Goal: Task Accomplishment & Management: Manage account settings

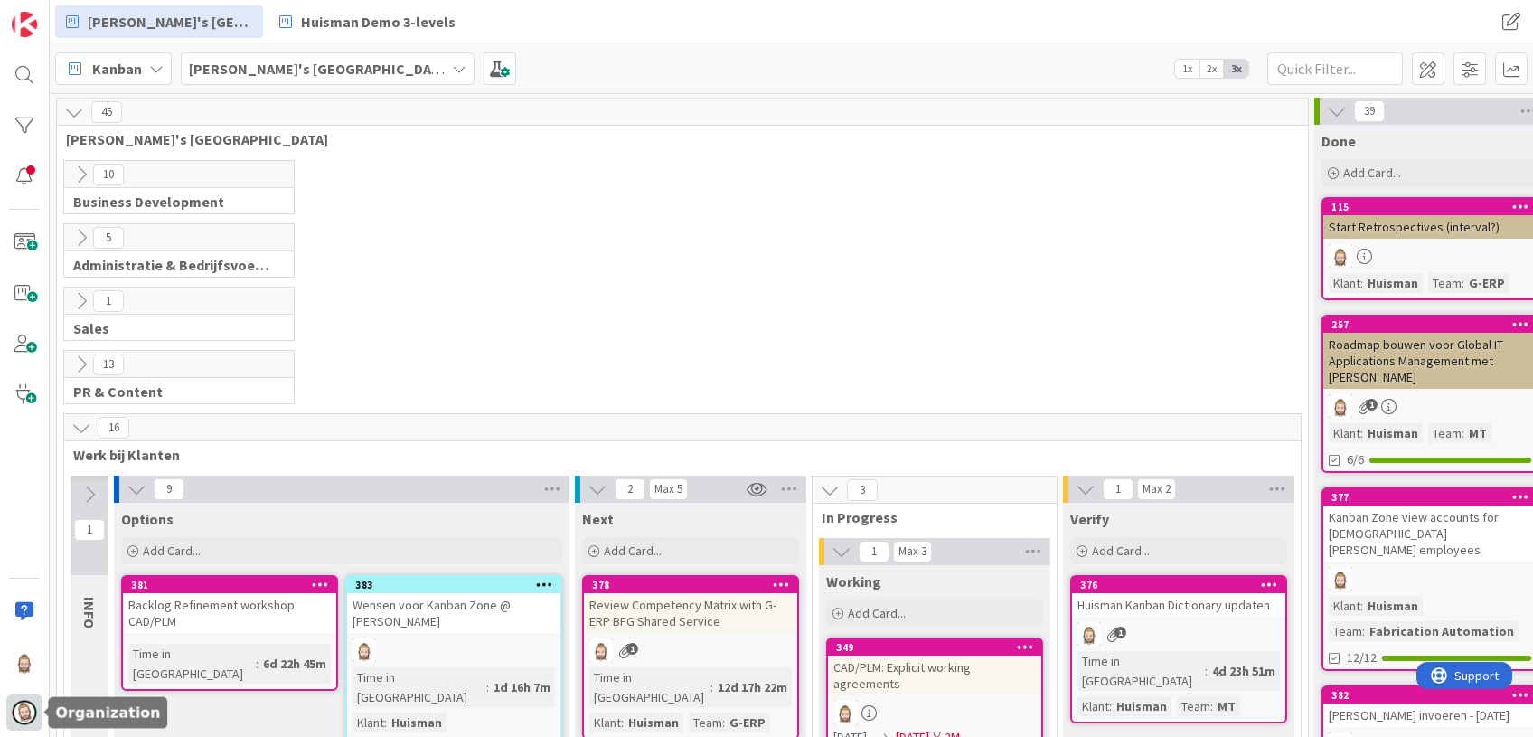
click at [24, 709] on img at bounding box center [24, 712] width 25 height 25
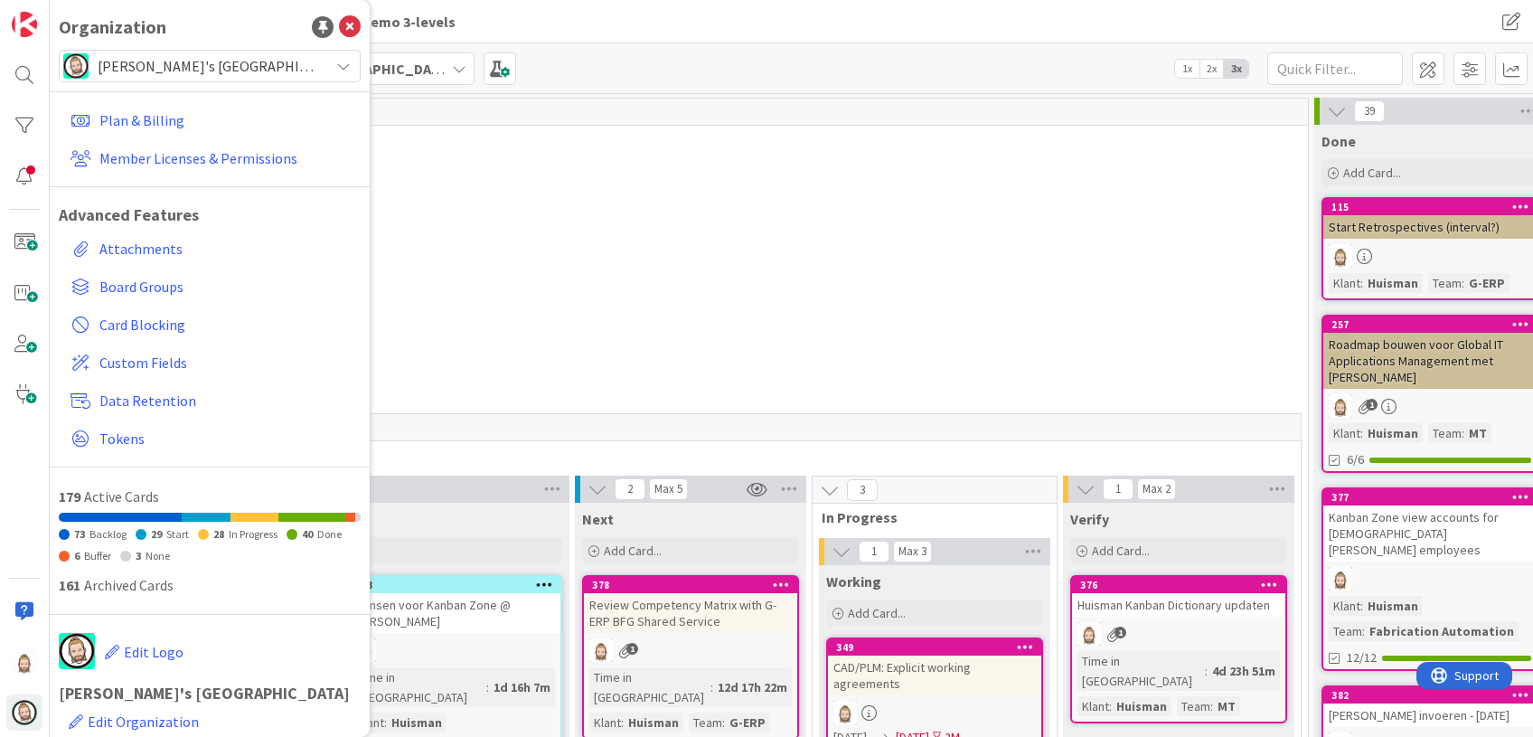
click at [220, 58] on span "[PERSON_NAME]'s [GEOGRAPHIC_DATA]" at bounding box center [209, 65] width 222 height 25
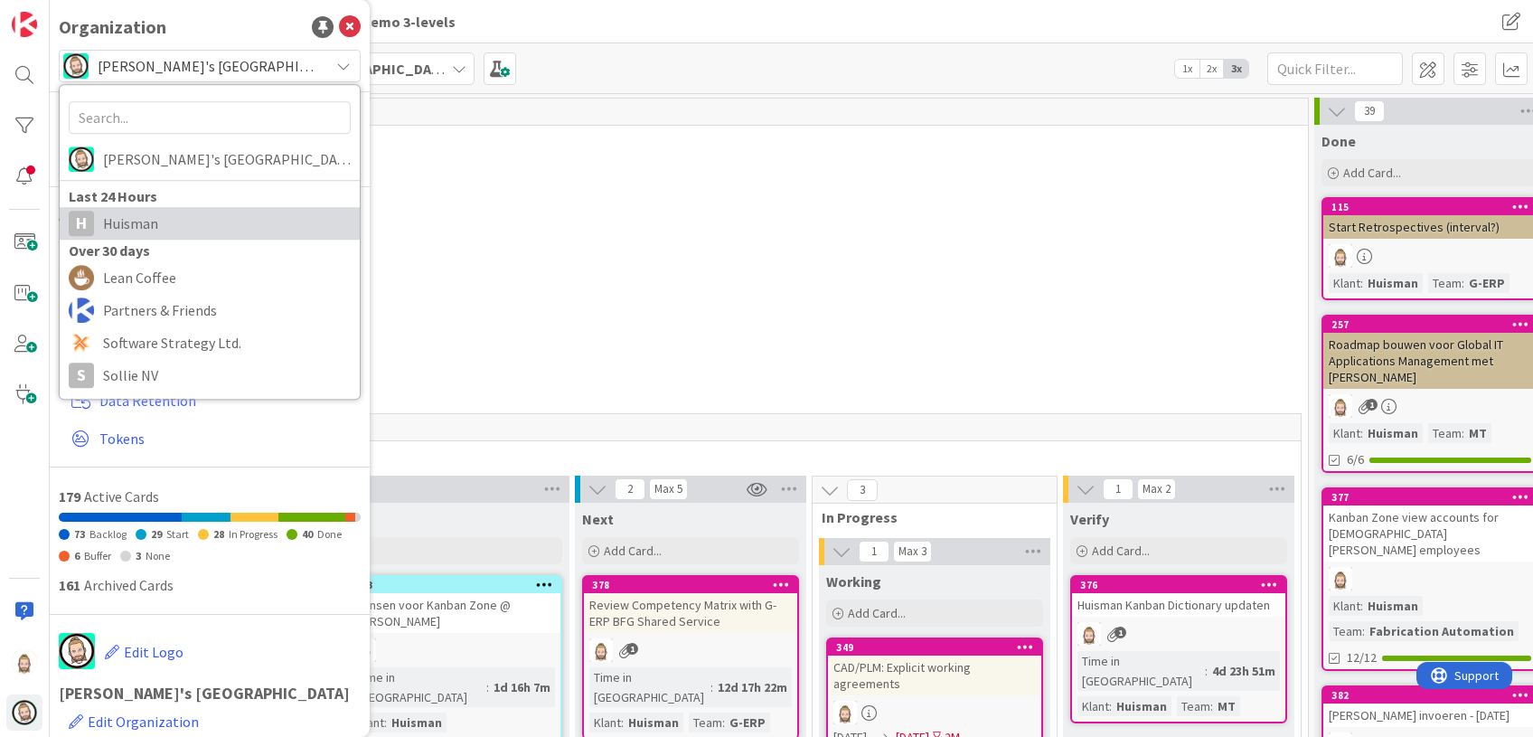
click at [194, 214] on span "Huisman" at bounding box center [227, 223] width 248 height 27
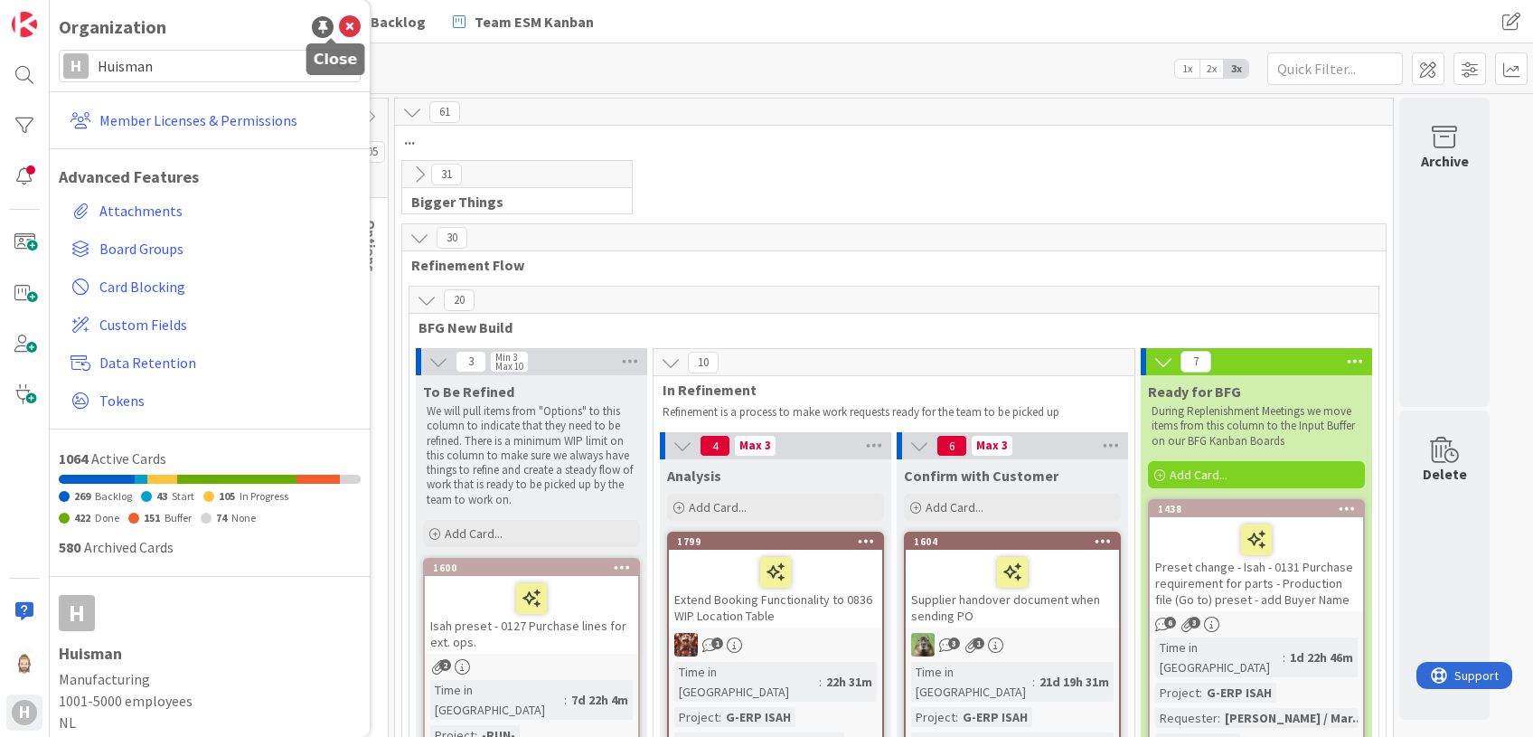
click at [339, 24] on icon at bounding box center [350, 27] width 22 height 22
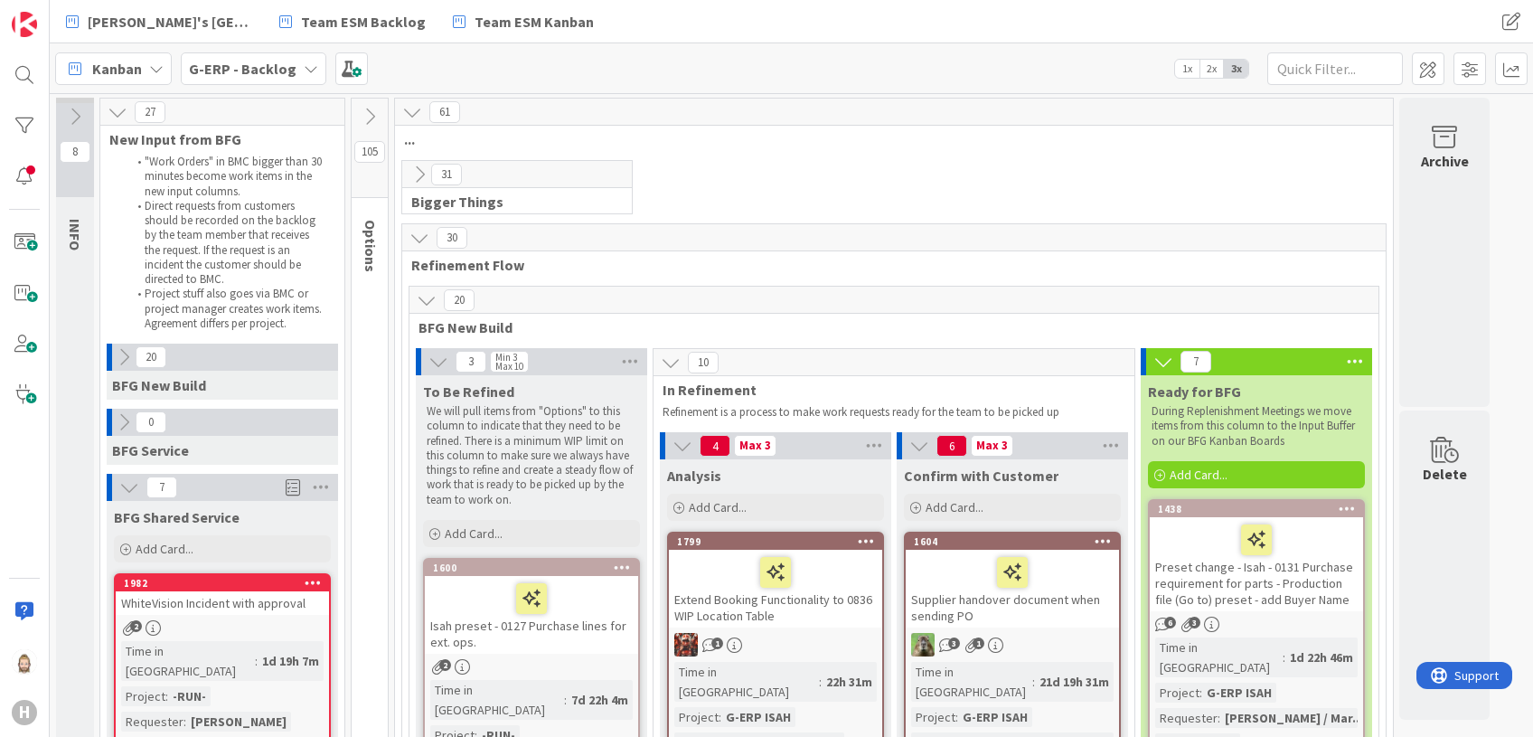
click at [291, 68] on div "G-ERP - Backlog" at bounding box center [254, 68] width 146 height 33
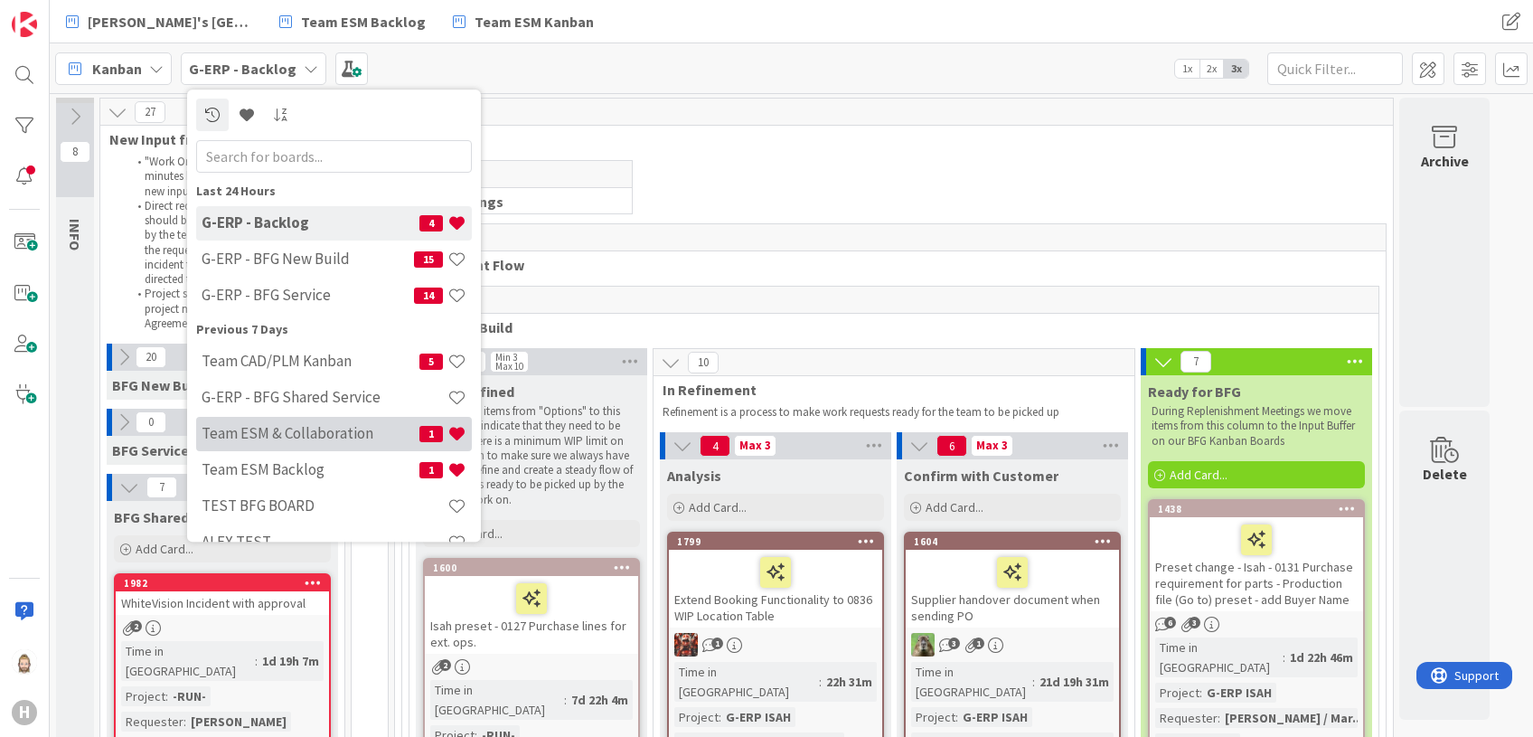
click at [347, 429] on h4 "Team ESM & Collaboration" at bounding box center [311, 434] width 218 height 18
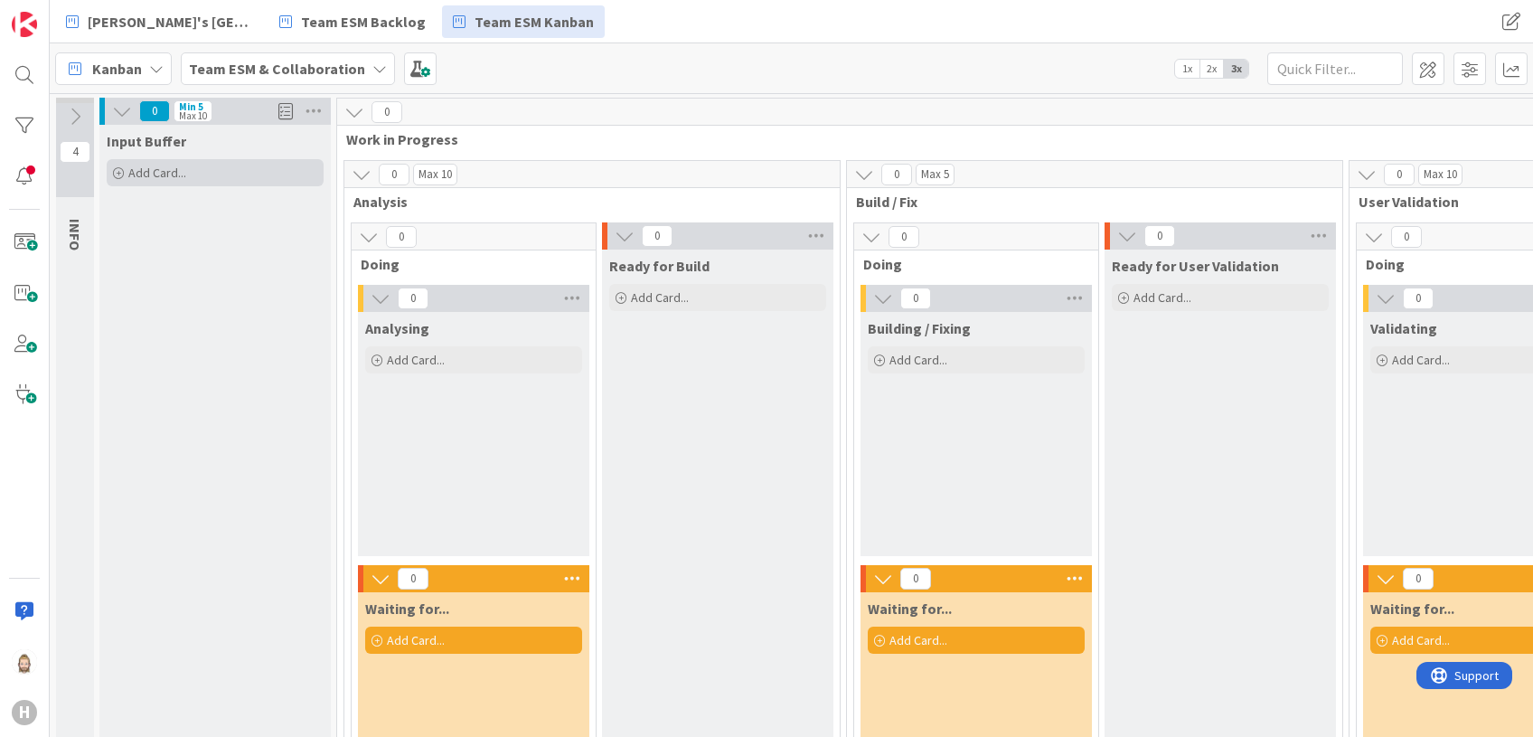
click at [218, 175] on div "Add Card..." at bounding box center [215, 172] width 217 height 27
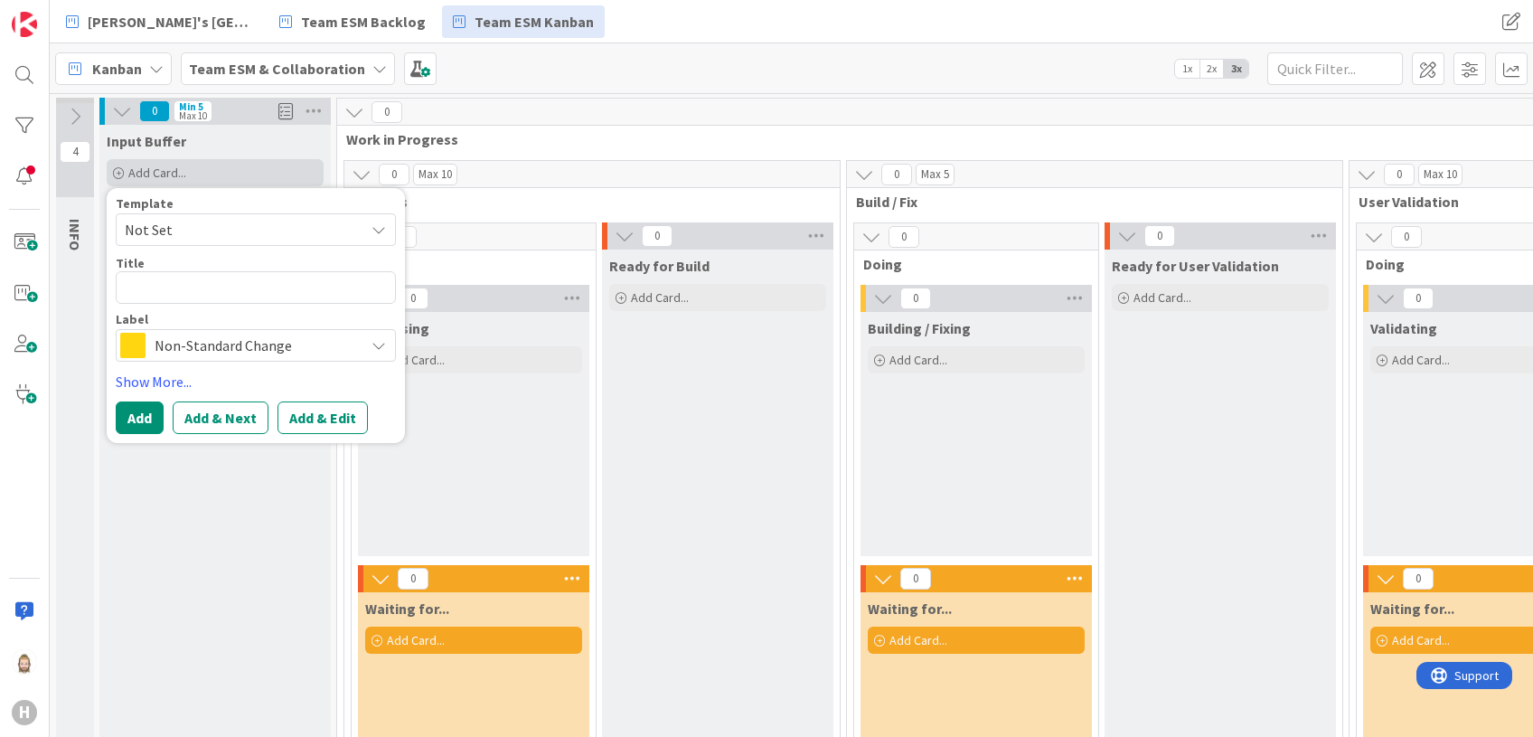
type textarea "x"
type textarea "Adding HomePort Quick Links"
click at [141, 415] on button "Add" at bounding box center [140, 417] width 48 height 33
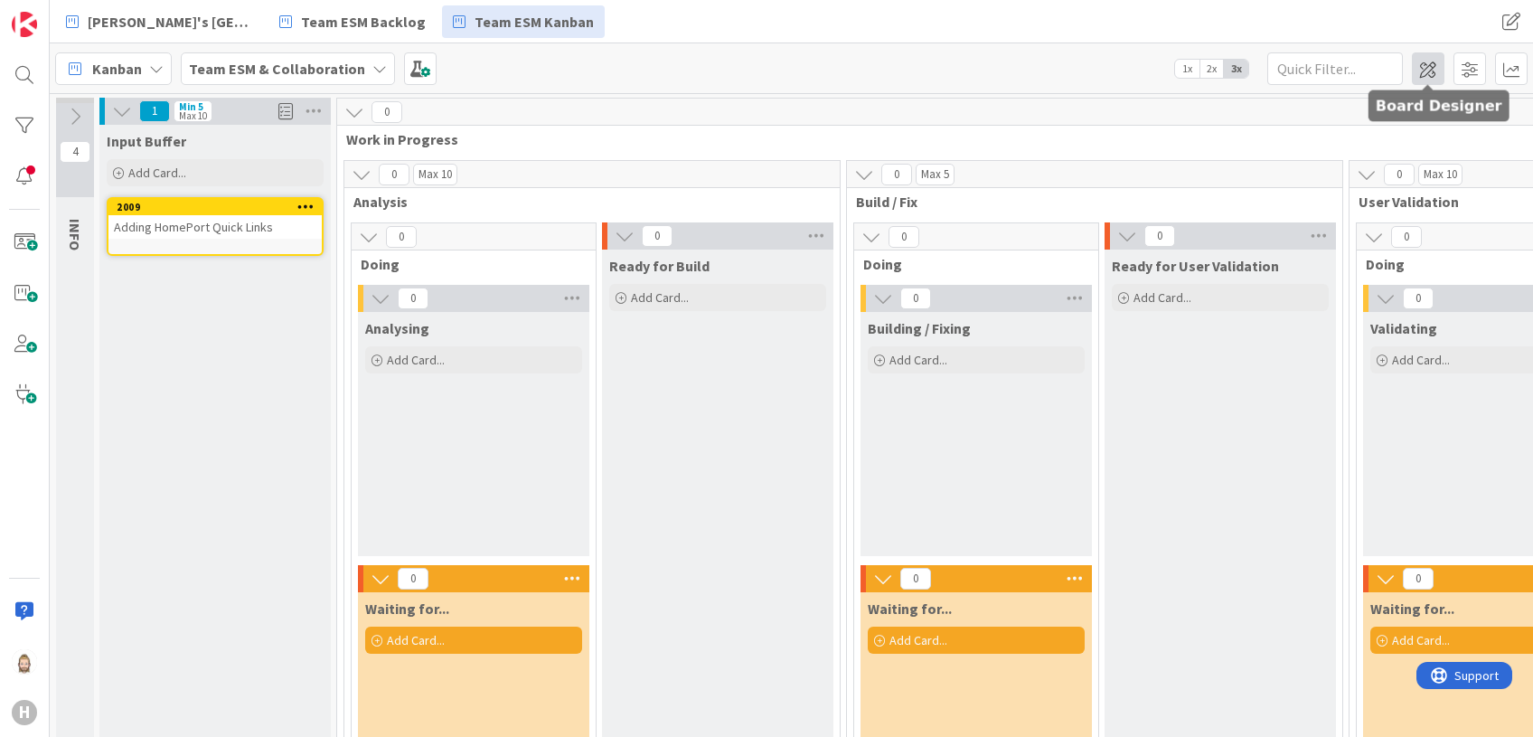
click at [1433, 60] on span at bounding box center [1428, 68] width 33 height 33
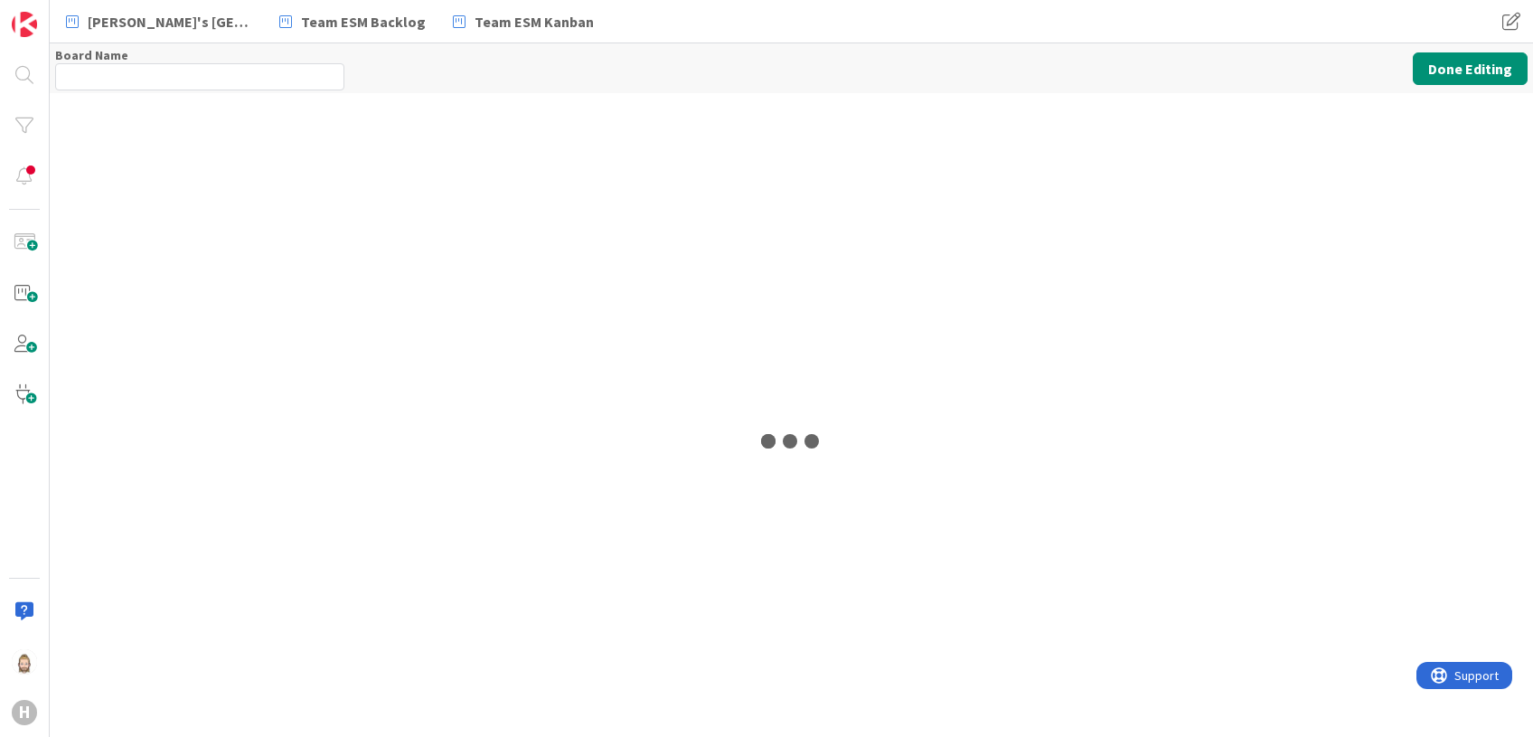
type input "Team ESM & Collaboration"
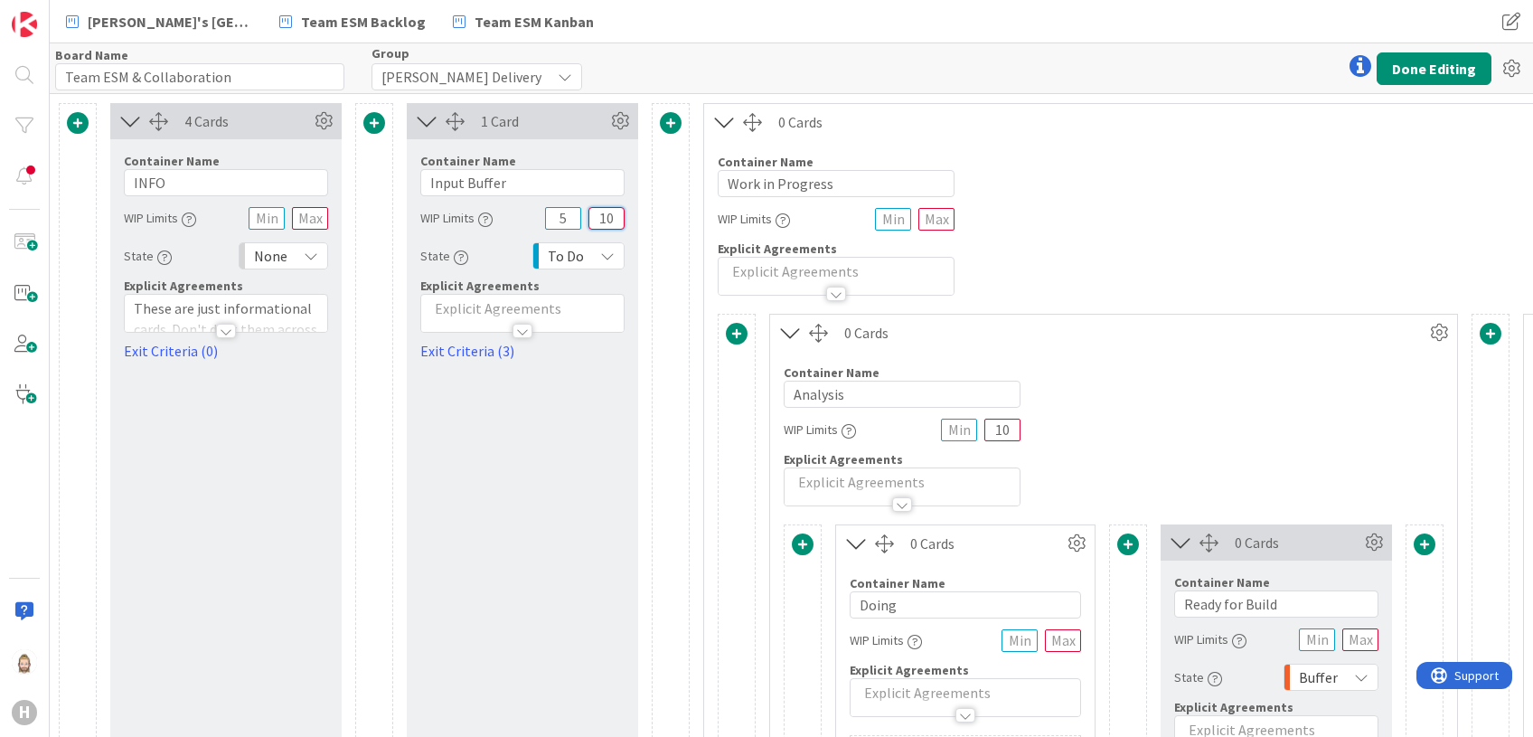
click at [617, 213] on input "10" at bounding box center [606, 218] width 36 height 23
type input "15"
click at [1422, 61] on button "Done Editing" at bounding box center [1433, 68] width 115 height 33
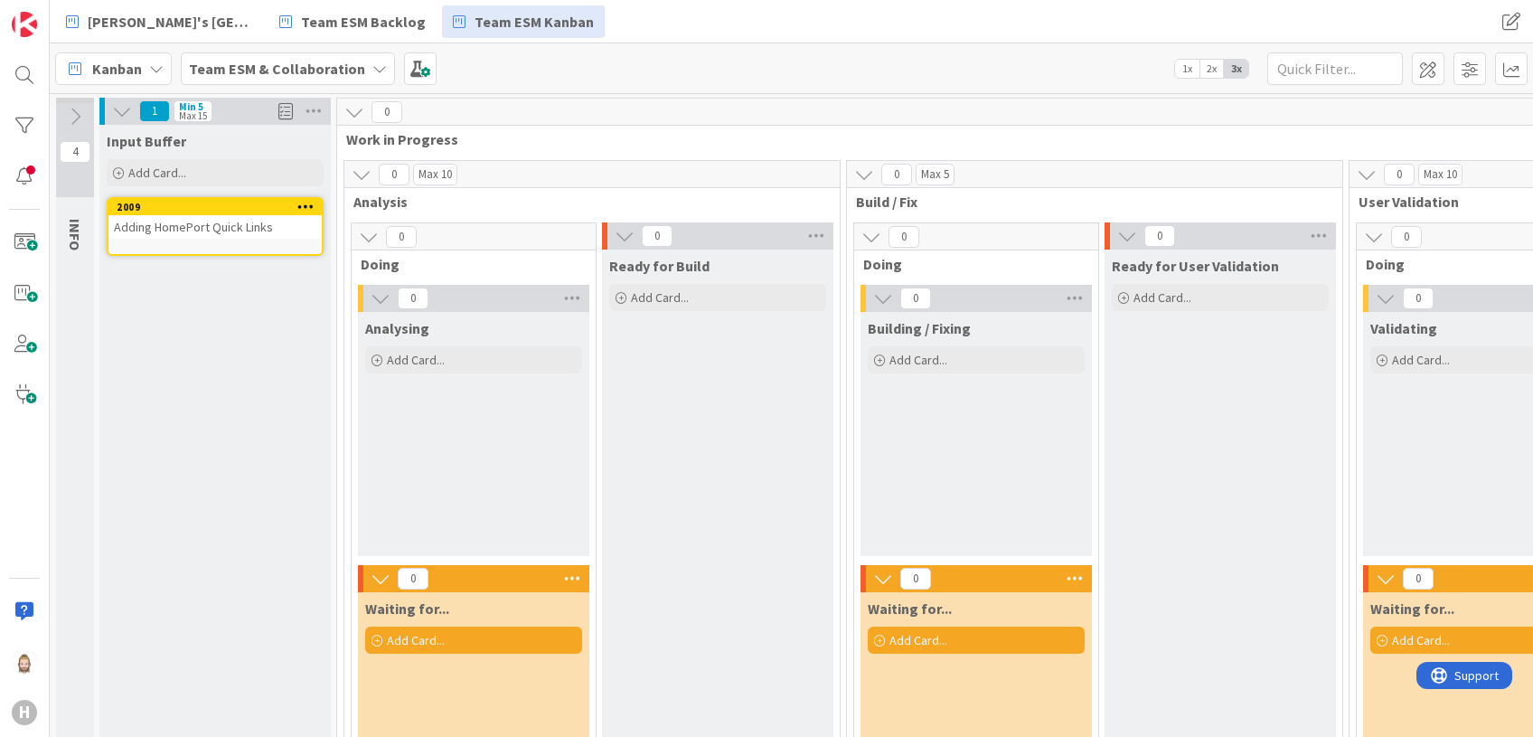
click at [81, 116] on icon at bounding box center [75, 117] width 20 height 20
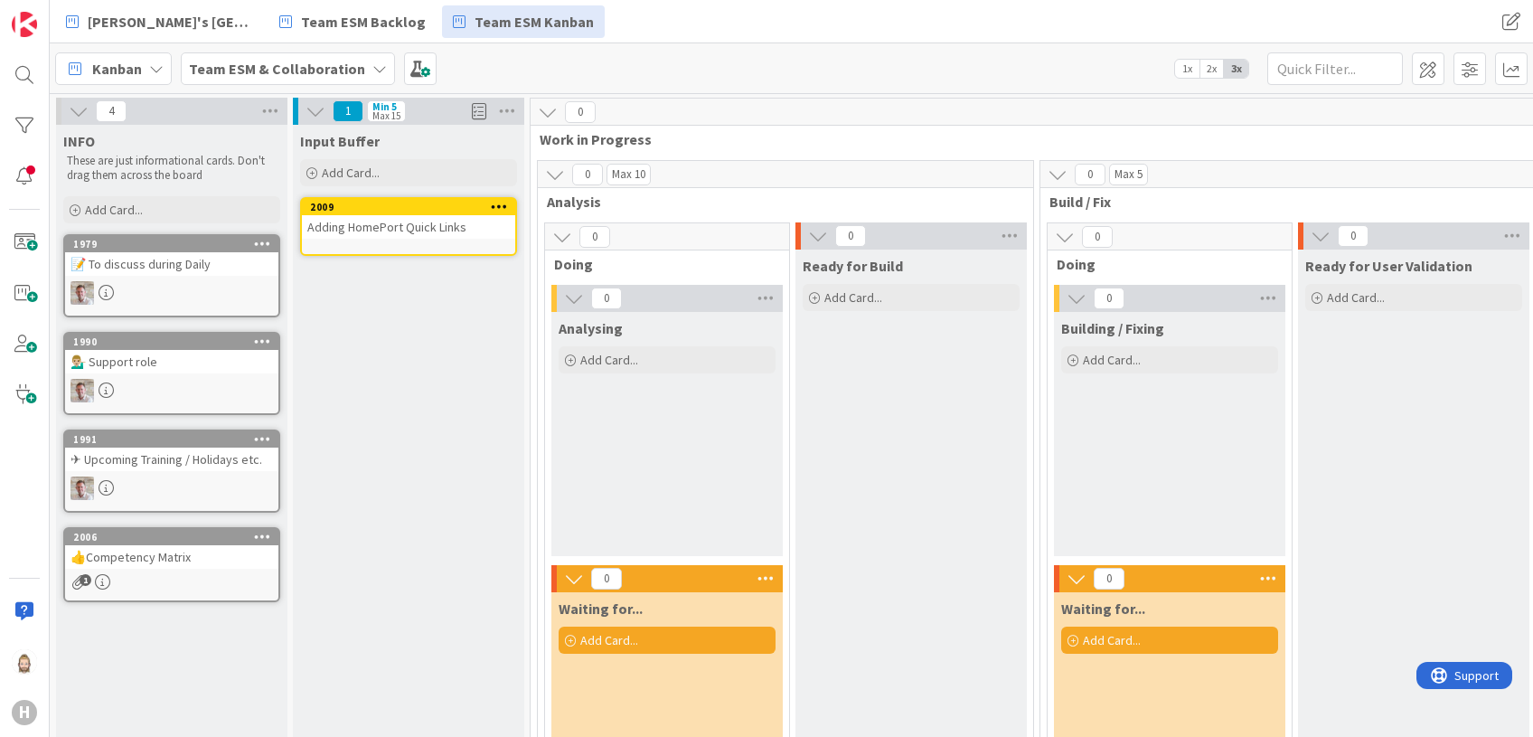
click at [81, 108] on icon at bounding box center [79, 111] width 20 height 20
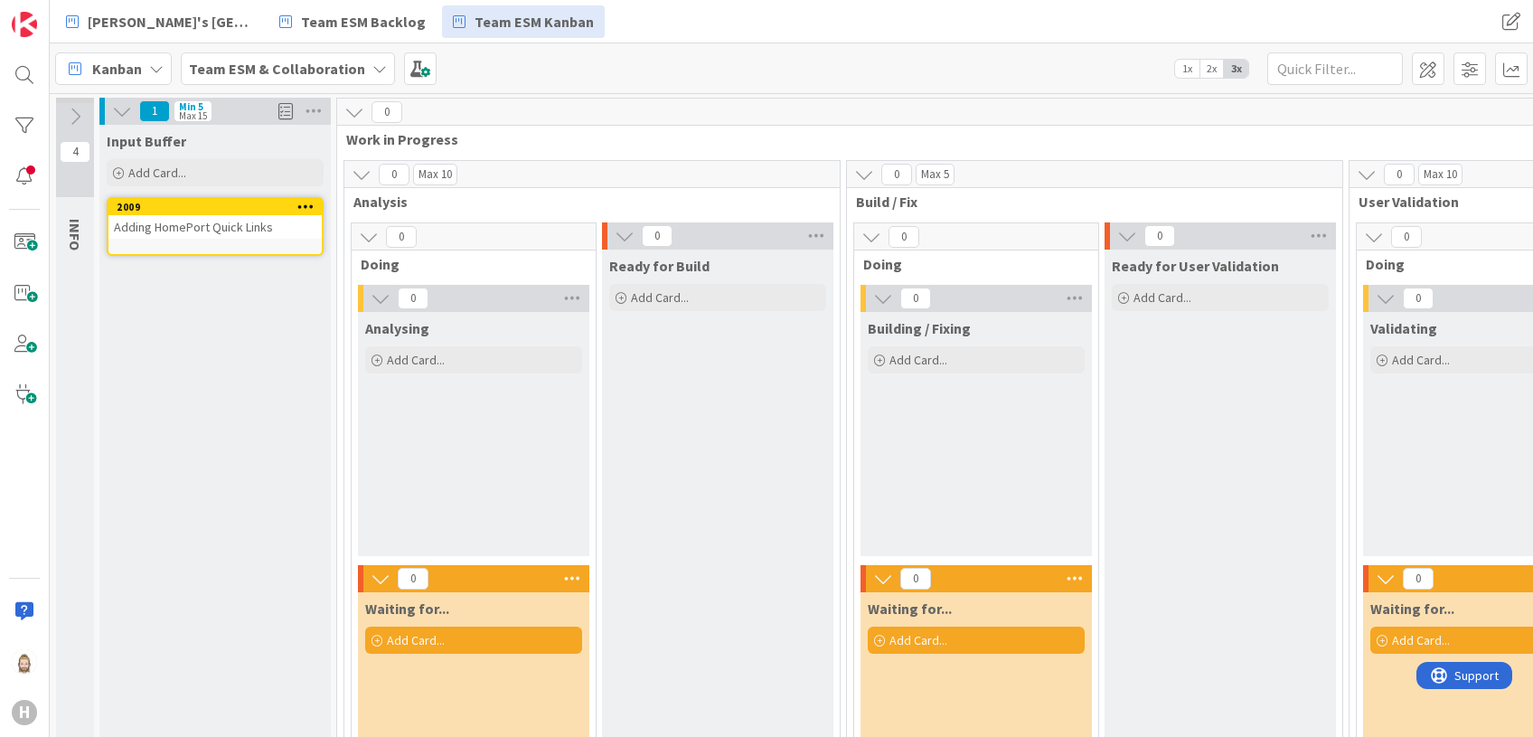
click at [188, 221] on div "Adding HomePort Quick Links" at bounding box center [214, 226] width 213 height 23
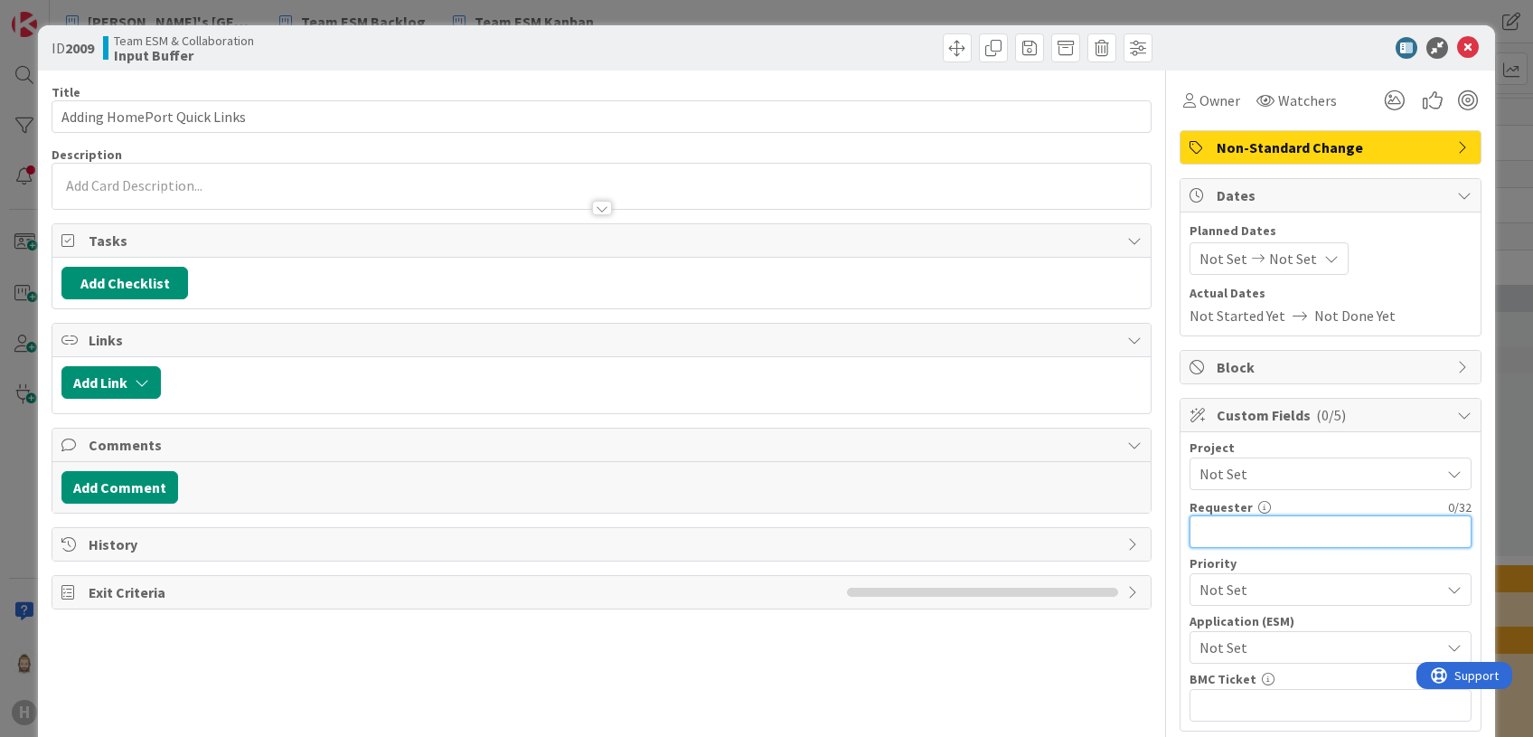
click at [1233, 535] on input "text" at bounding box center [1330, 531] width 282 height 33
paste input "[PERSON_NAME]"
type input "[PERSON_NAME]"
click at [1264, 644] on span "Not Set" at bounding box center [1314, 646] width 231 height 25
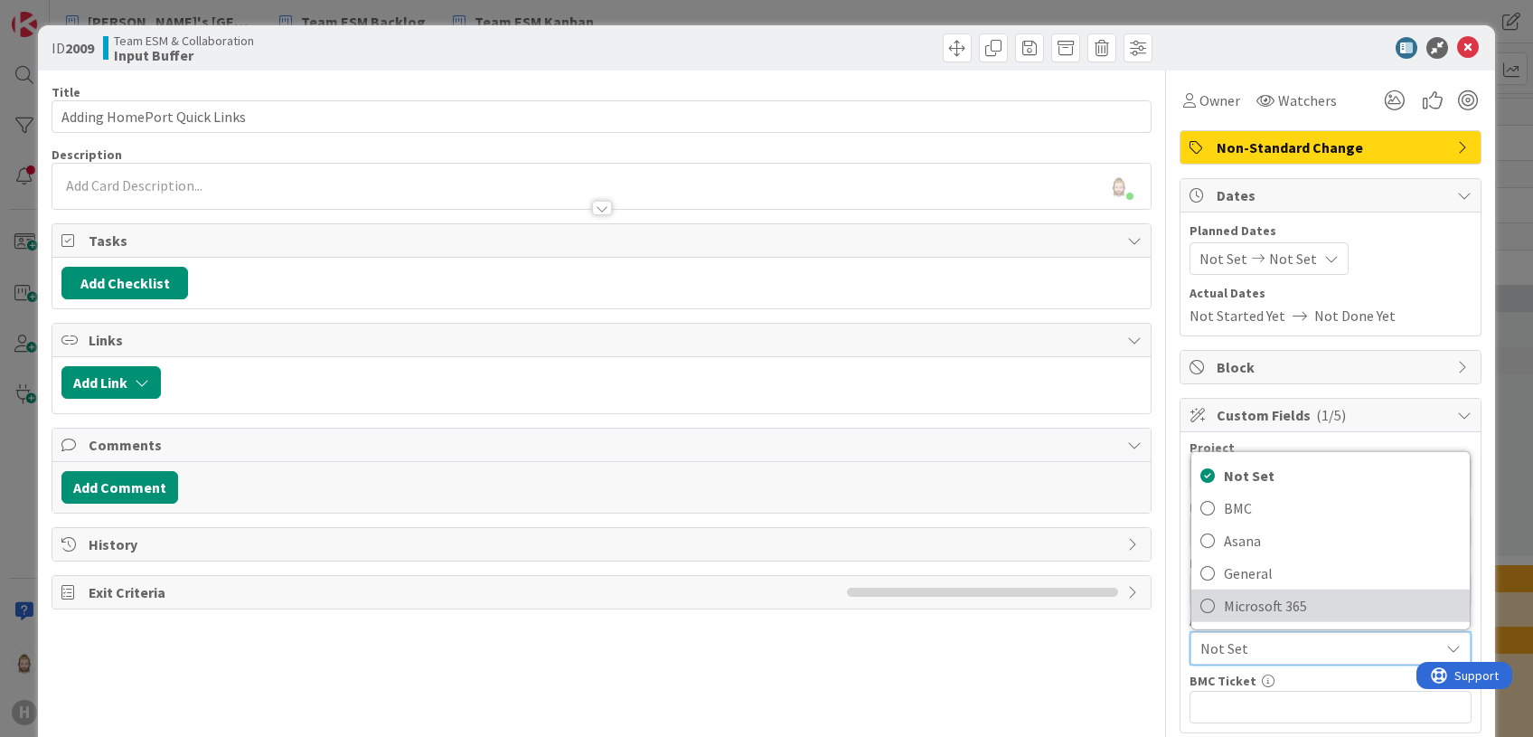
click at [1273, 606] on span "Microsoft 365" at bounding box center [1342, 605] width 237 height 27
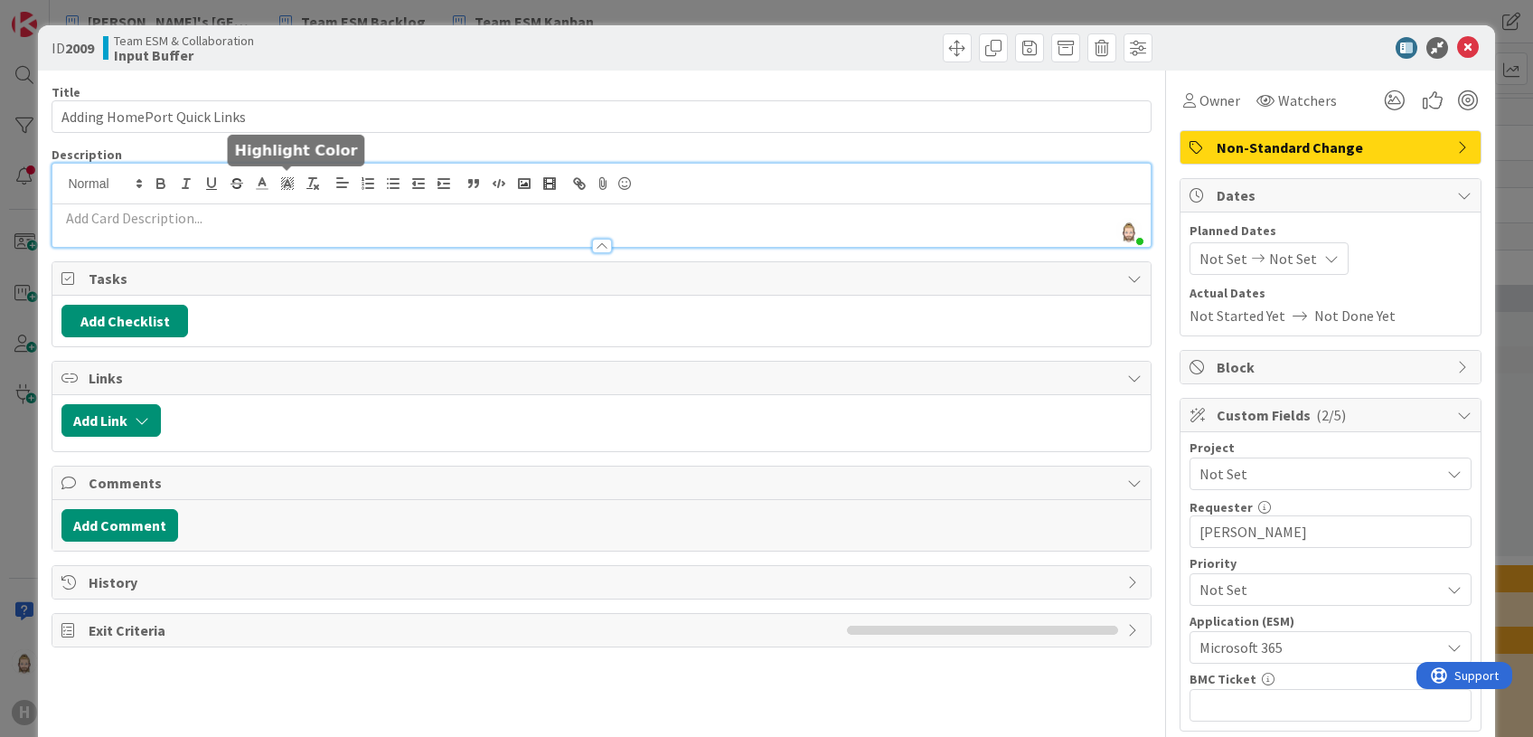
click at [285, 180] on div "[PERSON_NAME] just joined" at bounding box center [600, 205] width 1097 height 83
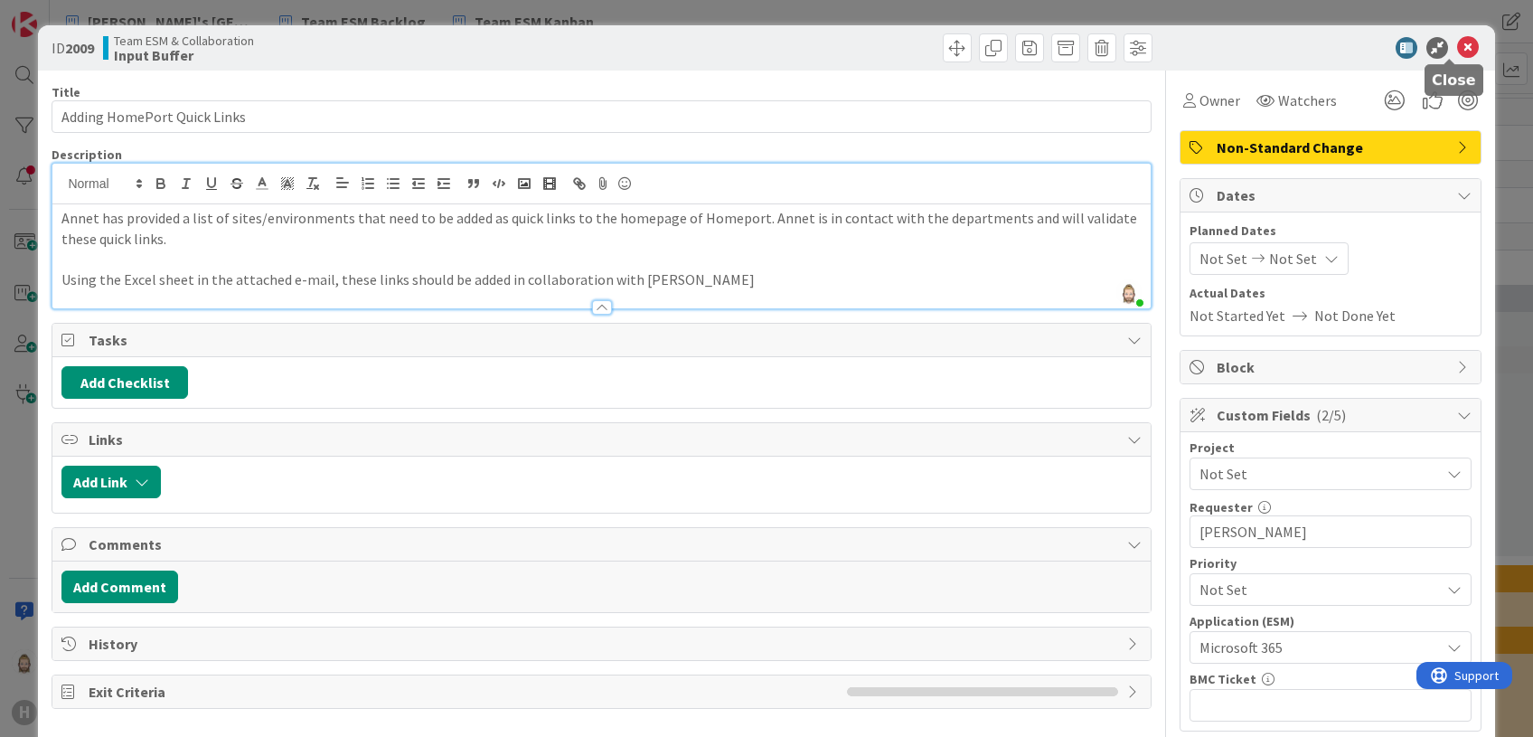
click at [1457, 42] on icon at bounding box center [1468, 48] width 22 height 22
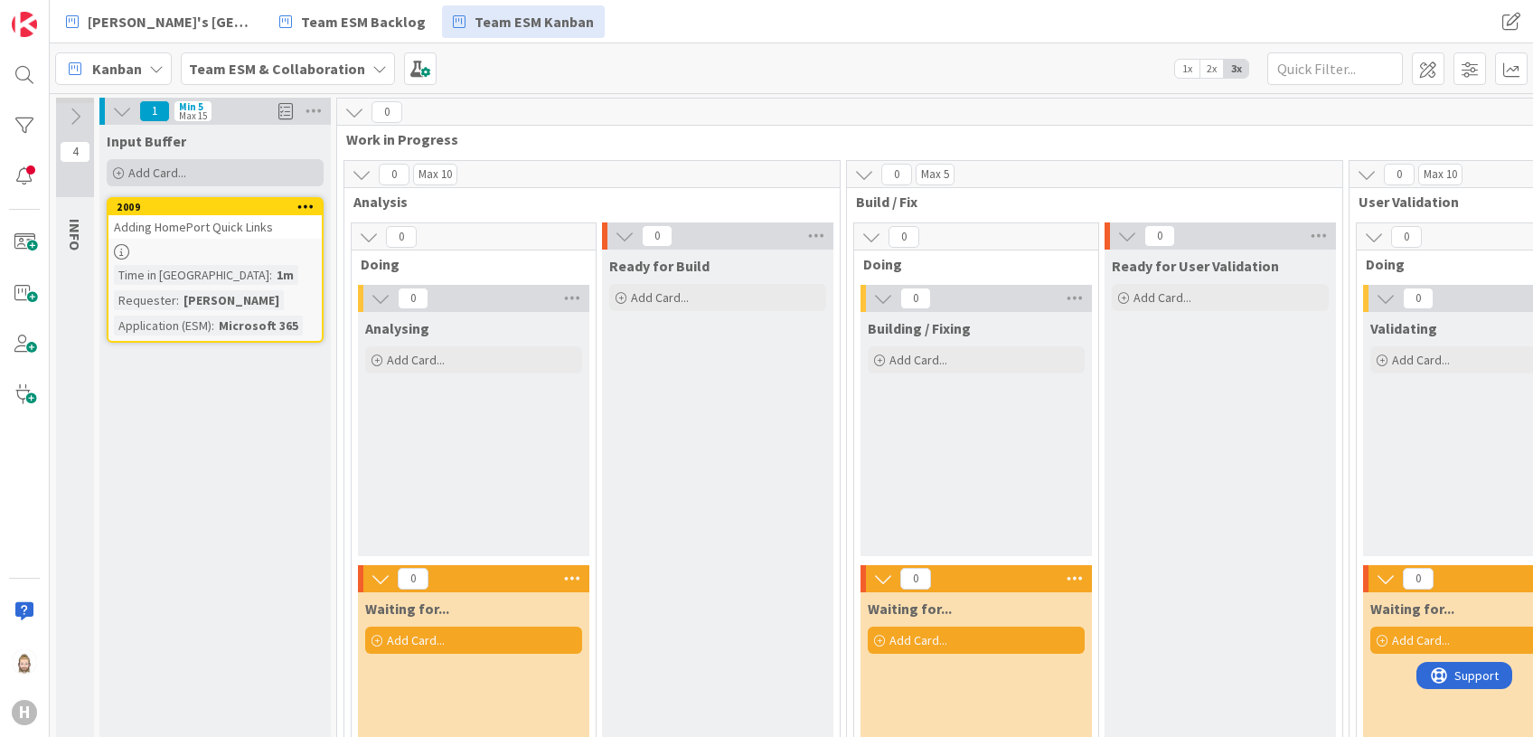
click at [186, 171] on div "Add Card..." at bounding box center [215, 172] width 217 height 27
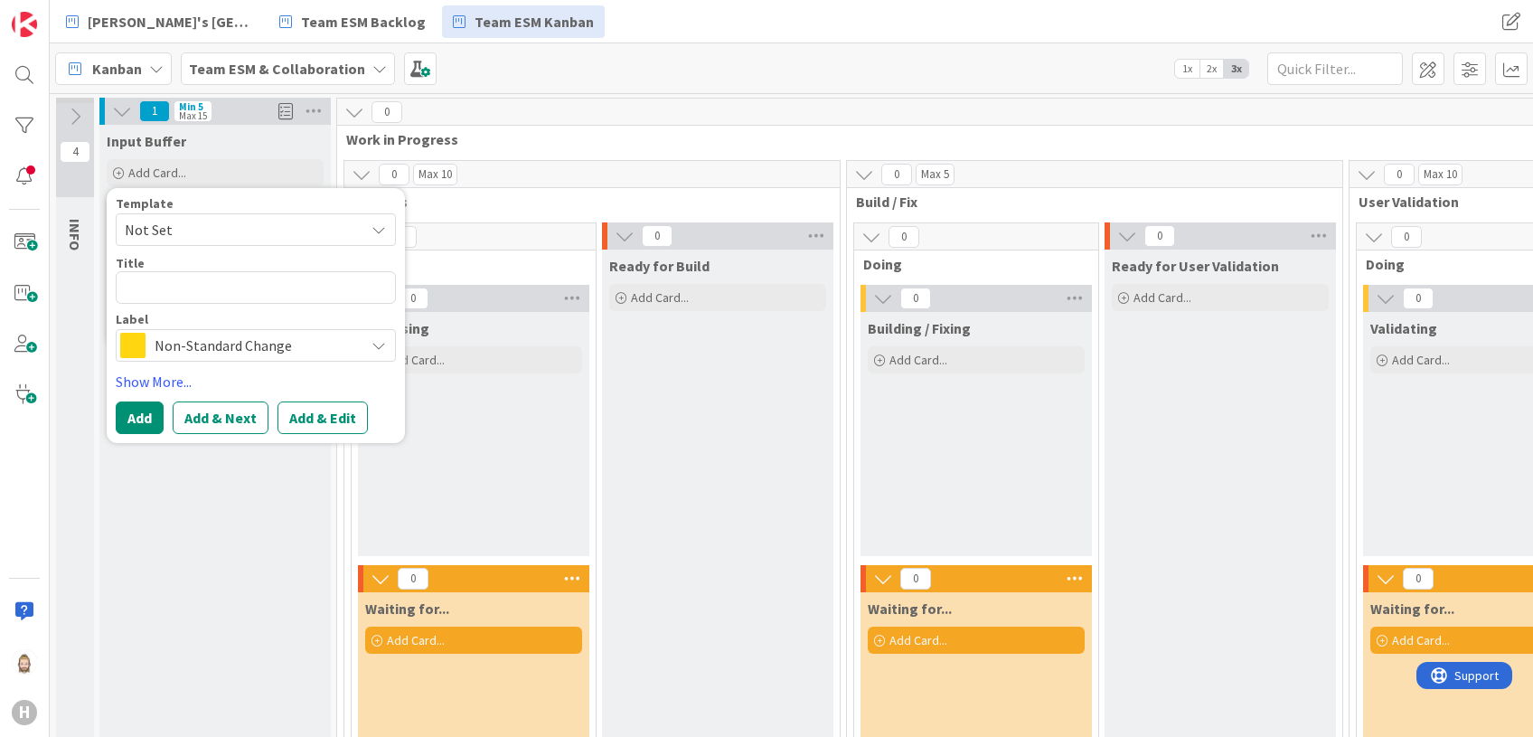
click at [321, 339] on span "Non-Standard Change" at bounding box center [255, 345] width 201 height 25
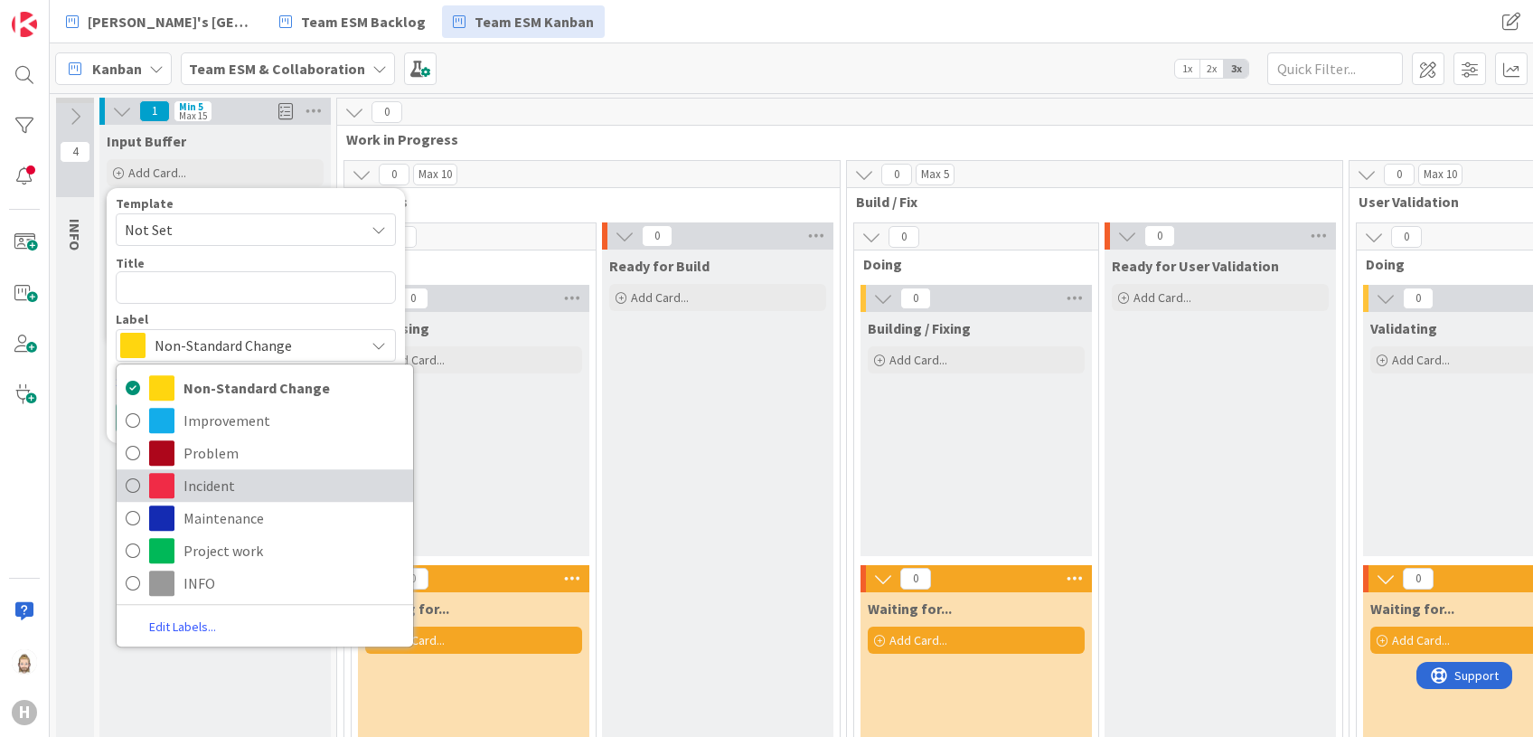
click at [257, 478] on span "Incident" at bounding box center [293, 485] width 221 height 27
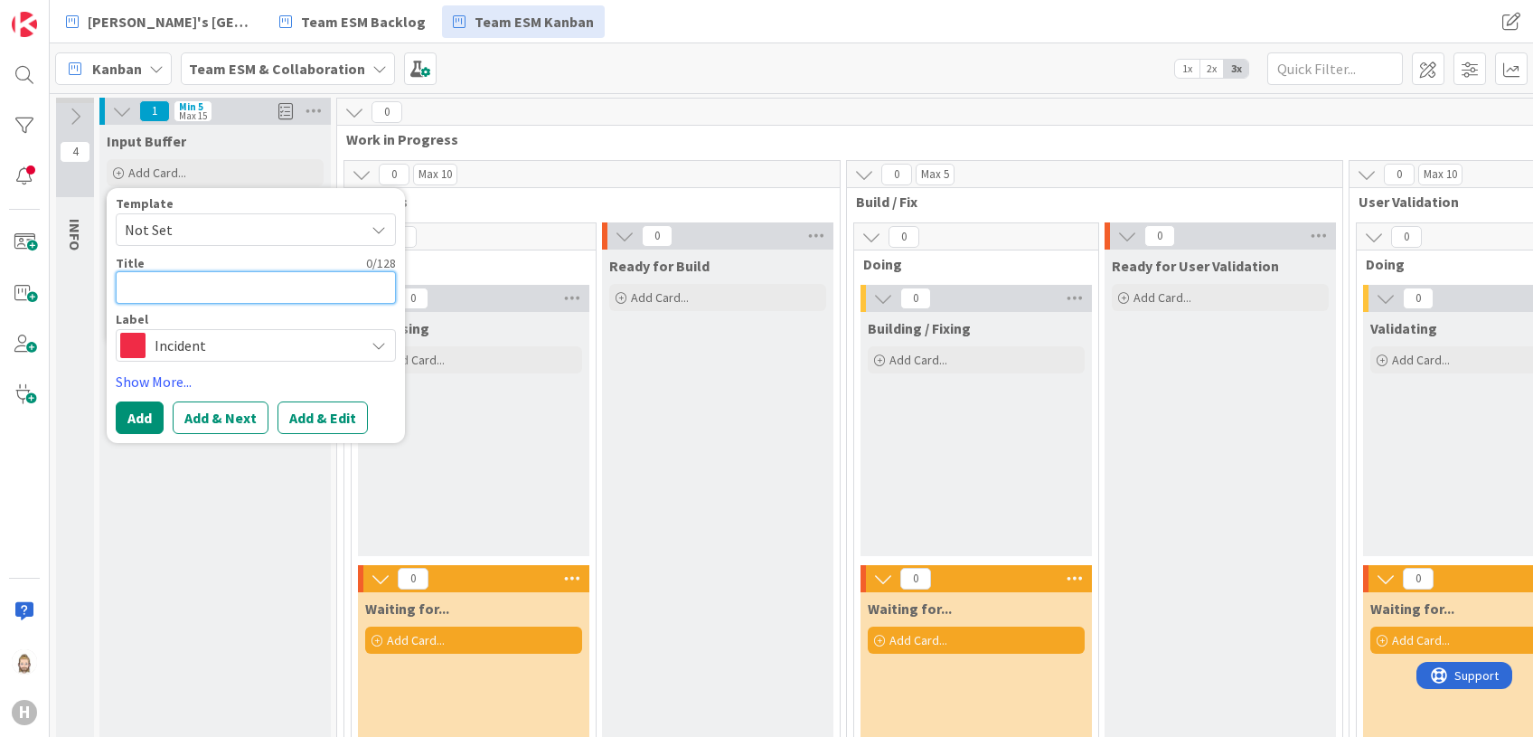
click at [224, 282] on textarea at bounding box center [256, 287] width 280 height 33
paste textarea "MS [PERSON_NAME] / Homeport incident - Alert Me"
type textarea "x"
type textarea "MS [PERSON_NAME] / Homeport incident - Alert Me"
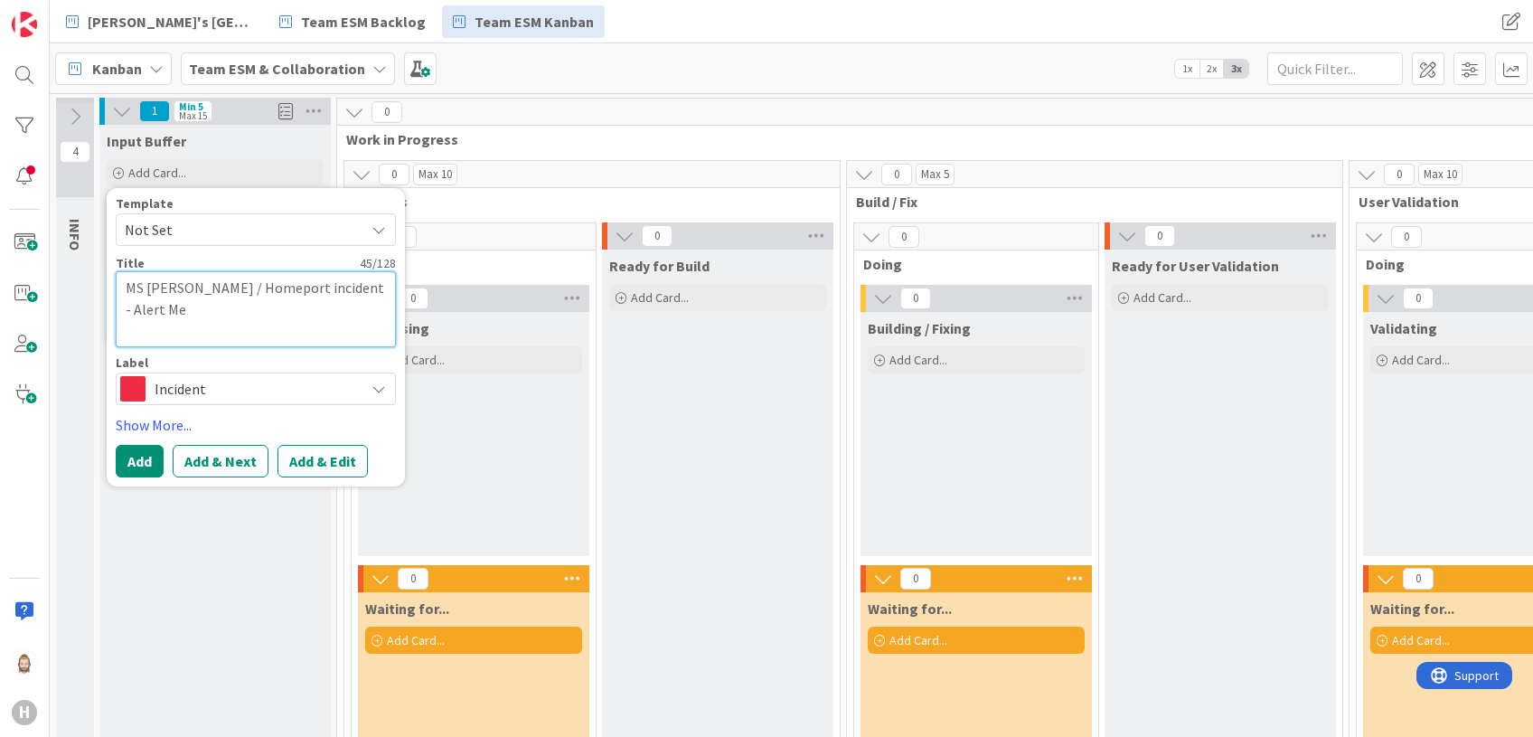
type textarea "x"
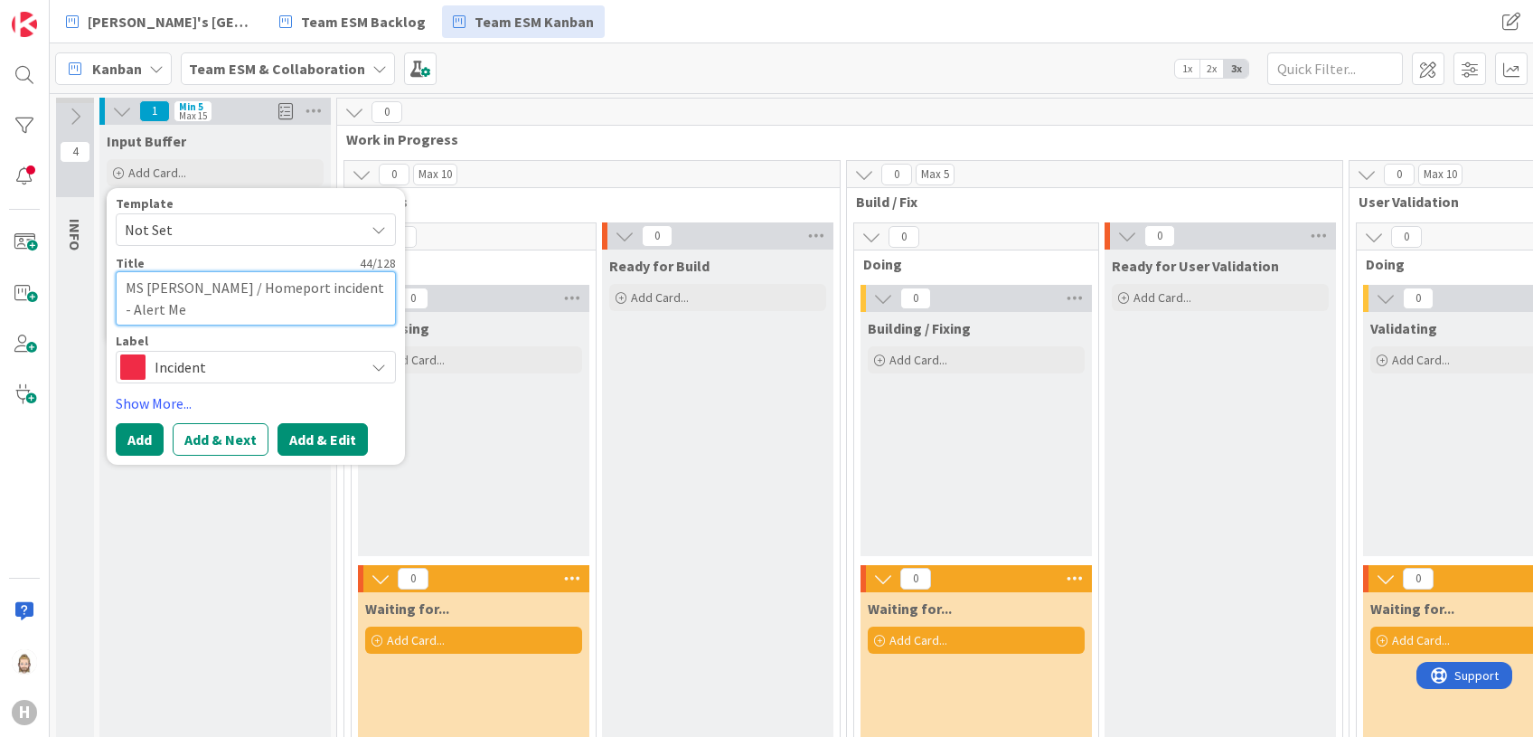
type textarea "MS [PERSON_NAME] / Homeport incident - Alert Me"
click at [312, 437] on button "Add & Edit" at bounding box center [322, 439] width 90 height 33
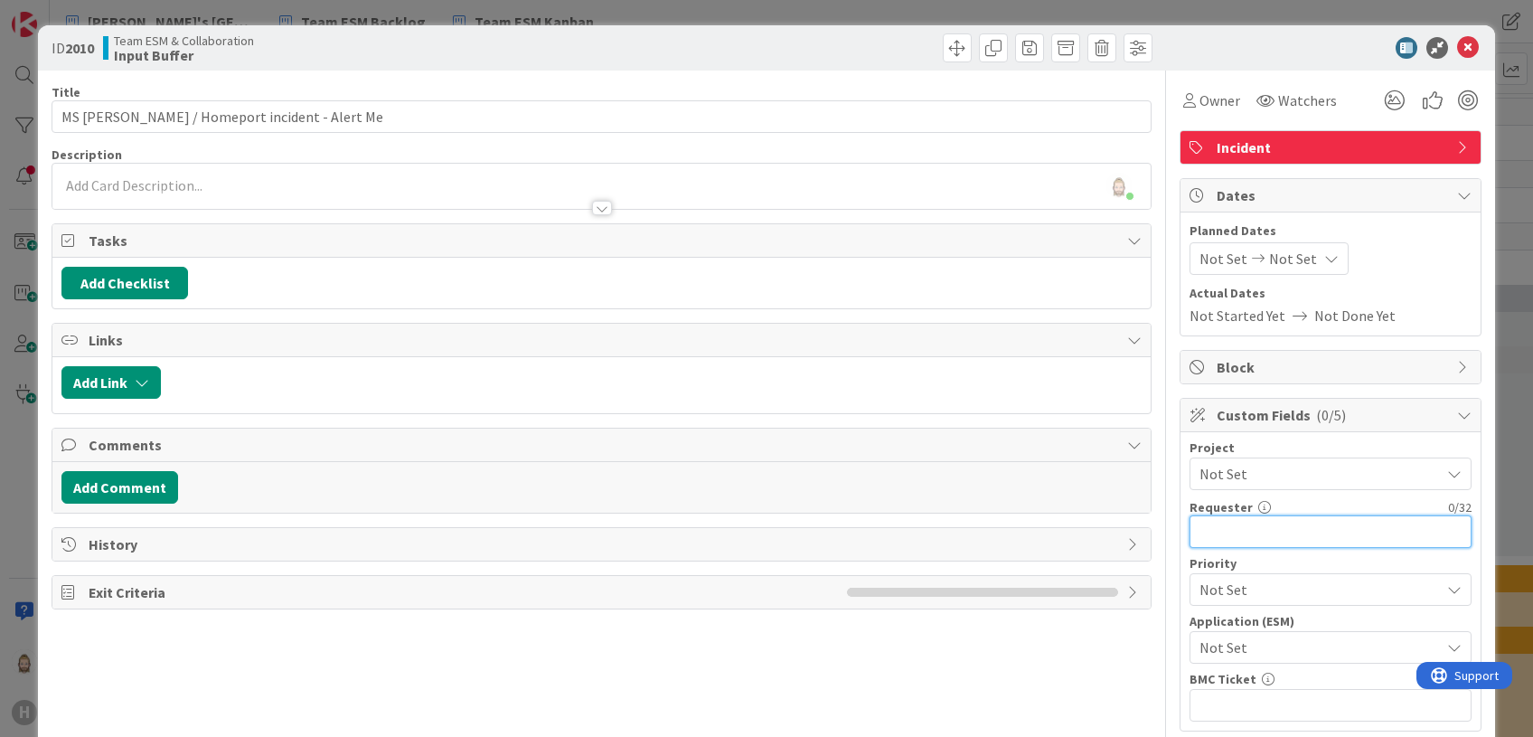
click at [1265, 525] on input "text" at bounding box center [1330, 531] width 282 height 33
paste input "[PERSON_NAME]"
type input "[PERSON_NAME]"
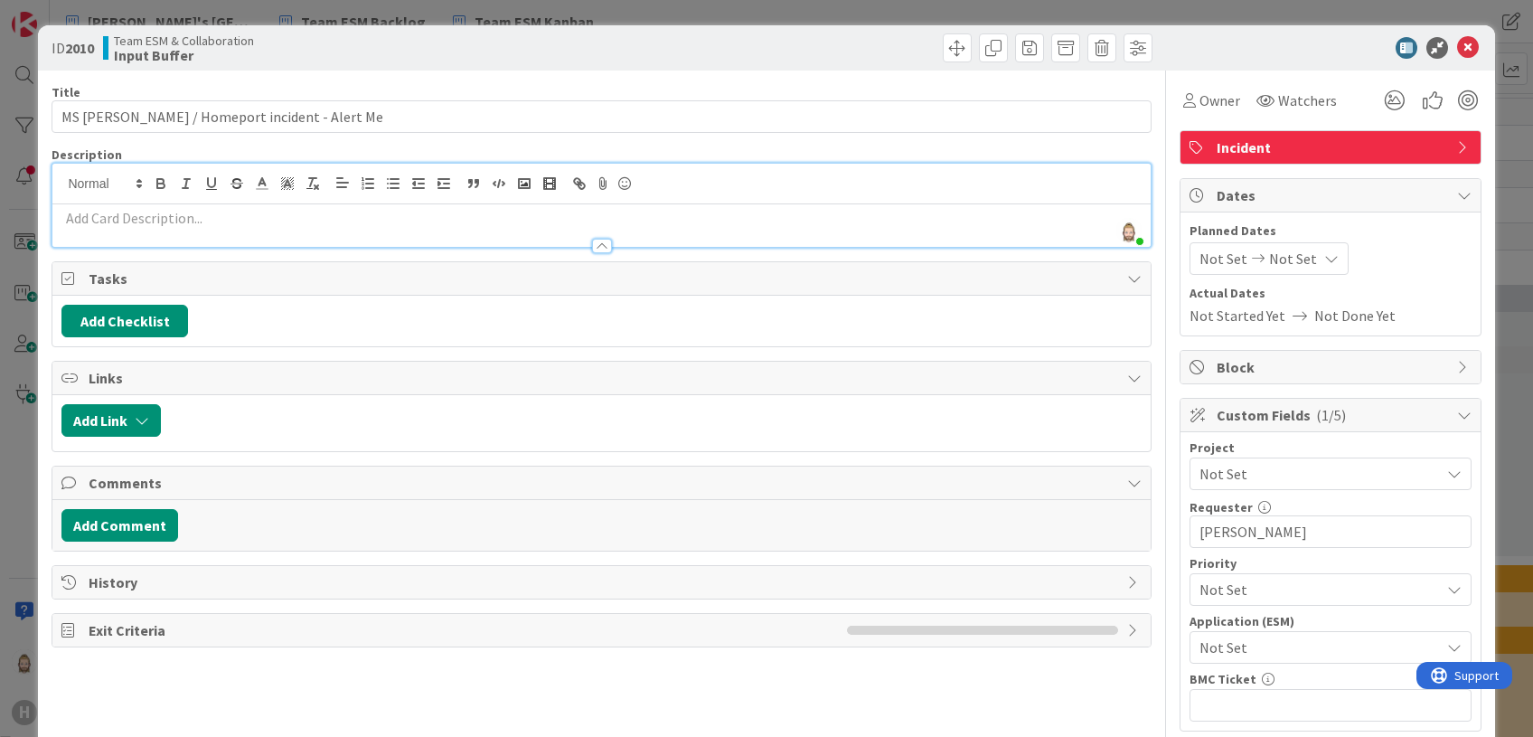
click at [371, 176] on div "[PERSON_NAME] just joined" at bounding box center [600, 205] width 1097 height 83
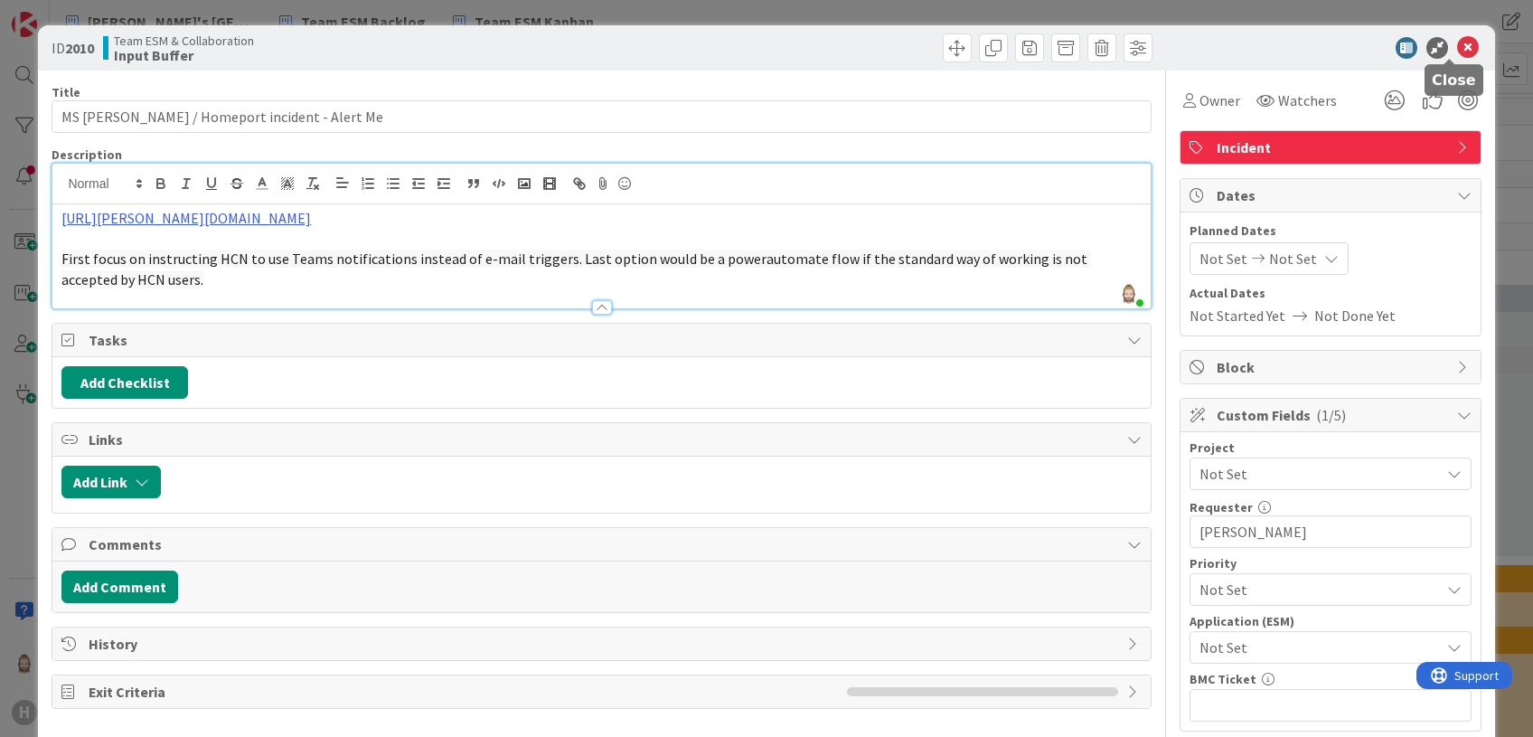
click at [1457, 52] on icon at bounding box center [1468, 48] width 22 height 22
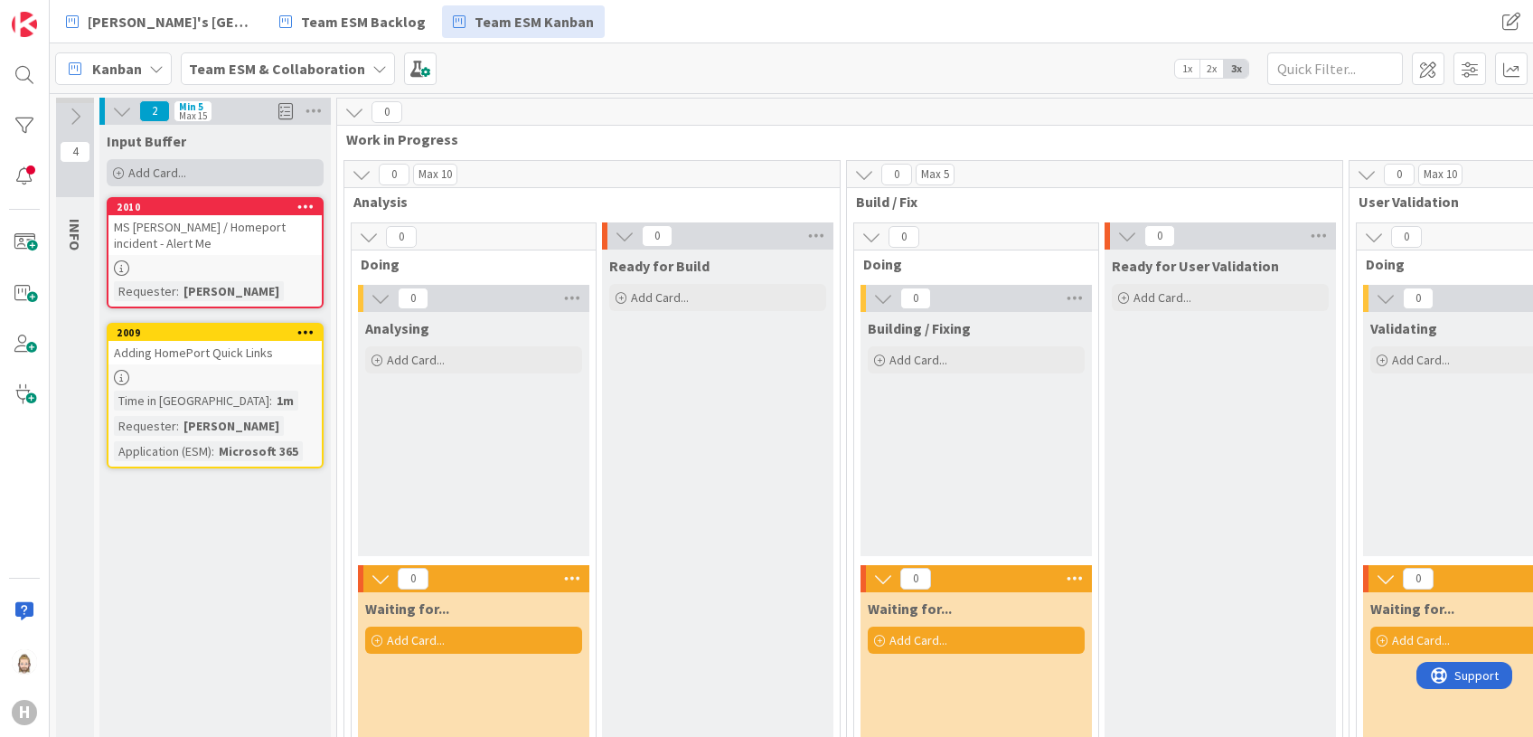
click at [215, 174] on div "Add Card..." at bounding box center [215, 172] width 217 height 27
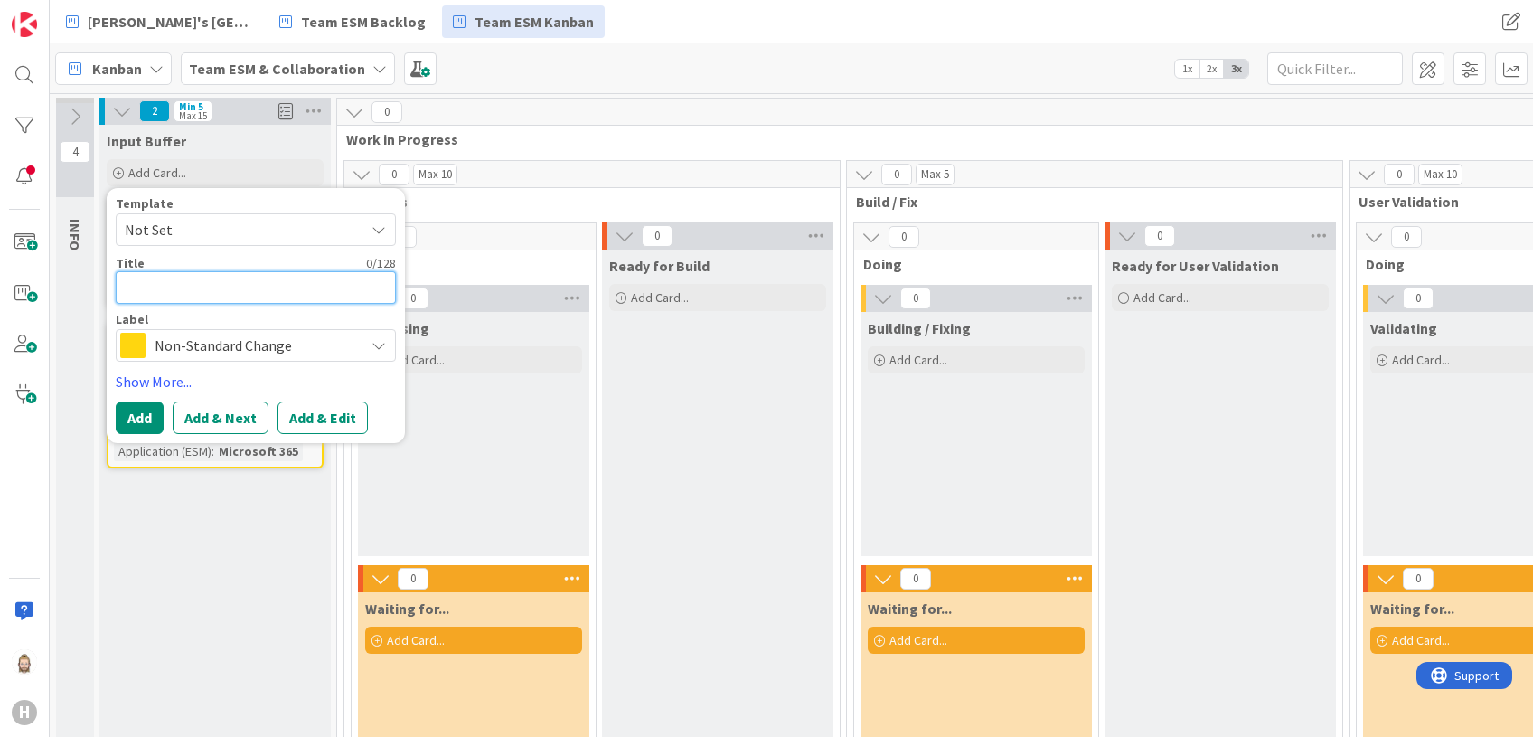
paste textarea "Modify footer SharePoint sites"
type textarea "x"
type textarea "Modify footer SharePoint sites"
click at [320, 418] on button "Add & Edit" at bounding box center [322, 417] width 90 height 33
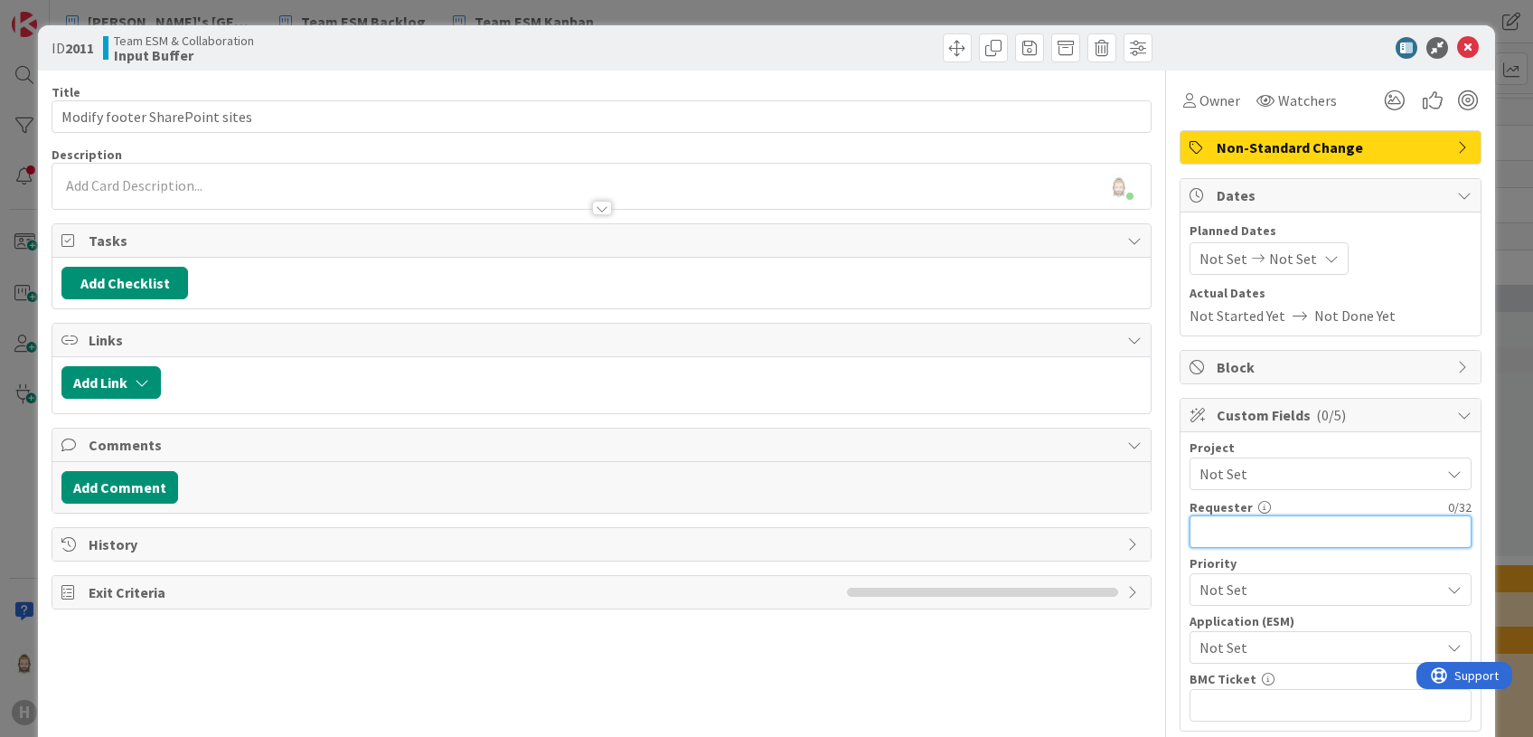
click at [1292, 531] on input "text" at bounding box center [1330, 531] width 282 height 33
paste input "[PERSON_NAME]"
type input "[PERSON_NAME]"
click at [1295, 637] on span "Not Set" at bounding box center [1314, 646] width 231 height 25
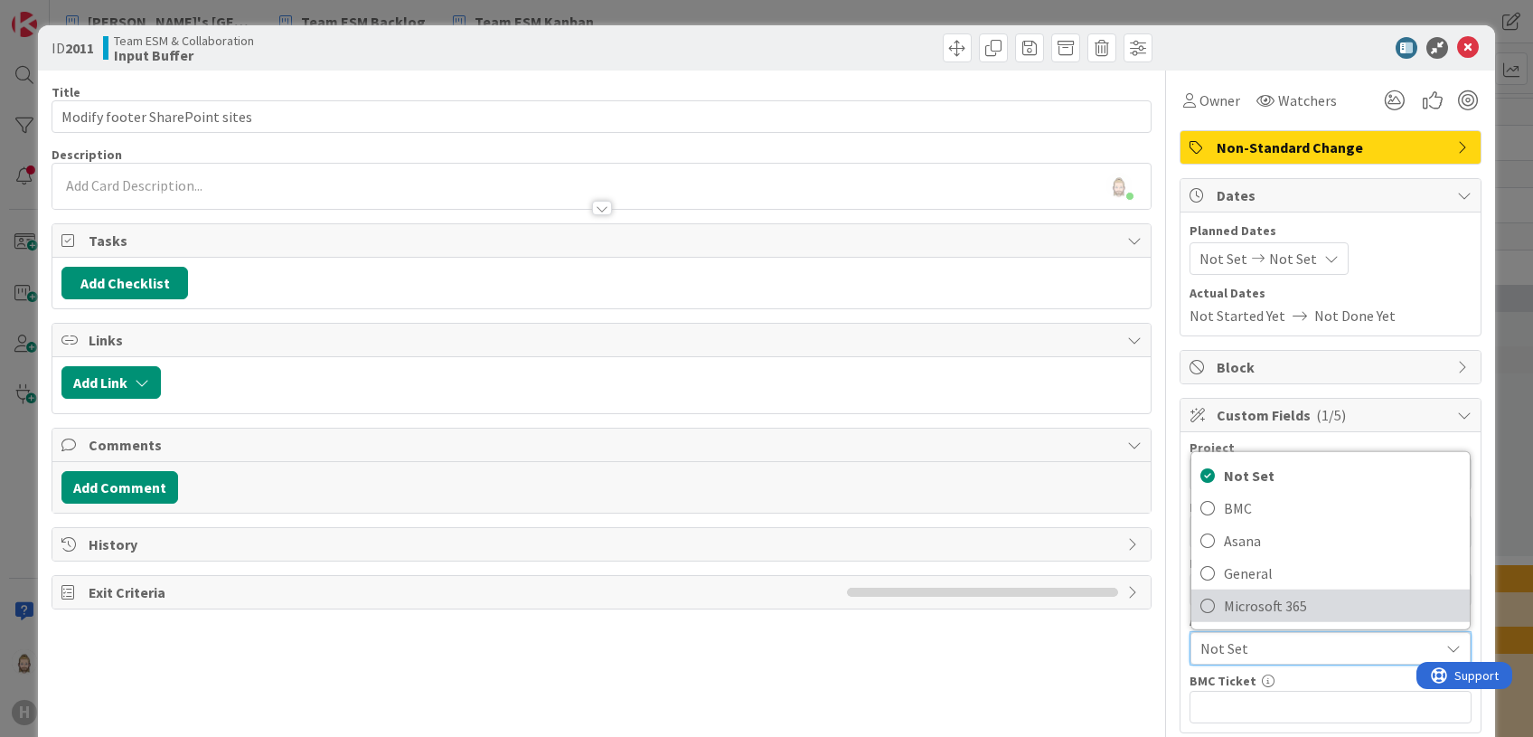
click at [1313, 606] on span "Microsoft 365" at bounding box center [1342, 605] width 237 height 27
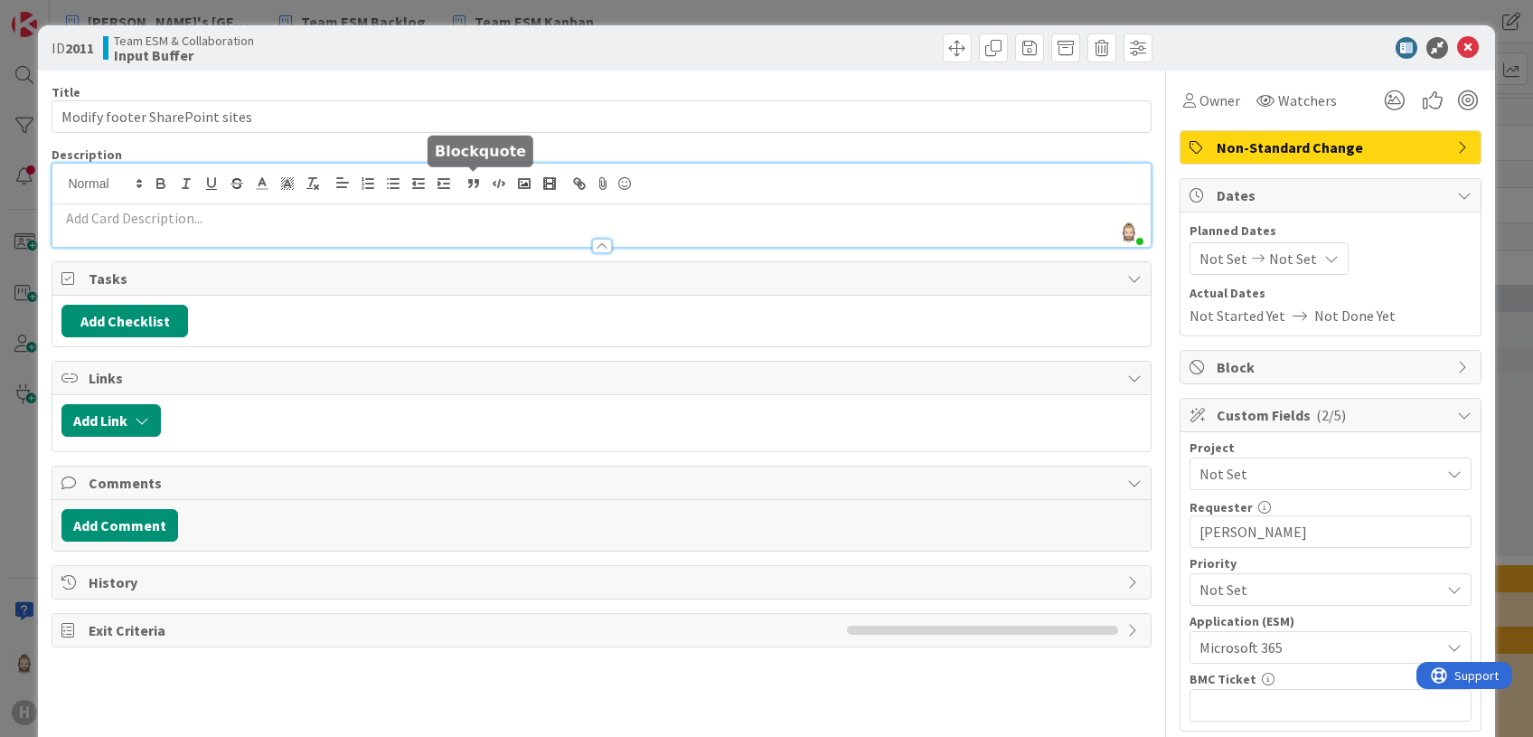
click at [466, 181] on div "[PERSON_NAME] just joined" at bounding box center [600, 205] width 1097 height 83
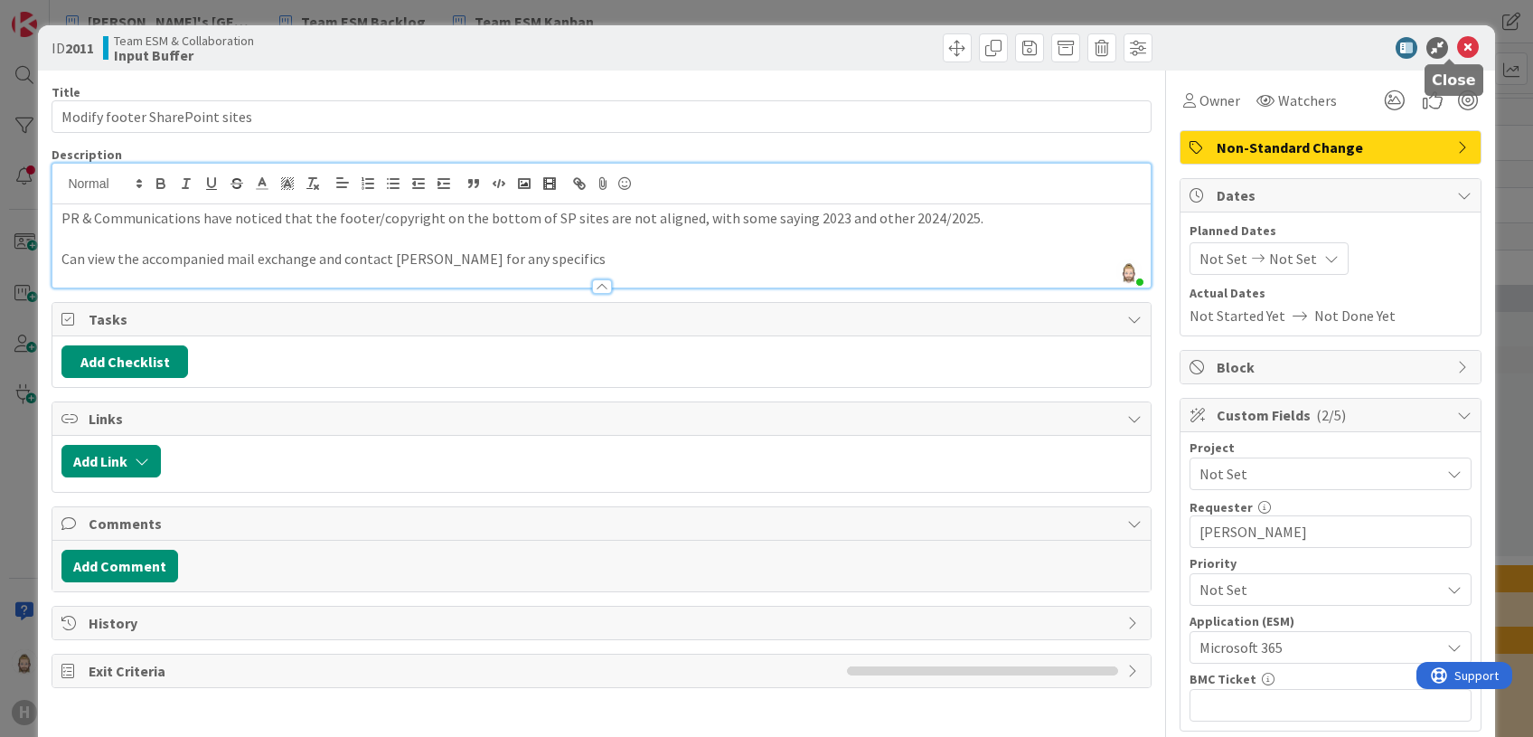
click at [1457, 45] on icon at bounding box center [1468, 48] width 22 height 22
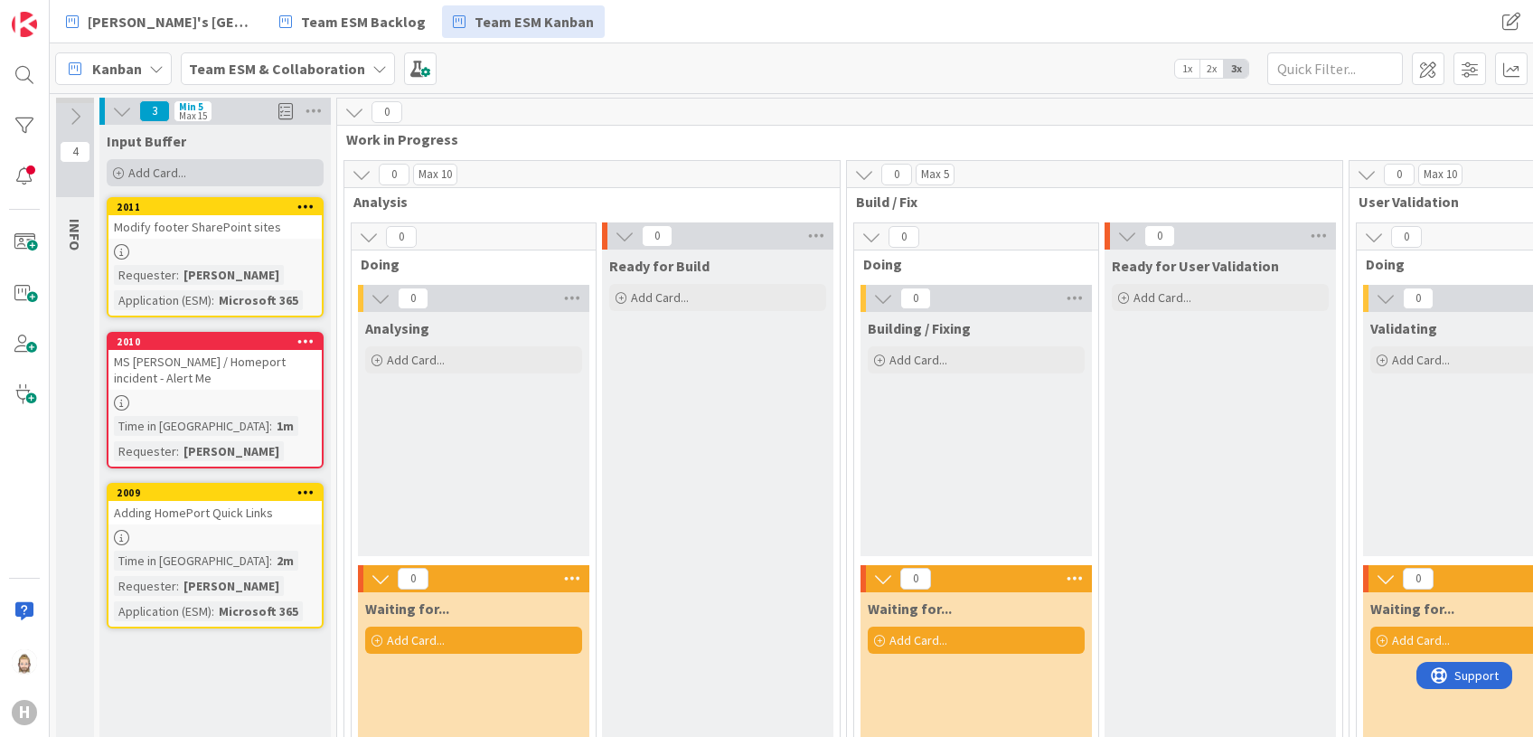
click at [202, 171] on div "Add Card..." at bounding box center [215, 172] width 217 height 27
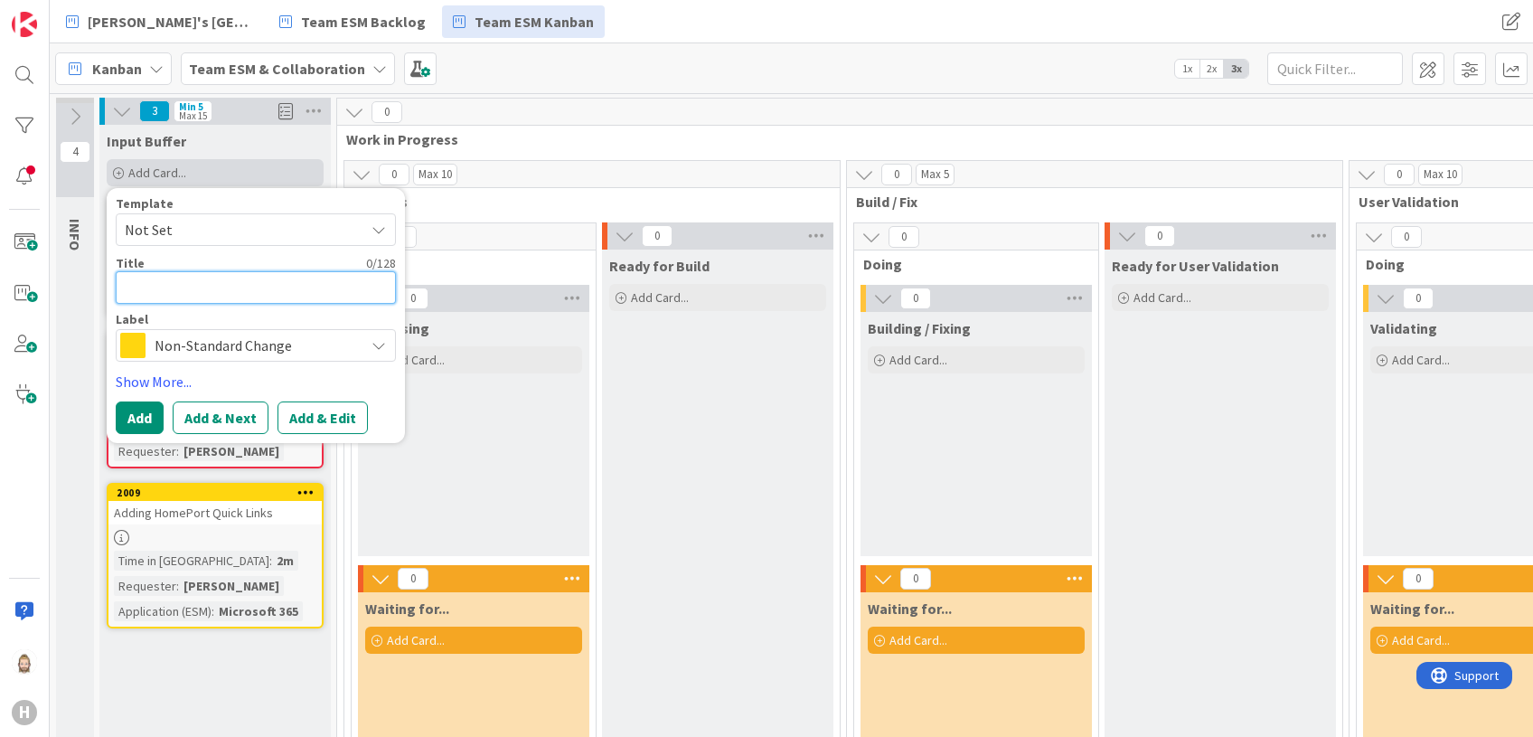
paste textarea "Isah (Global) - Change link (Quick win)"
type textarea "x"
type textarea "Isah (Global) - Change link (Quick win)"
click at [271, 344] on span "Non-Standard Change" at bounding box center [255, 345] width 201 height 25
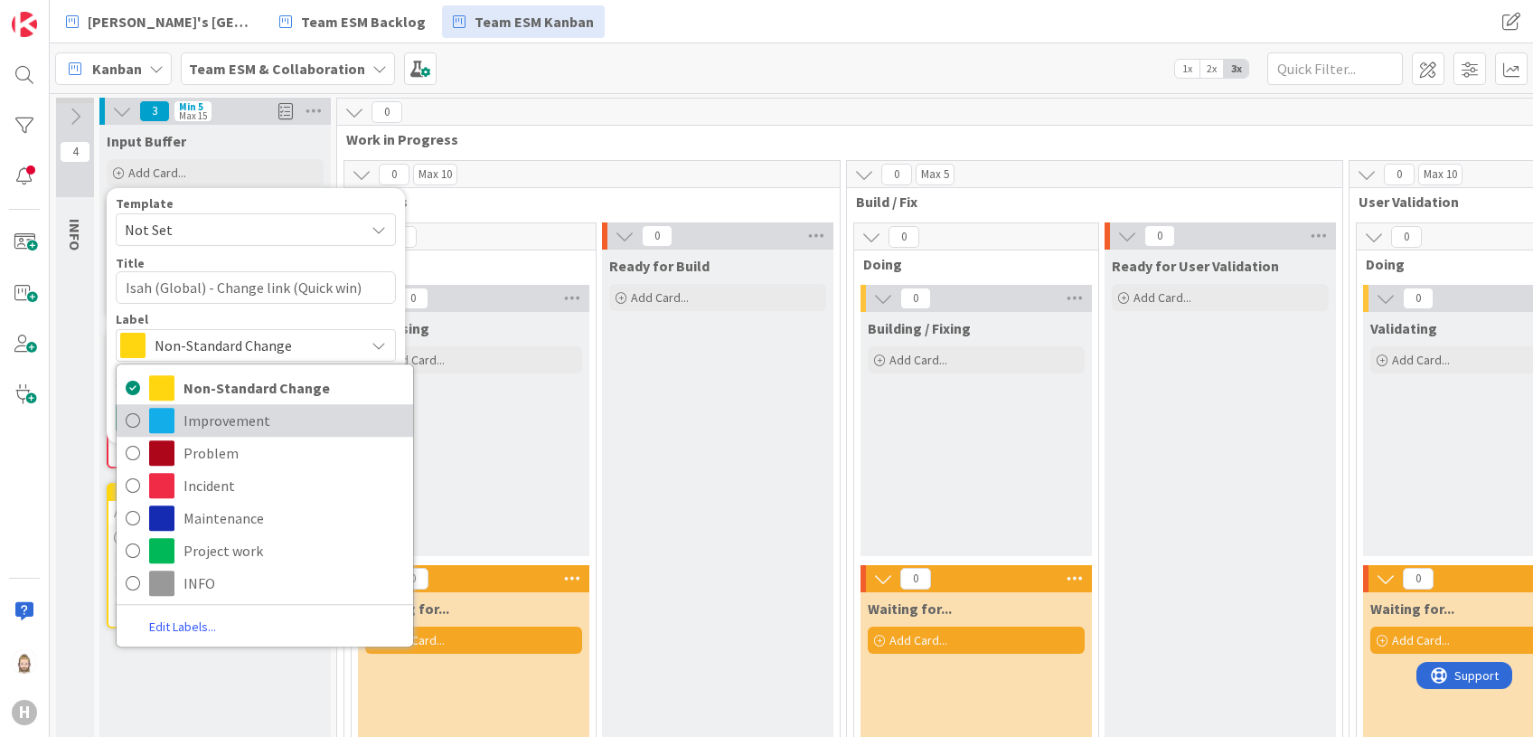
click at [257, 409] on span "Improvement" at bounding box center [293, 420] width 221 height 27
type textarea "x"
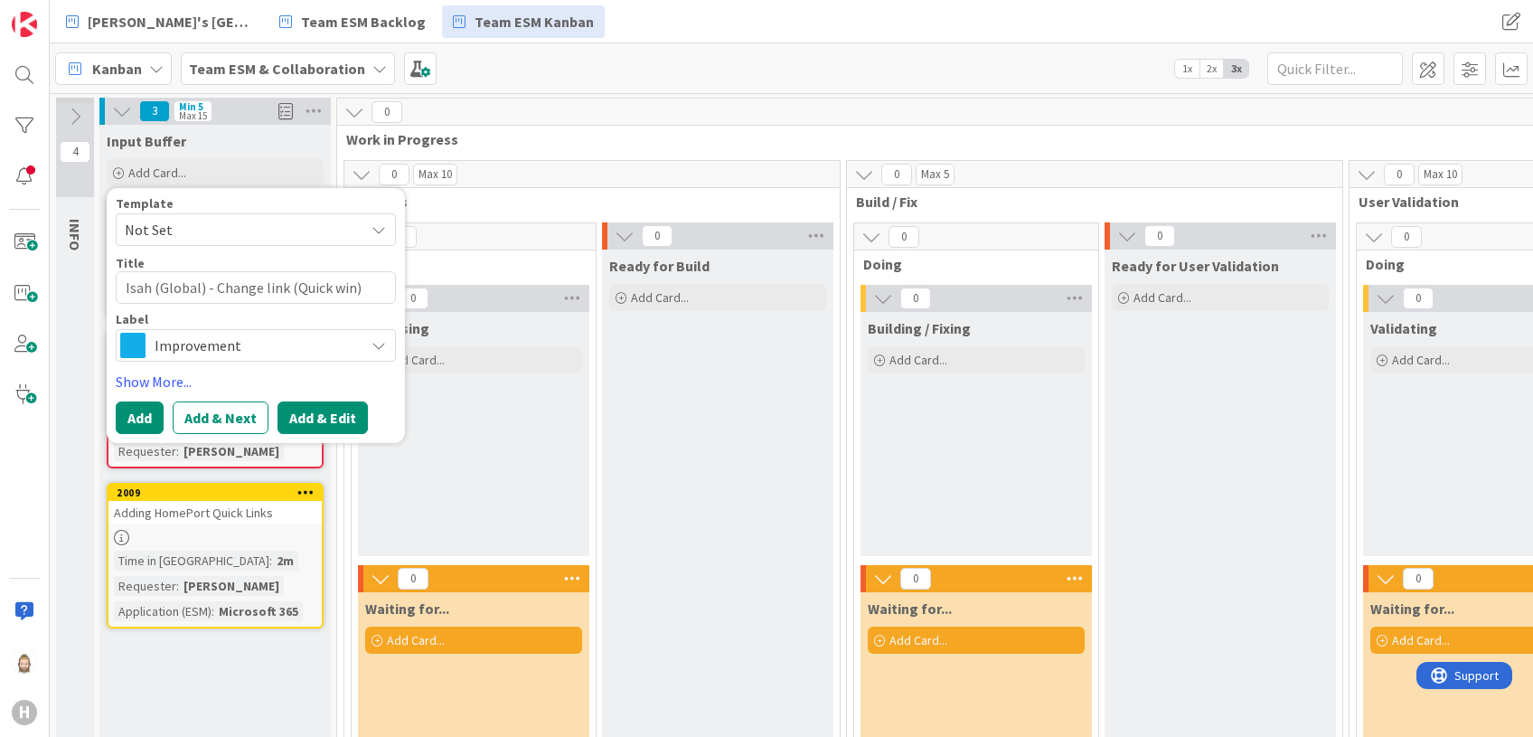
click at [319, 421] on button "Add & Edit" at bounding box center [322, 417] width 90 height 33
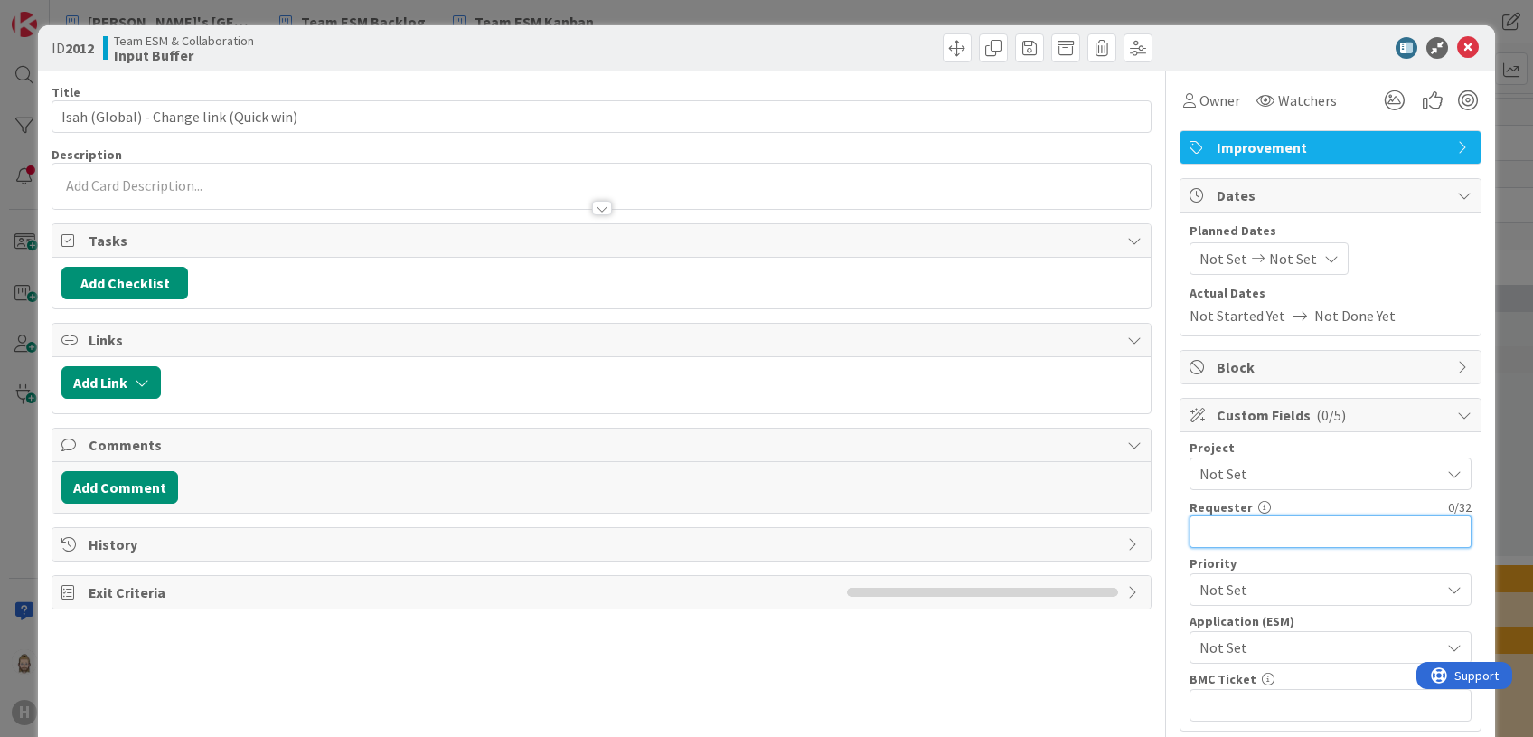
click at [1277, 525] on input "text" at bounding box center [1330, 531] width 282 height 33
paste input "[PERSON_NAME]"
type input "[PERSON_NAME]"
click at [1288, 642] on span "Not Set" at bounding box center [1314, 646] width 231 height 25
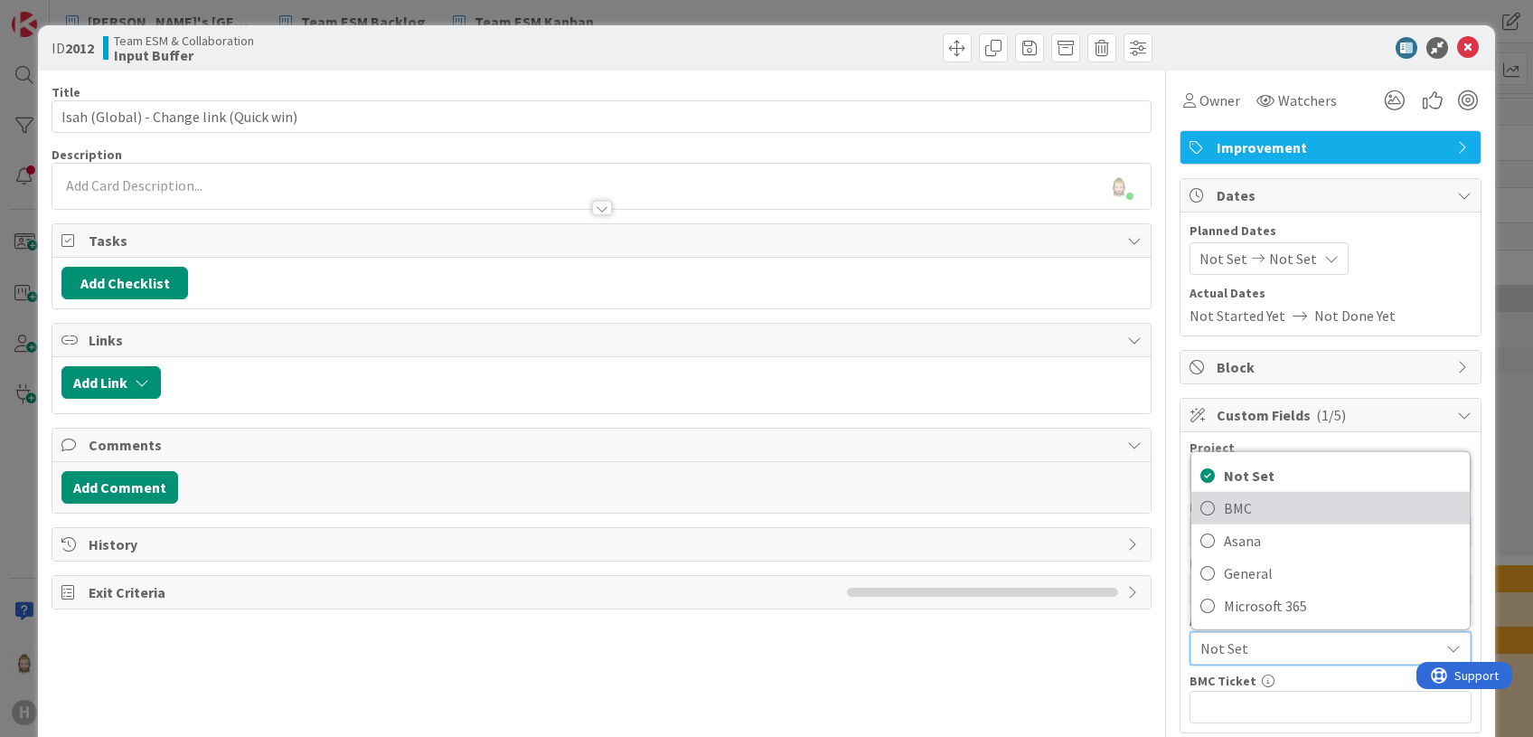
click at [1277, 502] on span "BMC" at bounding box center [1342, 507] width 237 height 27
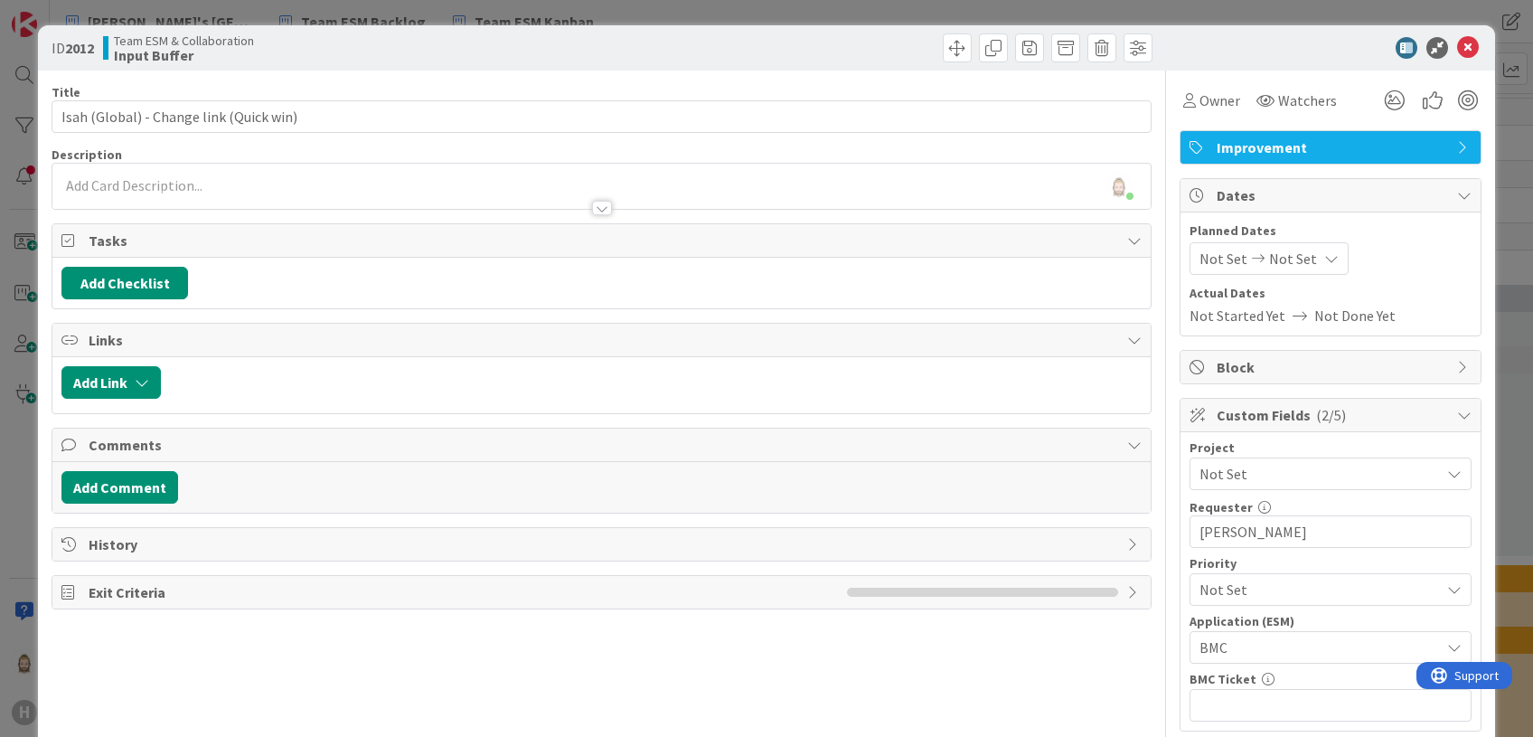
click at [560, 183] on div "[PERSON_NAME] just joined" at bounding box center [600, 186] width 1097 height 45
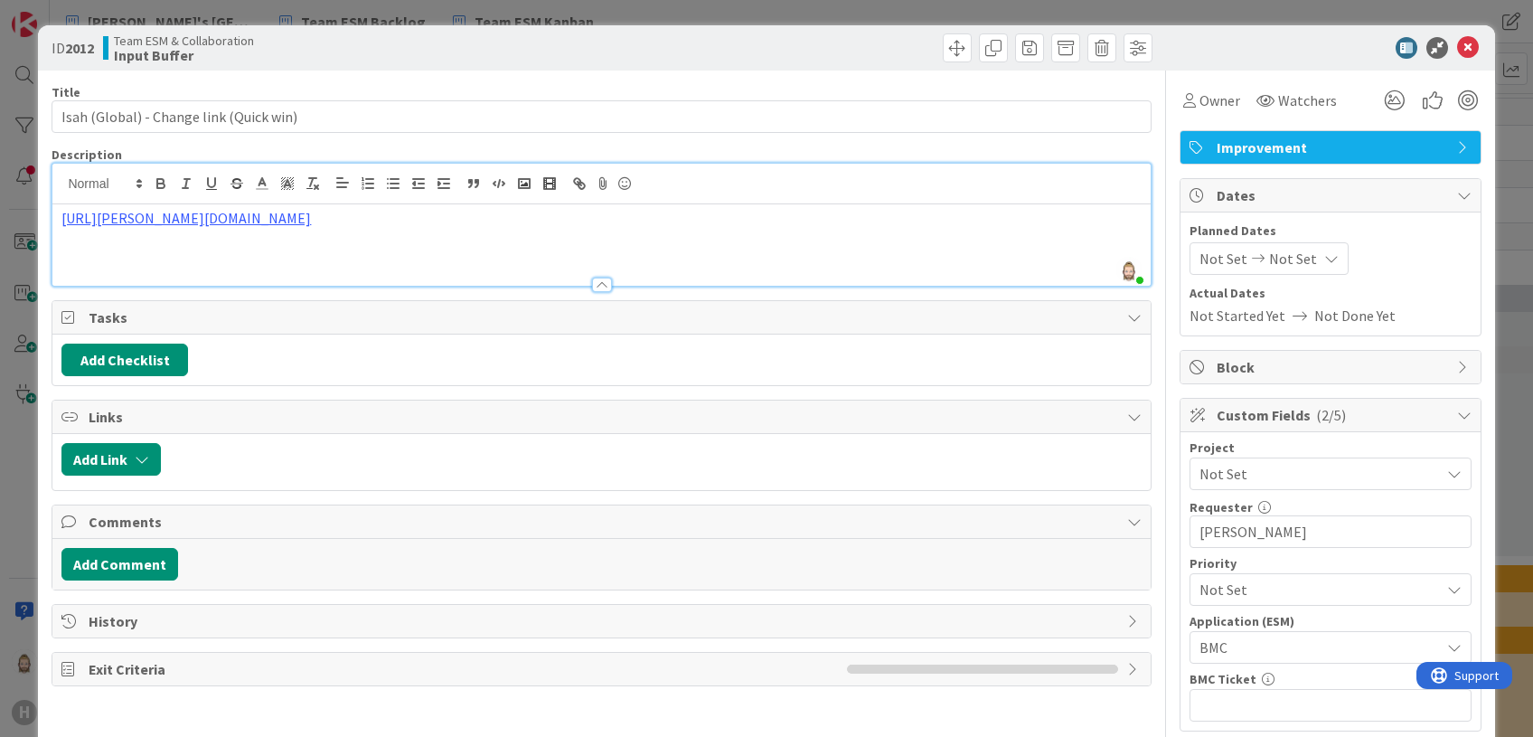
click at [1316, 409] on span "( 2/5 )" at bounding box center [1331, 415] width 30 height 18
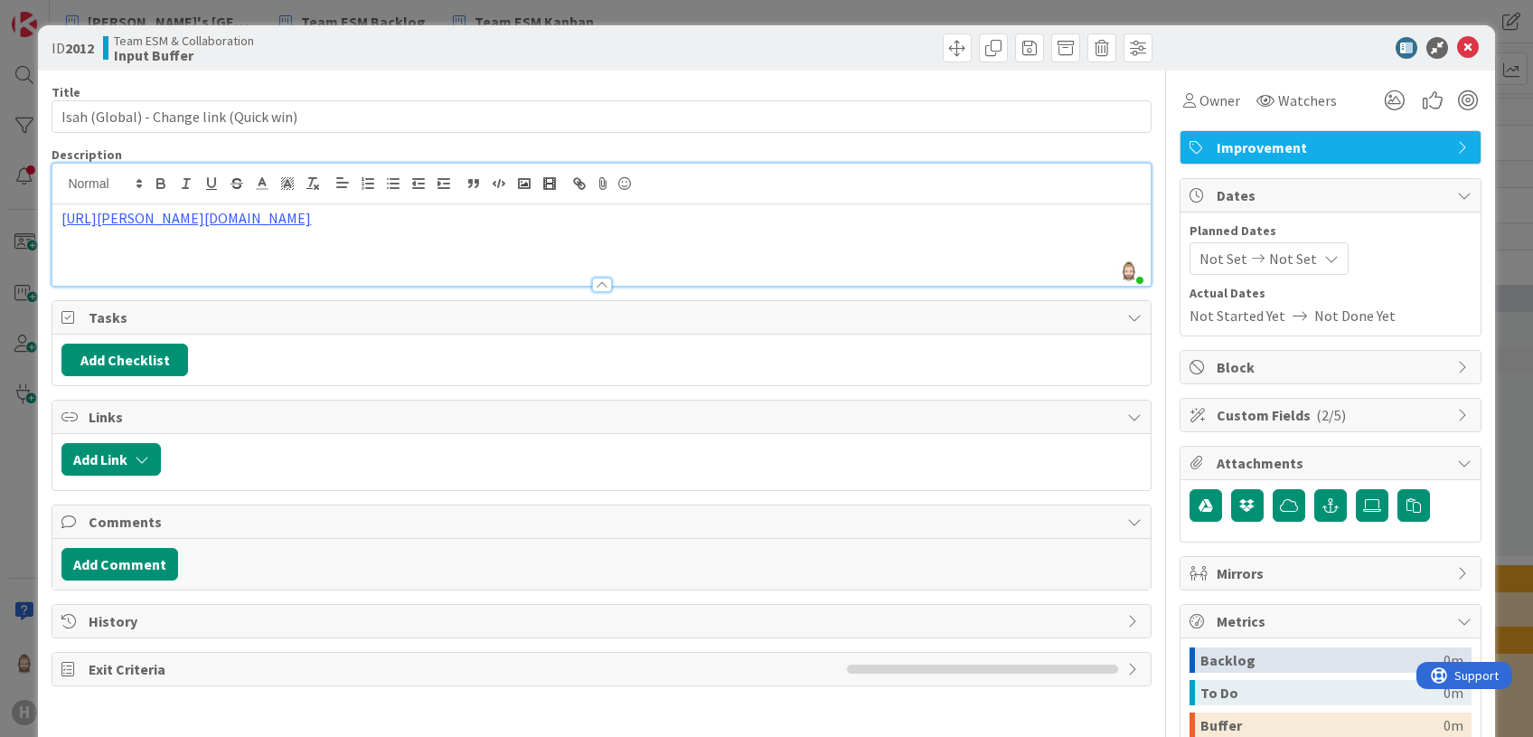
click at [1316, 409] on span "( 2/5 )" at bounding box center [1331, 415] width 30 height 18
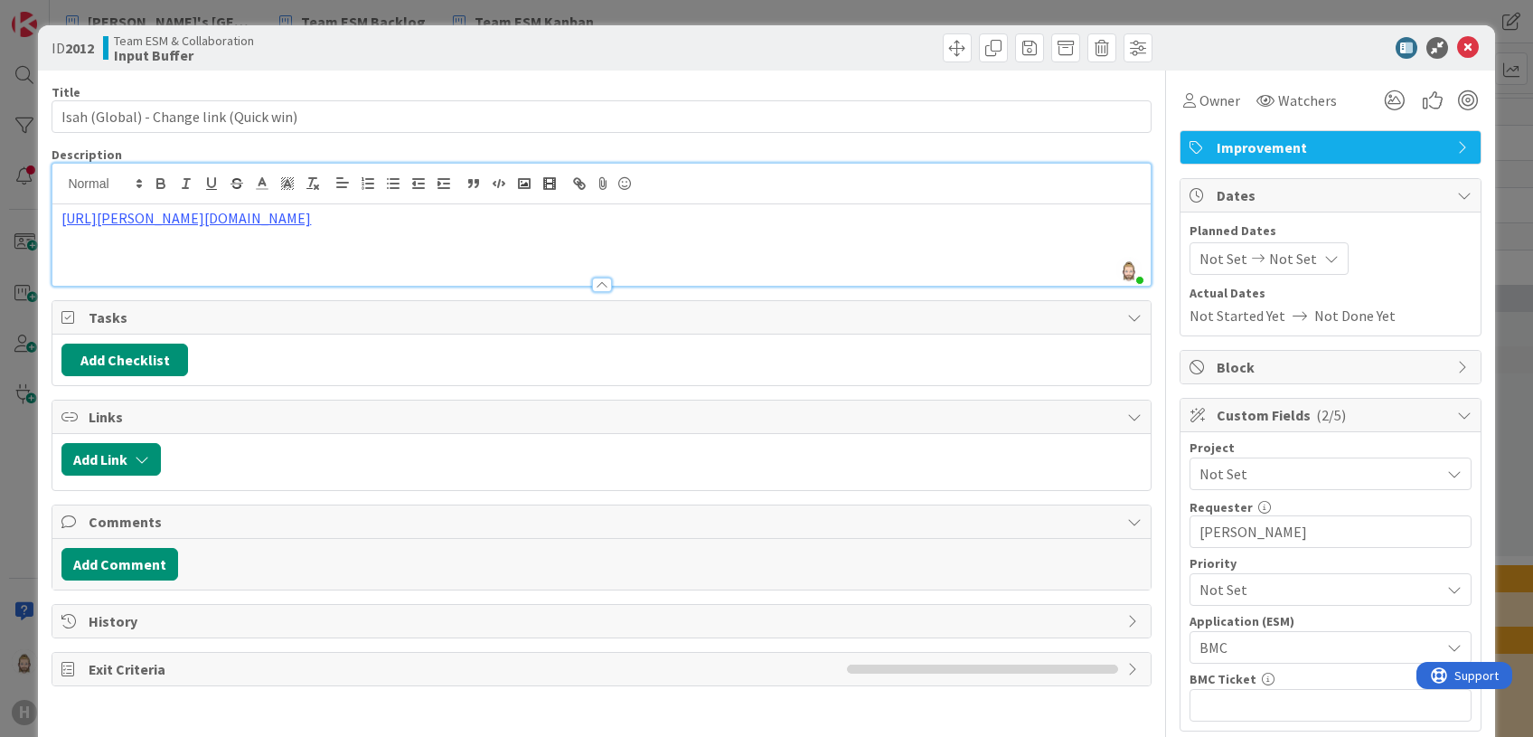
click at [1316, 409] on span "( 2/5 )" at bounding box center [1331, 415] width 30 height 18
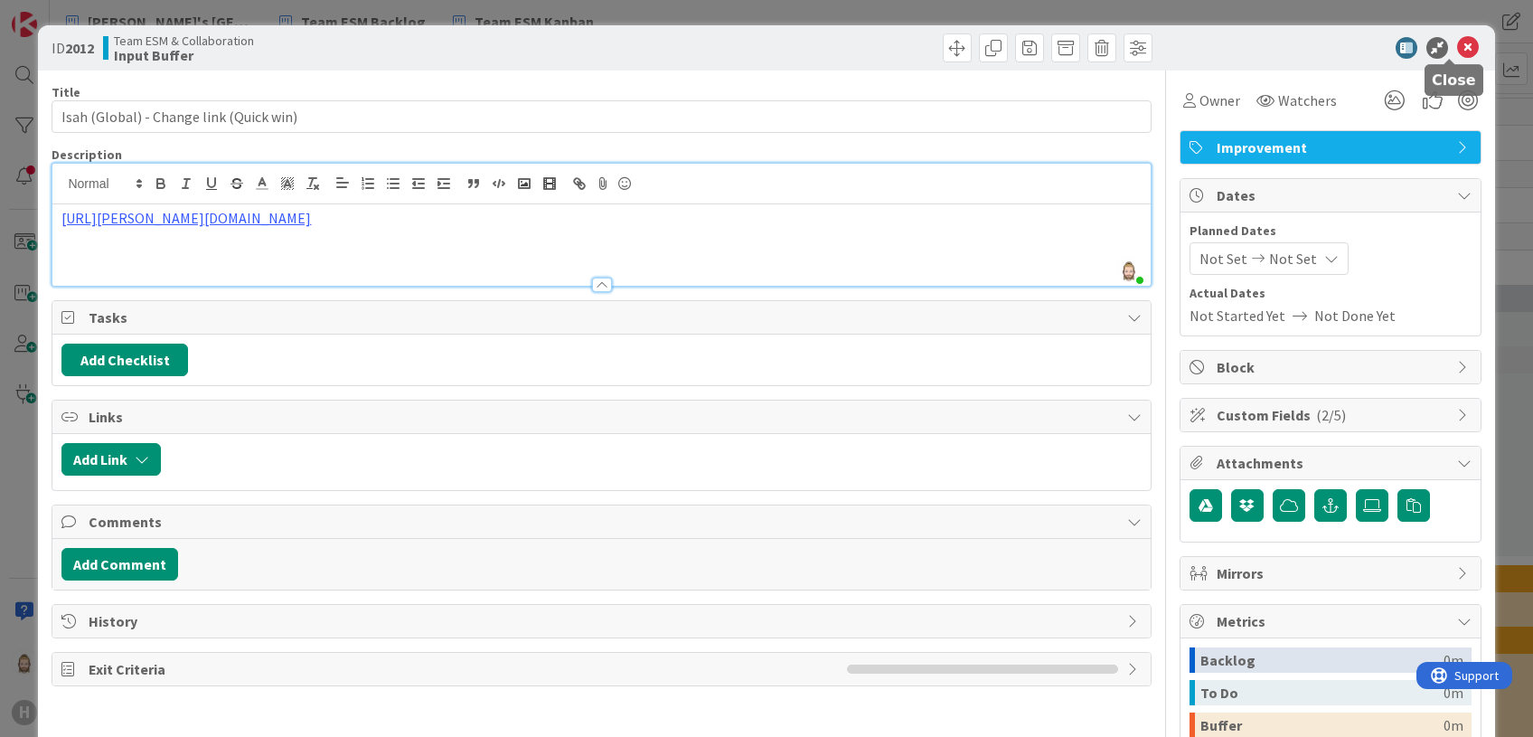
click at [1457, 38] on icon at bounding box center [1468, 48] width 22 height 22
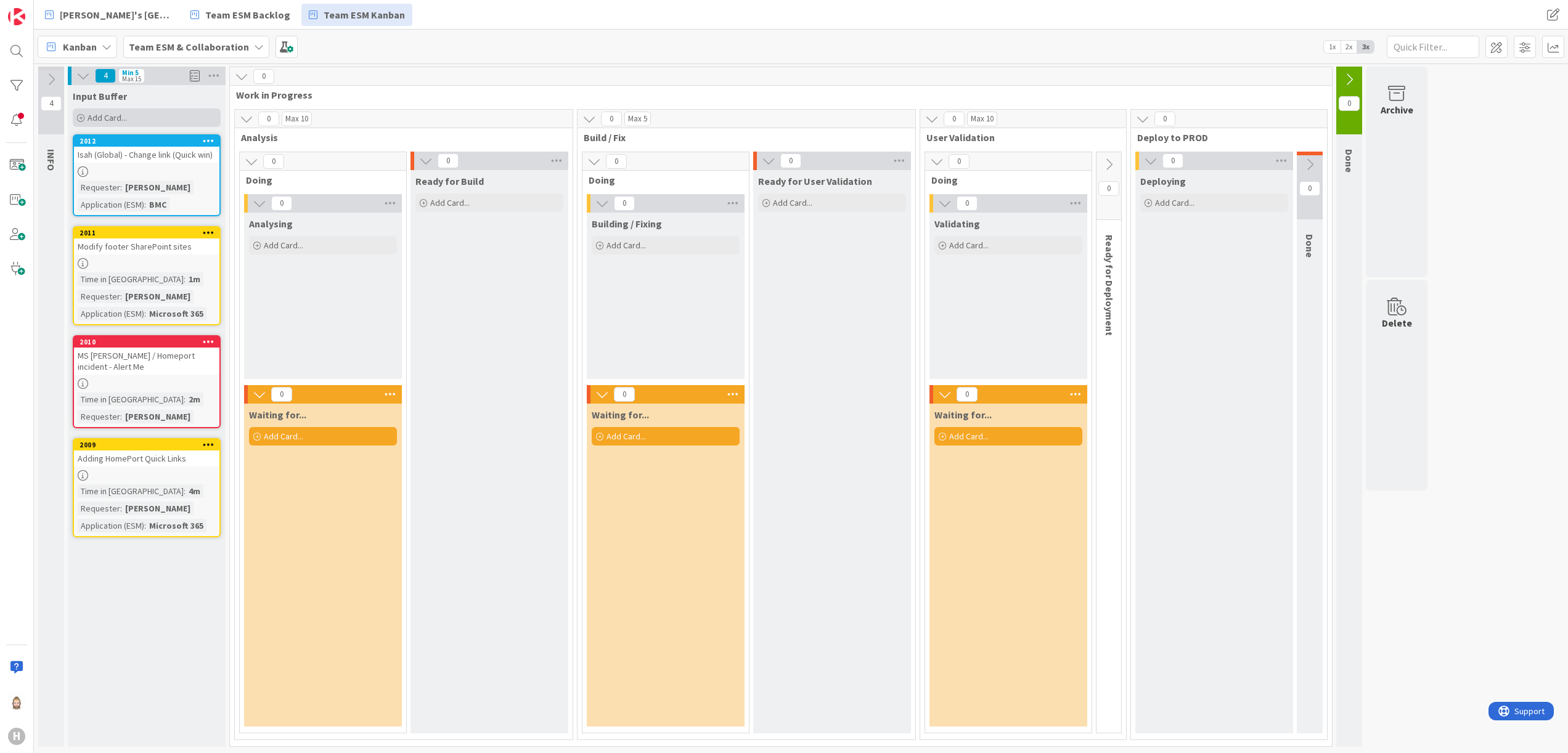
click at [119, 108] on div "Add Card..." at bounding box center [147, 117] width 148 height 18
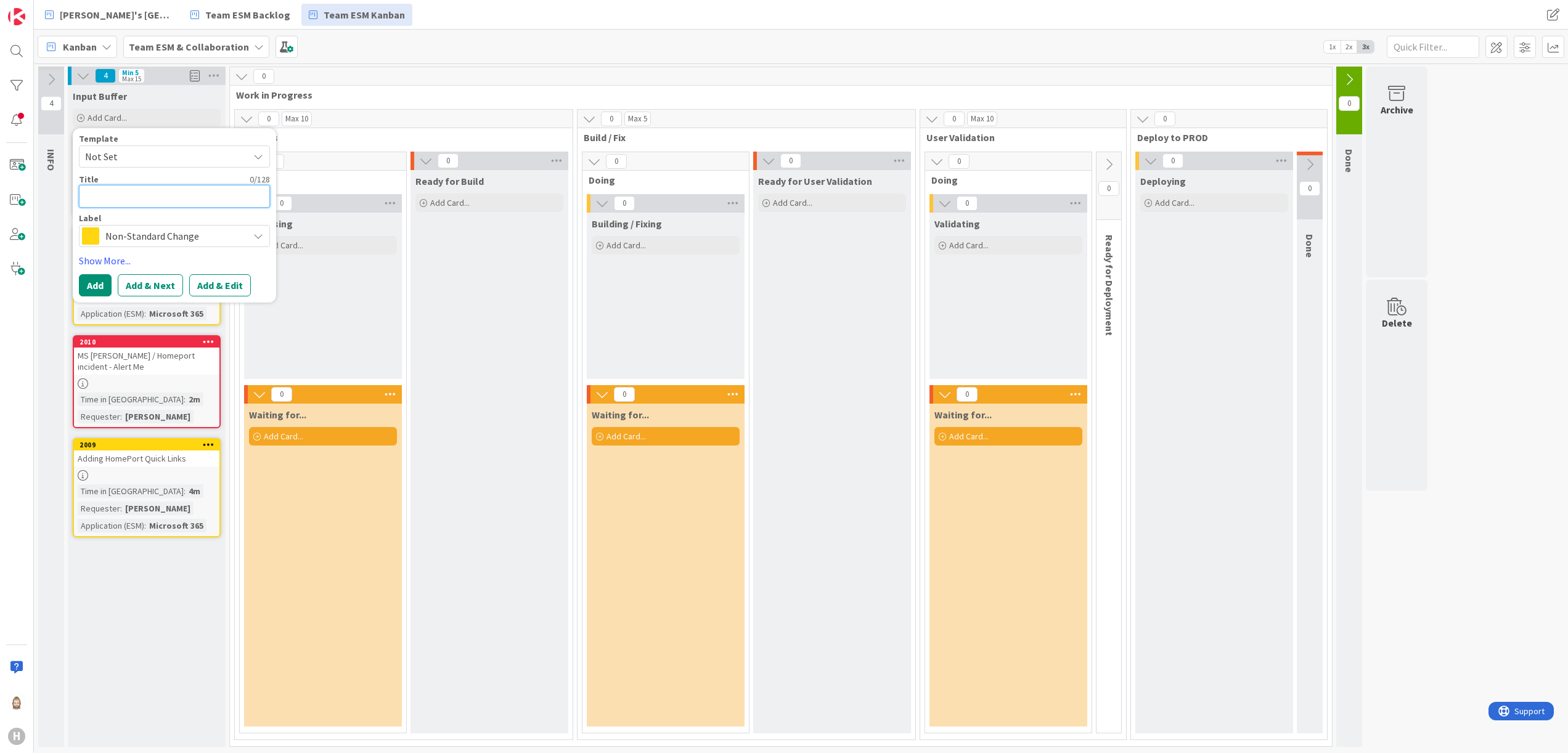
paste textarea "Inbisco Plantool - research importing project data from datalake to [GEOGRAPHIC…"
type textarea "x"
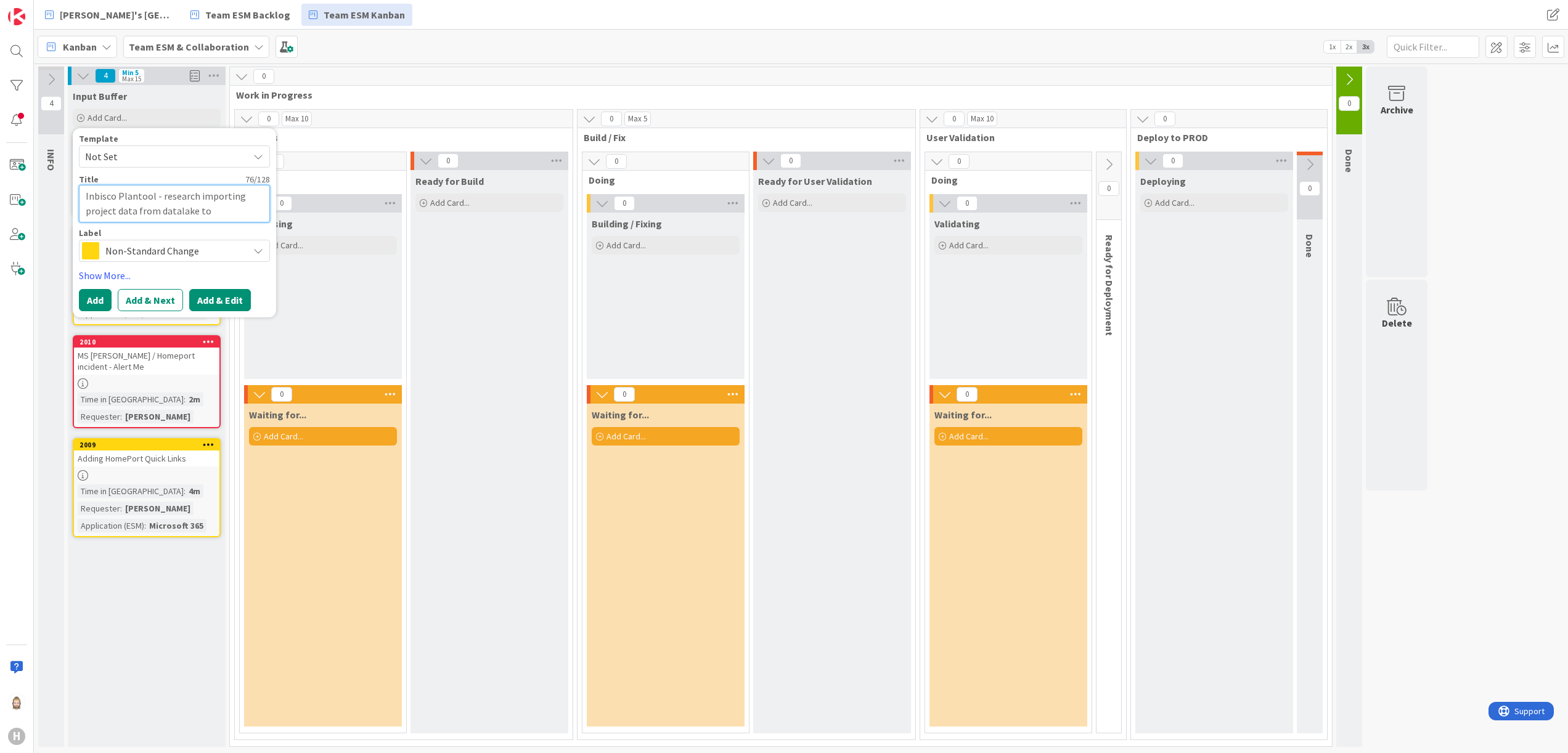
type textarea "Inbisco Plantool - research importing project data from datalake to [GEOGRAPHIC…"
click at [231, 304] on button "Add & Edit" at bounding box center [220, 300] width 61 height 23
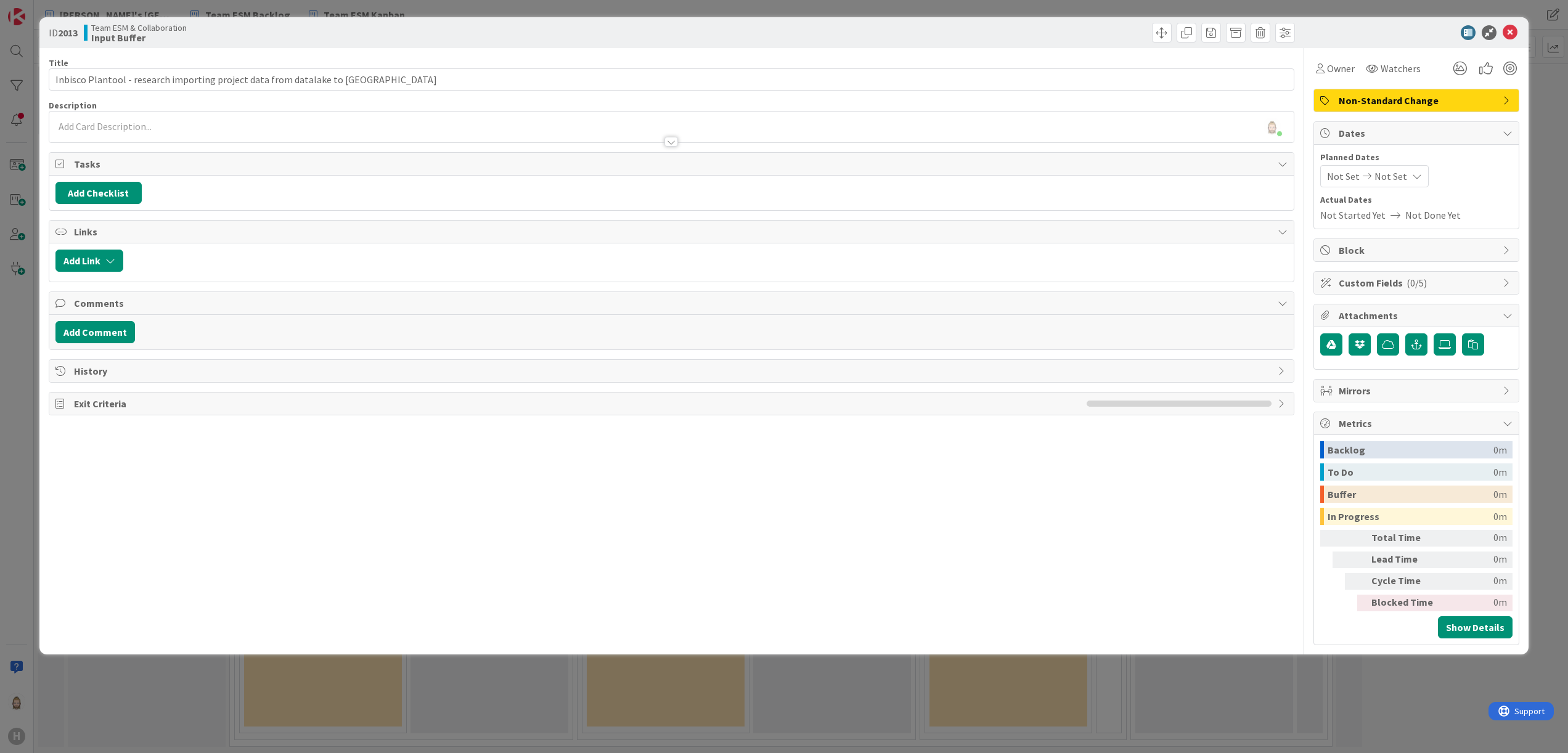
click at [1045, 278] on span "Custom Fields ( 0/5 )" at bounding box center [1417, 283] width 158 height 15
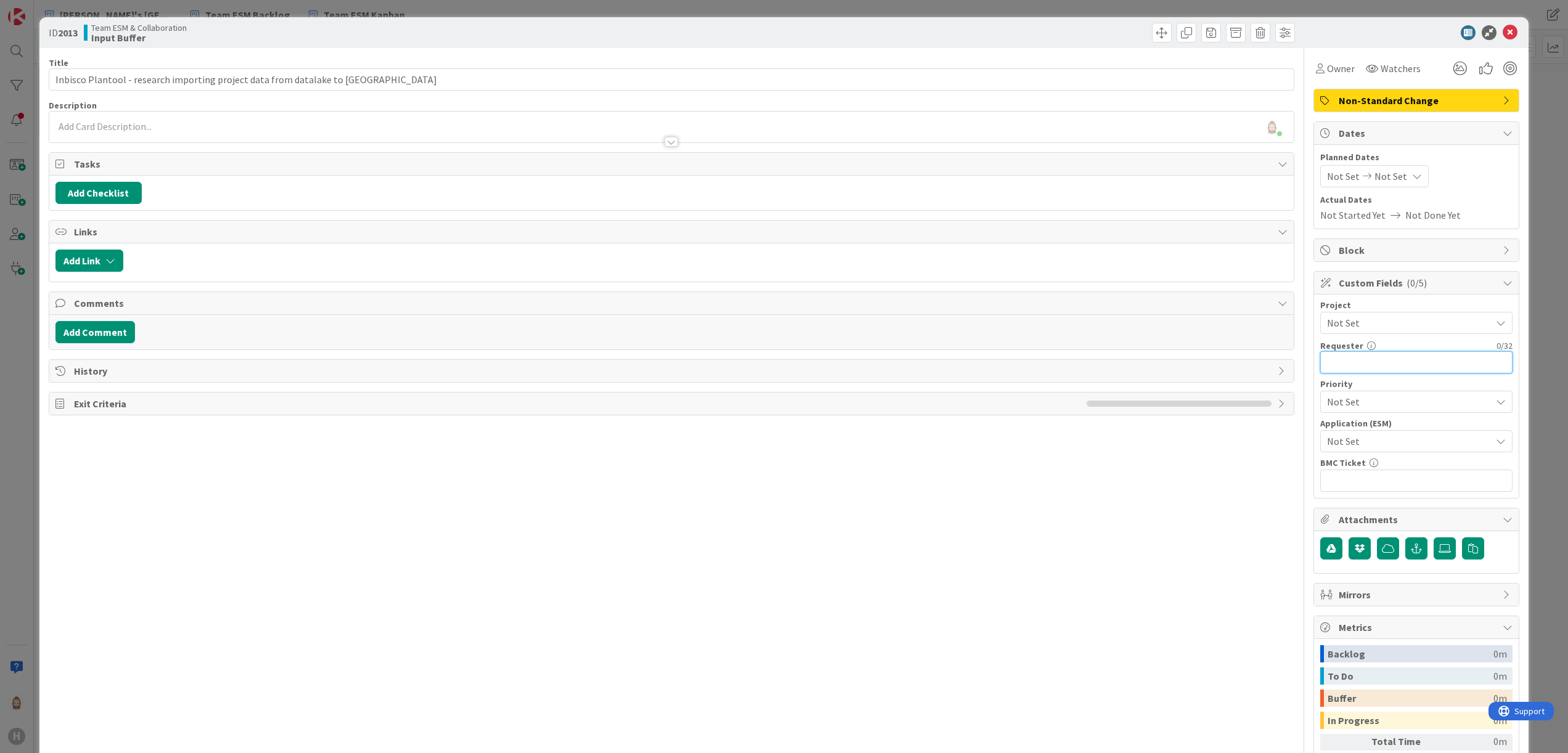
click at [1045, 363] on input "text" at bounding box center [1417, 362] width 192 height 23
paste input "[PERSON_NAME]"
type input "[PERSON_NAME]"
click at [1045, 438] on span "Not Set" at bounding box center [1406, 441] width 158 height 17
click at [1045, 438] on span "Not Set" at bounding box center [1406, 441] width 157 height 17
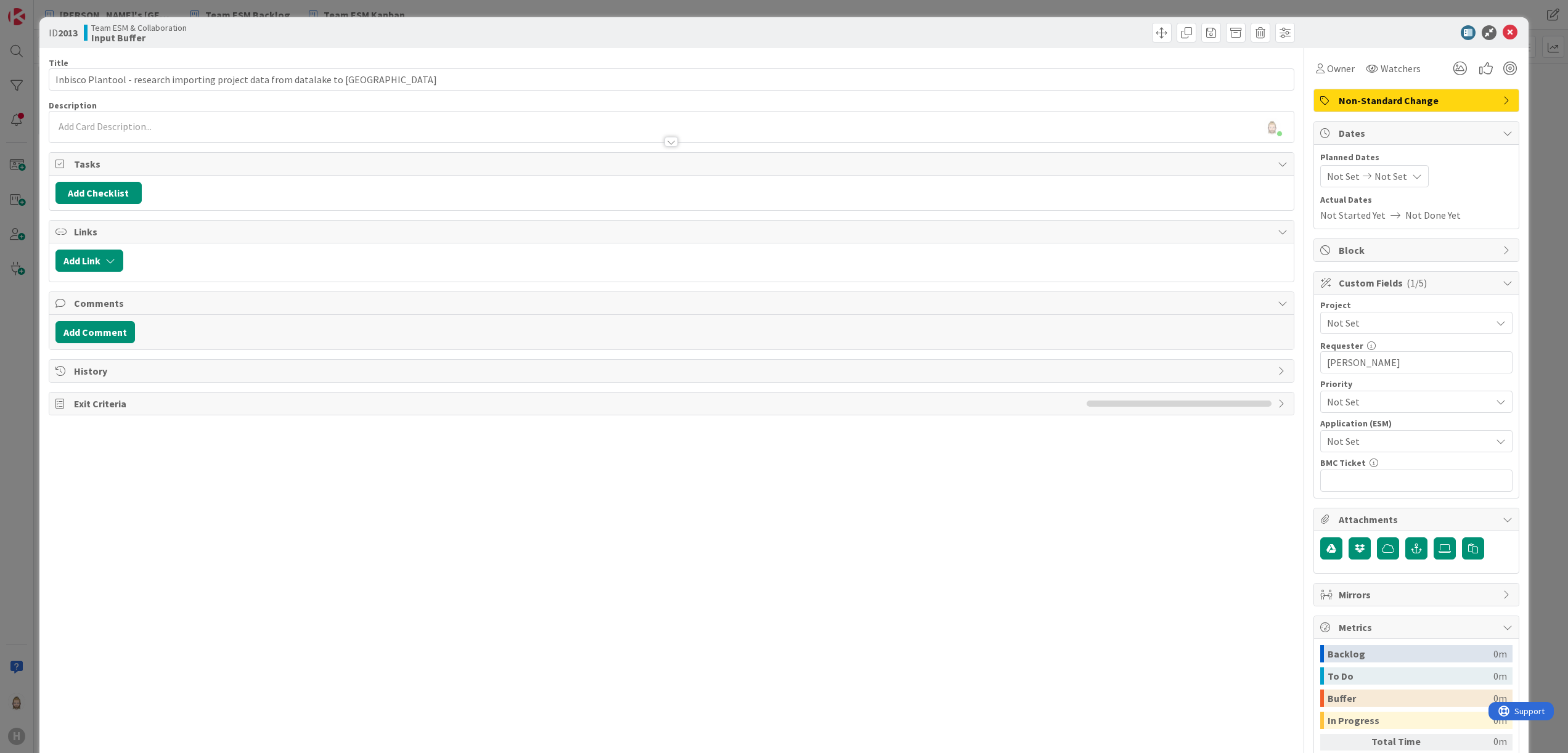
click at [196, 125] on div "[PERSON_NAME] just joined" at bounding box center [672, 127] width 1245 height 31
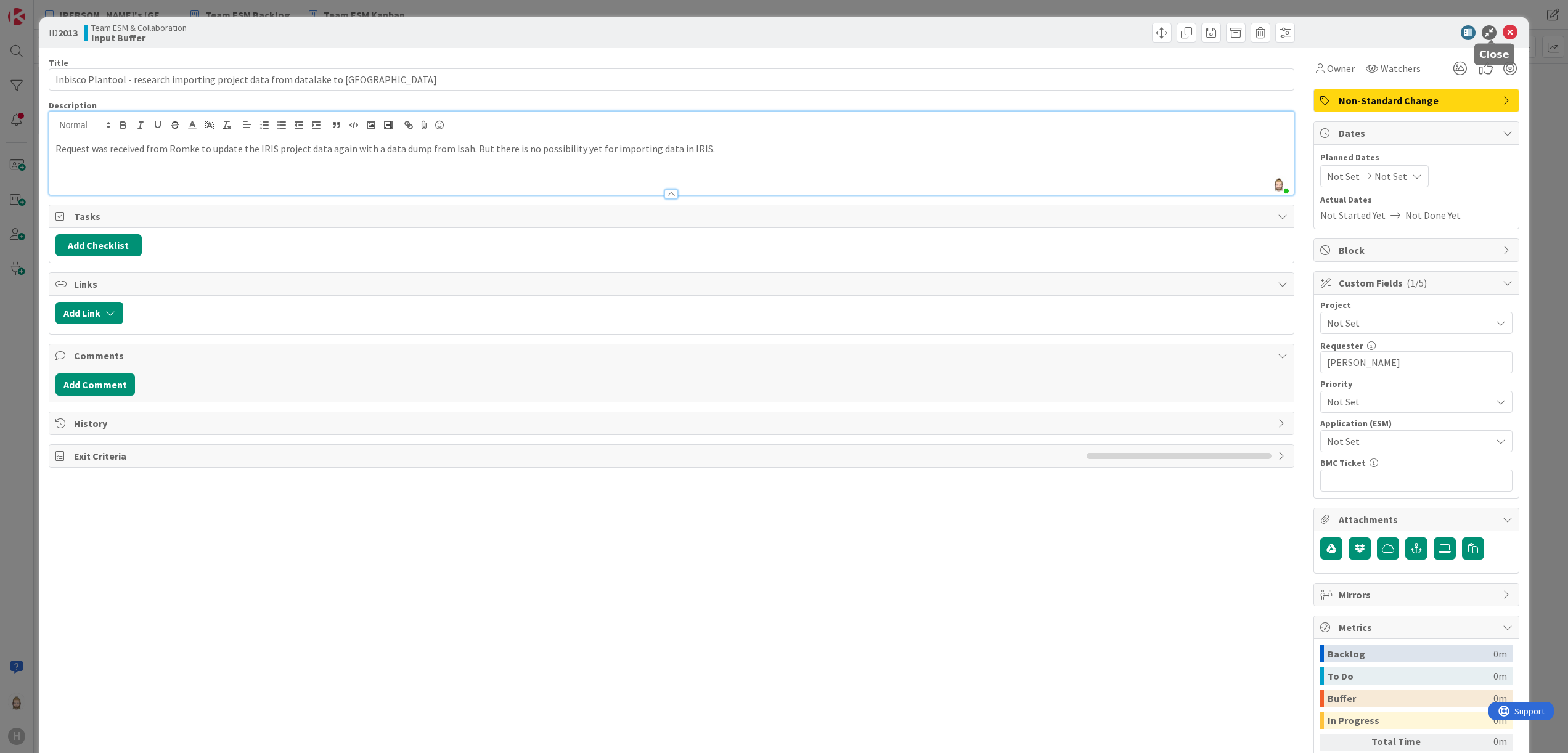
click at [1045, 29] on icon at bounding box center [1510, 33] width 15 height 15
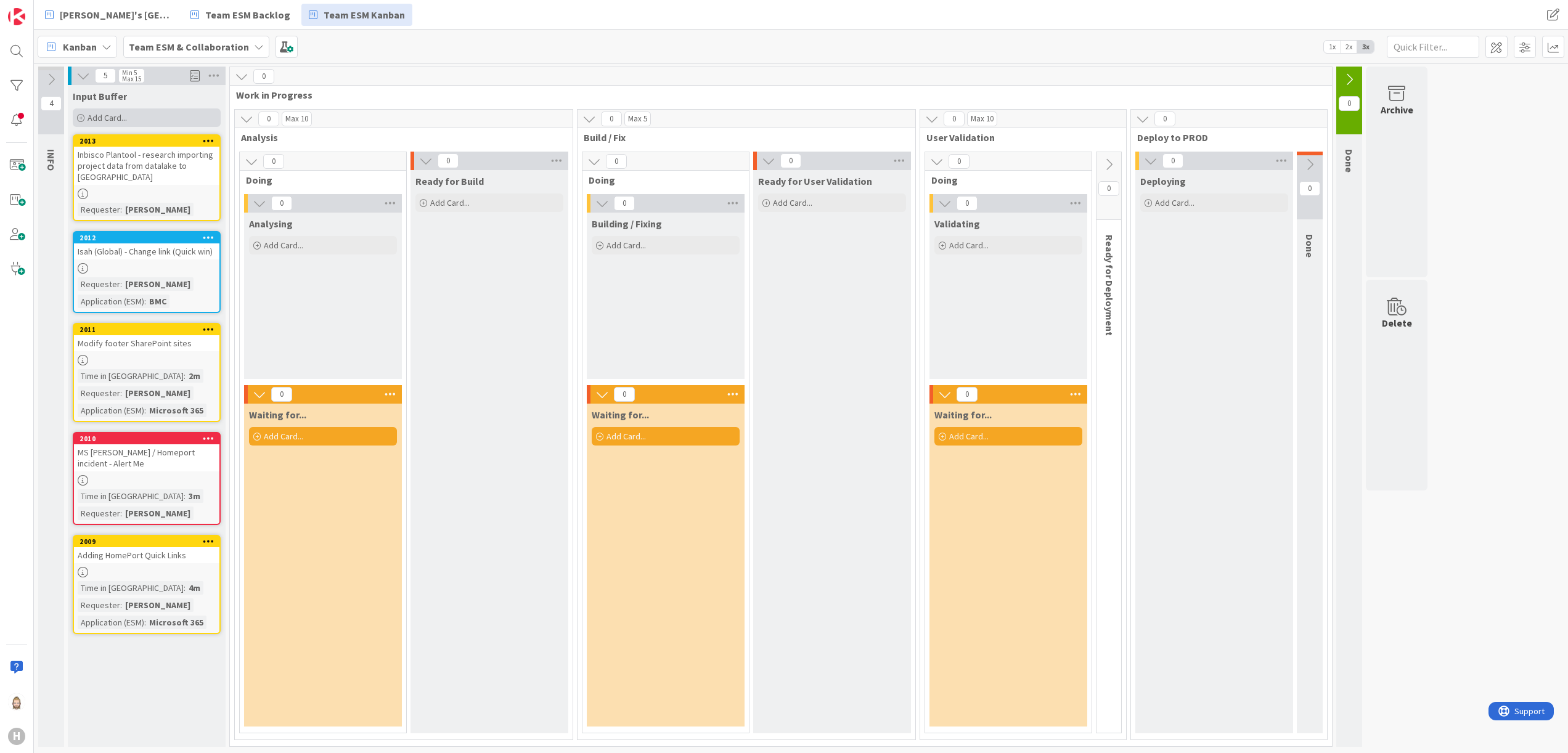
click at [124, 117] on span "Add Card..." at bounding box center [107, 117] width 40 height 11
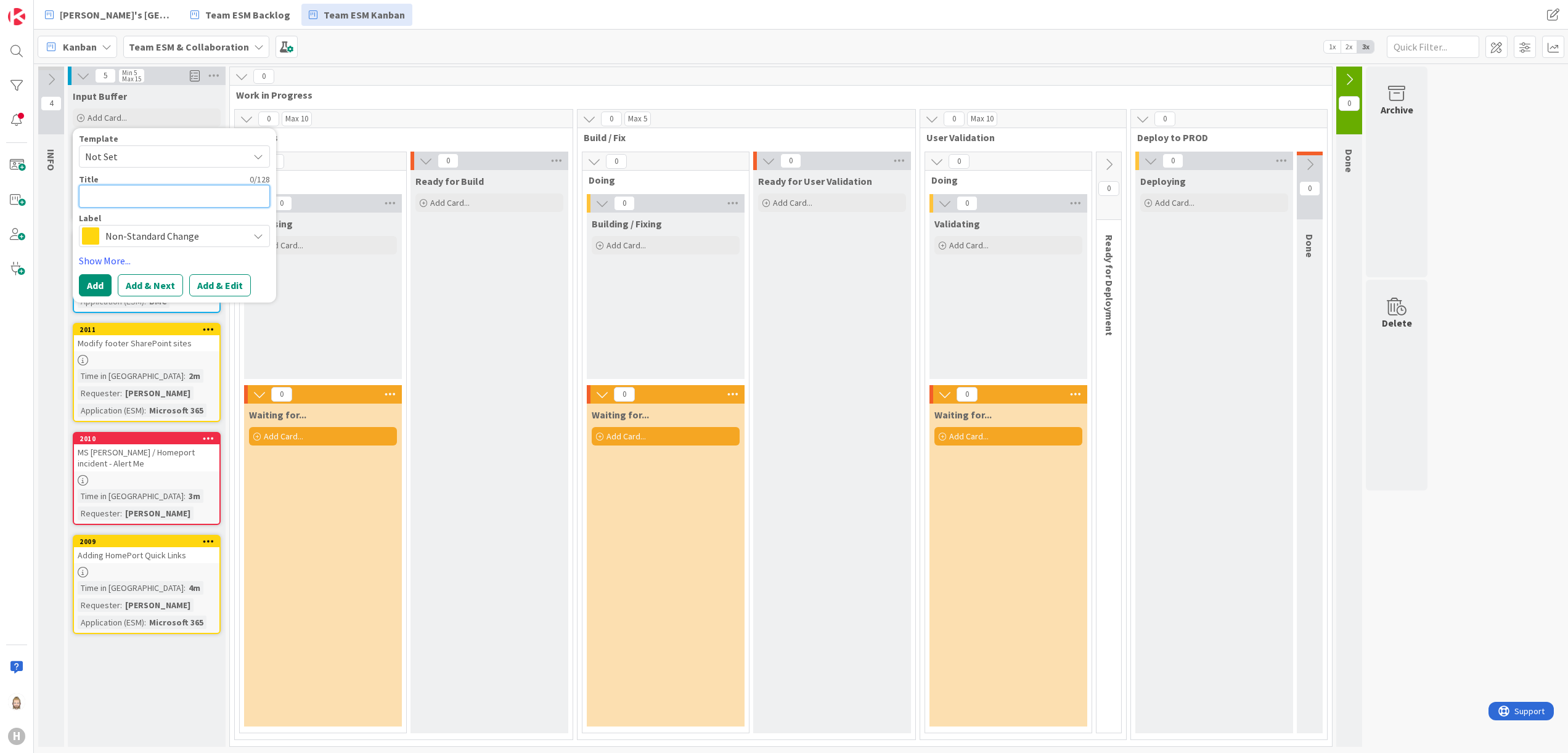
paste textarea "Workflow for requesting a new standard at NEN"
type textarea "x"
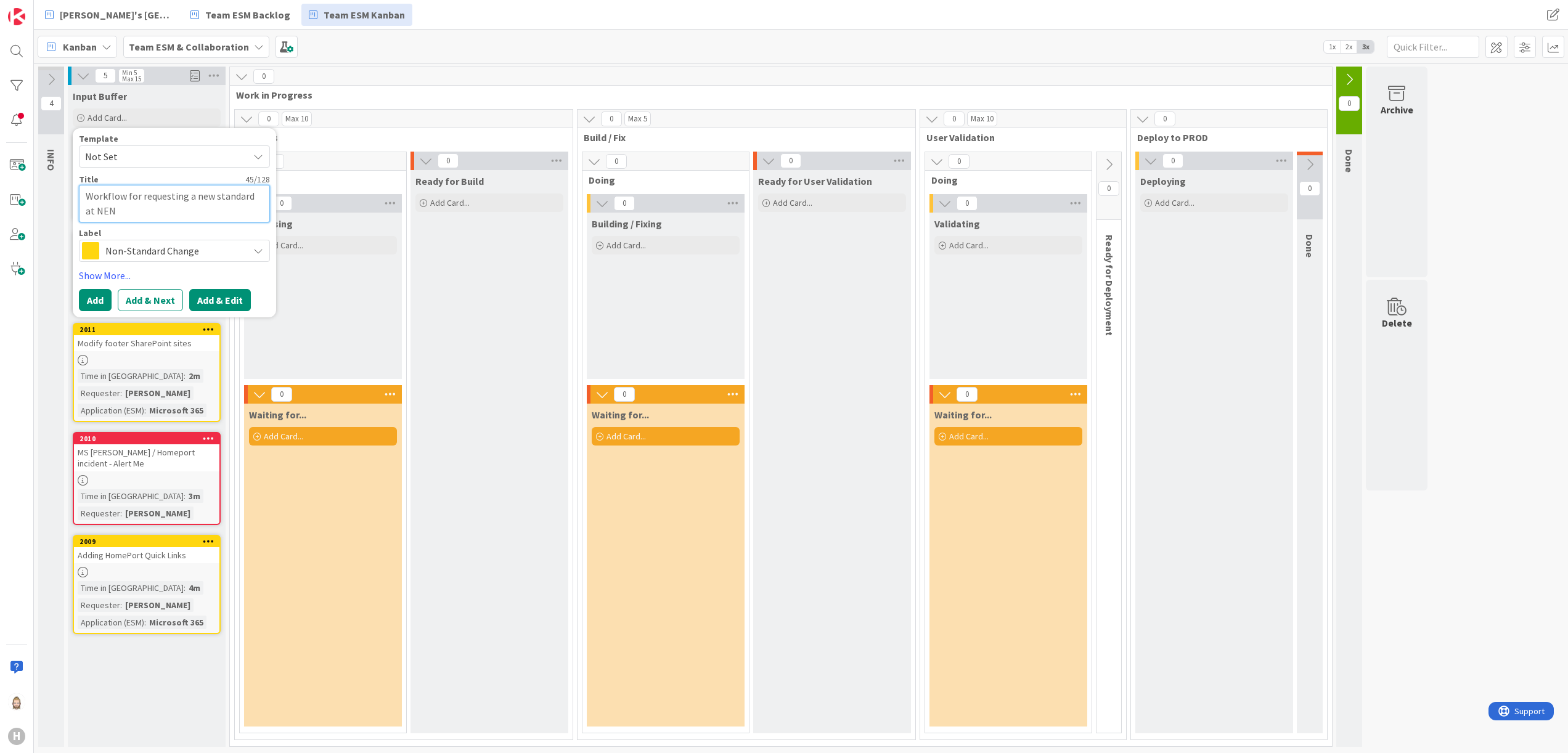
type textarea "Workflow for requesting a new standard at NEN"
click at [212, 293] on button "Add & Edit" at bounding box center [220, 300] width 61 height 23
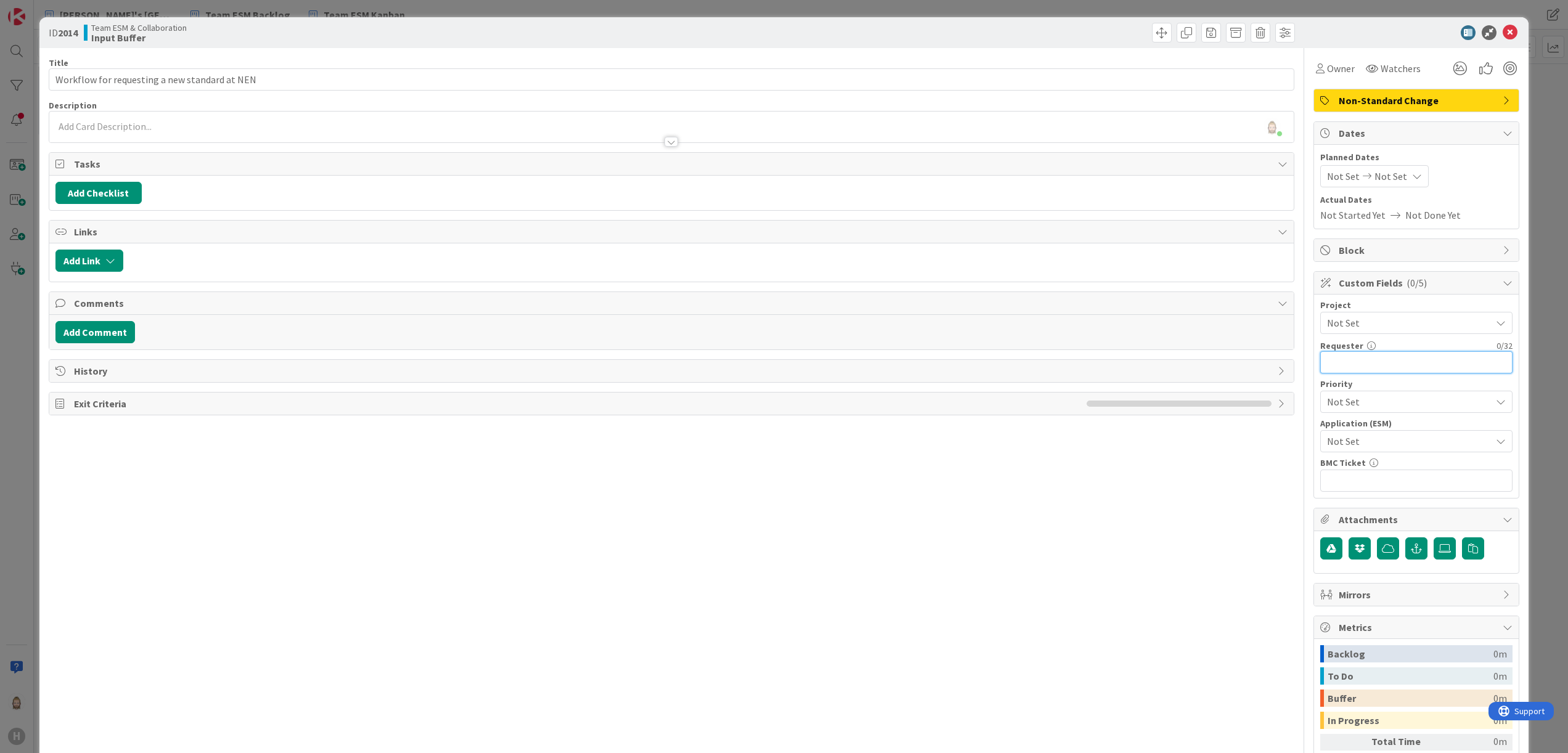
click at [1045, 364] on input "text" at bounding box center [1417, 362] width 192 height 23
paste input "Rogier de [PERSON_NAME]"
type input "Rogier de [PERSON_NAME]"
click at [1045, 443] on span "Not Set" at bounding box center [1406, 441] width 158 height 17
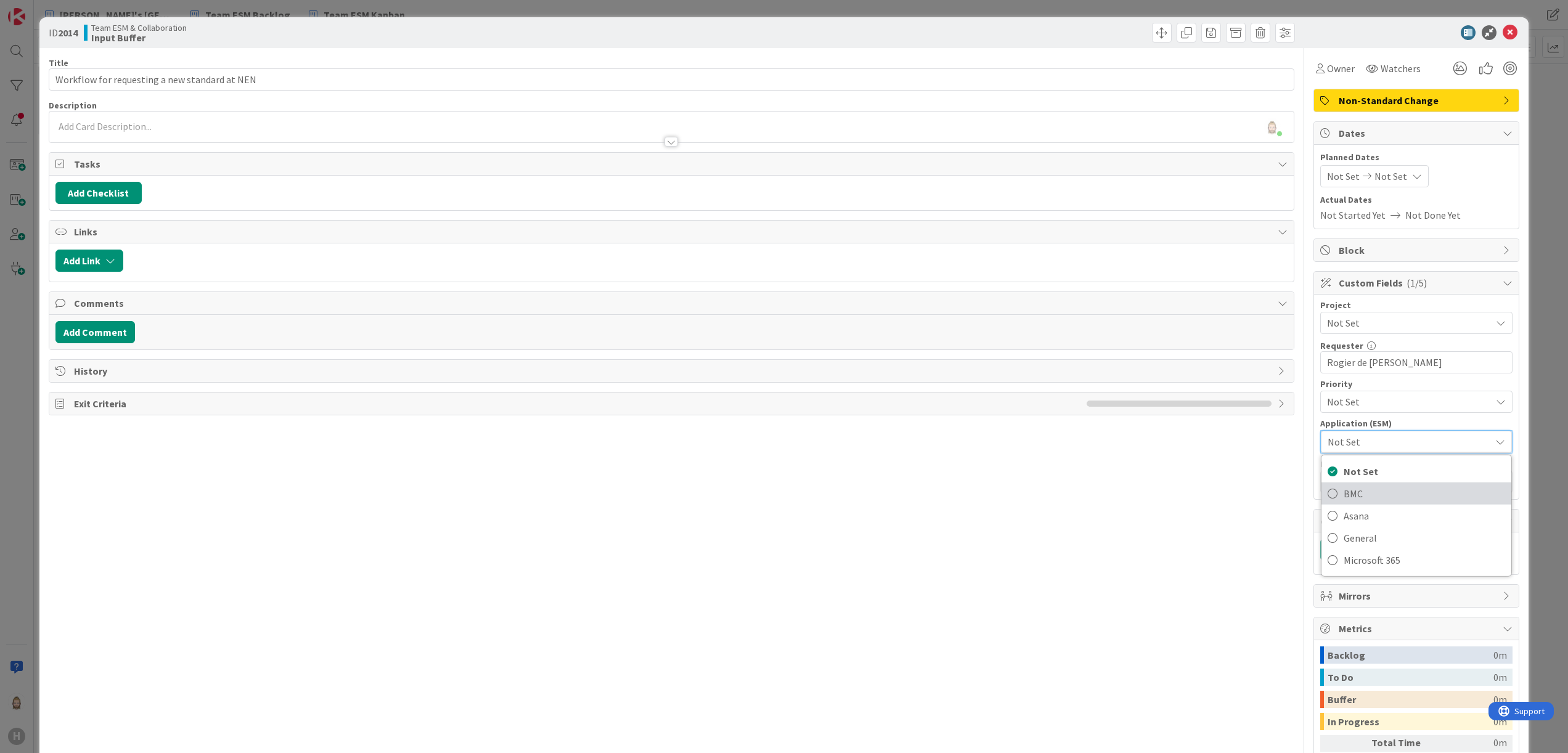
click at [1045, 486] on span "BMC" at bounding box center [1424, 493] width 162 height 18
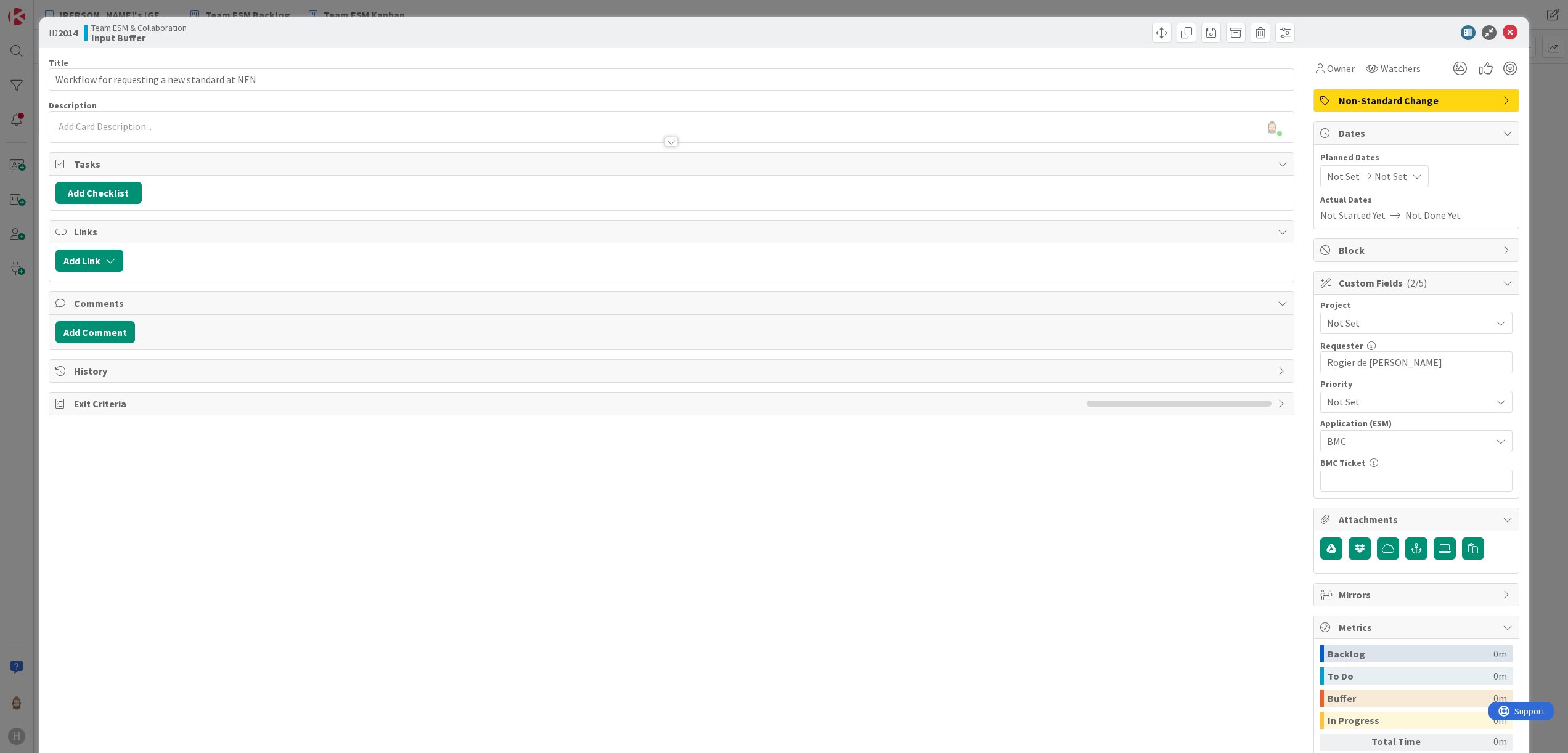
click at [457, 131] on div at bounding box center [672, 136] width 1245 height 13
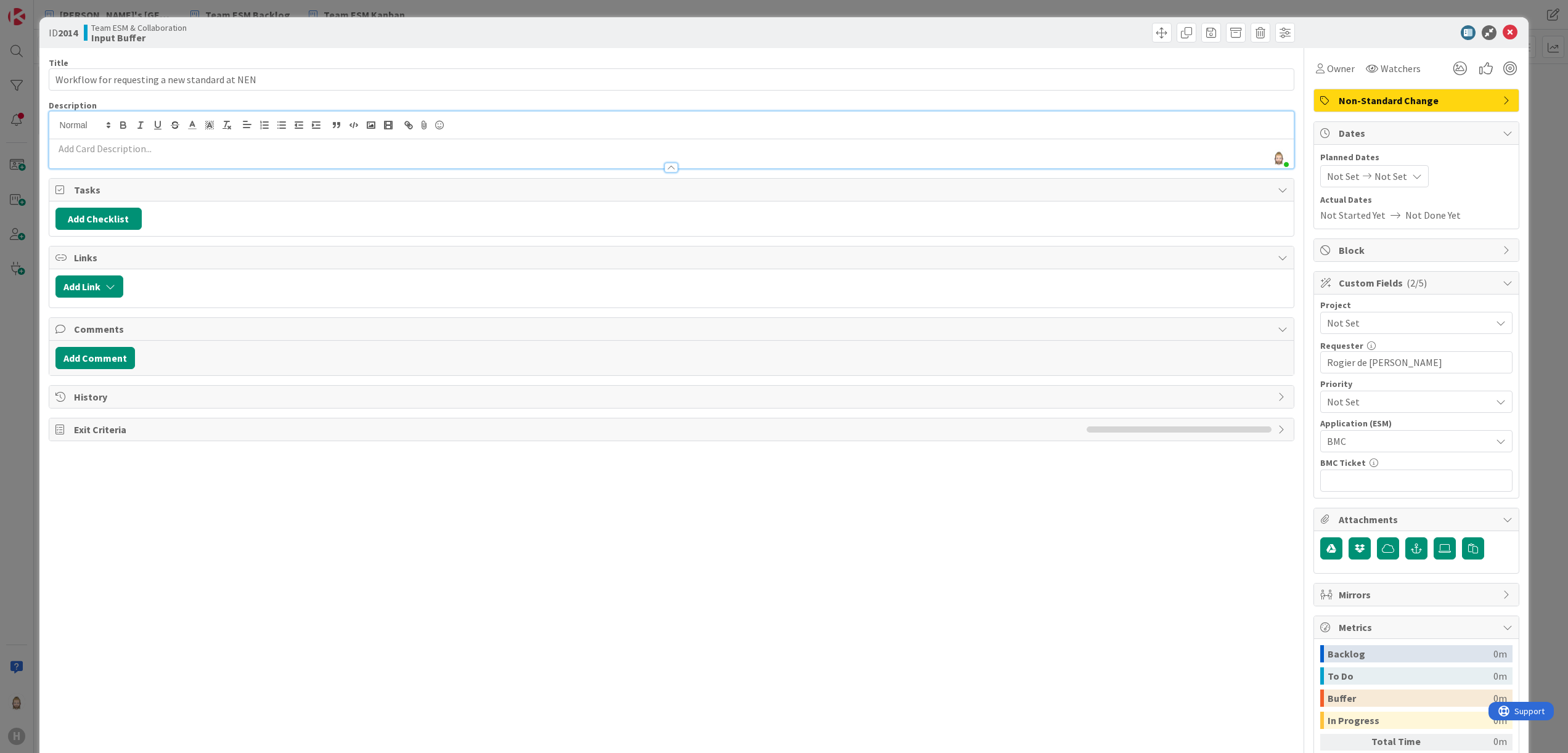
click at [808, 149] on p at bounding box center [672, 149] width 1233 height 14
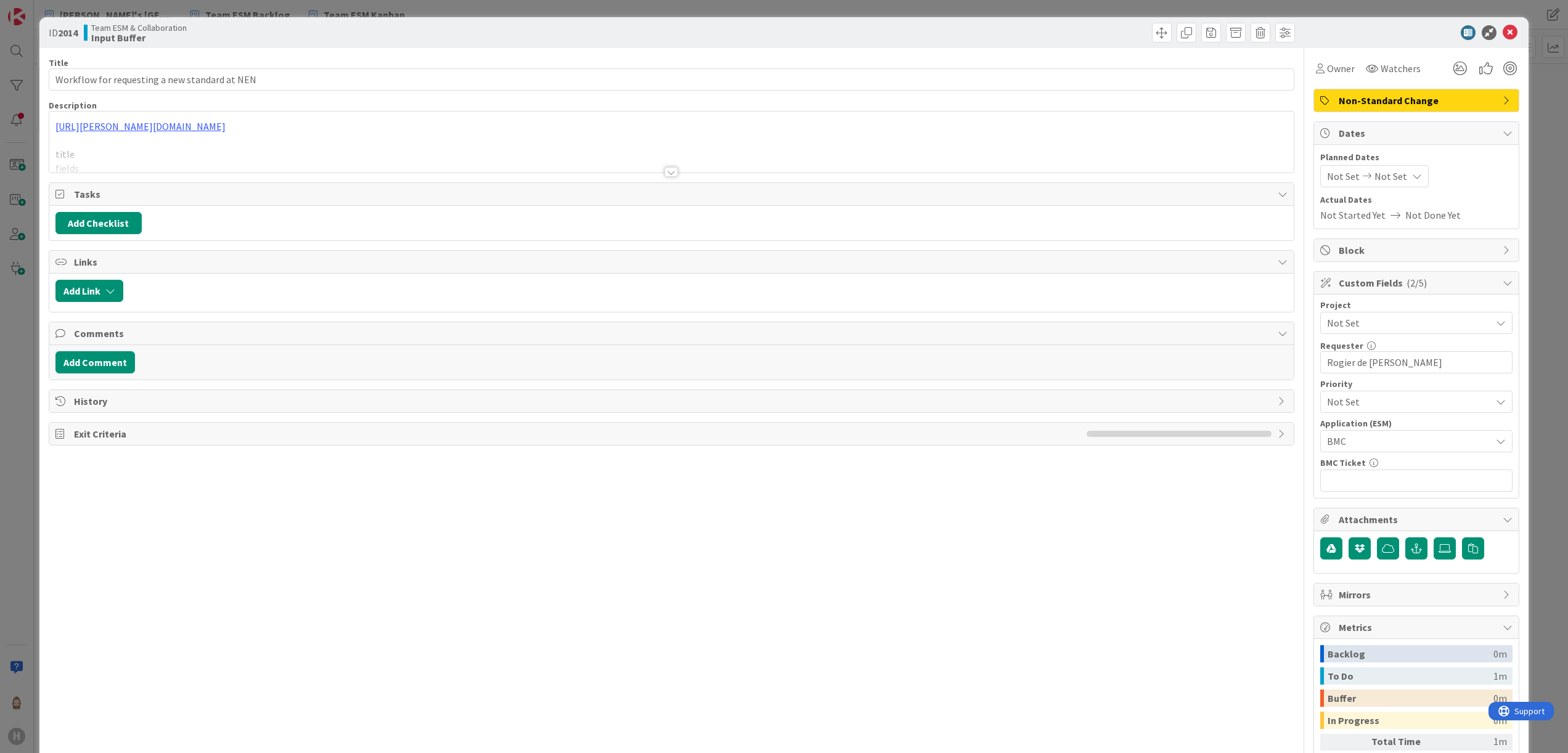
click at [647, 138] on p at bounding box center [672, 141] width 1233 height 14
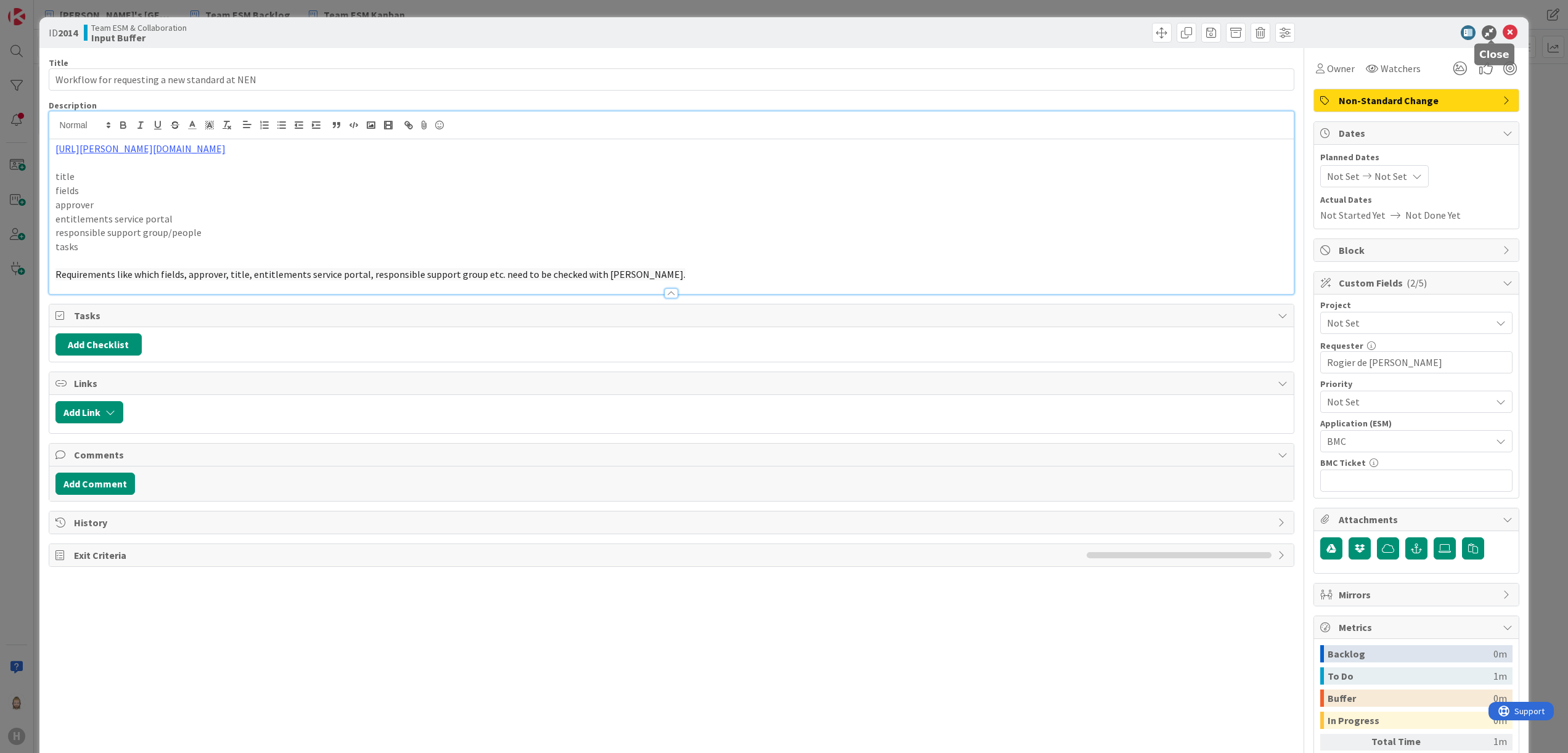
click at [1503, 35] on icon at bounding box center [1510, 33] width 15 height 15
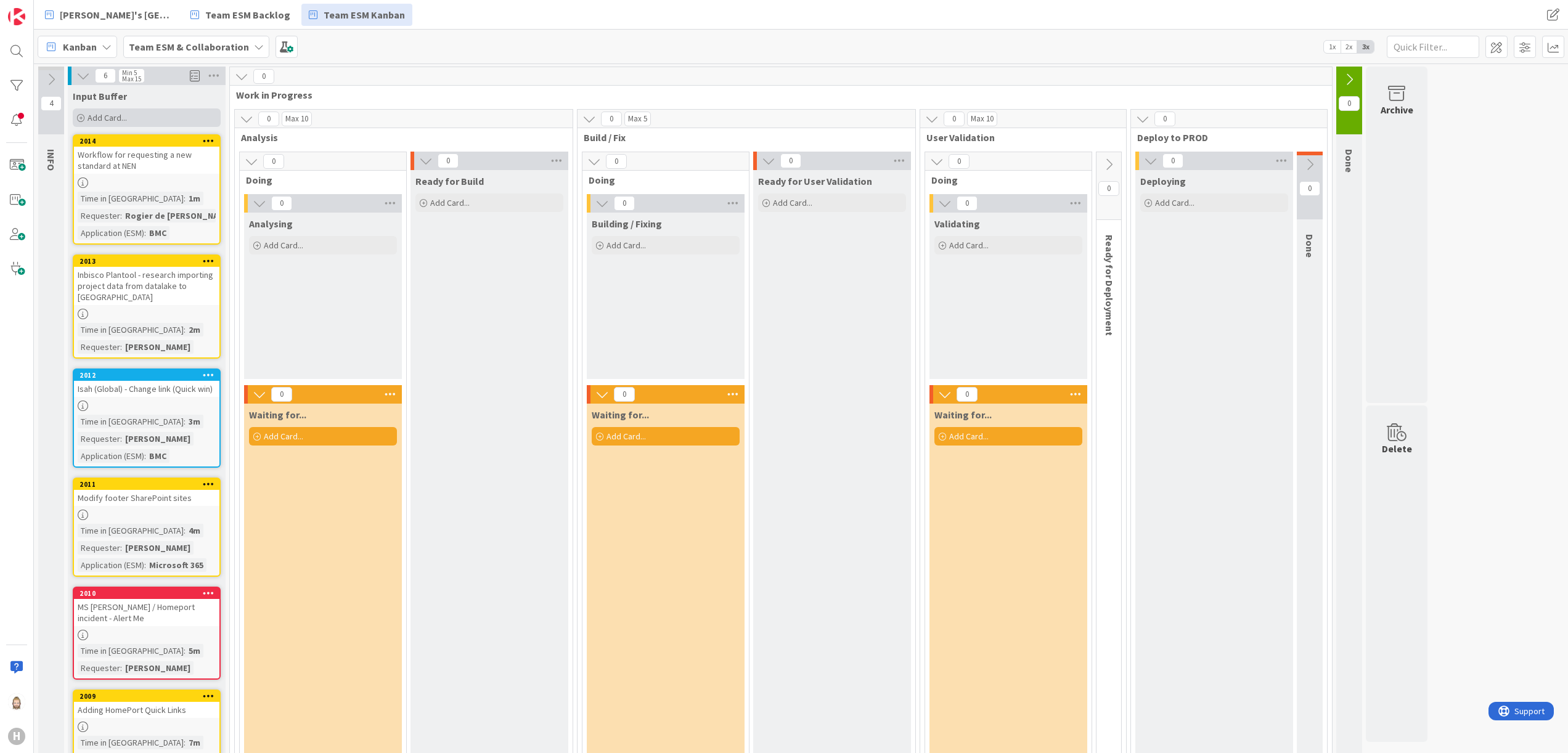
click at [138, 121] on div "Add Card..." at bounding box center [147, 117] width 148 height 18
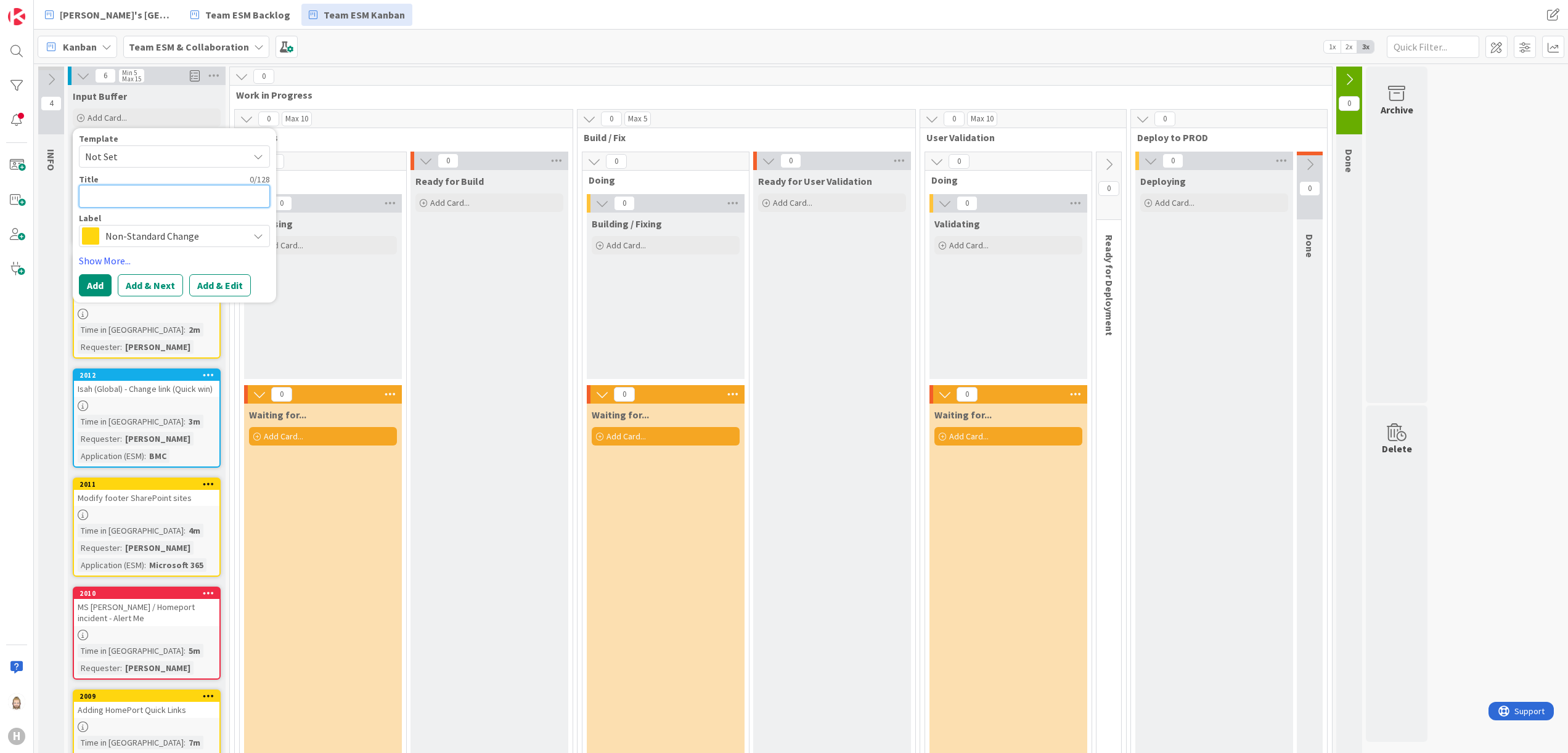
paste textarea "Homeport modification for PR (Audience targeting and Department site permission…"
type textarea "x"
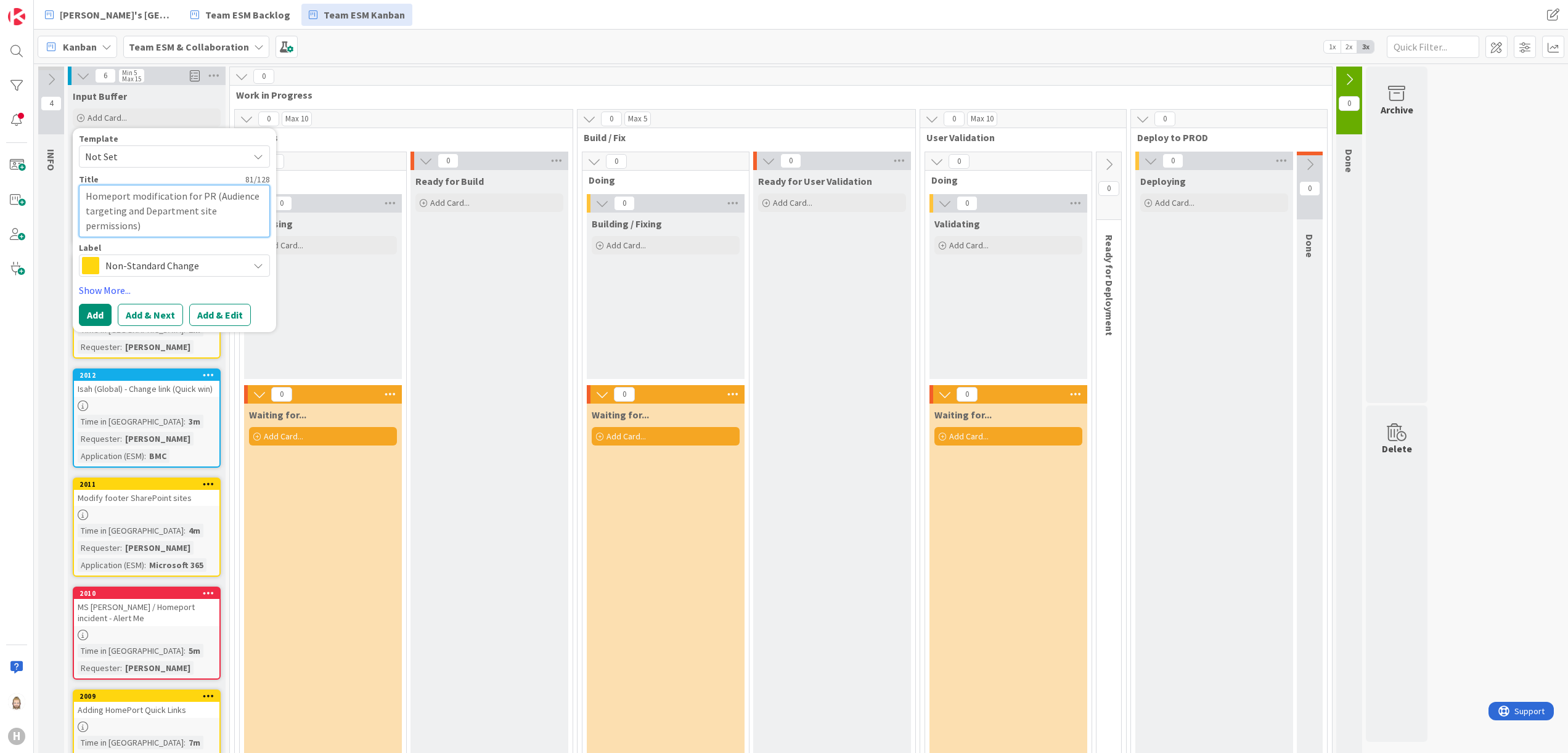
type textarea "Homeport modification for PR (Audience targeting and Department site permission…"
click at [234, 308] on button "Add & Edit" at bounding box center [220, 315] width 61 height 23
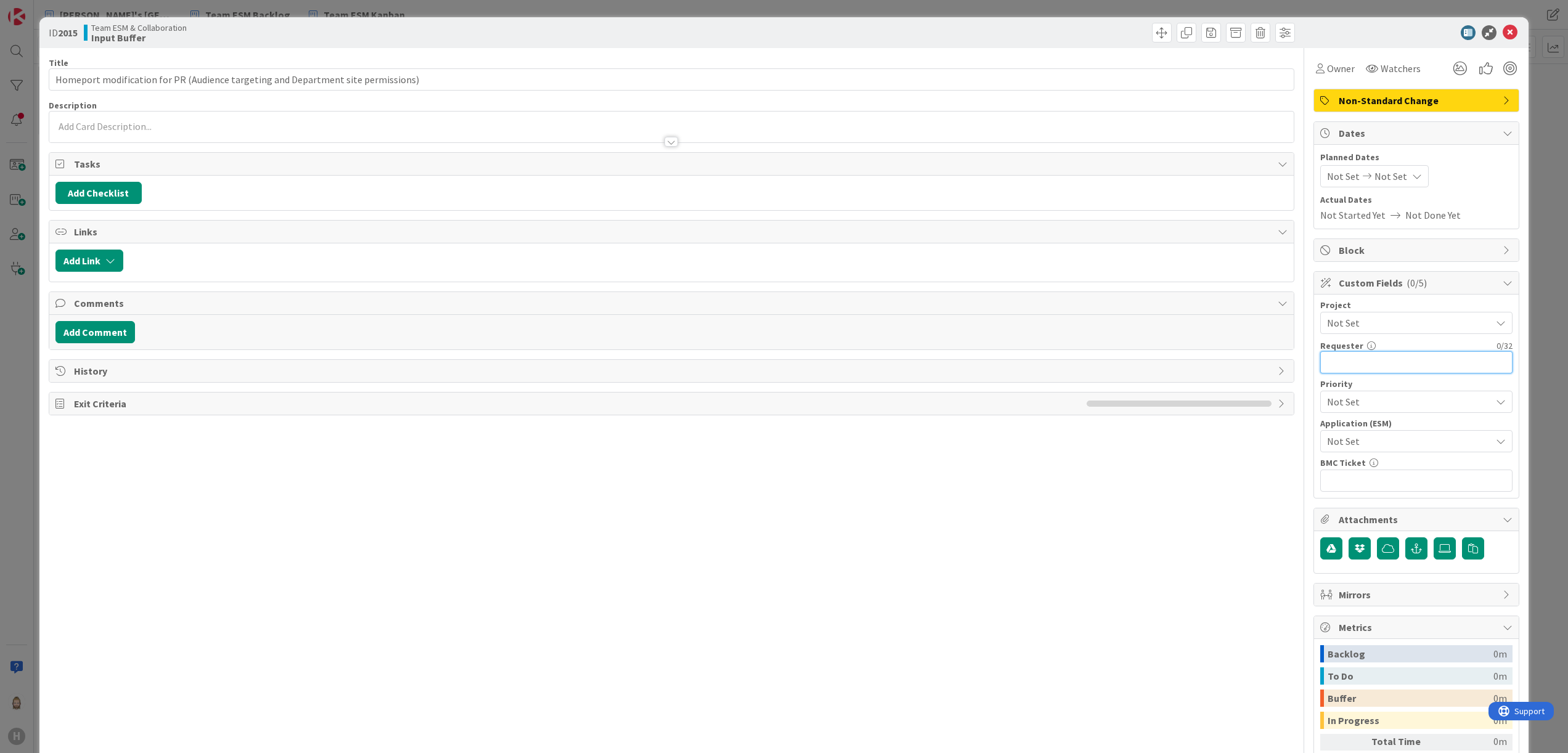
click at [1363, 361] on input "text" at bounding box center [1417, 362] width 192 height 23
paste input "[PERSON_NAME]"
type input "[PERSON_NAME]"
click at [1391, 444] on span "Not Set" at bounding box center [1406, 441] width 158 height 17
click at [1393, 557] on span "Microsoft 365" at bounding box center [1424, 560] width 162 height 18
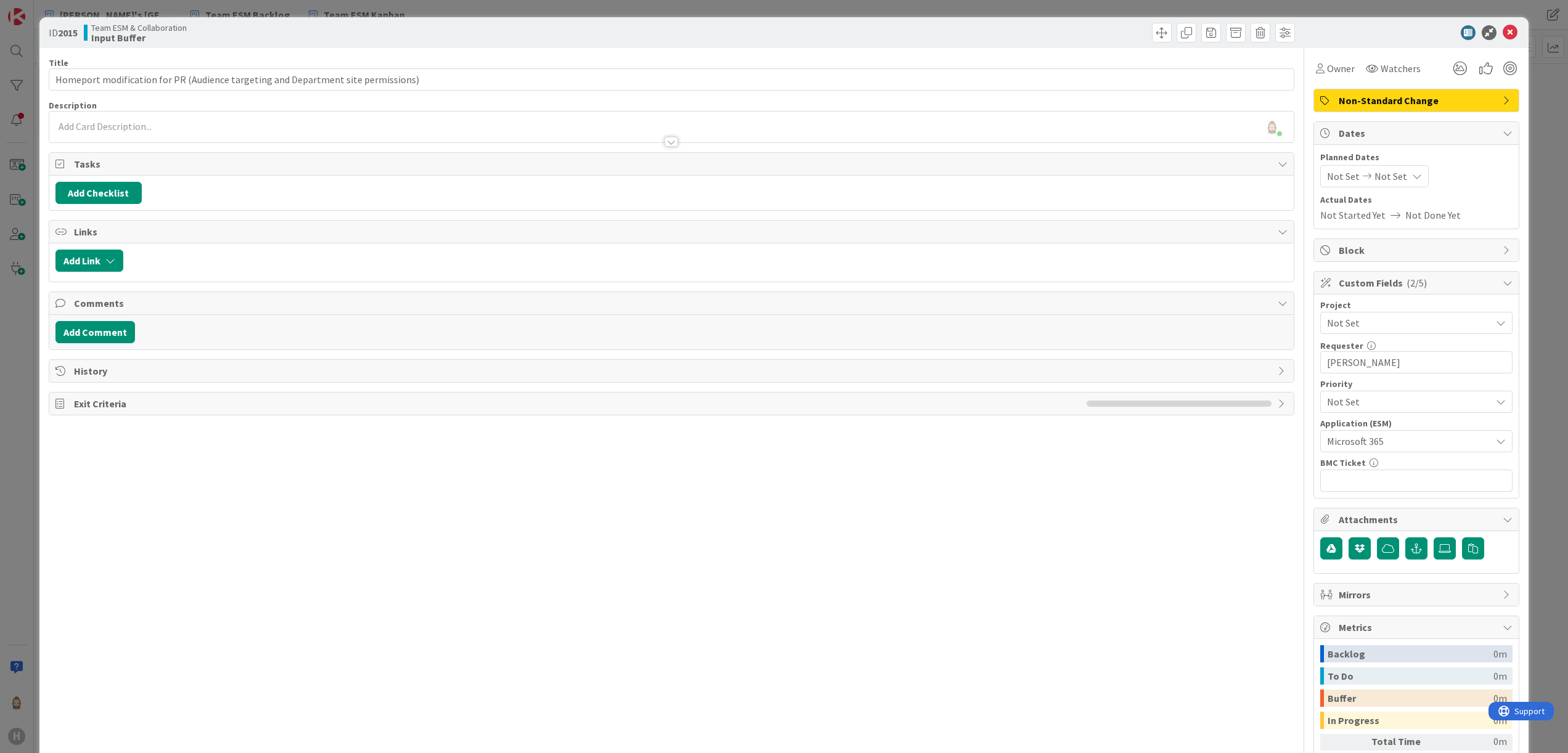
click at [573, 125] on div "[PERSON_NAME] just joined" at bounding box center [672, 127] width 1245 height 31
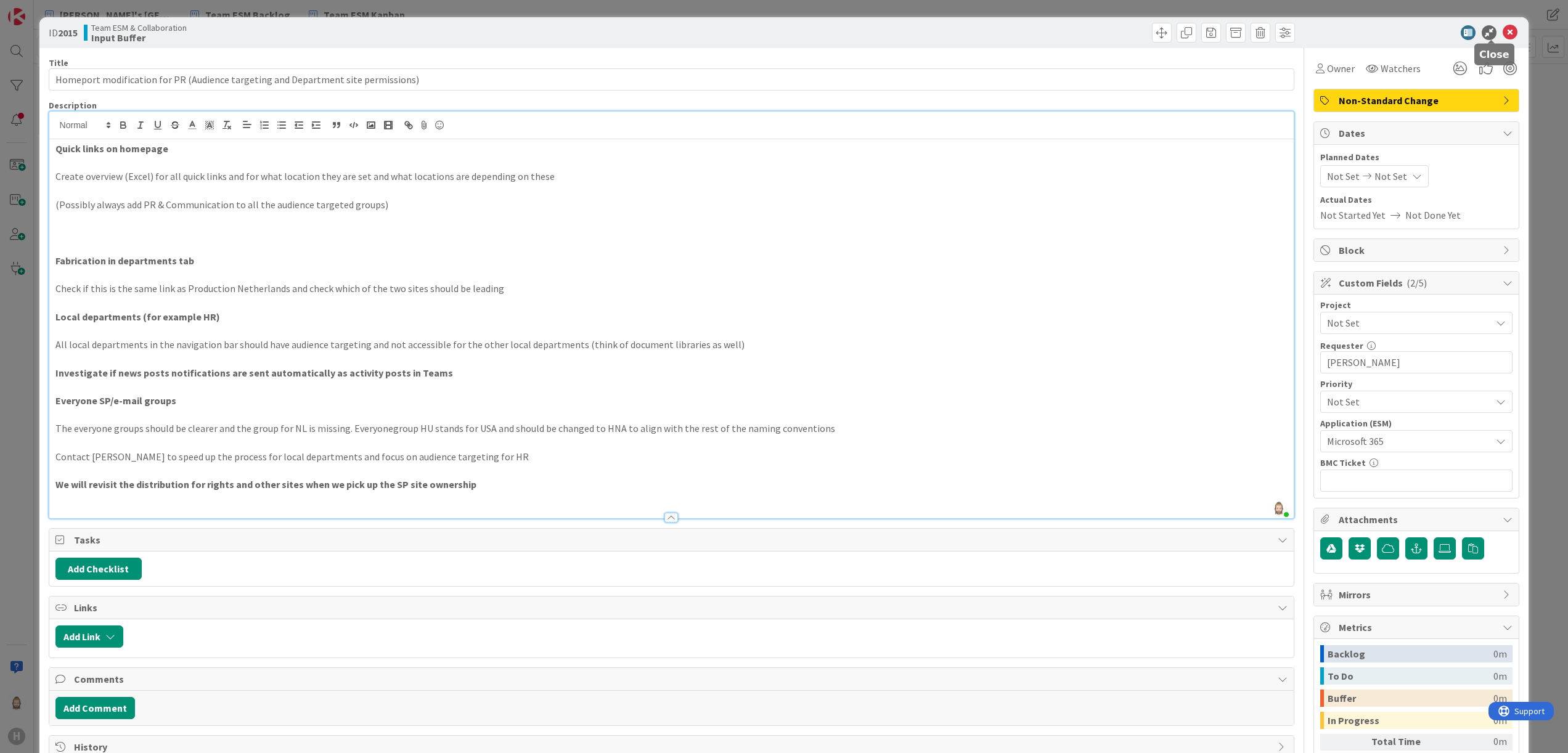
click at [1503, 32] on icon at bounding box center [1510, 33] width 15 height 15
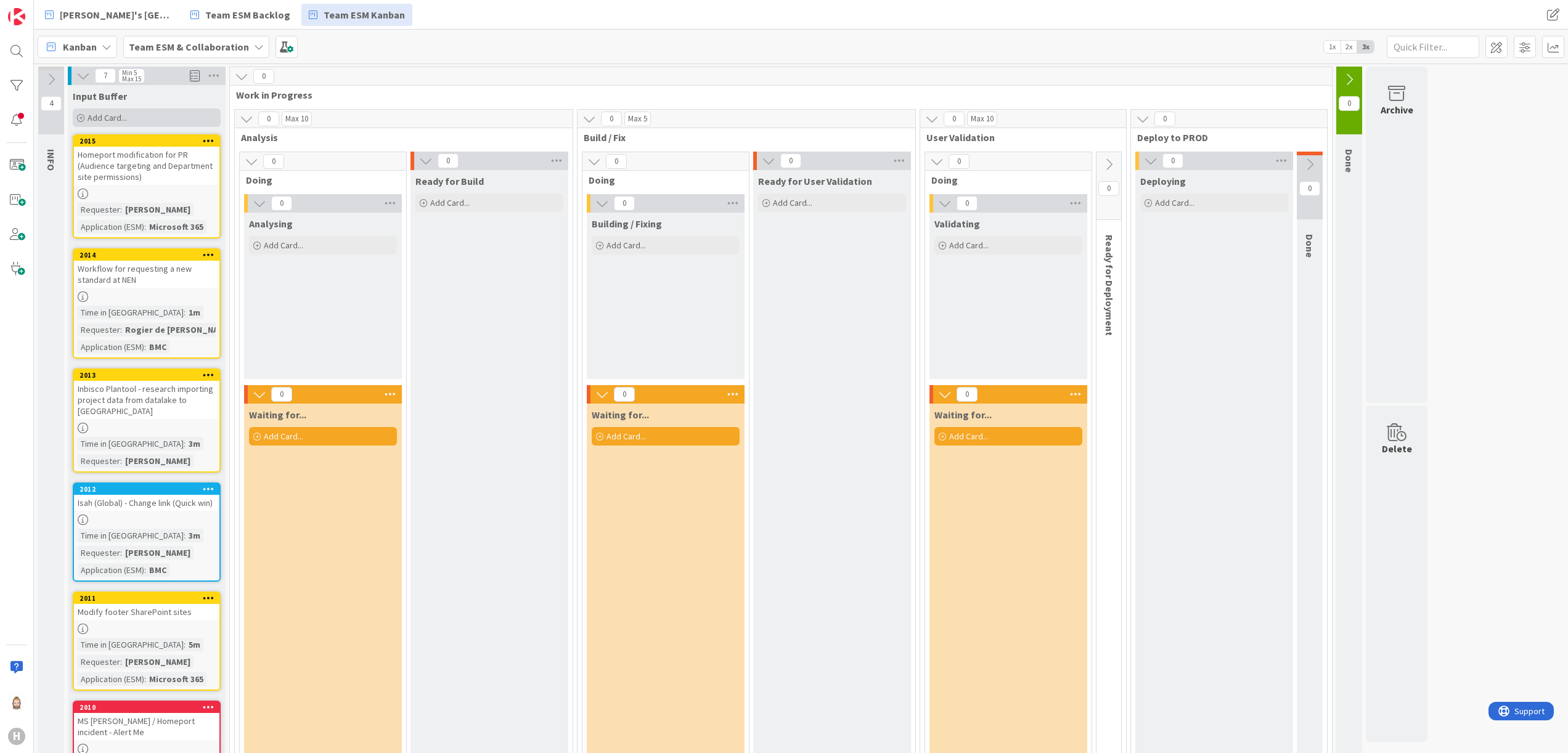
click at [110, 112] on span "Add Card..." at bounding box center [107, 117] width 40 height 11
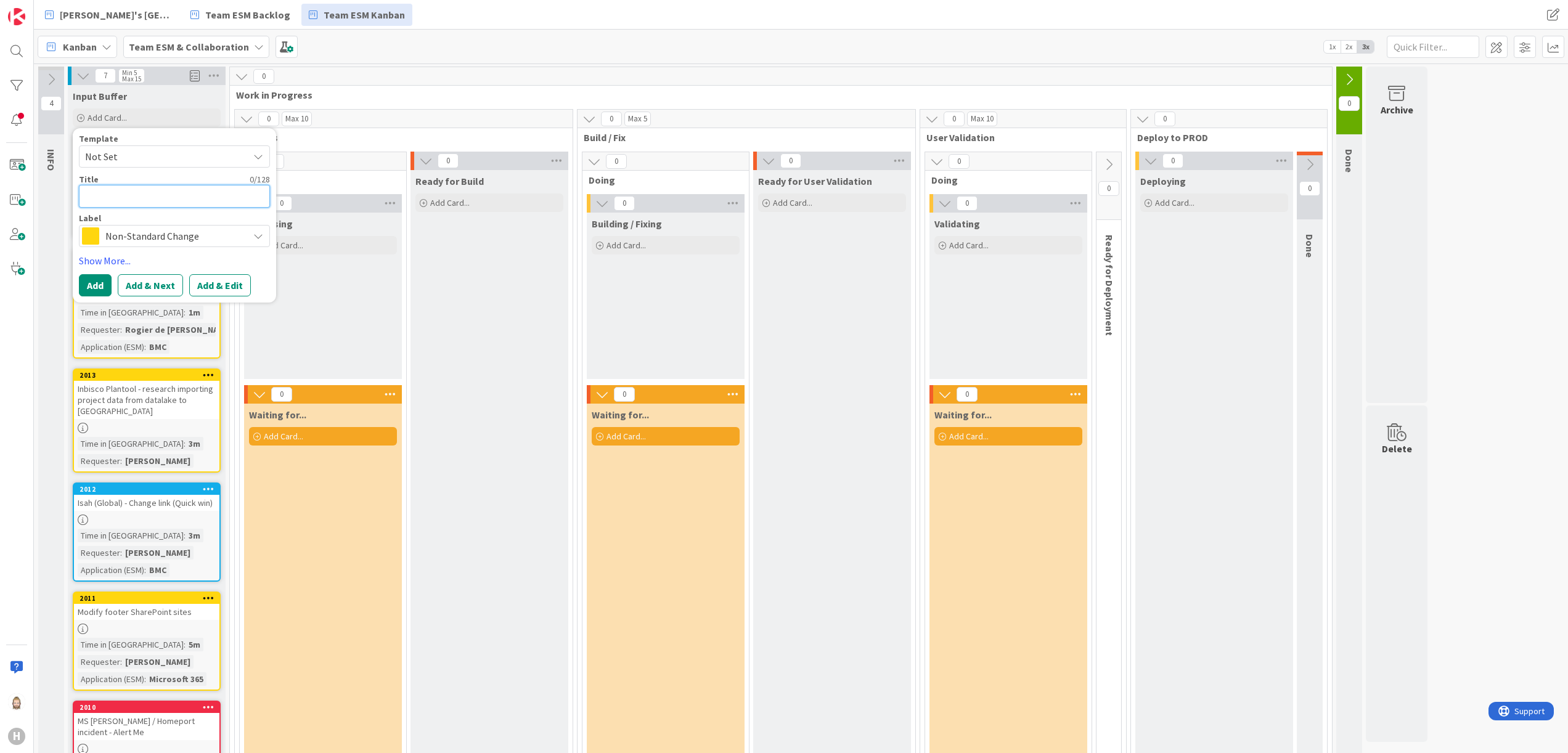
paste textarea "Rename Teams names CRQ"
type textarea "x"
type textarea "Rename Teams names CRQ"
click at [216, 274] on button "Add & Edit" at bounding box center [220, 285] width 61 height 23
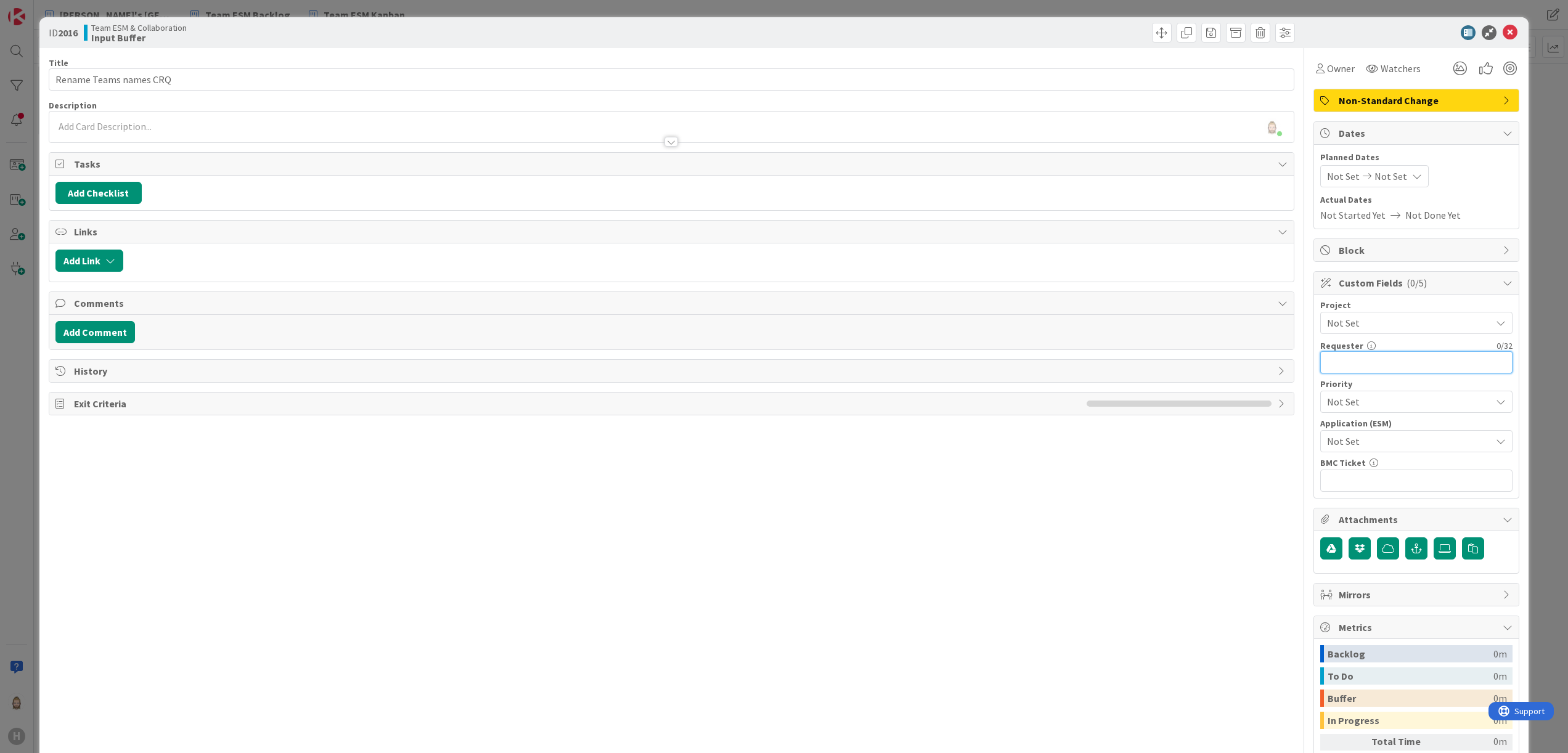
click at [1385, 366] on input "text" at bounding box center [1417, 362] width 192 height 23
paste input "[PERSON_NAME]"
type input "[PERSON_NAME]"
click at [1383, 434] on div "Not Set" at bounding box center [1417, 441] width 192 height 23
click at [1385, 565] on span "Microsoft 365" at bounding box center [1424, 560] width 162 height 18
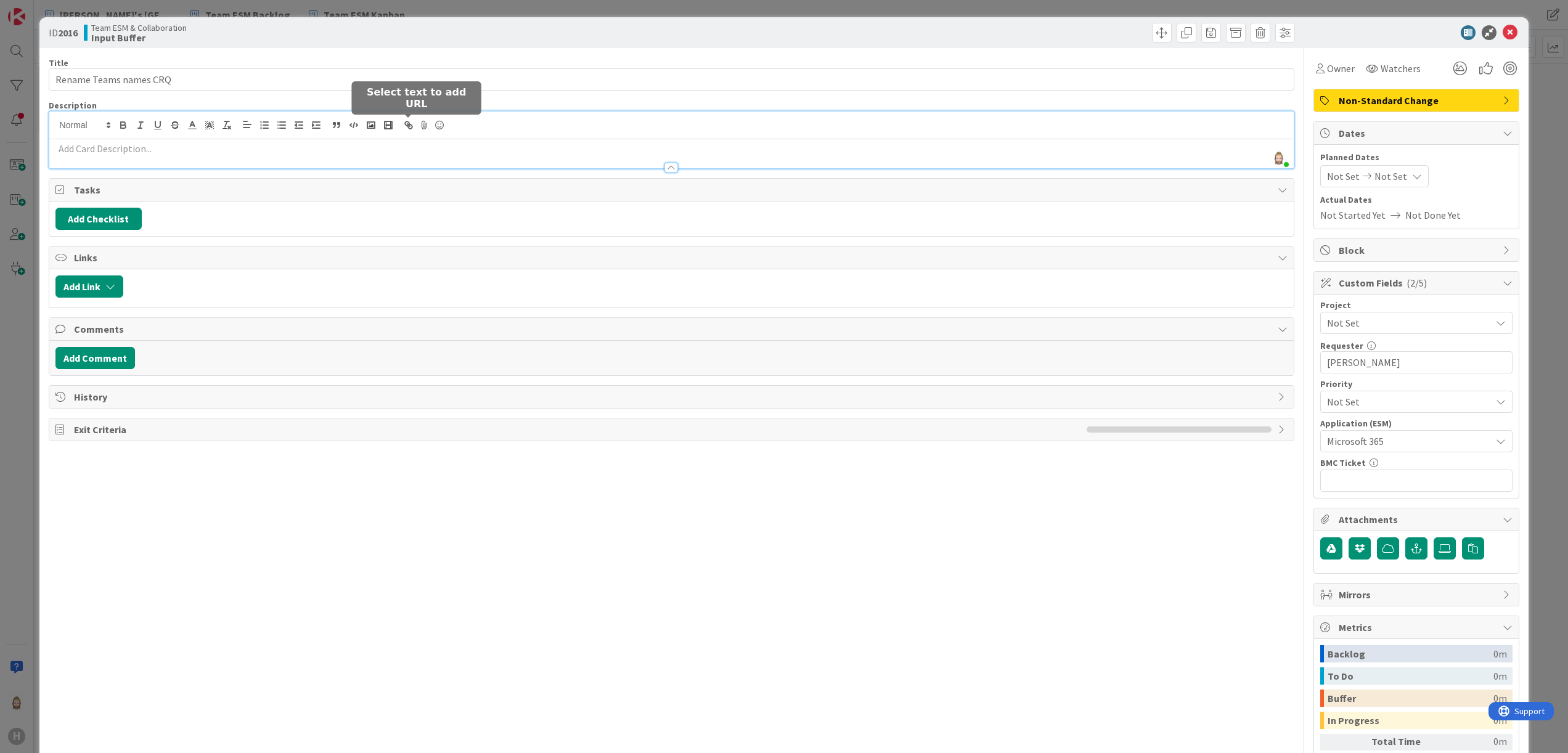
click at [413, 128] on div "[PERSON_NAME] just joined" at bounding box center [672, 140] width 1245 height 57
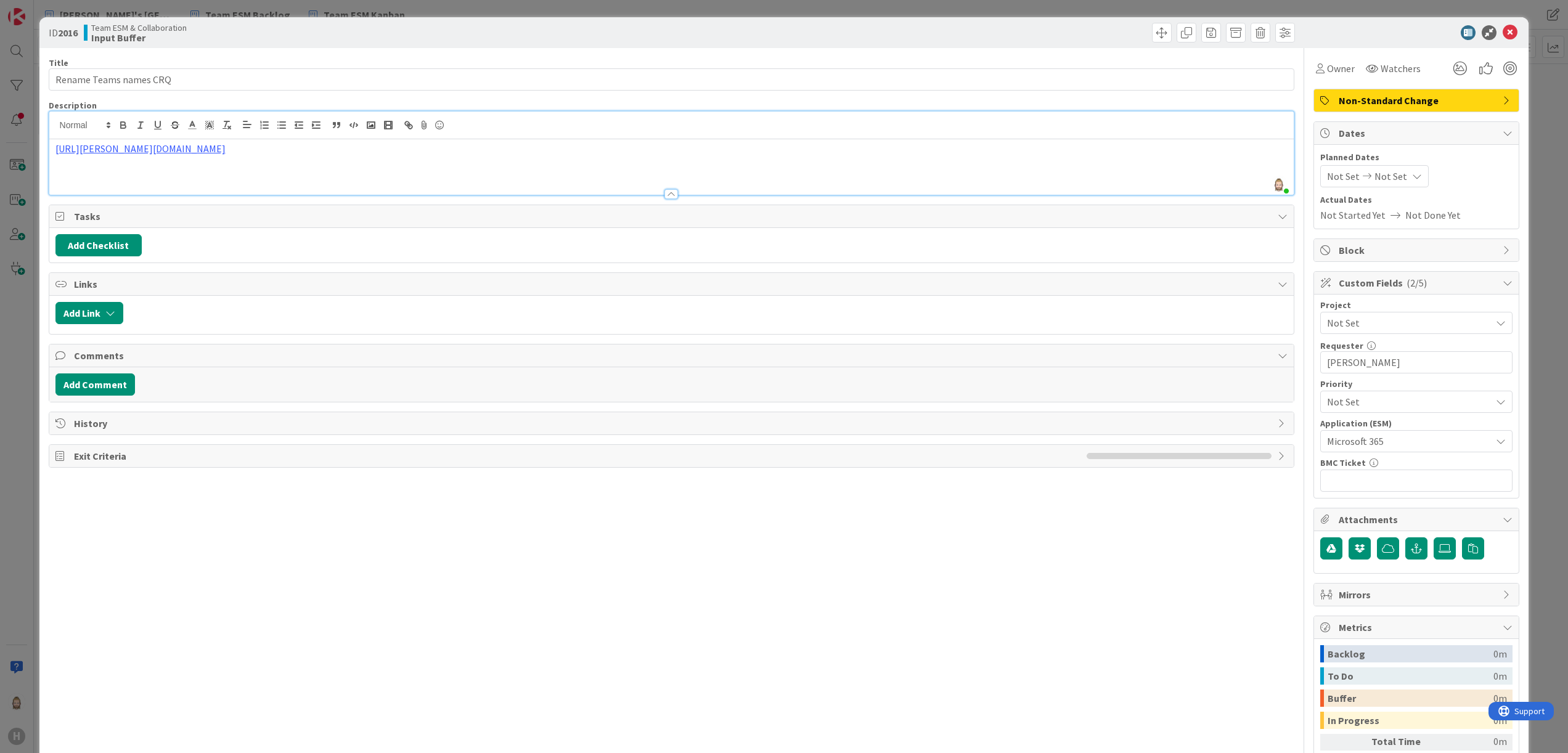
click at [561, 171] on div "[URL][PERSON_NAME][DOMAIN_NAME]" at bounding box center [672, 166] width 1245 height 55
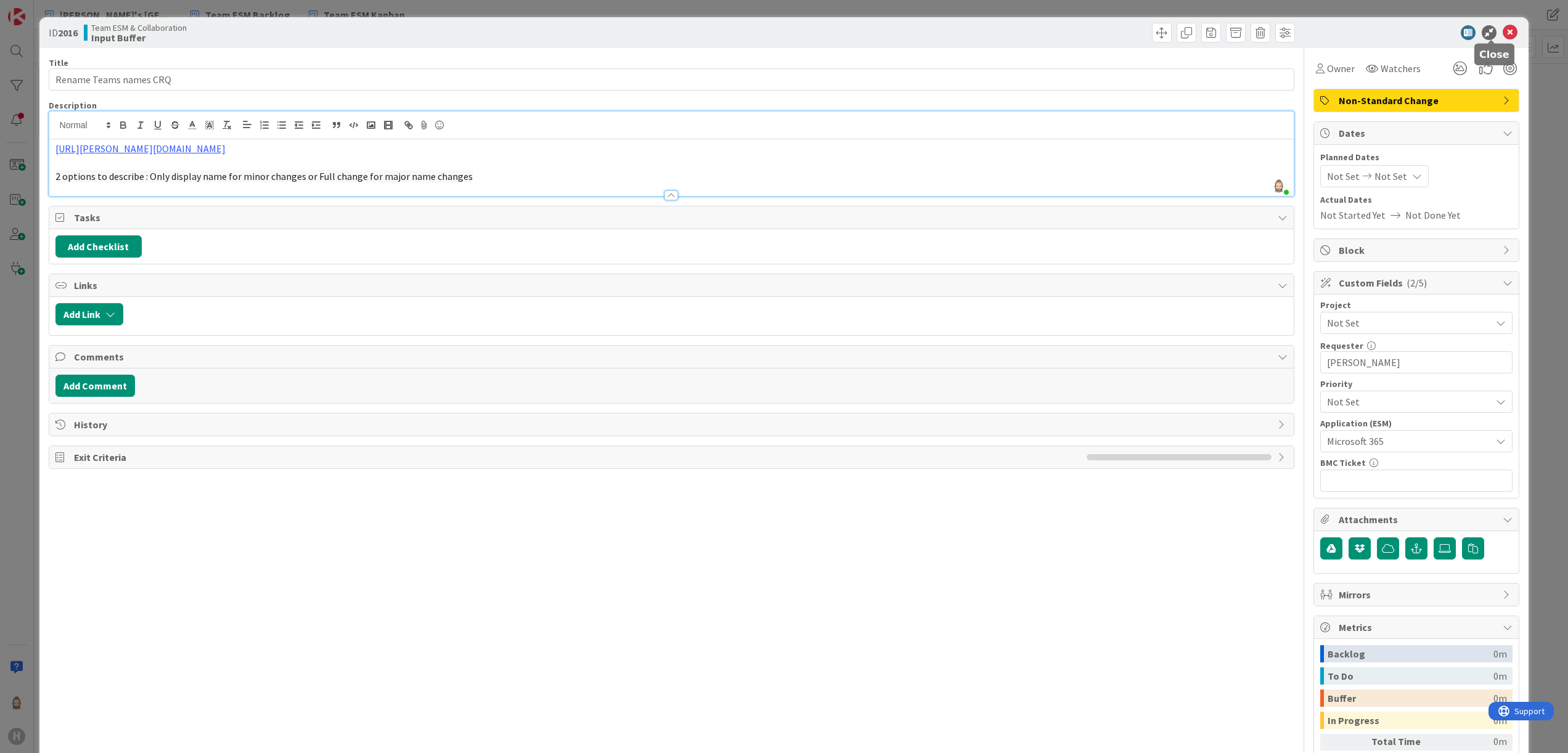
click at [1503, 35] on icon at bounding box center [1510, 33] width 15 height 15
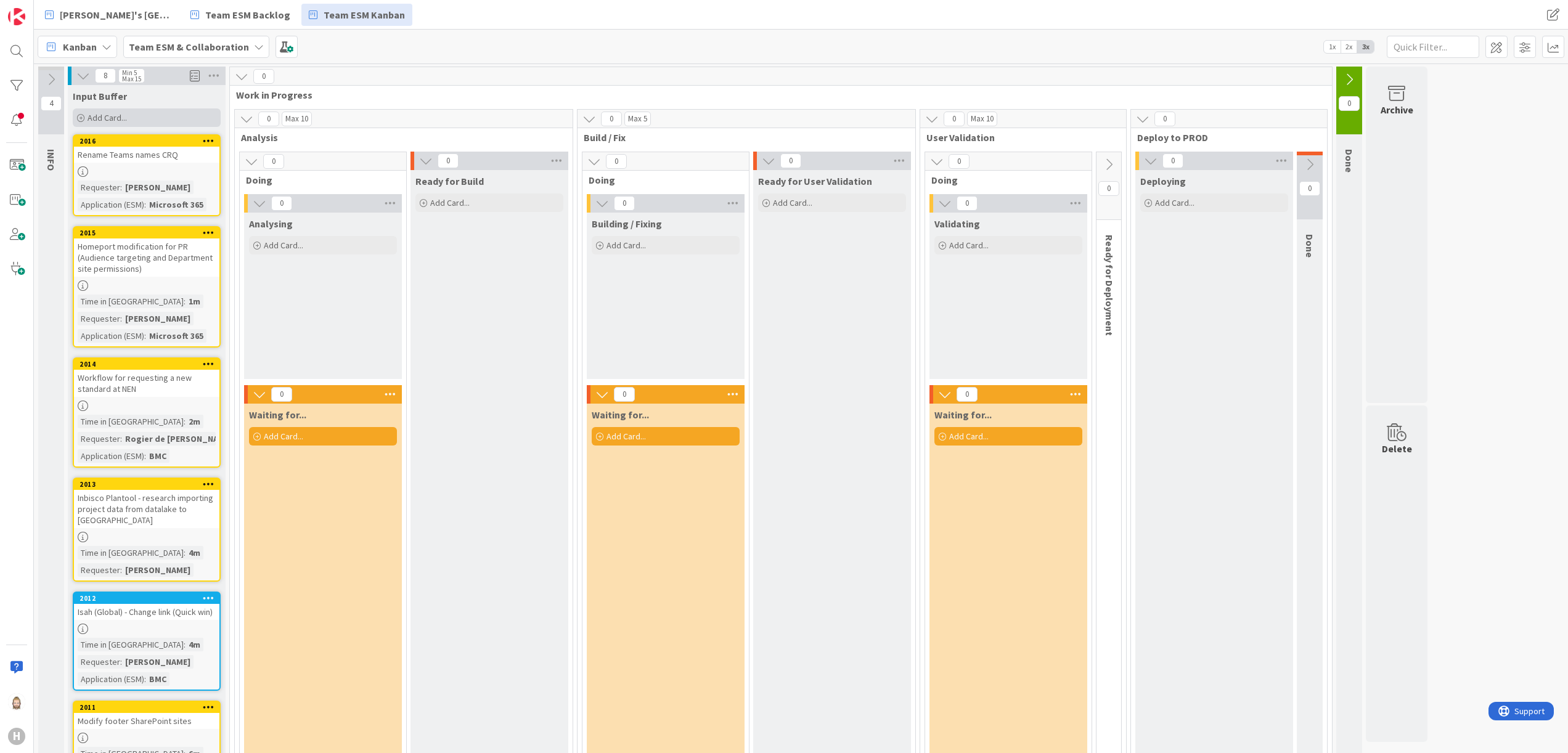
click at [176, 119] on div "Add Card..." at bounding box center [147, 117] width 148 height 18
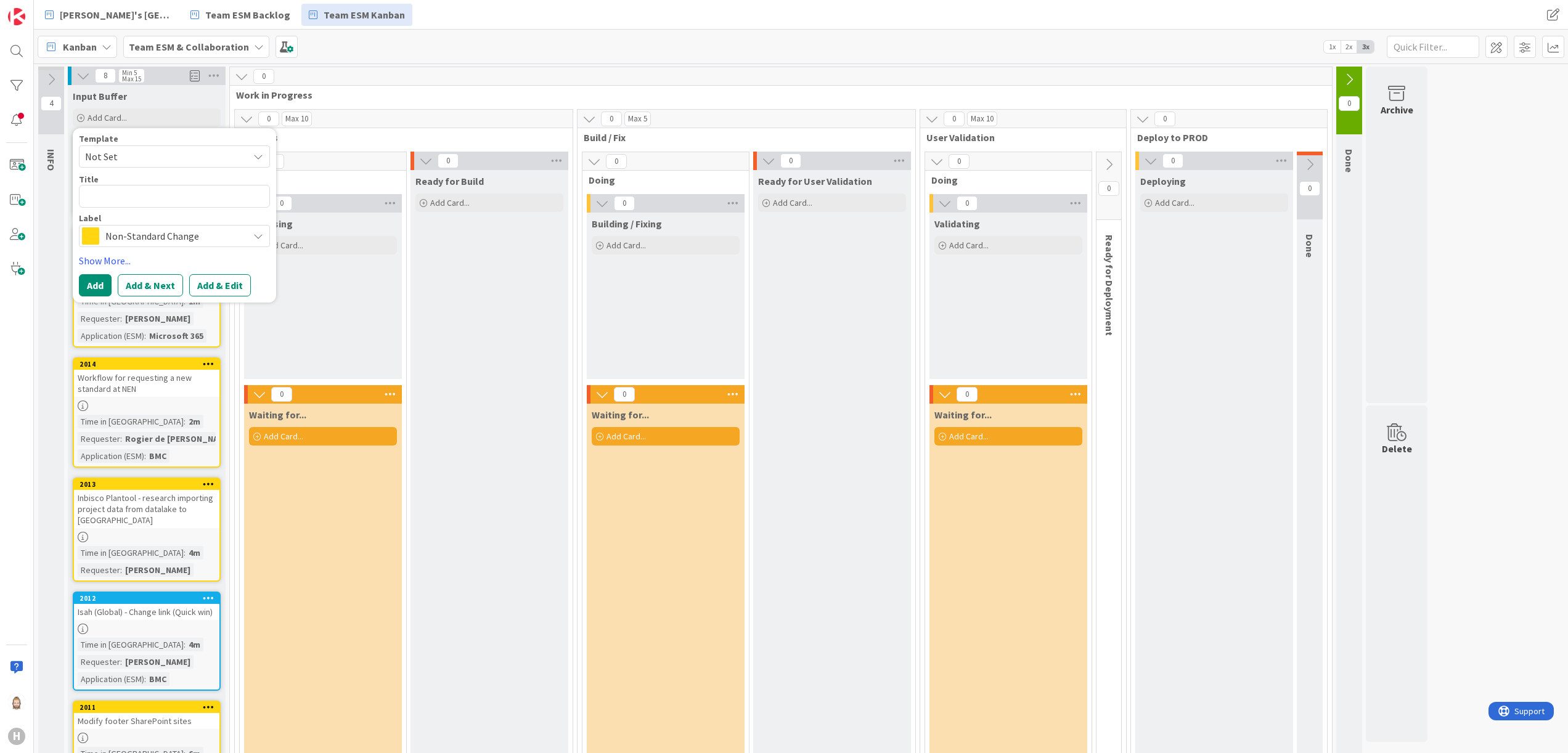
click at [173, 239] on span "Non-Standard Change" at bounding box center [174, 236] width 137 height 17
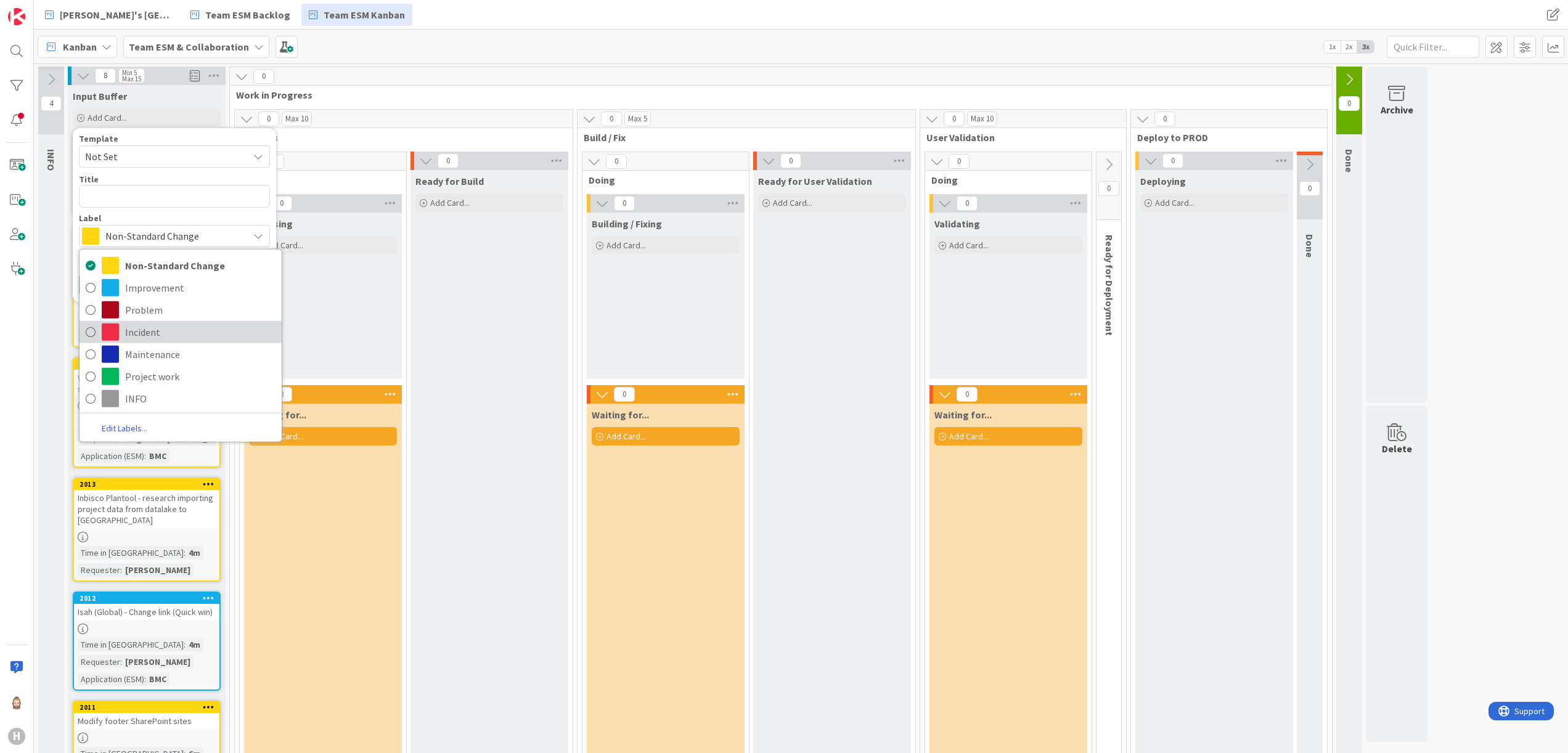
click at [173, 327] on span "Incident" at bounding box center [200, 331] width 151 height 18
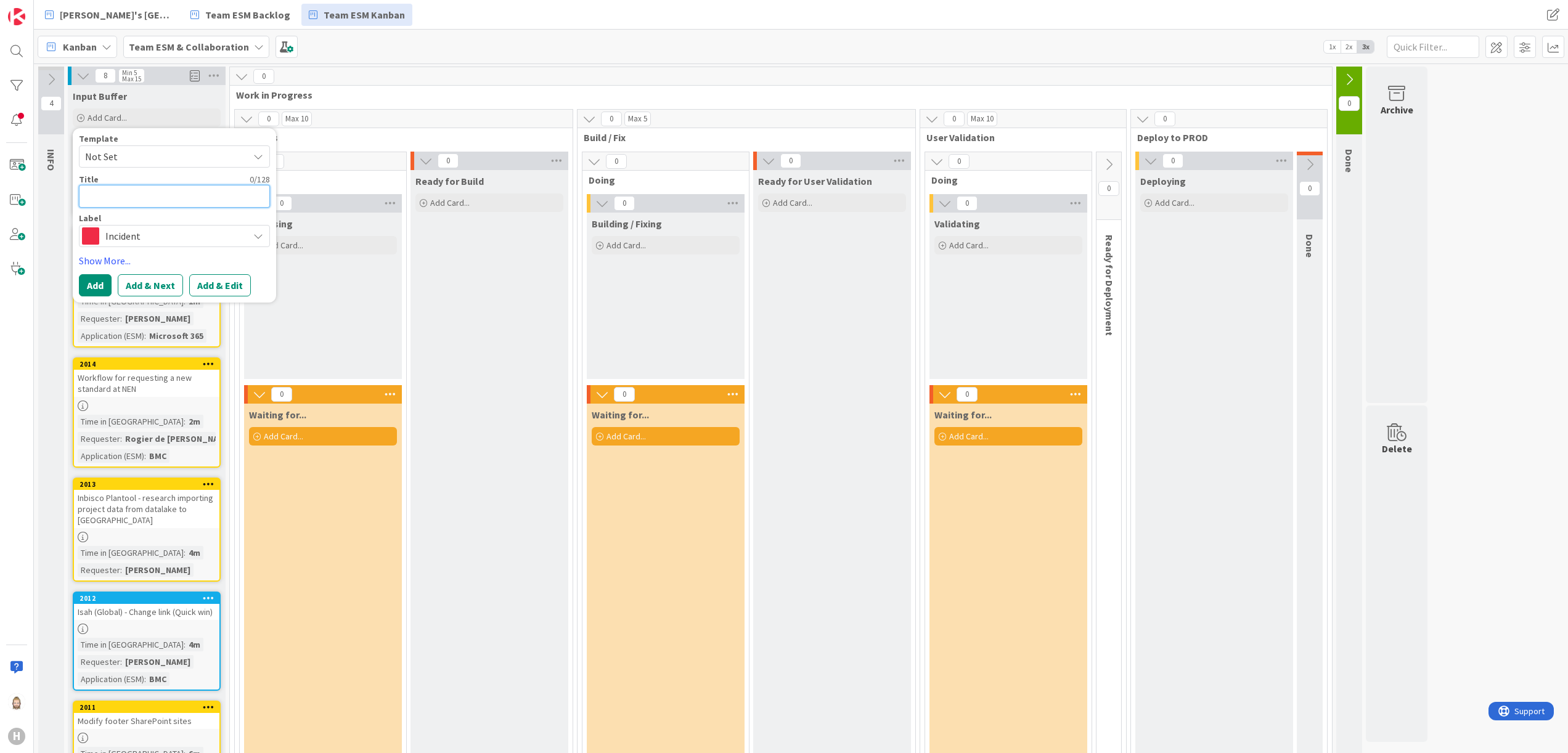
click at [173, 198] on textarea at bounding box center [175, 196] width 191 height 23
paste textarea "BMC problem missing comments INC000000251031"
type textarea "x"
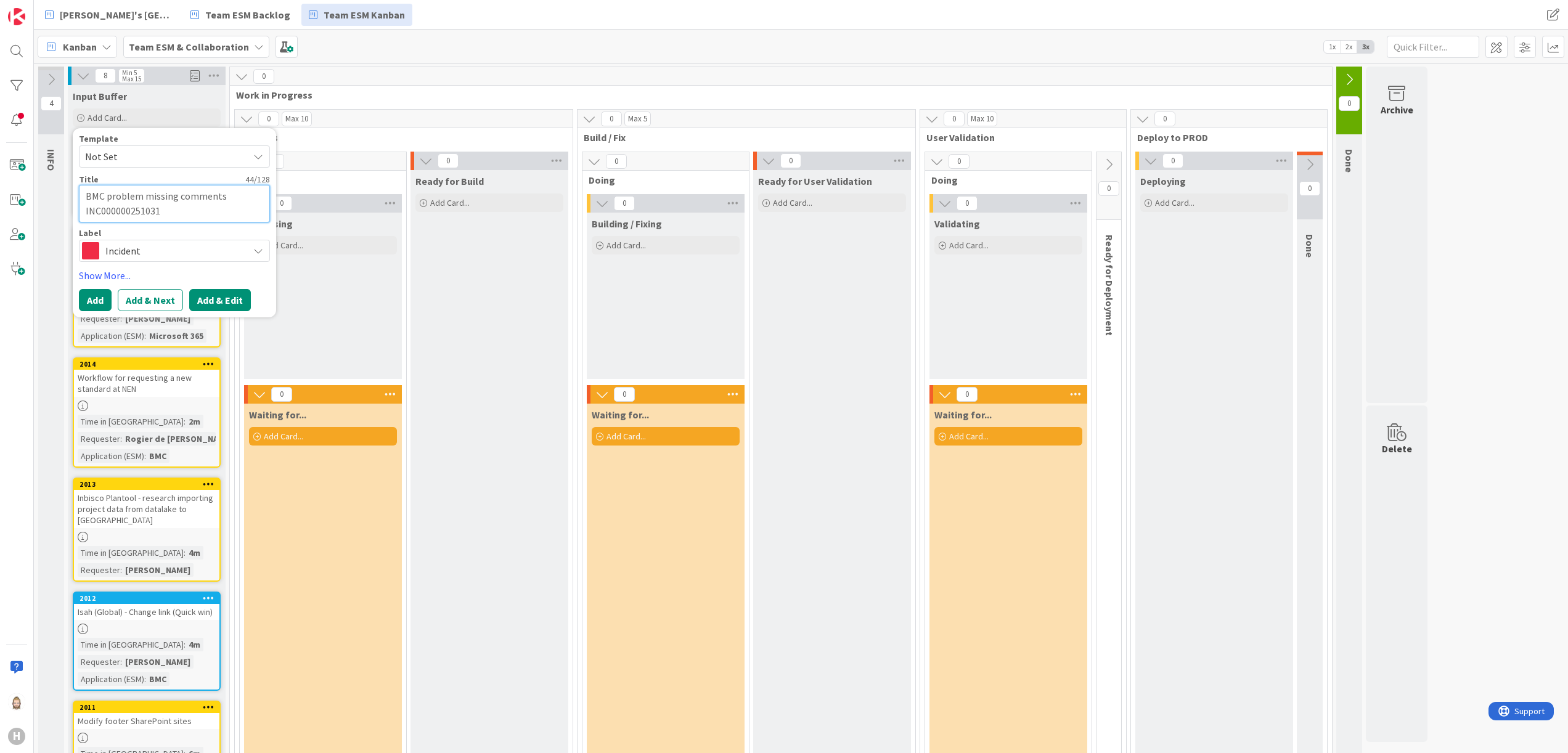
type textarea "BMC problem missing comments INC000000251031"
click at [229, 299] on button "Add & Edit" at bounding box center [220, 300] width 61 height 23
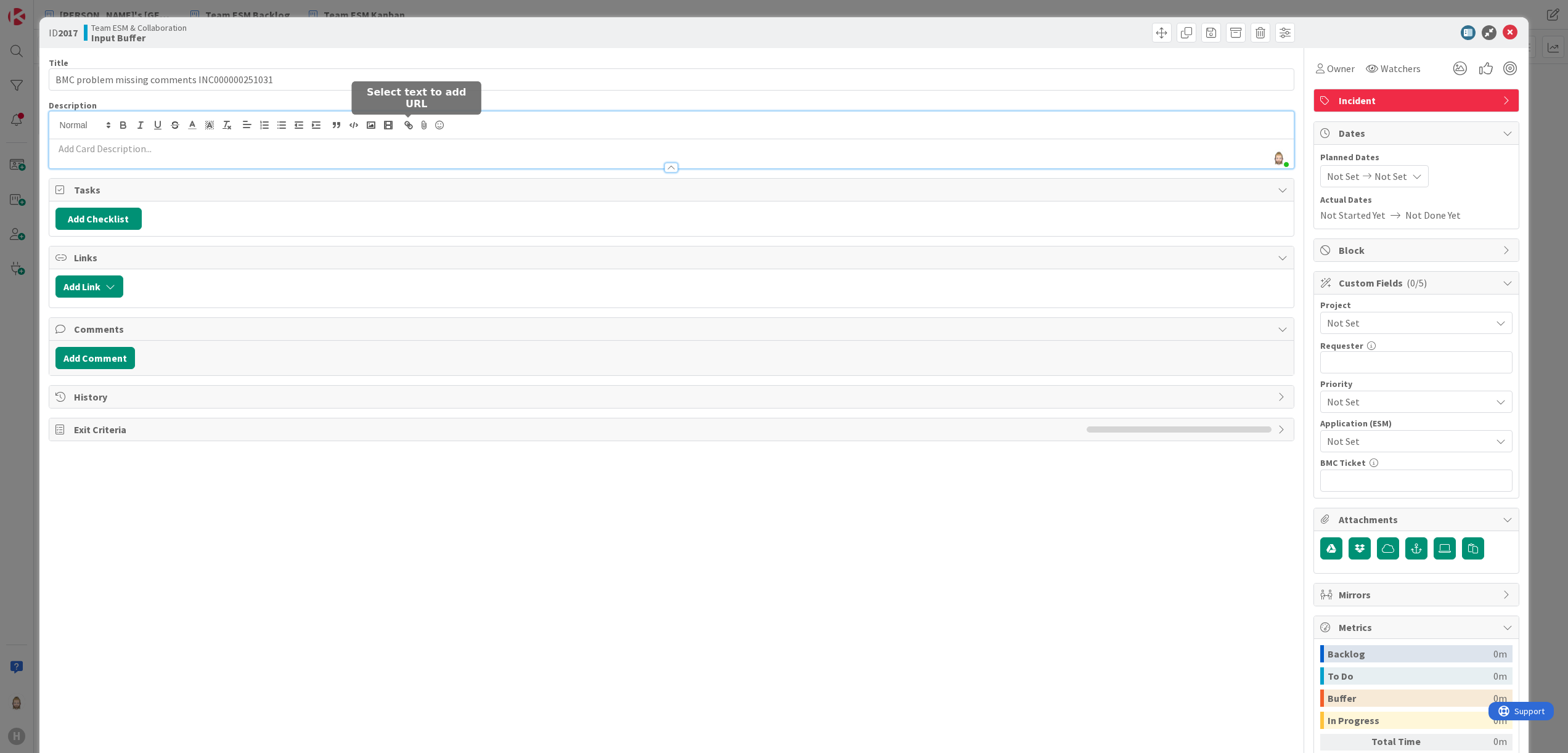
click at [410, 123] on div "[PERSON_NAME] just joined" at bounding box center [672, 140] width 1245 height 57
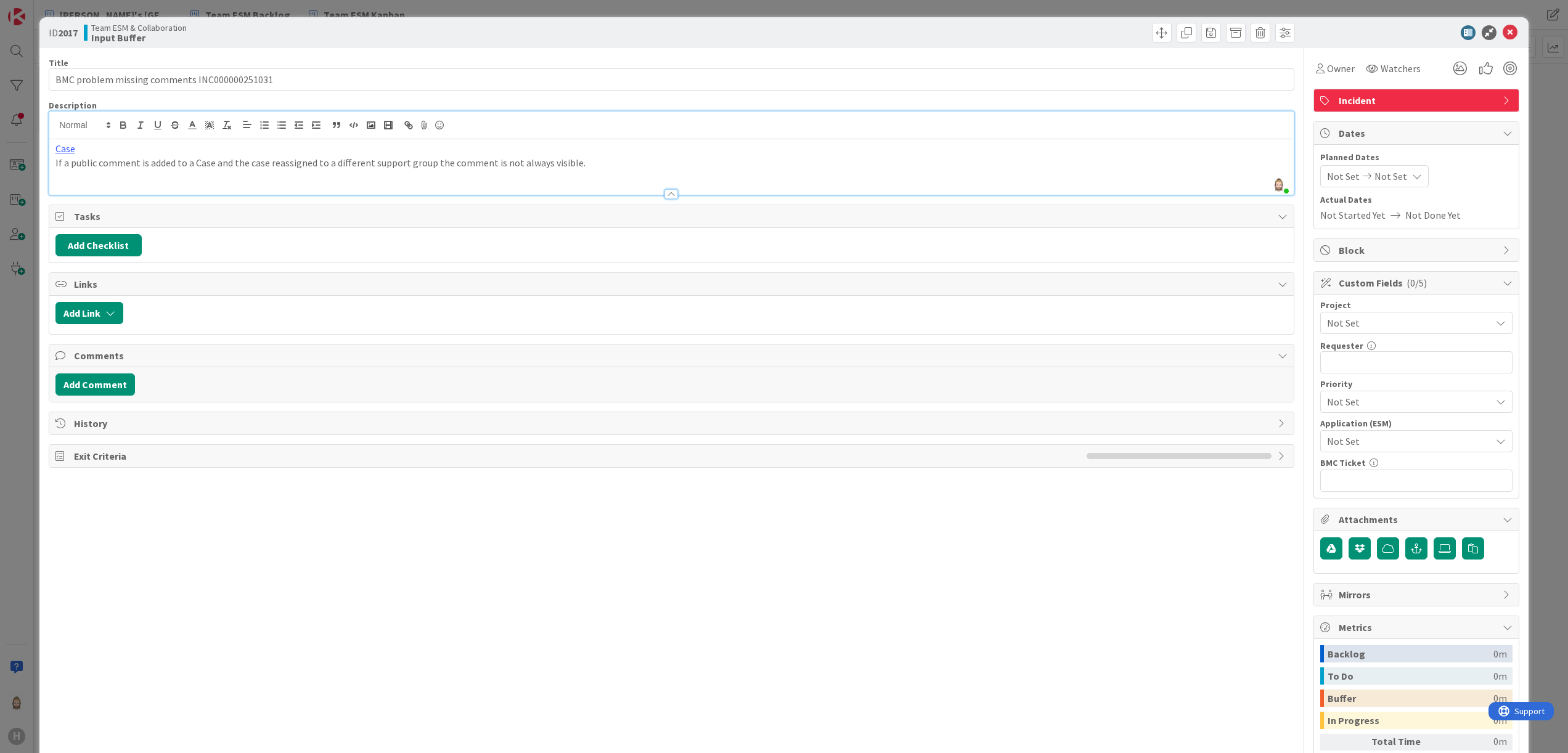
click at [624, 160] on p "If a public comment is added to a Case and the case reassigned to a different s…" at bounding box center [672, 163] width 1233 height 14
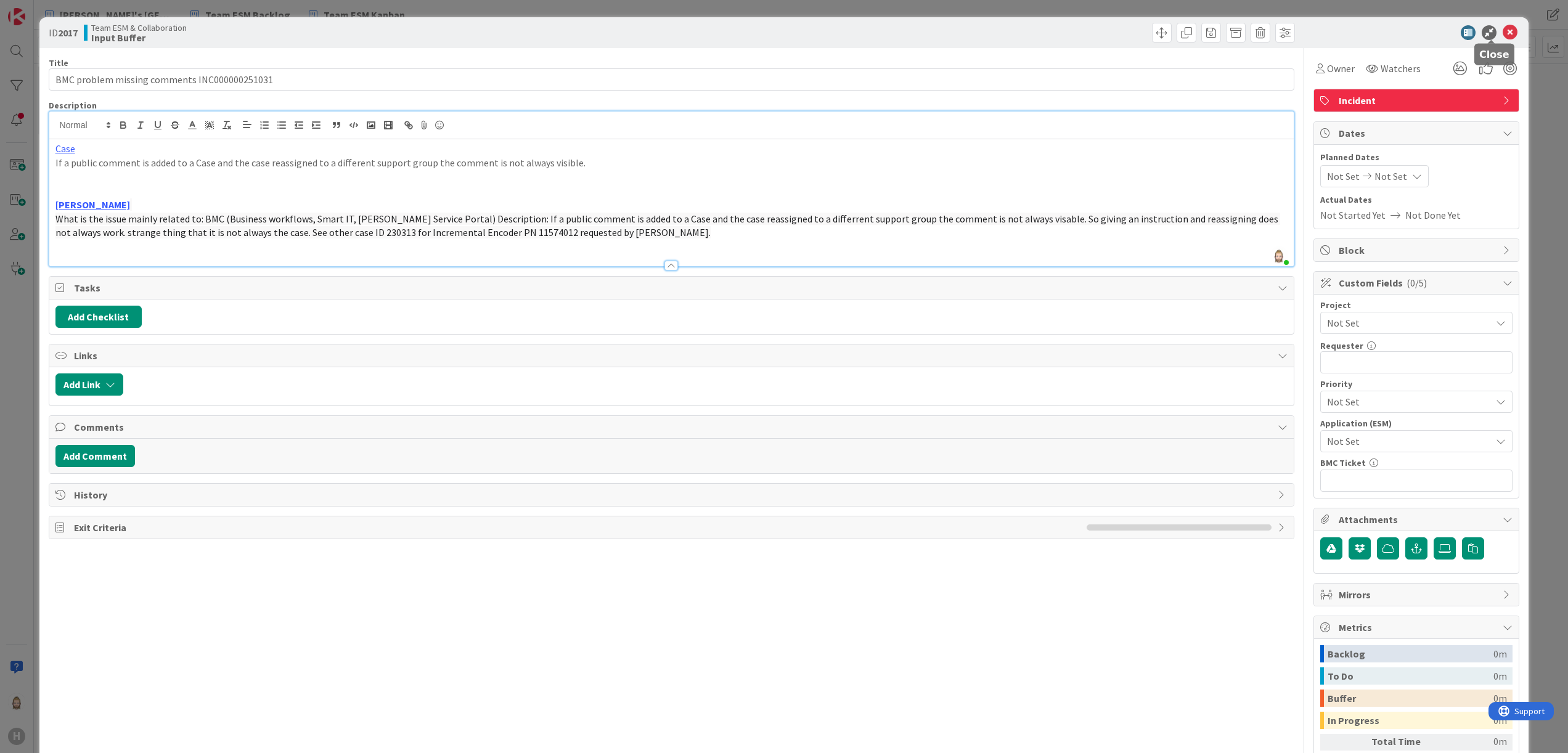
click at [1503, 29] on icon at bounding box center [1510, 33] width 15 height 15
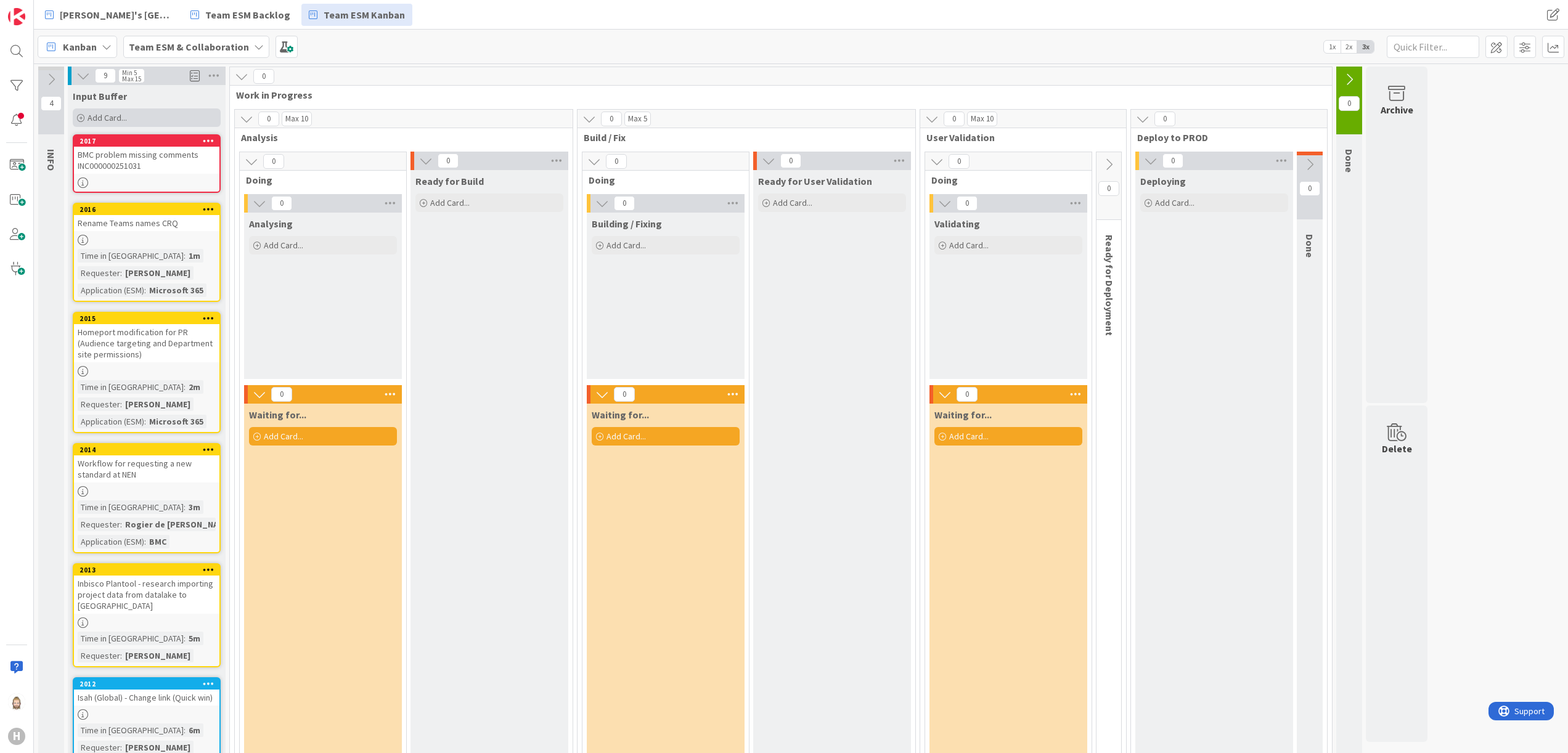
click at [170, 114] on div "Add Card..." at bounding box center [147, 117] width 148 height 18
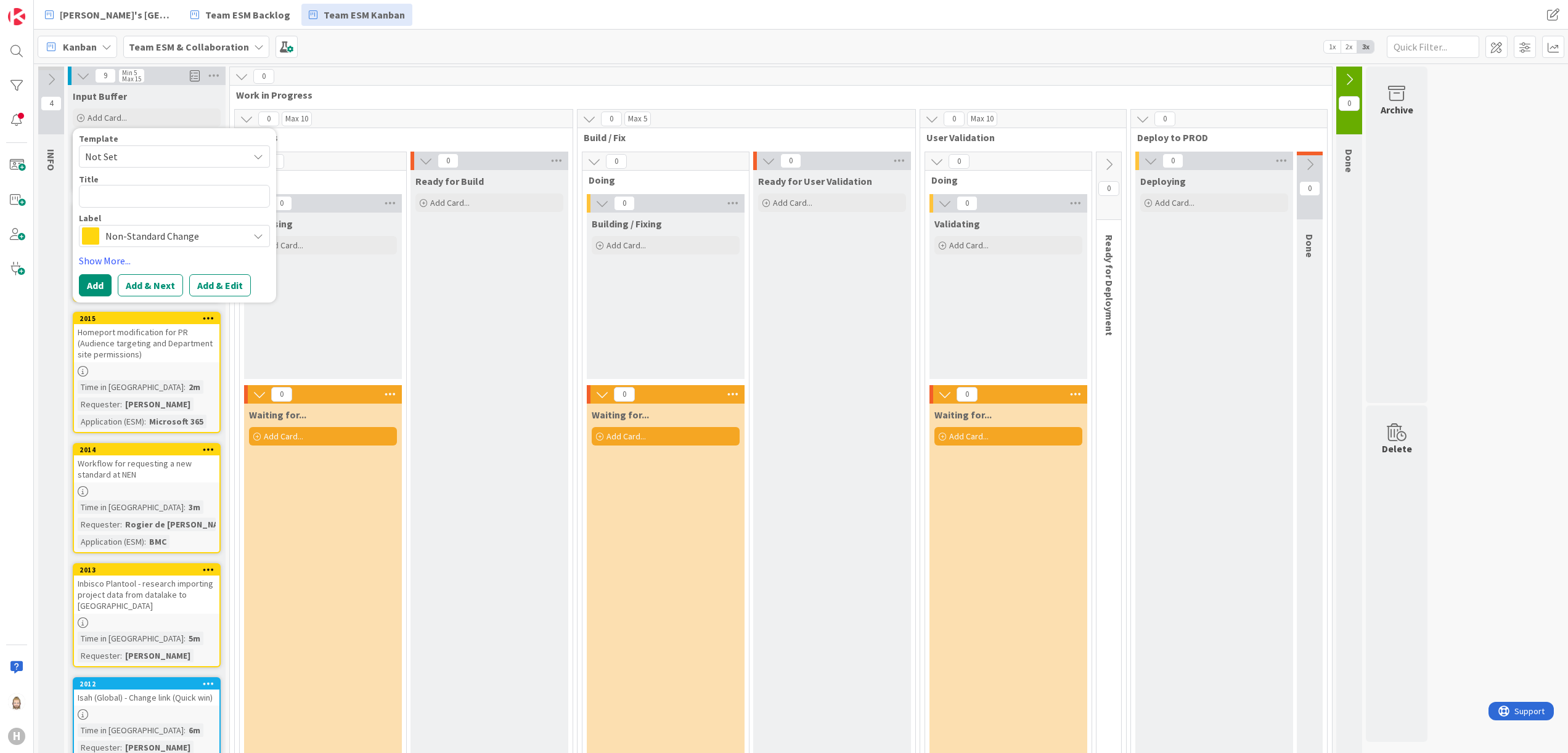
click at [183, 232] on span "Non-Standard Change" at bounding box center [174, 236] width 137 height 17
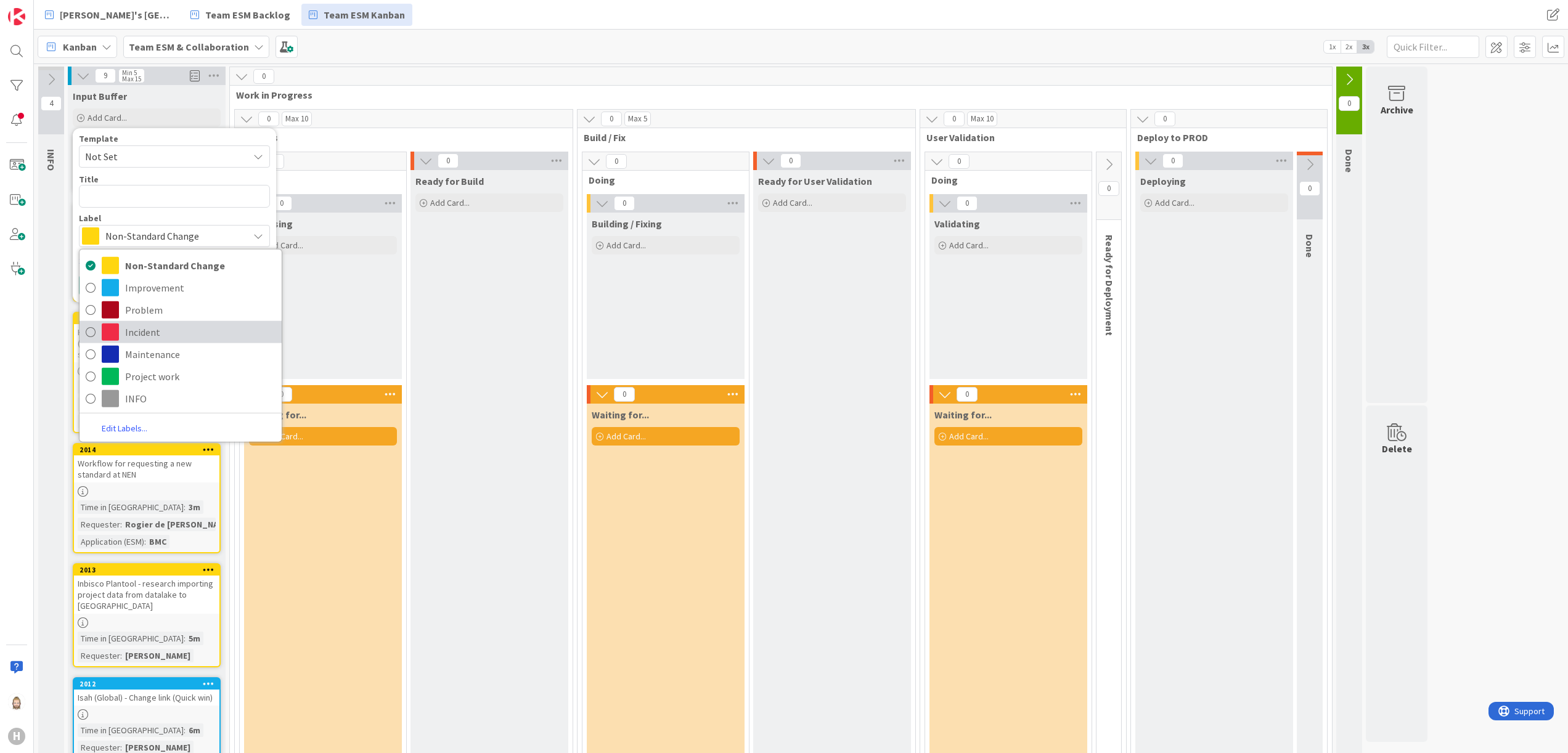
click at [176, 328] on span "Incident" at bounding box center [200, 331] width 151 height 18
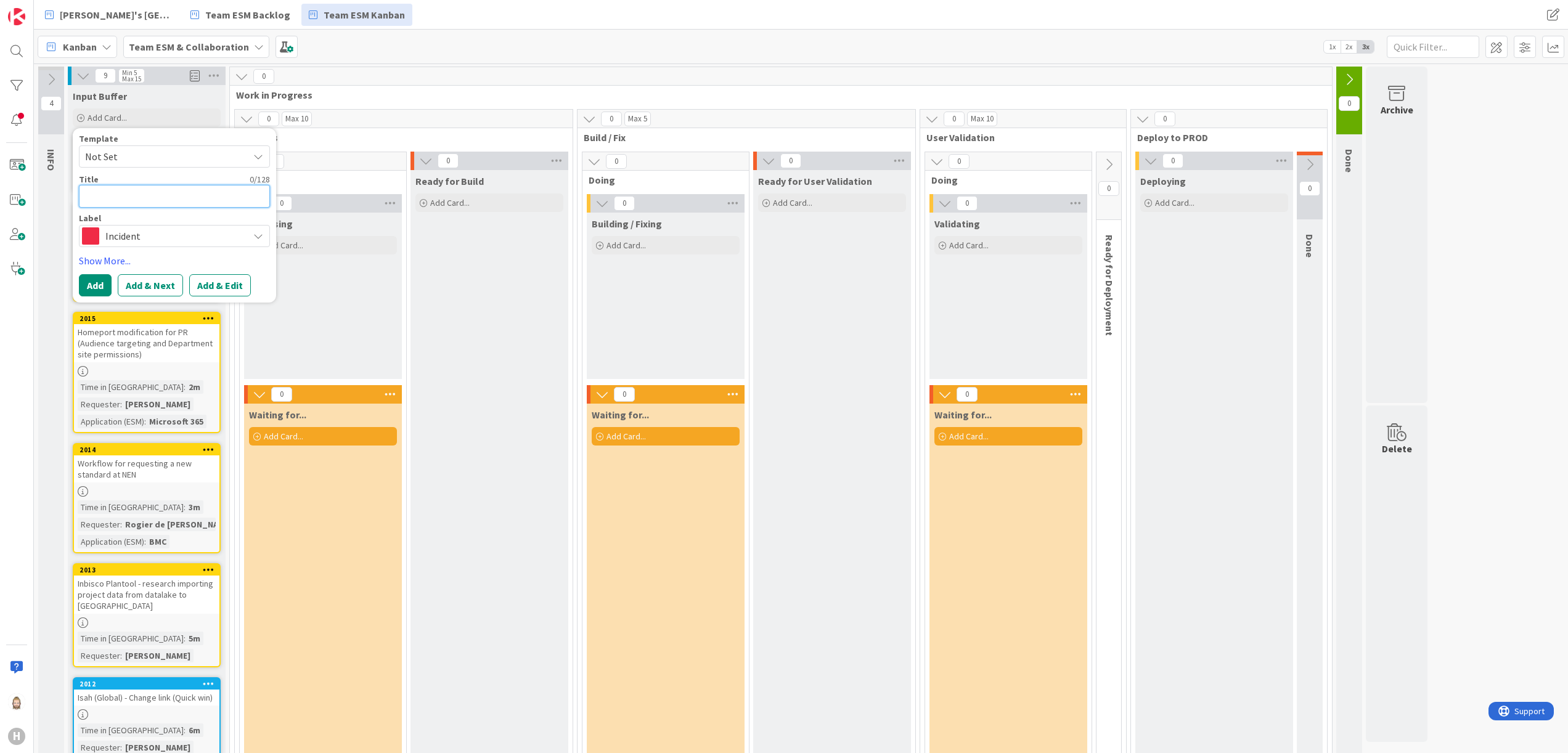
click at [183, 201] on textarea at bounding box center [175, 196] width 191 height 23
paste textarea "INC000000251943 - MS SharePoint - Files don't sync from File Explorer to KA-Man…"
type textarea "x"
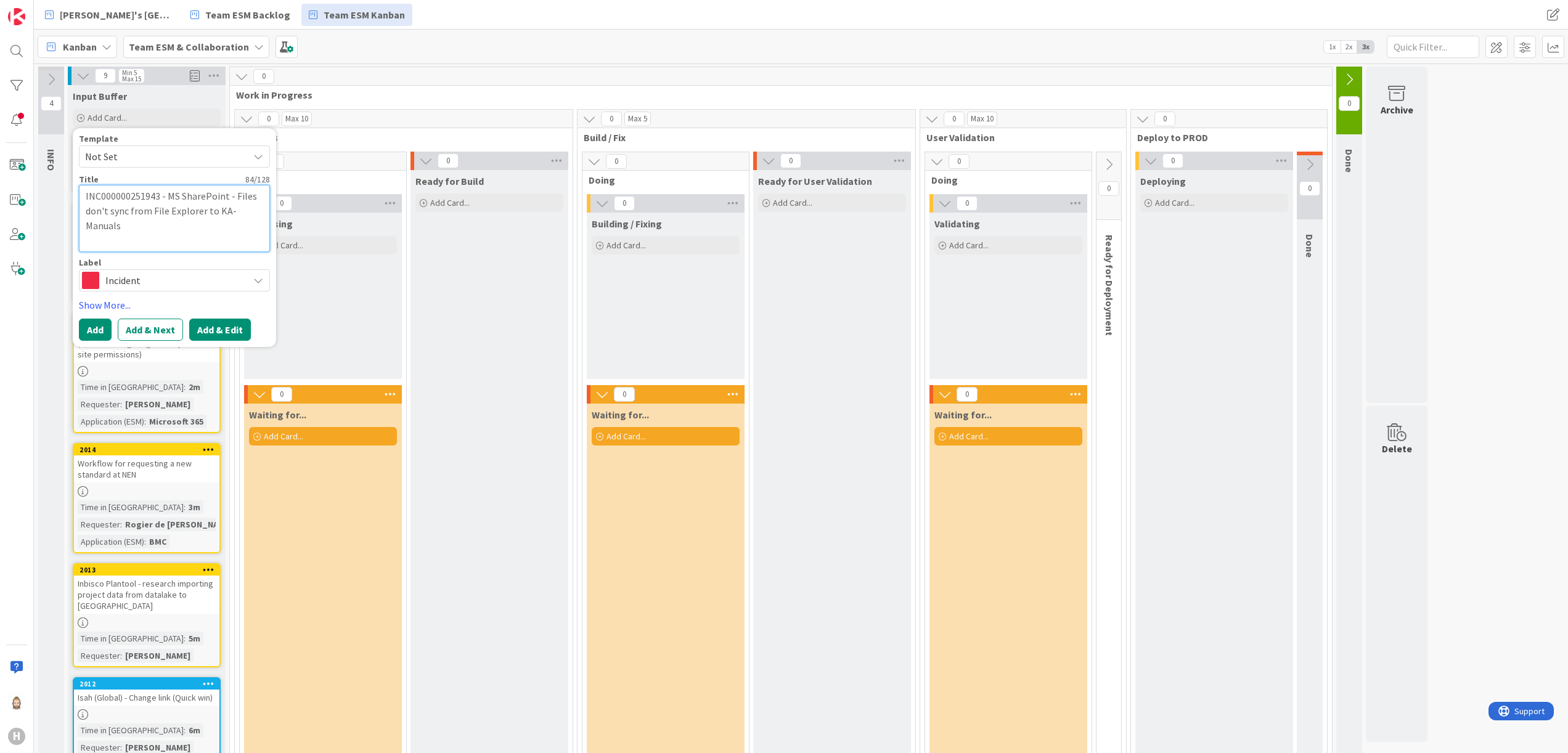
type textarea "INC000000251943 - MS SharePoint - Files don't sync from File Explorer to KA-Man…"
click at [225, 326] on button "Add & Edit" at bounding box center [220, 329] width 61 height 23
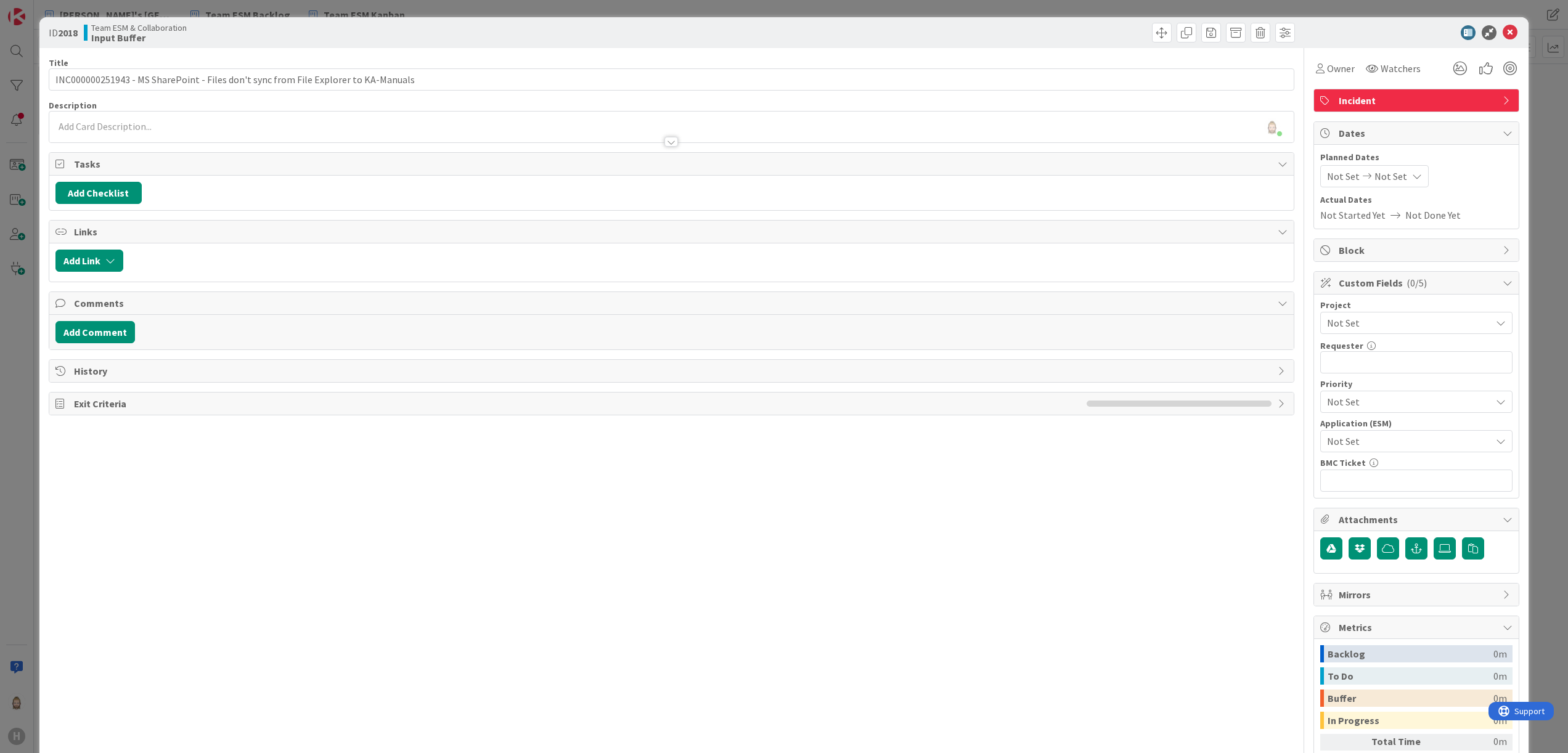
click at [400, 125] on div "[PERSON_NAME] just joined" at bounding box center [672, 127] width 1245 height 31
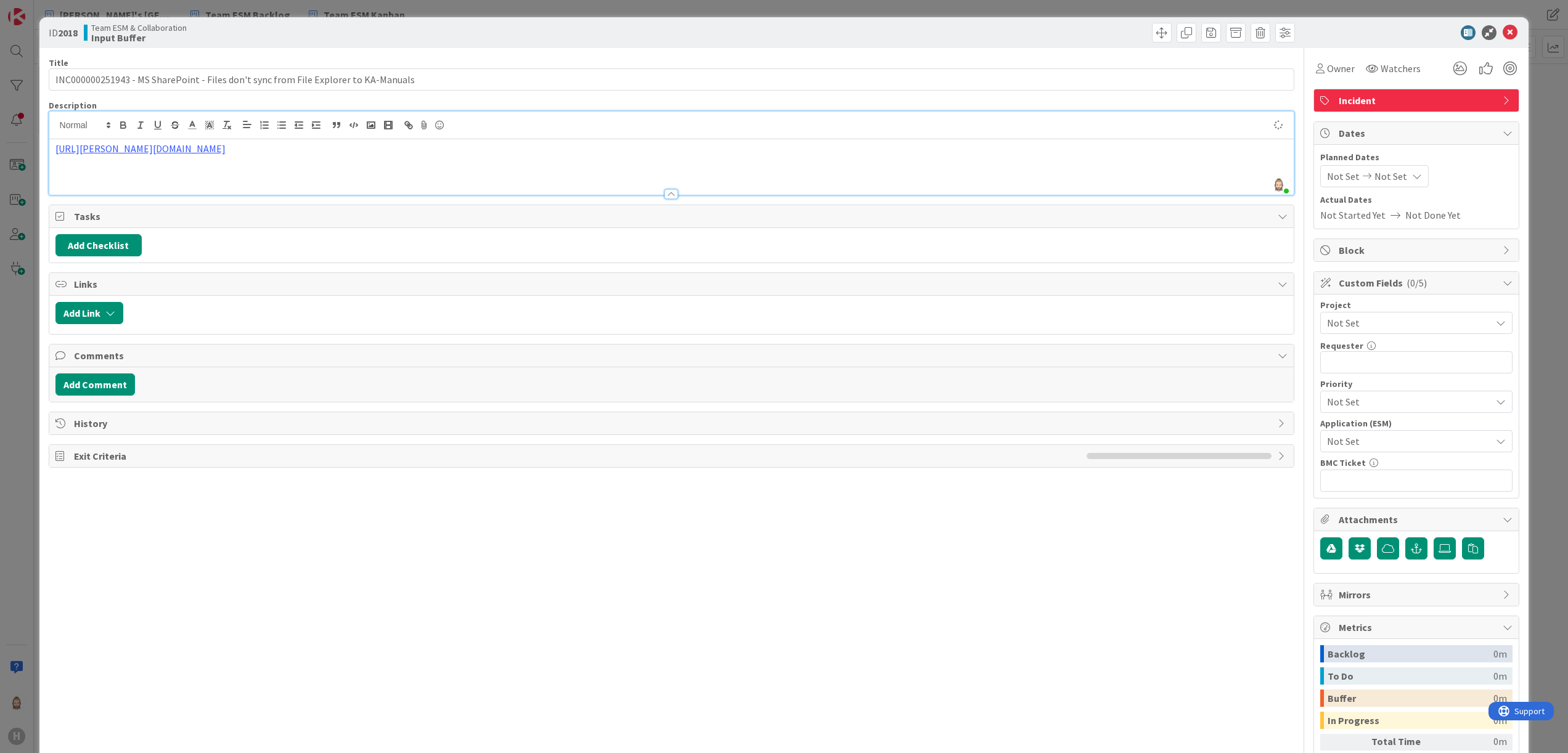
type input "INC000000251943 - MS SharePoint - Files don't sync from File Explorer to KA-Man…"
click at [1503, 32] on icon at bounding box center [1510, 33] width 15 height 15
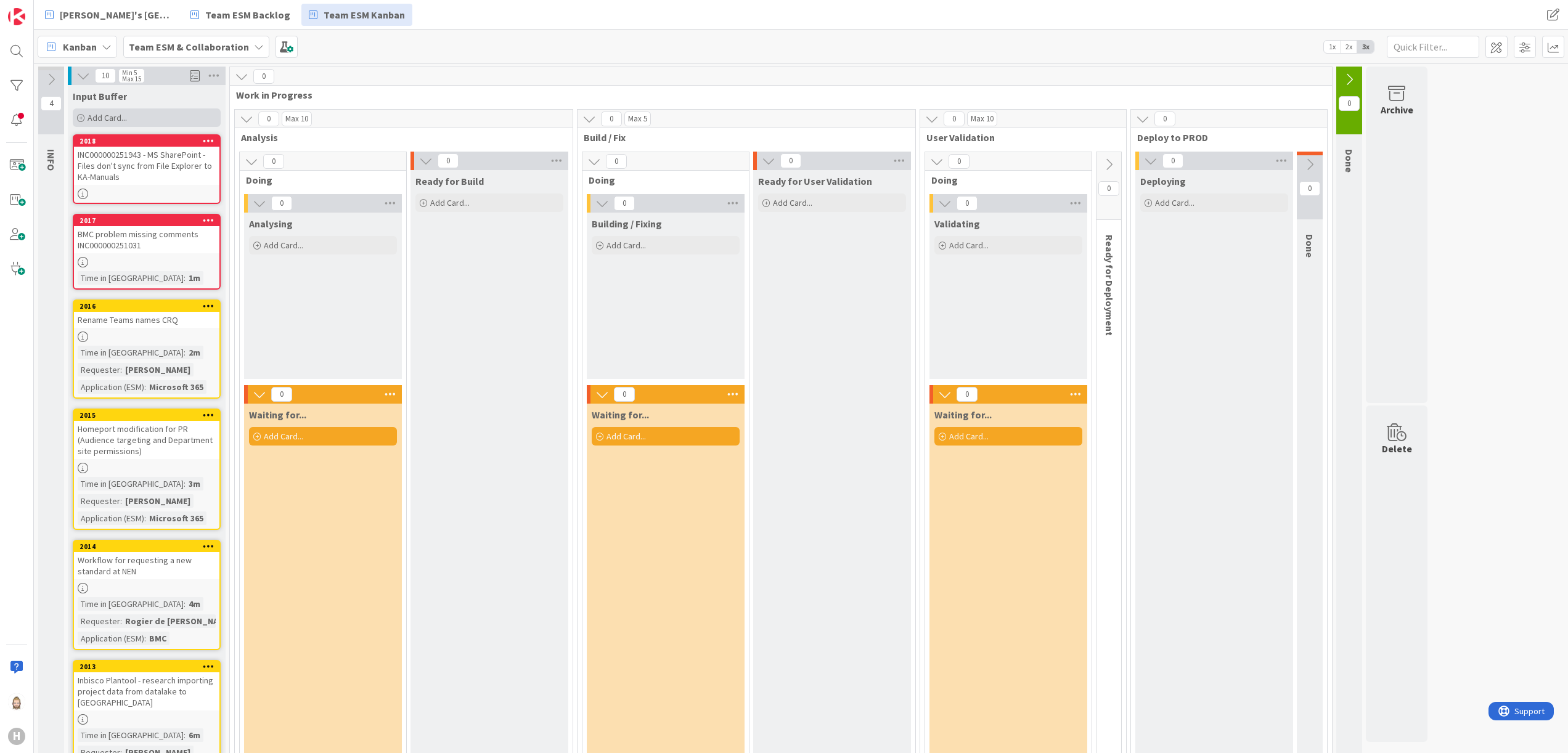
click at [149, 122] on div "Add Card..." at bounding box center [147, 117] width 148 height 18
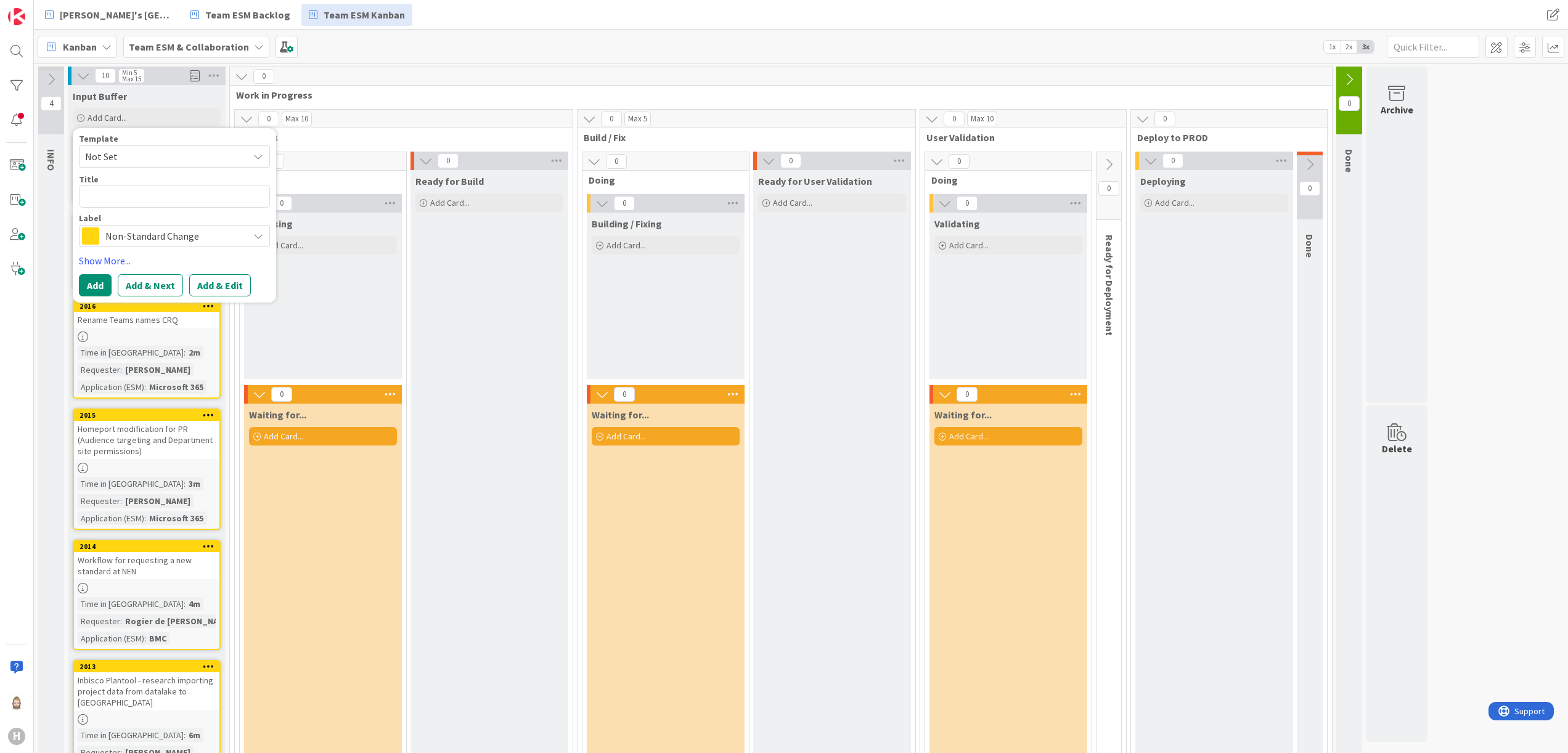
click at [163, 235] on span "Non-Standard Change" at bounding box center [174, 236] width 137 height 17
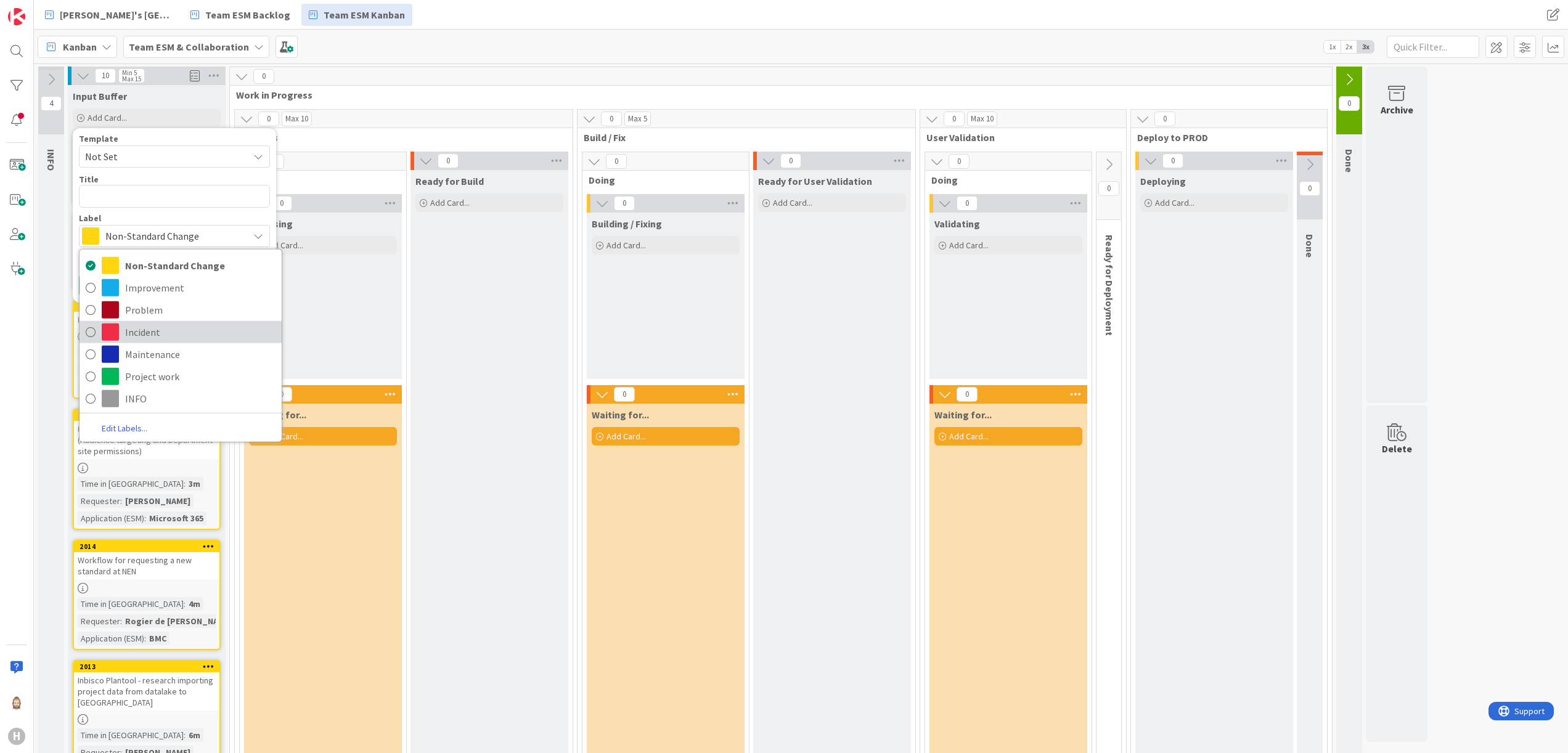
click at [178, 324] on span "Incident" at bounding box center [200, 331] width 151 height 18
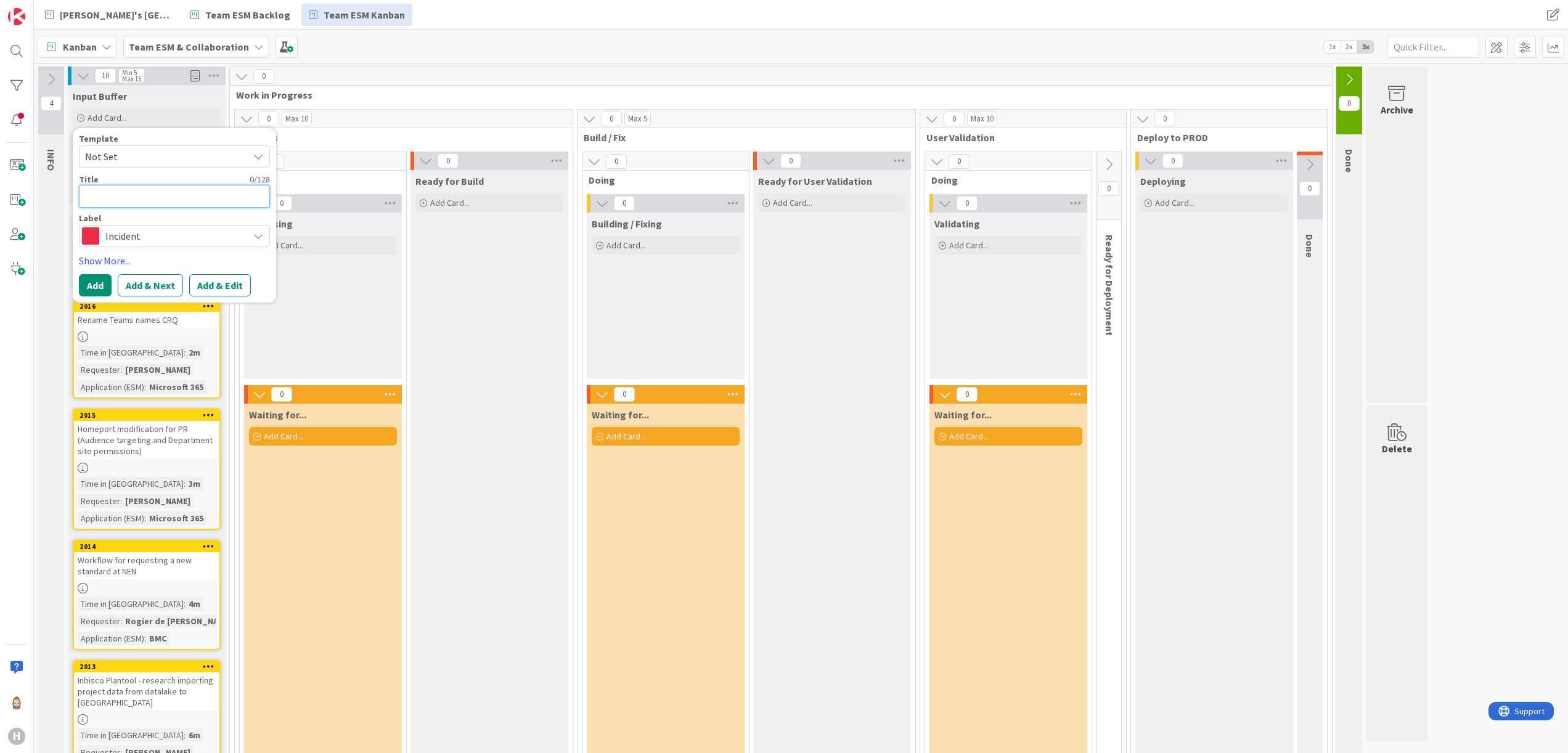
click at [163, 198] on textarea at bounding box center [175, 196] width 191 height 23
paste textarea "INC000000251977 - Authorization error BMC - Username missing from People profile"
type textarea "x"
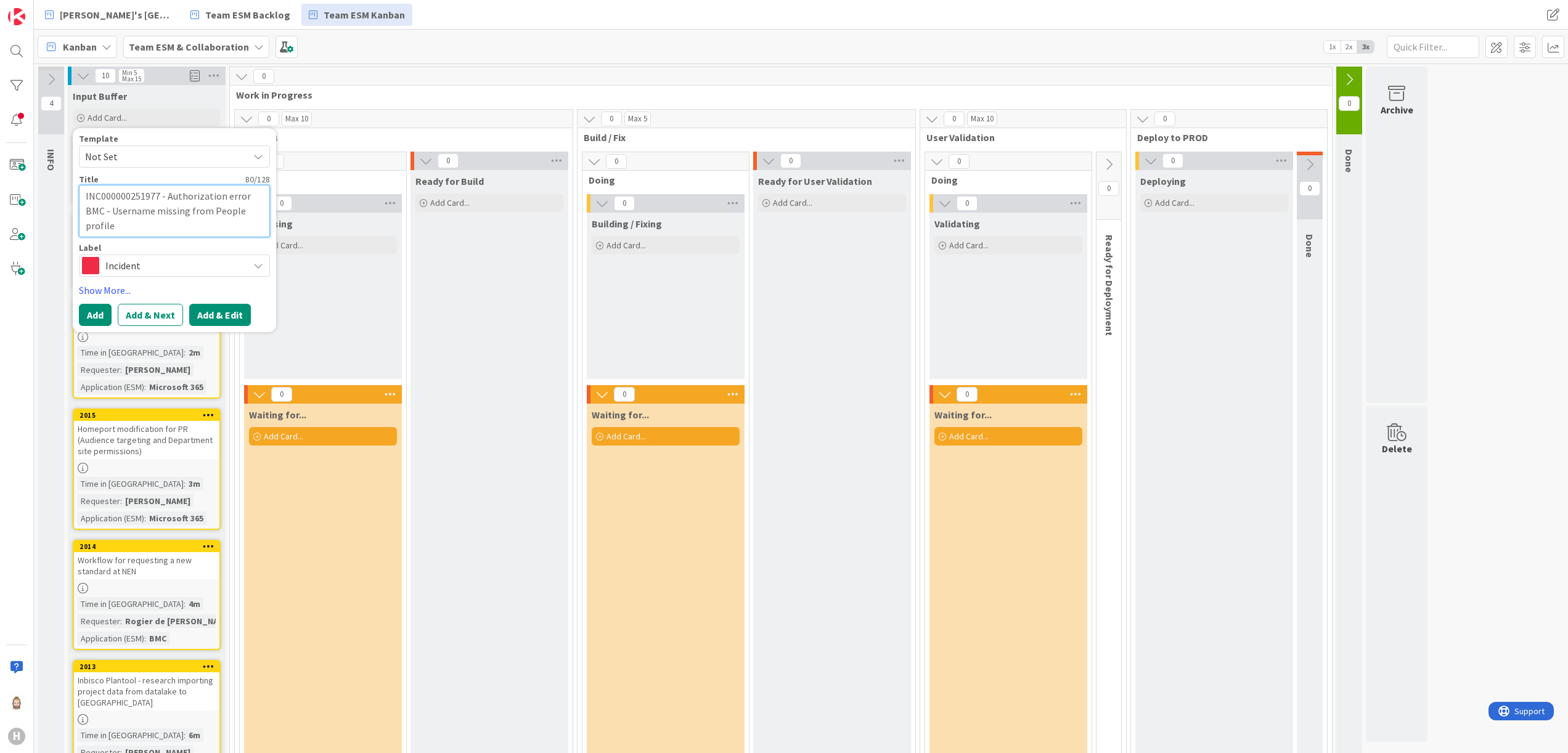
type textarea "INC000000251977 - Authorization error BMC - Username missing from People profile"
click at [232, 311] on button "Add & Edit" at bounding box center [220, 315] width 61 height 23
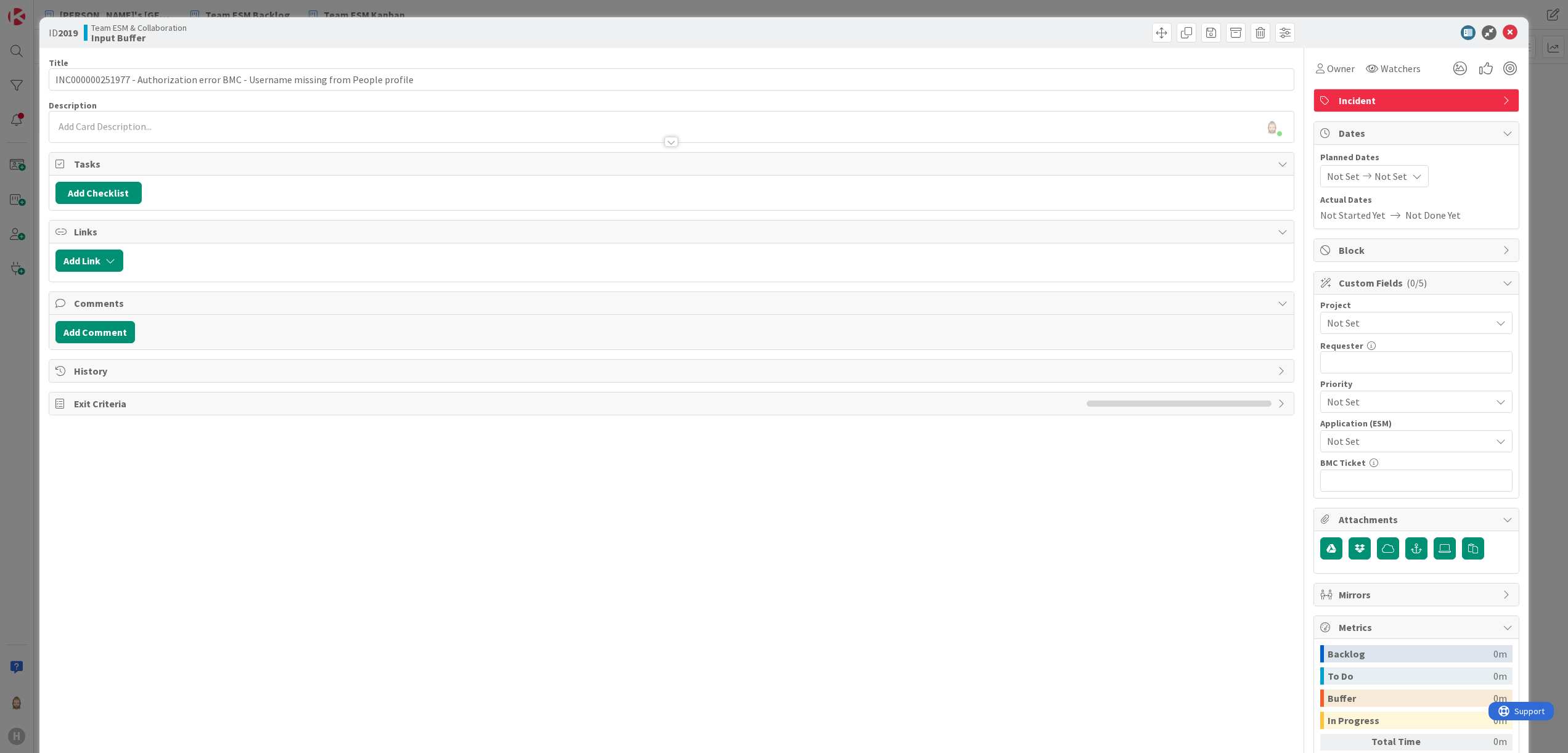
click at [618, 124] on div "[PERSON_NAME] just joined" at bounding box center [672, 127] width 1245 height 31
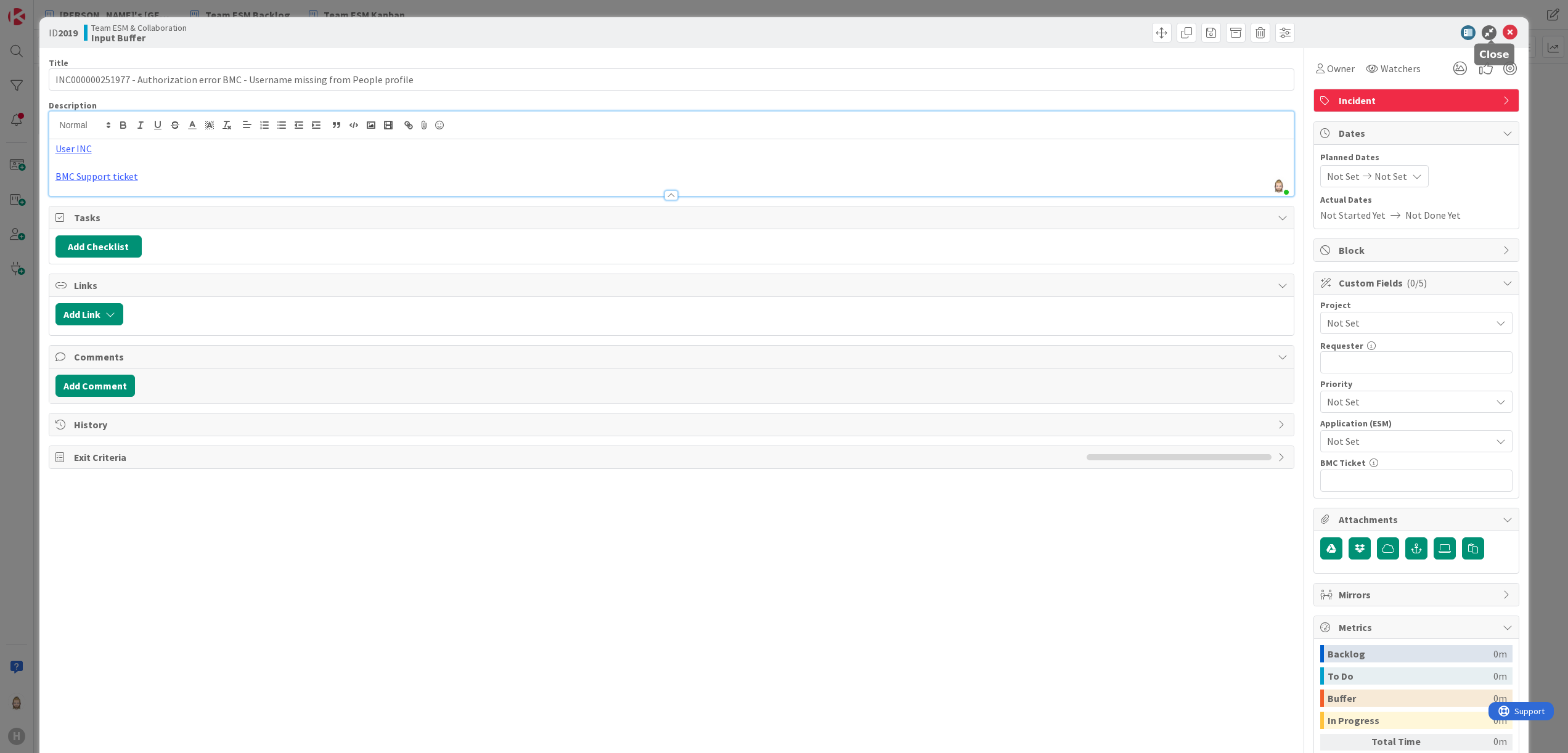
click at [1503, 29] on icon at bounding box center [1510, 33] width 15 height 15
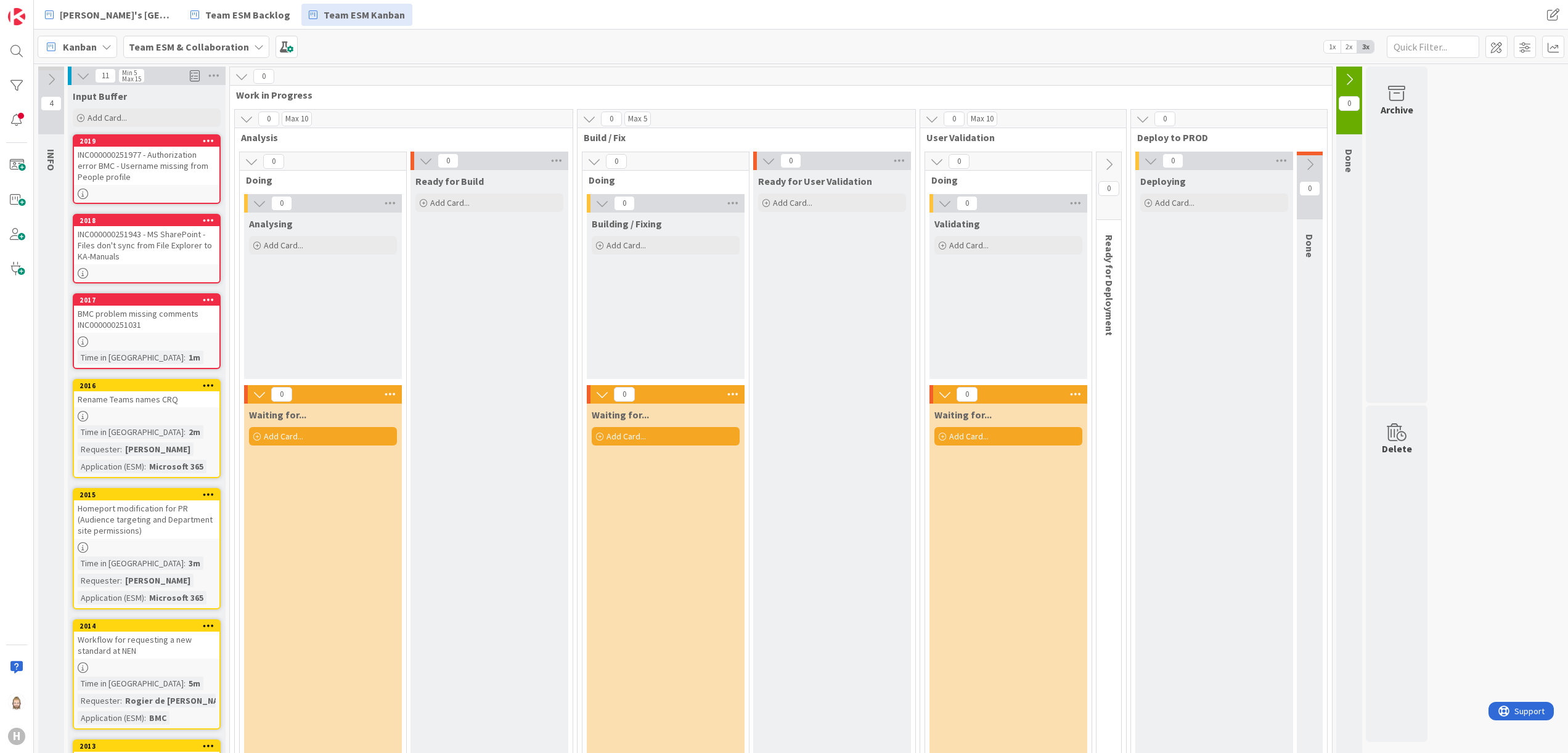
click at [55, 74] on icon at bounding box center [51, 80] width 14 height 14
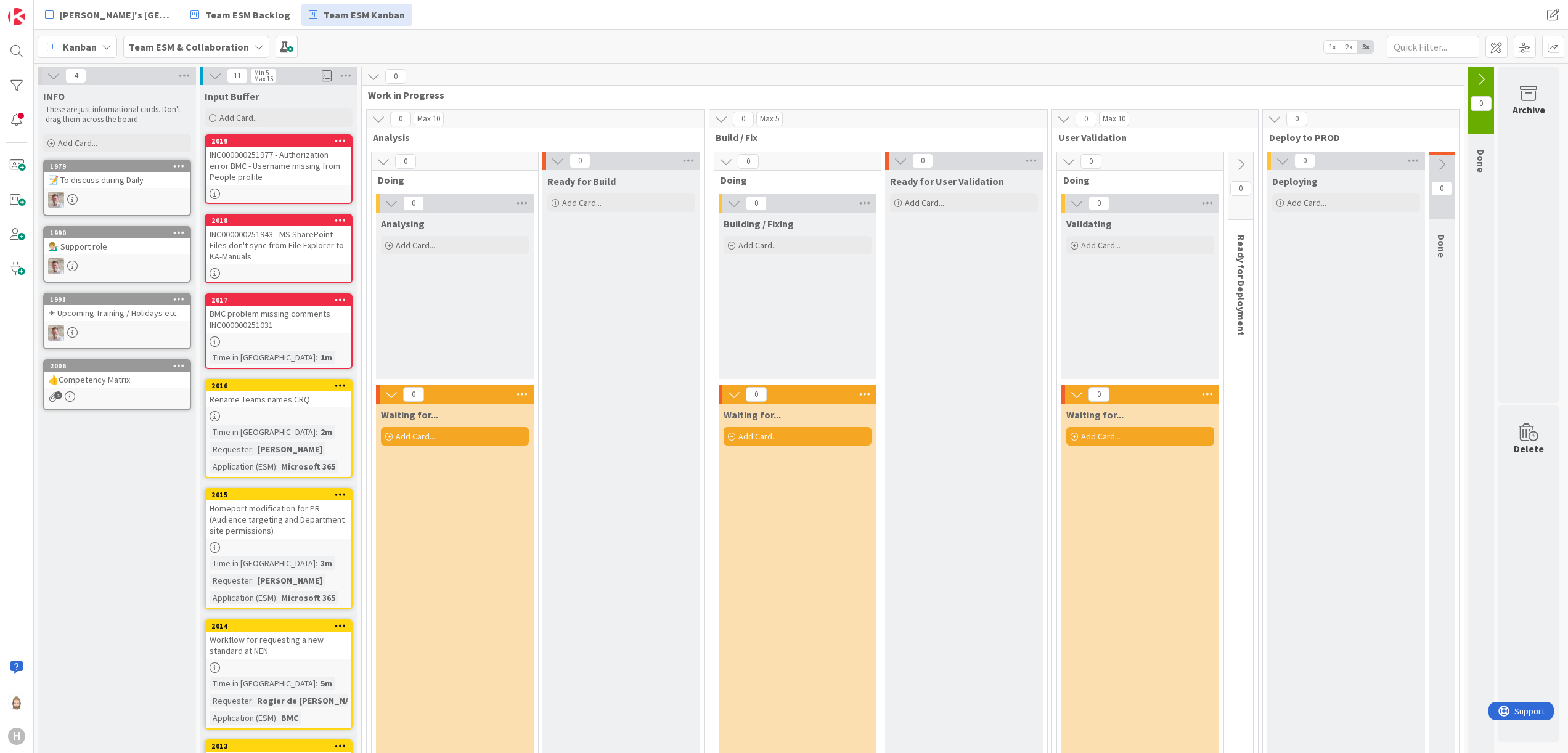
click at [116, 180] on div "📝 To discuss during Daily" at bounding box center [117, 179] width 145 height 16
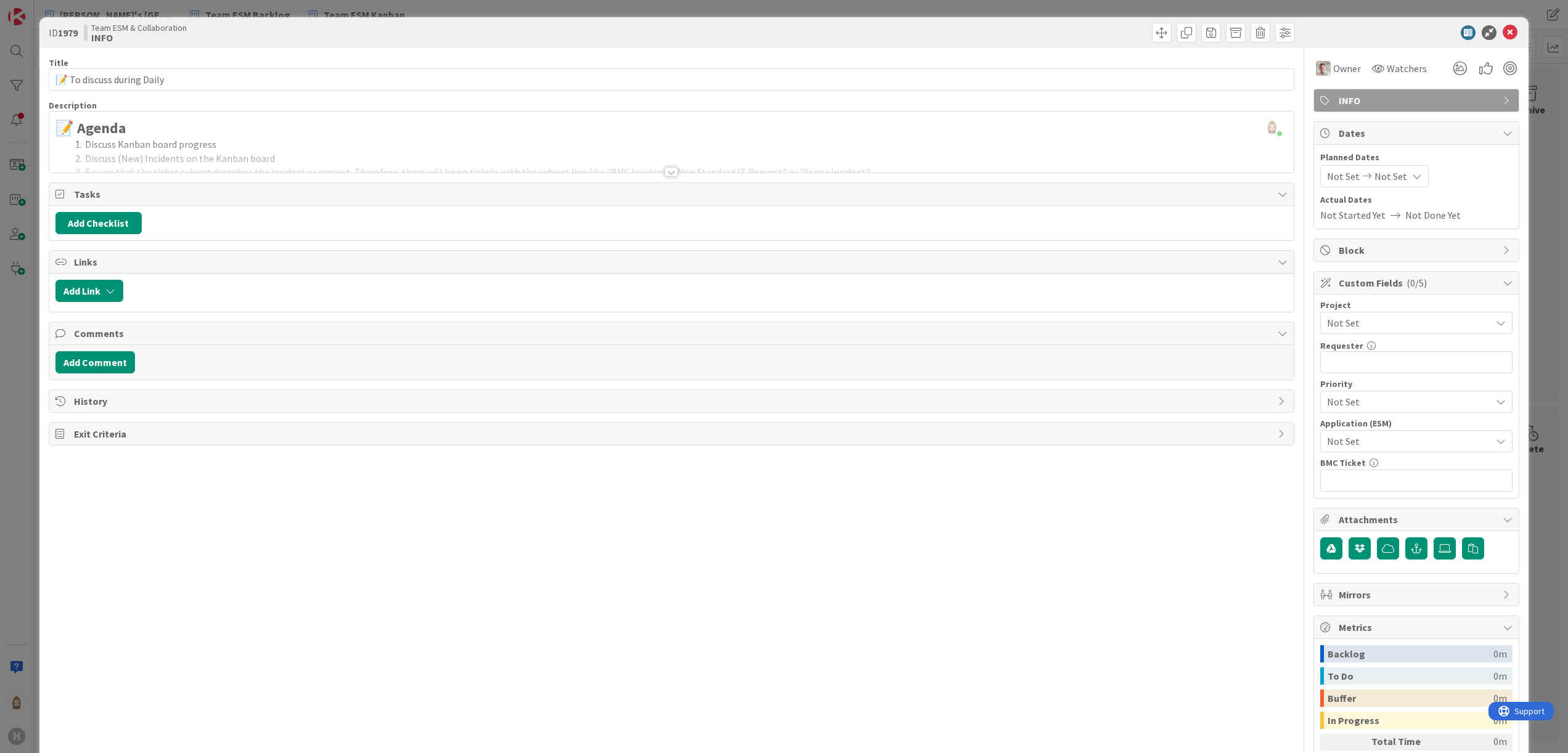
click at [664, 177] on div at bounding box center [671, 172] width 14 height 10
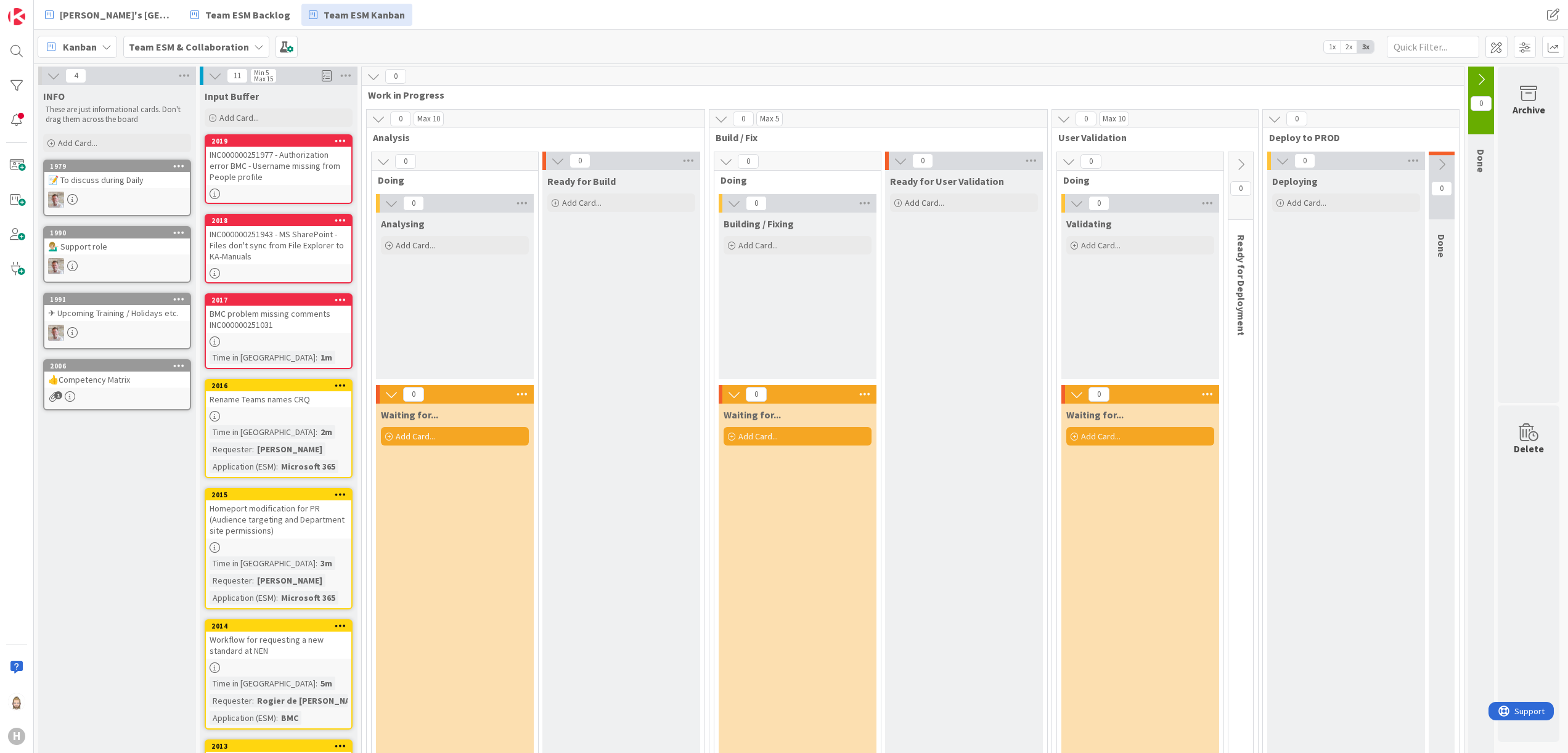
click at [151, 248] on div "💁🏼‍♂️ Support role" at bounding box center [117, 246] width 145 height 16
click at [126, 316] on div "✈ Upcoming Training / Holidays etc." at bounding box center [117, 312] width 145 height 16
click at [134, 377] on div "👍Competency Matrix" at bounding box center [117, 379] width 145 height 16
click at [449, 243] on div "Add Card..." at bounding box center [455, 245] width 148 height 18
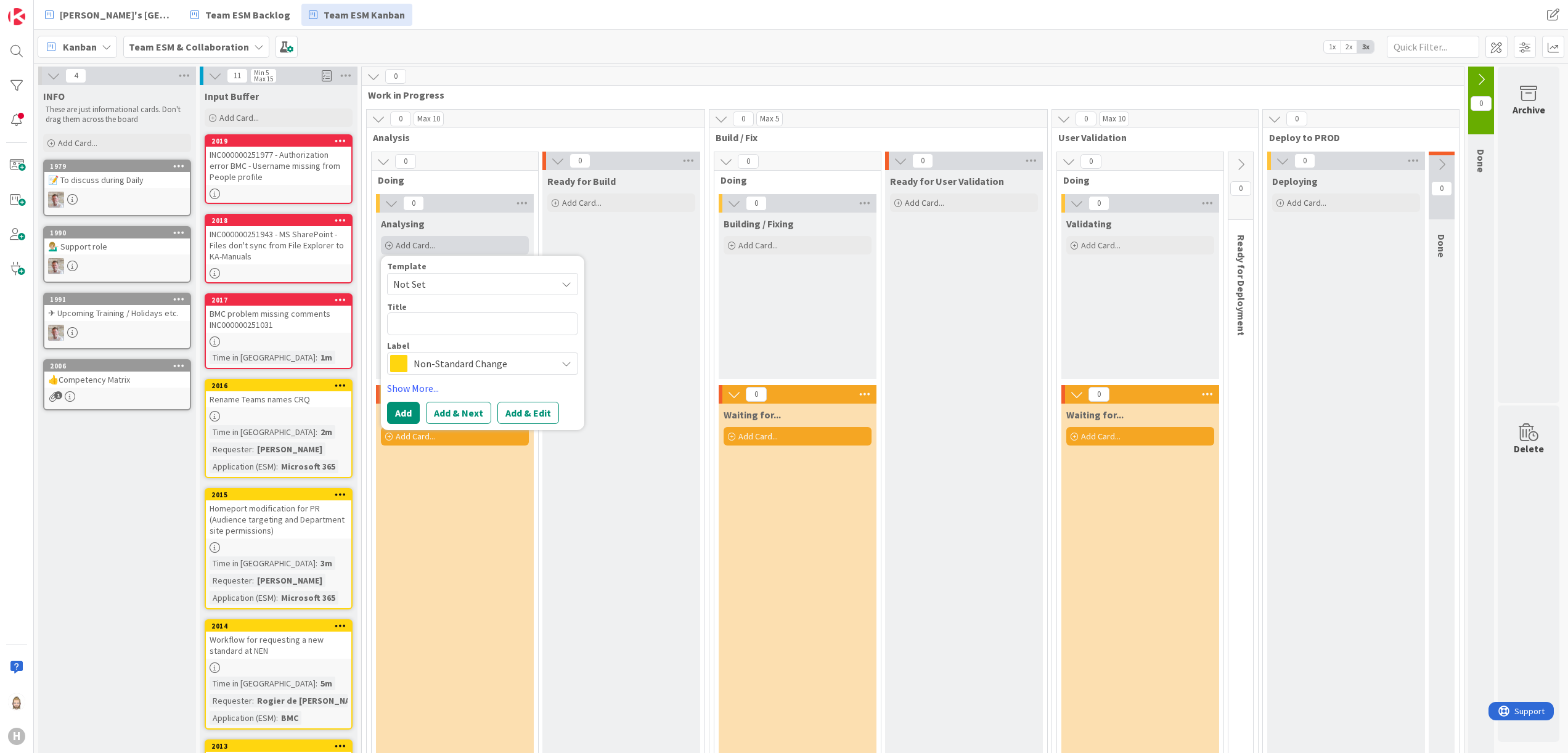
type textarea "x"
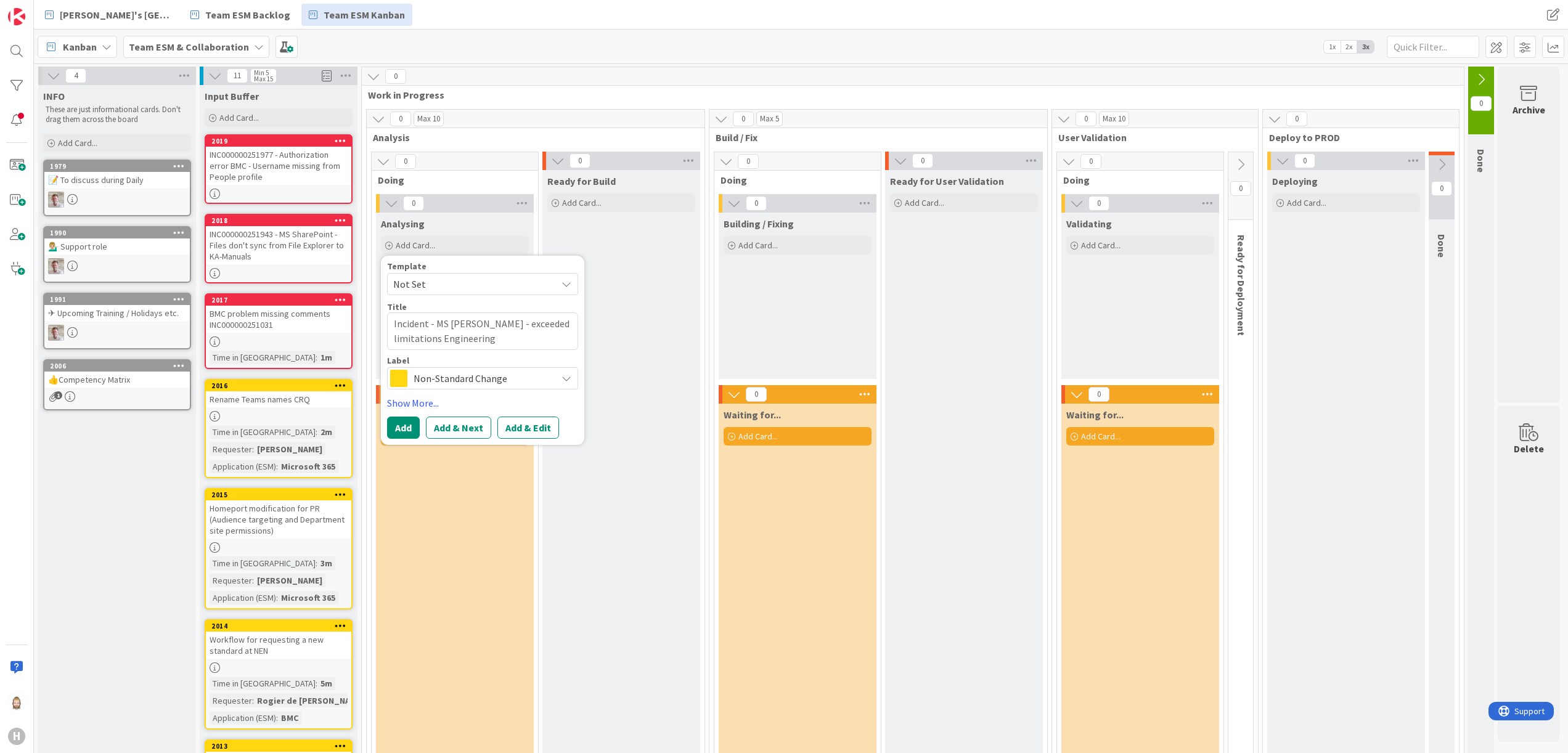
type textarea "Incident - MS [PERSON_NAME] - exceeded limitations Engineering"
click at [528, 424] on button "Add & Edit" at bounding box center [528, 428] width 61 height 23
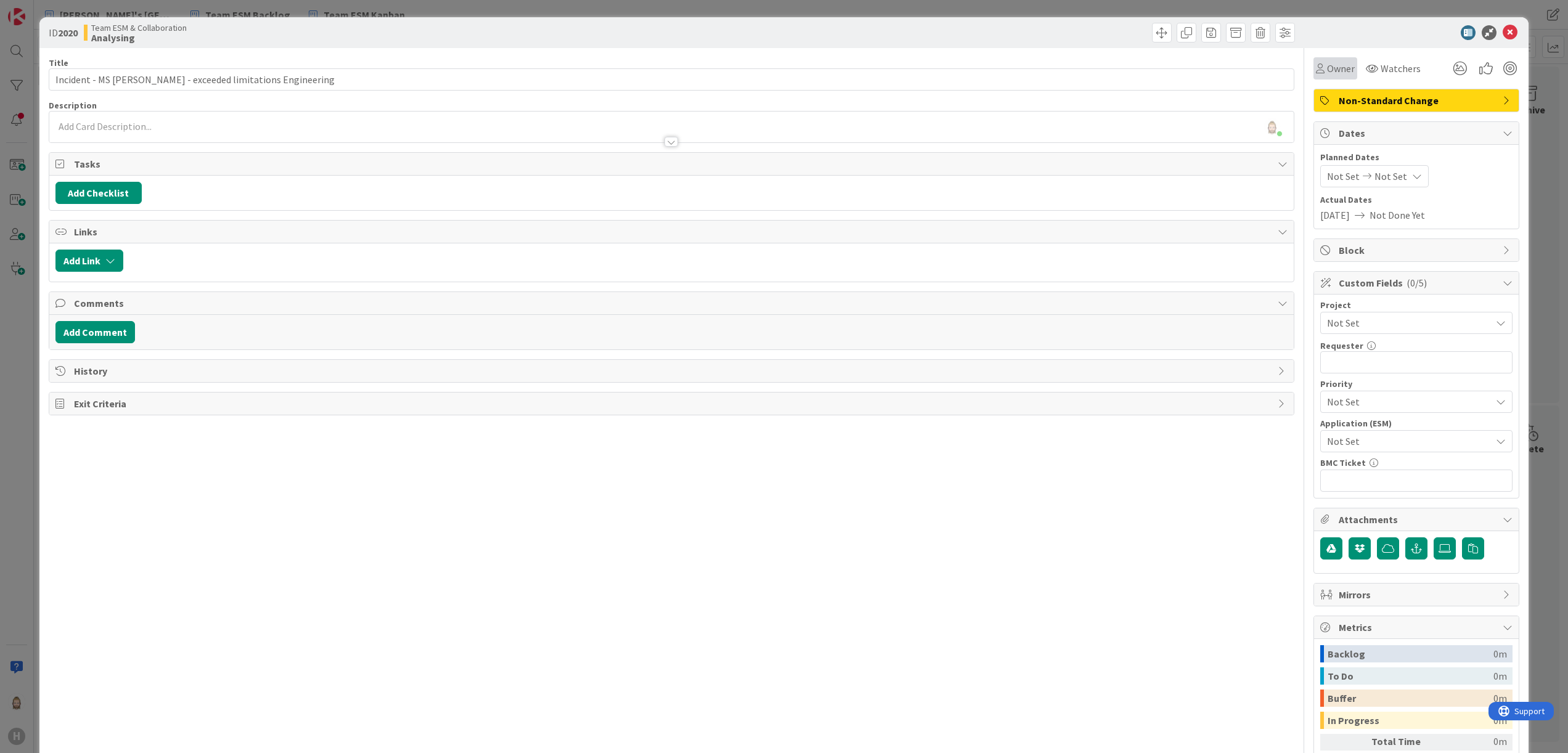
click at [1327, 68] on span "Owner" at bounding box center [1341, 68] width 28 height 15
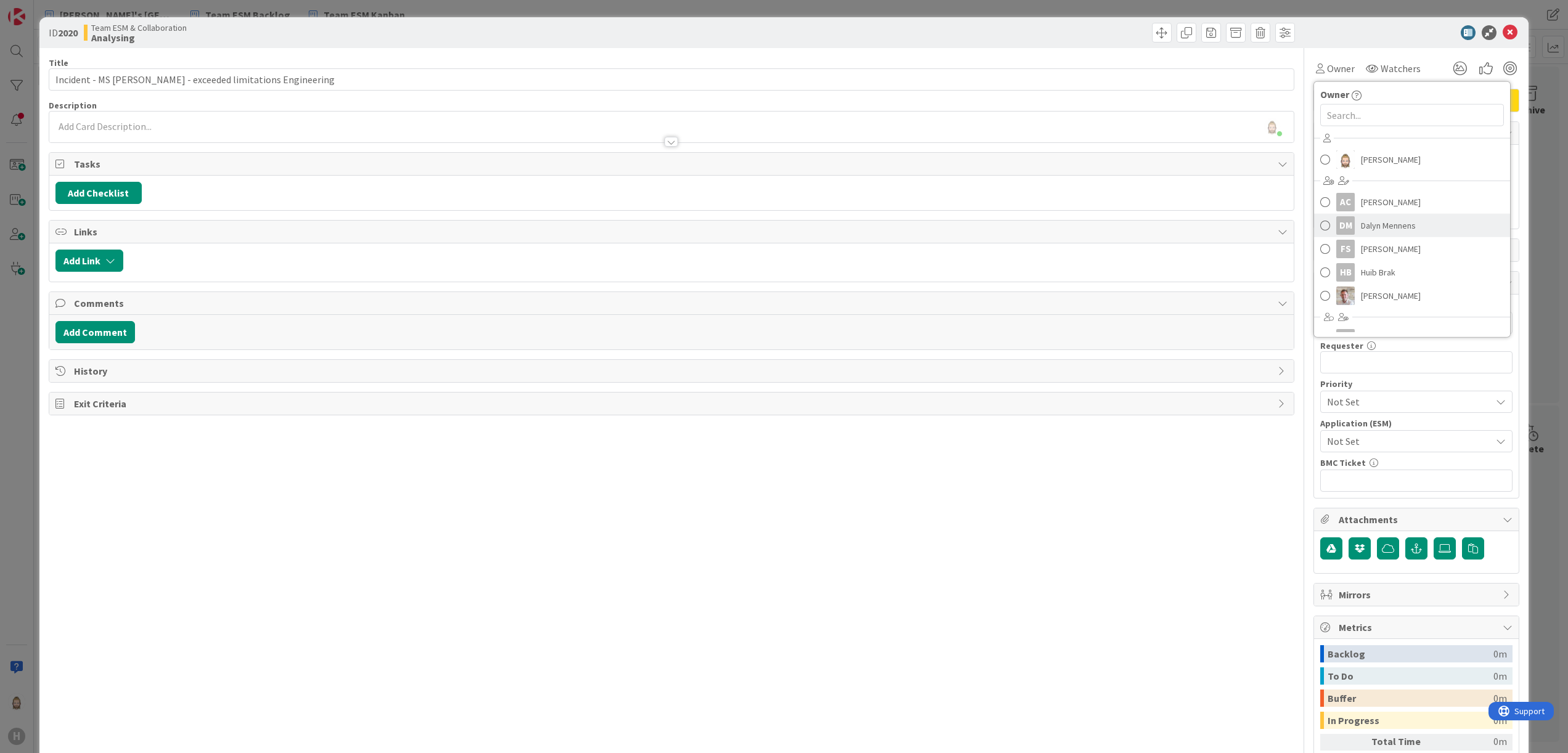
click at [1383, 228] on span "Dalyn Mennens" at bounding box center [1389, 225] width 55 height 18
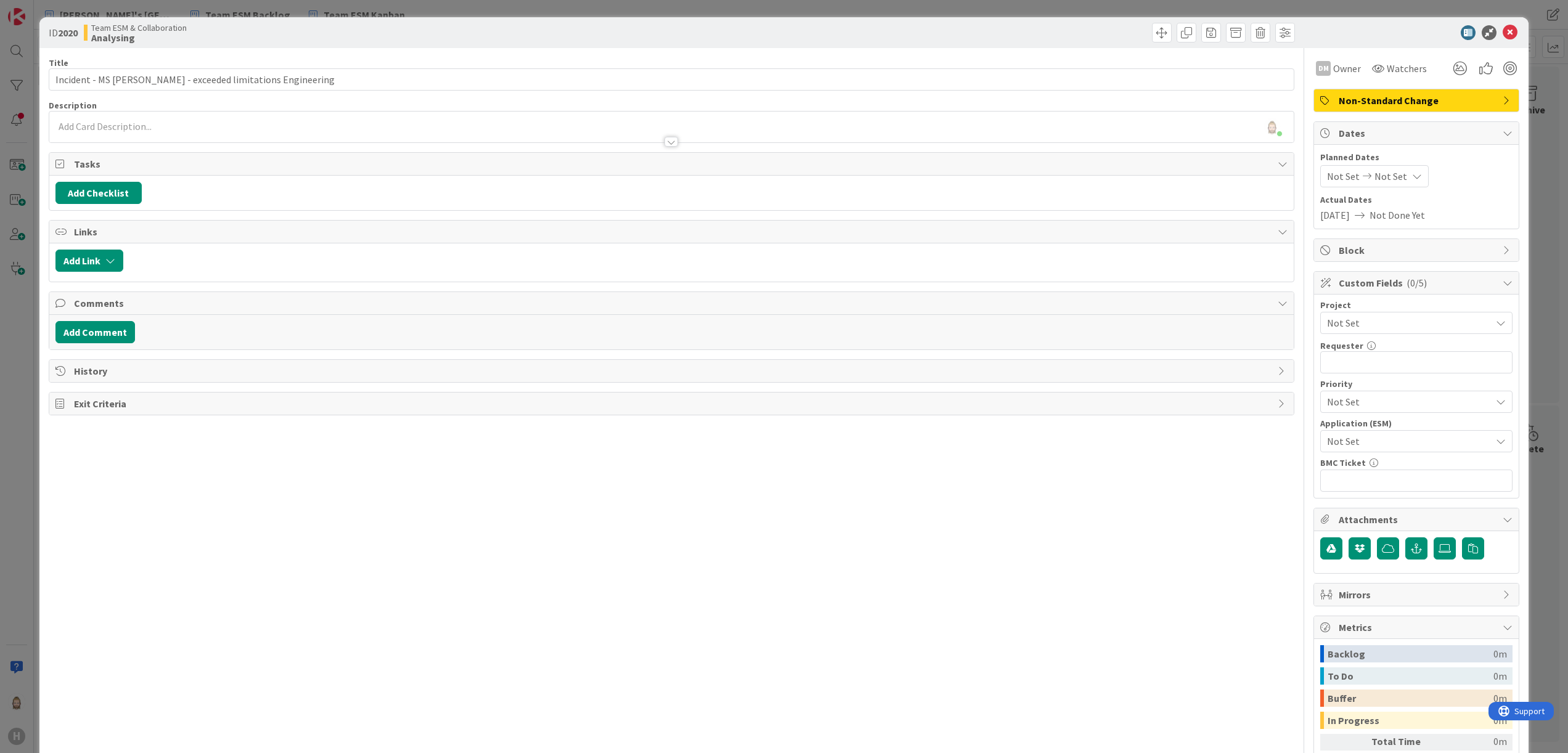
click at [1400, 91] on div "Non-Standard Change" at bounding box center [1417, 100] width 205 height 23
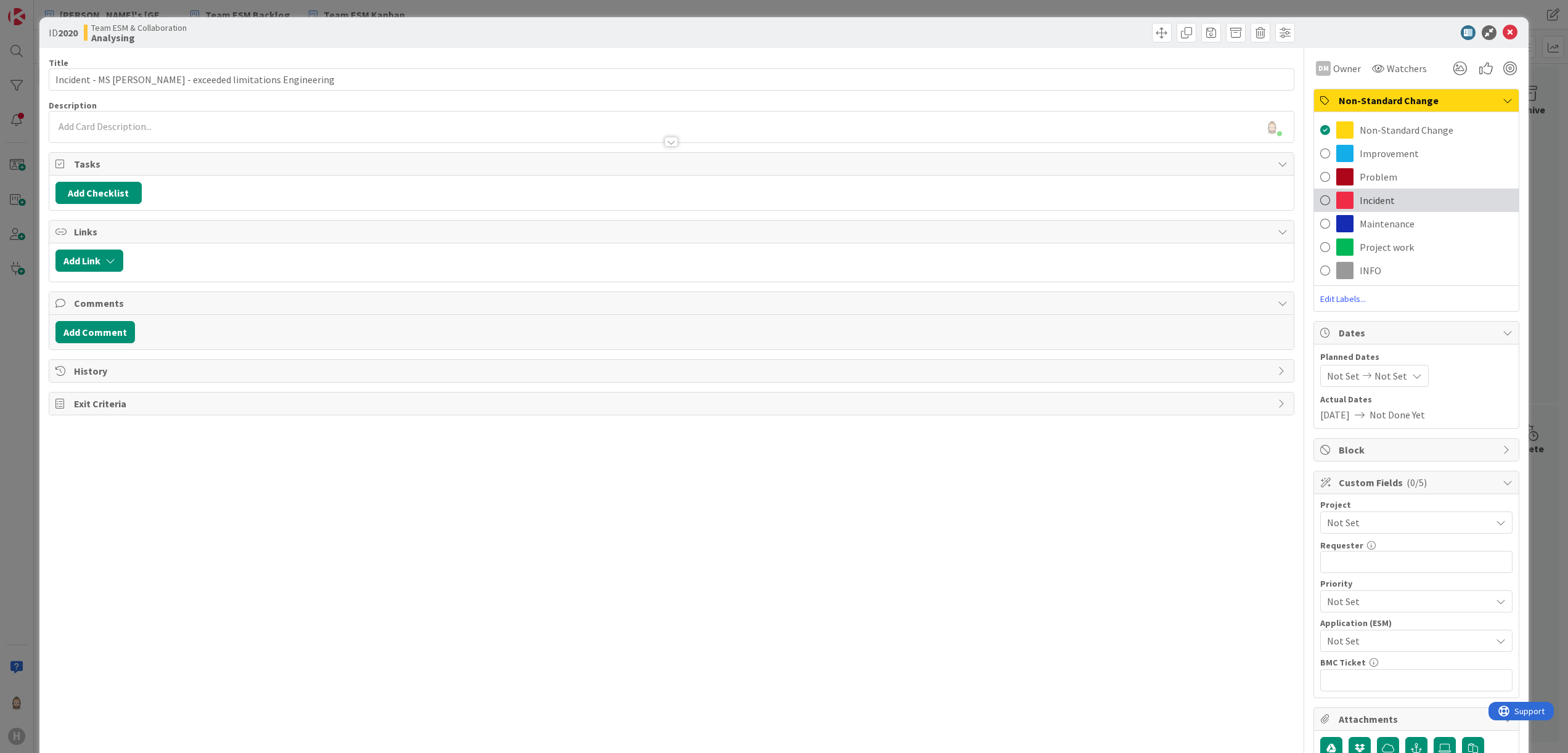
click at [1367, 194] on span "Incident" at bounding box center [1378, 201] width 35 height 15
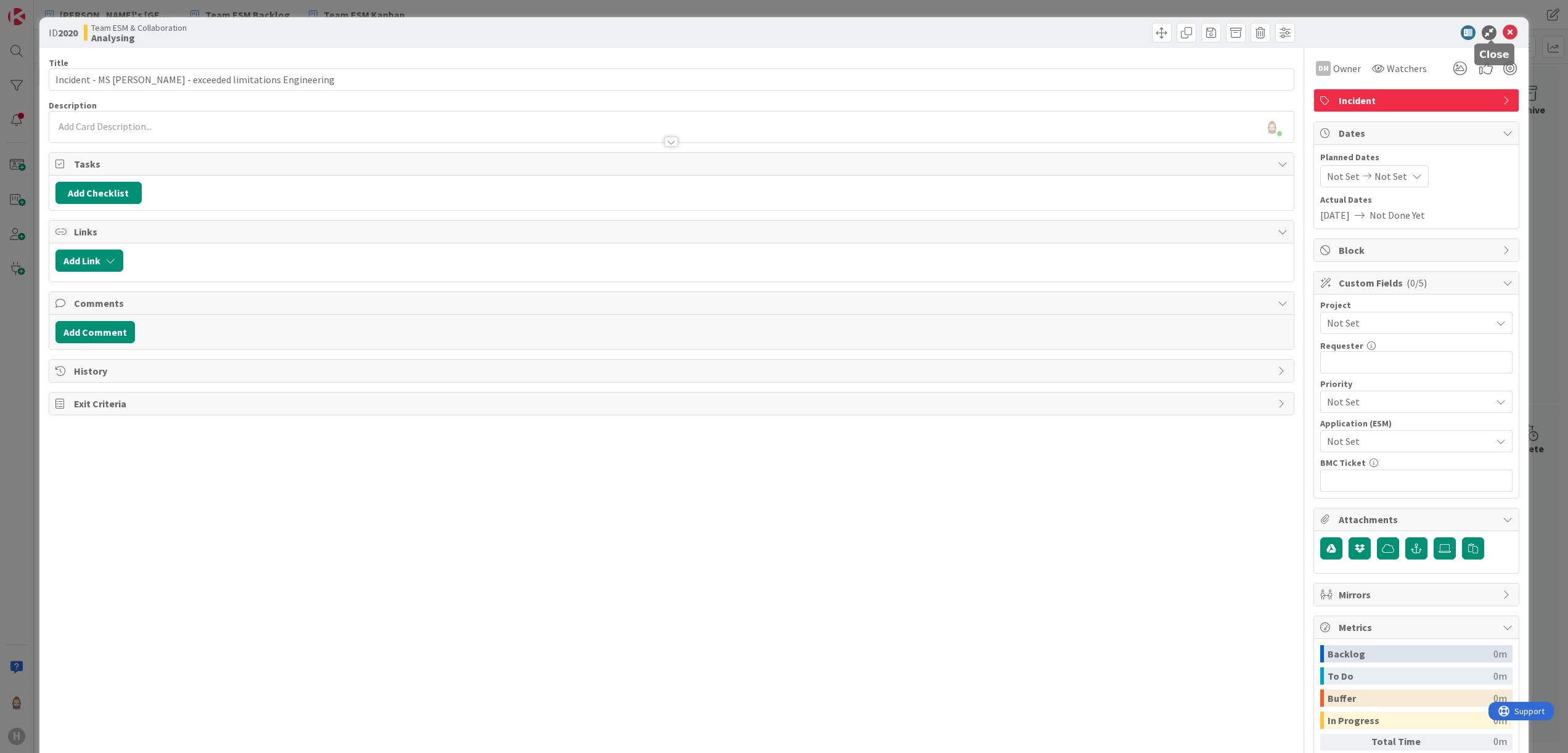
click at [1503, 30] on icon at bounding box center [1510, 33] width 15 height 15
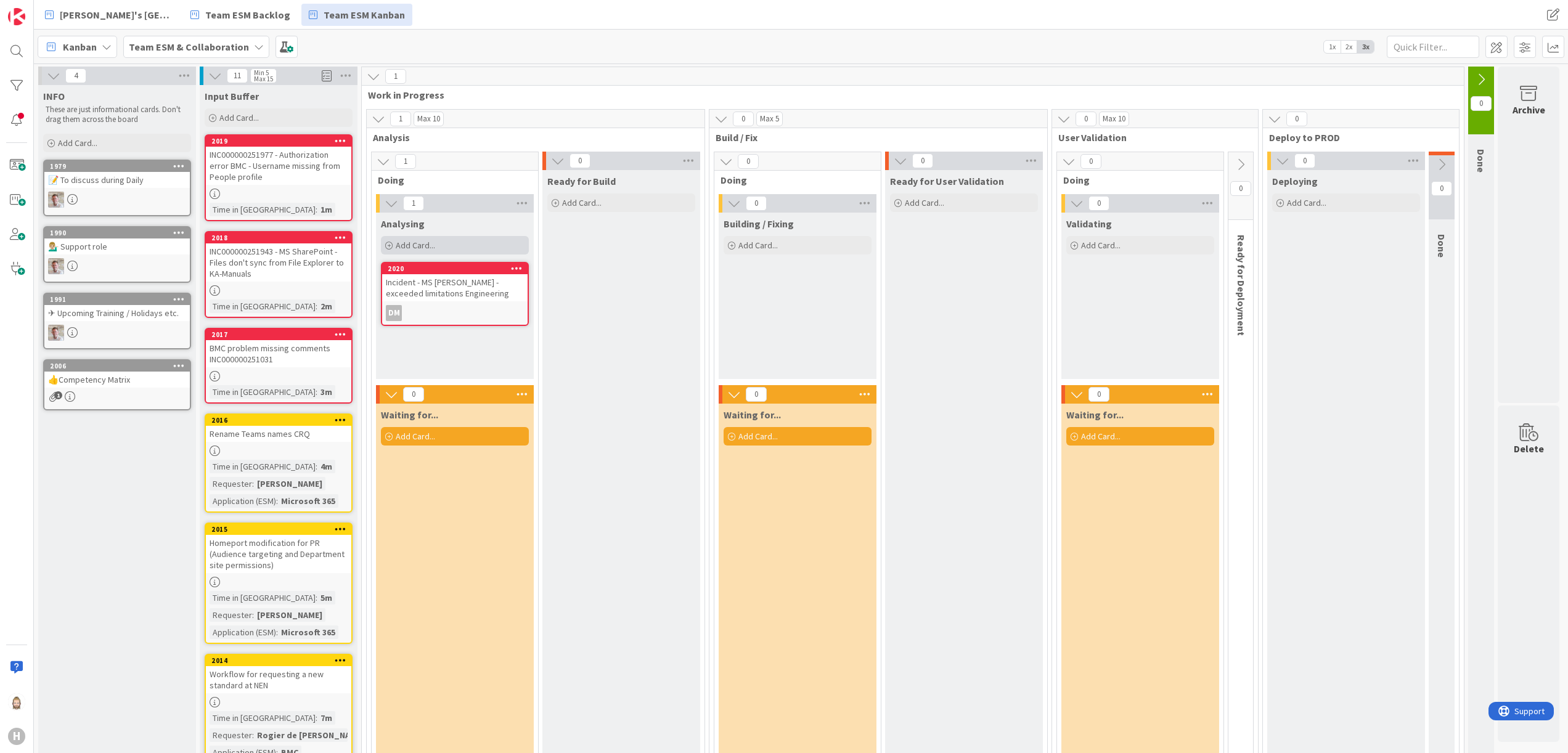
click at [461, 239] on div "Add Card..." at bounding box center [455, 245] width 148 height 18
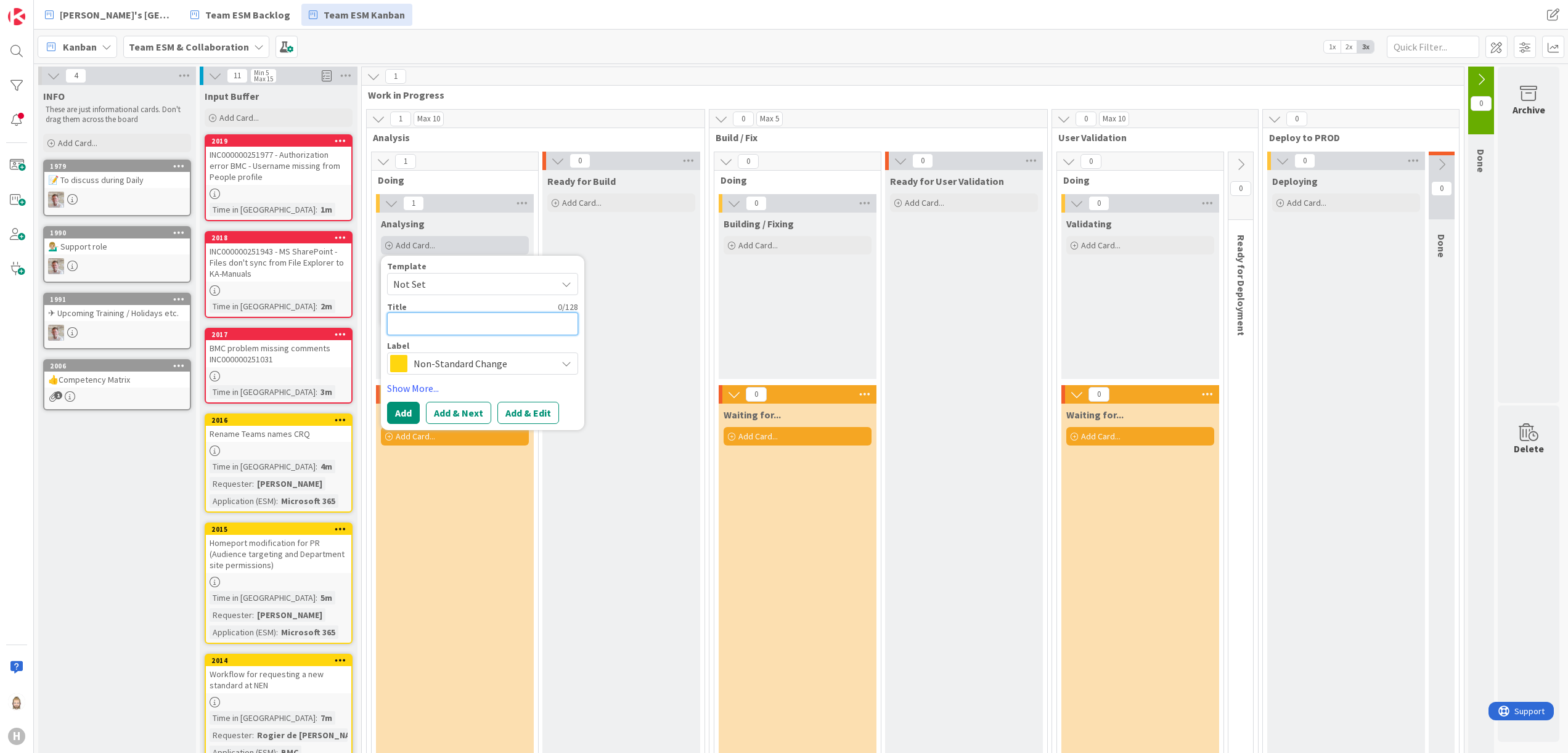
paste textarea "Luminance Onboarding"
type textarea "x"
type textarea "Luminance Onboarding"
click at [533, 412] on button "Add & Edit" at bounding box center [528, 413] width 61 height 23
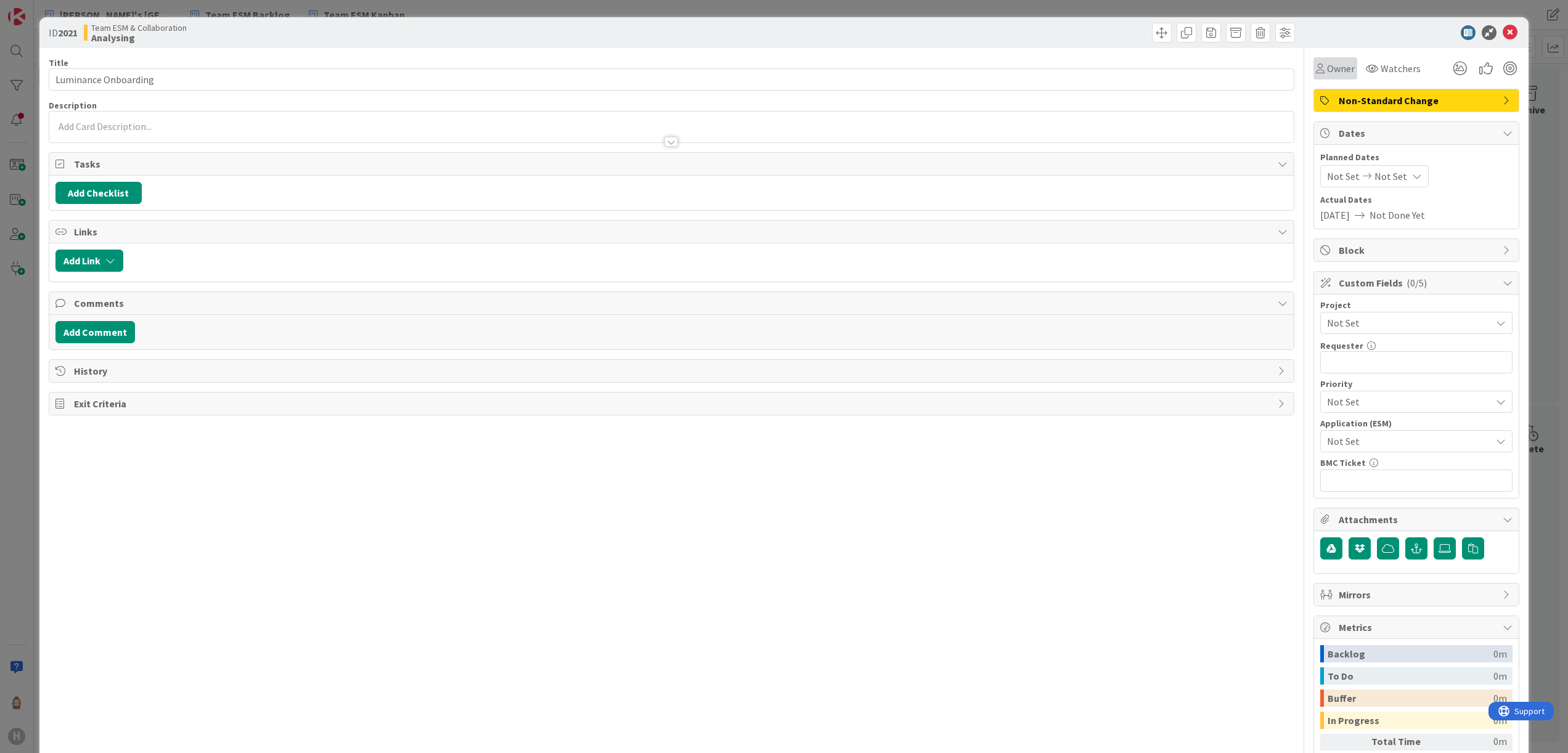
click at [1327, 65] on span "Owner" at bounding box center [1341, 68] width 28 height 15
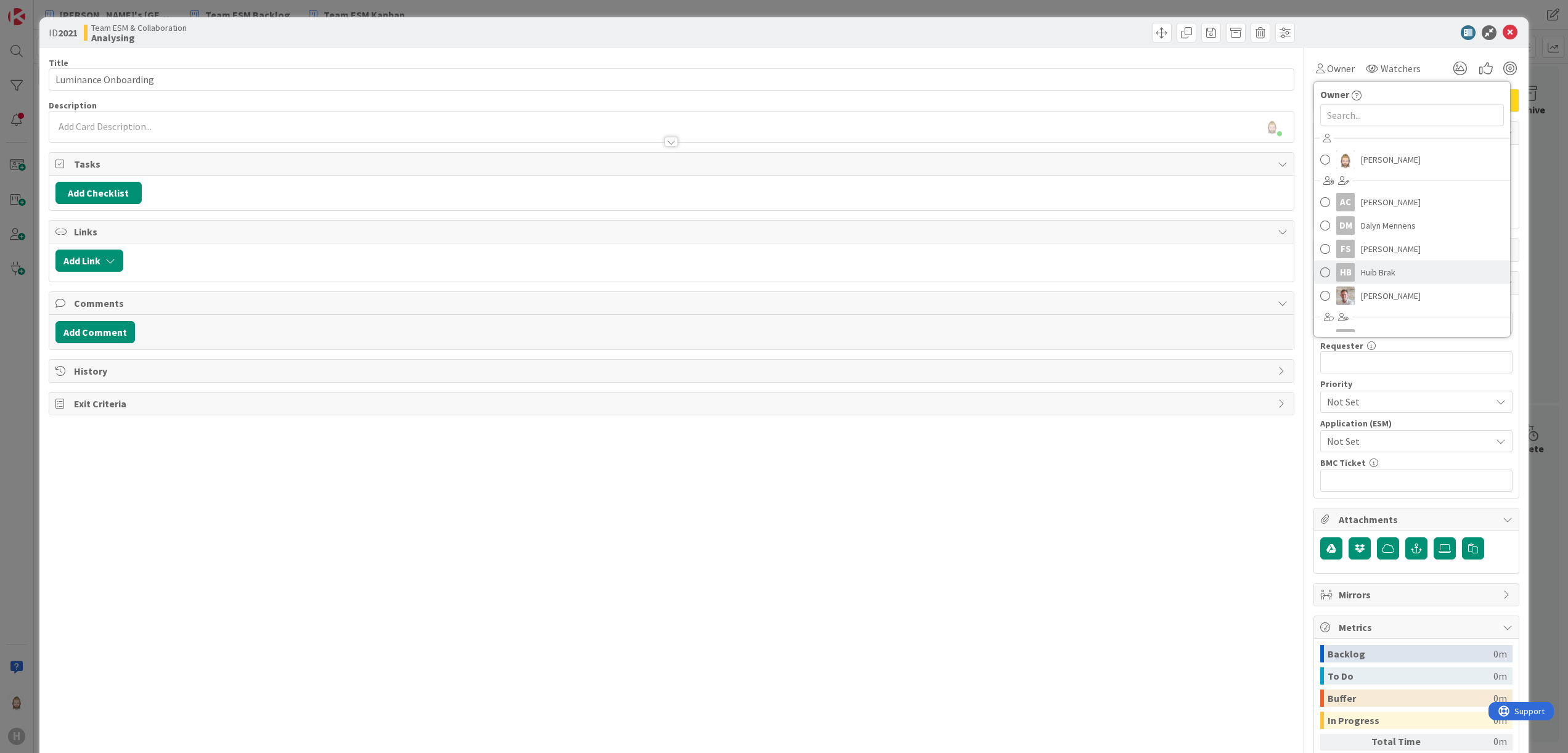
click at [1385, 265] on link "HB Huib Brak" at bounding box center [1412, 272] width 196 height 23
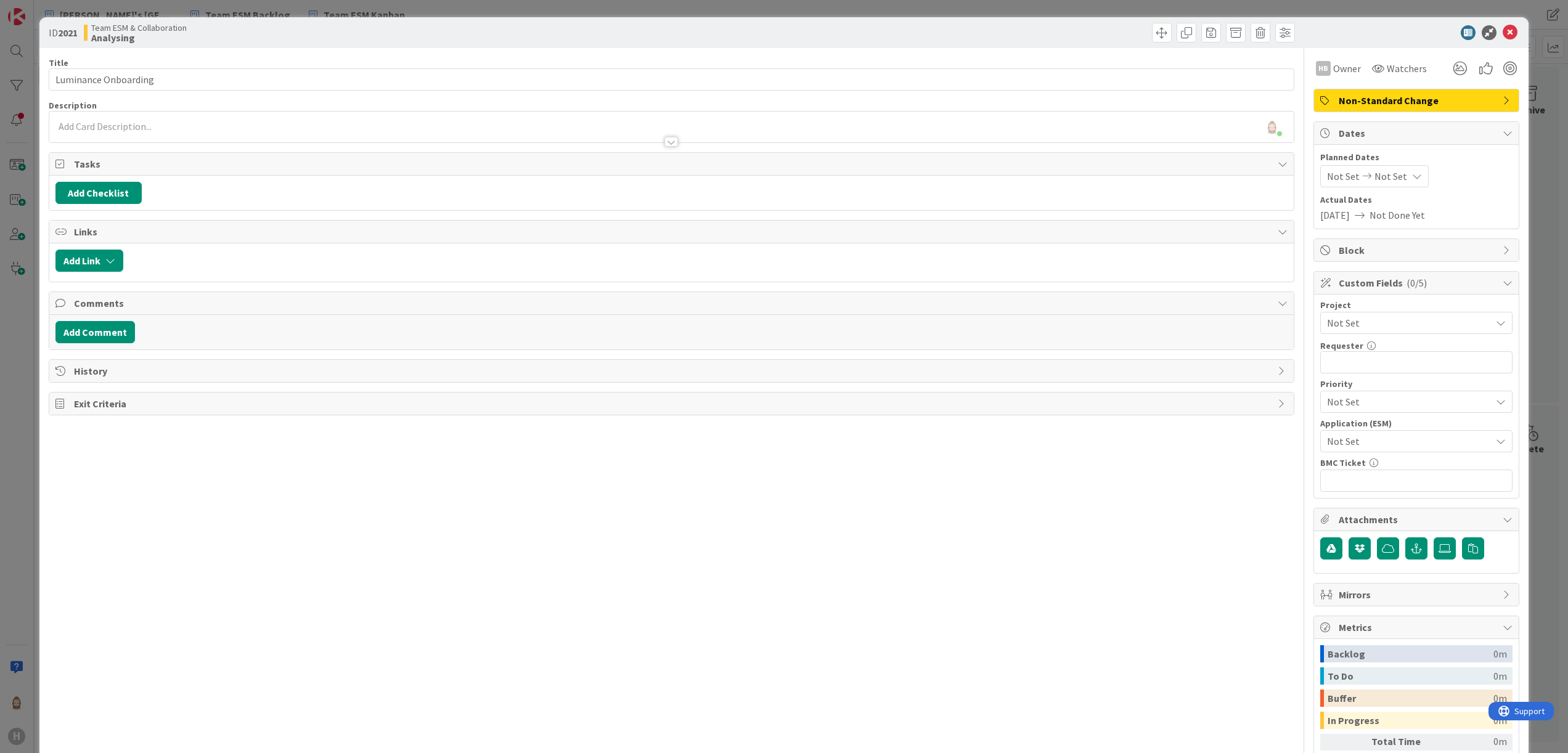
click at [393, 133] on div at bounding box center [672, 136] width 1245 height 13
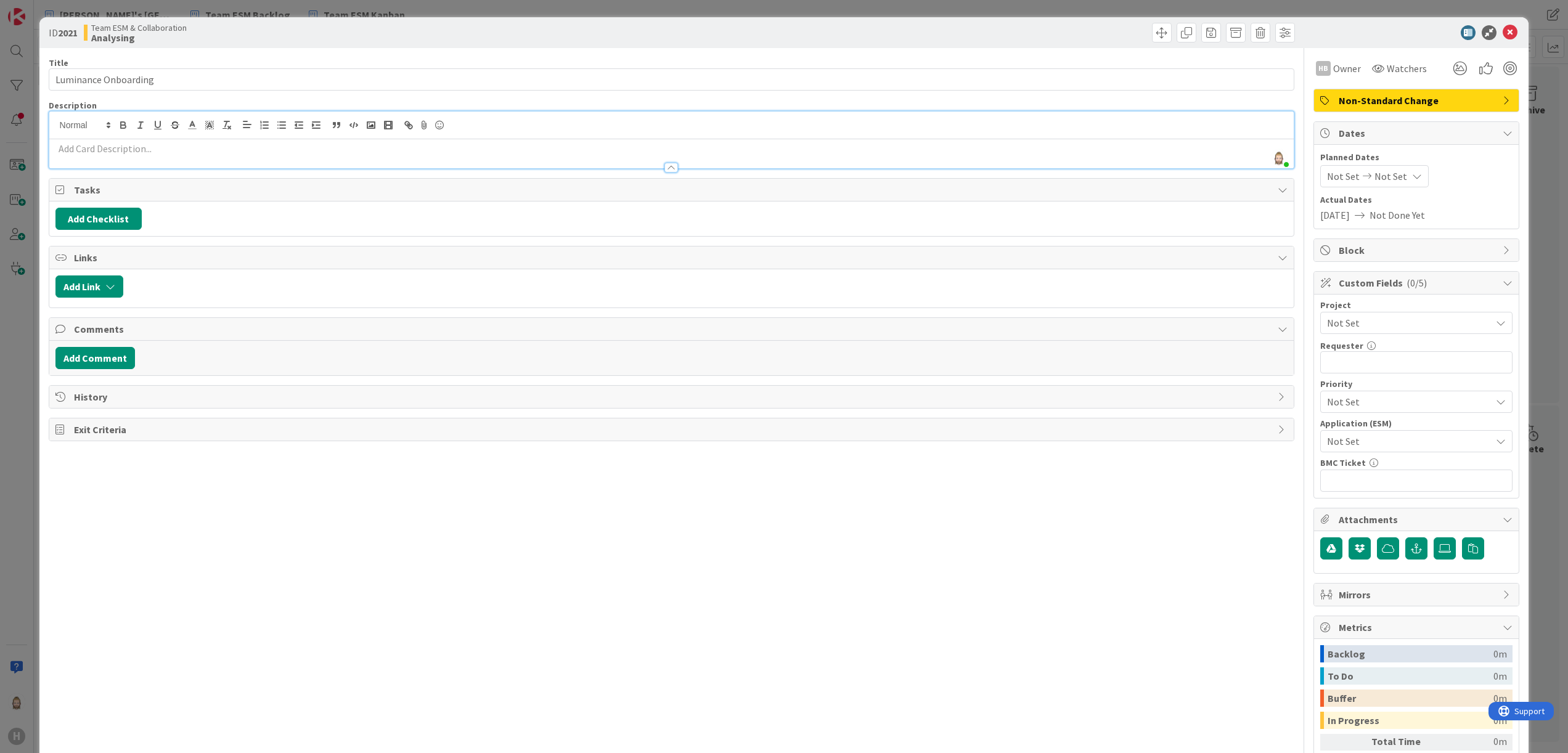
click at [491, 147] on p at bounding box center [672, 149] width 1233 height 14
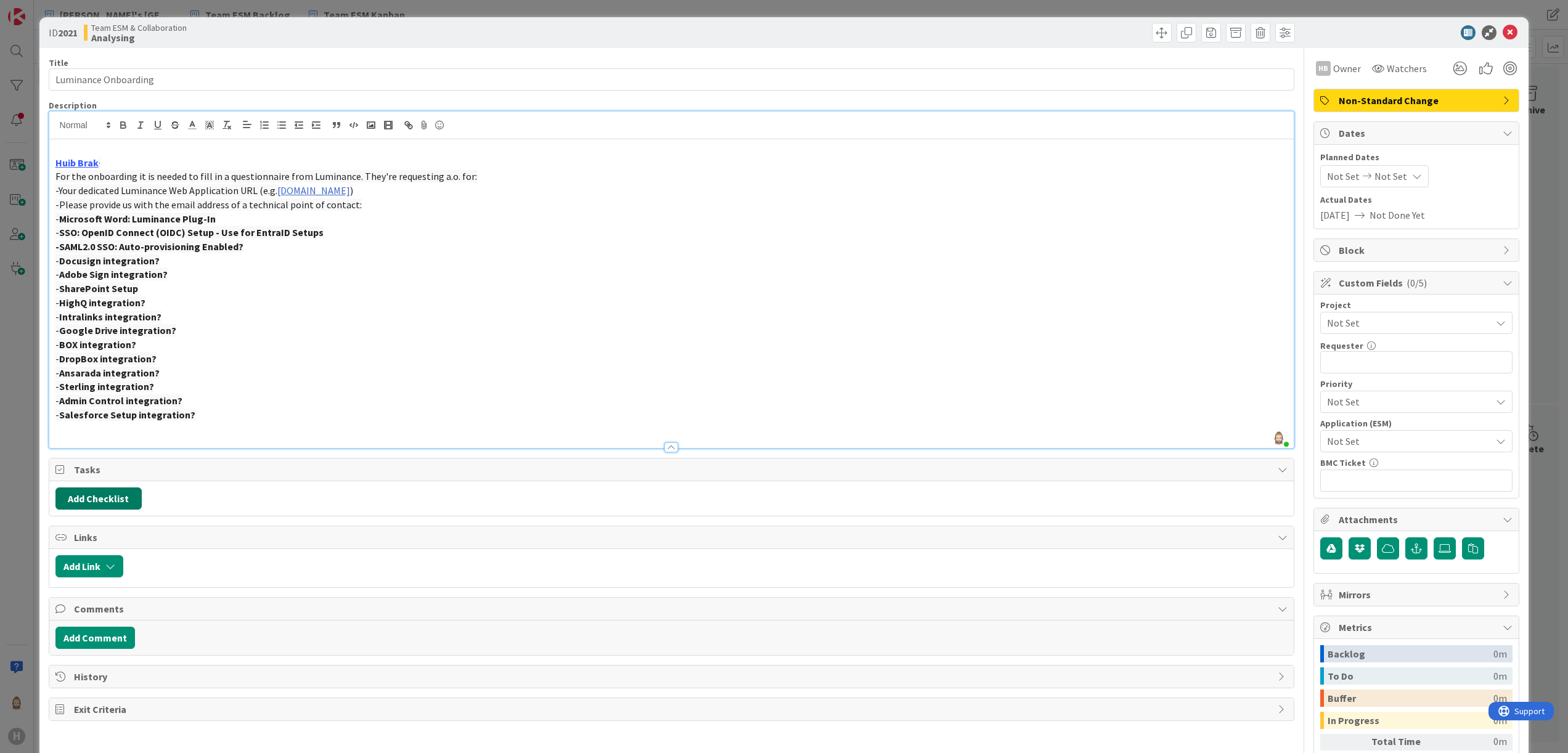
click at [127, 501] on button "Add Checklist" at bounding box center [98, 499] width 87 height 23
type input "sub-tasks"
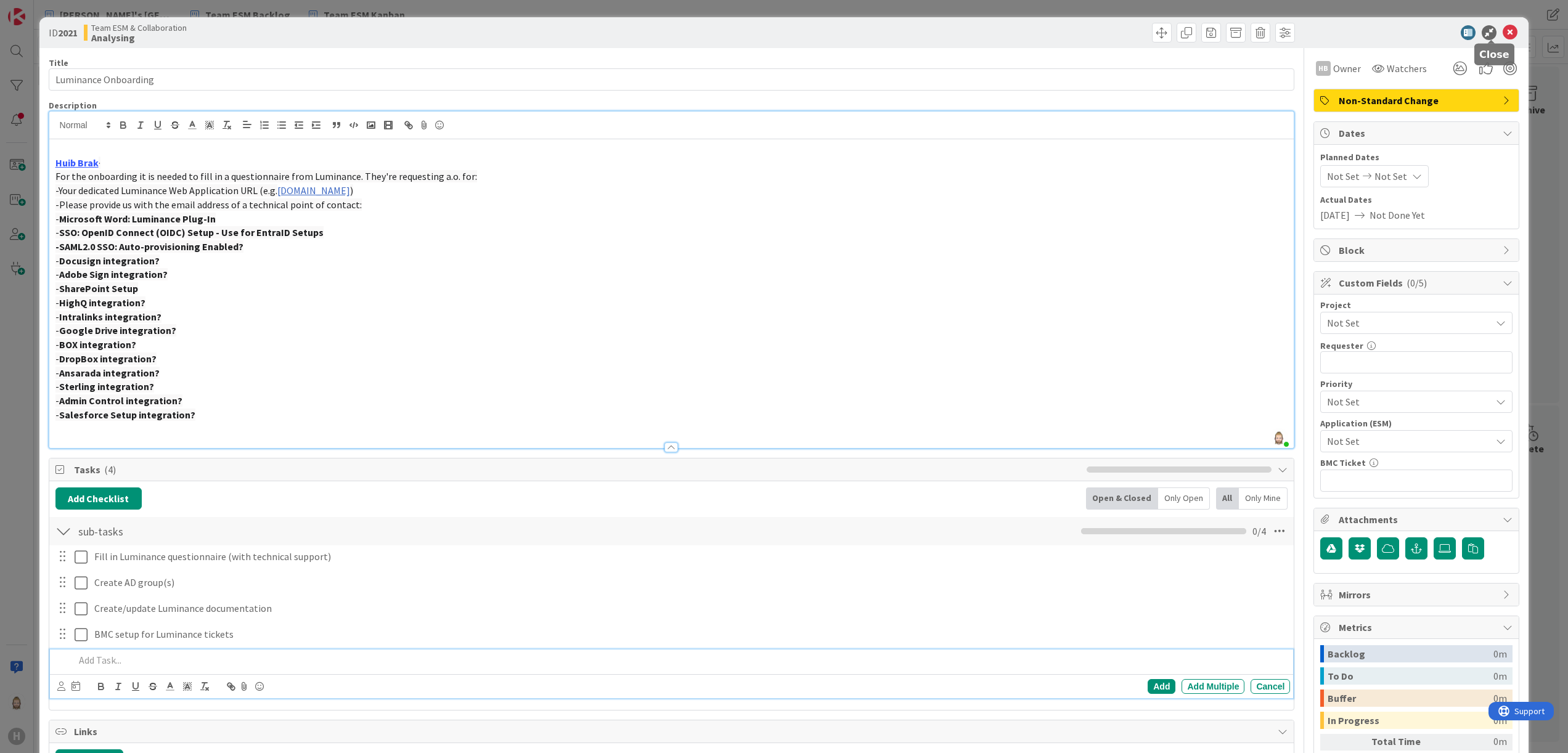
click at [1503, 33] on icon at bounding box center [1510, 33] width 15 height 15
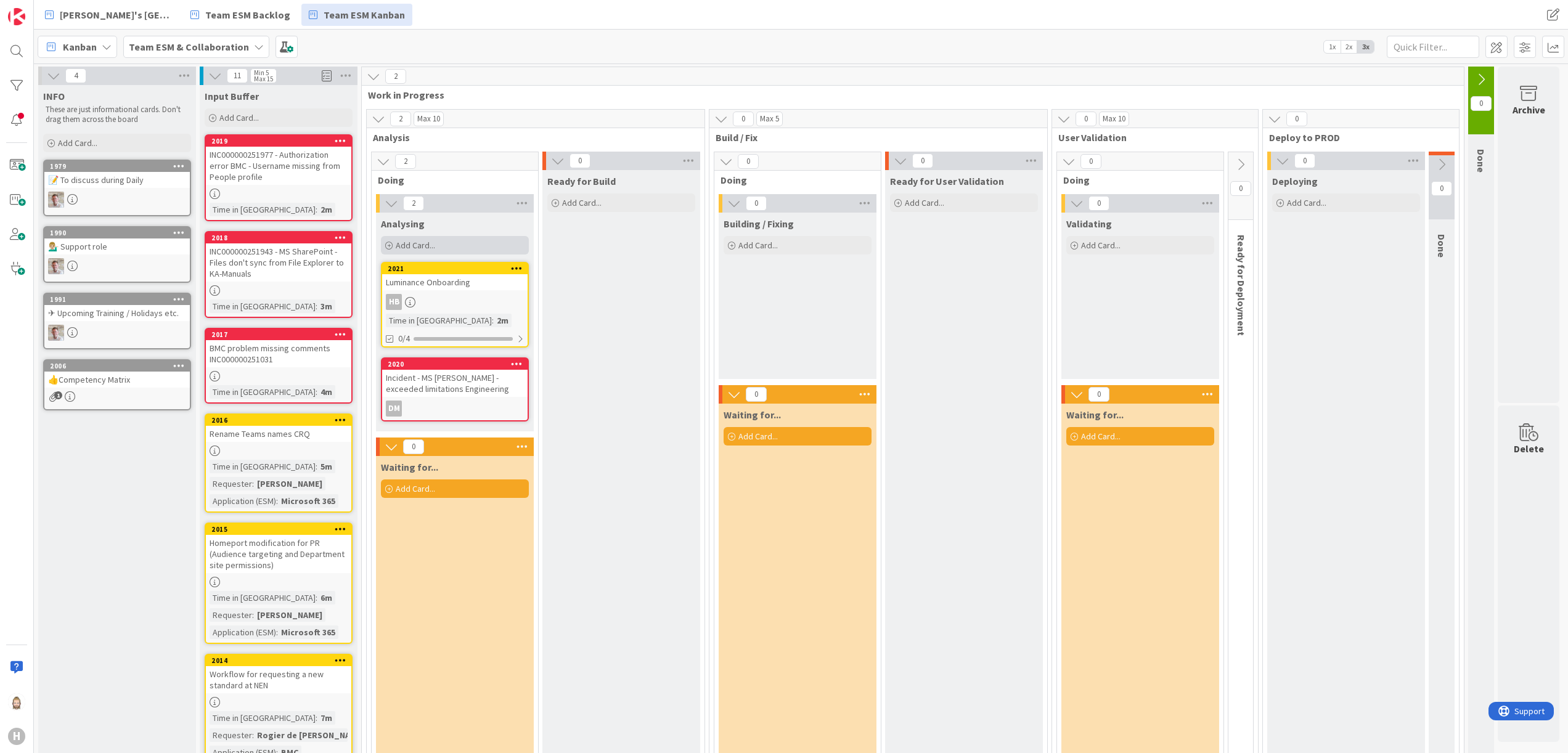
click at [462, 239] on div "Add Card..." at bounding box center [455, 245] width 148 height 18
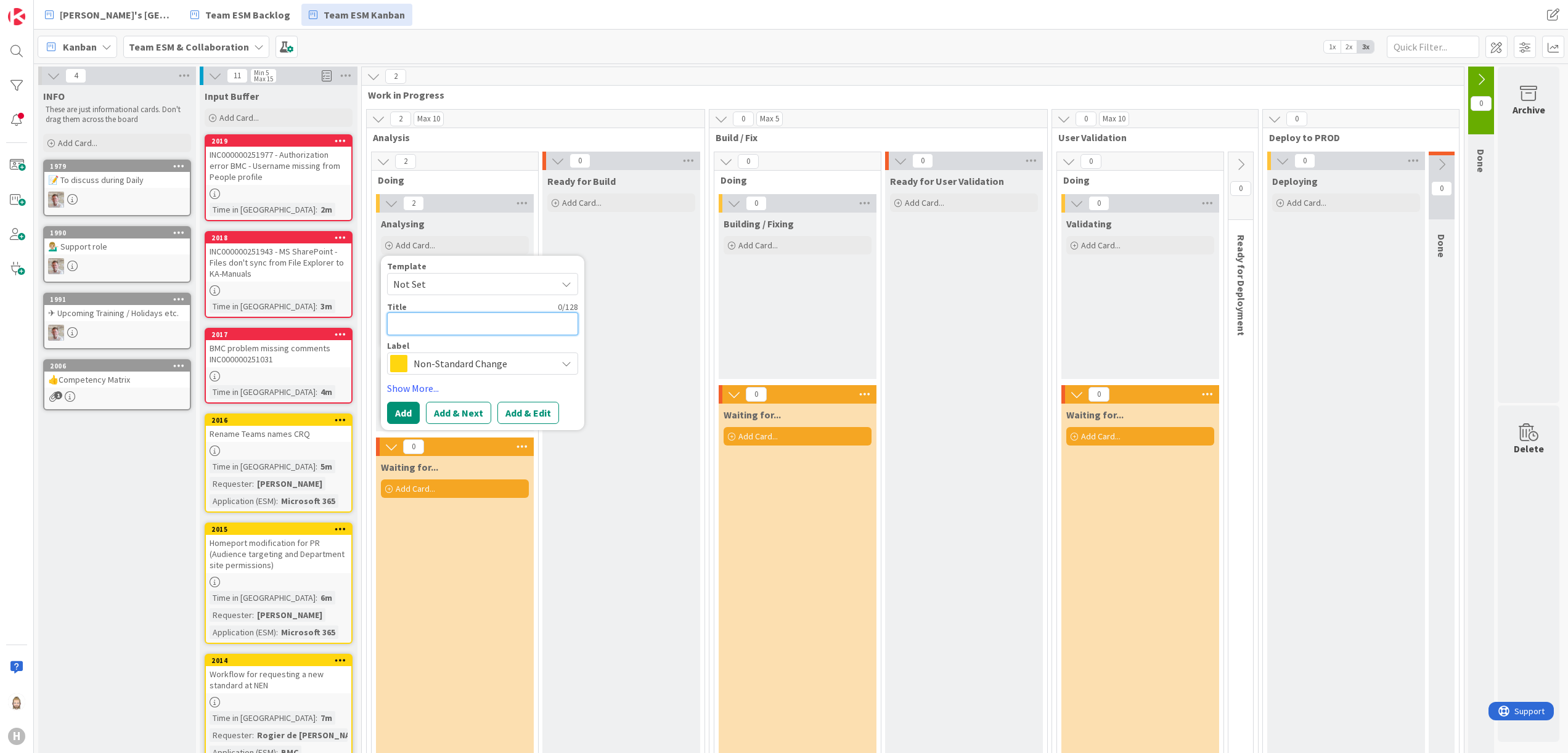
paste textarea "Inbisco IMS - create an overview of processes in IMS"
type textarea "x"
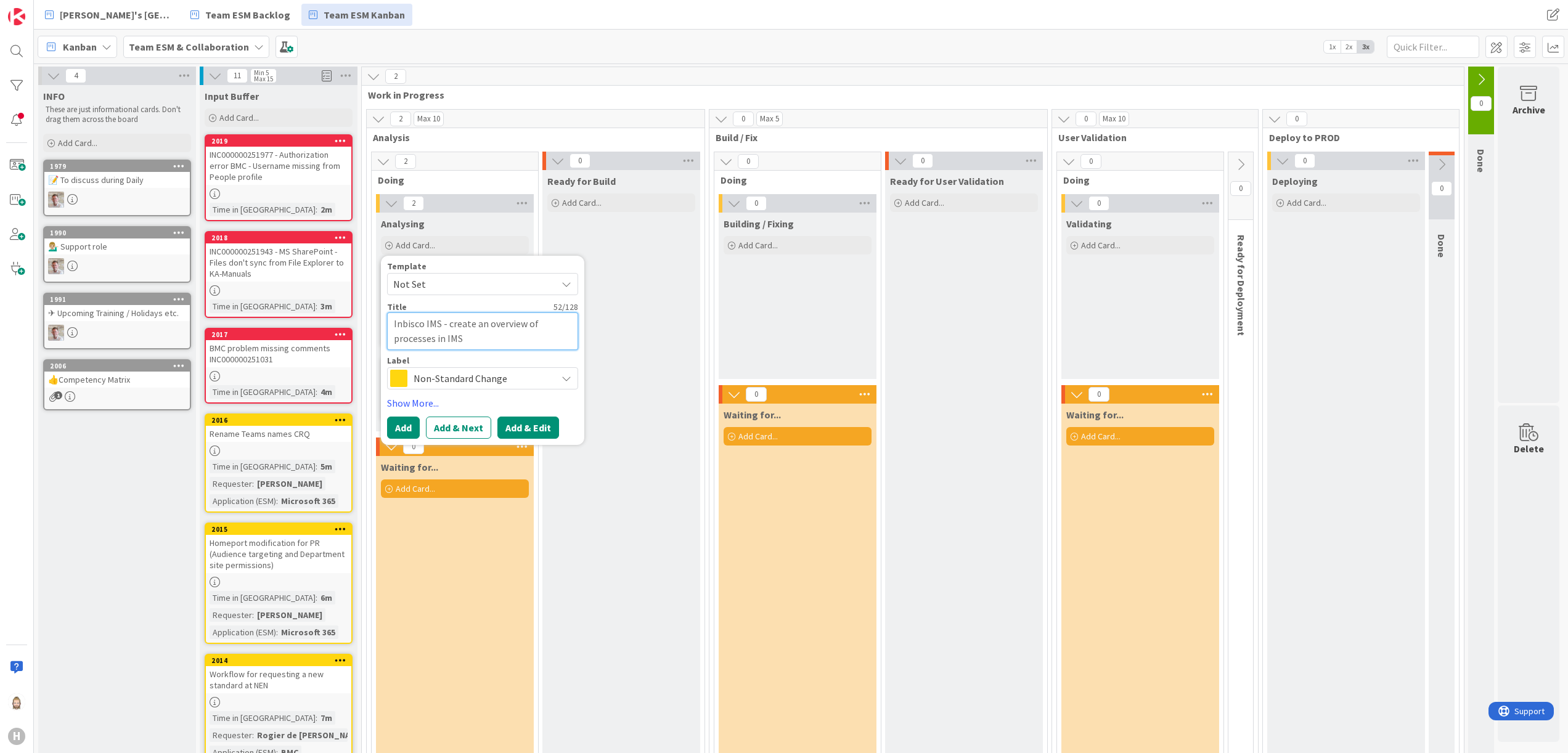
type textarea "Inbisco IMS - create an overview of processes in IMS"
click at [511, 422] on button "Add & Edit" at bounding box center [528, 428] width 61 height 23
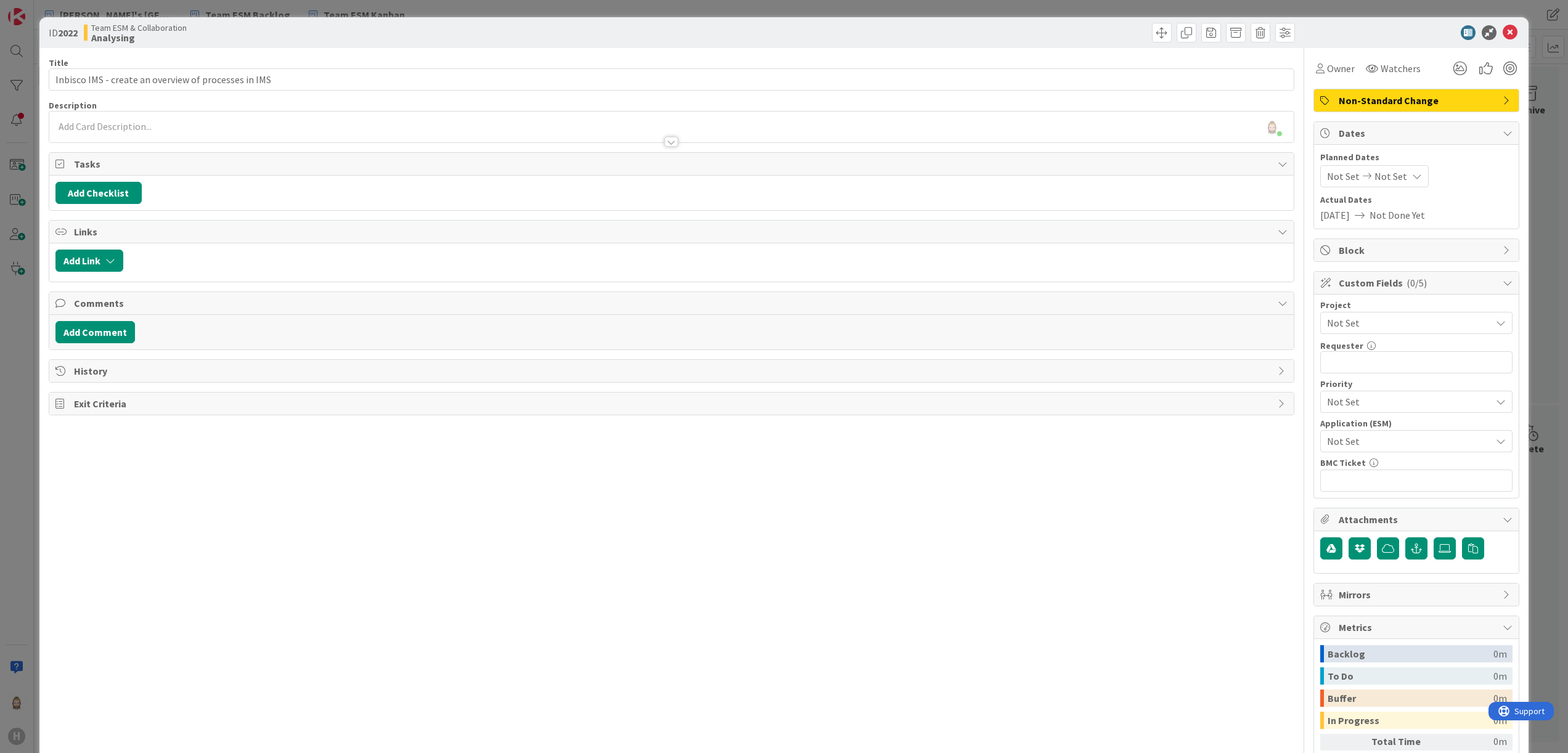
click at [212, 128] on div "Rob van Wees just joined" at bounding box center [672, 127] width 1245 height 31
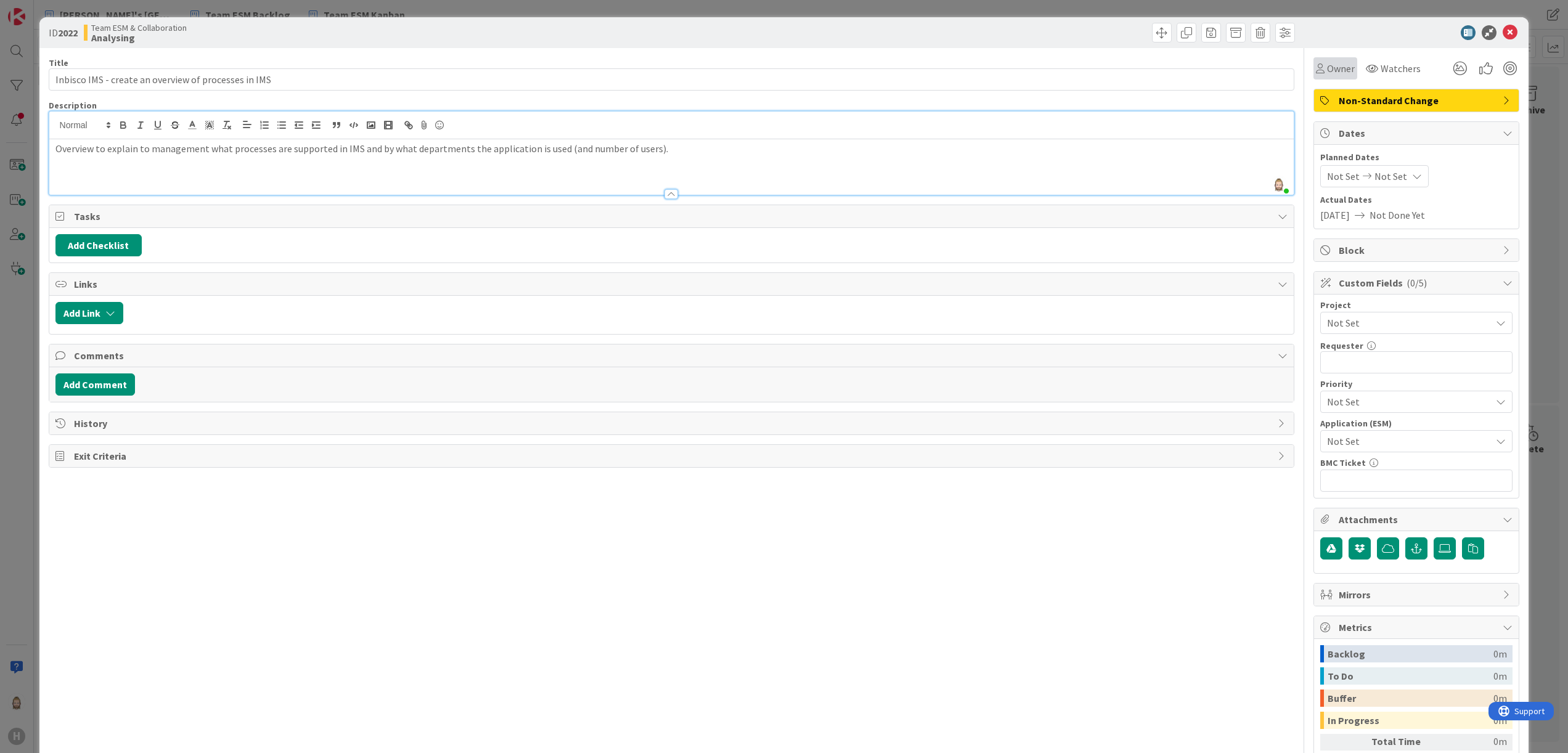
click at [1314, 79] on div "Owner" at bounding box center [1335, 68] width 44 height 23
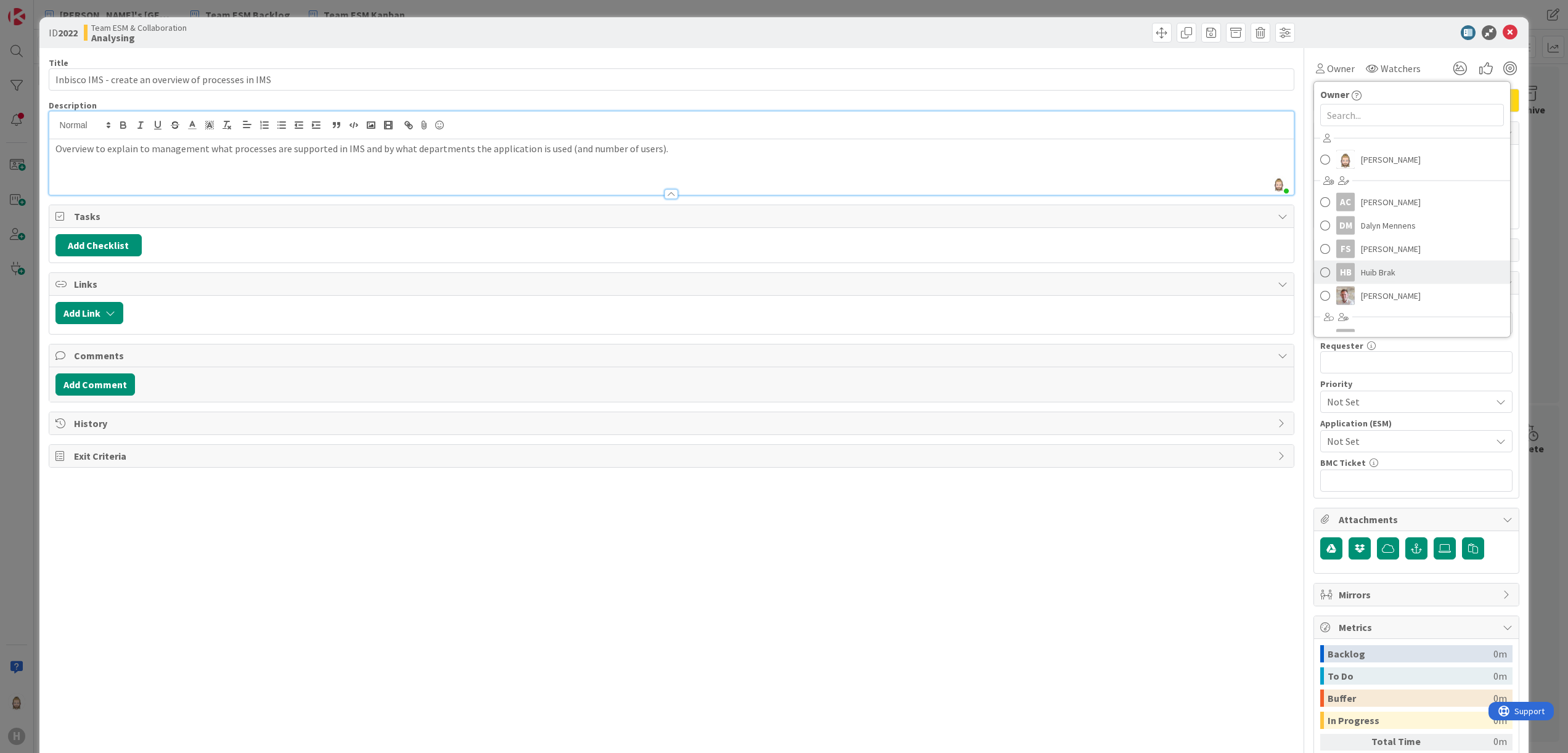
click at [1367, 270] on span "Huib Brak" at bounding box center [1378, 272] width 35 height 18
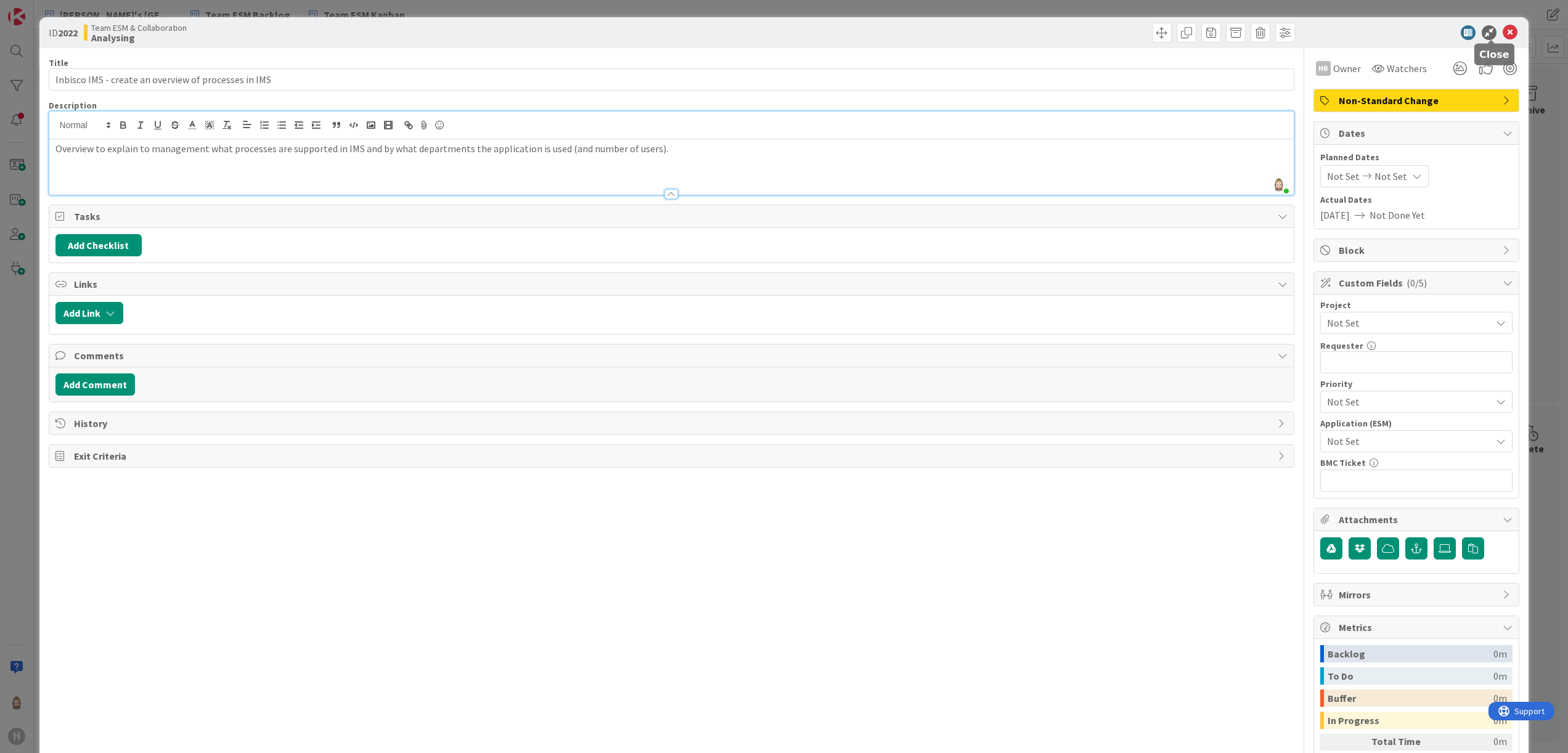
click at [1503, 30] on icon at bounding box center [1510, 33] width 15 height 15
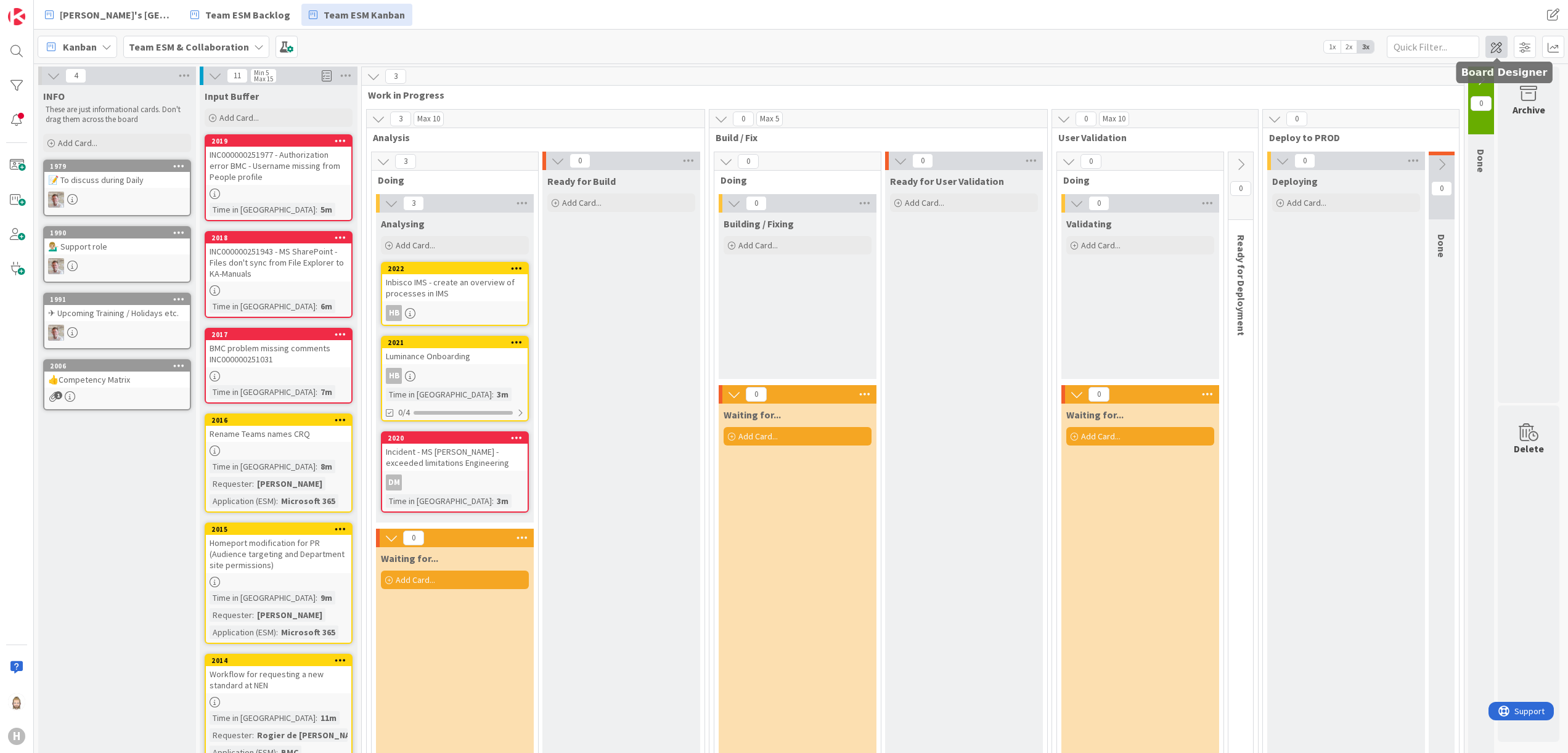
click at [1496, 46] on span at bounding box center [1496, 46] width 23 height 23
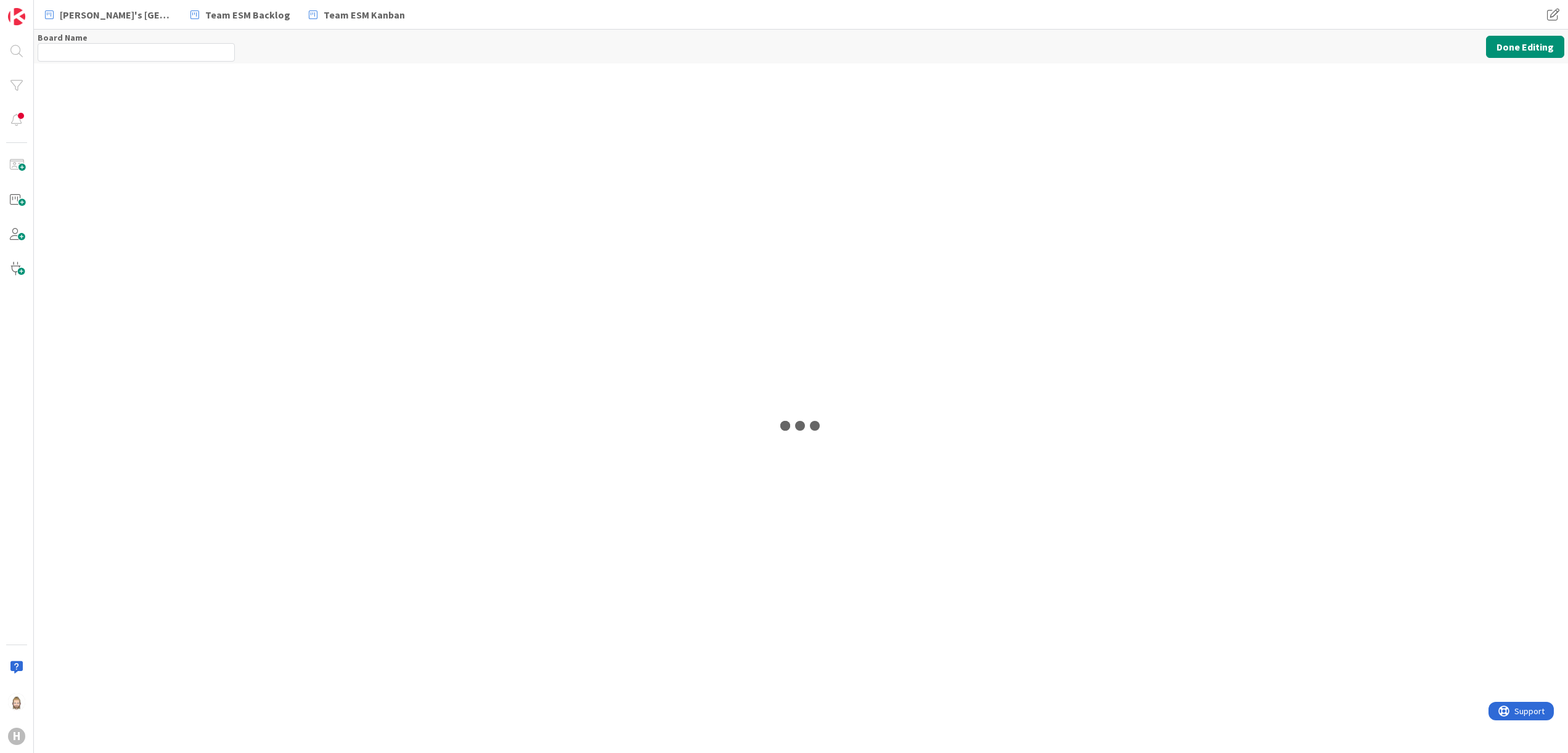
type input "Team ESM & Collaboration"
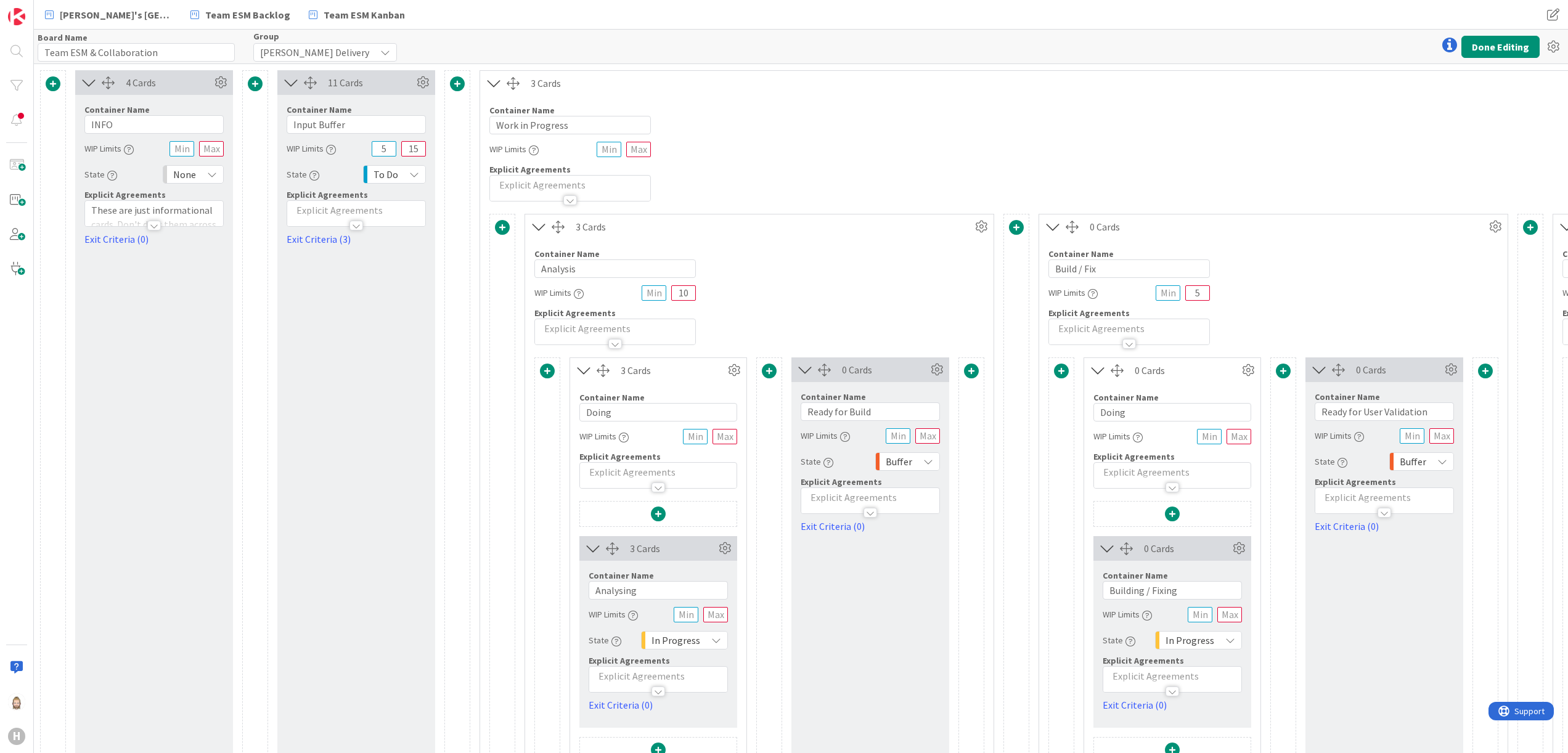
click at [542, 181] on p at bounding box center [570, 185] width 148 height 14
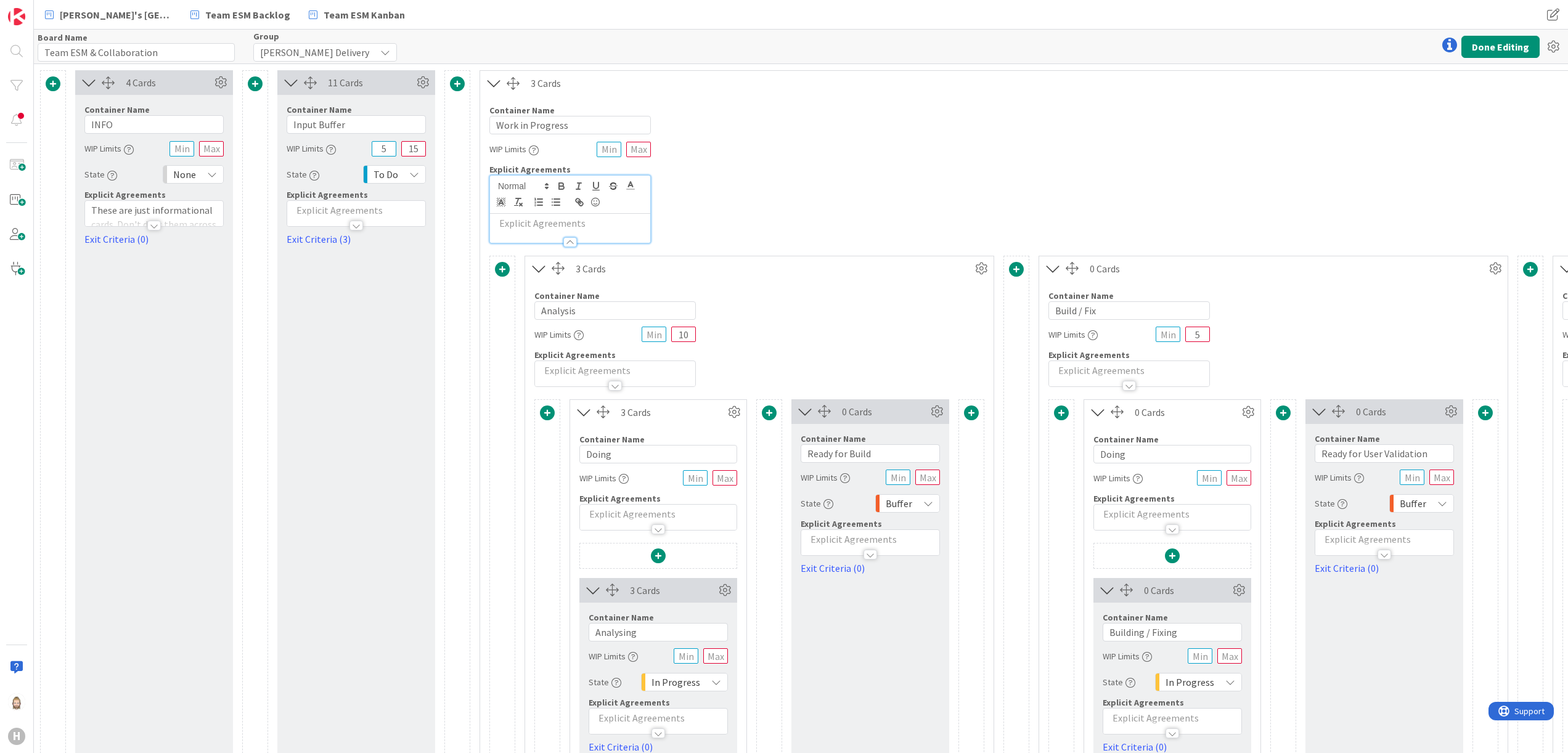
click at [566, 226] on p at bounding box center [570, 223] width 148 height 14
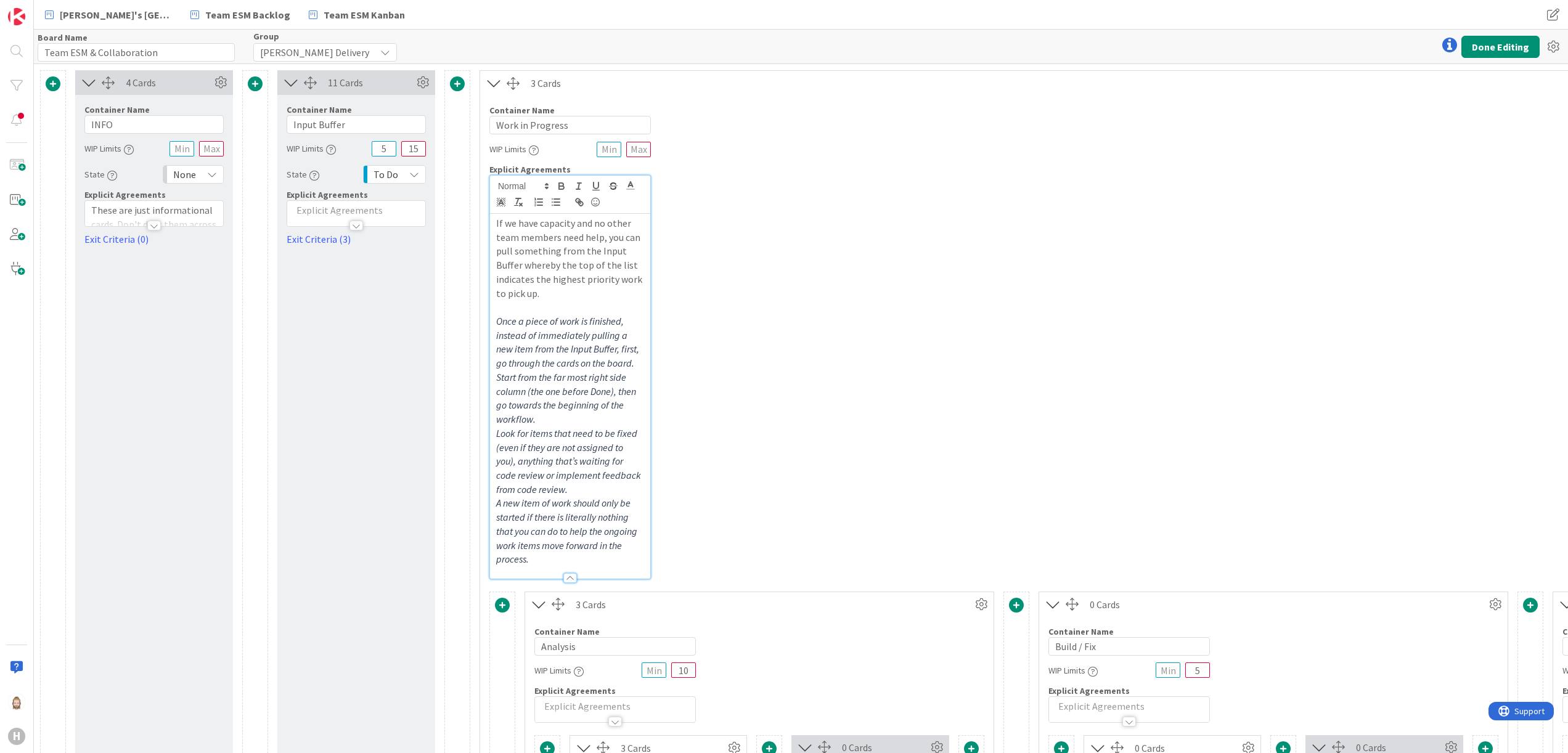
click at [642, 366] on p "Once a piece of work is finished, instead of immediately pulling a new item fro…" at bounding box center [570, 370] width 148 height 112
click at [1507, 40] on button "Done Editing" at bounding box center [1500, 46] width 78 height 23
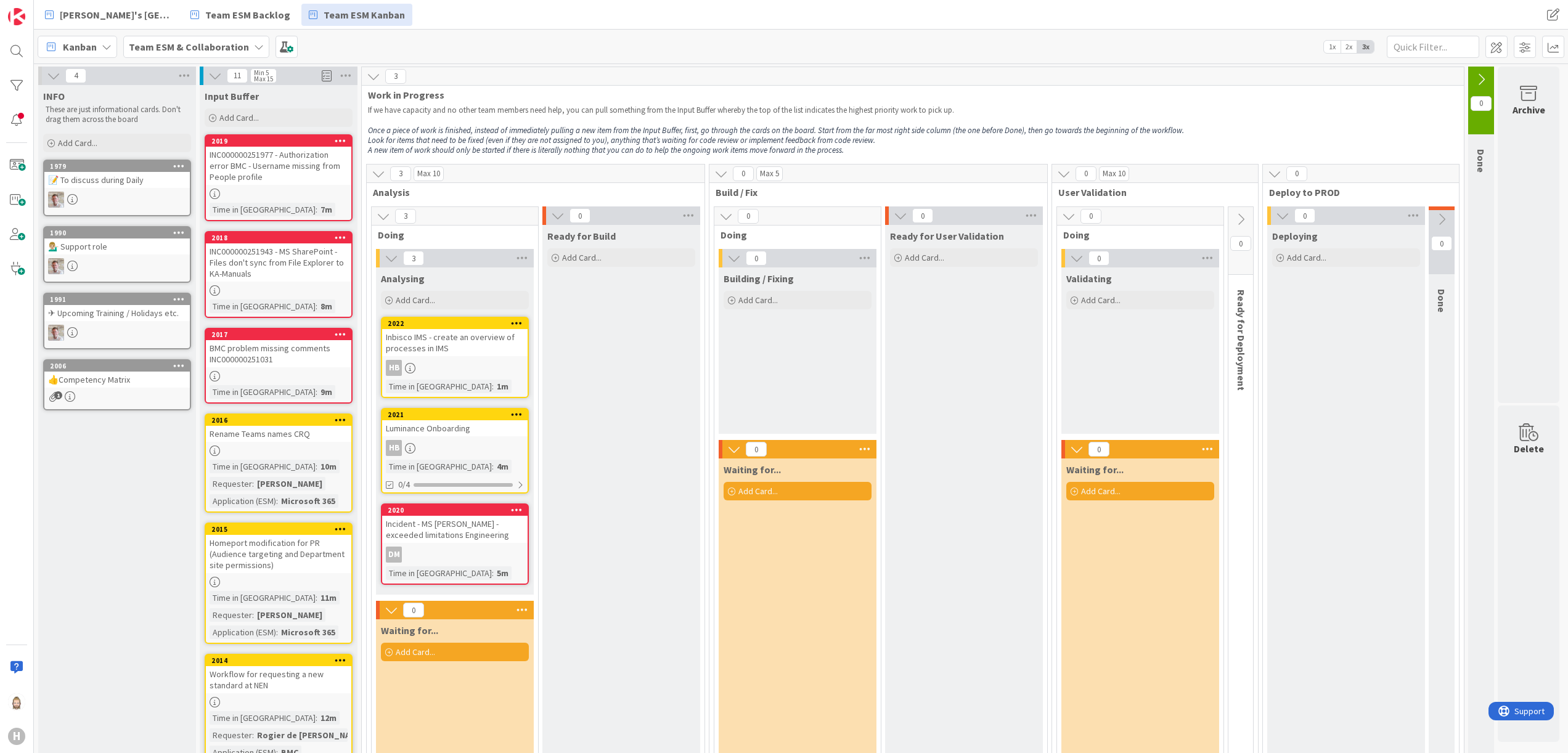
click at [464, 344] on div "Inbisco IMS - create an overview of processes in IMS" at bounding box center [454, 343] width 145 height 27
click at [445, 302] on div "Add Card..." at bounding box center [455, 300] width 148 height 18
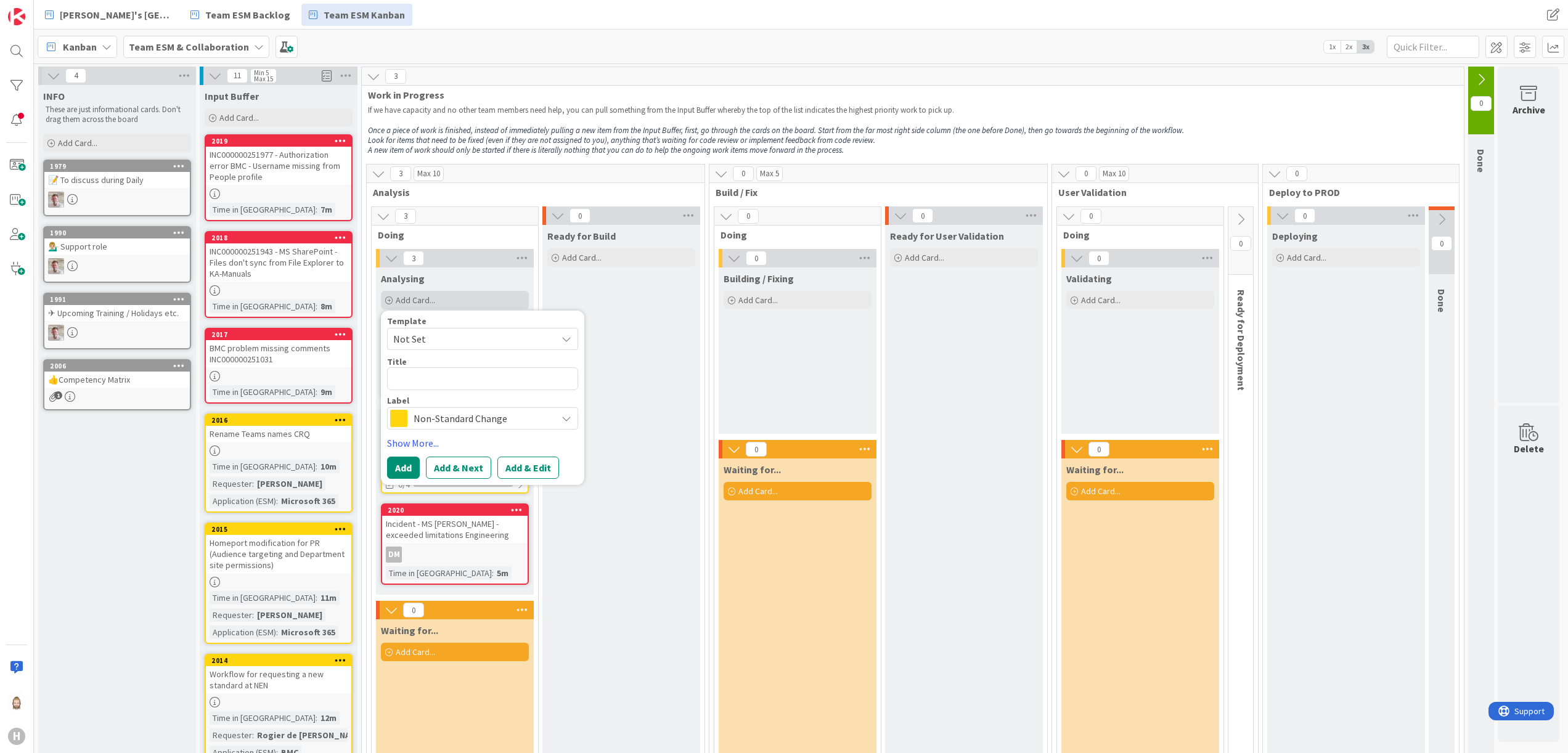
type textarea "x"
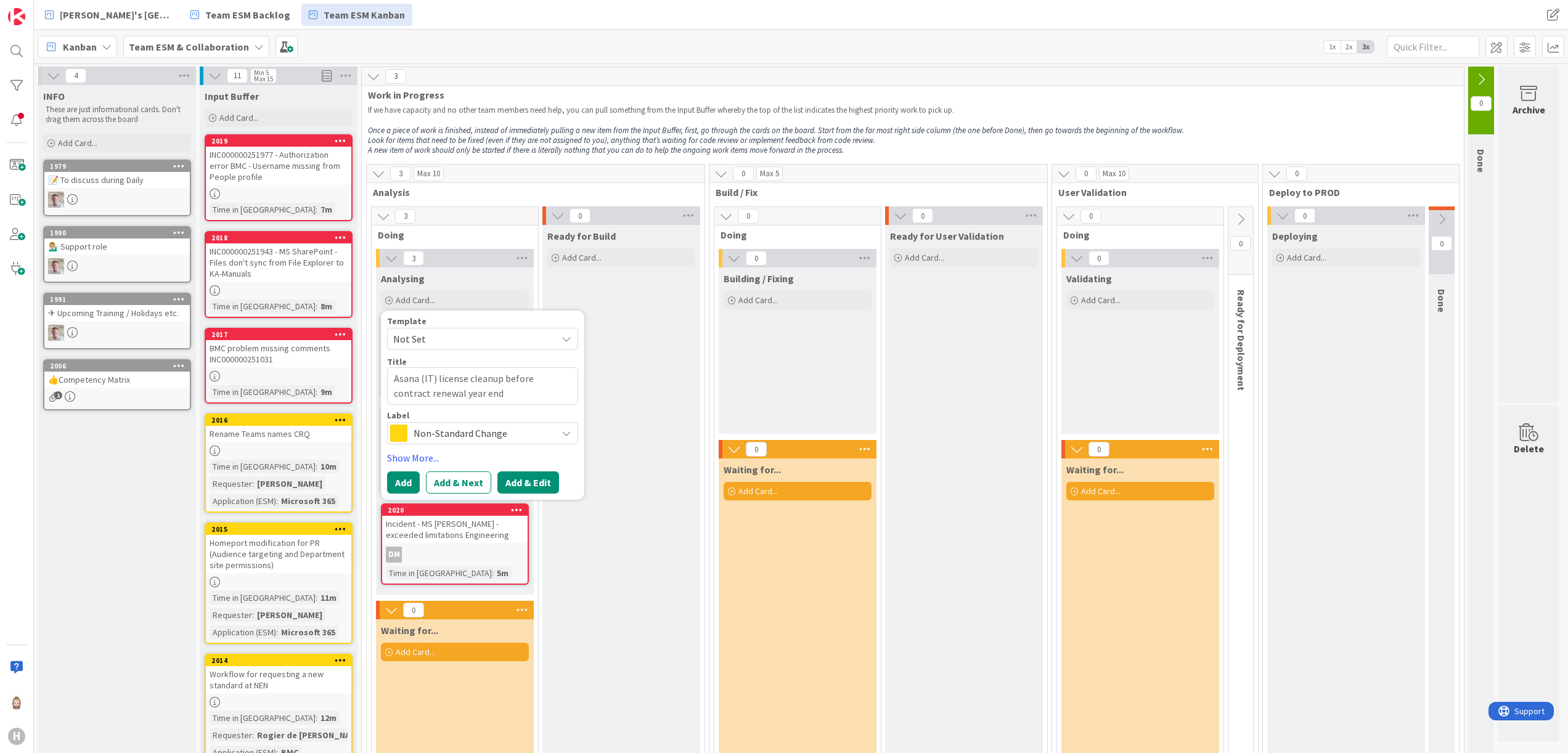
type textarea "Asana (IT) license cleanup before contract renewal year end"
click at [526, 482] on button "Add & Edit" at bounding box center [528, 482] width 61 height 23
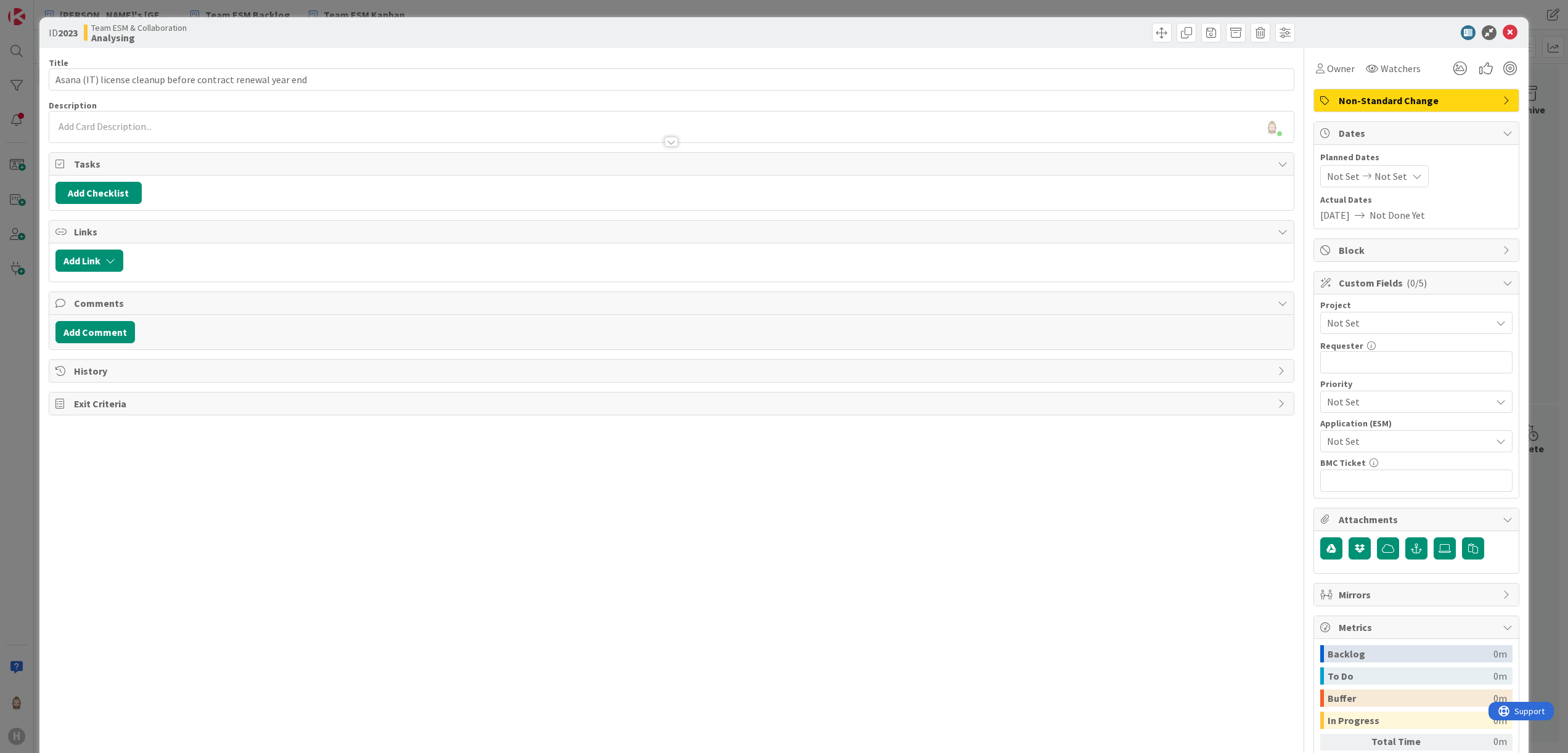
click at [1408, 100] on span "Non-Standard Change" at bounding box center [1417, 100] width 158 height 15
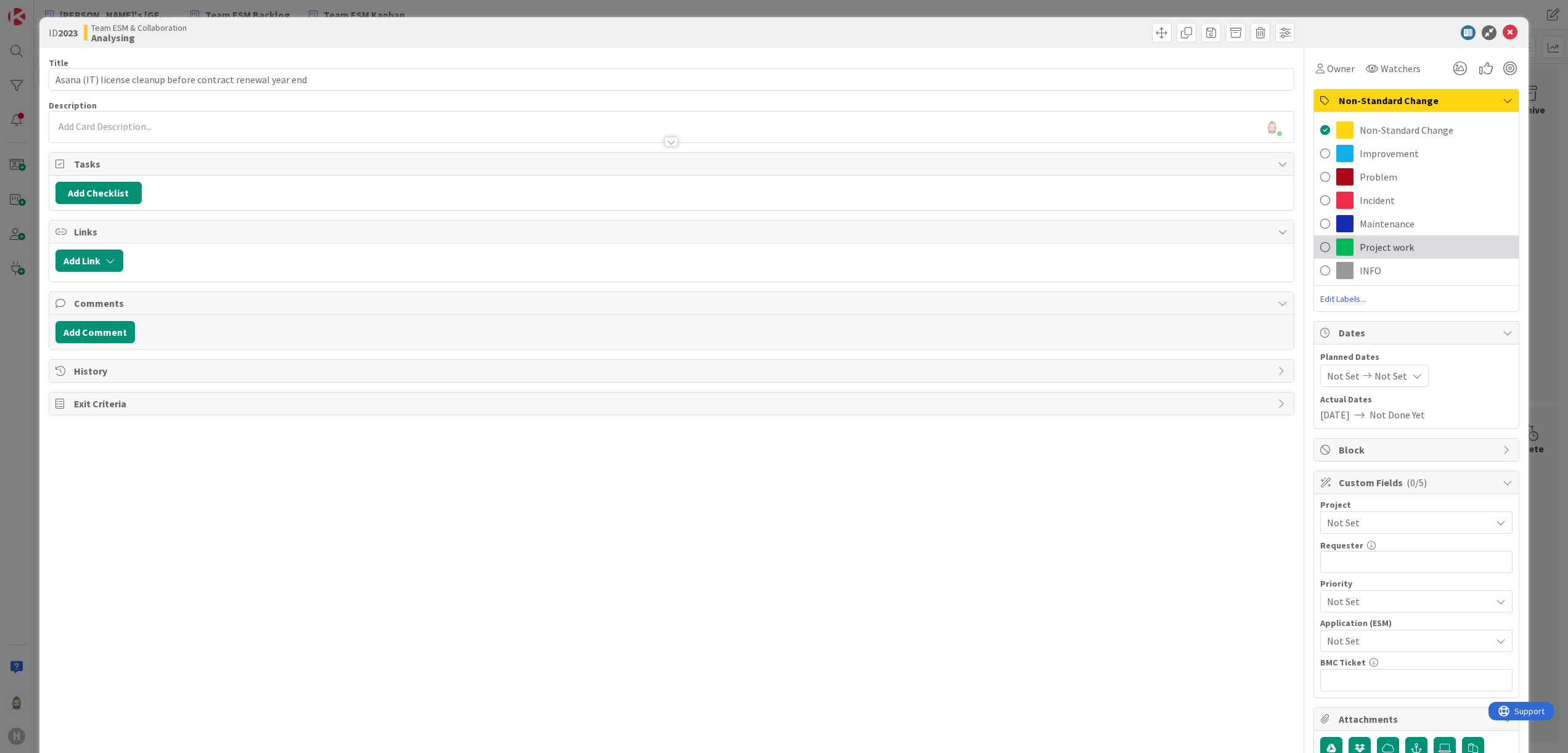
click at [1372, 247] on span "Project work" at bounding box center [1387, 248] width 55 height 15
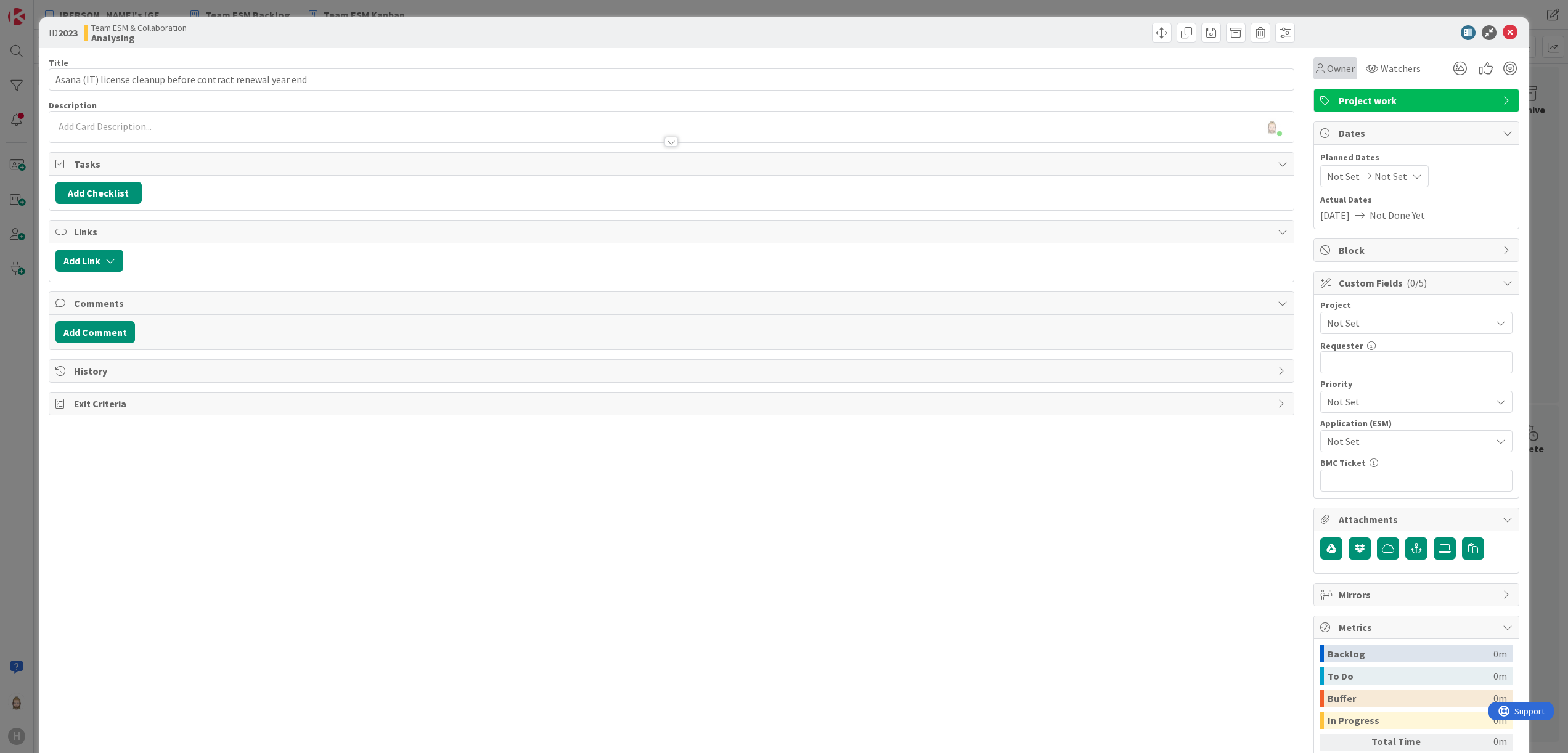
click at [1327, 68] on span "Owner" at bounding box center [1341, 68] width 28 height 15
click at [1336, 30] on div at bounding box center [1410, 33] width 218 height 15
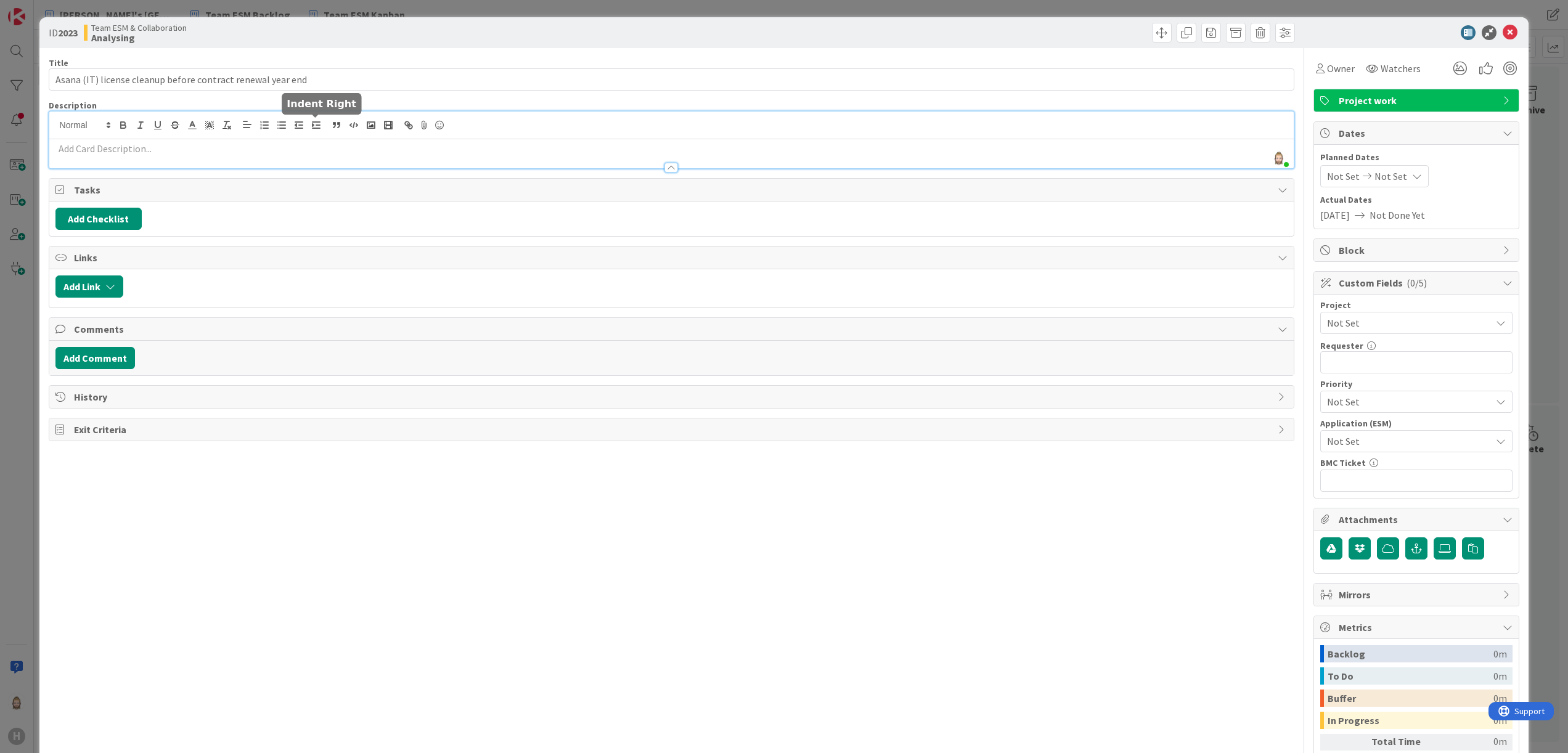
click at [312, 126] on div "Rob van Wees just joined" at bounding box center [672, 140] width 1245 height 57
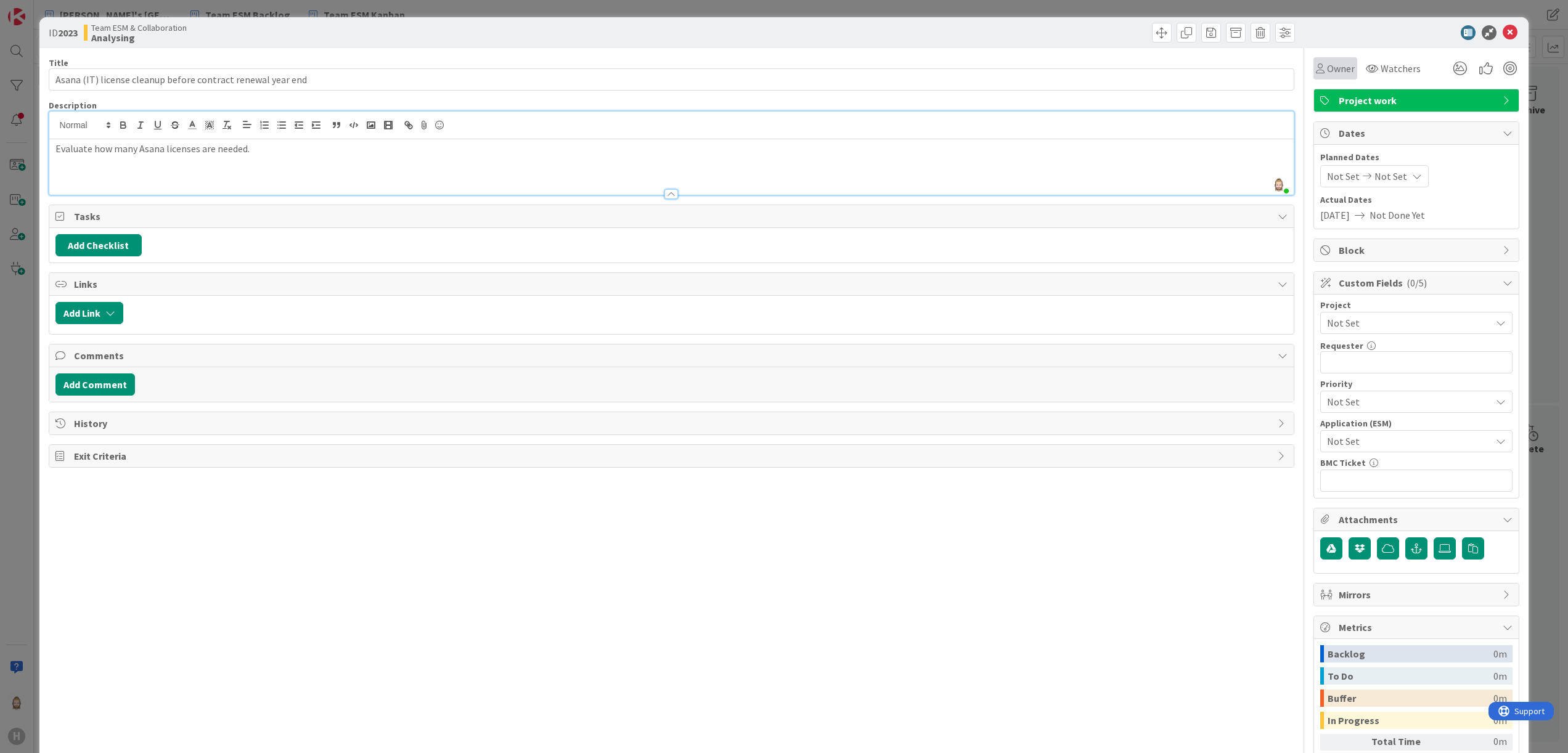
click at [1328, 61] on span "Owner" at bounding box center [1341, 68] width 28 height 15
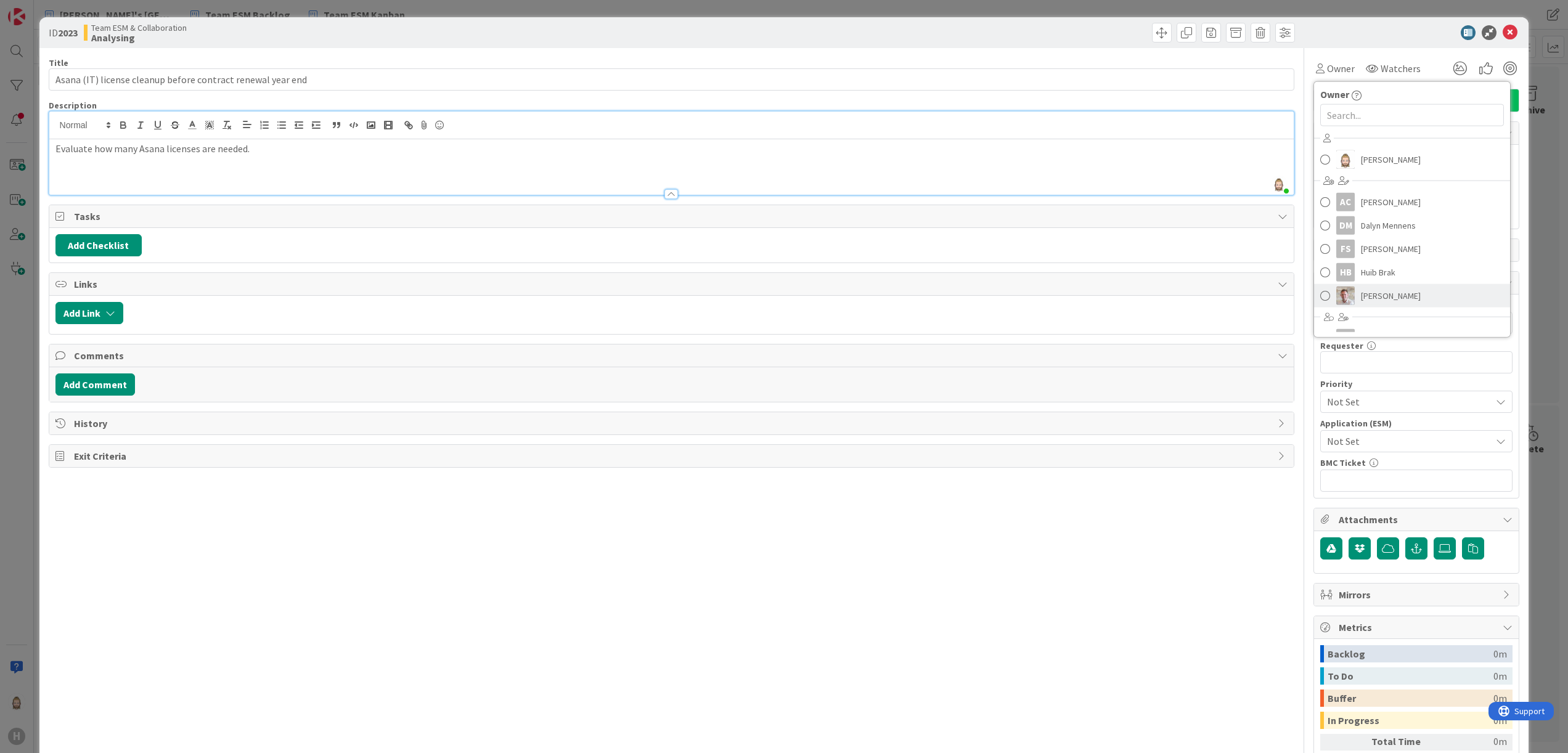
click at [1398, 297] on link "[PERSON_NAME]" at bounding box center [1412, 296] width 196 height 23
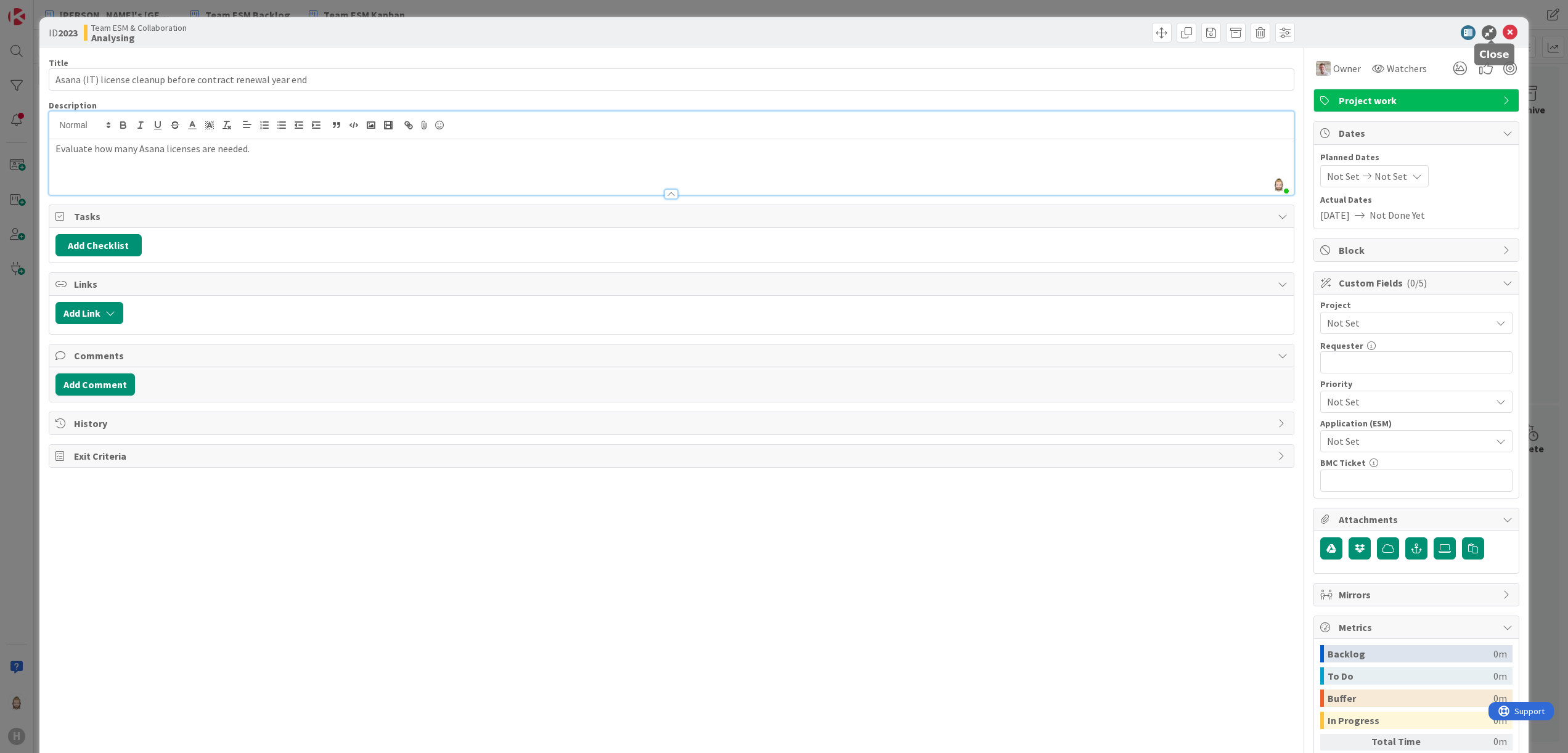
click at [1503, 35] on icon at bounding box center [1510, 33] width 15 height 15
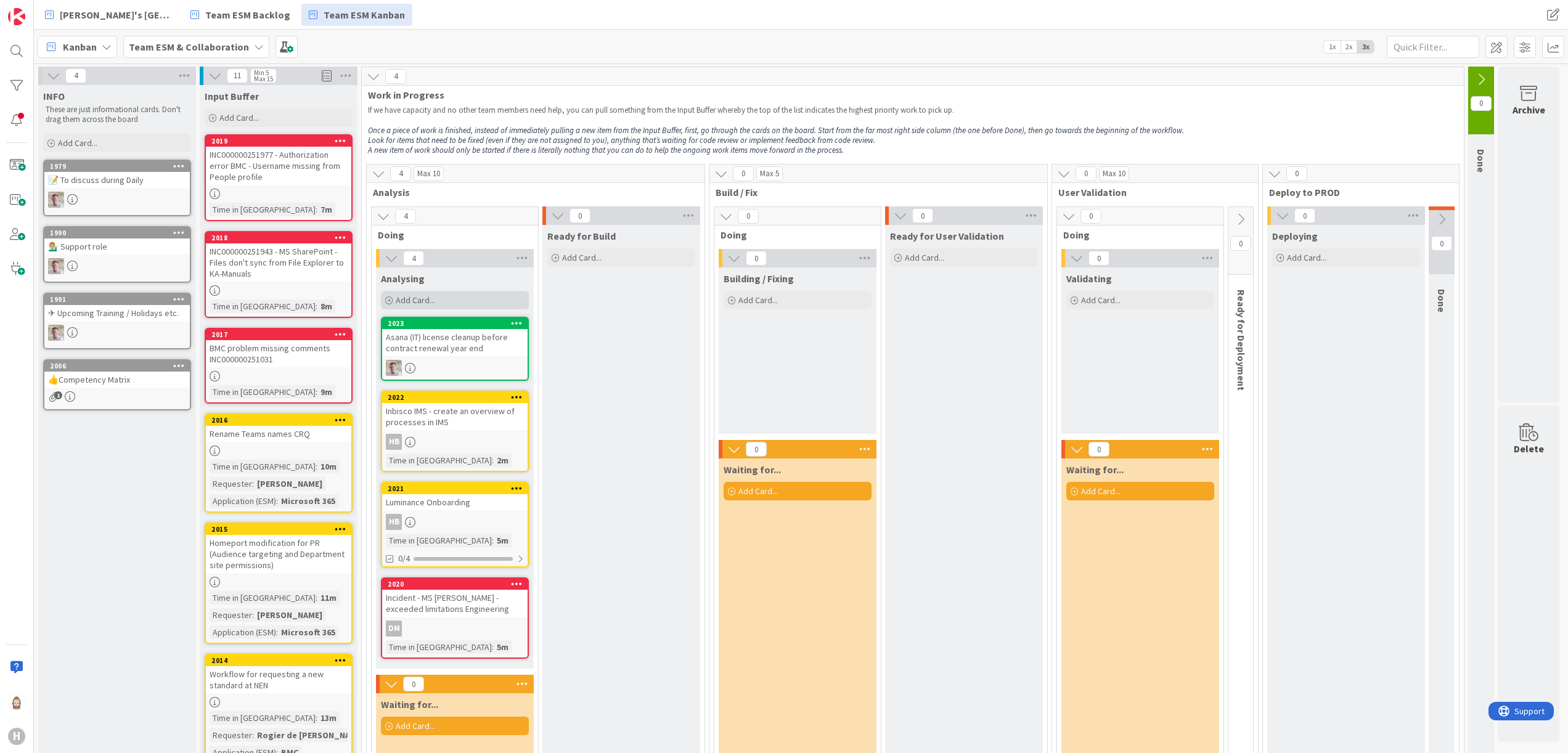
click at [419, 295] on span "Add Card..." at bounding box center [415, 300] width 40 height 11
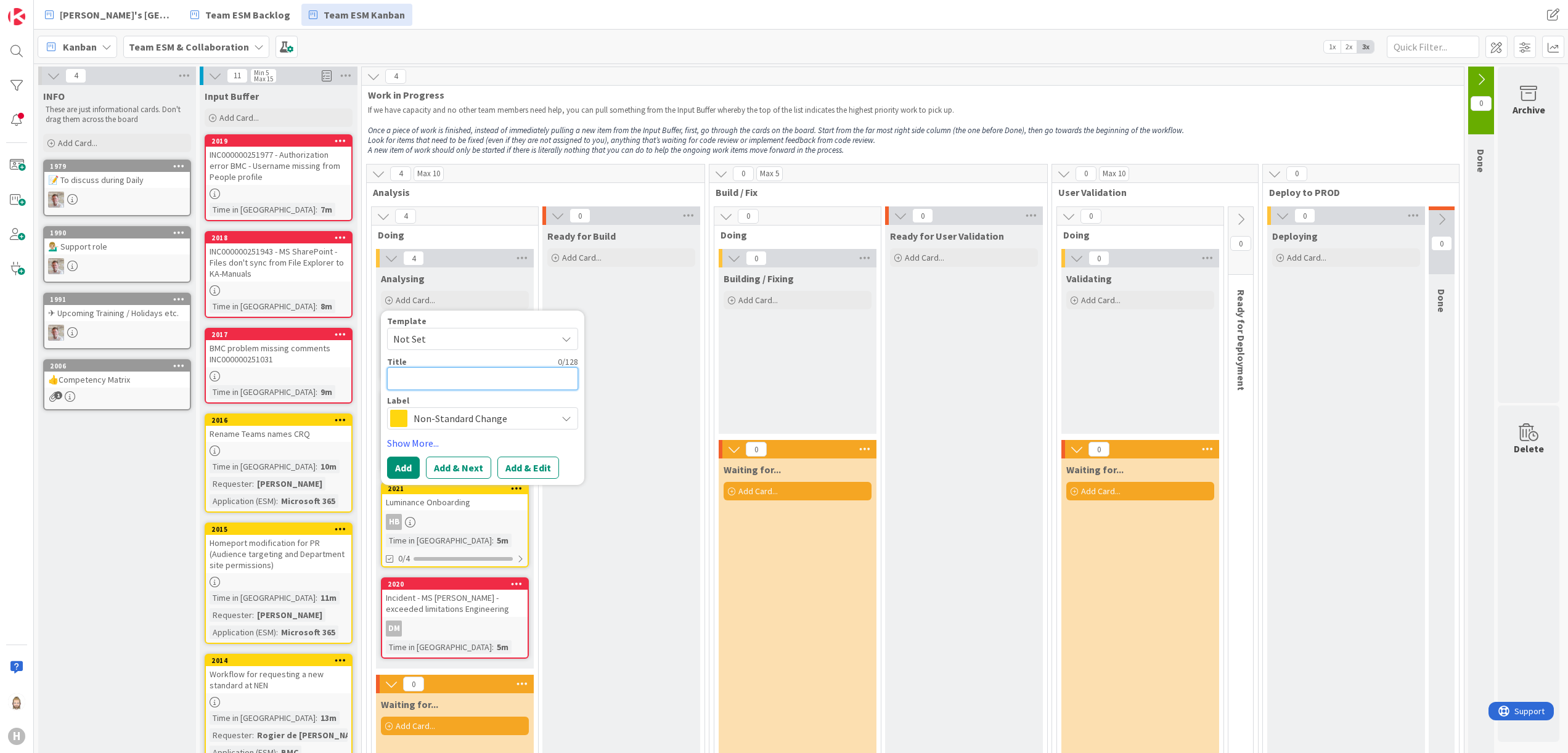
paste textarea "Inbisco IMS - Implement IRIS app"
type textarea "x"
type textarea "Inbisco IMS - Implement IRIS app"
click at [522, 466] on button "Add & Edit" at bounding box center [528, 468] width 61 height 23
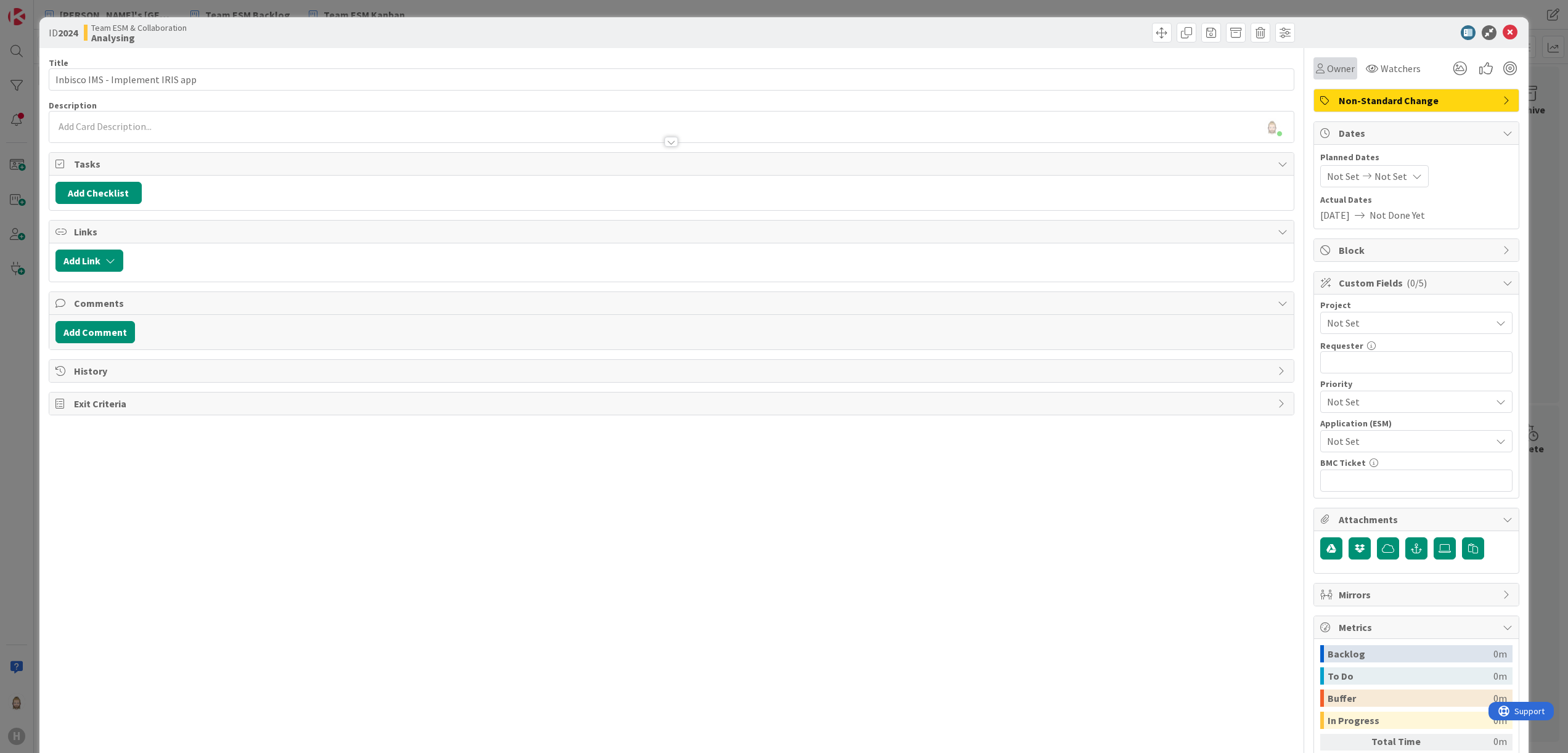
click at [1327, 68] on span "Owner" at bounding box center [1341, 68] width 28 height 15
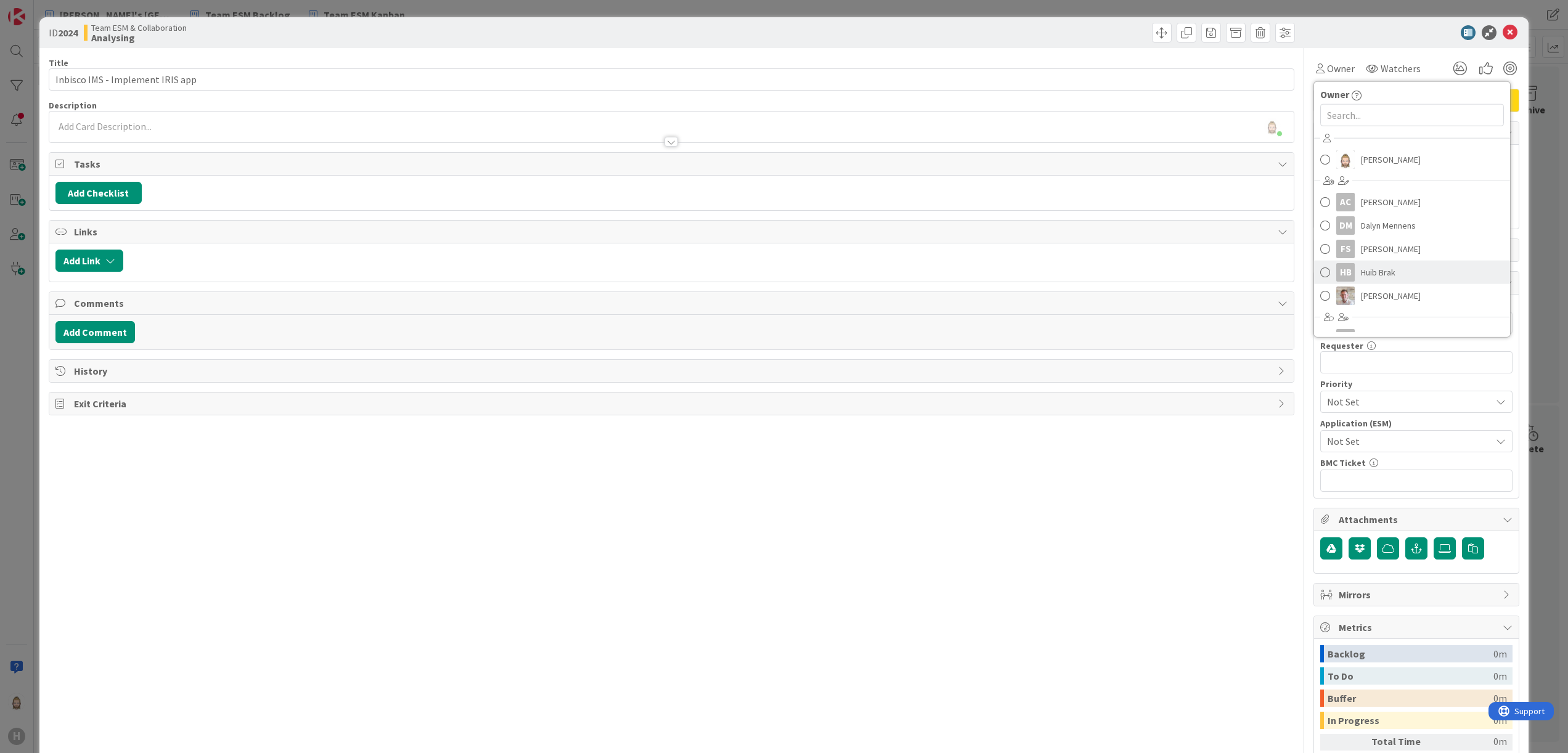
click at [1381, 270] on link "HB Huib Brak" at bounding box center [1412, 272] width 196 height 23
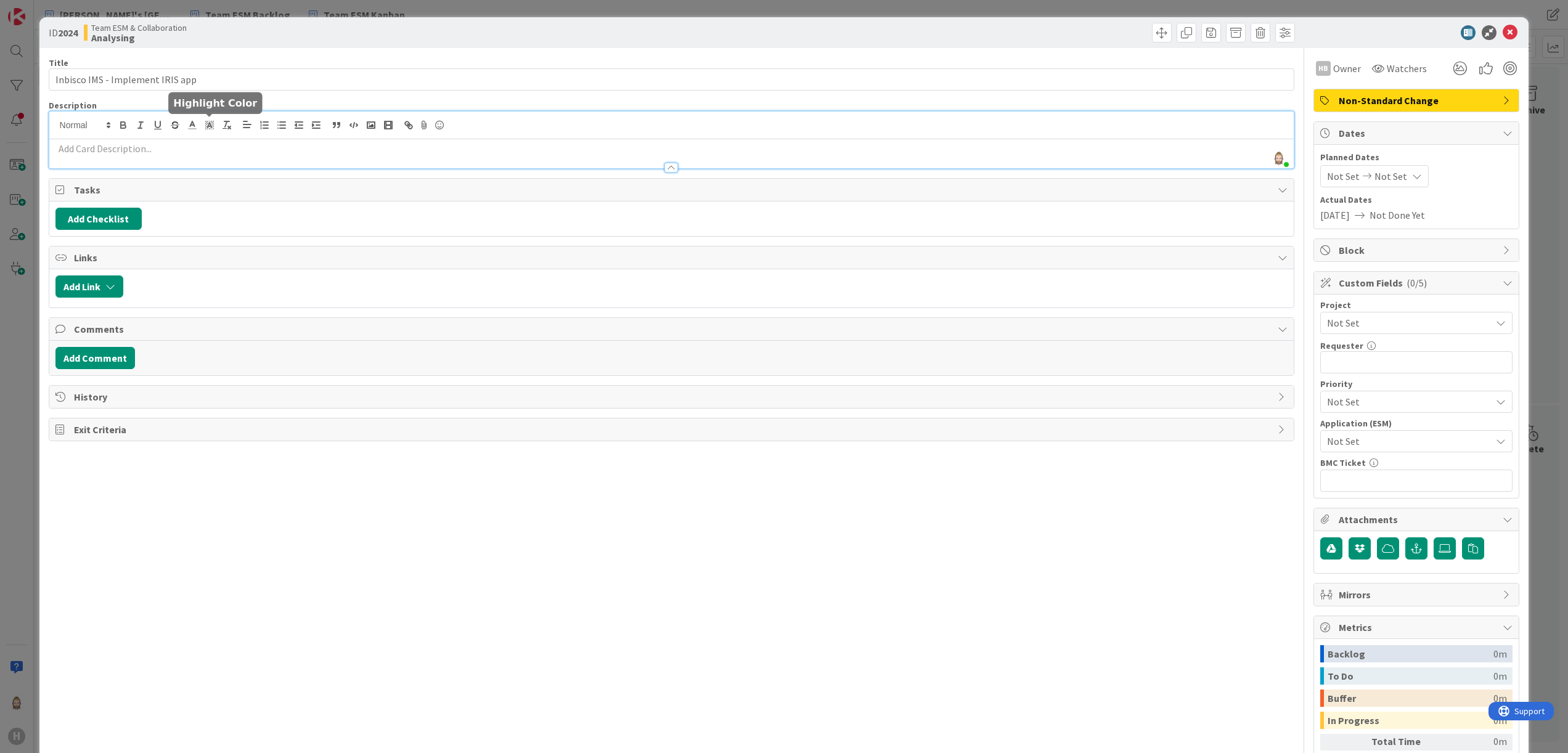
click at [213, 126] on div "Rob van Wees just joined" at bounding box center [672, 140] width 1245 height 57
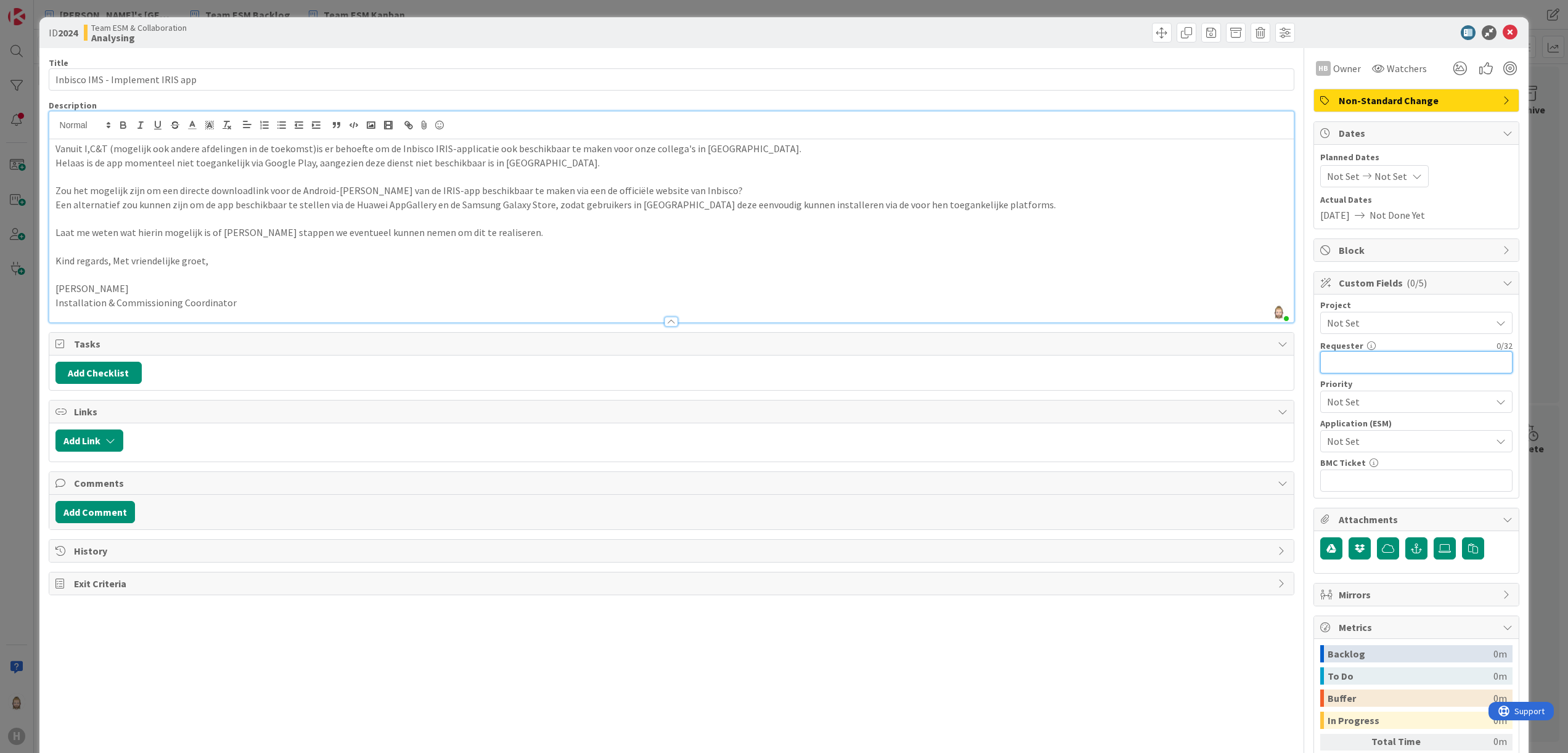
click at [1344, 361] on input "text" at bounding box center [1417, 362] width 192 height 23
paste input "[PERSON_NAME]"
type input "[PERSON_NAME]"
click at [1334, 434] on div "Not Set" at bounding box center [1417, 441] width 192 height 23
click at [1503, 31] on icon at bounding box center [1510, 33] width 15 height 15
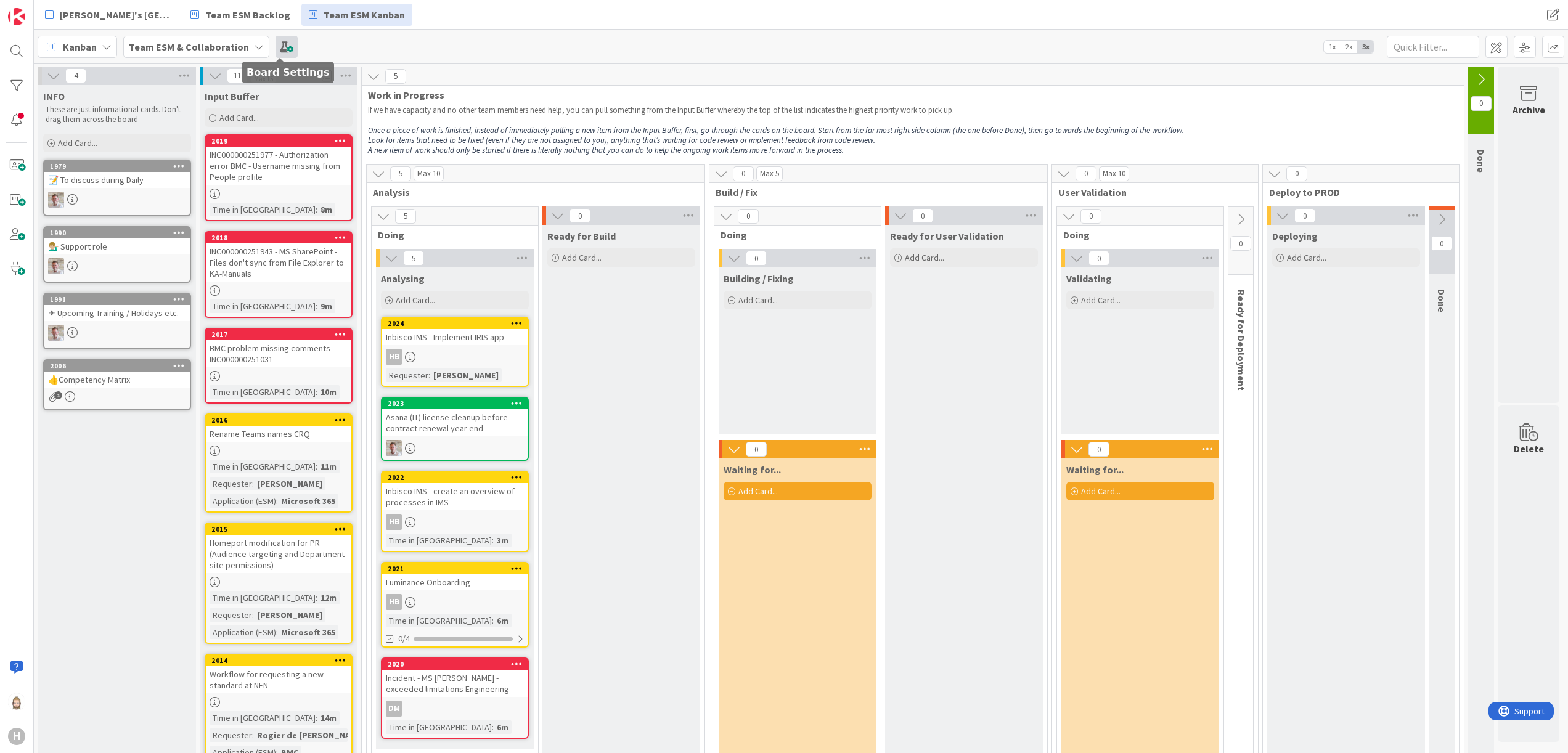
click at [286, 38] on span at bounding box center [286, 46] width 23 height 23
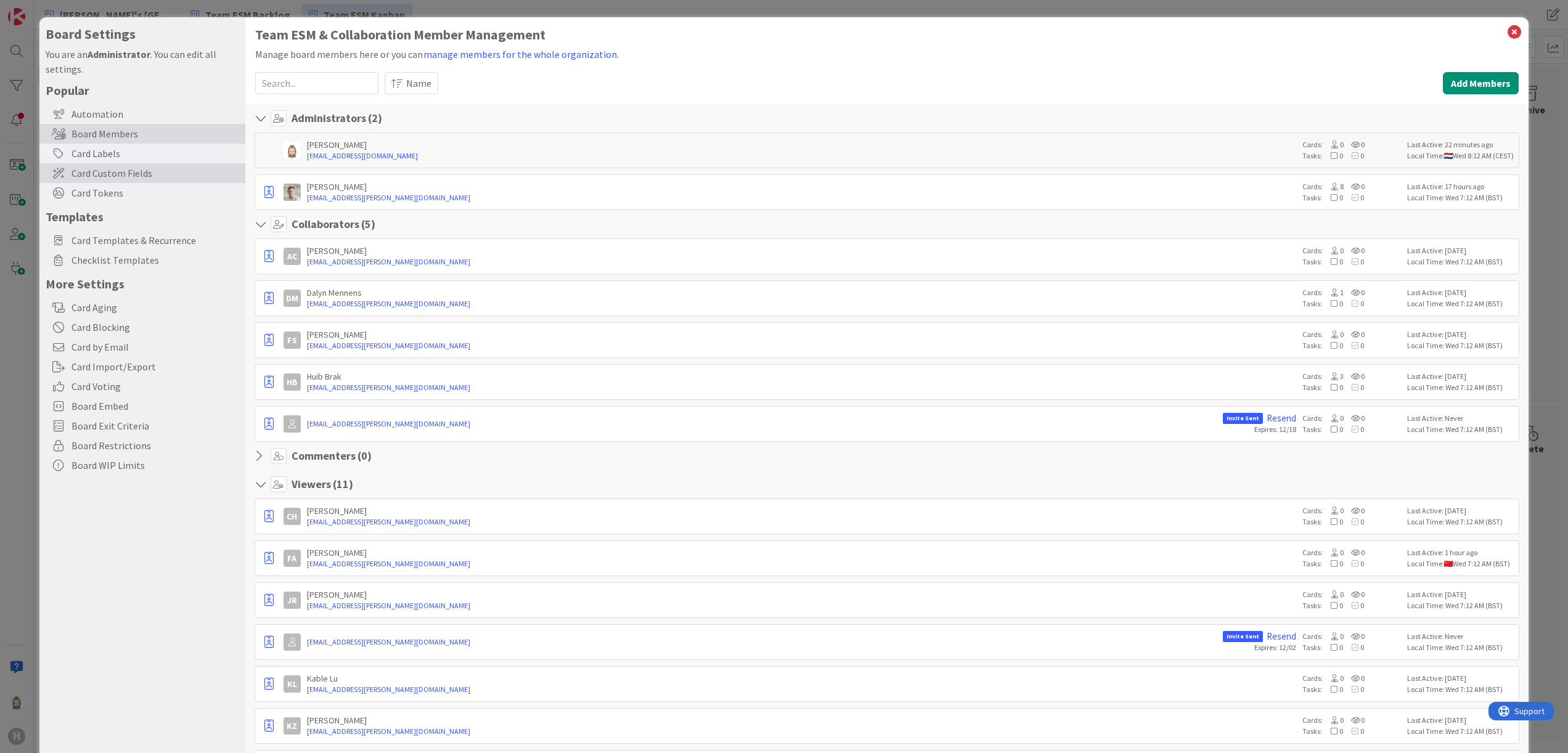
click at [141, 164] on div "Card Custom Fields" at bounding box center [143, 173] width 206 height 20
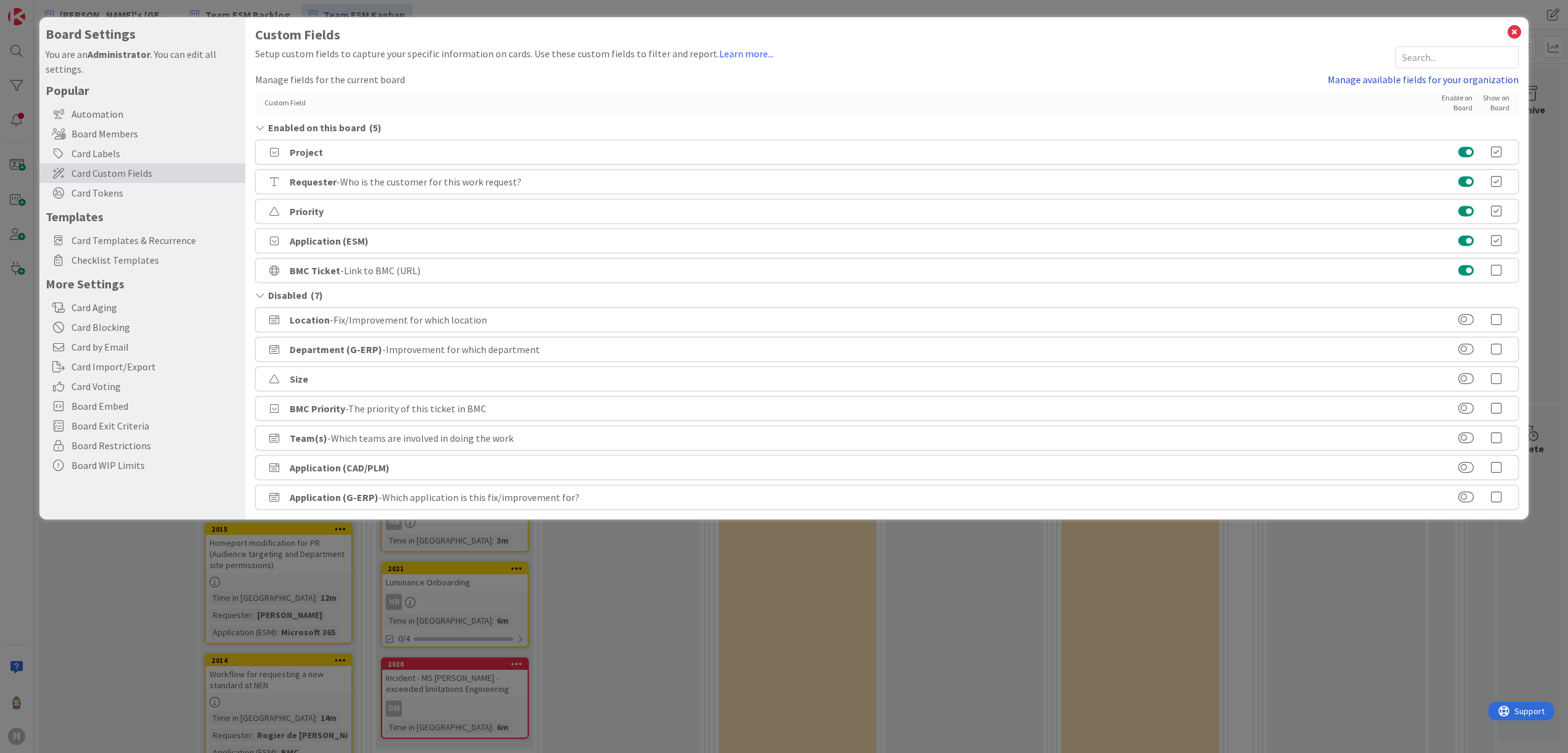
click at [1400, 84] on link "Manage available fields for your organization" at bounding box center [1423, 80] width 191 height 15
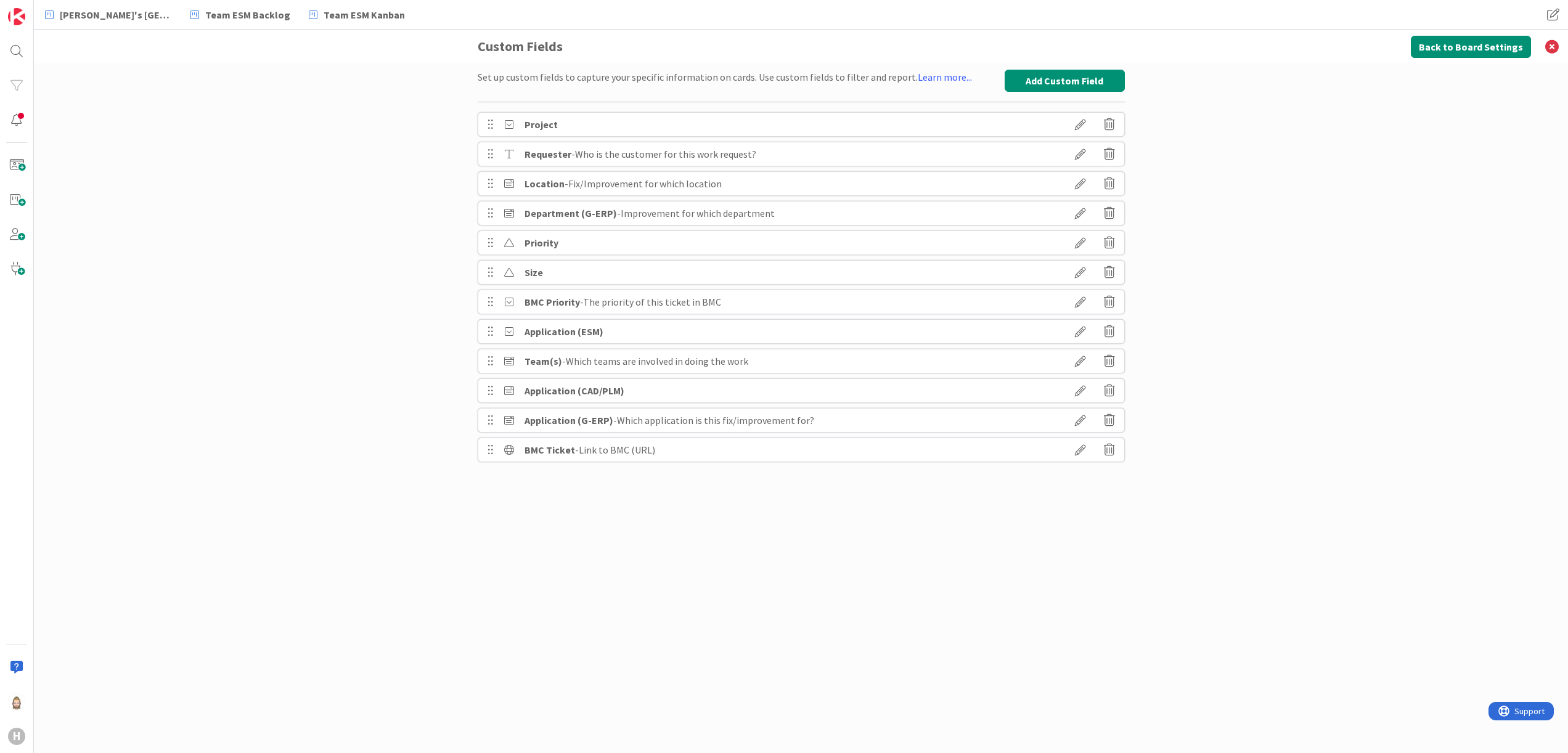
click at [1080, 329] on icon at bounding box center [1080, 331] width 35 height 21
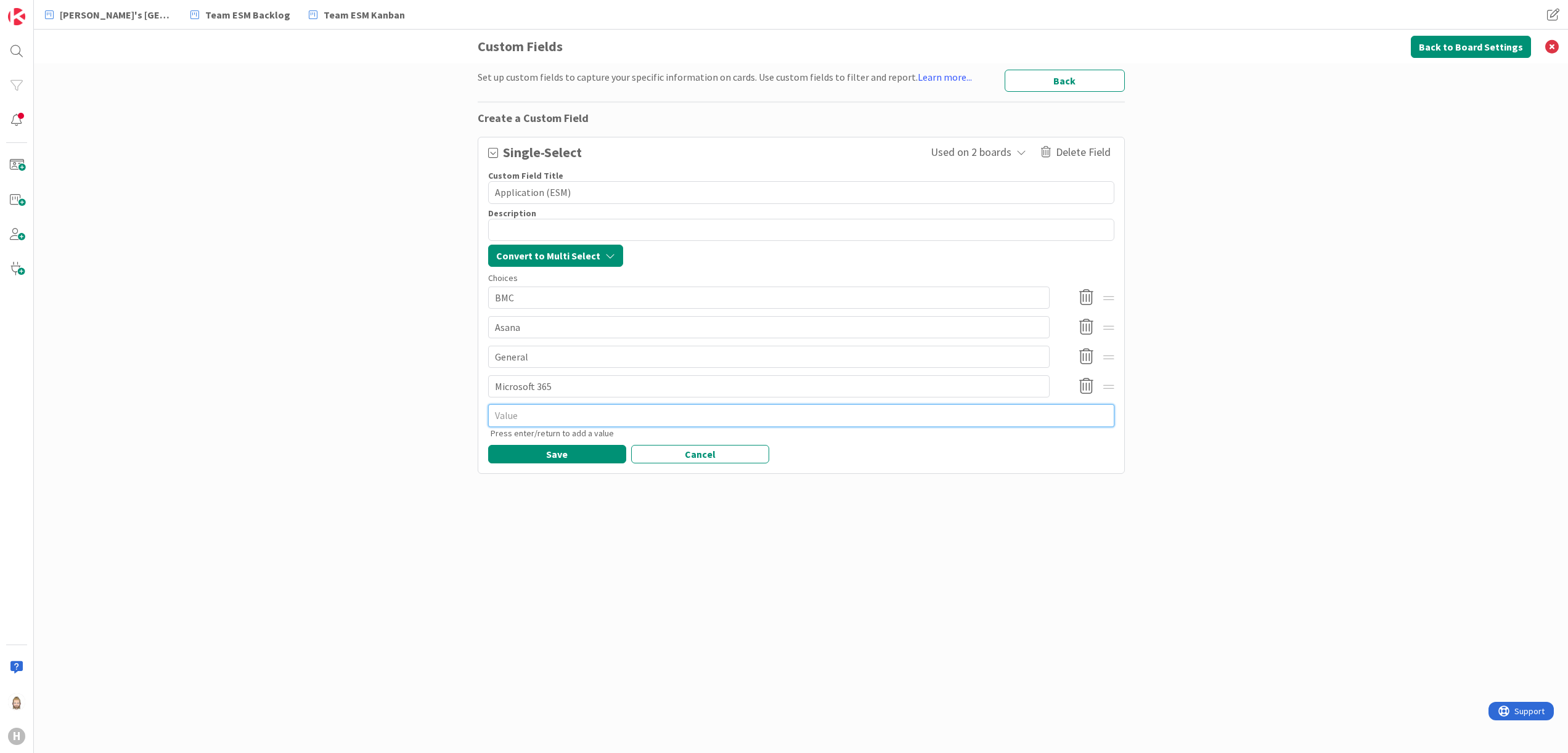
click at [565, 422] on textarea at bounding box center [801, 415] width 626 height 23
type textarea "x"
type textarea "I"
type textarea "x"
type textarea "In"
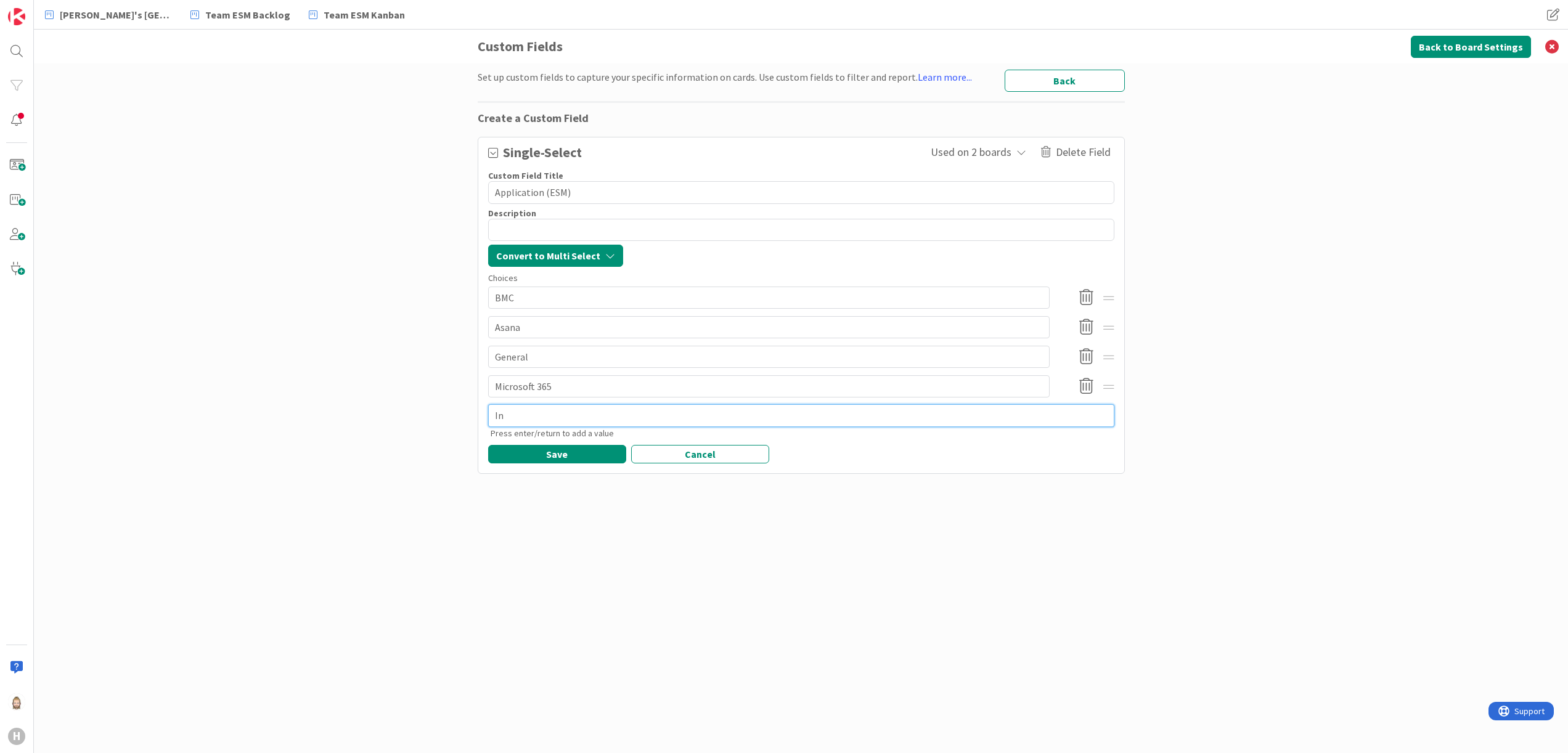
type textarea "x"
type textarea "Inb"
type textarea "x"
type textarea "Inbi"
type textarea "x"
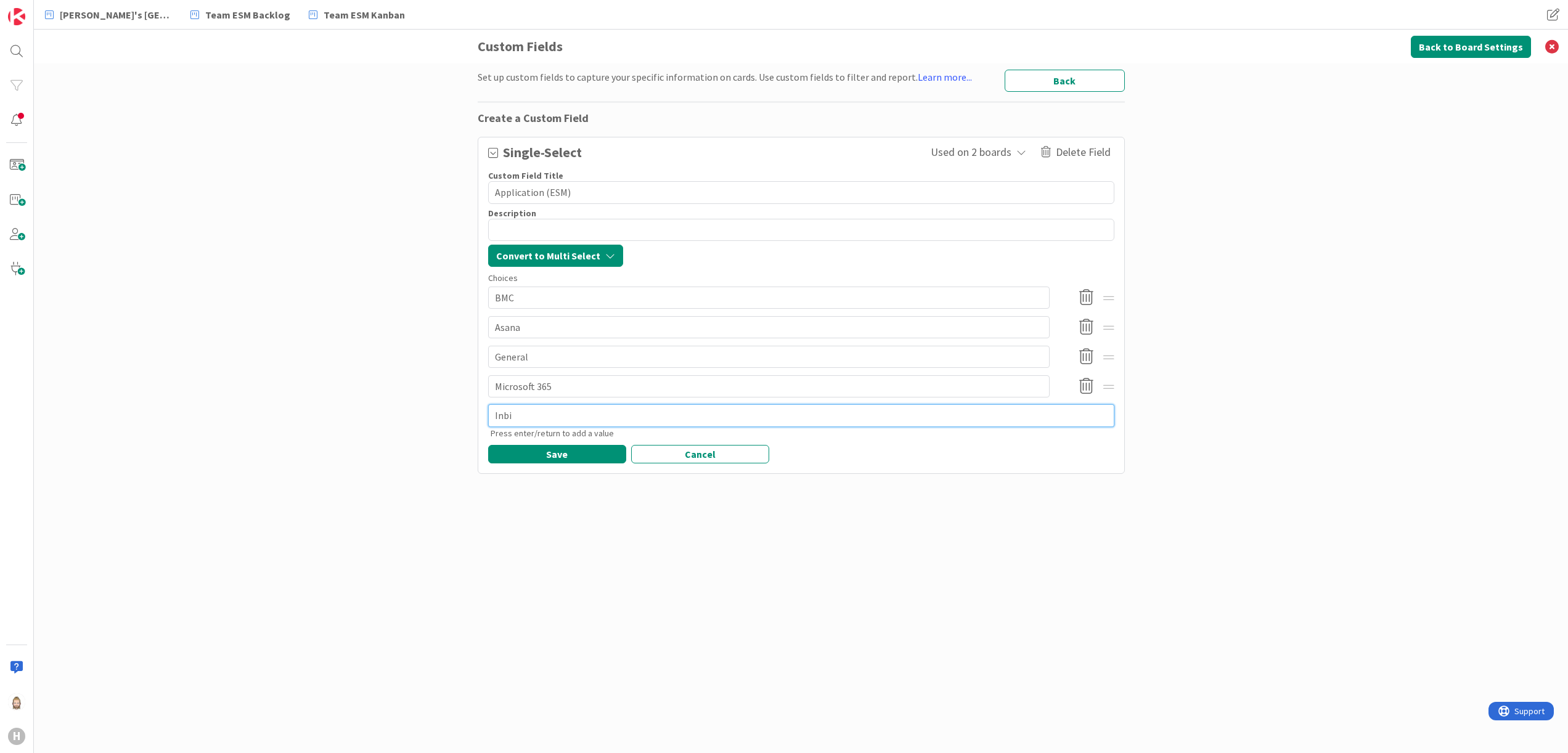
type textarea "Inbis"
type textarea "x"
type textarea "Inbisc"
type textarea "x"
type textarea "Inbisco"
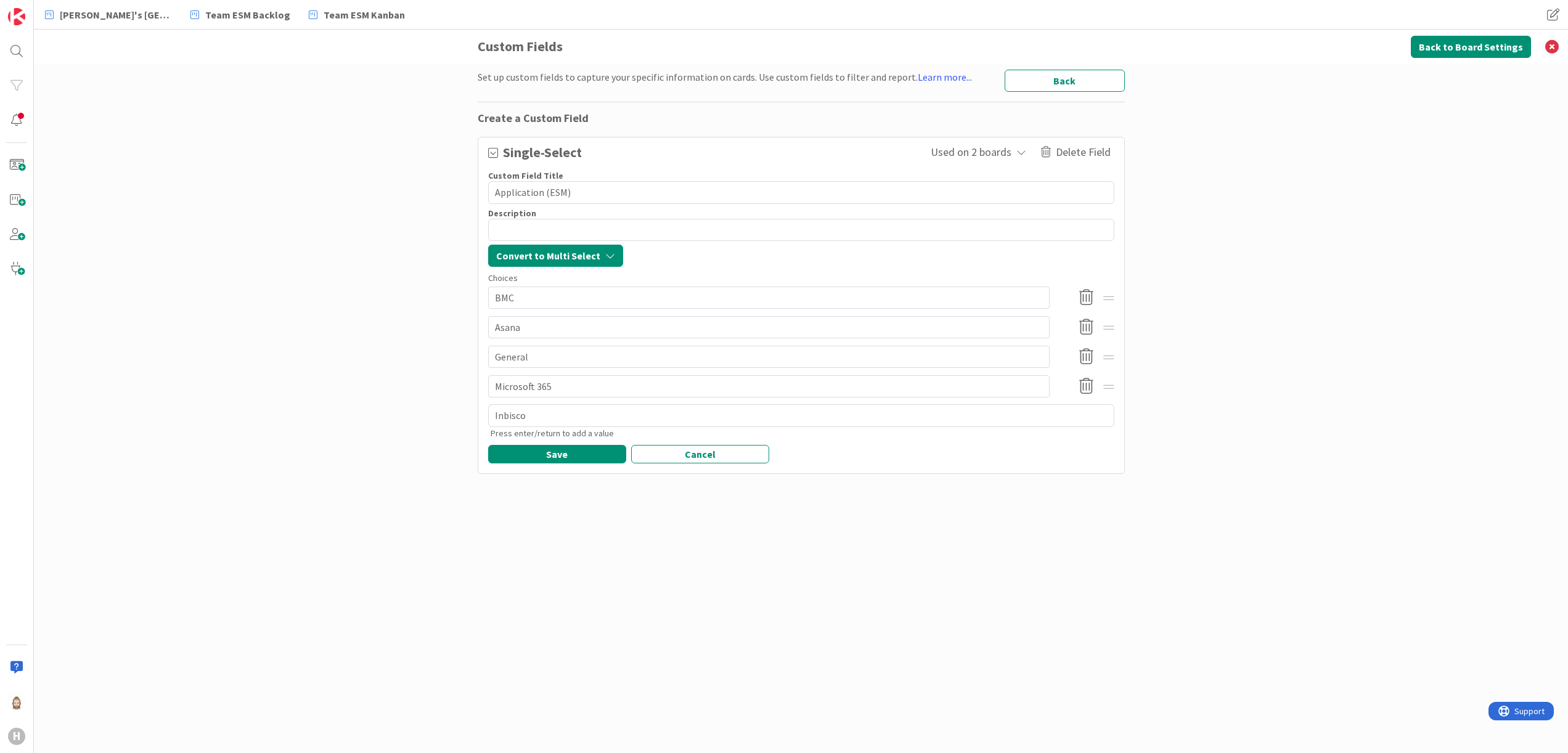
type textarea "x"
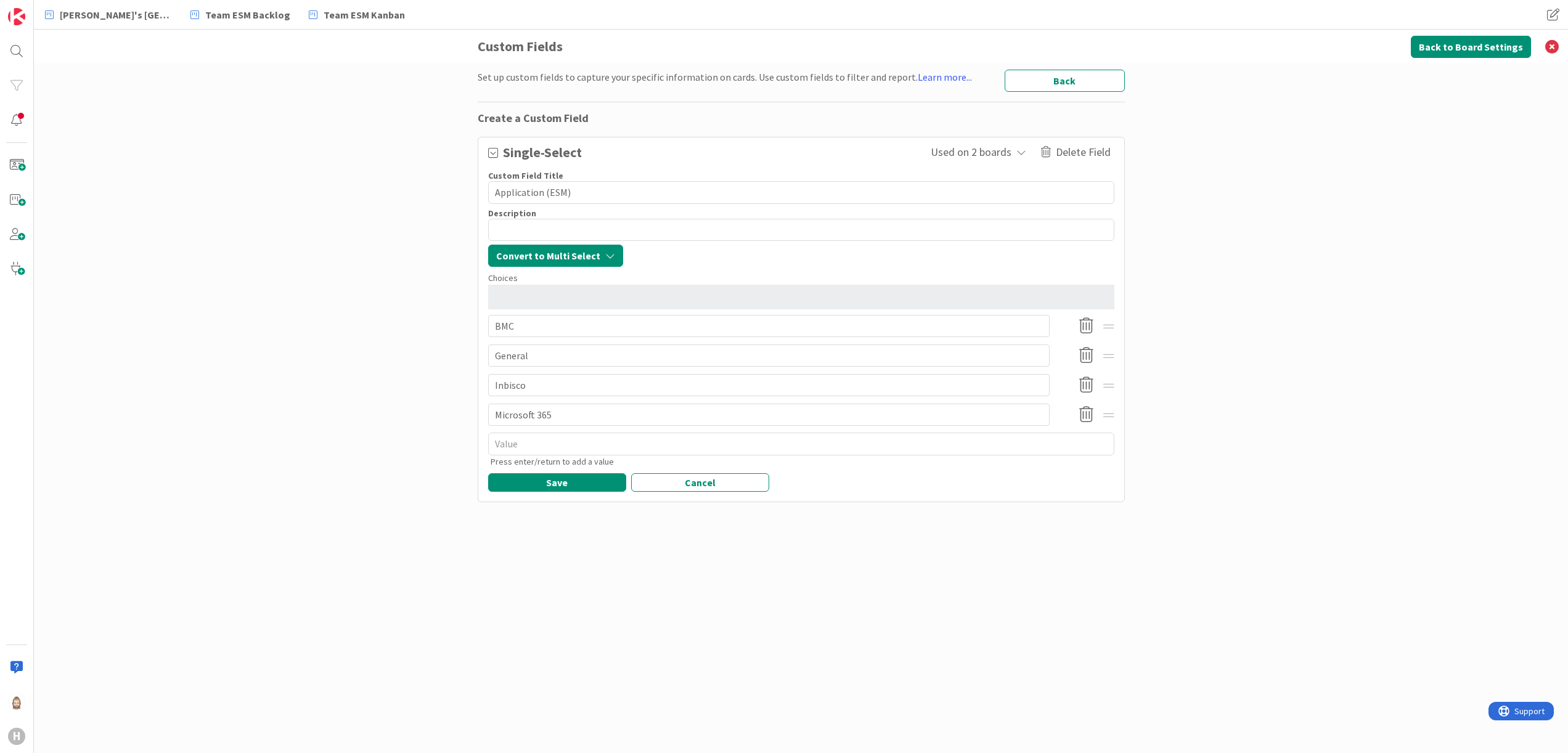
type textarea "x"
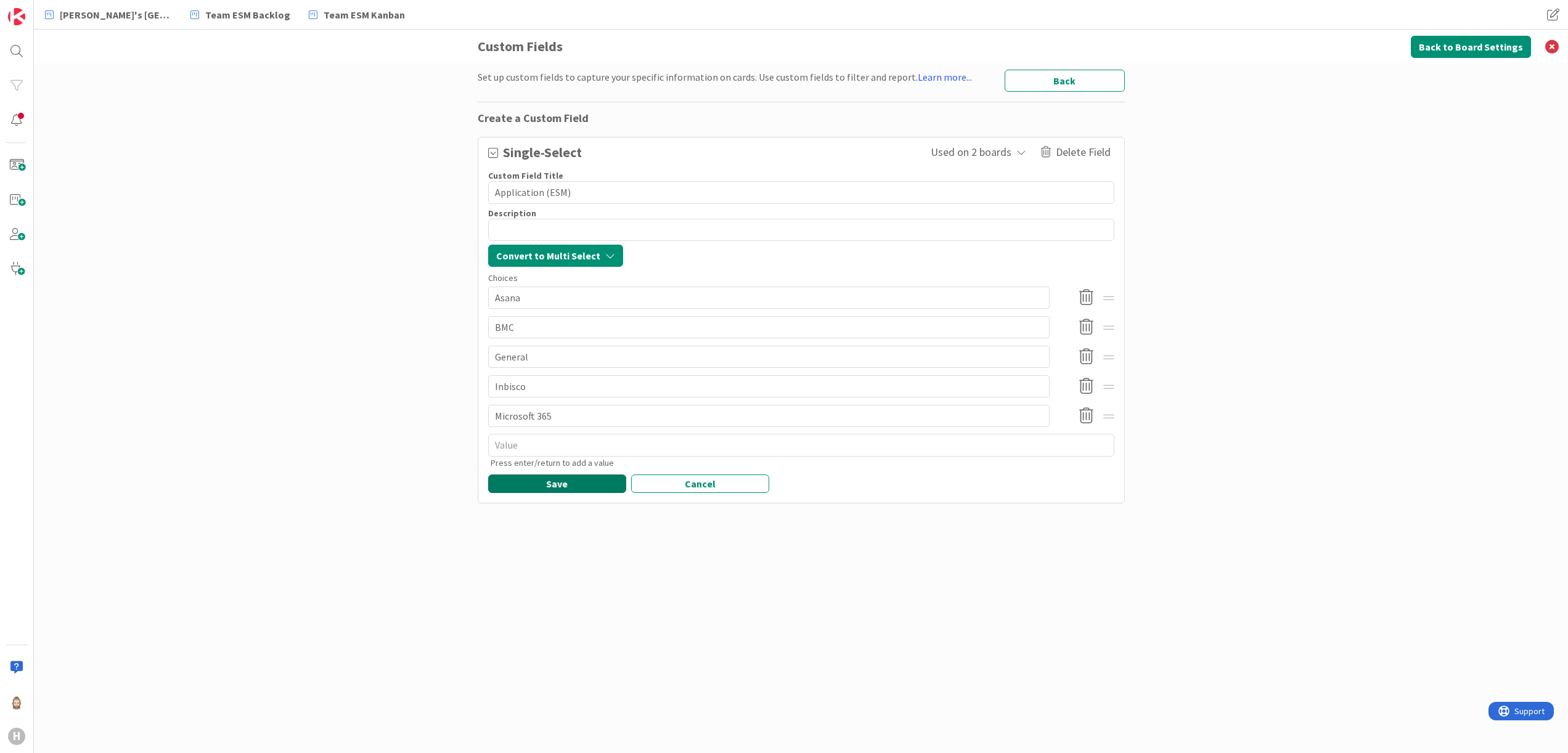
click at [551, 484] on button "Save" at bounding box center [557, 484] width 138 height 18
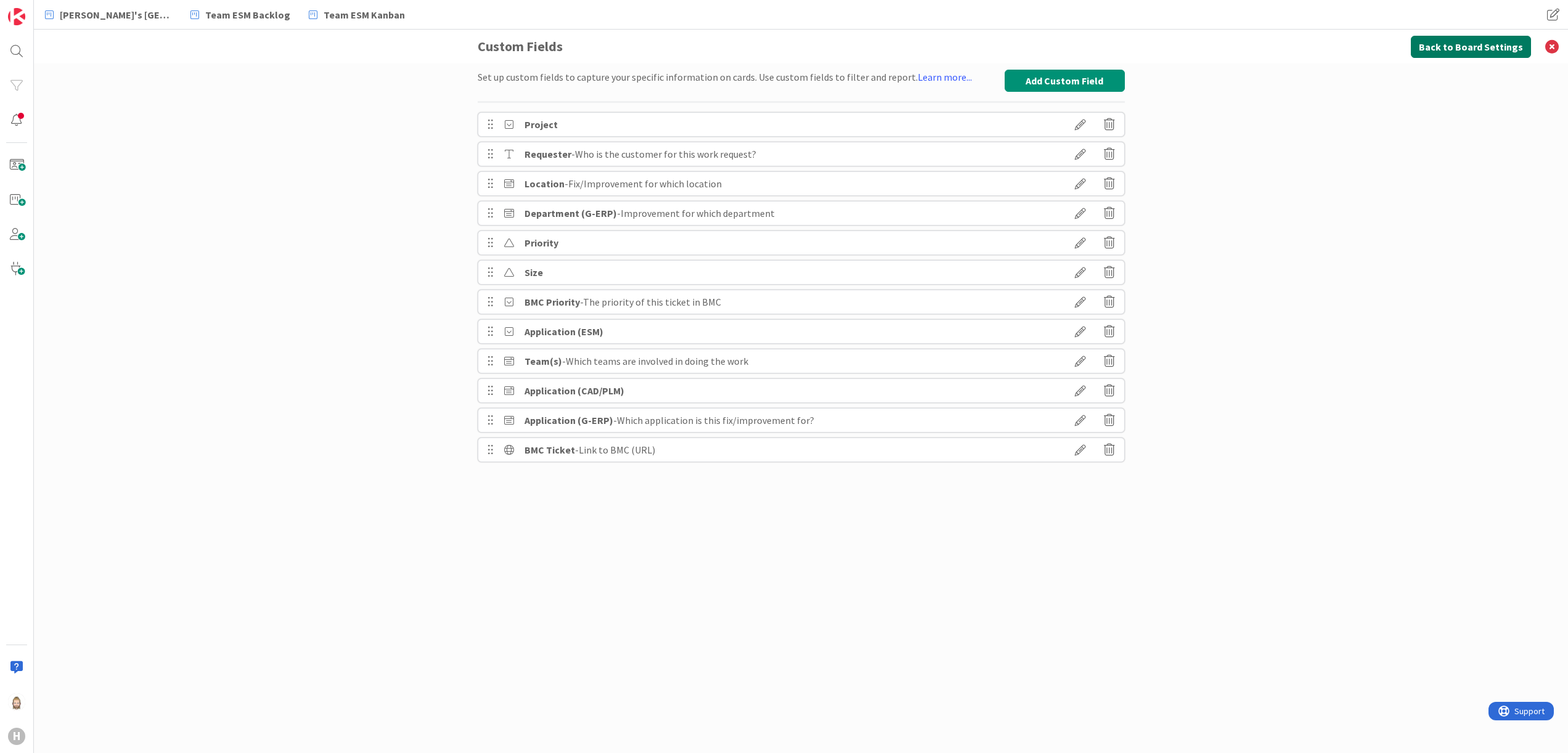
click at [1451, 40] on button "Back to Board Settings" at bounding box center [1471, 46] width 120 height 23
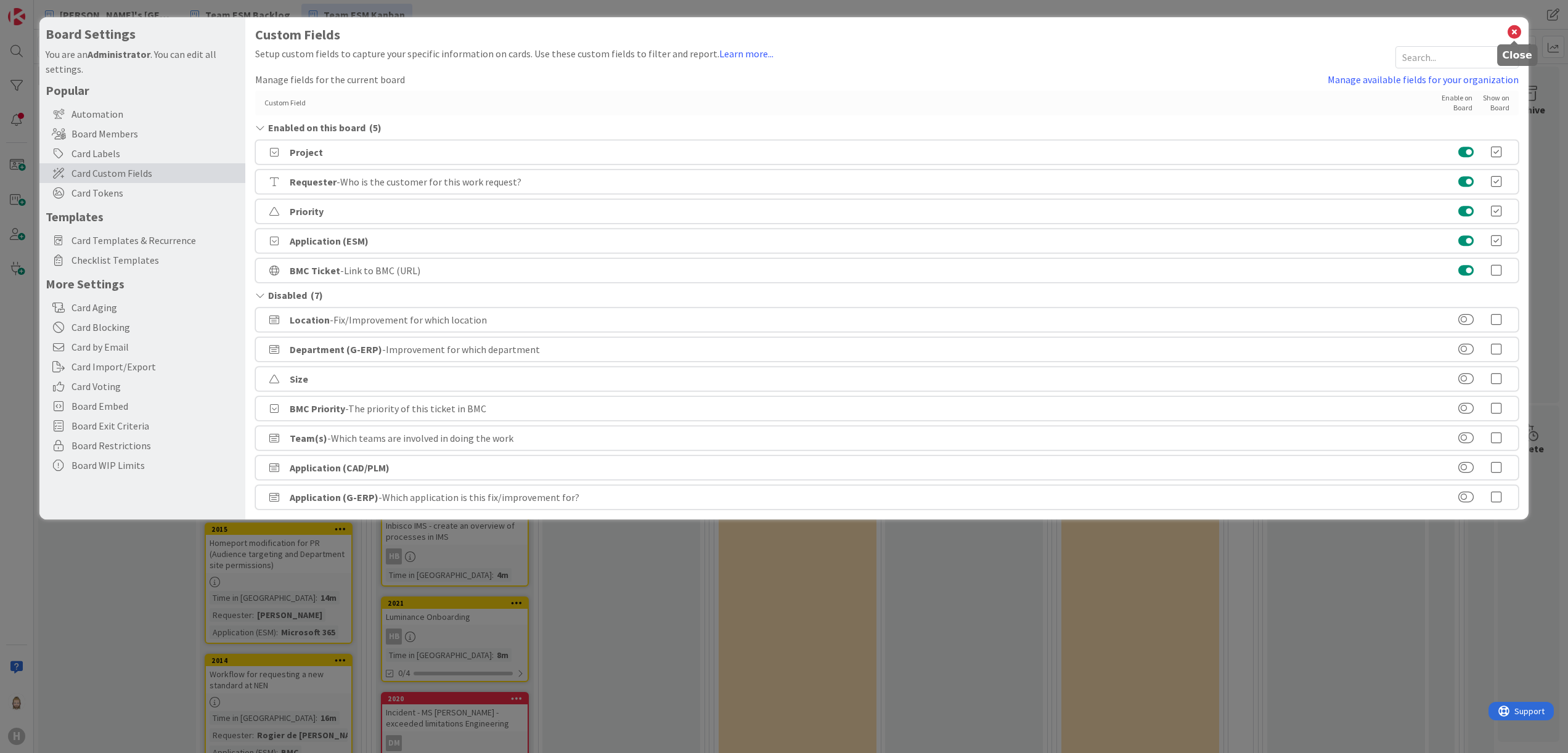
click at [1518, 33] on icon at bounding box center [1514, 31] width 16 height 17
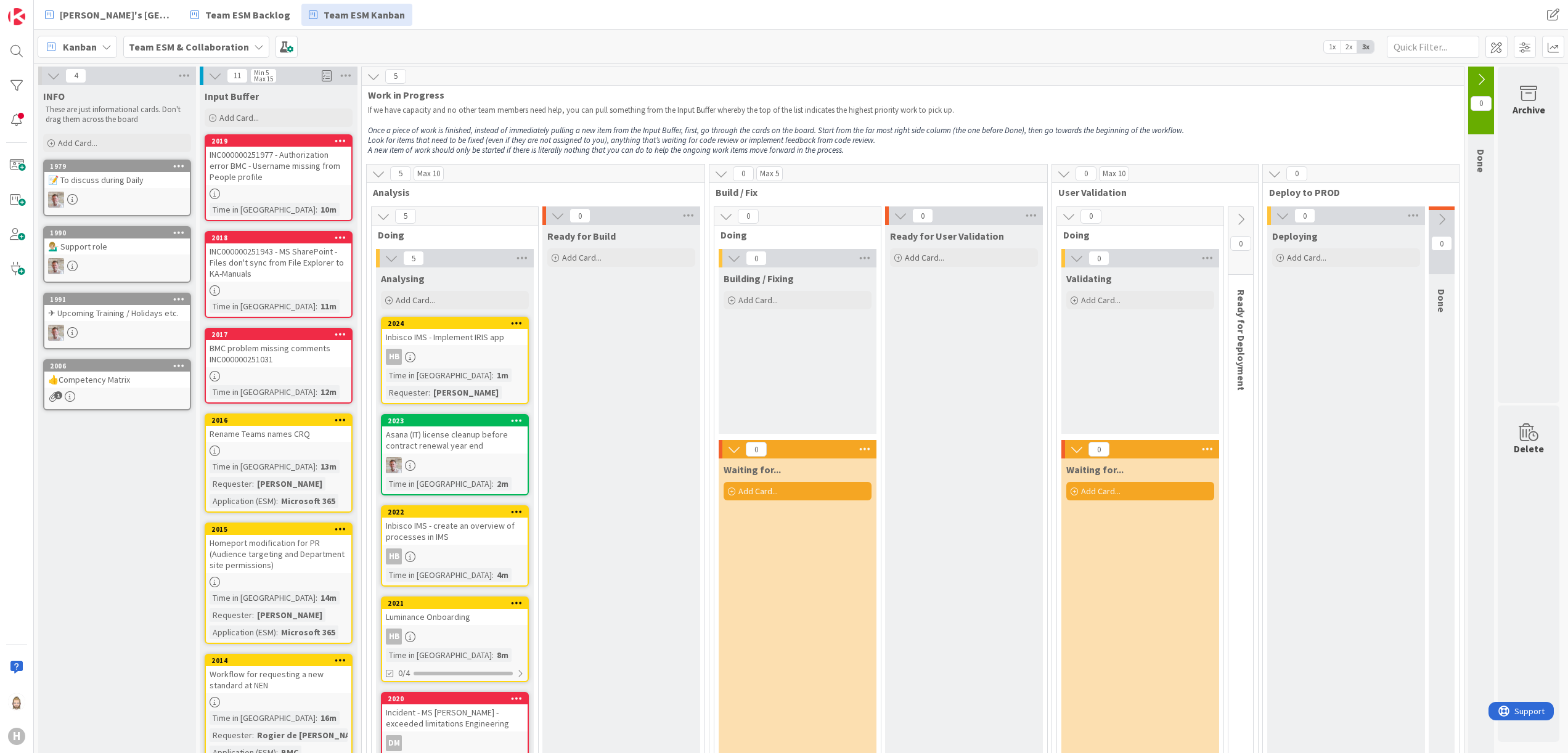
click at [458, 336] on div "Inbisco IMS - Implement IRIS app" at bounding box center [454, 337] width 145 height 16
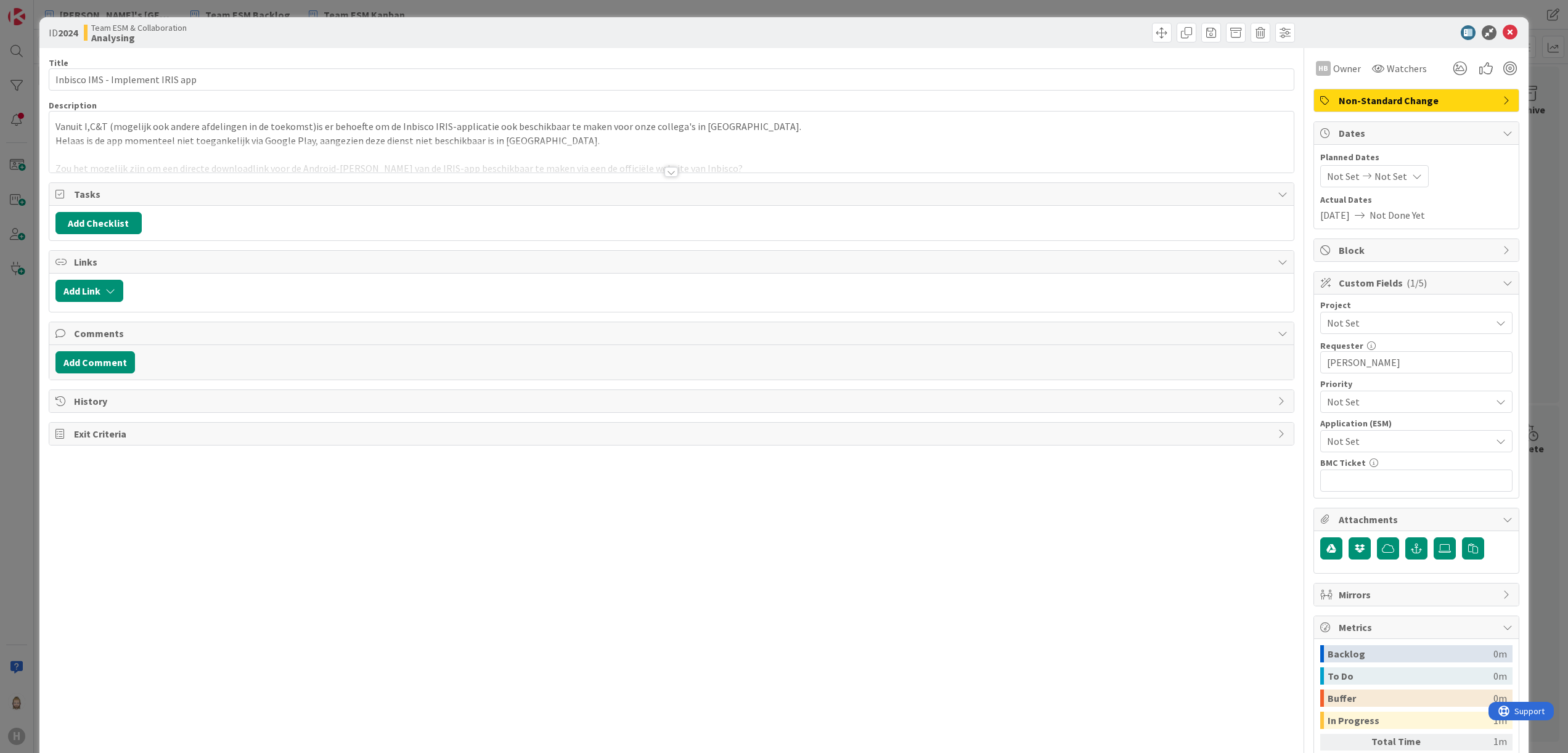
click at [1366, 444] on span "Not Set" at bounding box center [1406, 441] width 158 height 17
click at [1378, 562] on span "Inbisco" at bounding box center [1424, 560] width 162 height 18
click at [1503, 33] on icon at bounding box center [1510, 33] width 15 height 15
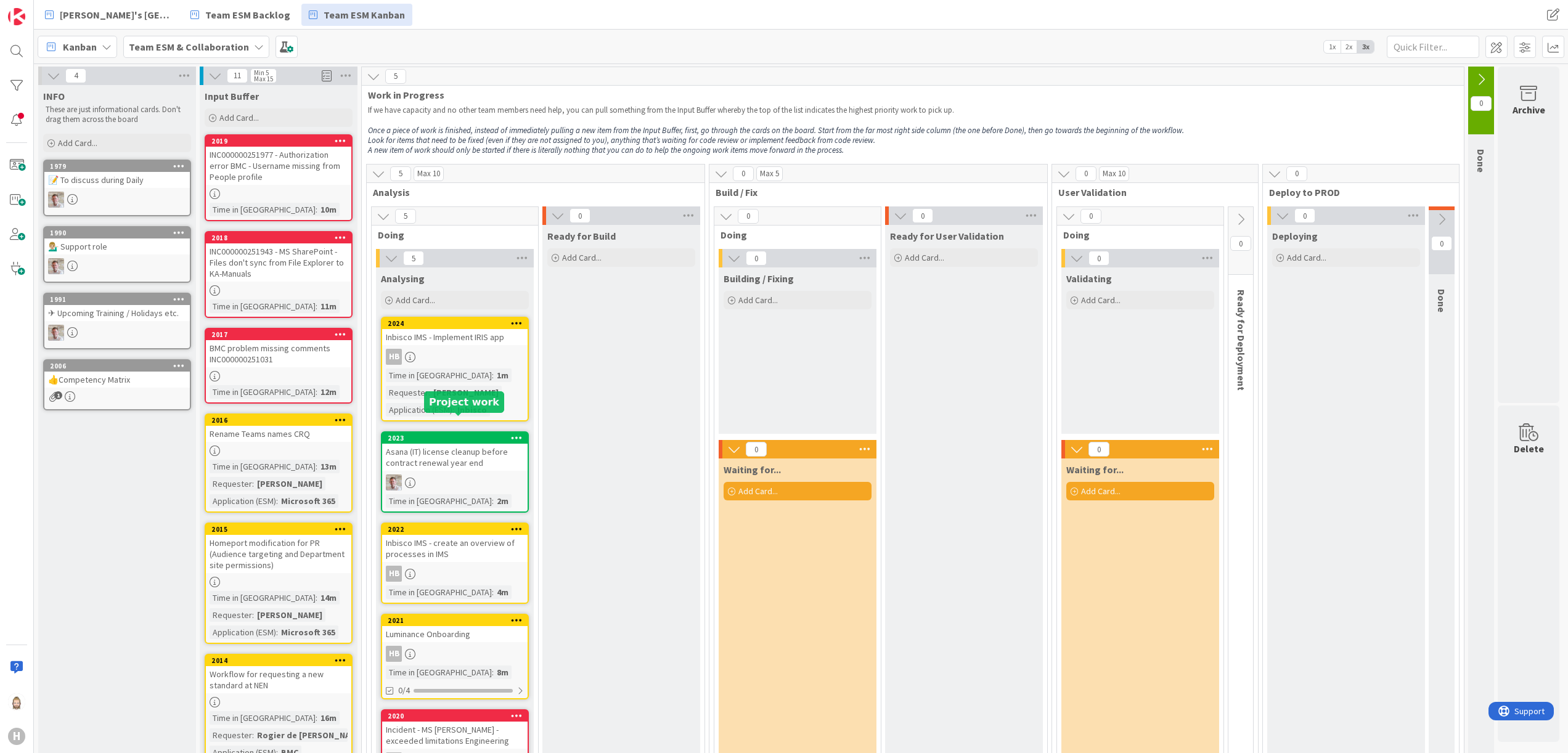
scroll to position [123, 0]
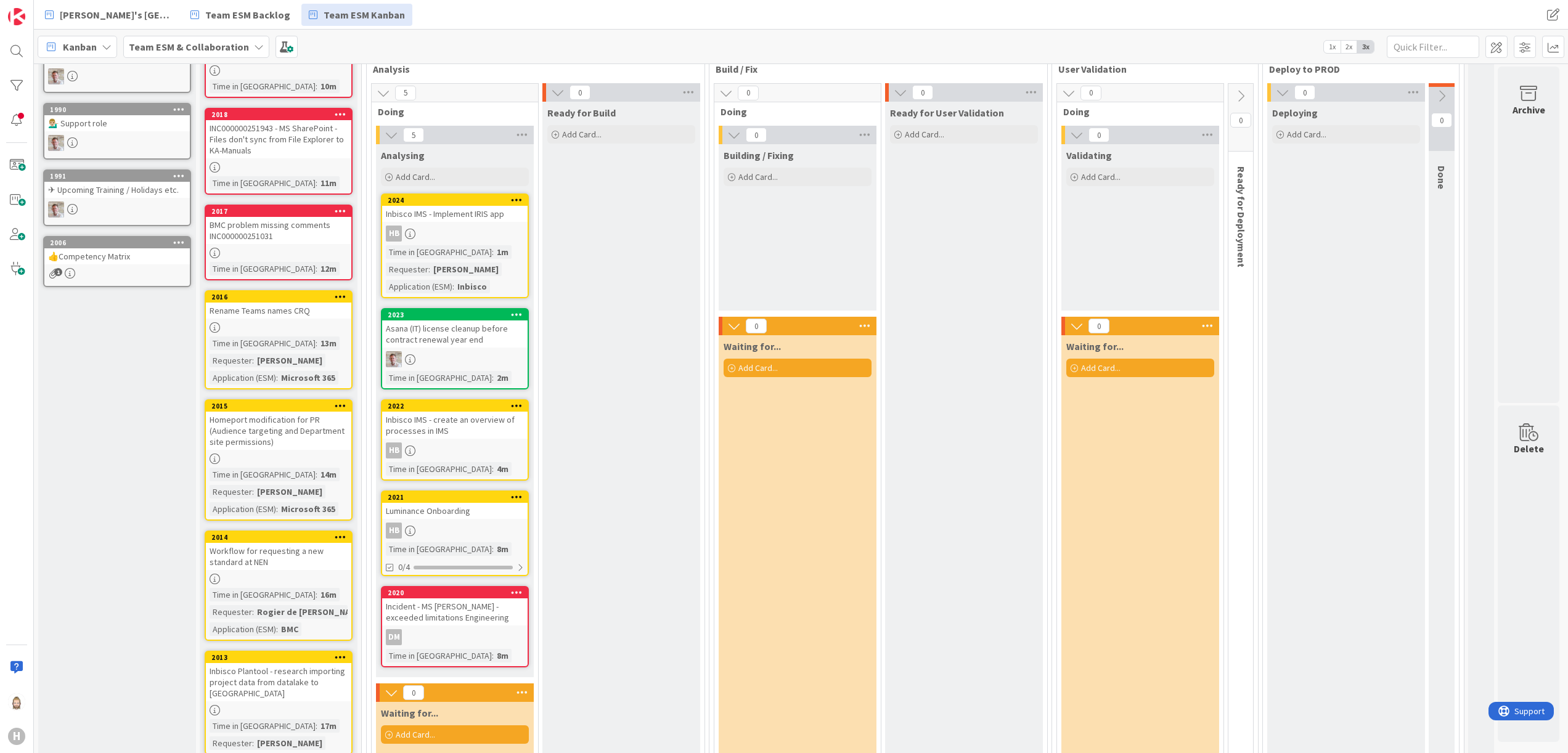
click at [484, 514] on div "Luminance Onboarding" at bounding box center [454, 511] width 145 height 16
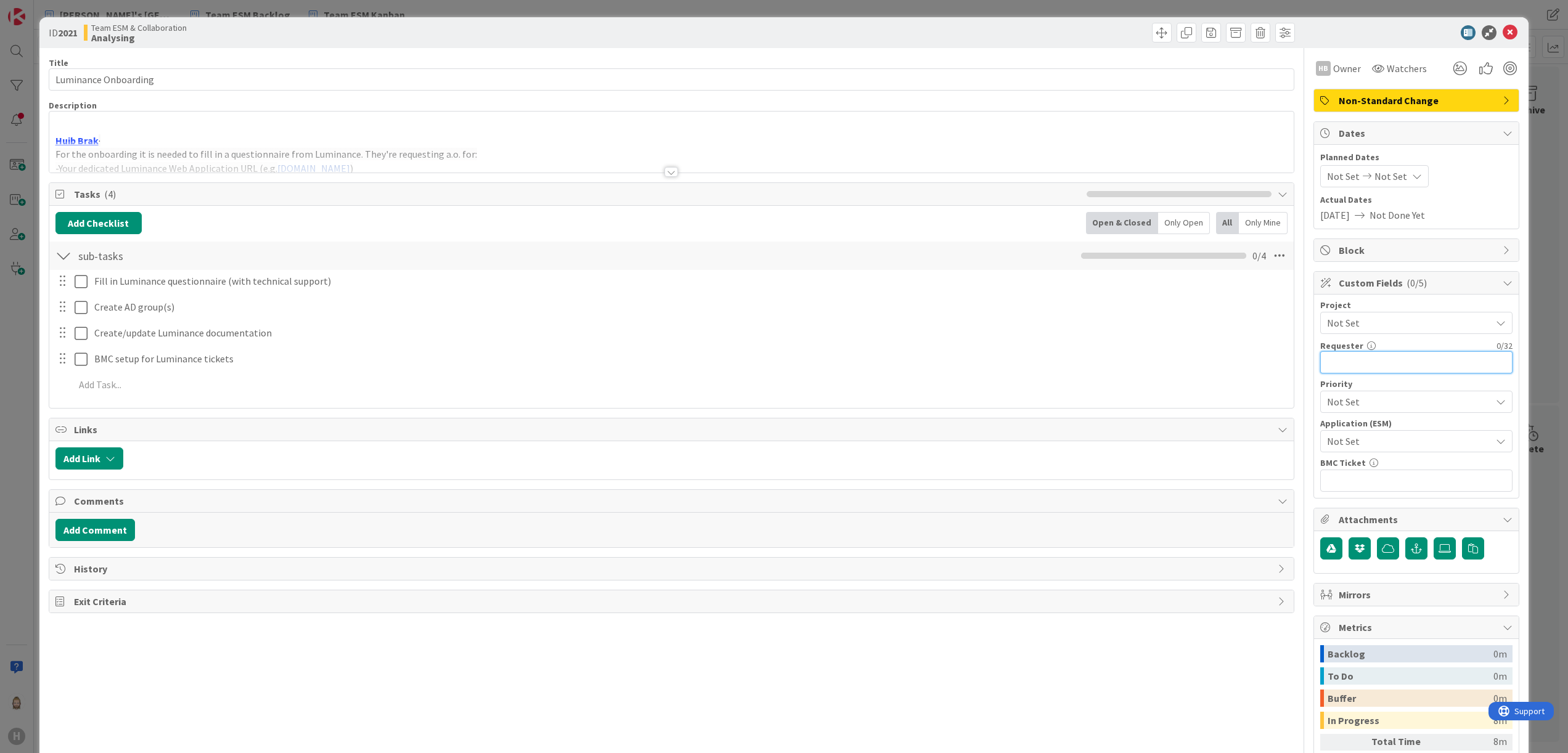
click at [1357, 361] on input "text" at bounding box center [1417, 362] width 192 height 23
paste input "[PERSON_NAME]"
type input "[PERSON_NAME]"
click at [1503, 32] on icon at bounding box center [1510, 33] width 15 height 15
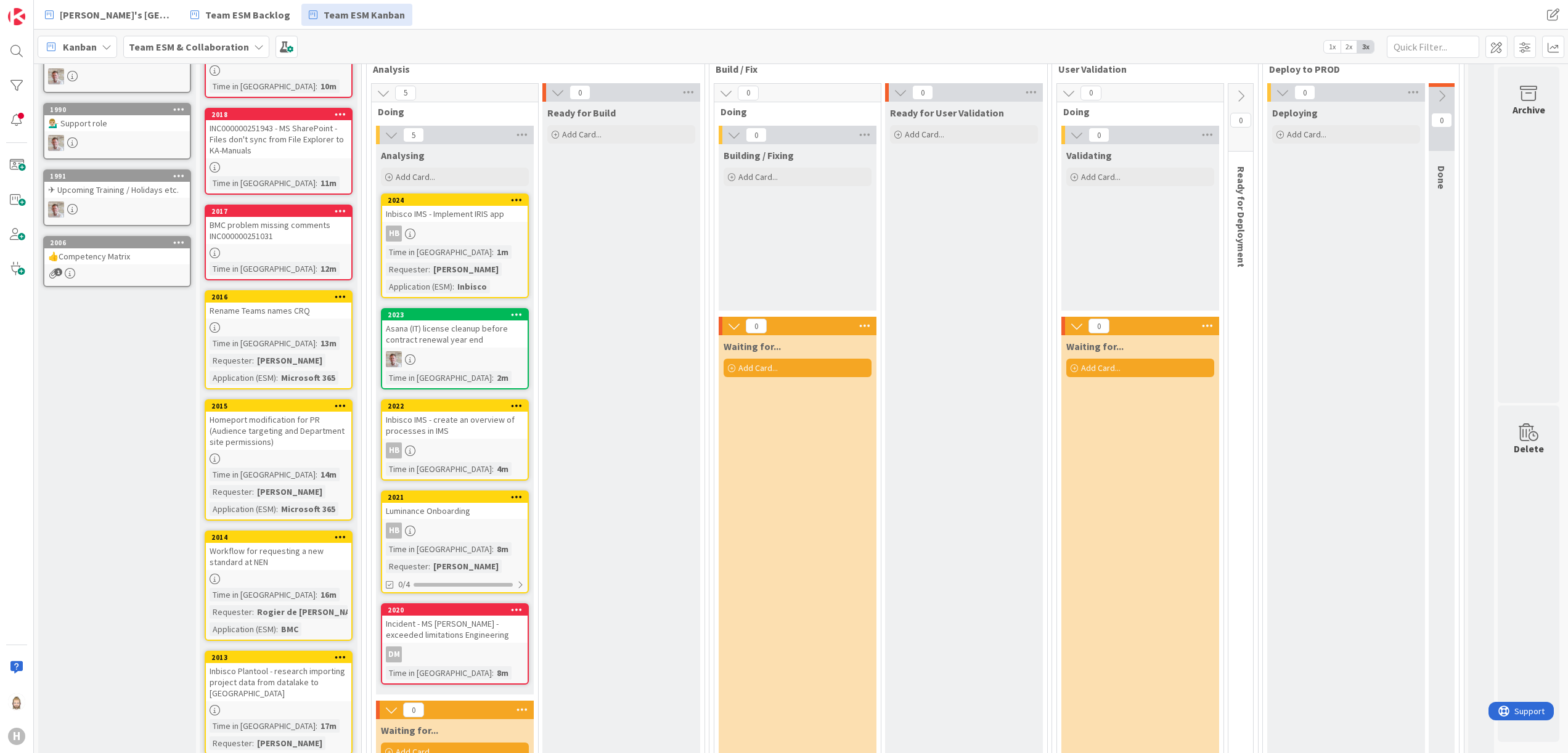
click at [470, 427] on div "Inbisco IMS - create an overview of processes in IMS" at bounding box center [454, 426] width 145 height 27
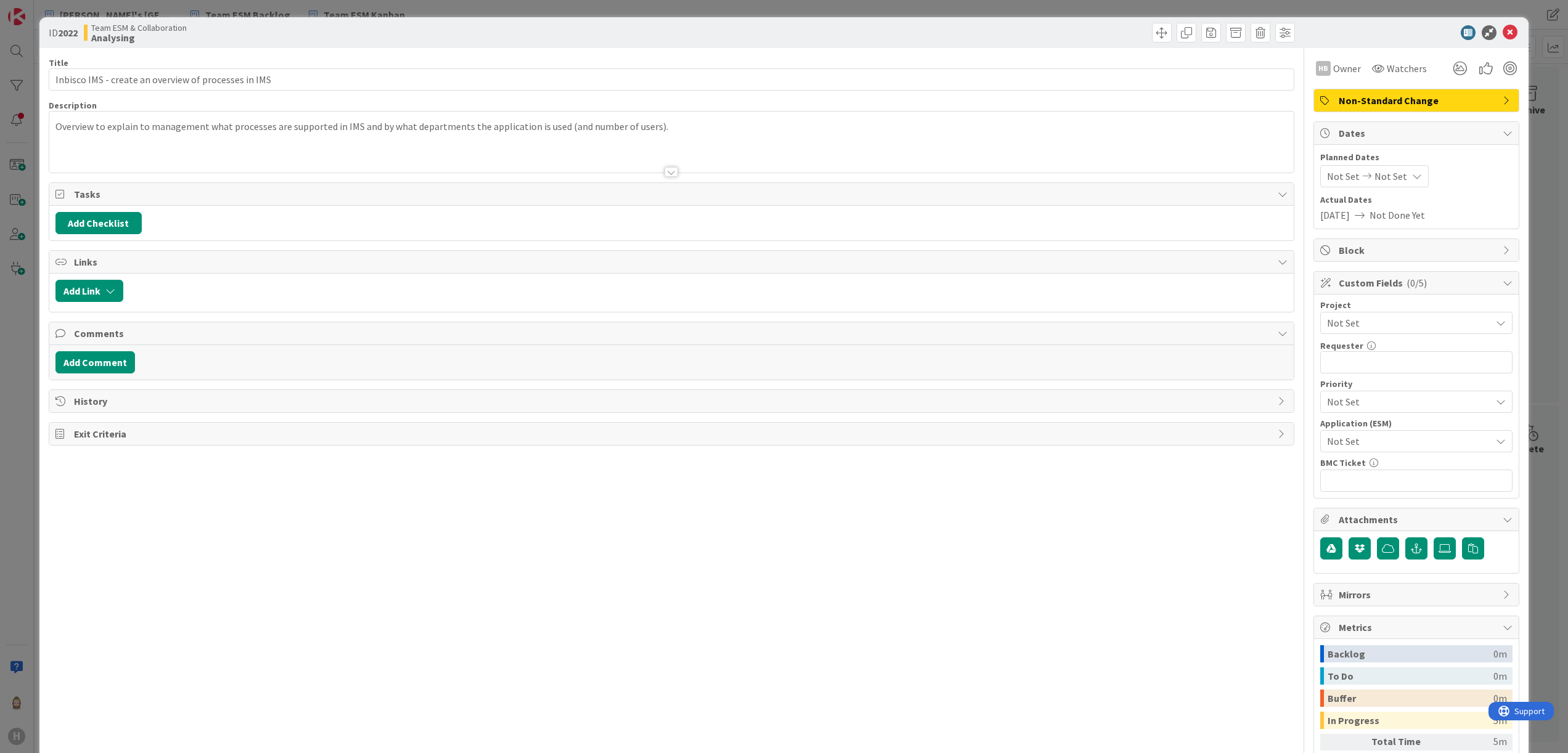
click at [1382, 437] on span "Not Set" at bounding box center [1406, 441] width 158 height 17
click at [1374, 566] on span "Inbisco" at bounding box center [1424, 560] width 162 height 18
click at [1503, 35] on icon at bounding box center [1510, 33] width 15 height 15
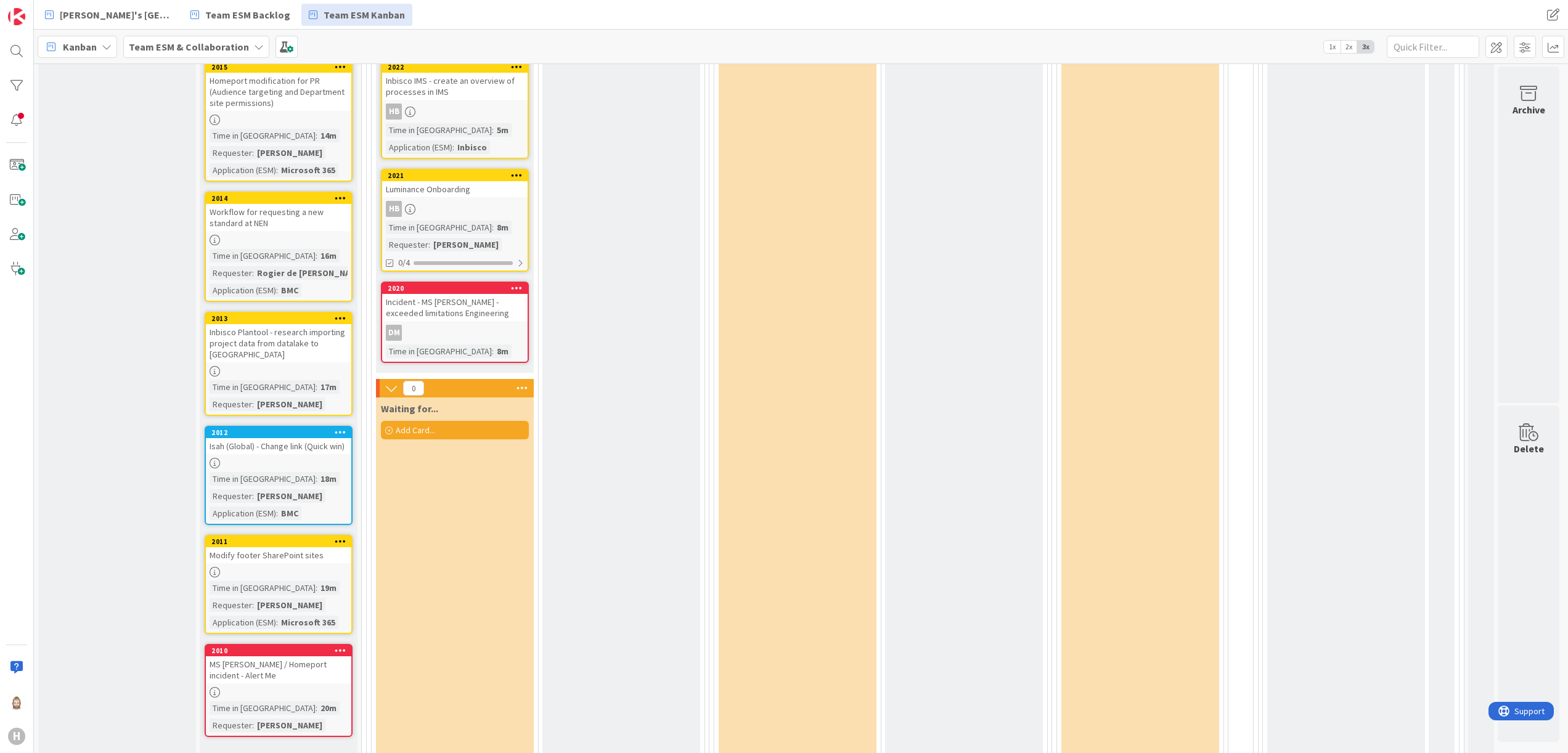
scroll to position [491, 0]
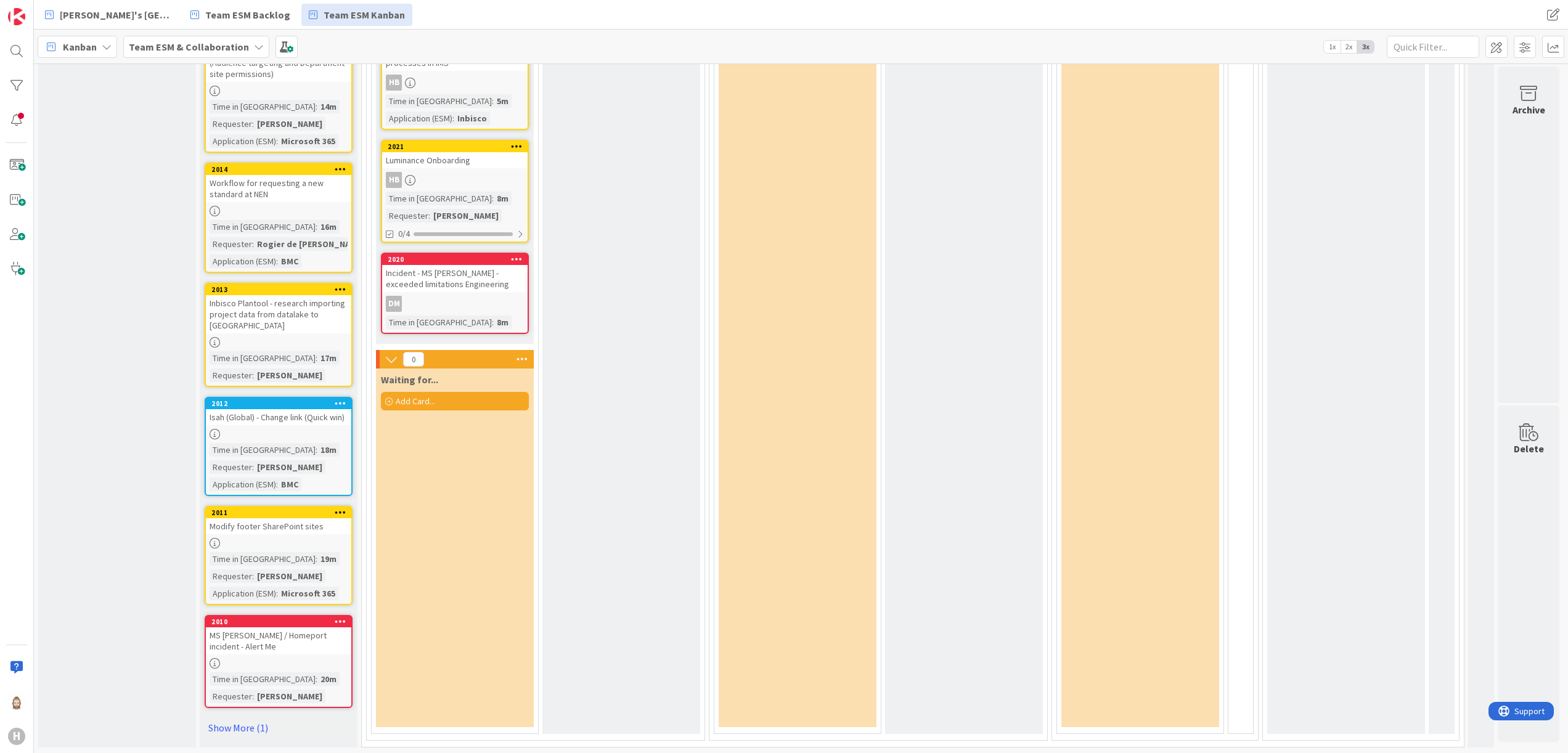
click at [438, 398] on div "Add Card..." at bounding box center [455, 401] width 148 height 18
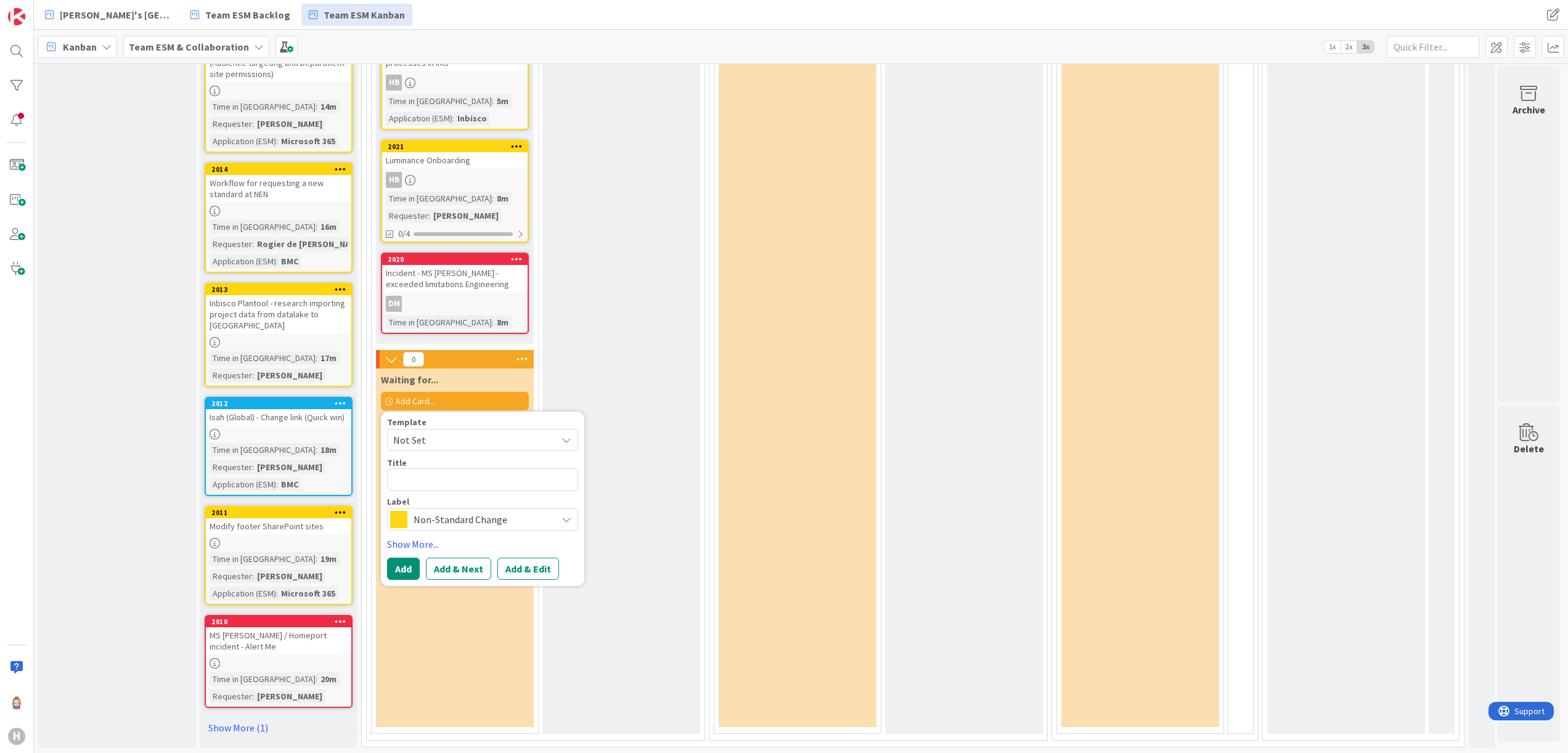
type textarea "x"
type textarea "Hubspot for New Build"
click at [541, 560] on button "Add & Edit" at bounding box center [528, 569] width 61 height 23
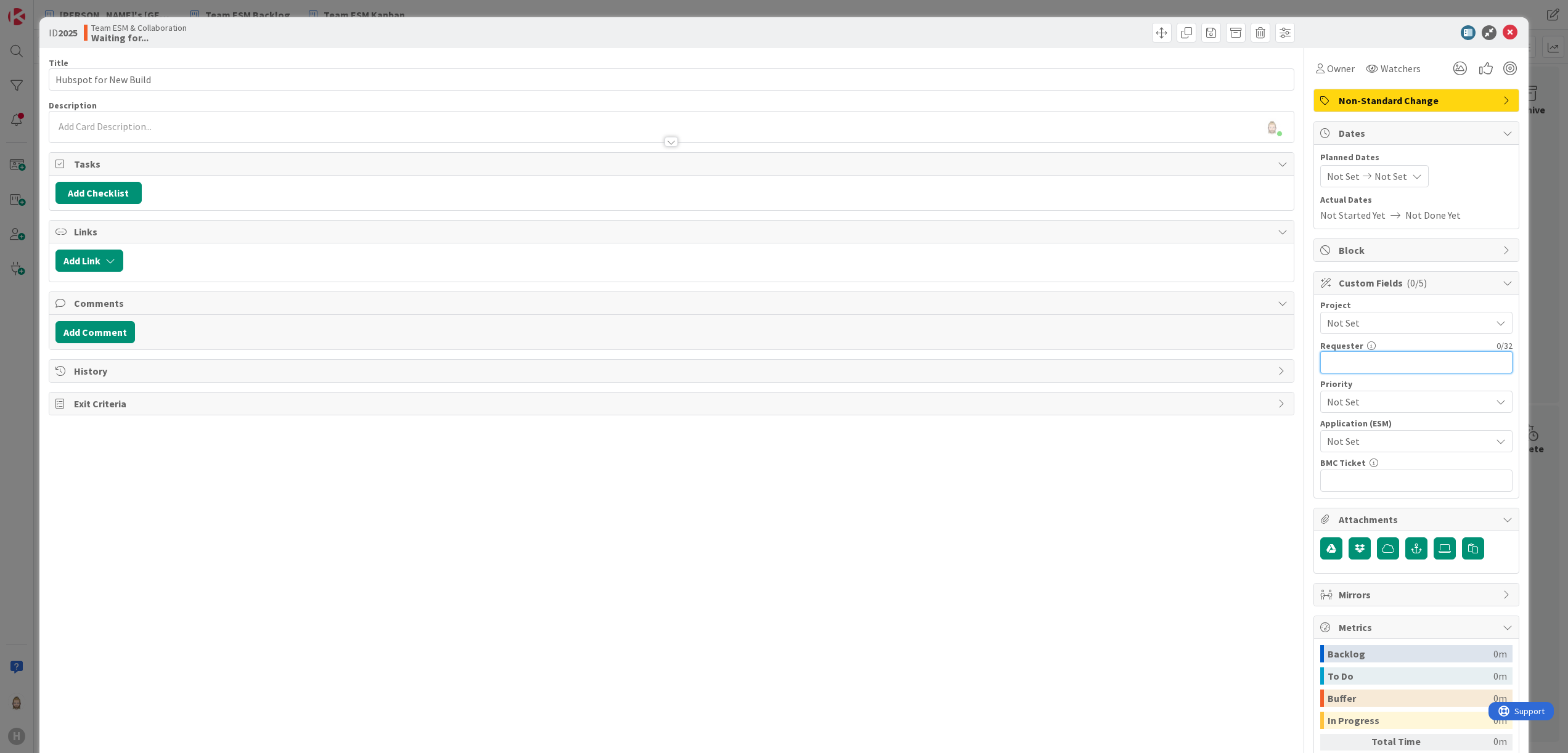
click at [1374, 368] on input "text" at bounding box center [1417, 362] width 192 height 23
paste input "[PERSON_NAME]"
type input "[PERSON_NAME]"
click at [84, 193] on button "Add Checklist" at bounding box center [98, 193] width 87 height 23
type input "sub-tasks"
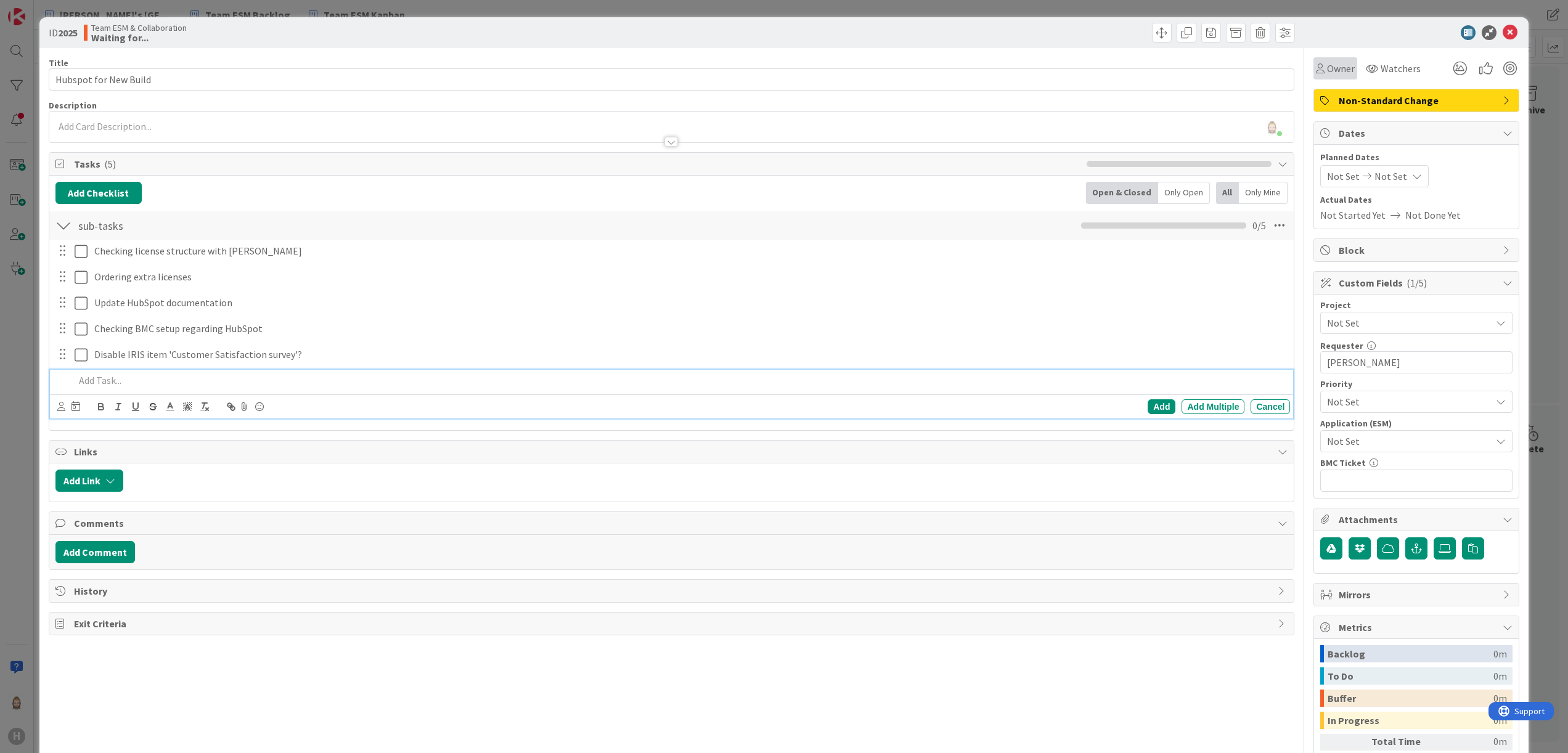
click at [1316, 61] on div "Owner" at bounding box center [1335, 68] width 39 height 15
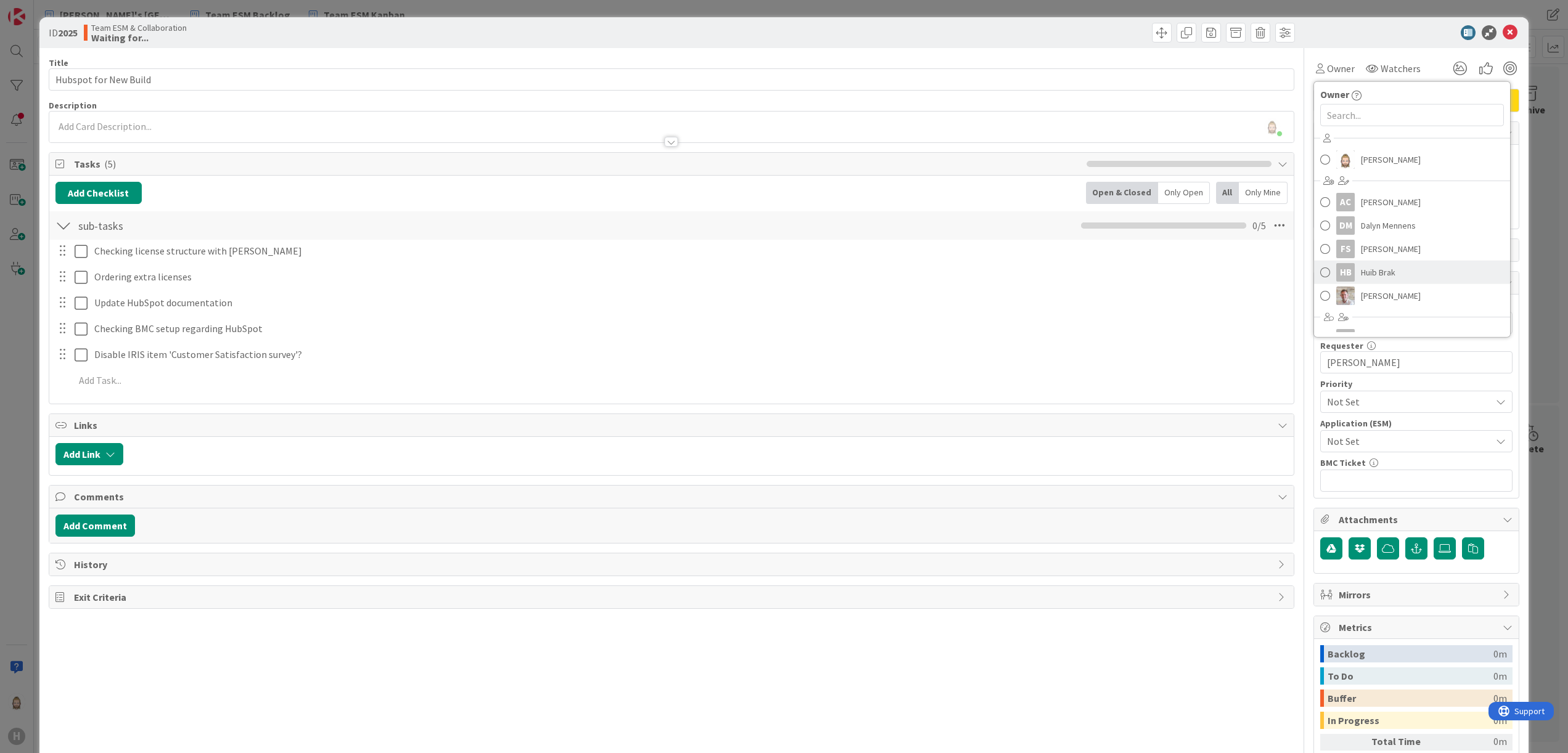
click at [1391, 267] on link "HB Huib Brak" at bounding box center [1412, 272] width 196 height 23
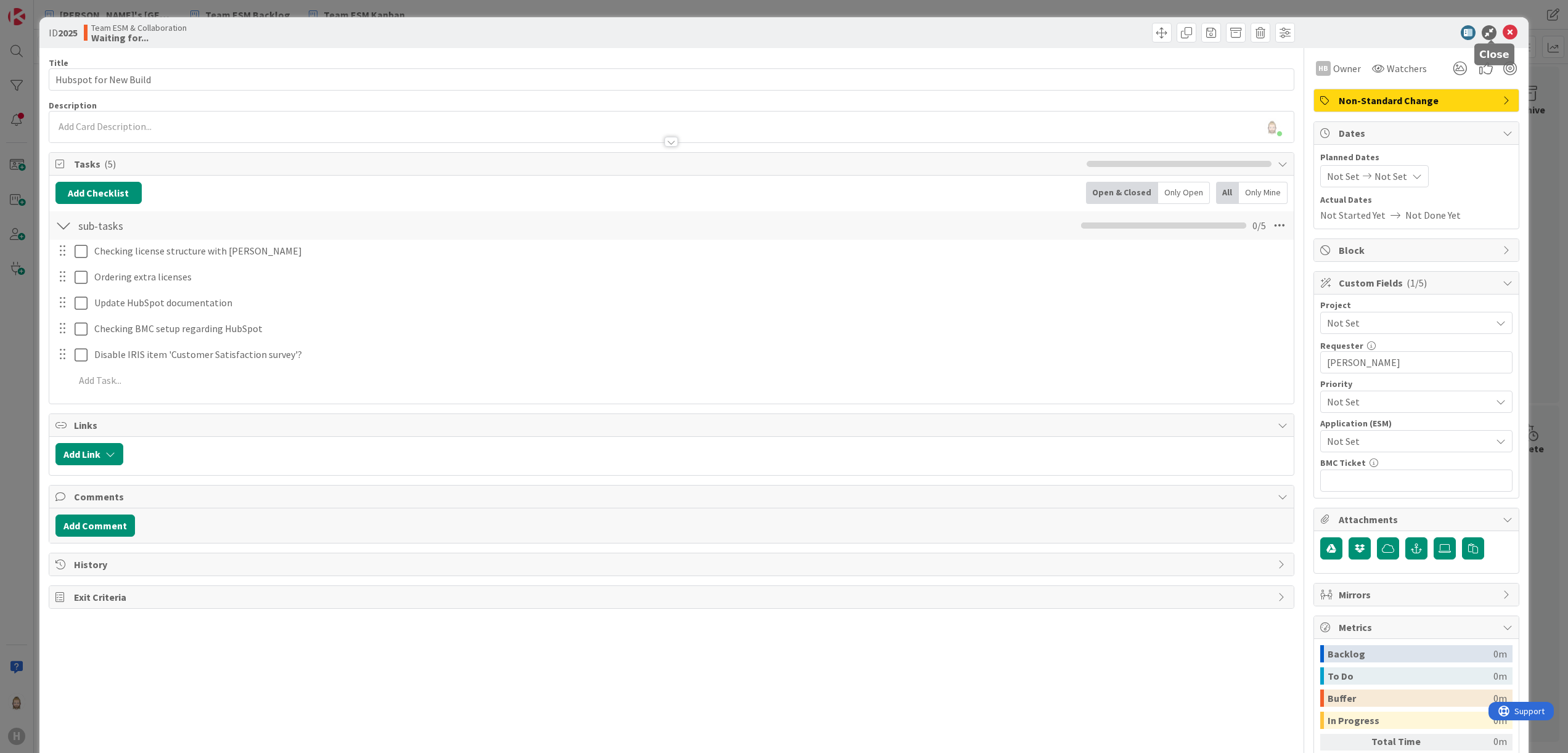
click at [1503, 35] on icon at bounding box center [1510, 33] width 15 height 15
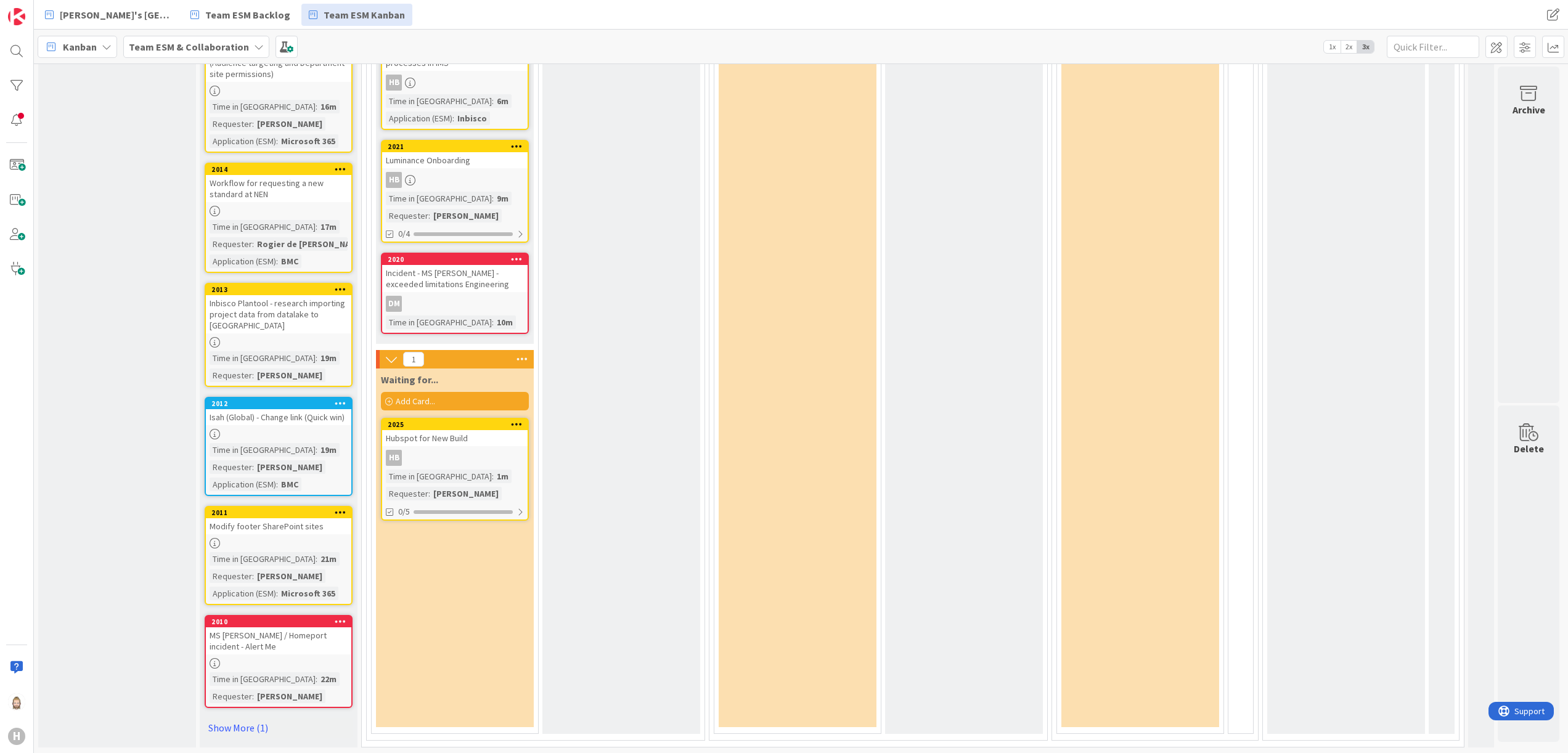
click at [449, 394] on div "Add Card..." at bounding box center [455, 401] width 148 height 18
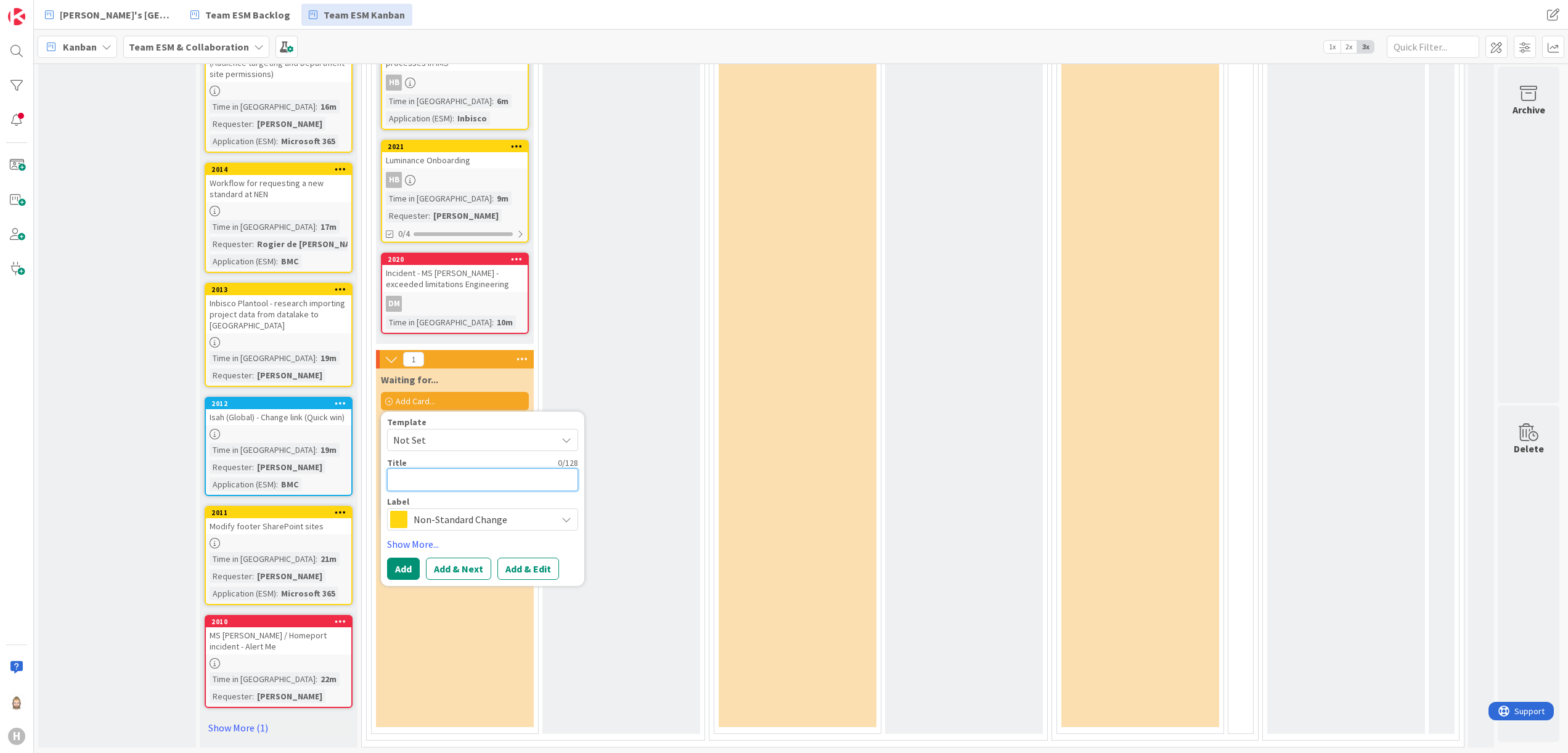
paste textarea "Configure task template for BWF Case - Manual Invoice Request"
type textarea "x"
type textarea "Configure task template for BWF Case - Manual Invoice Request"
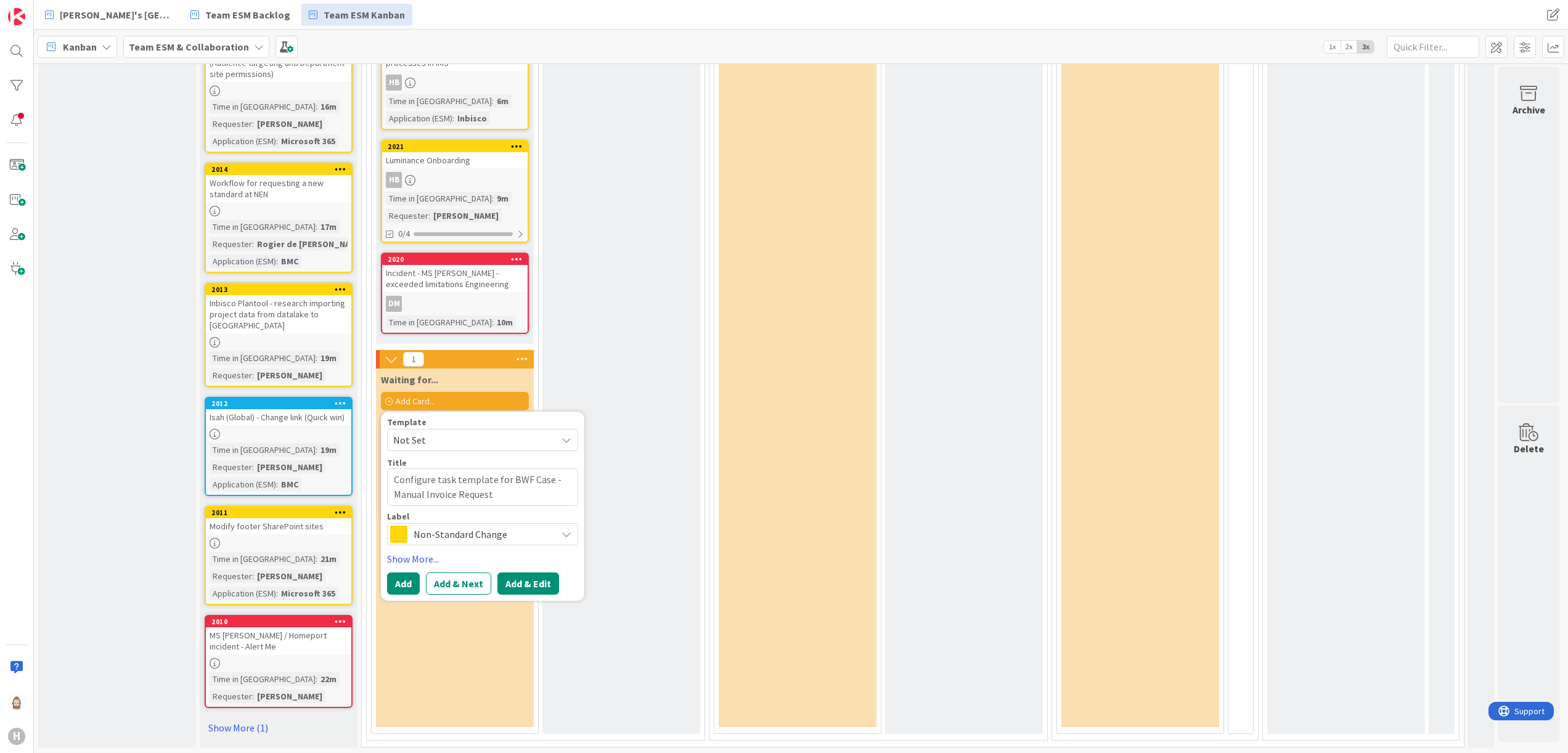
click at [537, 578] on button "Add & Edit" at bounding box center [528, 584] width 61 height 23
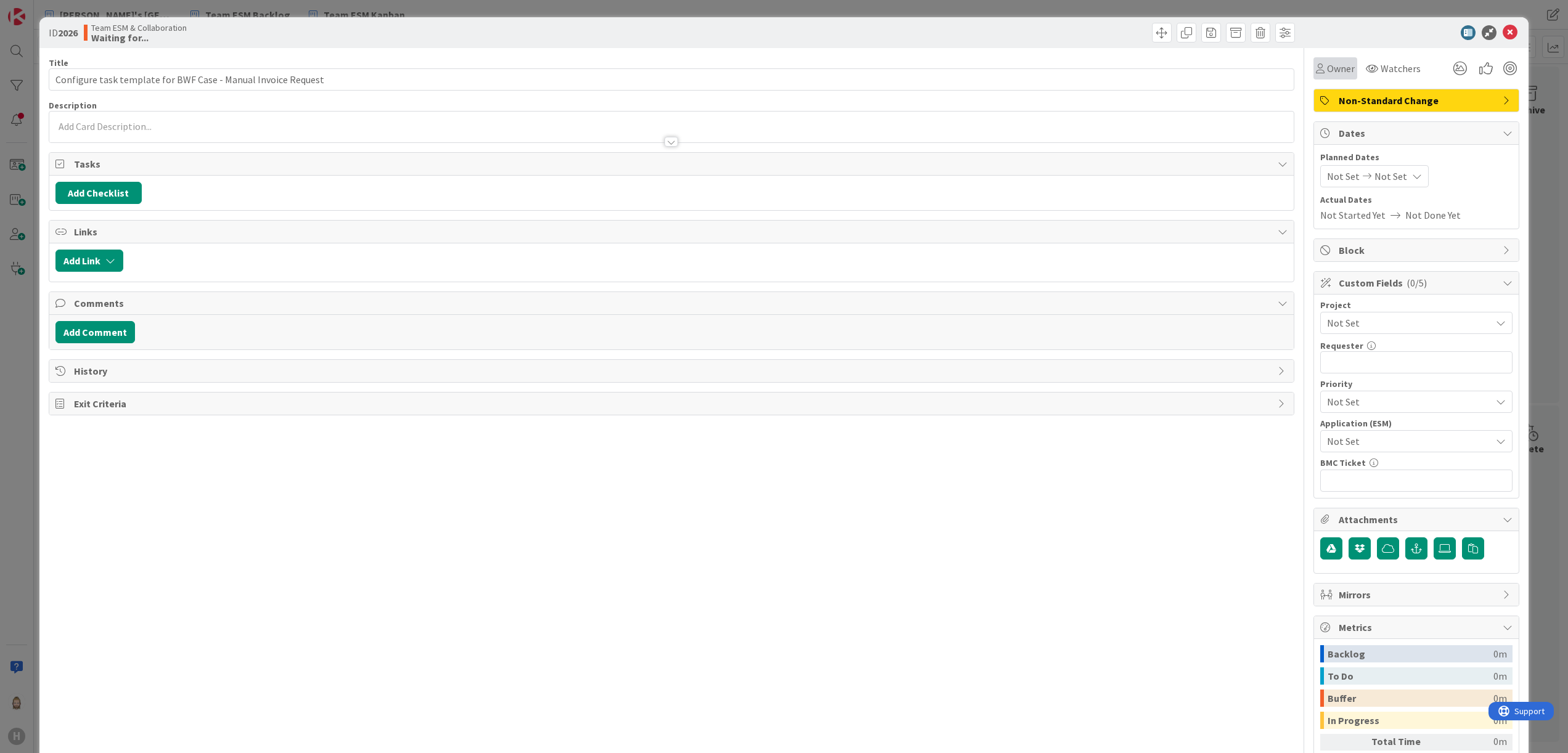
click at [1327, 70] on span "Owner" at bounding box center [1341, 68] width 28 height 15
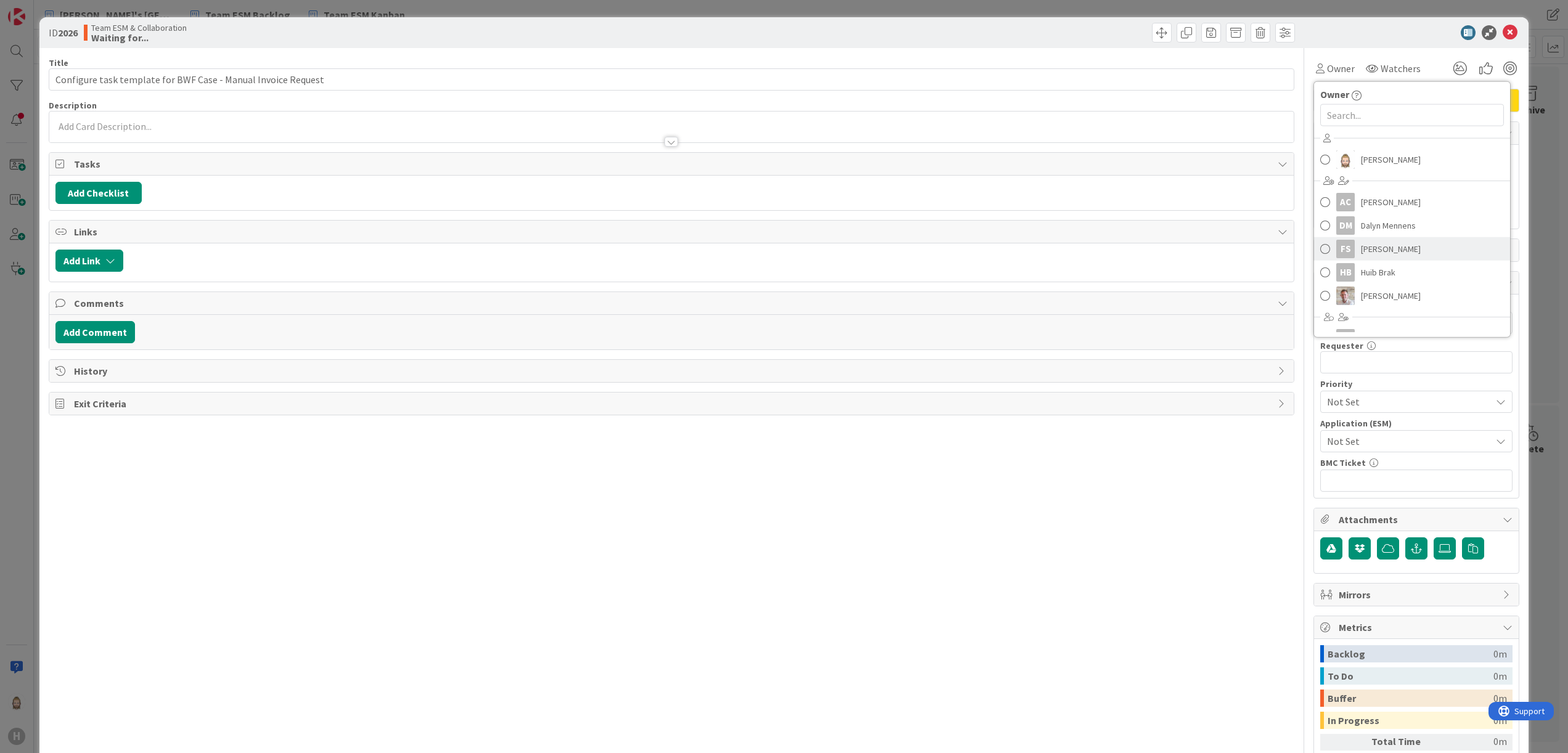
click at [1386, 249] on link "FS Frank Shen" at bounding box center [1412, 249] width 196 height 23
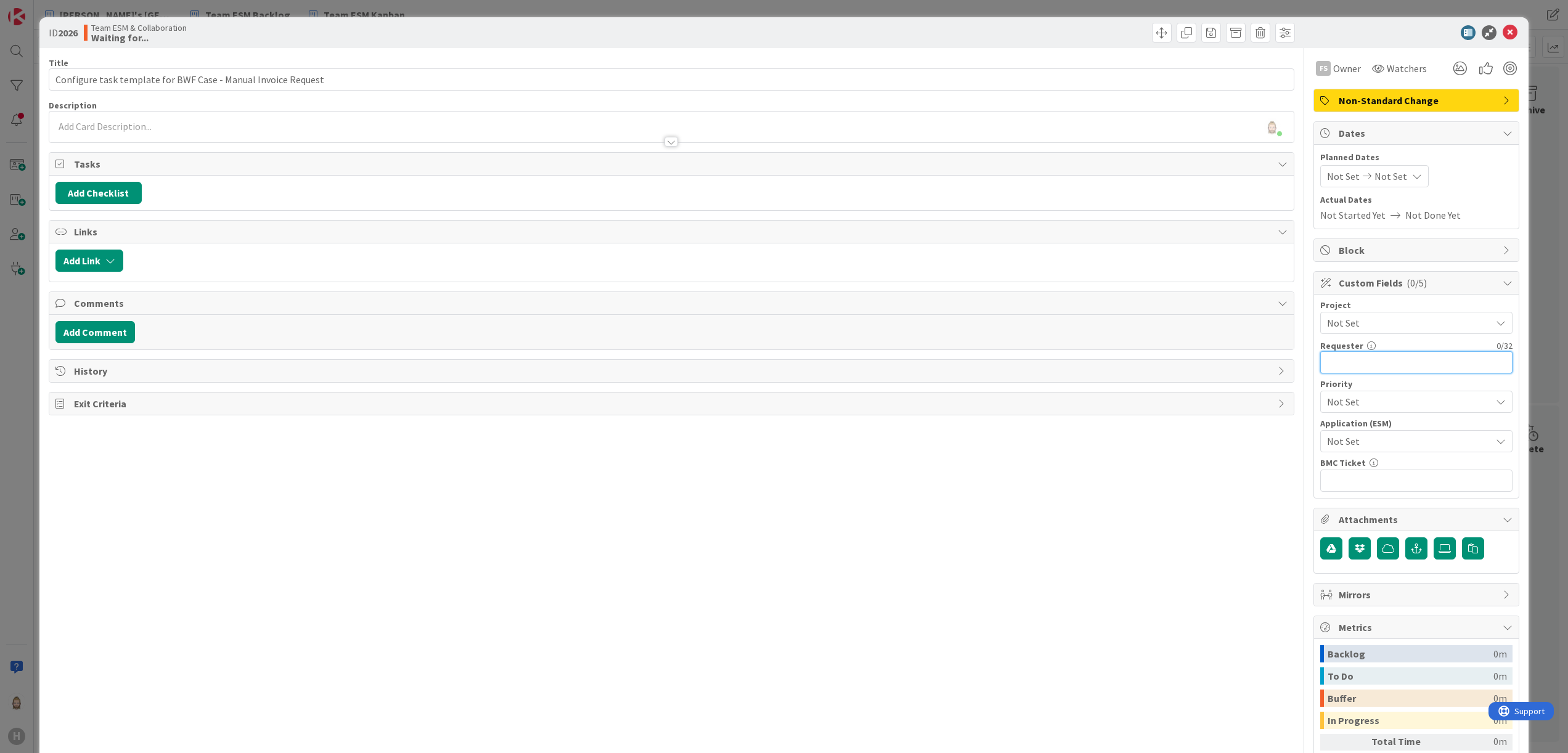
click at [1395, 366] on input "text" at bounding box center [1417, 362] width 192 height 23
paste input "[PERSON_NAME]"
type input "[PERSON_NAME]"
click at [1362, 442] on span "Not Set" at bounding box center [1406, 441] width 158 height 17
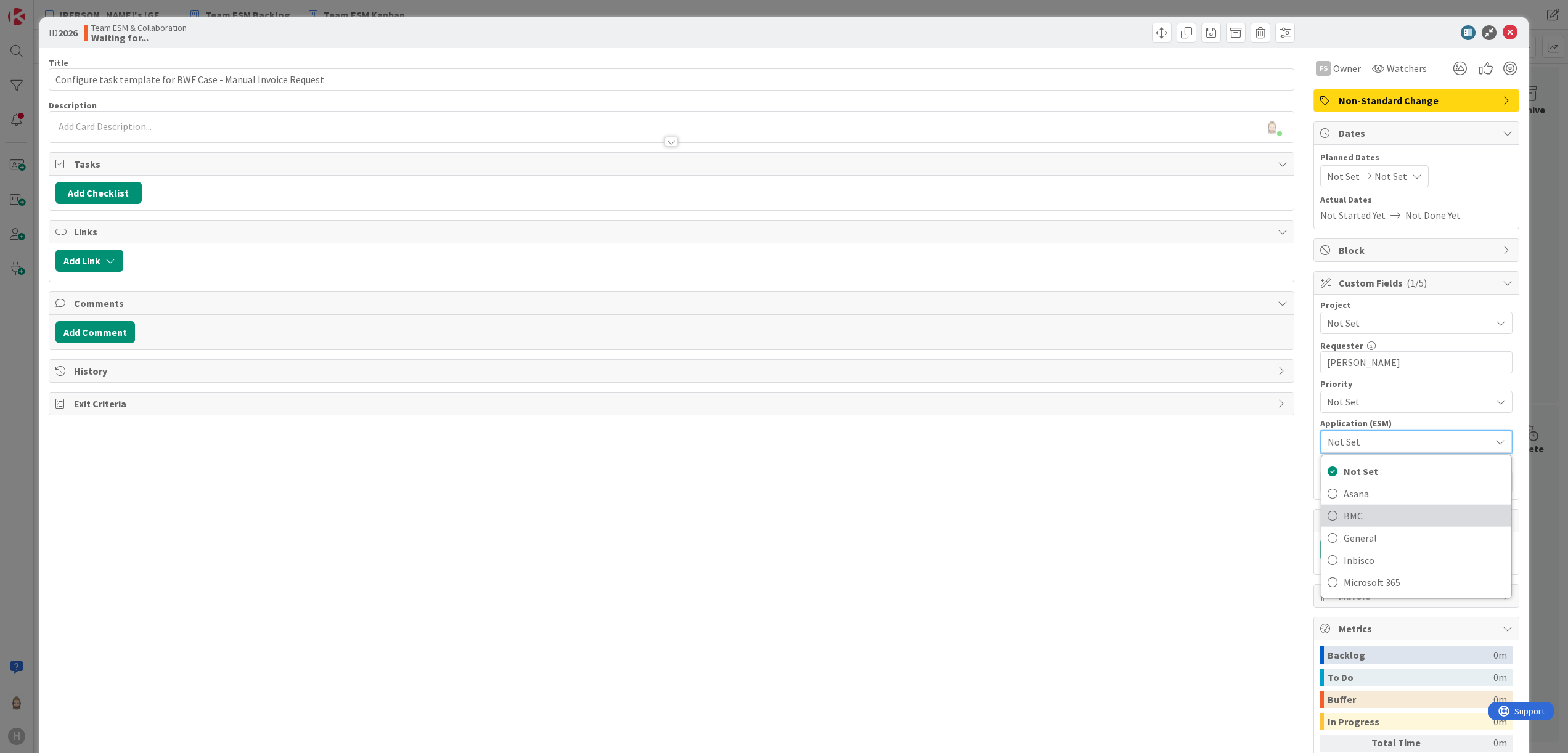
click at [1357, 513] on span "BMC" at bounding box center [1424, 516] width 162 height 18
click at [270, 121] on div "Rob van Wees just joined" at bounding box center [672, 127] width 1245 height 31
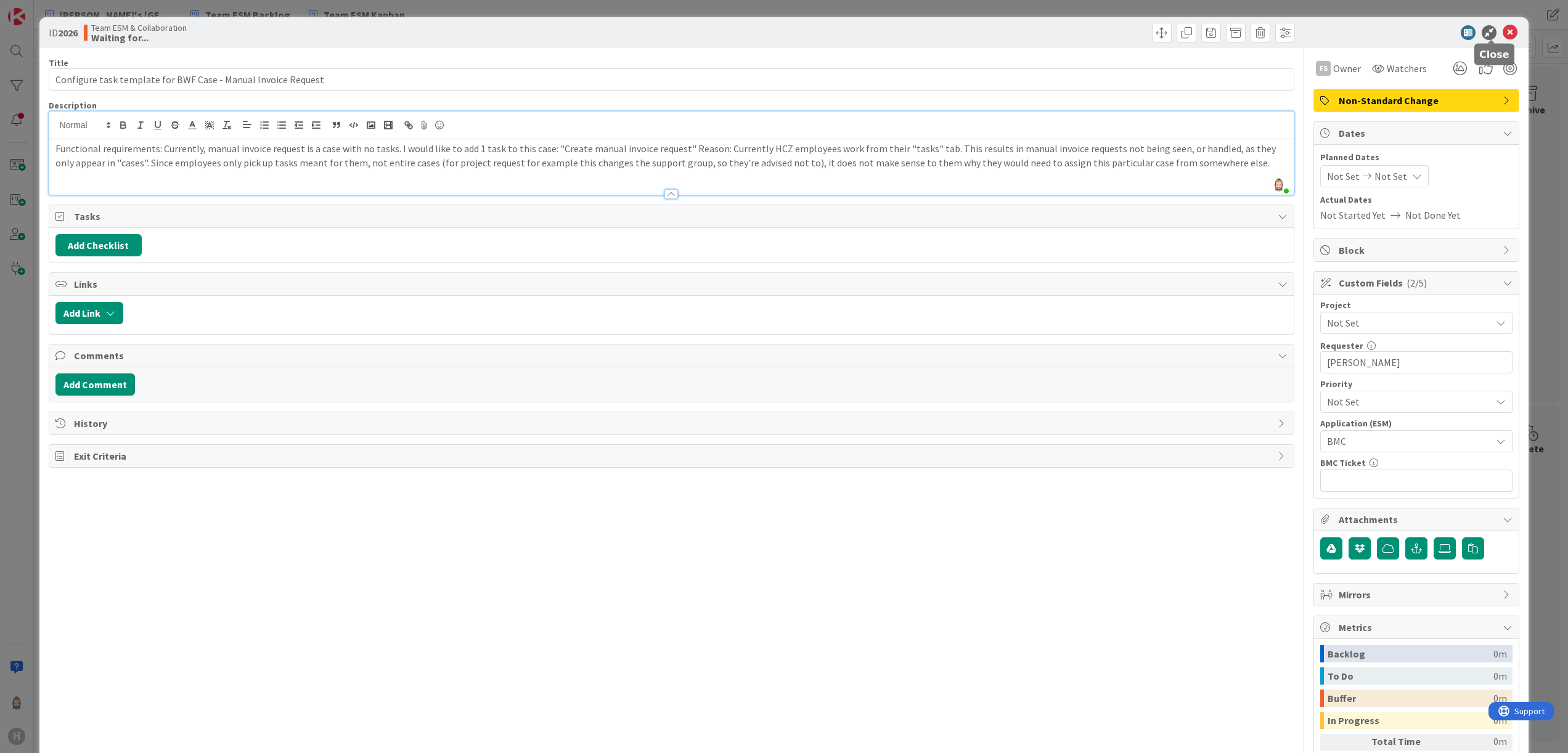
click at [1503, 28] on icon at bounding box center [1510, 33] width 15 height 15
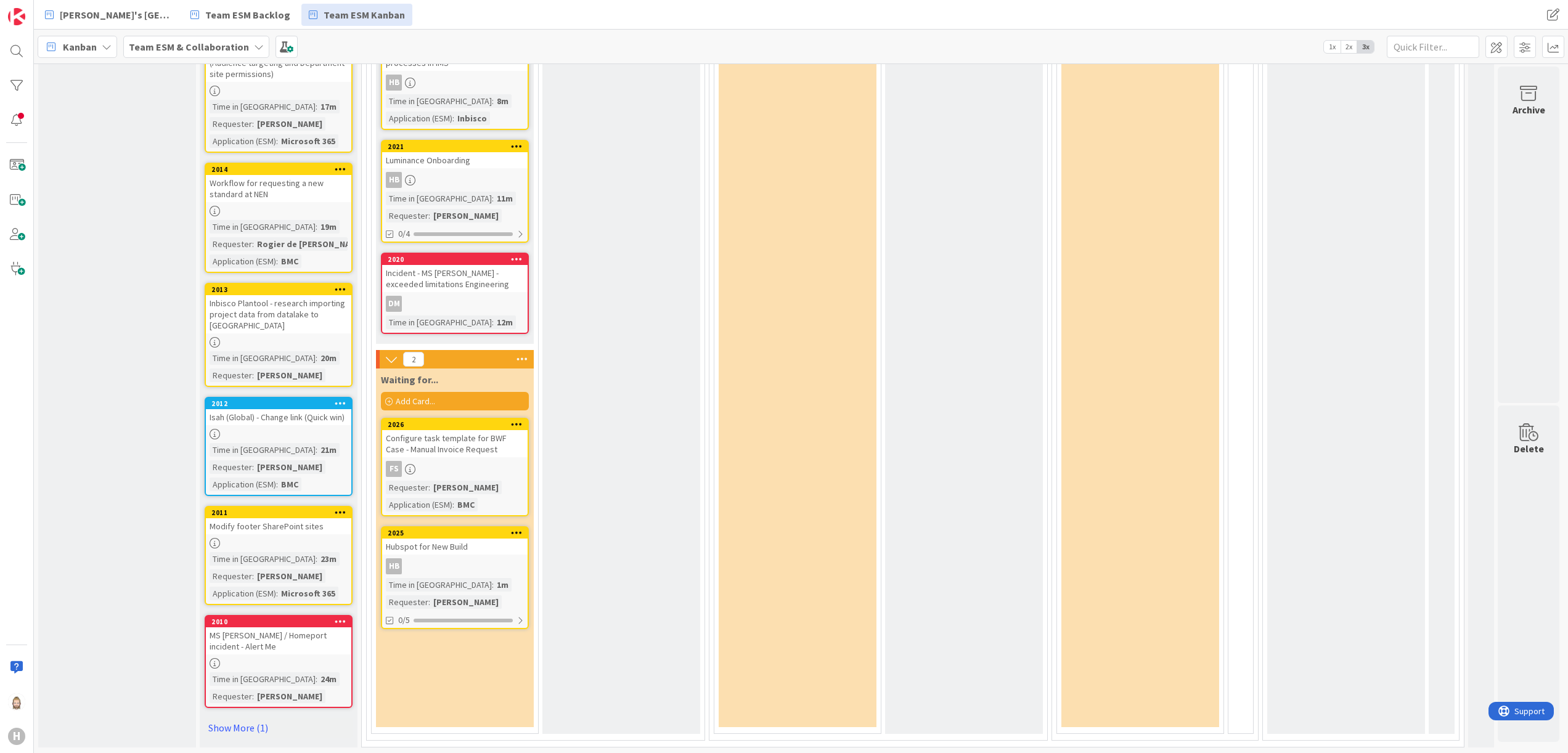
click at [461, 392] on div "Add Card..." at bounding box center [455, 401] width 148 height 18
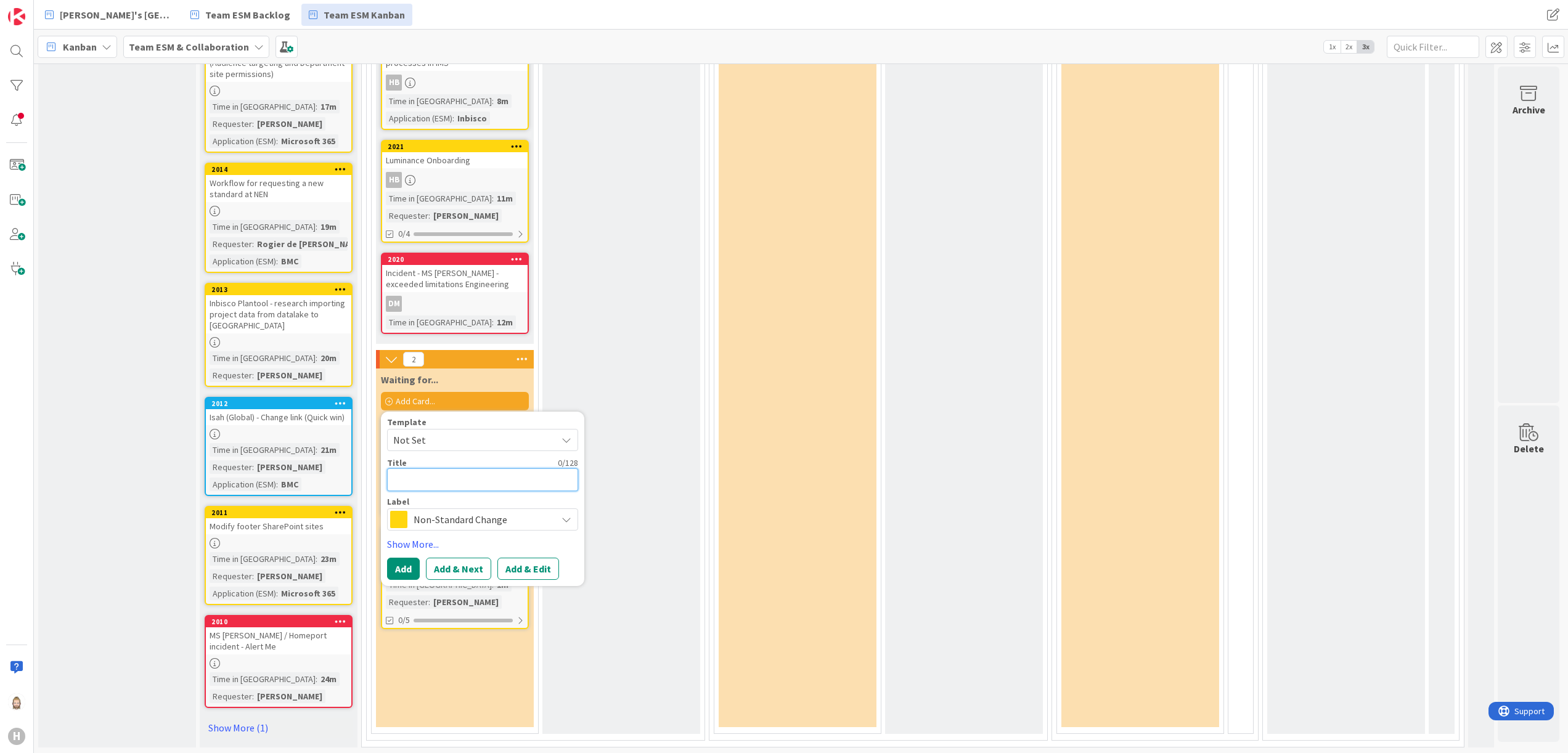
paste textarea "Modify Cost transfer request"
type textarea "x"
type textarea "Modify Cost transfer request"
click at [543, 565] on button "Add & Edit" at bounding box center [528, 569] width 61 height 23
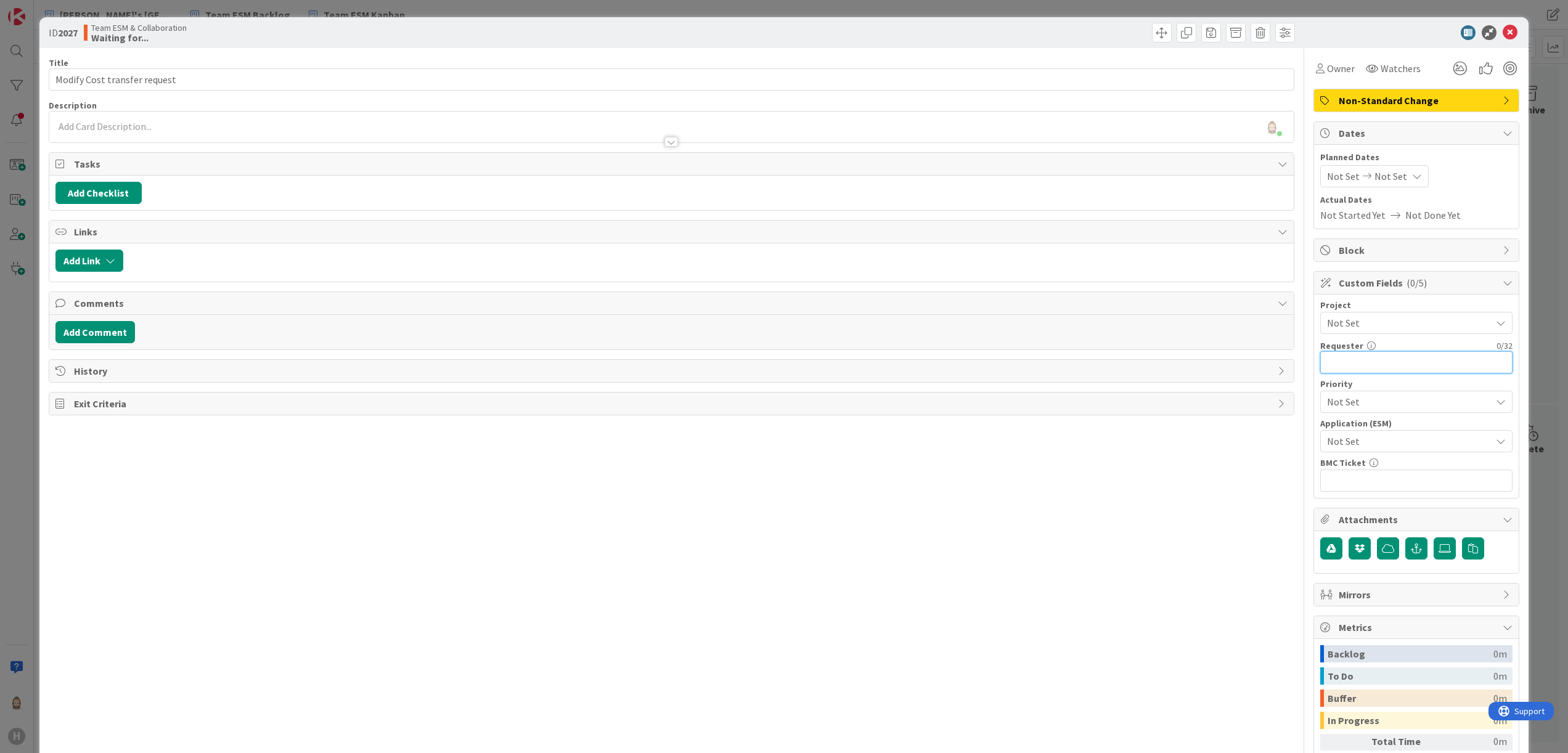
click at [1378, 374] on input "text" at bounding box center [1417, 362] width 192 height 23
paste input "[PERSON_NAME]"
type input "[PERSON_NAME]"
click at [366, 121] on div "Rob van Wees just joined" at bounding box center [672, 127] width 1245 height 31
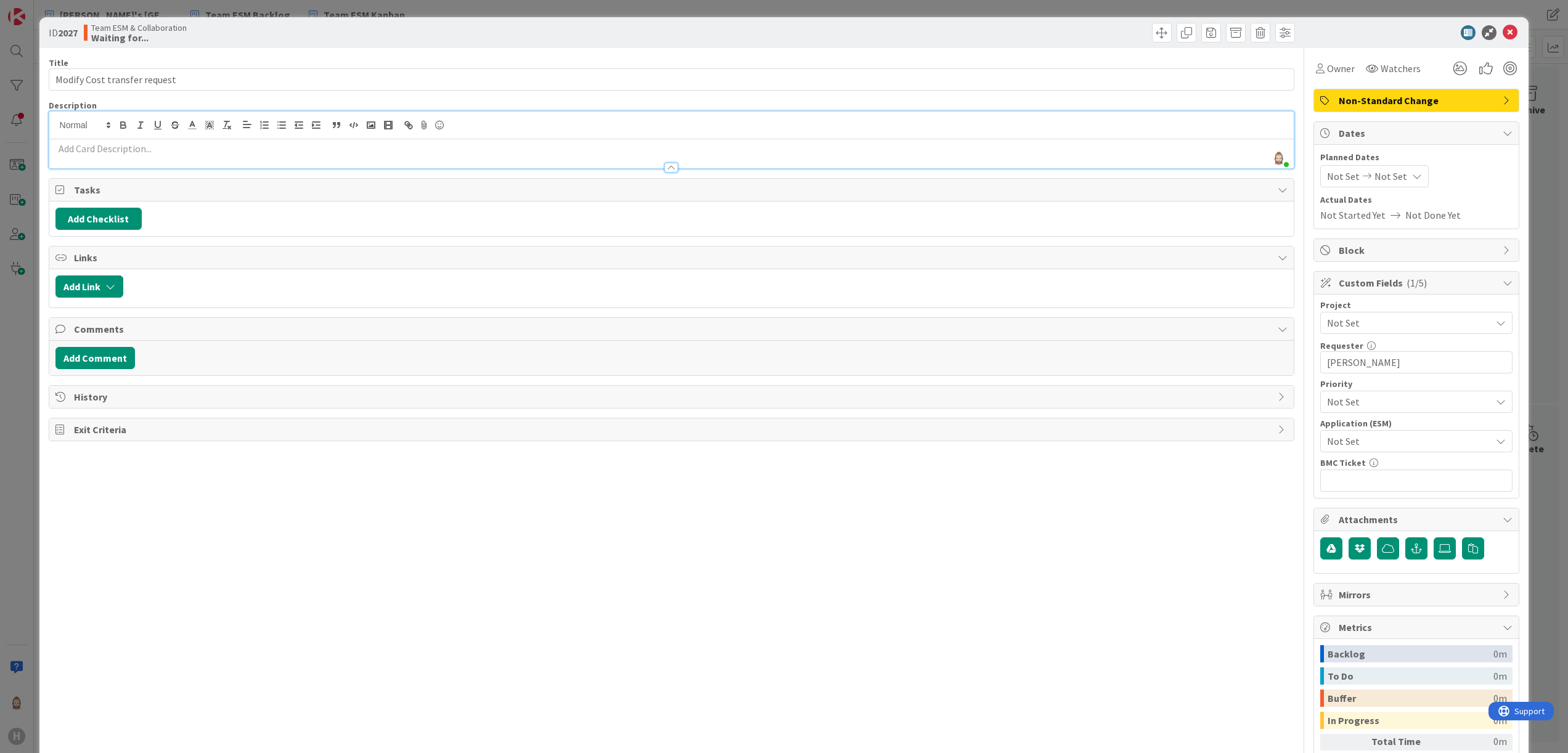
click at [375, 149] on p at bounding box center [672, 149] width 1233 height 14
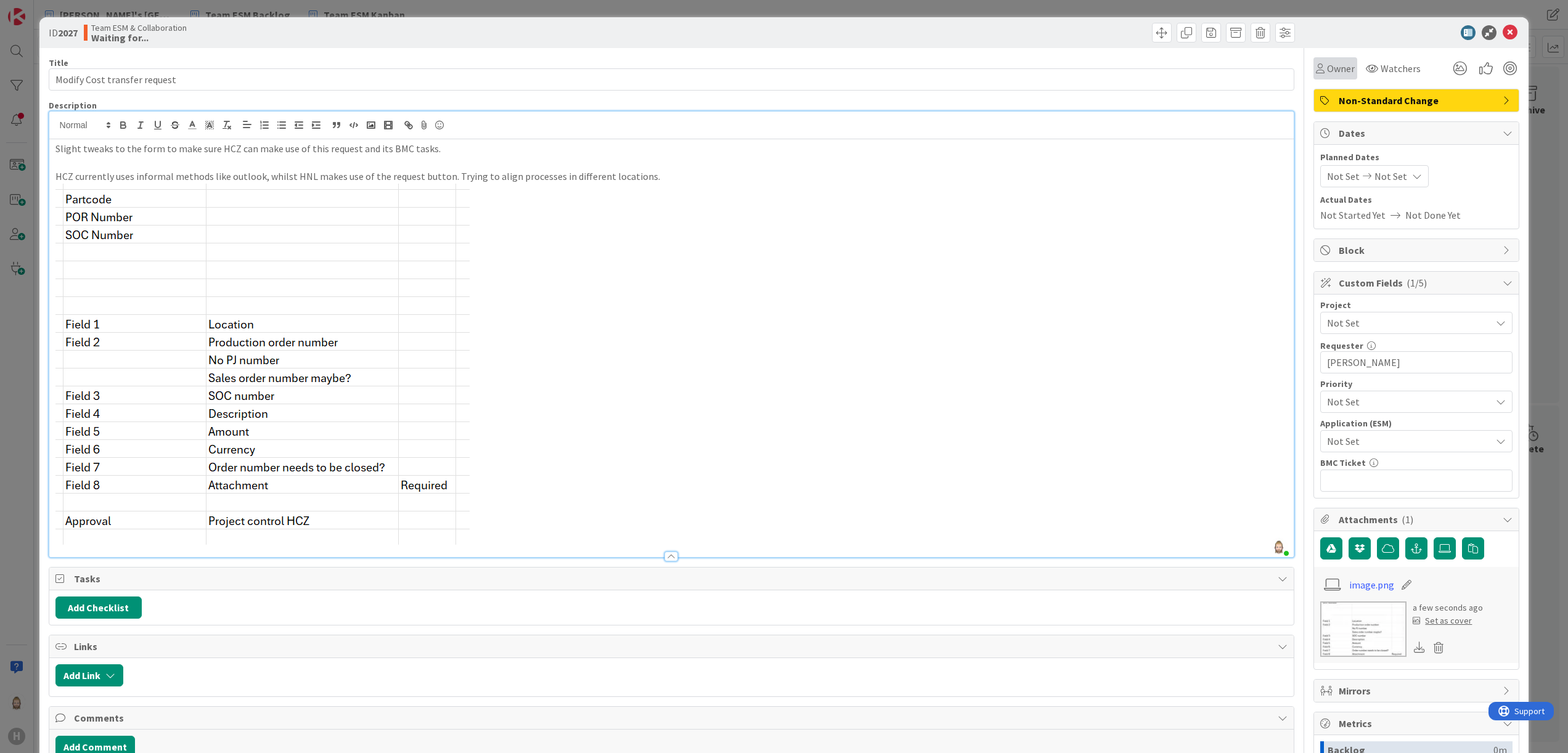
click at [1327, 68] on span "Owner" at bounding box center [1341, 68] width 28 height 15
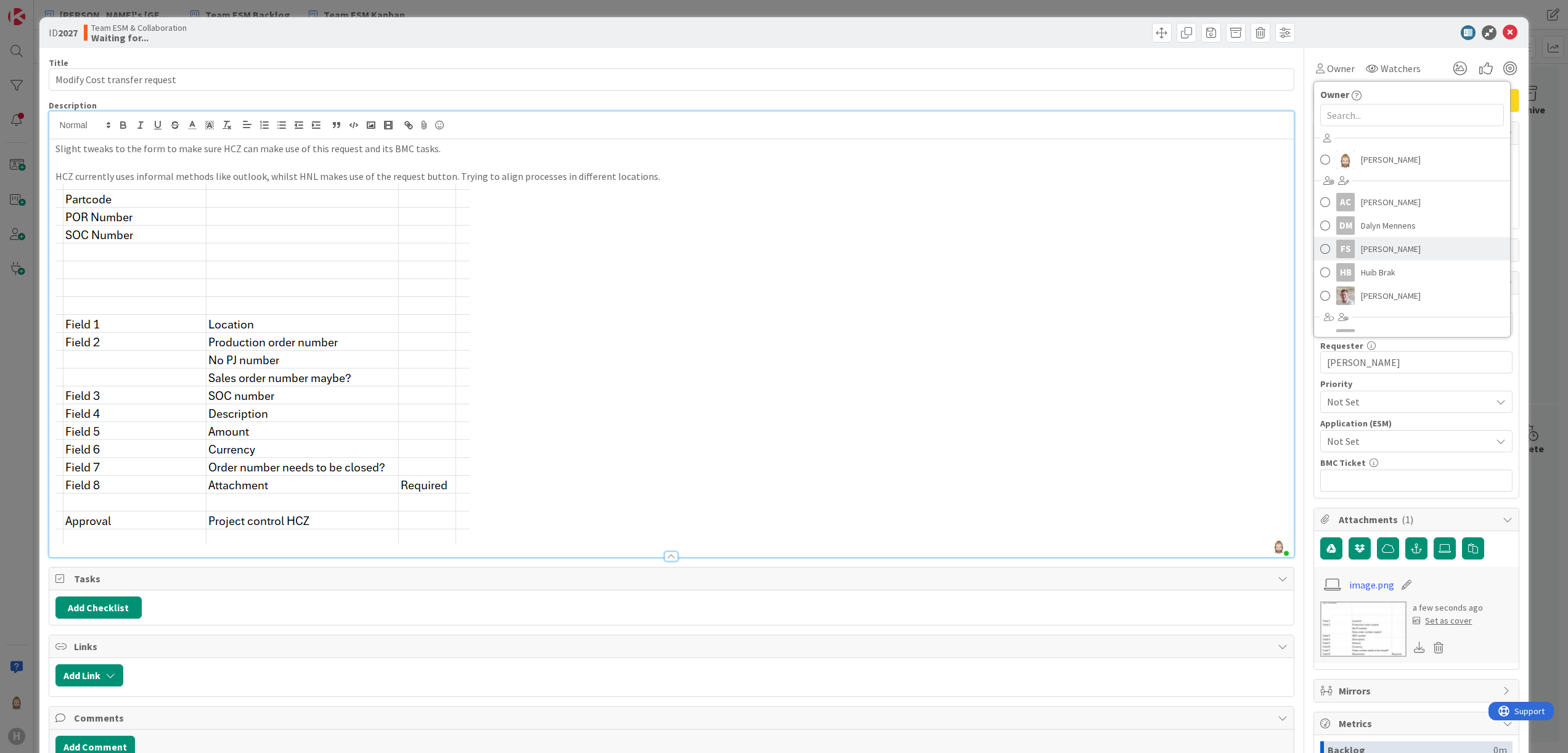
click at [1374, 245] on span "Frank Shen" at bounding box center [1391, 249] width 60 height 18
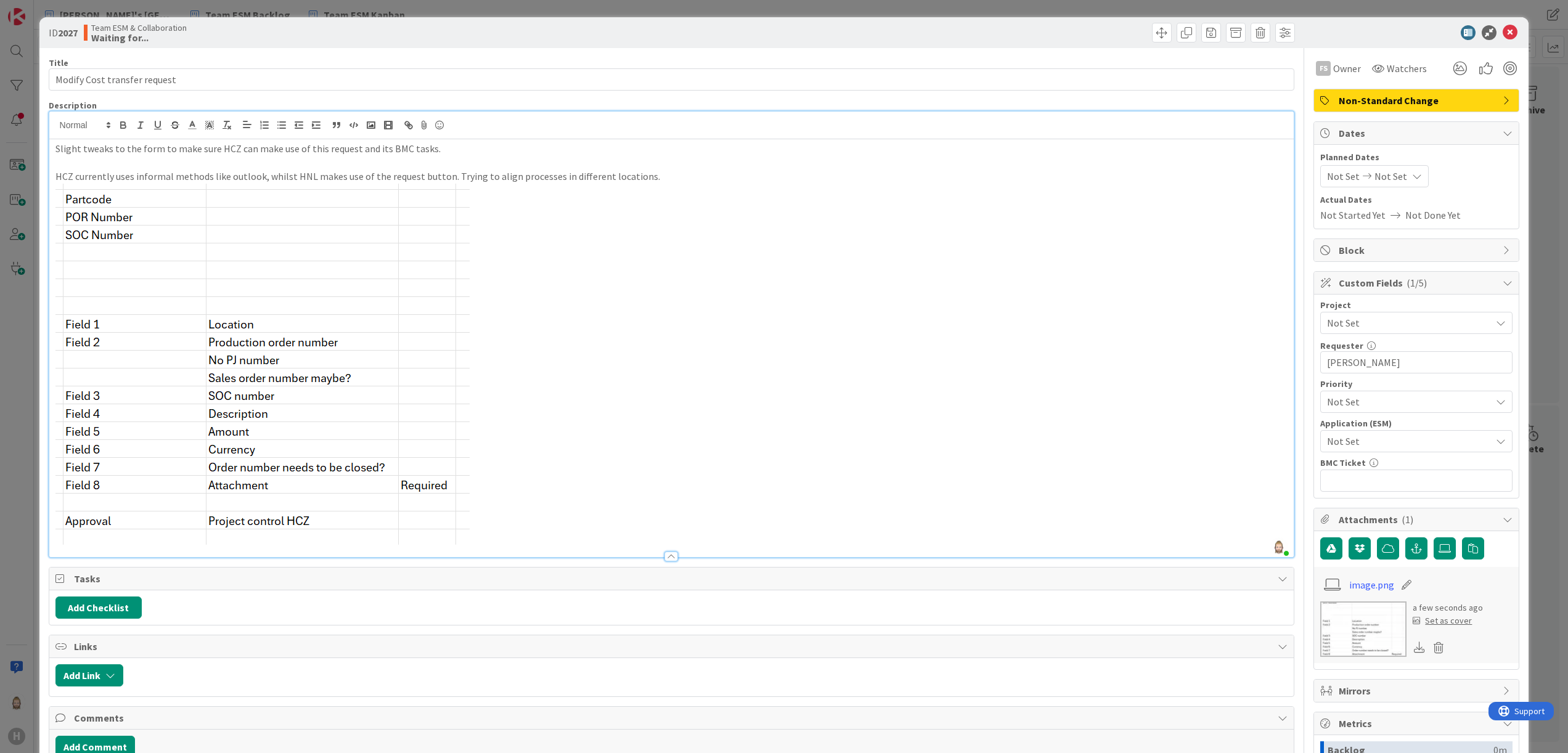
click at [1381, 435] on span "Not Set" at bounding box center [1406, 441] width 158 height 17
click at [1366, 510] on span "BMC" at bounding box center [1424, 516] width 162 height 18
click at [1503, 31] on icon at bounding box center [1510, 33] width 15 height 15
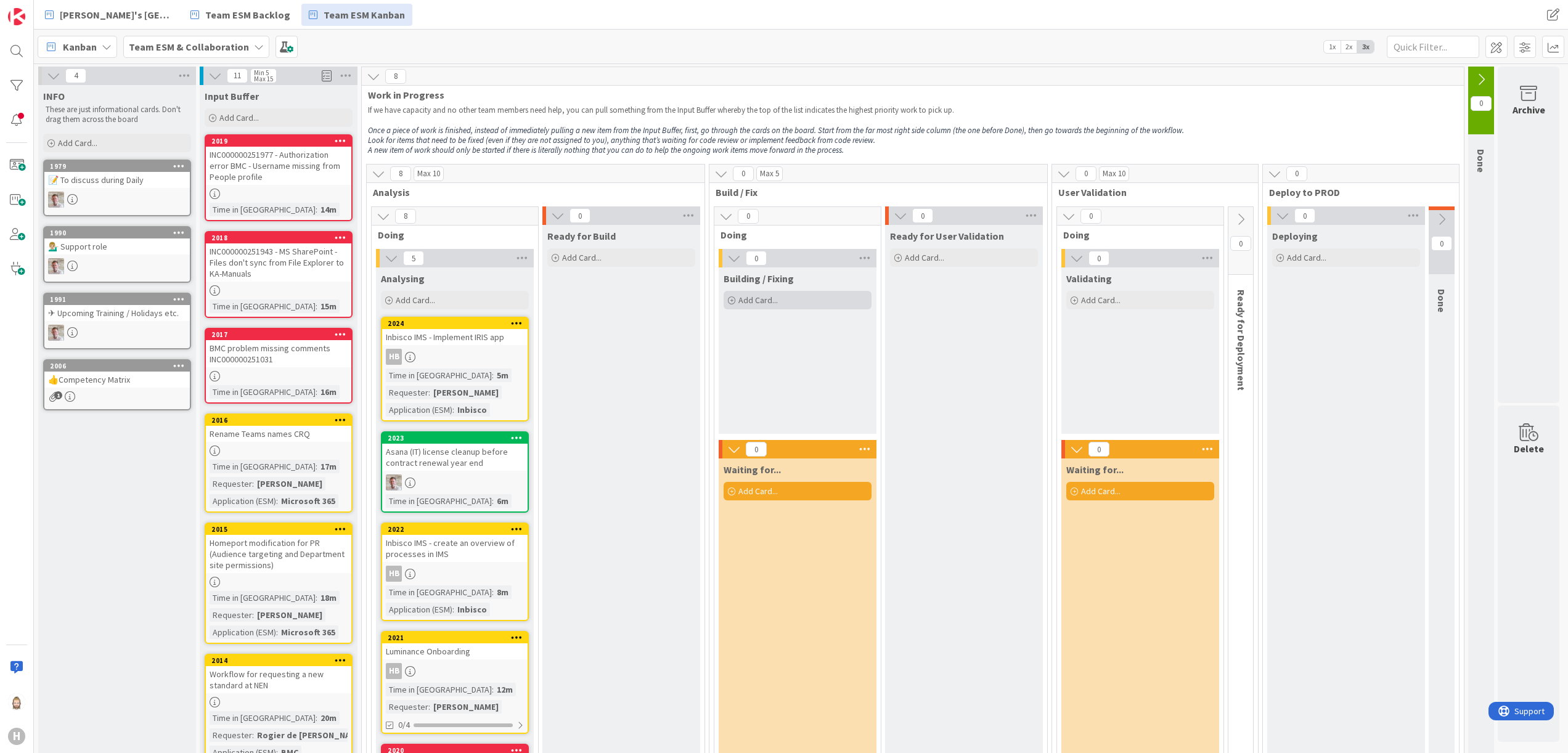
click at [772, 302] on span "Add Card..." at bounding box center [758, 300] width 40 height 11
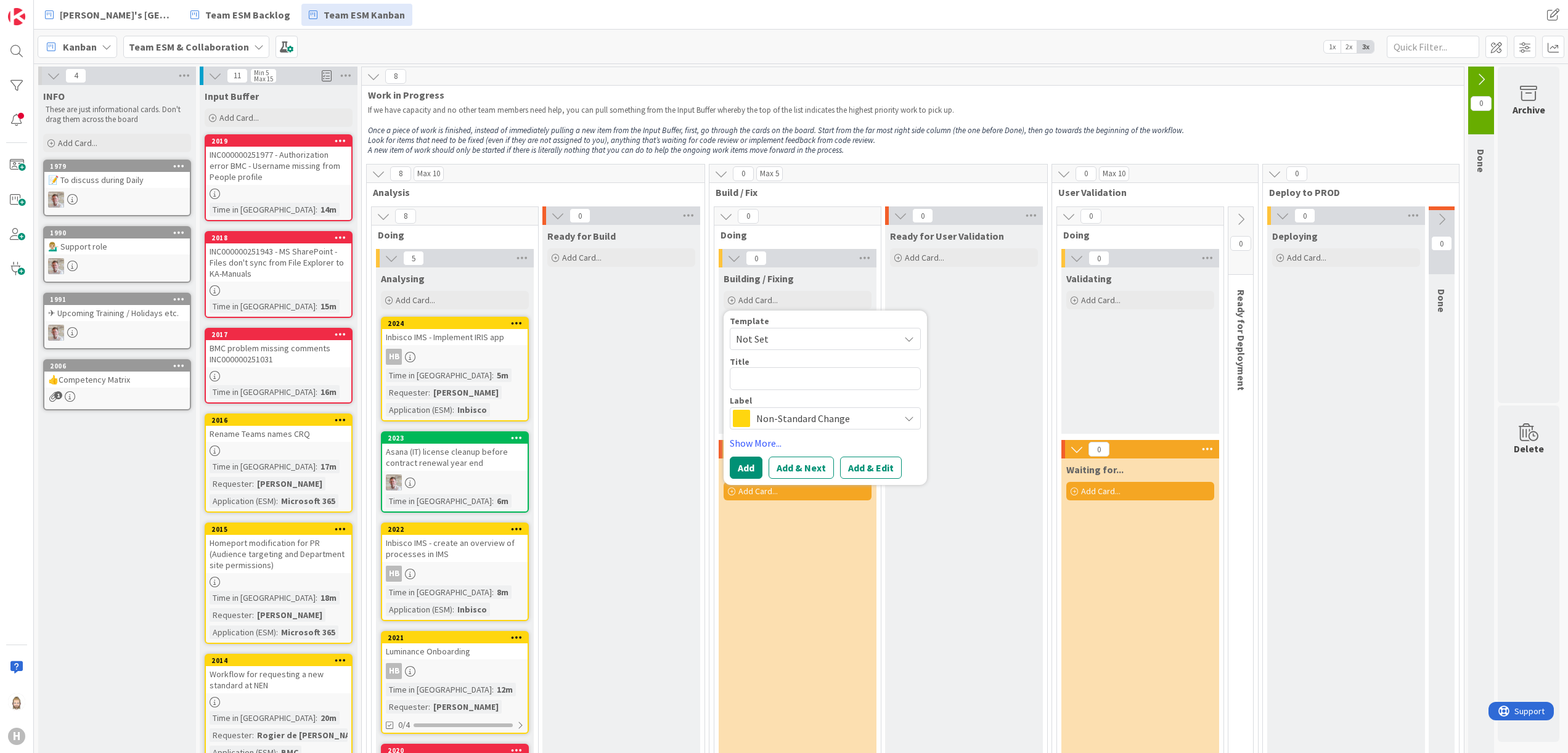
type textarea "x"
type textarea "Finalize and align HCN SharePoint sites"
click at [876, 462] on button "Add & Edit" at bounding box center [871, 468] width 61 height 23
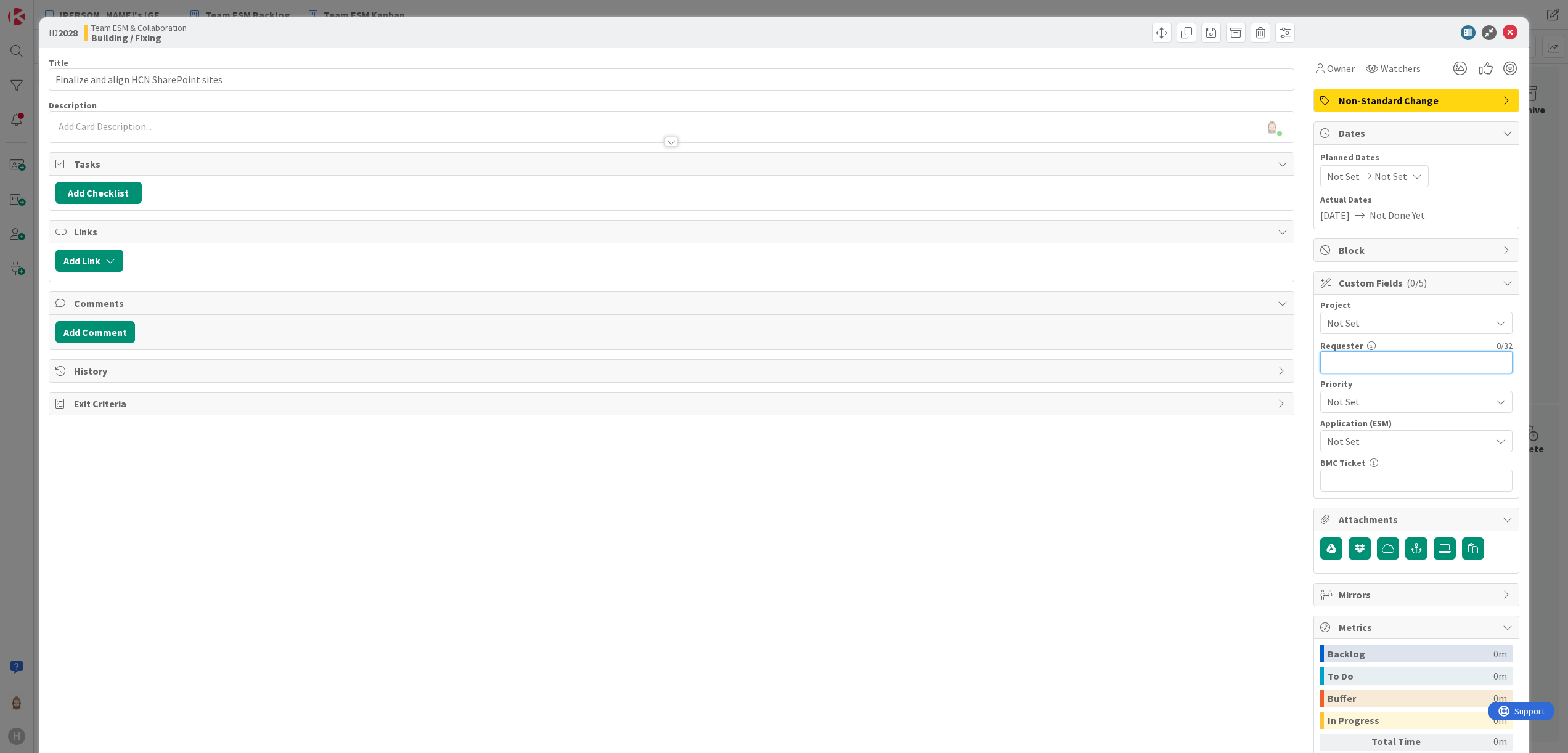
click at [1389, 361] on input "text" at bounding box center [1417, 362] width 192 height 23
paste input "[PERSON_NAME]"
type input "[PERSON_NAME]"
click at [1399, 444] on span "Not Set" at bounding box center [1406, 441] width 158 height 17
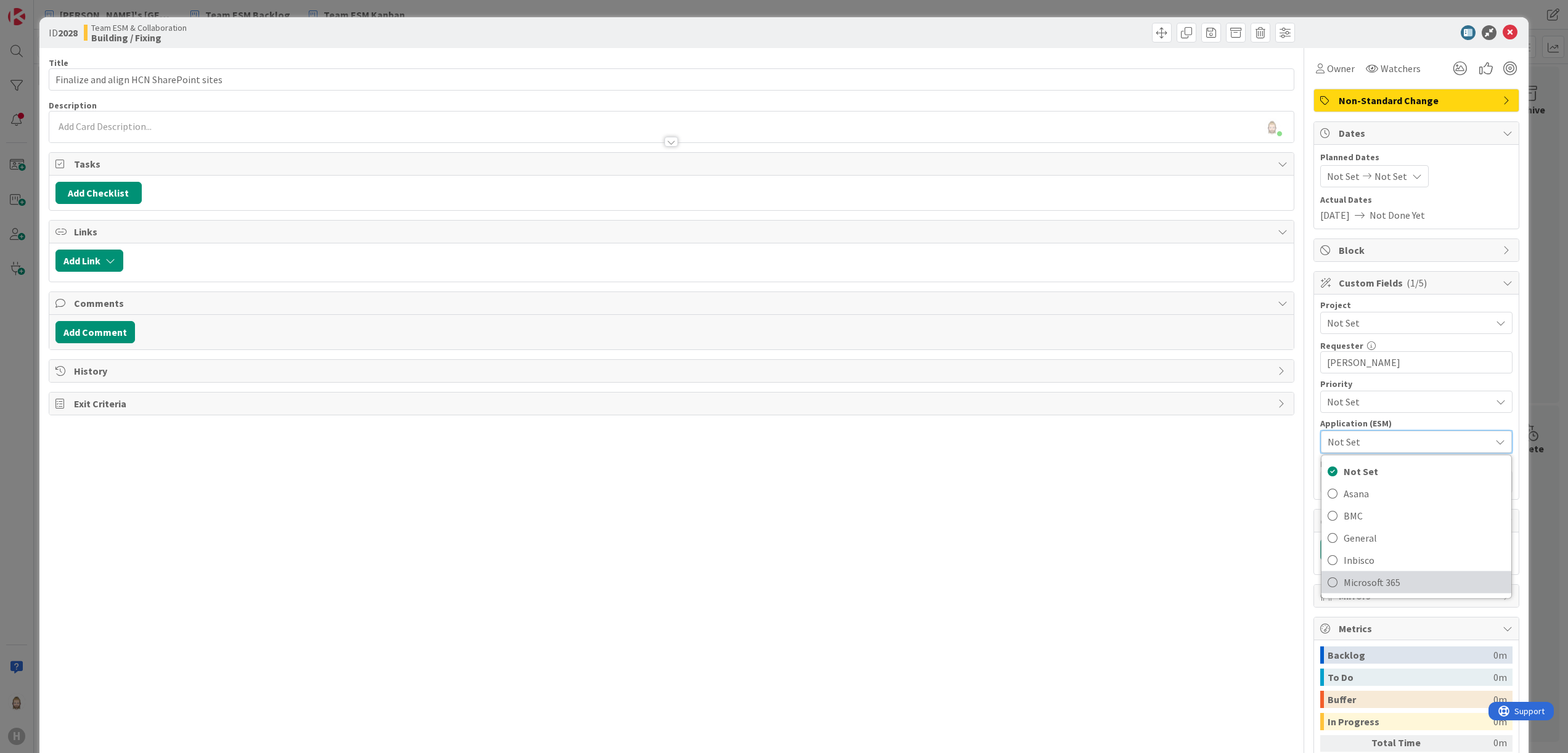
click at [1378, 580] on span "Microsoft 365" at bounding box center [1424, 582] width 162 height 18
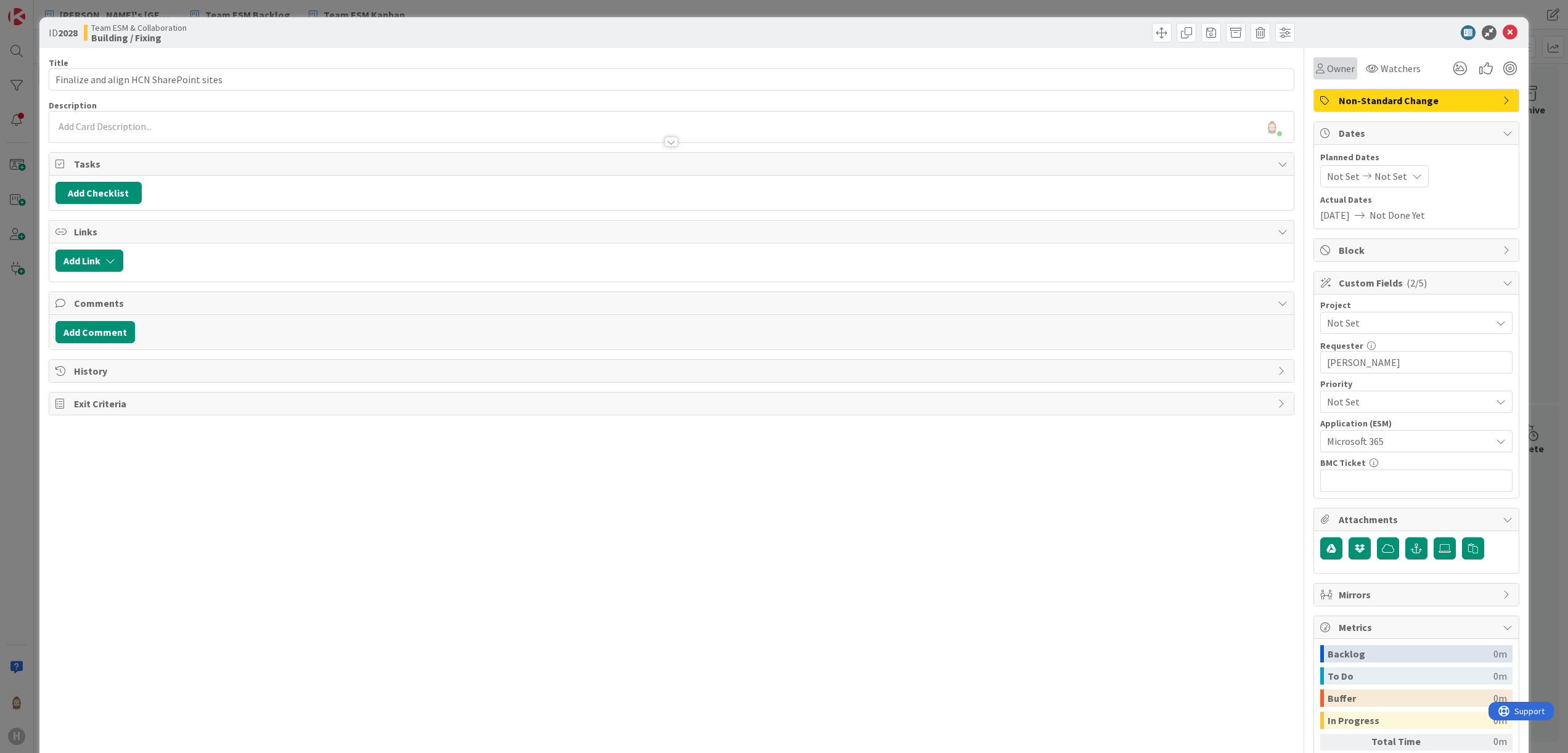
click at [1327, 62] on span "Owner" at bounding box center [1341, 68] width 28 height 15
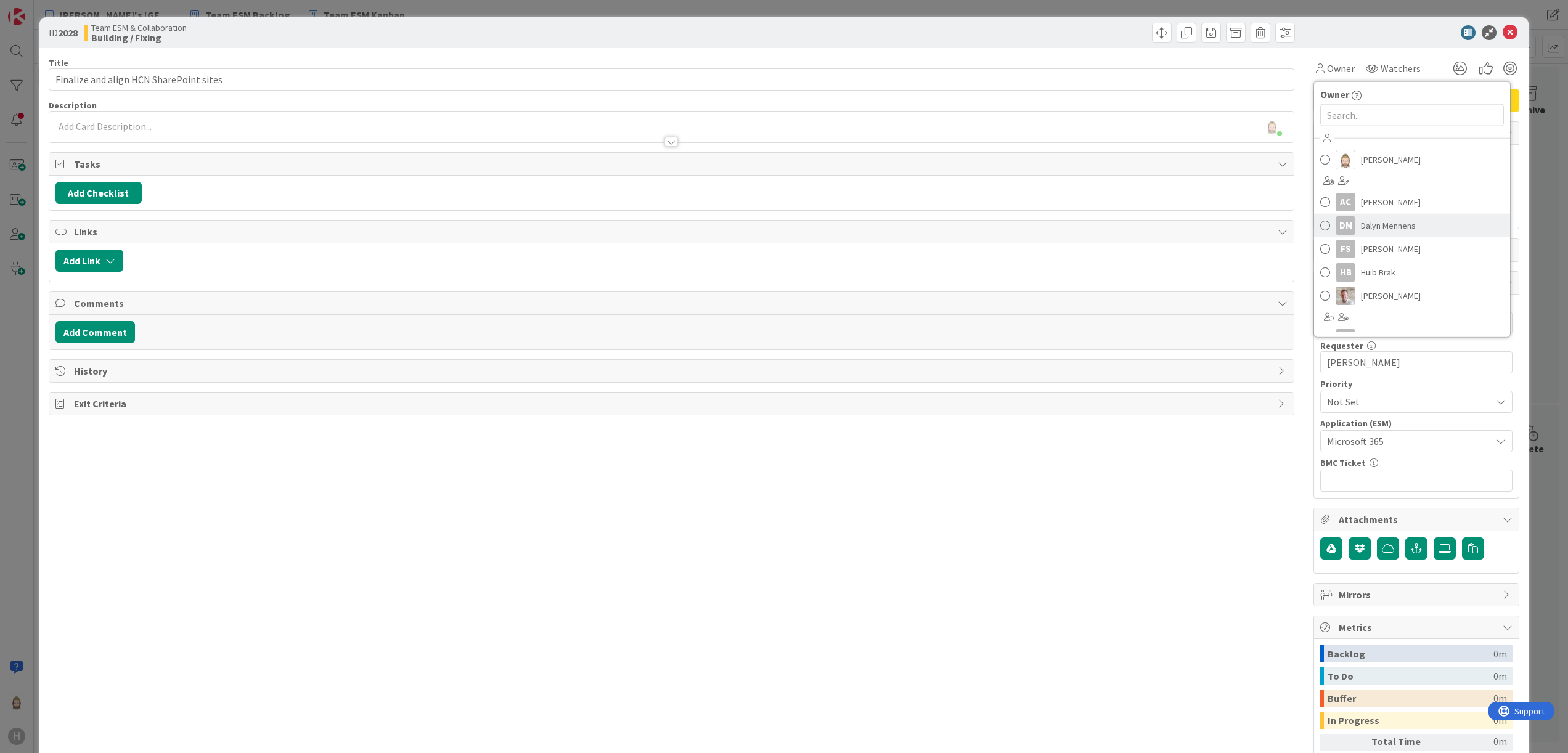
click at [1381, 220] on span "Dalyn Mennens" at bounding box center [1389, 225] width 55 height 18
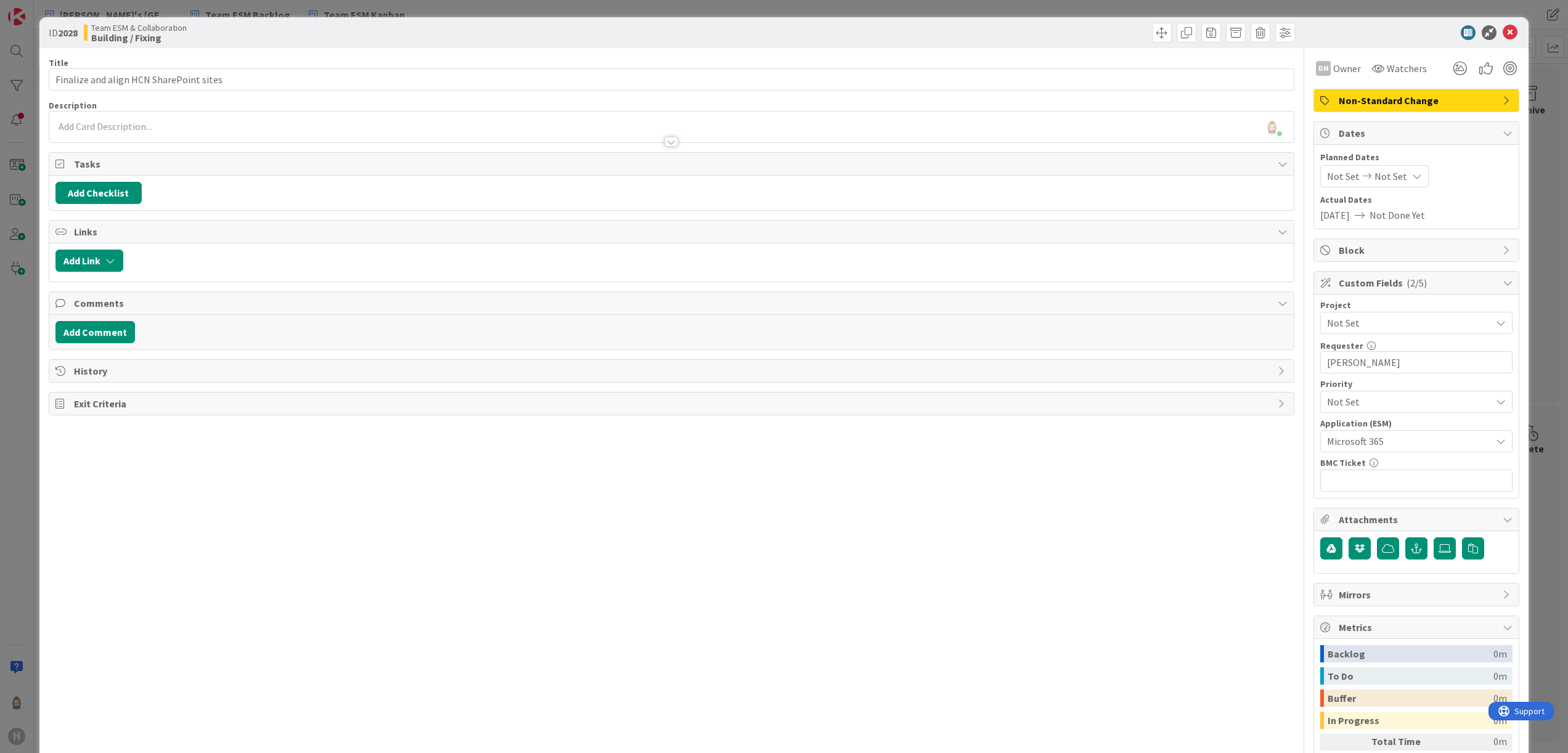
click at [492, 123] on div "Rob van Wees just joined" at bounding box center [672, 127] width 1245 height 31
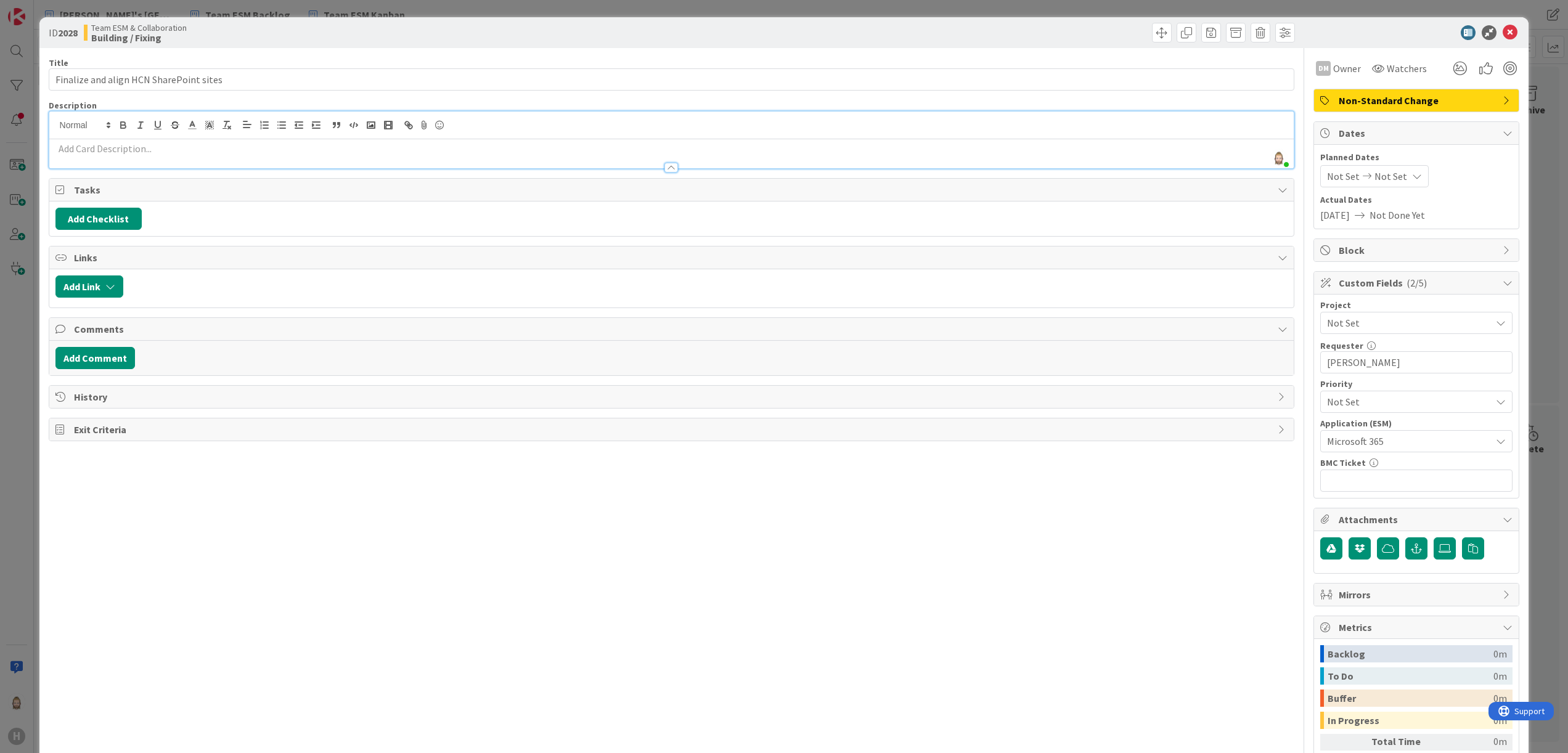
click at [484, 147] on p at bounding box center [672, 149] width 1233 height 14
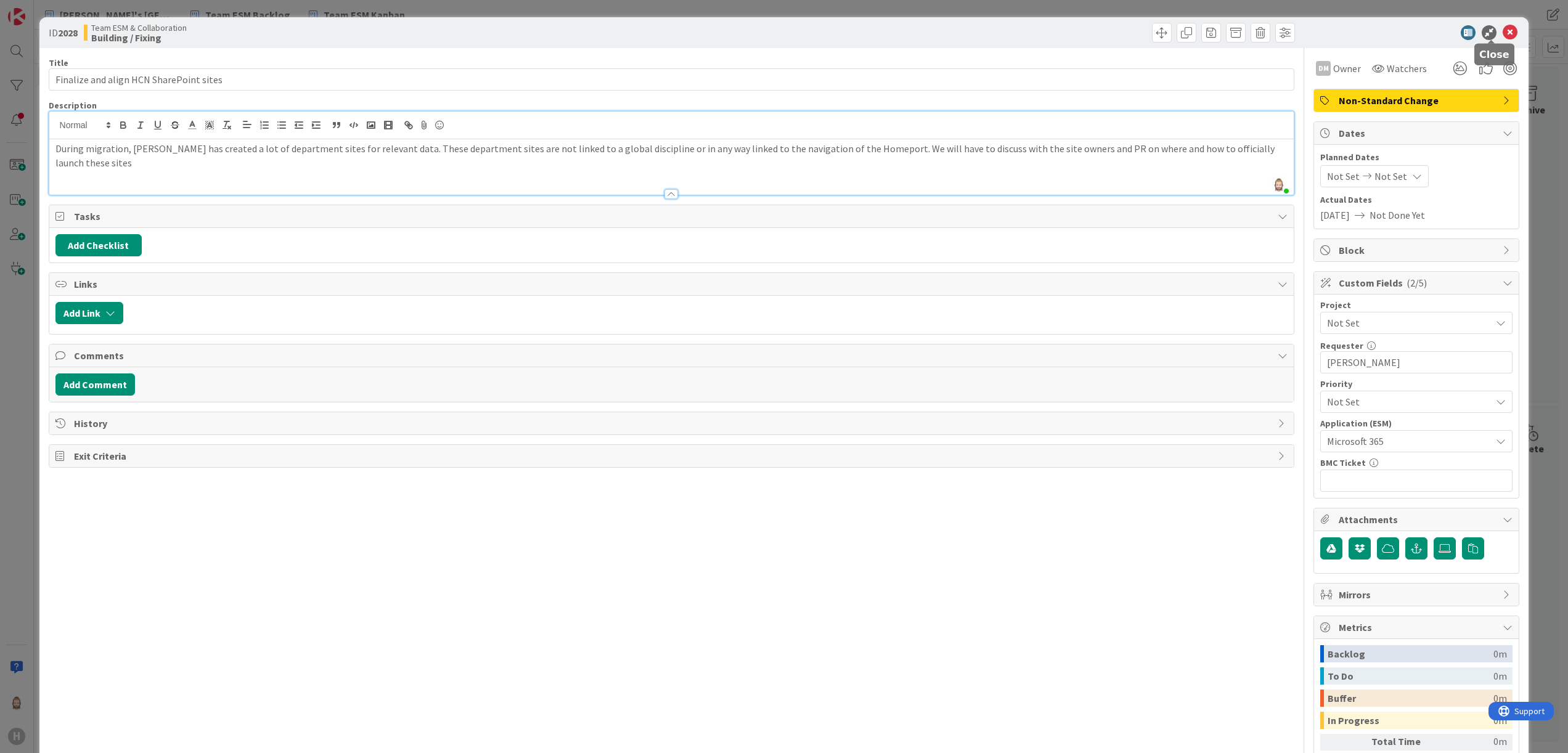
click at [1503, 26] on icon at bounding box center [1510, 33] width 15 height 15
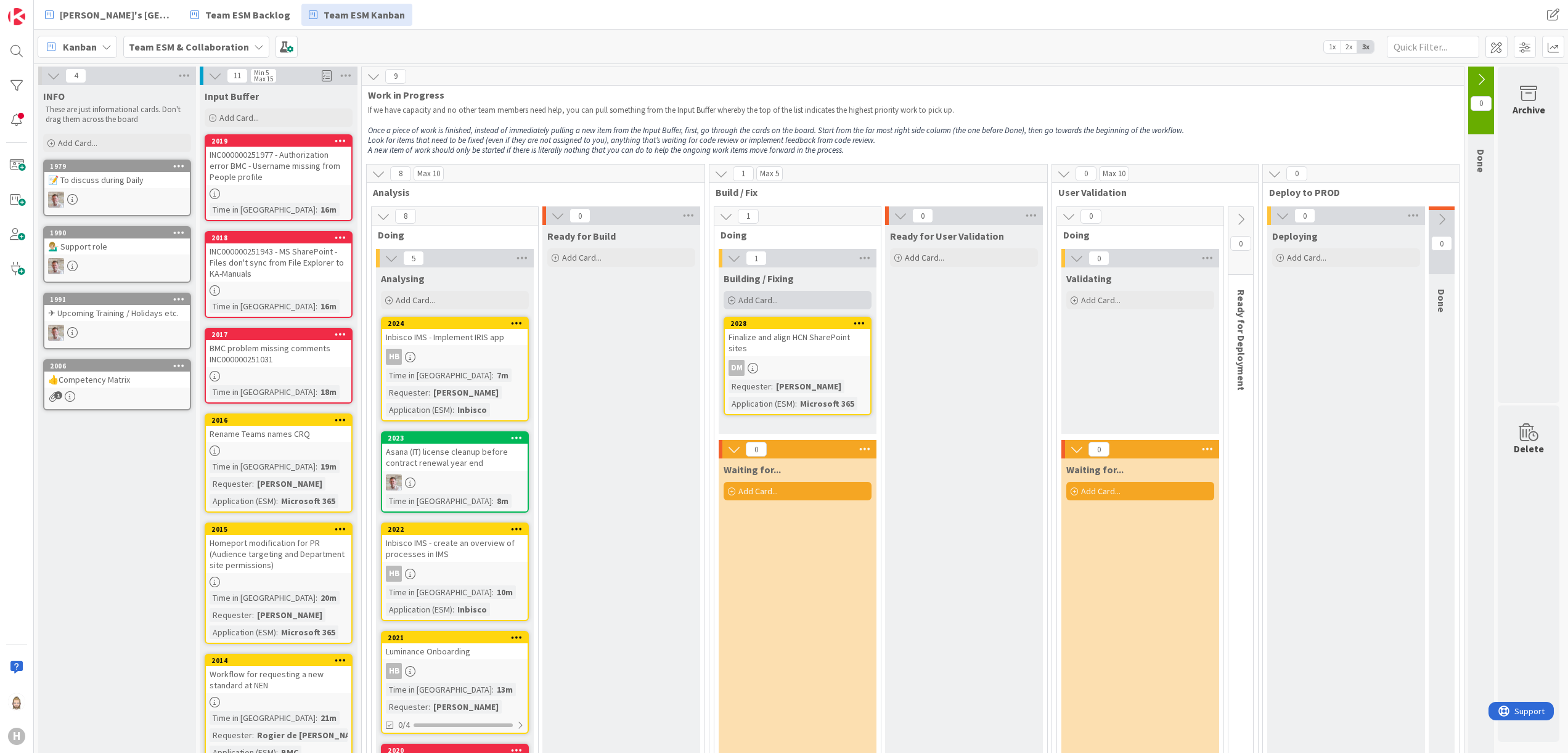
click at [818, 304] on div "Add Card..." at bounding box center [797, 300] width 148 height 18
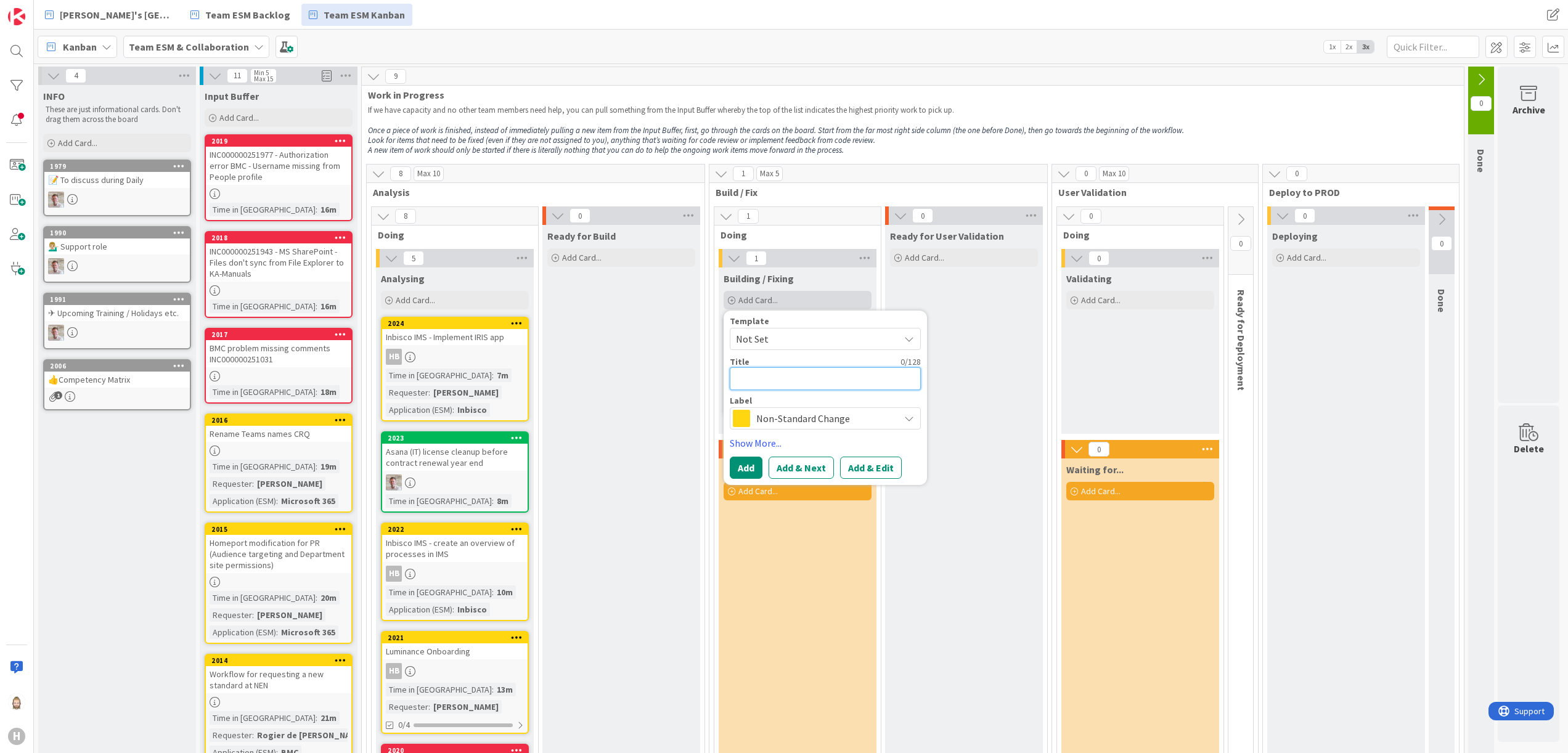
paste textarea "Add China department sites to Homeport navigation"
type textarea "x"
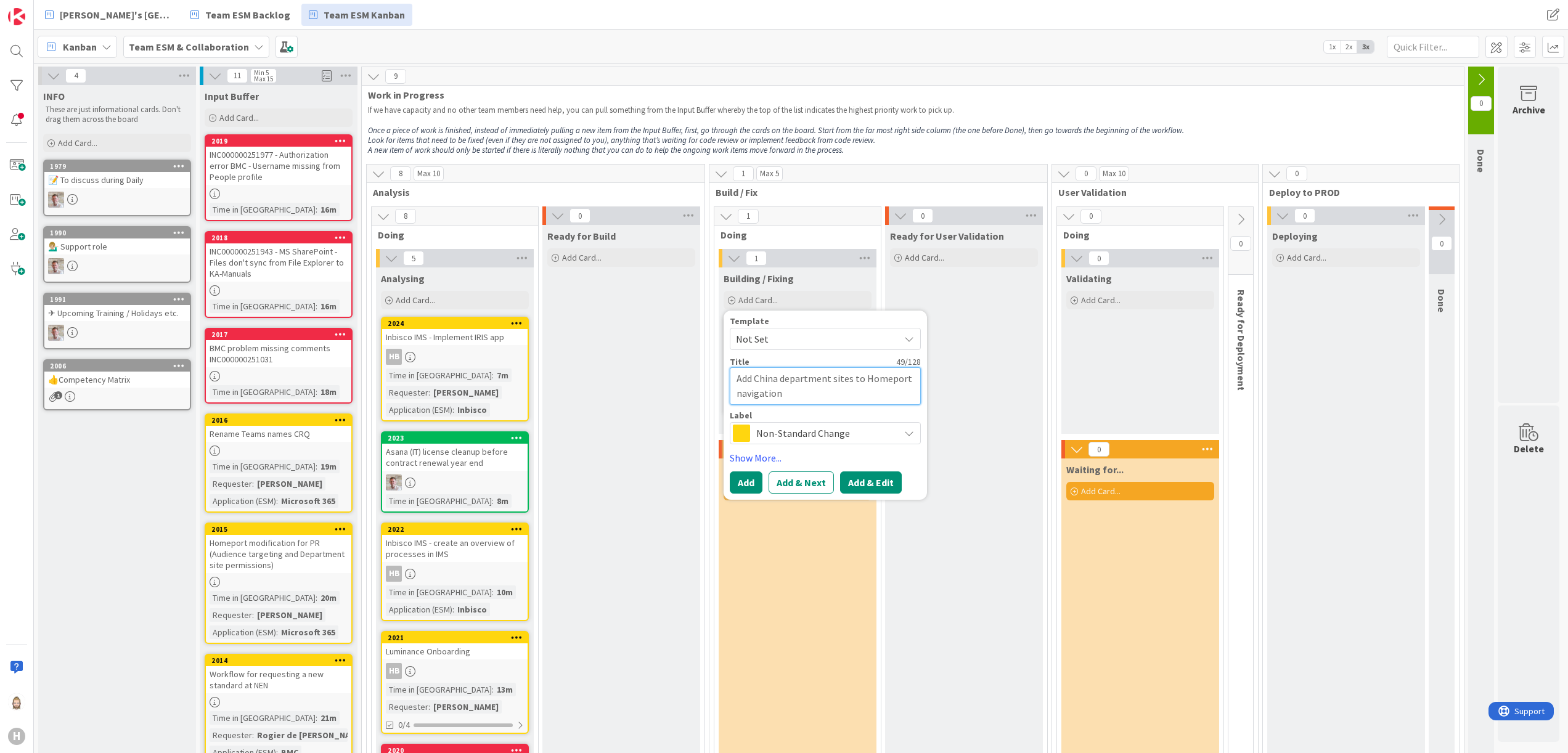
type textarea "Add China department sites to Homeport navigation"
click at [879, 475] on button "Add & Edit" at bounding box center [871, 482] width 61 height 23
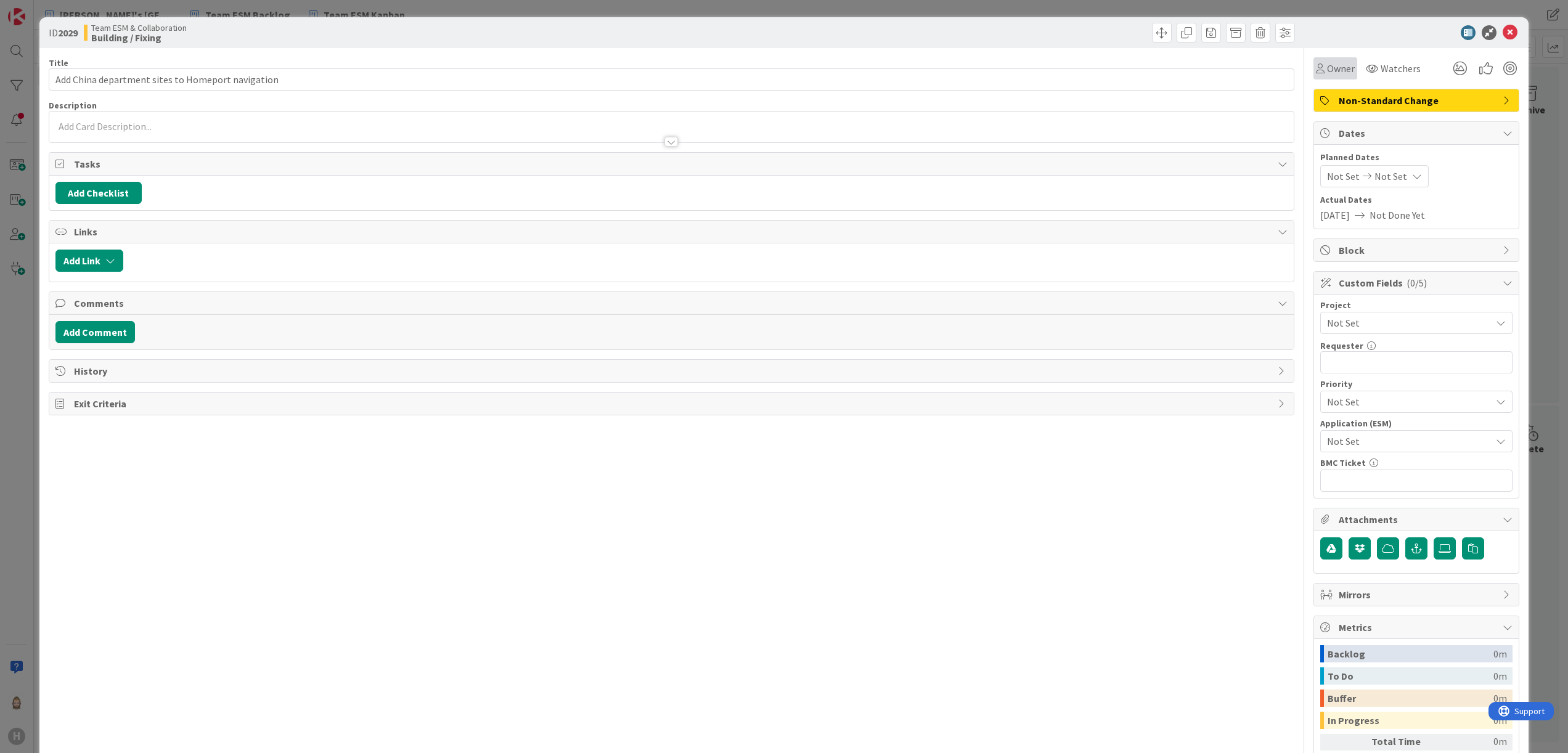
click at [1327, 63] on span "Owner" at bounding box center [1341, 68] width 28 height 15
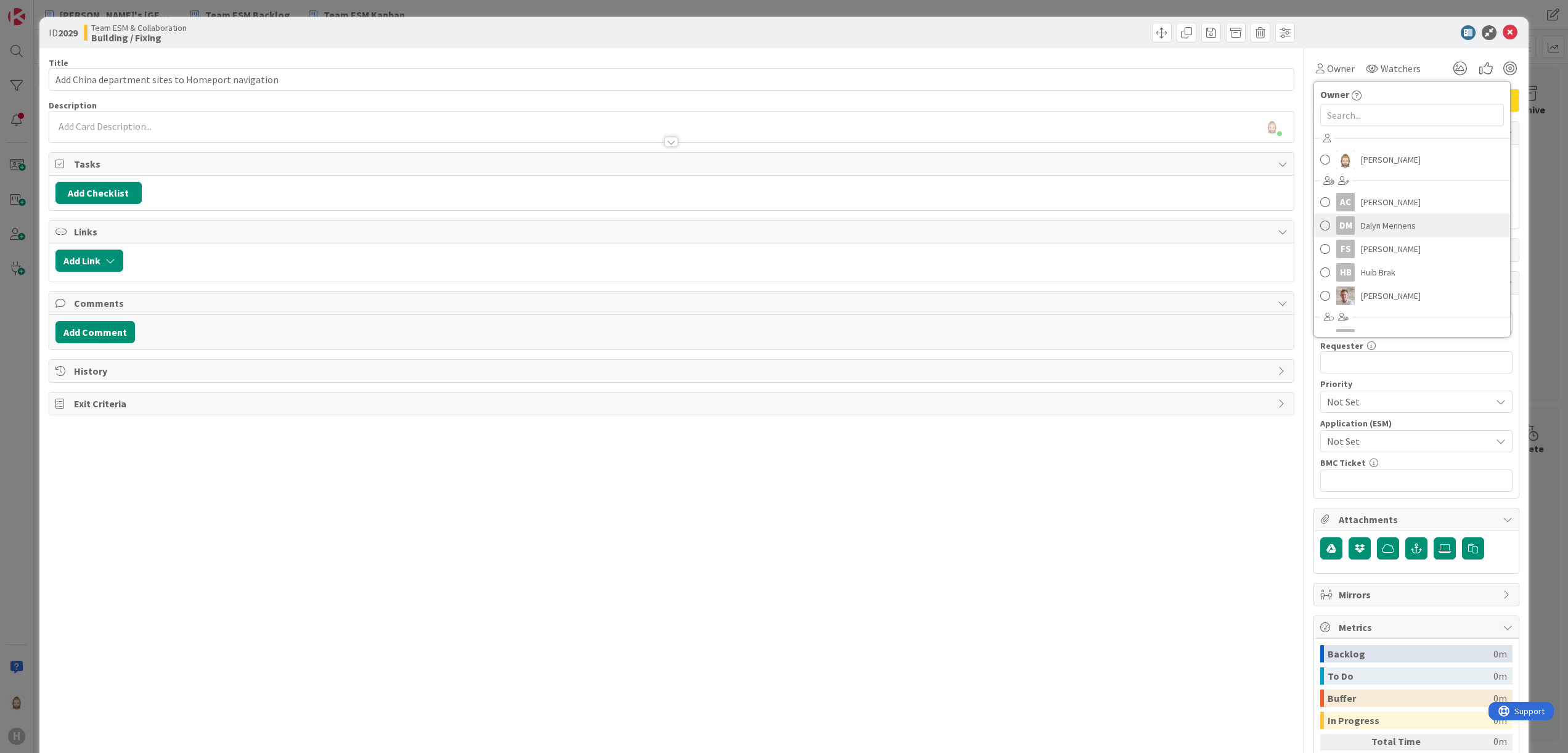
click at [1378, 220] on span "Dalyn Mennens" at bounding box center [1389, 225] width 55 height 18
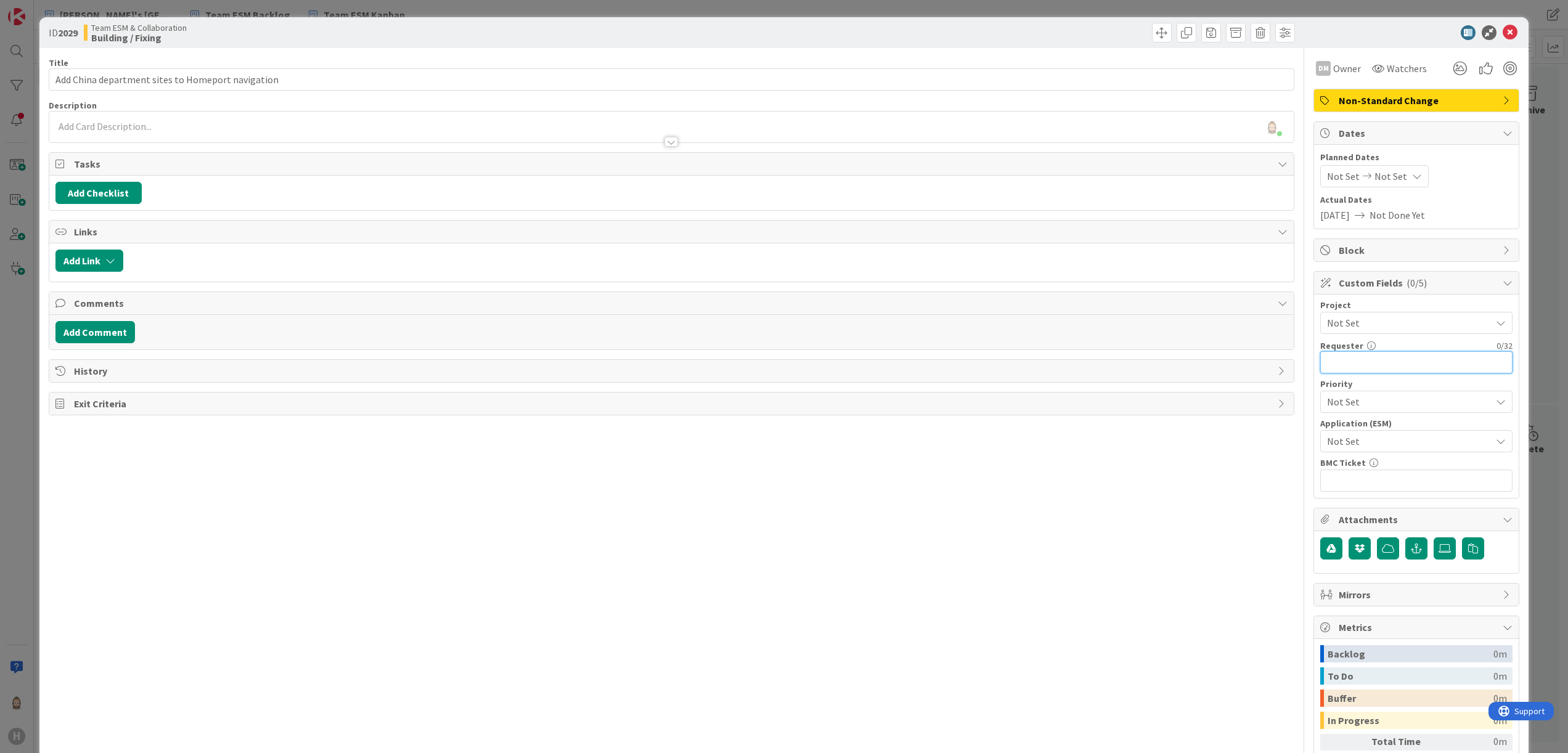
click at [1363, 370] on input "text" at bounding box center [1417, 362] width 192 height 23
paste input "[PERSON_NAME]"
type input "[PERSON_NAME]"
click at [1424, 440] on span "Not Set" at bounding box center [1406, 441] width 158 height 17
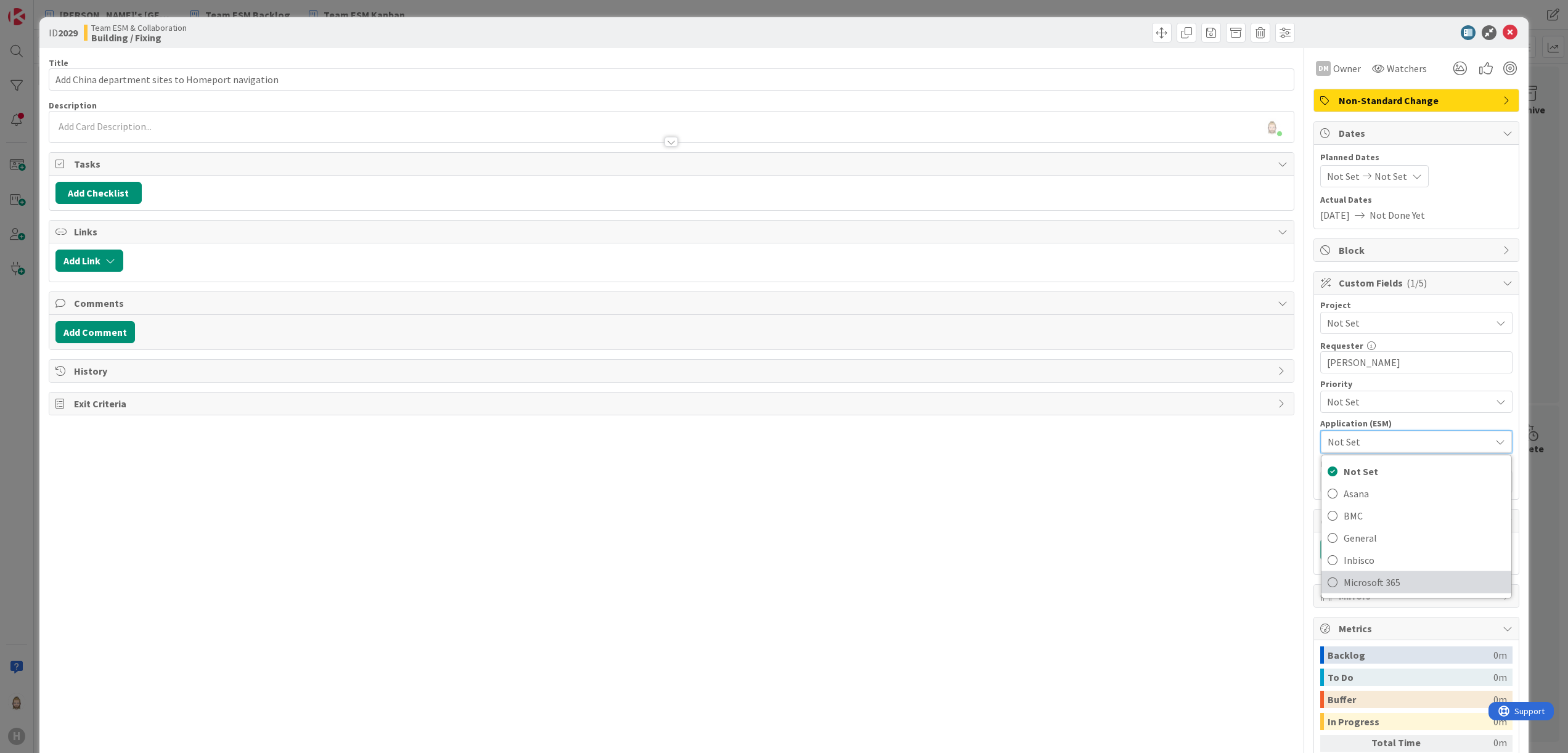
click at [1381, 574] on link "Microsoft 365" at bounding box center [1417, 582] width 190 height 23
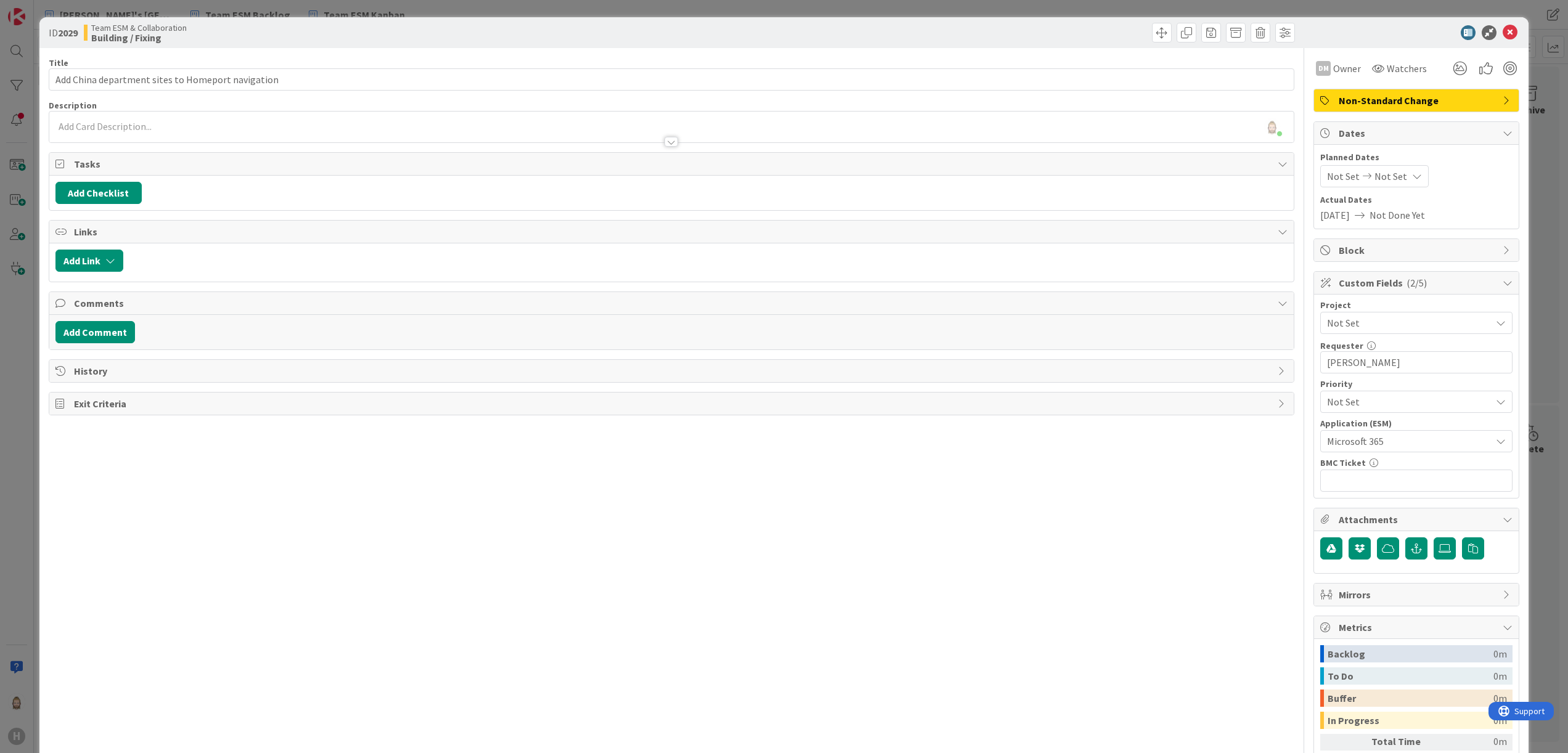
click at [442, 127] on div "Rob van Wees just joined" at bounding box center [672, 127] width 1245 height 31
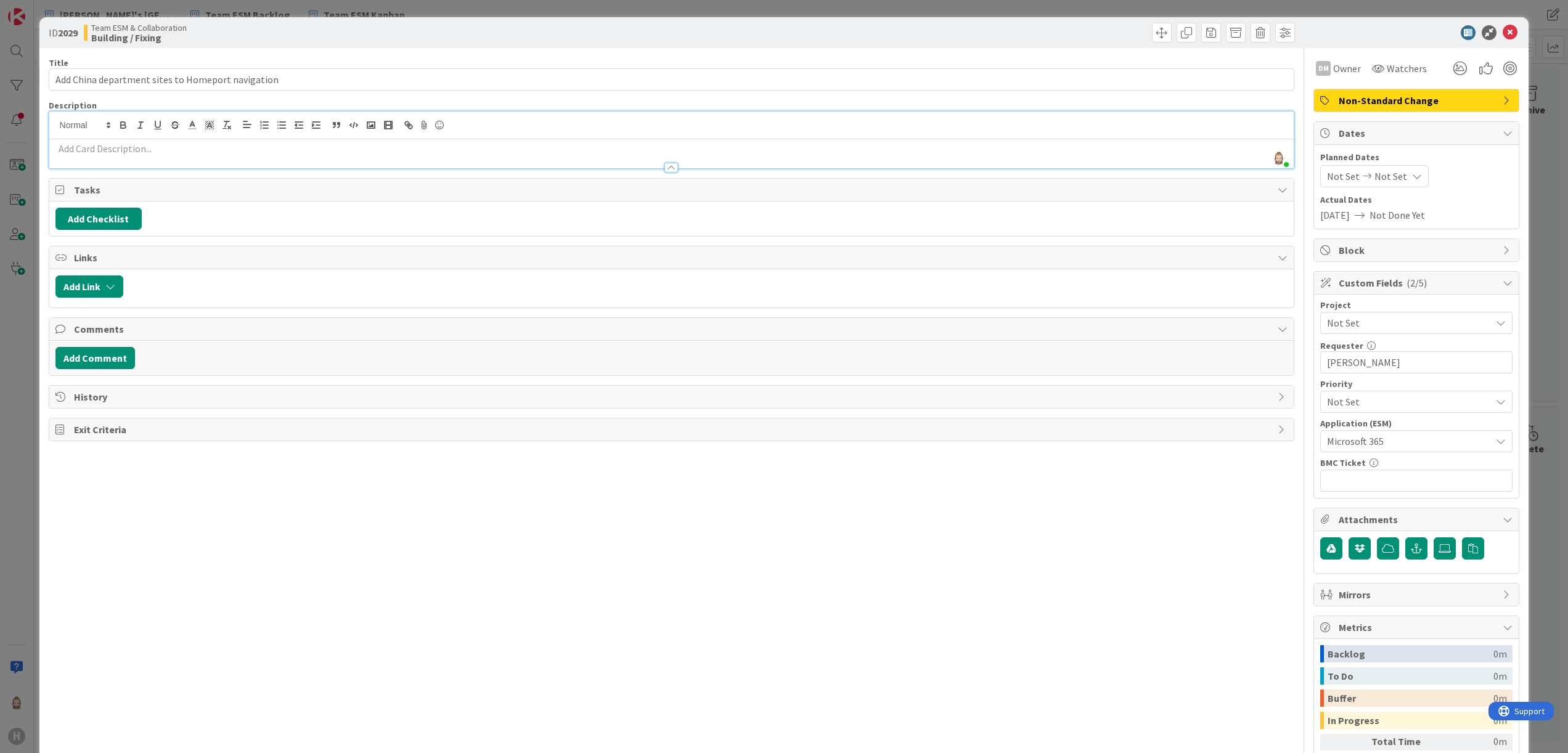
click at [447, 151] on p at bounding box center [672, 149] width 1233 height 14
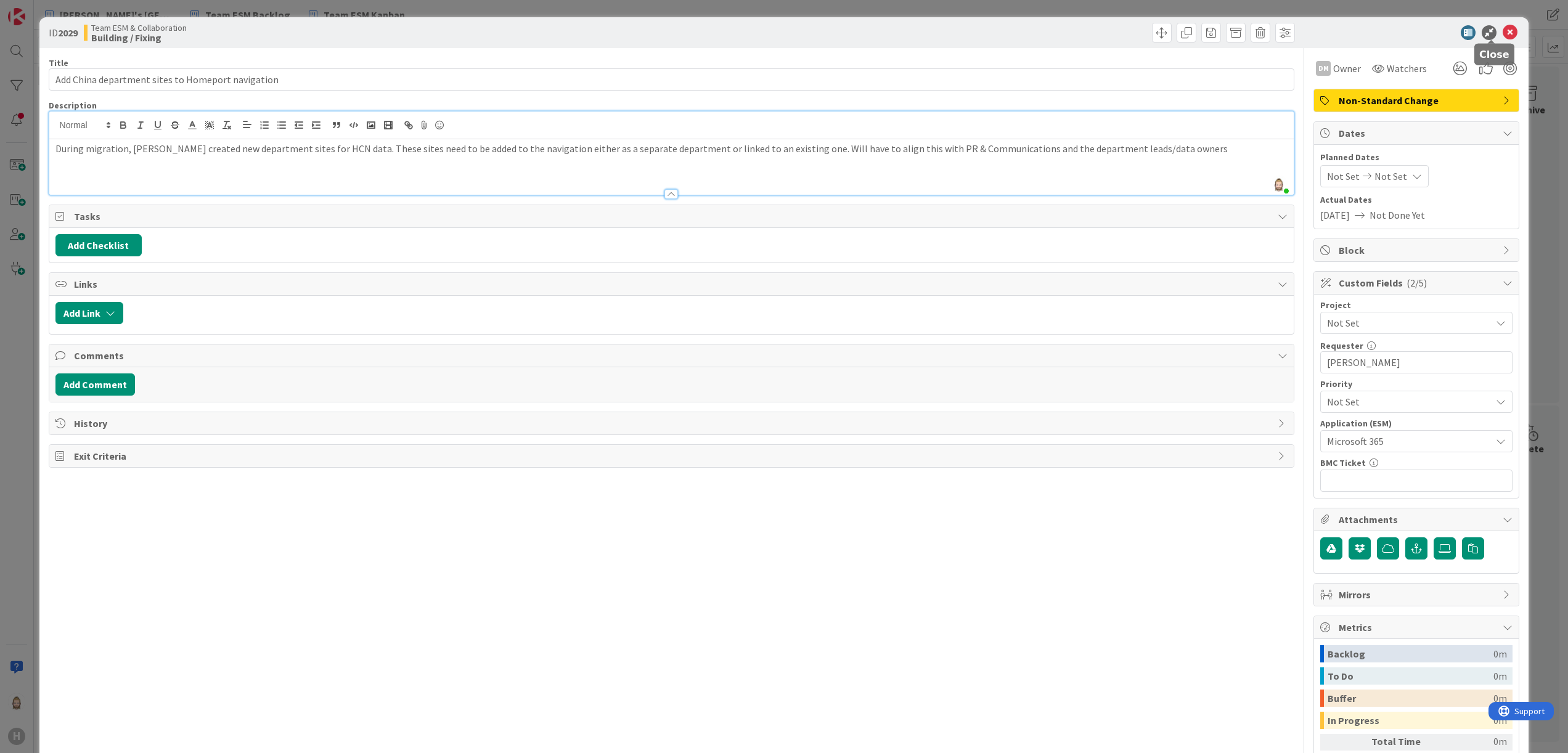
click at [1503, 33] on icon at bounding box center [1510, 33] width 15 height 15
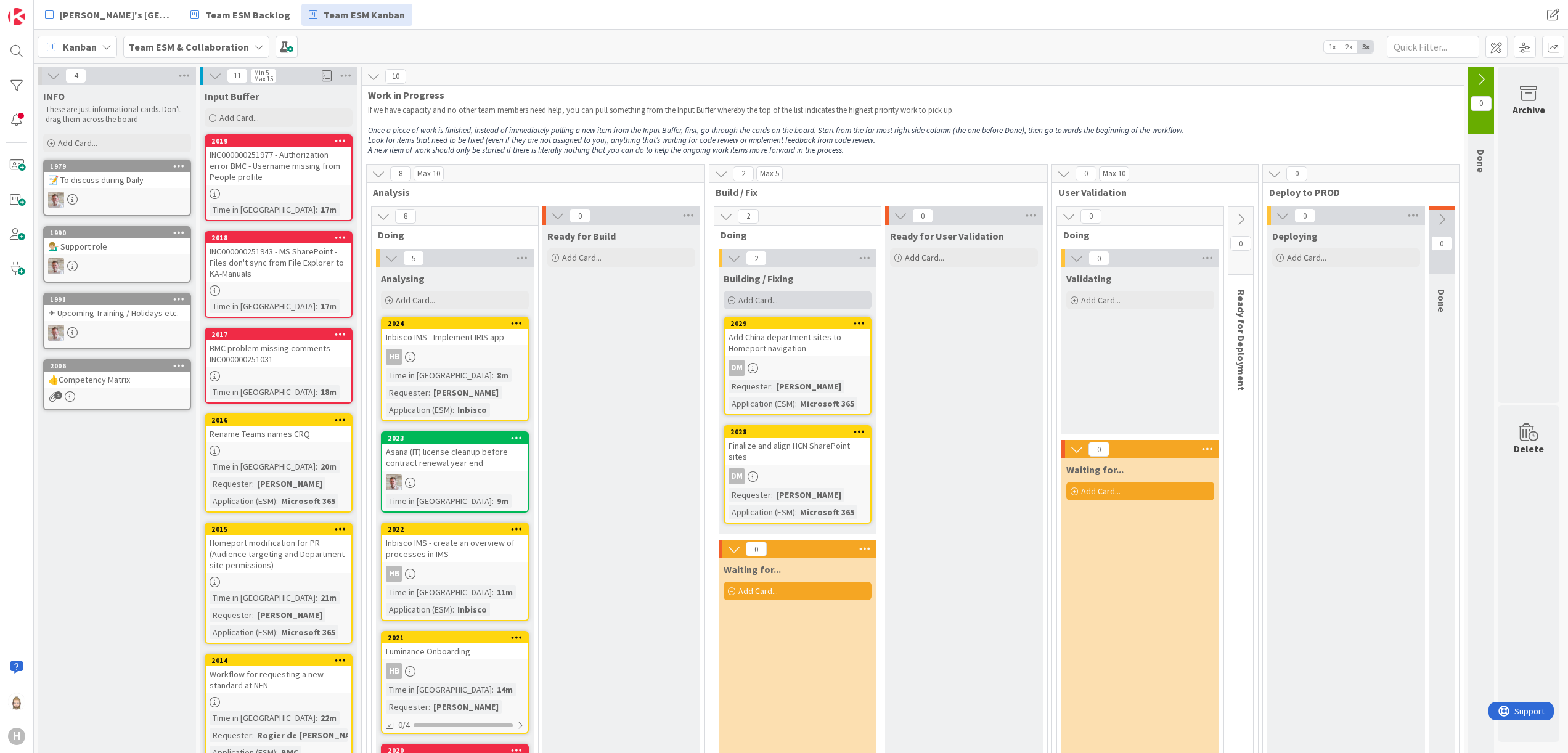
click at [778, 299] on span "Add Card..." at bounding box center [758, 300] width 40 height 11
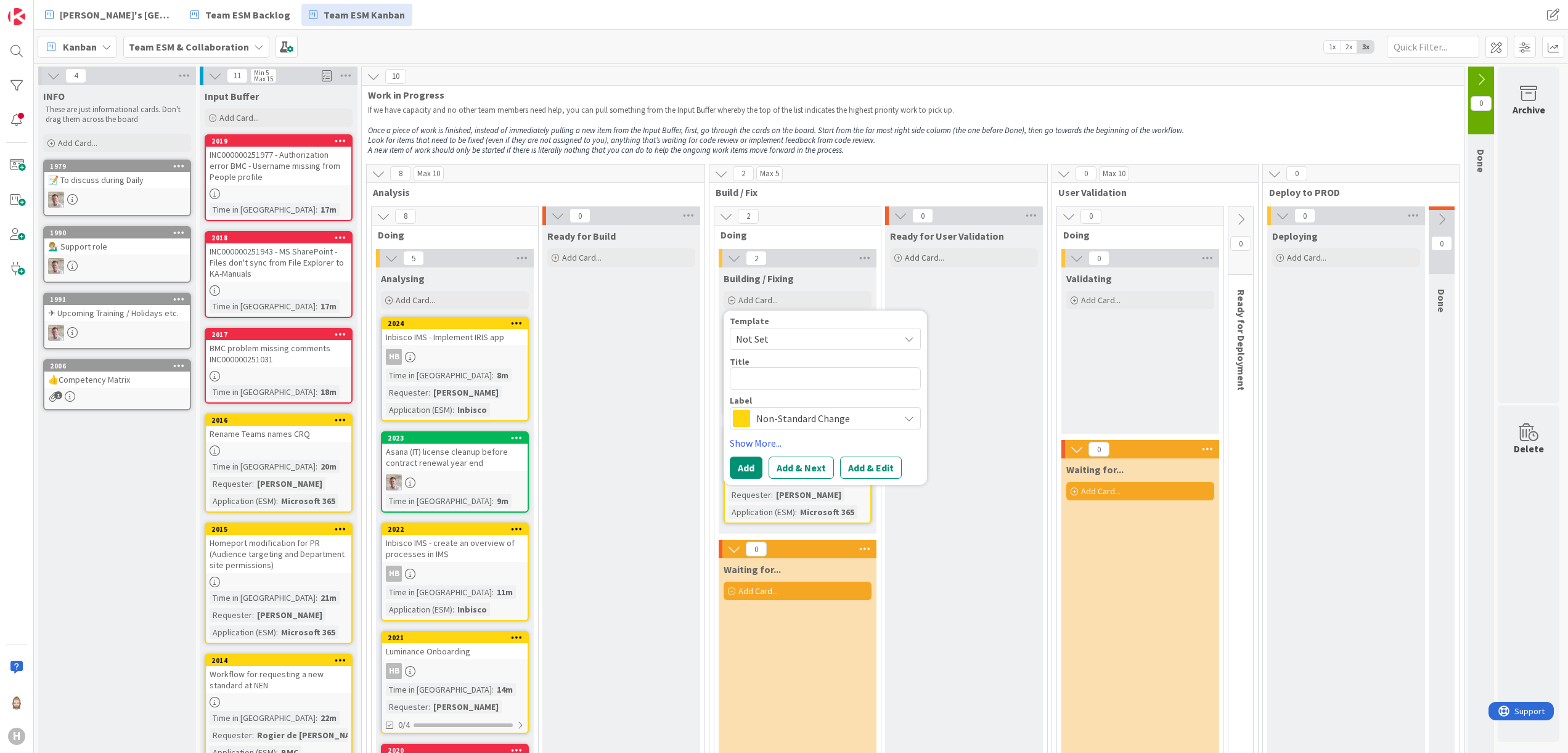
click at [807, 426] on span "Non-Standard Change" at bounding box center [825, 418] width 137 height 17
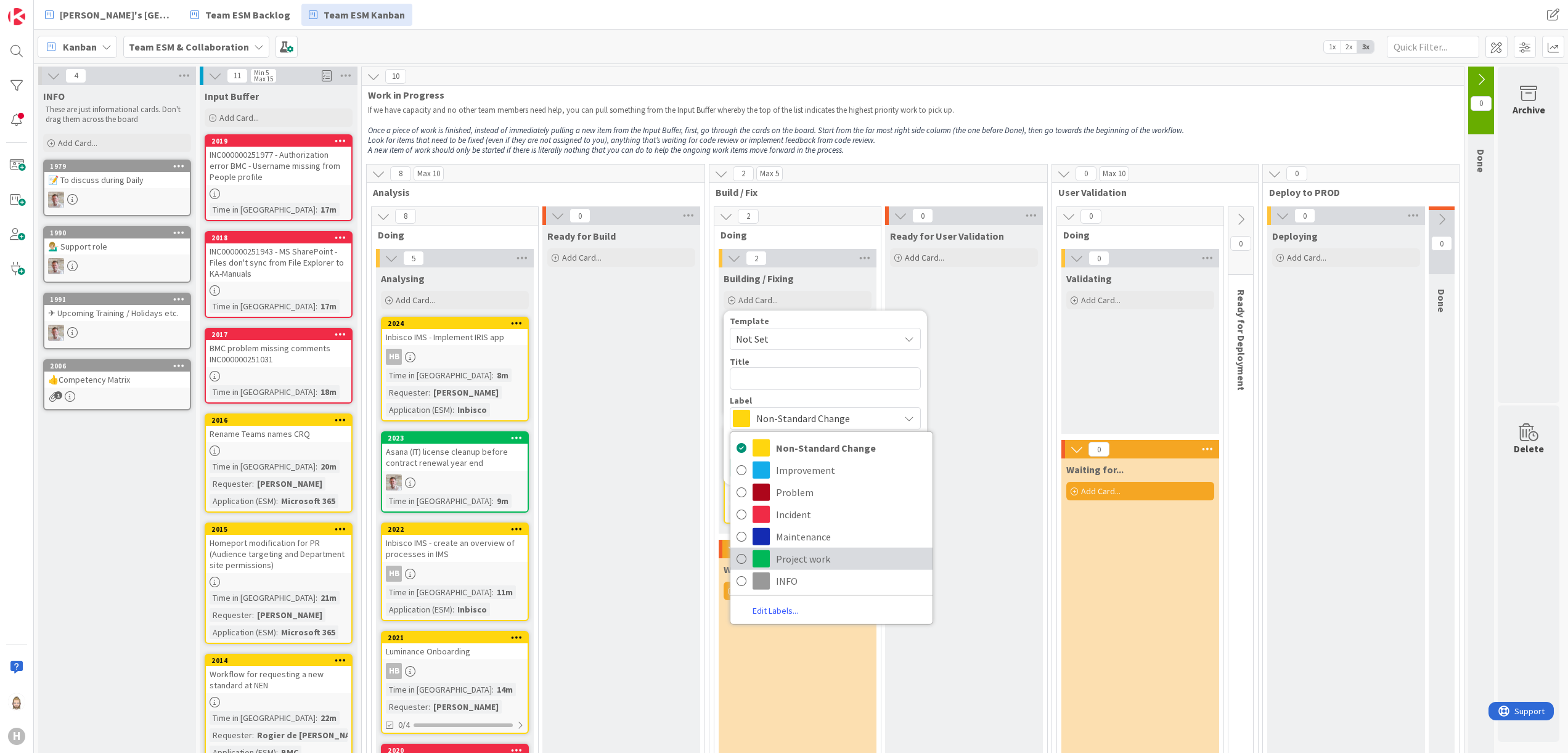
click at [814, 550] on span "Project work" at bounding box center [851, 559] width 151 height 18
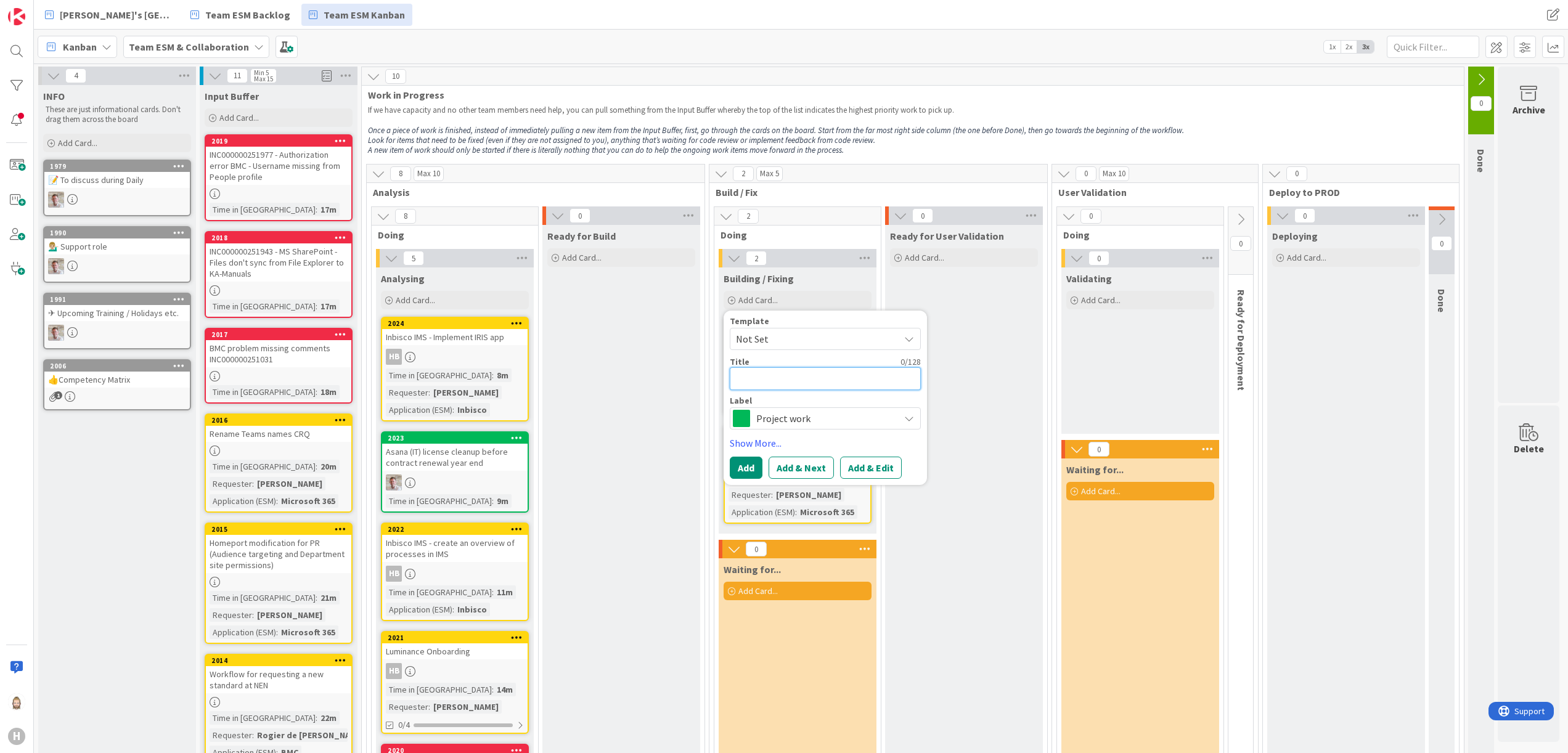
click at [823, 386] on textarea at bounding box center [825, 379] width 191 height 23
paste textarea "M365 / Copilot Adoption scenario investigation"
type textarea "x"
type textarea "M365 / Copilot Adoption scenario investigation"
click at [888, 484] on button "Add & Edit" at bounding box center [871, 482] width 61 height 23
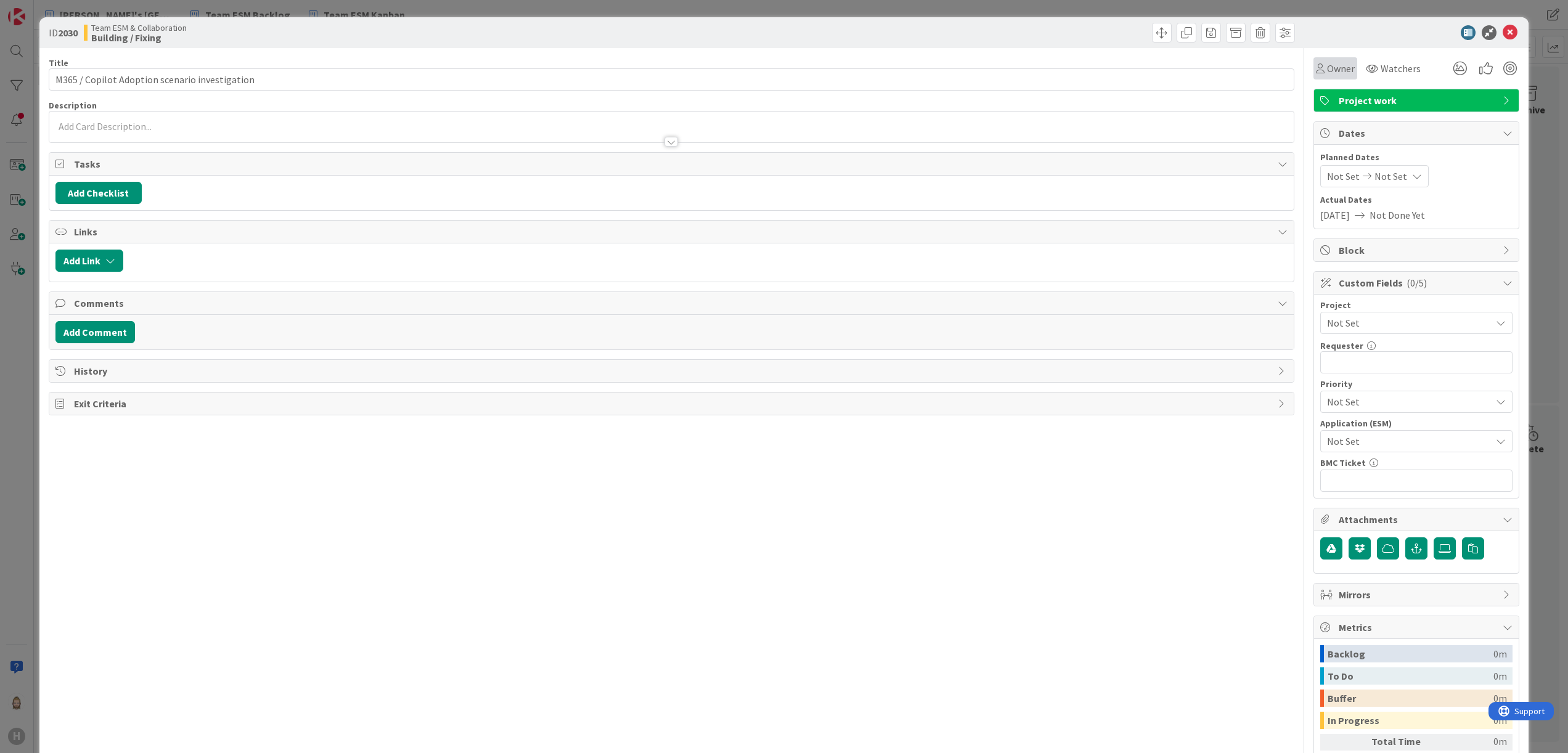
click at [1327, 68] on span "Owner" at bounding box center [1341, 68] width 28 height 15
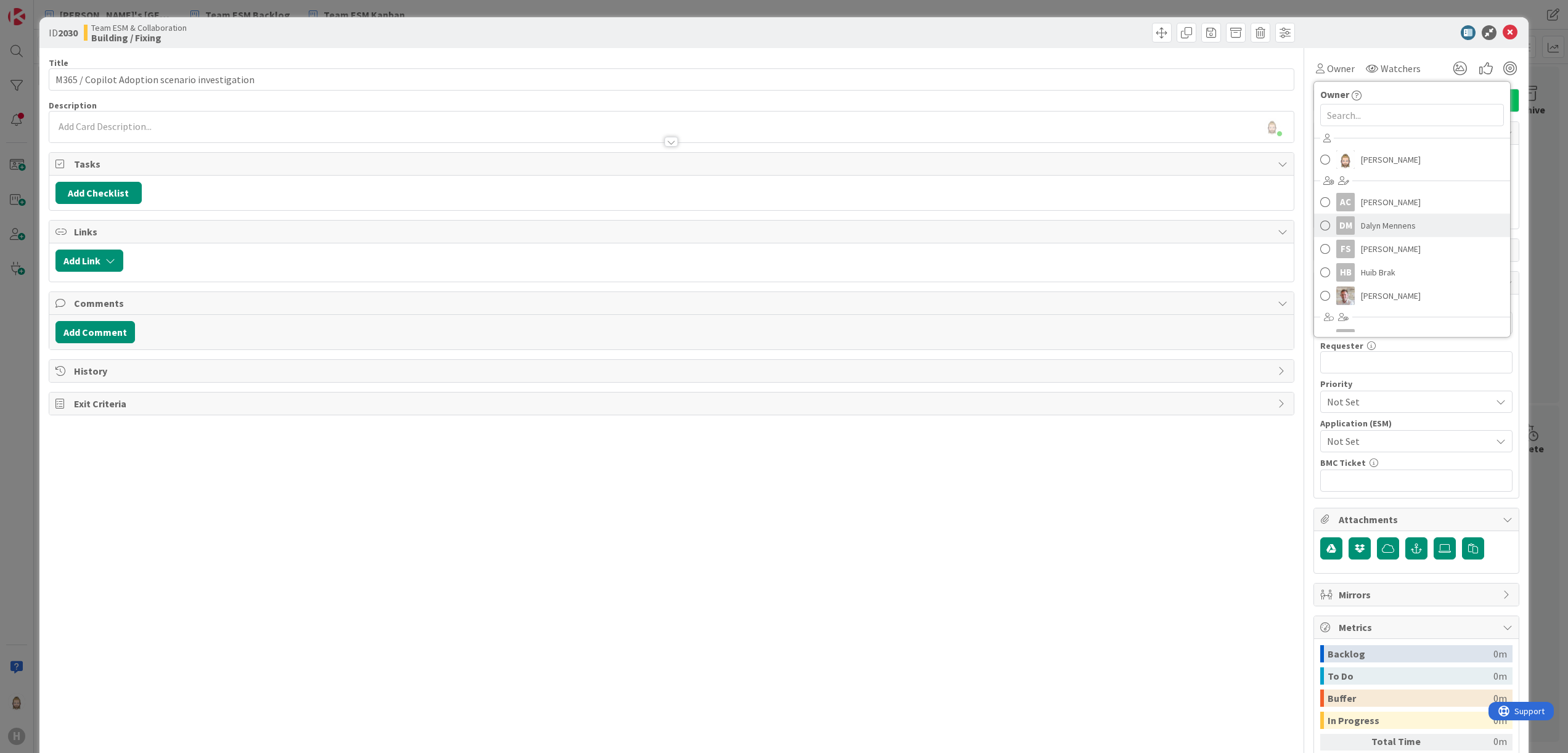
click at [1361, 220] on span "Dalyn Mennens" at bounding box center [1389, 225] width 55 height 18
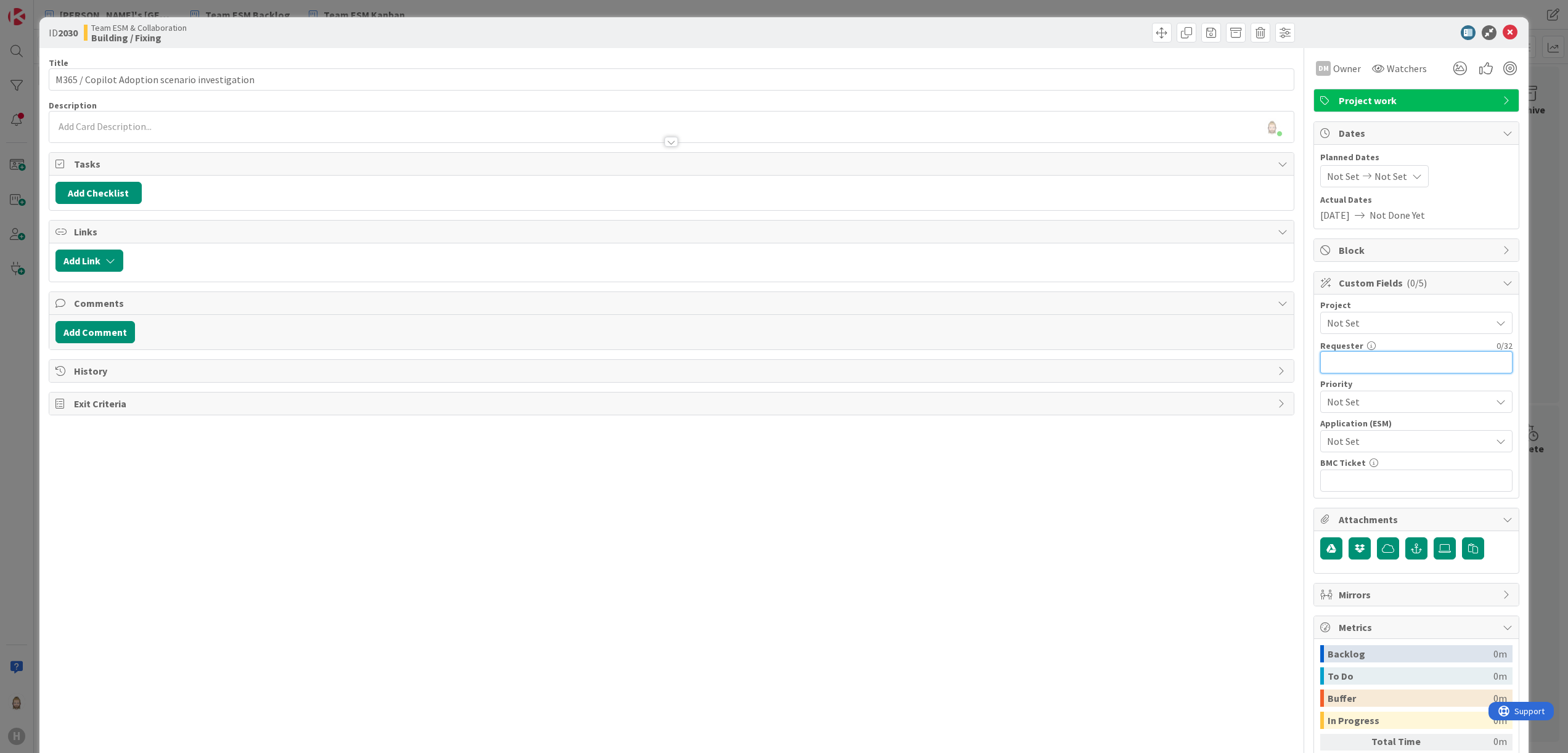
click at [1374, 370] on input "text" at bounding box center [1417, 362] width 192 height 23
paste input "[PERSON_NAME]"
type input "[PERSON_NAME]"
click at [1382, 438] on span "Not Set" at bounding box center [1406, 441] width 158 height 17
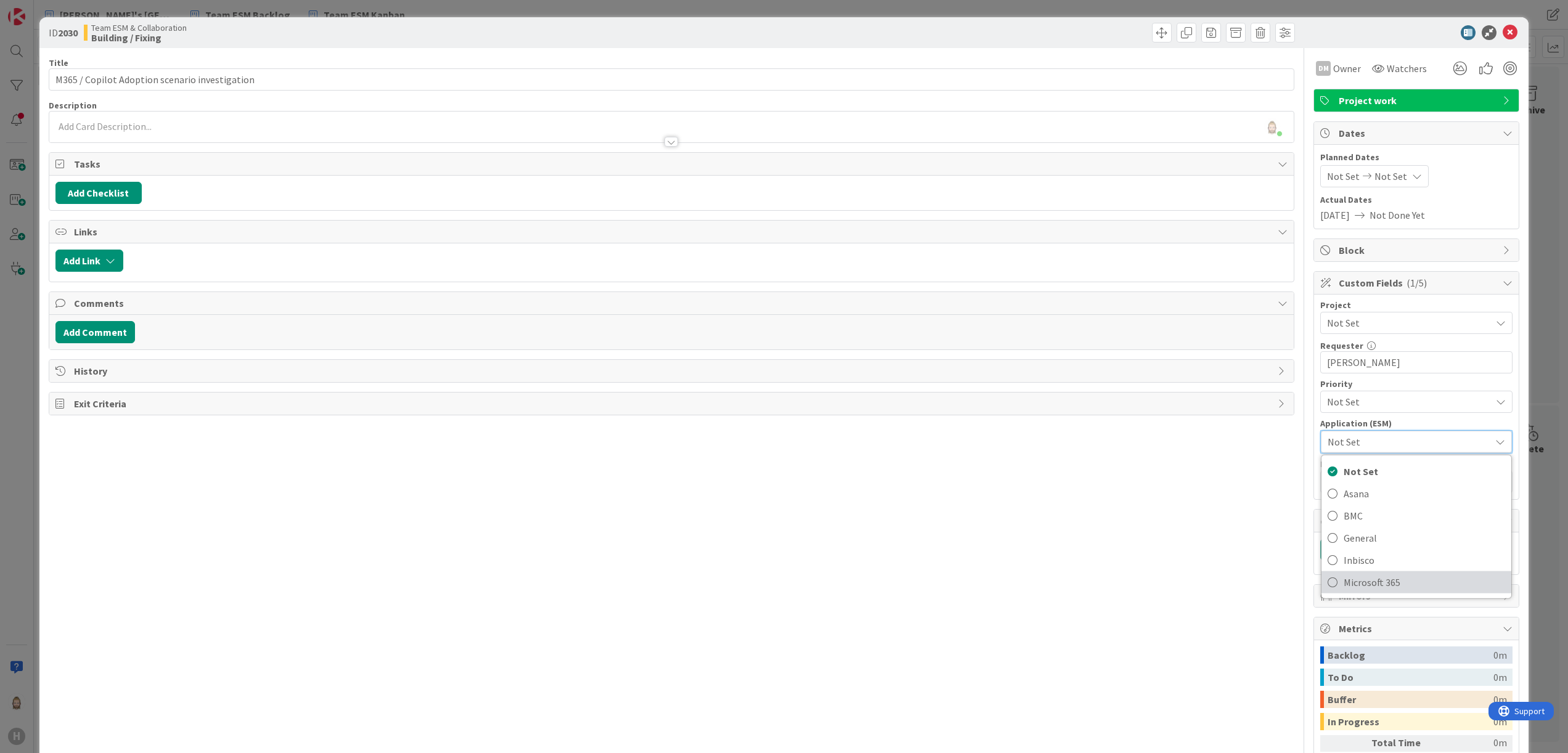
click at [1393, 577] on span "Microsoft 365" at bounding box center [1424, 582] width 162 height 18
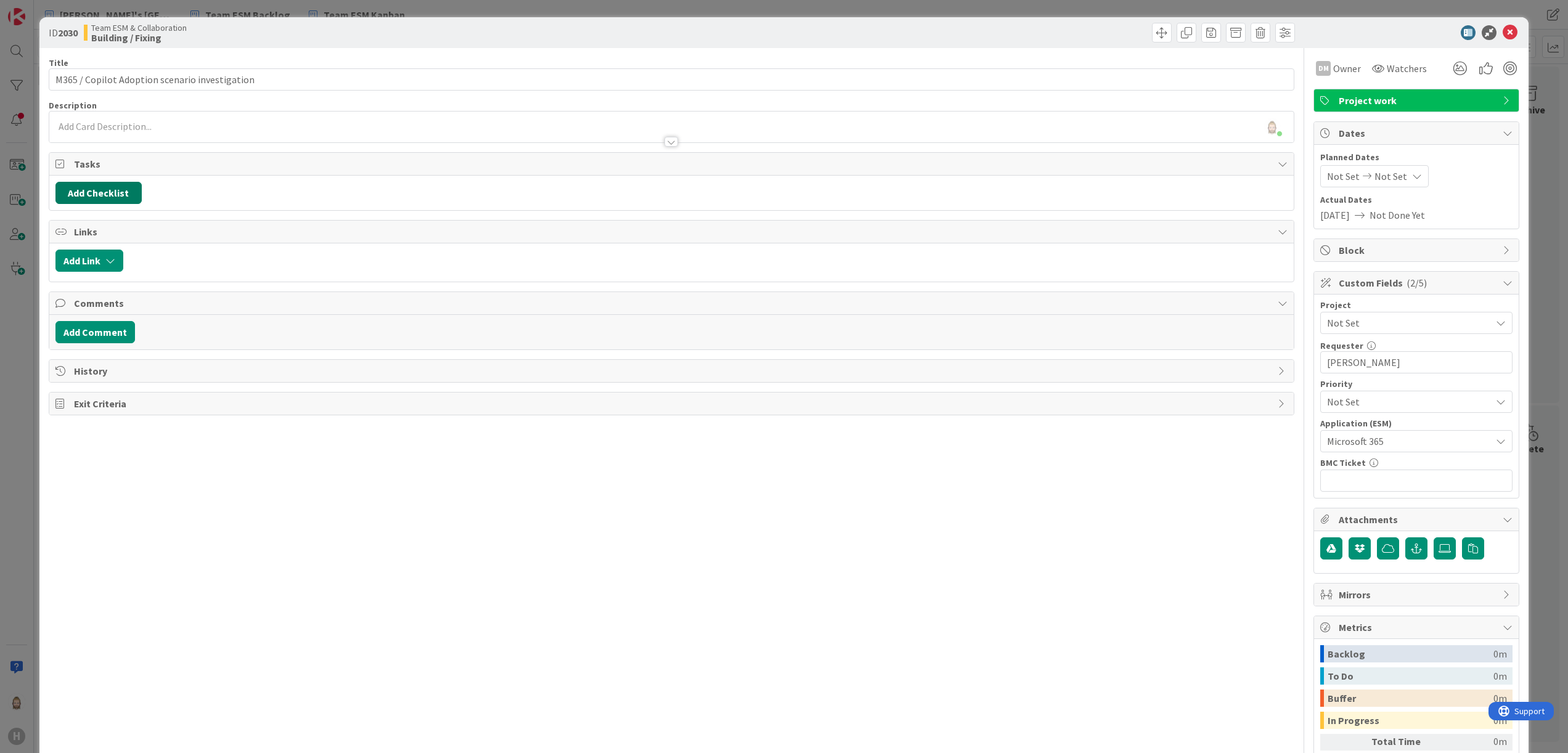
click at [134, 193] on button "Add Checklist" at bounding box center [98, 193] width 87 height 23
type input "sub-tasks"
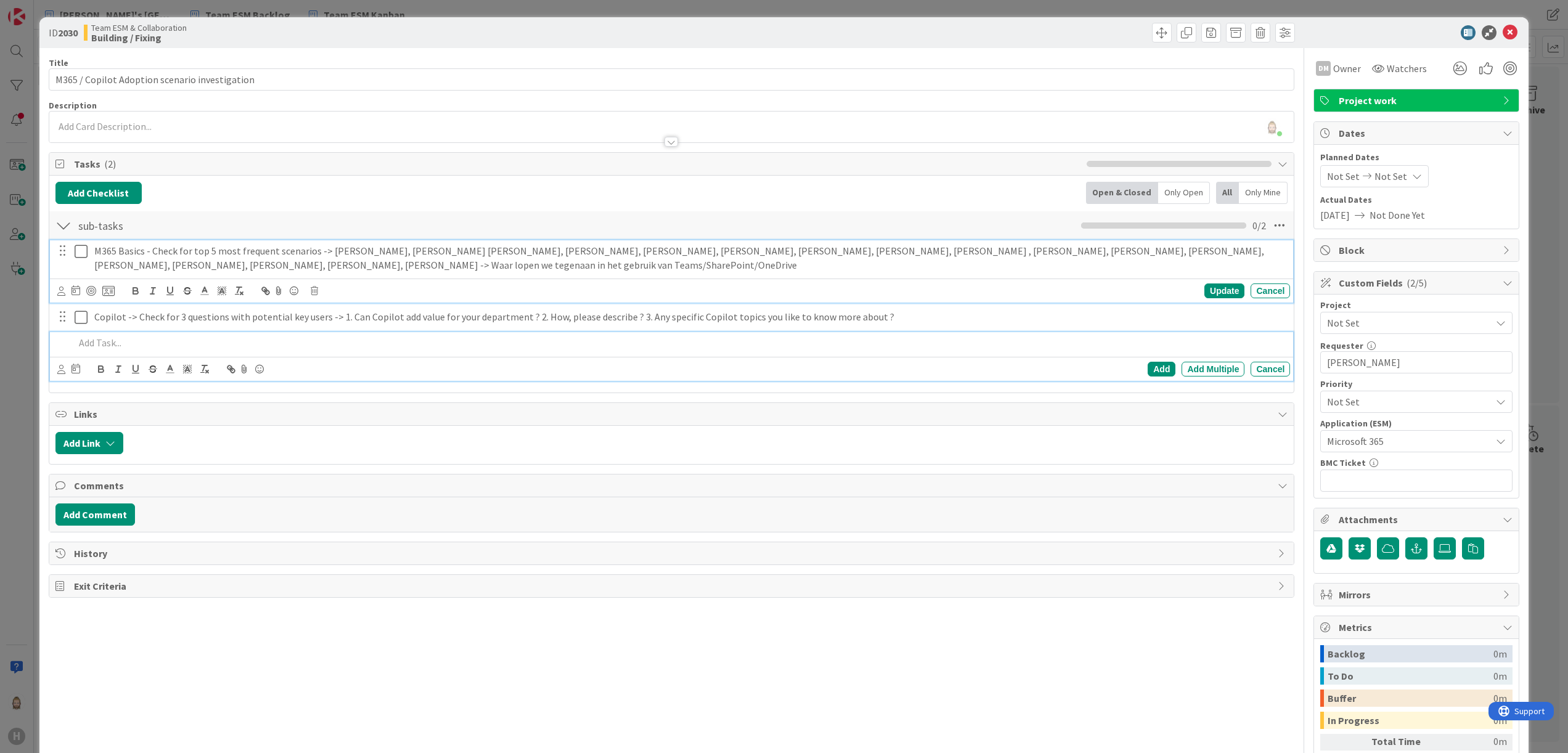
click at [82, 253] on icon at bounding box center [80, 252] width 13 height 15
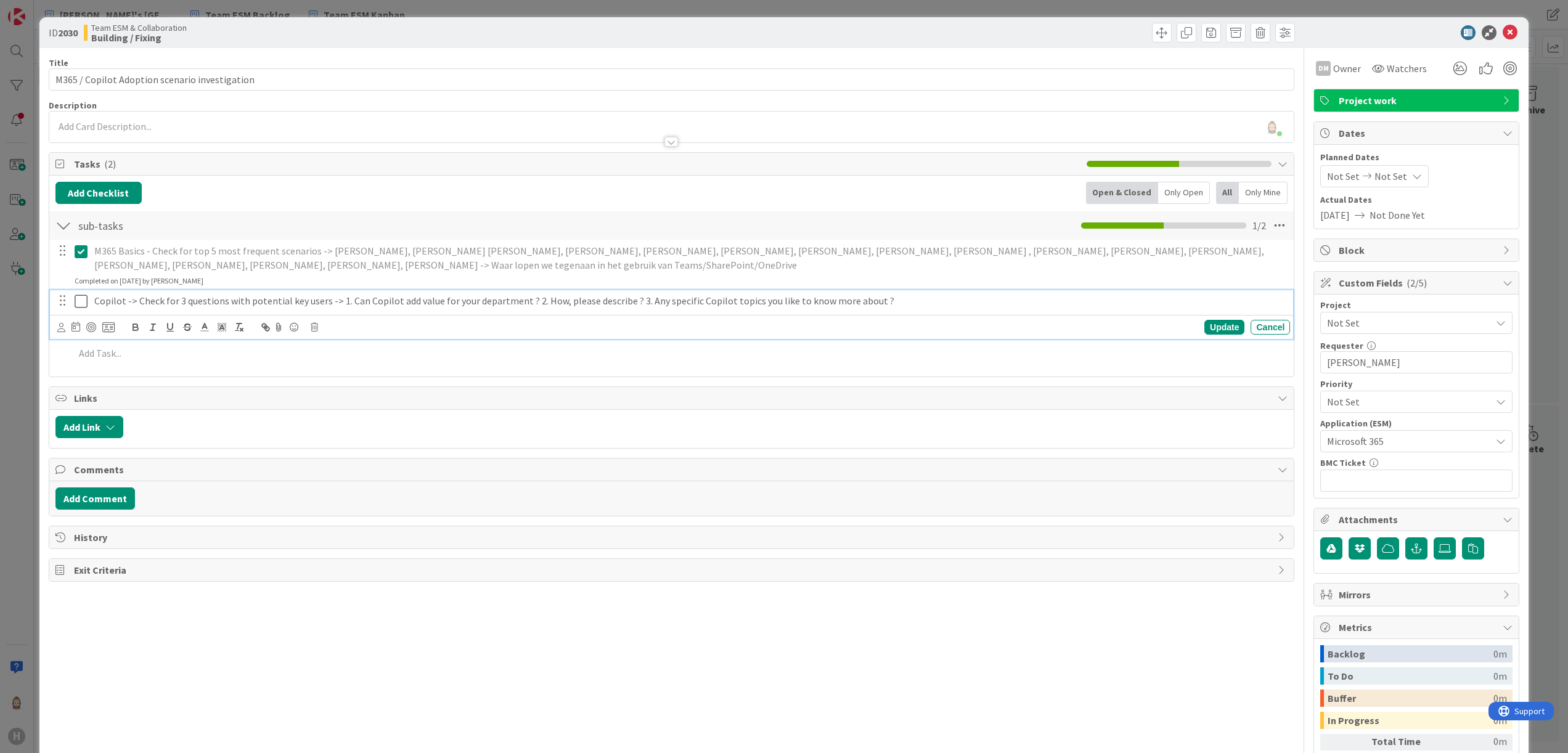
click at [82, 298] on icon at bounding box center [80, 301] width 13 height 15
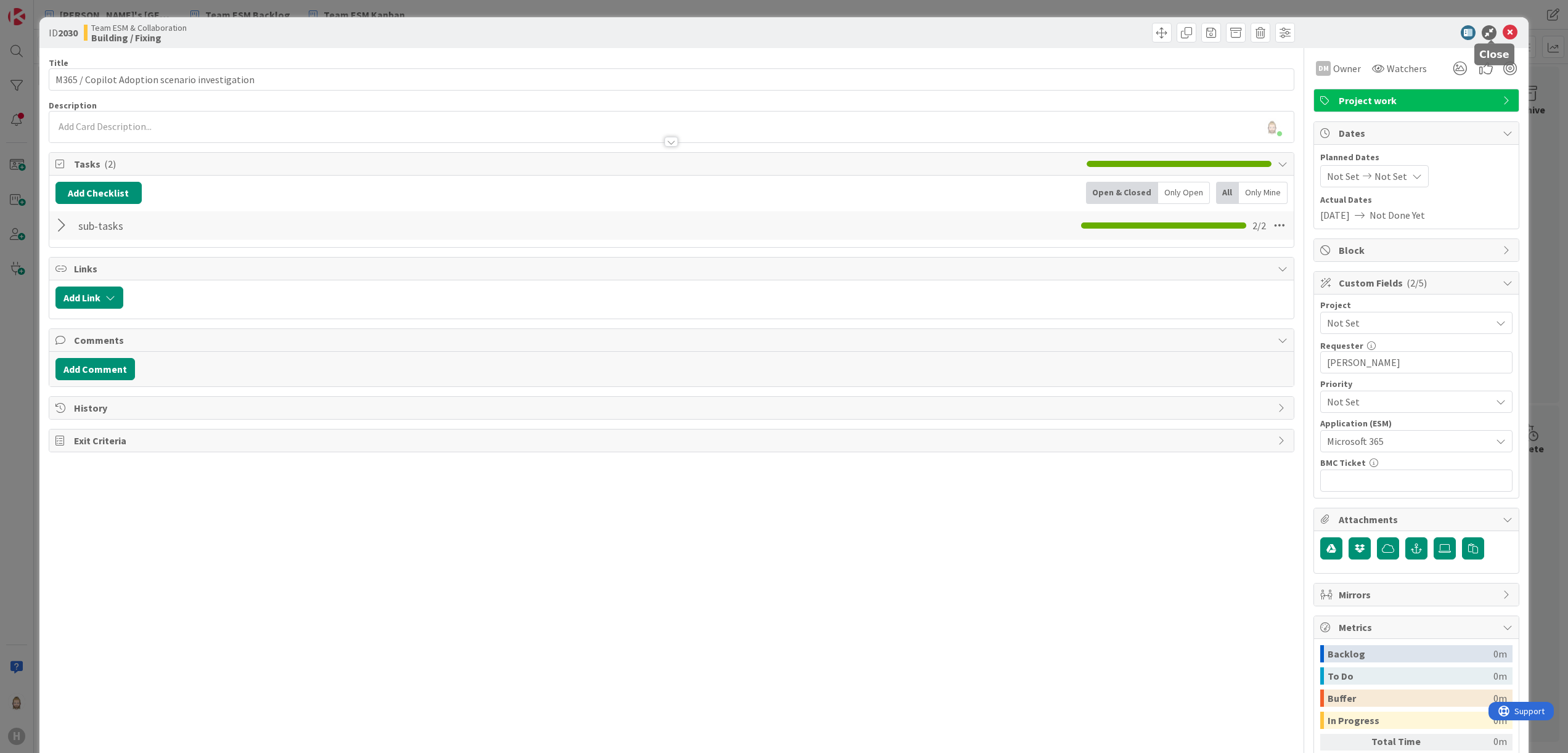
click at [1503, 33] on icon at bounding box center [1510, 33] width 15 height 15
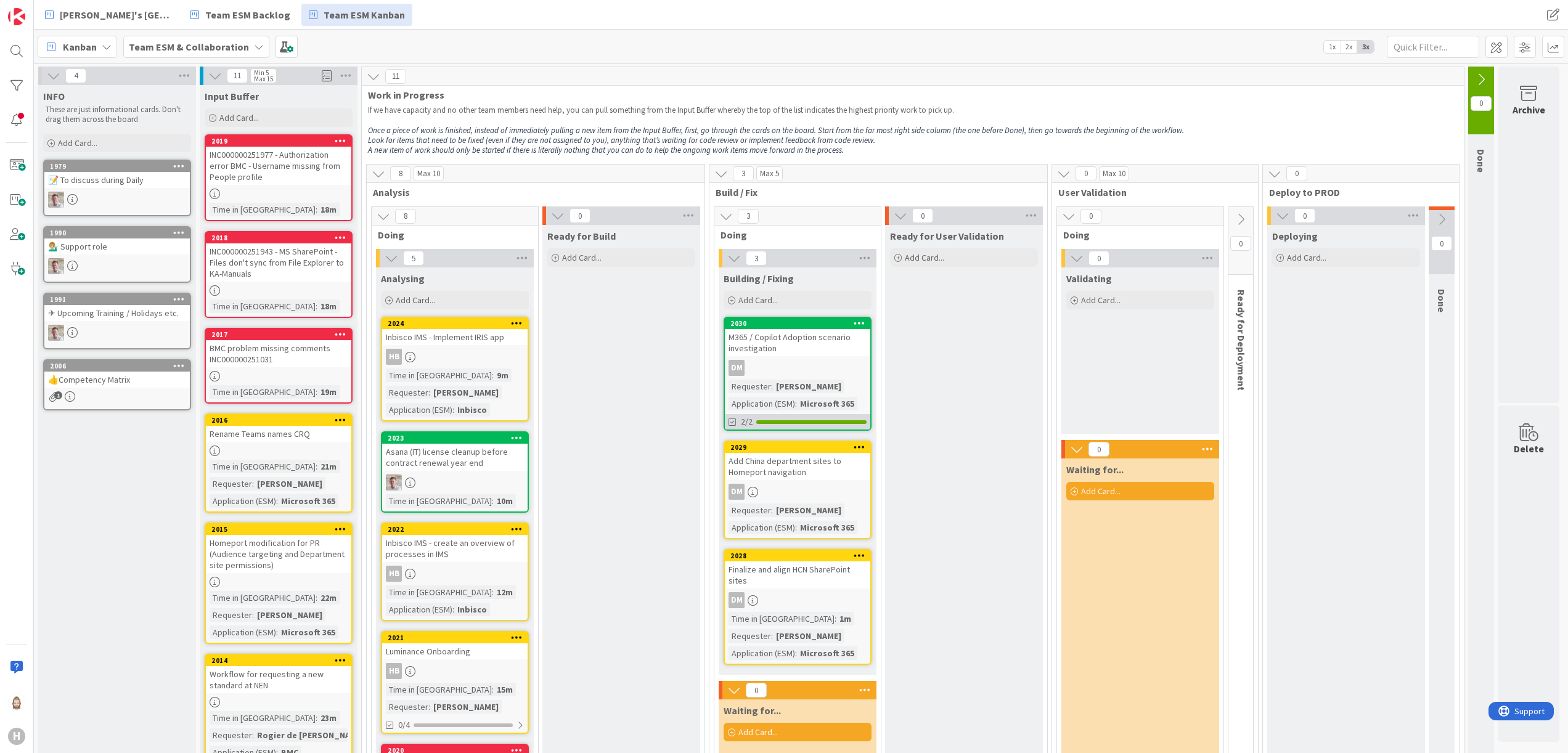
click at [823, 417] on div "2/2" at bounding box center [797, 422] width 145 height 16
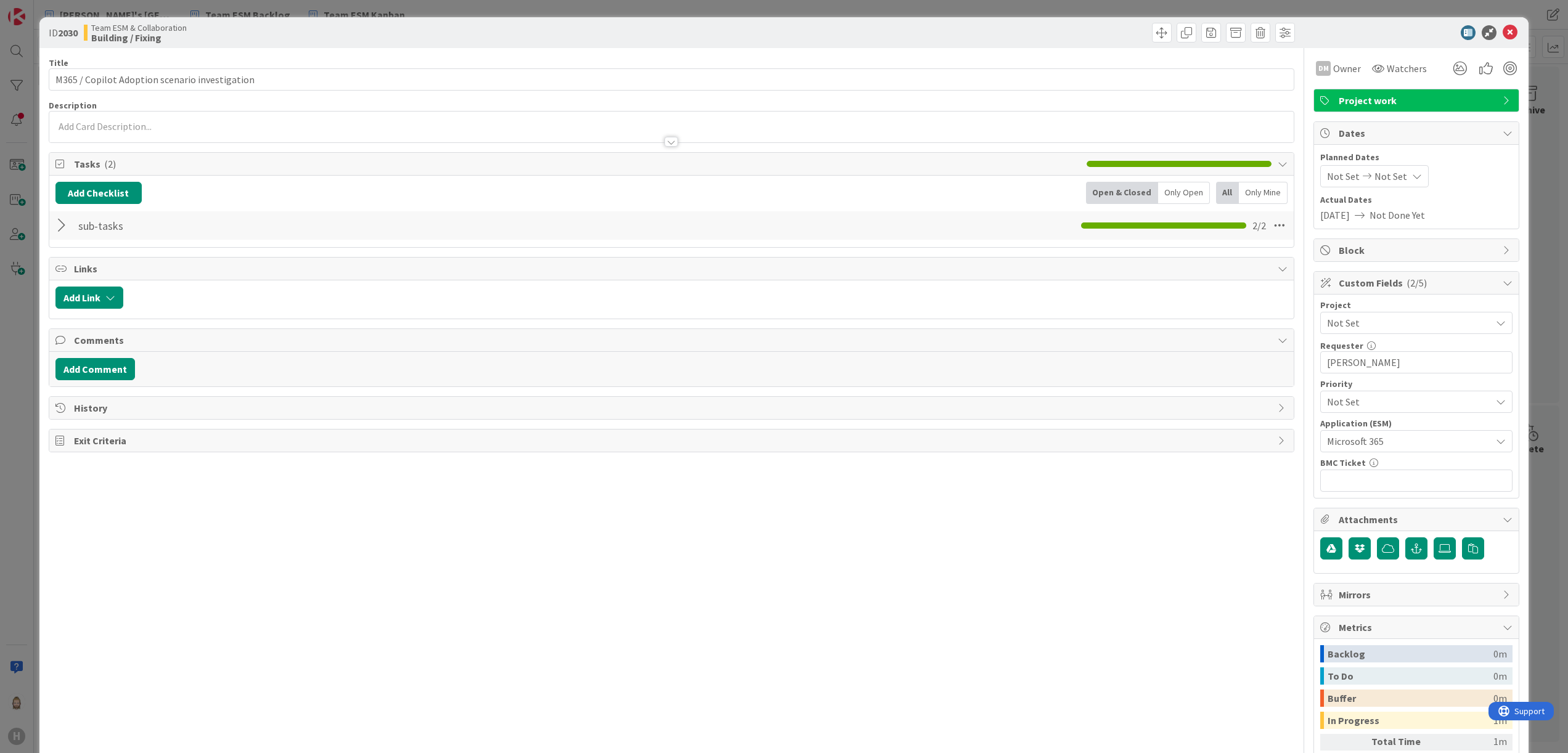
click at [65, 221] on div at bounding box center [63, 226] width 16 height 23
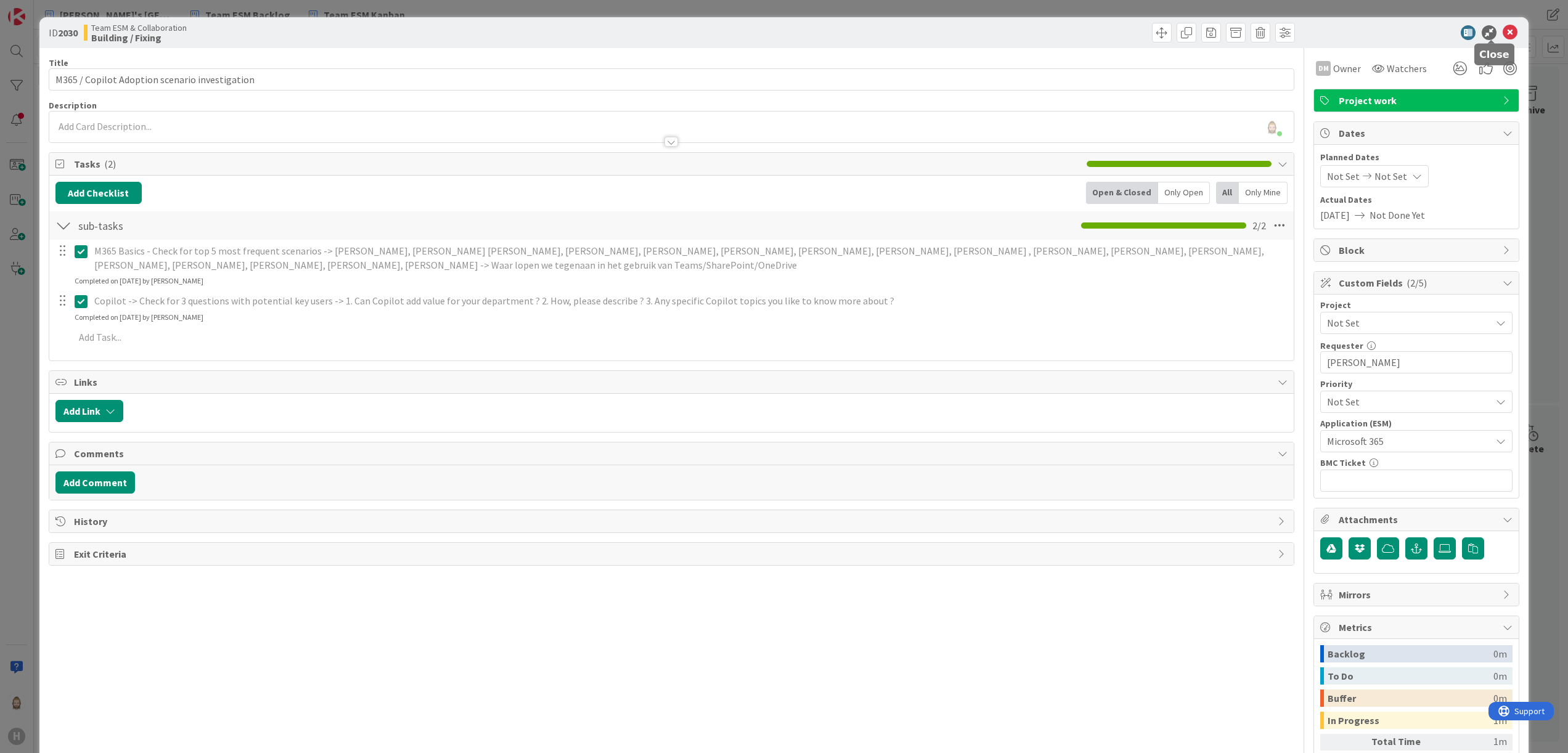
click at [1503, 29] on icon at bounding box center [1510, 33] width 15 height 15
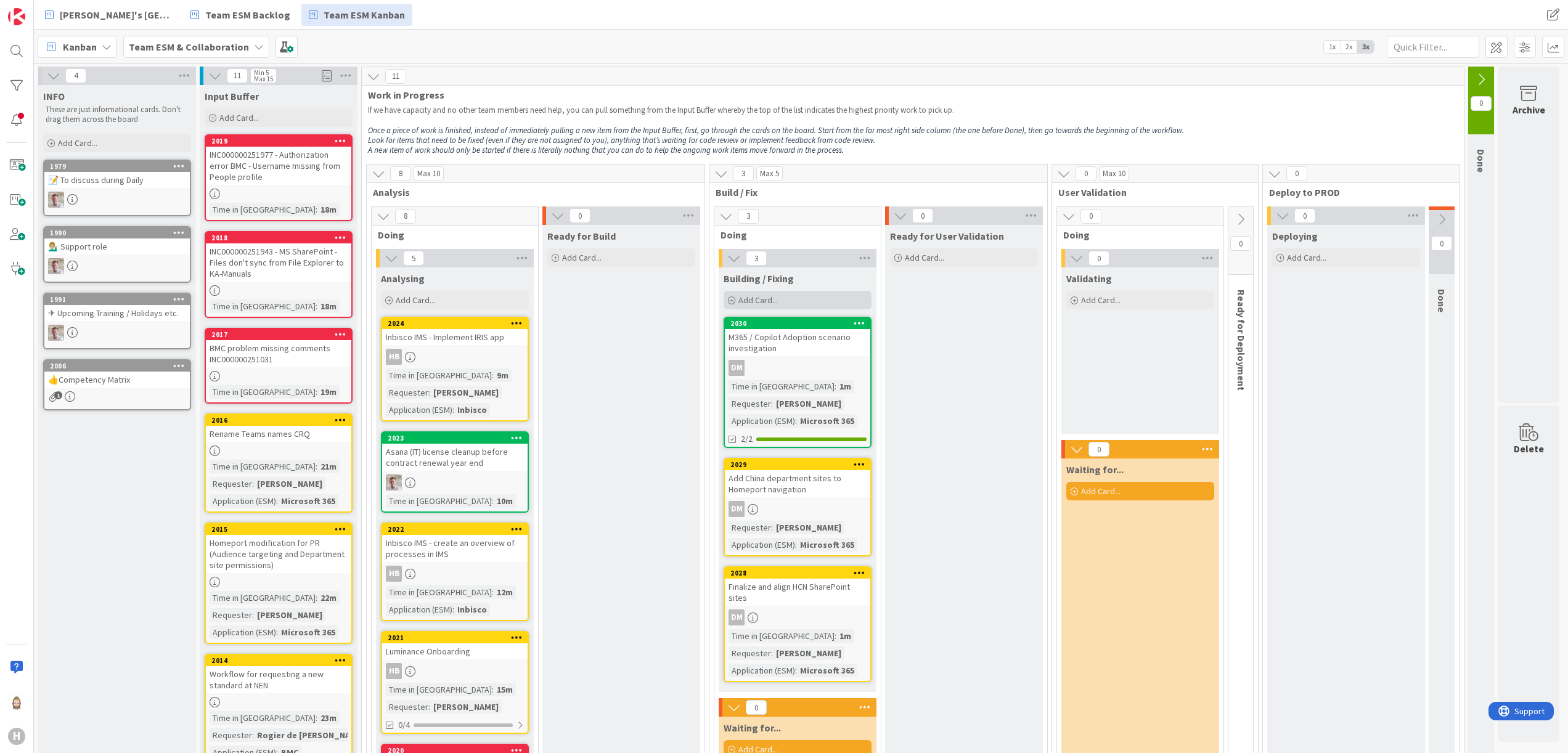
click at [792, 301] on div "Add Card..." at bounding box center [797, 300] width 148 height 18
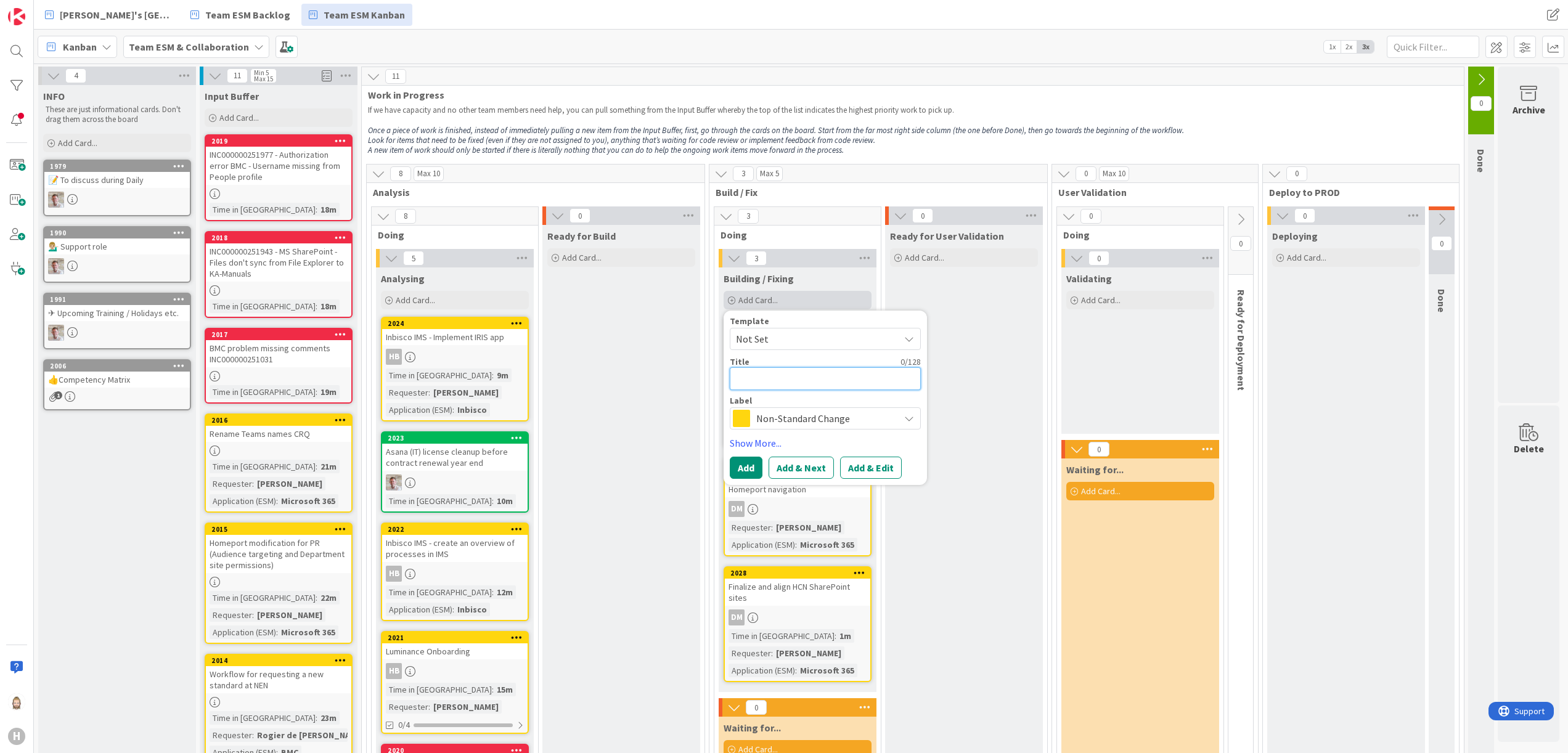
paste textarea "BMC Client Management / Windows 11 prep"
type textarea "x"
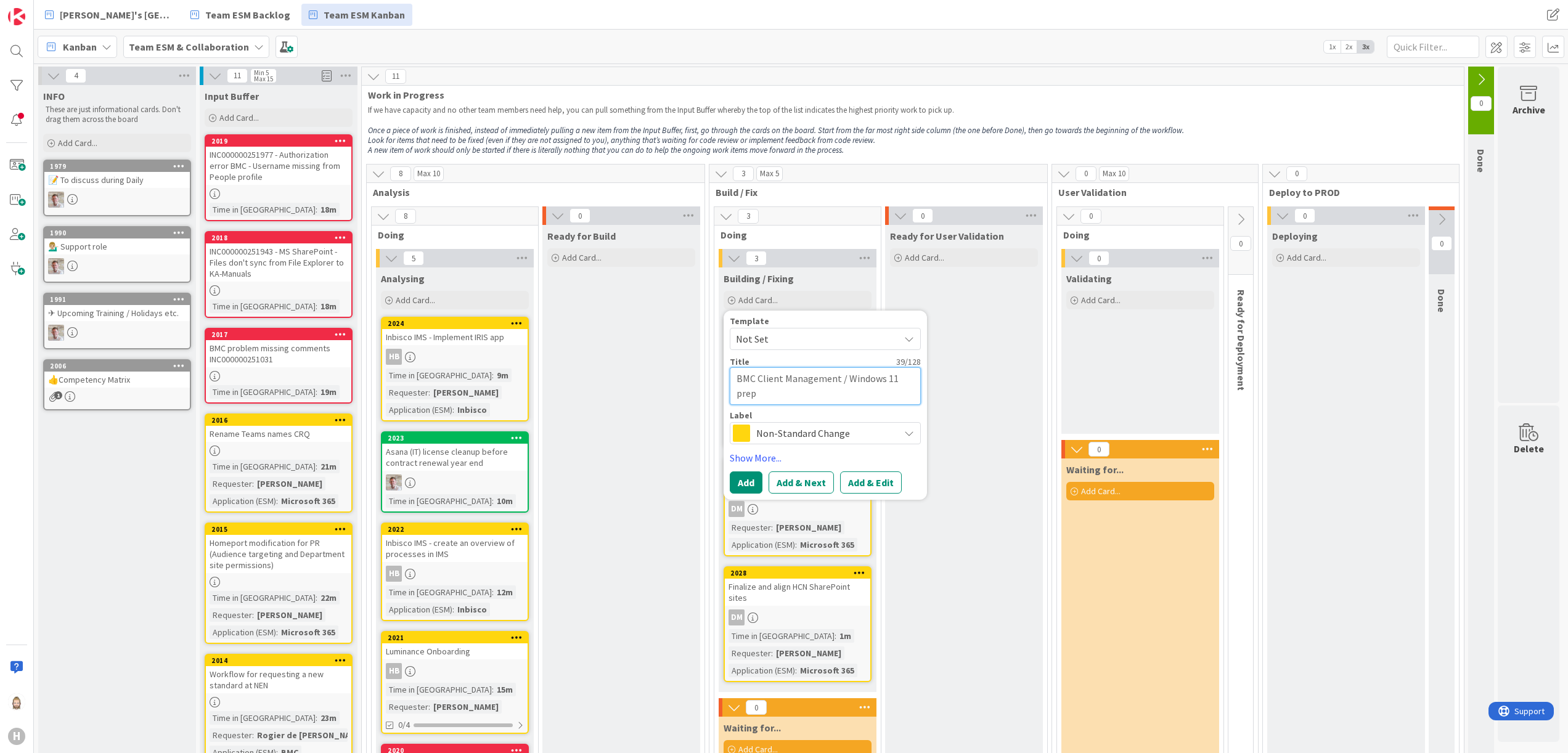
type textarea "BMC Client Management / Windows 11 prep"
click at [842, 447] on div "Template Not Set Title 39 / 128 BMC Client Management / Windows 11 prep Label N…" at bounding box center [825, 405] width 191 height 177
click at [849, 430] on span "Non-Standard Change" at bounding box center [825, 433] width 137 height 17
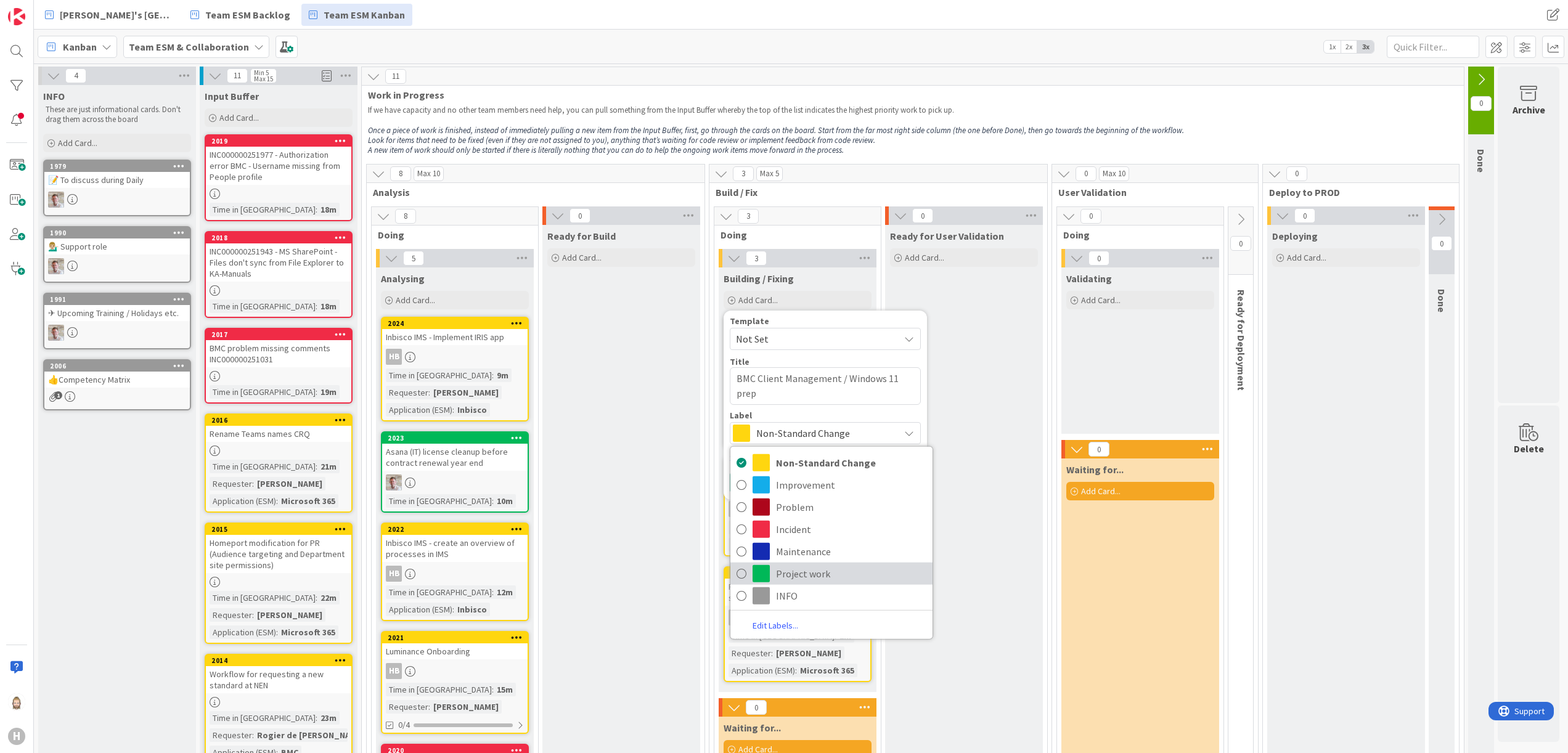
click at [820, 568] on span "Project work" at bounding box center [851, 574] width 151 height 18
type textarea "x"
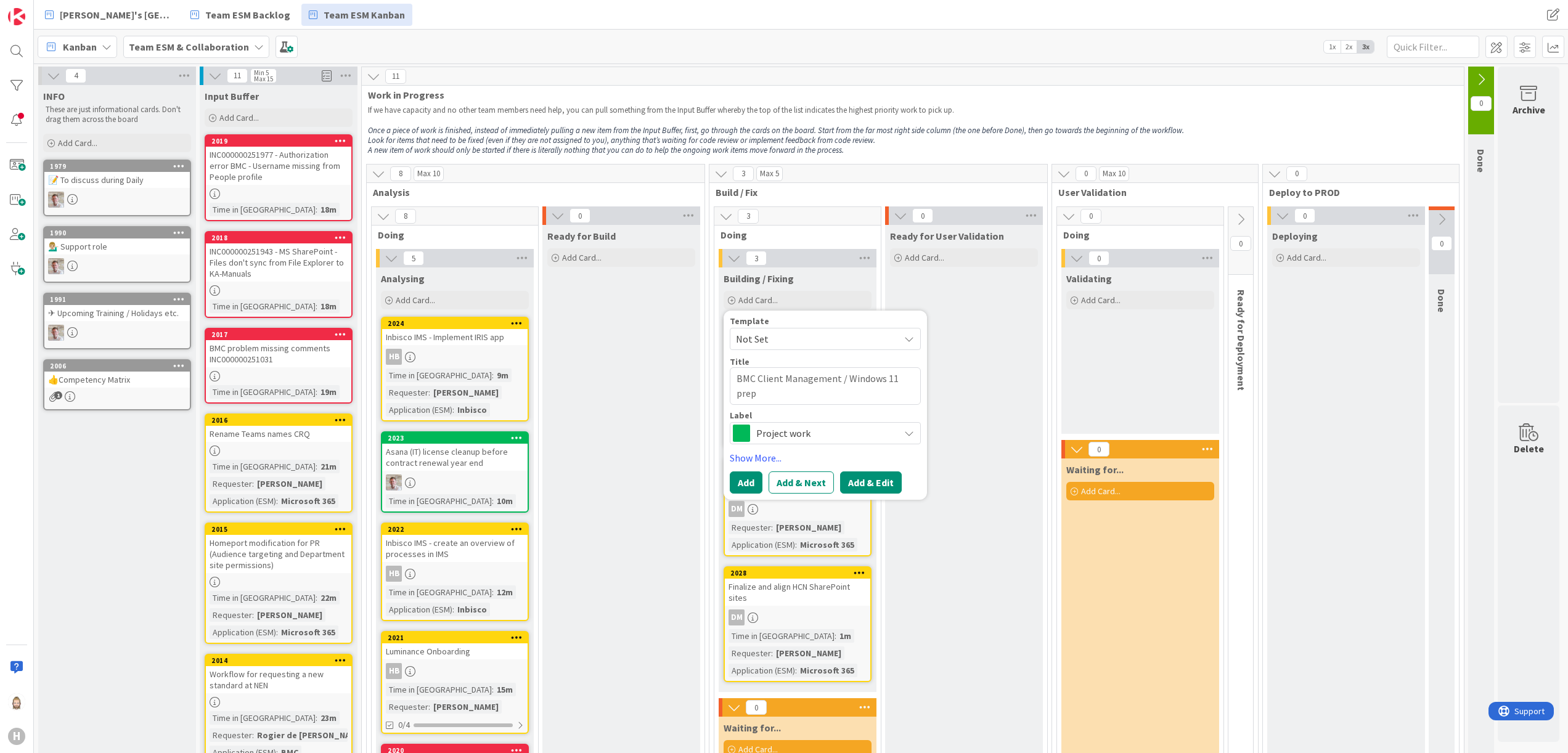
click at [886, 486] on button "Add & Edit" at bounding box center [871, 482] width 61 height 23
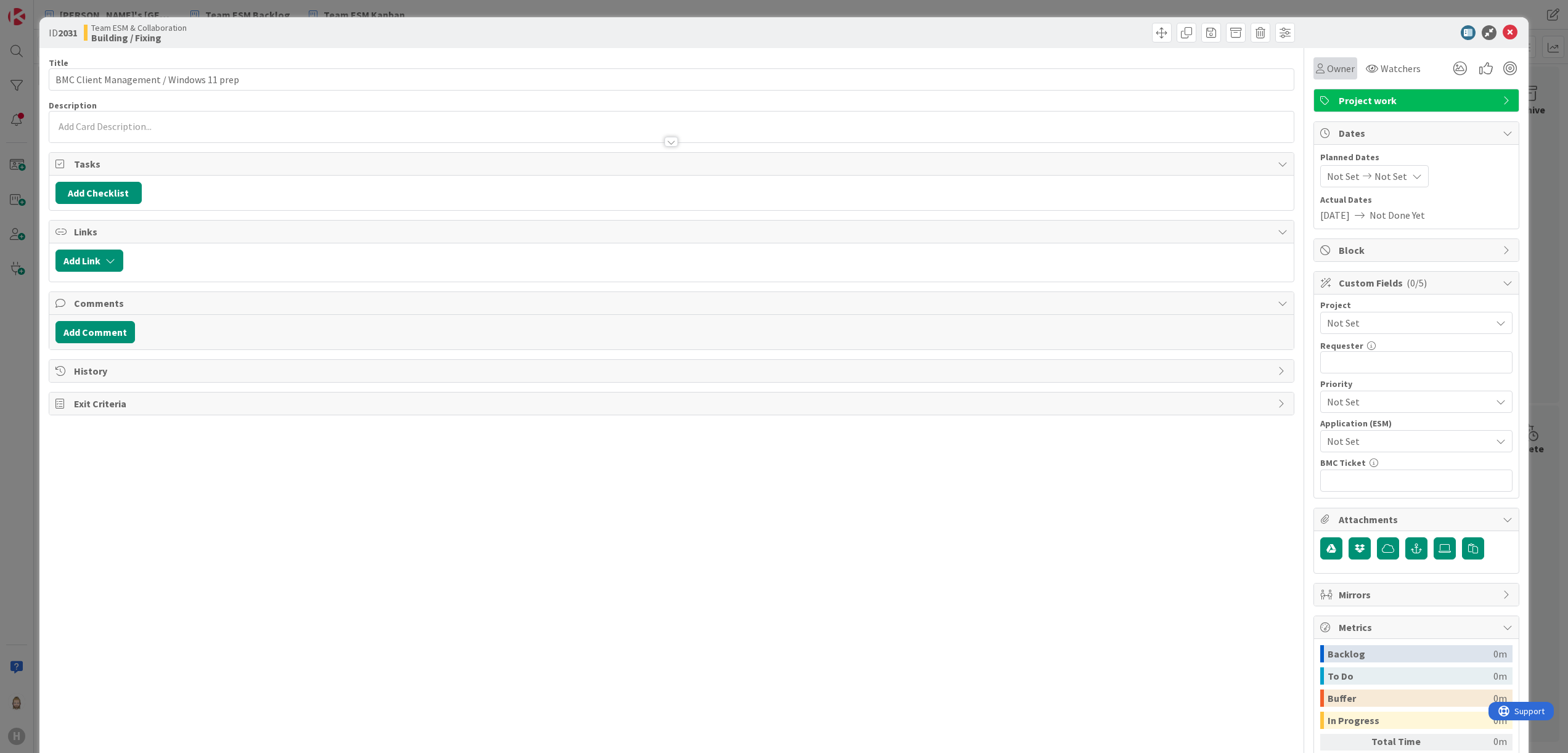
click at [1327, 65] on span "Owner" at bounding box center [1341, 68] width 28 height 15
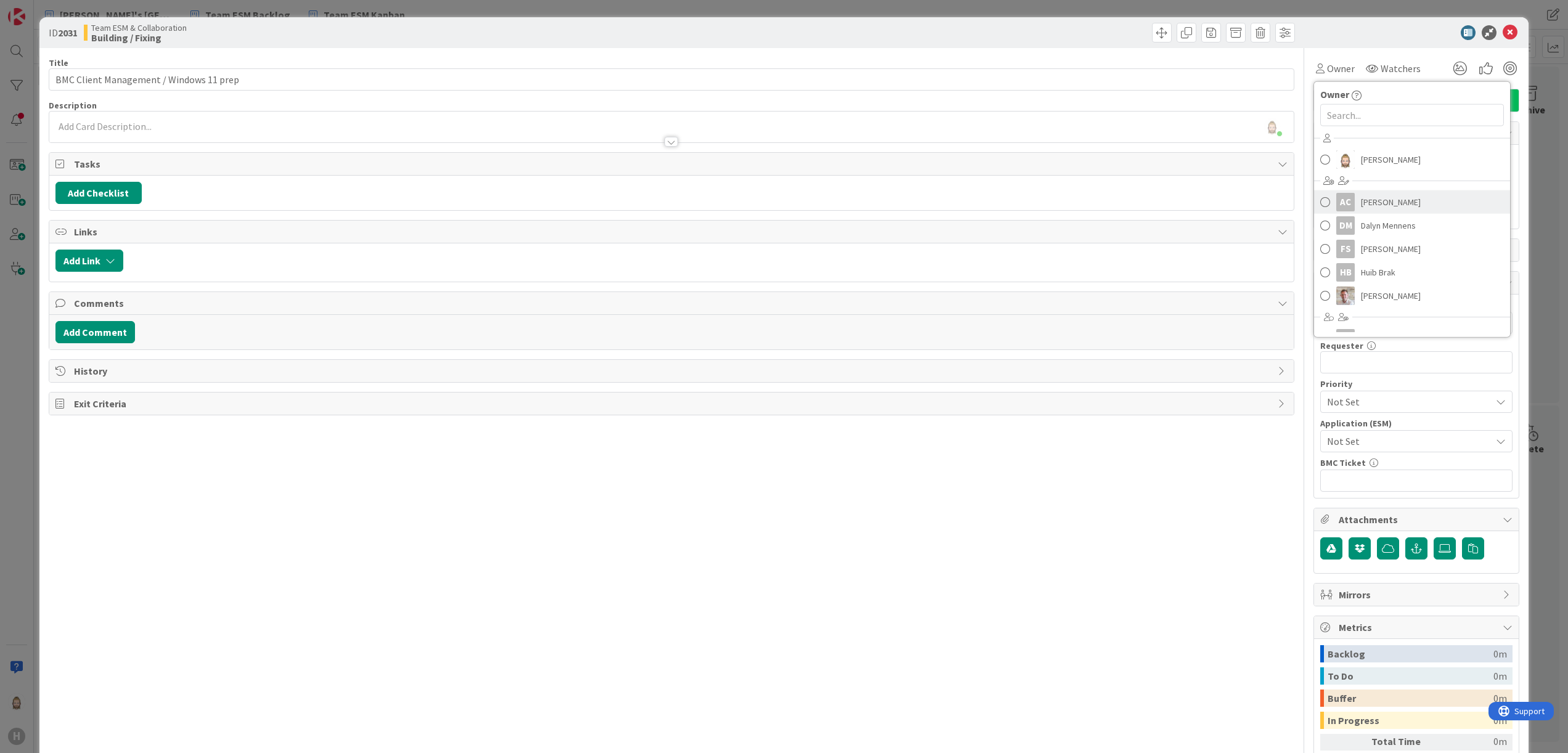
click at [1367, 191] on link "AC Akif Cevik" at bounding box center [1412, 202] width 196 height 23
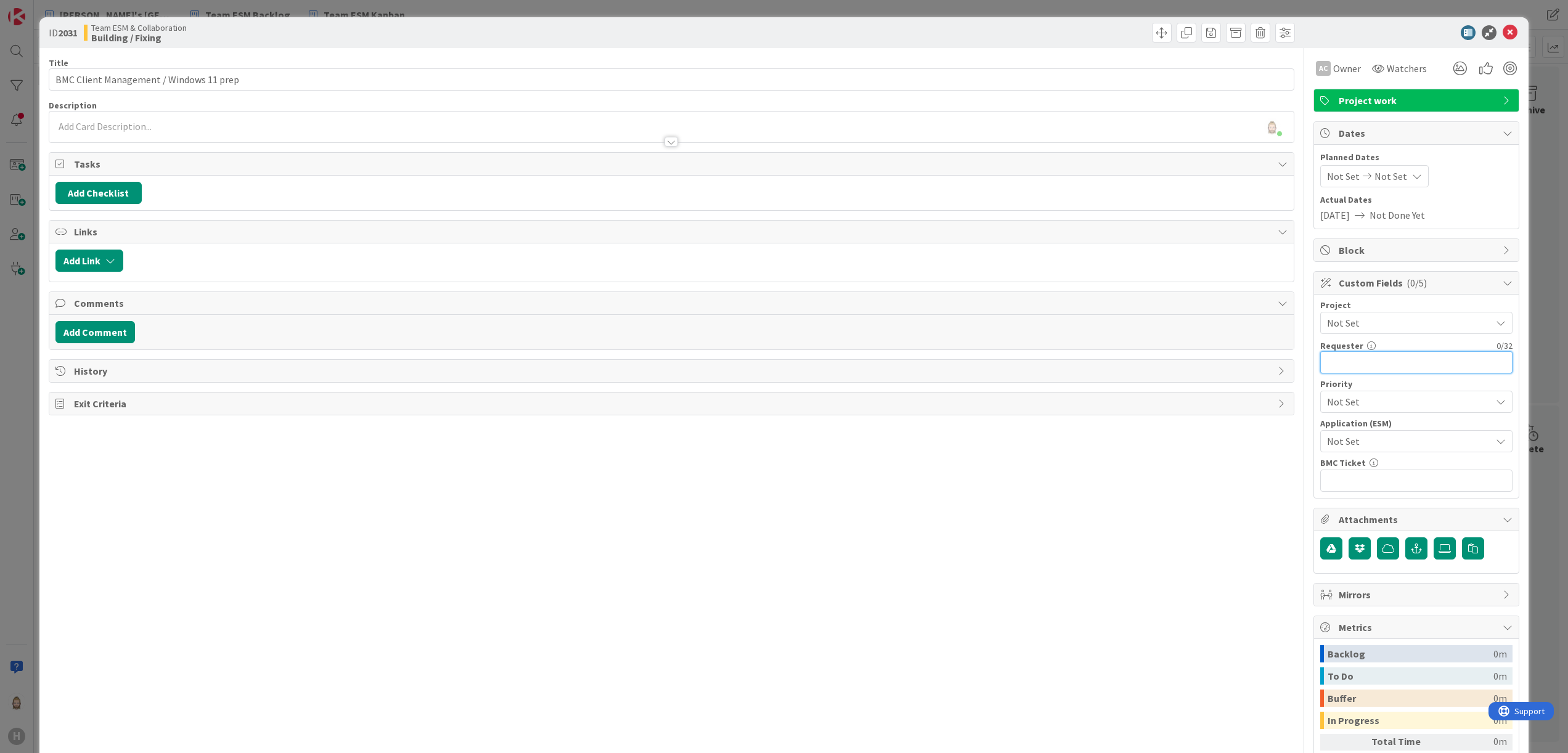
click at [1403, 365] on input "text" at bounding box center [1417, 362] width 192 height 23
paste input "[PERSON_NAME]"
type input "[PERSON_NAME]"
click at [1399, 446] on span "Not Set" at bounding box center [1406, 441] width 158 height 17
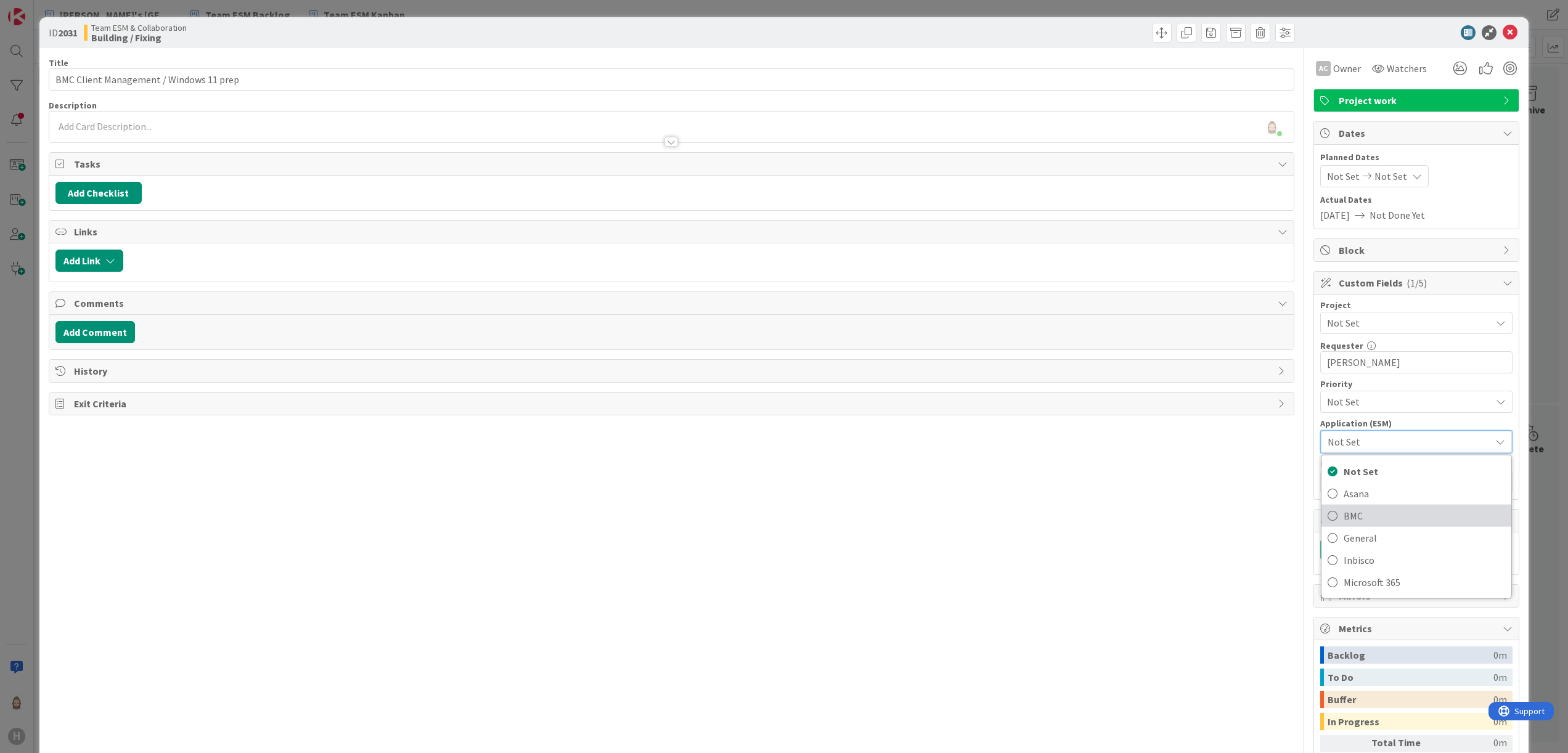
click at [1391, 514] on span "BMC" at bounding box center [1424, 516] width 162 height 18
click at [574, 128] on div "Rob van Wees just joined" at bounding box center [672, 127] width 1245 height 31
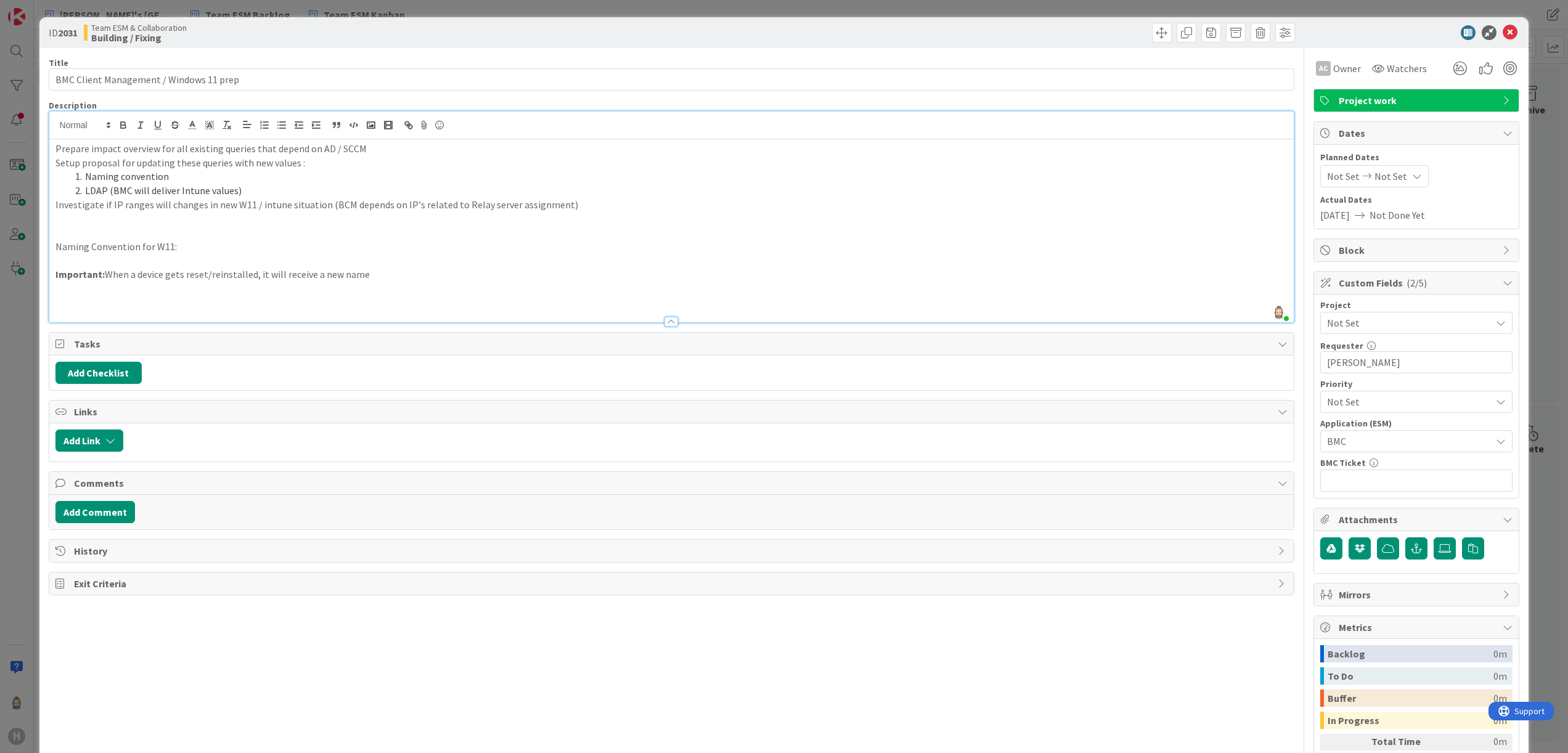
click at [264, 218] on p at bounding box center [672, 219] width 1233 height 14
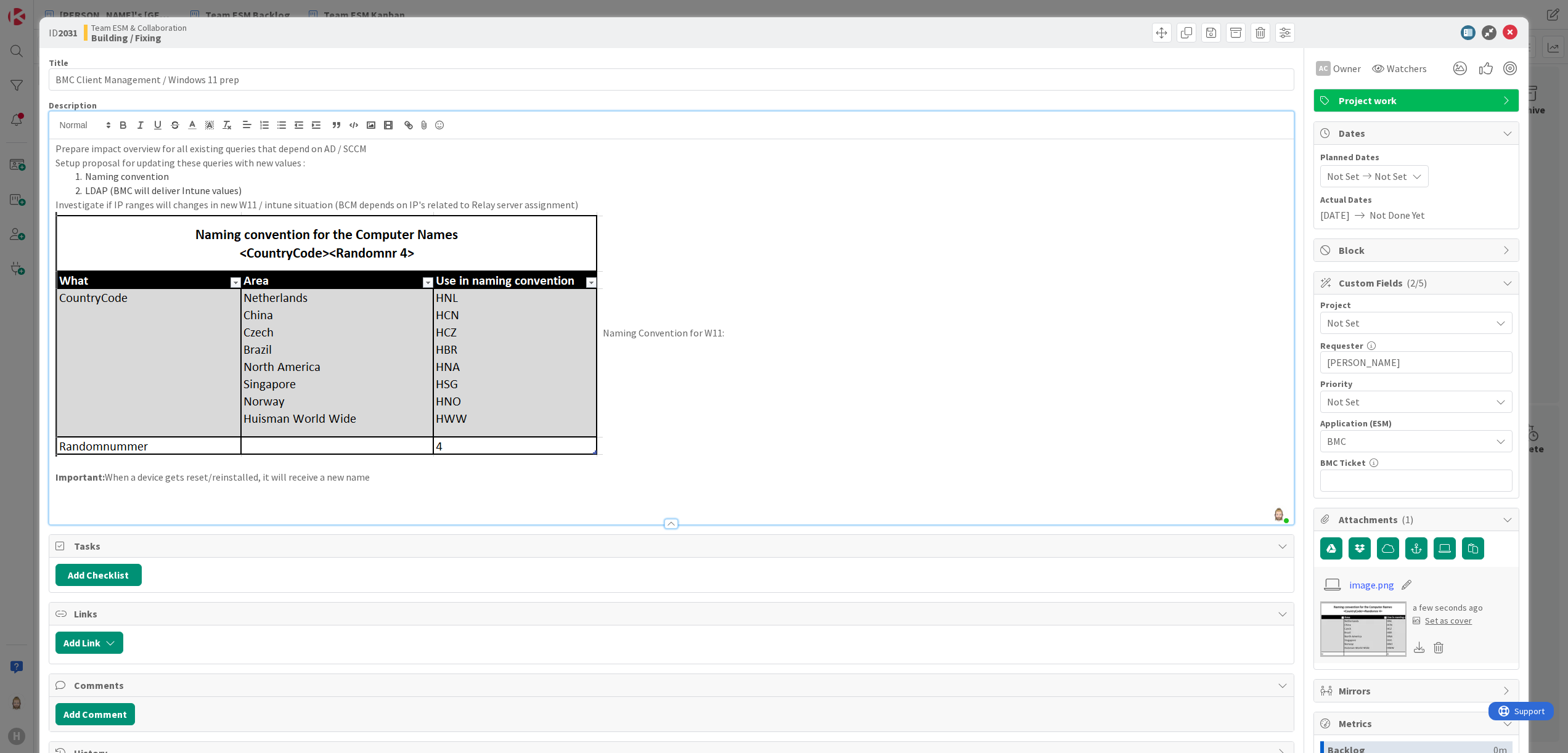
click at [738, 331] on p "Naming Convention for W11:" at bounding box center [672, 334] width 1233 height 245
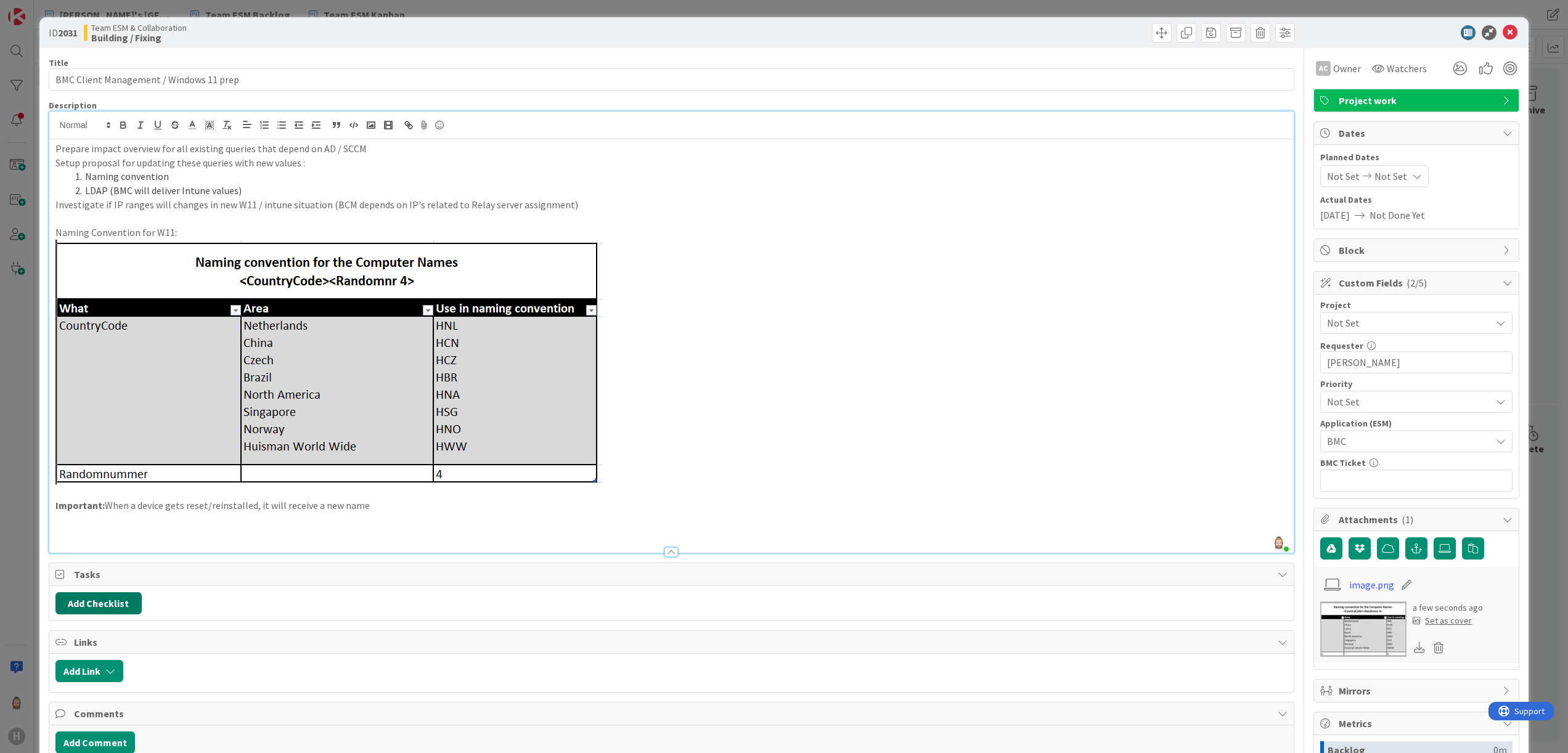
click at [112, 595] on button "Add Checklist" at bounding box center [98, 604] width 87 height 23
type input "sub-tasks"
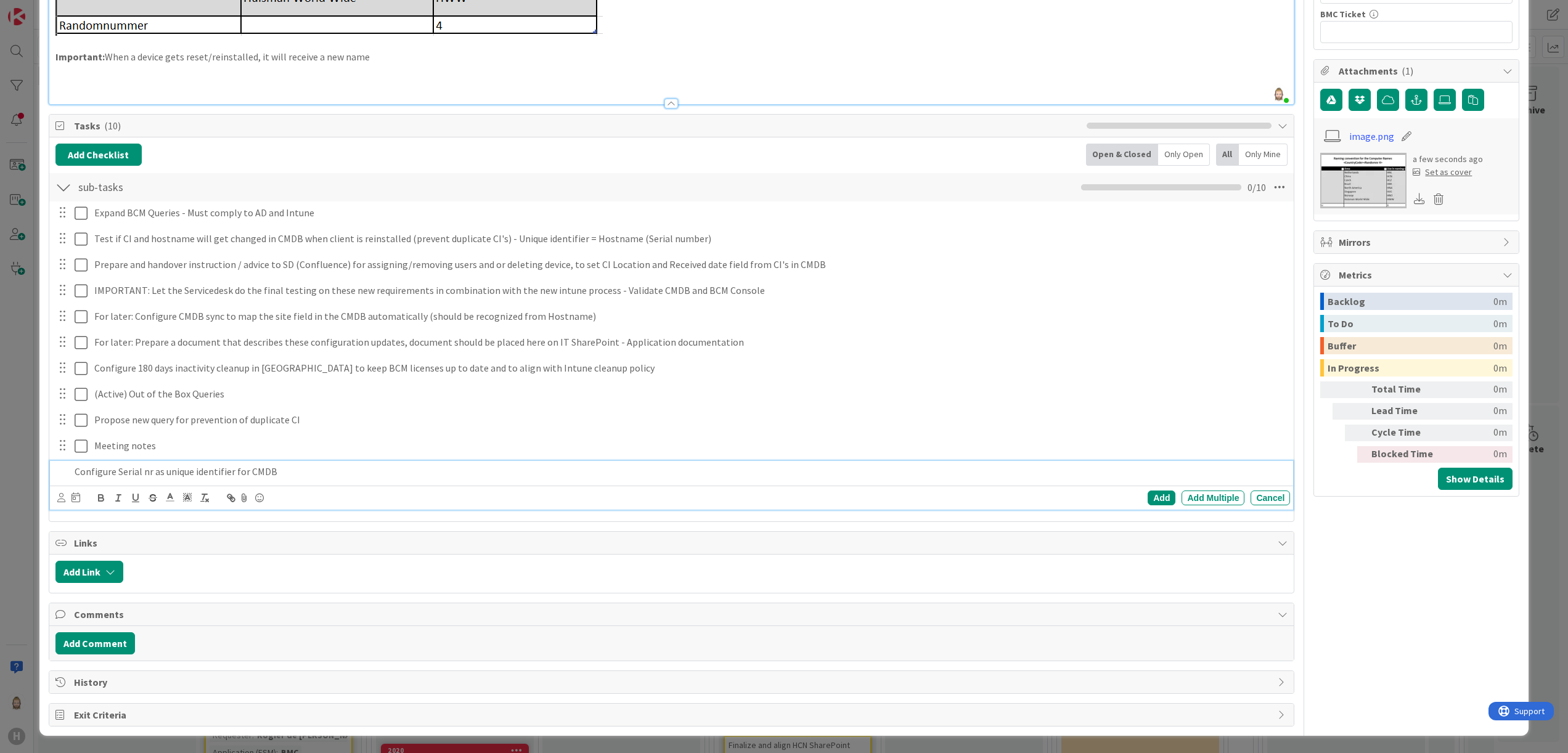
scroll to position [479, 0]
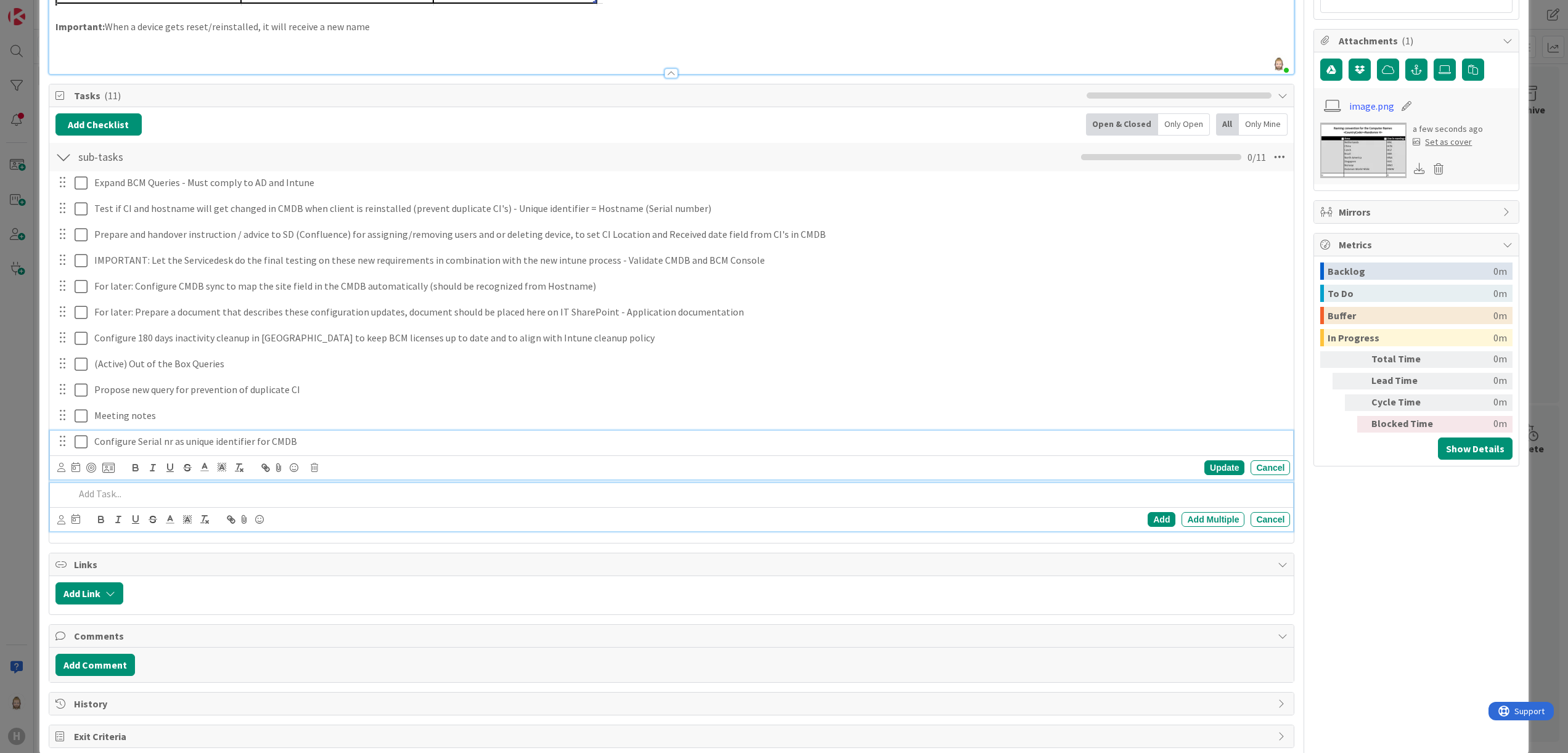
click at [83, 446] on div "Configure Serial nr as unique identifier for CMDB Update Cancel" at bounding box center [672, 455] width 1244 height 48
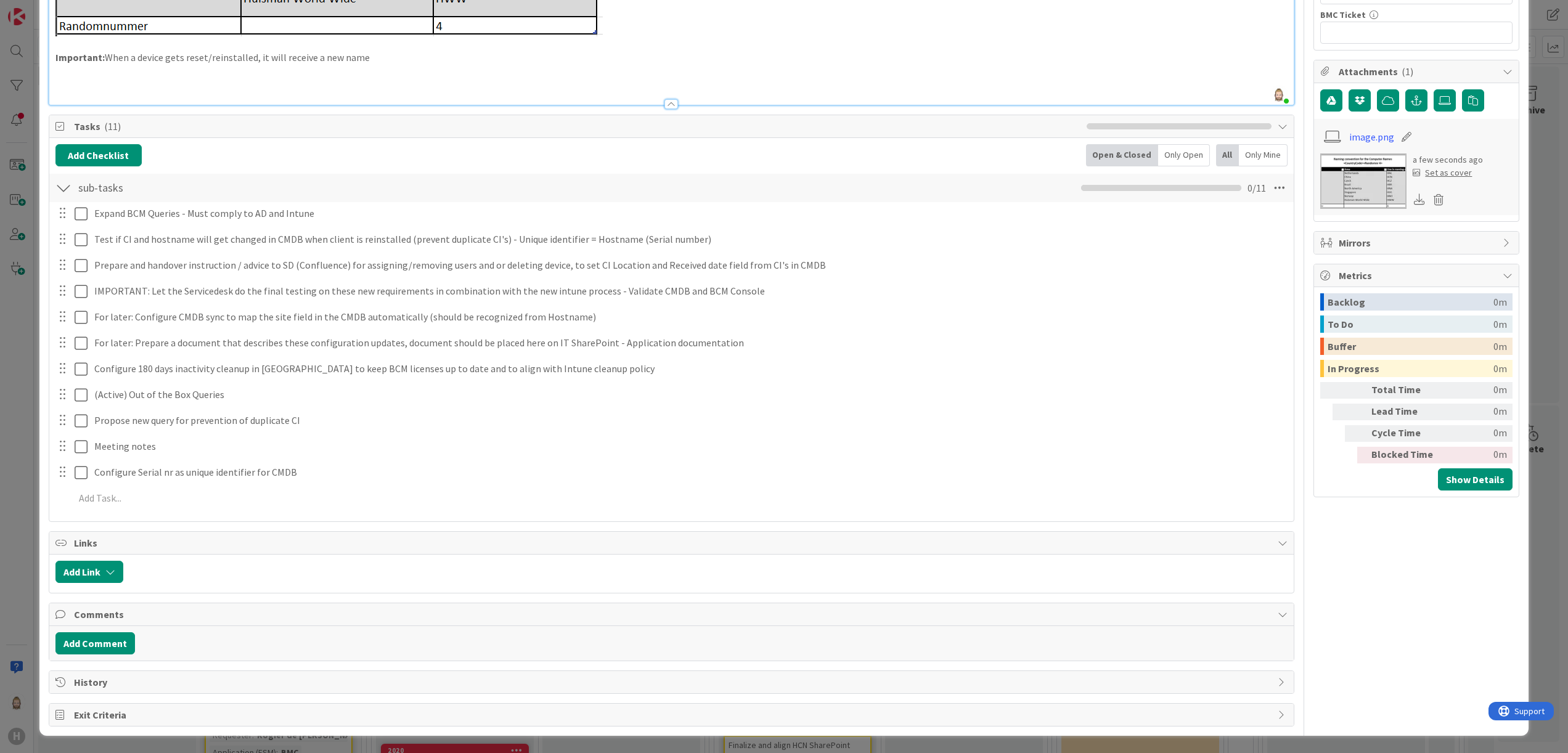
click at [1203, 464] on div "Configure Serial nr as unique identifier for CMDB Update Cancel" at bounding box center [672, 473] width 1244 height 22
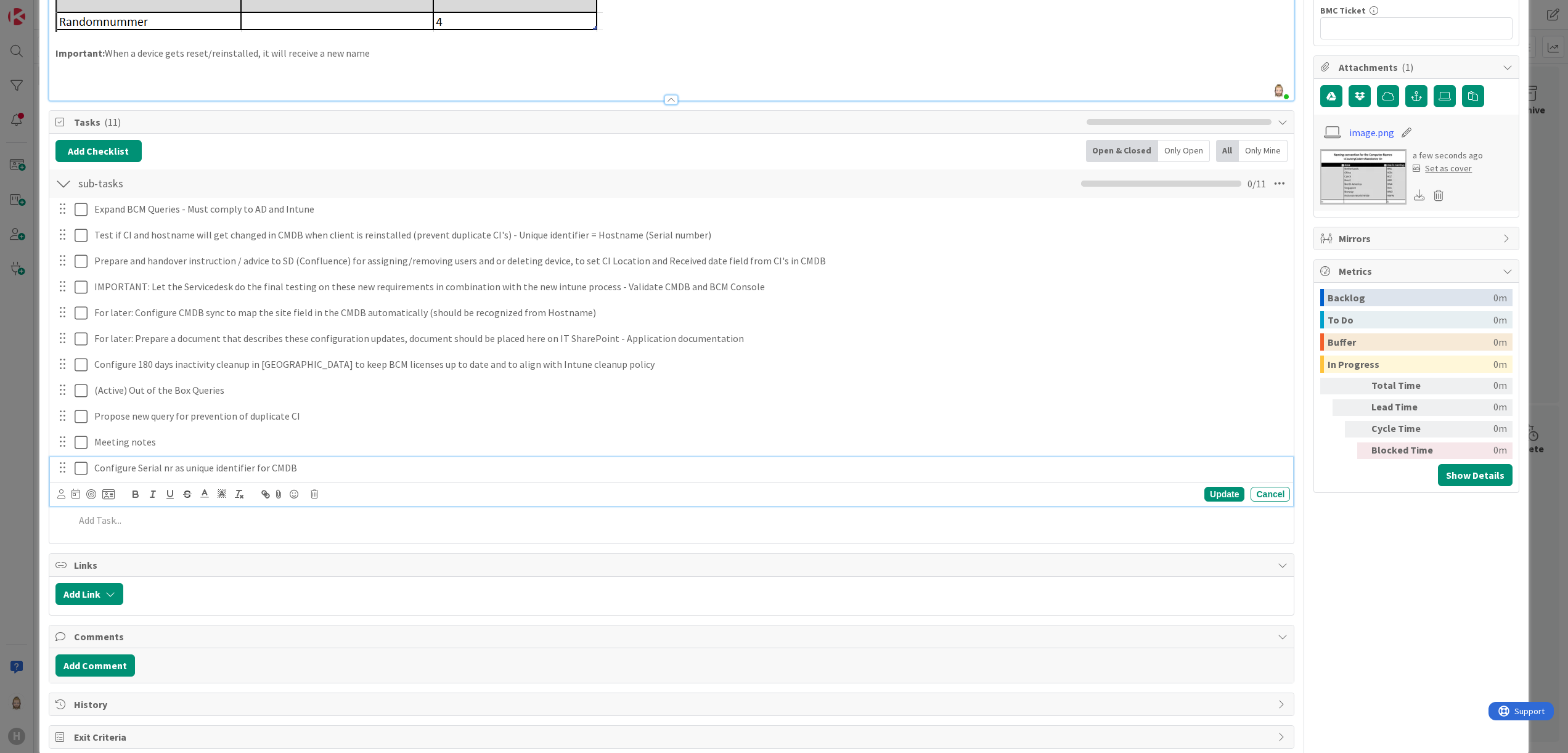
click at [84, 472] on icon at bounding box center [80, 469] width 13 height 15
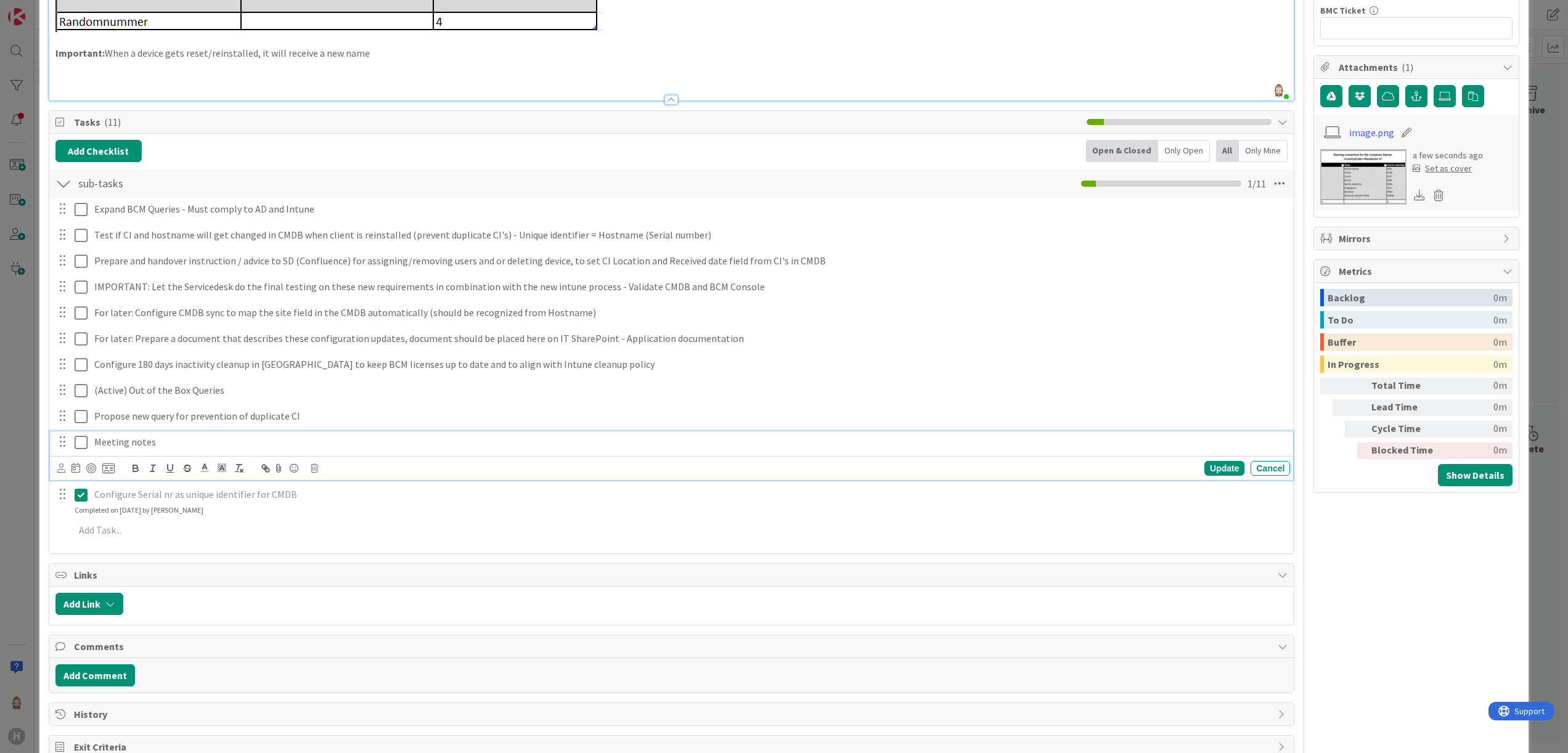
click at [79, 440] on icon at bounding box center [80, 443] width 13 height 15
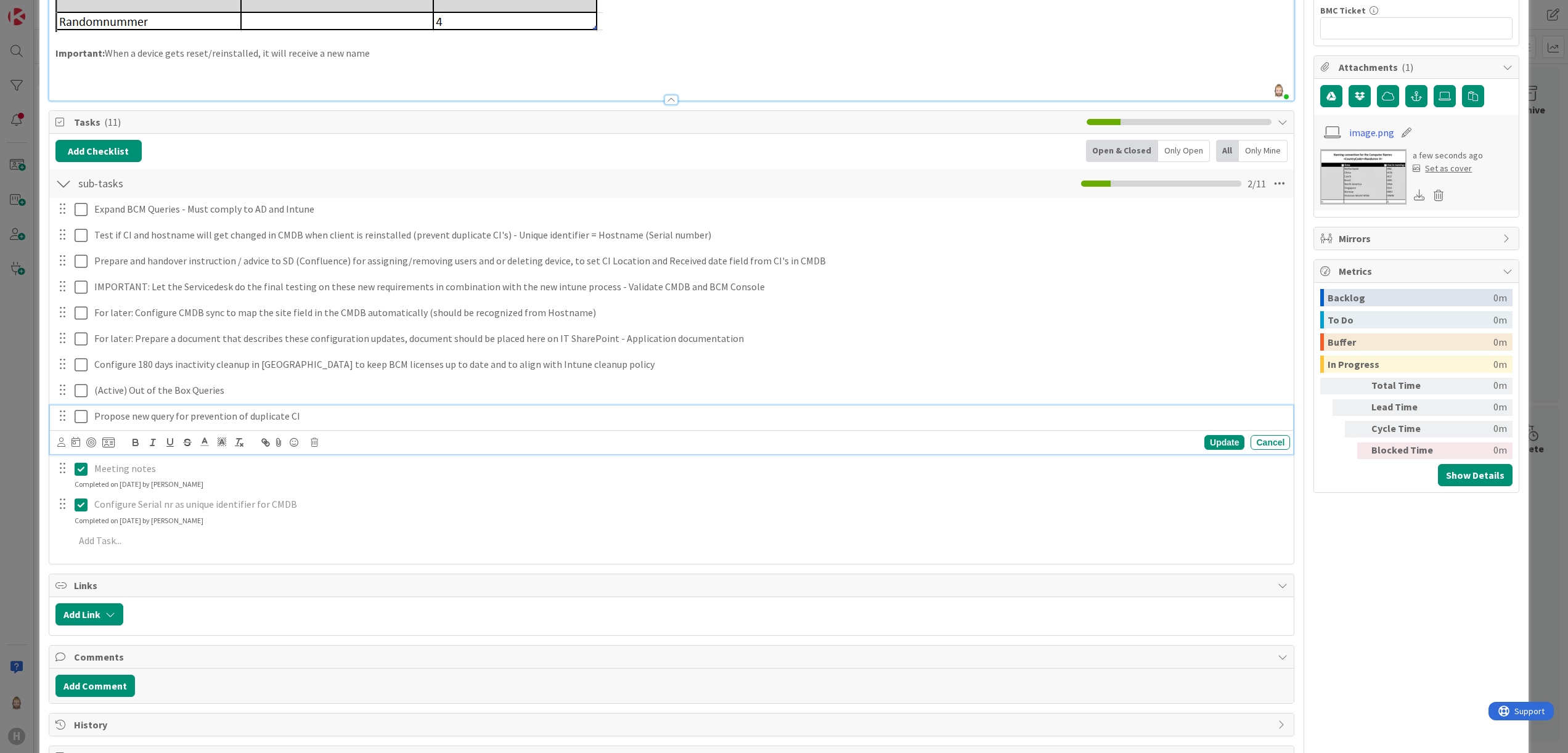
click at [85, 419] on icon at bounding box center [80, 417] width 13 height 15
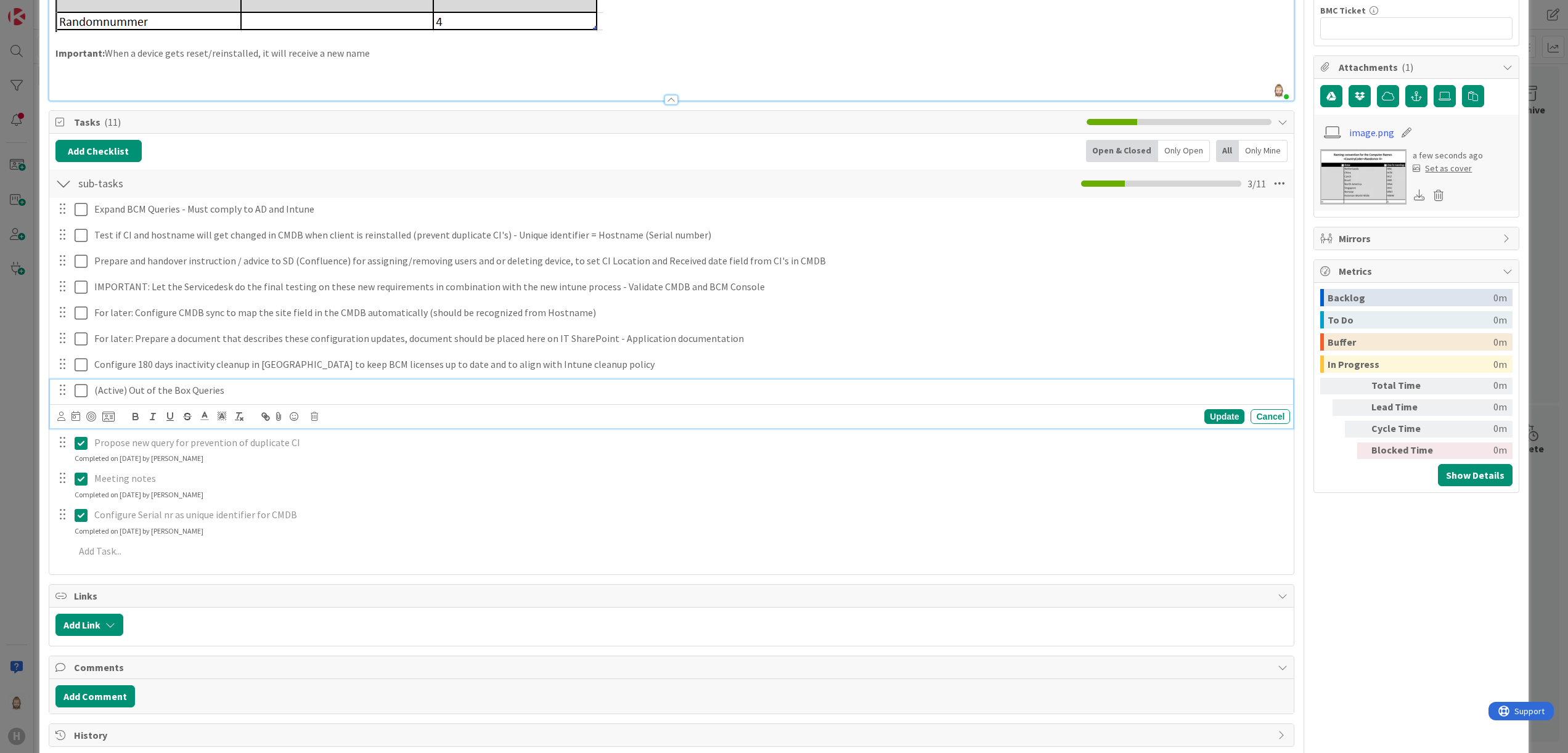
click at [85, 388] on icon at bounding box center [80, 391] width 13 height 15
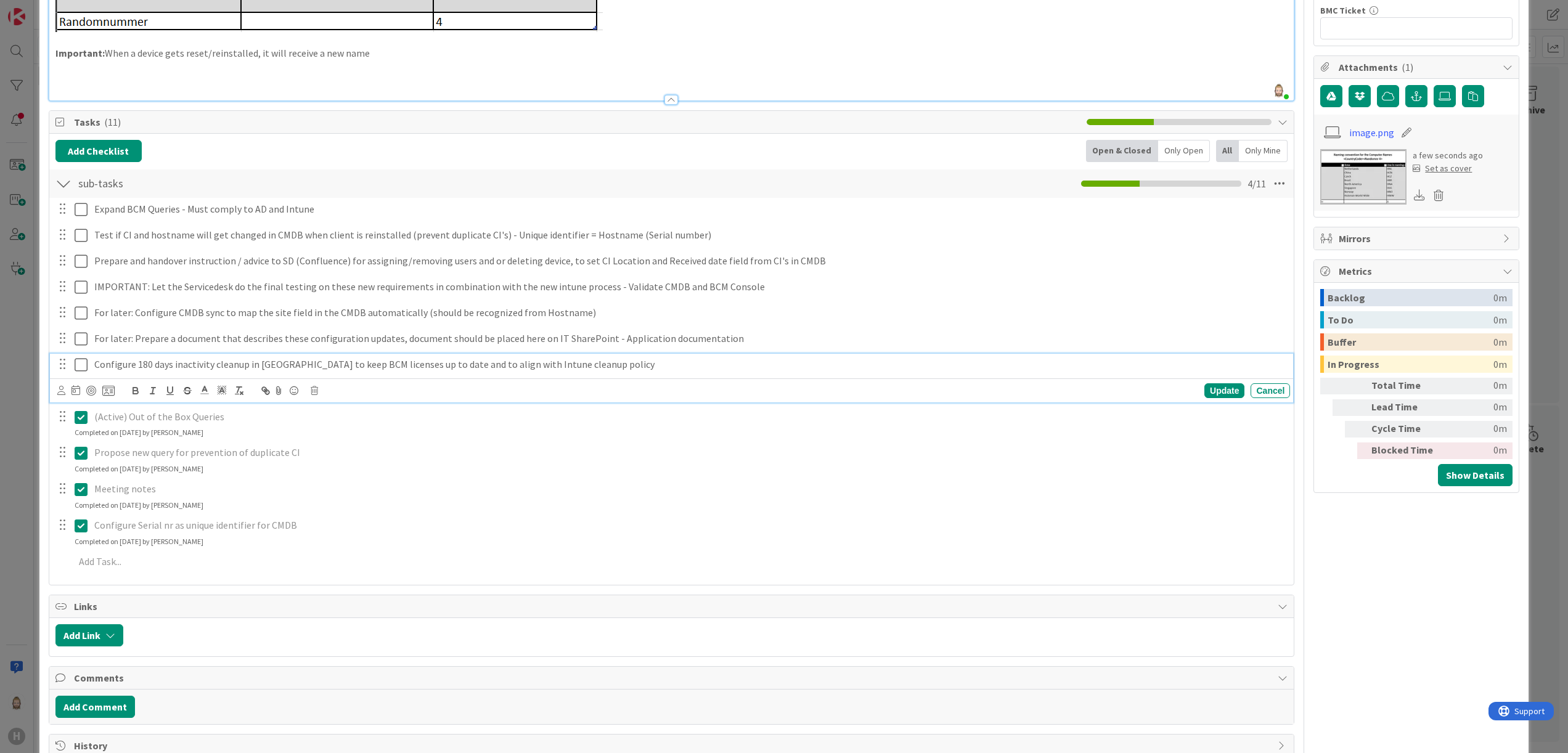
click at [83, 362] on icon at bounding box center [80, 365] width 13 height 15
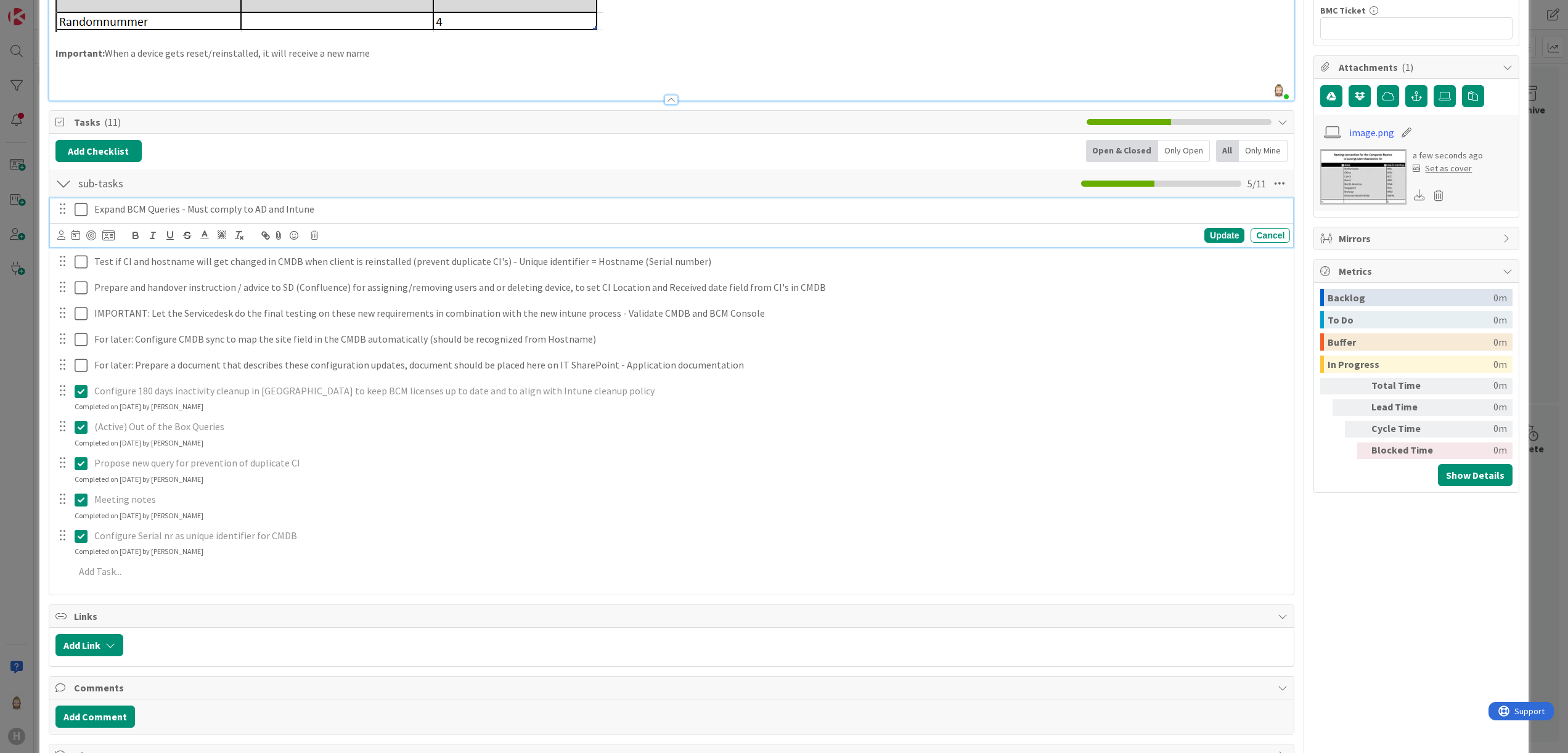
click at [85, 213] on icon at bounding box center [80, 209] width 13 height 15
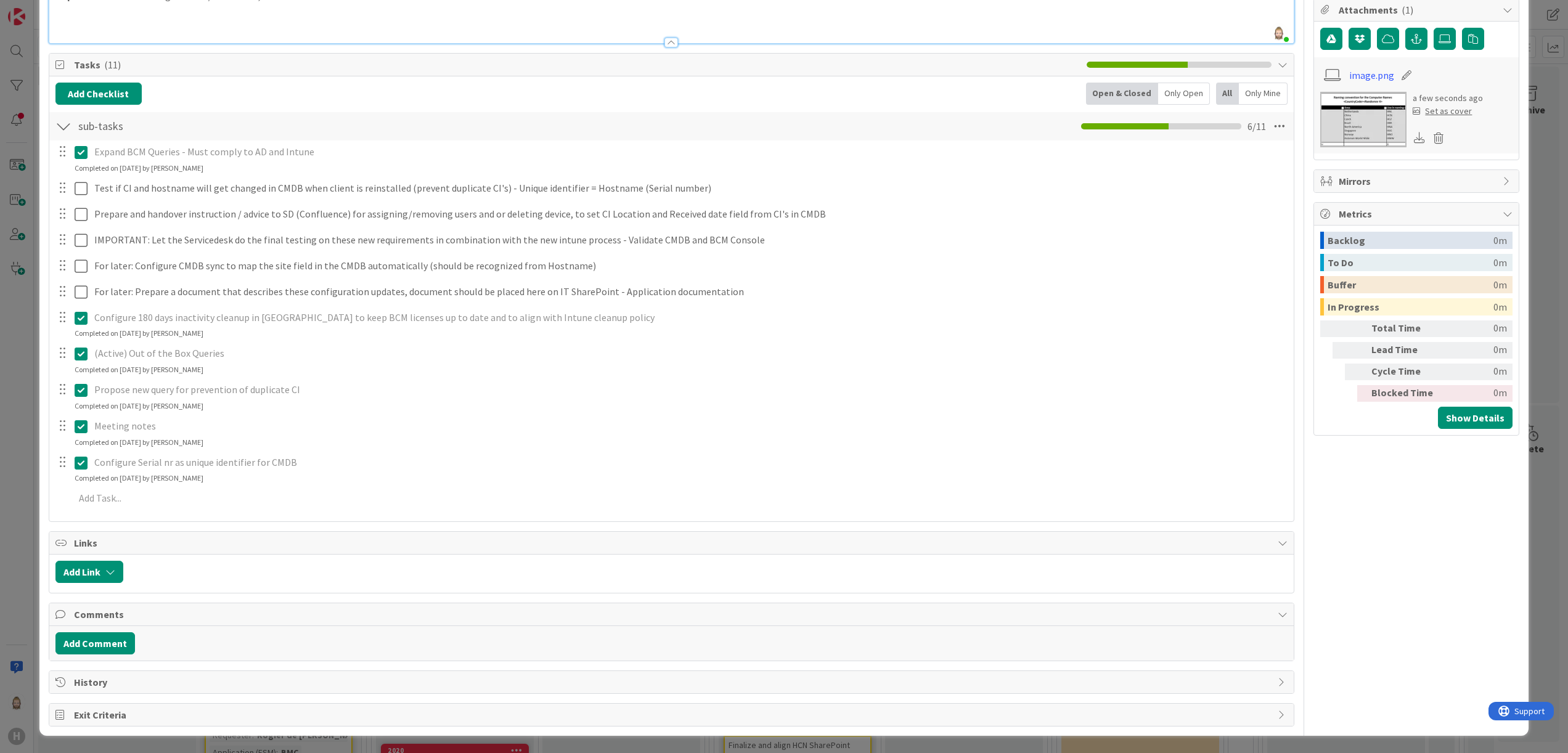
scroll to position [0, 0]
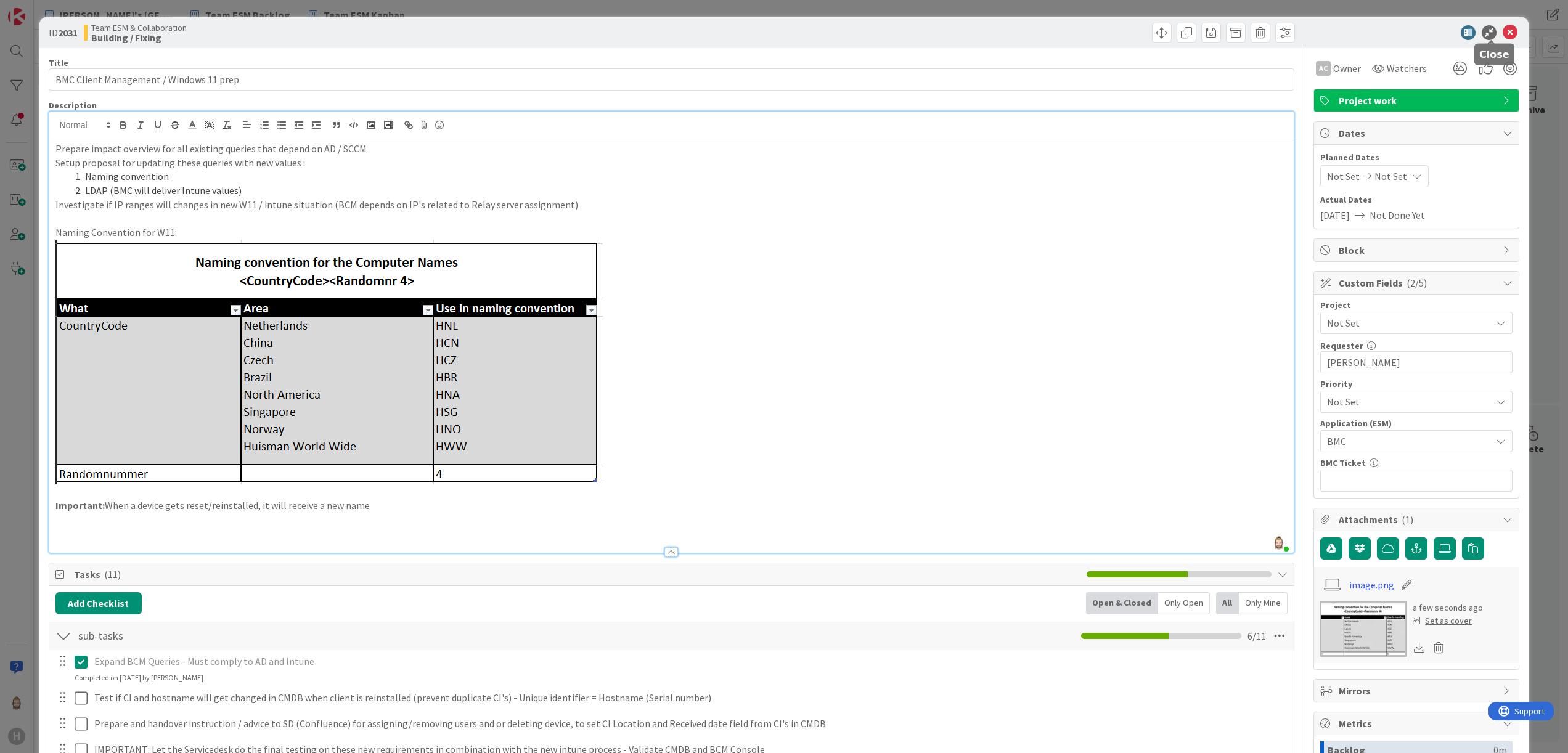
drag, startPoint x: 1494, startPoint y: 33, endPoint x: 1468, endPoint y: 45, distance: 28.6
click at [1503, 31] on icon at bounding box center [1510, 33] width 15 height 15
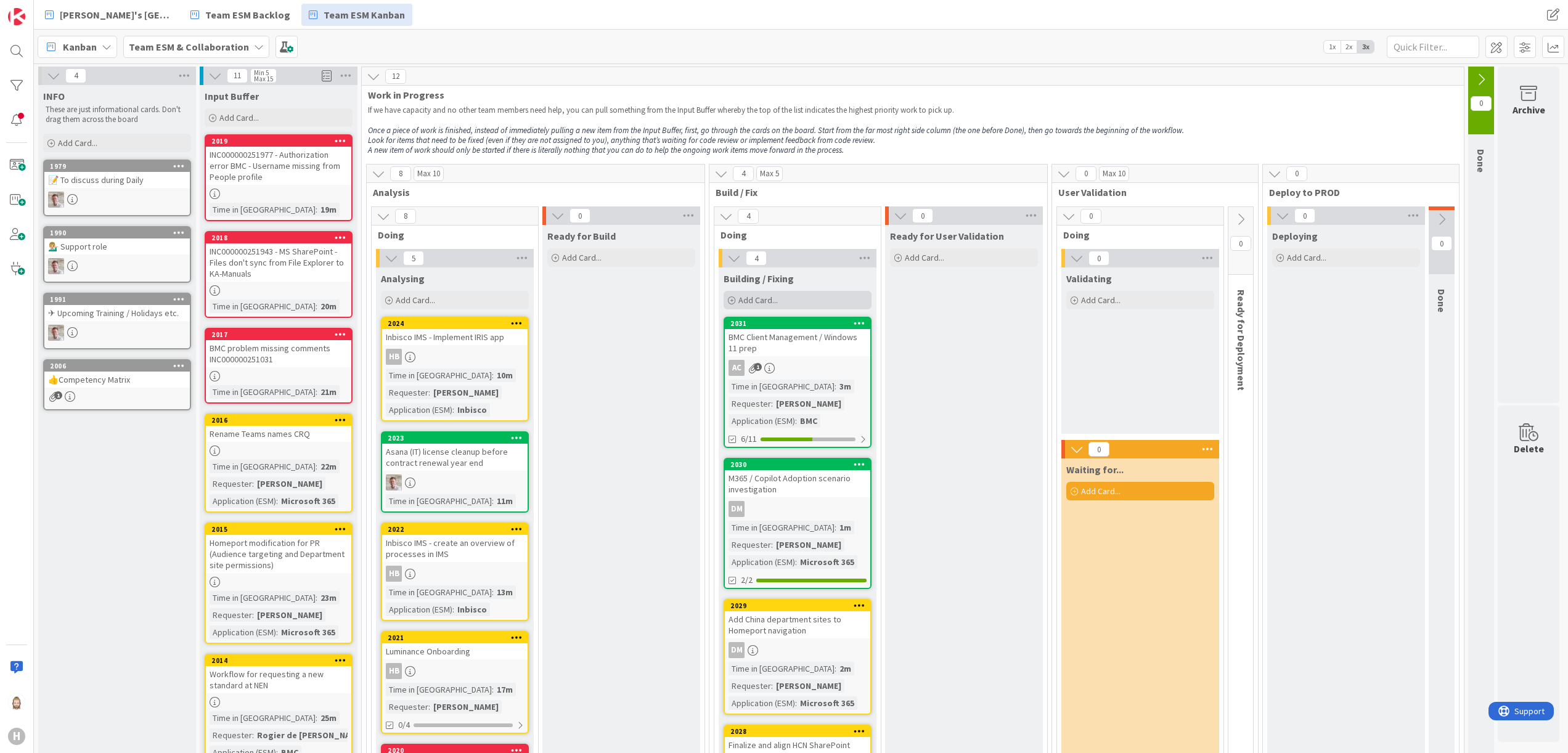
click at [810, 297] on div "Add Card..." at bounding box center [797, 300] width 148 height 18
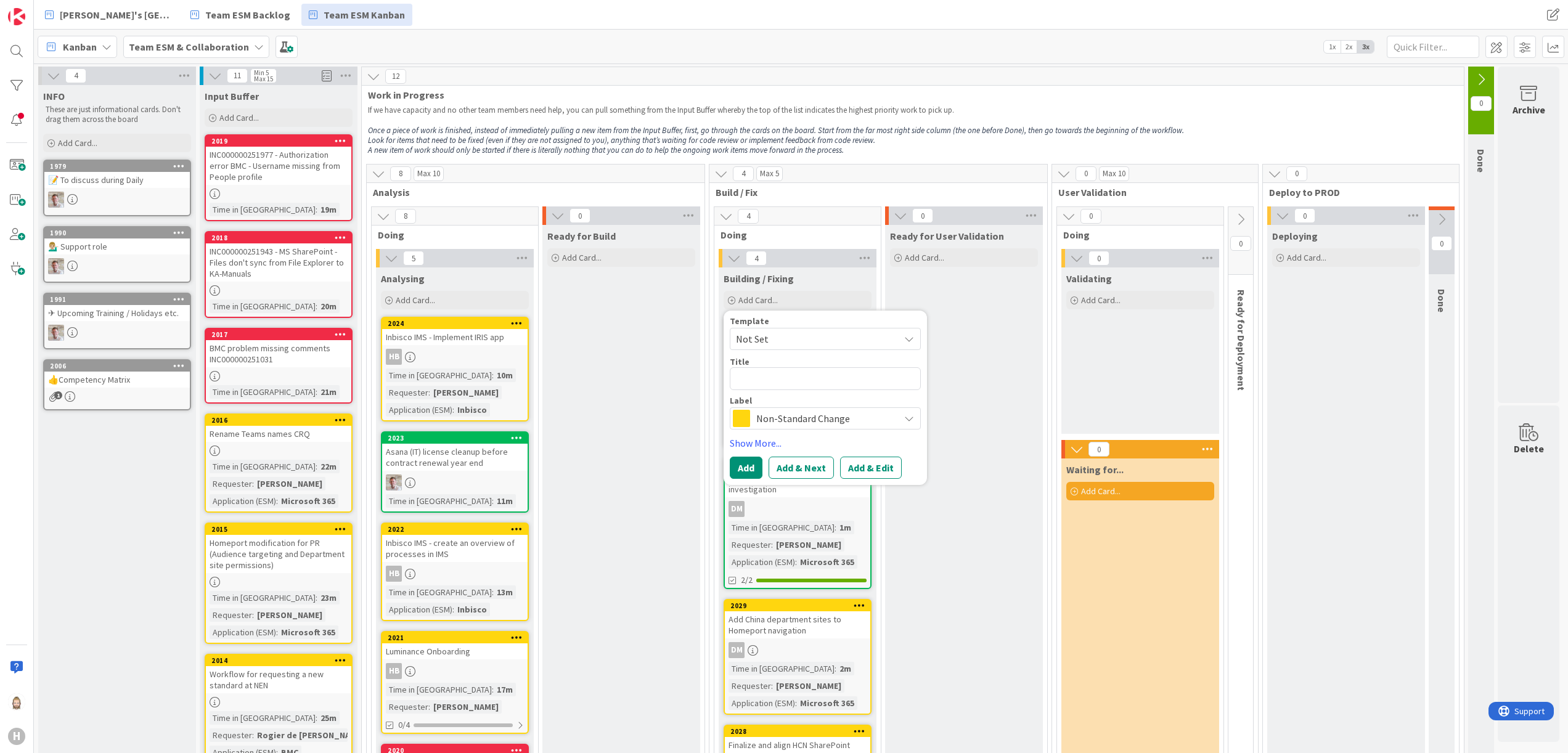
click at [820, 417] on span "Non-Standard Change" at bounding box center [825, 418] width 137 height 17
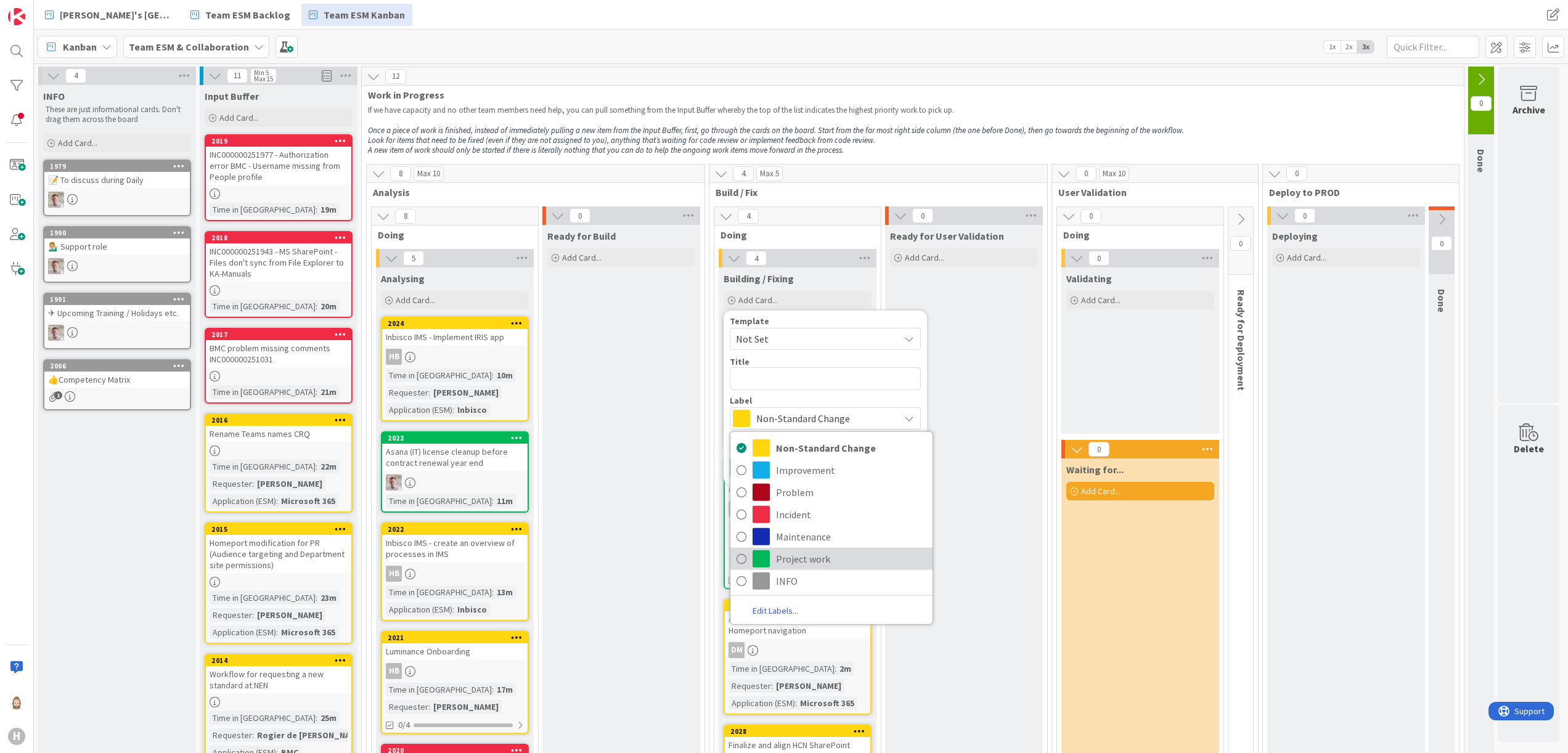
click at [812, 552] on span "Project work" at bounding box center [851, 559] width 151 height 18
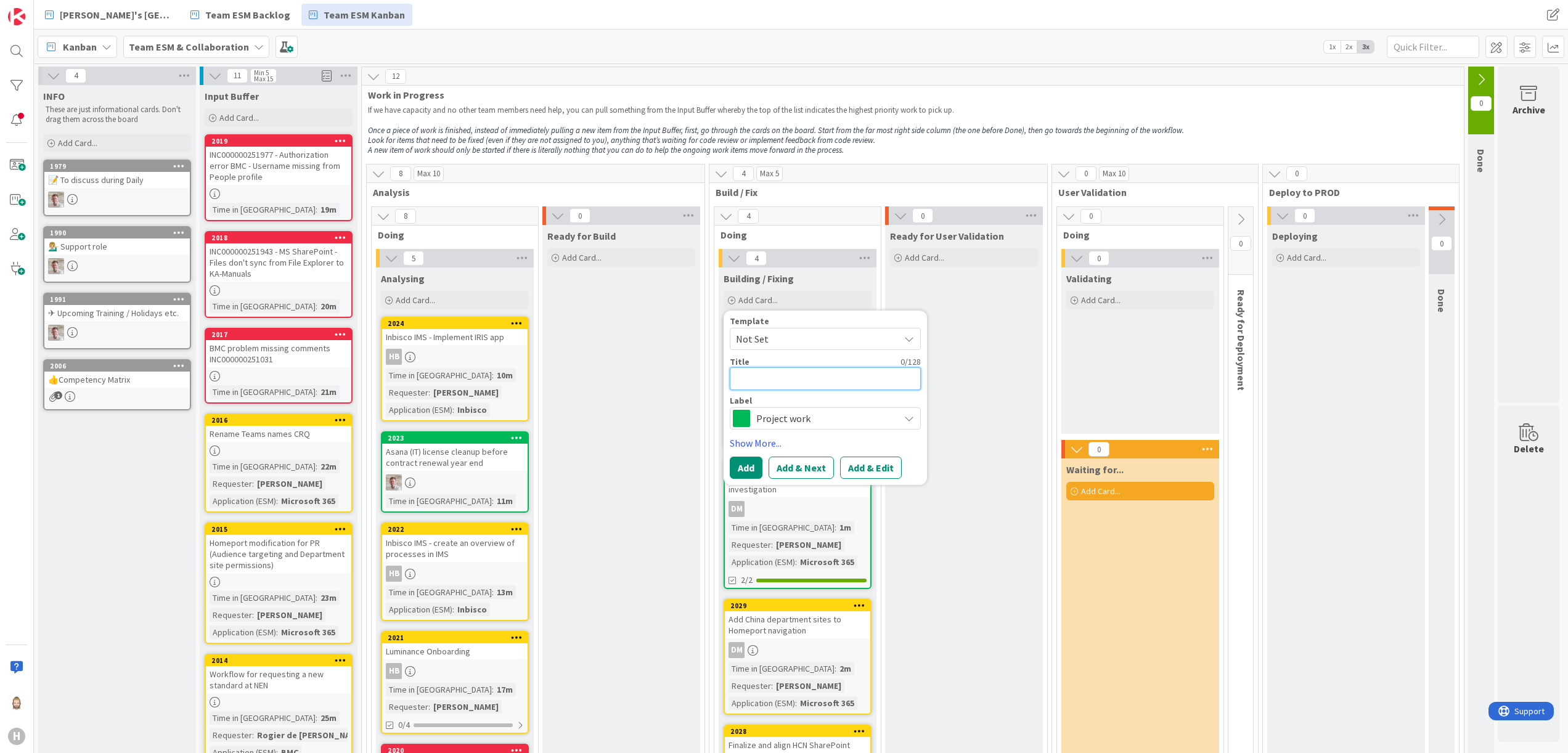
click at [835, 376] on textarea at bounding box center [825, 379] width 191 height 23
paste textarea "Freshworks POC"
type textarea "x"
type textarea "Freshworks POC"
click at [875, 460] on button "Add & Edit" at bounding box center [871, 468] width 61 height 23
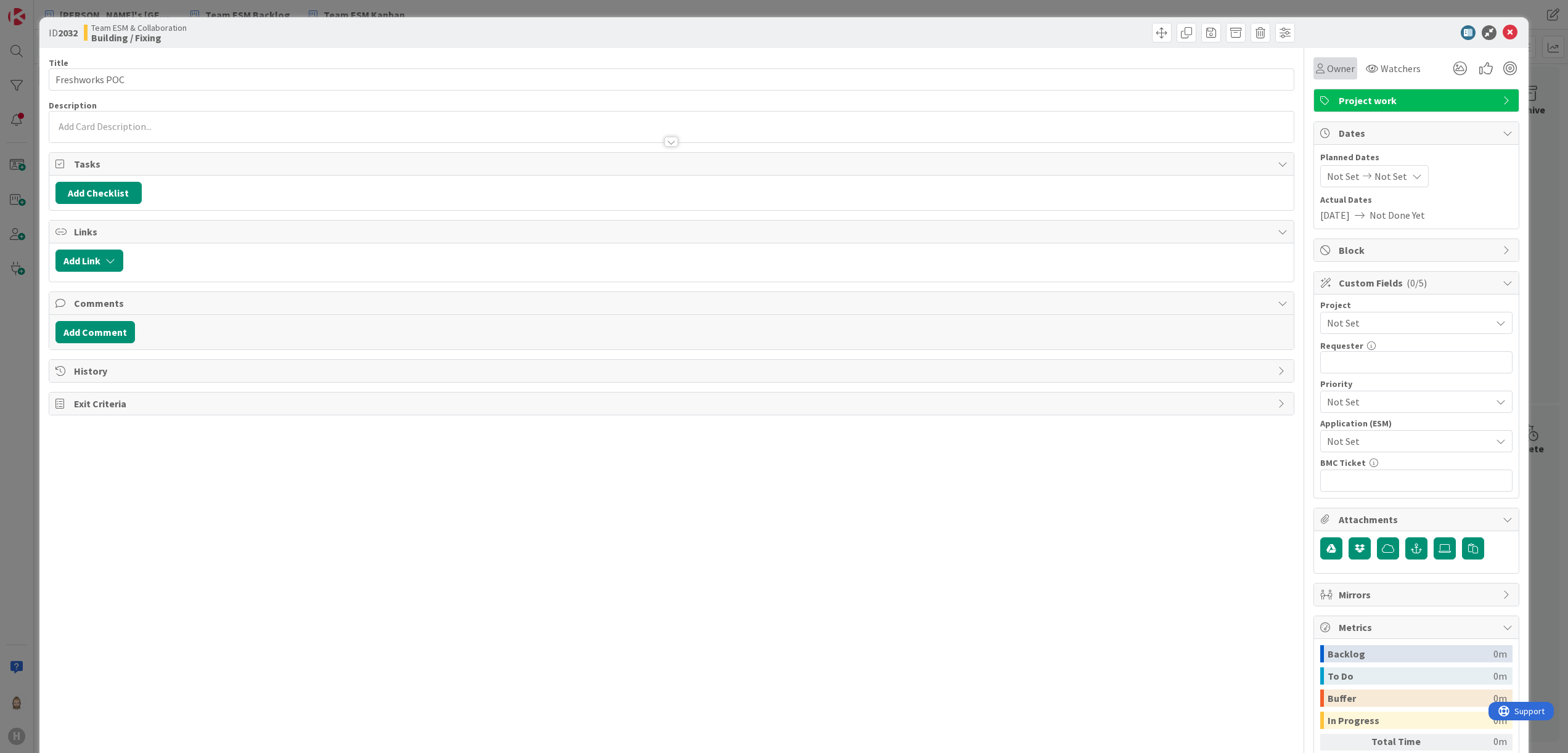
click at [1327, 68] on span "Owner" at bounding box center [1341, 68] width 28 height 15
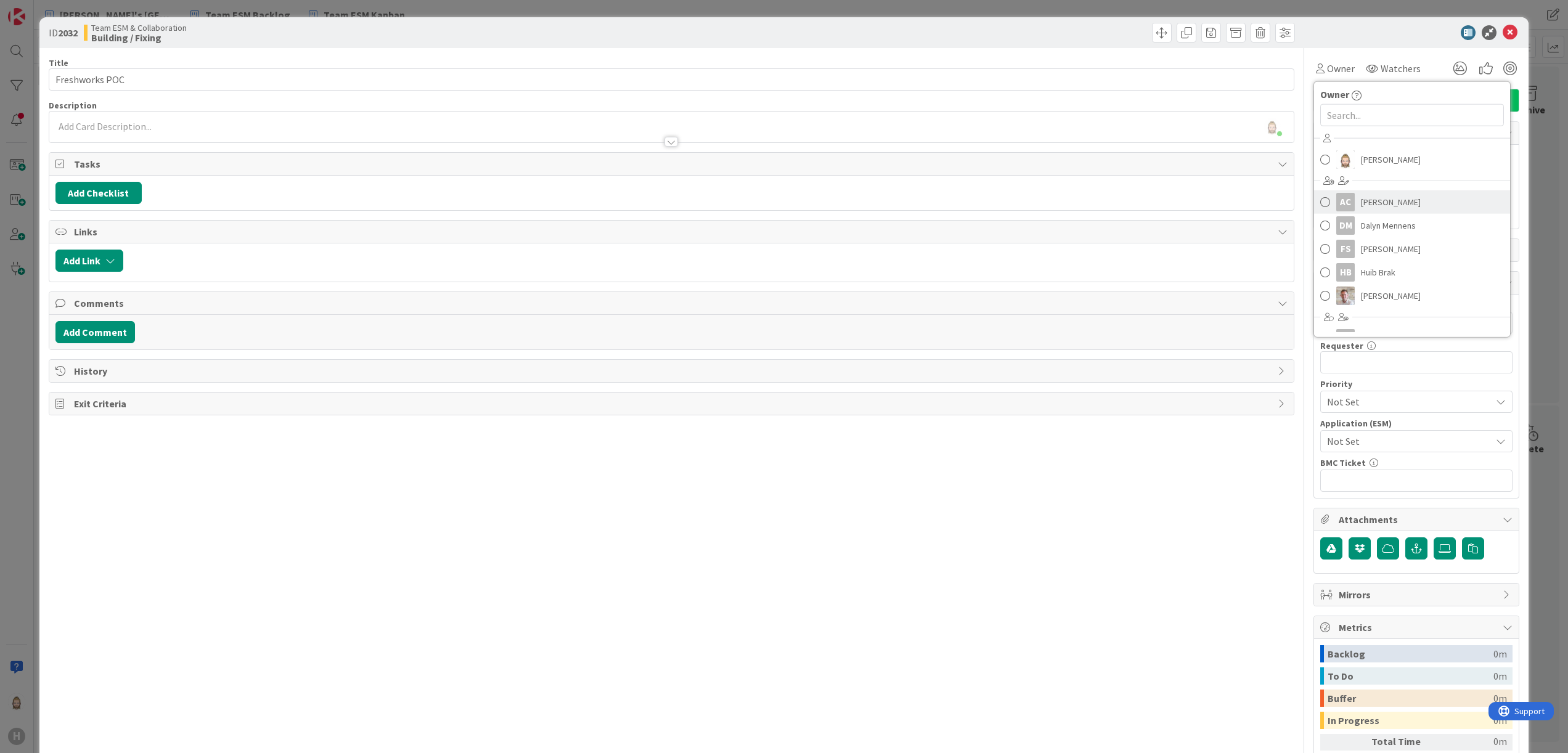
click at [1366, 196] on span "Akif Cevik" at bounding box center [1391, 202] width 60 height 18
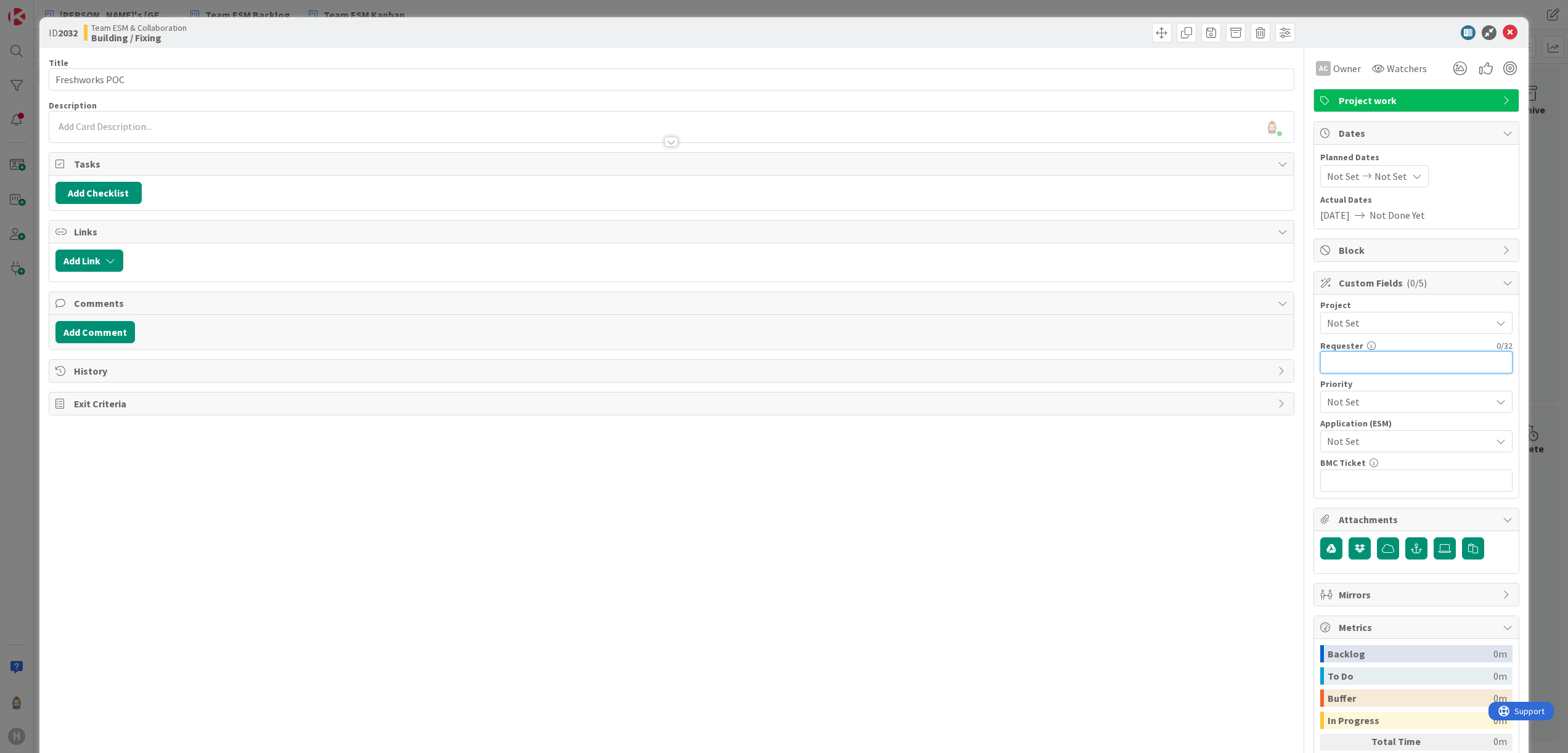
click at [1360, 368] on input "text" at bounding box center [1417, 362] width 192 height 23
paste input "[PERSON_NAME]"
type input "[PERSON_NAME]"
click at [1396, 442] on span "Not Set" at bounding box center [1406, 441] width 158 height 17
click at [1388, 537] on span "General" at bounding box center [1424, 537] width 162 height 18
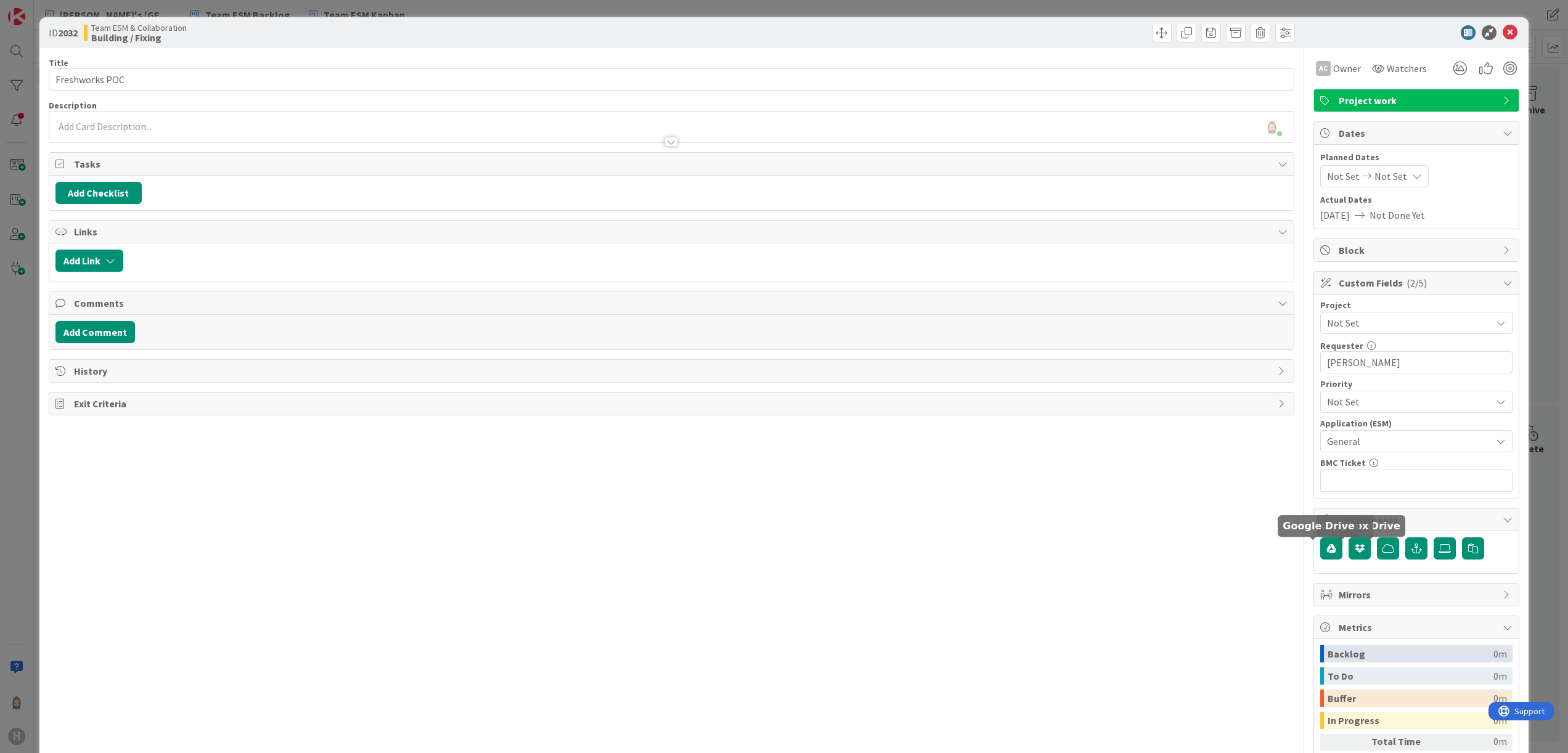
click at [1171, 554] on div "Title 15 / 128 Freshworks POC Description Rob van Wees just joined AC Owner Wat…" at bounding box center [671, 448] width 1246 height 801
click at [205, 126] on div "Rob van Wees just joined" at bounding box center [672, 127] width 1245 height 31
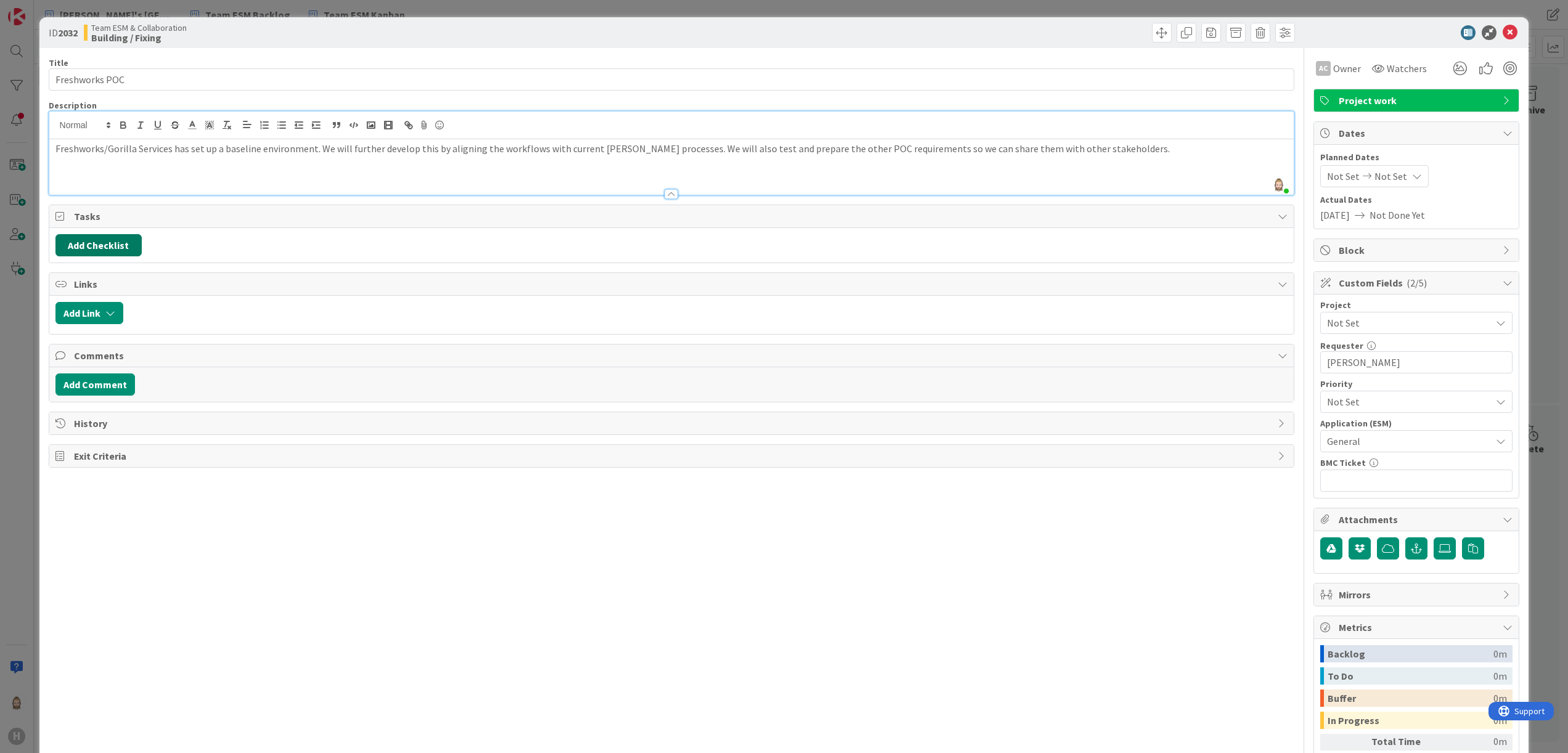
click at [117, 238] on button "Add Checklist" at bounding box center [98, 245] width 87 height 23
type input "sub-tasks"
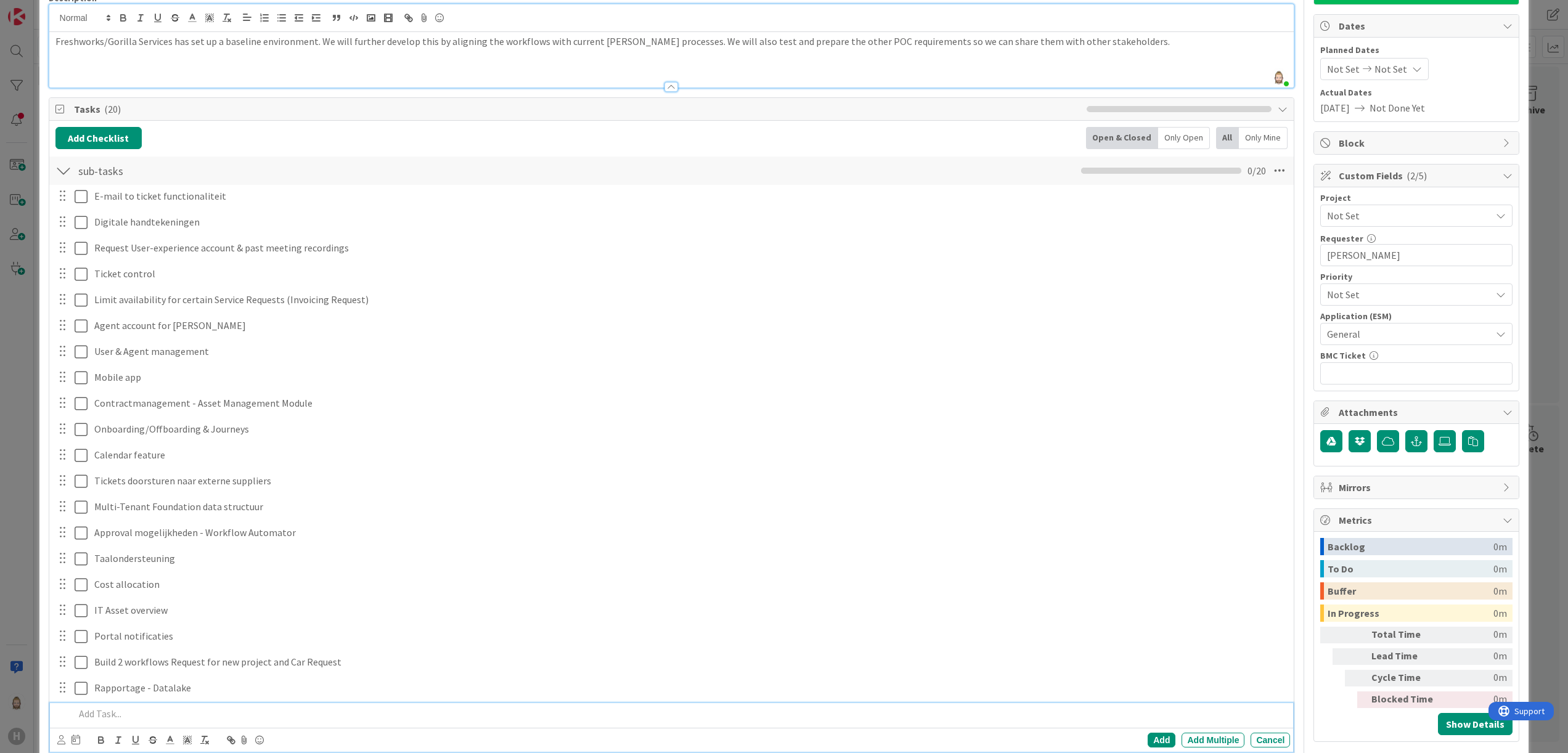
scroll to position [354, 0]
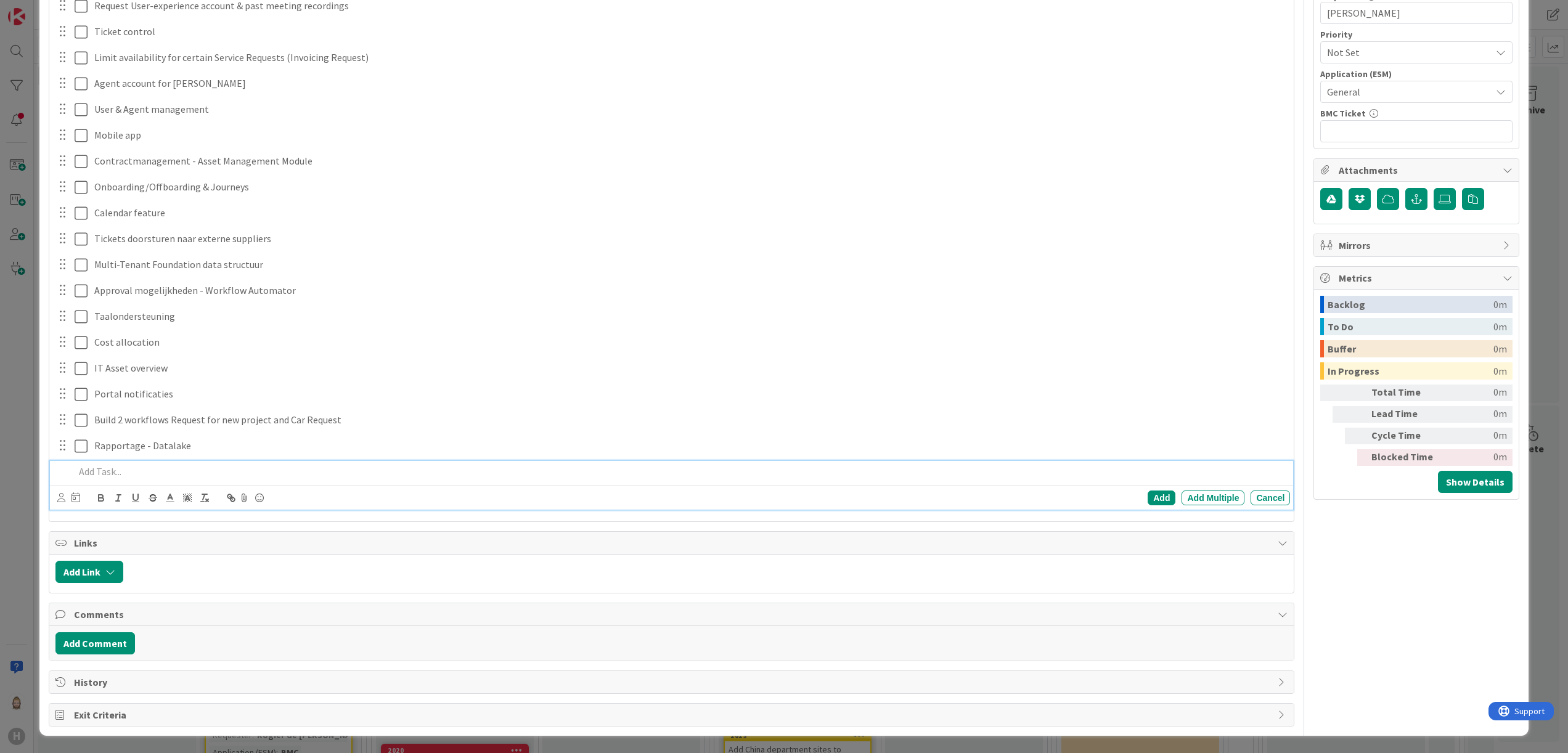
click at [646, 561] on div at bounding box center [709, 572] width 1159 height 23
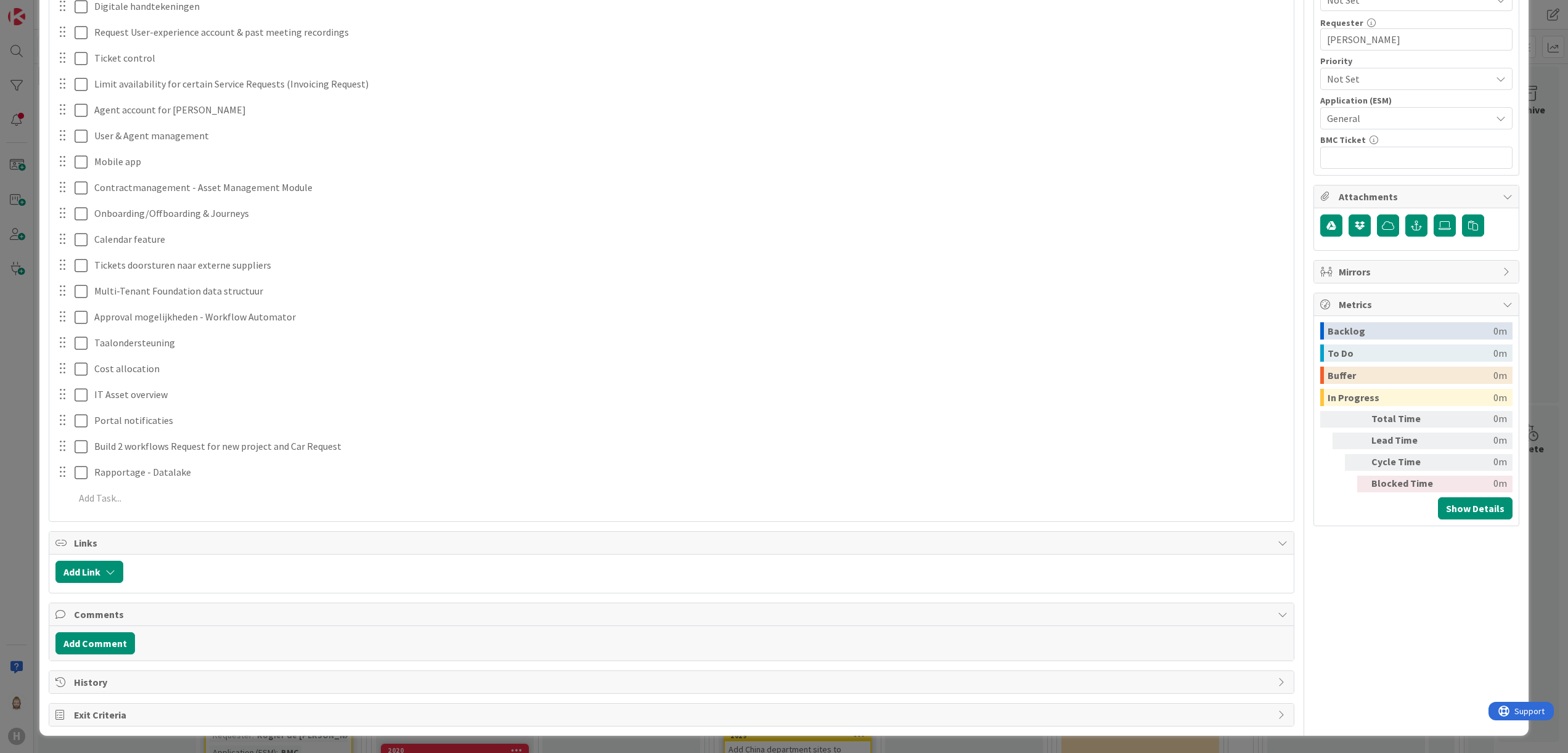
scroll to position [81, 0]
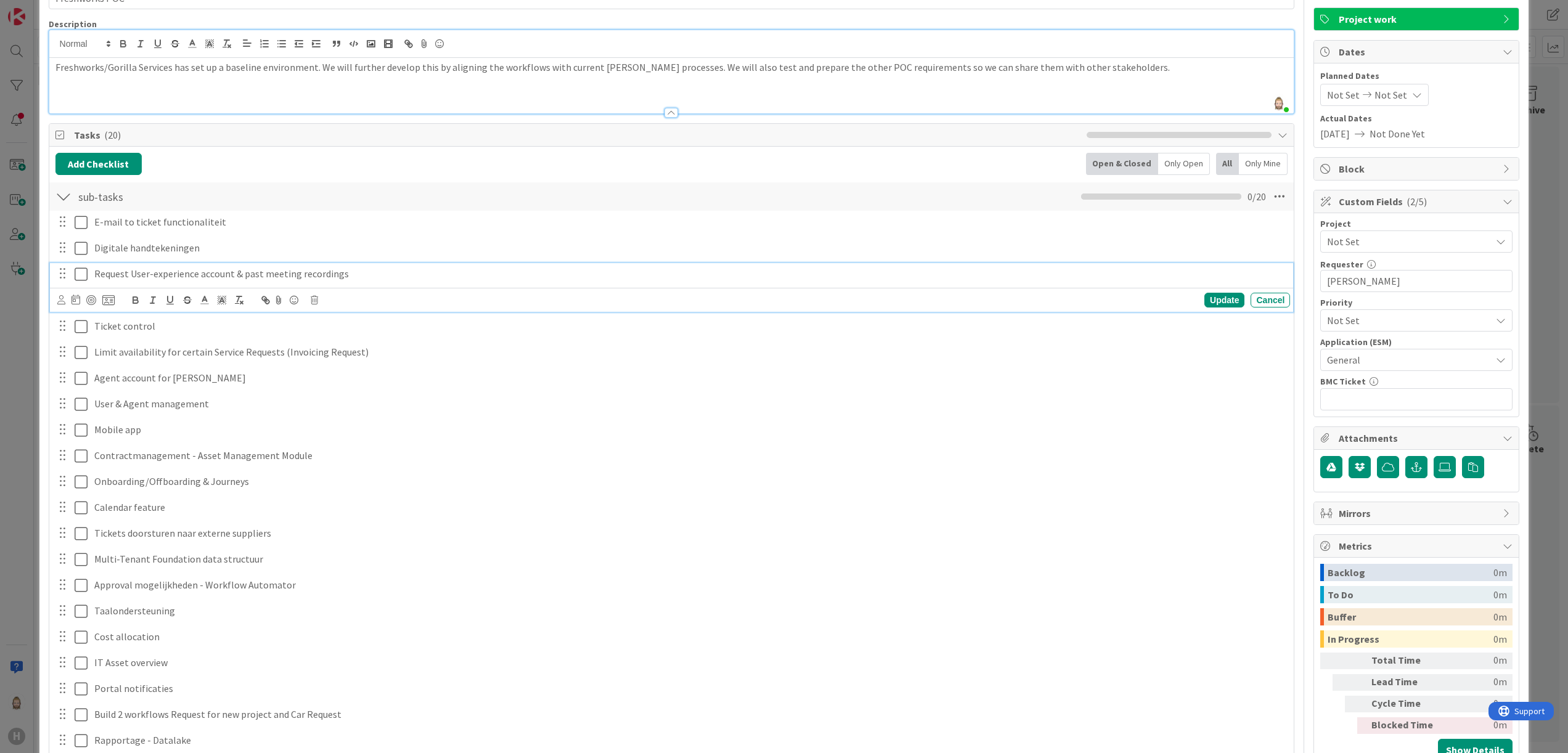
click at [84, 274] on icon at bounding box center [80, 274] width 13 height 15
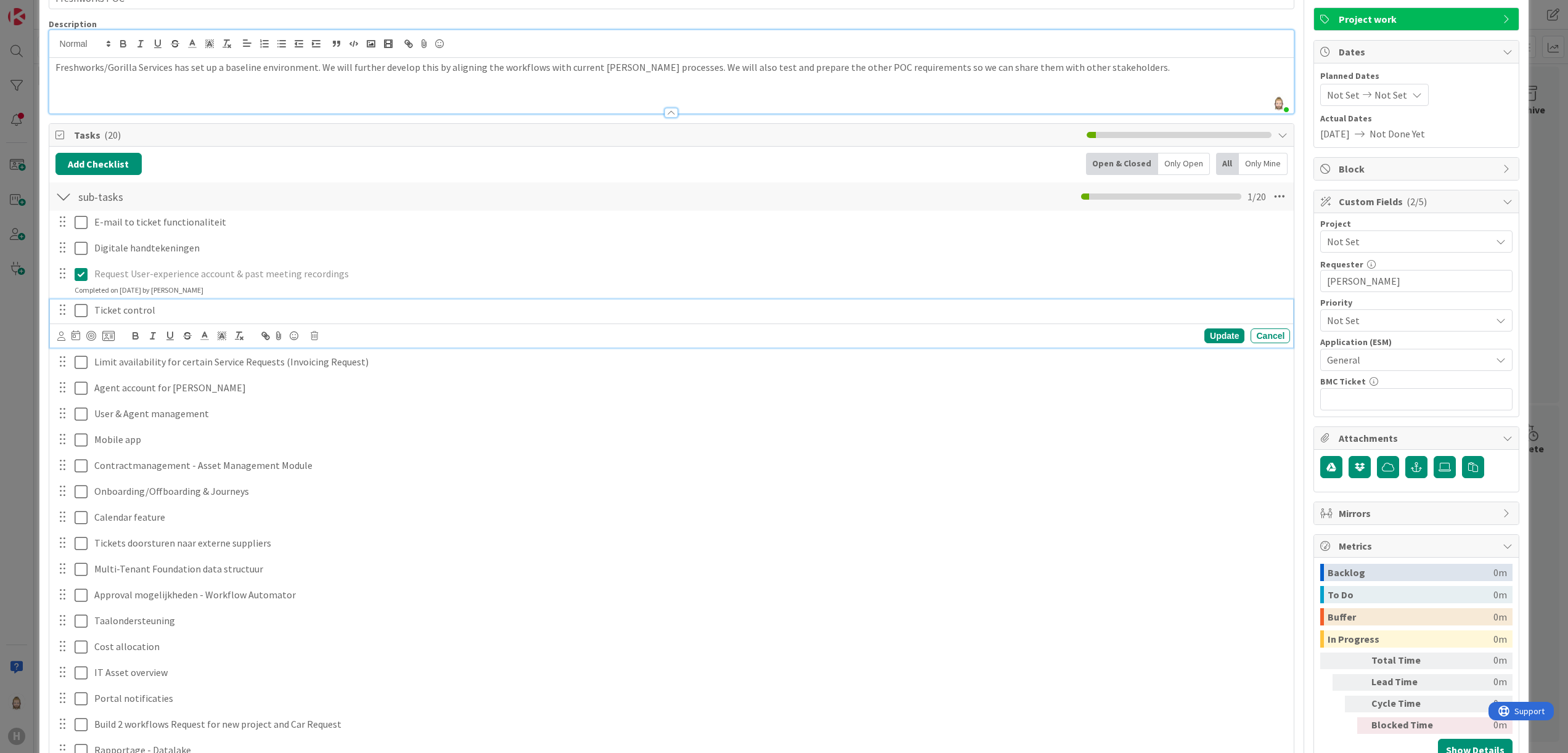
click at [83, 313] on icon at bounding box center [80, 311] width 13 height 15
click at [78, 348] on icon at bounding box center [80, 346] width 13 height 15
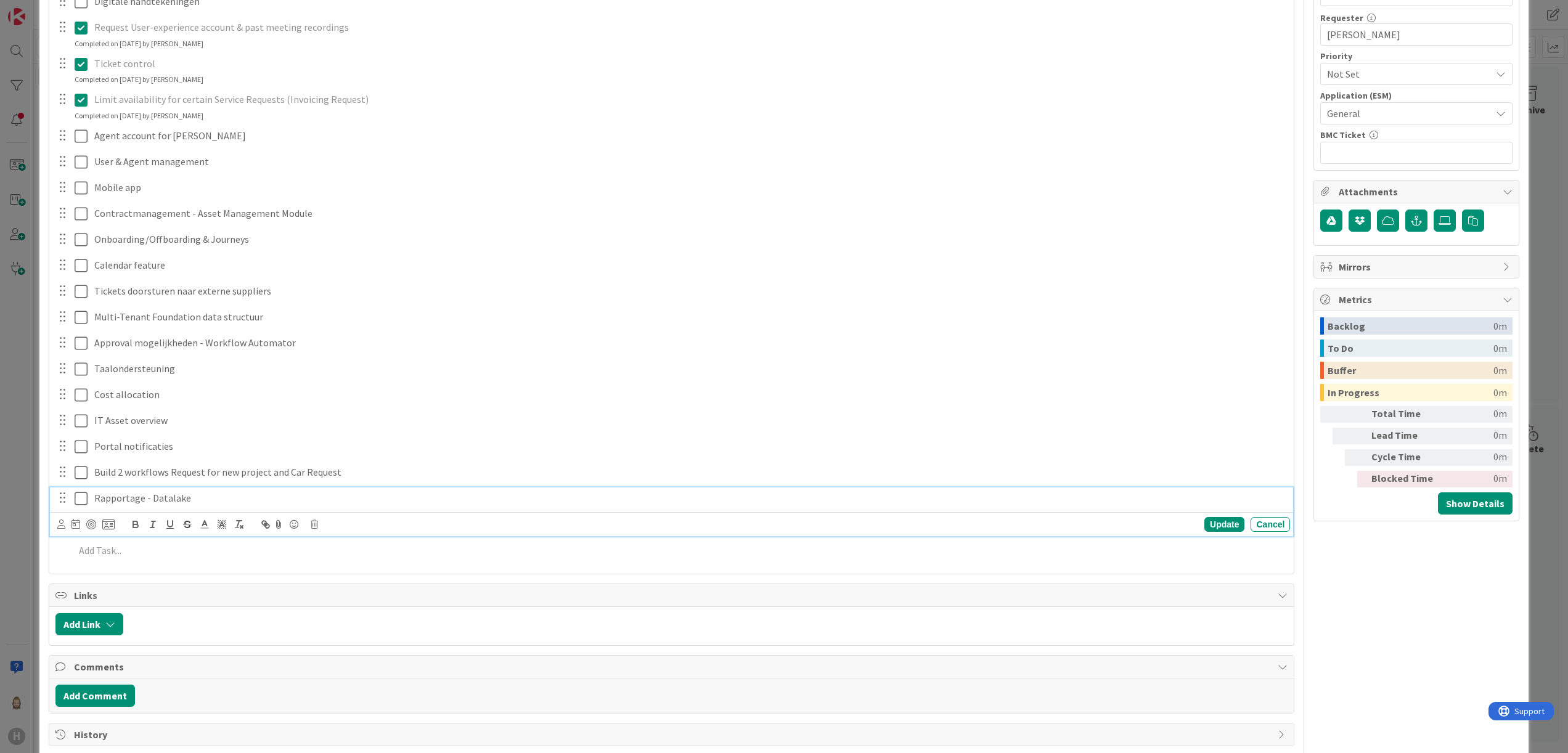
click at [82, 501] on icon at bounding box center [80, 499] width 13 height 15
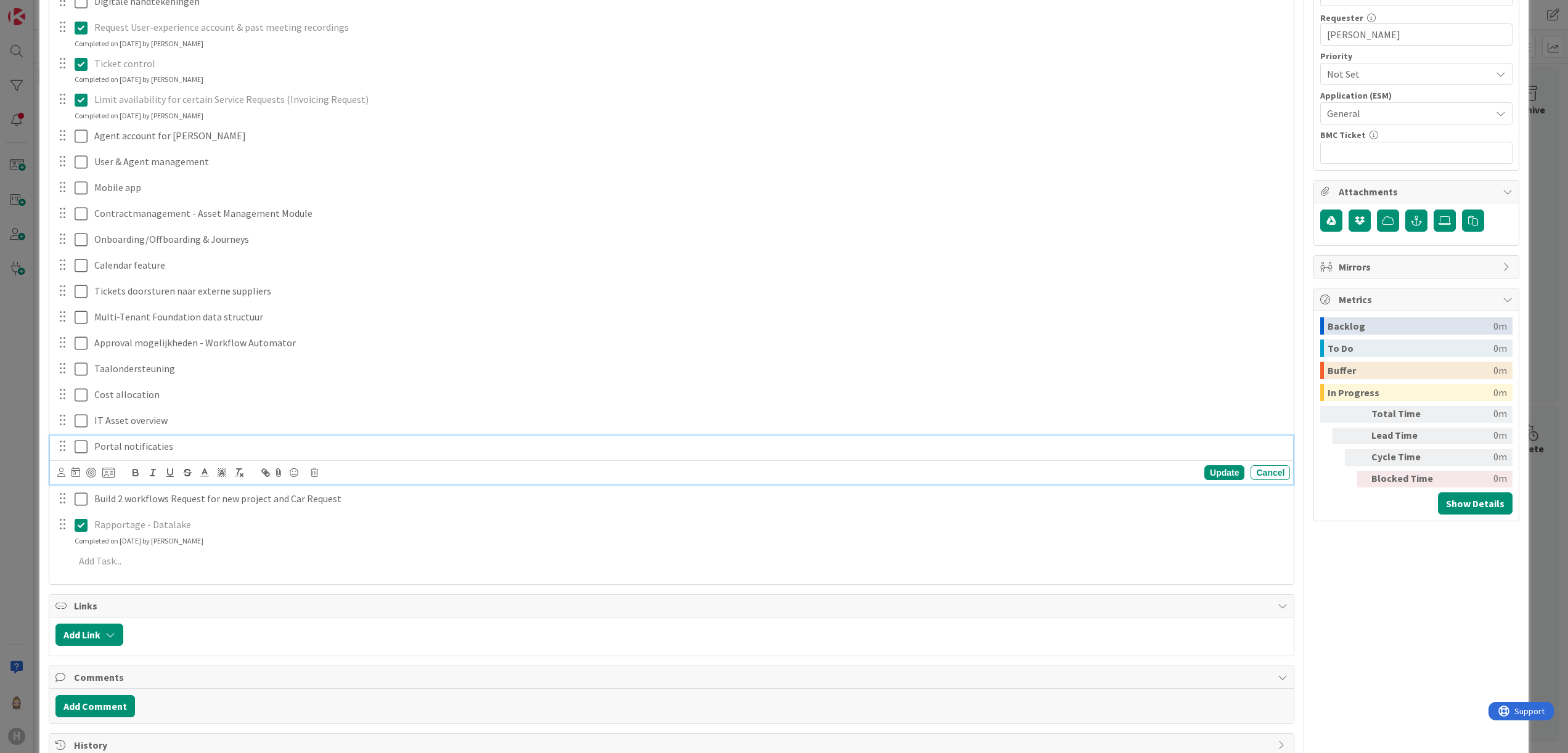
click at [79, 450] on icon at bounding box center [80, 447] width 13 height 15
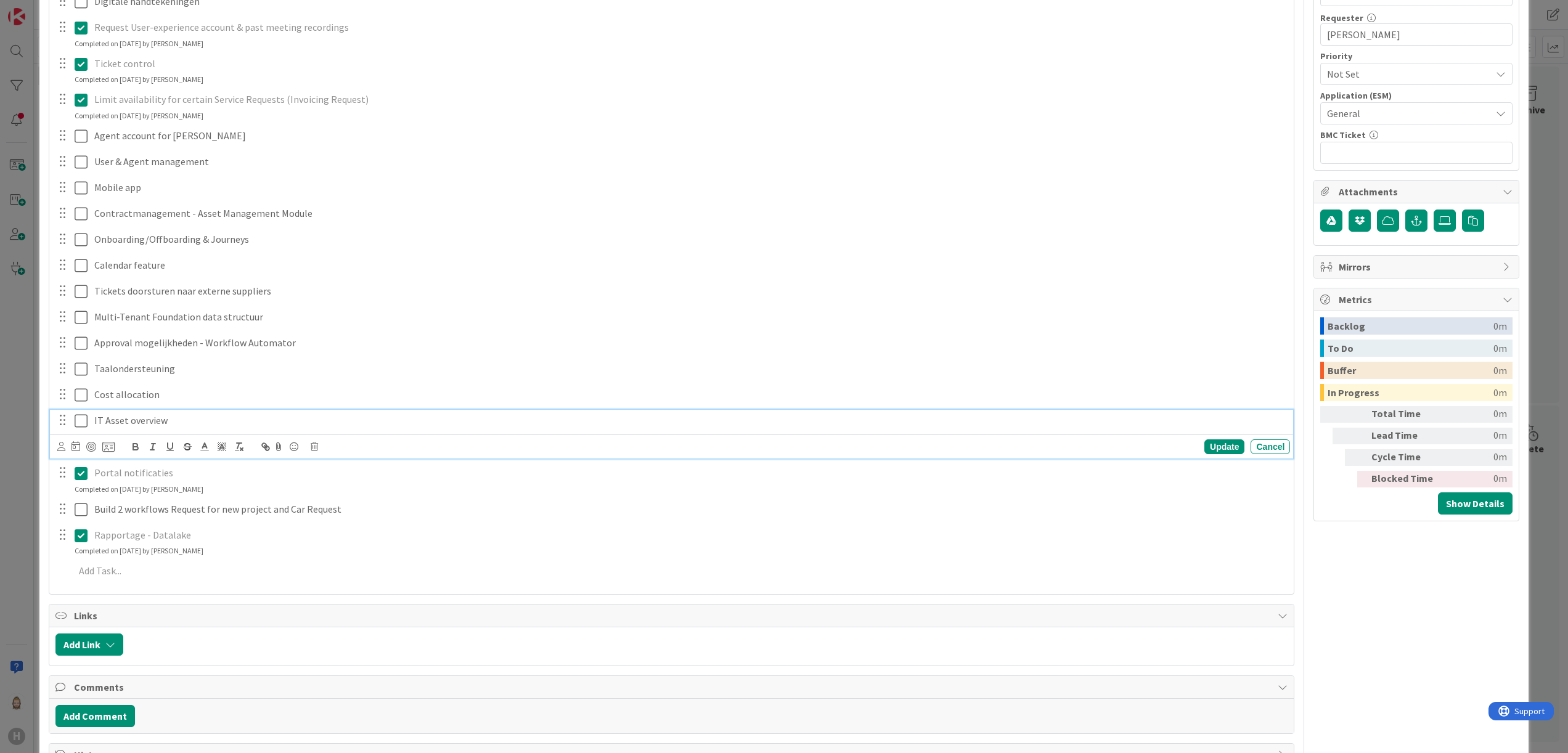
click at [85, 426] on icon at bounding box center [80, 421] width 13 height 15
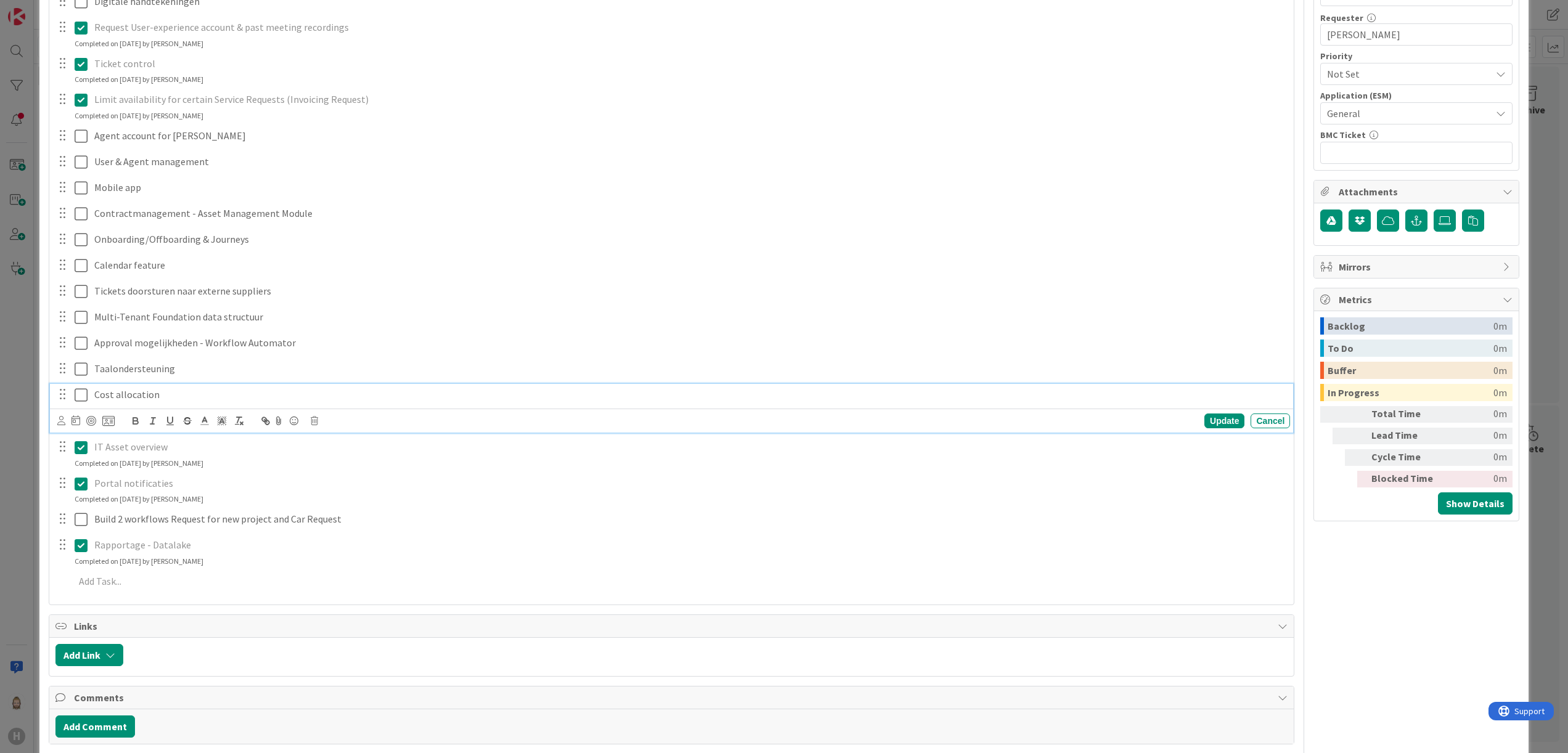
click at [78, 393] on icon at bounding box center [80, 395] width 13 height 15
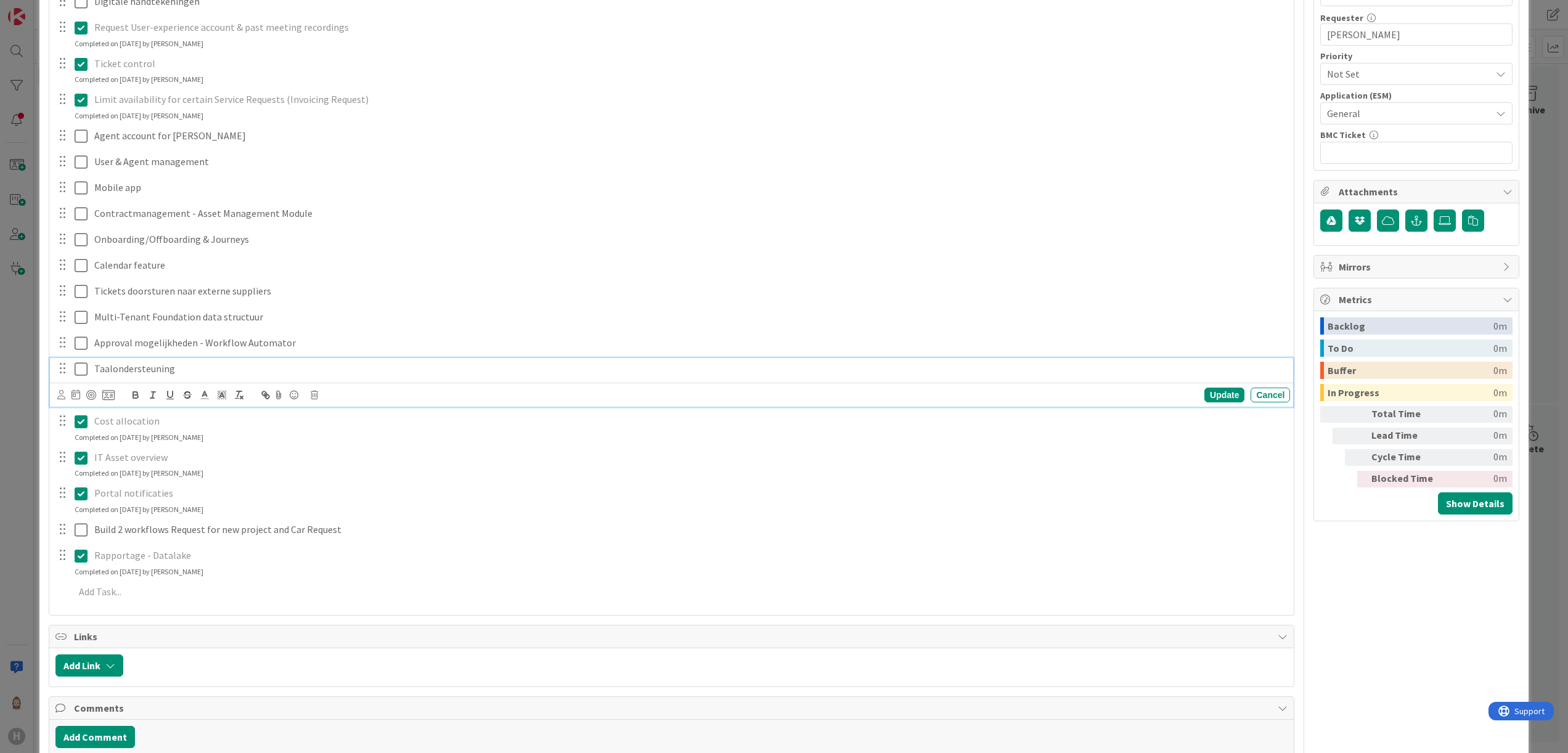
click at [80, 368] on icon at bounding box center [80, 370] width 13 height 15
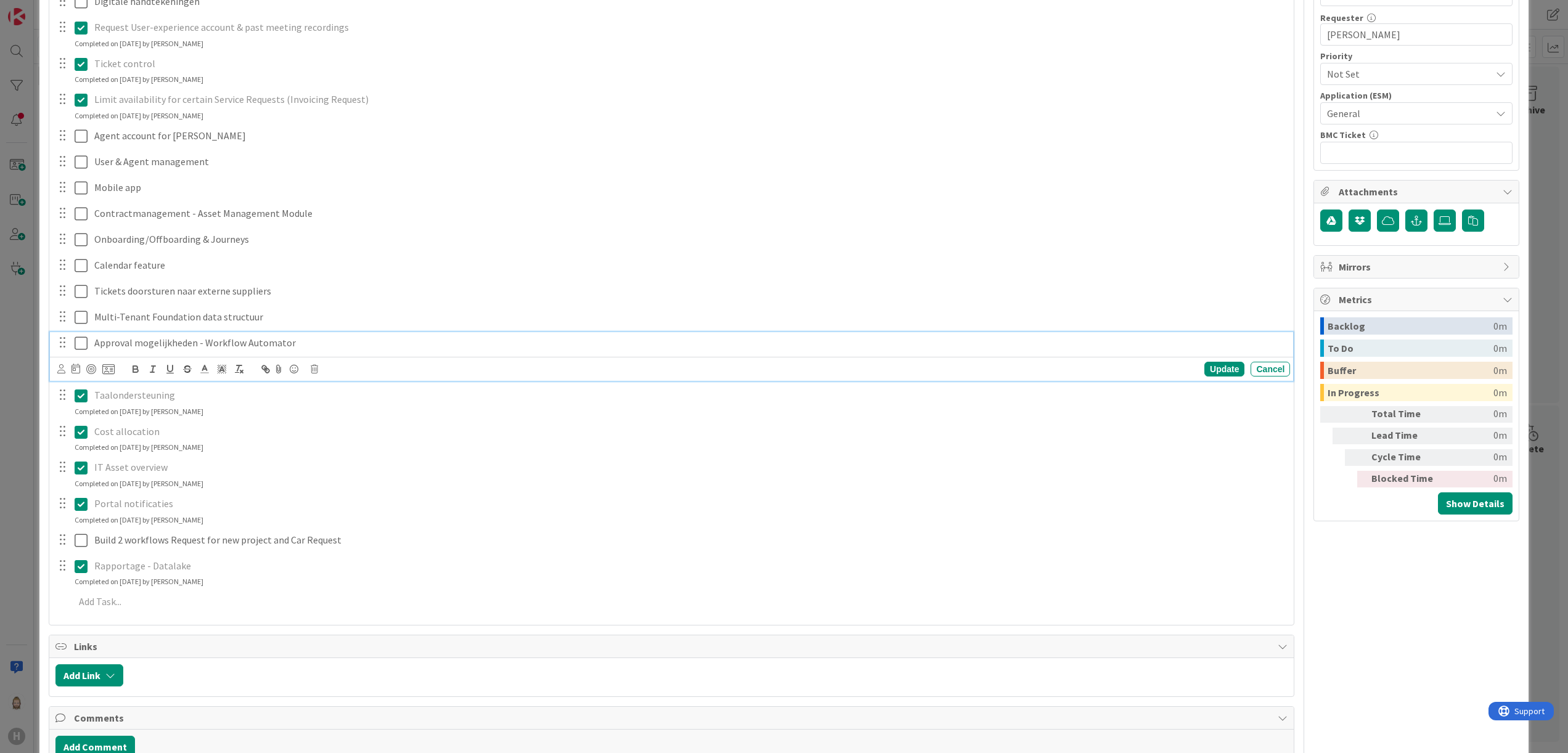
click at [80, 345] on icon at bounding box center [80, 344] width 13 height 15
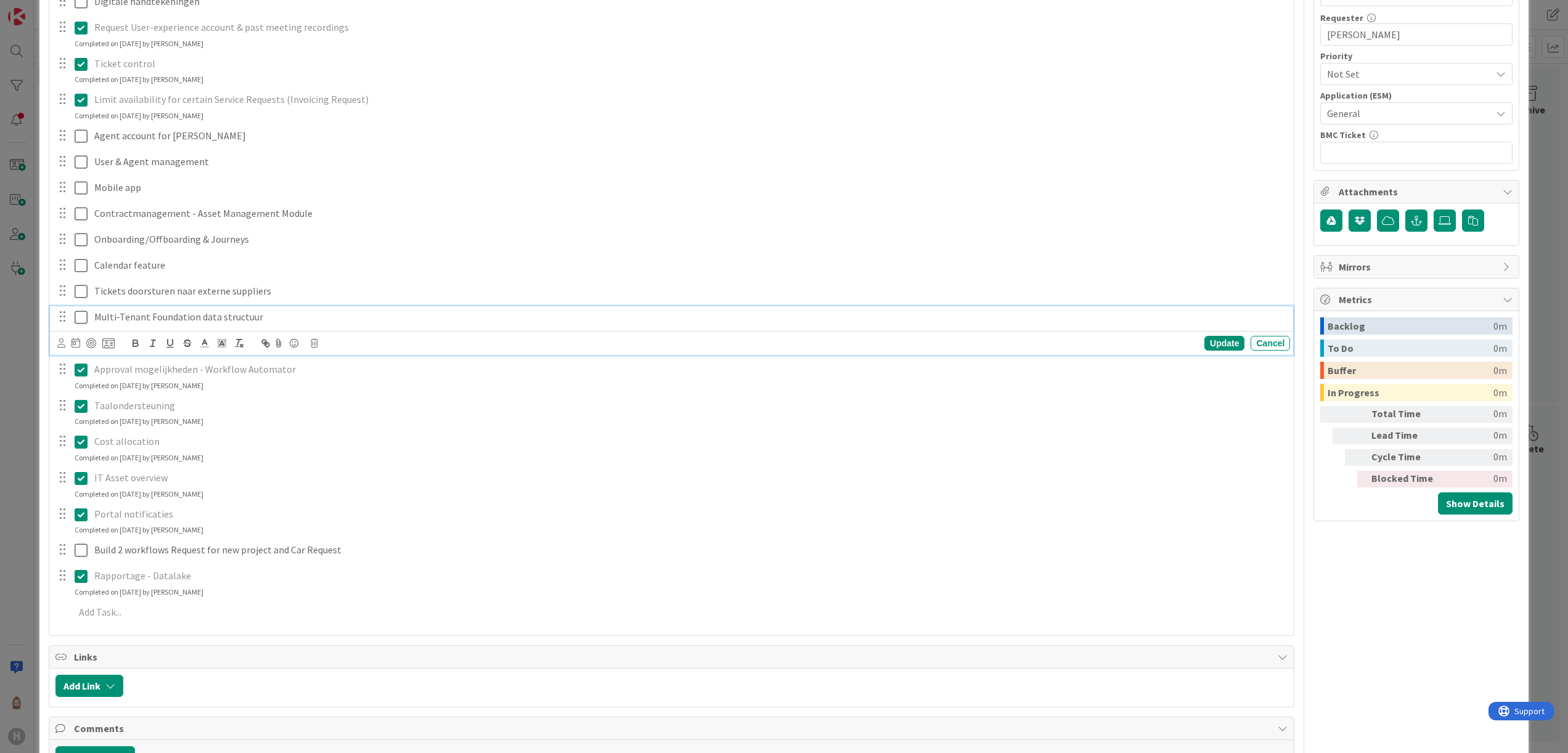
click at [81, 318] on icon at bounding box center [80, 318] width 13 height 15
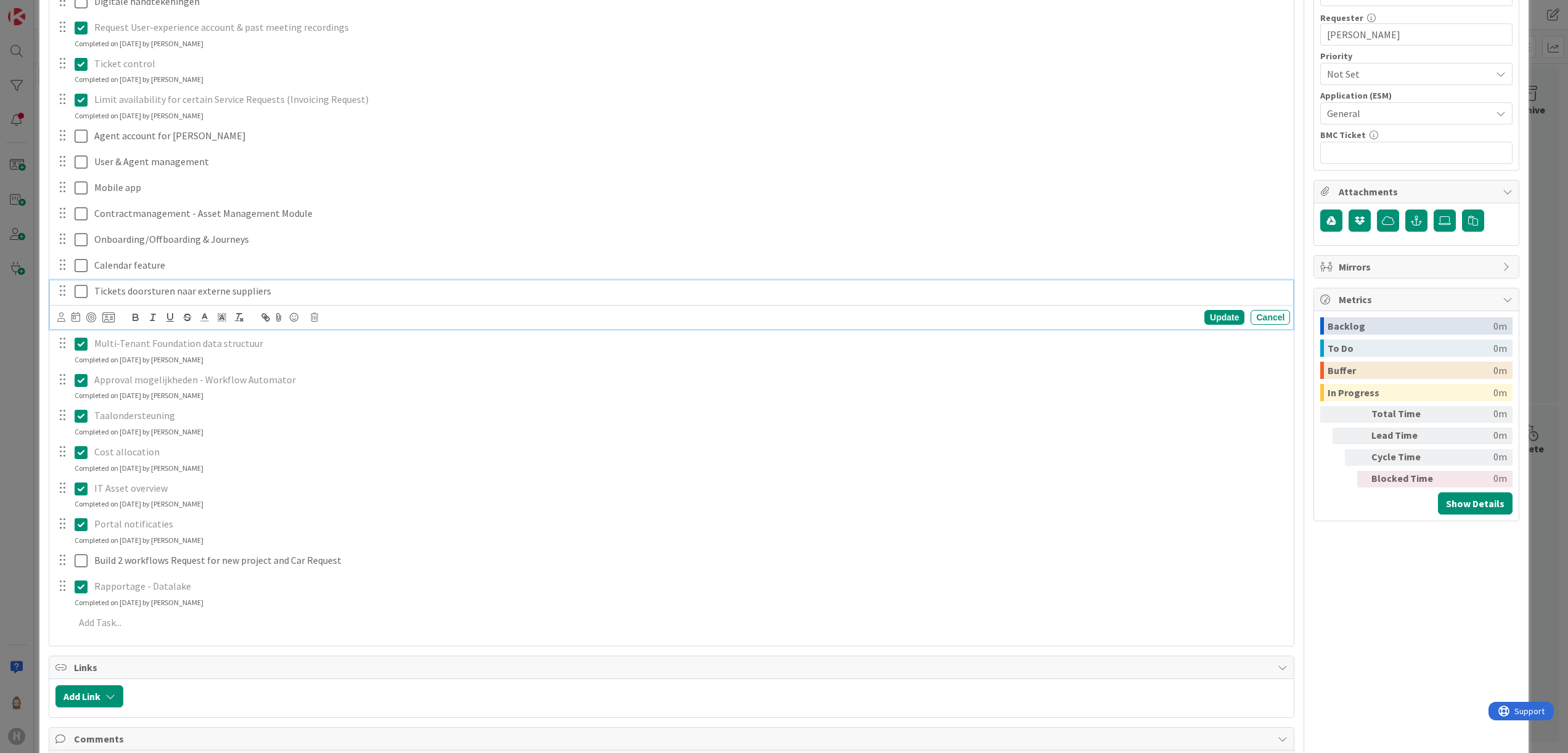
click at [85, 295] on icon at bounding box center [80, 292] width 13 height 15
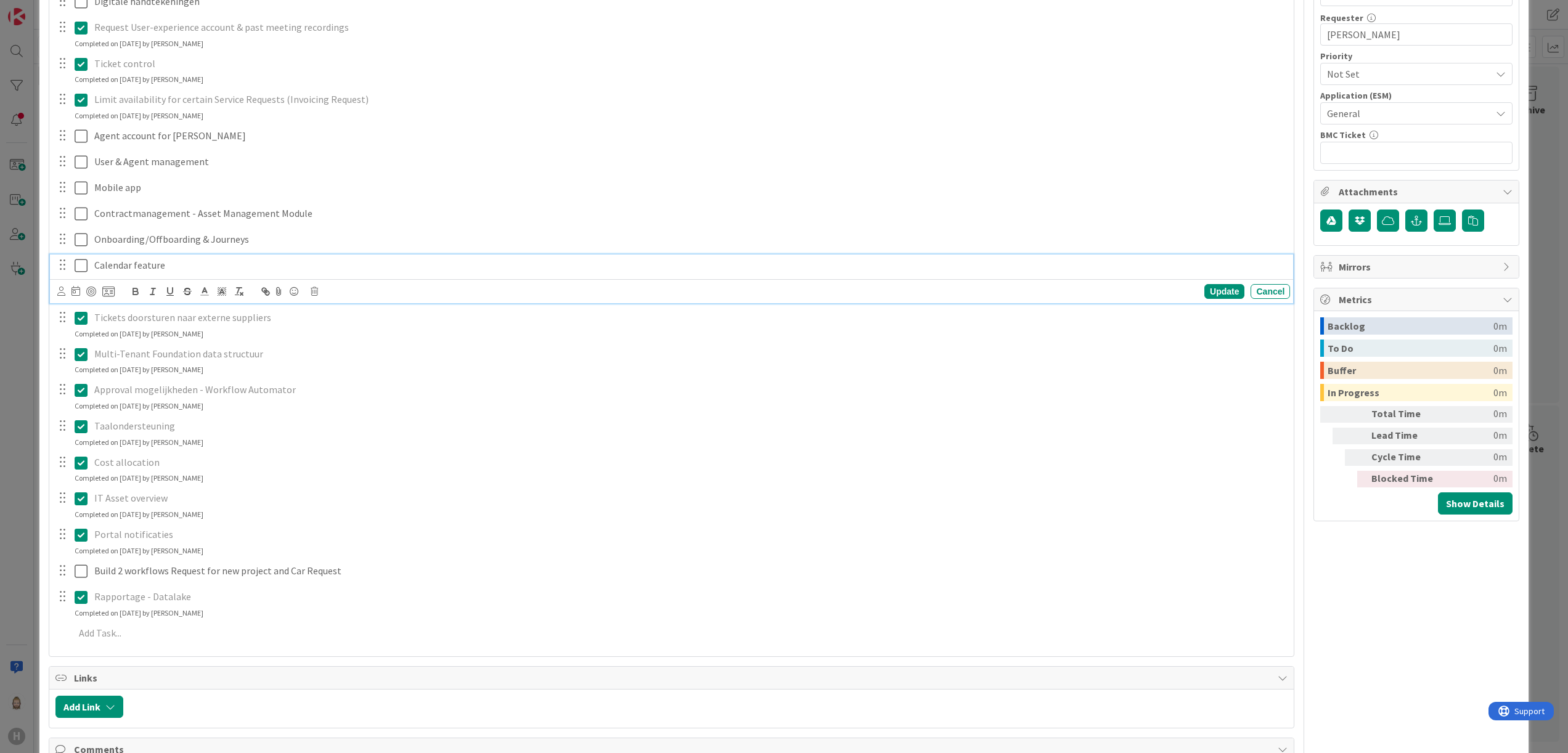
click at [78, 270] on icon at bounding box center [80, 266] width 13 height 15
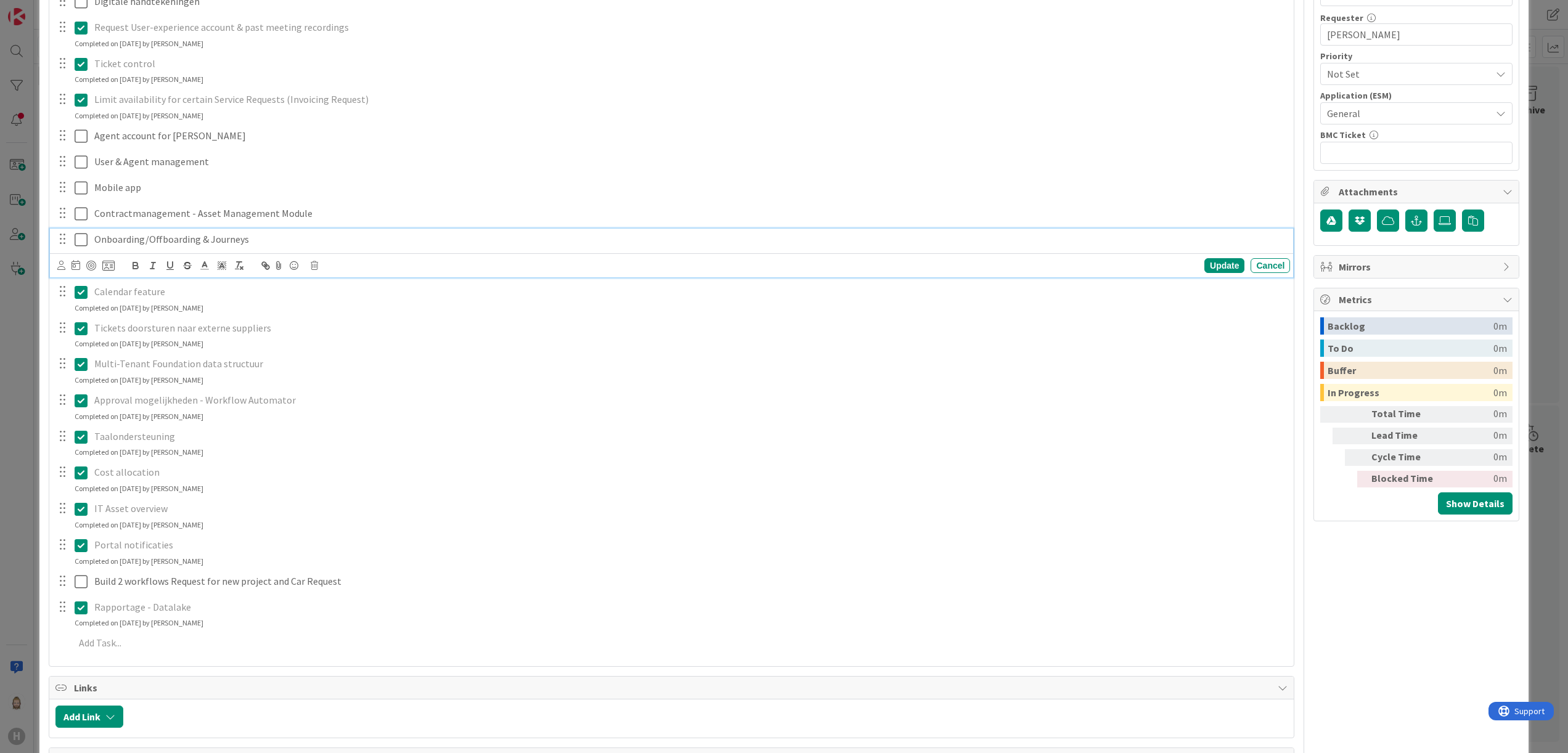
click at [81, 240] on icon at bounding box center [80, 240] width 13 height 15
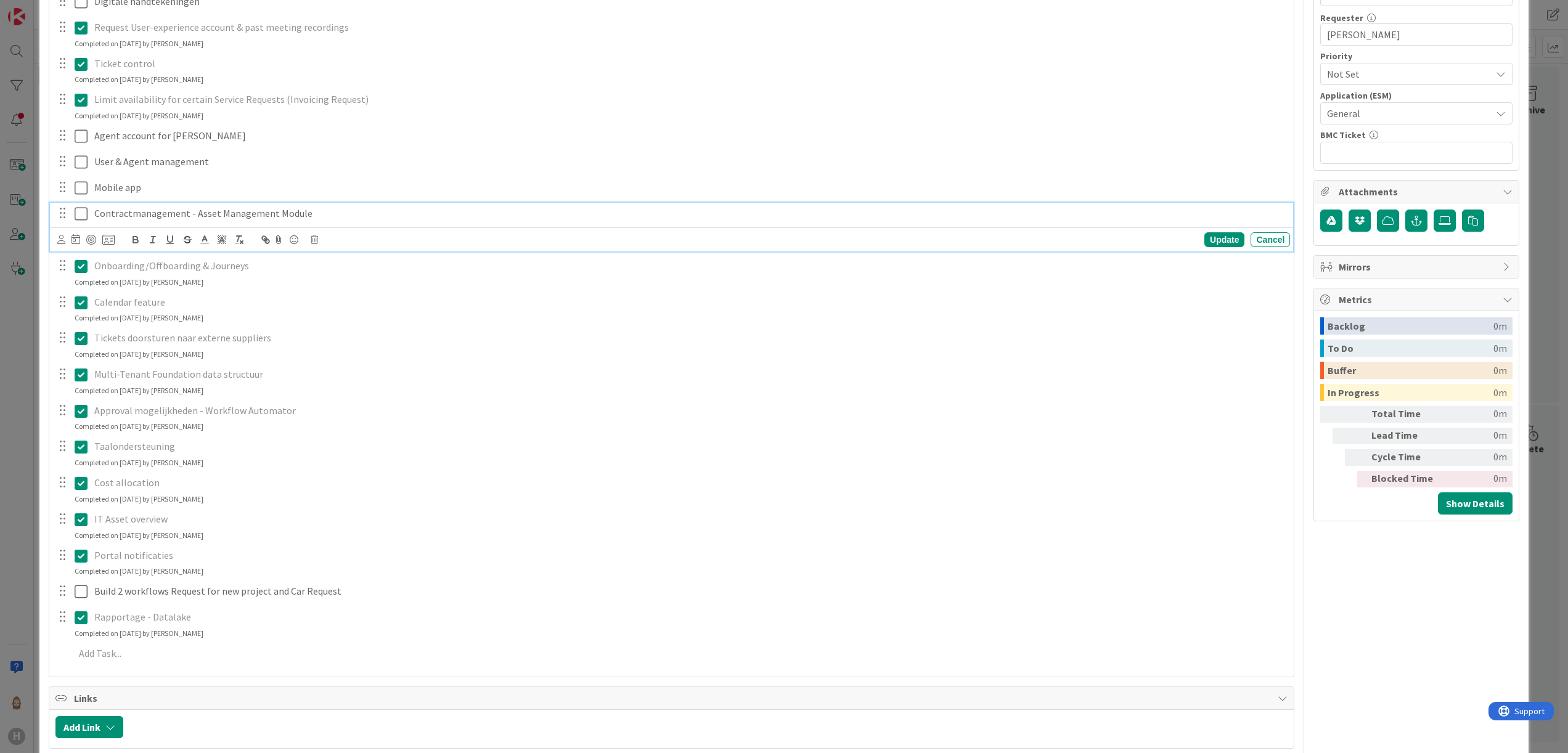
click at [80, 215] on icon at bounding box center [80, 214] width 13 height 15
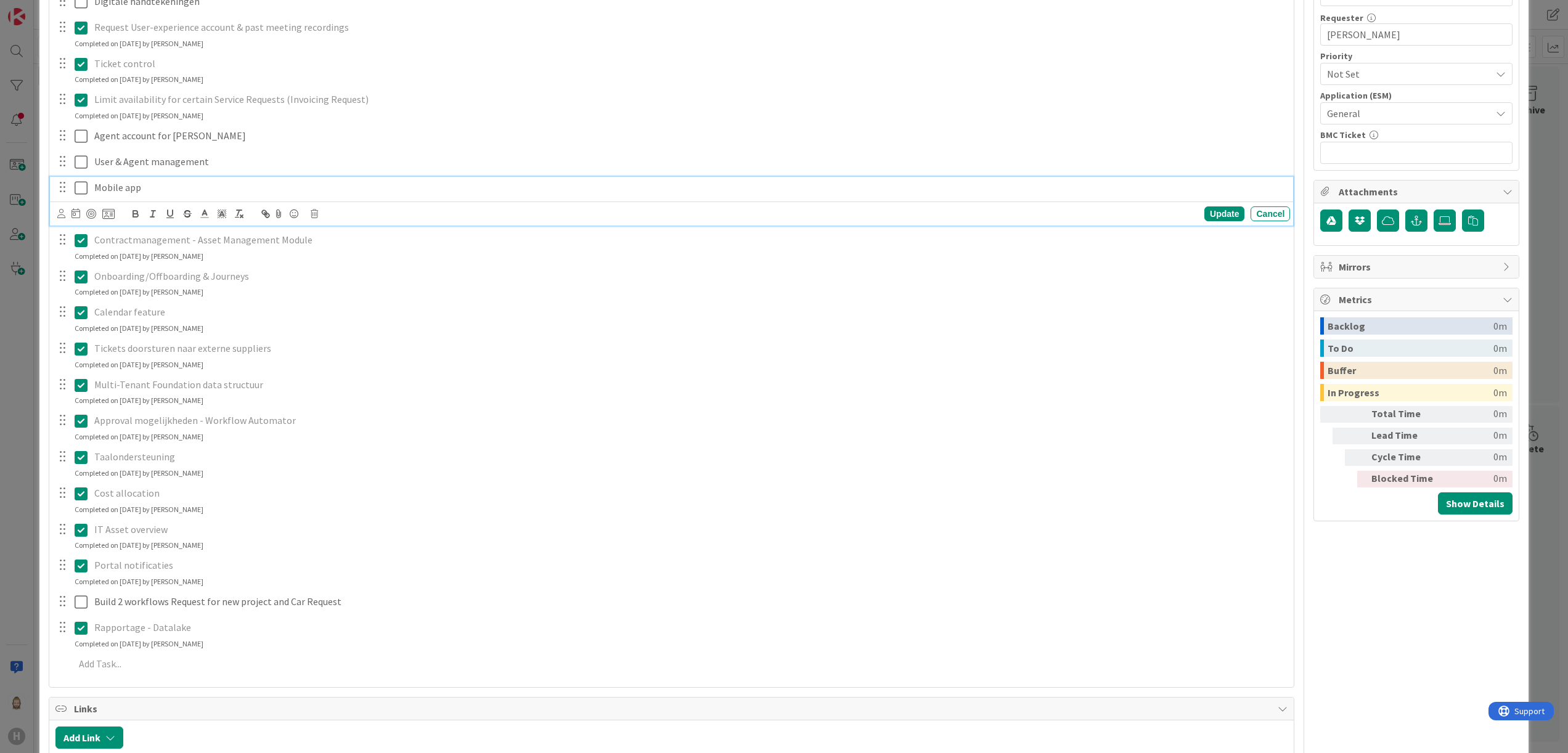
click at [85, 186] on icon at bounding box center [80, 188] width 13 height 15
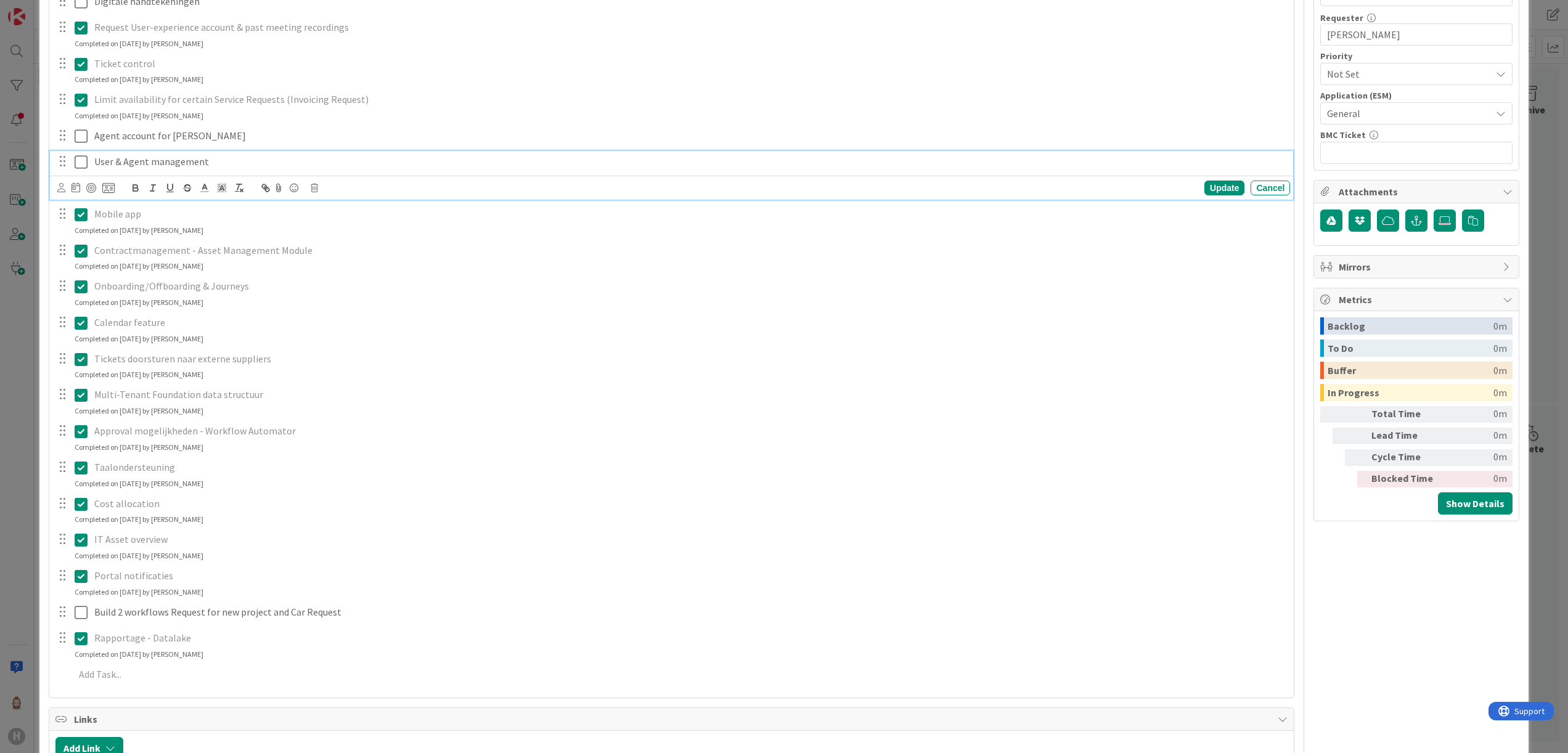
click at [85, 164] on icon at bounding box center [80, 162] width 13 height 15
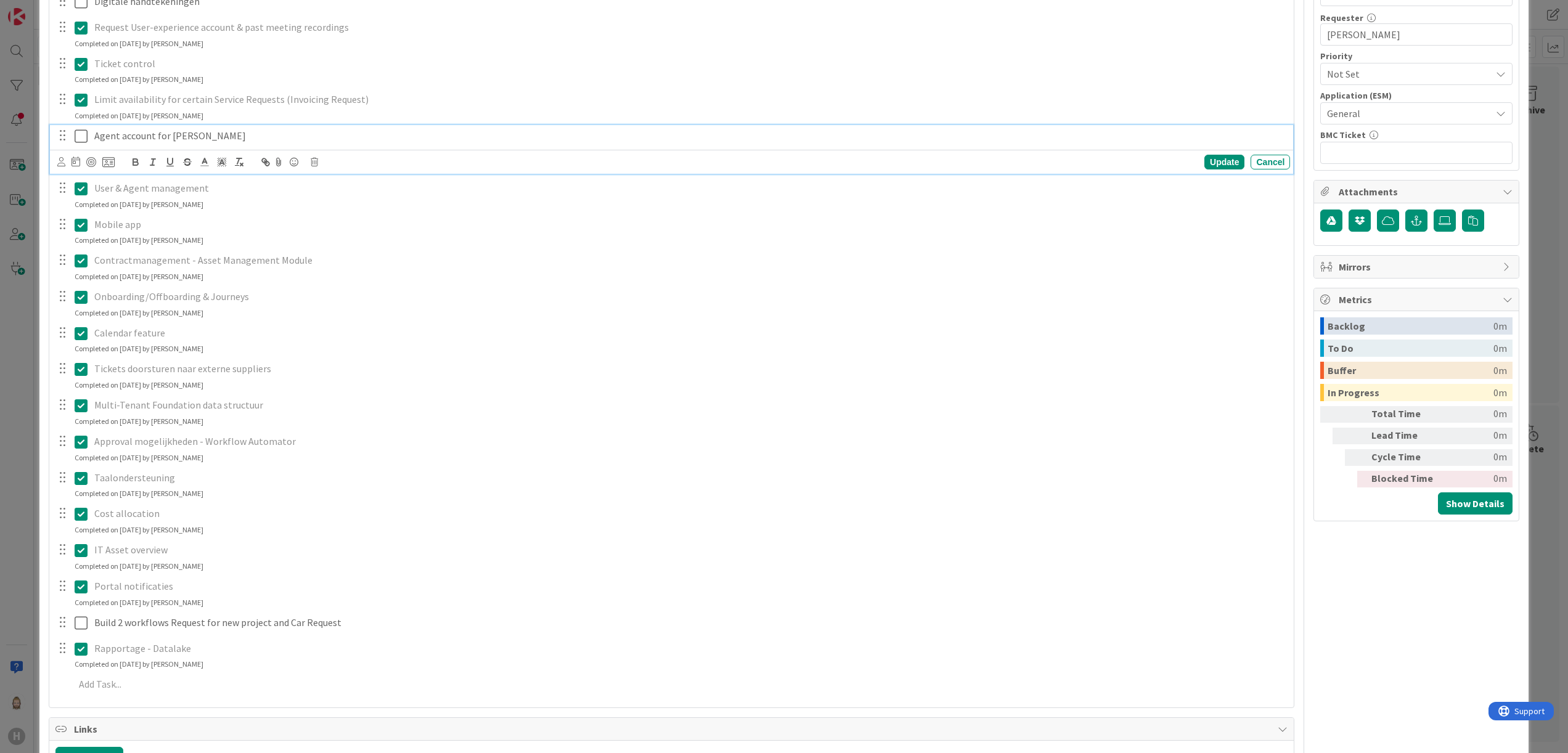
click at [81, 134] on icon at bounding box center [80, 136] width 13 height 15
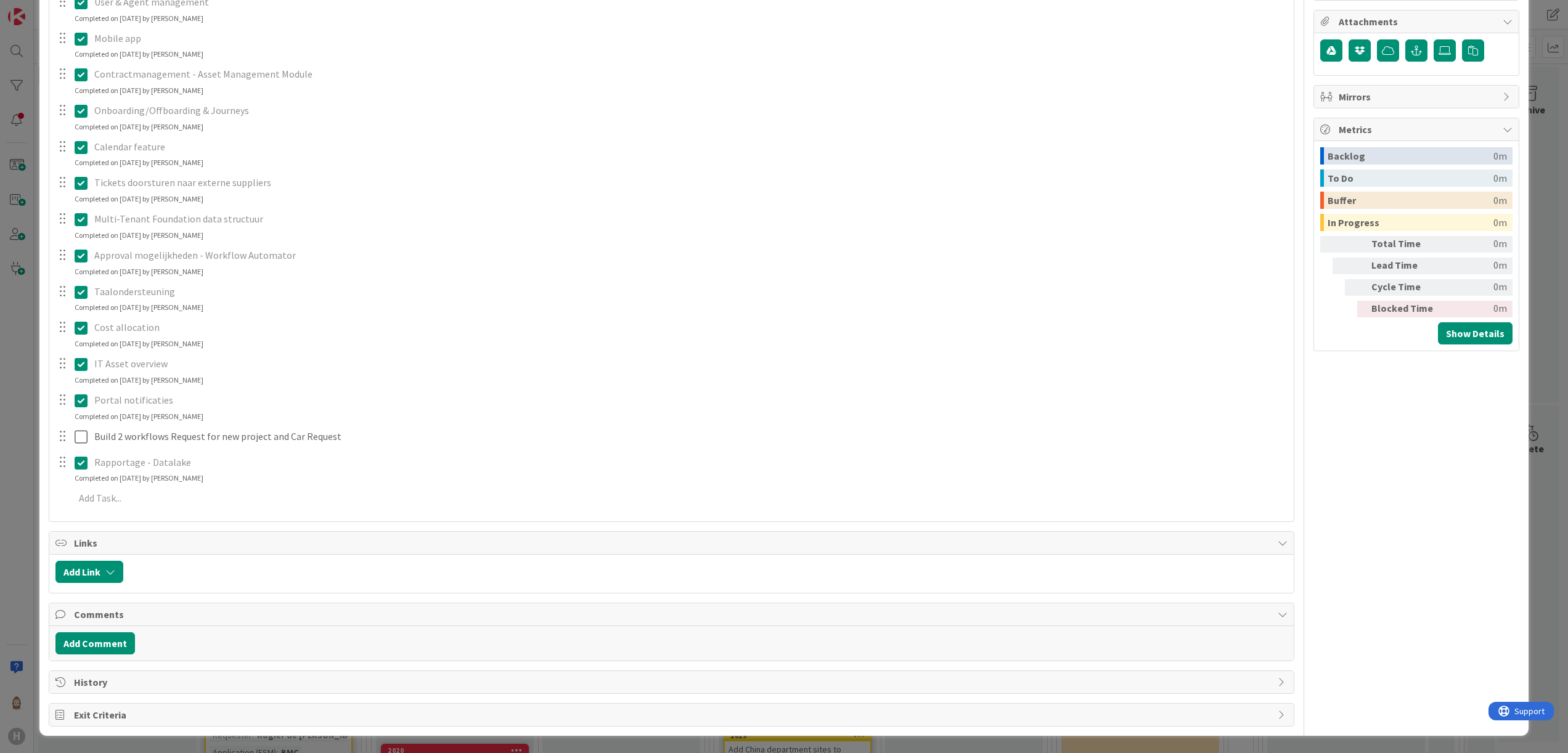
scroll to position [0, 0]
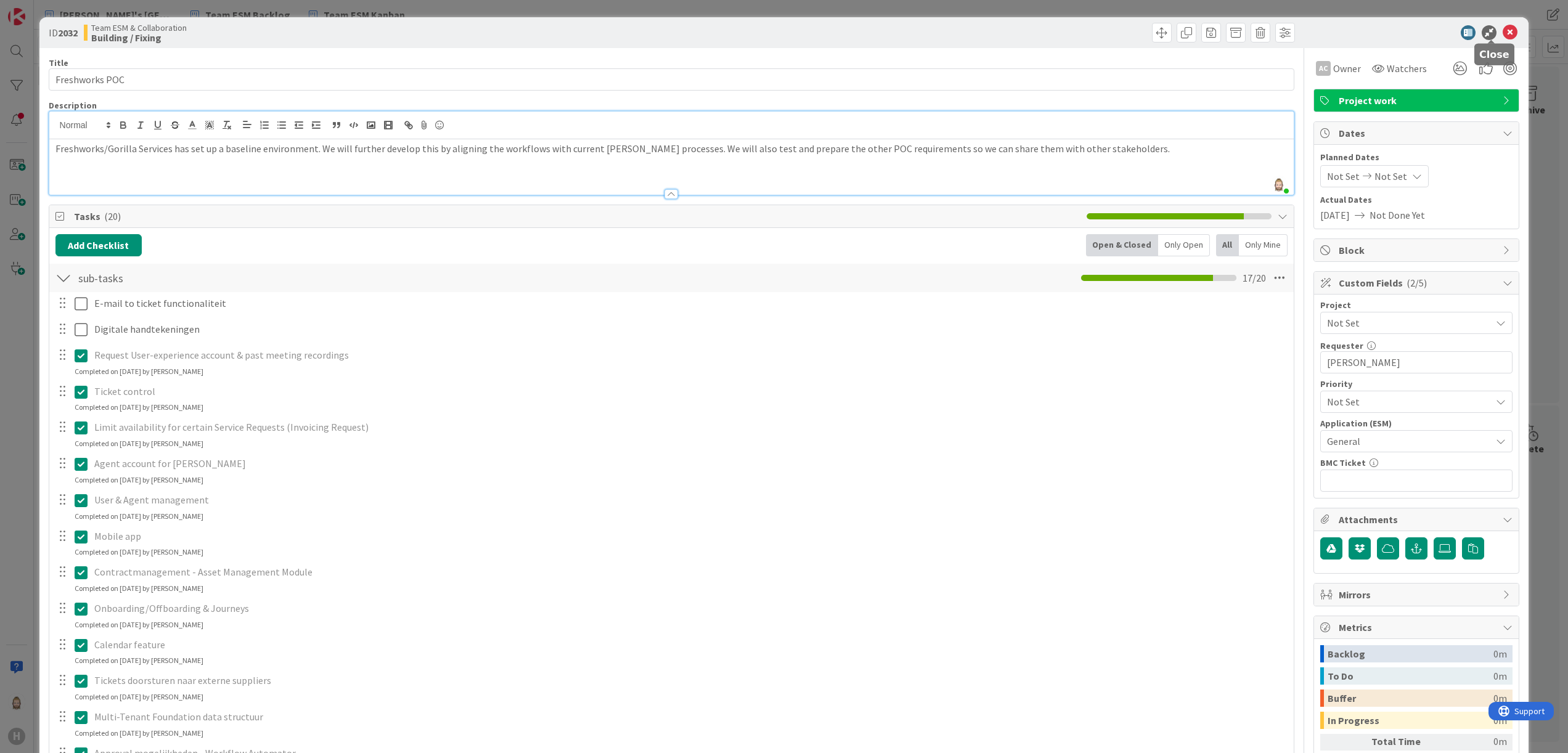
click at [1503, 25] on icon at bounding box center [1510, 33] width 15 height 15
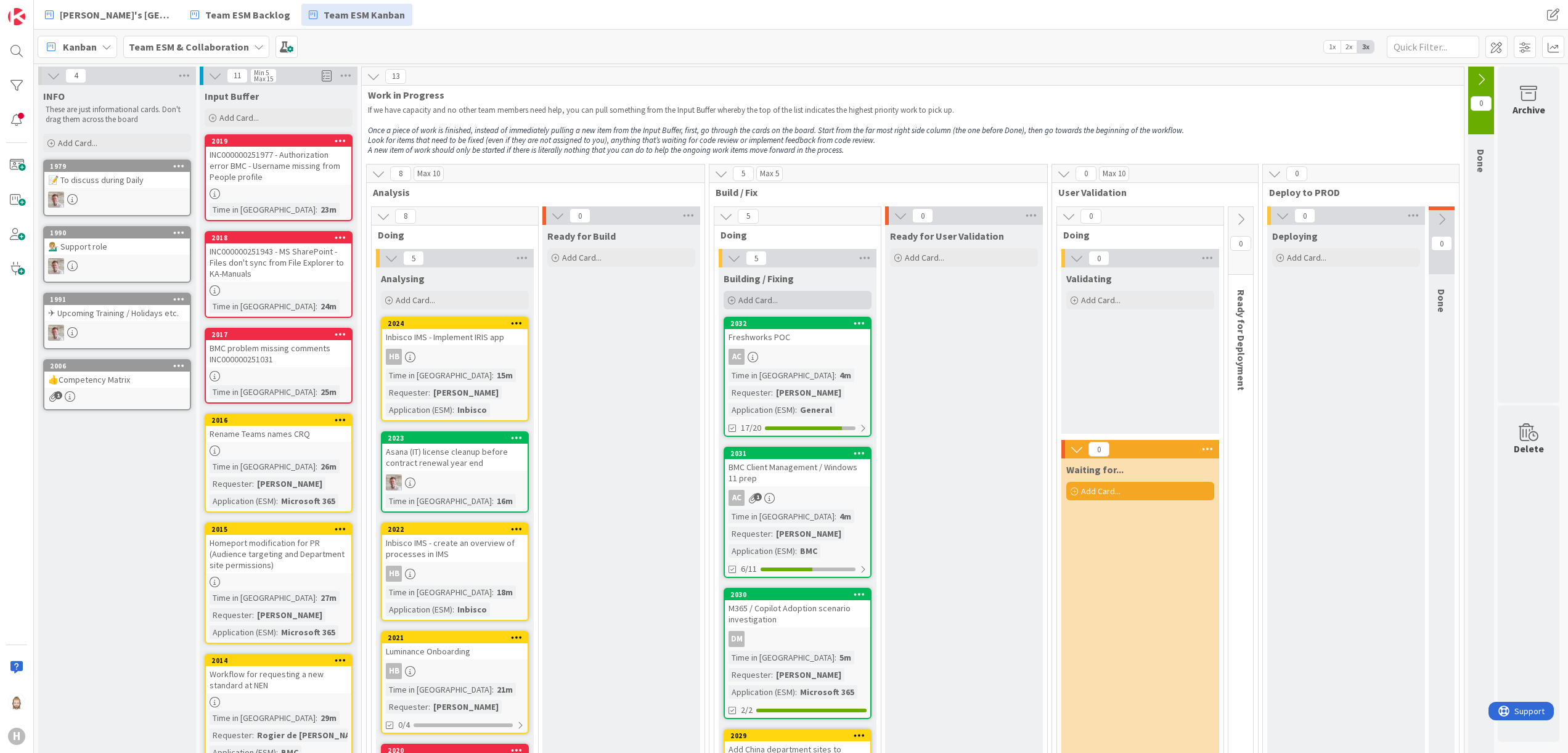
click at [821, 307] on div "Add Card..." at bounding box center [797, 300] width 148 height 18
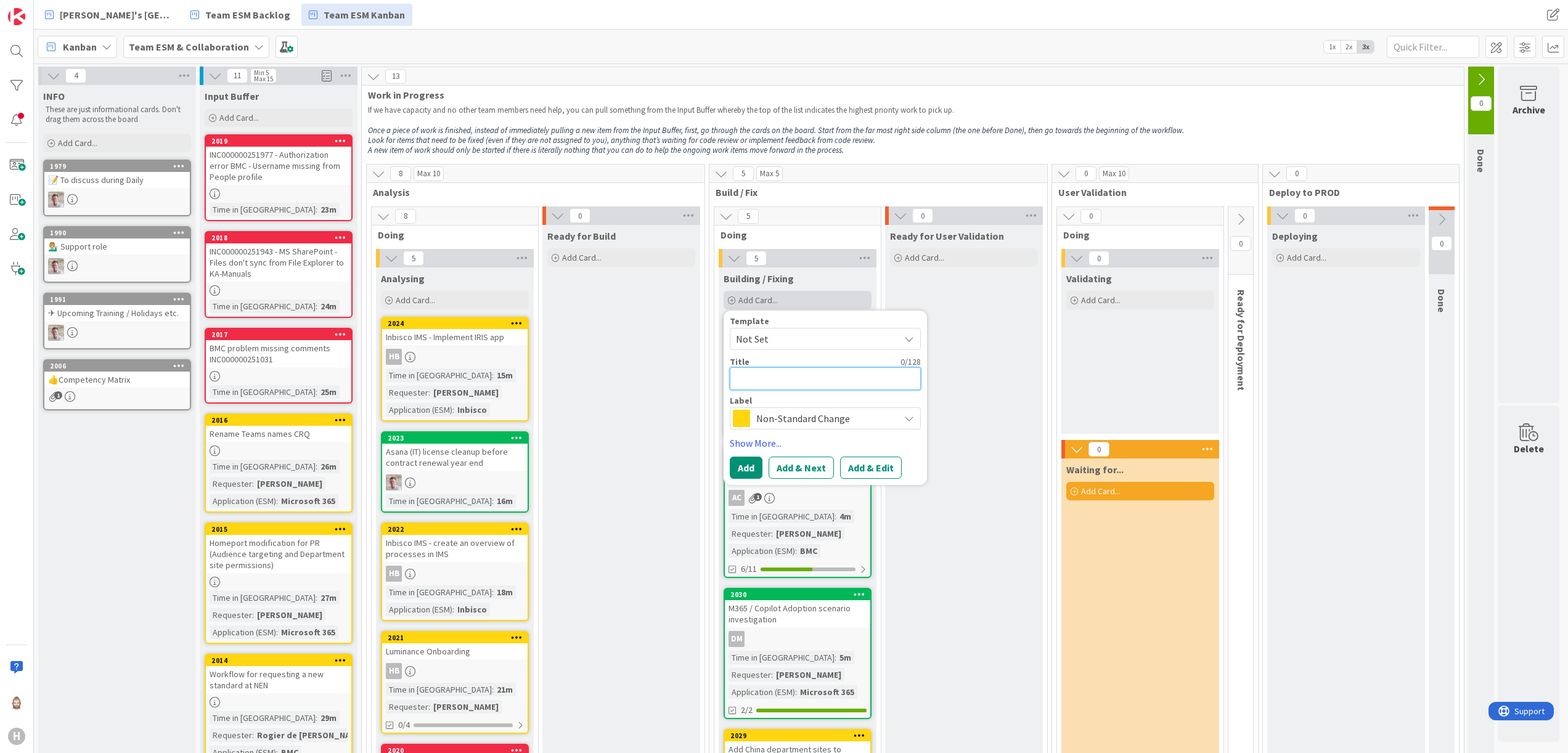
paste textarea "Remove/Migrate OLD SharePoint Site Collections (decommission 2012 Servers)"
type textarea "x"
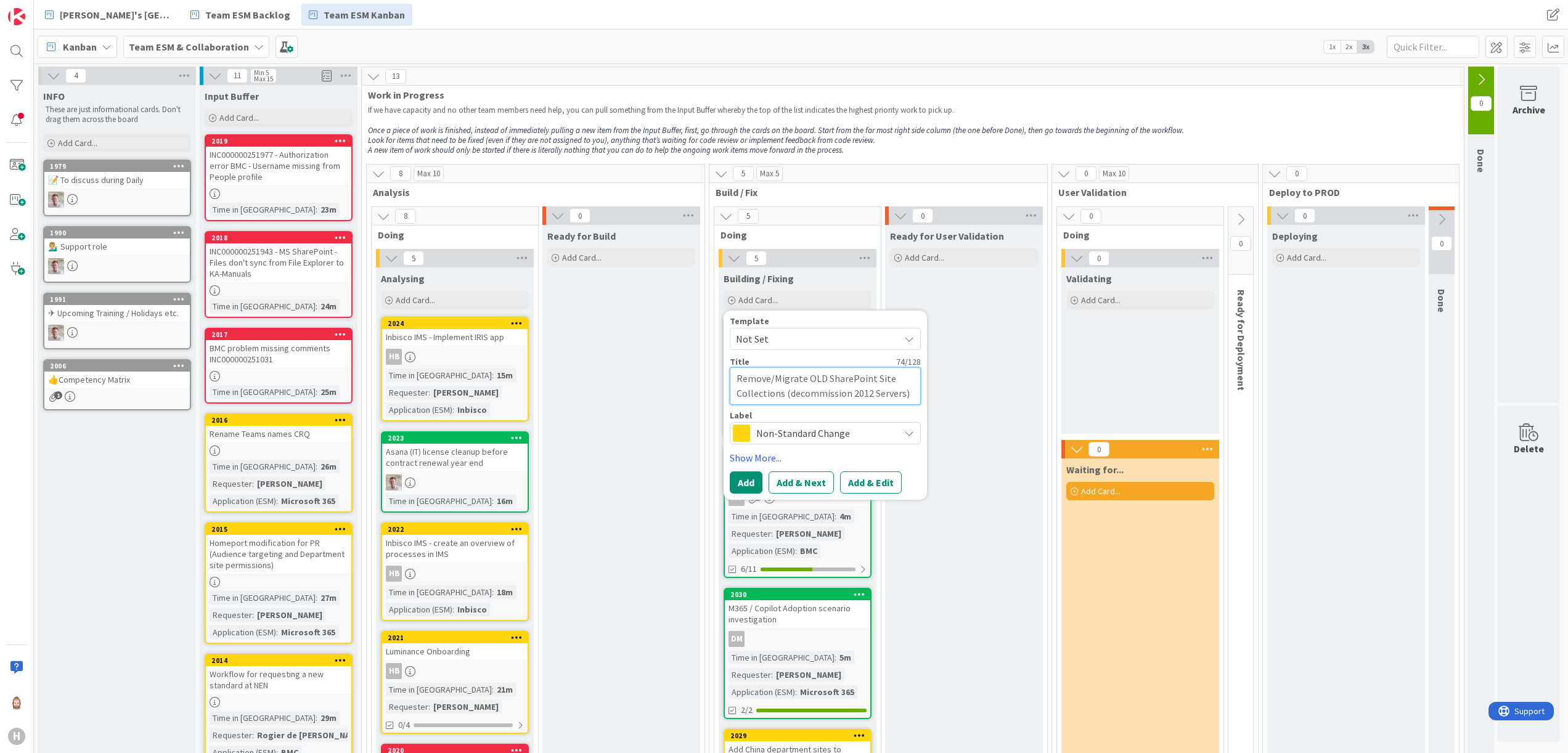
type textarea "Remove/Migrate OLD SharePoint Site Collections (decommission 2012 Servers)"
click at [827, 439] on span "Non-Standard Change" at bounding box center [825, 433] width 137 height 17
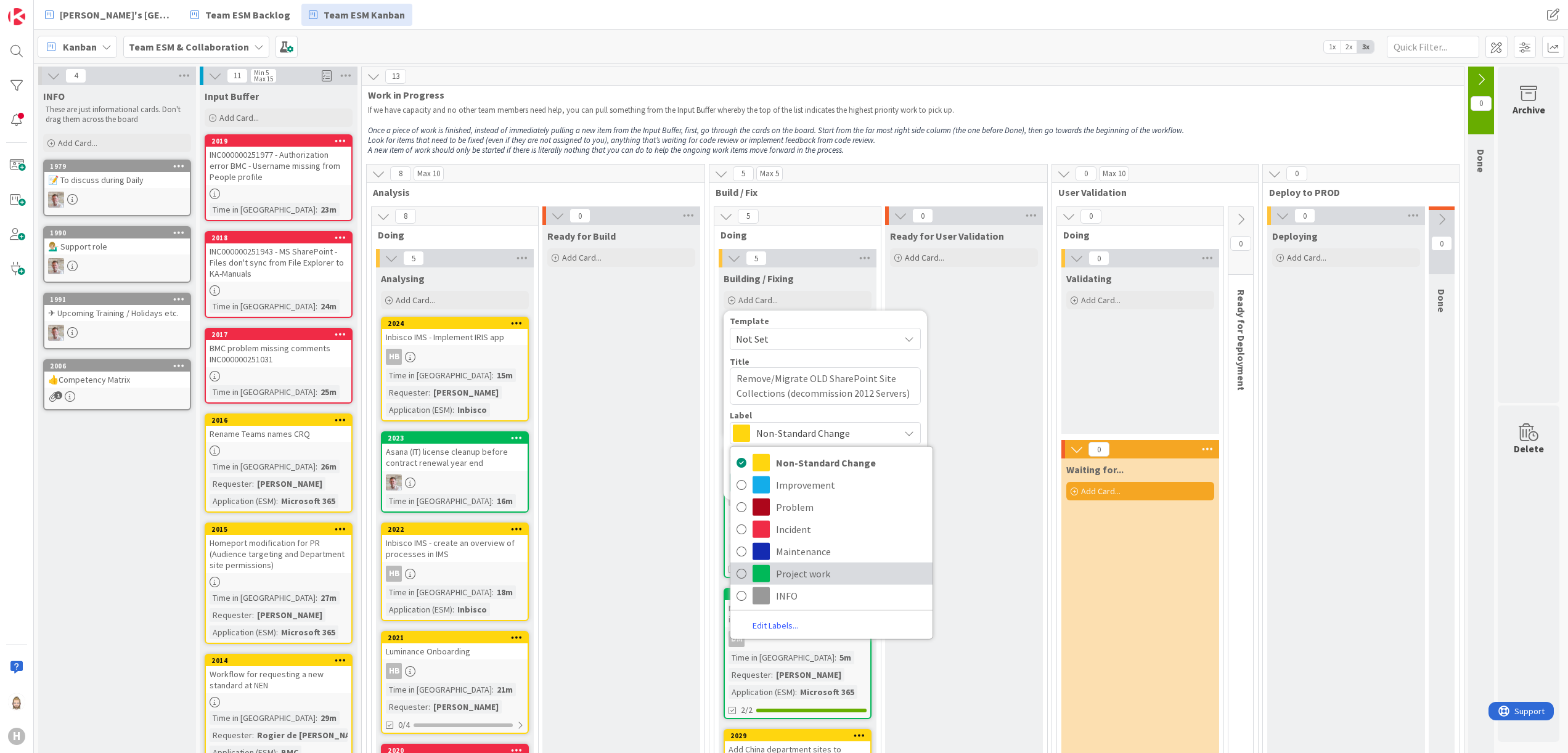
click at [812, 577] on span "Project work" at bounding box center [851, 574] width 151 height 18
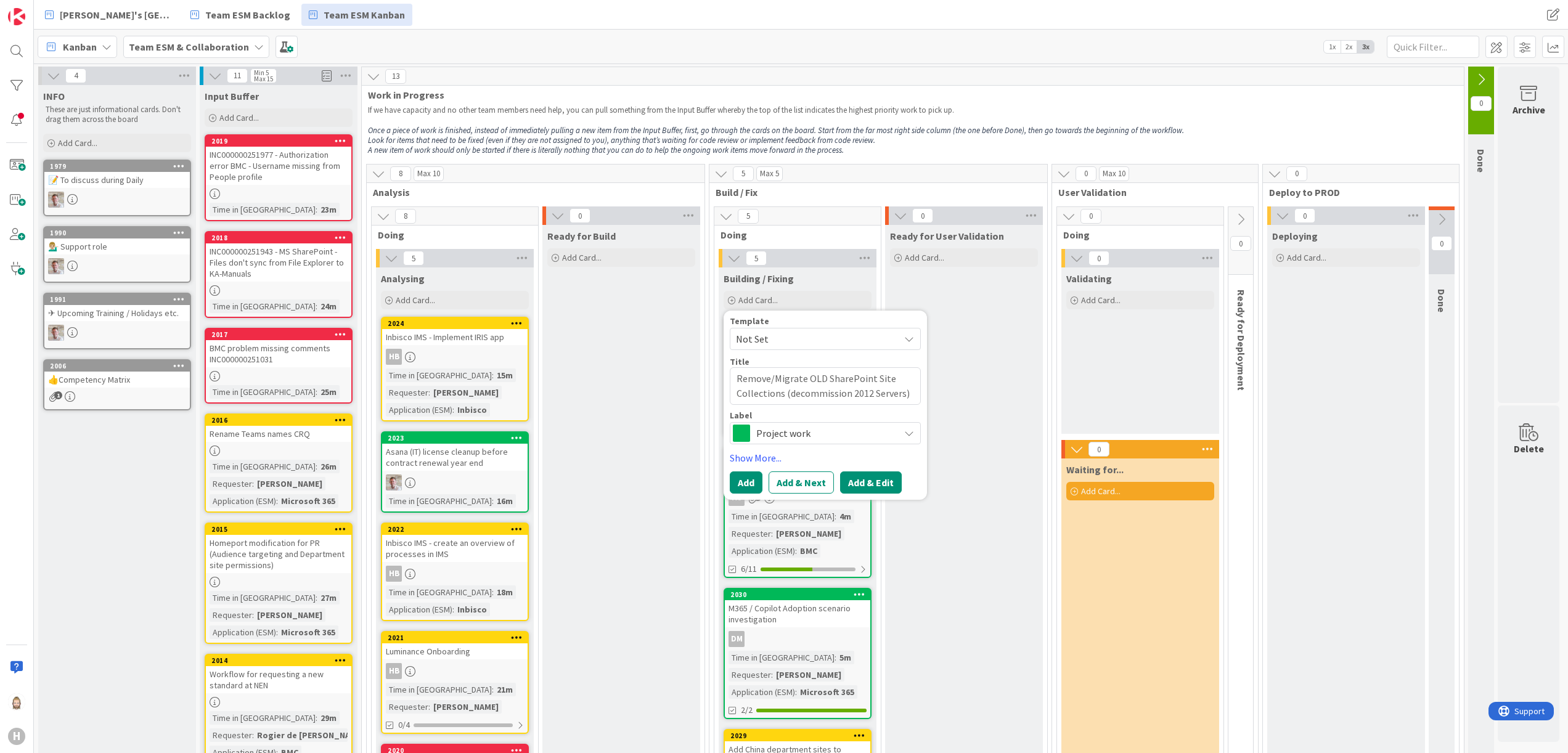
click at [872, 481] on button "Add & Edit" at bounding box center [871, 482] width 61 height 23
type textarea "x"
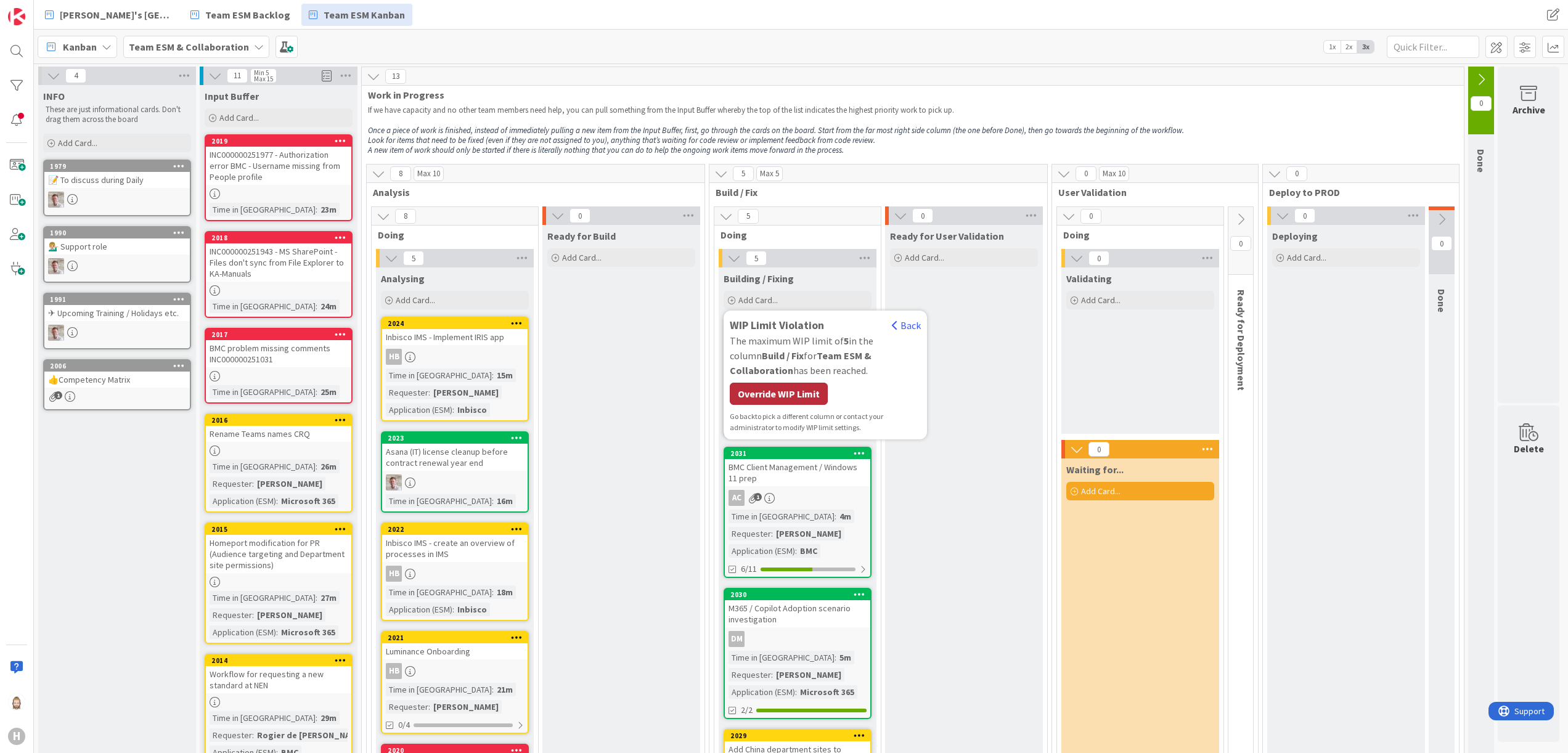
click at [790, 394] on div "Override WIP Limit" at bounding box center [779, 394] width 98 height 23
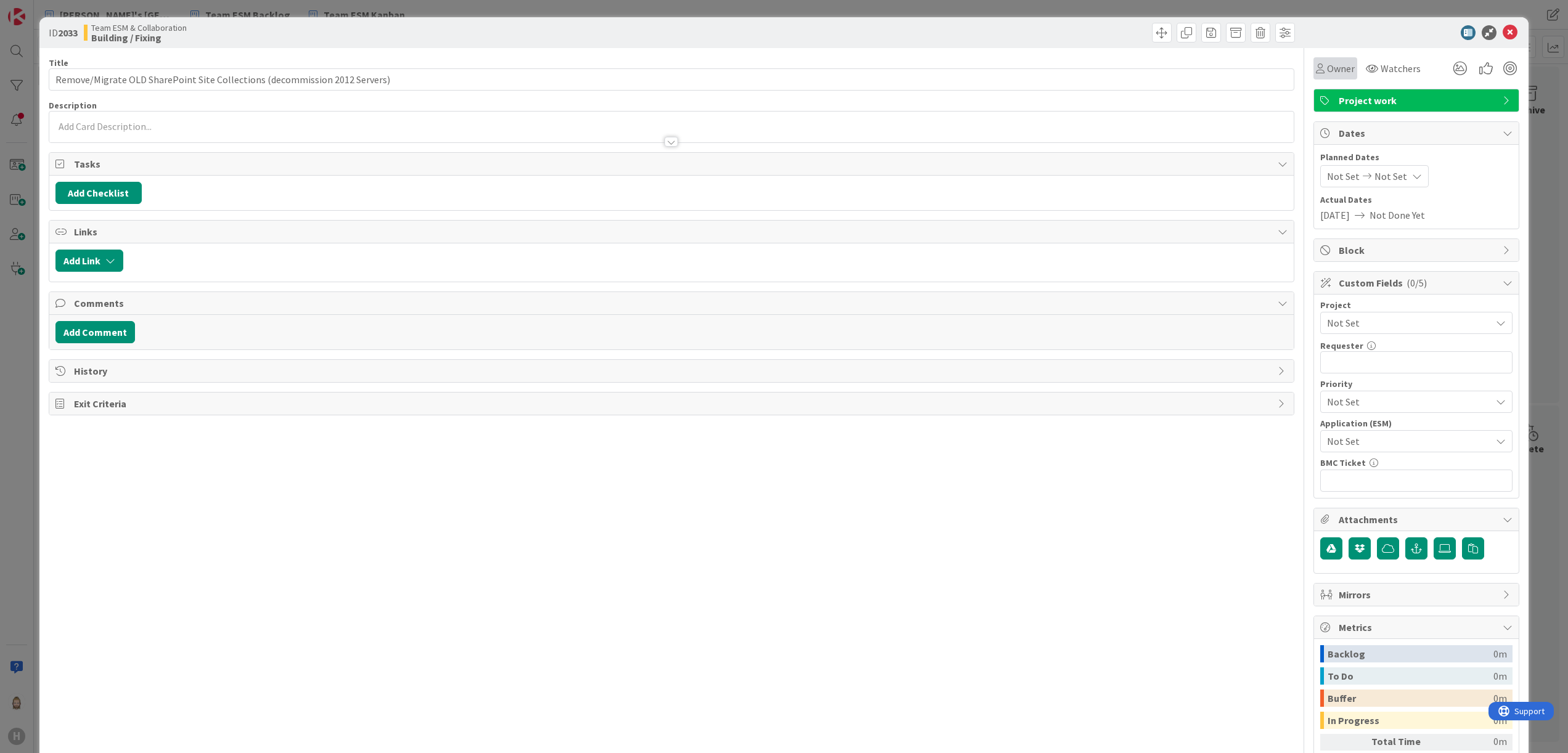
click at [1327, 70] on span "Owner" at bounding box center [1341, 68] width 28 height 15
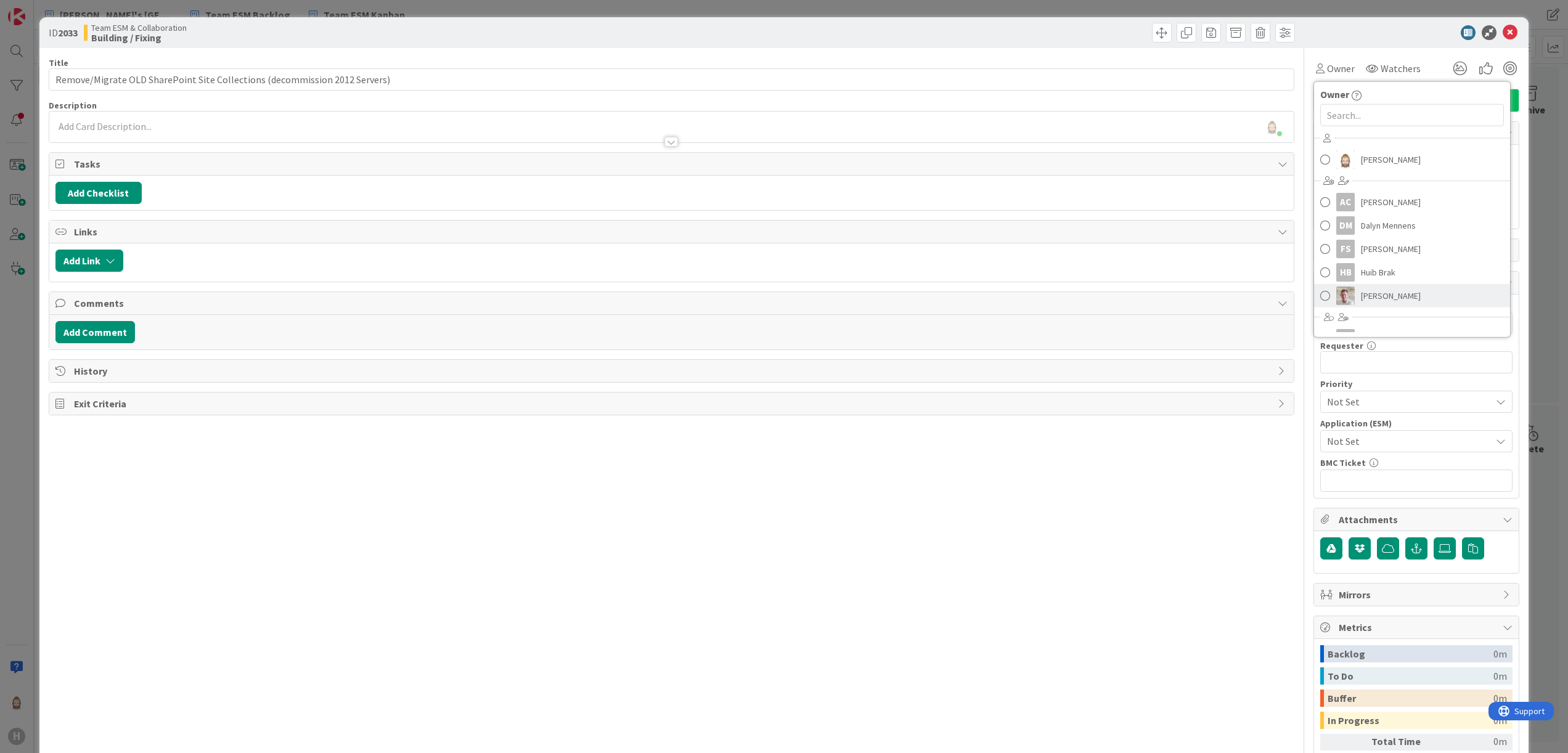
click at [1388, 293] on span "[PERSON_NAME]" at bounding box center [1391, 295] width 60 height 18
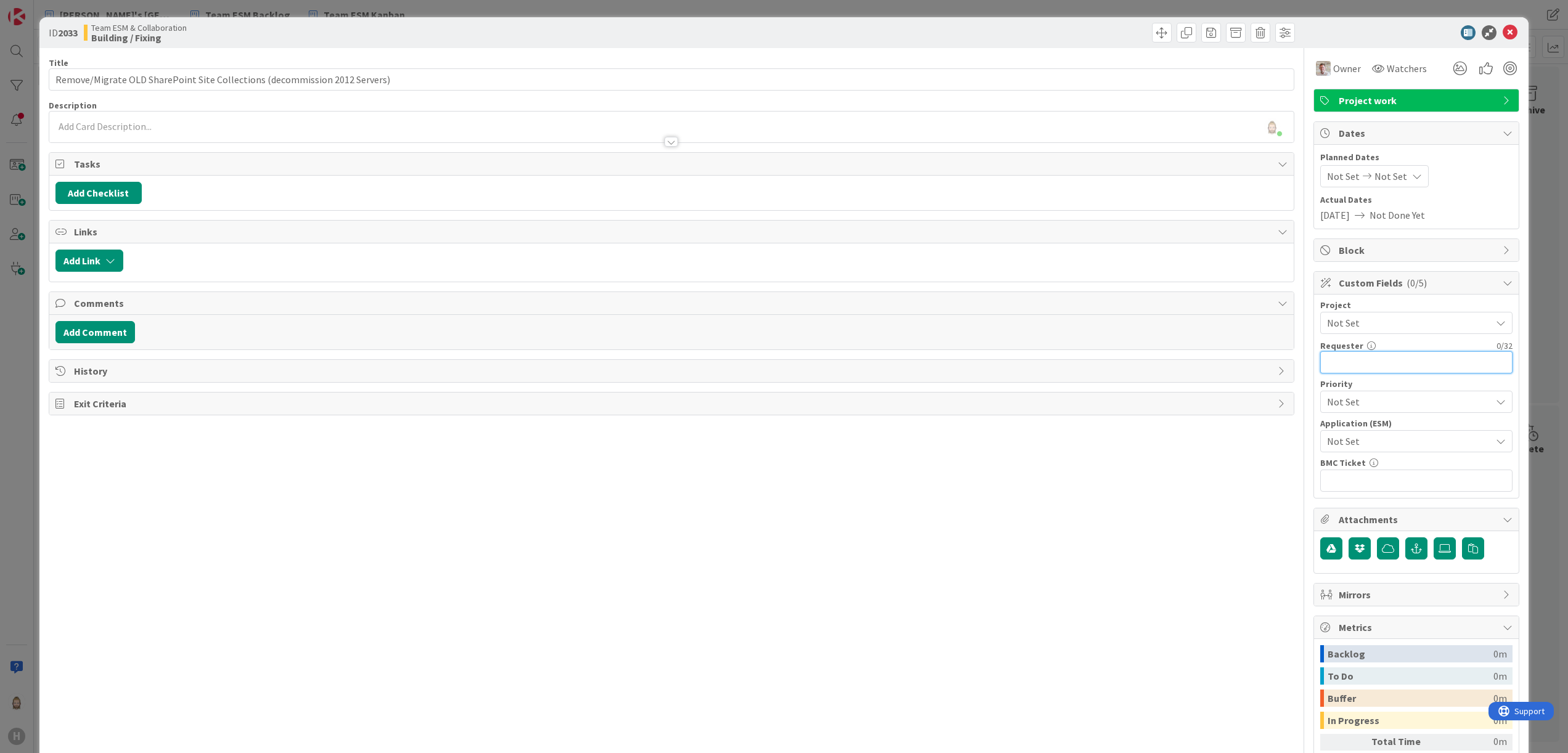
click at [1388, 361] on input "text" at bounding box center [1417, 362] width 192 height 23
paste input "[PERSON_NAME]"
type input "[PERSON_NAME]"
click at [1391, 440] on span "Not Set" at bounding box center [1406, 441] width 158 height 17
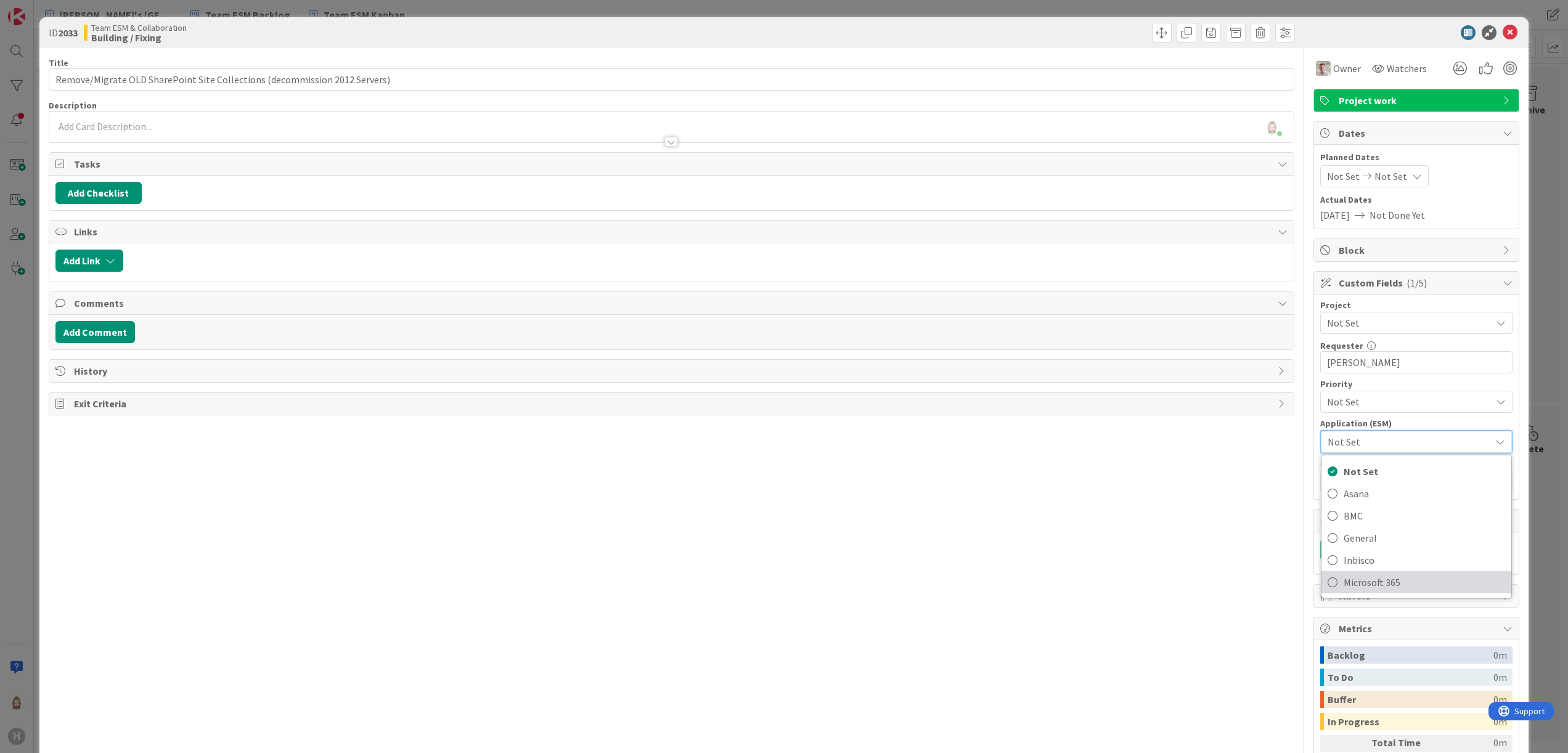
click at [1393, 580] on span "Microsoft 365" at bounding box center [1424, 582] width 162 height 18
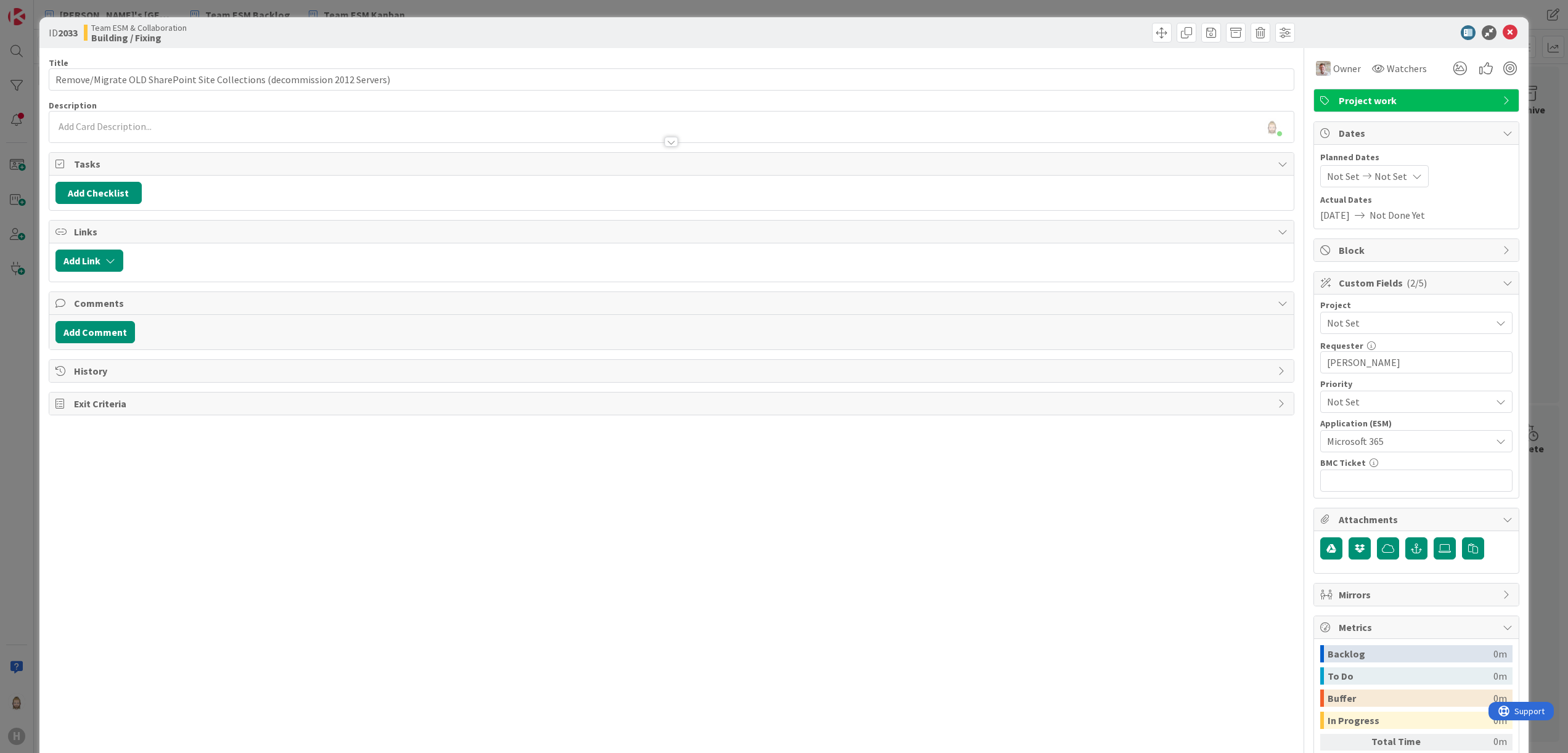
click at [229, 129] on div "Rob van Wees just joined" at bounding box center [672, 127] width 1245 height 31
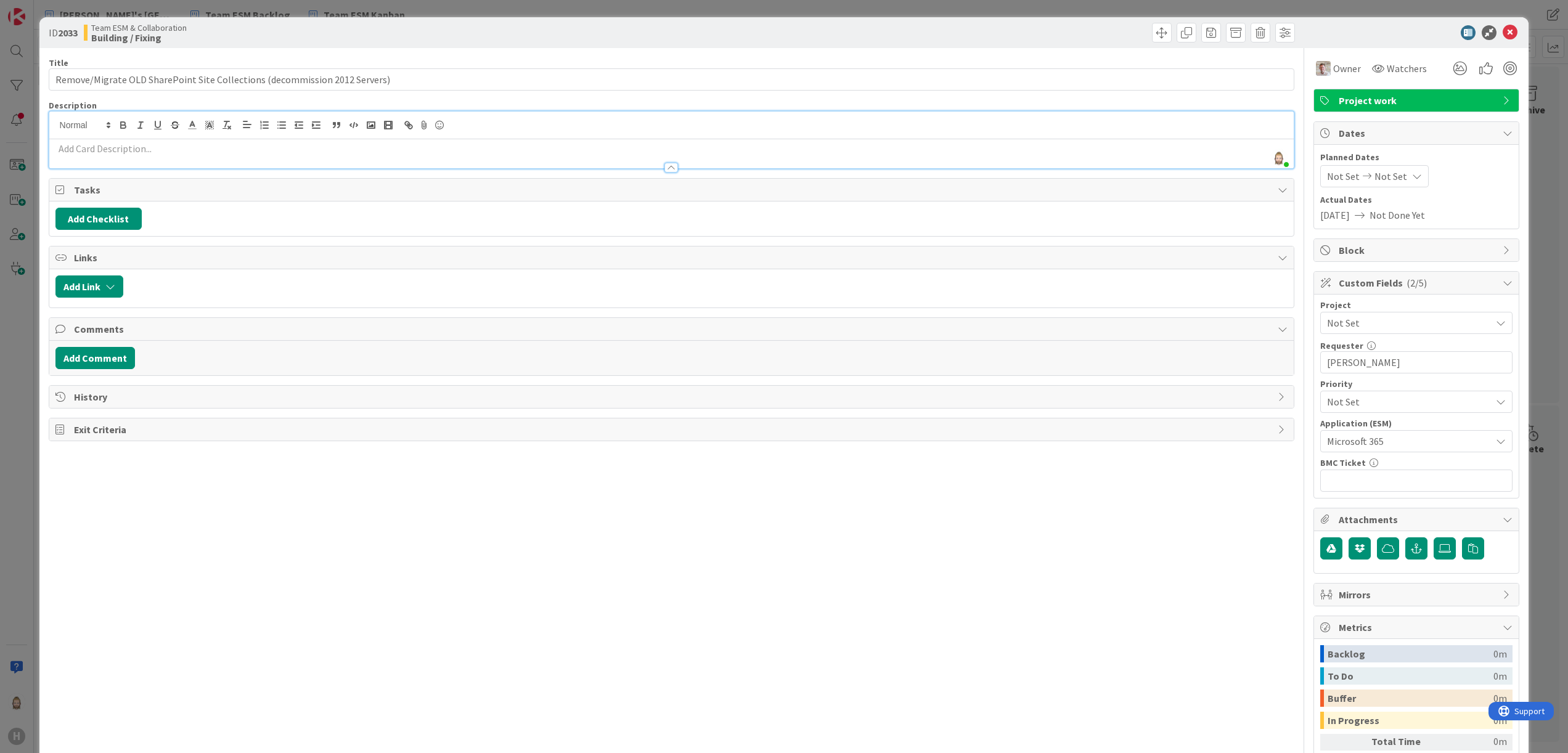
click at [226, 153] on p at bounding box center [672, 149] width 1233 height 14
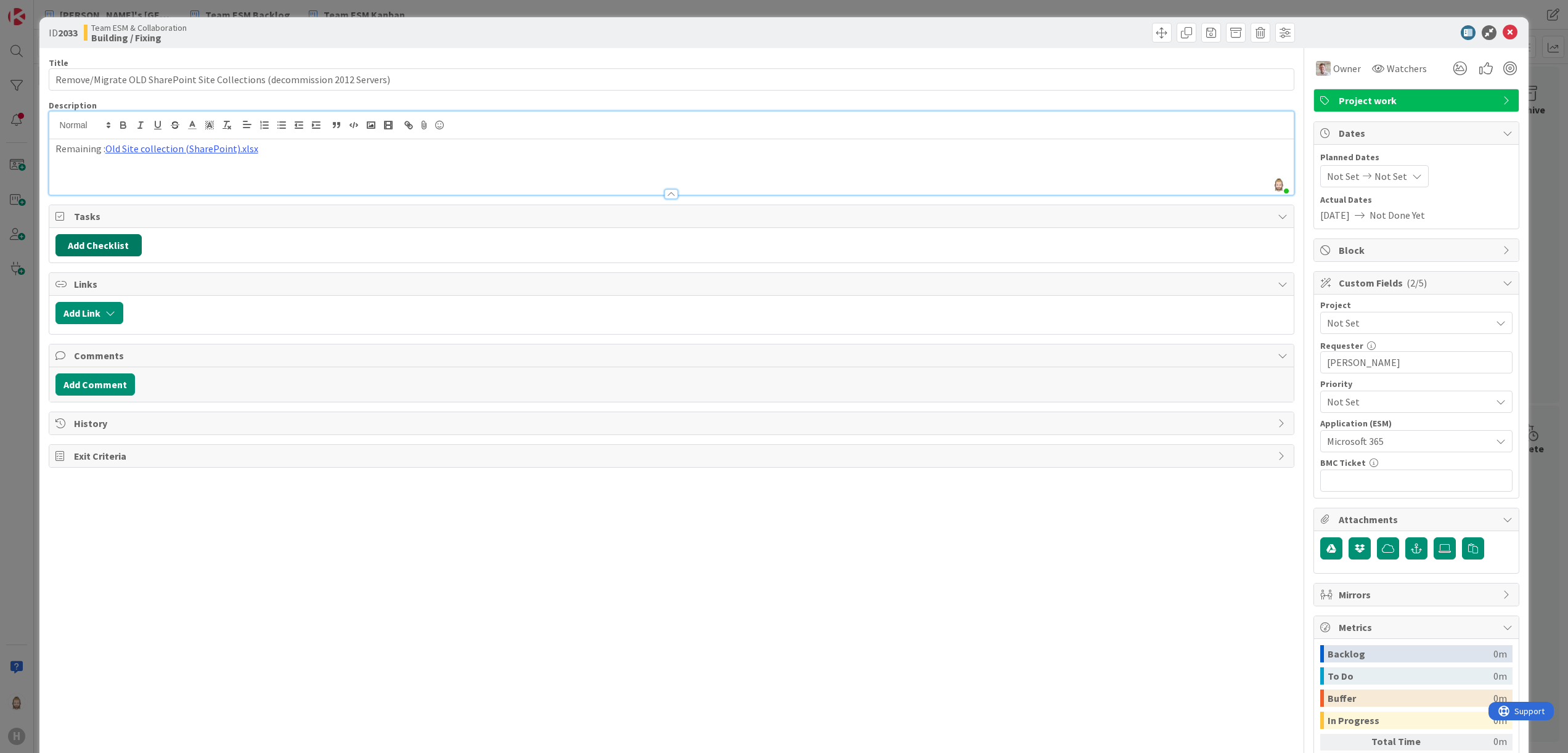
click at [99, 242] on button "Add Checklist" at bounding box center [98, 245] width 87 height 23
type input "sub-tasks"
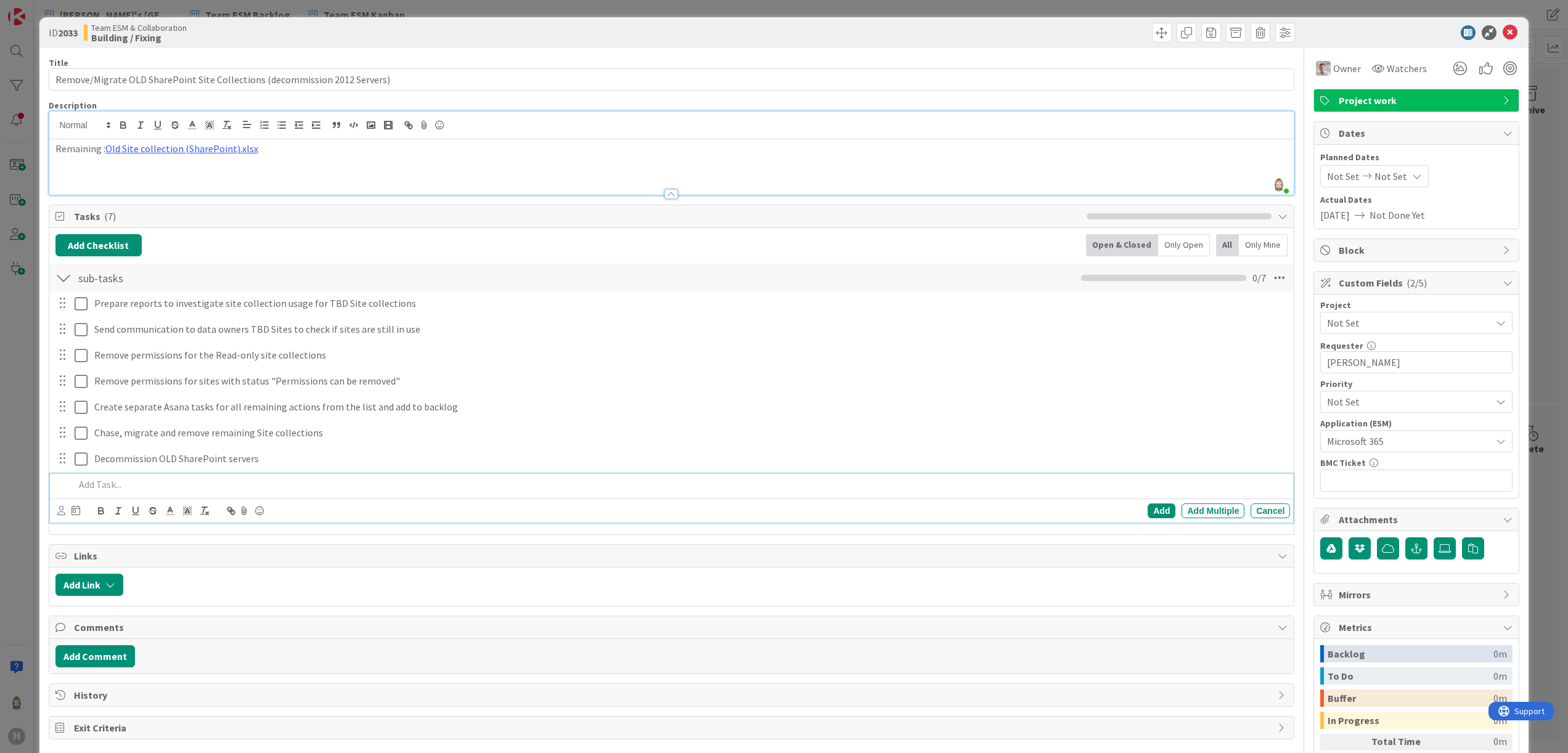
click at [1080, 588] on div at bounding box center [709, 585] width 1159 height 23
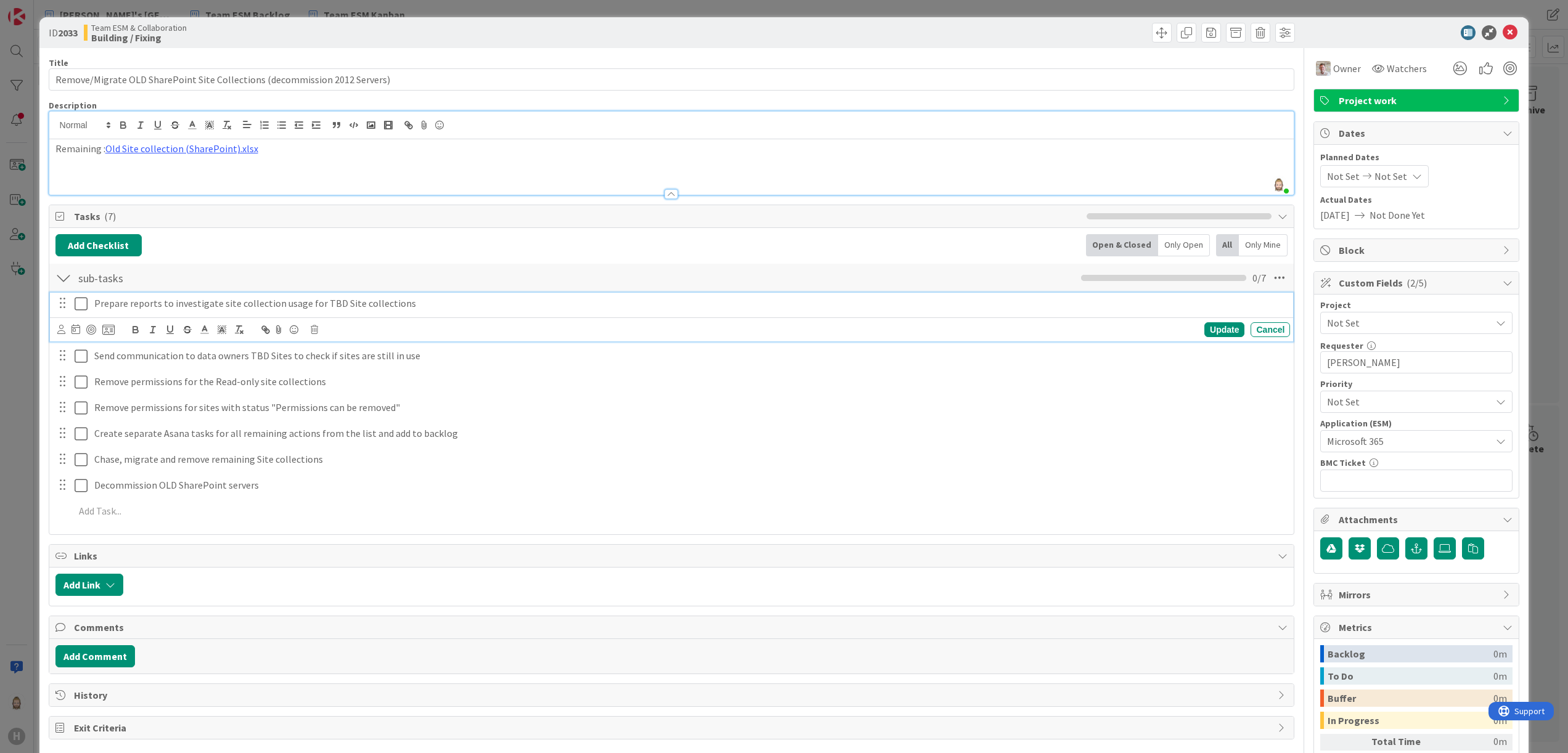
click at [79, 307] on icon at bounding box center [80, 304] width 13 height 15
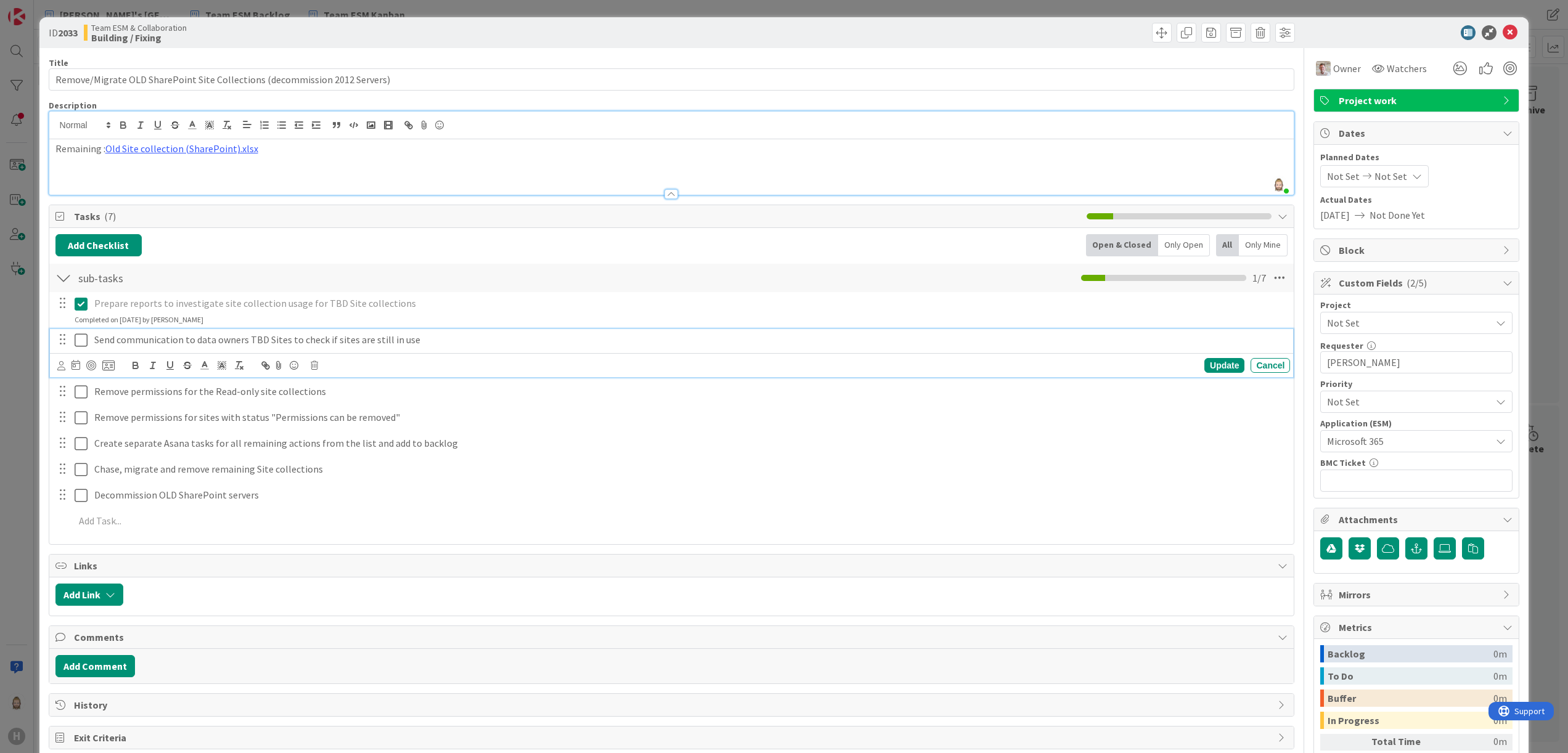
click at [85, 344] on icon at bounding box center [80, 340] width 13 height 15
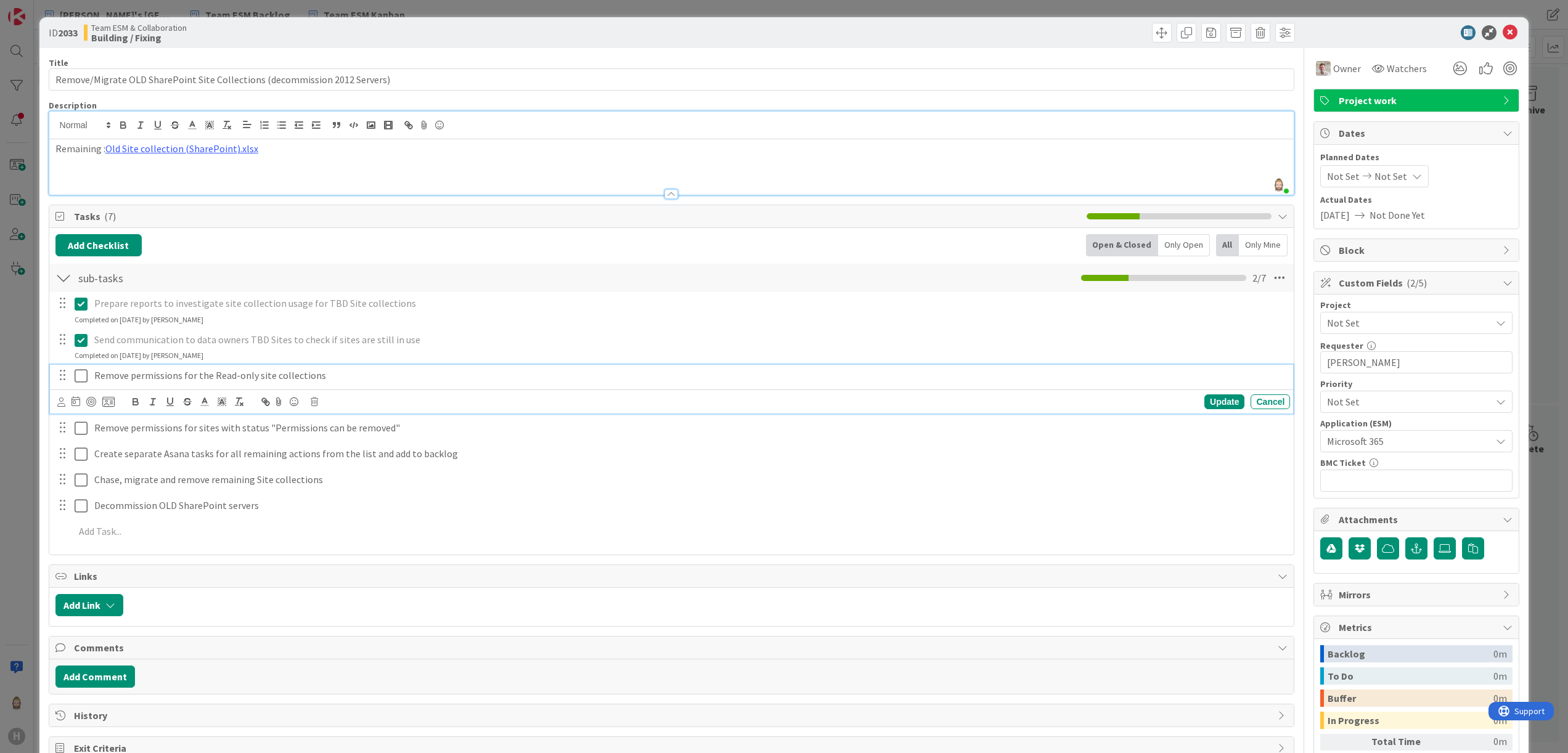
click at [84, 373] on icon at bounding box center [80, 376] width 13 height 15
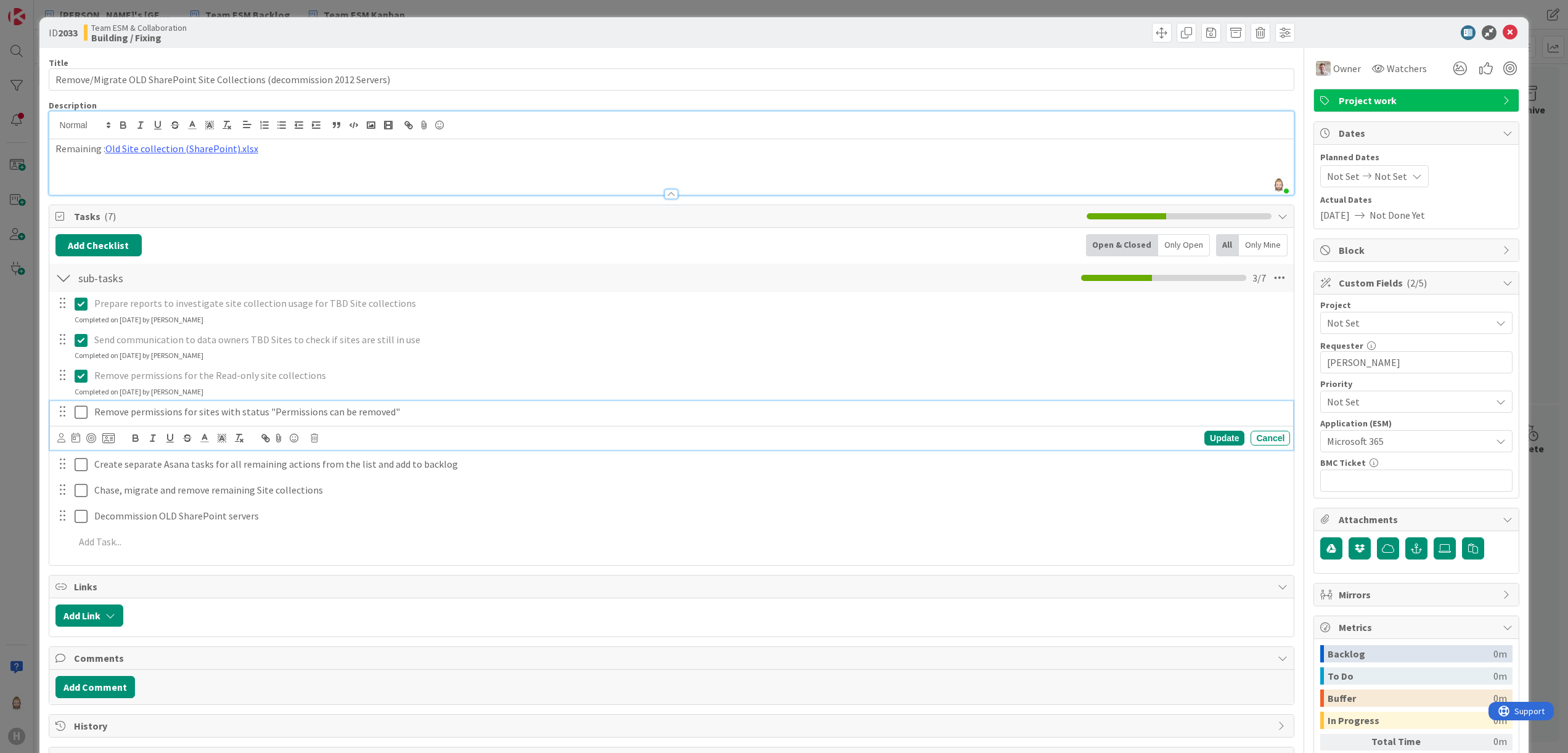
click at [81, 407] on icon at bounding box center [80, 413] width 13 height 15
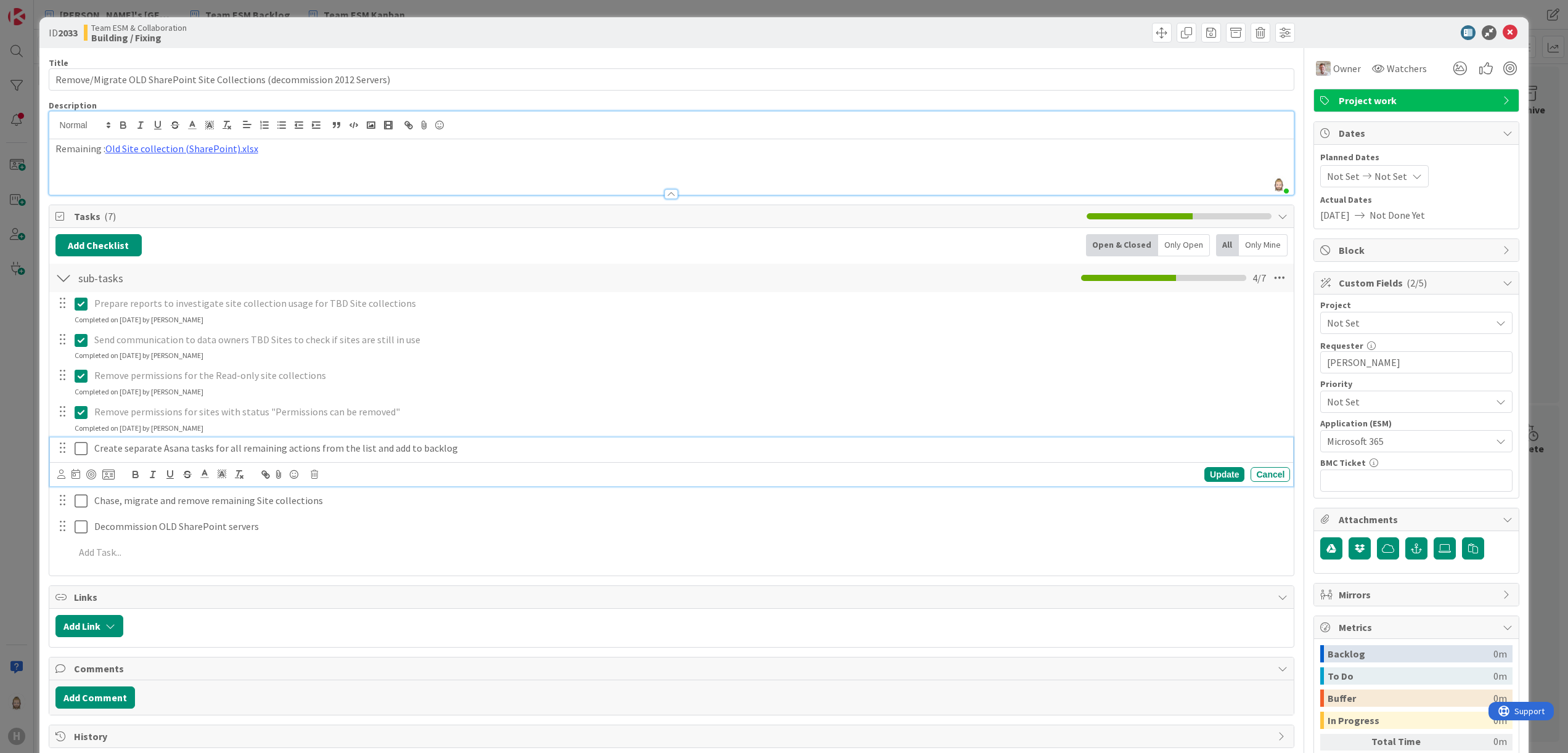
click at [80, 454] on icon at bounding box center [80, 449] width 13 height 15
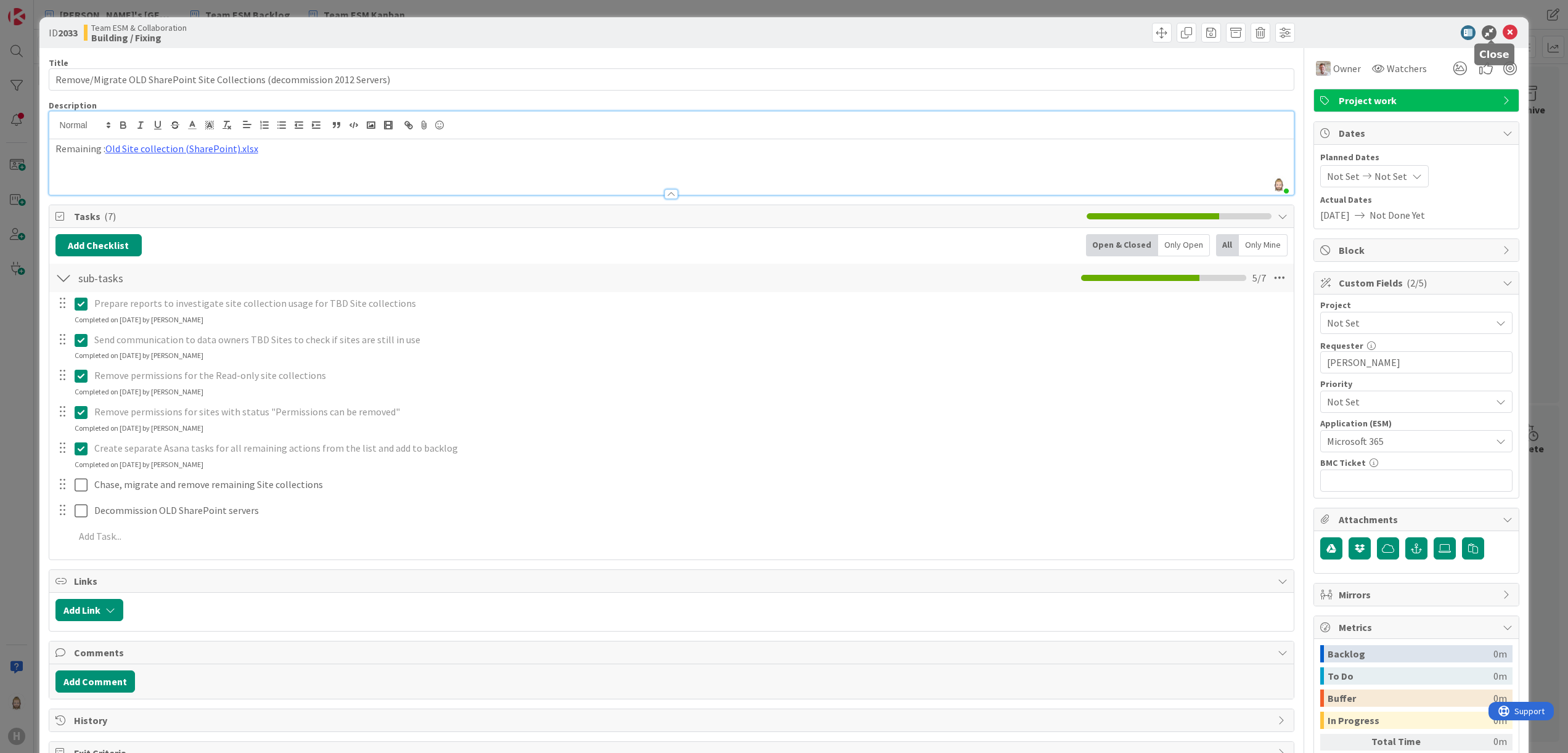
click at [1503, 32] on icon at bounding box center [1510, 33] width 15 height 15
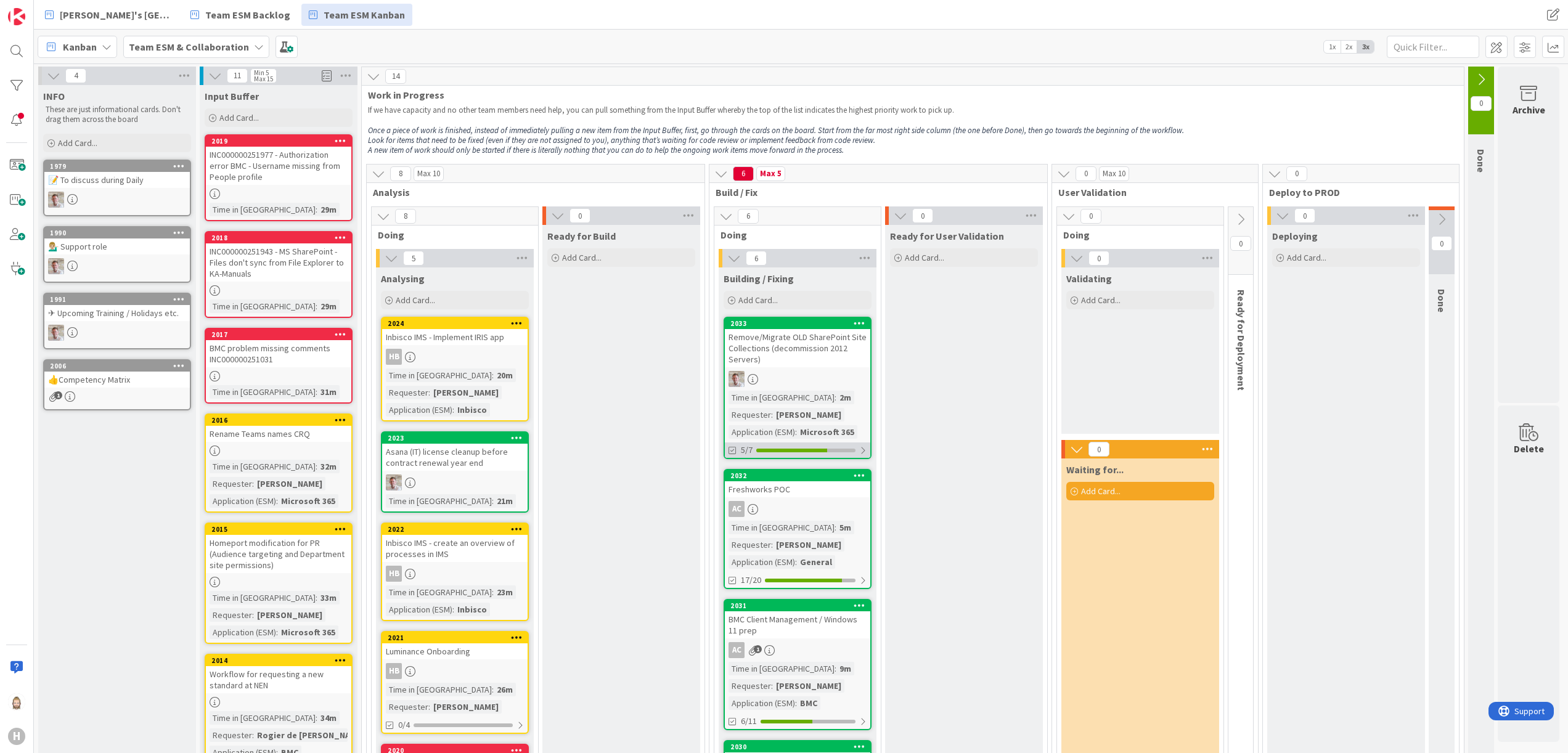
click at [855, 447] on div "5/7" at bounding box center [797, 450] width 145 height 16
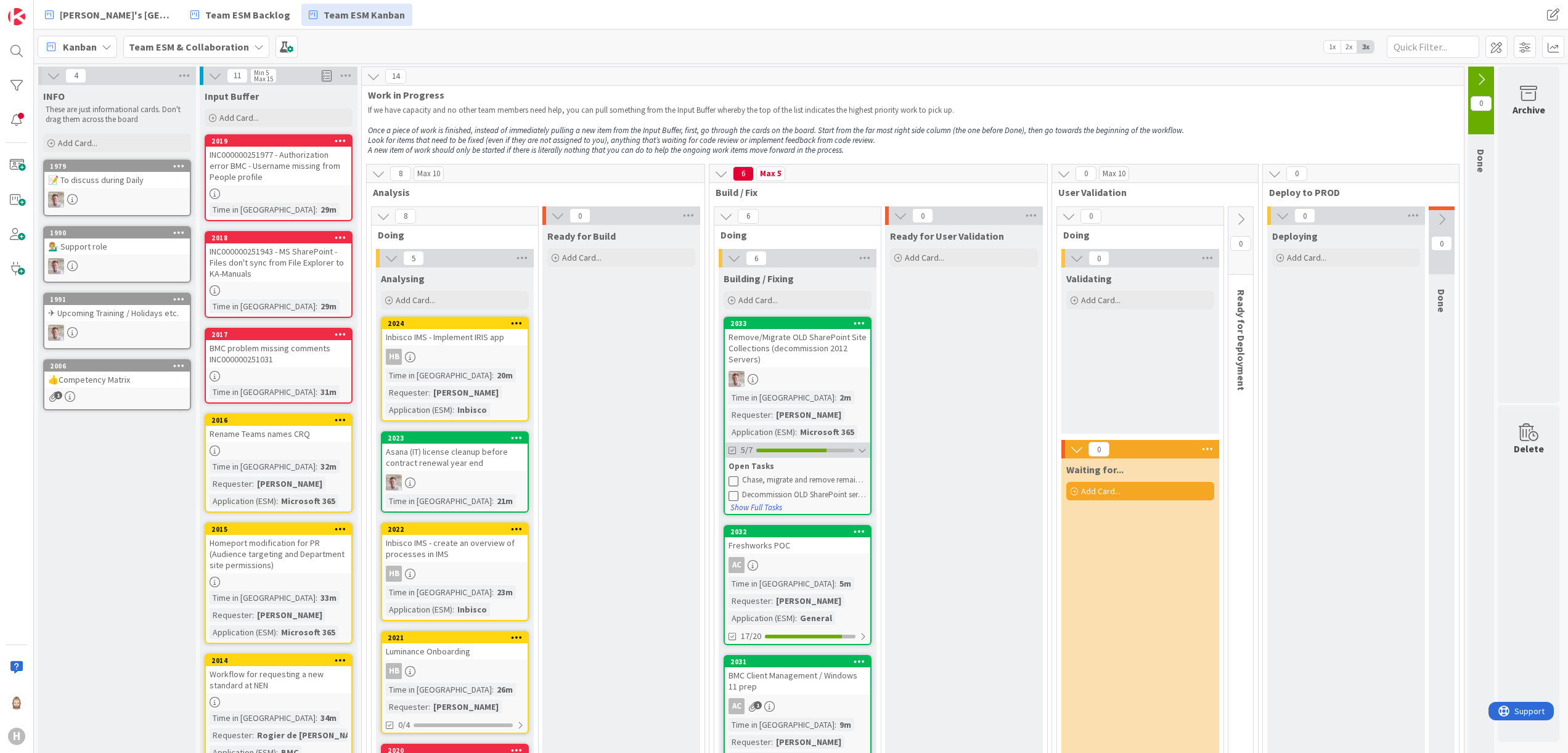
click at [855, 447] on div "5/7" at bounding box center [797, 450] width 145 height 16
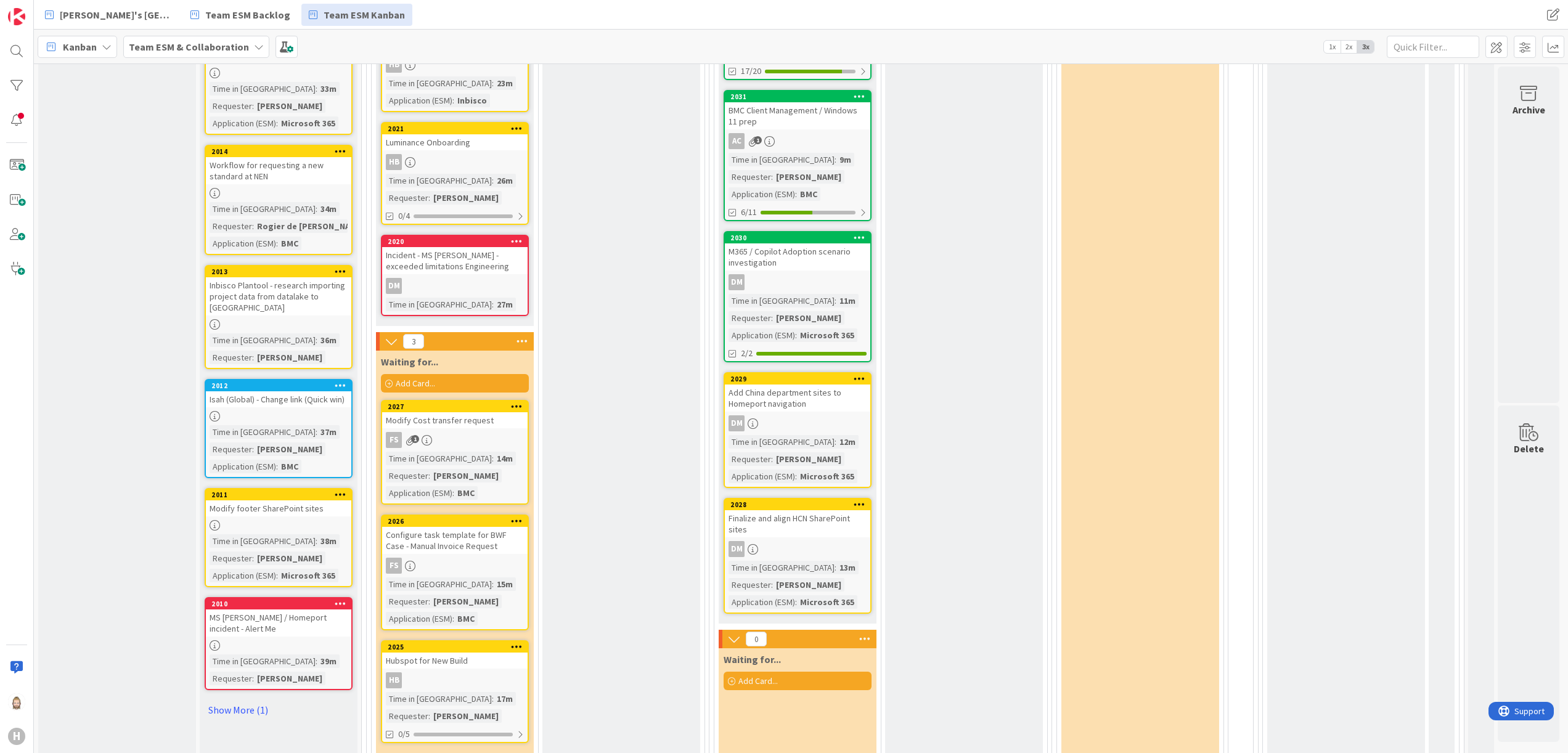
scroll to position [612, 0]
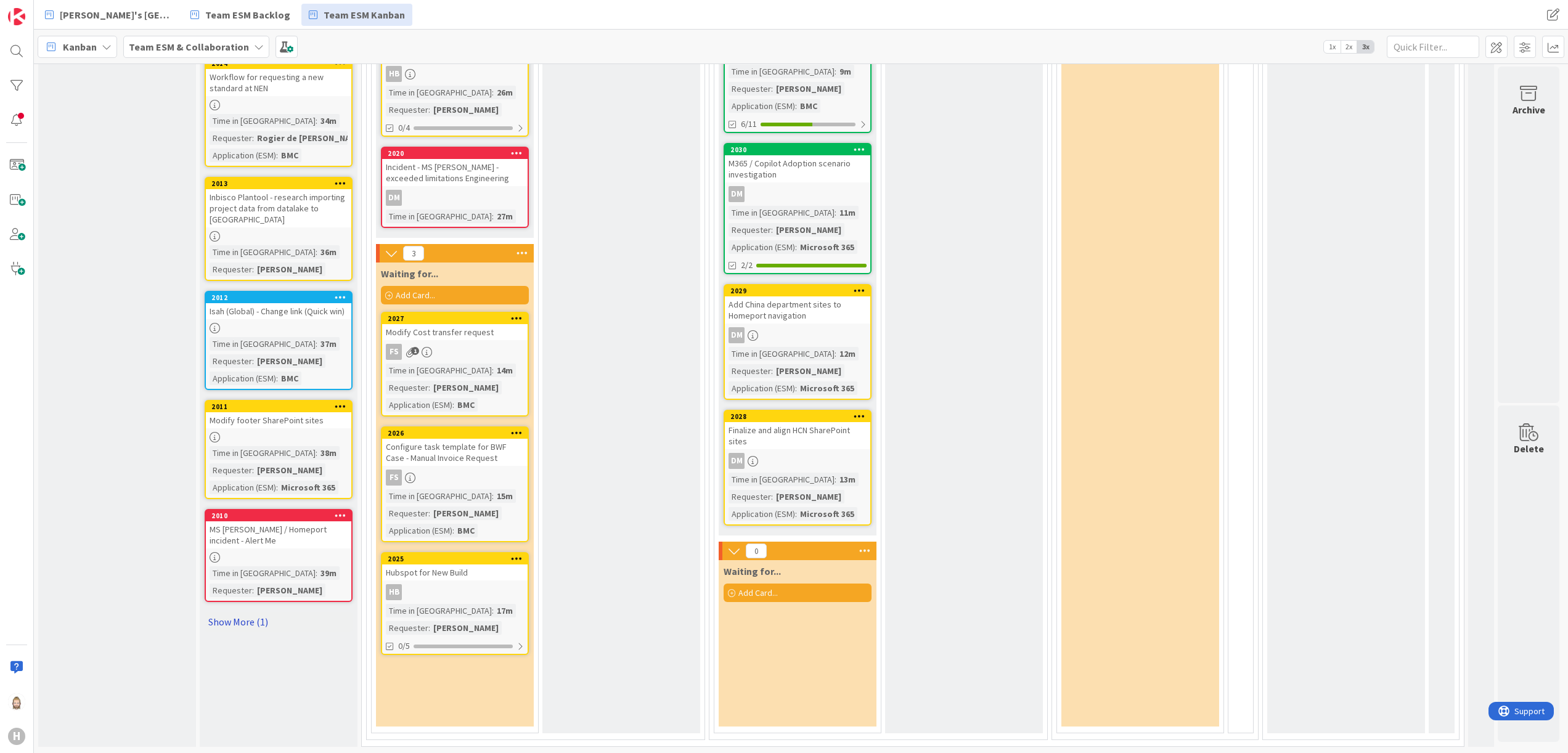
click at [257, 612] on link "Show More (1)" at bounding box center [278, 621] width 148 height 20
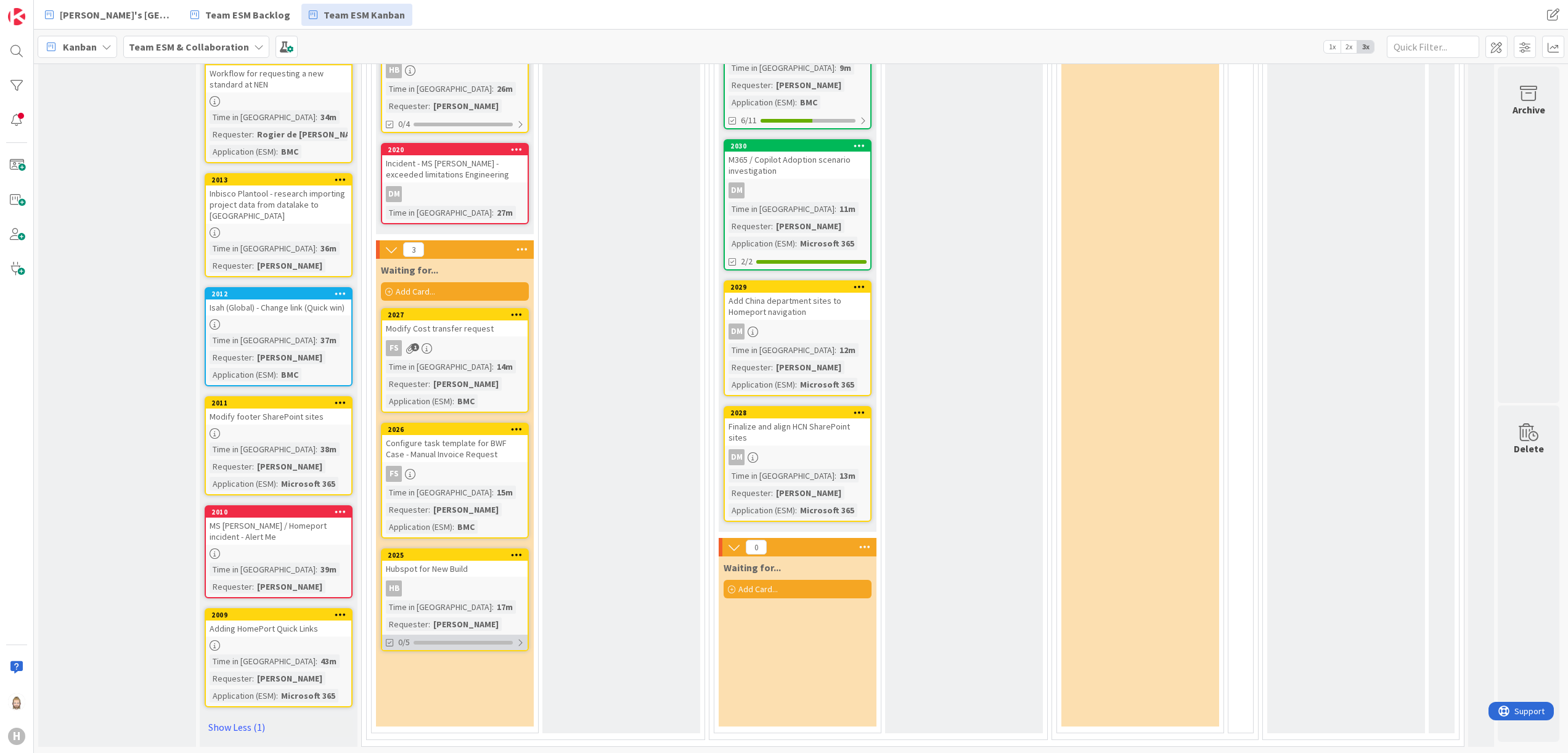
click at [518, 638] on div at bounding box center [520, 643] width 8 height 10
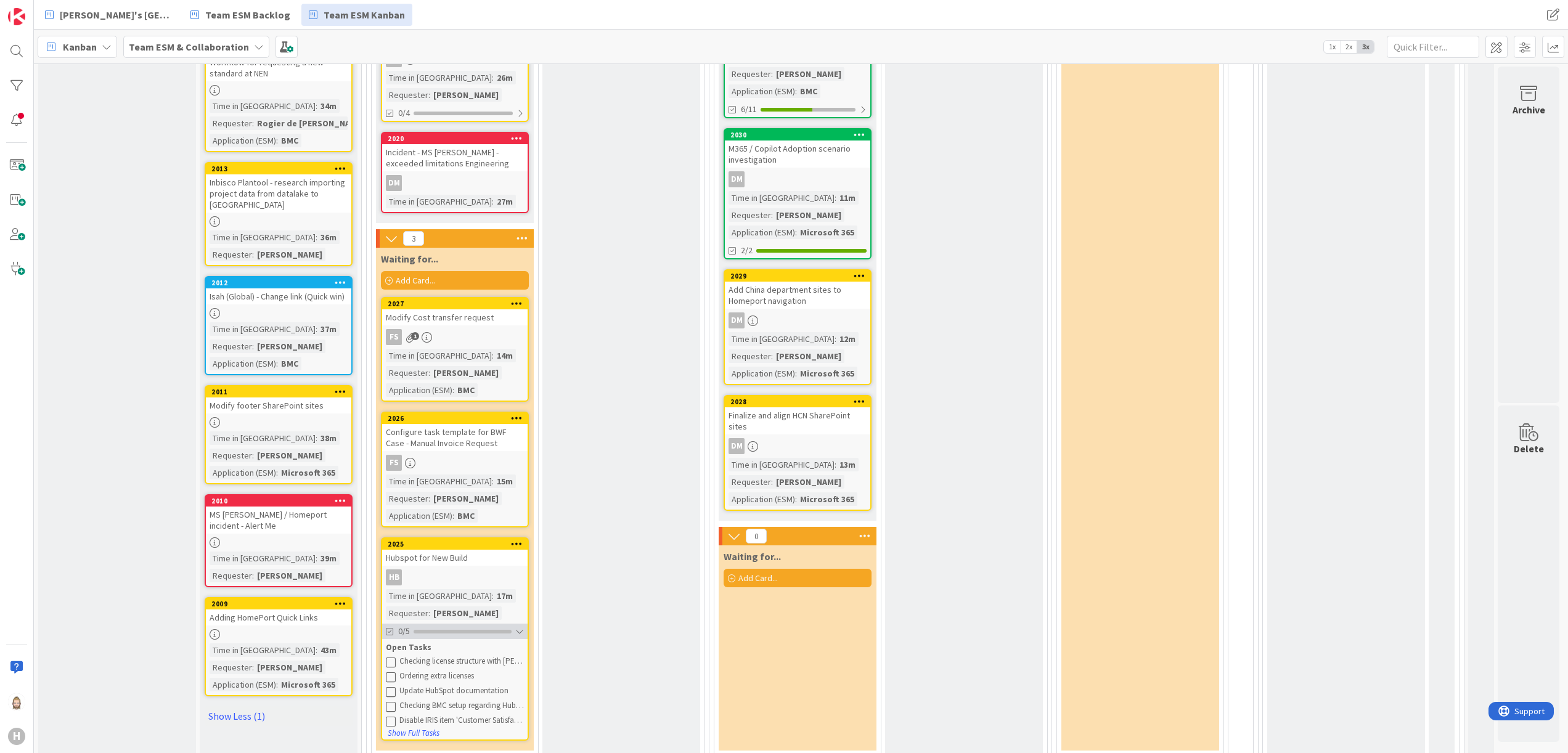
click at [516, 627] on div at bounding box center [520, 632] width 9 height 10
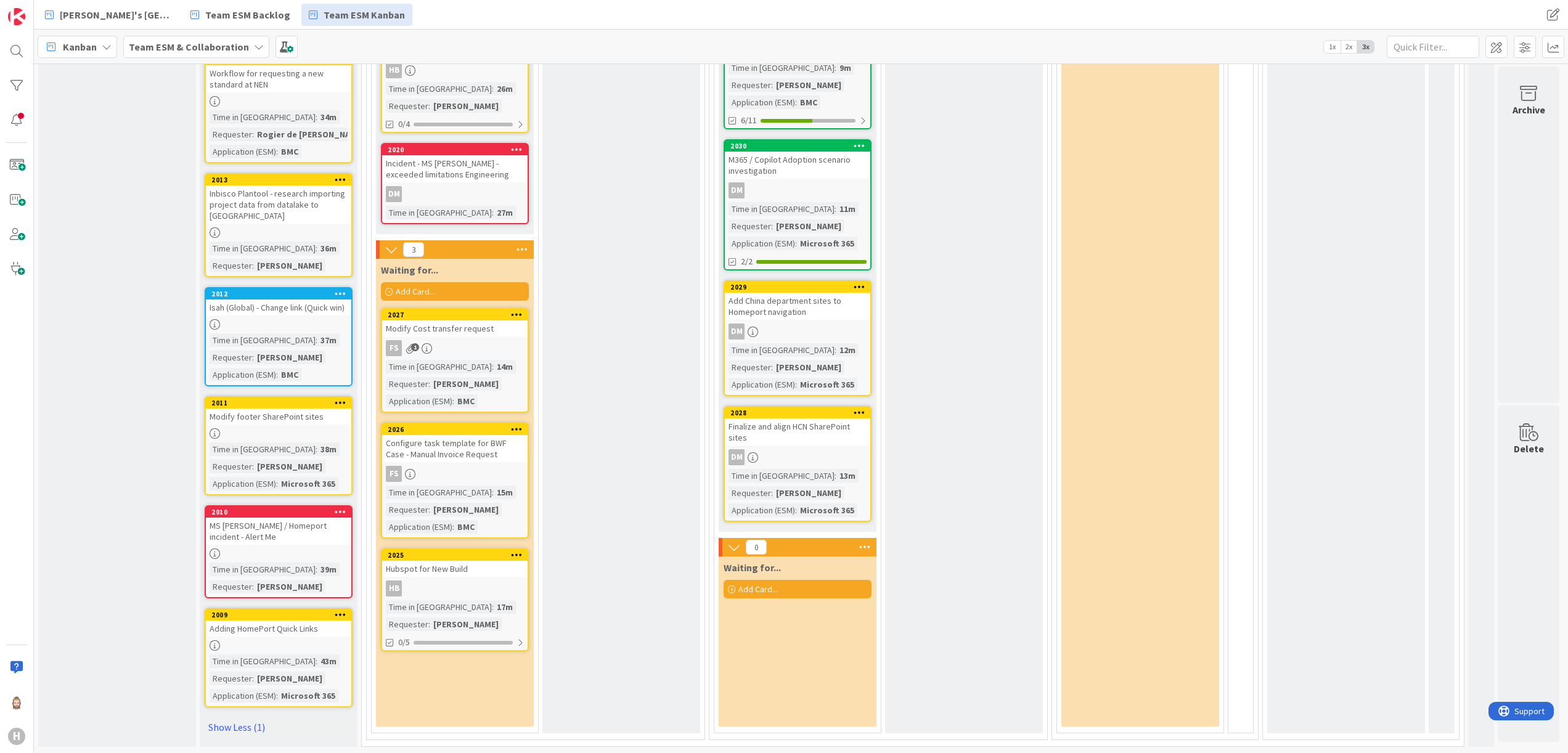
scroll to position [0, 0]
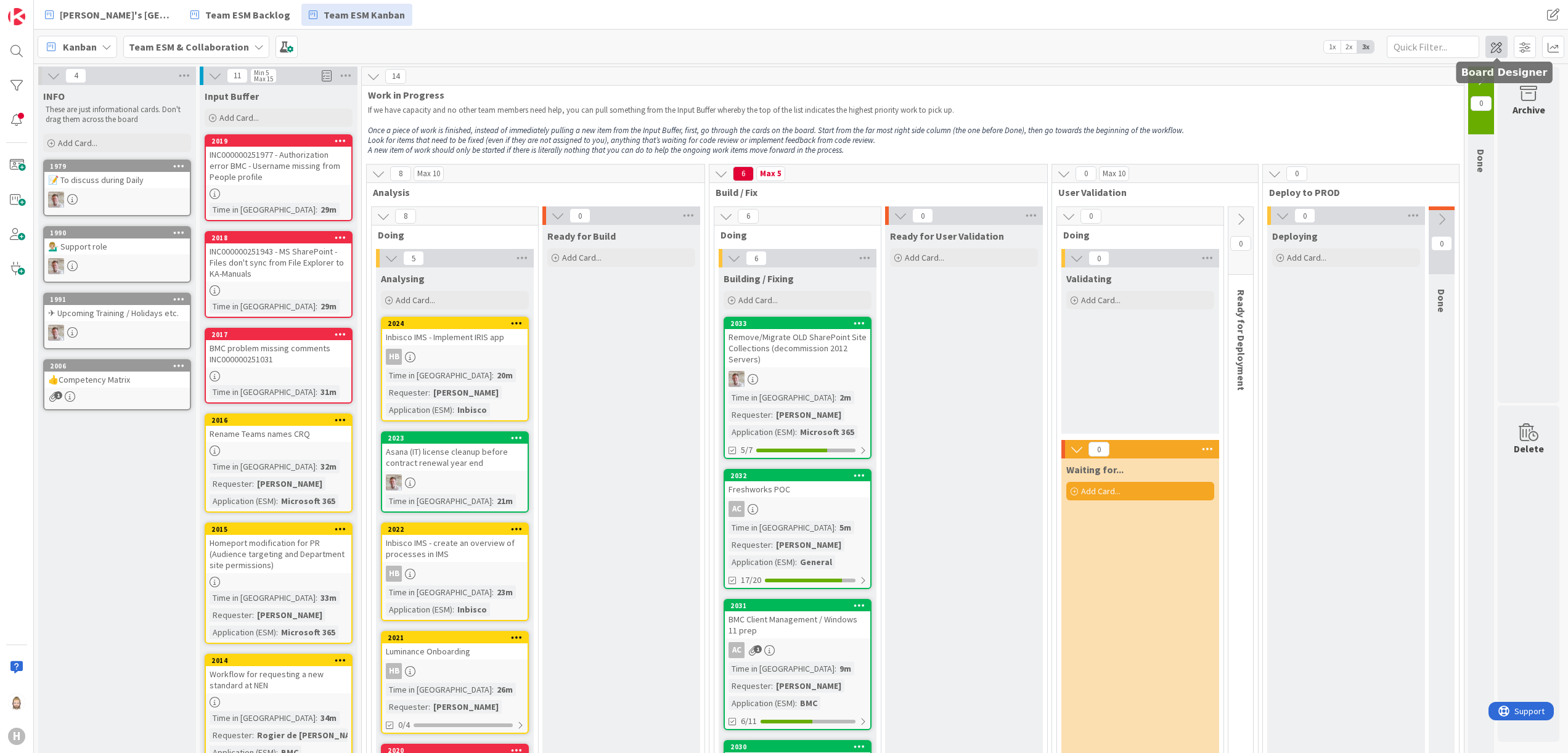
click at [1500, 40] on span at bounding box center [1496, 46] width 23 height 23
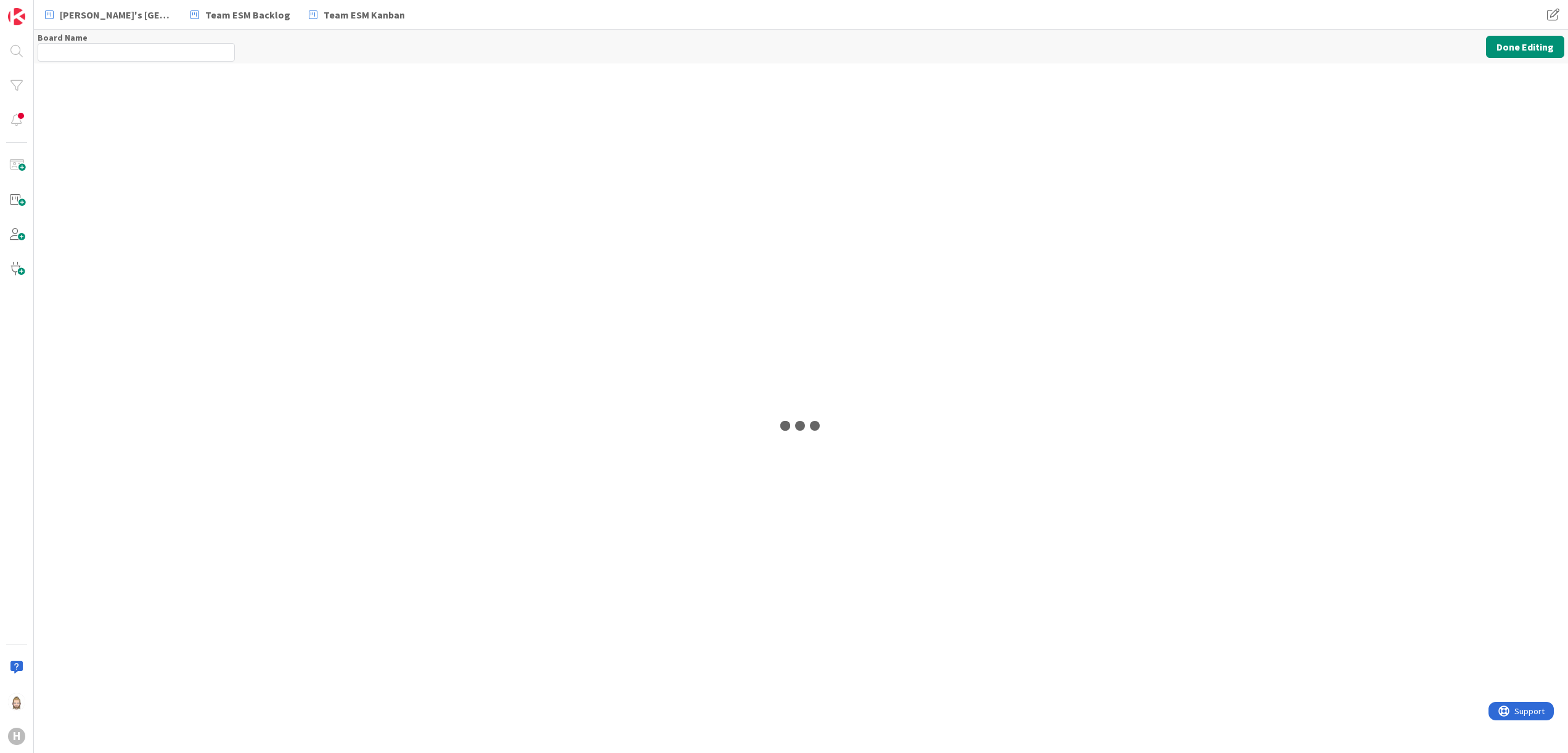
type input "Team ESM & Collaboration"
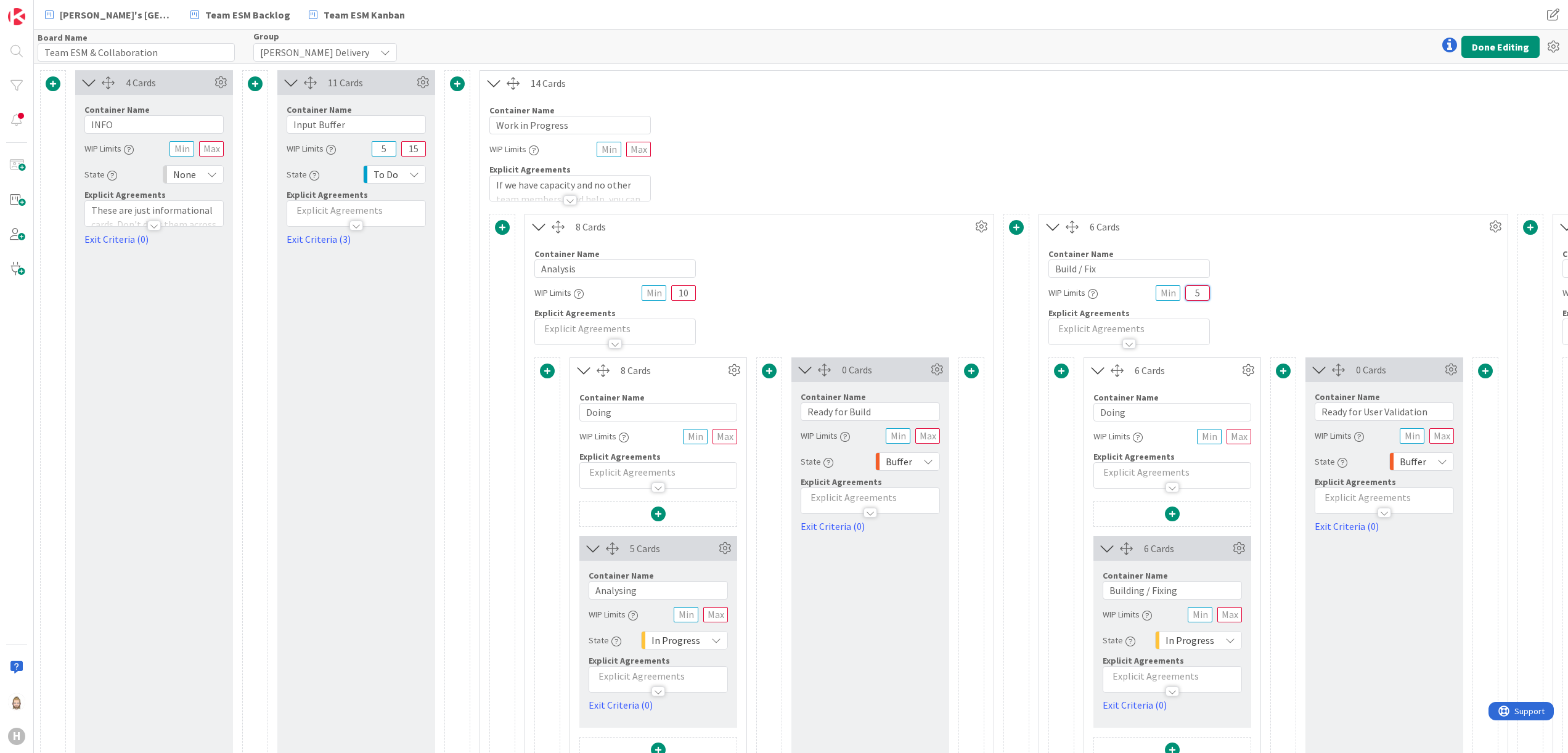
click at [1209, 290] on input "5" at bounding box center [1198, 293] width 25 height 16
click at [1202, 292] on input "5" at bounding box center [1198, 293] width 25 height 16
type input "10"
click at [1492, 47] on button "Done Editing" at bounding box center [1500, 46] width 78 height 23
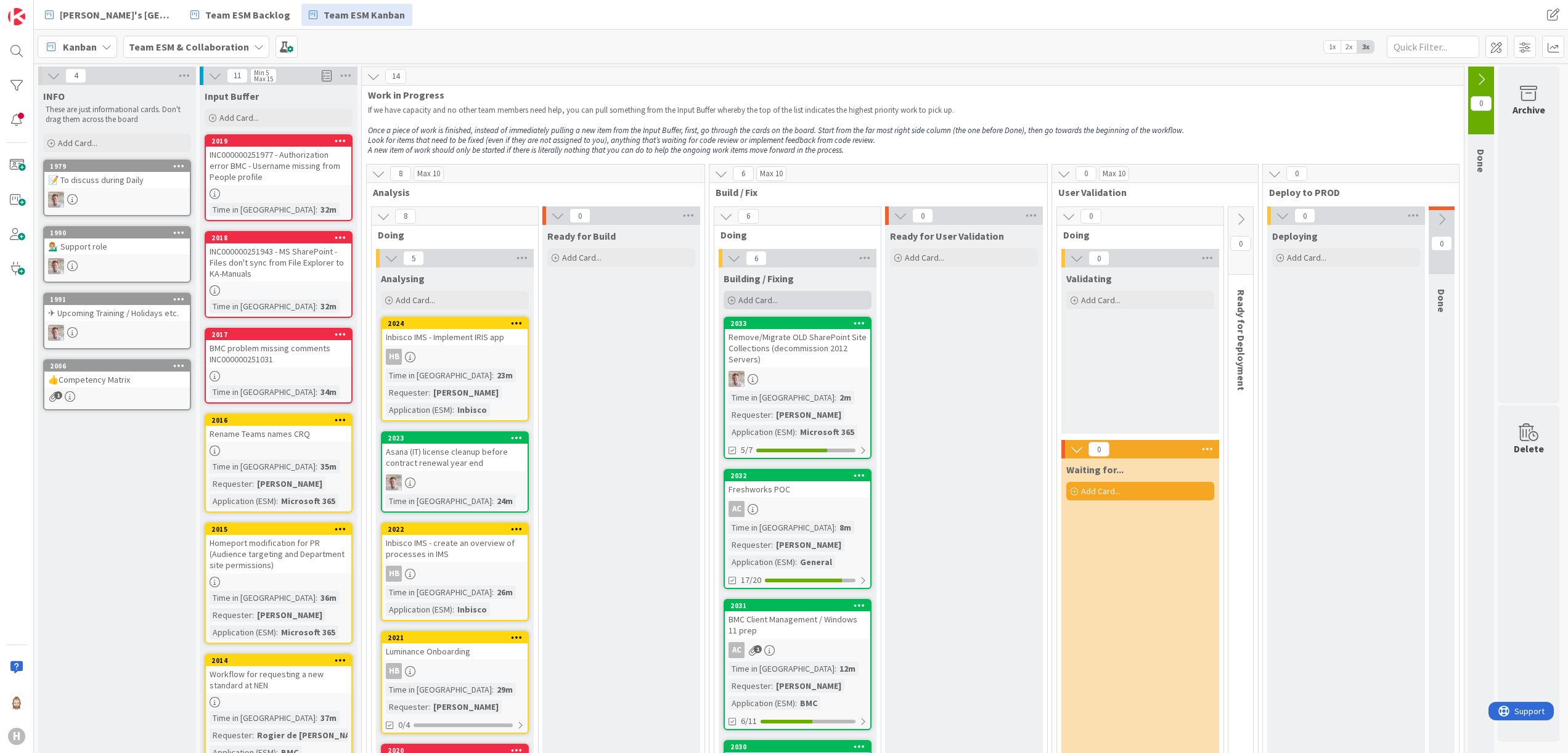
click at [774, 301] on span "Add Card..." at bounding box center [758, 300] width 40 height 11
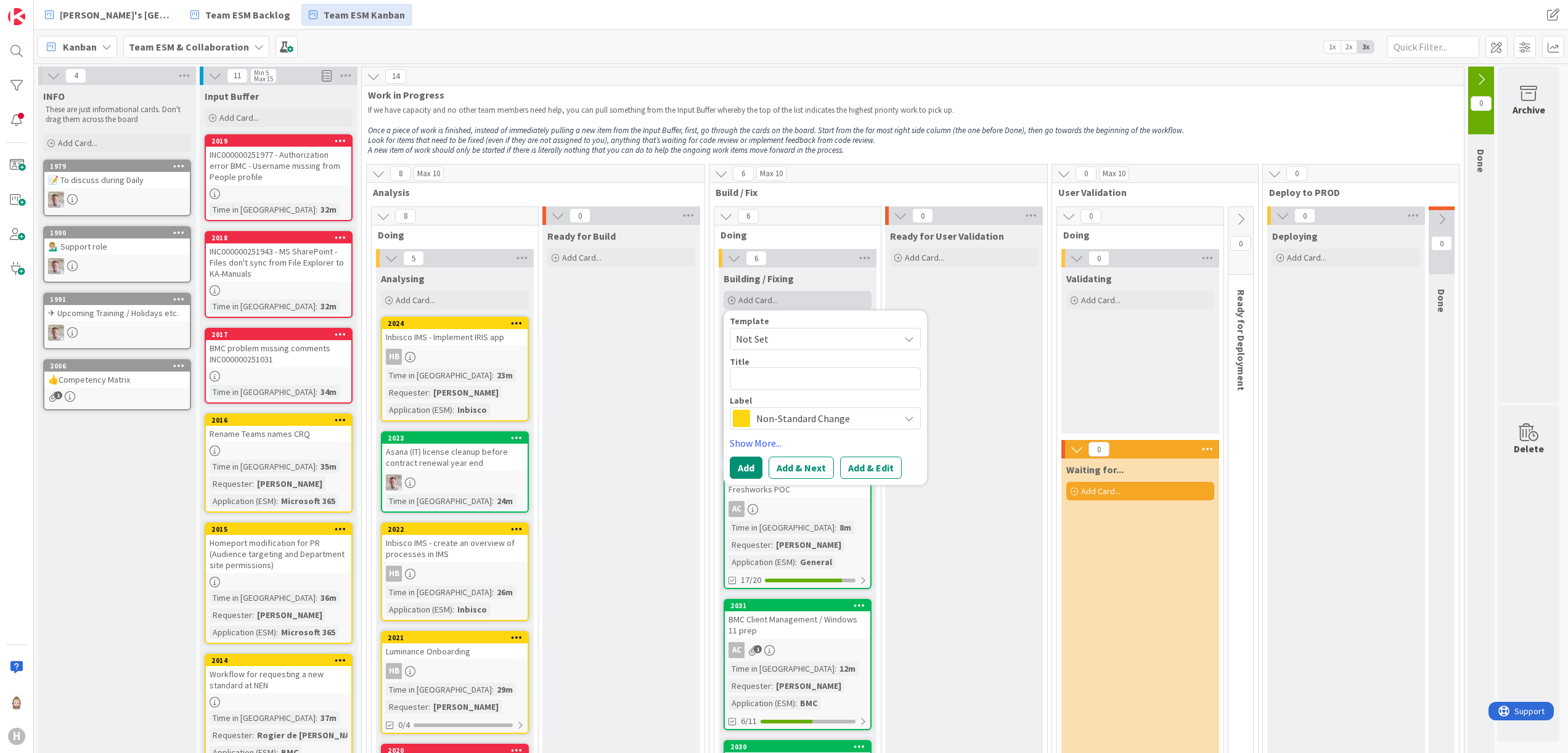
type textarea "x"
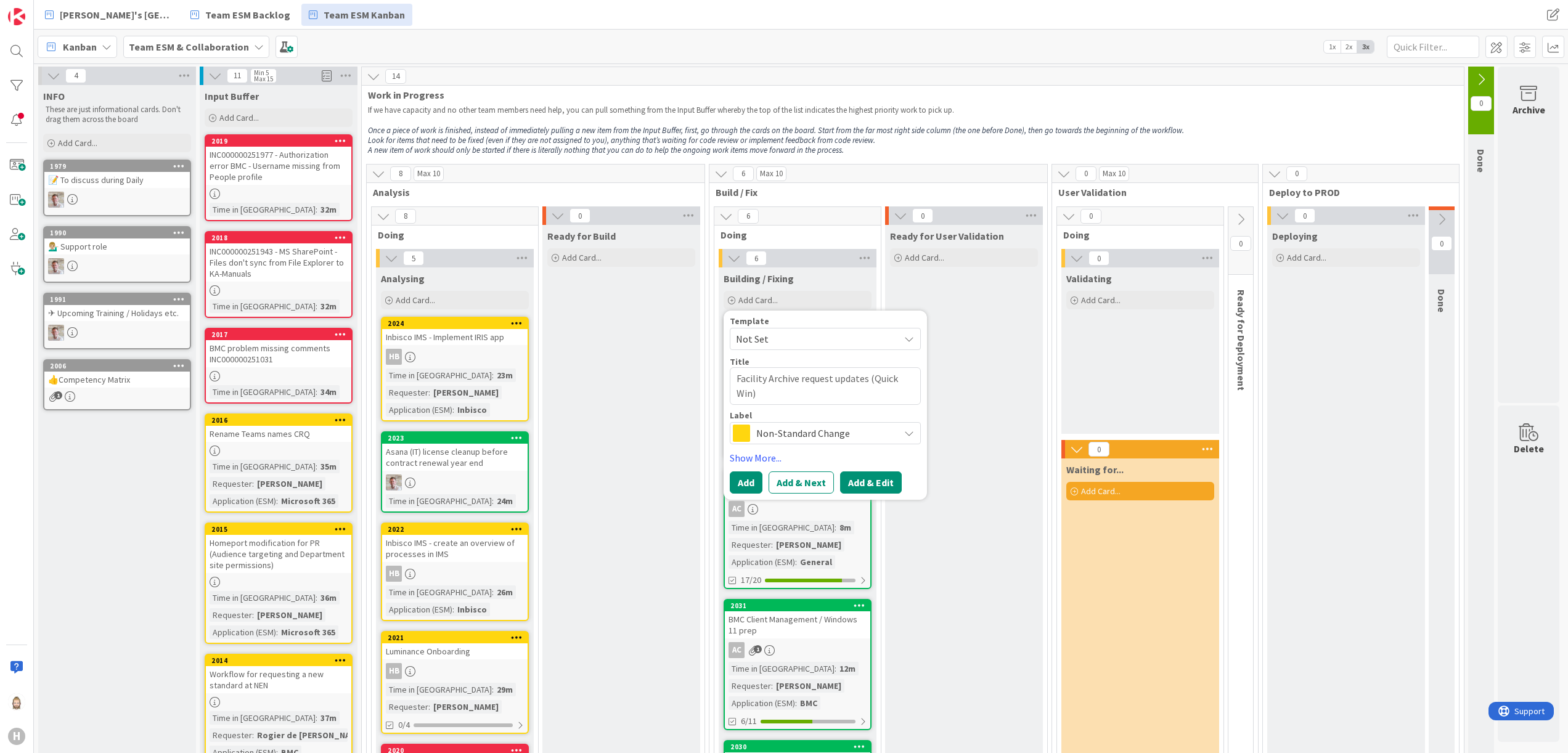
type textarea "Facility Archive request updates (Quick Win)"
click at [876, 486] on button "Add & Edit" at bounding box center [871, 482] width 61 height 23
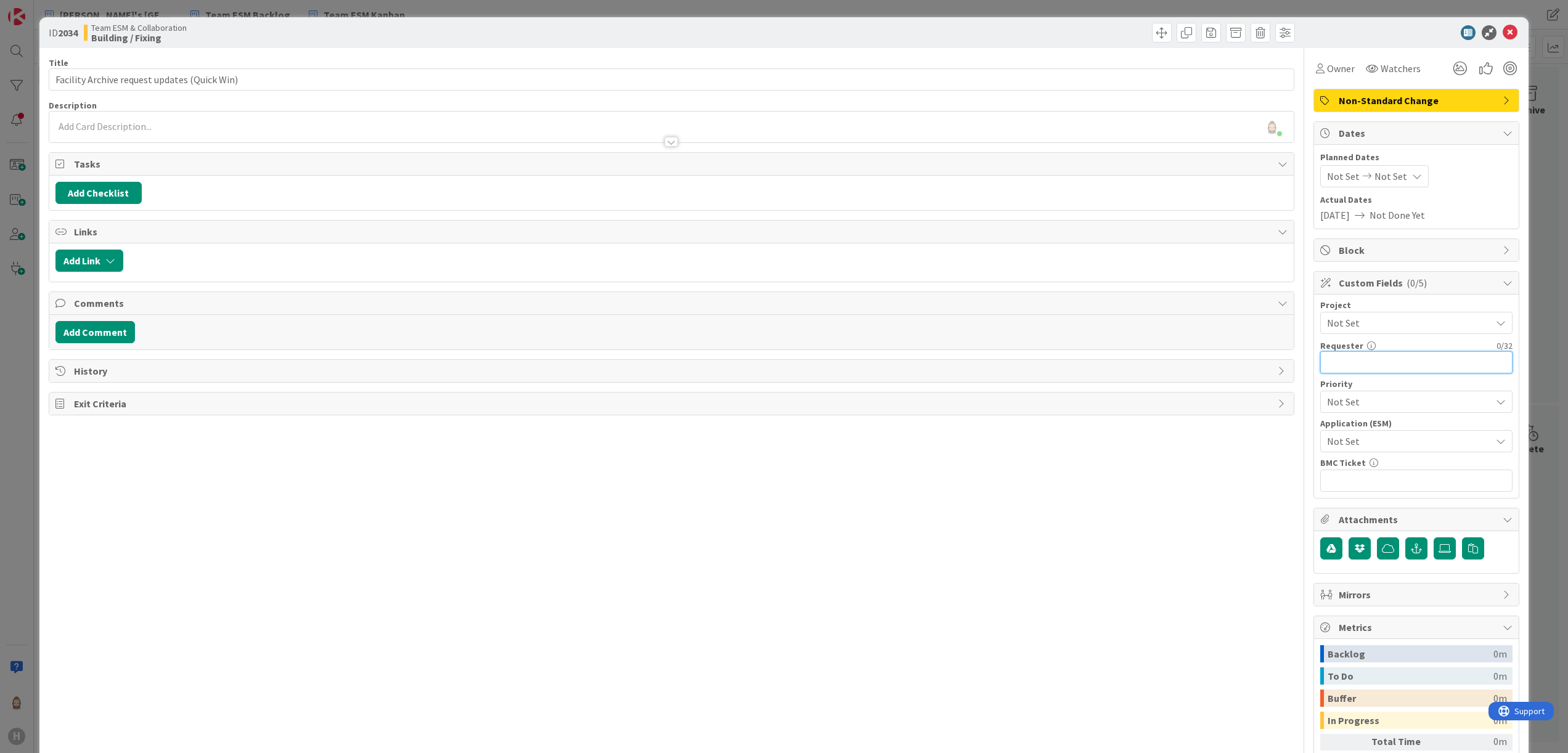
click at [1371, 361] on input "text" at bounding box center [1417, 362] width 192 height 23
paste input "[PERSON_NAME]"
type input "[PERSON_NAME]"
click at [1396, 437] on span "Not Set" at bounding box center [1406, 441] width 158 height 17
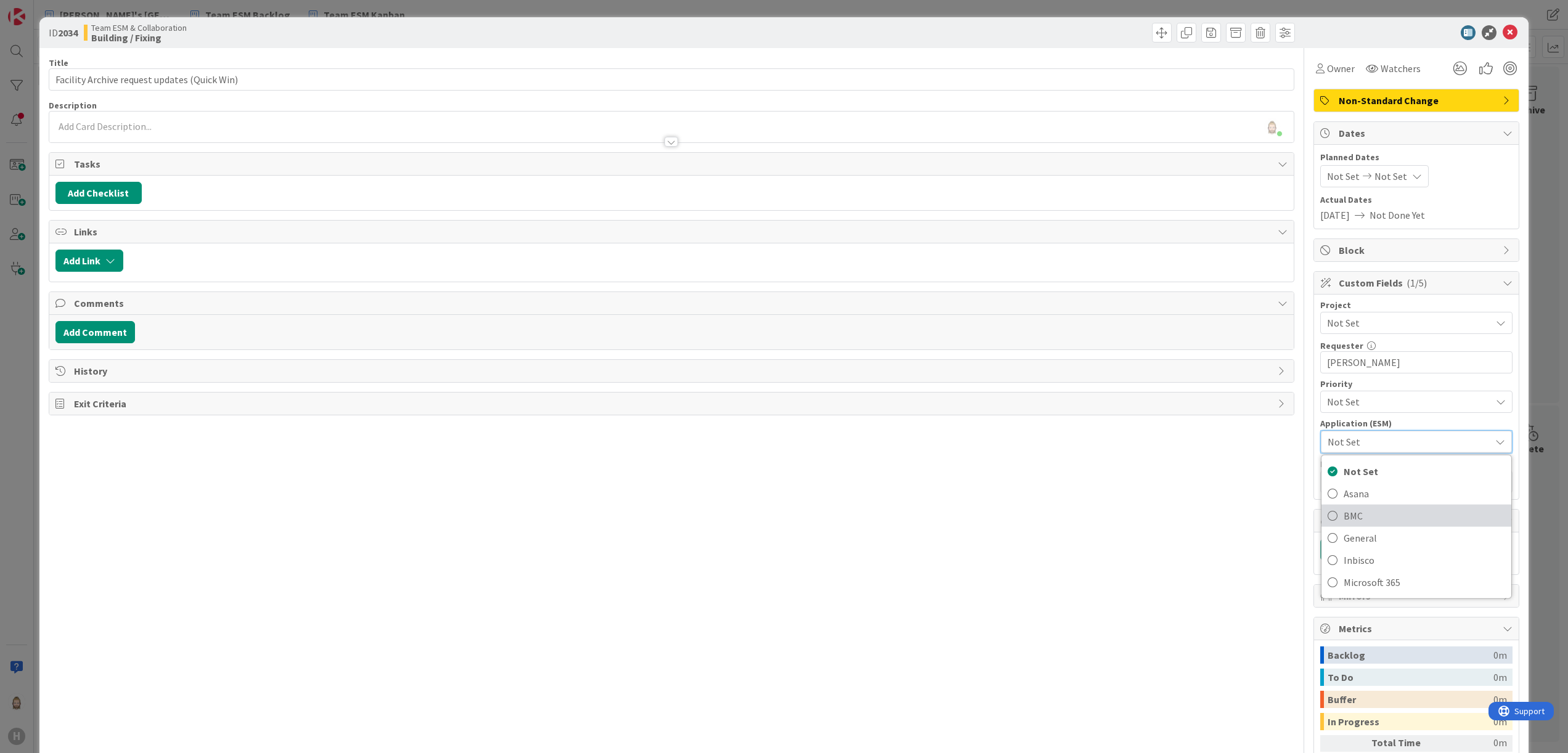
click at [1372, 525] on span "BMC" at bounding box center [1424, 516] width 162 height 18
click at [125, 124] on div "Rob van Wees joined 6 m ago" at bounding box center [672, 127] width 1245 height 31
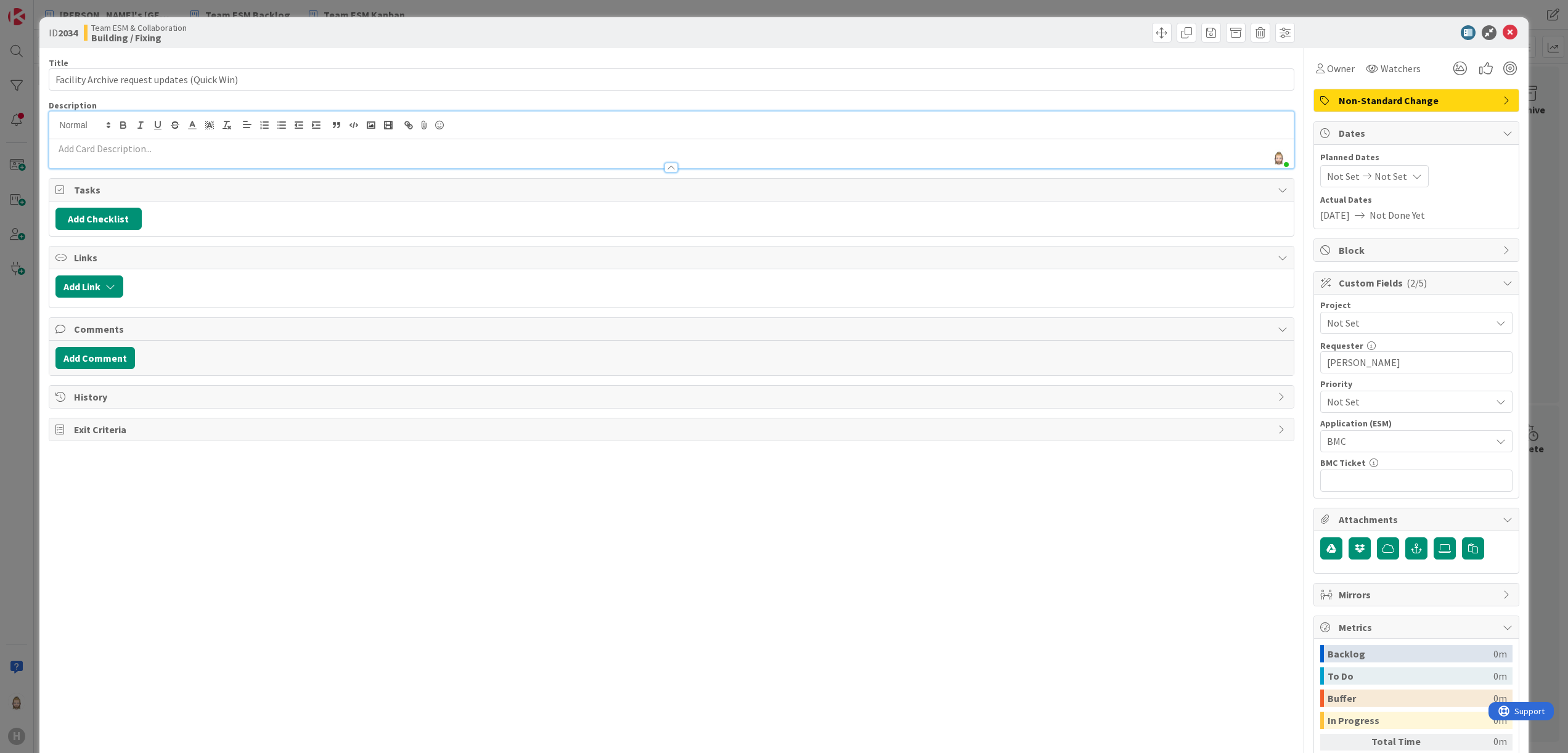
click at [156, 151] on p at bounding box center [672, 149] width 1233 height 14
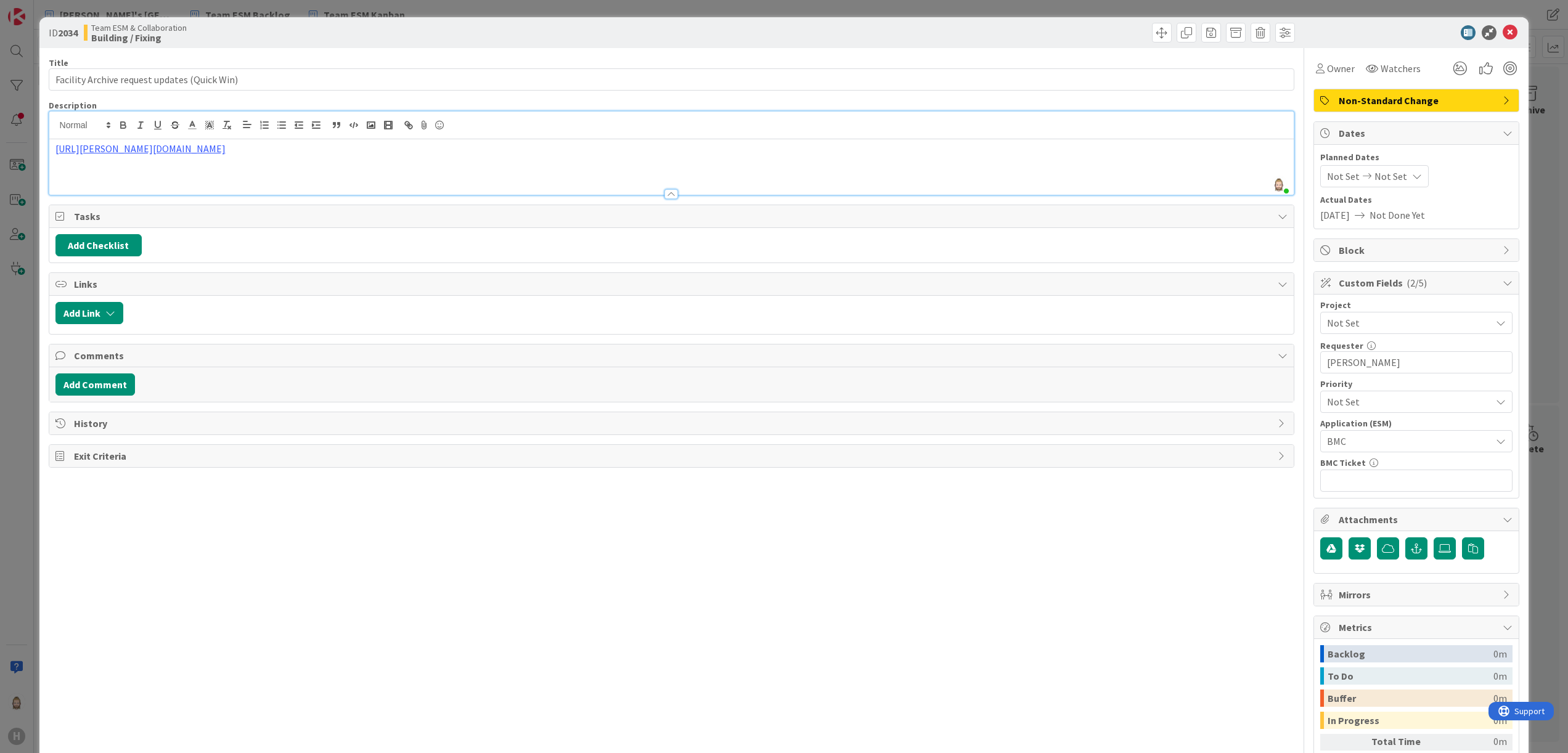
click at [1295, 65] on div "Title 44 / 128 Facility Archive request updates (Quick Win) Description Rob van…" at bounding box center [784, 448] width 1471 height 801
click at [1327, 65] on span "Owner" at bounding box center [1341, 68] width 28 height 15
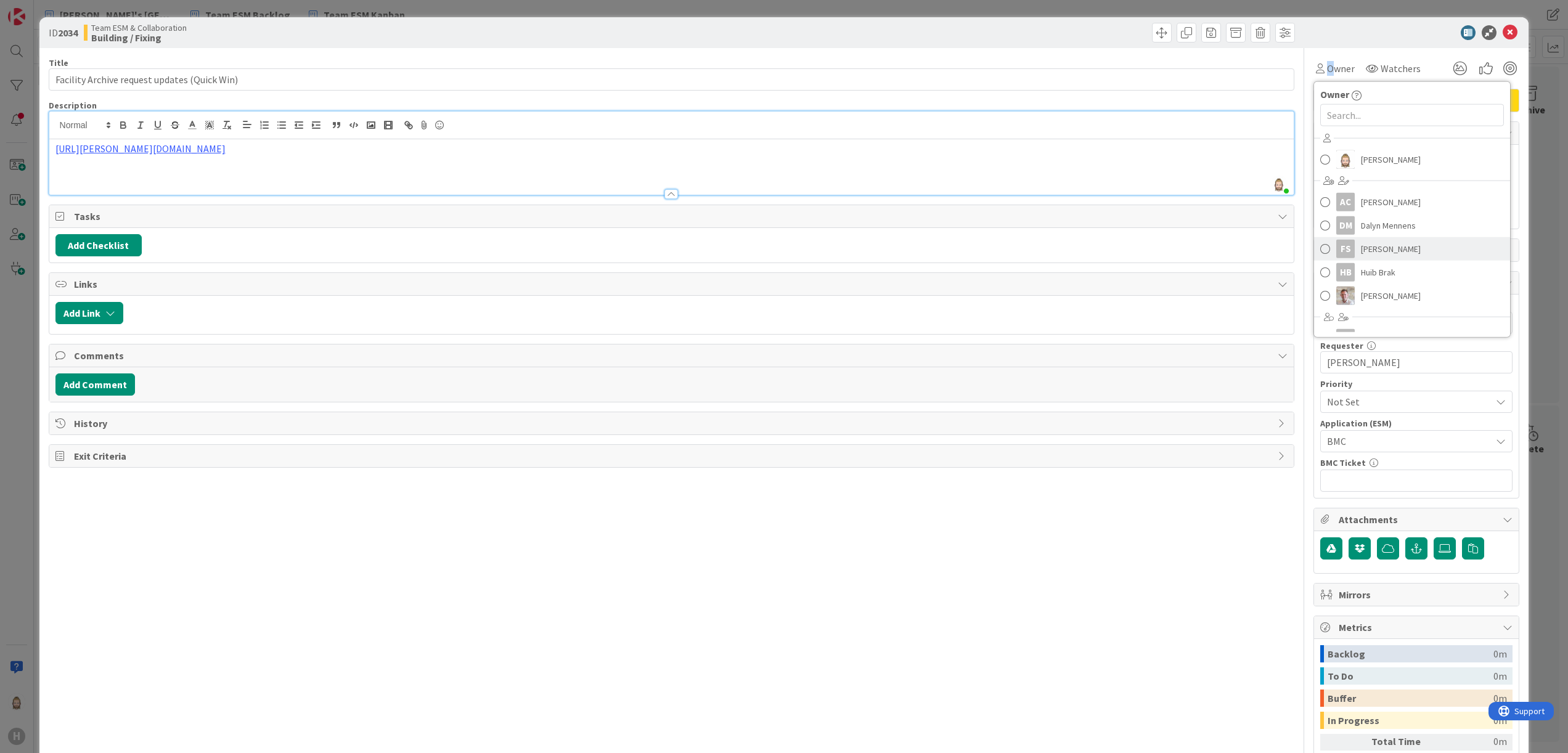
drag, startPoint x: 1312, startPoint y: 65, endPoint x: 1352, endPoint y: 252, distance: 191.2
click at [1361, 252] on span "Frank Shen" at bounding box center [1391, 249] width 60 height 18
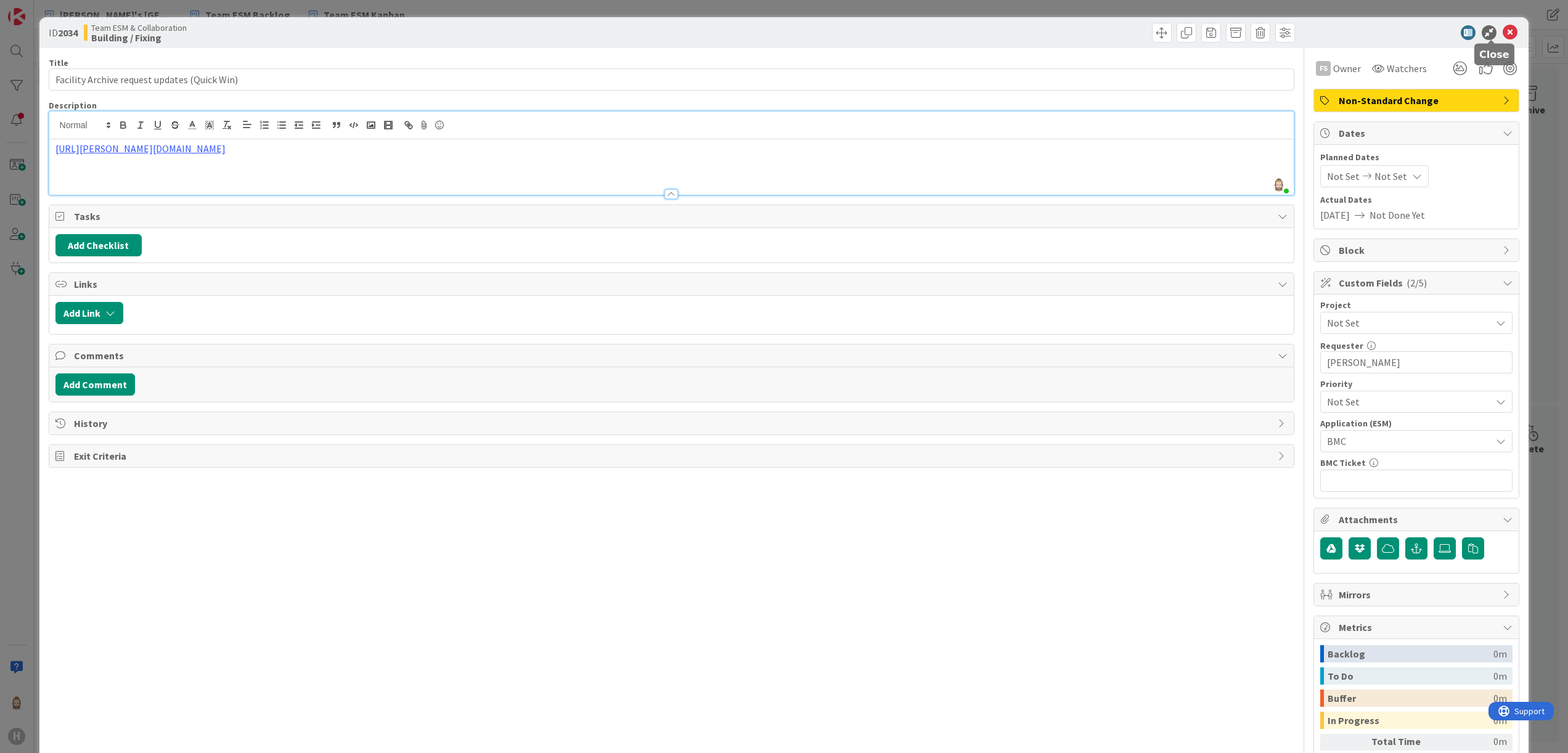
click at [1503, 29] on icon at bounding box center [1510, 33] width 15 height 15
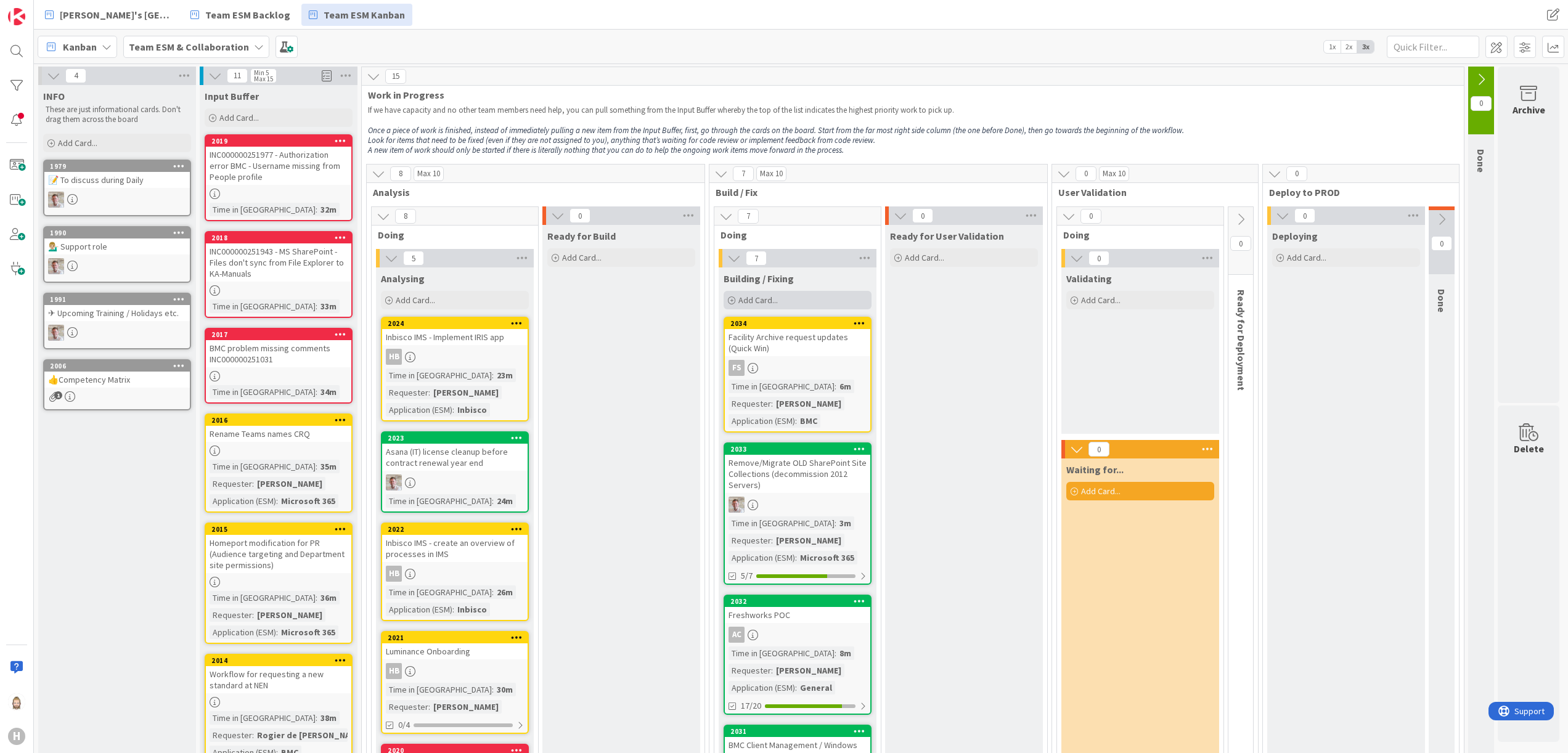
click at [778, 304] on span "Add Card..." at bounding box center [758, 300] width 40 height 11
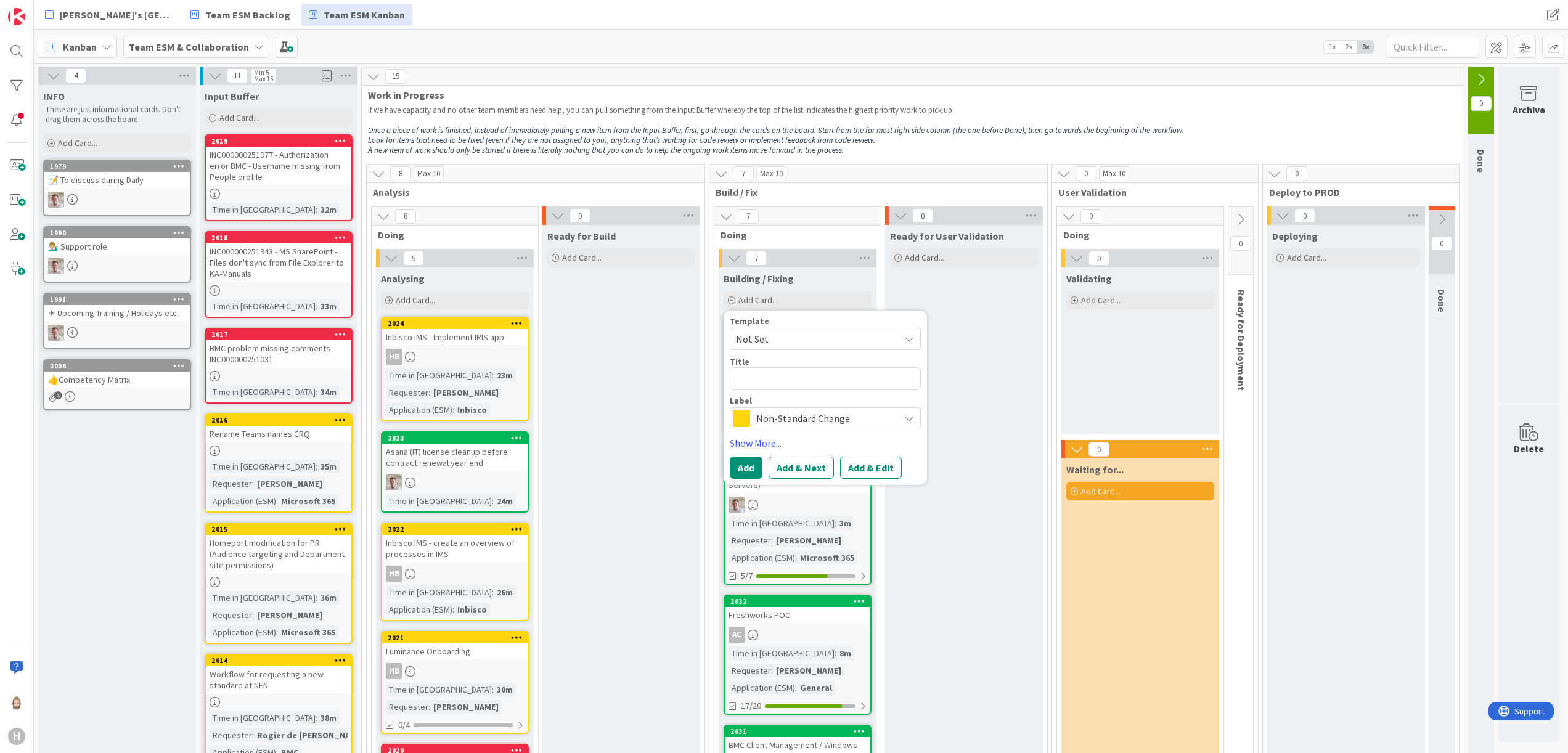
click at [829, 423] on span "Non-Standard Change" at bounding box center [825, 418] width 137 height 17
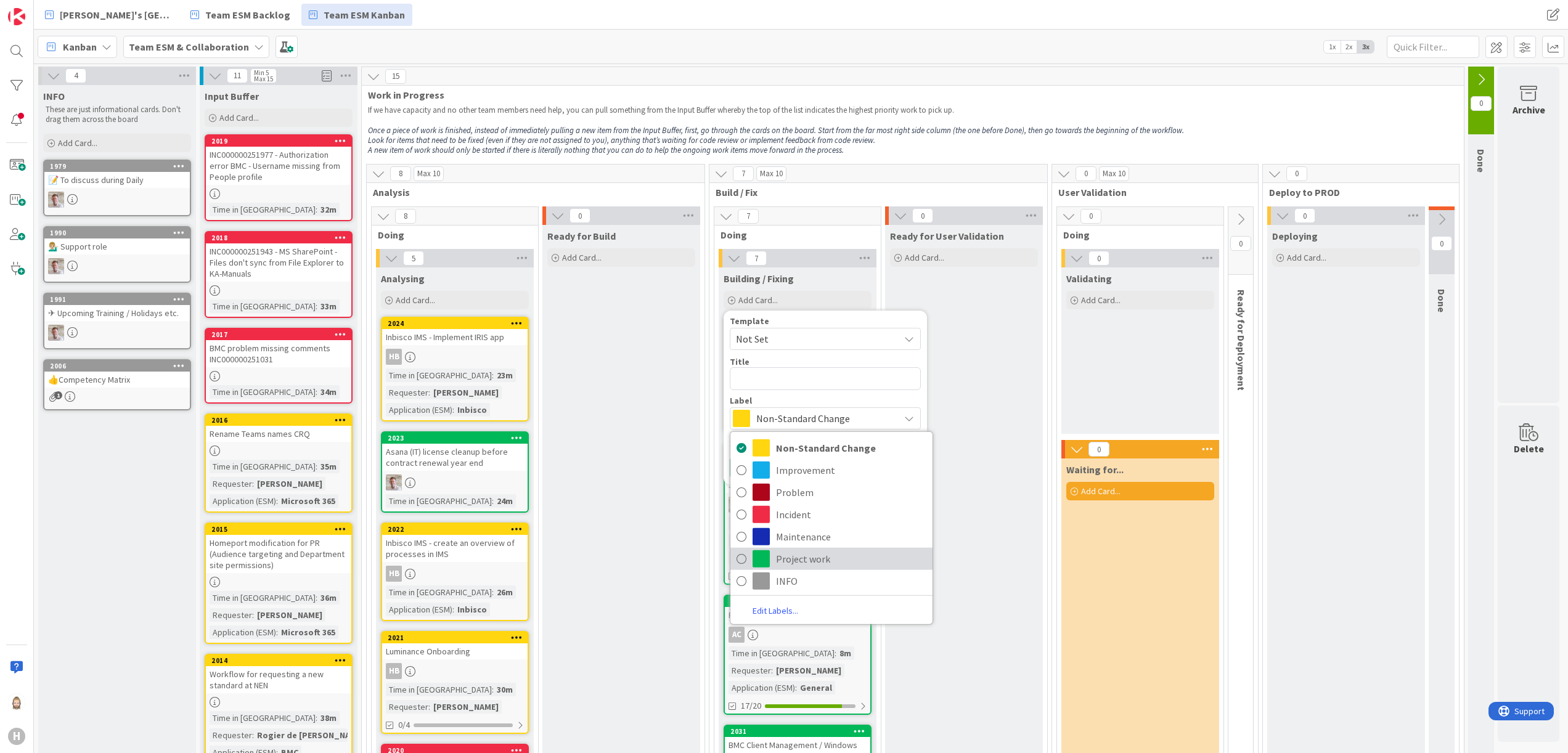
click at [812, 560] on span "Project work" at bounding box center [851, 559] width 151 height 18
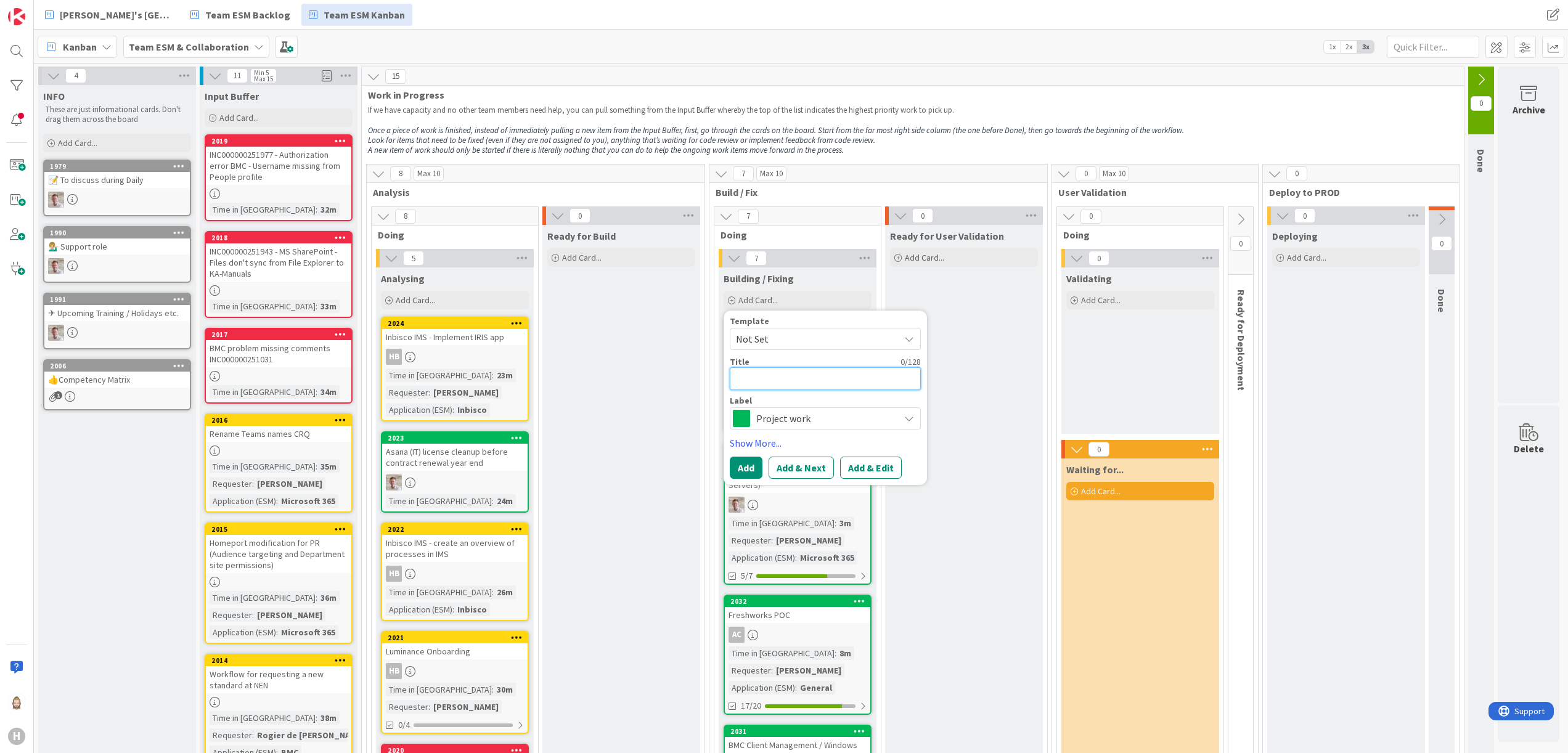
click at [829, 380] on textarea at bounding box center [825, 379] width 191 height 23
paste textarea "Change Request access to a folder workflow"
type textarea "x"
type textarea "Change Request access to a folder workflow"
click at [872, 488] on button "Add & Edit" at bounding box center [871, 482] width 61 height 23
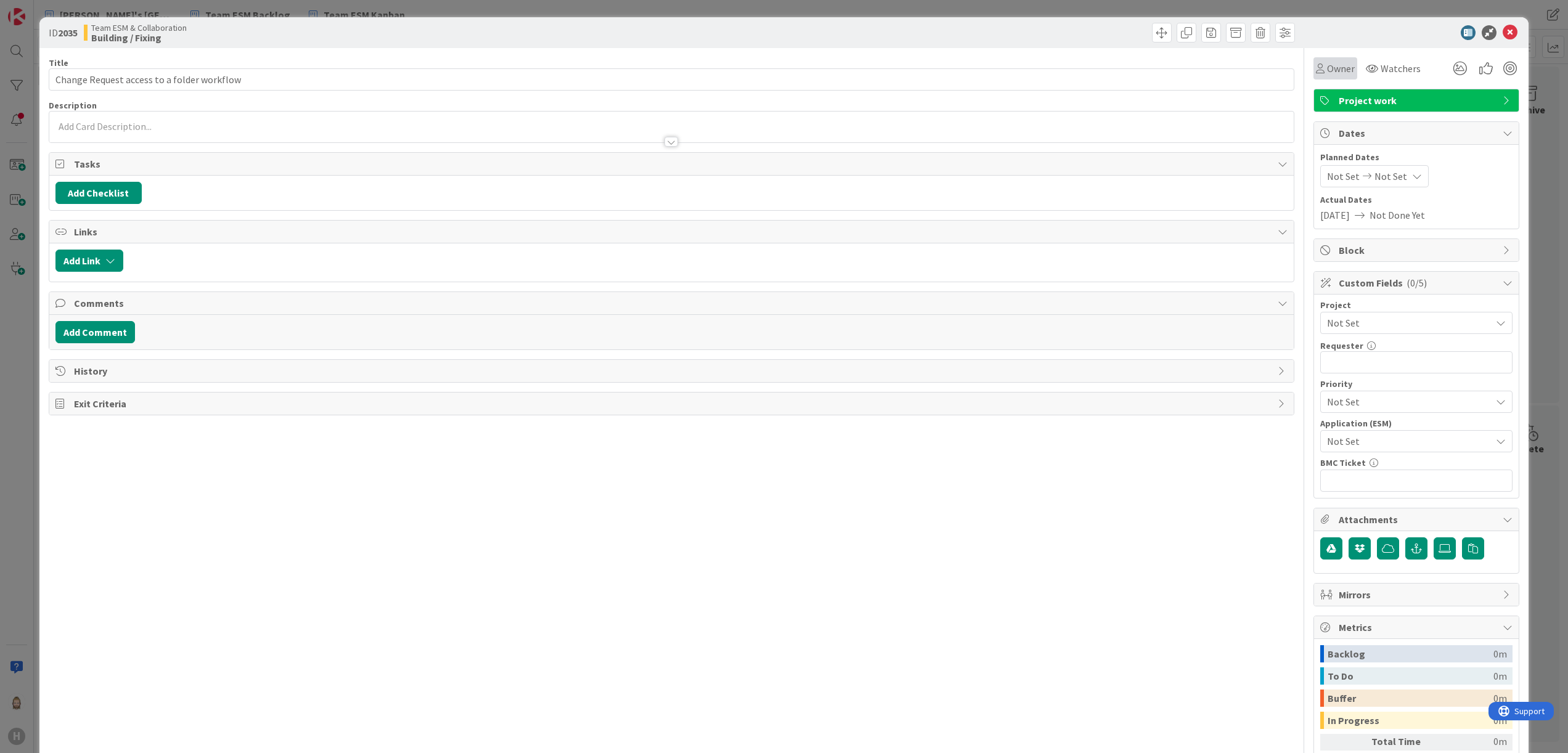
click at [1327, 67] on span "Owner" at bounding box center [1341, 68] width 28 height 15
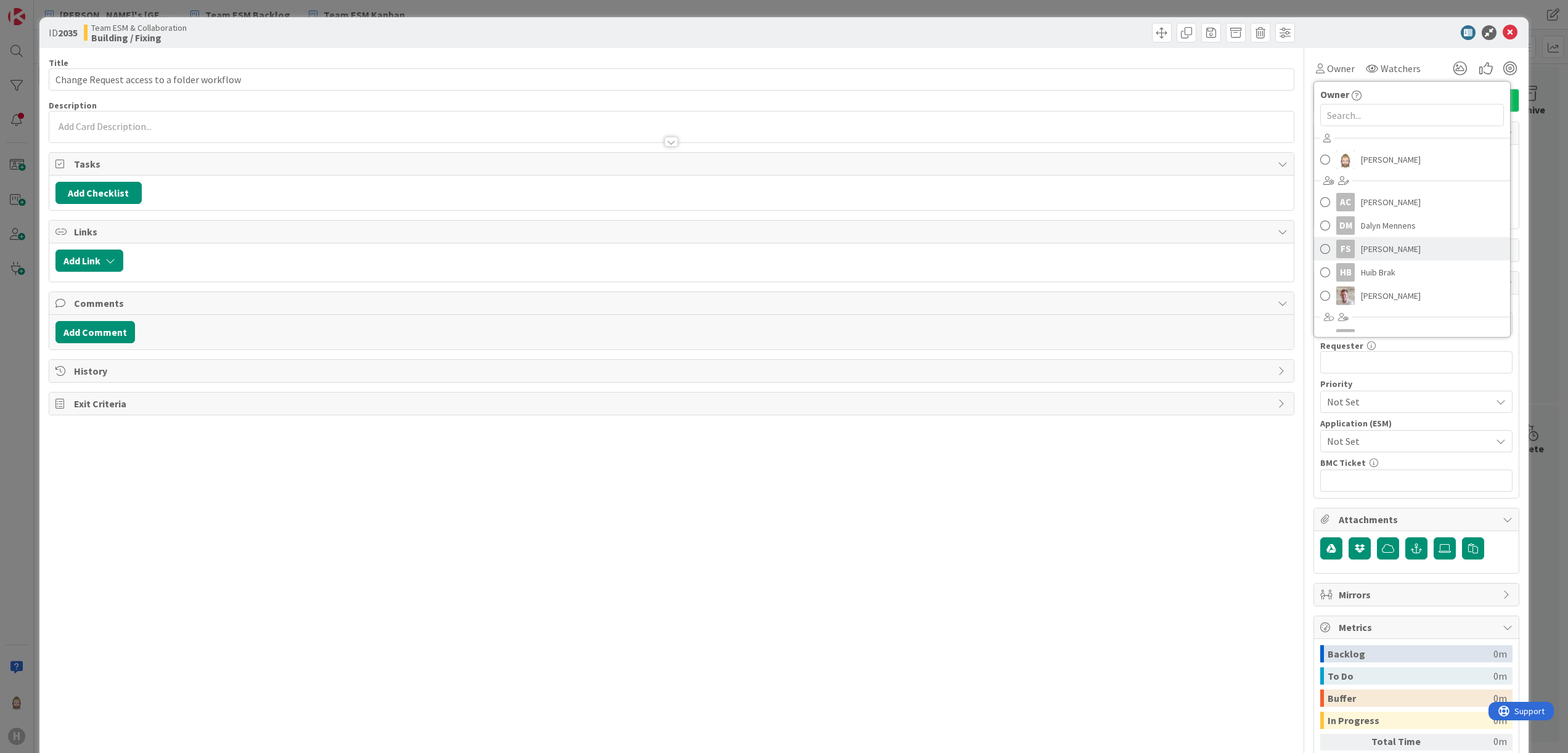
click at [1363, 247] on span "Frank Shen" at bounding box center [1391, 249] width 60 height 18
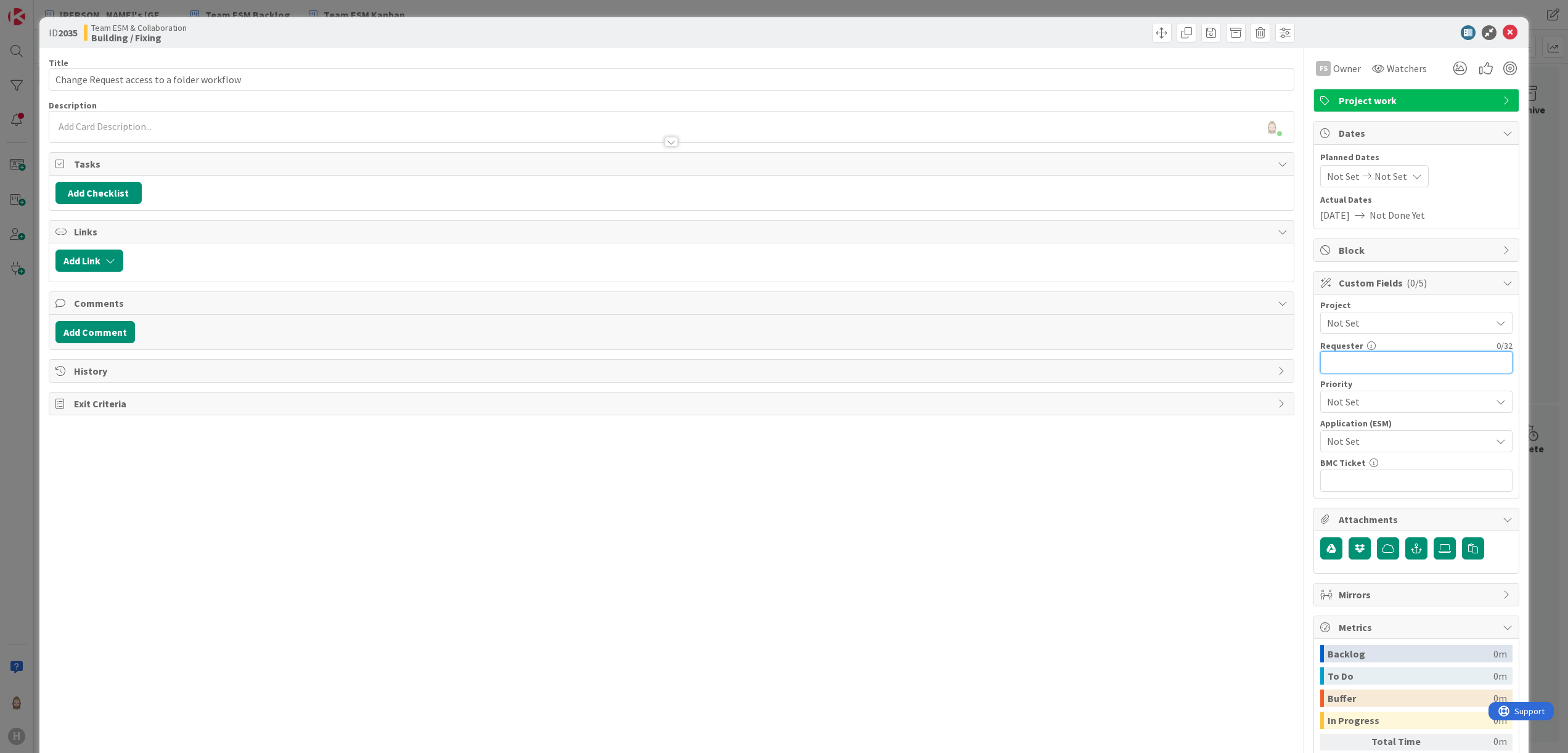
click at [1387, 368] on input "text" at bounding box center [1417, 362] width 192 height 23
paste input "[PERSON_NAME]"
type input "[PERSON_NAME]"
click at [1379, 444] on span "Not Set" at bounding box center [1406, 441] width 158 height 17
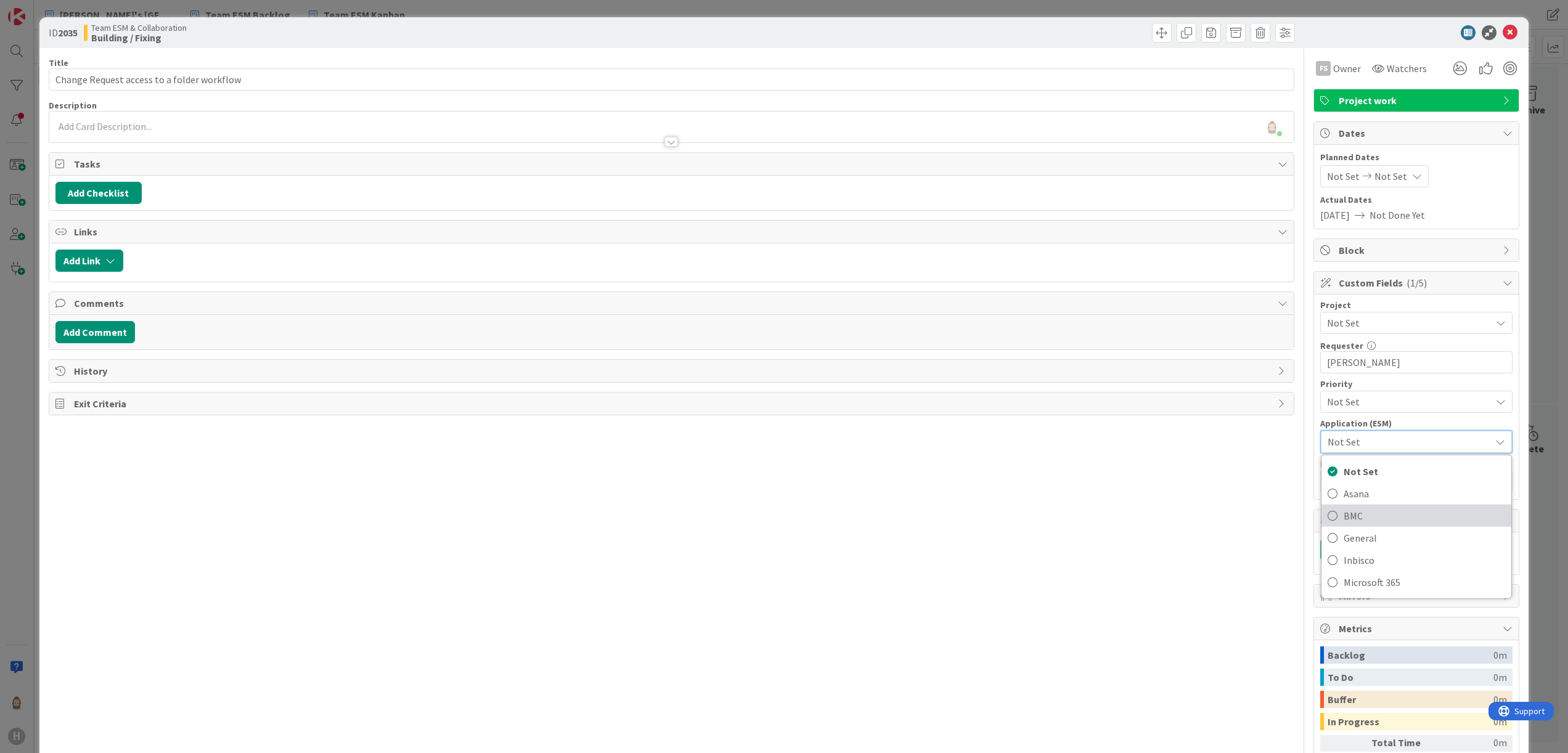
click at [1374, 509] on span "BMC" at bounding box center [1424, 516] width 162 height 18
click at [225, 122] on div "Rob van Wees just joined" at bounding box center [672, 127] width 1245 height 31
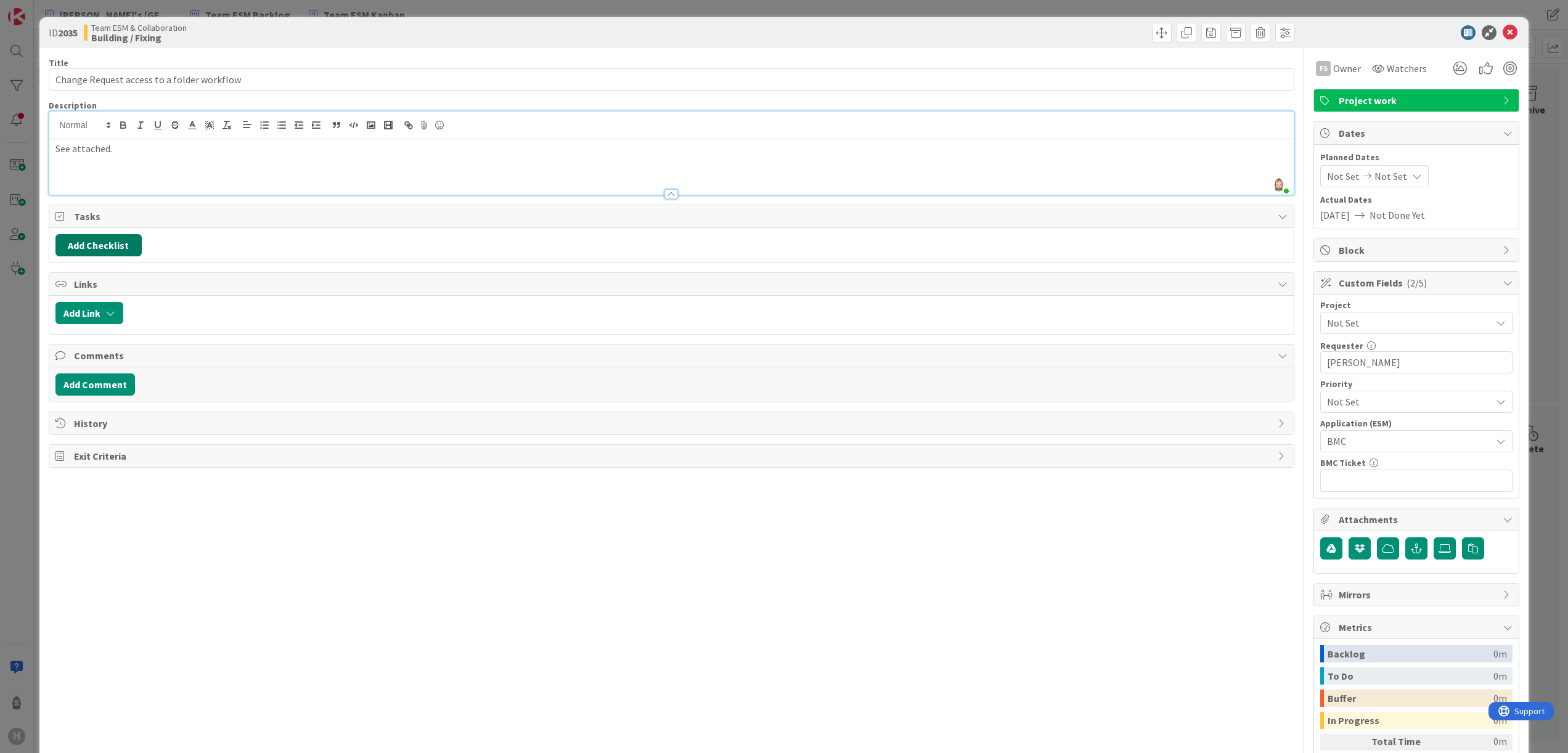
click at [104, 245] on button "Add Checklist" at bounding box center [98, 245] width 87 height 23
type input "sub-tasks"
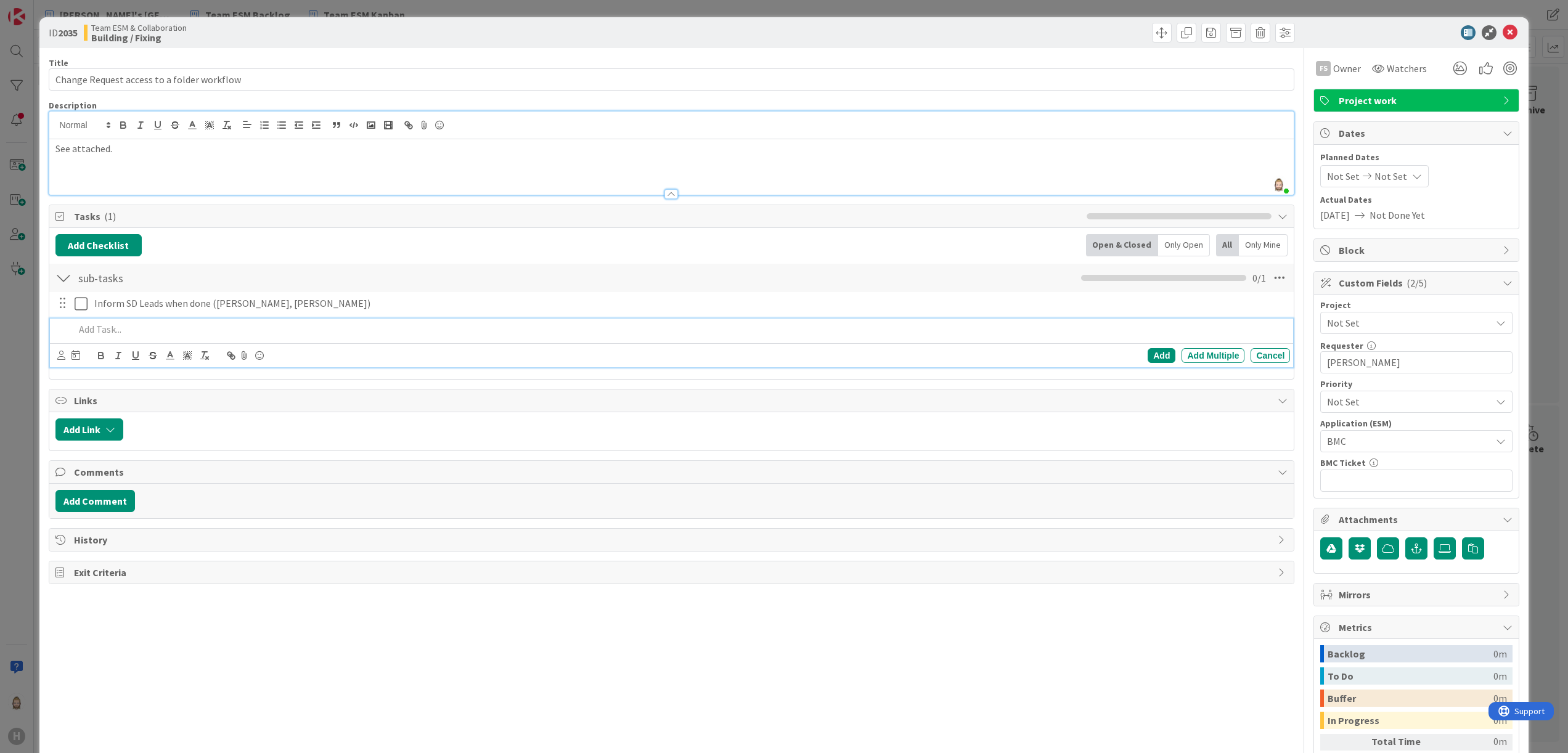
click at [1075, 61] on div "Title 42 / 128" at bounding box center [671, 63] width 1246 height 11
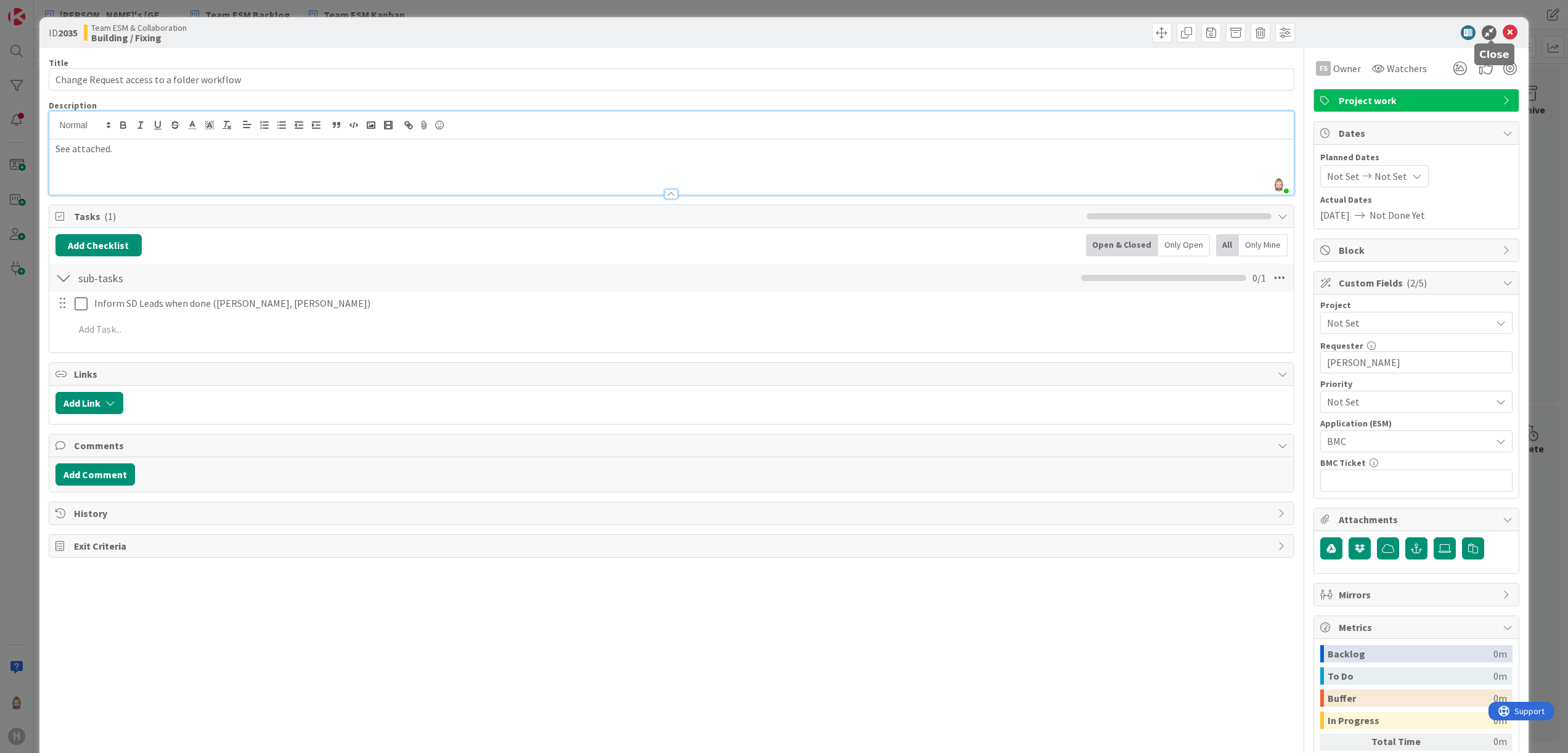
click at [1503, 30] on icon at bounding box center [1510, 33] width 15 height 15
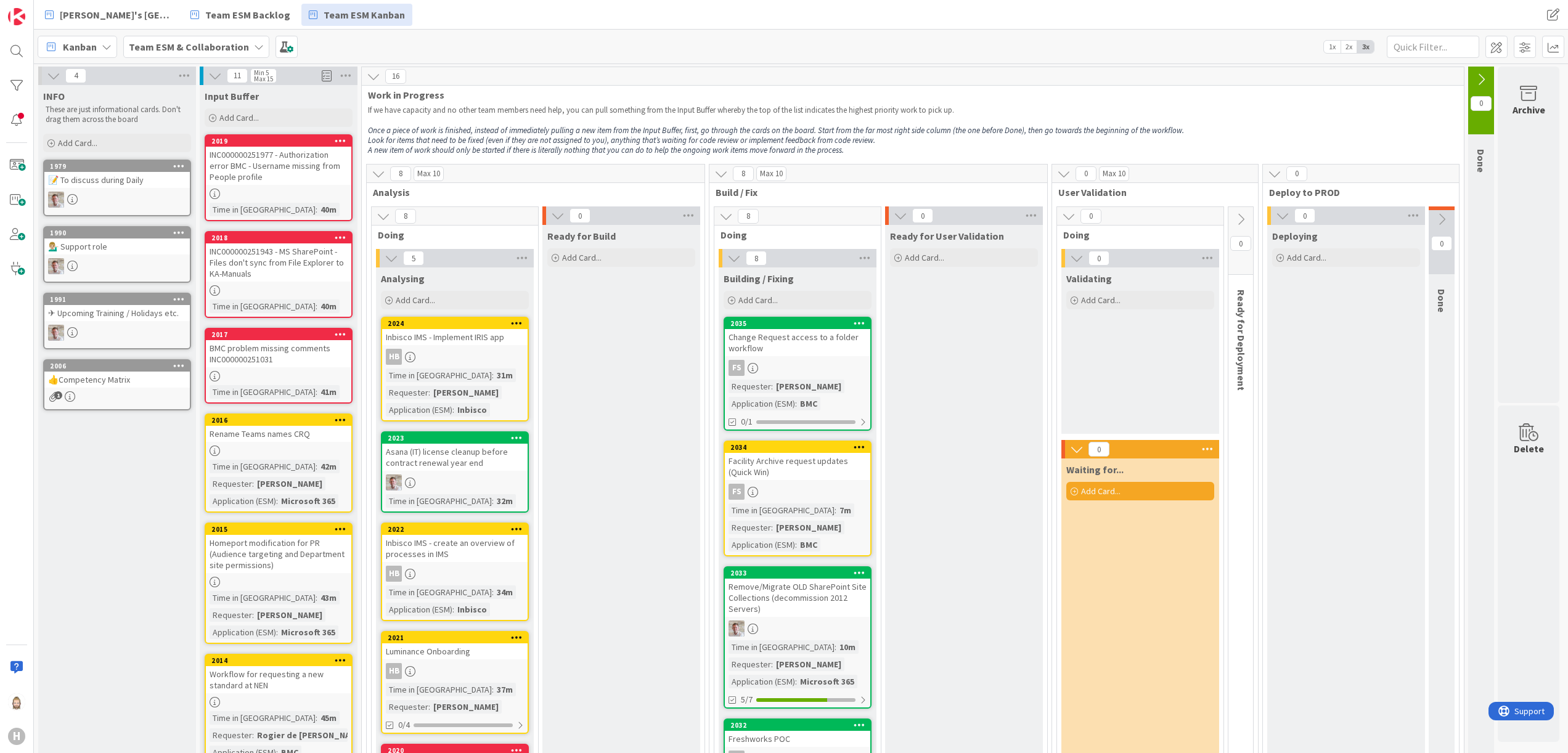
click at [735, 260] on icon at bounding box center [734, 259] width 14 height 14
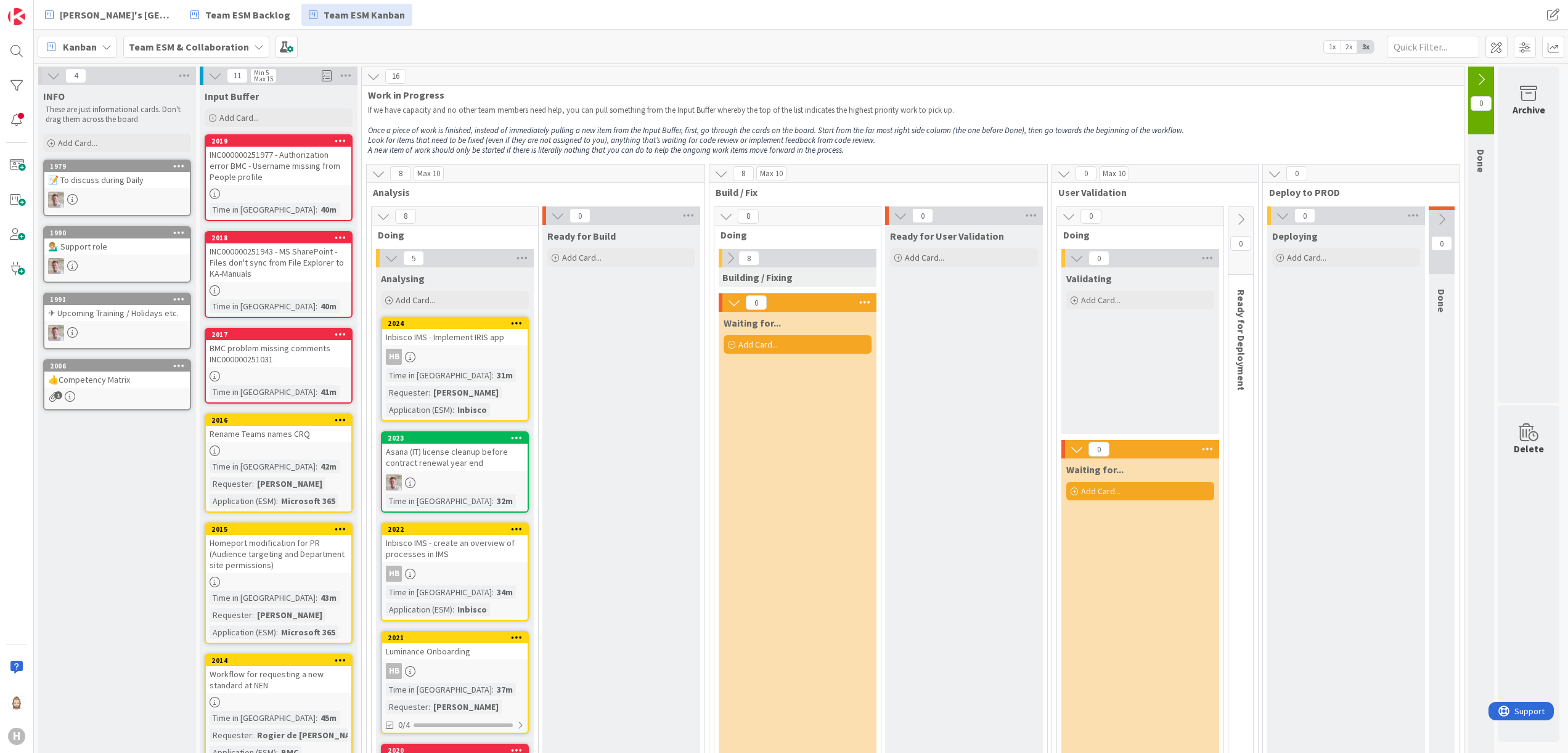
click at [758, 339] on span "Add Card..." at bounding box center [758, 344] width 40 height 11
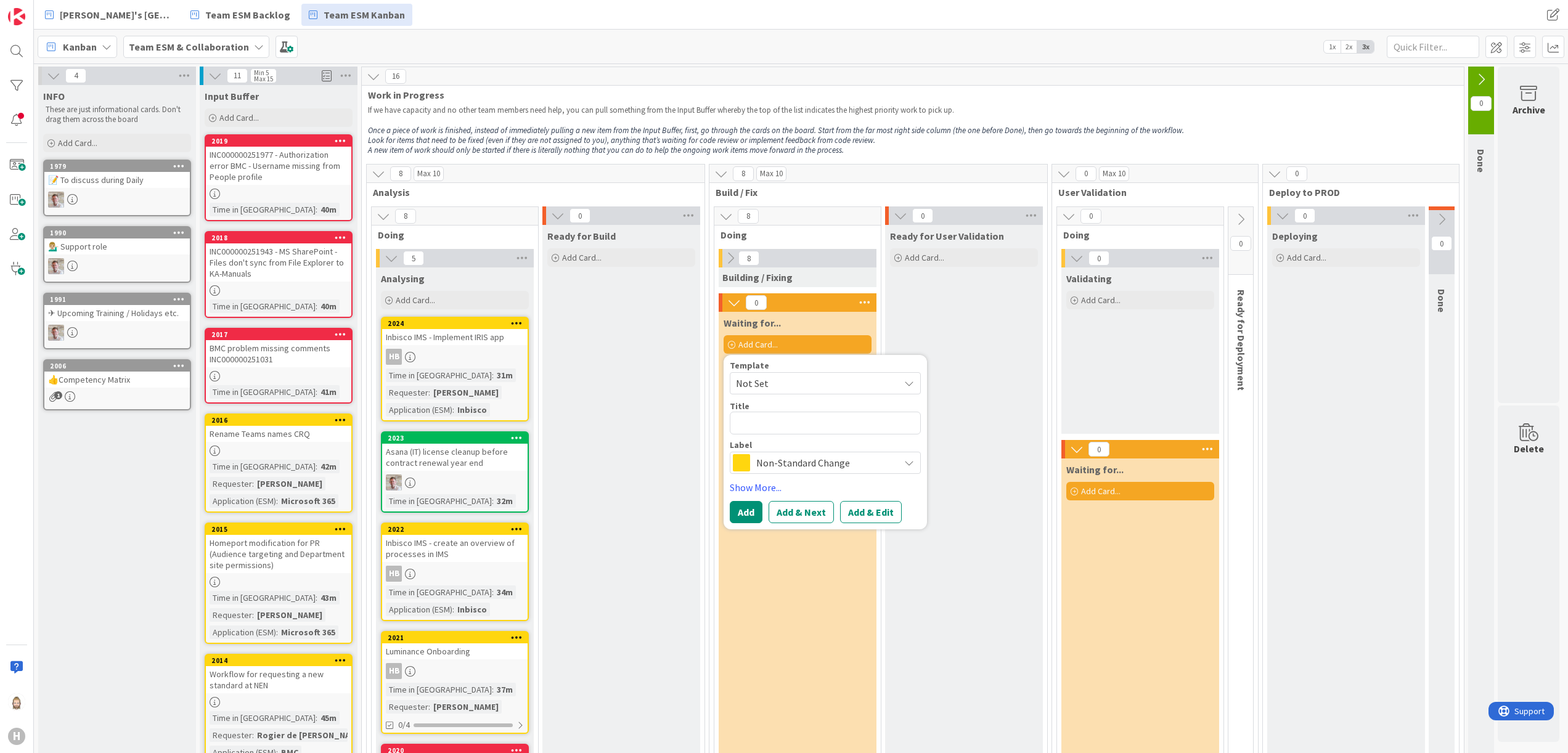
type textarea "x"
type textarea "Sales SharePoint improvements"
click at [873, 503] on button "Add & Edit" at bounding box center [871, 512] width 61 height 23
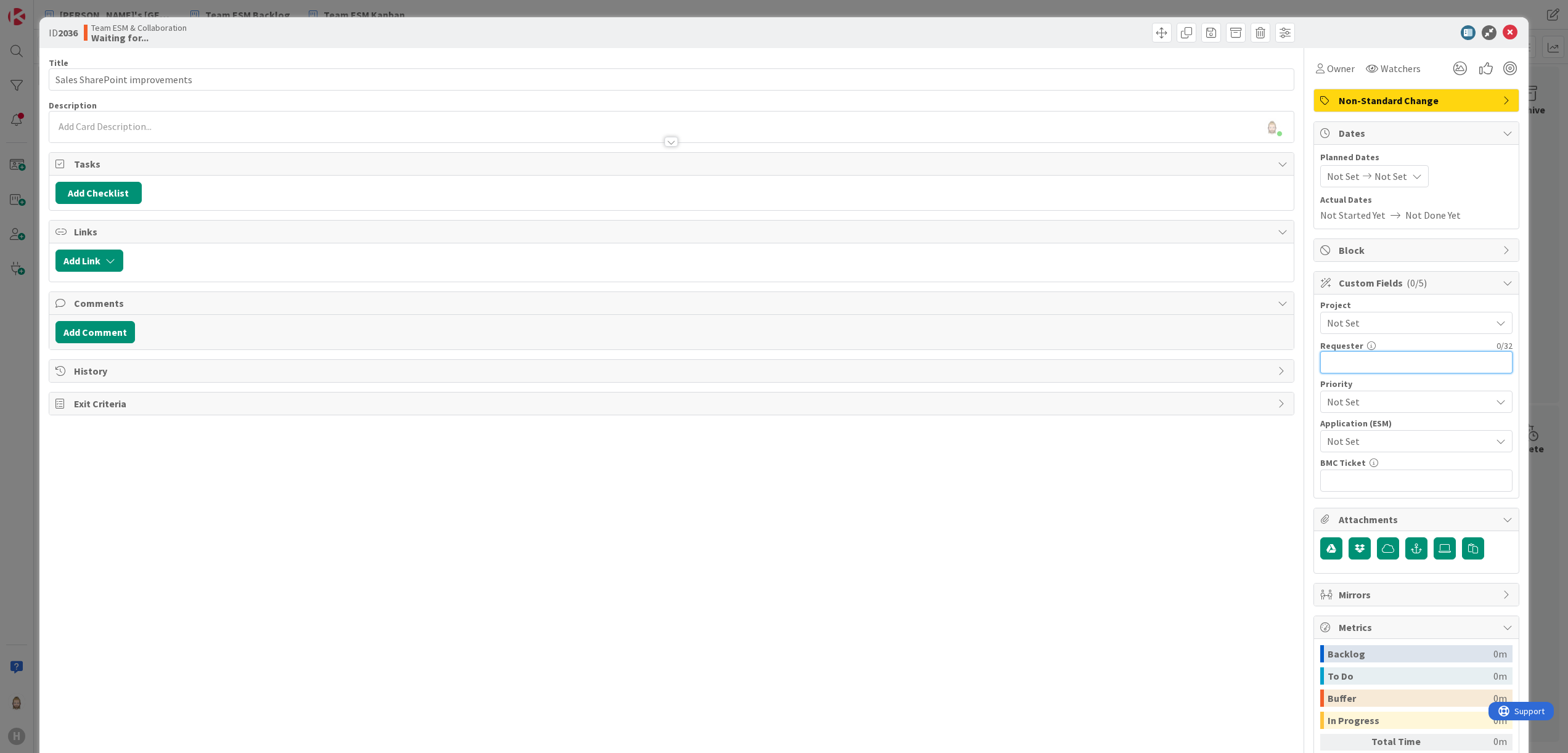
click at [1359, 368] on input "text" at bounding box center [1417, 362] width 192 height 23
paste input "[PERSON_NAME]"
type input "[PERSON_NAME]"
click at [1381, 437] on span "Not Set" at bounding box center [1406, 441] width 158 height 17
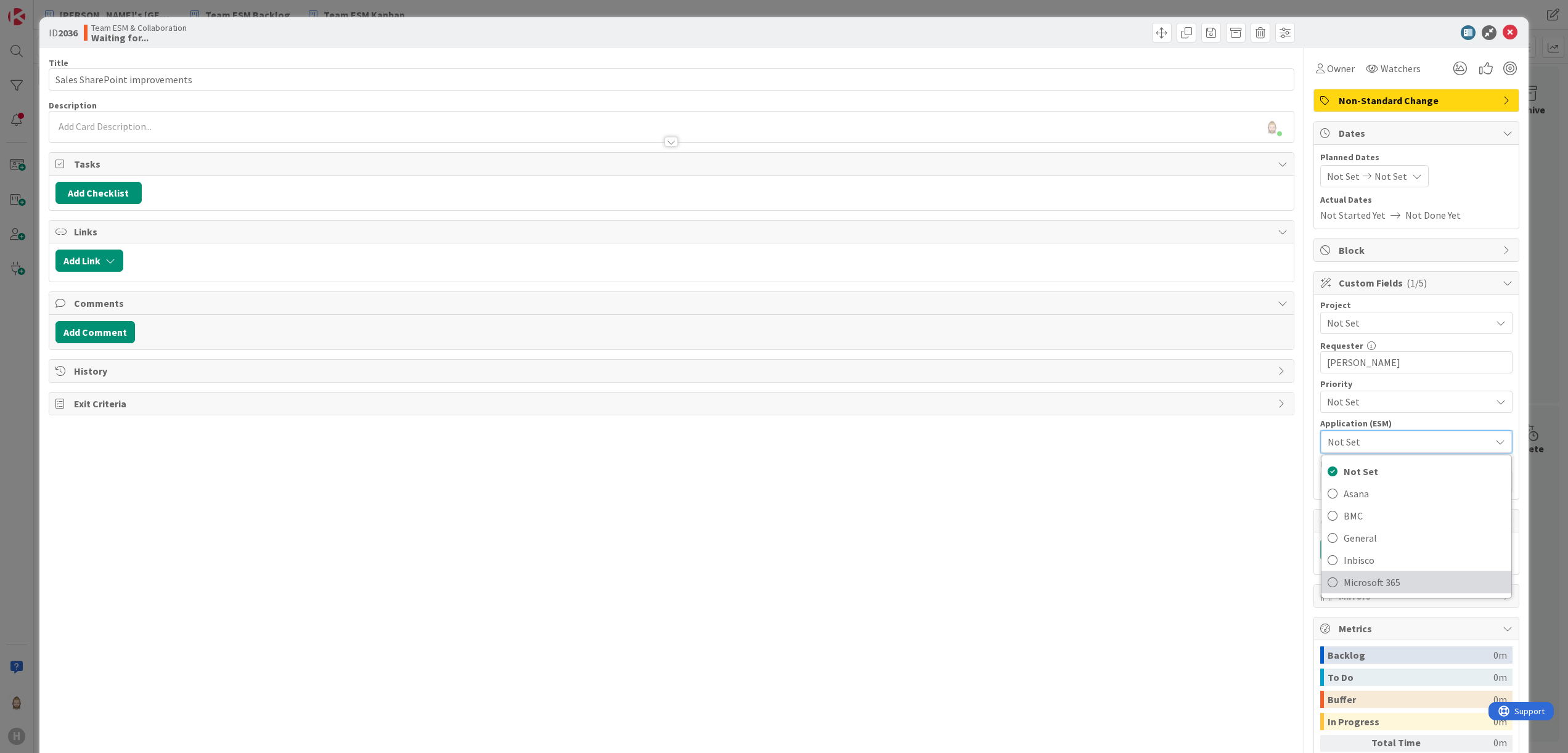
click at [1378, 578] on span "Microsoft 365" at bounding box center [1424, 582] width 162 height 18
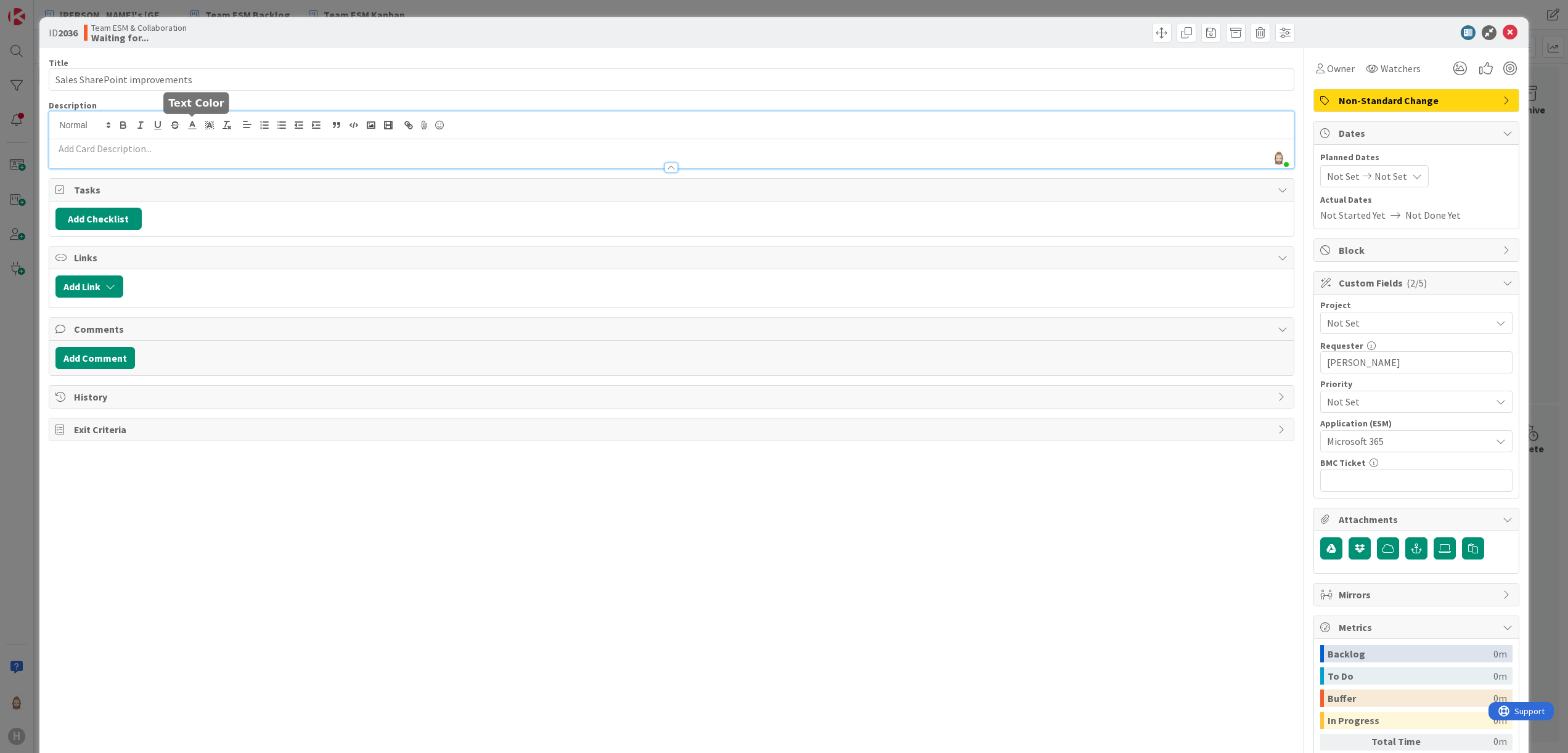
click at [190, 123] on div "Rob van Wees just joined" at bounding box center [672, 140] width 1245 height 57
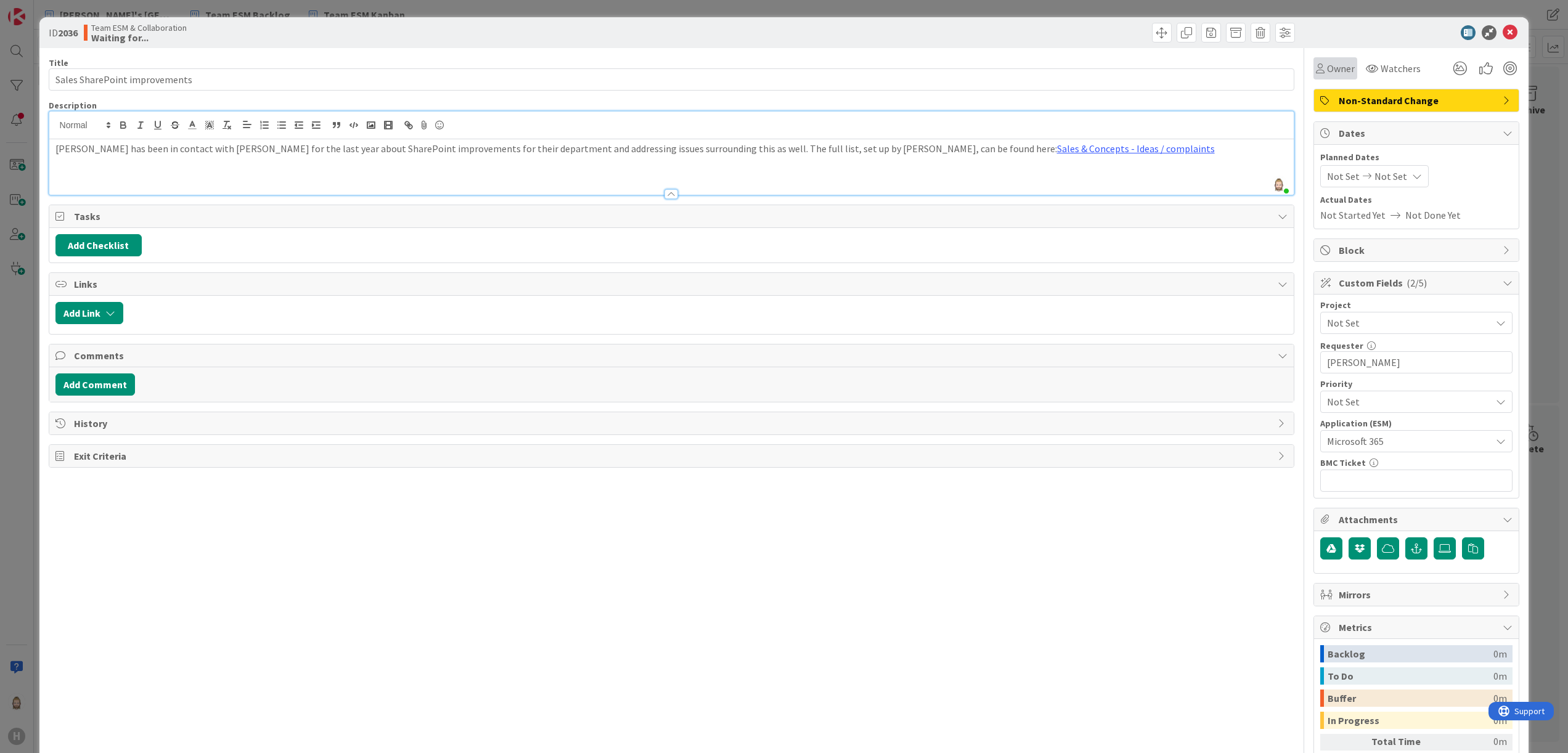
click at [1327, 72] on span "Owner" at bounding box center [1341, 68] width 28 height 15
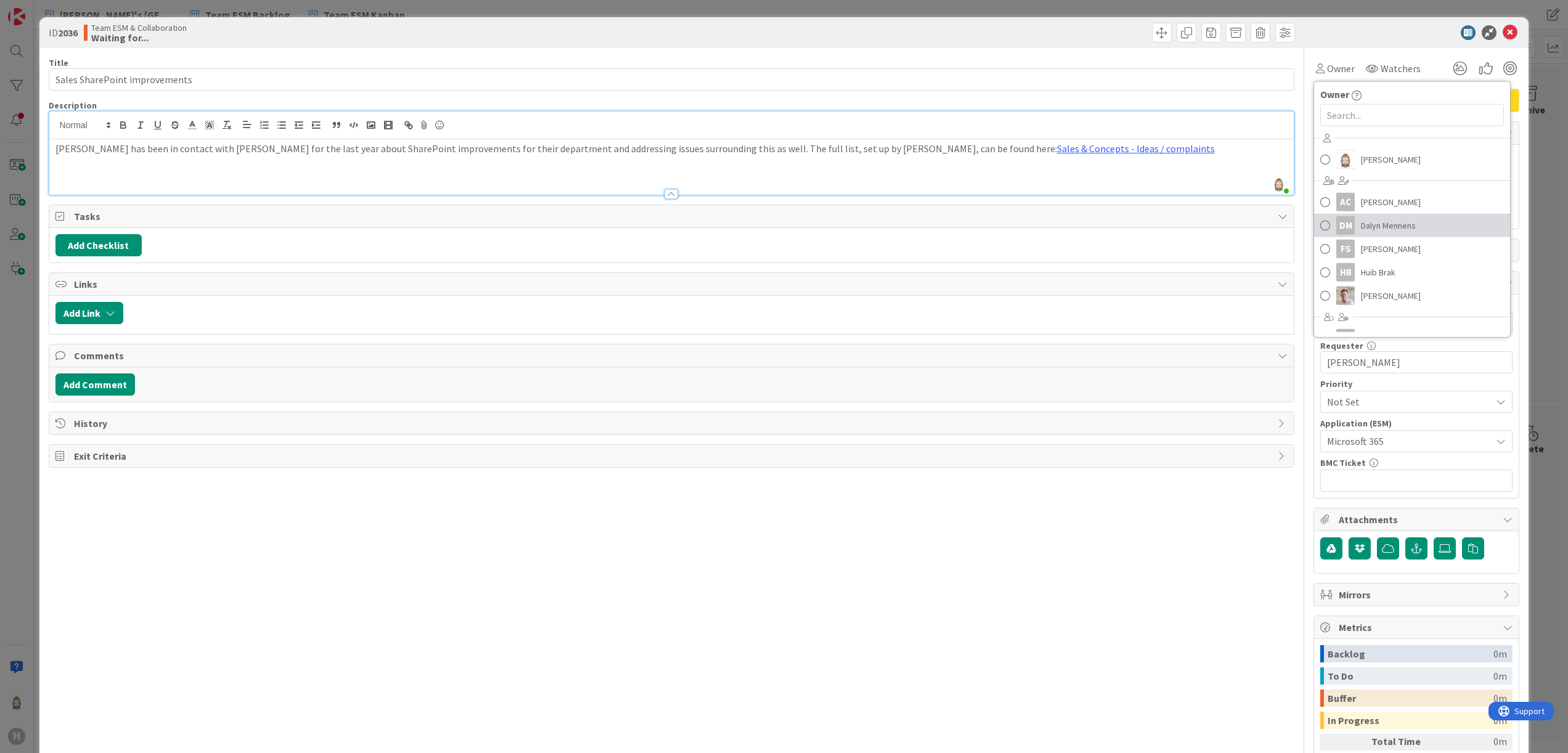
click at [1370, 224] on span "Dalyn Mennens" at bounding box center [1389, 225] width 55 height 18
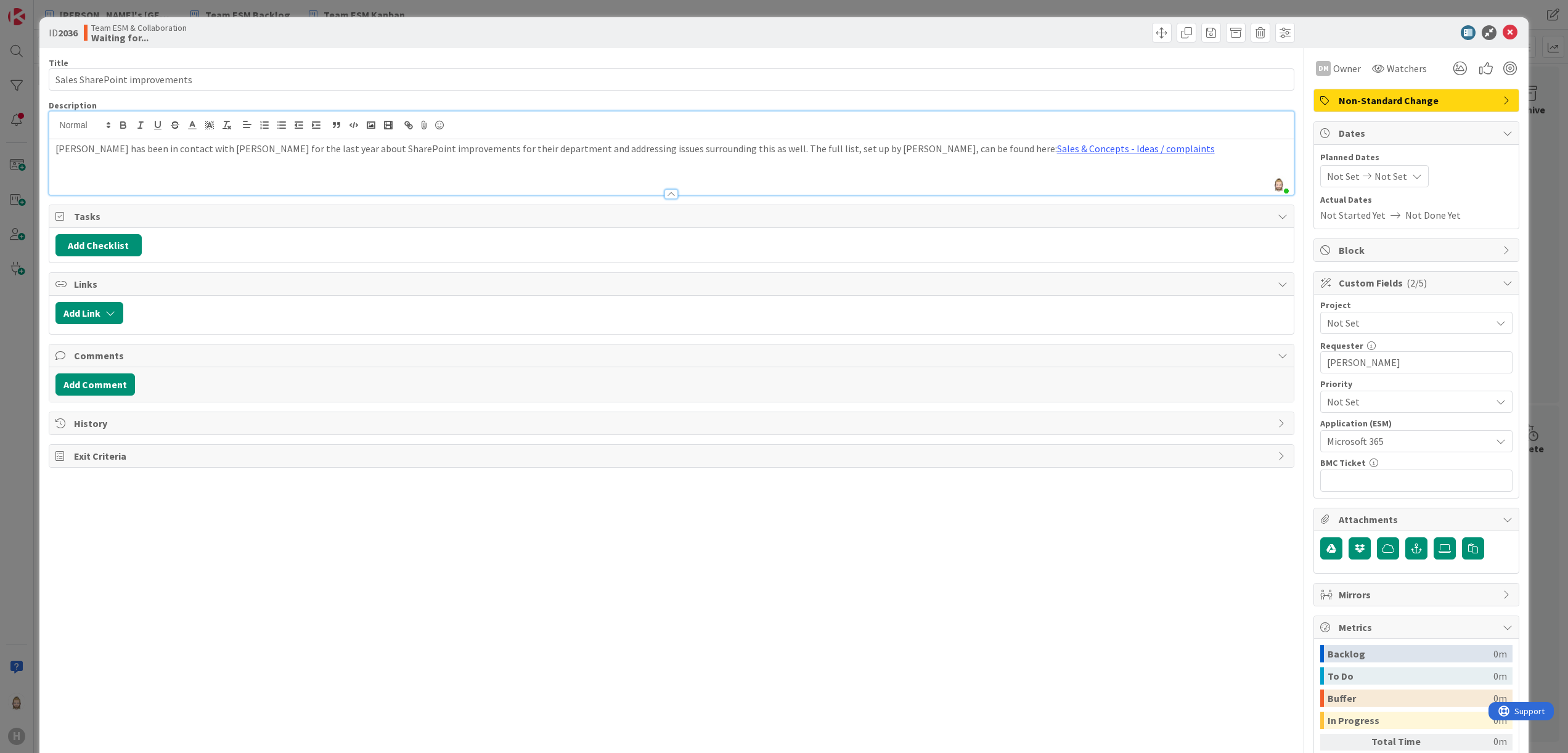
click at [1160, 590] on div "Title 29 / 128 Sales SharePoint improvements Description Rob van Wees just join…" at bounding box center [671, 448] width 1246 height 801
click at [1503, 35] on icon at bounding box center [1510, 33] width 15 height 15
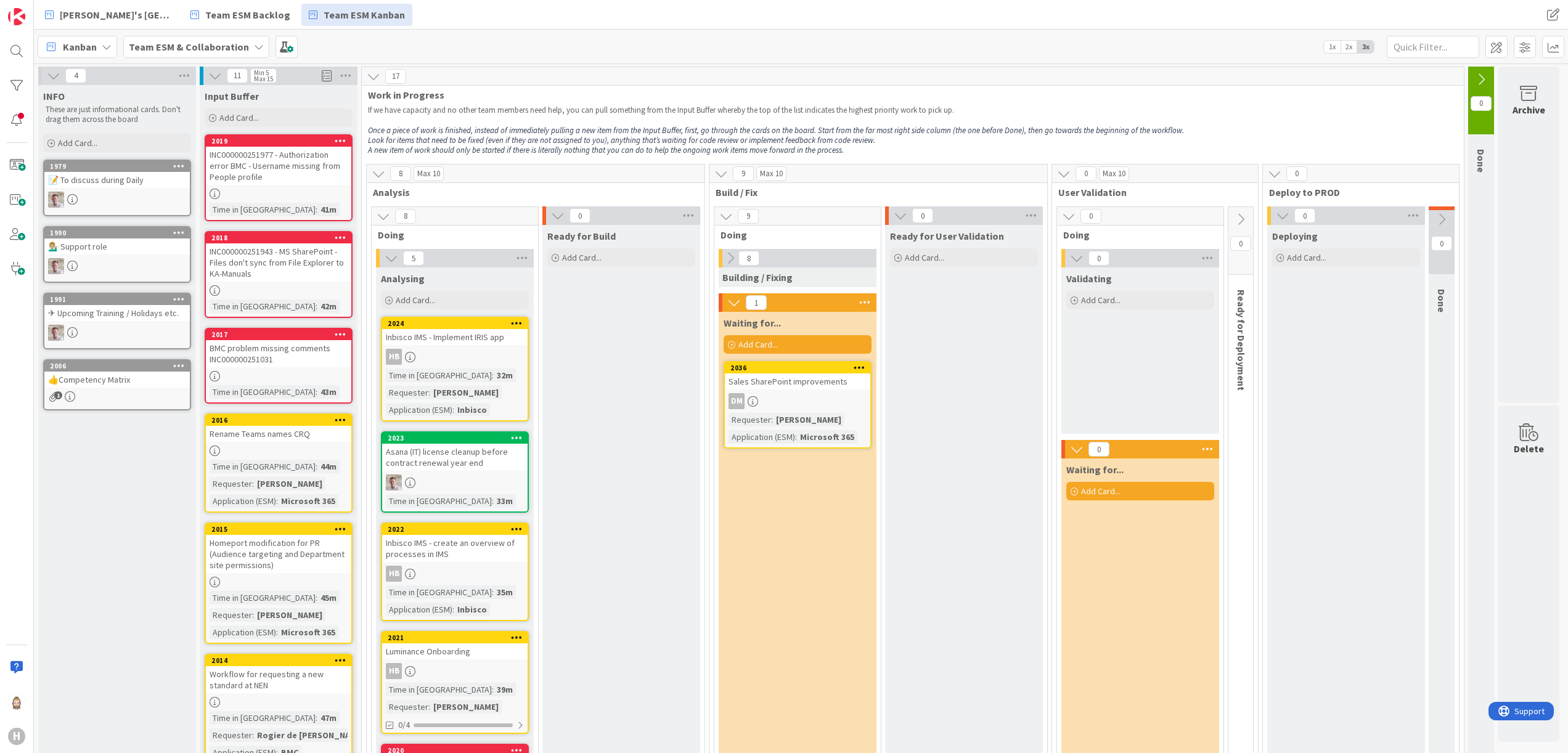
click at [778, 341] on span "Add Card..." at bounding box center [758, 344] width 40 height 11
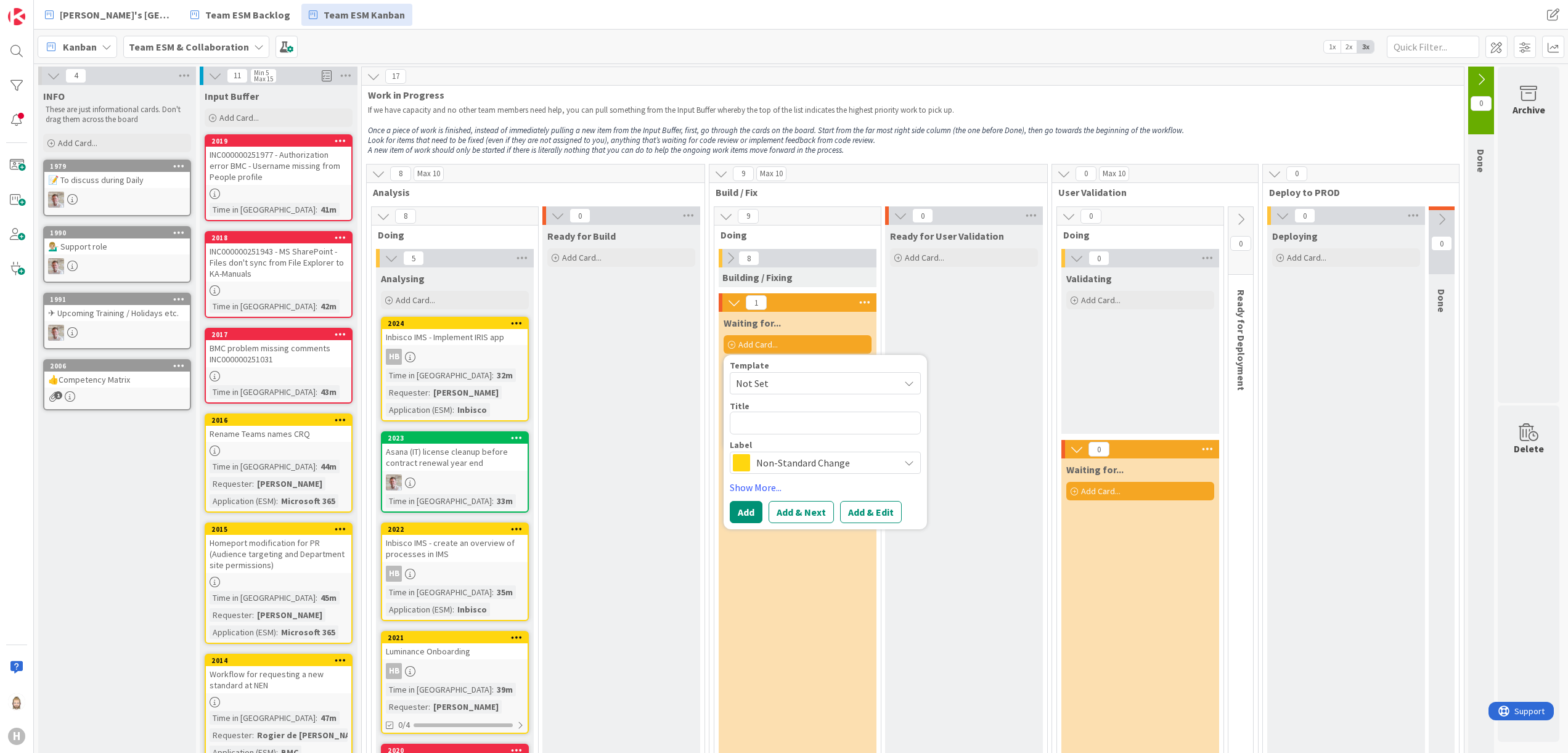
click at [830, 454] on span "Non-Standard Change" at bounding box center [825, 462] width 137 height 17
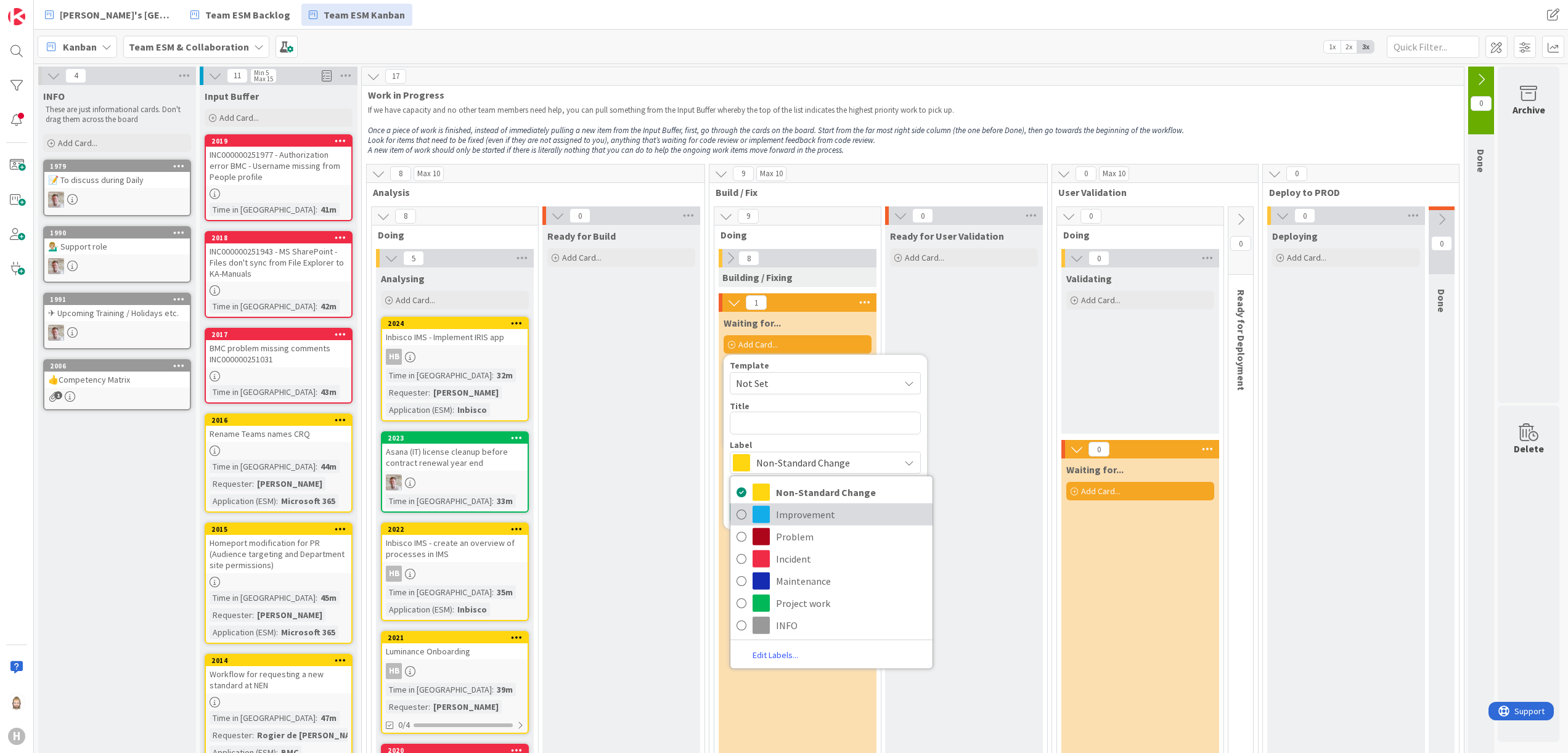
click at [836, 513] on span "Improvement" at bounding box center [851, 514] width 151 height 18
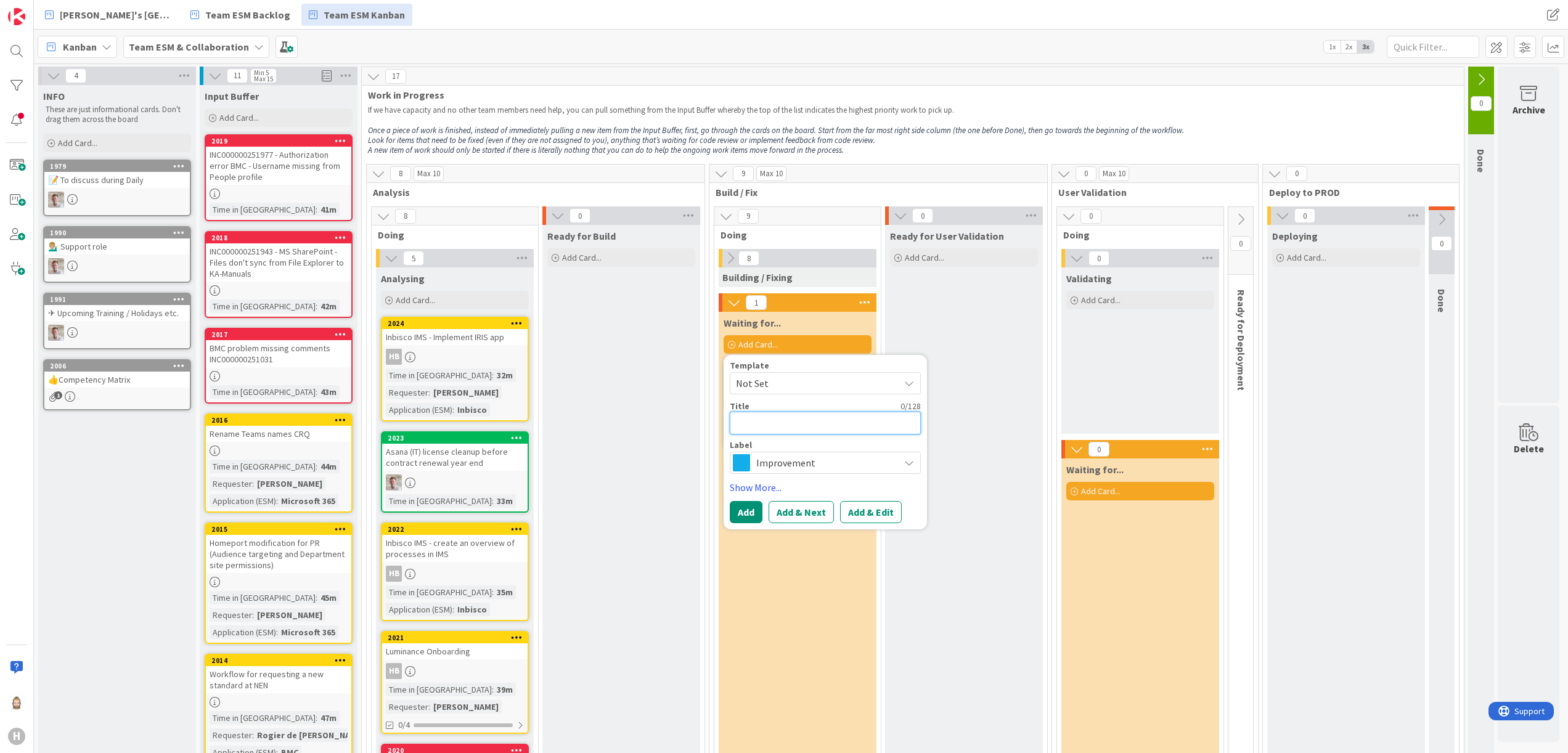
click at [825, 419] on textarea at bounding box center [825, 423] width 191 height 23
paste textarea "Homeport request - Dashboard Global LTI-free days"
type textarea "x"
type textarea "Homeport request - Dashboard Global LTI-free days"
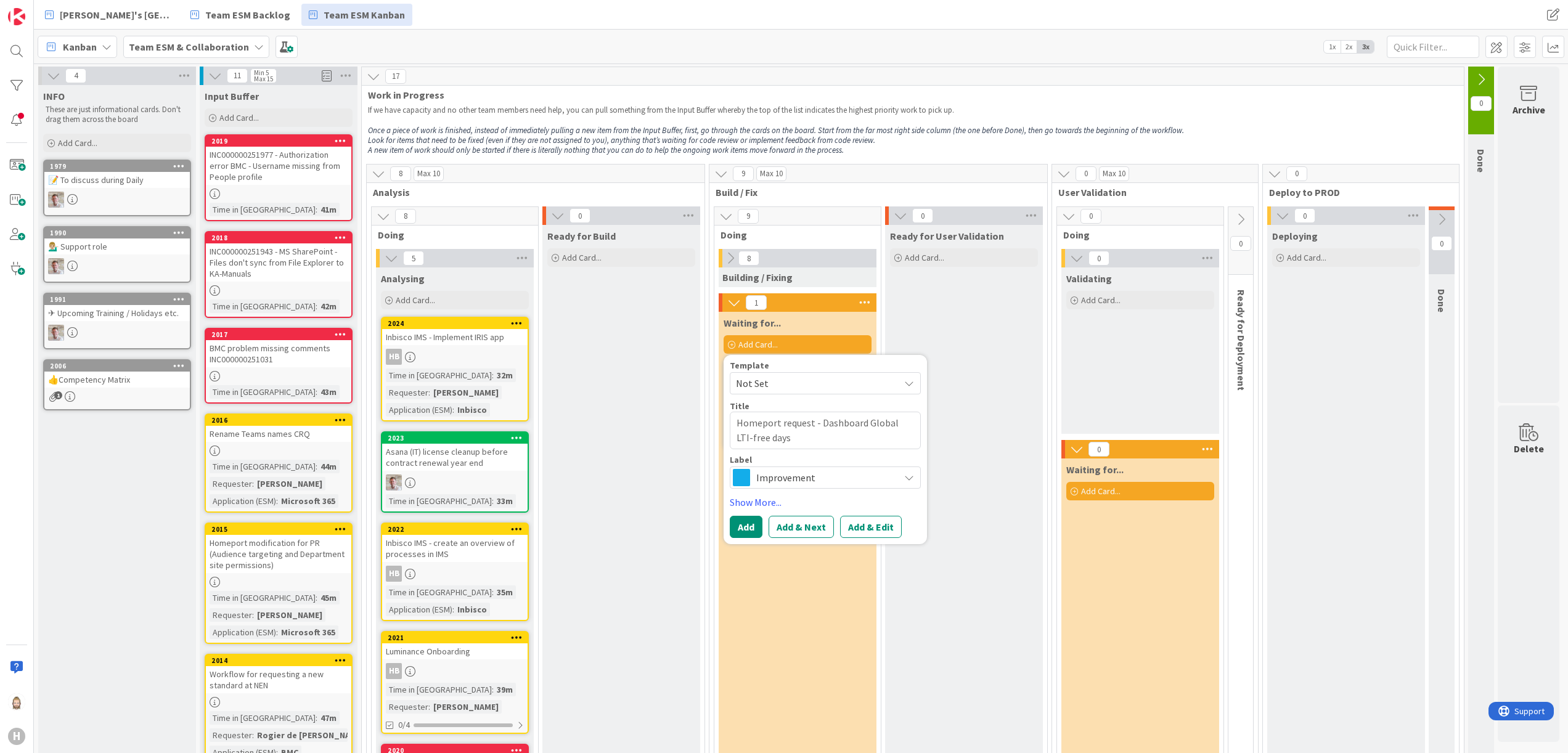
click at [878, 516] on button "Add & Edit" at bounding box center [871, 527] width 61 height 23
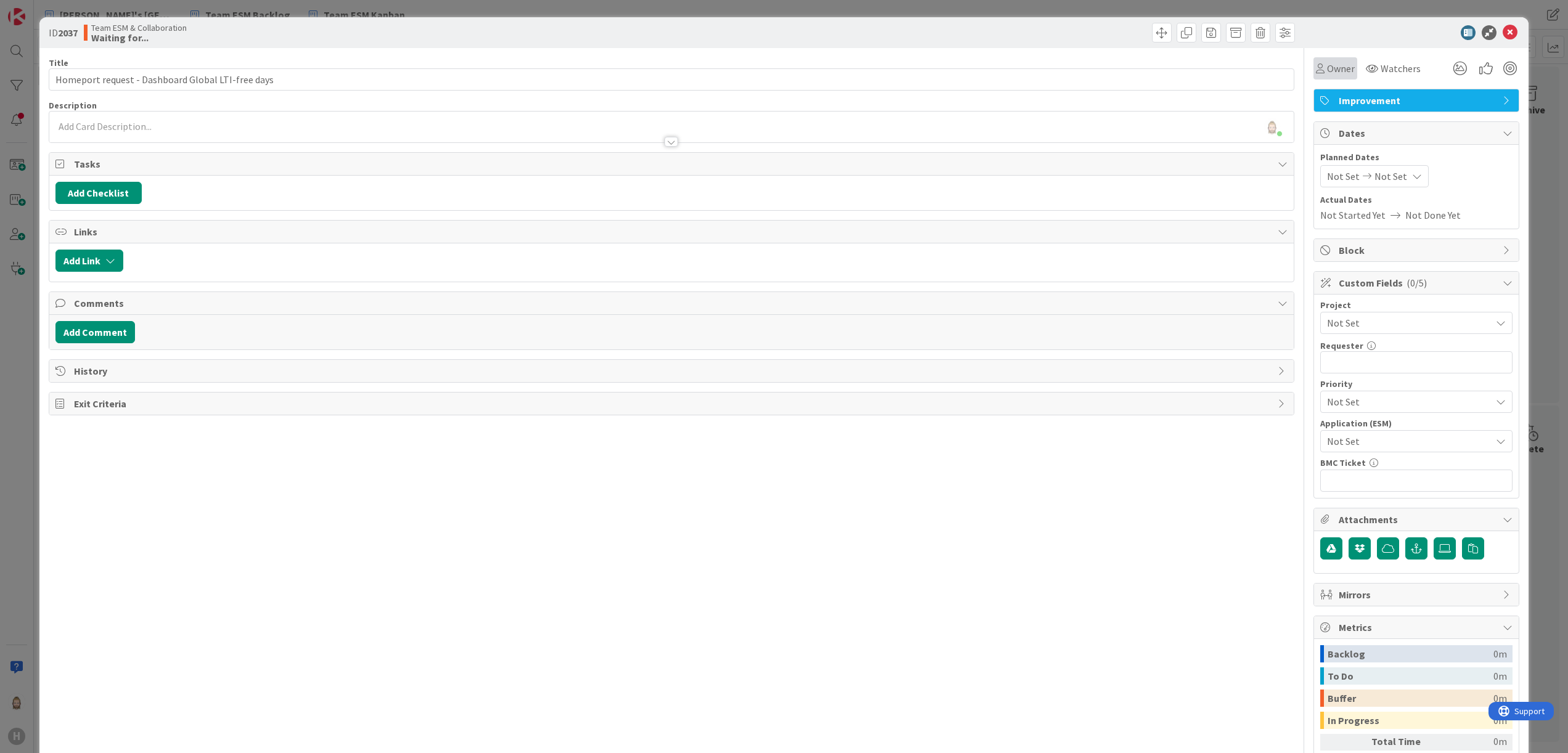
click at [1331, 57] on div "Owner" at bounding box center [1335, 68] width 44 height 23
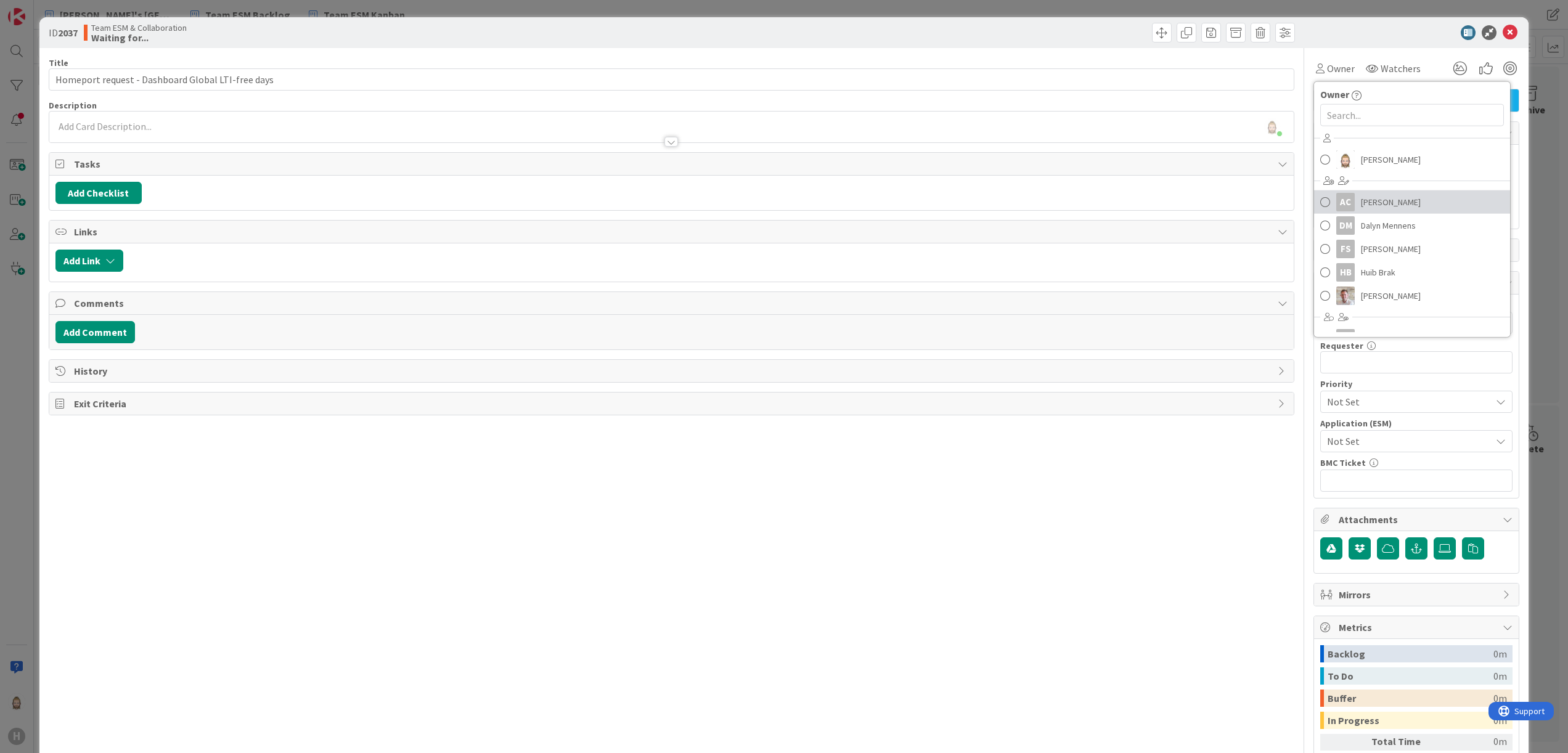
drag, startPoint x: 1384, startPoint y: 197, endPoint x: 1376, endPoint y: 203, distance: 10.0
click at [1384, 198] on link "AC Akif Cevik" at bounding box center [1412, 202] width 196 height 23
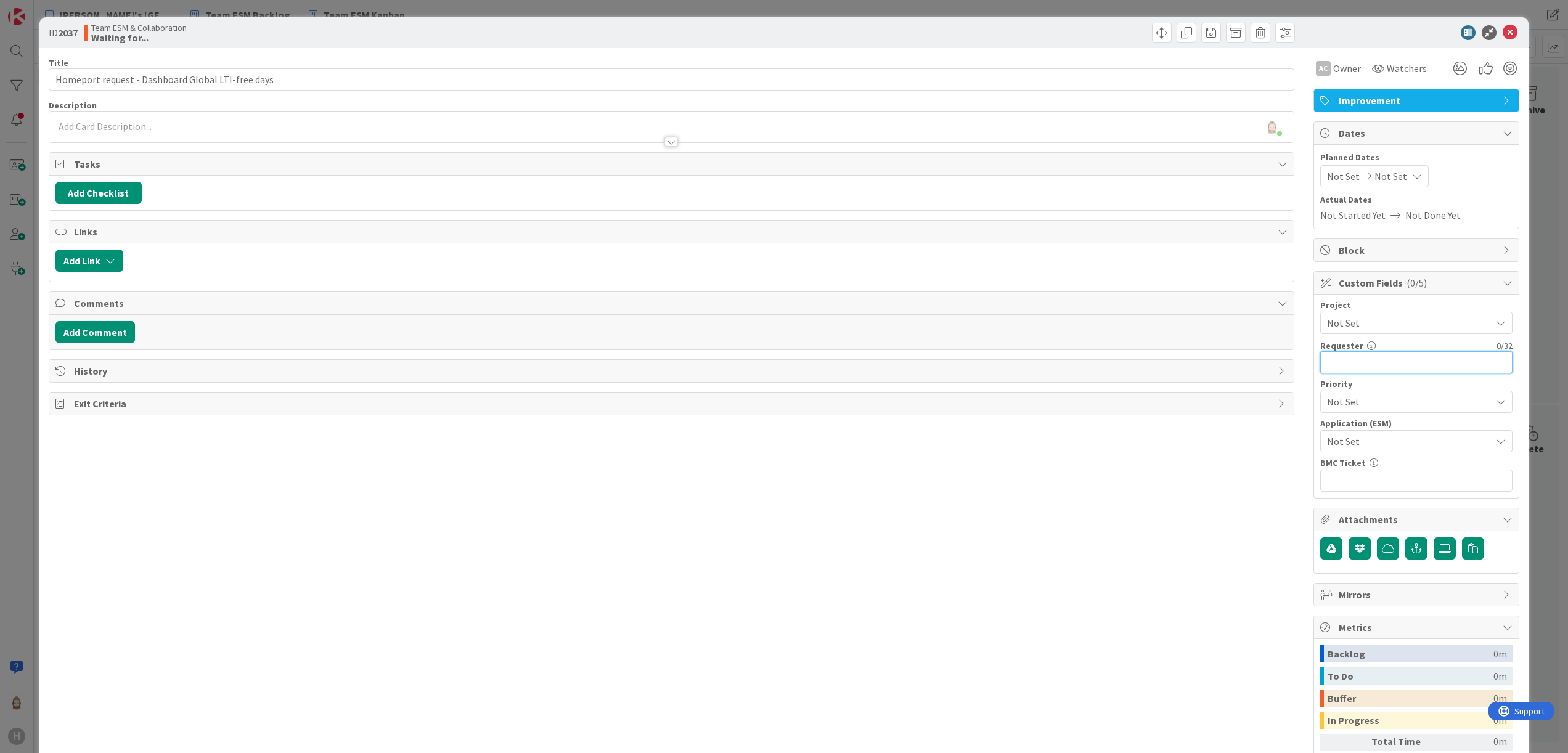
click at [1364, 365] on input "text" at bounding box center [1417, 362] width 192 height 23
paste input "[PERSON_NAME]"
type input "[PERSON_NAME]"
click at [1408, 439] on span "Not Set" at bounding box center [1406, 441] width 158 height 17
click at [1387, 531] on span "General" at bounding box center [1424, 537] width 162 height 18
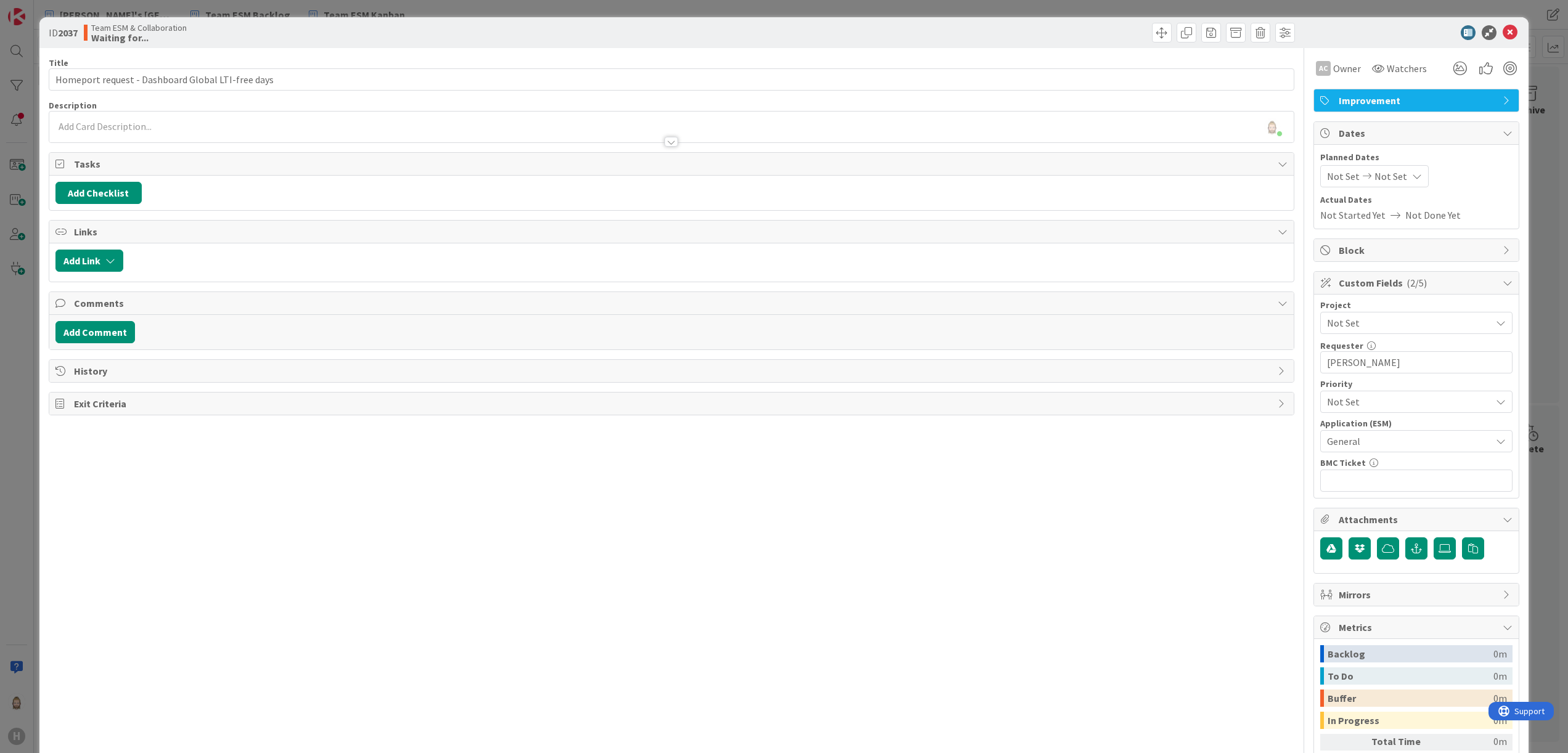
click at [1221, 563] on div "Title 49 / 128 Homeport request - Dashboard Global LTI-free days Description Ro…" at bounding box center [671, 448] width 1246 height 801
click at [1503, 27] on icon at bounding box center [1510, 33] width 15 height 15
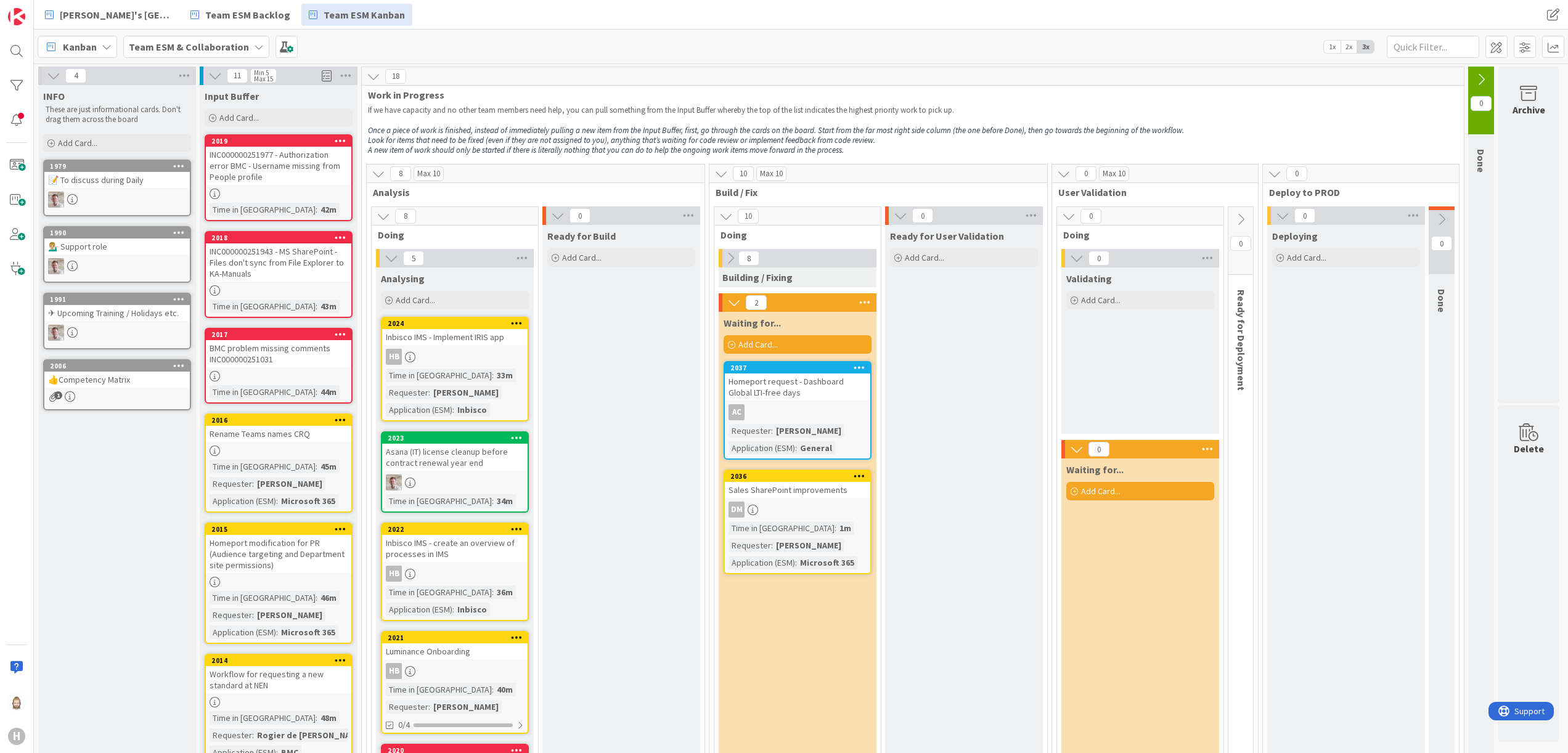
click at [769, 346] on span "Add Card..." at bounding box center [758, 344] width 40 height 11
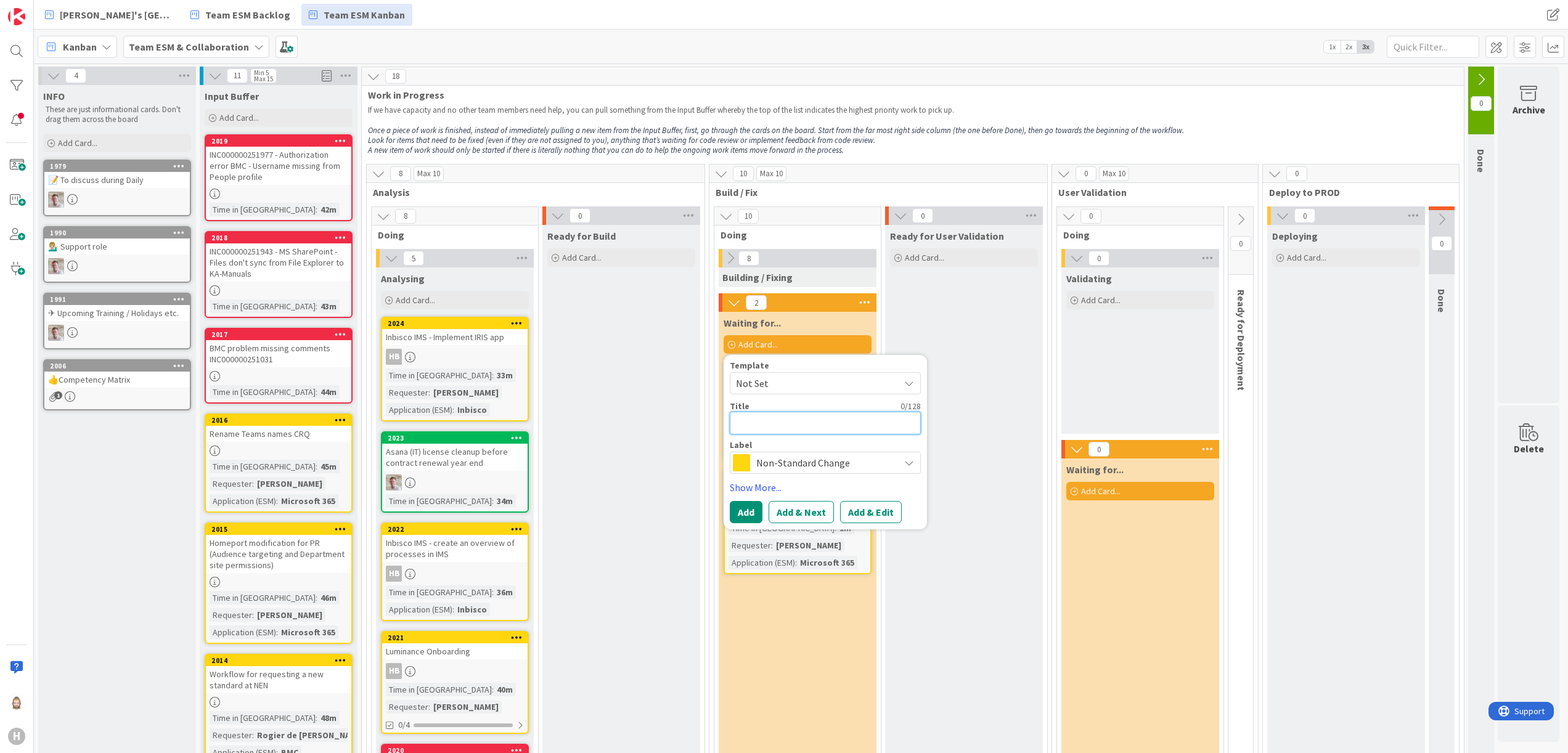
paste textarea "Change Questionnaire Invoicing request (Projects)"
type textarea "x"
type textarea "Change Questionnaire Invoicing request (Projects)"
click at [881, 518] on button "Add & Edit" at bounding box center [871, 527] width 61 height 23
type textarea "x"
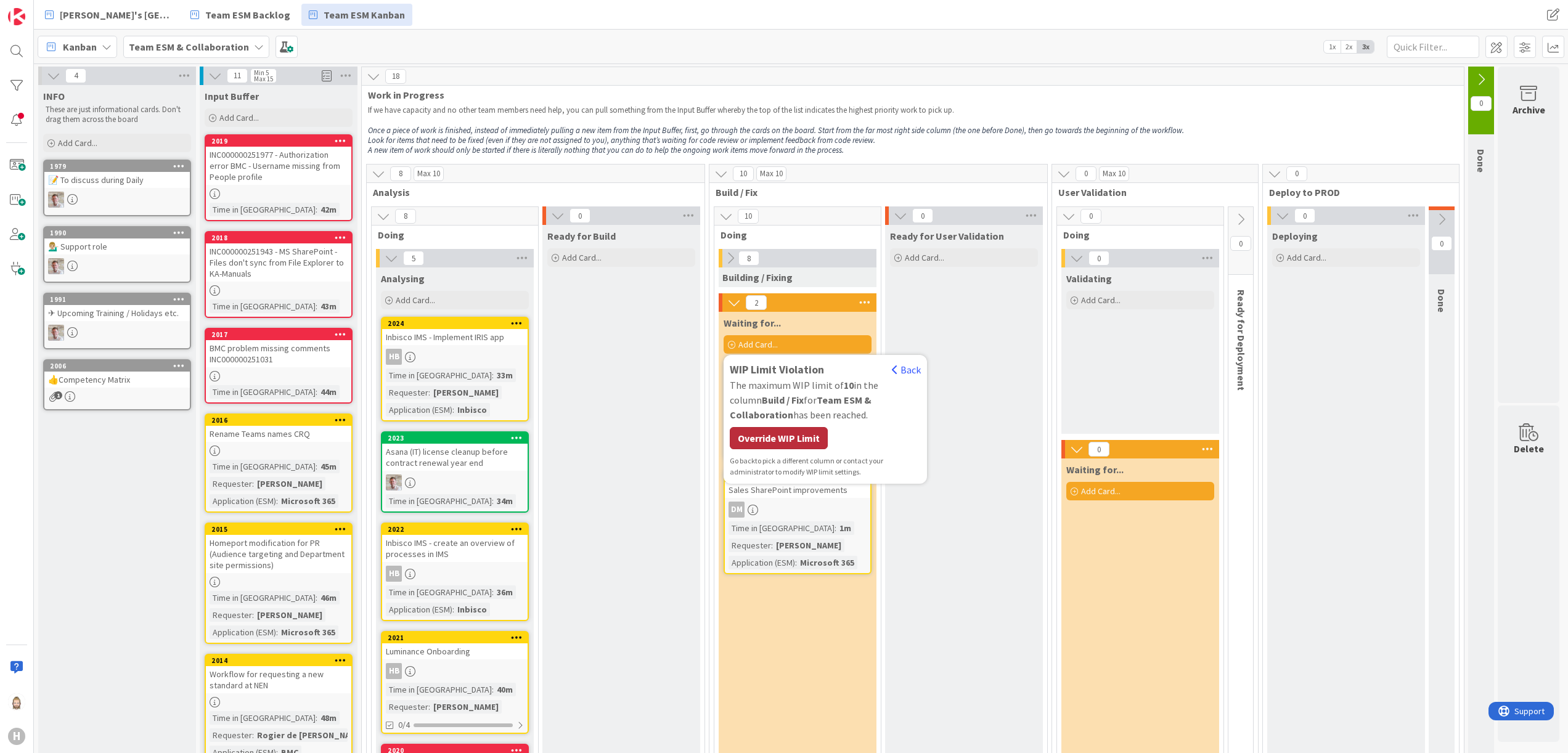
click at [804, 437] on div "Override WIP Limit" at bounding box center [779, 438] width 98 height 23
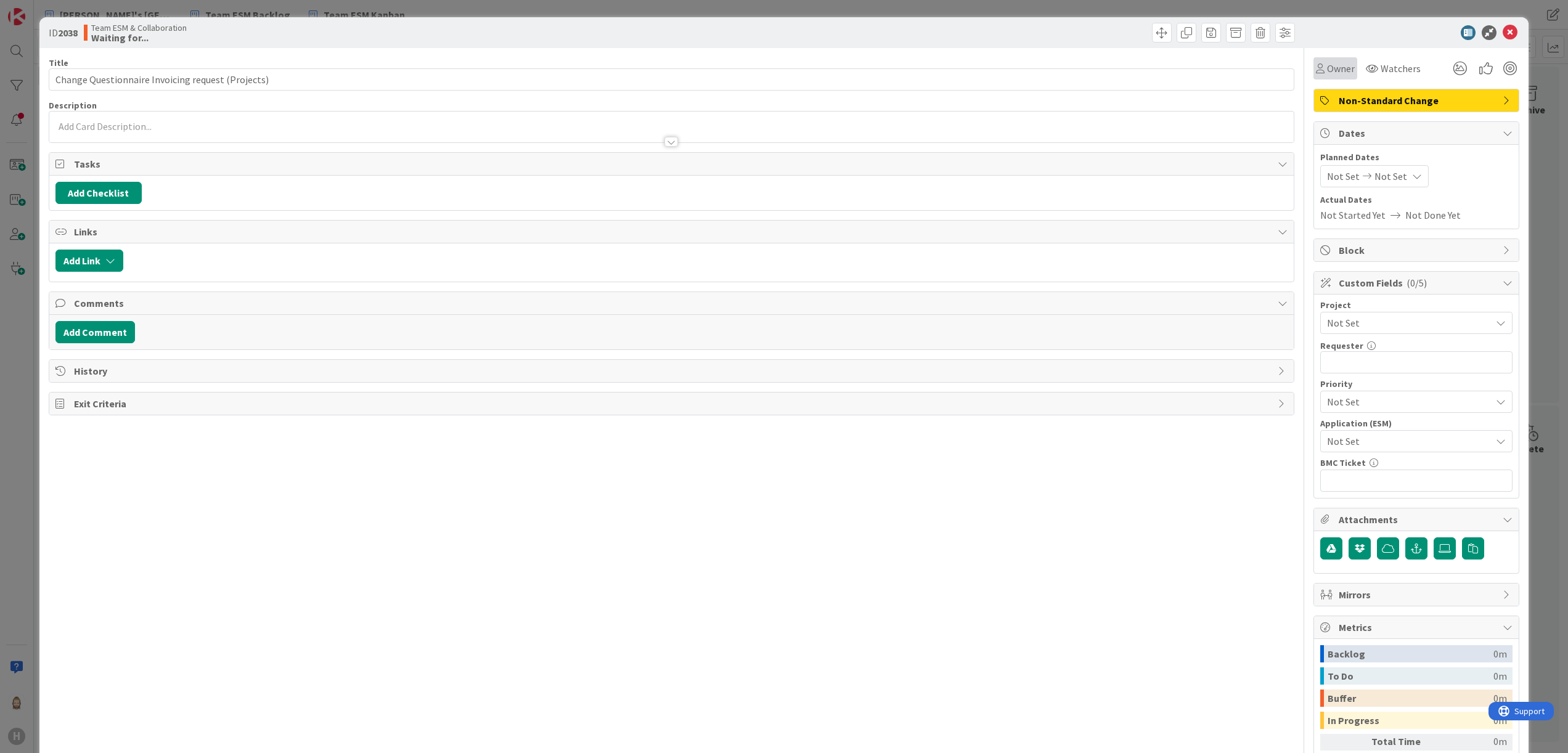
click at [1327, 67] on span "Owner" at bounding box center [1341, 68] width 28 height 15
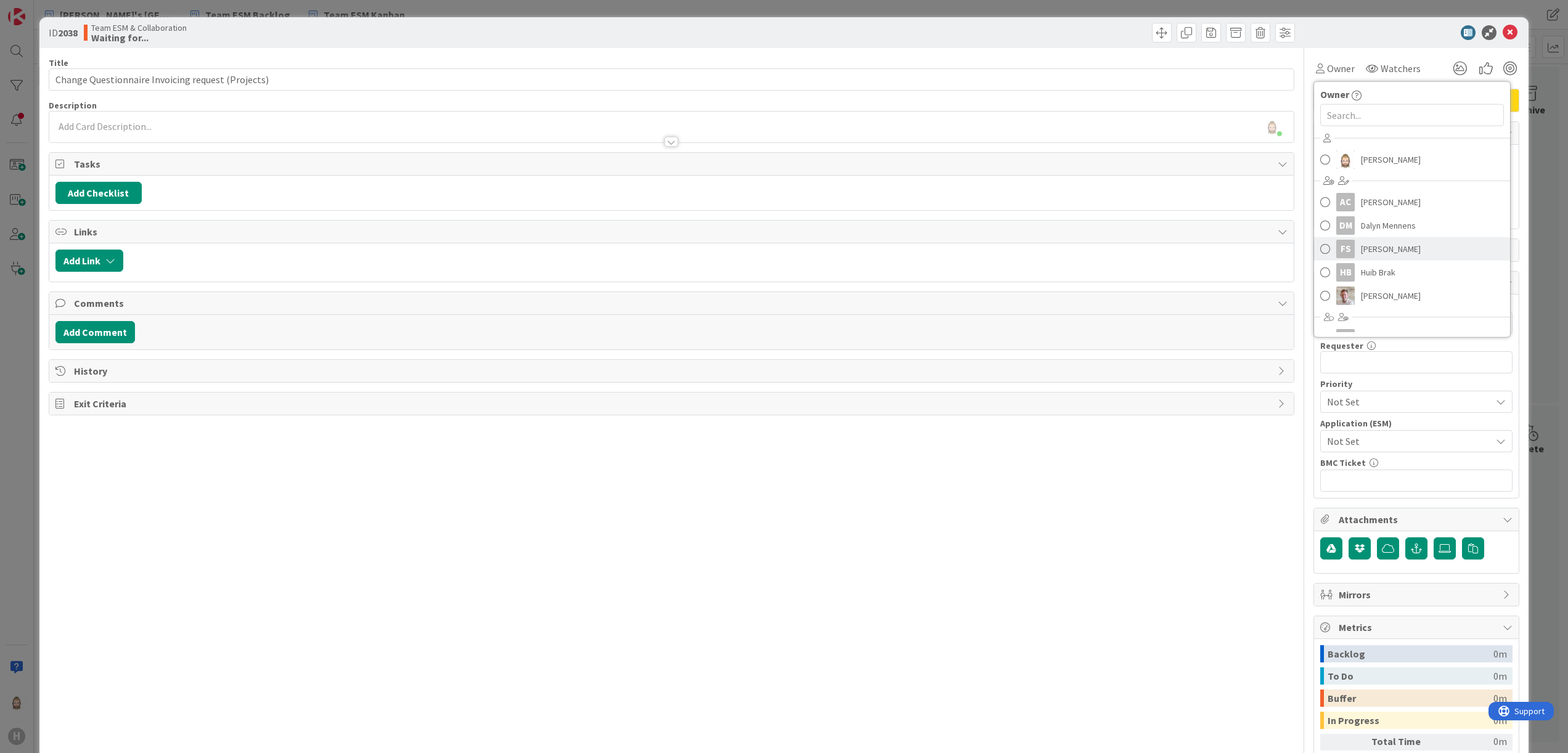
click at [1384, 240] on link "FS Frank Shen" at bounding box center [1412, 249] width 196 height 23
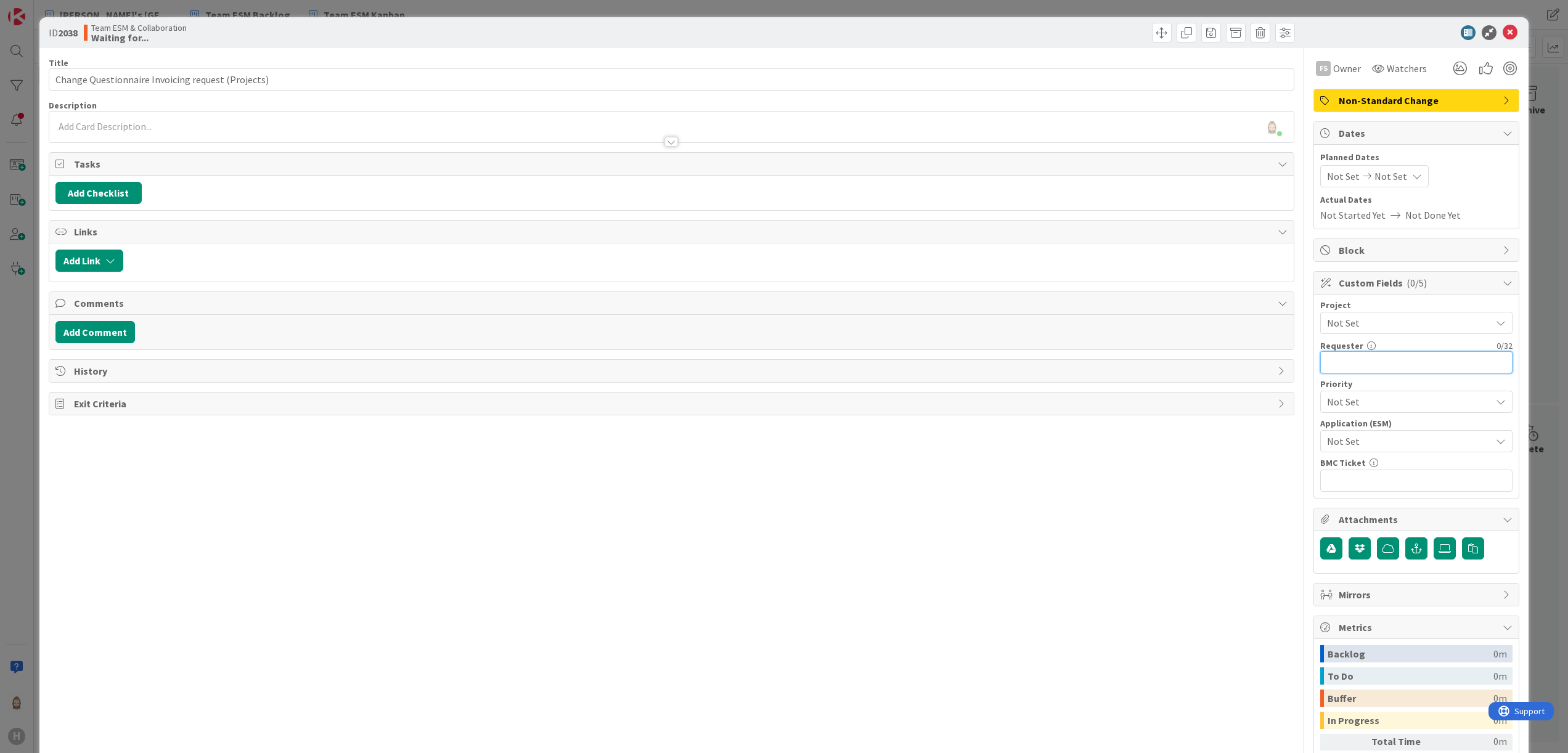
click at [1372, 357] on input "text" at bounding box center [1417, 362] width 192 height 23
paste input "[PERSON_NAME]"
type input "[PERSON_NAME]"
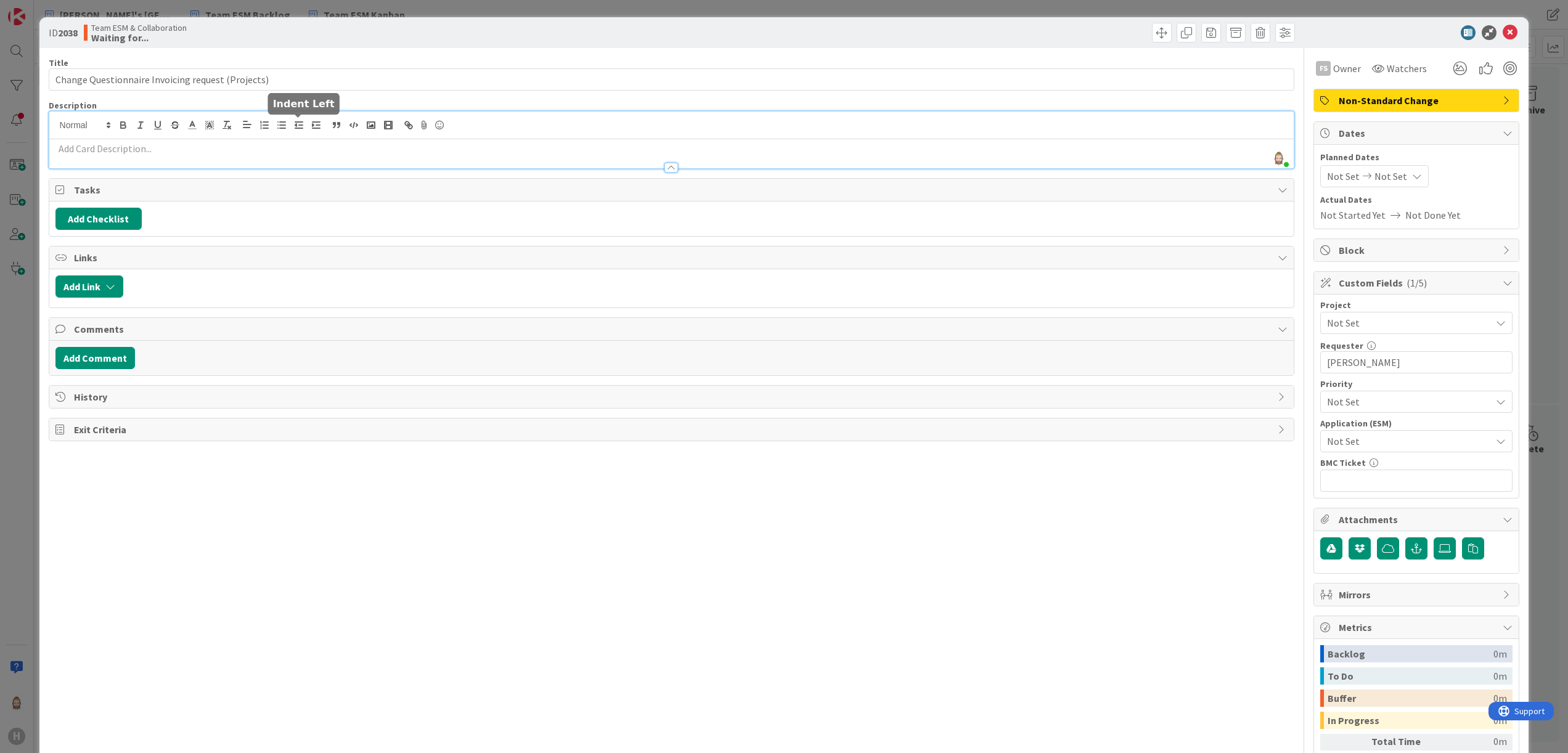
click at [302, 127] on div "Rob van Wees just joined" at bounding box center [672, 140] width 1245 height 57
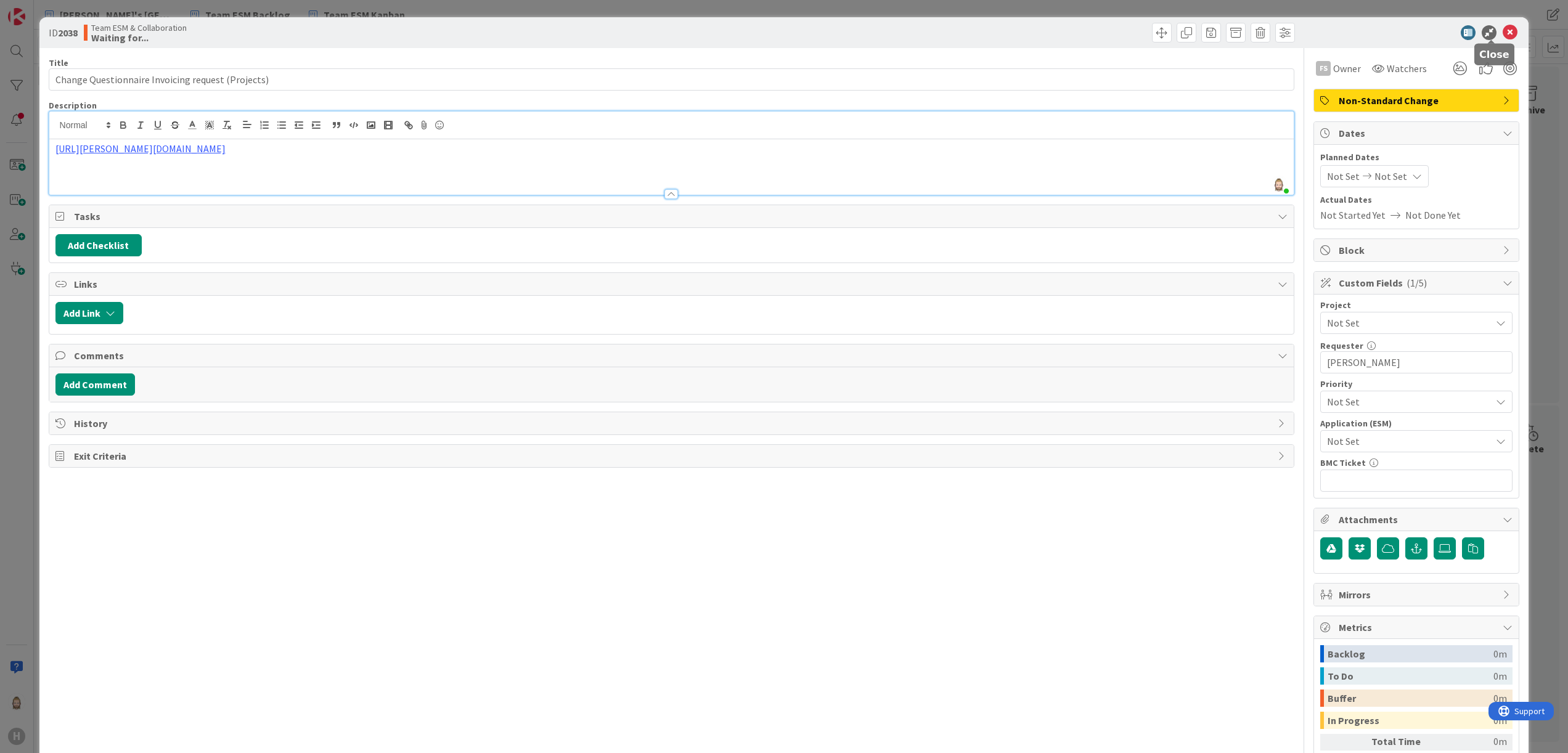
drag, startPoint x: 1490, startPoint y: 27, endPoint x: 1490, endPoint y: 35, distance: 8.0
click at [1503, 27] on icon at bounding box center [1510, 33] width 15 height 15
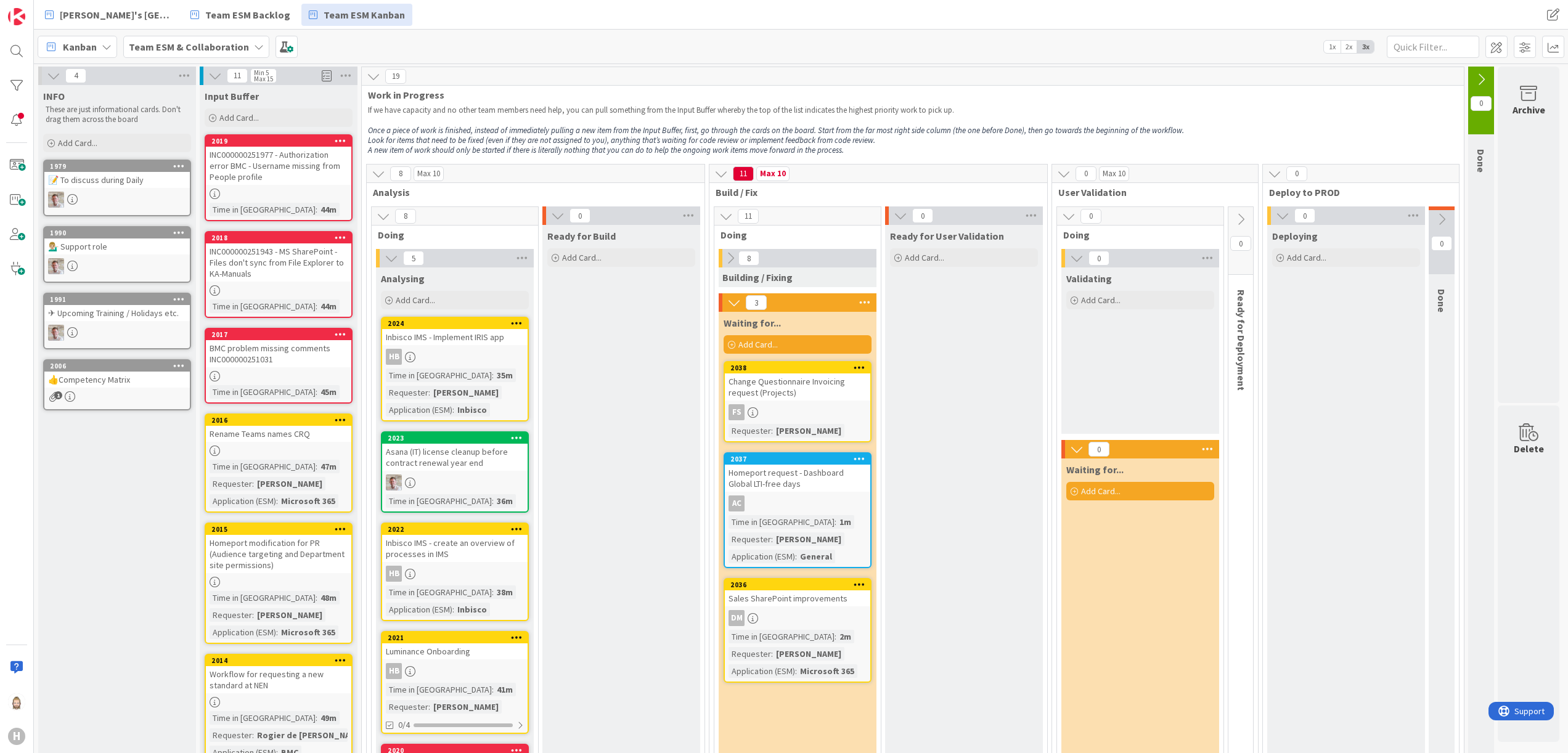
click at [774, 340] on span "Add Card..." at bounding box center [758, 344] width 40 height 11
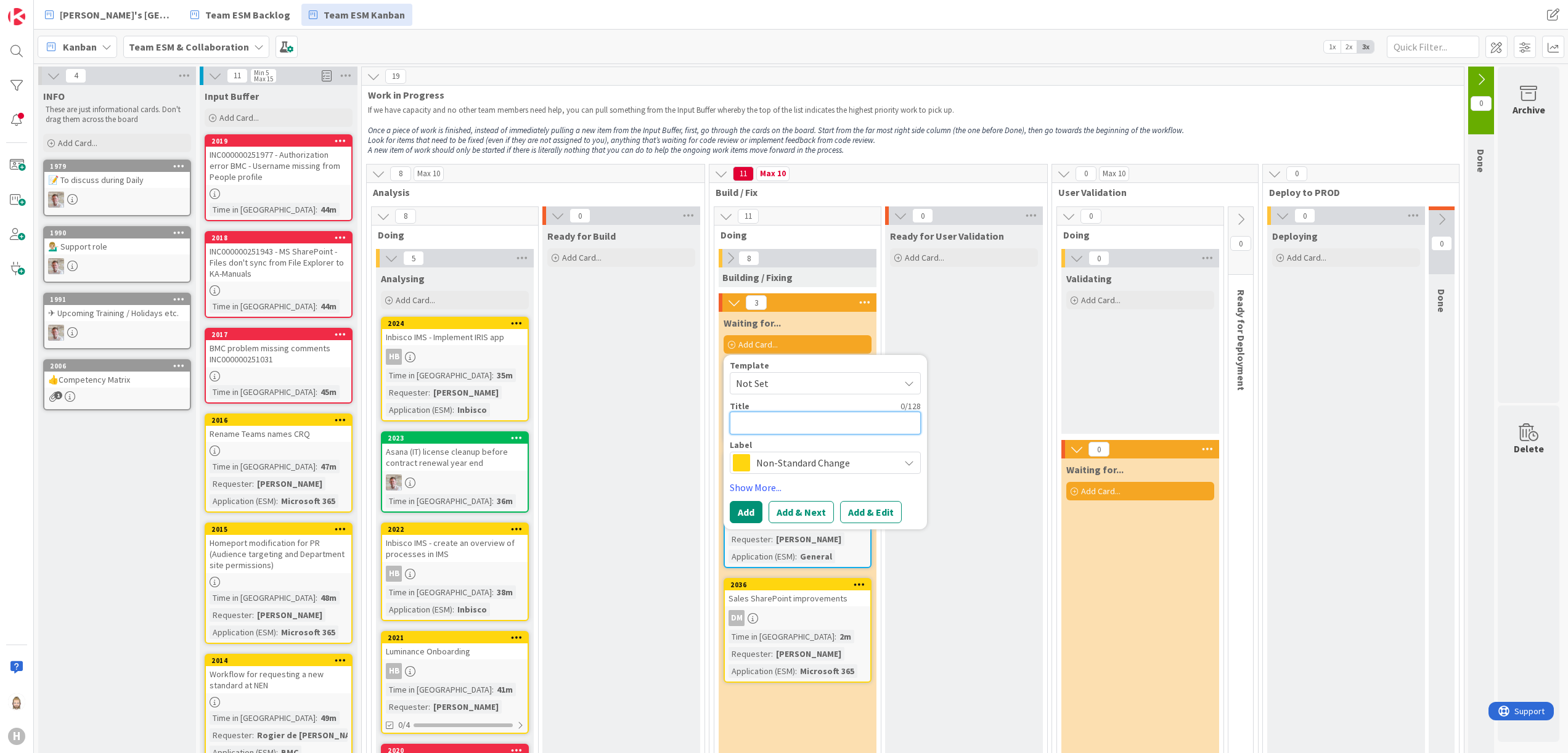
paste textarea "Inbisco IMS - implement Relation menu"
type textarea "x"
type textarea "Inbisco IMS - implement Relation menu"
click at [849, 508] on button "Add & Edit" at bounding box center [871, 512] width 61 height 23
type textarea "x"
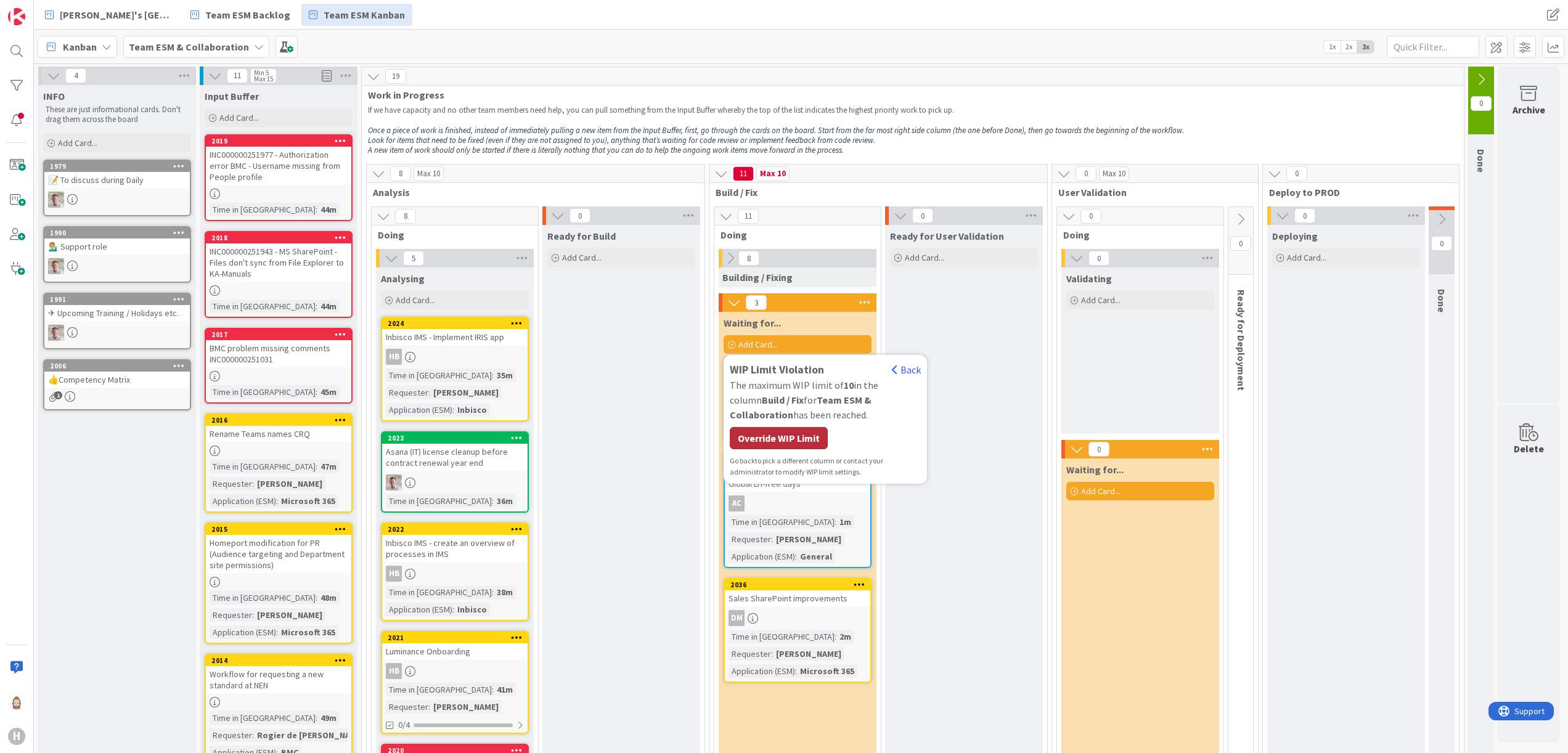
click at [791, 438] on div "Override WIP Limit" at bounding box center [779, 438] width 98 height 23
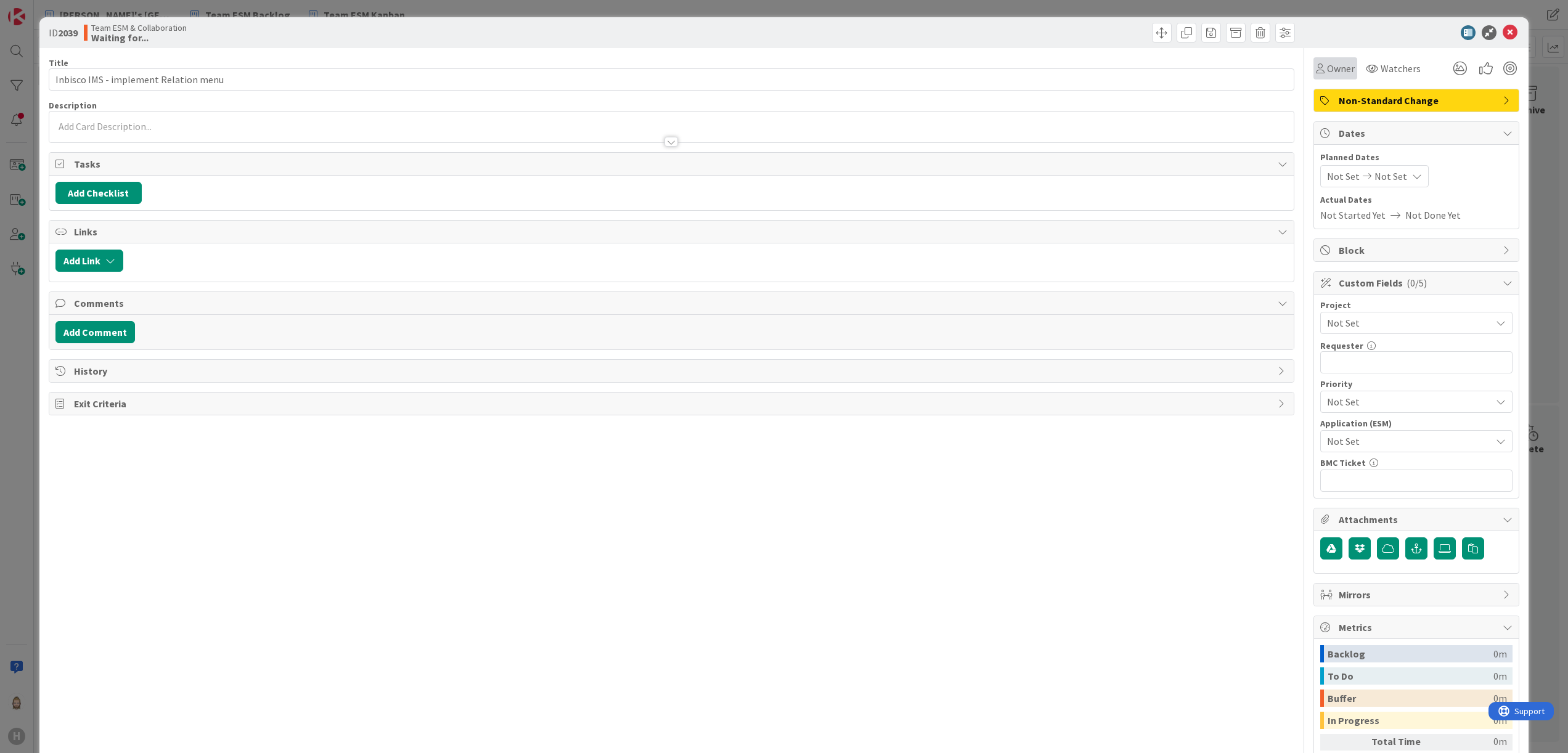
click at [1327, 70] on span "Owner" at bounding box center [1341, 68] width 28 height 15
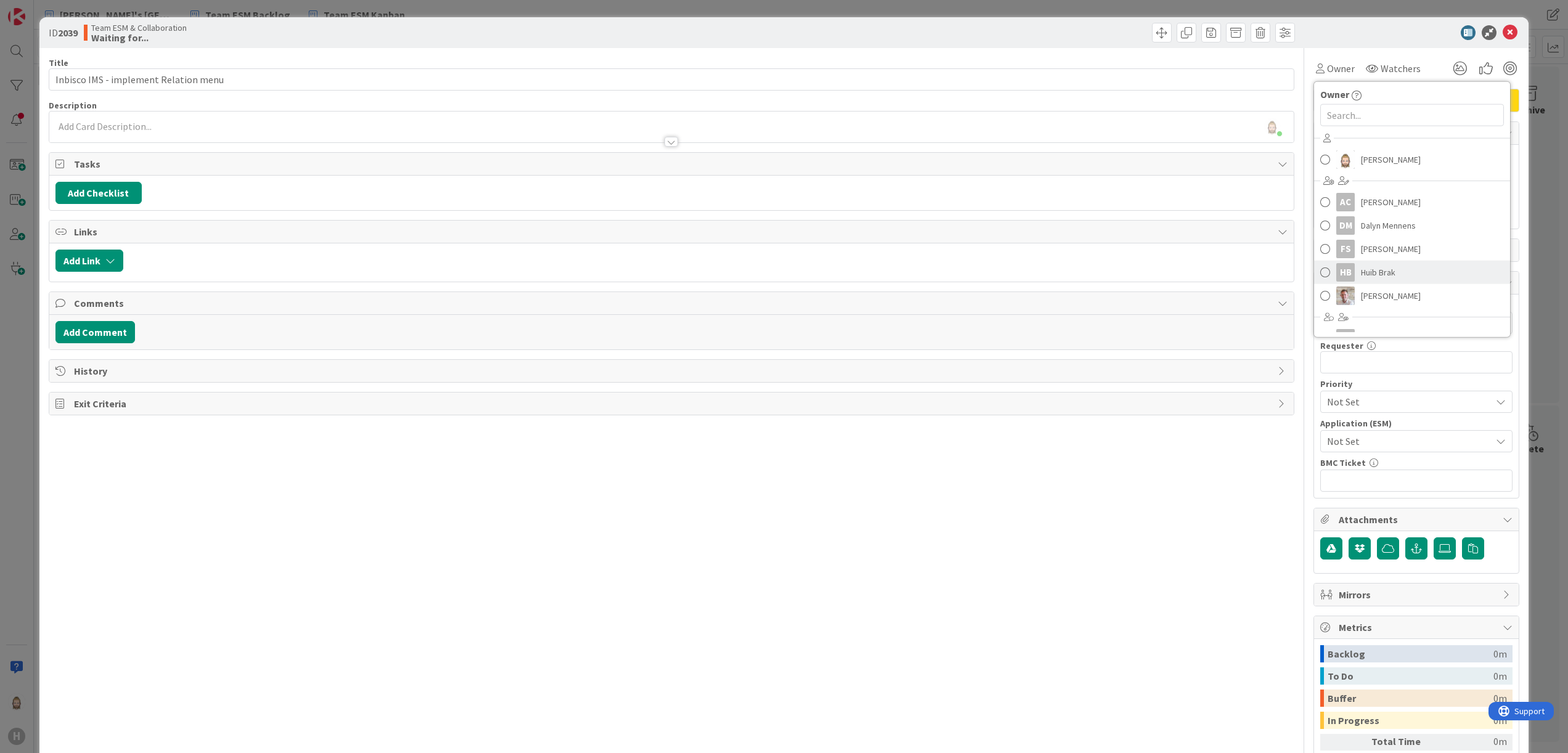
click at [1386, 269] on link "HB Huib Brak" at bounding box center [1412, 272] width 196 height 23
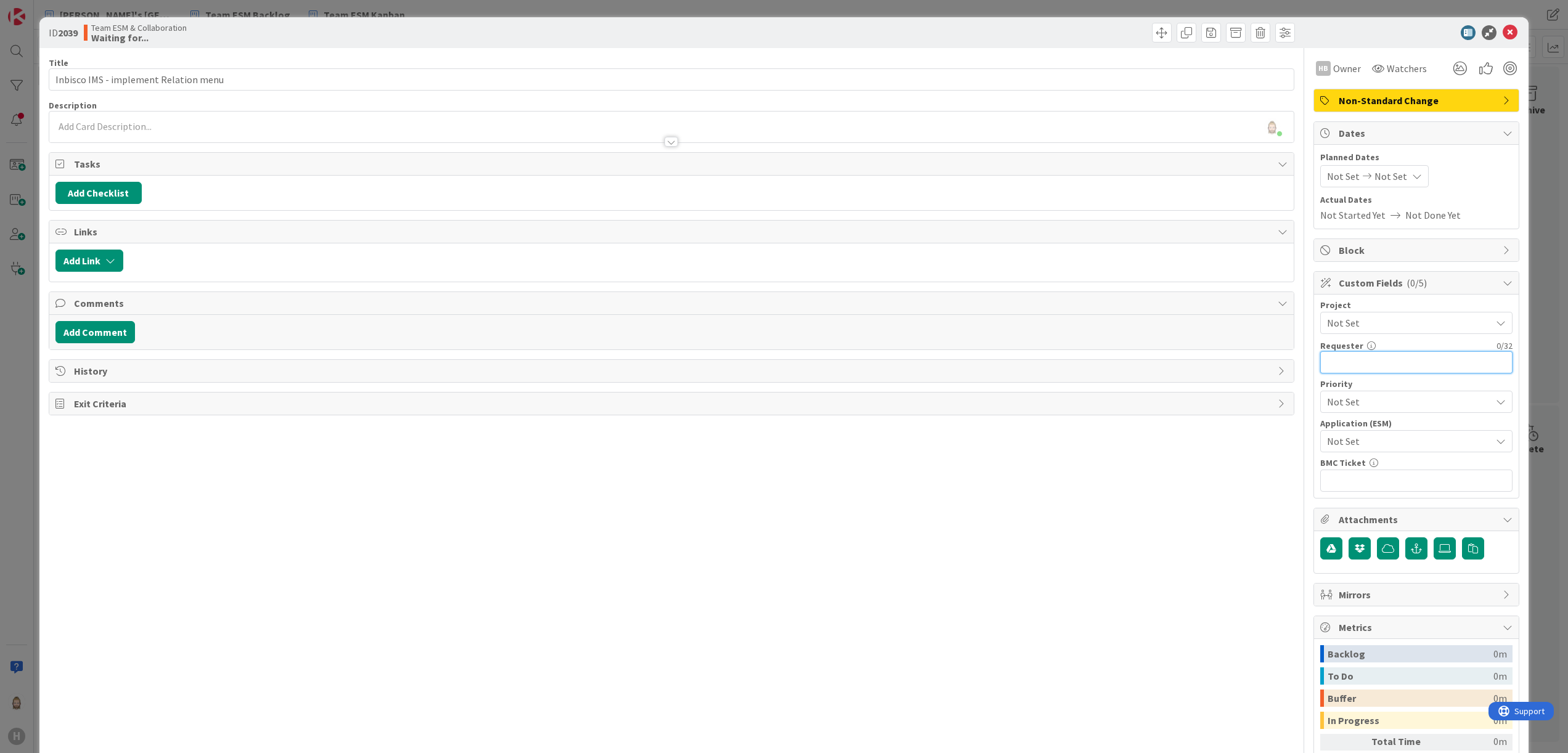
click at [1389, 368] on input "text" at bounding box center [1417, 362] width 192 height 23
paste input "[PERSON_NAME]"
type input "[PERSON_NAME]"
click at [413, 128] on div "Rob van Wees just joined" at bounding box center [672, 127] width 1245 height 31
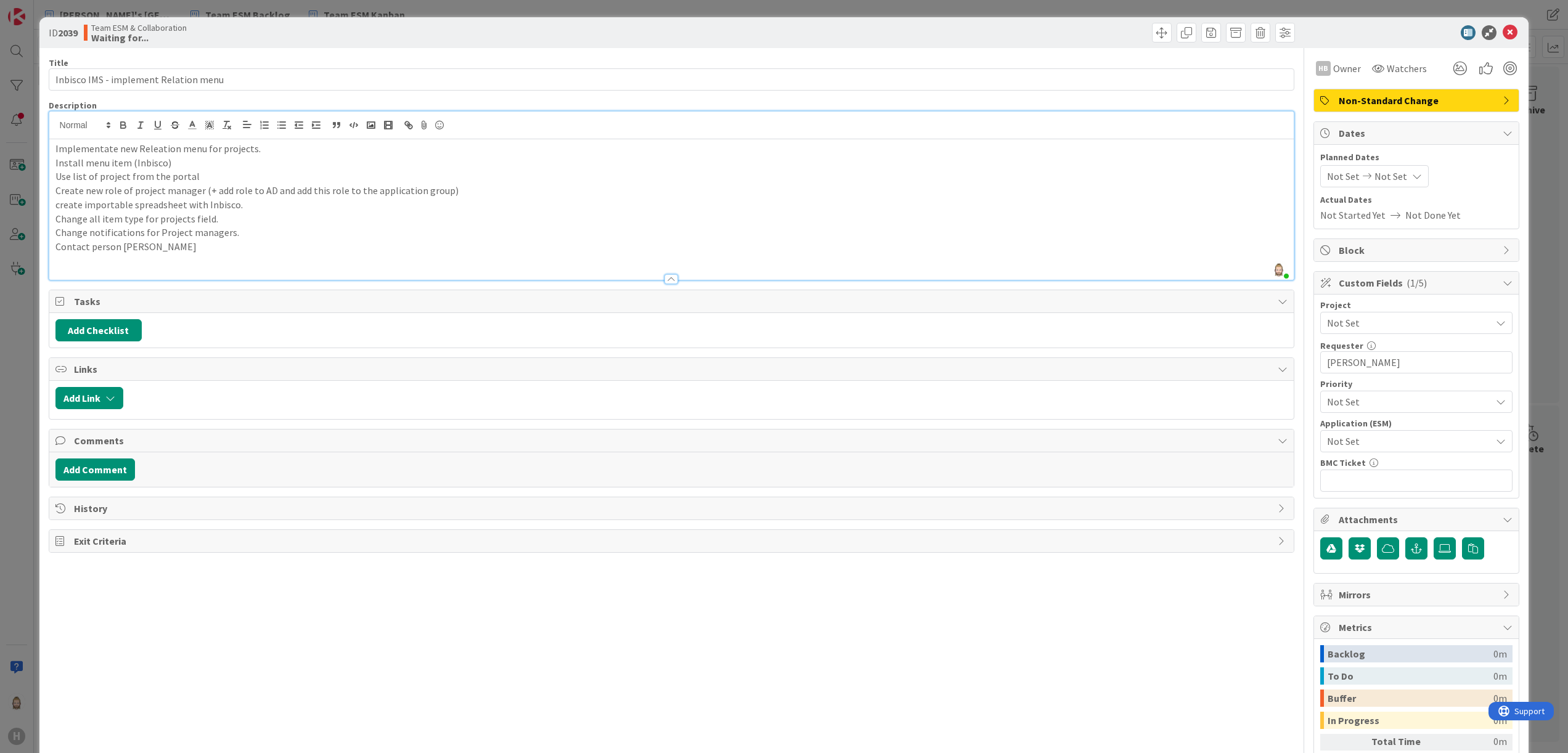
click at [1380, 443] on span "Not Set" at bounding box center [1406, 441] width 158 height 17
click at [1374, 562] on span "Inbisco" at bounding box center [1424, 560] width 162 height 18
click at [1222, 630] on div "Title 37 / 128 Inbisco IMS - implement Relation menu Description Rob van Wees j…" at bounding box center [671, 448] width 1246 height 801
click at [121, 333] on button "Add Checklist" at bounding box center [98, 330] width 87 height 23
type input "sub-tasks"
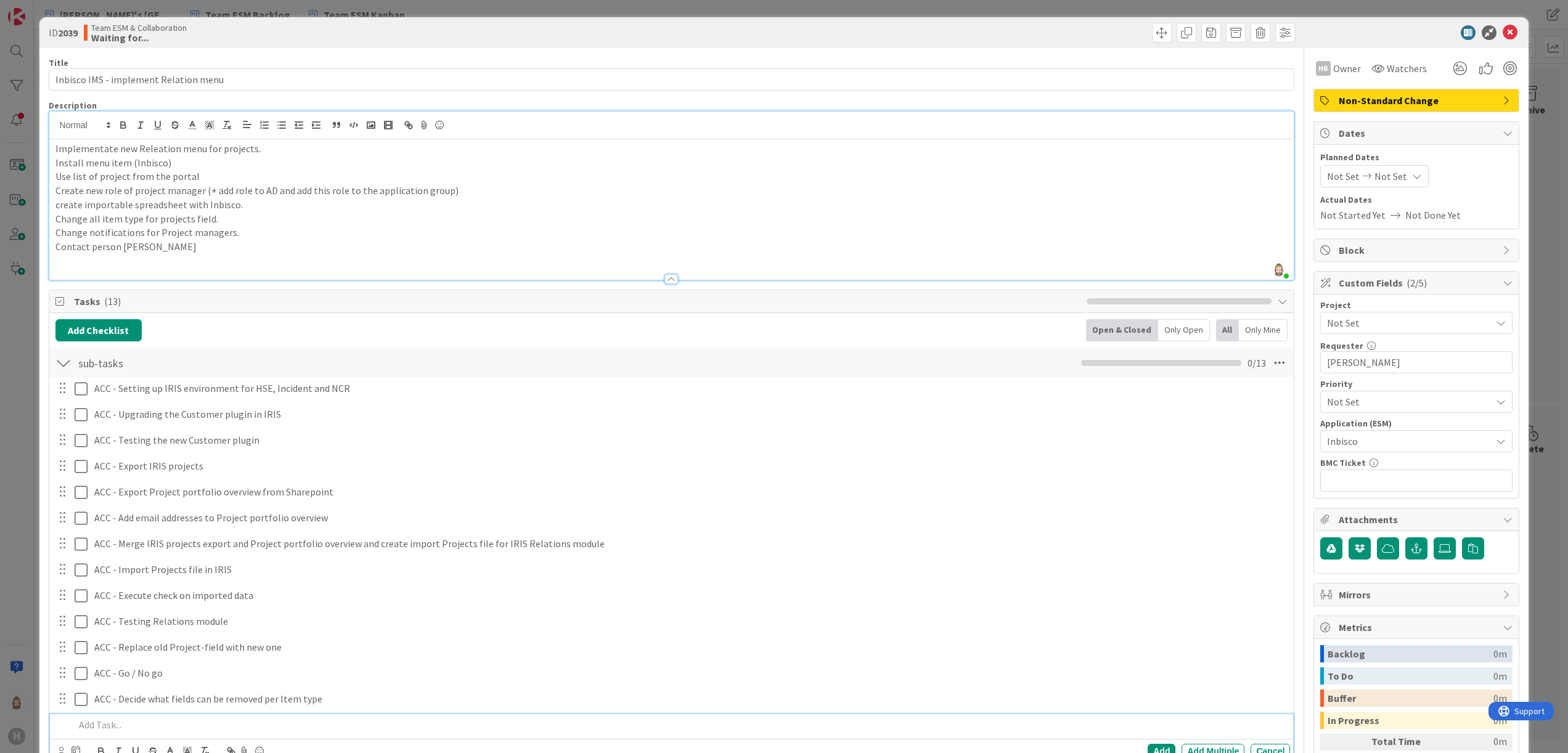
click at [653, 216] on p "Change all item type for projects field." at bounding box center [672, 219] width 1233 height 14
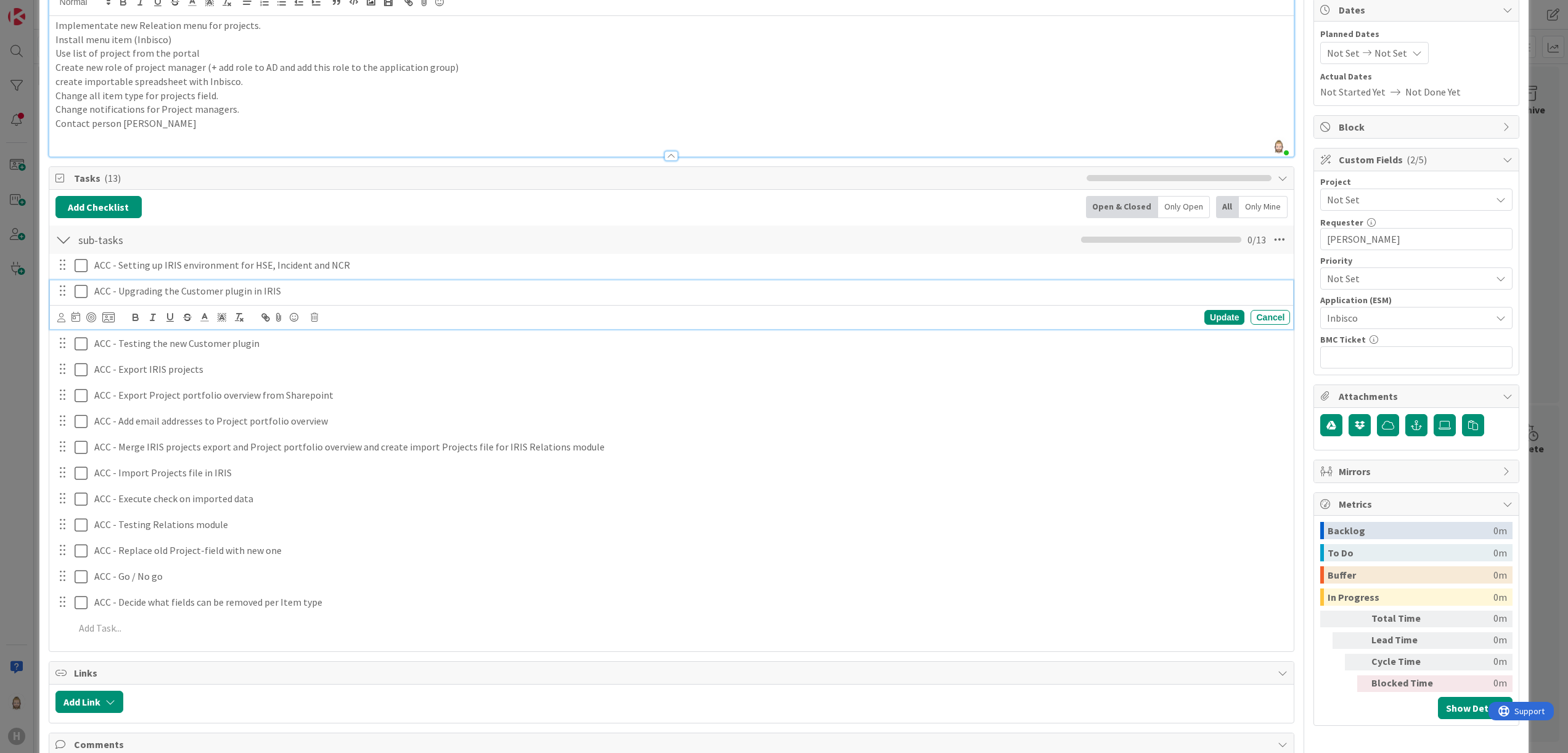
click at [85, 291] on icon at bounding box center [80, 292] width 13 height 15
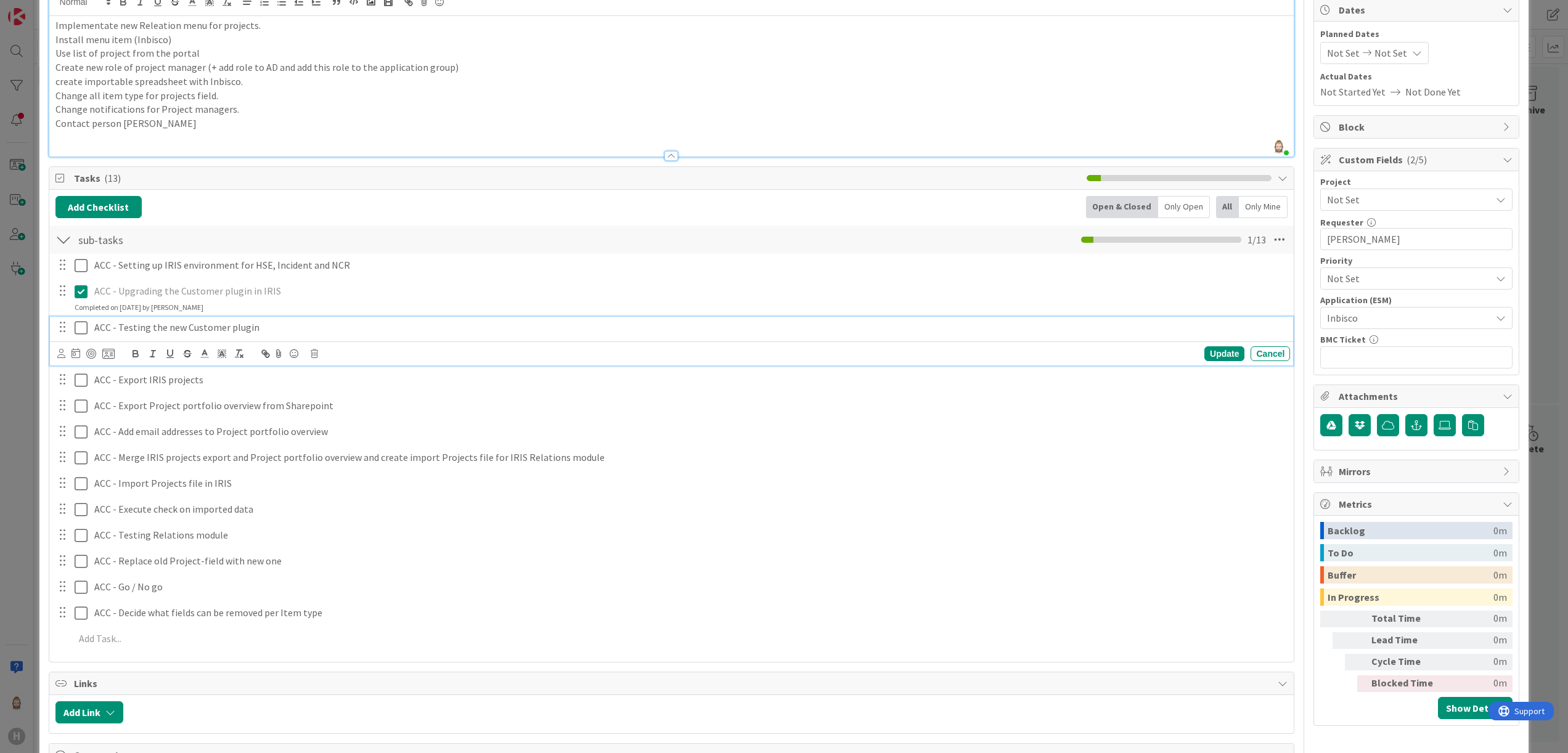
click at [81, 329] on icon at bounding box center [80, 328] width 13 height 15
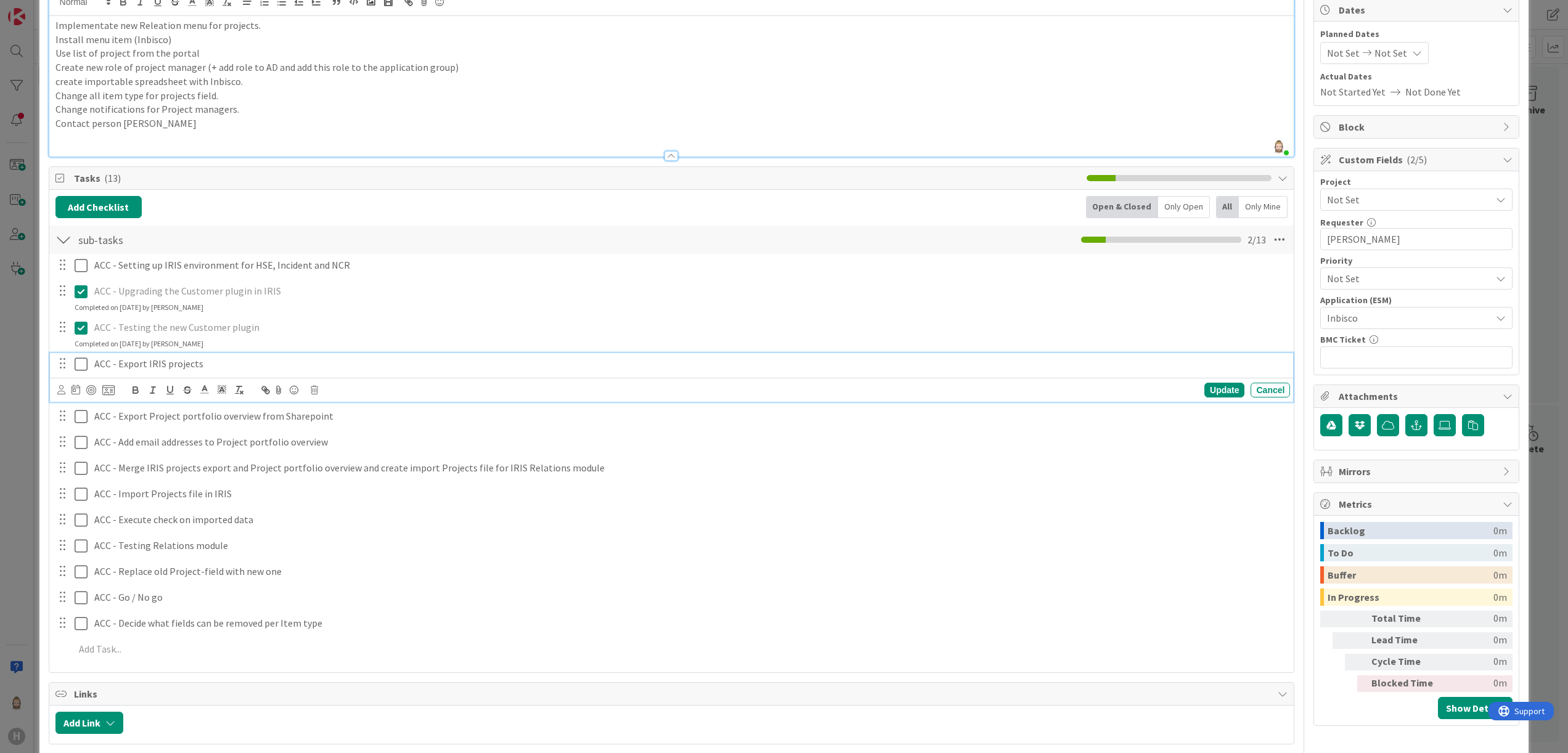
click at [84, 363] on icon at bounding box center [80, 364] width 13 height 15
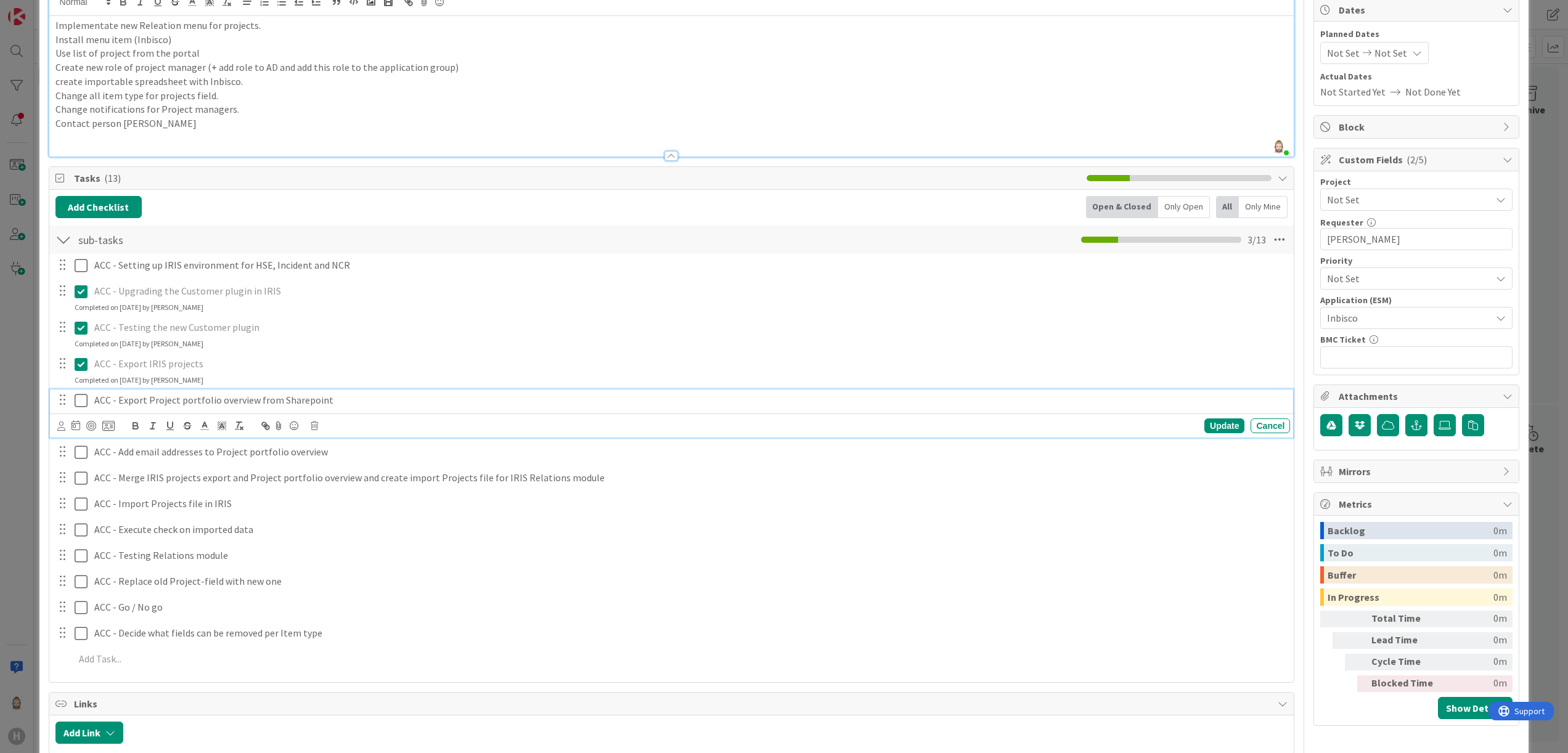
click at [80, 398] on icon at bounding box center [80, 401] width 13 height 15
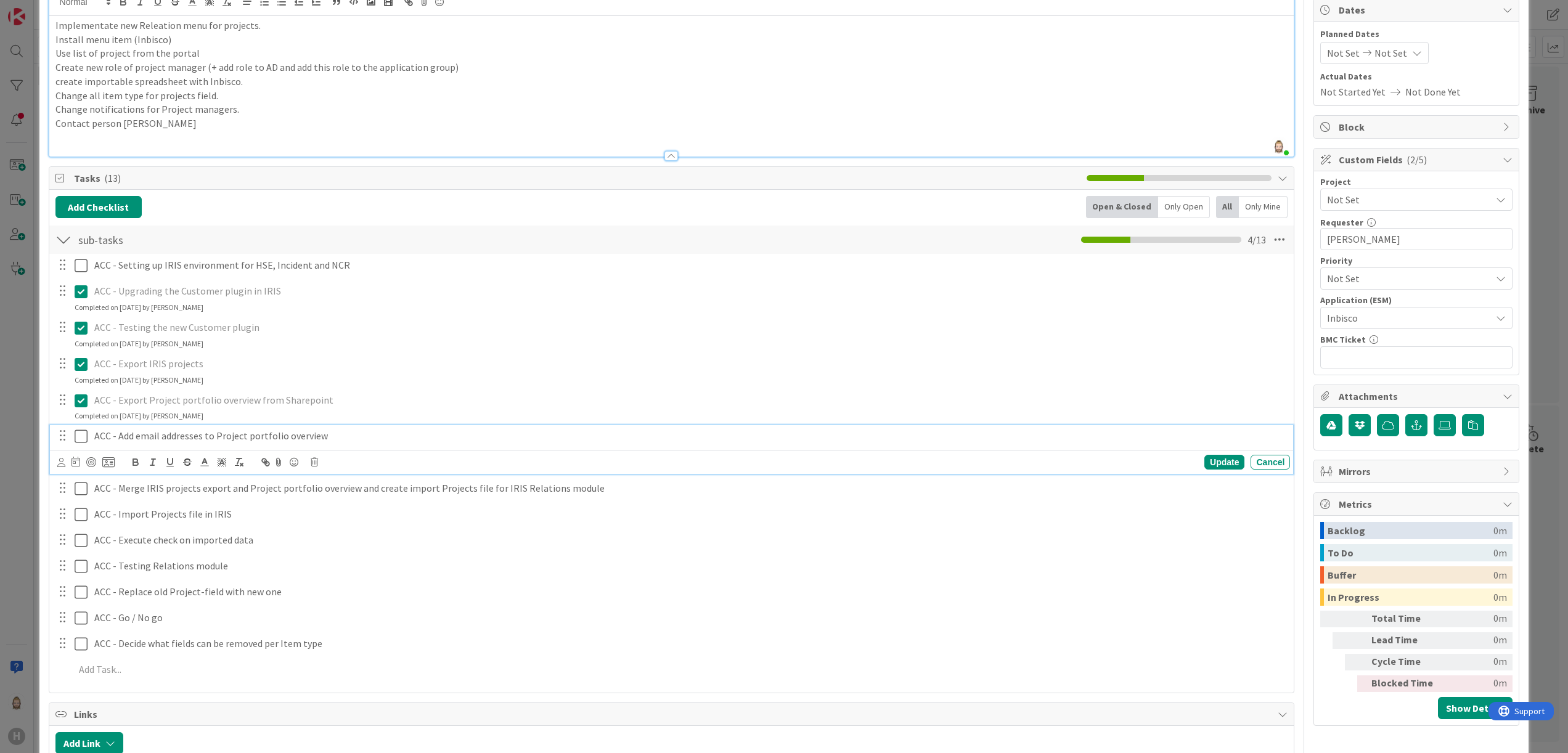
click at [78, 437] on icon at bounding box center [80, 437] width 13 height 15
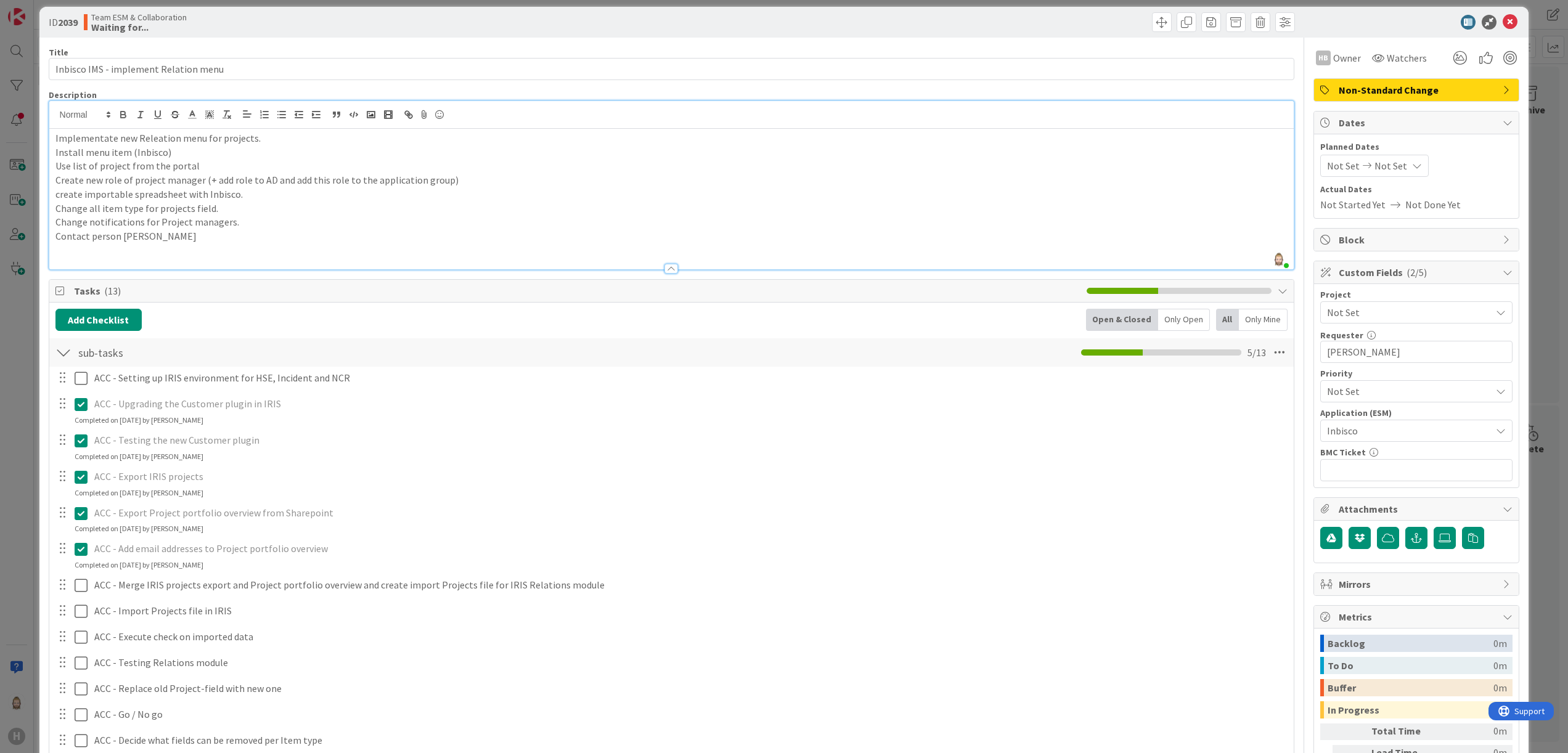
scroll to position [0, 0]
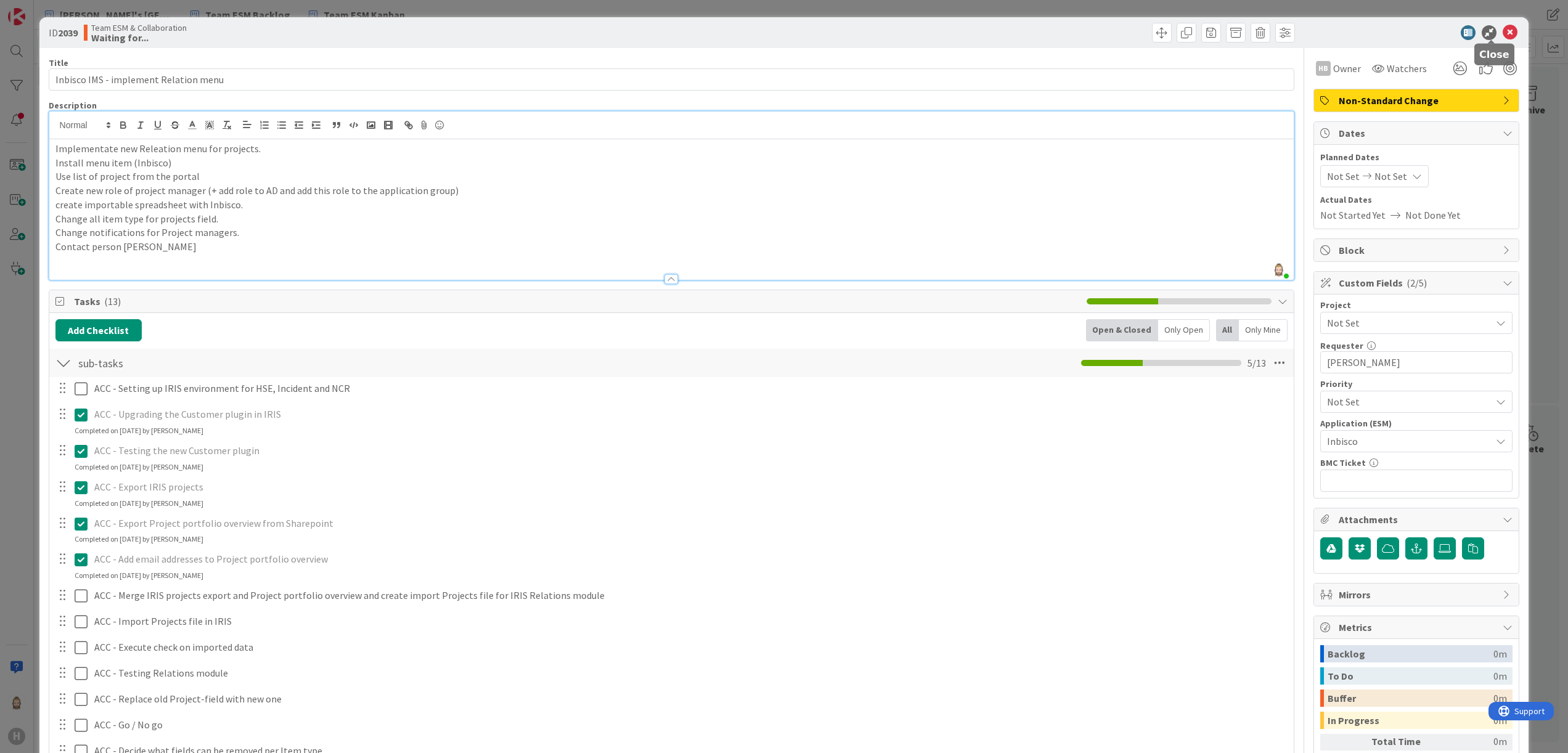
click at [1503, 35] on icon at bounding box center [1510, 33] width 15 height 15
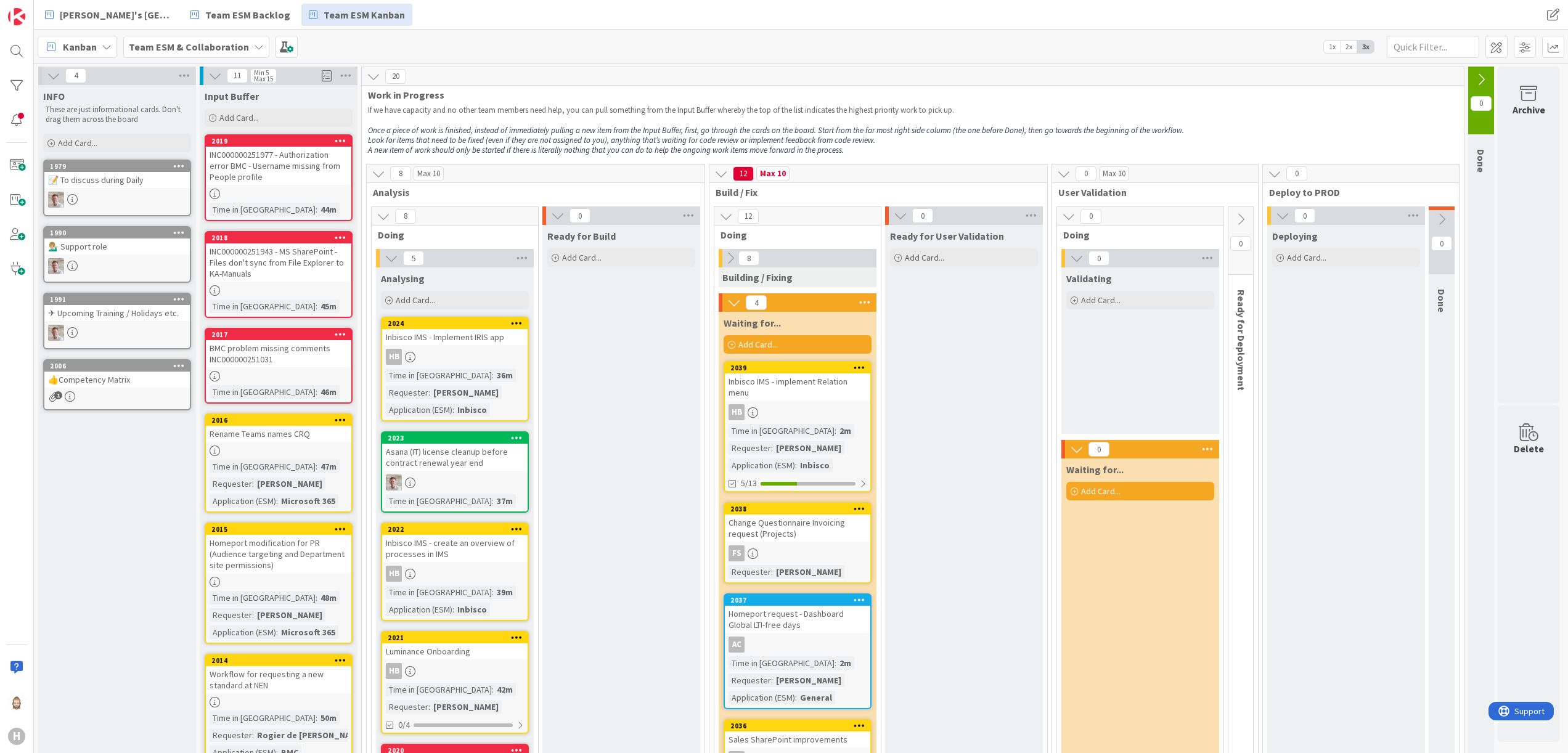
click at [906, 220] on icon at bounding box center [901, 216] width 14 height 14
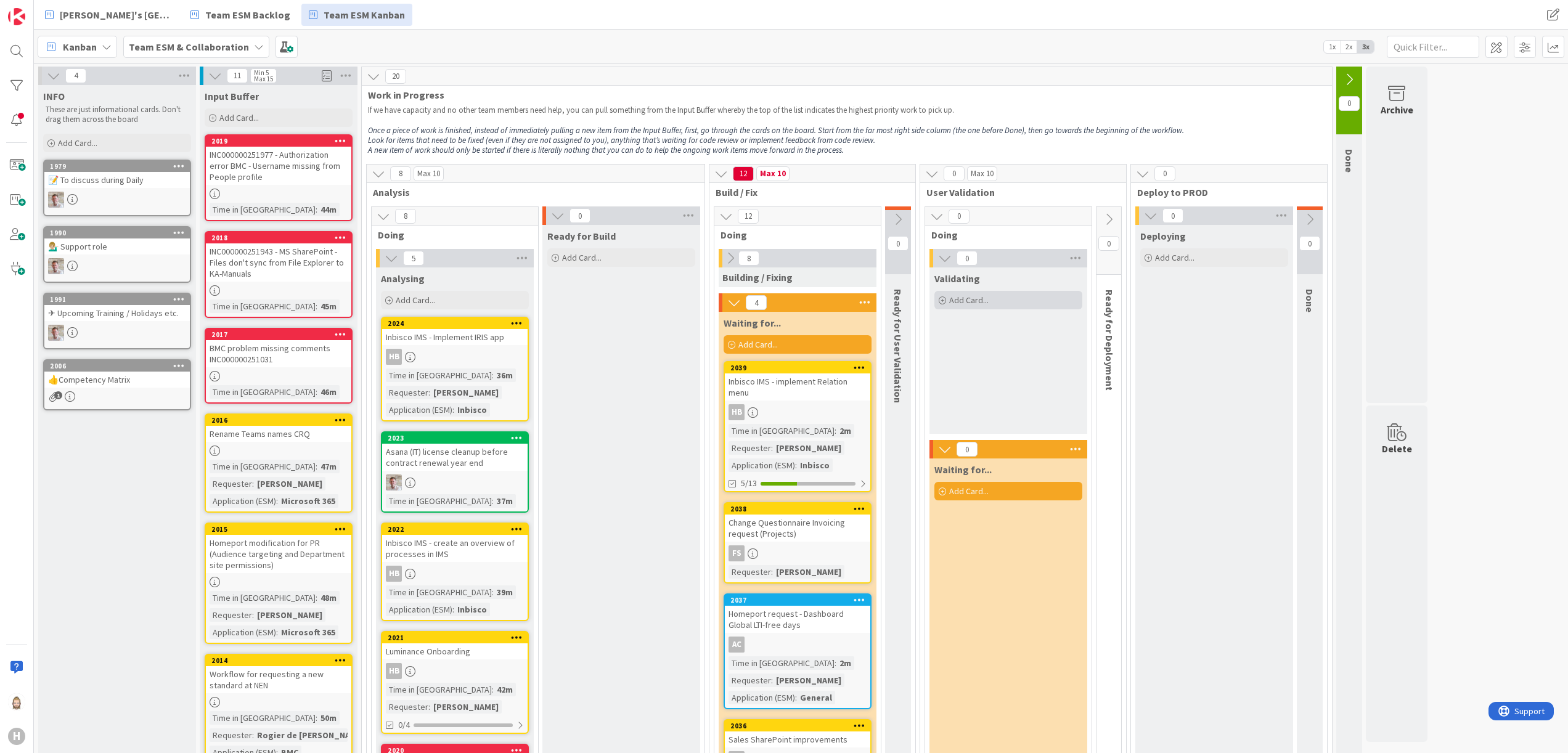
click at [980, 301] on span "Add Card..." at bounding box center [969, 300] width 40 height 11
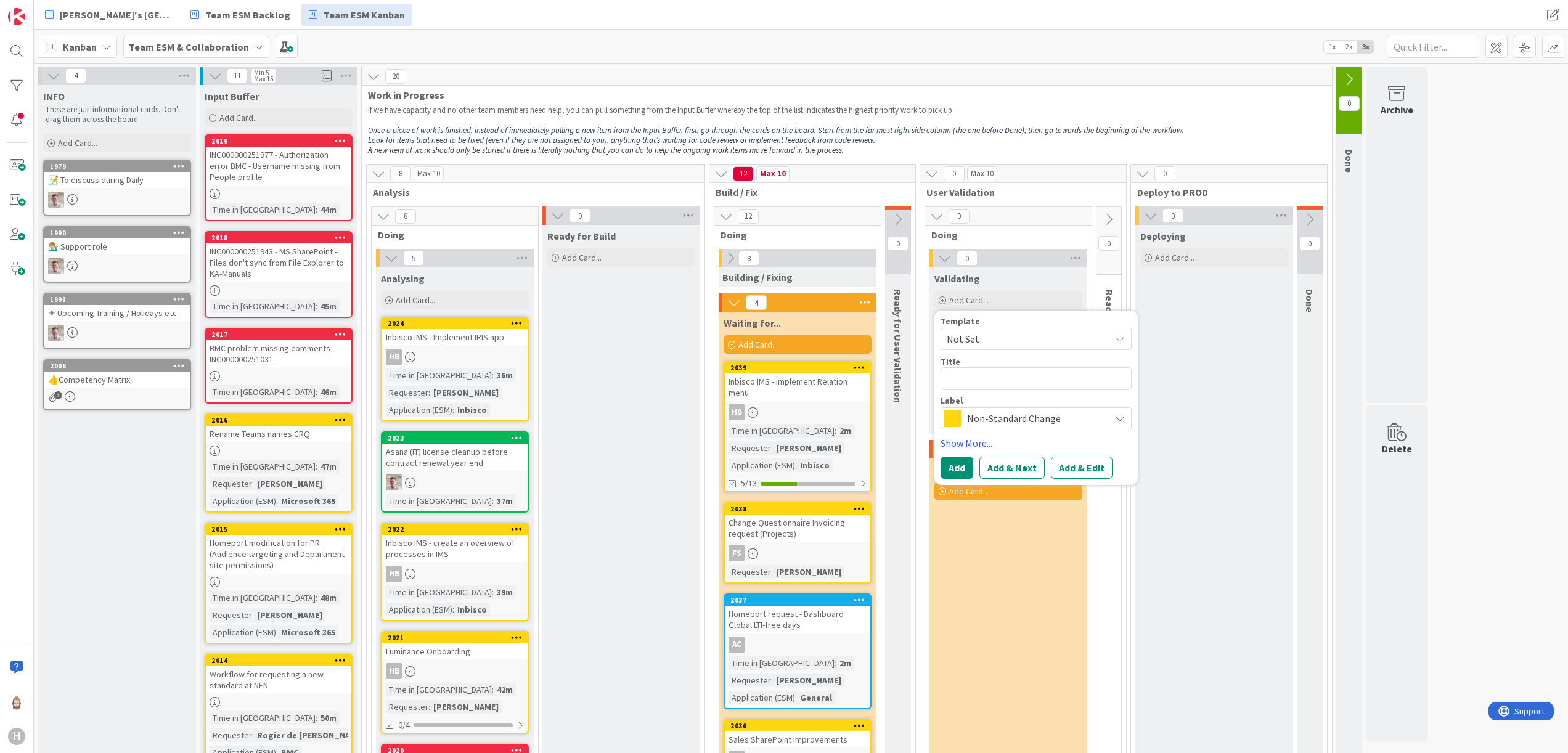
type textarea "x"
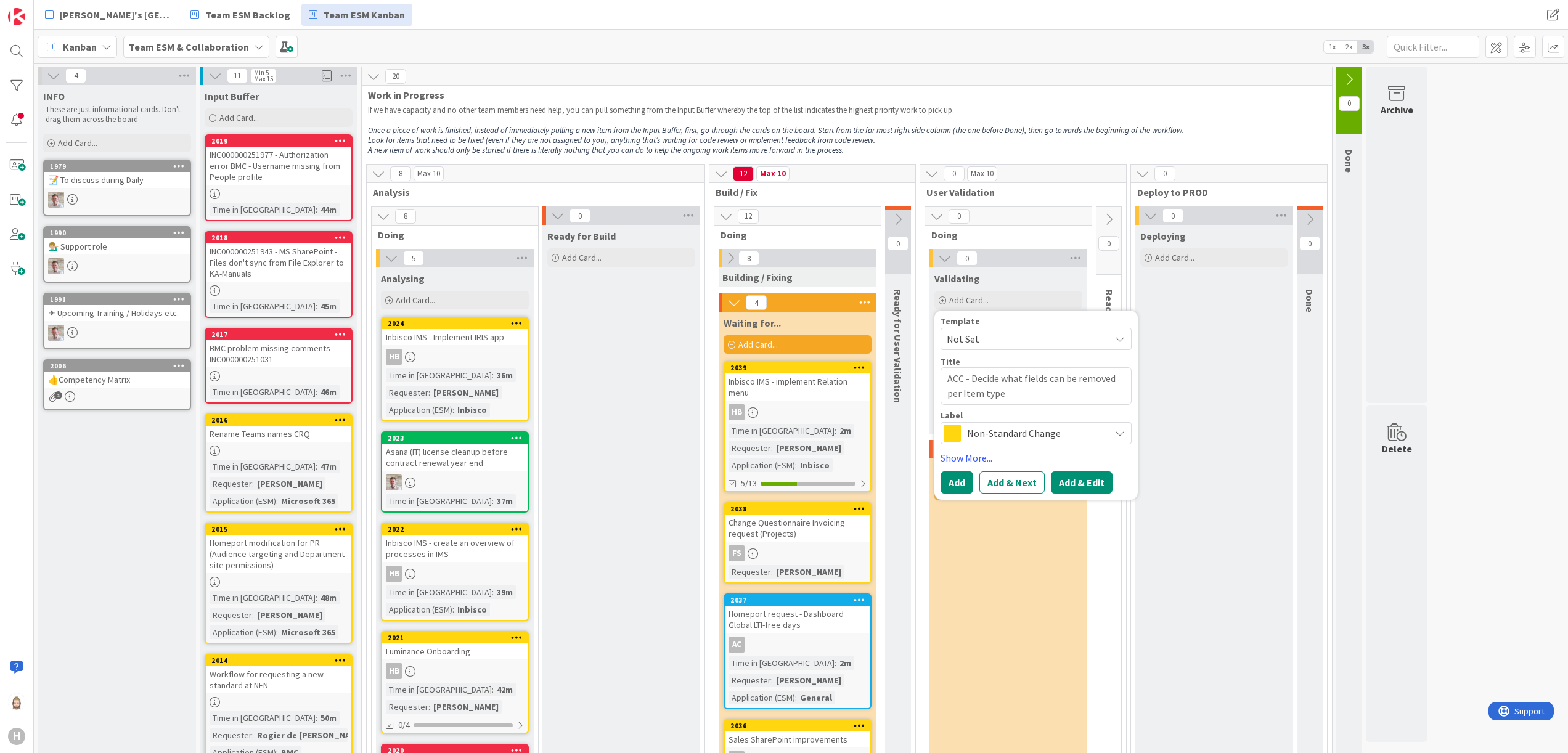
type textarea "ACC - Decide what fields can be removed per Item type"
click at [1086, 472] on button "Add & Edit" at bounding box center [1082, 482] width 61 height 23
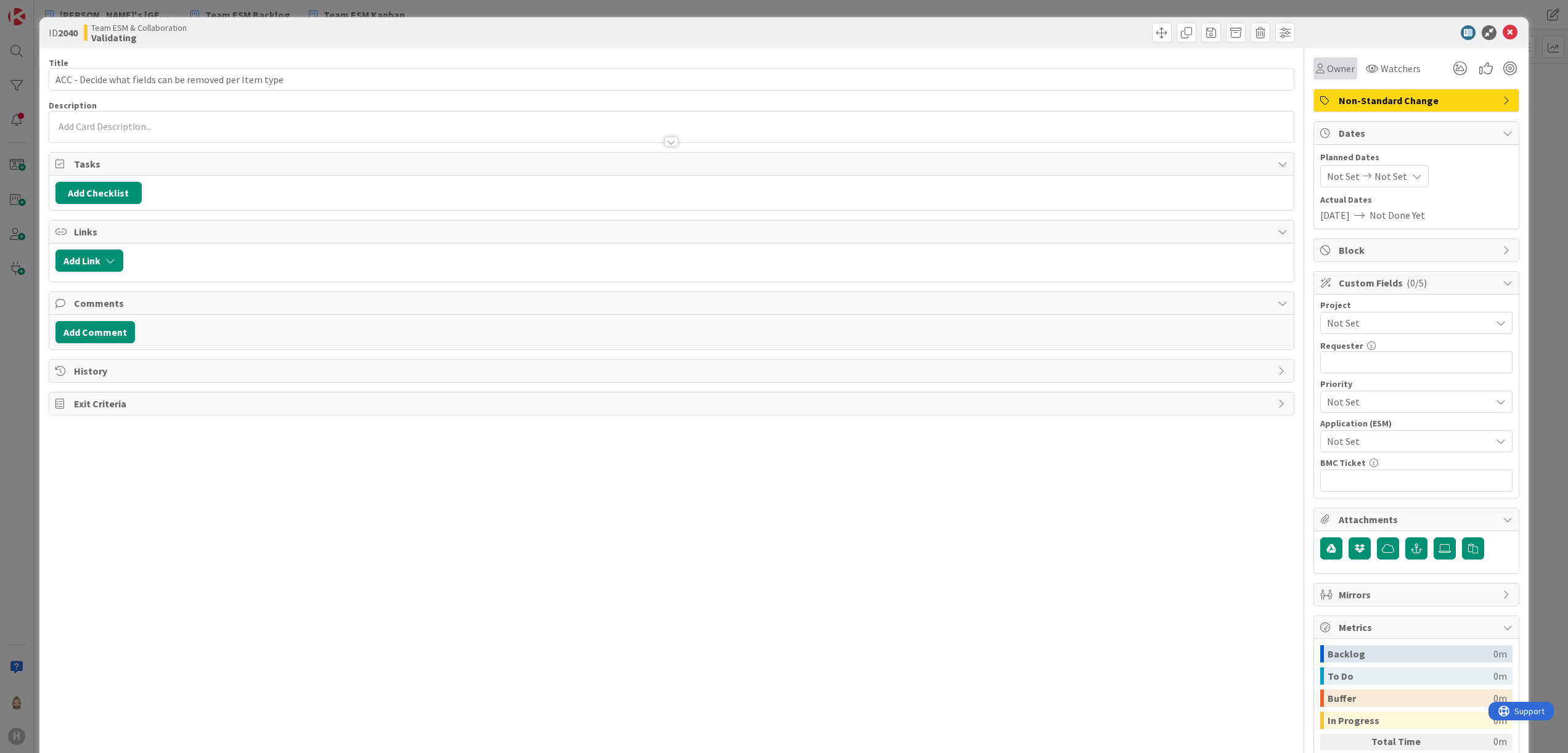
click at [1329, 65] on span "Owner" at bounding box center [1341, 68] width 28 height 15
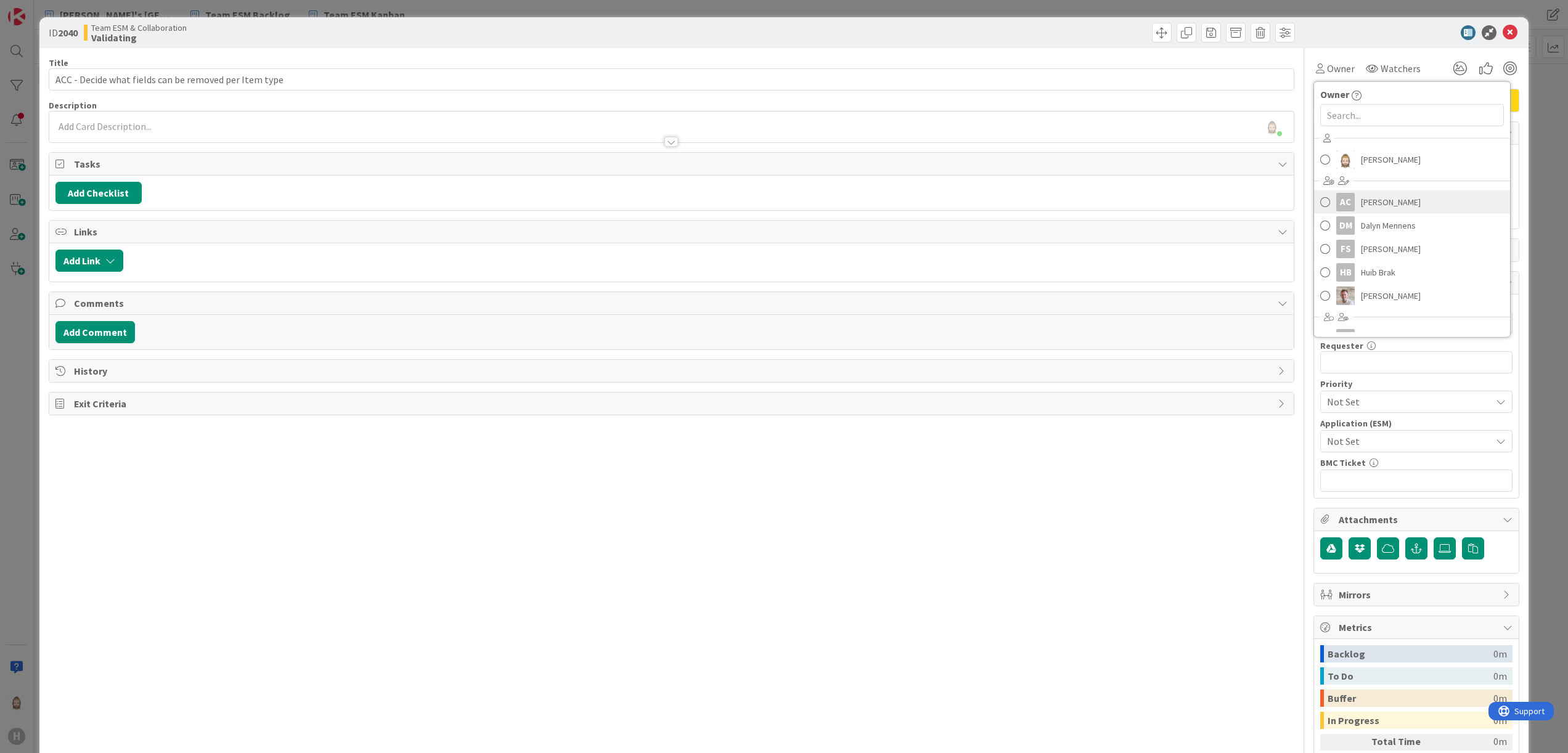
click at [1372, 196] on span "Akif Cevik" at bounding box center [1391, 202] width 60 height 18
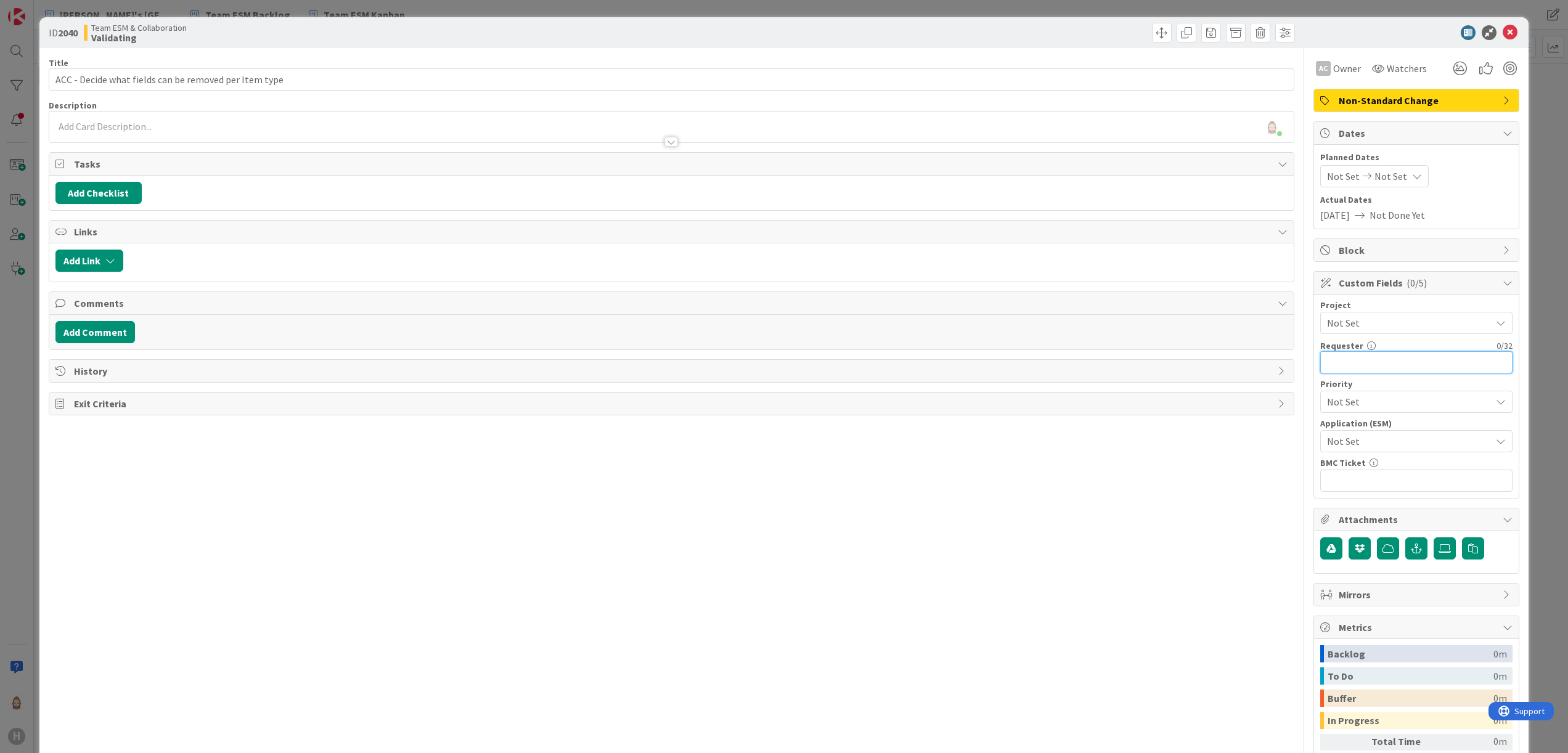
click at [1340, 360] on input "text" at bounding box center [1417, 362] width 192 height 23
paste input "[PERSON_NAME]"
type input "[PERSON_NAME]"
click at [1369, 439] on span "Not Set" at bounding box center [1406, 441] width 158 height 17
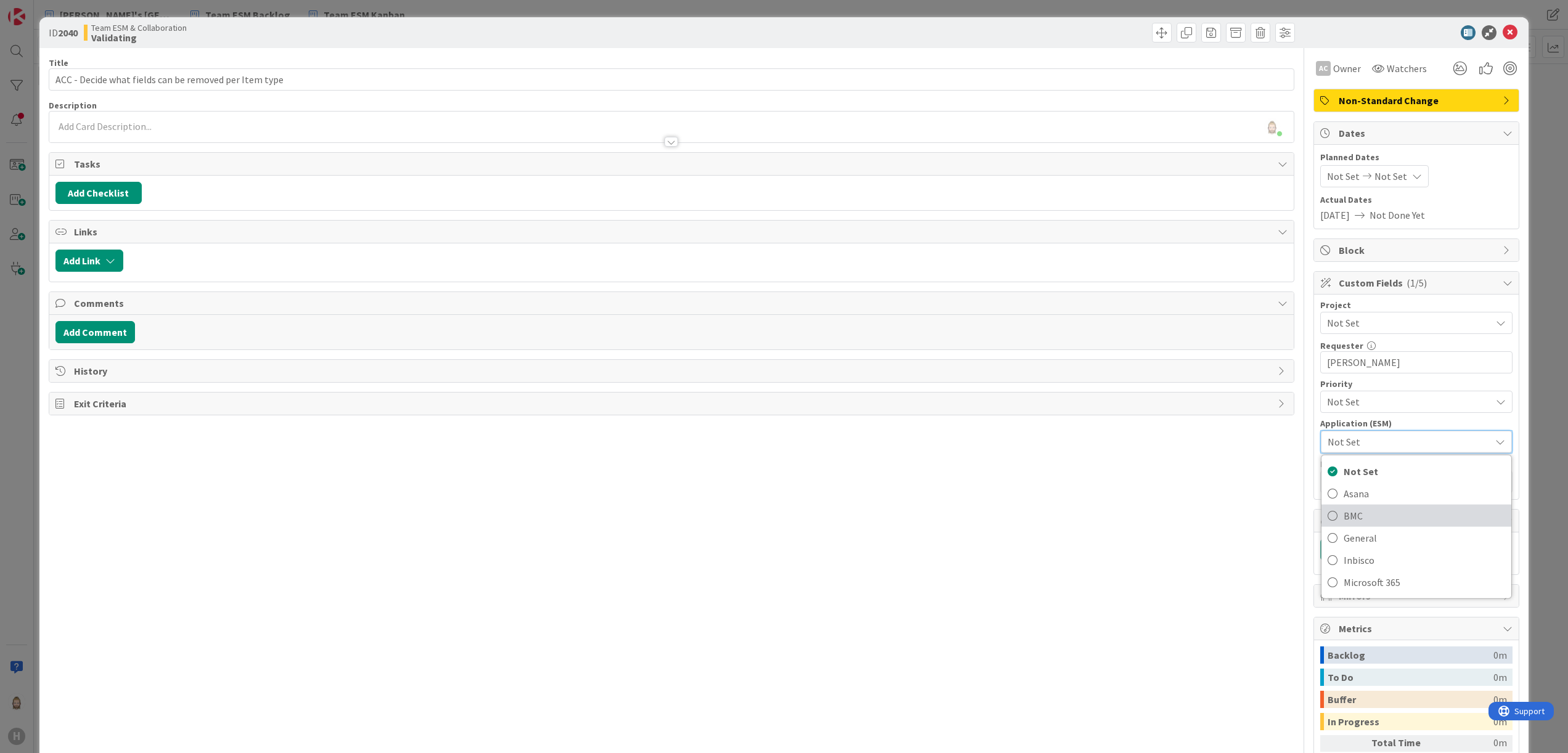
click at [1365, 521] on span "BMC" at bounding box center [1424, 516] width 162 height 18
click at [334, 126] on div "Rob van Wees just joined" at bounding box center [672, 127] width 1245 height 31
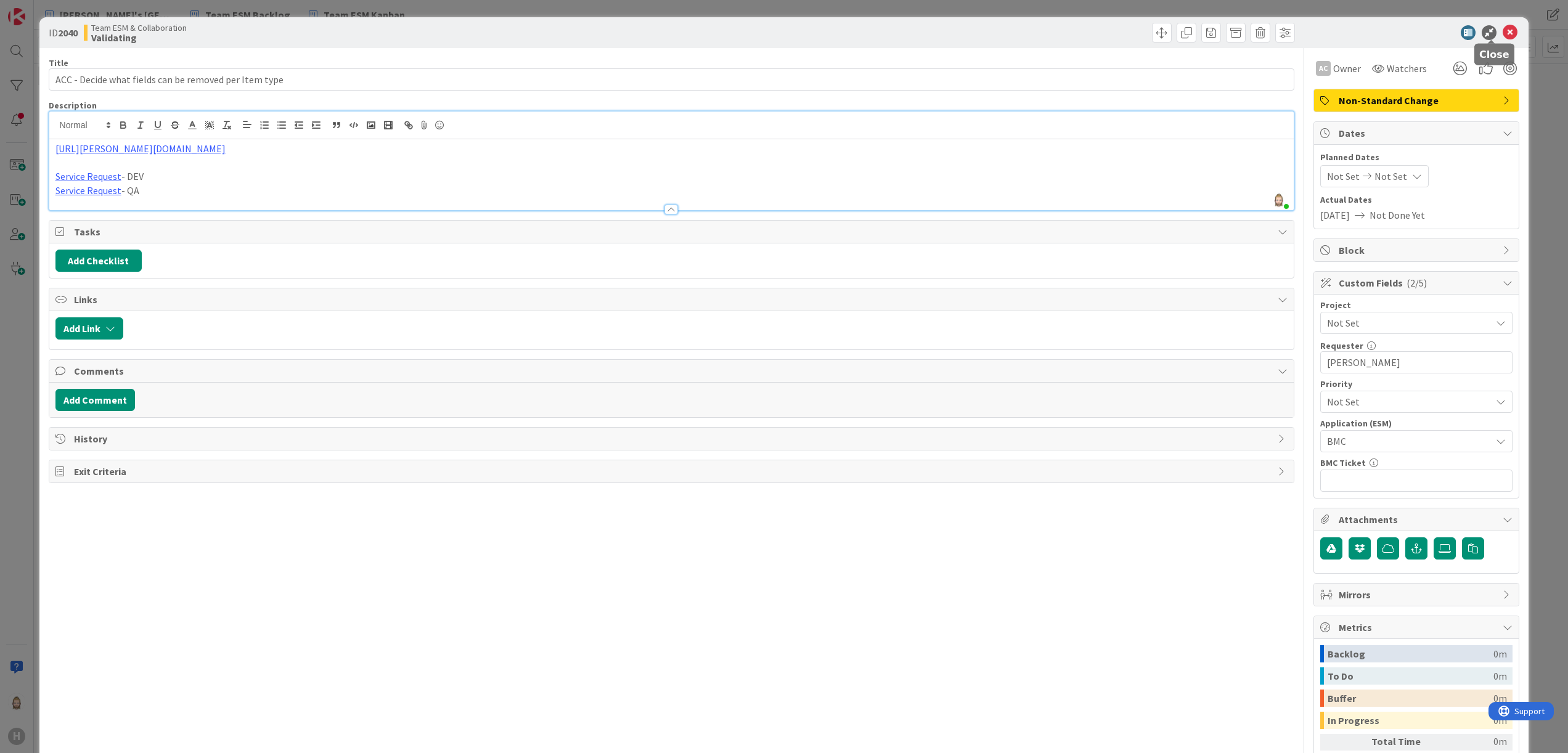
click at [1503, 35] on icon at bounding box center [1510, 33] width 15 height 15
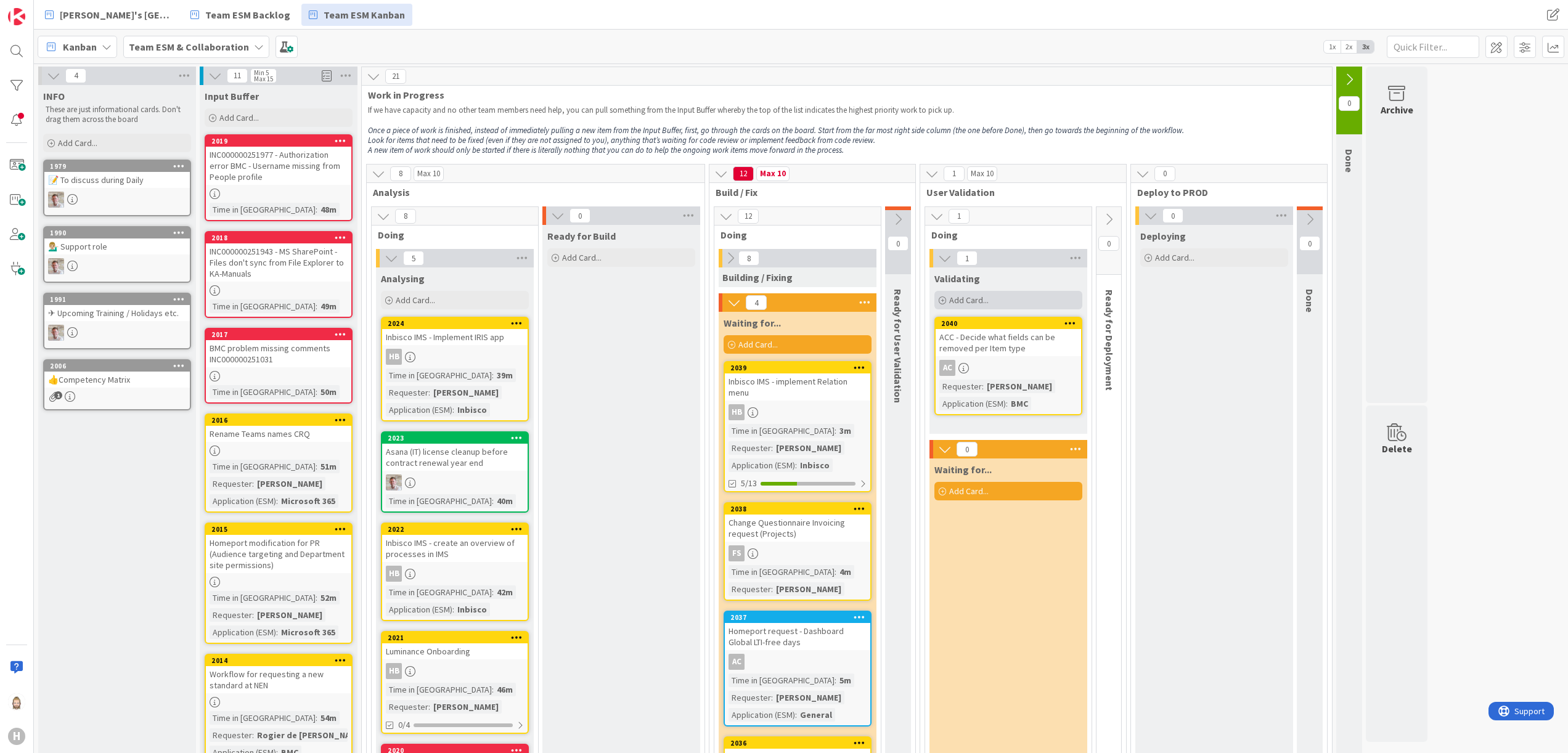
click at [1004, 298] on div "Add Card..." at bounding box center [1008, 300] width 148 height 18
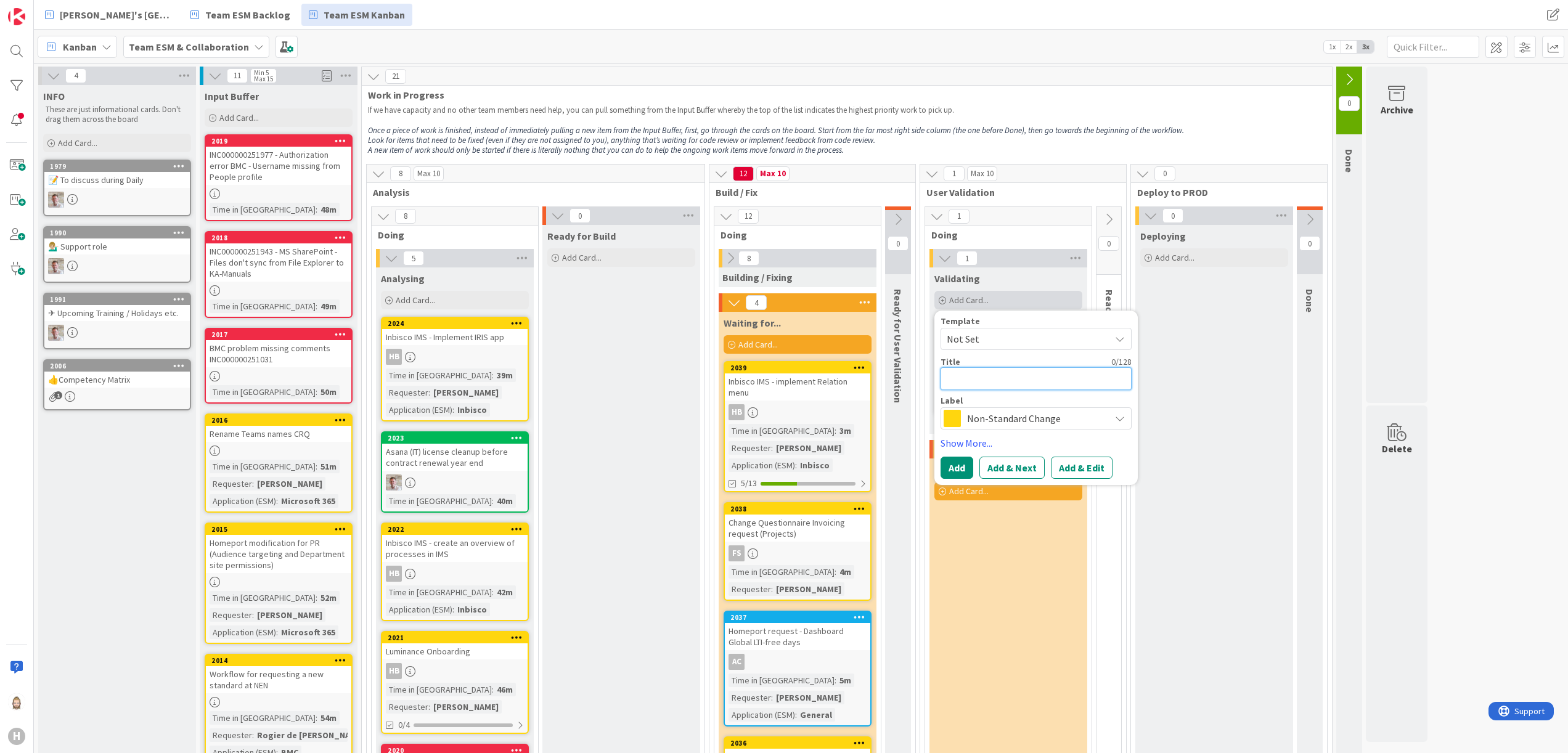
paste textarea "Modify Request for new project questionnaire"
type textarea "x"
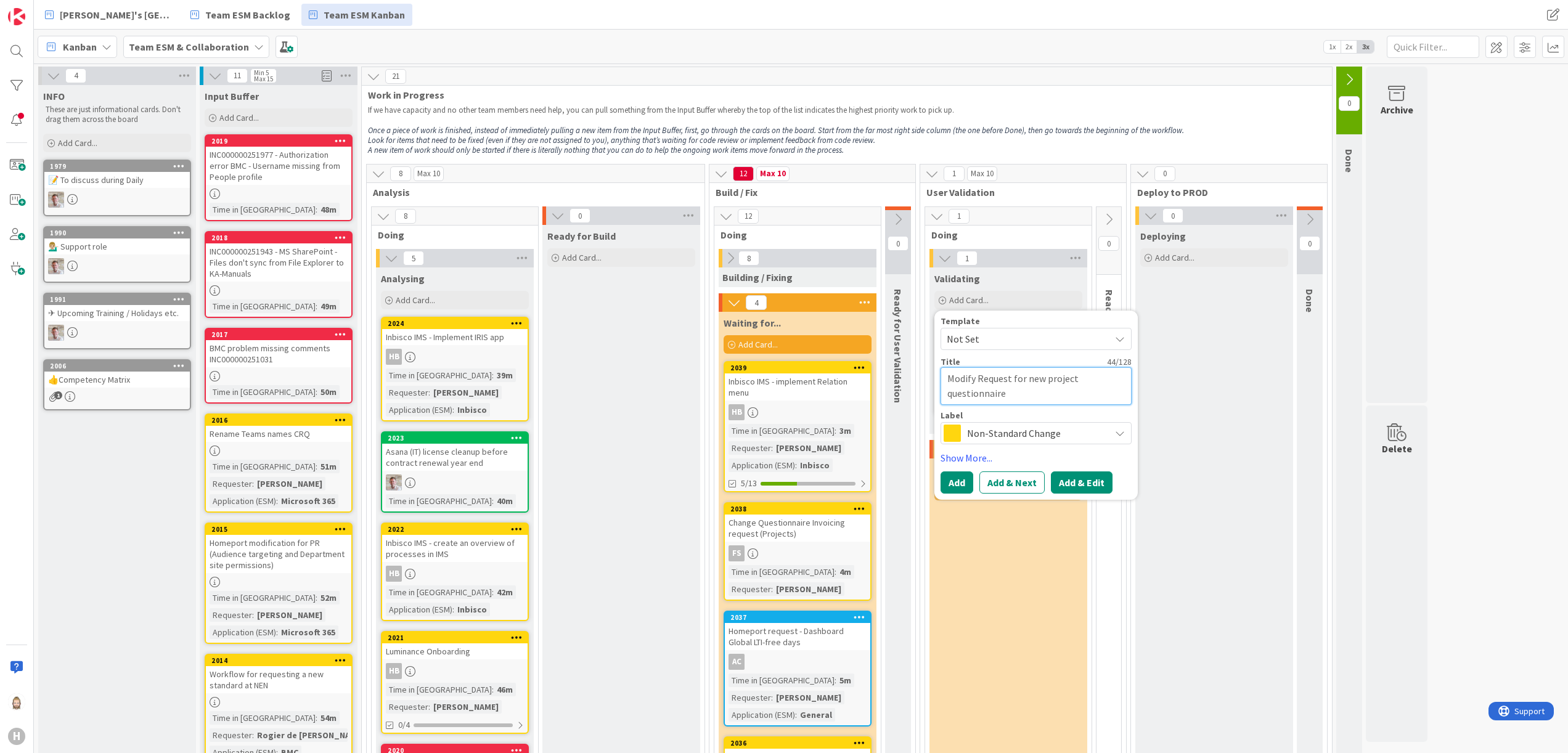
type textarea "Modify Request for new project questionnaire"
click at [1091, 472] on button "Add & Edit" at bounding box center [1082, 482] width 61 height 23
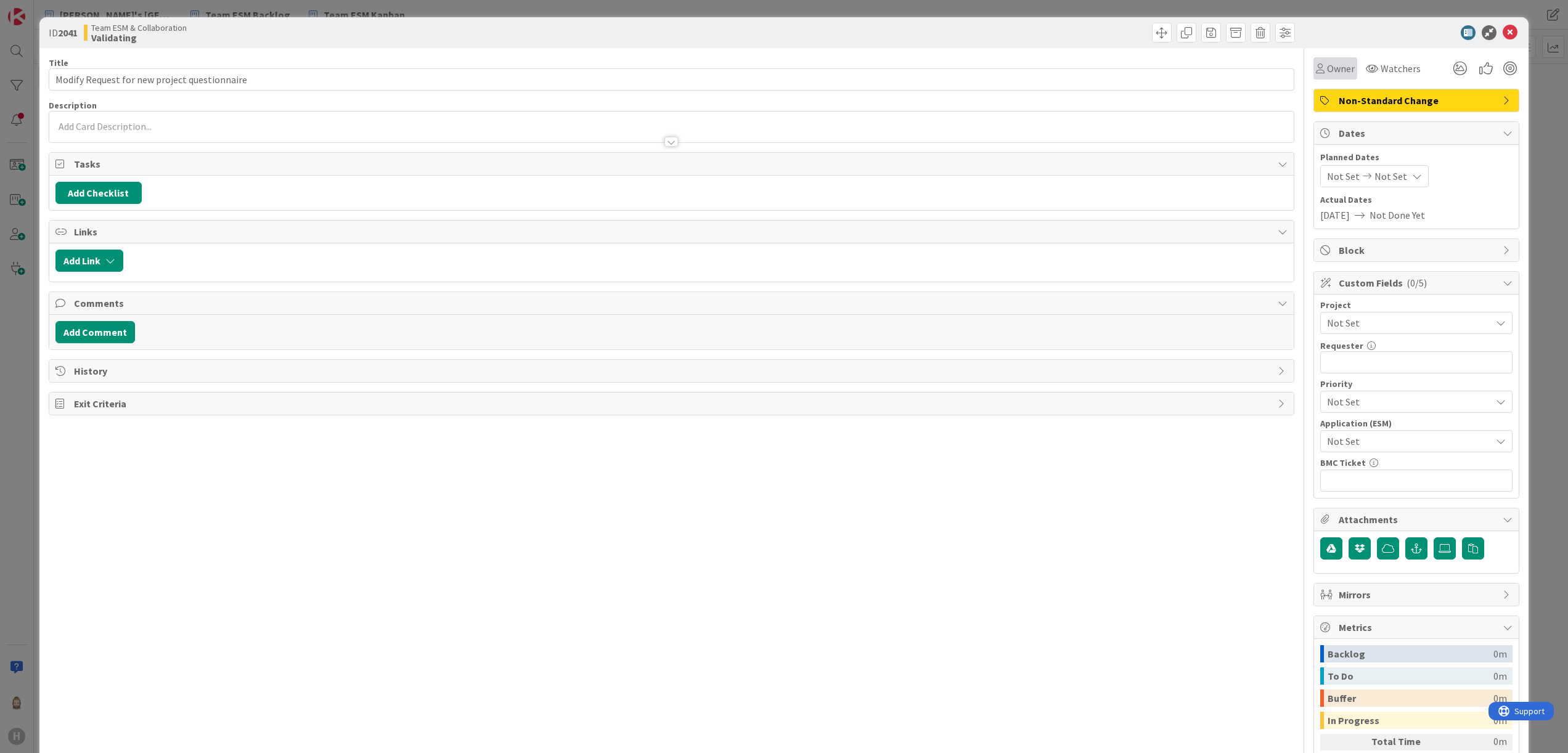
click at [1327, 69] on span "Owner" at bounding box center [1341, 68] width 28 height 15
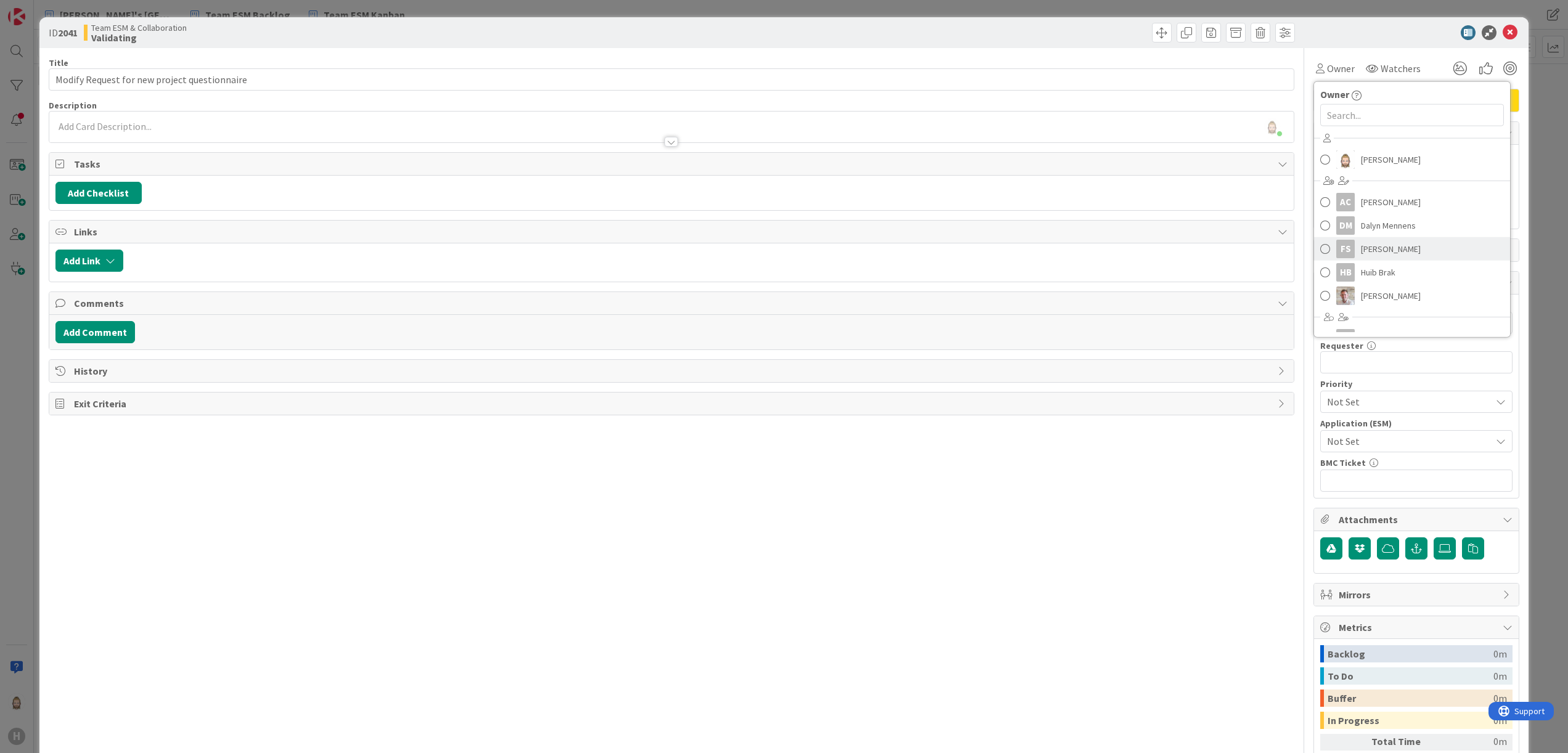
click at [1387, 248] on link "FS Frank Shen" at bounding box center [1412, 249] width 196 height 23
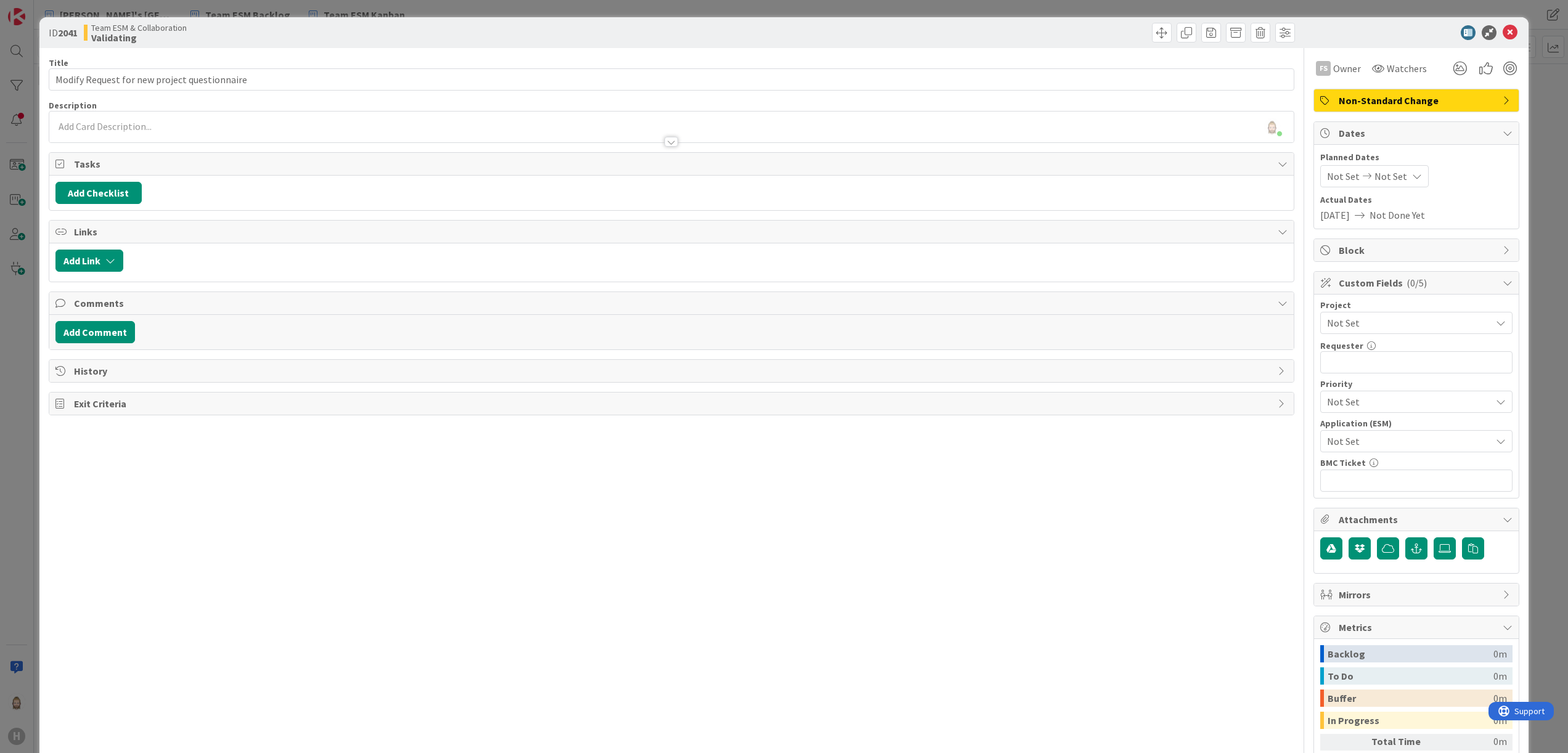
click at [1374, 439] on span "Not Set" at bounding box center [1406, 441] width 158 height 17
click at [1367, 516] on span "BMC" at bounding box center [1424, 516] width 162 height 18
click at [1342, 356] on input "text" at bounding box center [1417, 362] width 192 height 23
paste input "[PERSON_NAME]"
type input "[PERSON_NAME]"
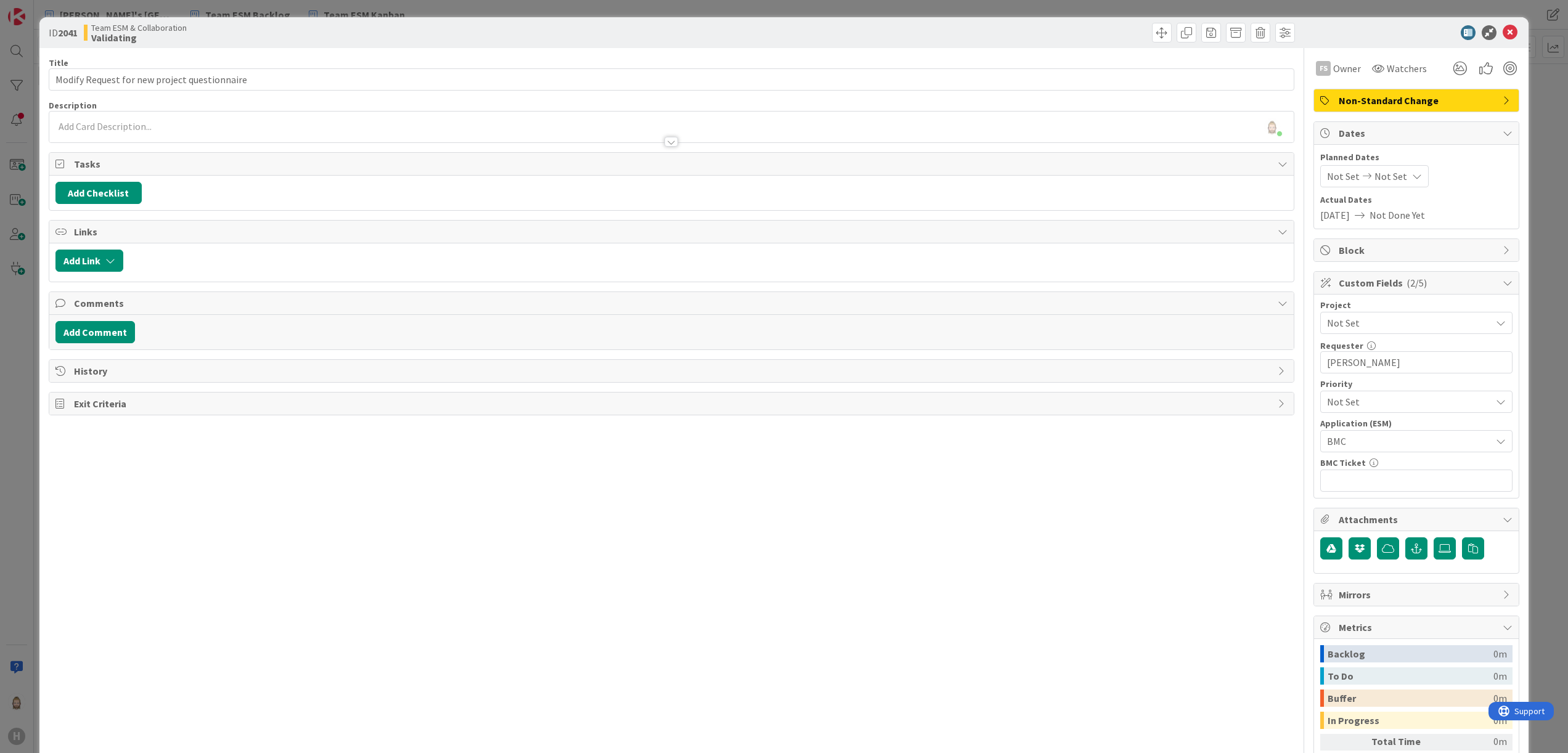
click at [284, 123] on div "Rob van Wees just joined" at bounding box center [672, 127] width 1245 height 31
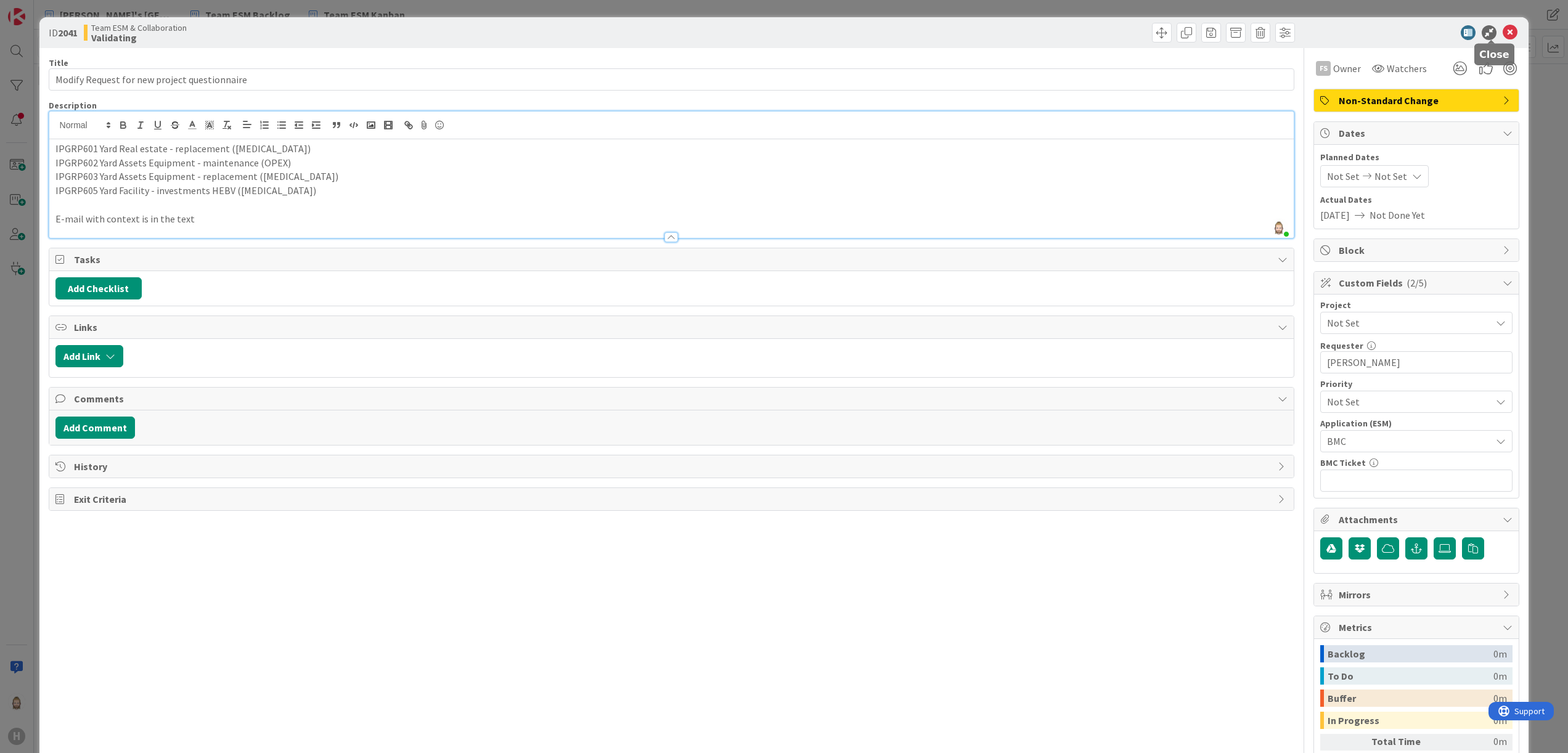
click at [1503, 33] on icon at bounding box center [1510, 33] width 15 height 15
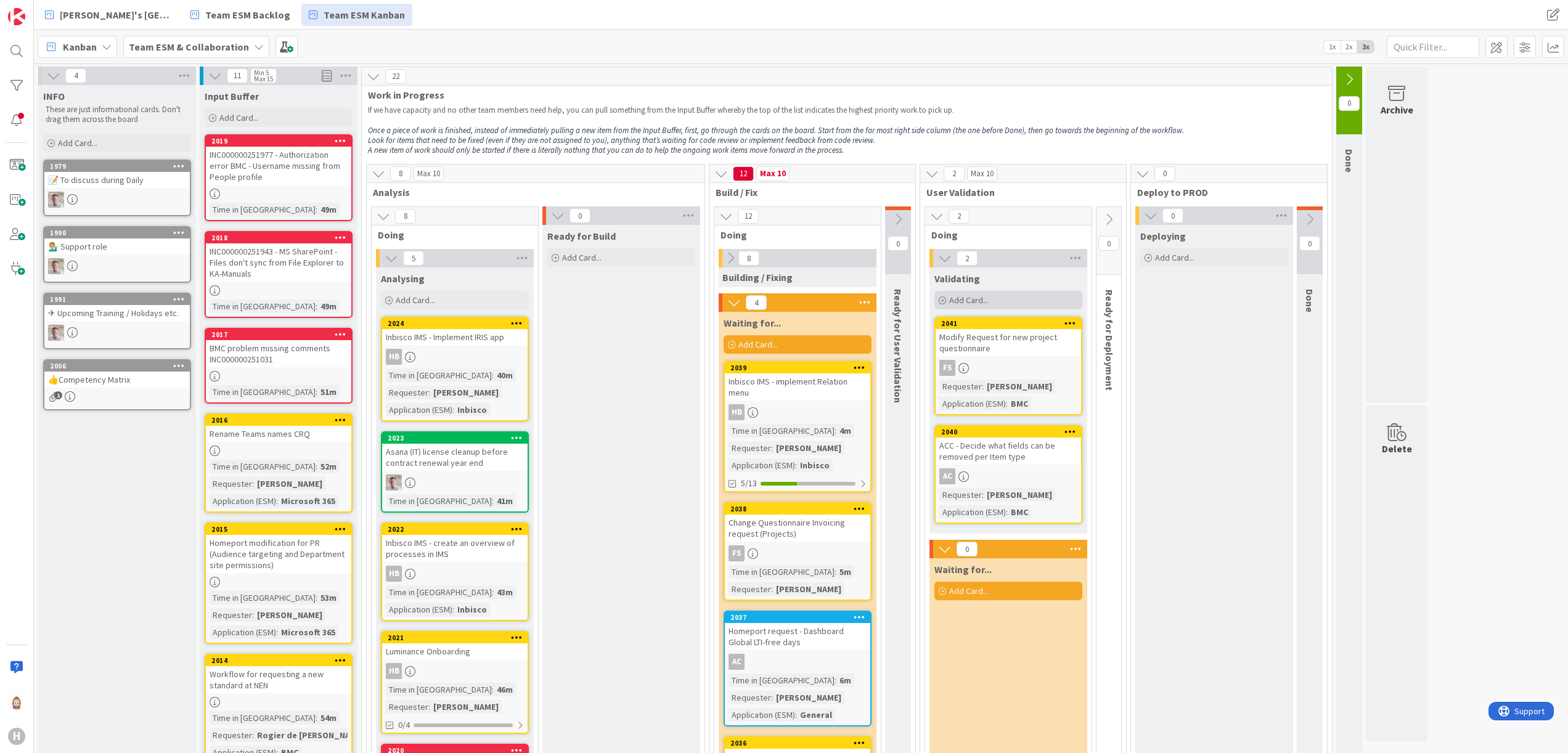
click at [972, 299] on span "Add Card..." at bounding box center [969, 300] width 40 height 11
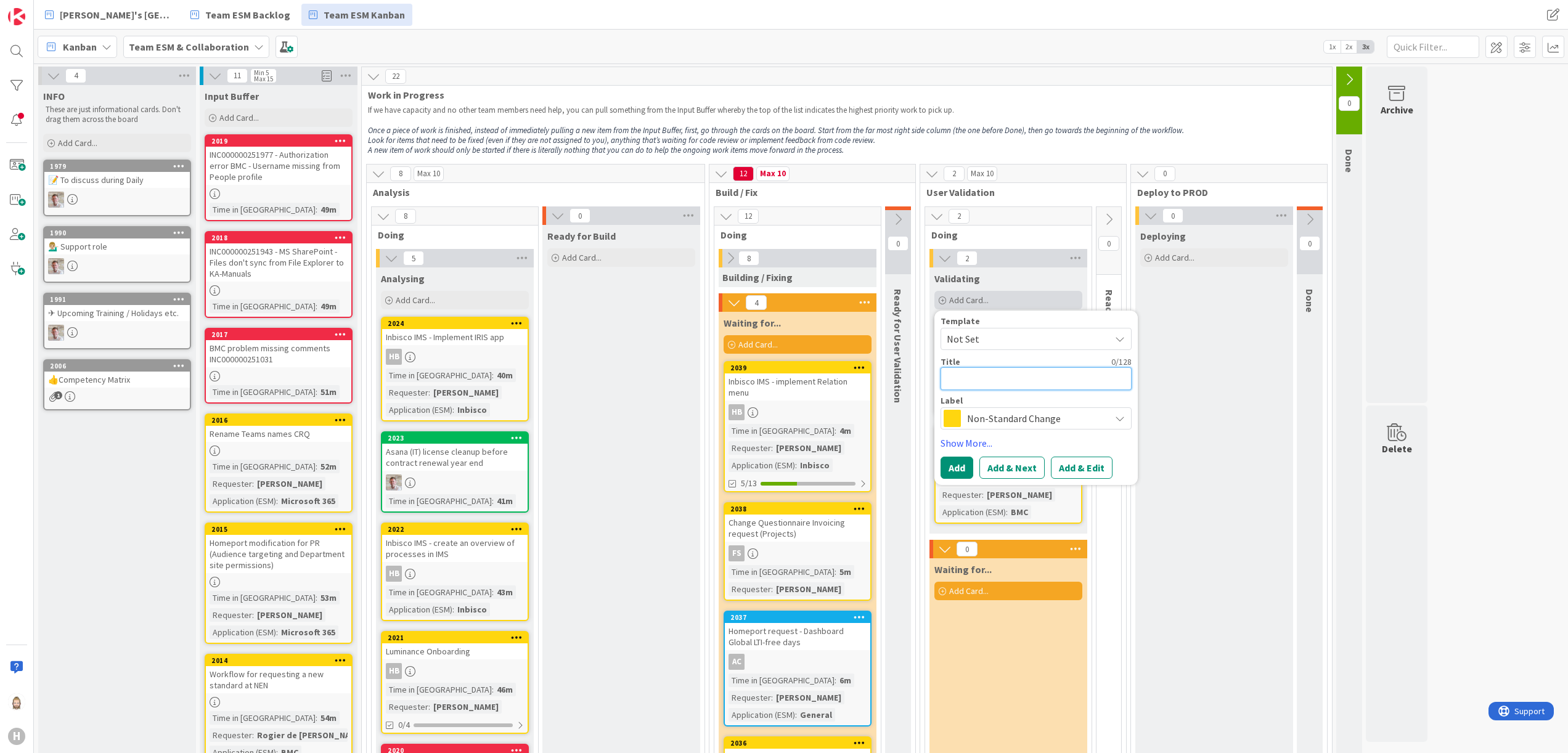
paste textarea "Prepayment of expense(s) – Request Service Portal"
type textarea "x"
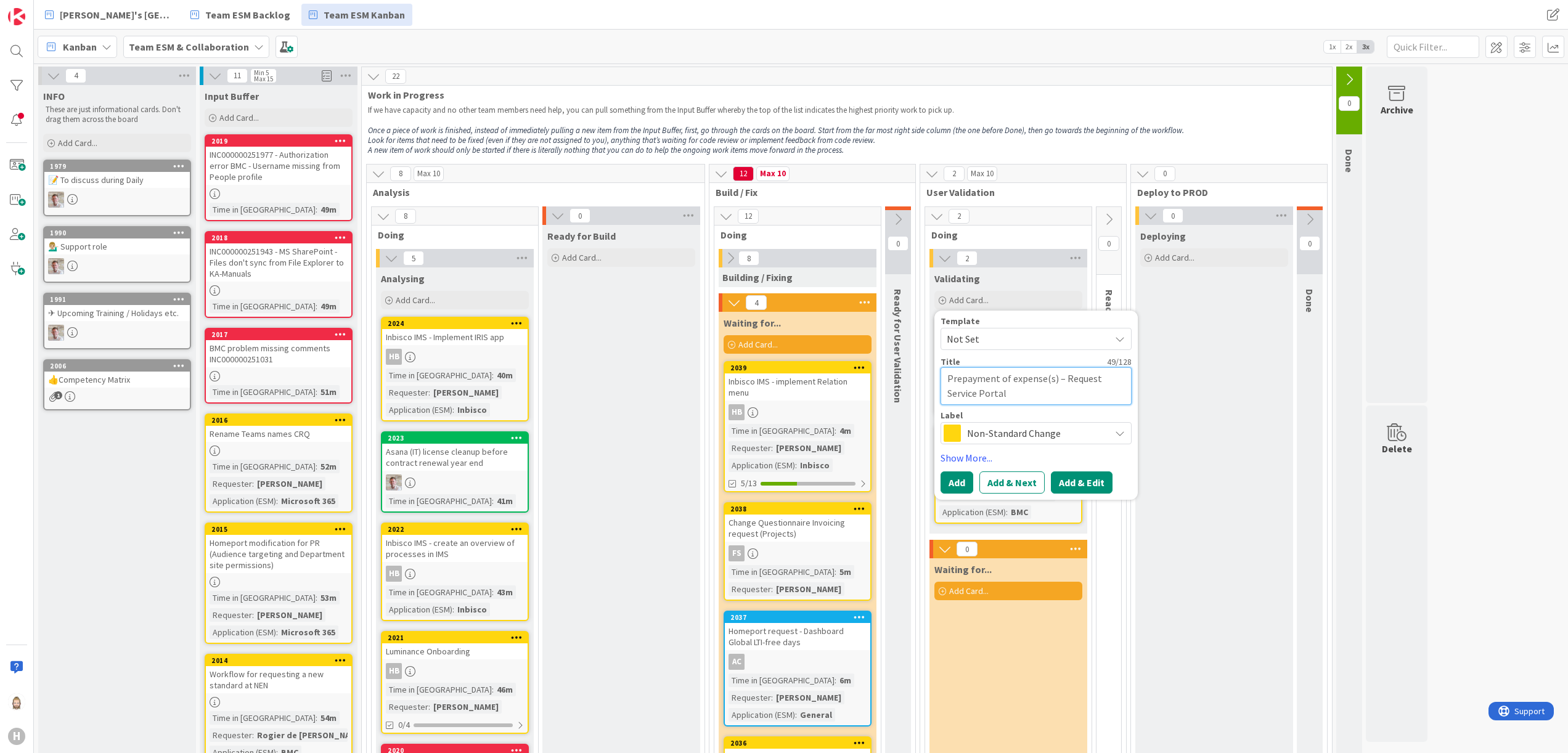
type textarea "Prepayment of expense(s) – Request Service Portal"
click at [1102, 477] on button "Add & Edit" at bounding box center [1082, 482] width 61 height 23
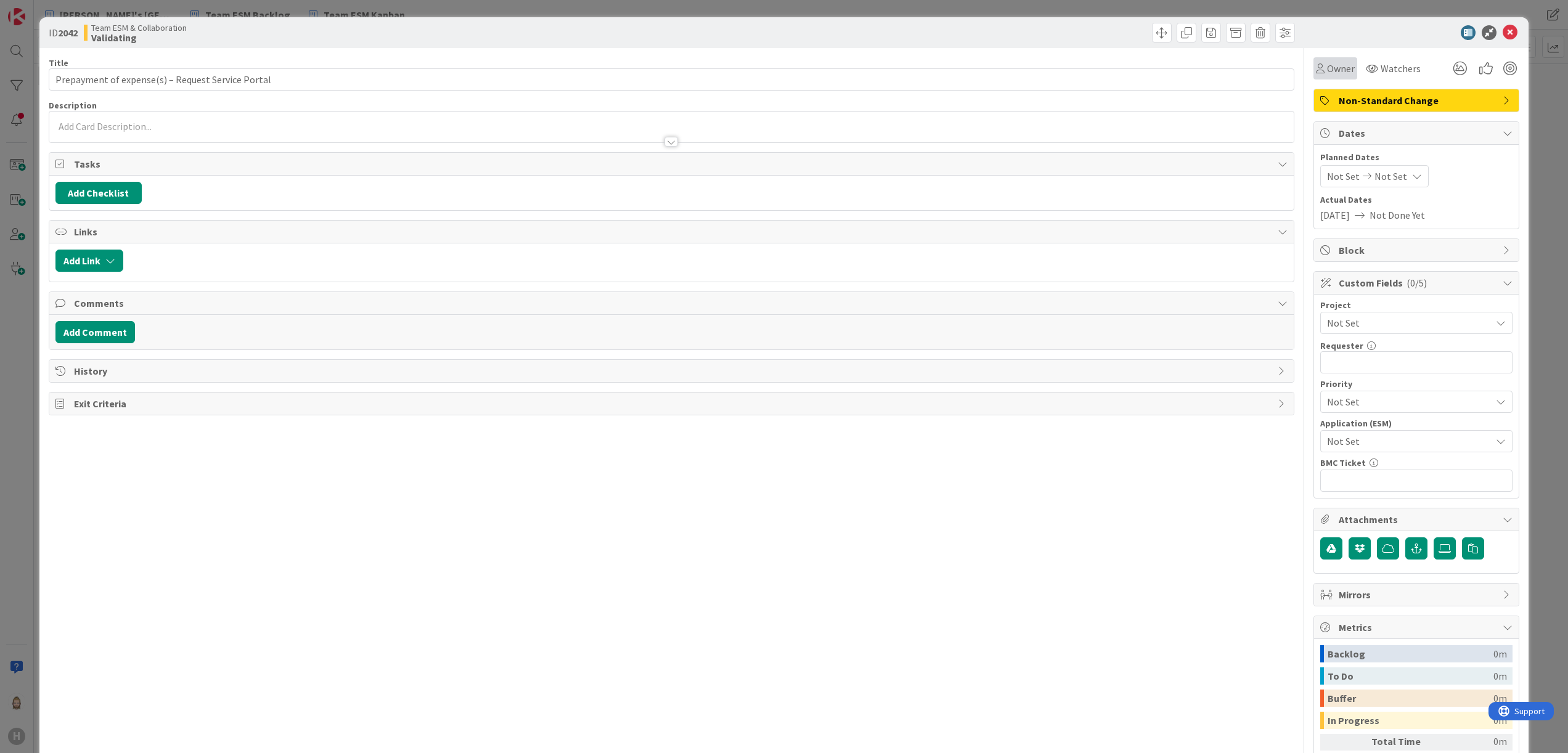
click at [1327, 61] on span "Owner" at bounding box center [1341, 68] width 28 height 15
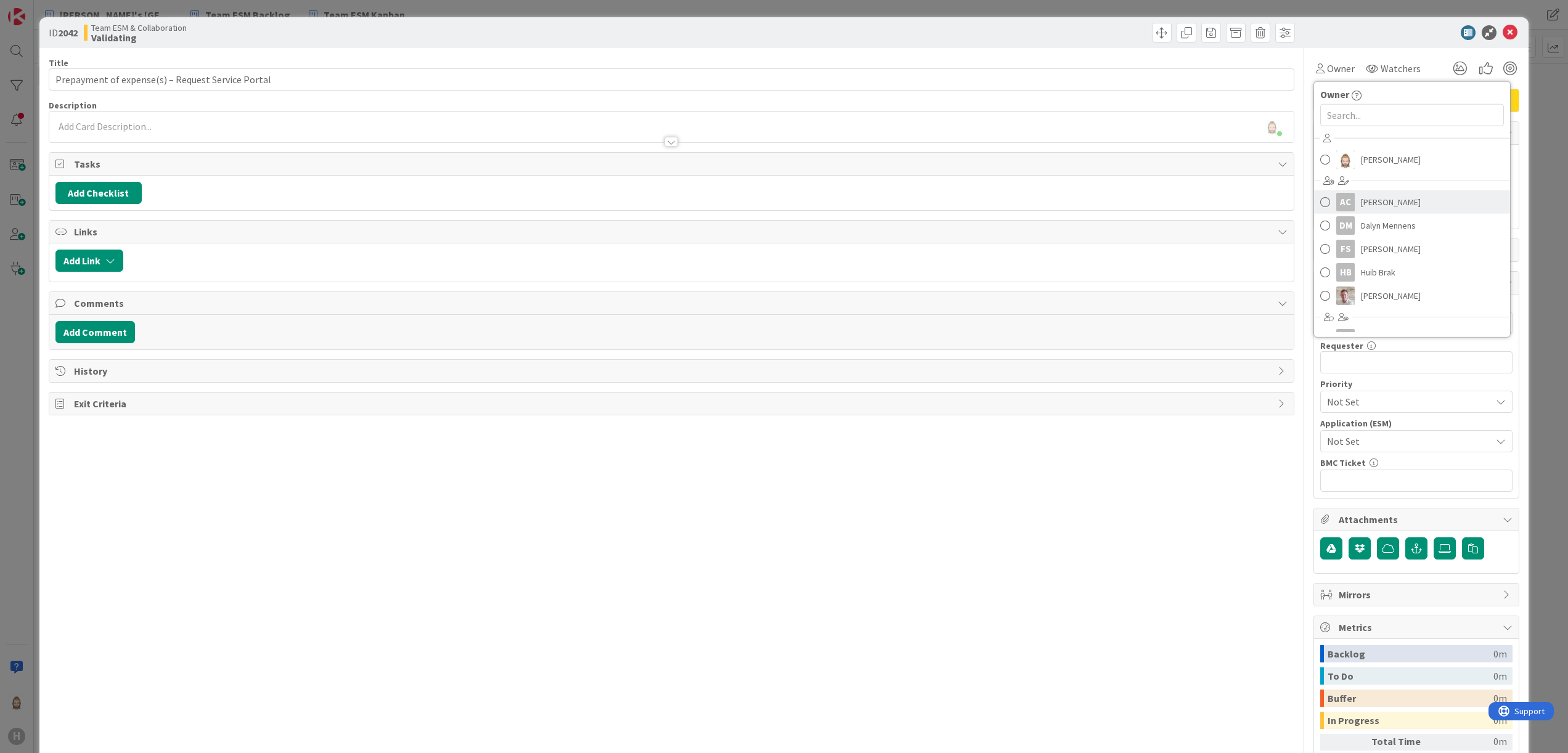
click at [1371, 198] on span "Akif Cevik" at bounding box center [1391, 202] width 60 height 18
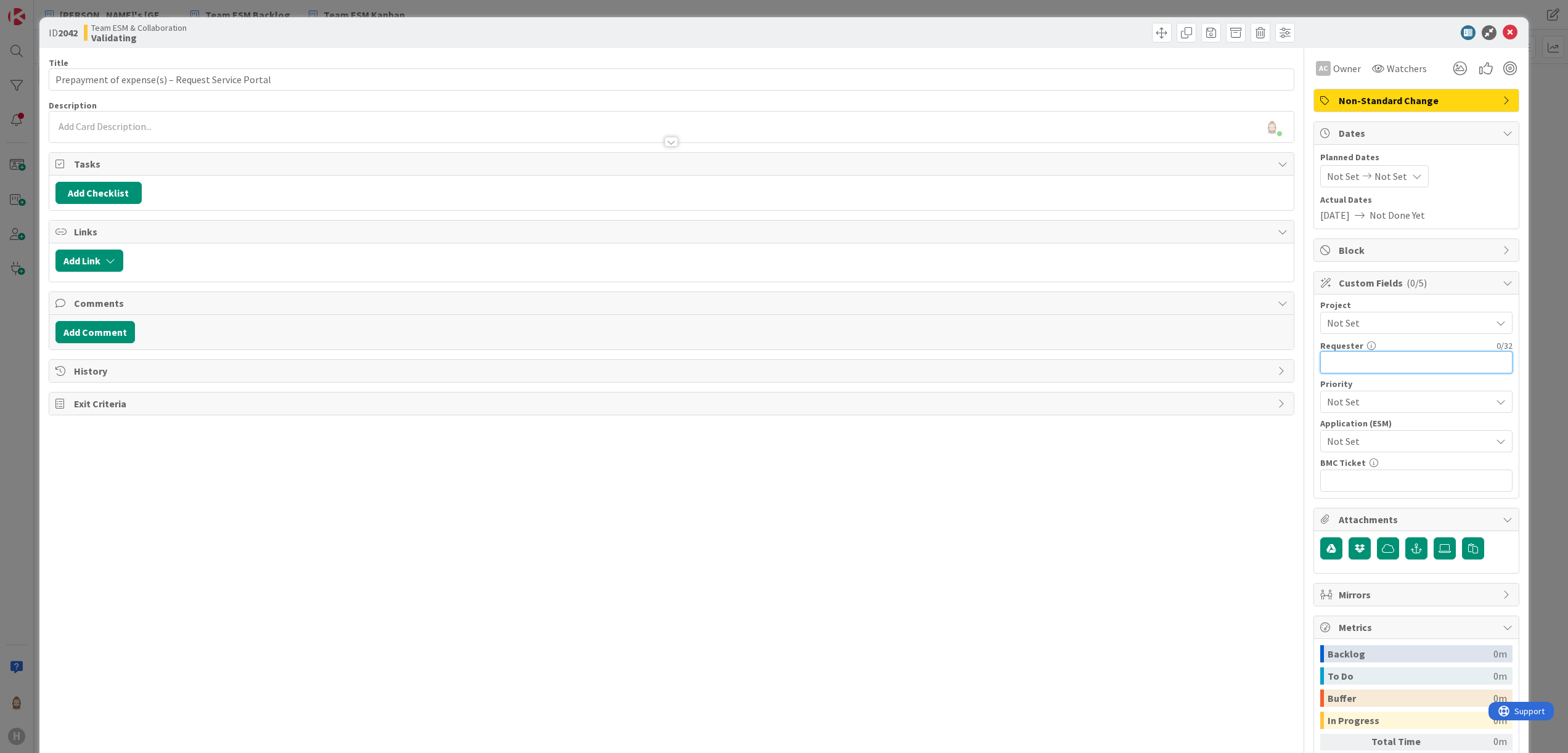
click at [1367, 366] on input "text" at bounding box center [1417, 362] width 192 height 23
paste input "[PERSON_NAME]"
type input "[PERSON_NAME]"
click at [1379, 437] on span "Not Set" at bounding box center [1406, 441] width 158 height 17
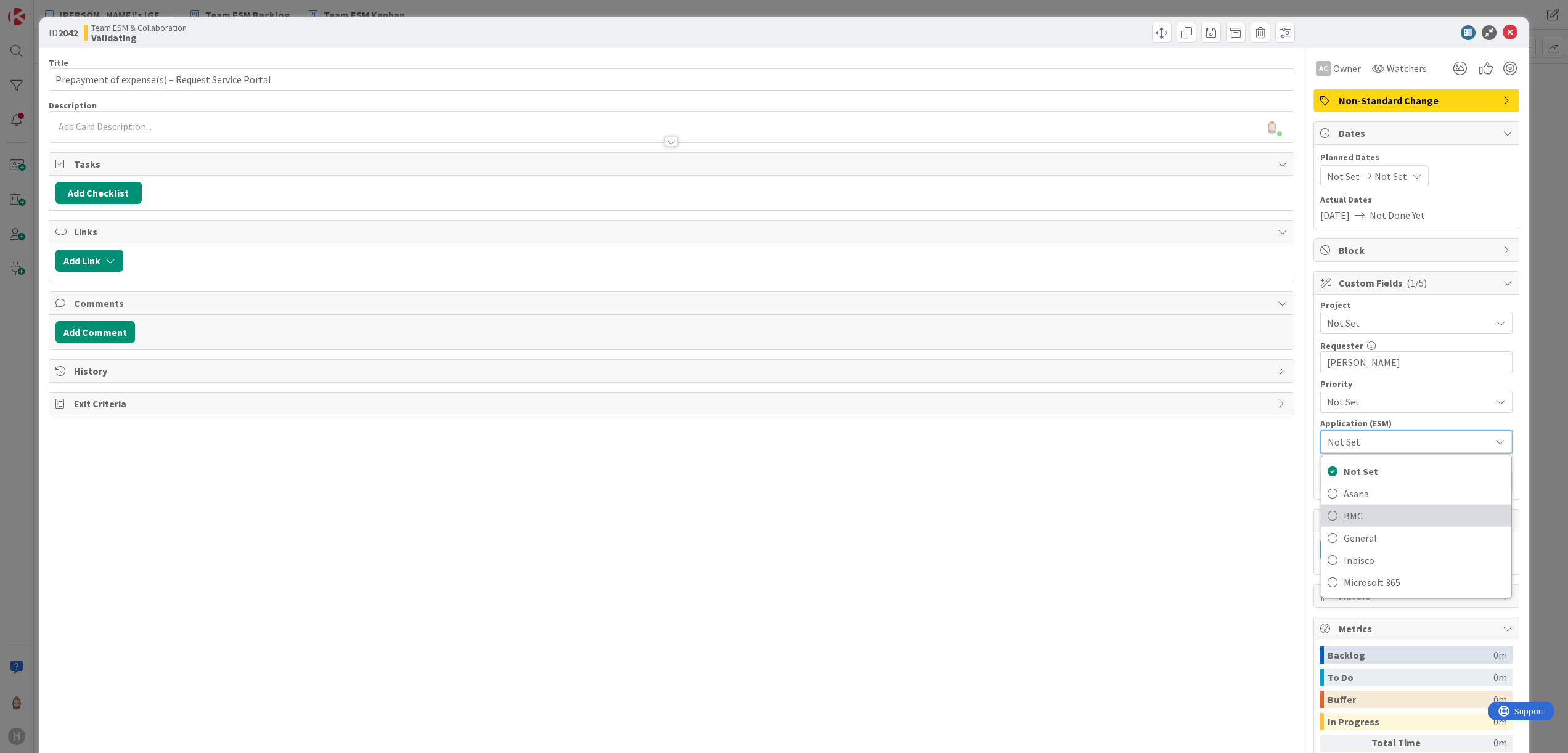
click at [1368, 518] on span "BMC" at bounding box center [1424, 516] width 162 height 18
click at [1228, 529] on div "Title 49 / 128 Prepayment of expense(s) – Request Service Portal Description Ro…" at bounding box center [671, 448] width 1246 height 801
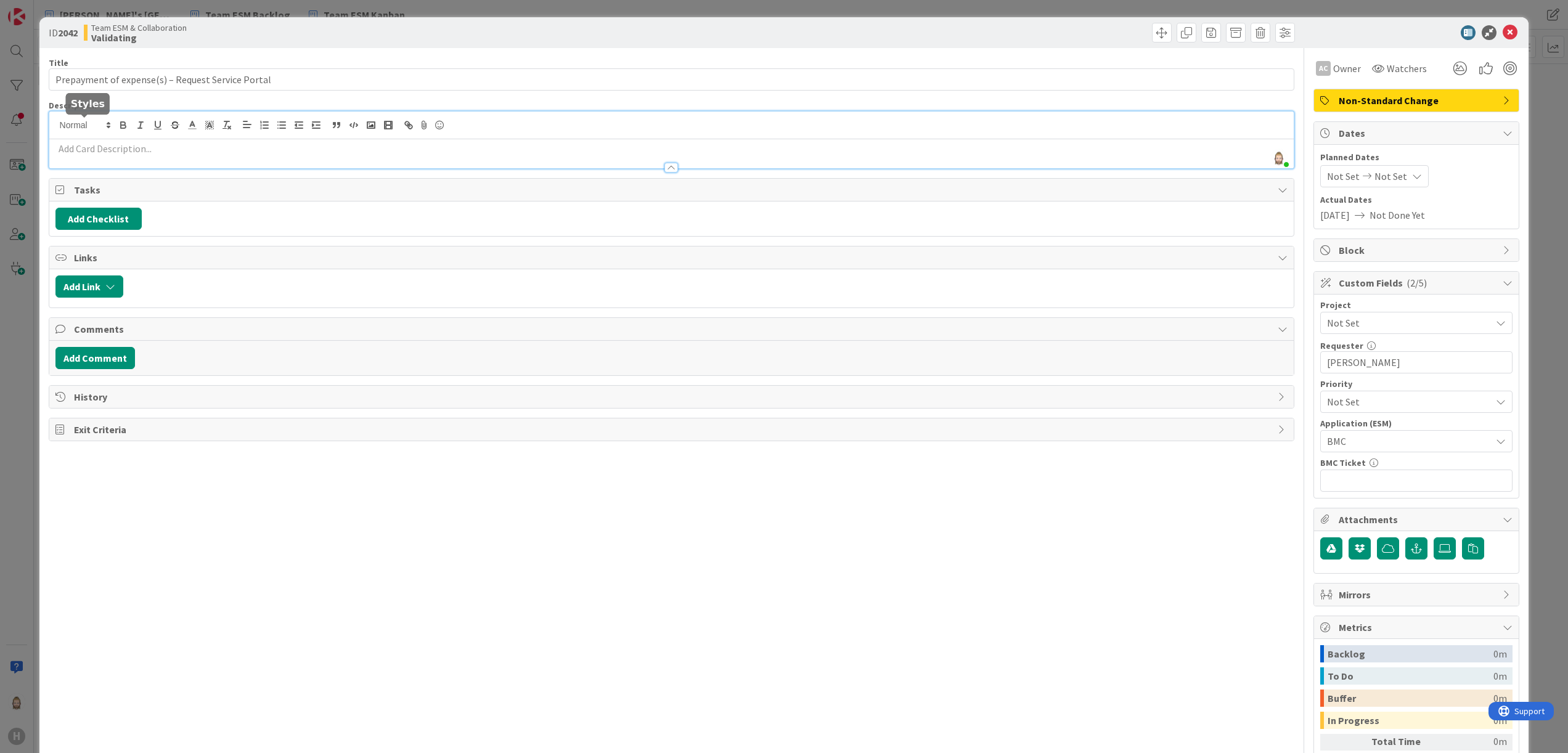
click at [87, 126] on div "Rob van Wees just joined" at bounding box center [672, 140] width 1245 height 57
click at [121, 149] on p at bounding box center [672, 149] width 1233 height 14
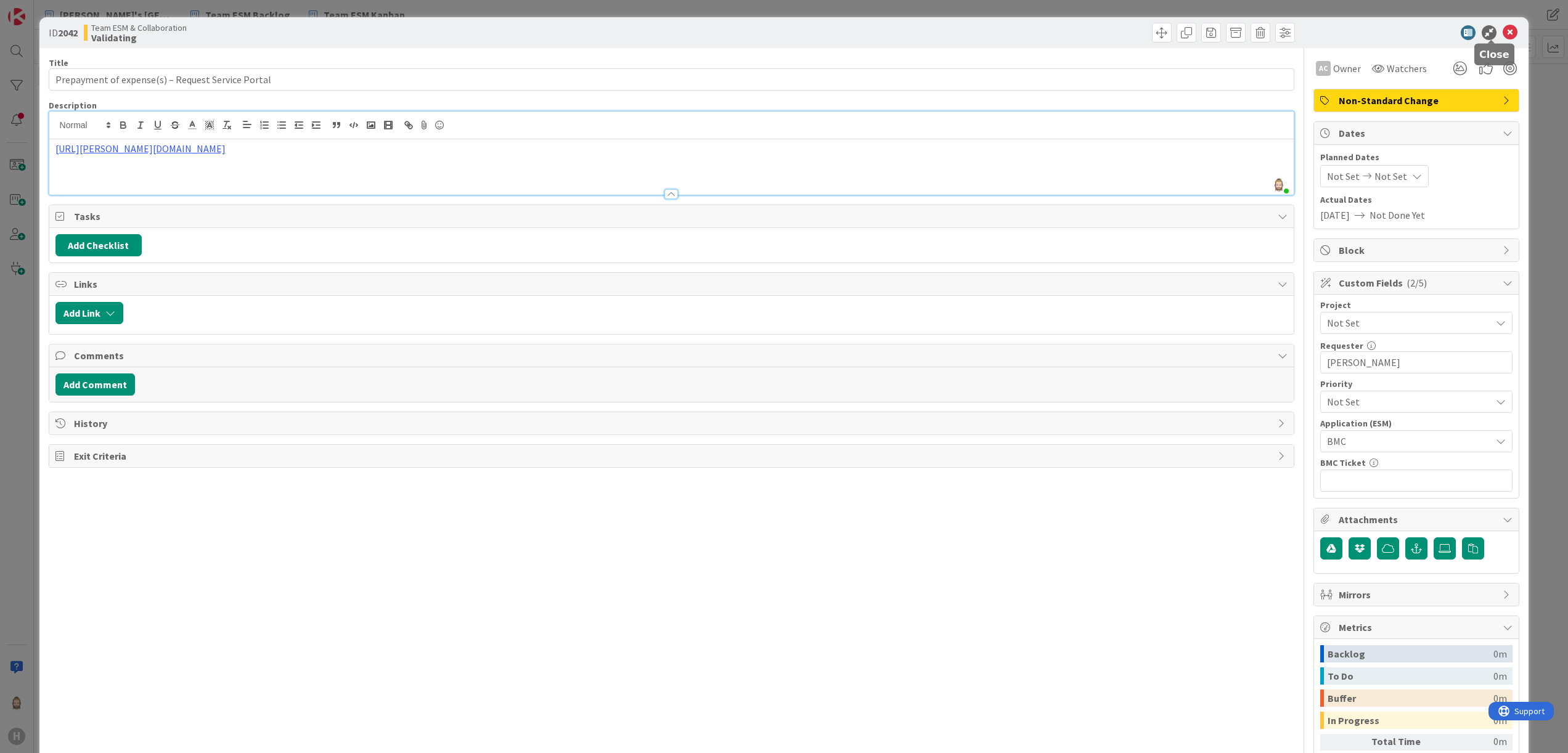
click at [1503, 27] on icon at bounding box center [1510, 33] width 15 height 15
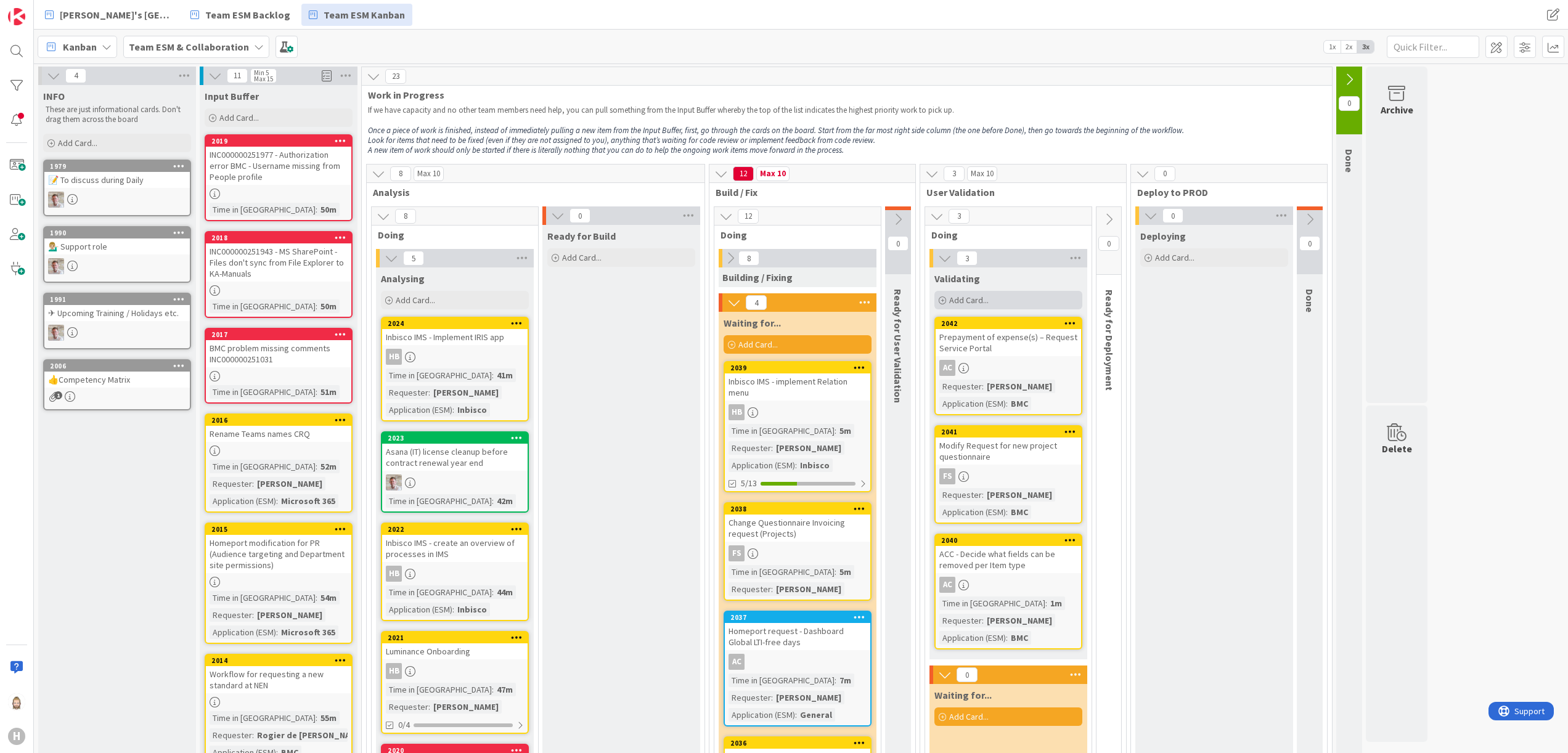
click at [989, 297] on span "Add Card..." at bounding box center [969, 300] width 40 height 11
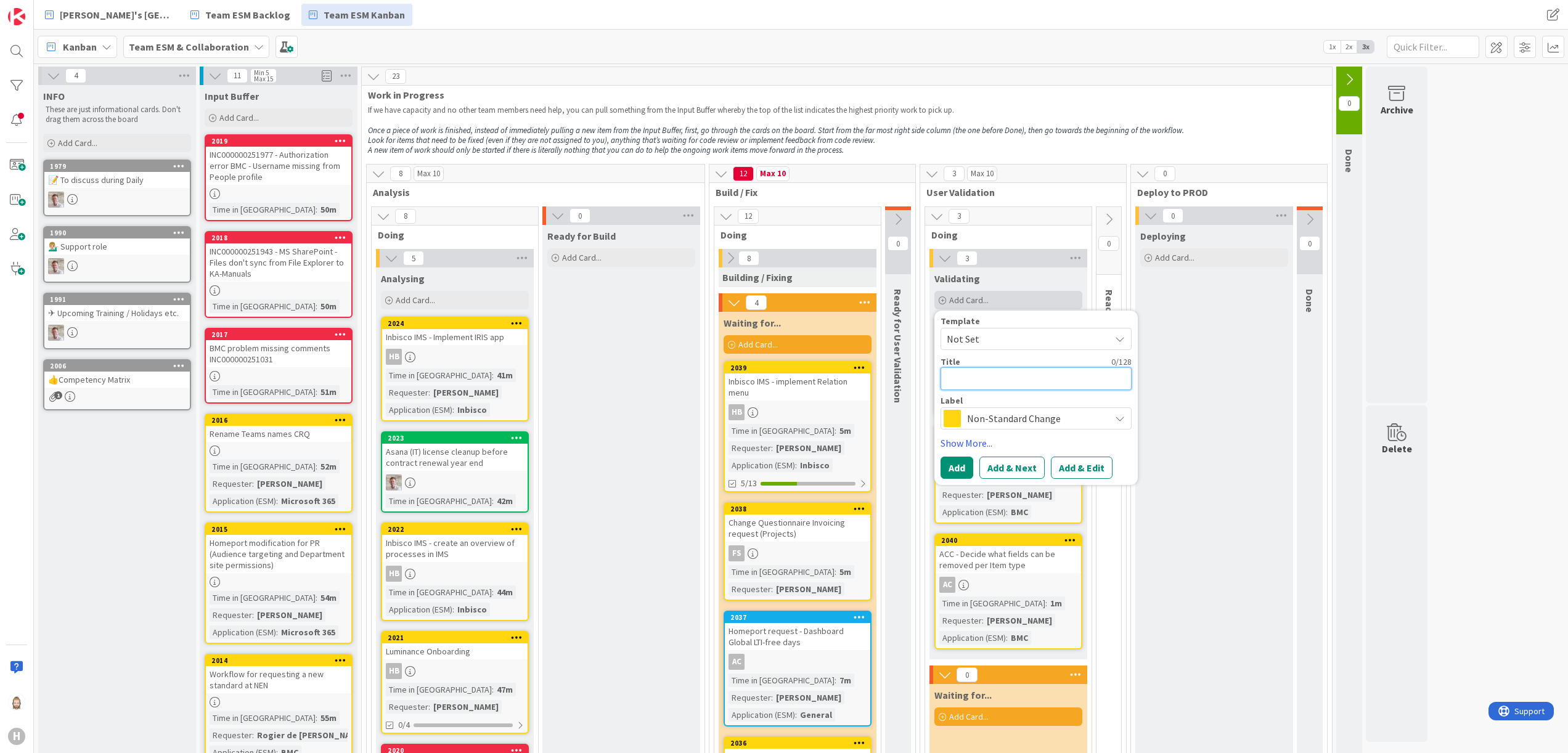
paste textarea "Inbisco IMS - setup Evaluation for SE Change Request and SE Implementation requ…"
type textarea "x"
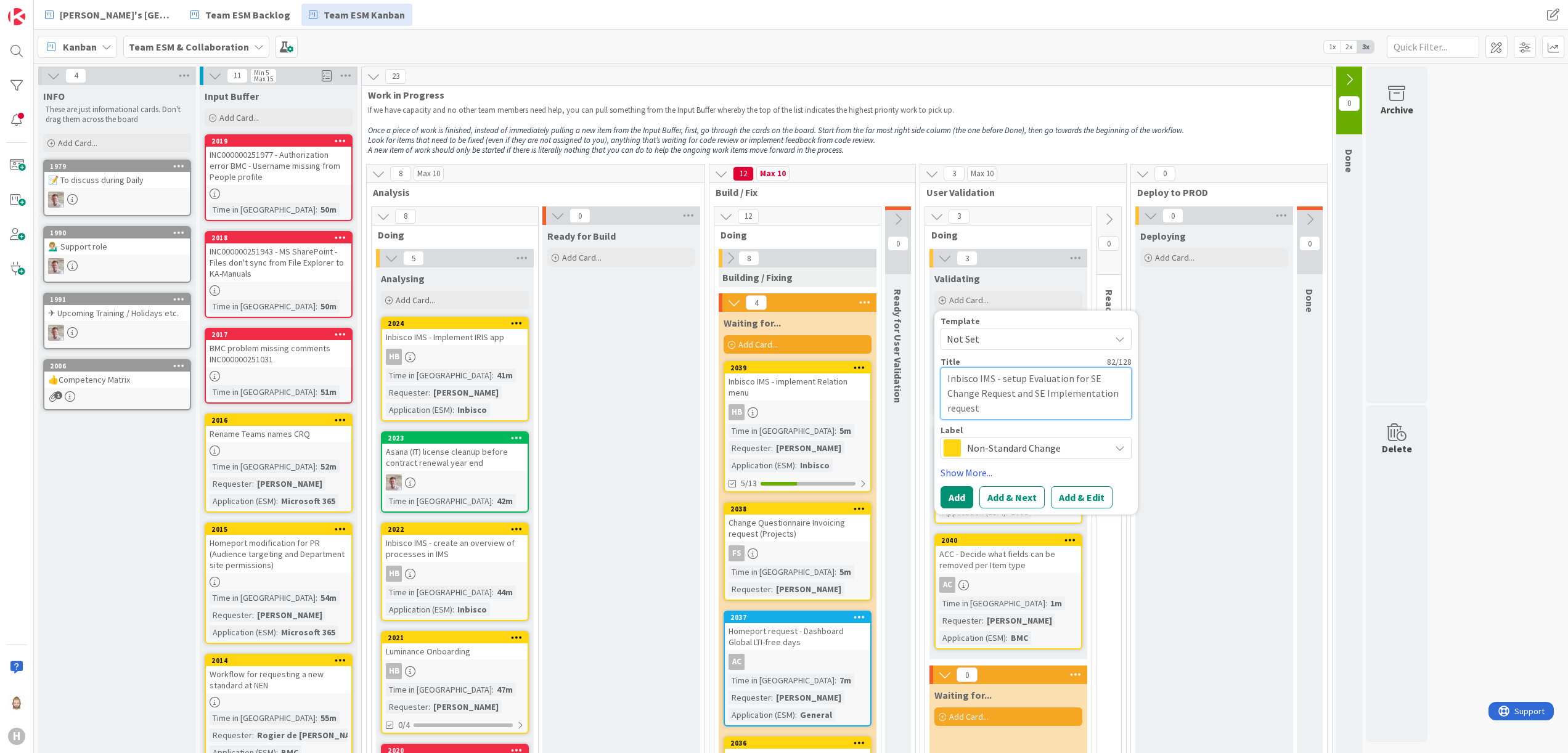
type textarea "Inbisco IMS - setup Evaluation for SE Change Request and SE Implementation requ…"
click at [1056, 447] on span "Non-Standard Change" at bounding box center [1035, 447] width 137 height 17
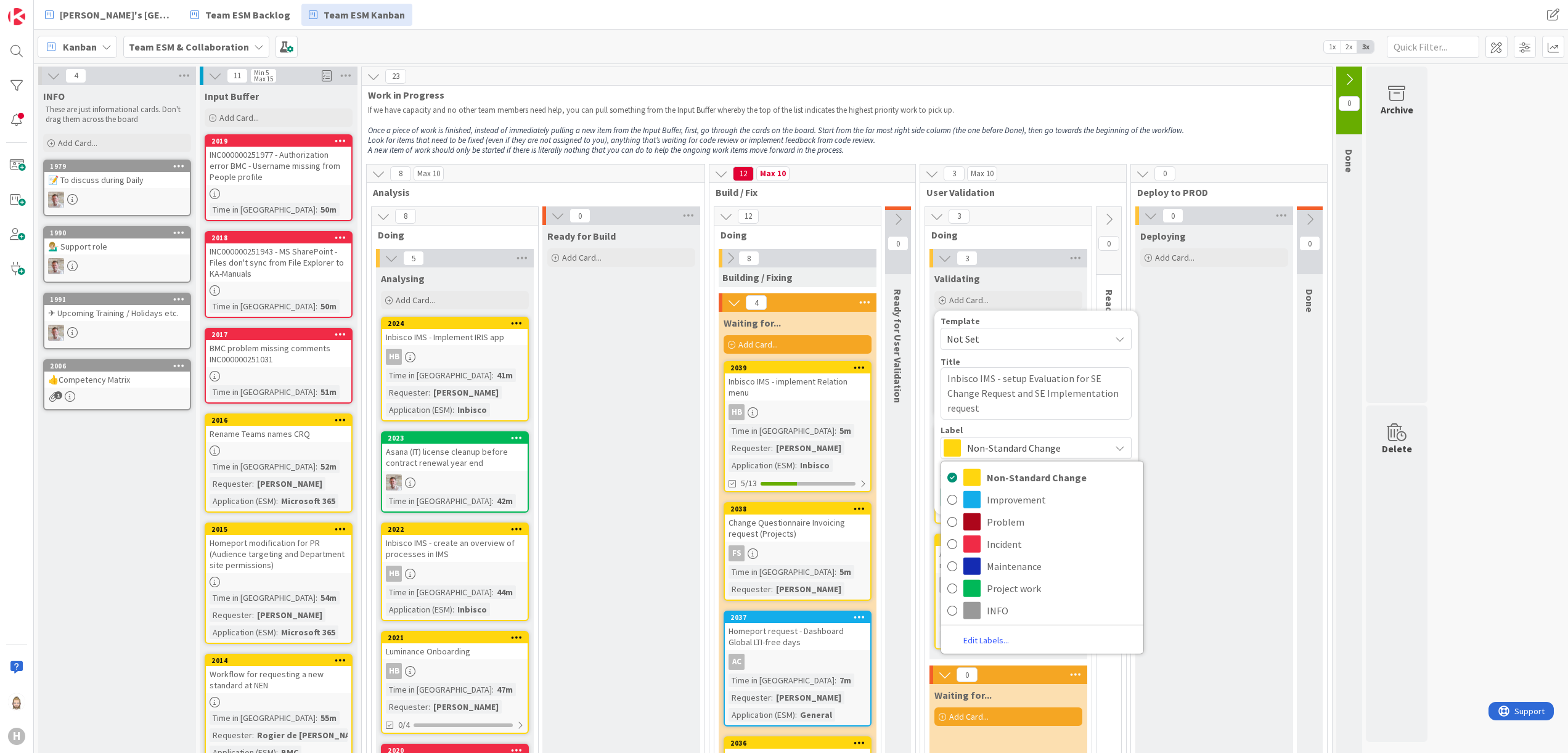
click at [1056, 447] on span "Non-Standard Change" at bounding box center [1035, 447] width 137 height 17
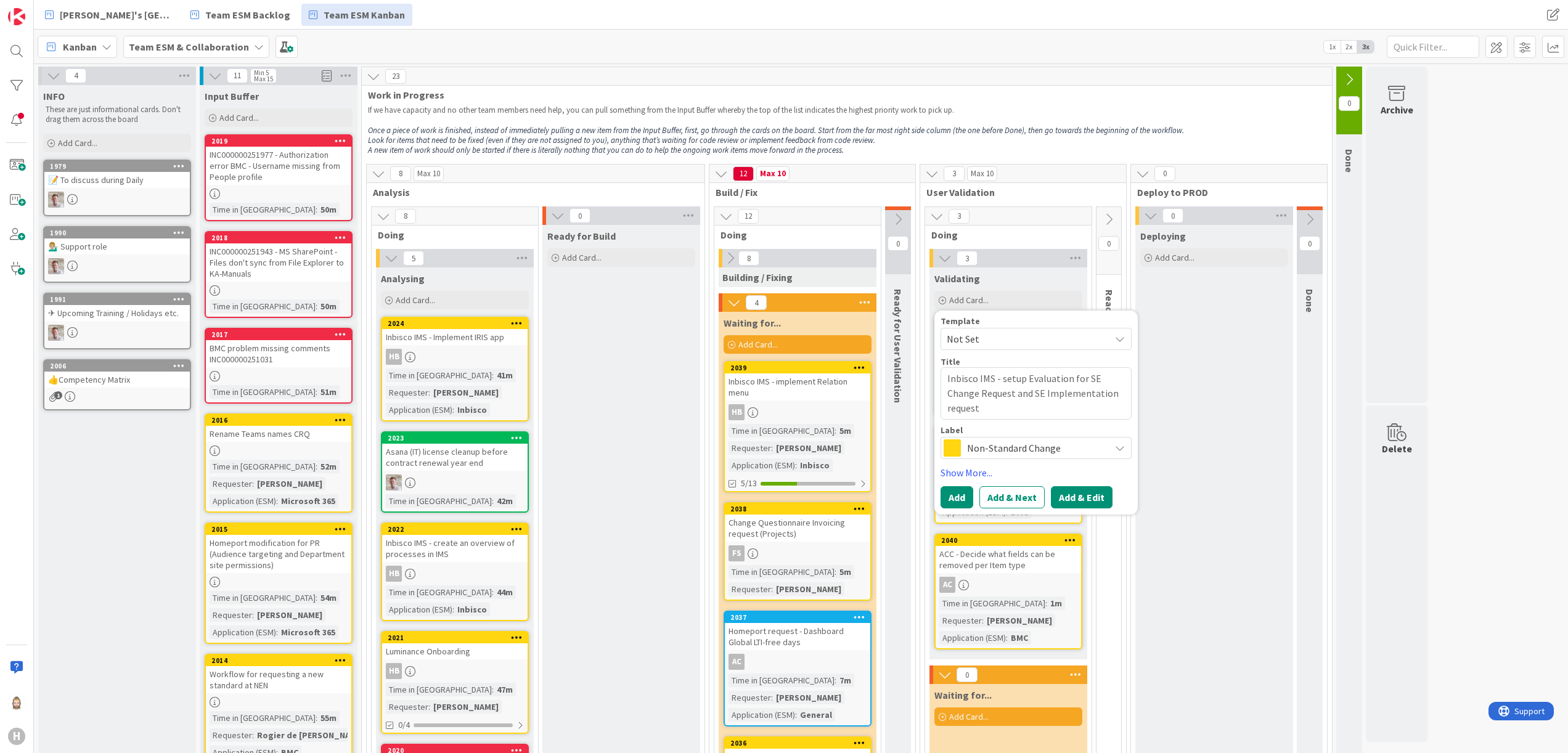
click at [1087, 496] on button "Add & Edit" at bounding box center [1082, 497] width 61 height 23
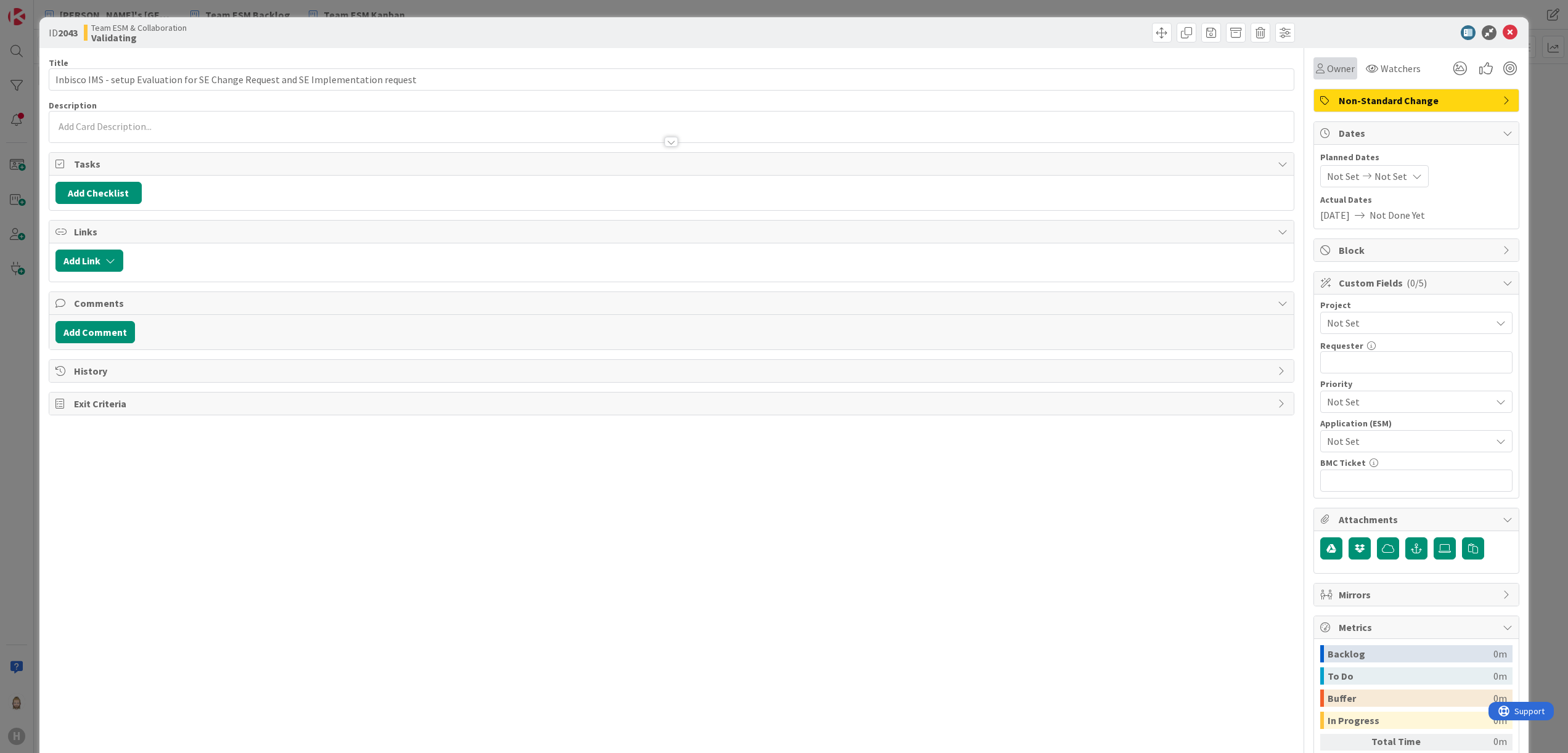
click at [1327, 74] on span "Owner" at bounding box center [1341, 68] width 28 height 15
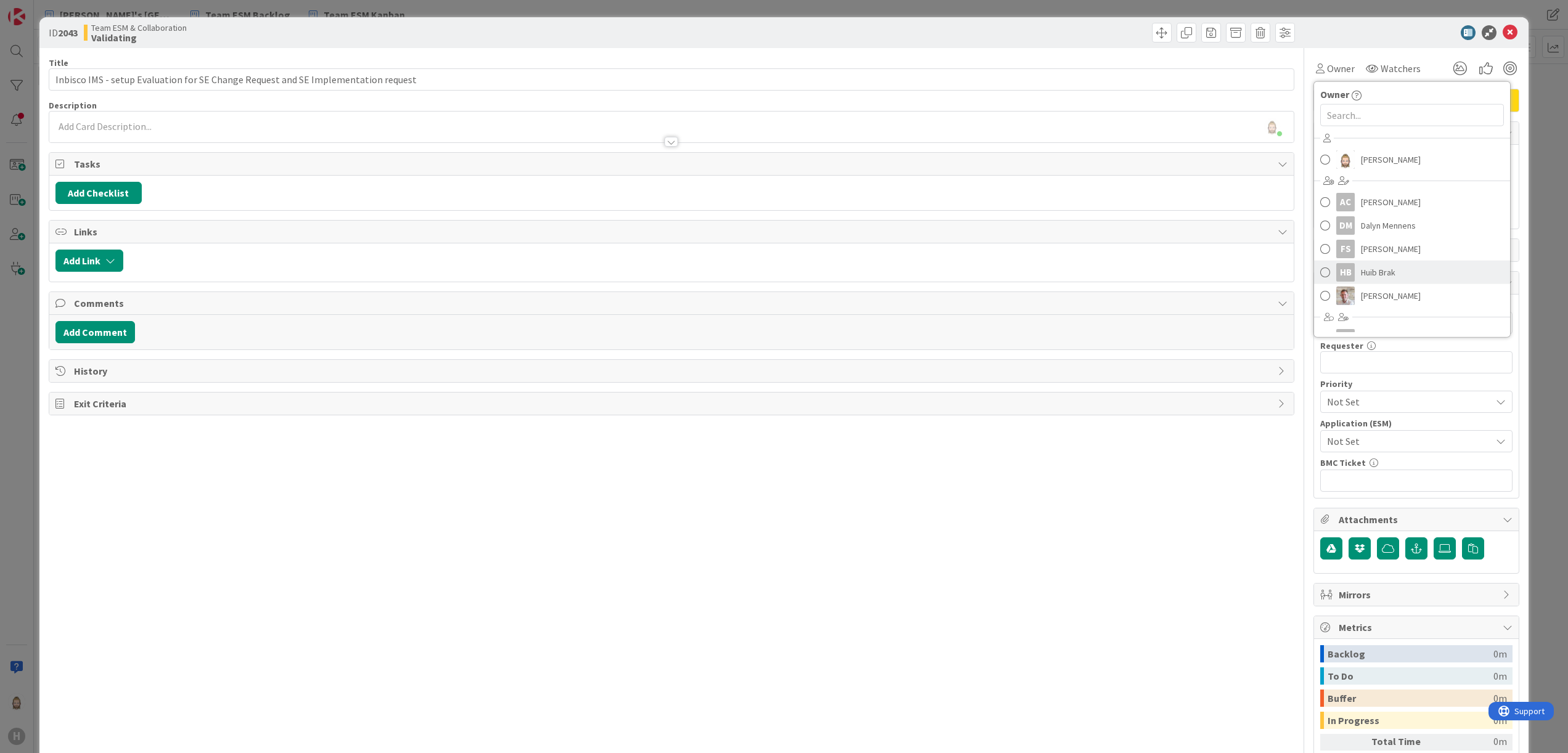
click at [1380, 271] on link "HB Huib Brak" at bounding box center [1412, 272] width 196 height 23
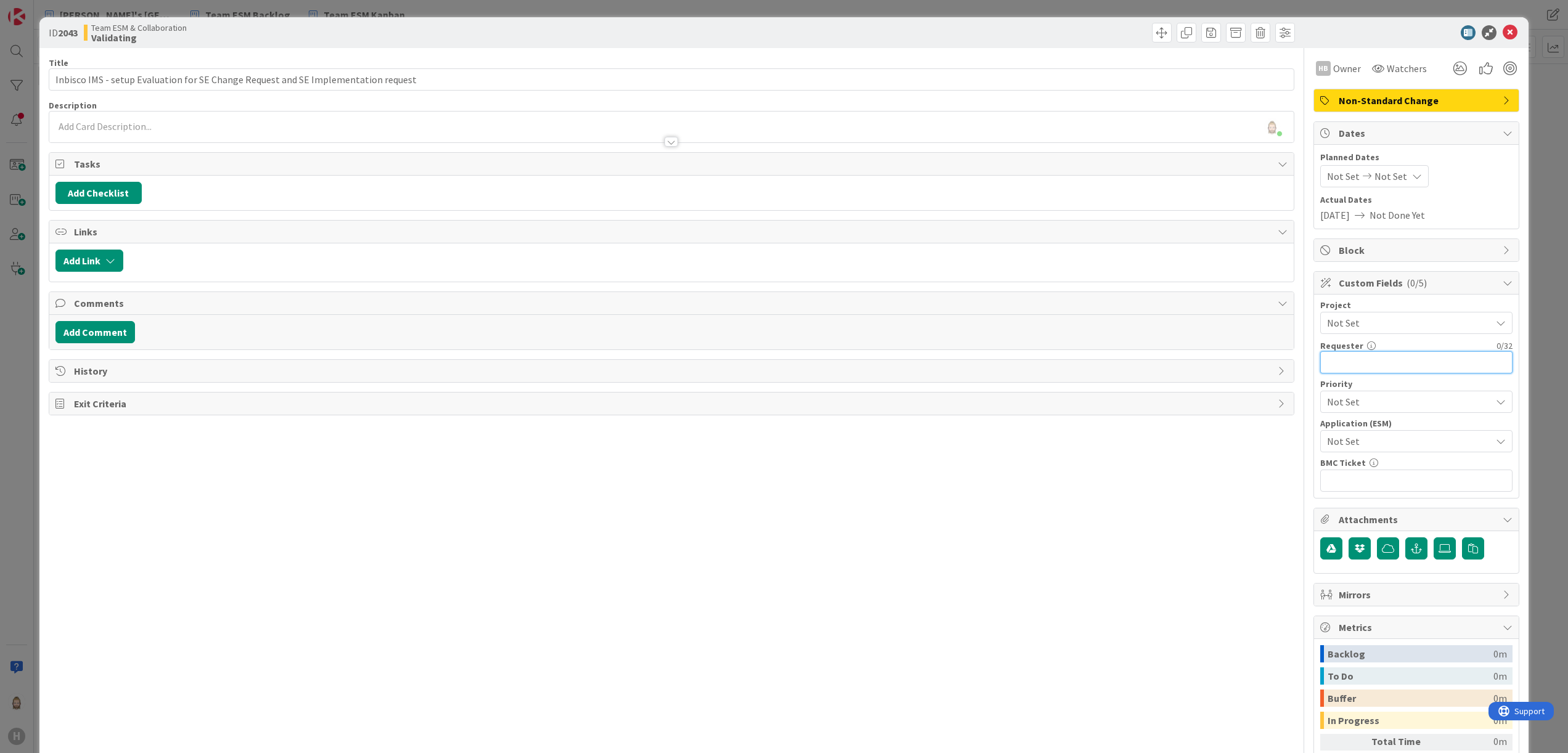
click at [1346, 360] on input "text" at bounding box center [1417, 362] width 192 height 23
paste input "[PERSON_NAME]"
type input "[PERSON_NAME]"
click at [1372, 441] on span "Not Set" at bounding box center [1406, 441] width 158 height 17
click at [1367, 558] on span "Inbisco" at bounding box center [1424, 560] width 162 height 18
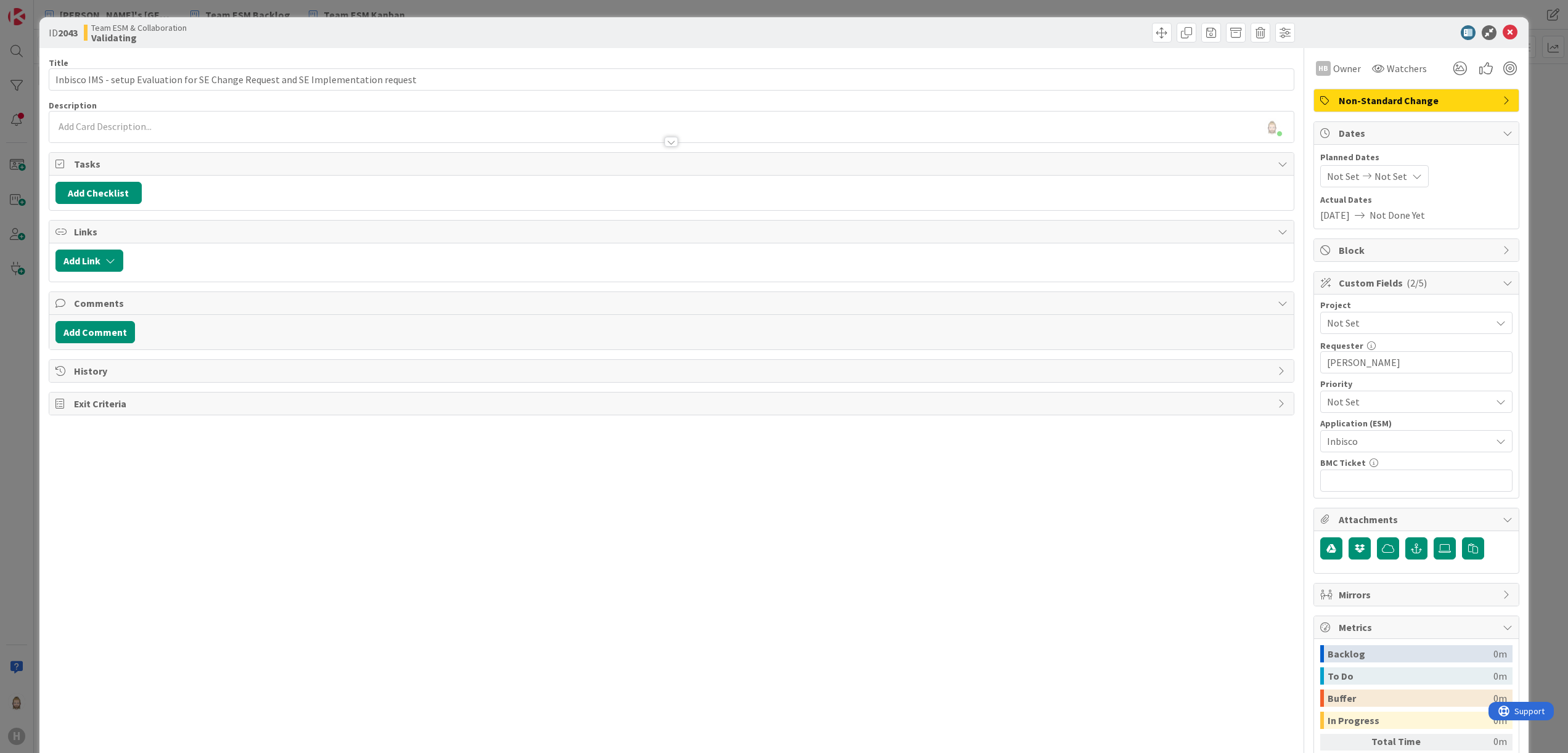
click at [133, 124] on div "Rob van Wees just joined" at bounding box center [672, 127] width 1245 height 31
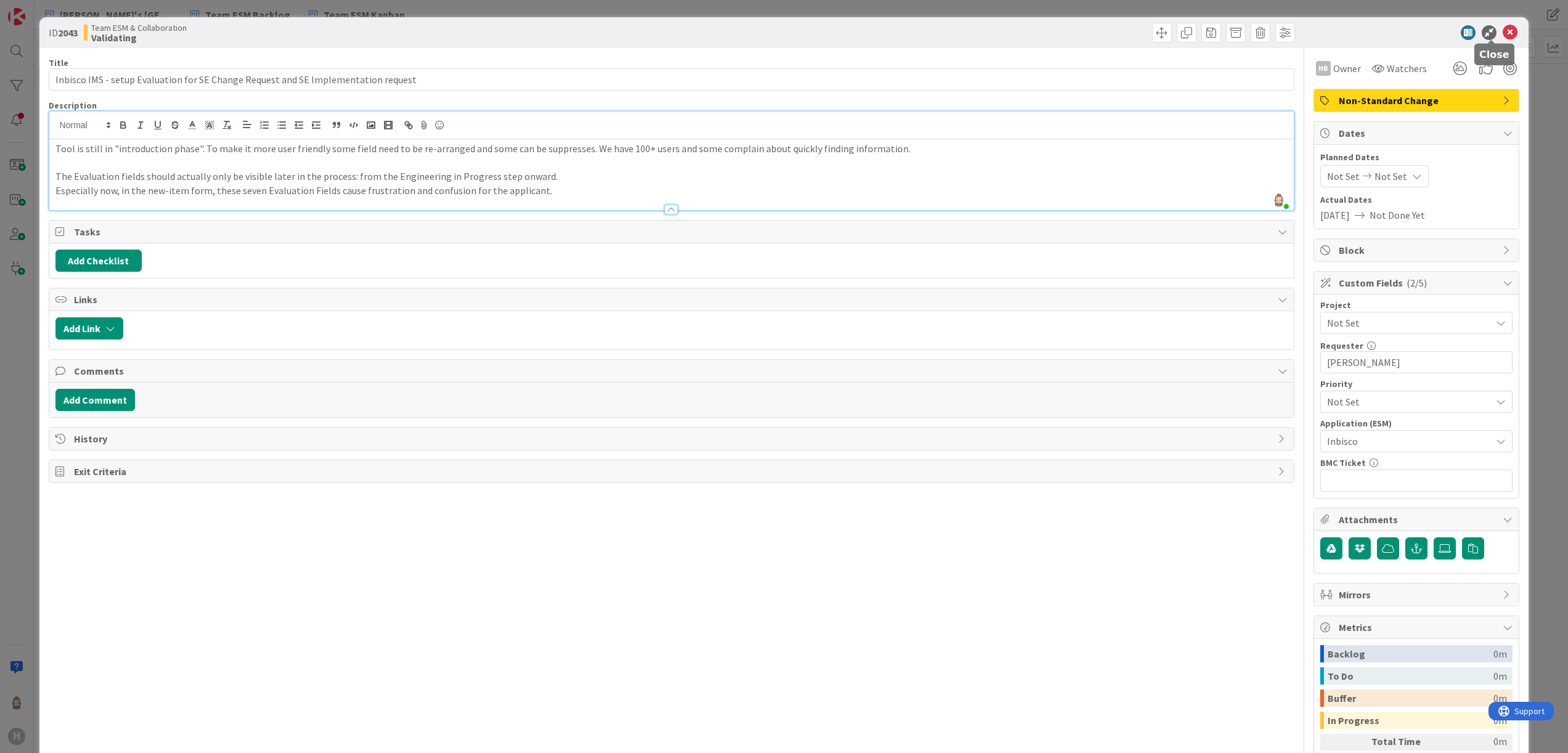
click at [1503, 38] on icon at bounding box center [1510, 33] width 15 height 15
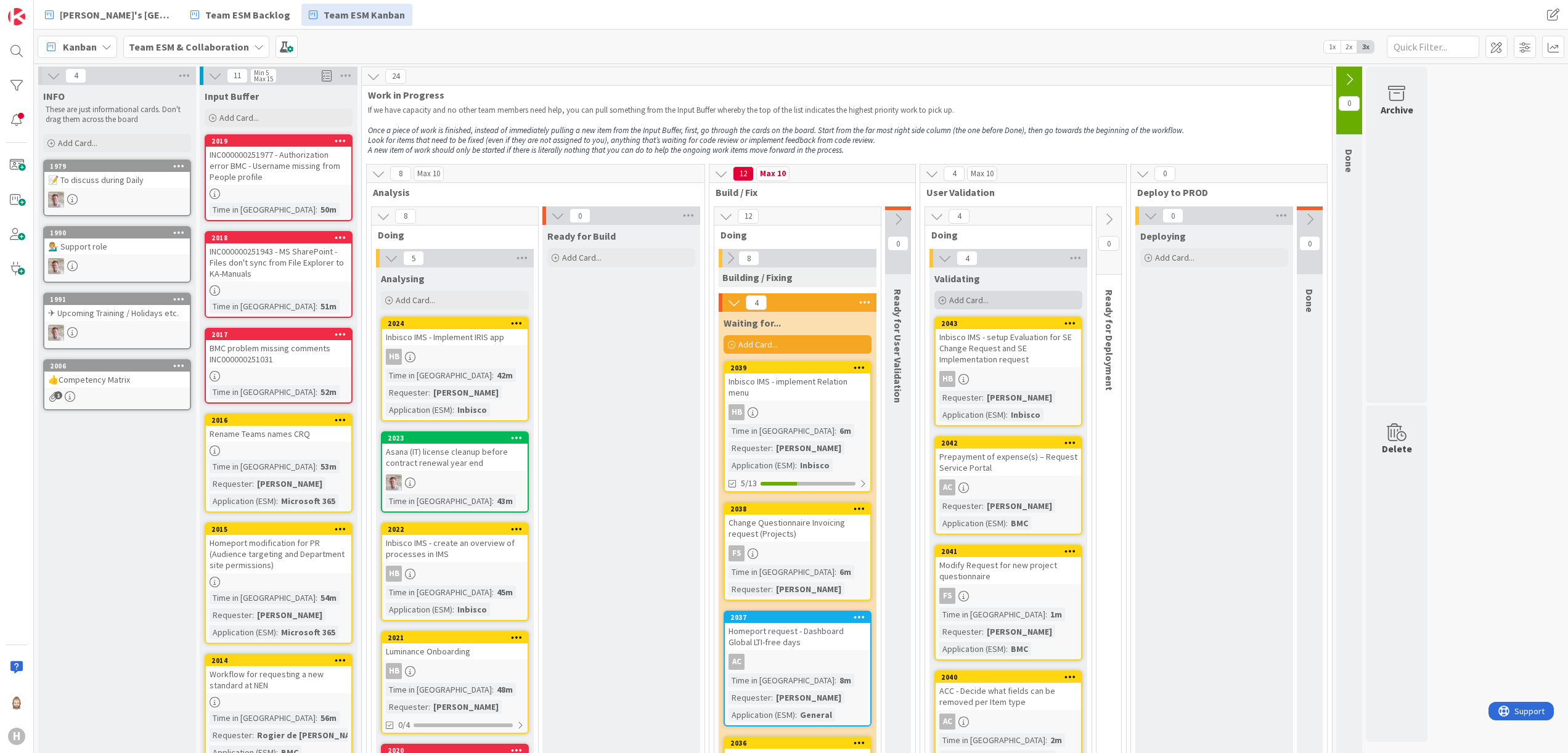
click at [987, 301] on span "Add Card..." at bounding box center [969, 300] width 40 height 11
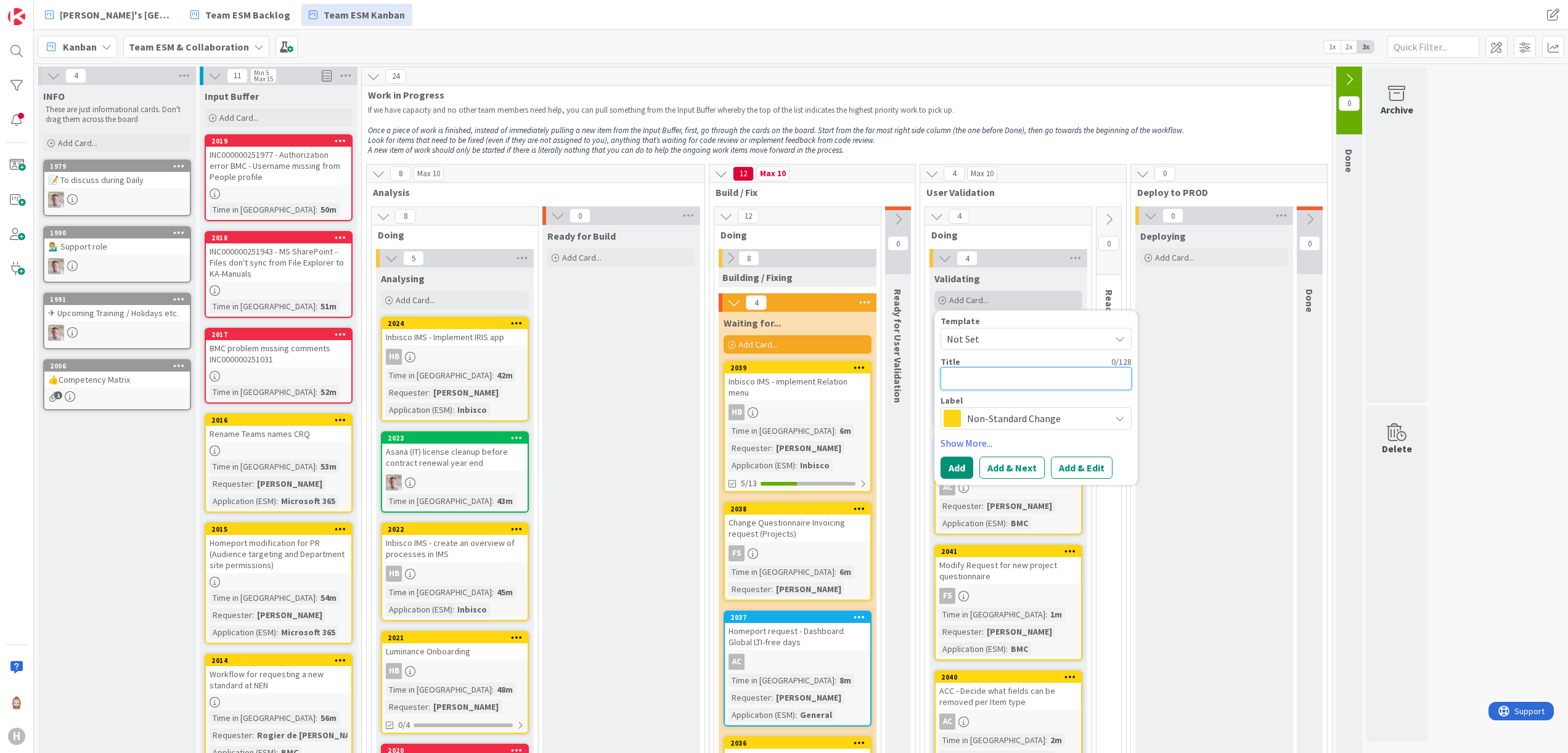
paste textarea "Inbisco IMS - IRIS implementation for welding engineering related Services quer…"
type textarea "x"
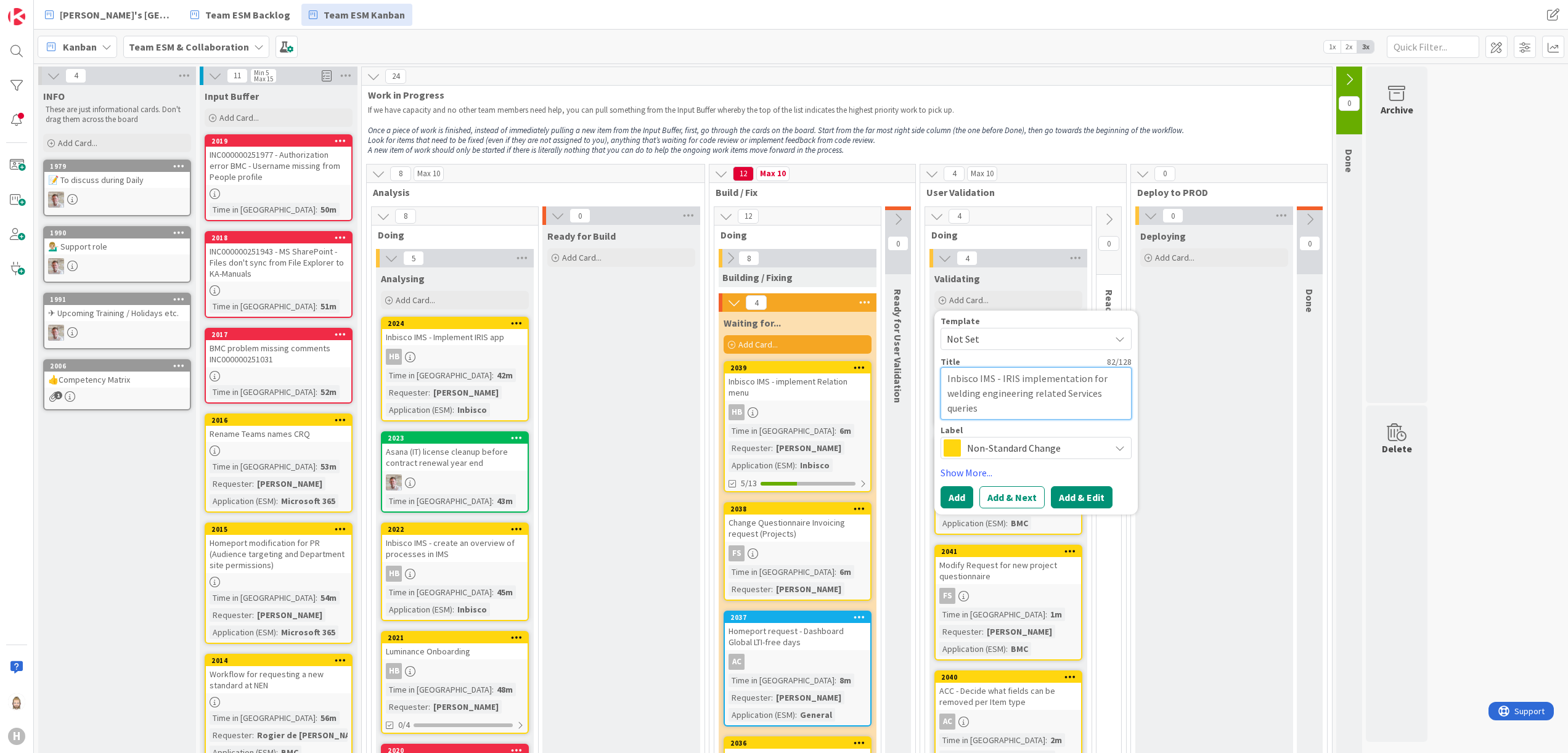
type textarea "Inbisco IMS - IRIS implementation for welding engineering related Services quer…"
click at [1087, 503] on button "Add & Edit" at bounding box center [1082, 497] width 61 height 23
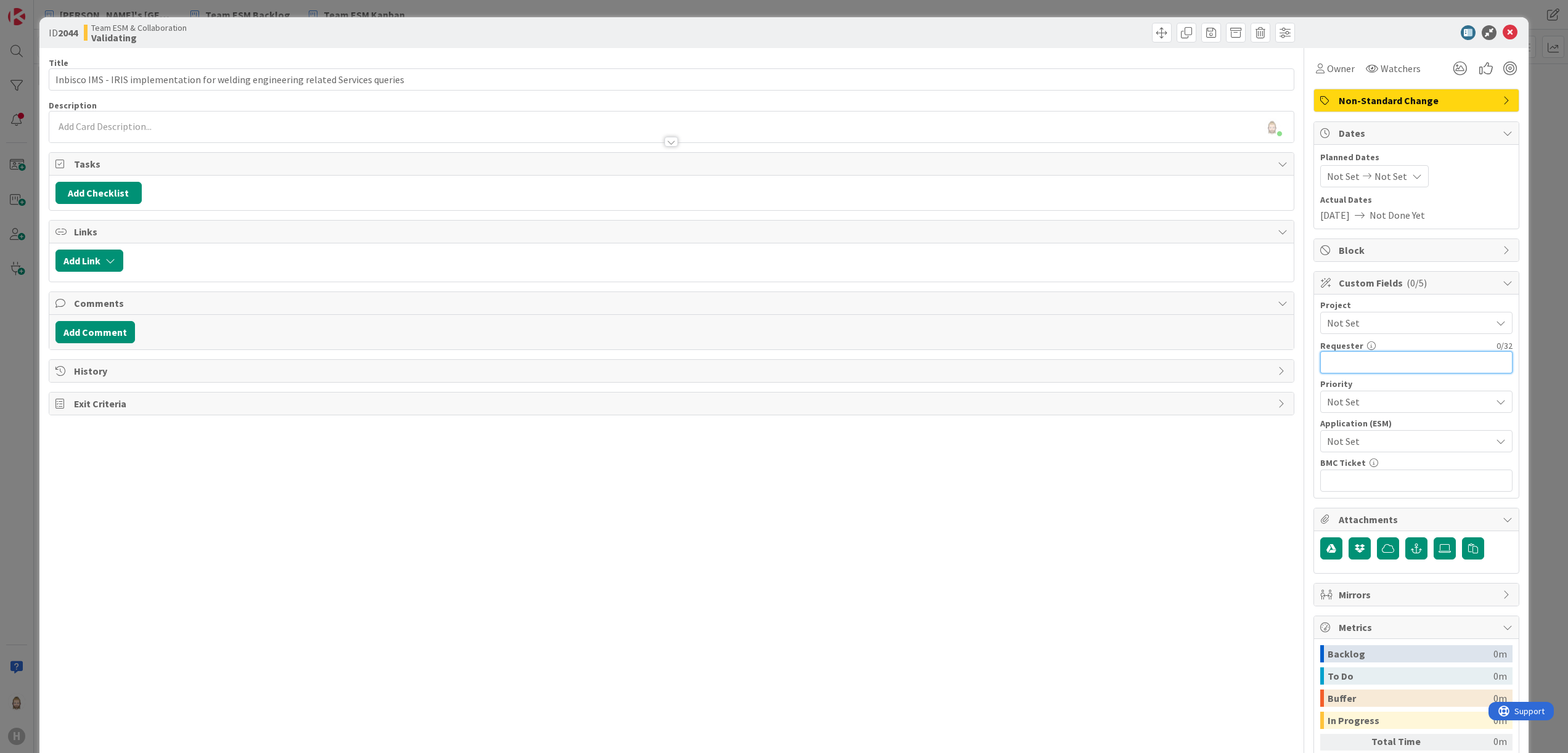
click at [1380, 365] on input "text" at bounding box center [1417, 362] width 192 height 23
paste input "[PERSON_NAME]"
type input "[PERSON_NAME]"
click at [1403, 435] on span "Not Set" at bounding box center [1406, 441] width 158 height 17
click at [1391, 563] on span "Inbisco" at bounding box center [1424, 560] width 162 height 18
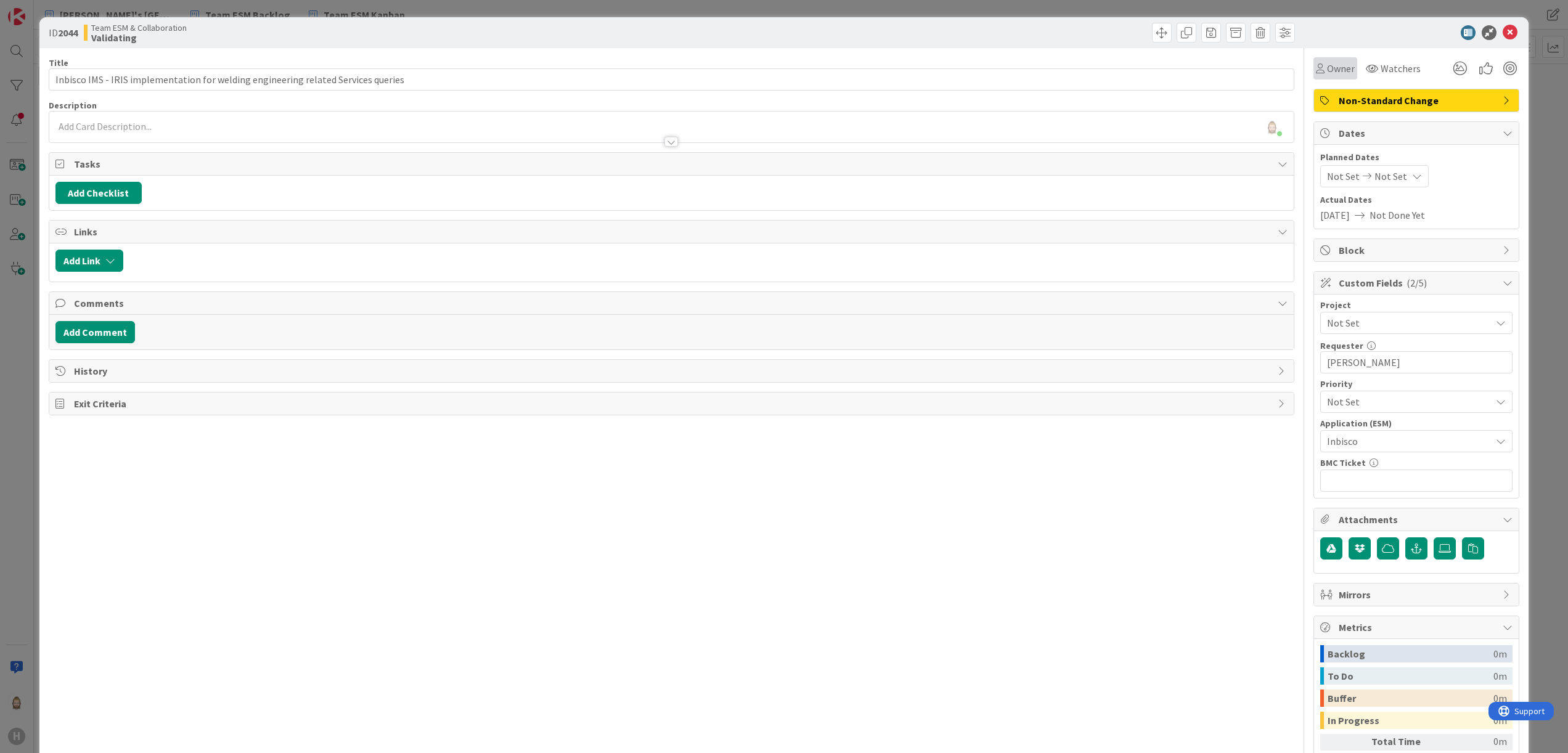
click at [1327, 68] on span "Owner" at bounding box center [1341, 68] width 28 height 15
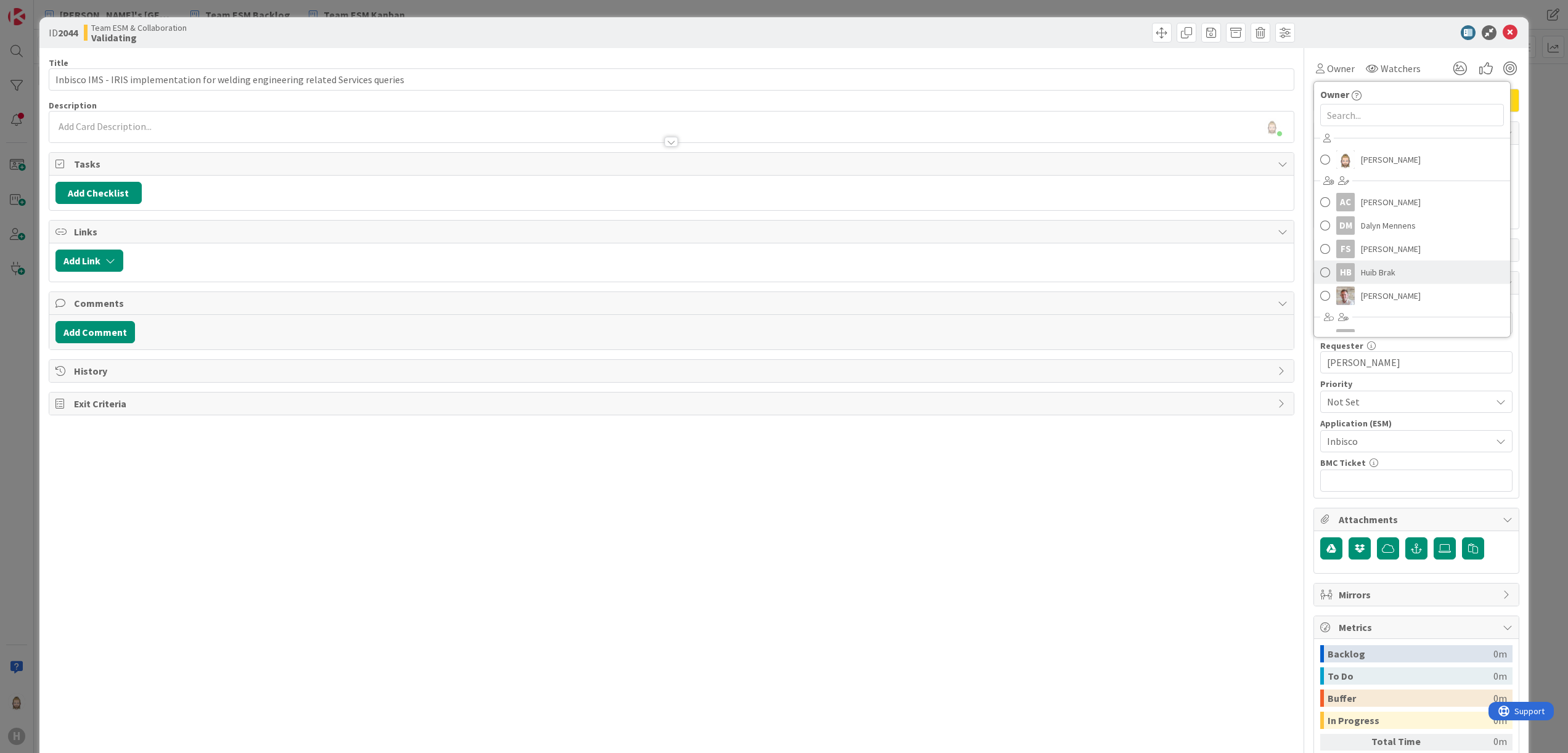
click at [1367, 272] on span "Huib Brak" at bounding box center [1378, 272] width 35 height 18
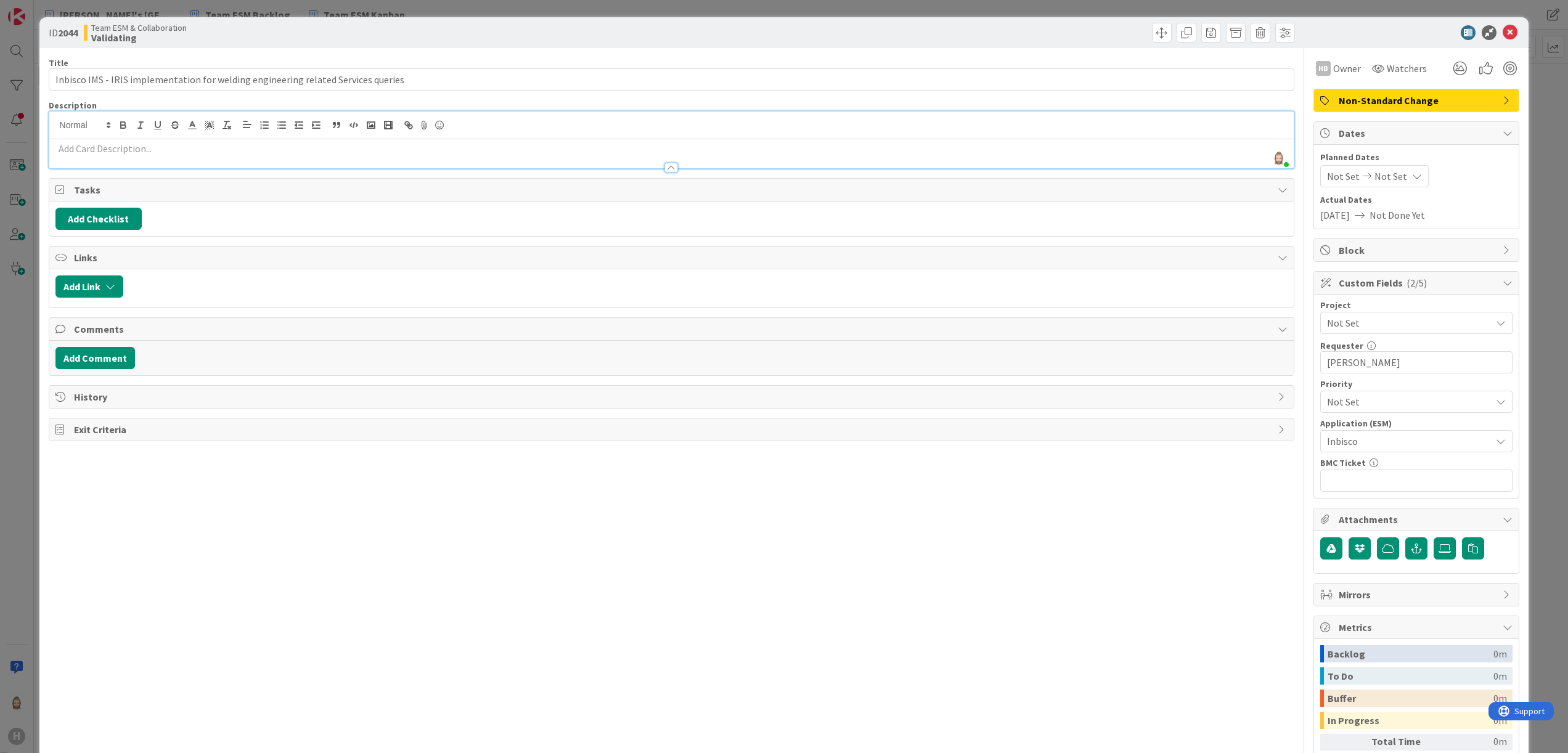
click at [330, 122] on div "Rob van Wees just joined" at bounding box center [672, 140] width 1245 height 57
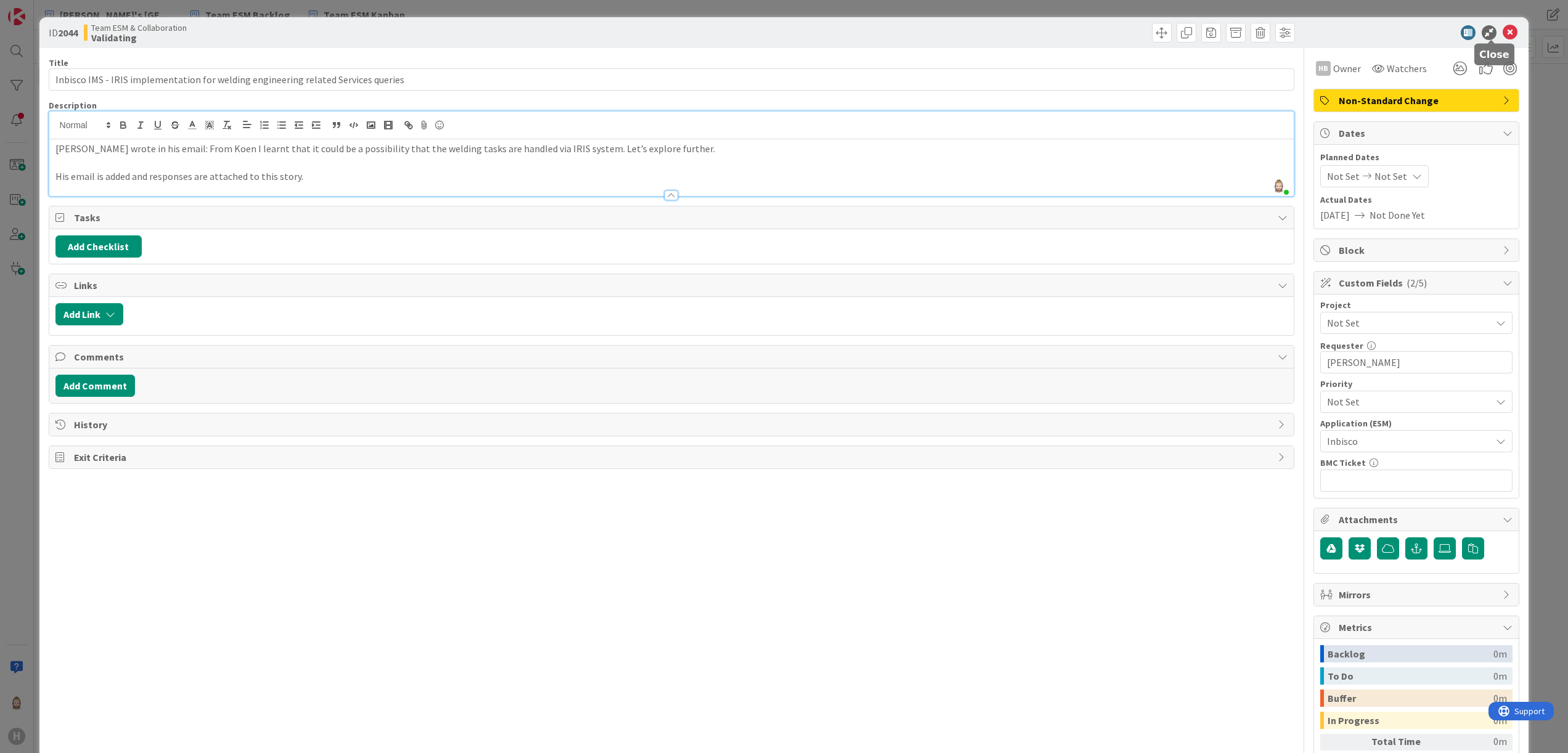
click at [1503, 30] on icon at bounding box center [1510, 33] width 15 height 15
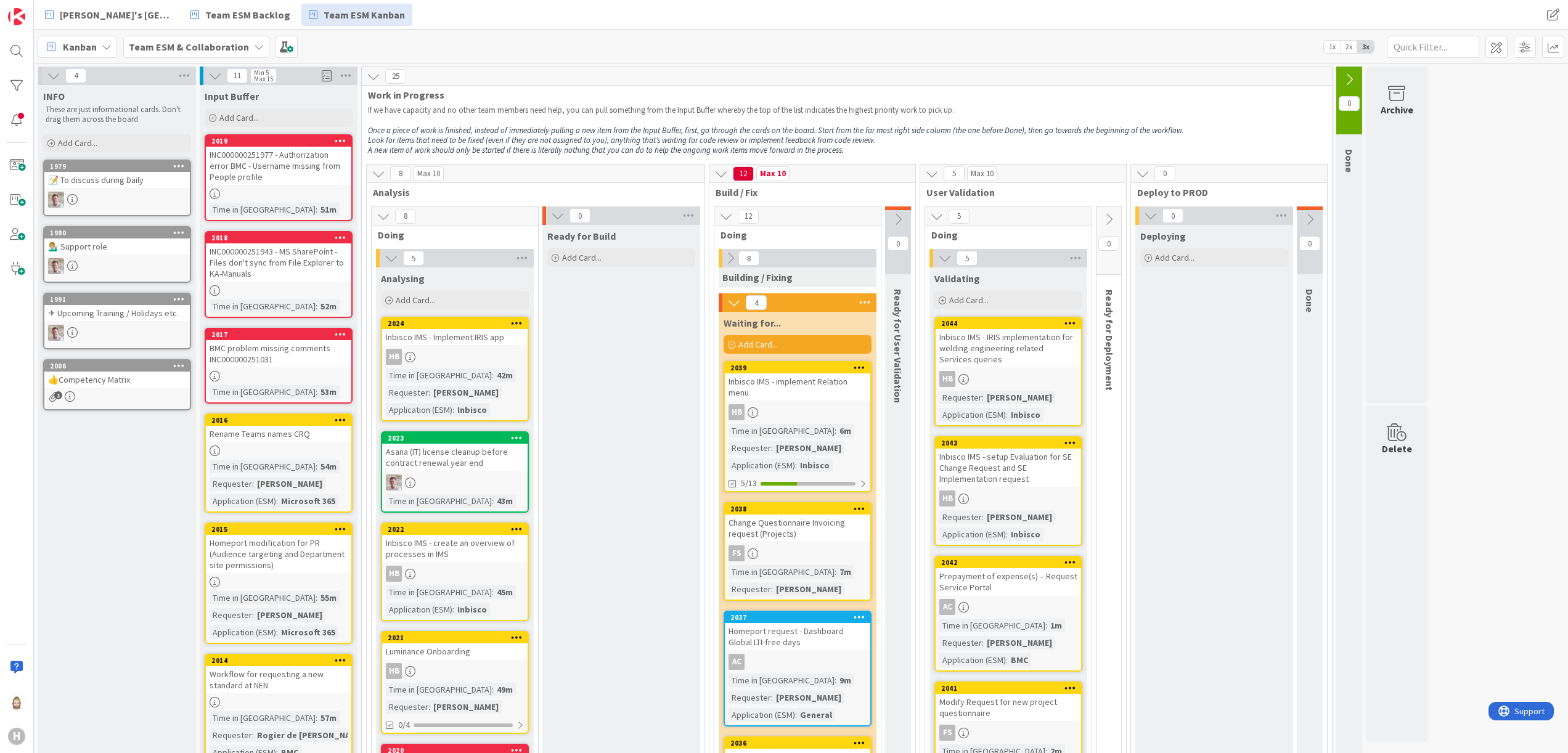
click at [996, 351] on div "Inbisco IMS - IRIS implementation for welding engineering related Services quer…" at bounding box center [1008, 349] width 145 height 38
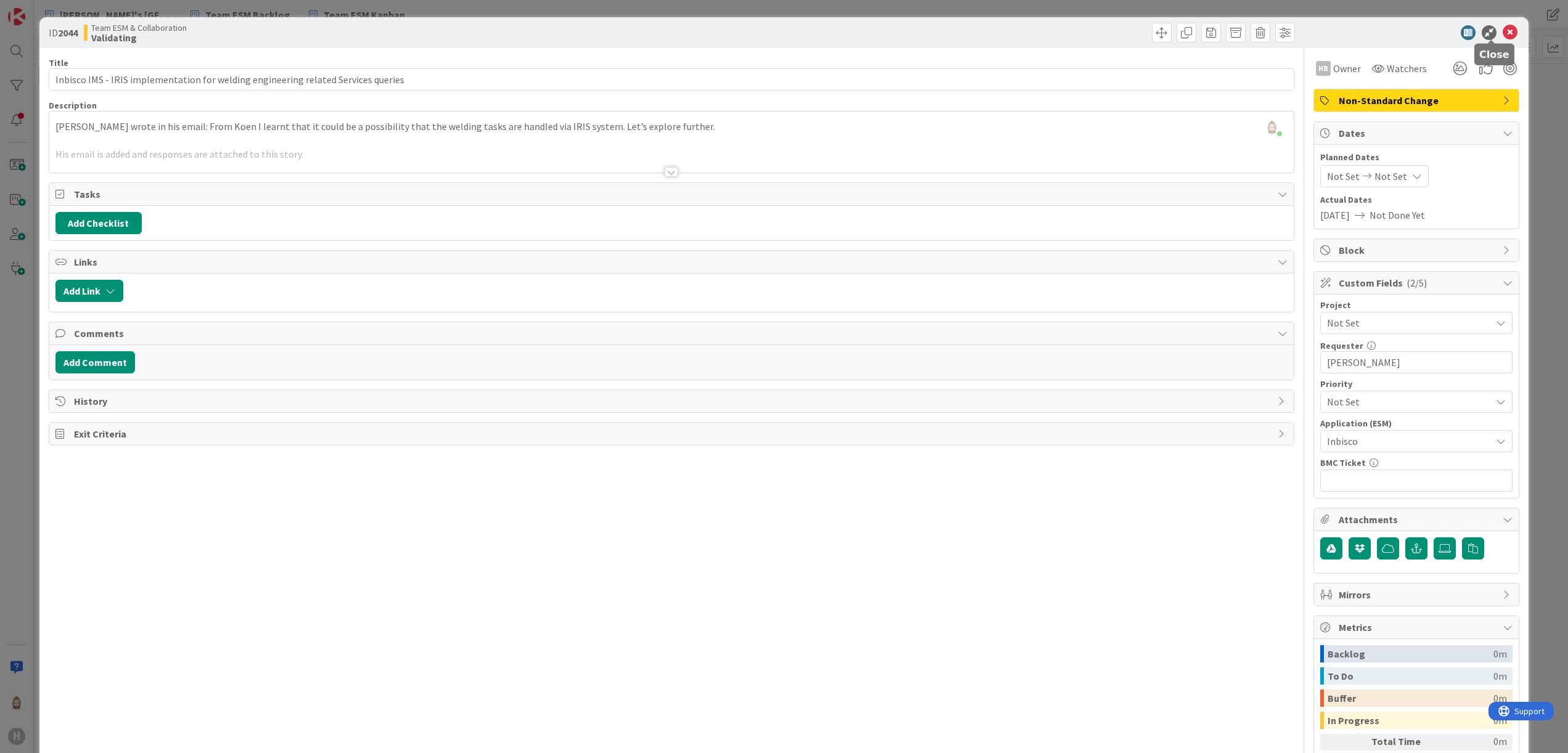
click at [1503, 31] on icon at bounding box center [1510, 33] width 15 height 15
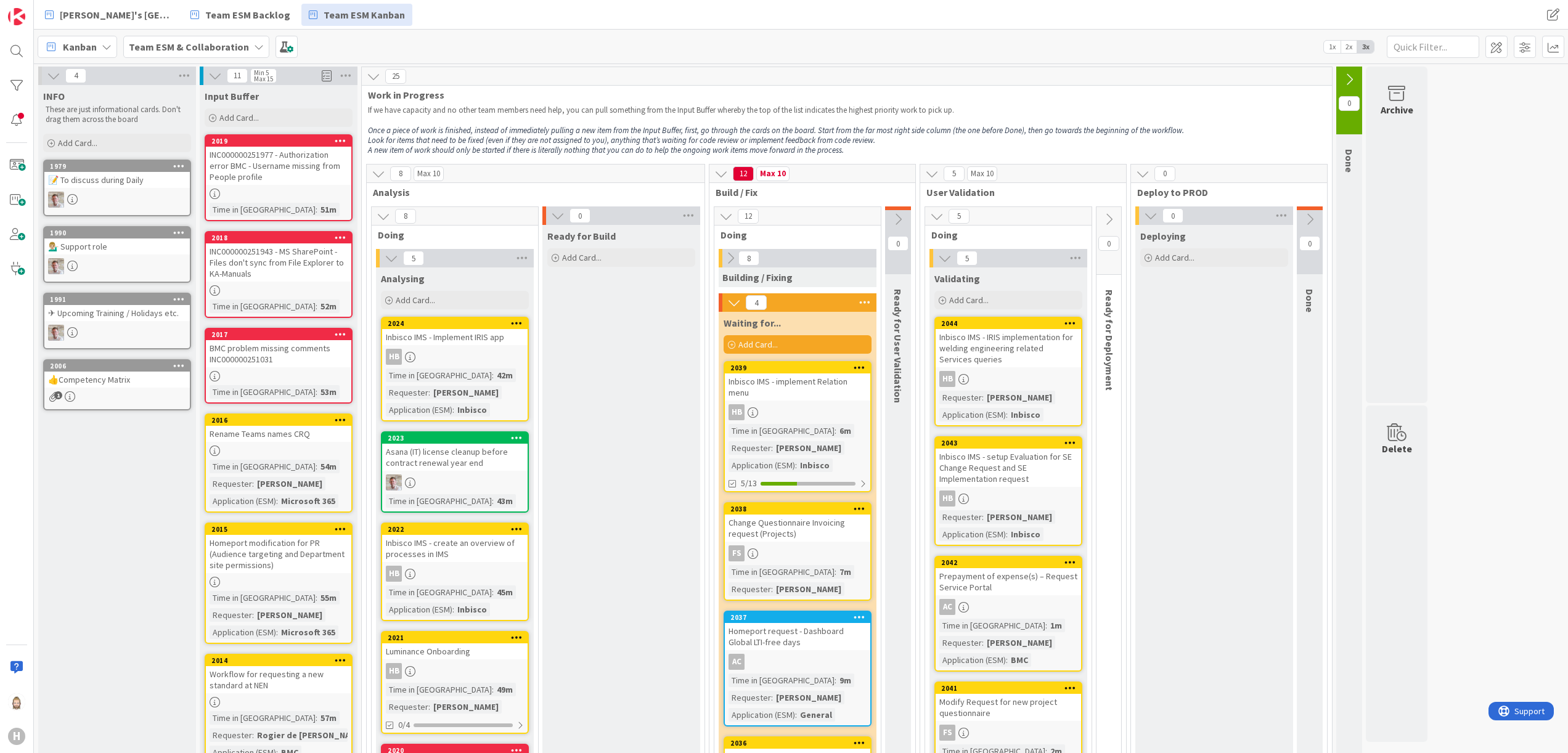
click at [1112, 215] on icon at bounding box center [1109, 220] width 14 height 14
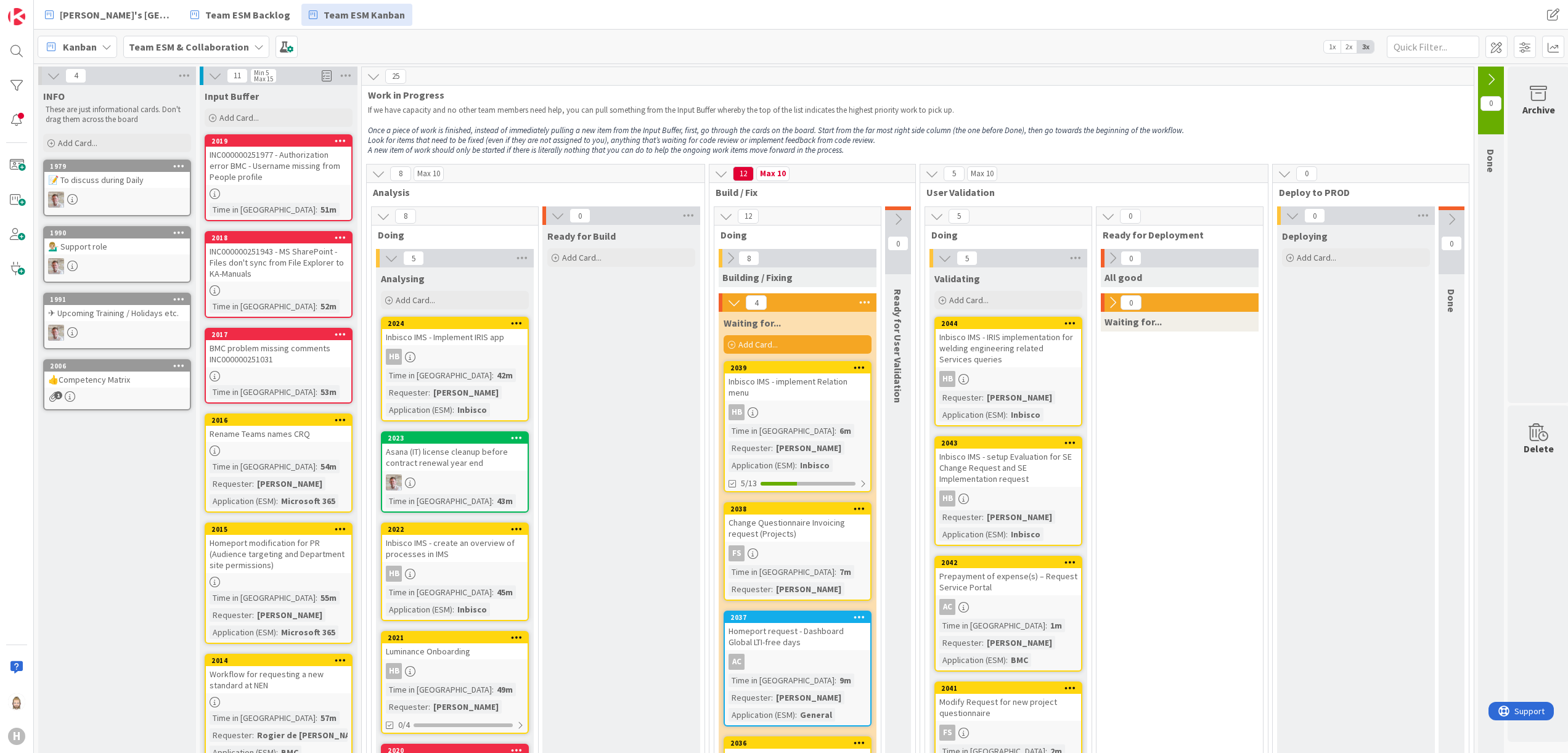
click at [1113, 260] on icon at bounding box center [1112, 259] width 14 height 14
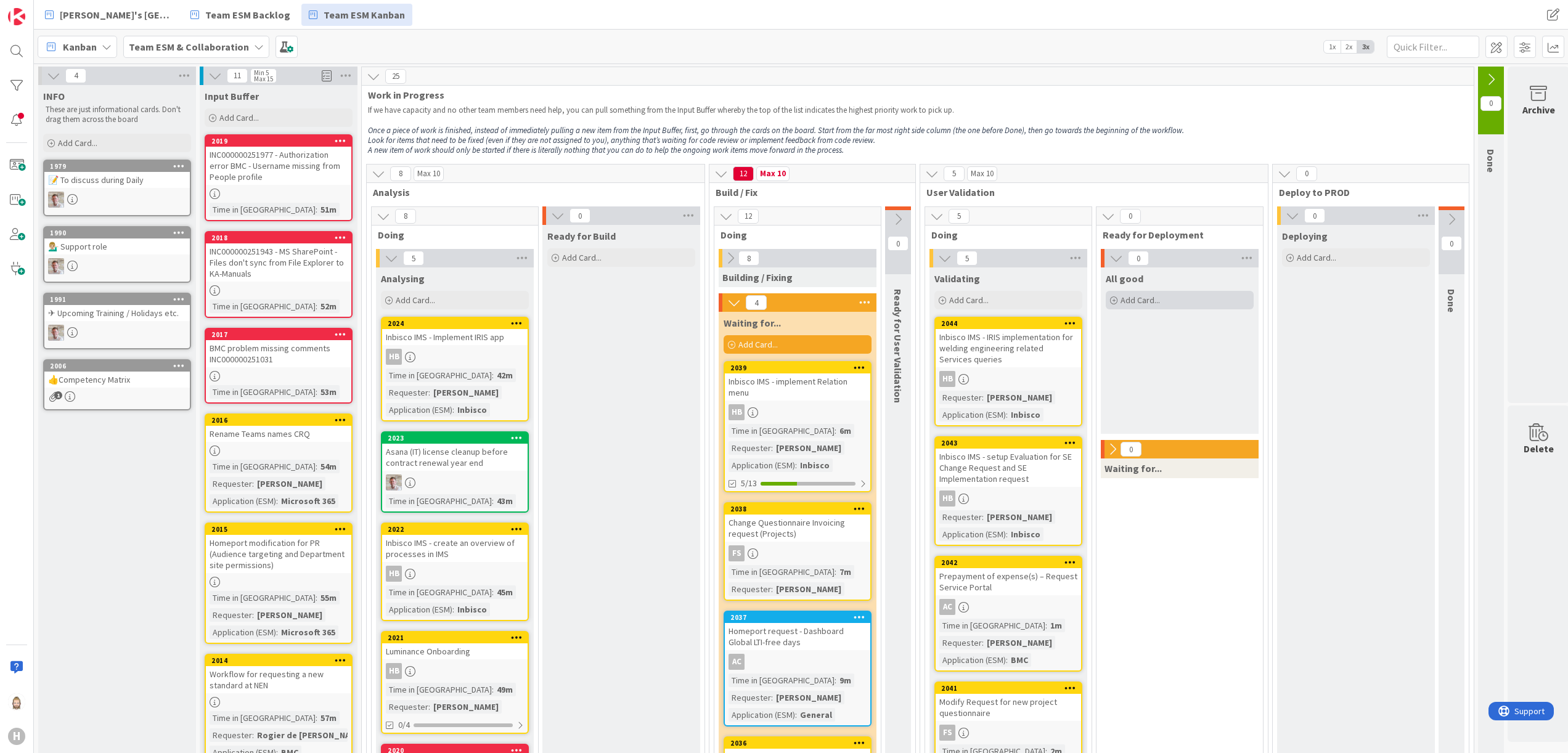
click at [1175, 299] on div "Add Card..." at bounding box center [1179, 300] width 148 height 18
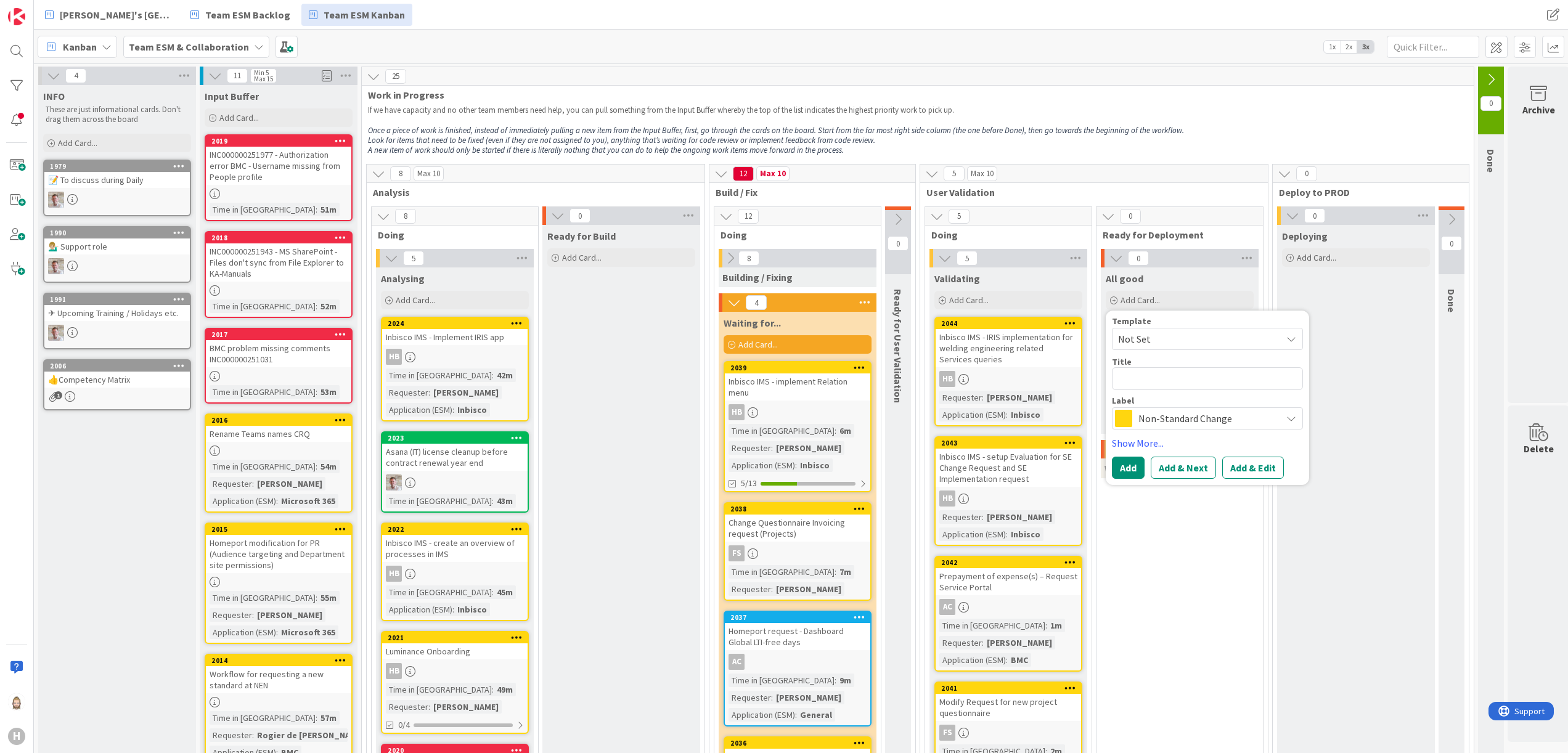
type textarea "x"
type textarea "BMC Helix Upgrade 25.2 - Testing"
click at [1261, 415] on span "Non-Standard Change" at bounding box center [1207, 418] width 137 height 17
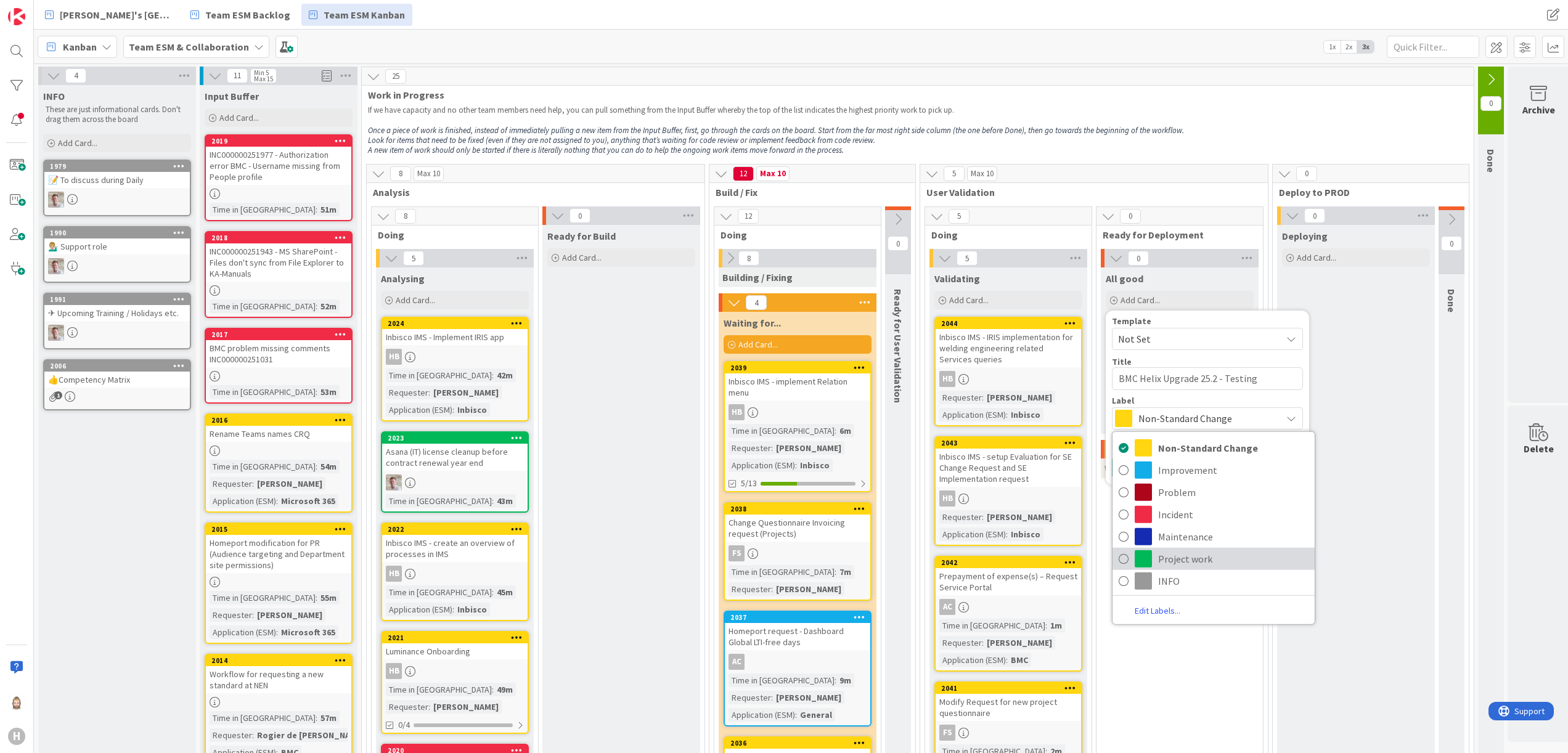
click at [1232, 560] on span "Project work" at bounding box center [1233, 559] width 151 height 18
type textarea "x"
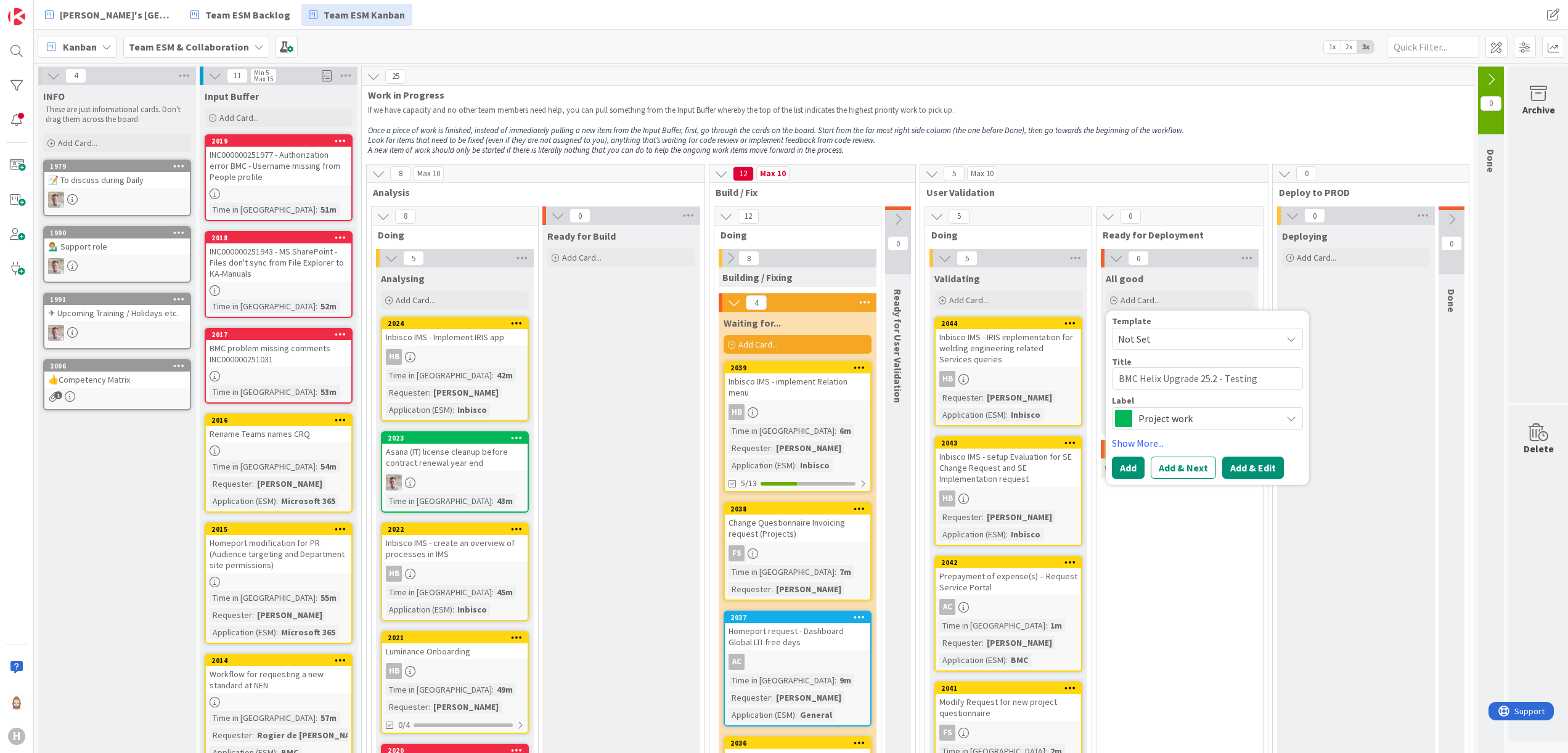
click at [1260, 467] on button "Add & Edit" at bounding box center [1253, 468] width 61 height 23
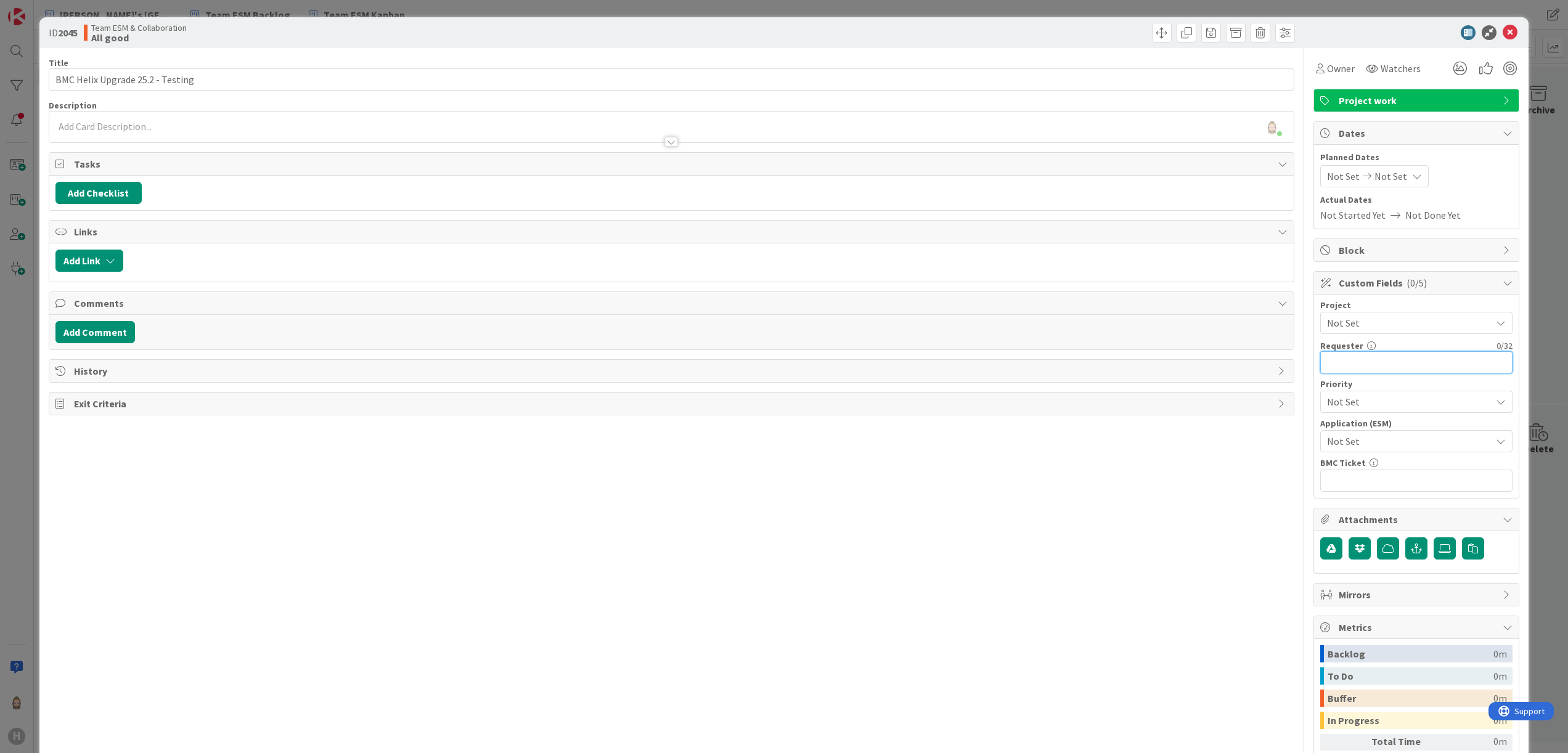
click at [1406, 363] on input "text" at bounding box center [1417, 362] width 192 height 23
paste input "[PERSON_NAME]"
type input "[PERSON_NAME]"
click at [1391, 441] on span "Not Set" at bounding box center [1406, 441] width 158 height 17
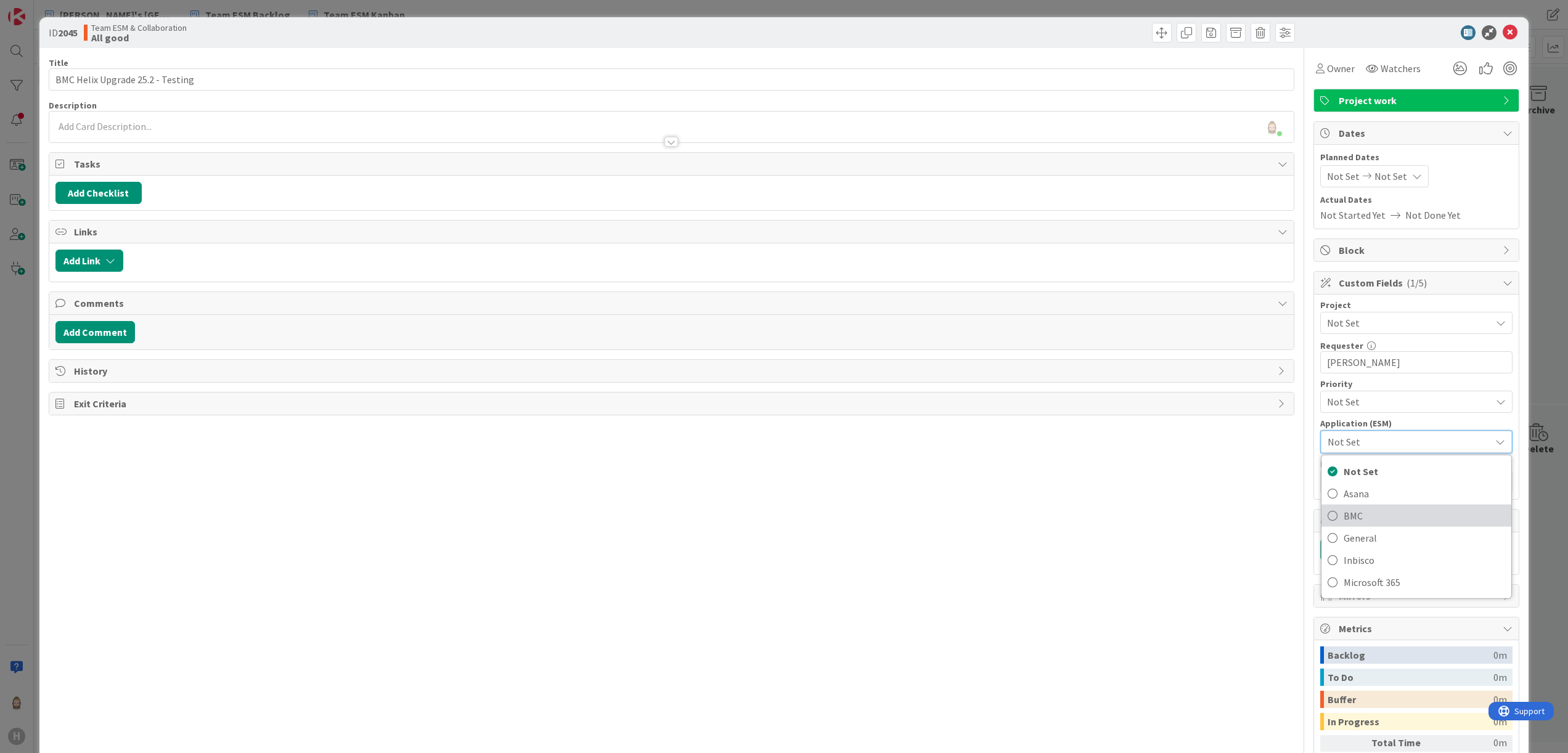
click at [1387, 516] on span "BMC" at bounding box center [1424, 516] width 162 height 18
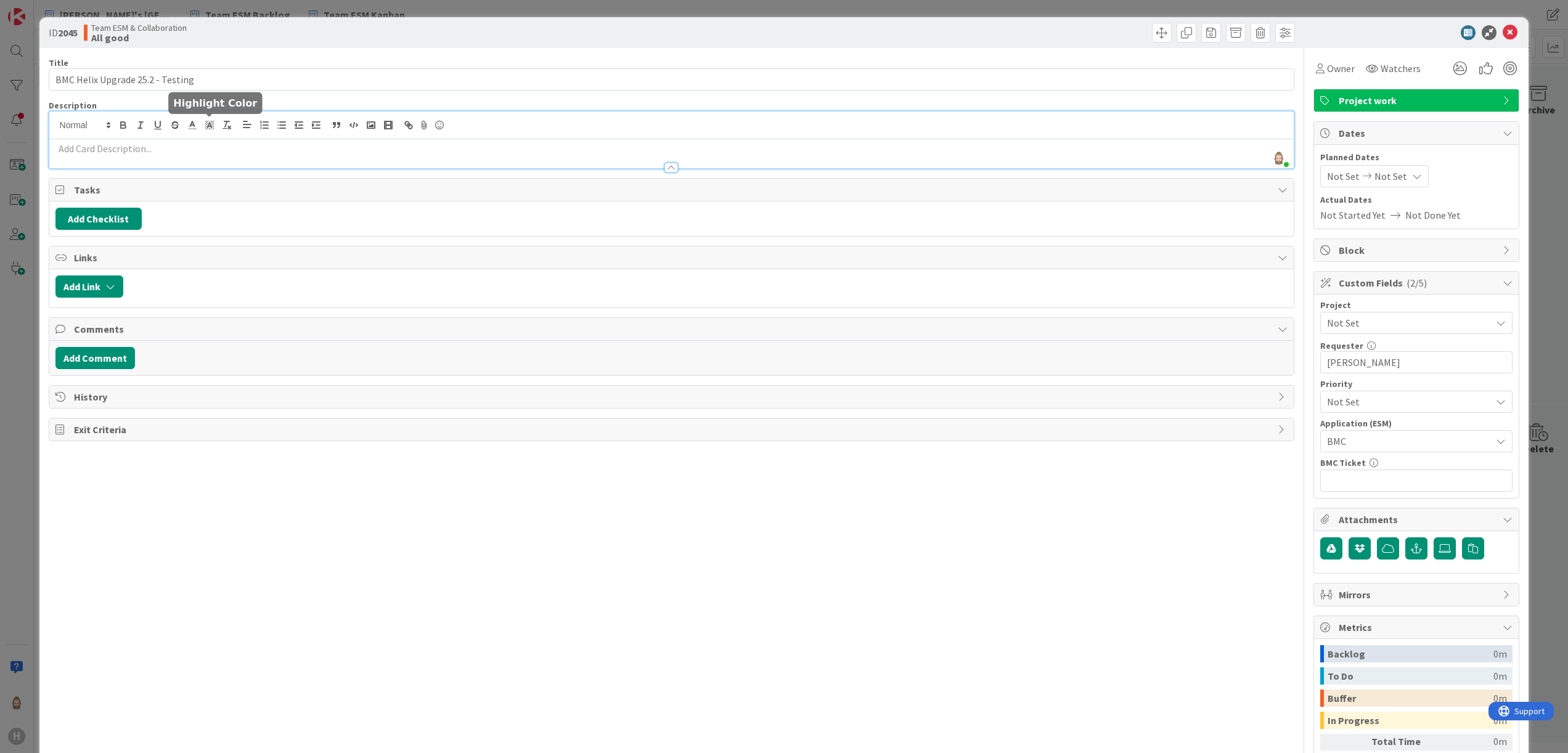
click at [201, 121] on div "Rob van Wees just joined" at bounding box center [672, 140] width 1245 height 57
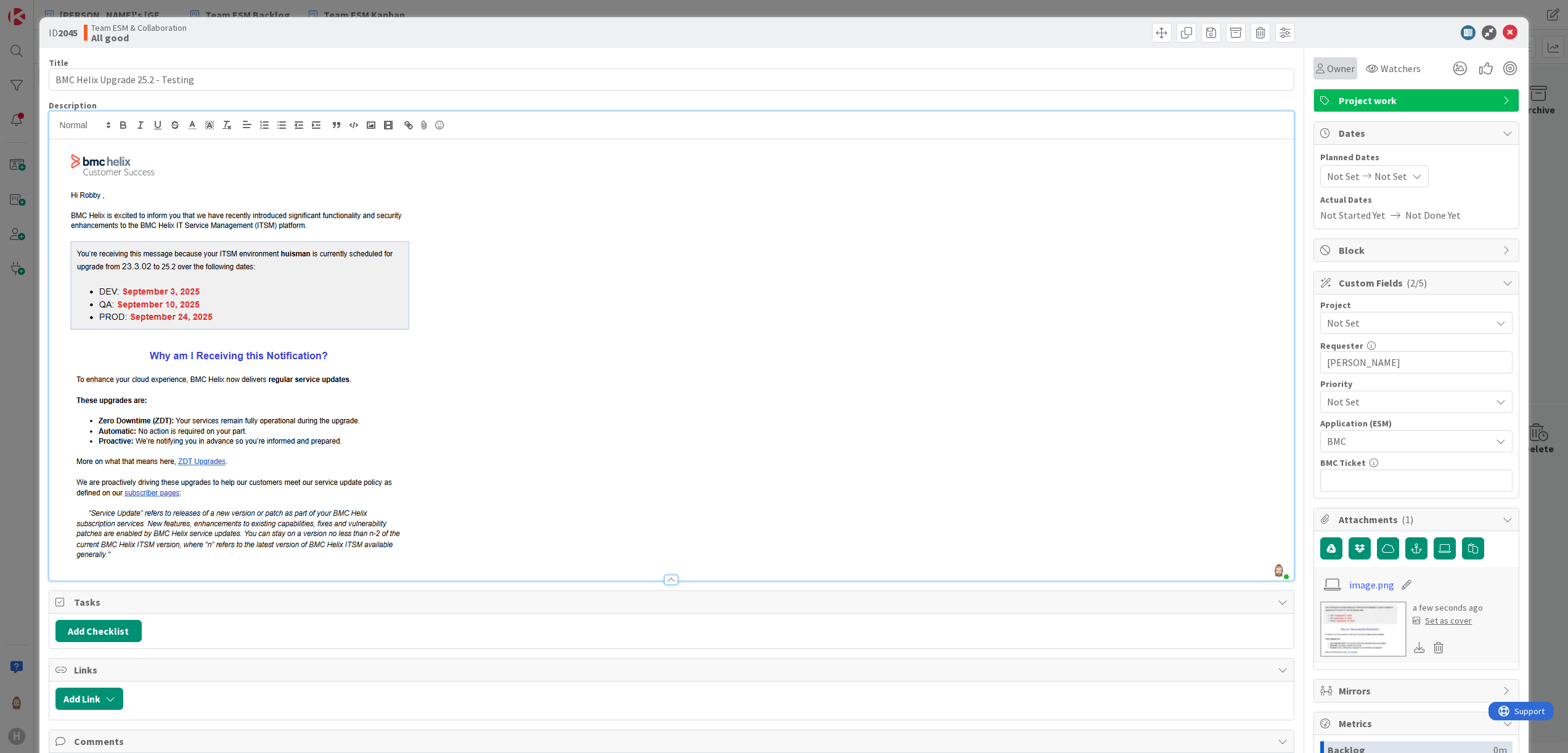
click at [1325, 57] on div "Owner" at bounding box center [1335, 68] width 44 height 23
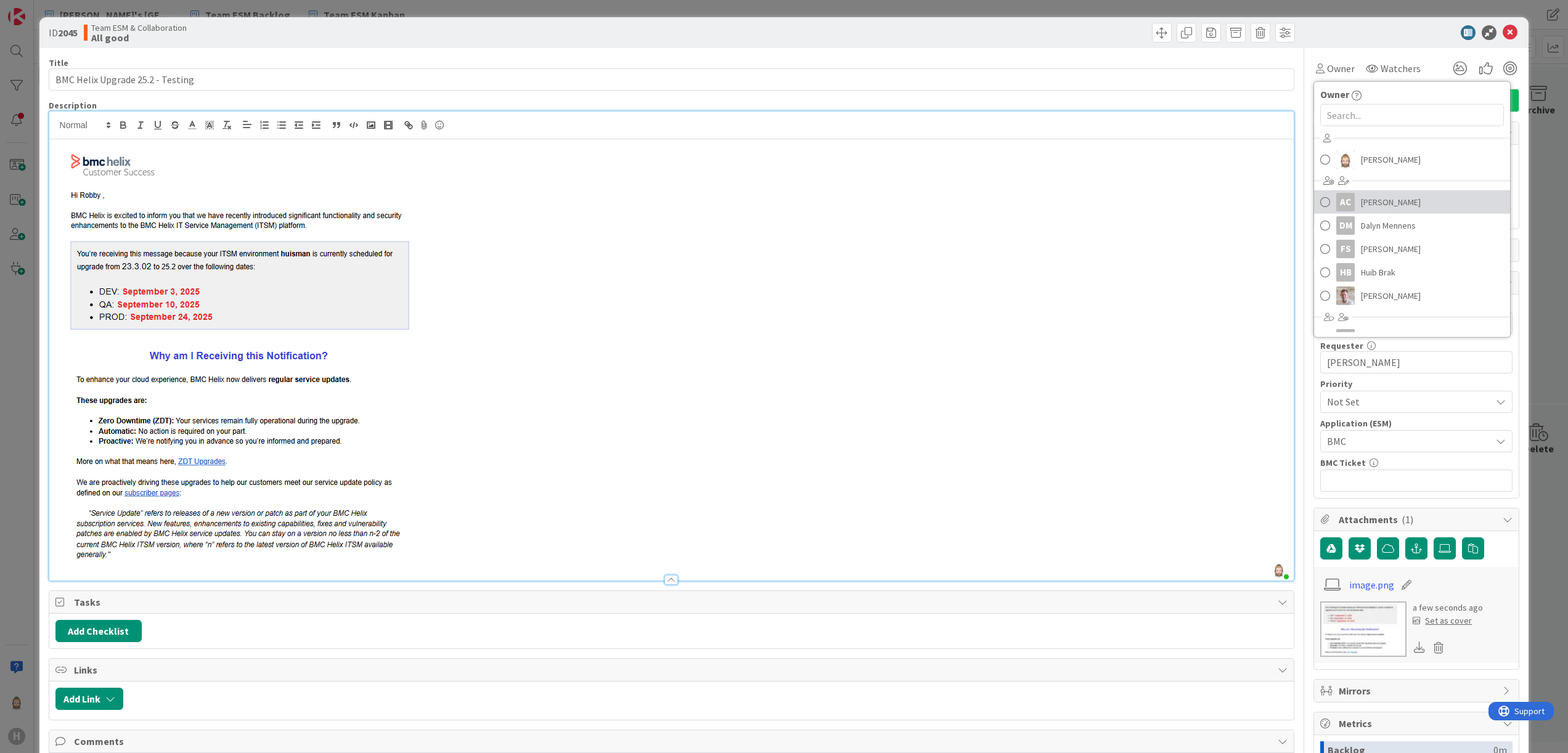
click at [1361, 196] on span "Akif Cevik" at bounding box center [1391, 202] width 60 height 18
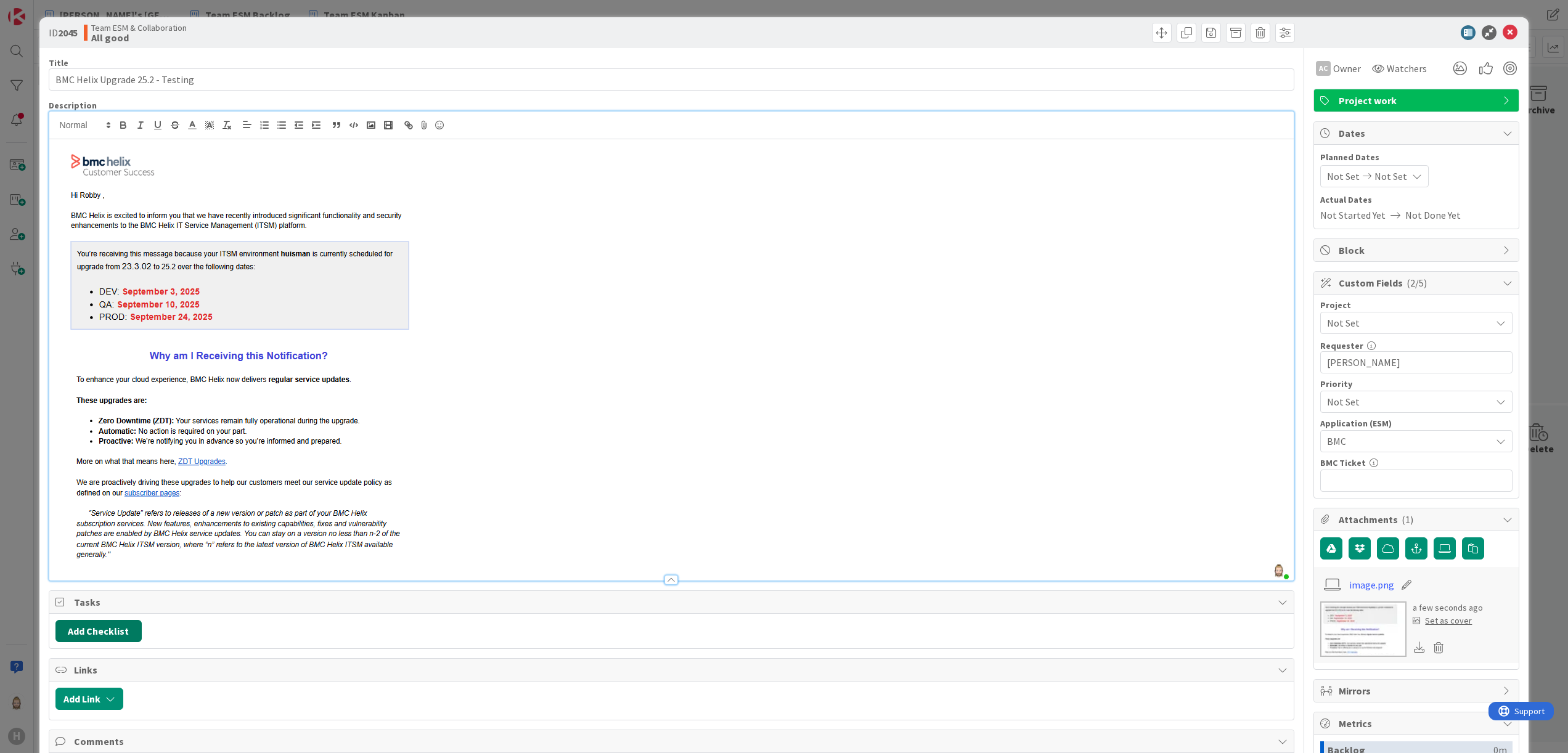
click at [102, 632] on button "Add Checklist" at bounding box center [98, 631] width 87 height 23
type input "sub-tasks"
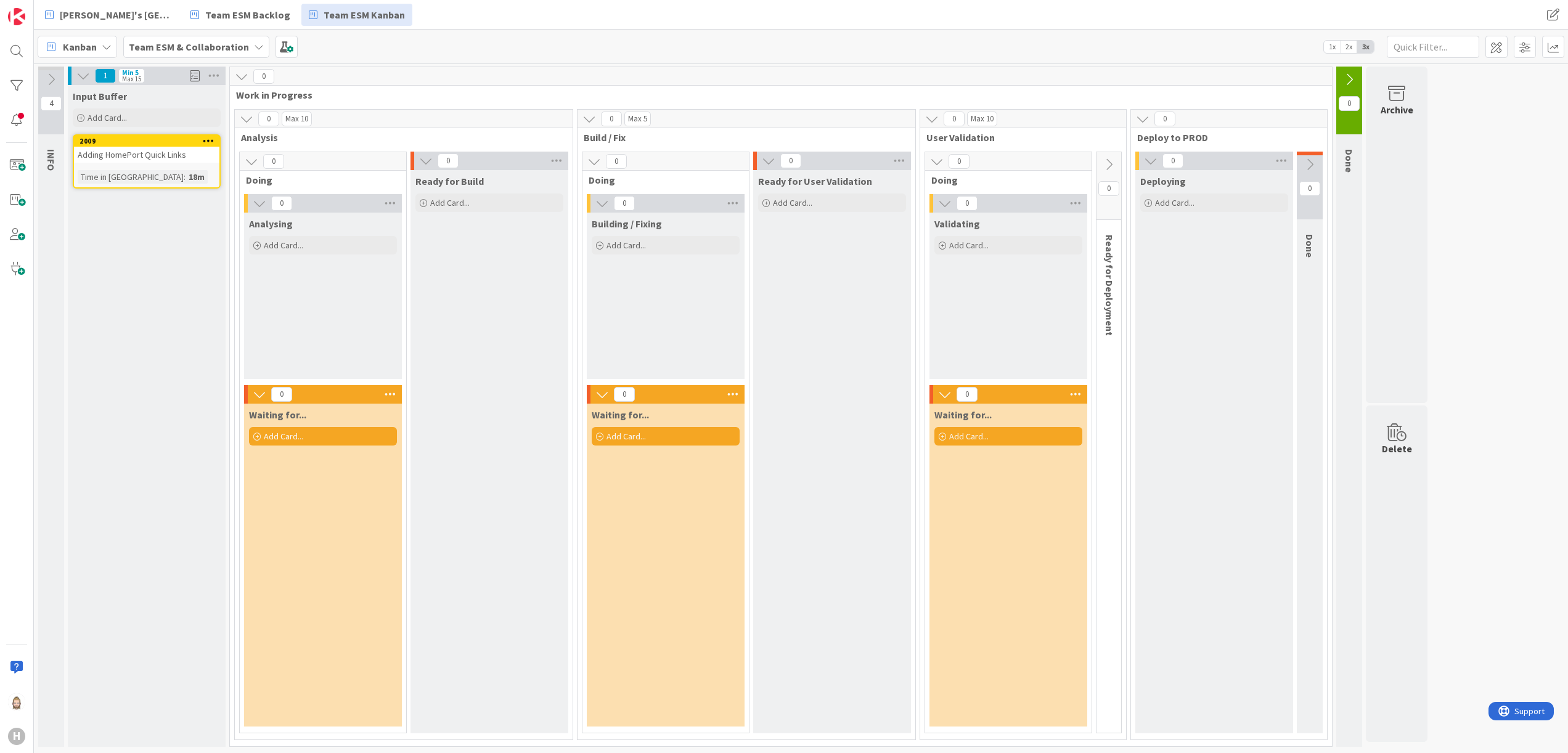
click at [218, 42] on b "Team ESM & Collaboration" at bounding box center [189, 47] width 120 height 12
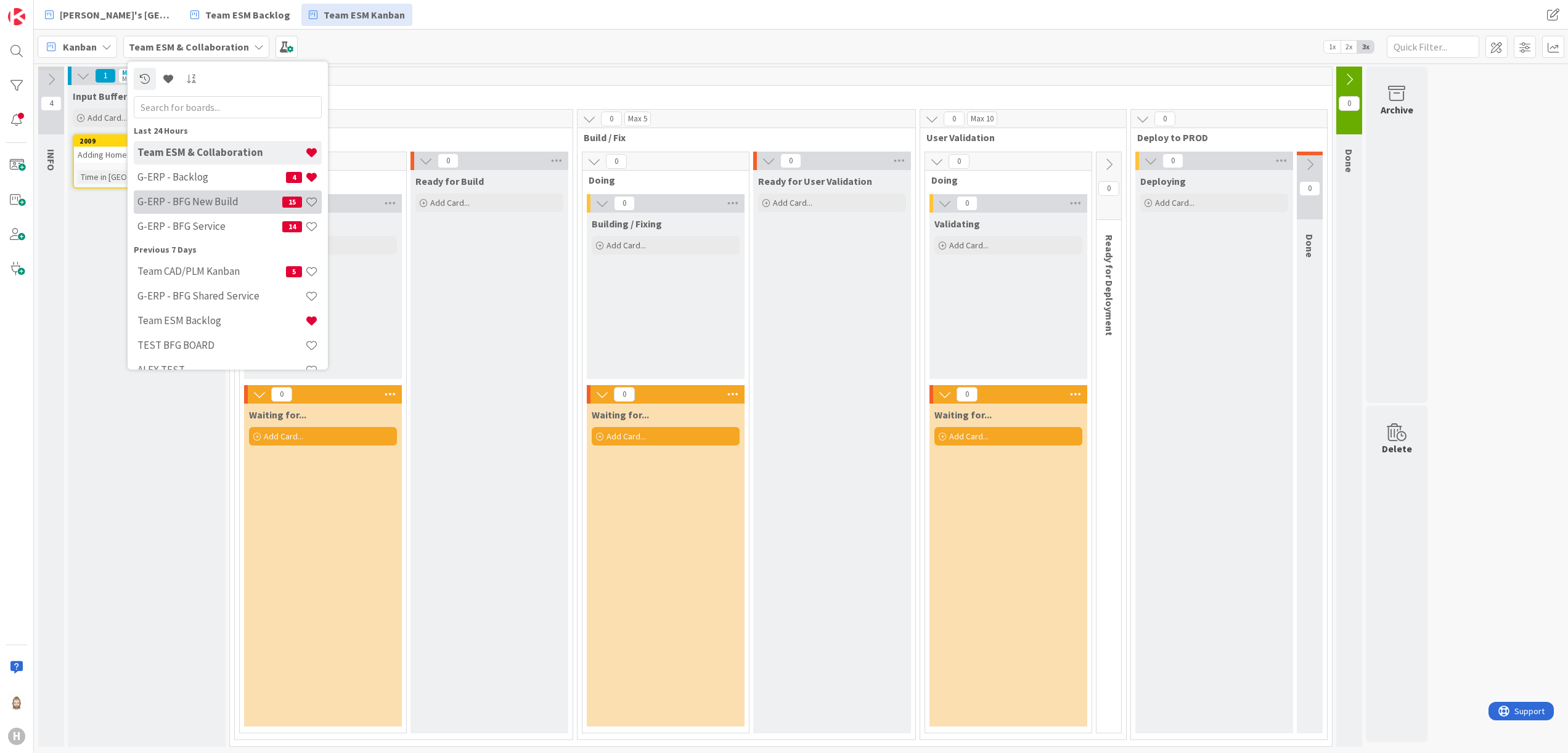
click at [248, 190] on div "G-ERP - BFG New Build 15" at bounding box center [228, 201] width 188 height 23
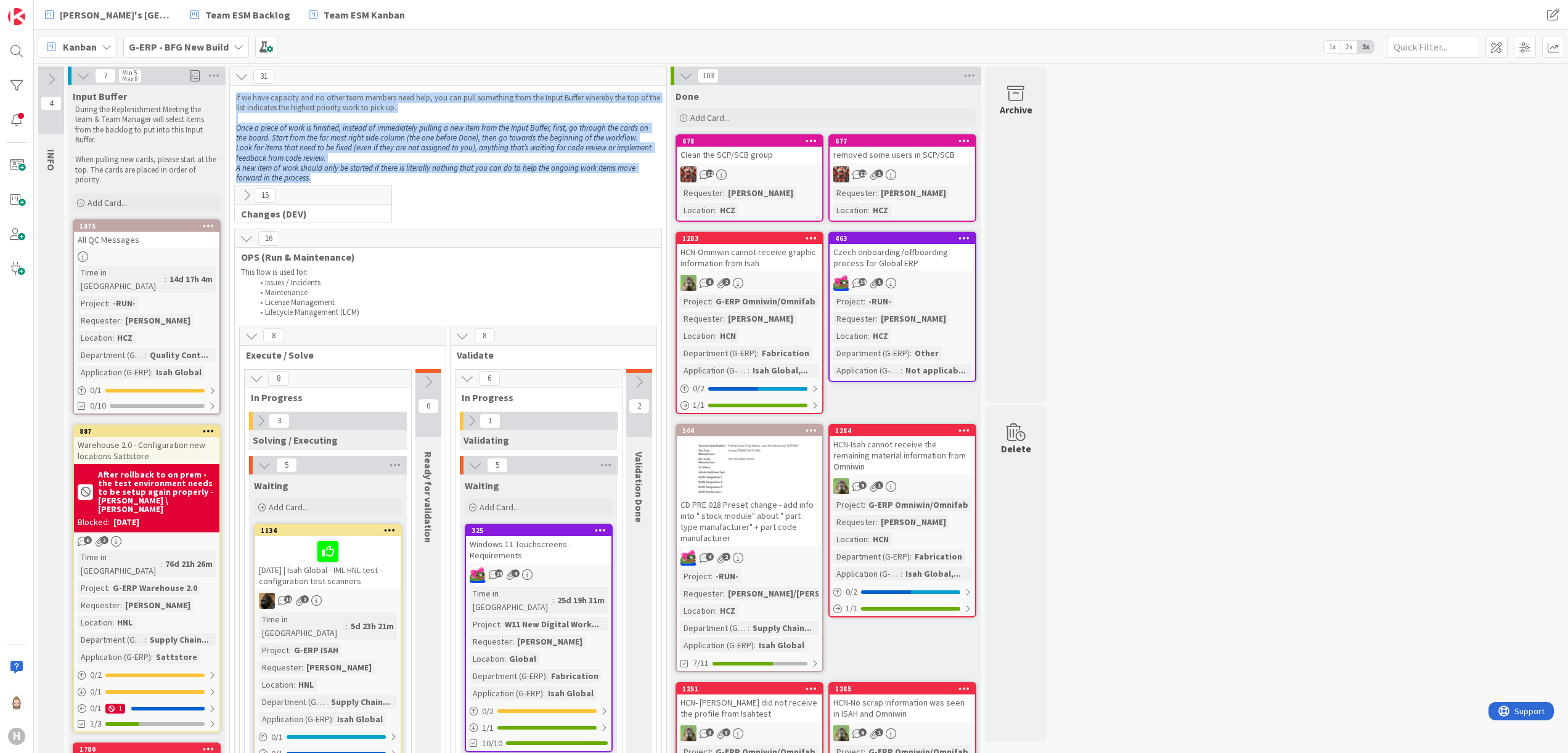
drag, startPoint x: 235, startPoint y: 96, endPoint x: 459, endPoint y: 176, distance: 237.9
click at [459, 176] on div "If we have capacity and no other team members need help, you can pull something…" at bounding box center [448, 138] width 429 height 95
copy div "If we have capacity and no other team members need help, you can pull something…"
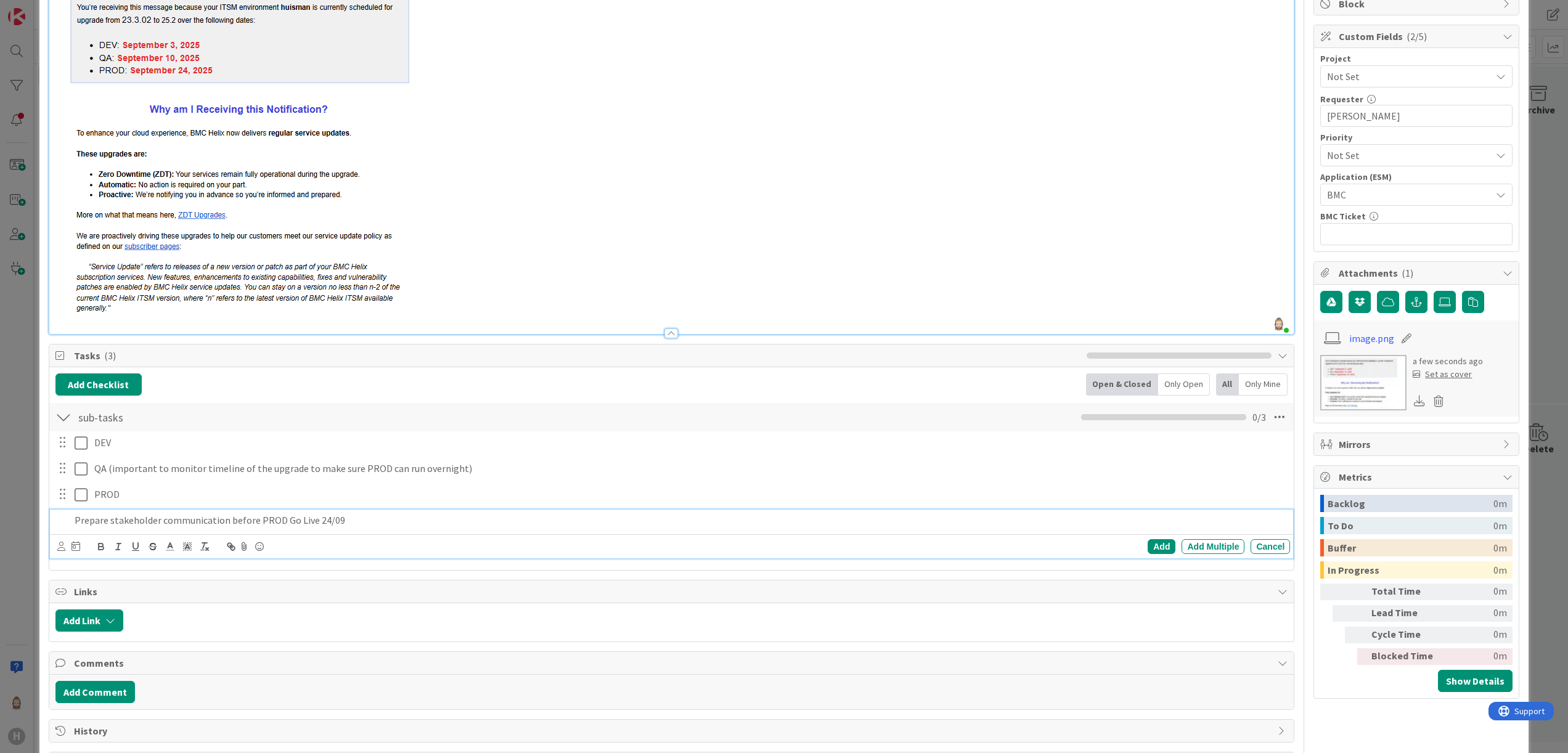
scroll to position [272, 0]
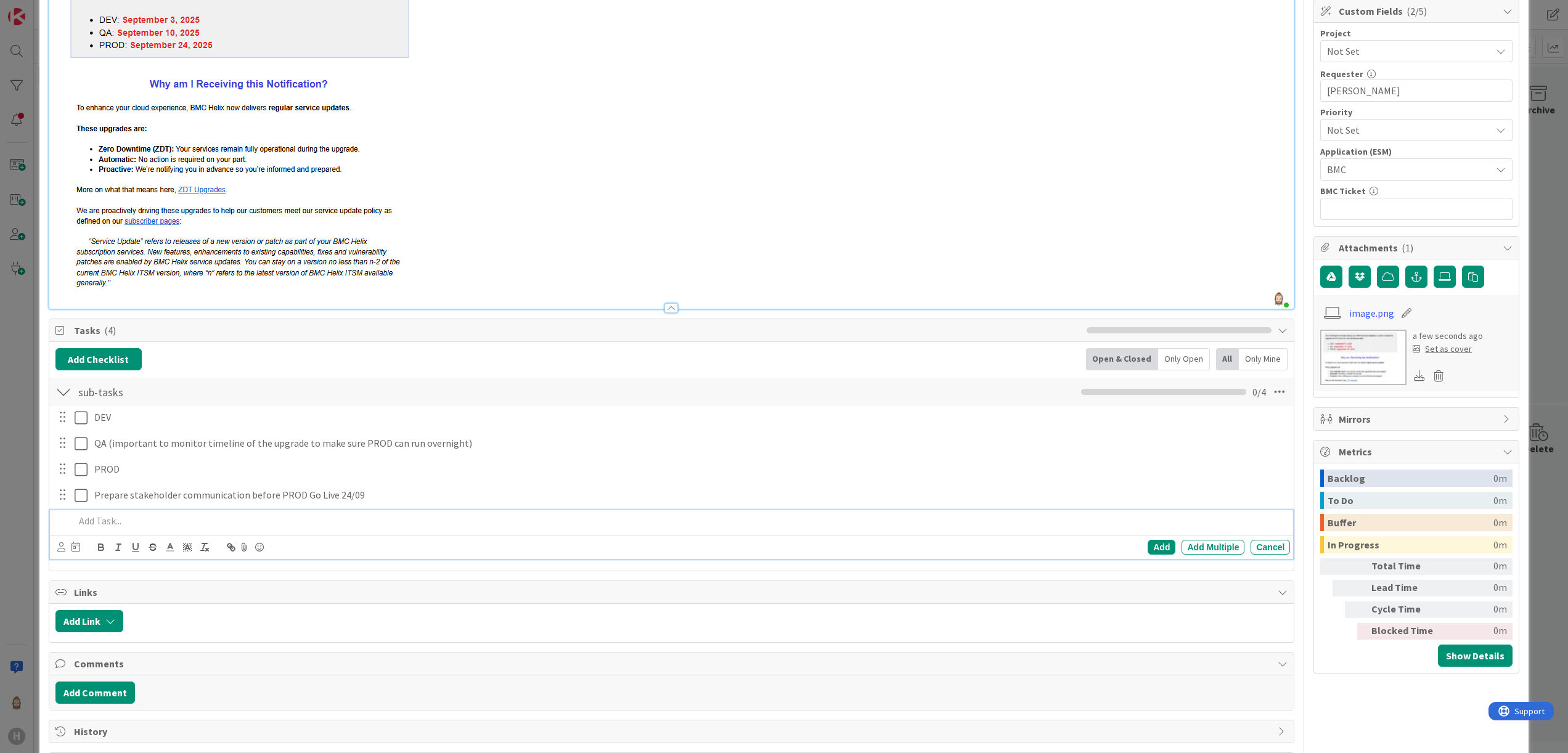
click at [458, 624] on div at bounding box center [709, 621] width 1159 height 23
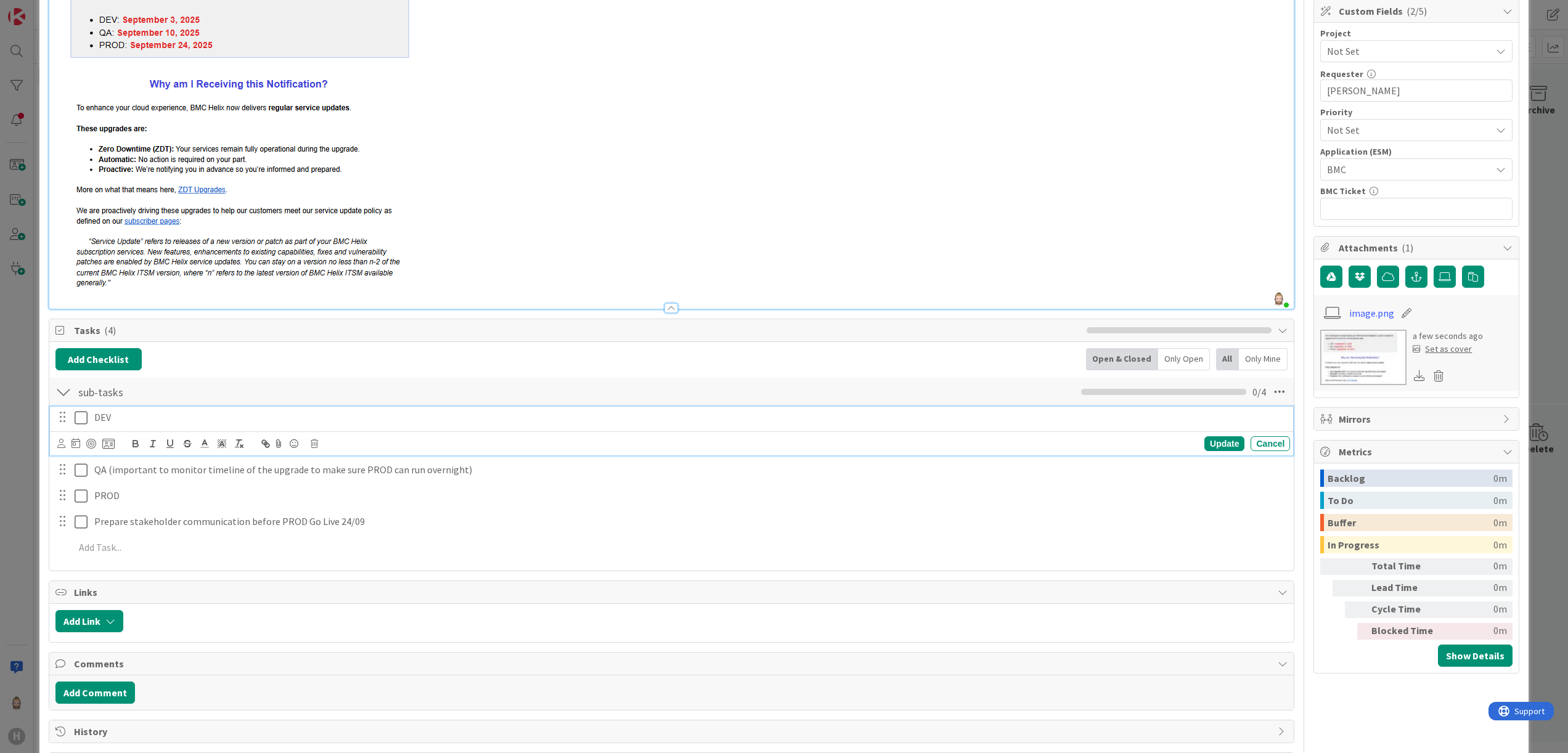
click at [83, 425] on icon at bounding box center [80, 418] width 13 height 15
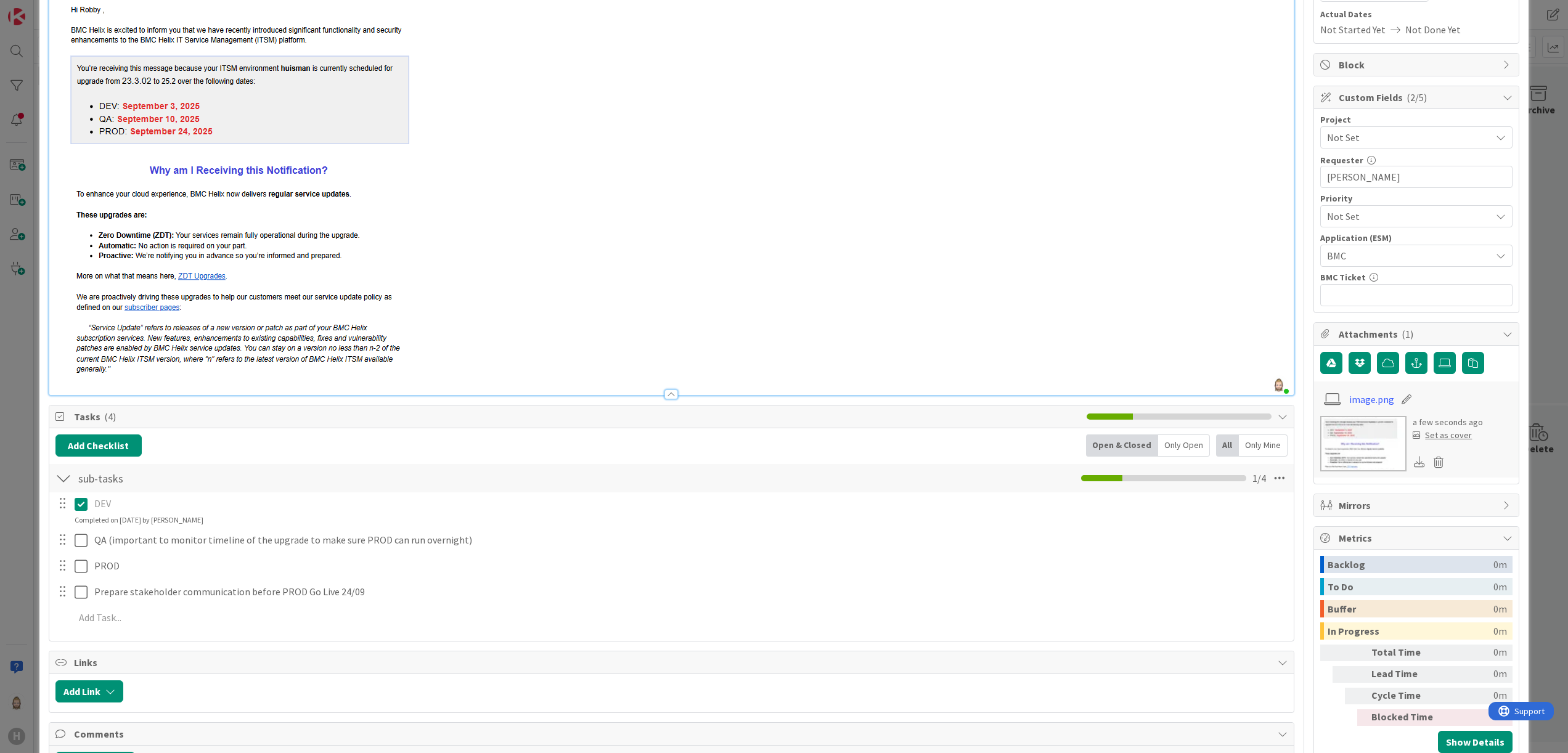
scroll to position [0, 0]
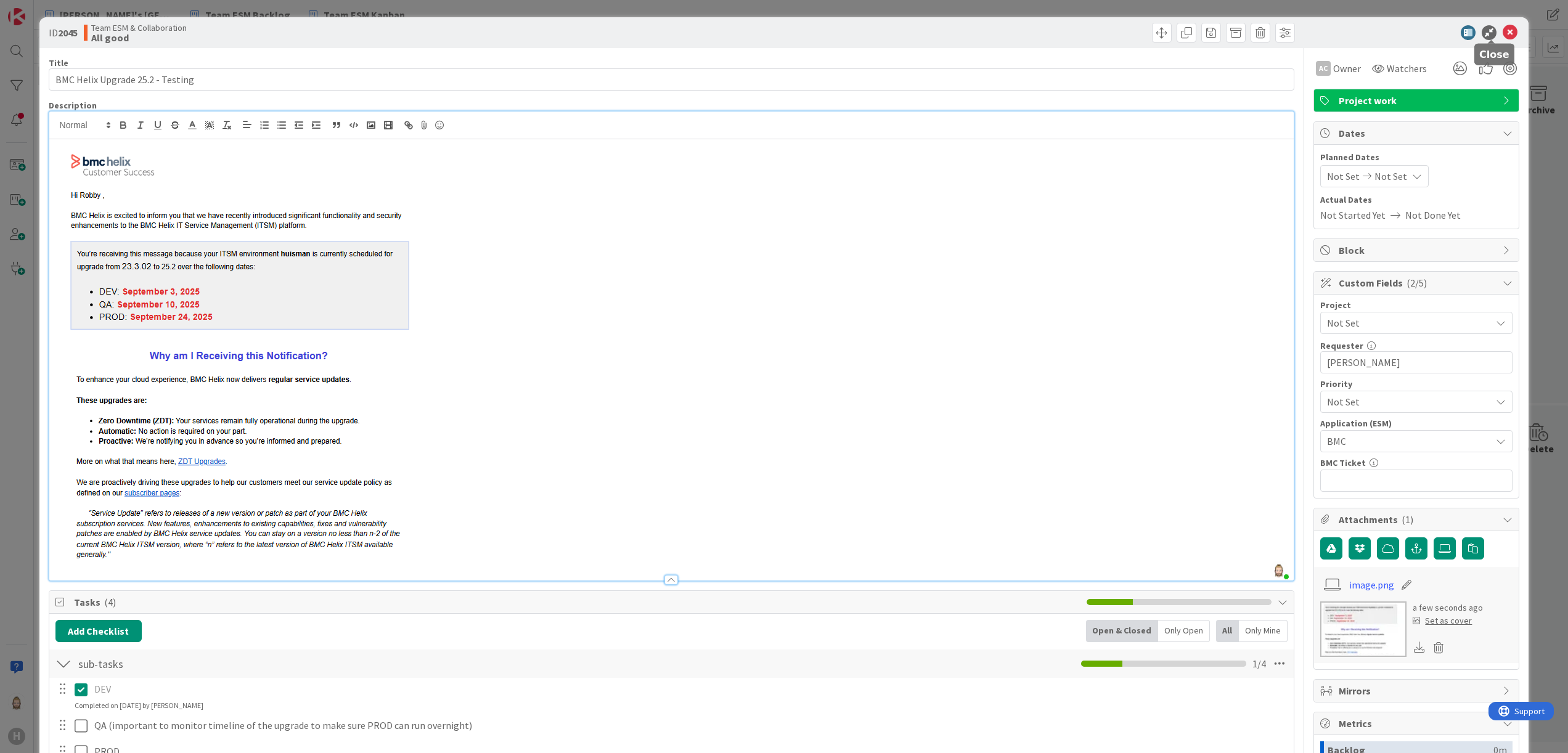
click at [1503, 25] on icon at bounding box center [1510, 33] width 15 height 15
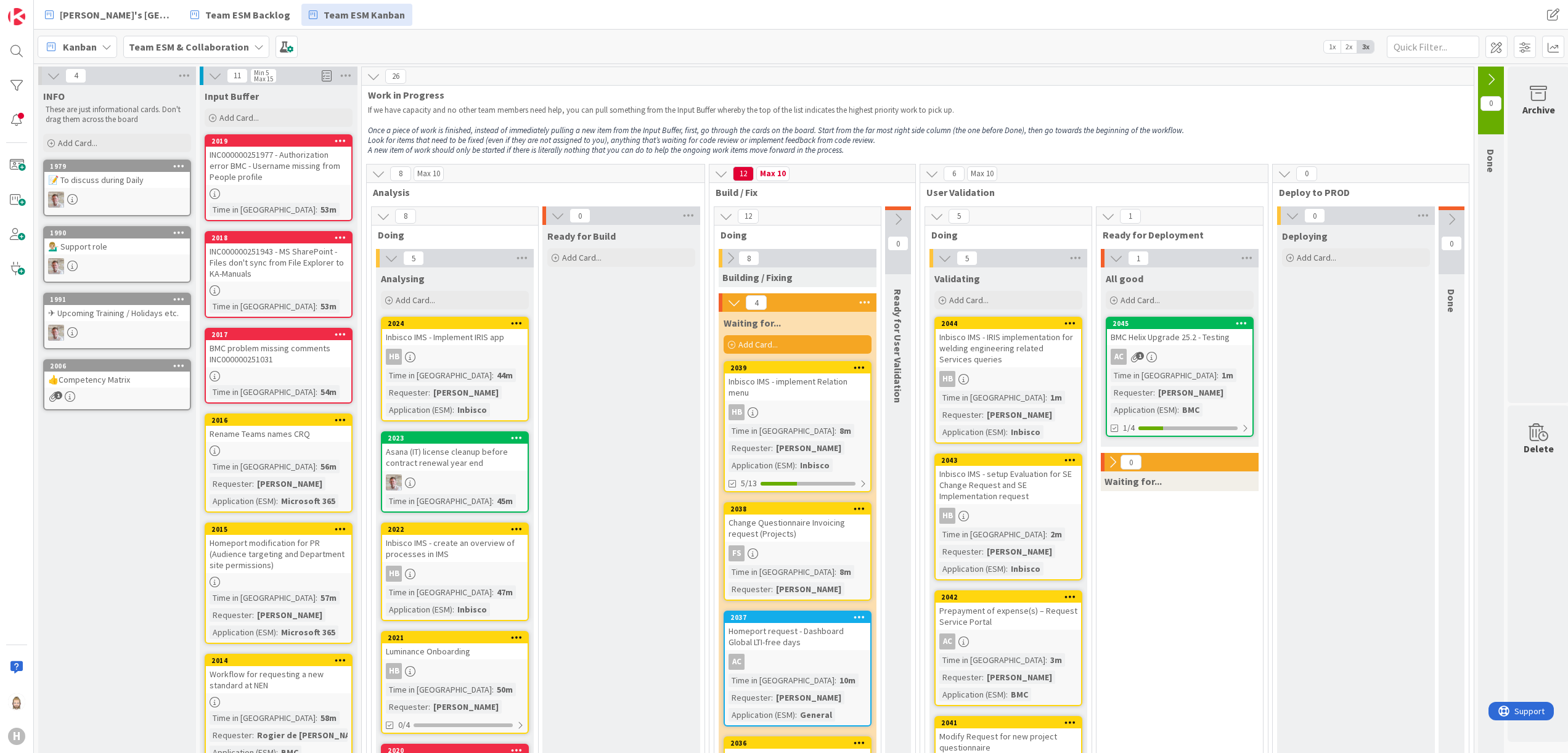
click at [1089, 53] on div "Kanban Team ESM & Collaboration 1x 2x 3x" at bounding box center [801, 46] width 1535 height 34
click at [733, 254] on icon at bounding box center [730, 259] width 14 height 14
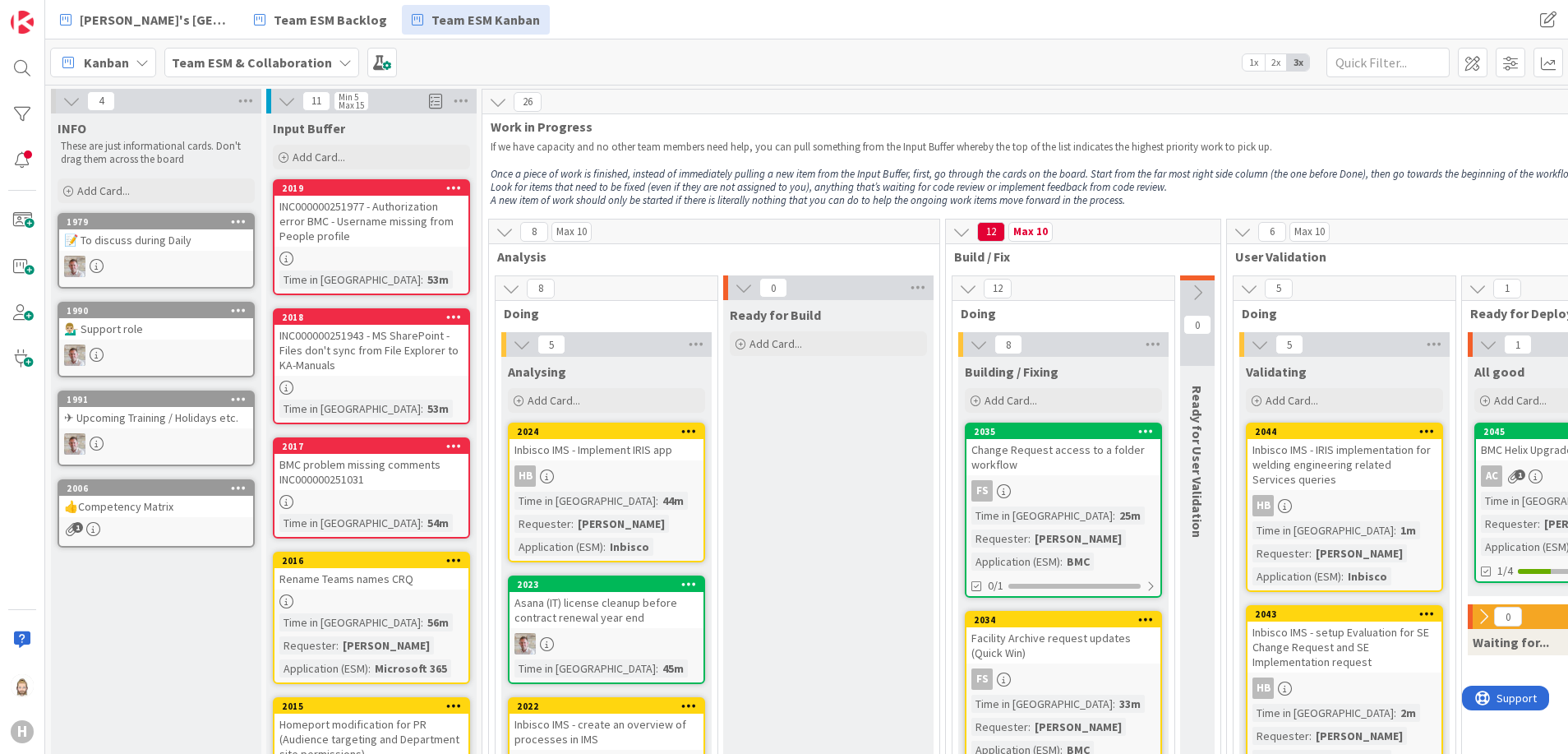
click at [175, 242] on div "📝 To discuss during Daily" at bounding box center [156, 239] width 194 height 21
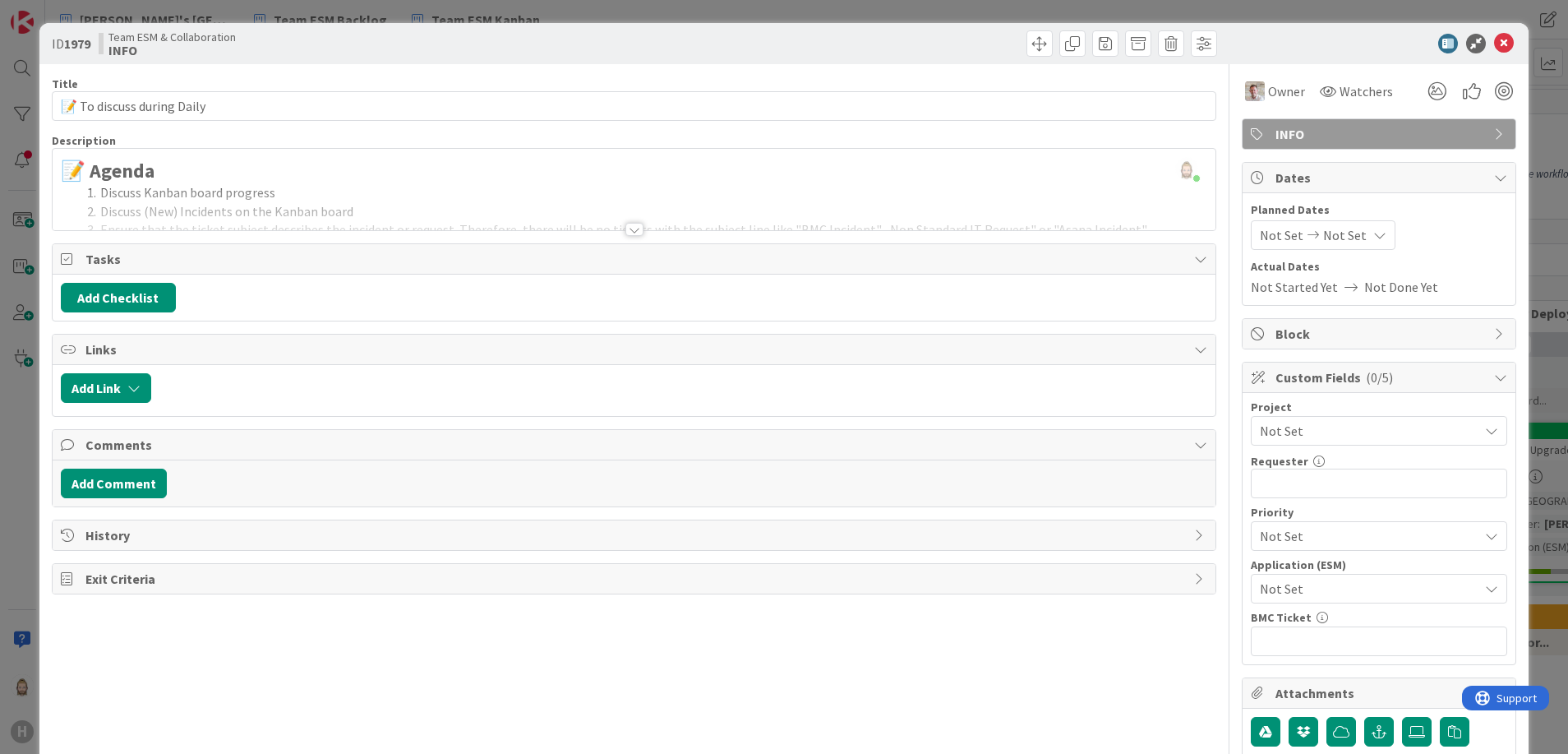
click at [628, 228] on div at bounding box center [635, 229] width 18 height 13
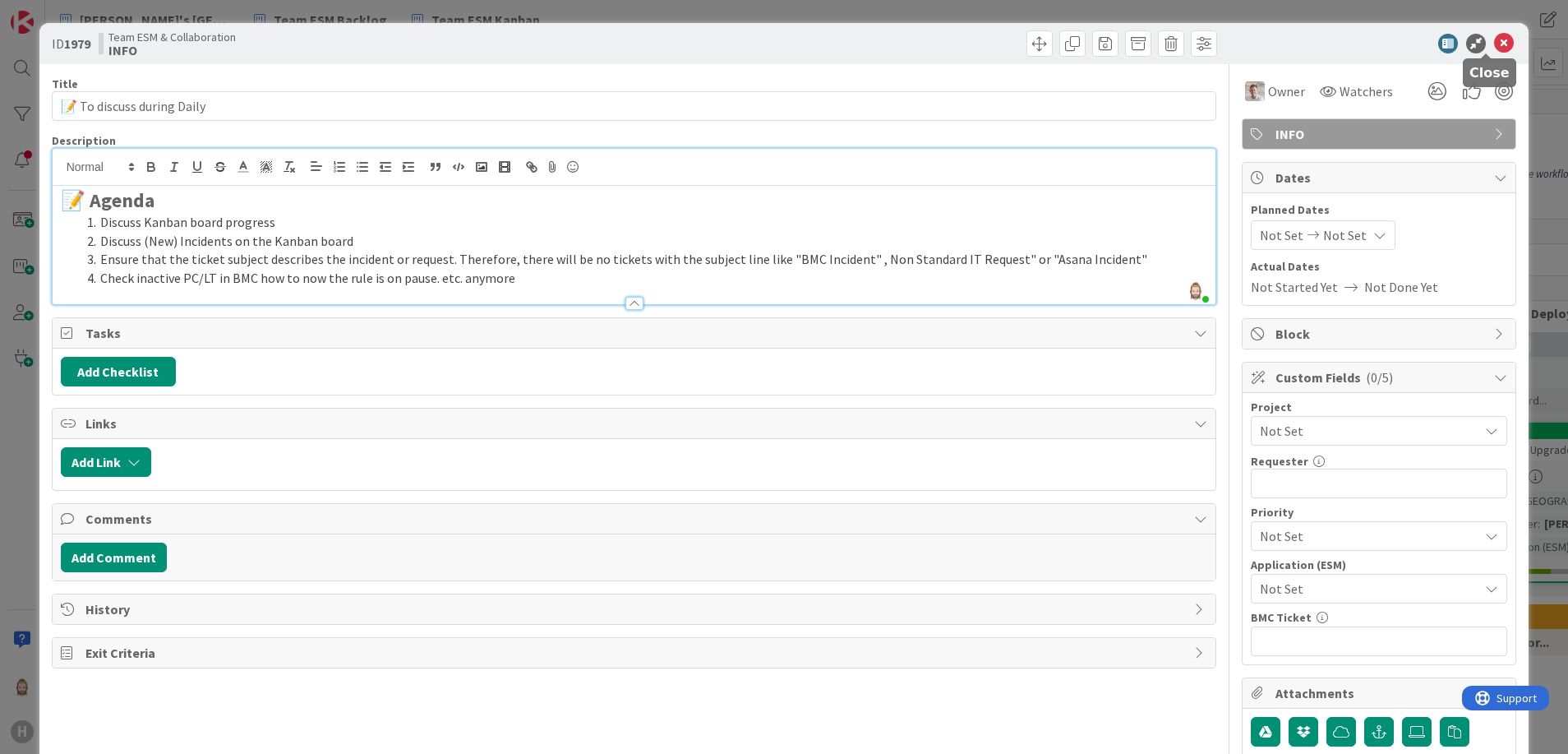
click at [1494, 38] on icon at bounding box center [1504, 44] width 20 height 20
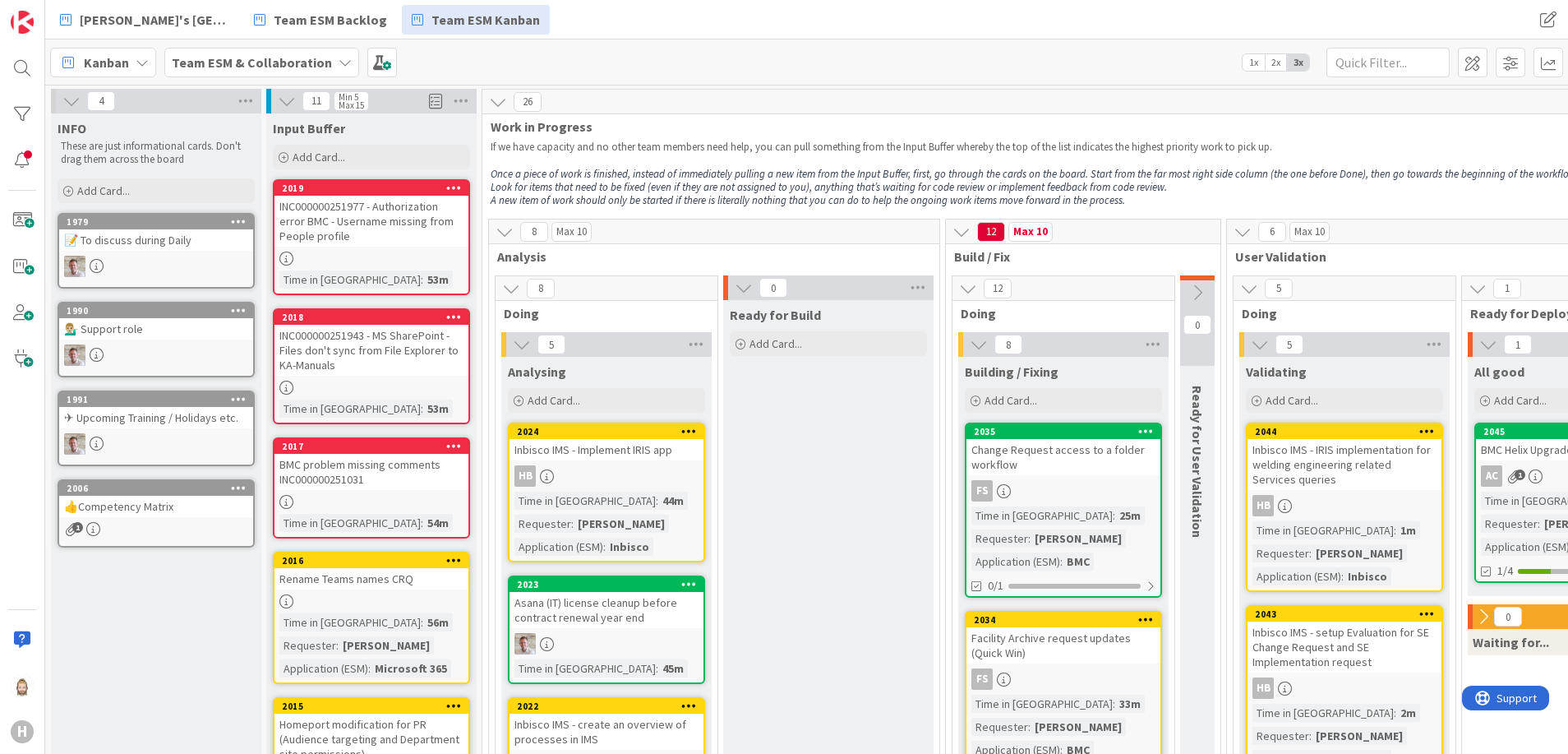
click at [160, 337] on div "💁🏼‍♂️ Support role" at bounding box center [156, 328] width 194 height 21
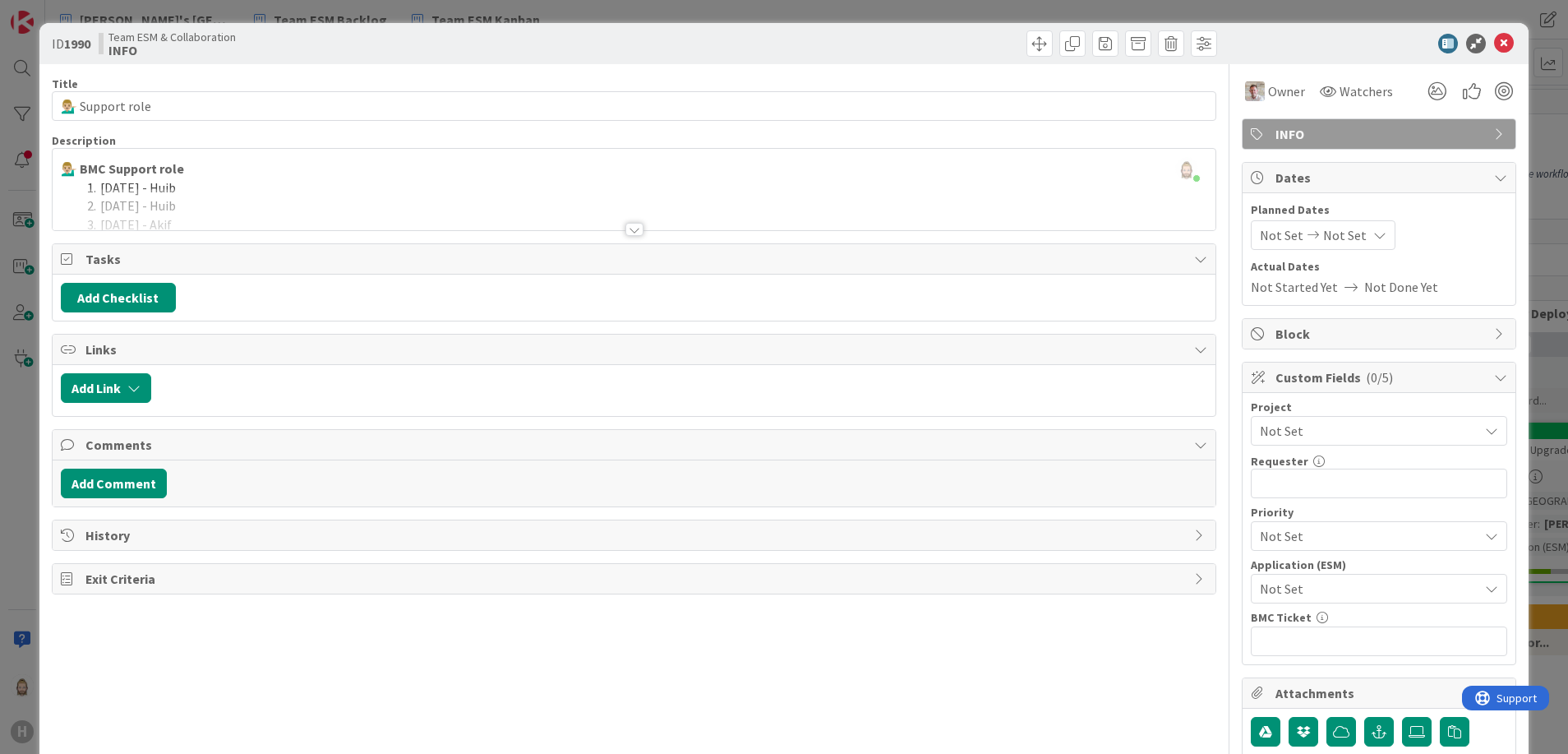
click at [628, 225] on div at bounding box center [635, 229] width 18 height 13
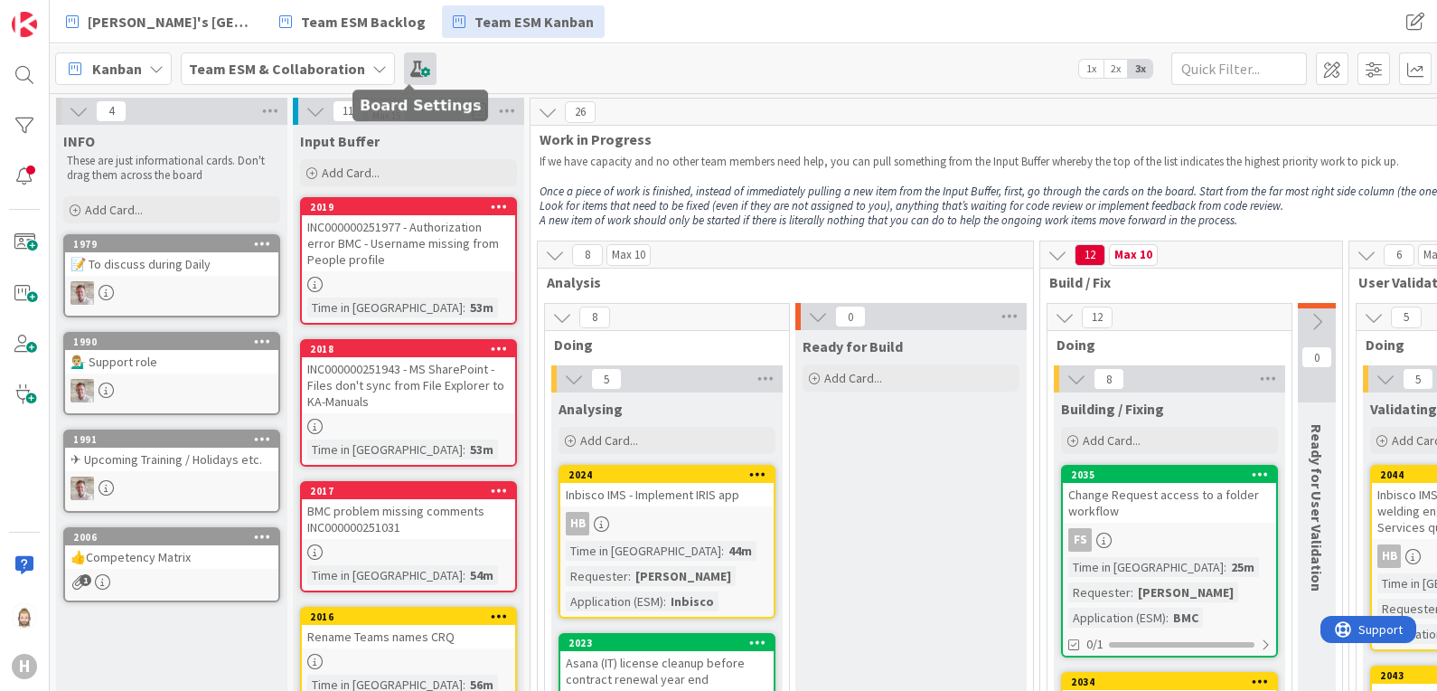
click at [411, 66] on span at bounding box center [420, 68] width 33 height 33
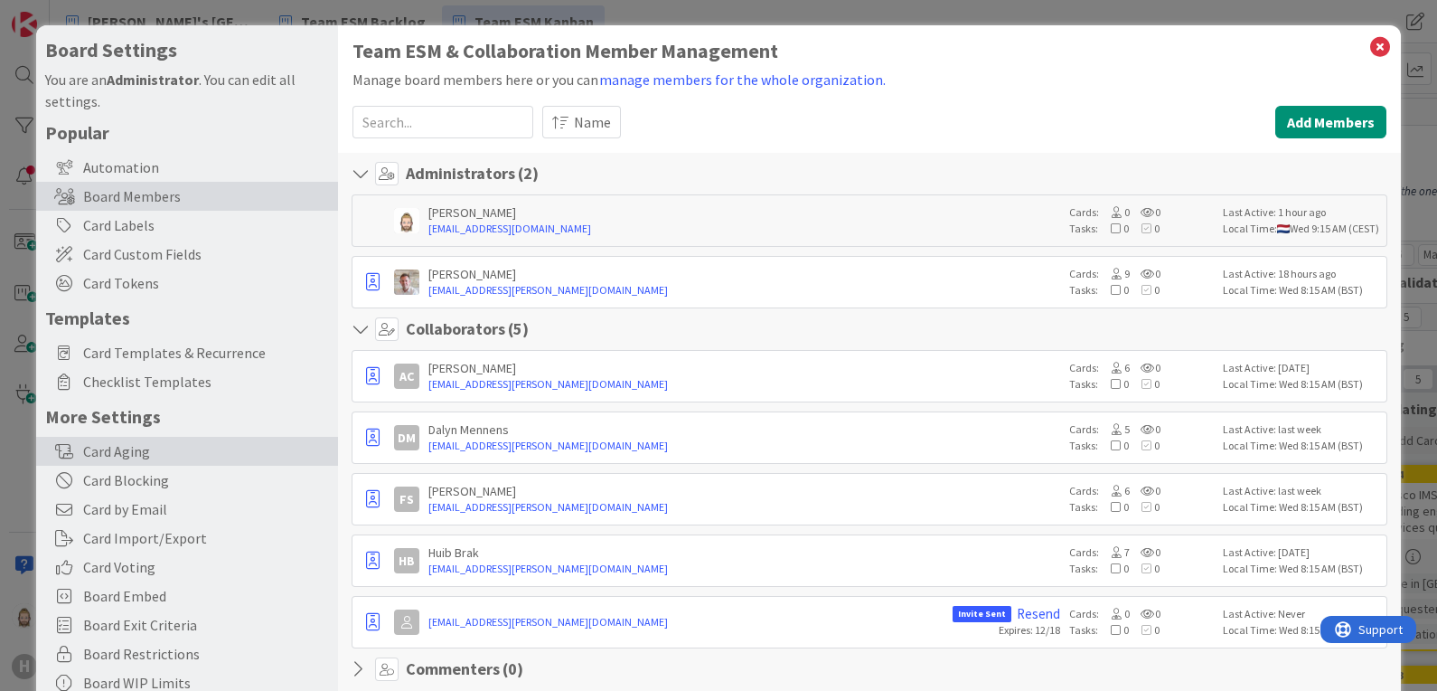
scroll to position [225, 0]
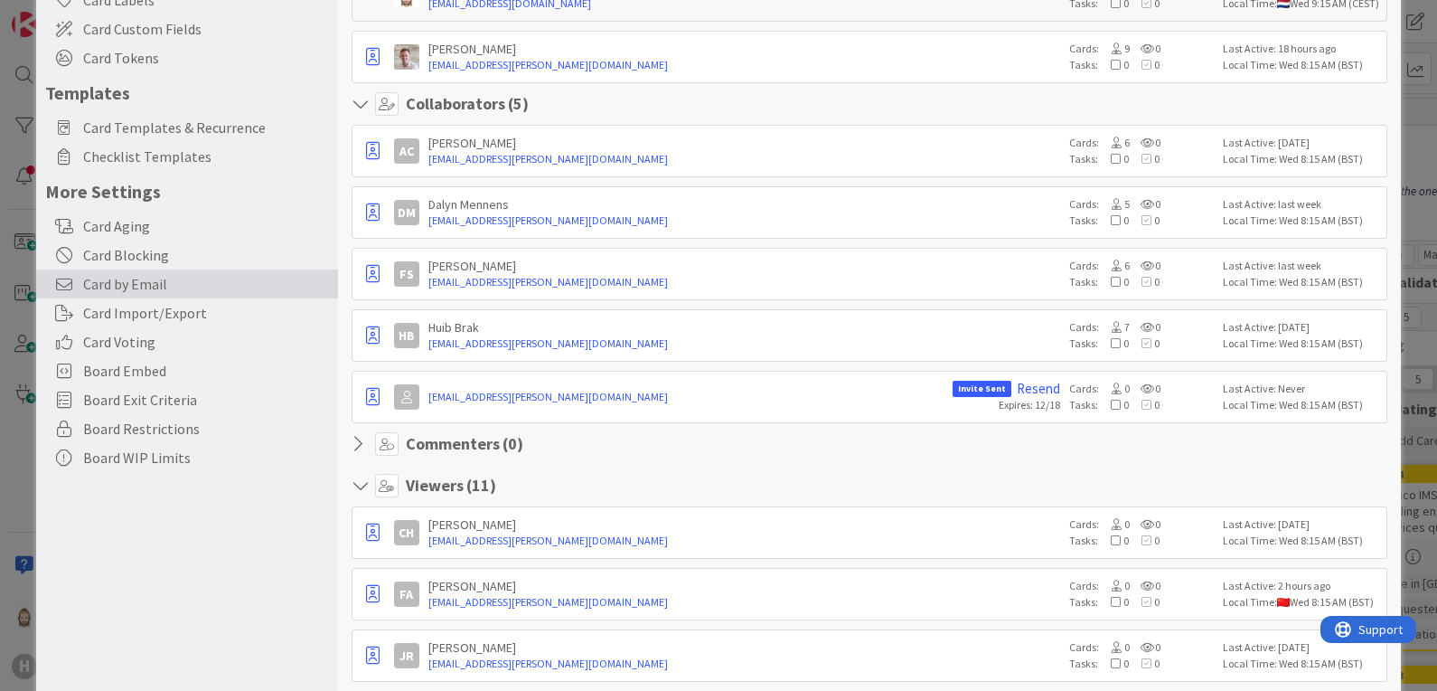
click at [164, 463] on div "Board WIP Limits" at bounding box center [187, 457] width 302 height 29
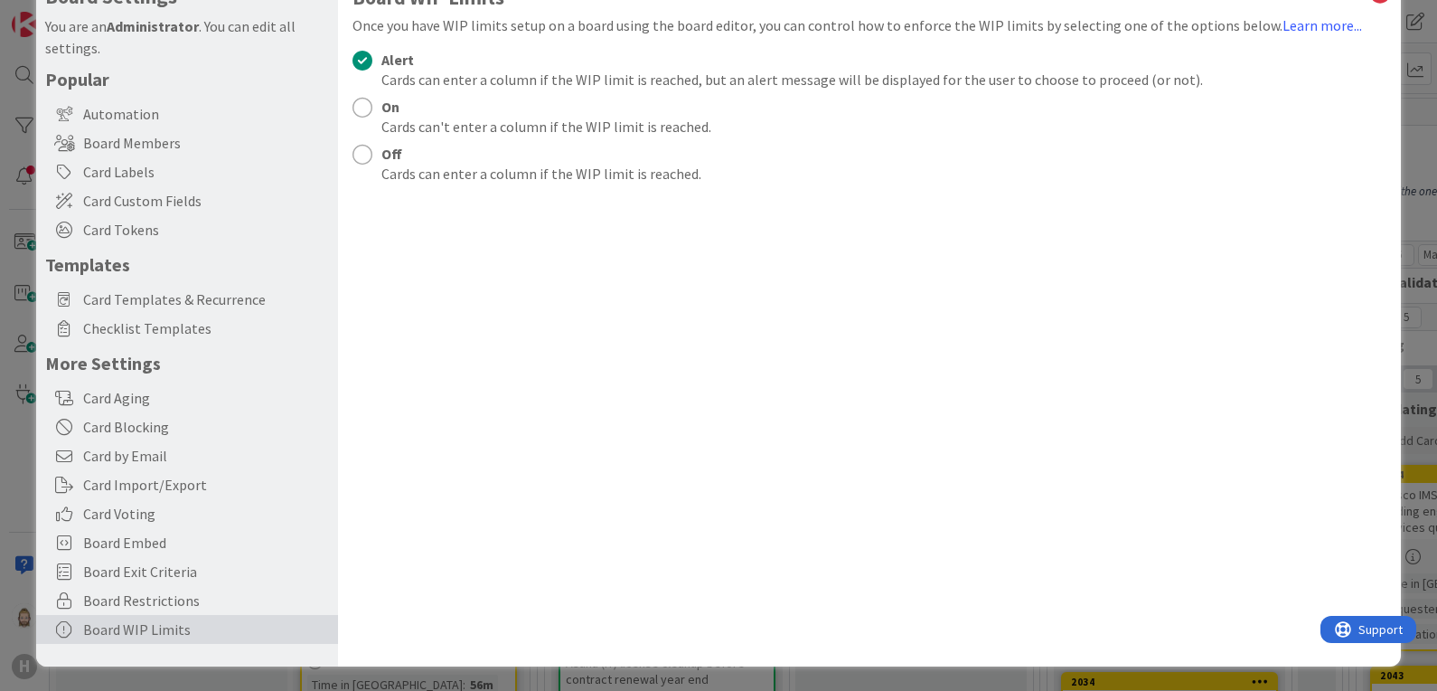
scroll to position [0, 0]
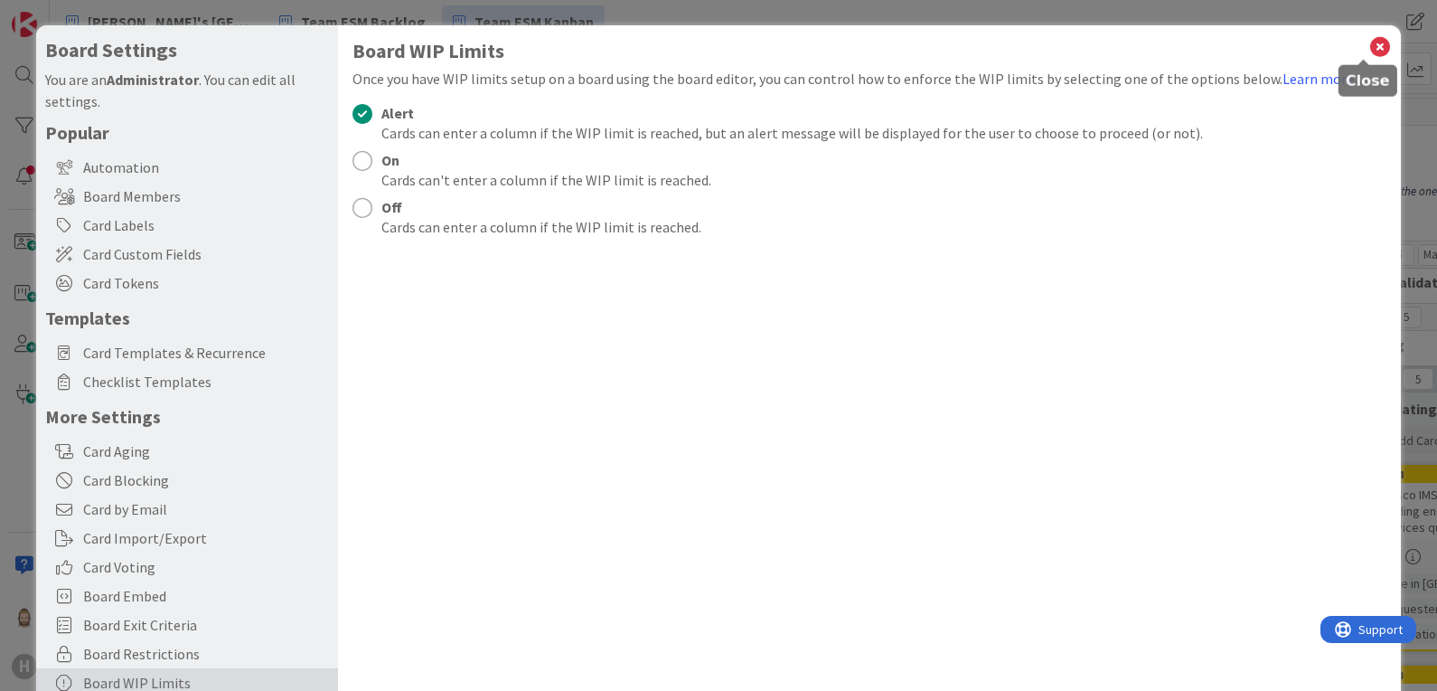
click at [1368, 49] on icon at bounding box center [1379, 46] width 23 height 25
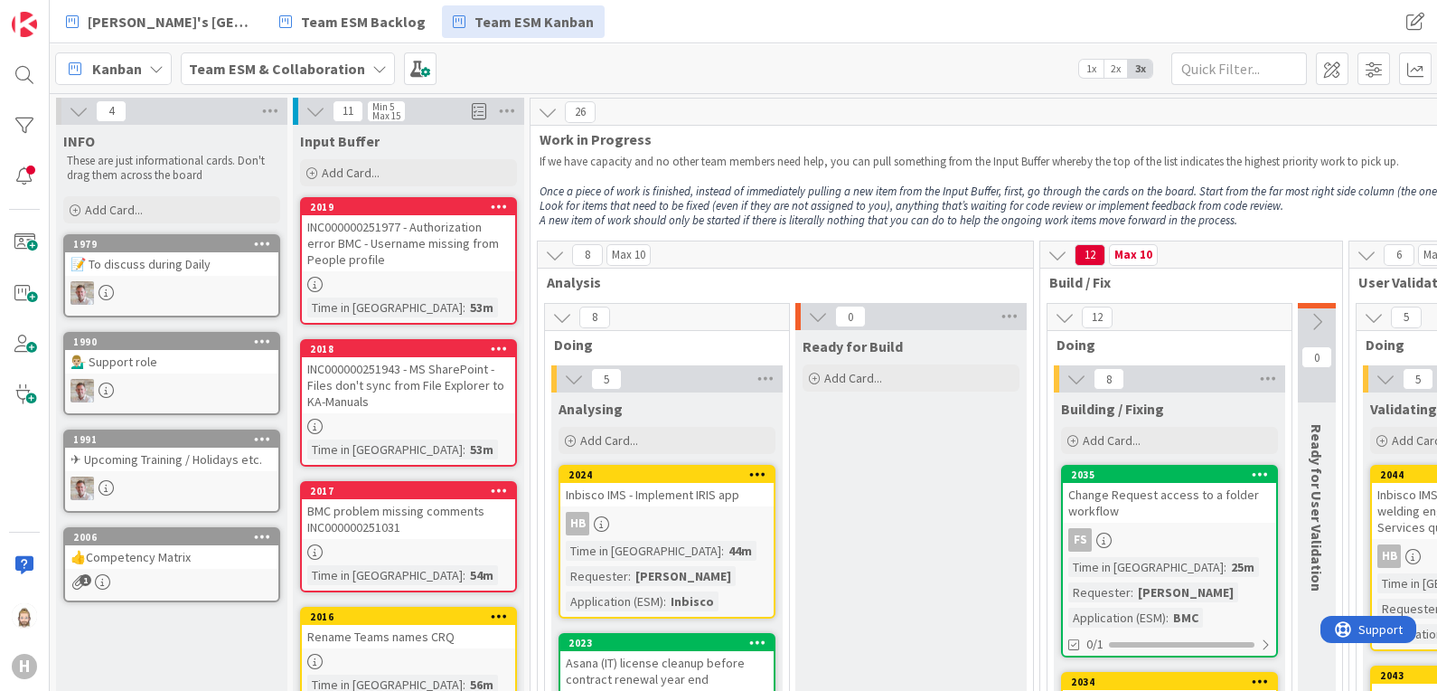
click at [559, 253] on icon at bounding box center [555, 255] width 20 height 20
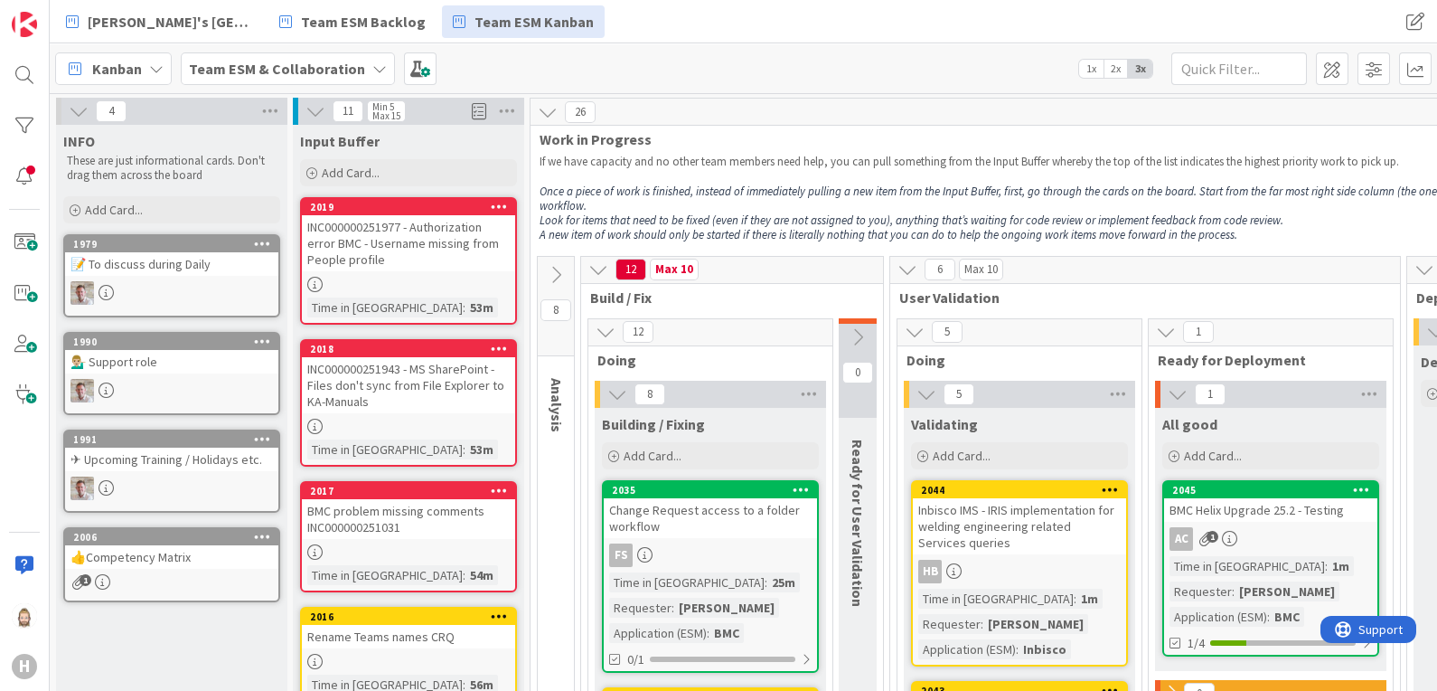
click at [553, 271] on icon at bounding box center [556, 275] width 20 height 20
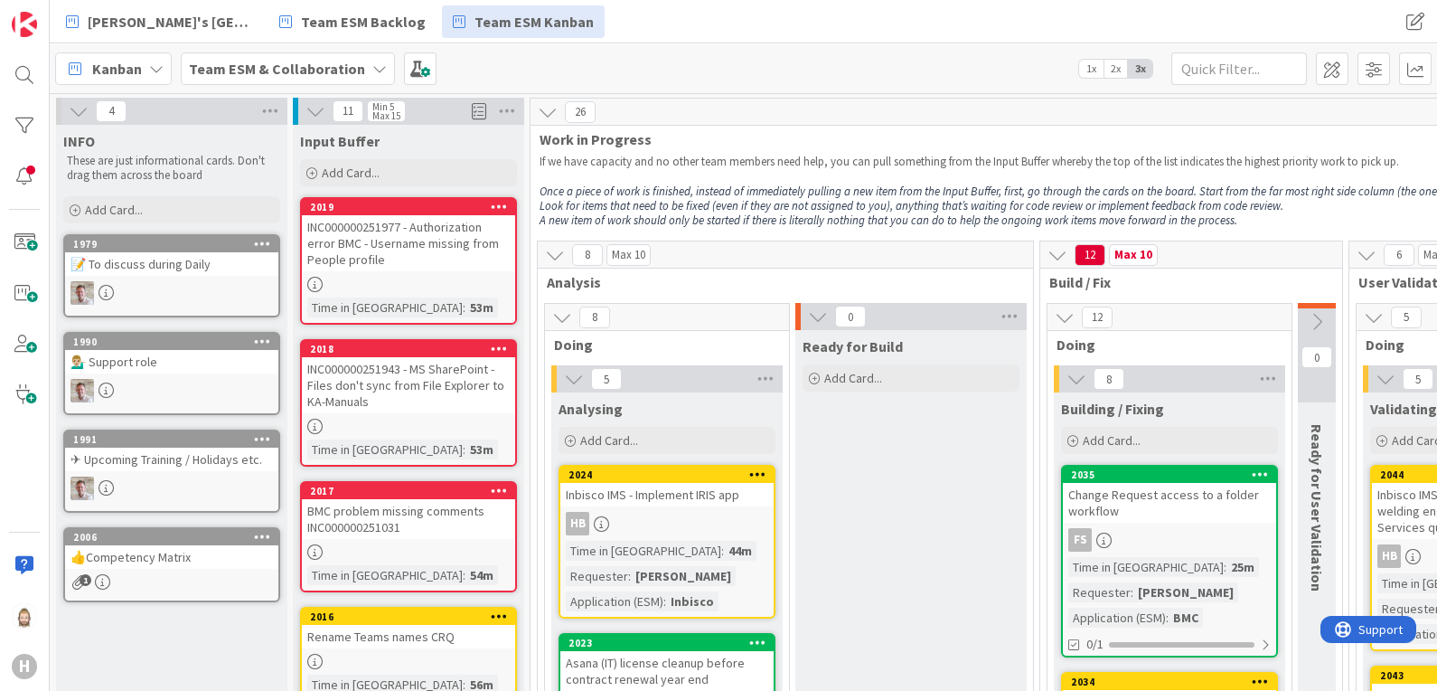
click at [543, 260] on button at bounding box center [554, 254] width 23 height 23
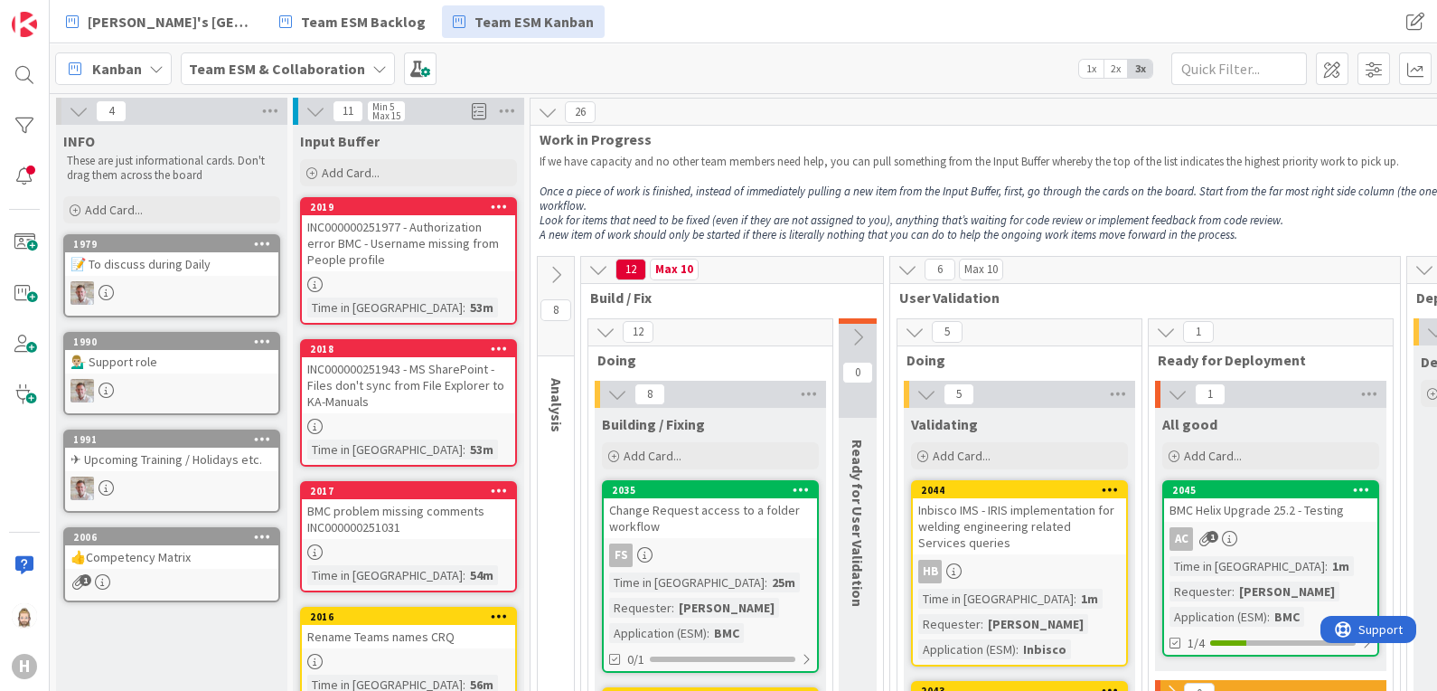
click at [572, 257] on div "8" at bounding box center [556, 306] width 36 height 99
click at [320, 121] on icon at bounding box center [315, 111] width 20 height 20
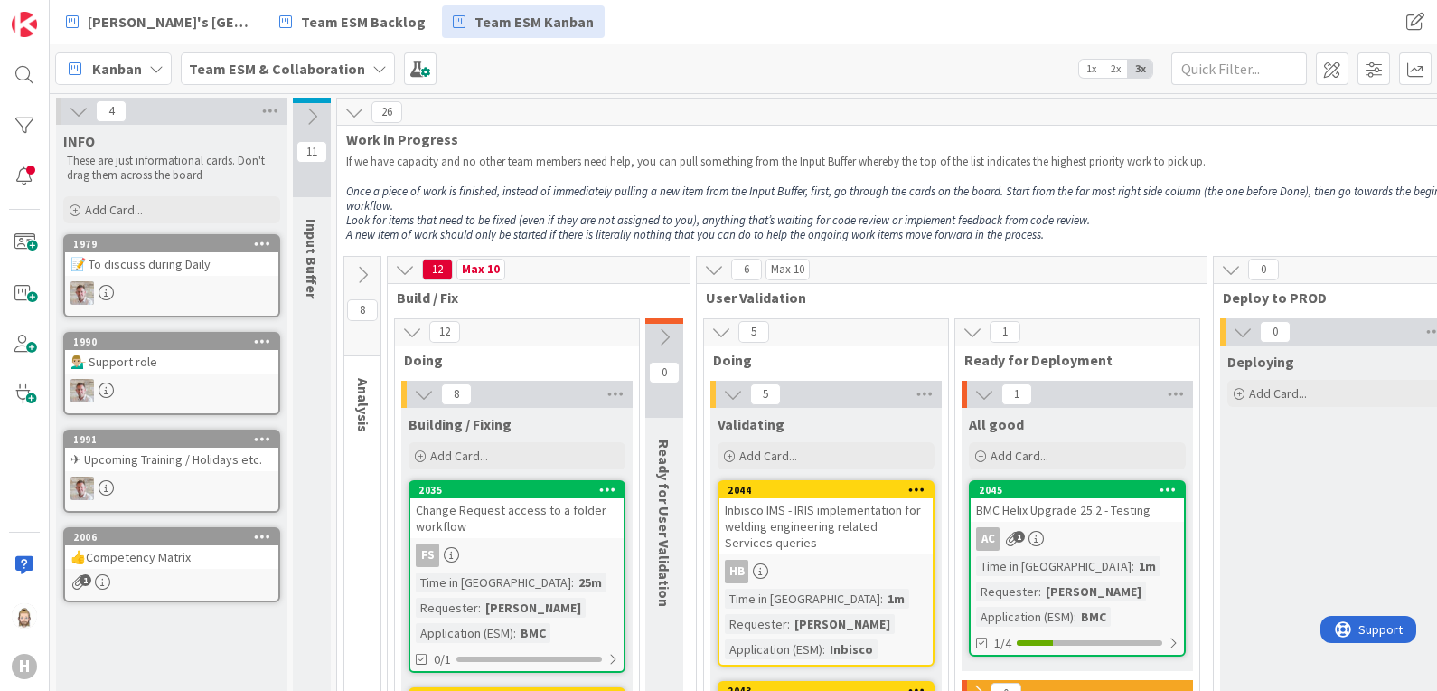
click at [76, 108] on icon at bounding box center [79, 111] width 20 height 20
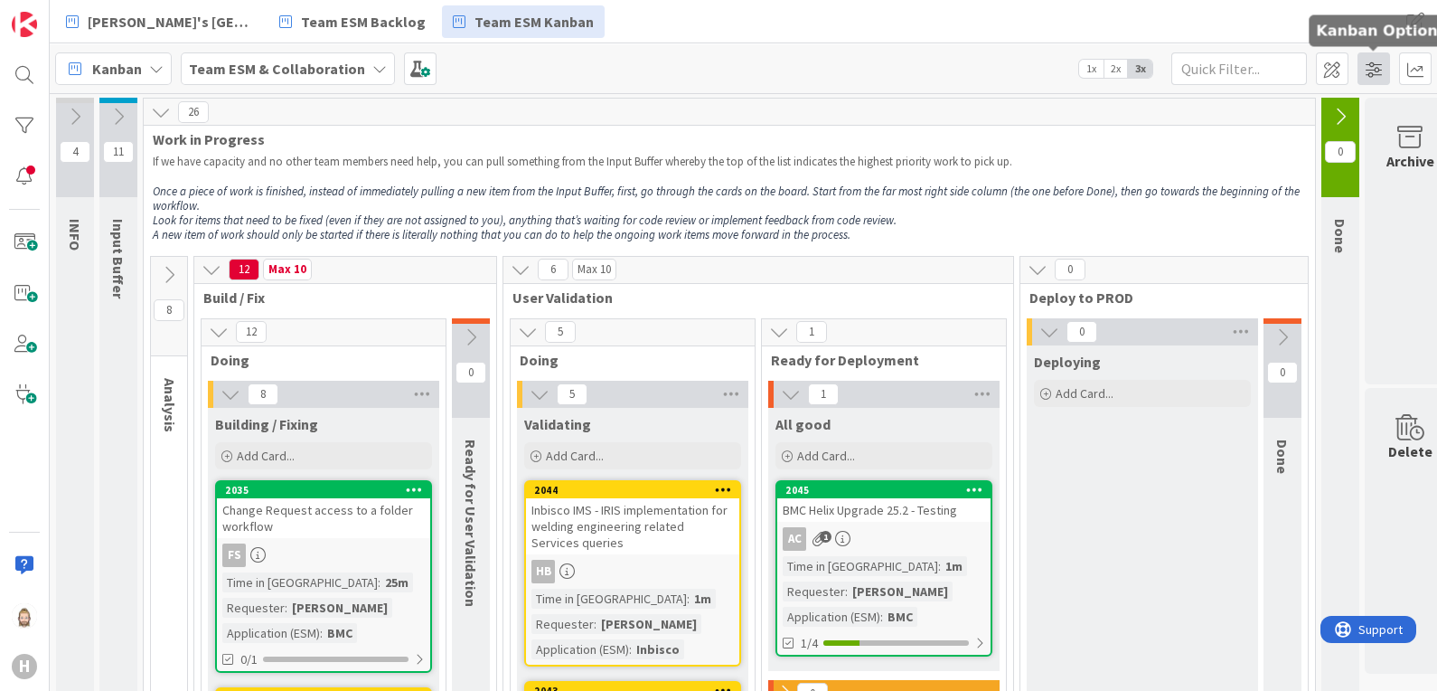
click at [1376, 70] on span at bounding box center [1374, 68] width 33 height 33
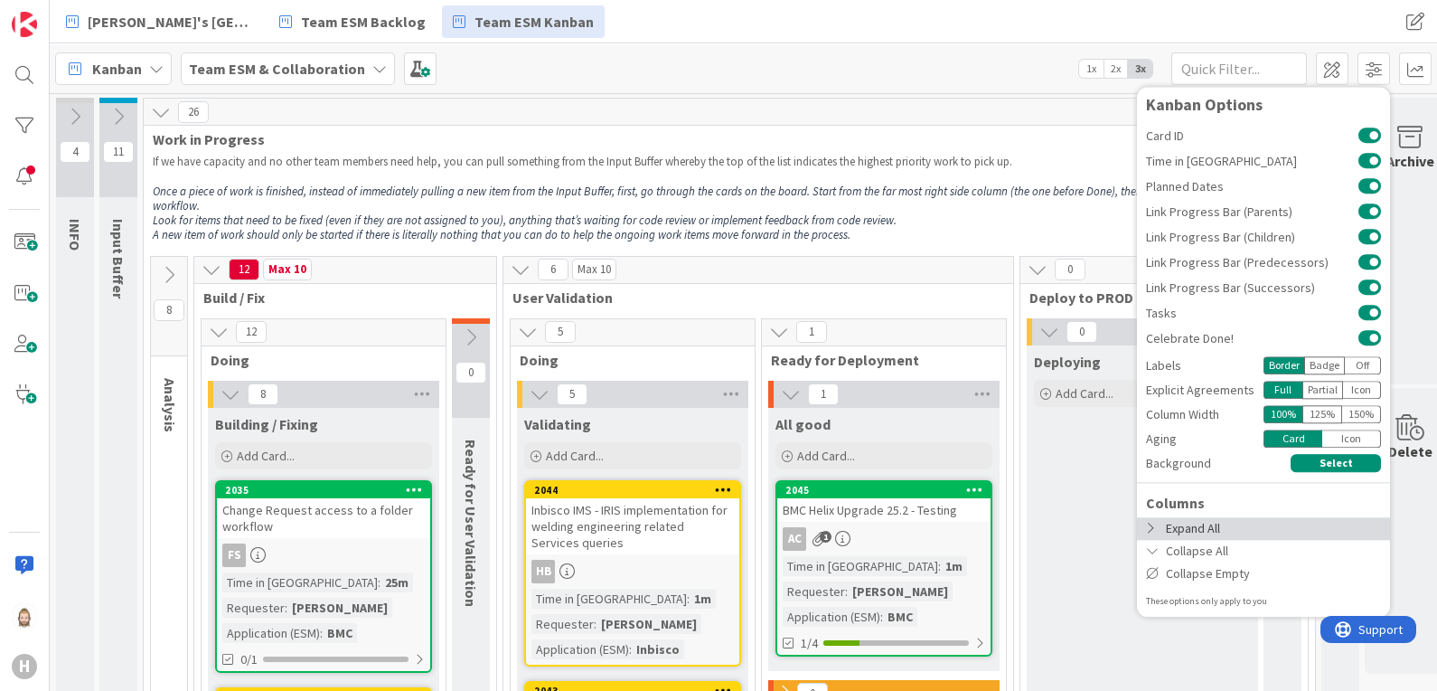
click at [1199, 527] on div "Expand All" at bounding box center [1263, 528] width 253 height 23
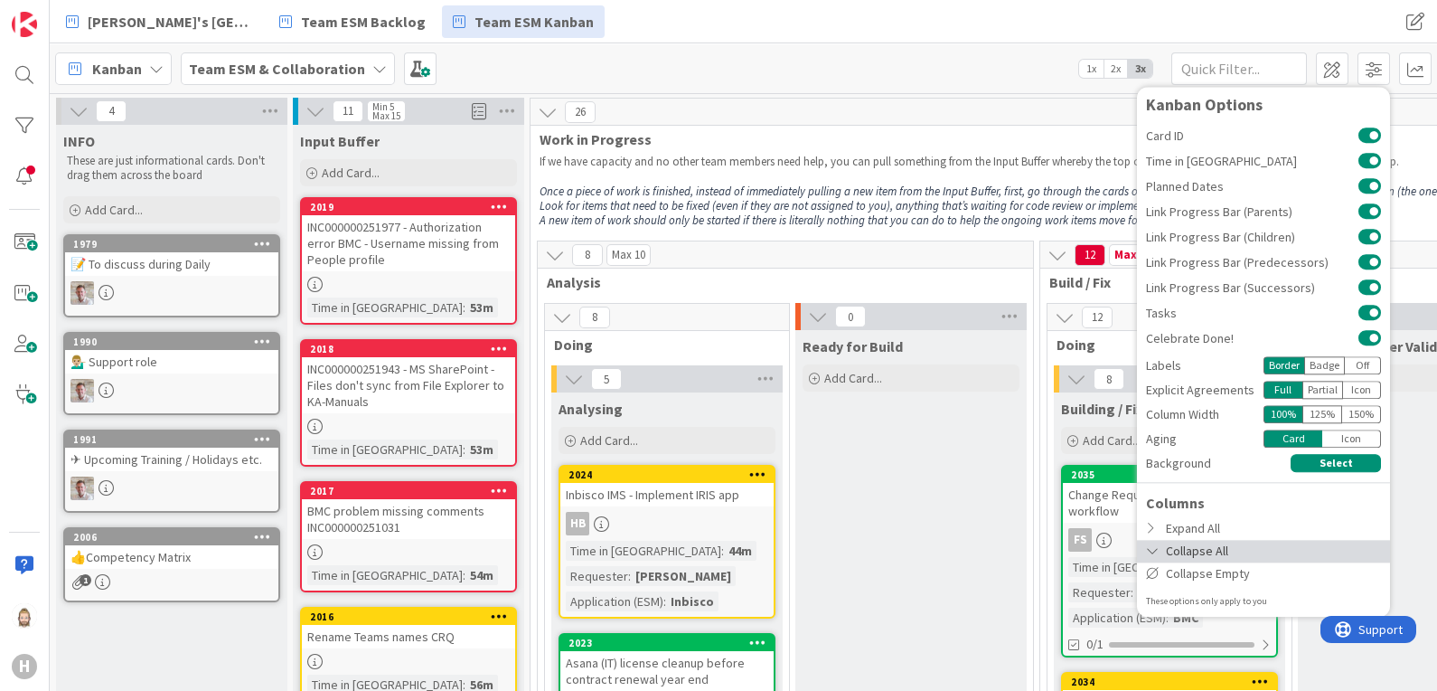
click at [1198, 555] on div "Collapse All" at bounding box center [1263, 551] width 253 height 23
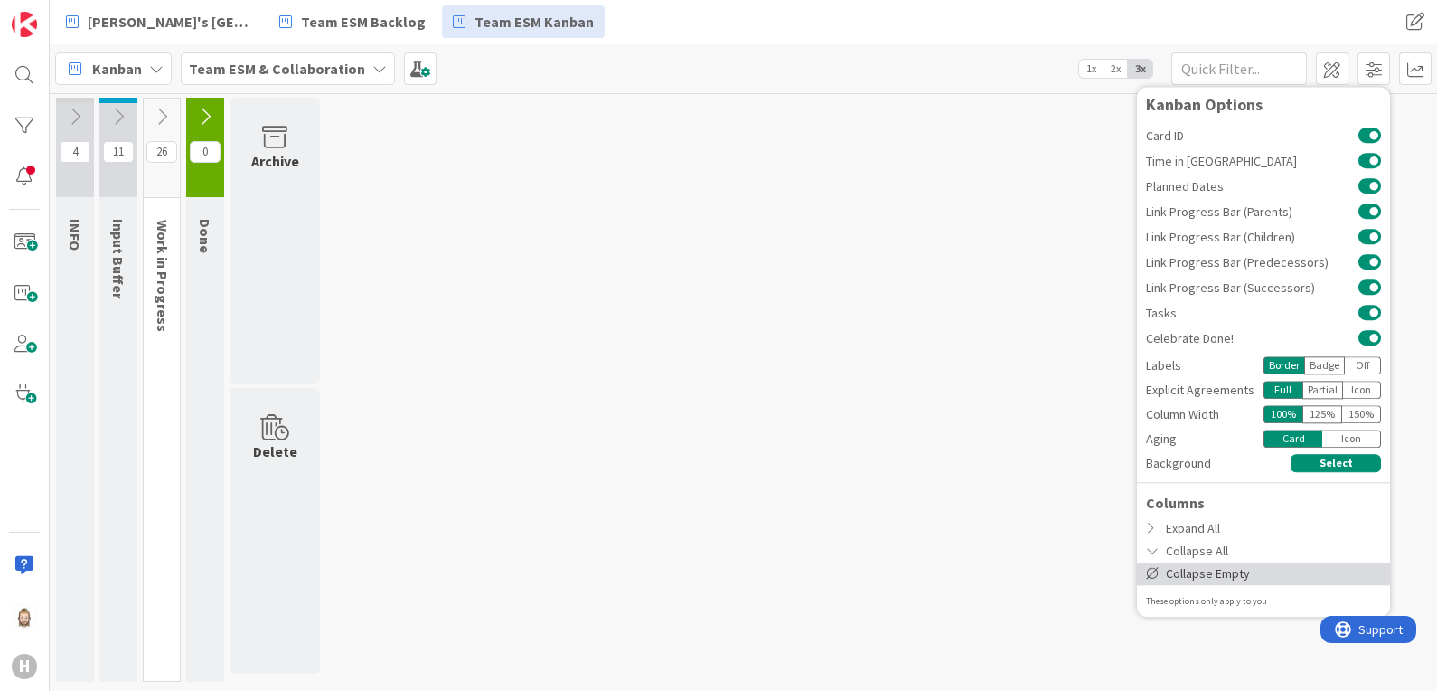
click at [1198, 569] on div "Collapse Empty" at bounding box center [1263, 573] width 253 height 23
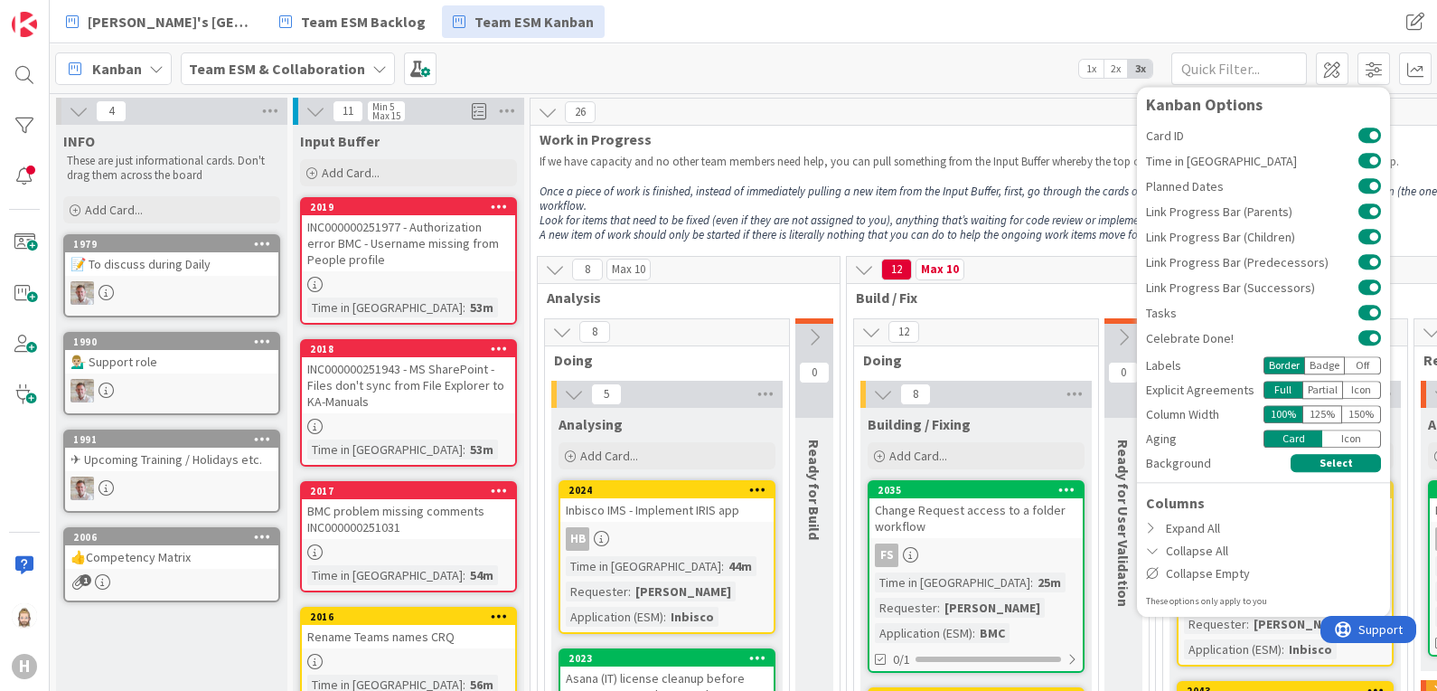
click at [1327, 360] on div "Badge" at bounding box center [1324, 365] width 41 height 18
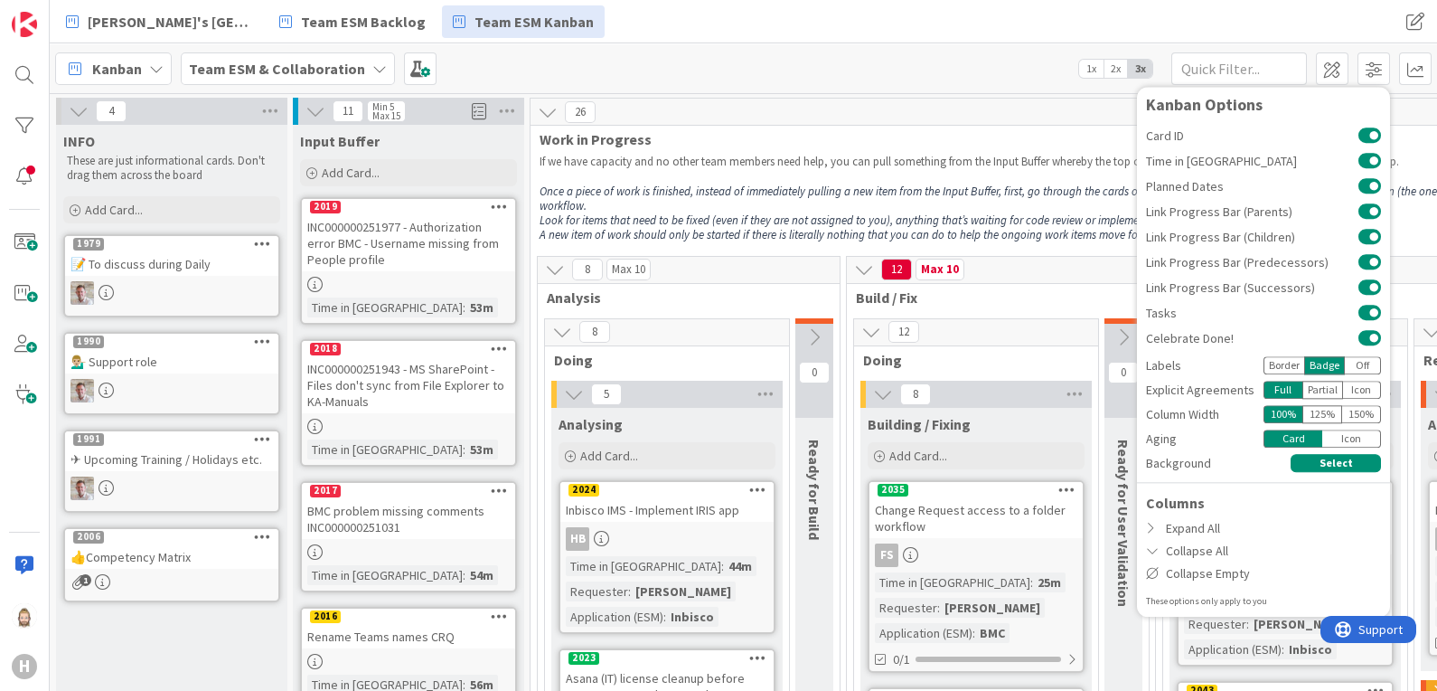
click at [1387, 371] on div "Kanban Options Card ID Time in Column Planned Dates Link Progress Bar (Parents)…" at bounding box center [1263, 352] width 253 height 530
click at [1355, 361] on div "Off" at bounding box center [1363, 365] width 36 height 18
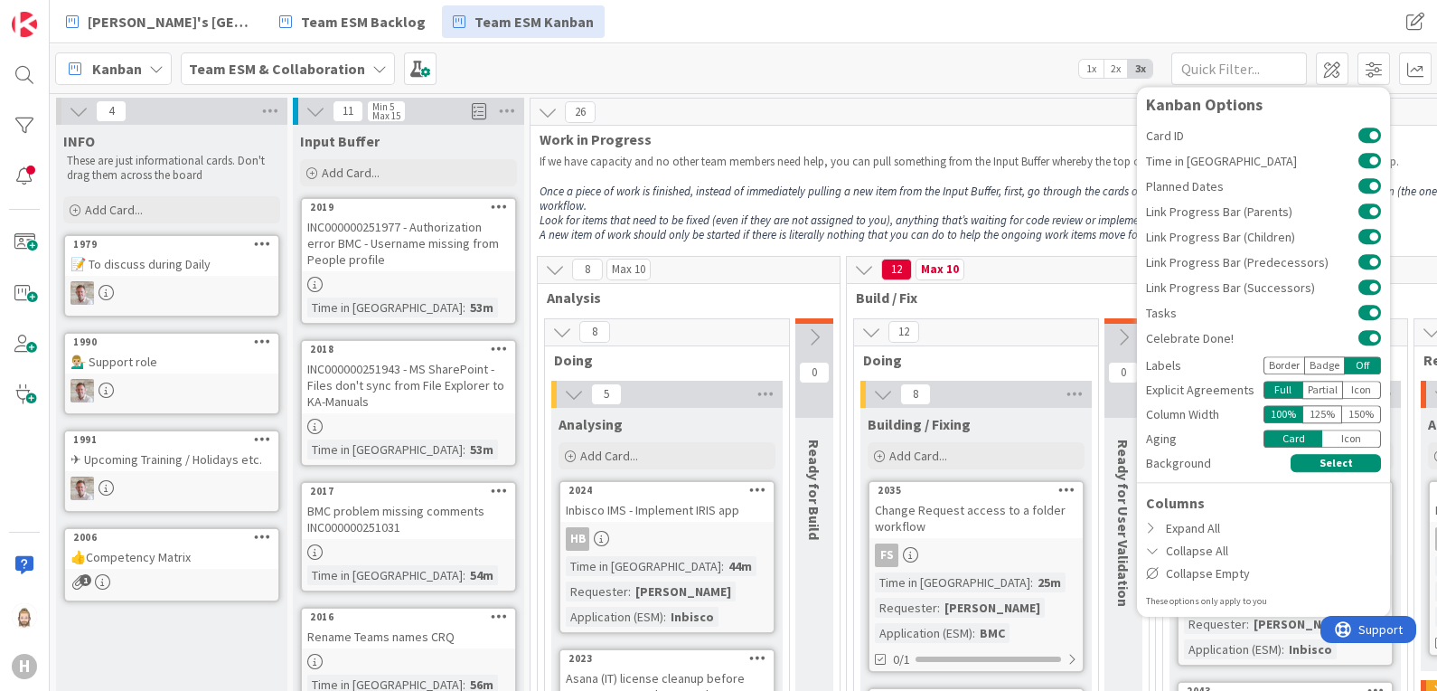
click at [1266, 362] on div "Border" at bounding box center [1284, 365] width 41 height 18
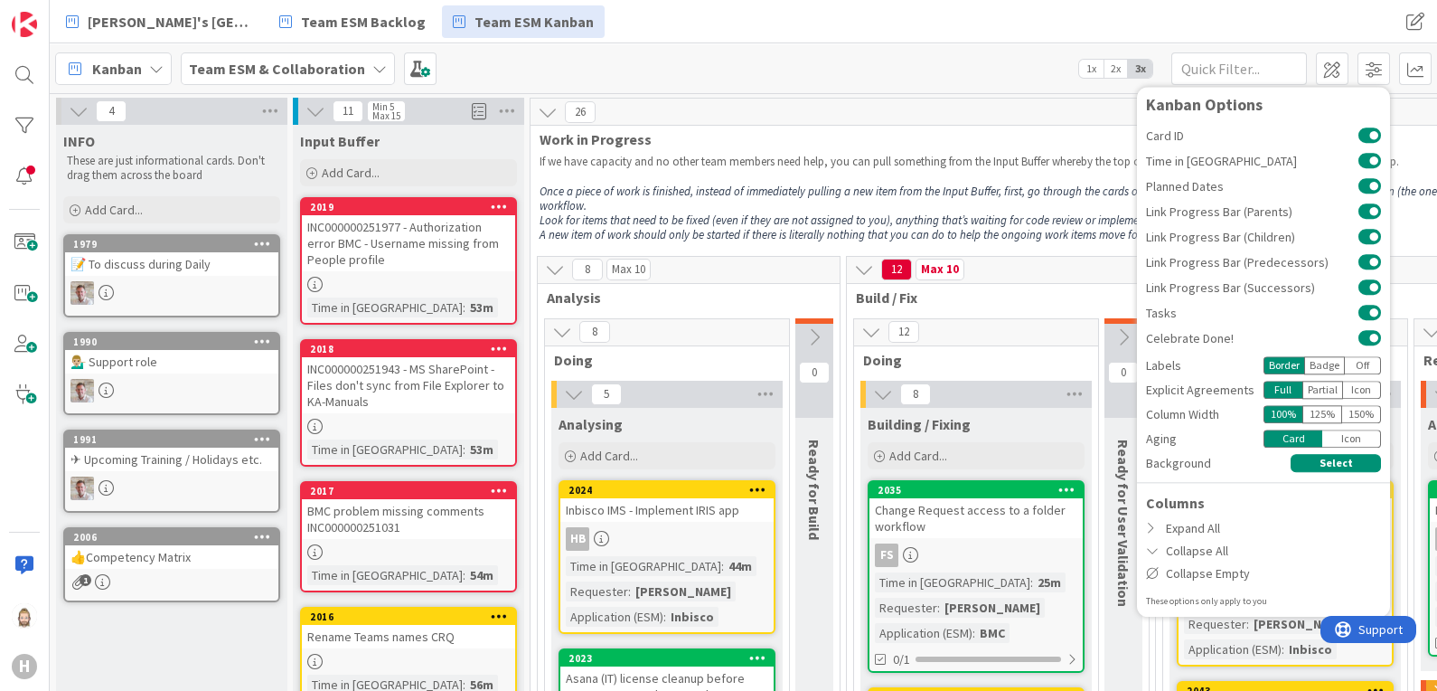
click at [550, 325] on button at bounding box center [561, 331] width 23 height 23
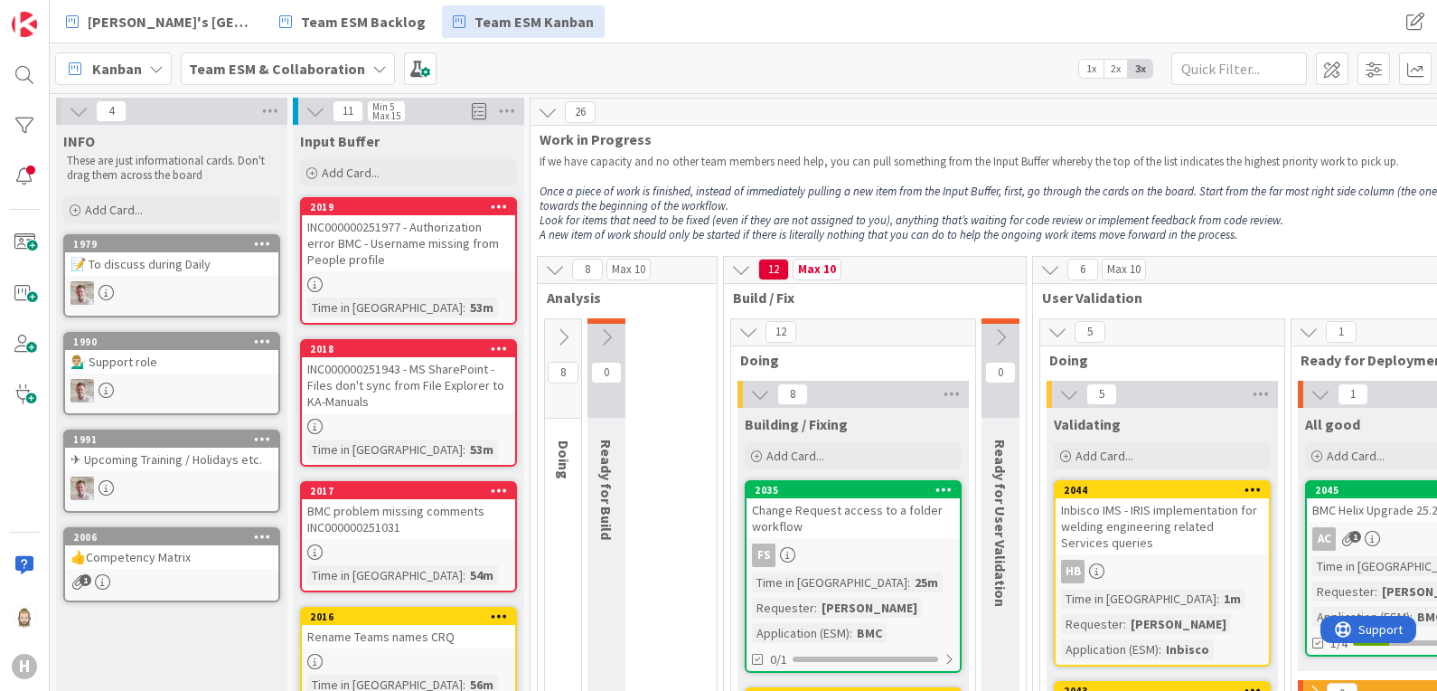
click at [753, 390] on icon at bounding box center [760, 394] width 20 height 20
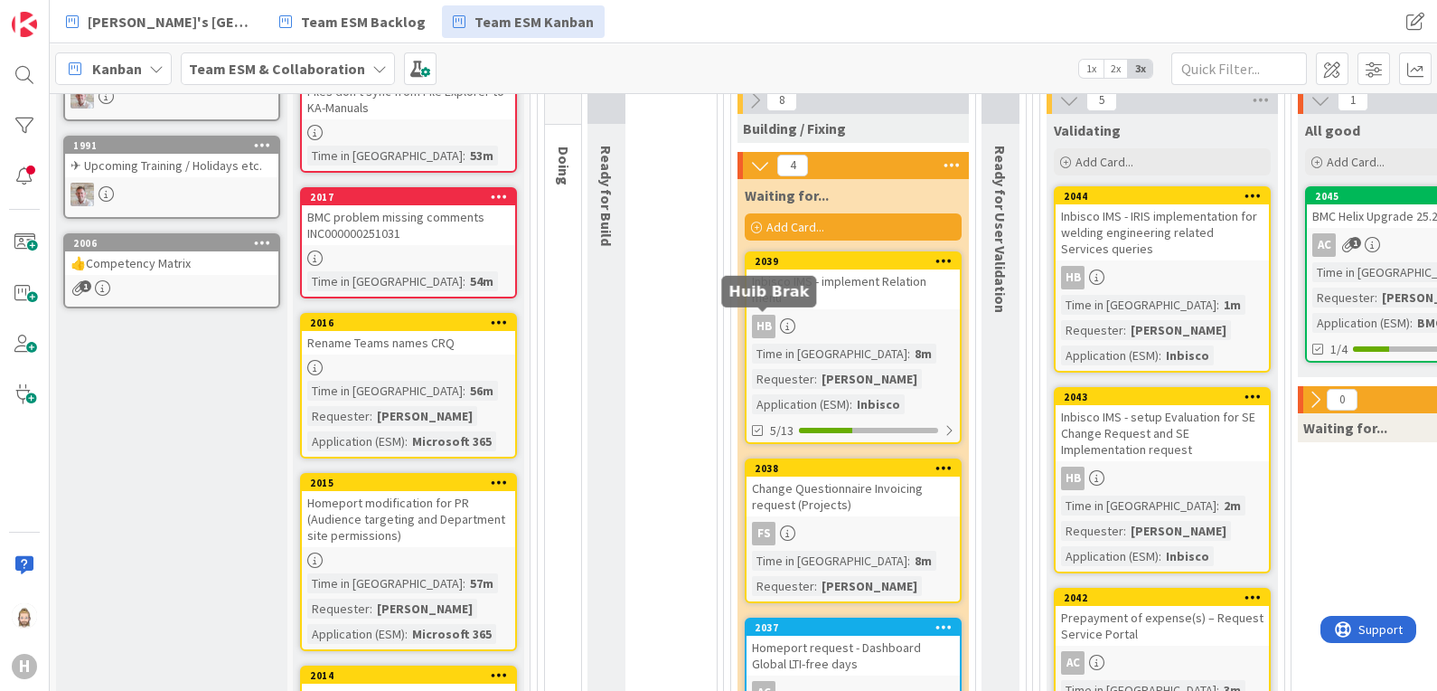
scroll to position [339, 0]
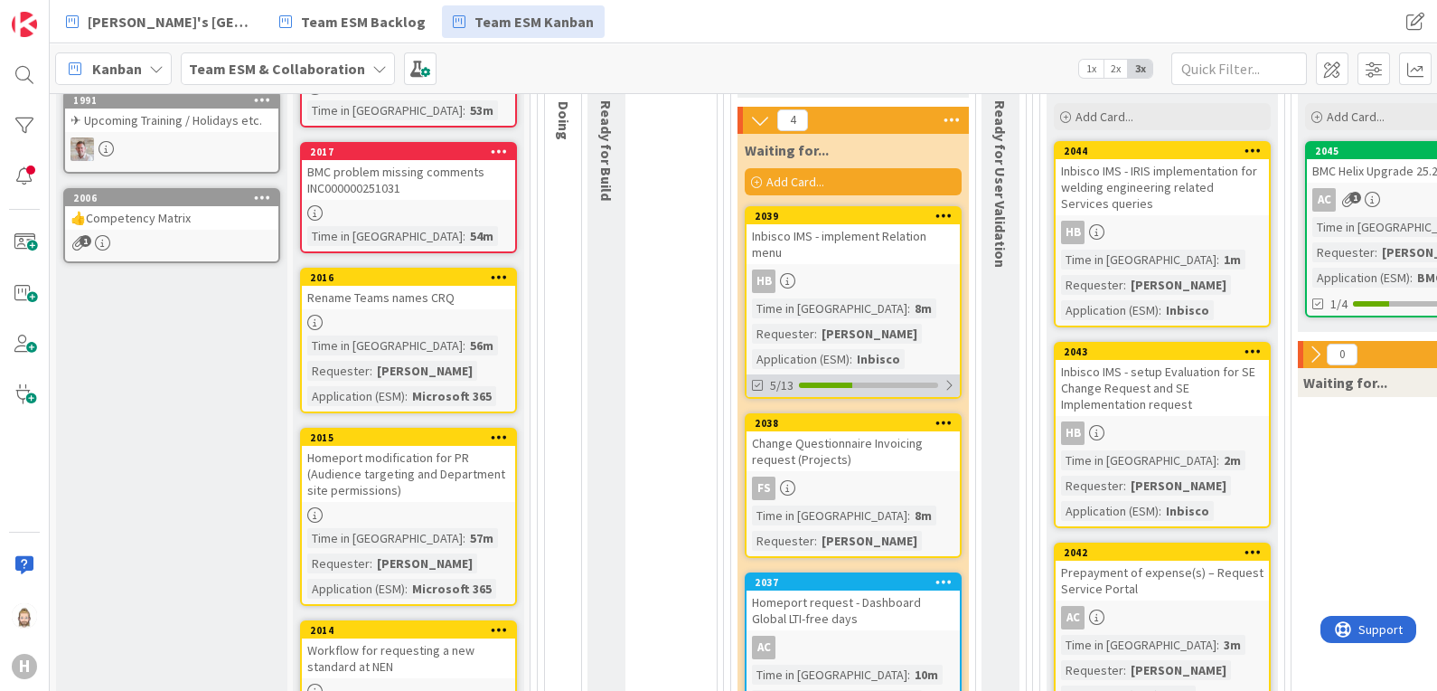
click at [843, 379] on div "5/13" at bounding box center [853, 385] width 213 height 23
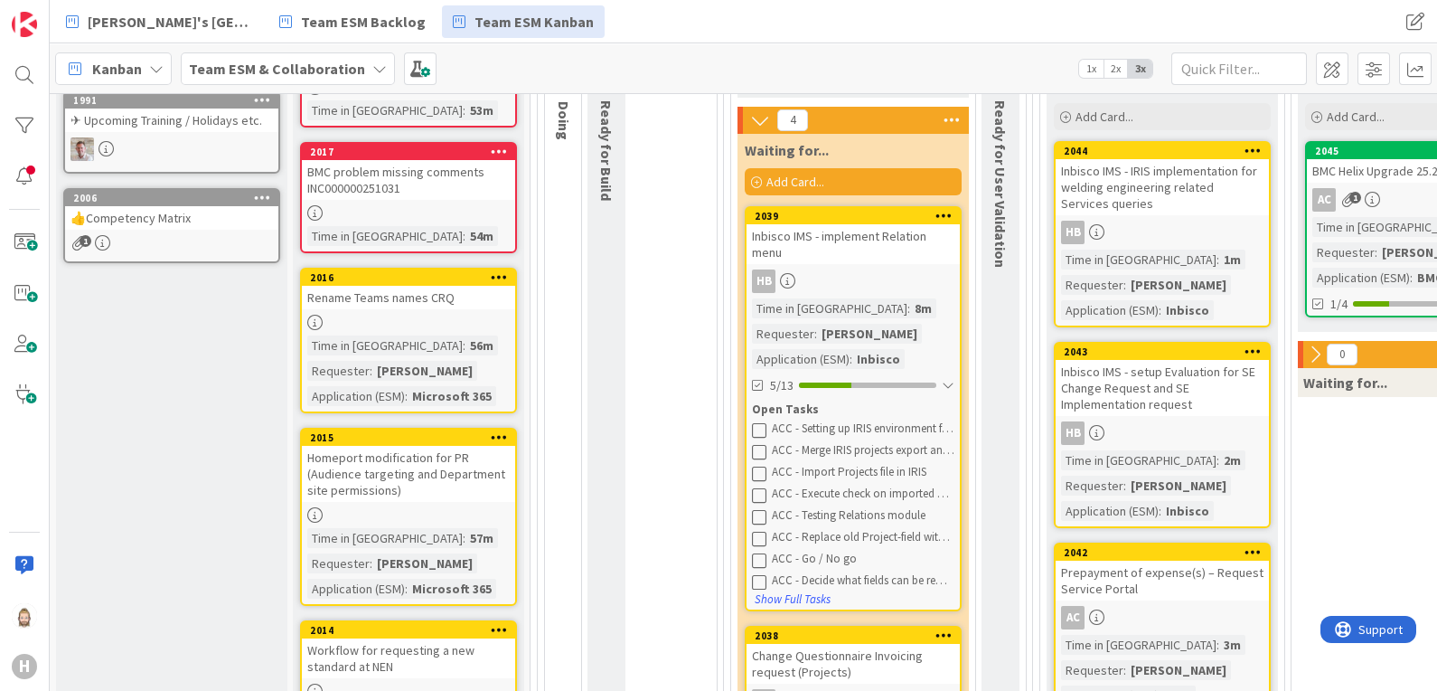
click at [872, 254] on div "Inbisco IMS - implement Relation menu" at bounding box center [853, 244] width 213 height 40
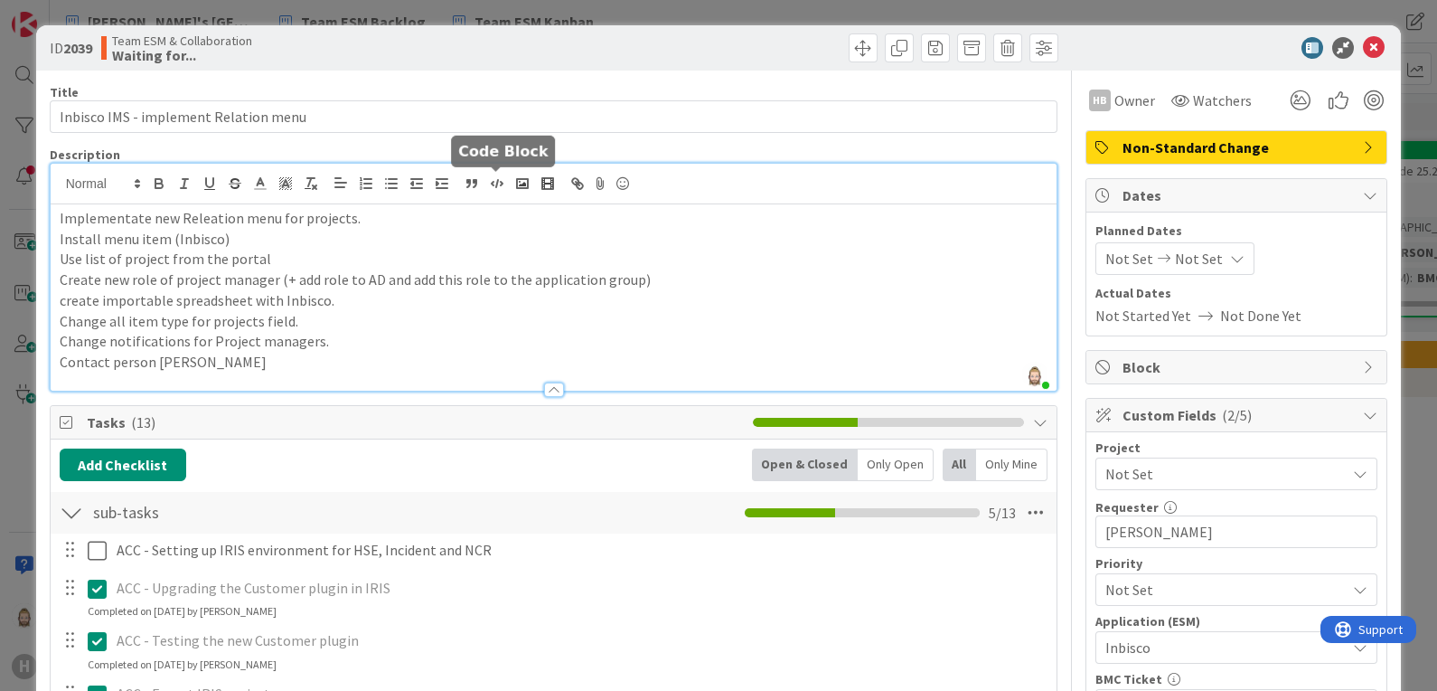
click at [499, 193] on div "Rob van Wees just joined Implementate new Releation menu for projects. Install …" at bounding box center [554, 277] width 1007 height 227
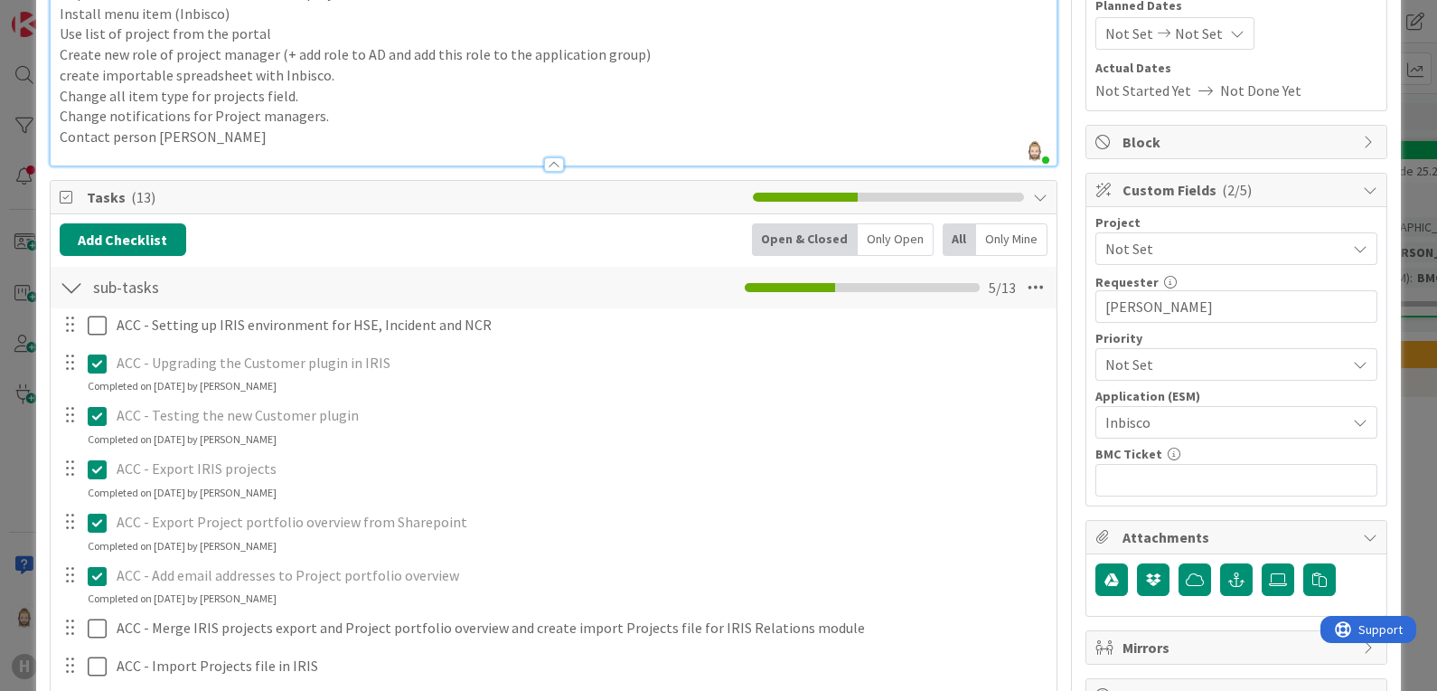
click at [73, 289] on div at bounding box center [71, 287] width 23 height 33
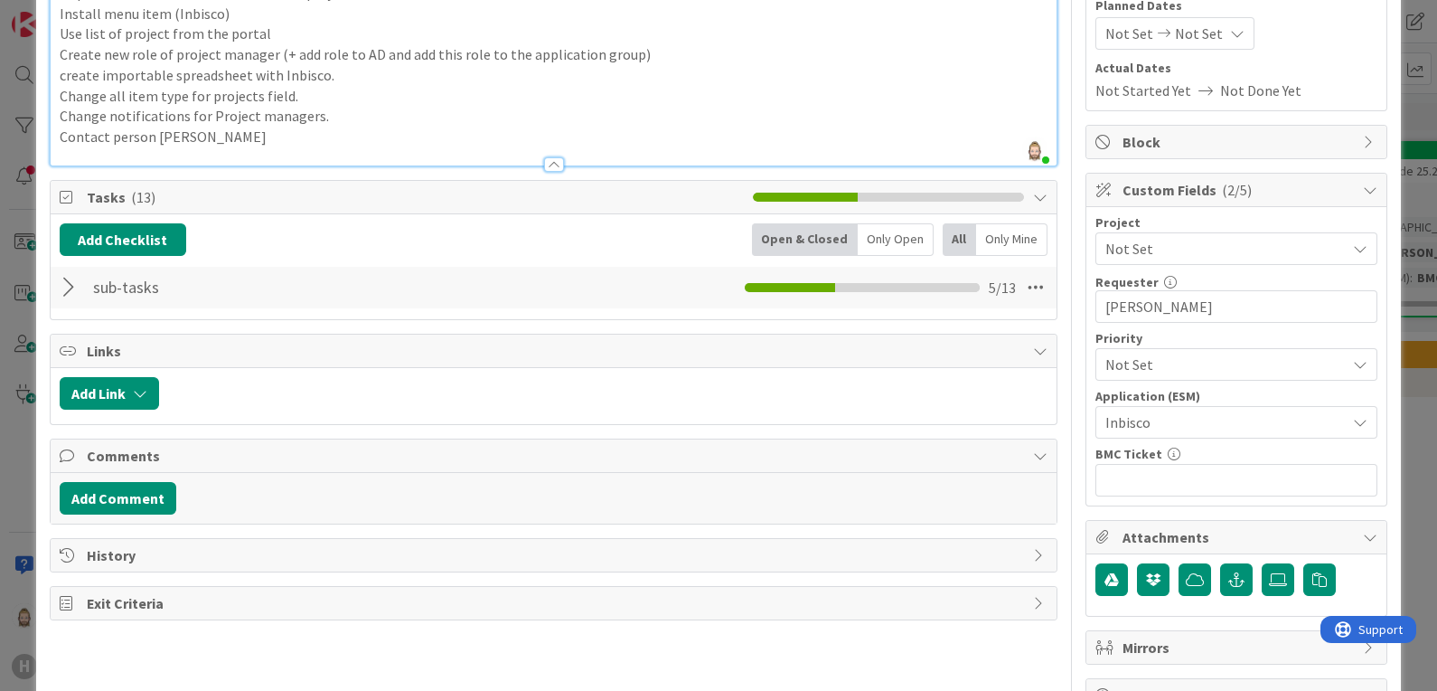
click at [73, 289] on div at bounding box center [71, 287] width 23 height 33
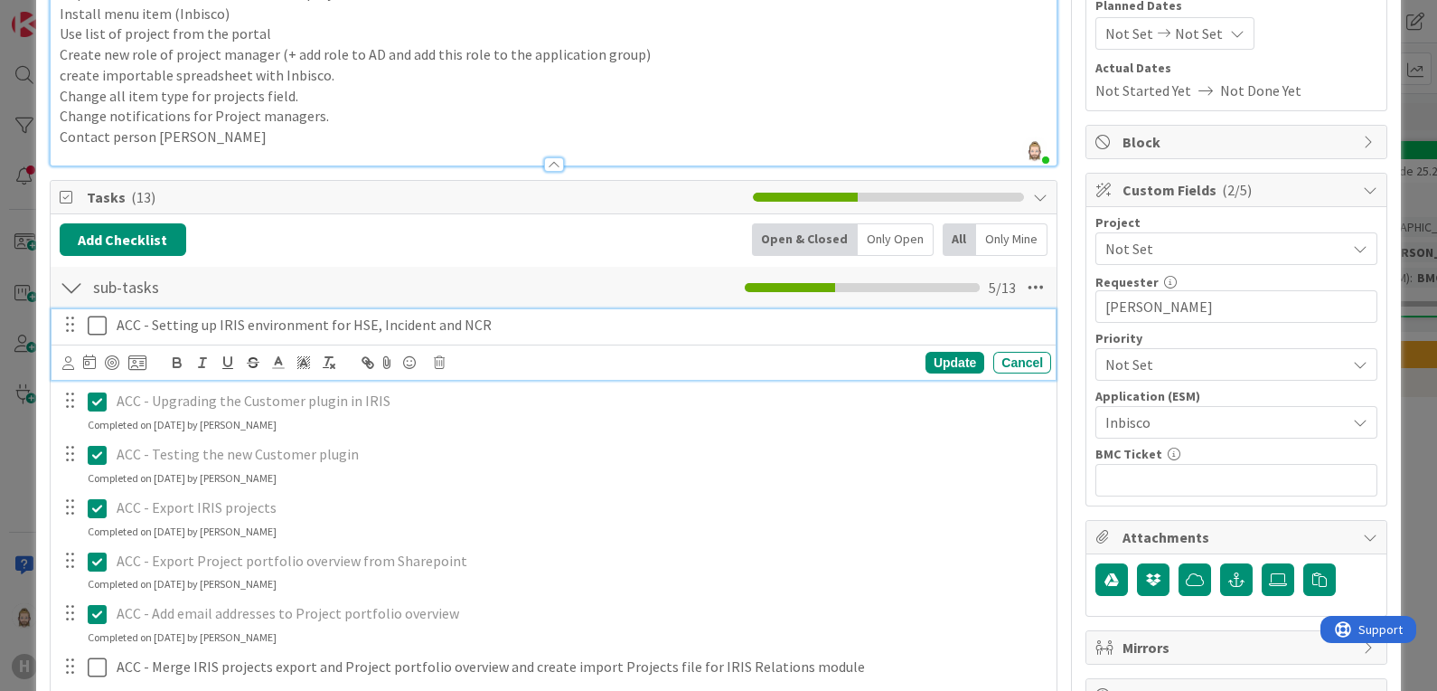
click at [263, 320] on p "ACC - Setting up IRIS environment for HSE, Incident and NCR" at bounding box center [580, 325] width 927 height 21
click at [62, 358] on icon at bounding box center [68, 363] width 12 height 14
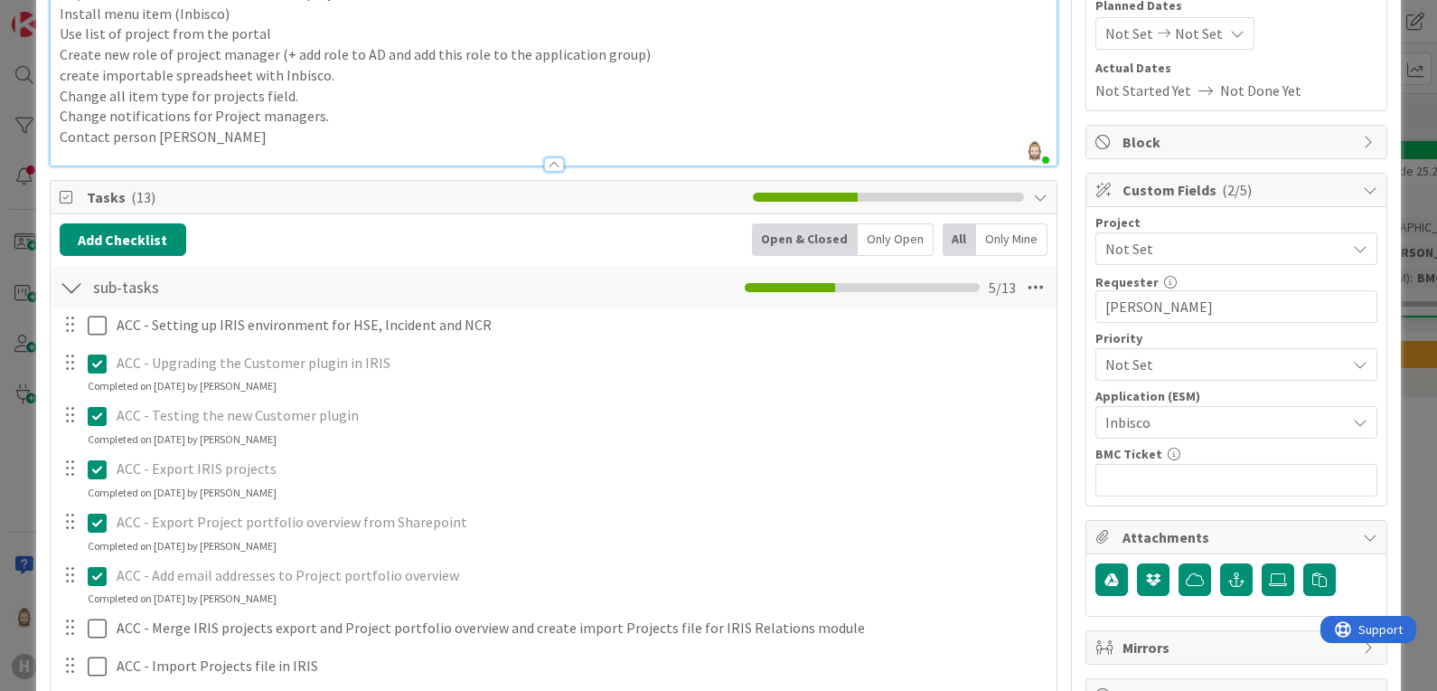
click at [0, 0] on span "[PERSON_NAME]" at bounding box center [0, 0] width 0 height 0
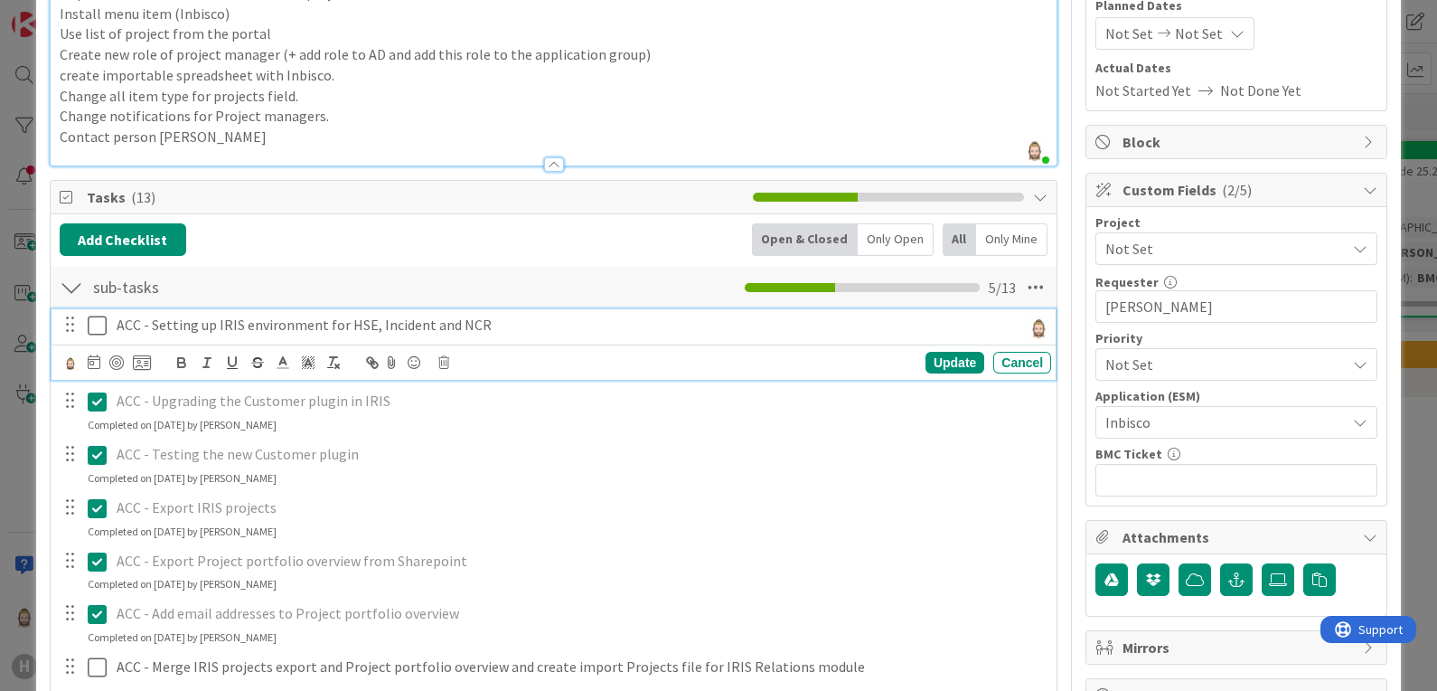
click at [579, 333] on div "ACC - Setting up IRIS environment for HSE, Incident and NCR" at bounding box center [563, 325] width 908 height 32
click at [1027, 324] on img at bounding box center [1039, 327] width 24 height 24
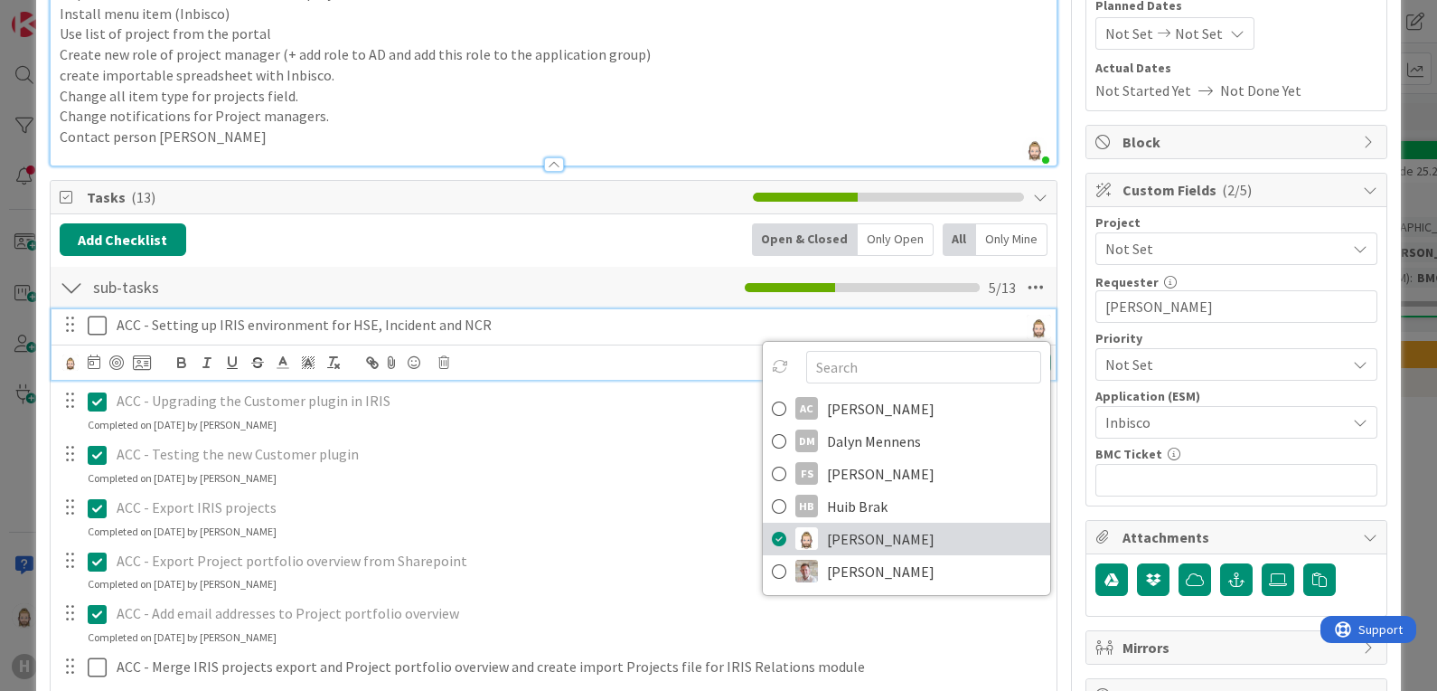
click at [772, 536] on icon at bounding box center [779, 538] width 14 height 27
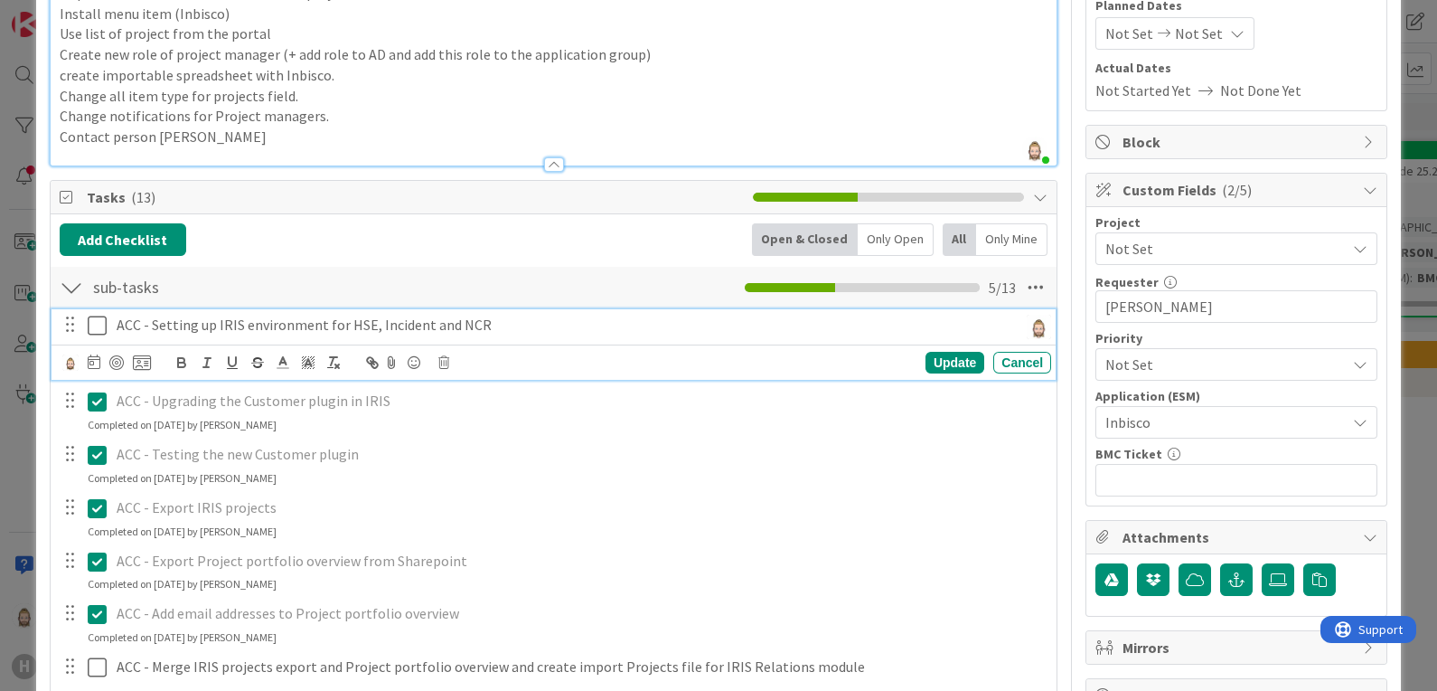
click at [438, 246] on div "Add Checklist Open & Closed Only Open All Only Mine" at bounding box center [554, 239] width 989 height 33
click at [450, 324] on p "ACC - Setting up IRIS environment for HSE, Incident and NCR" at bounding box center [564, 325] width 894 height 21
click at [514, 319] on p "ACC - Setting up IRIS environment for HSE, Incident and NCR" at bounding box center [564, 325] width 894 height 21
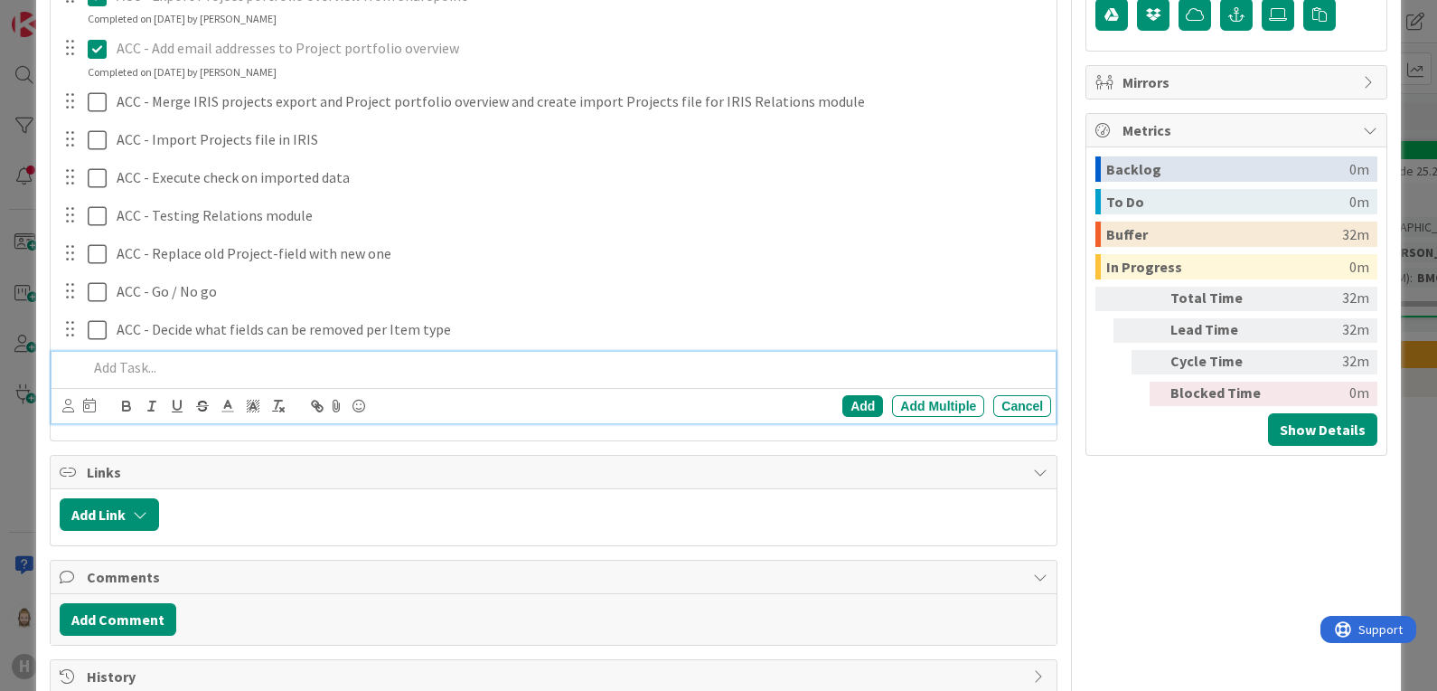
click at [404, 366] on p at bounding box center [566, 367] width 957 height 21
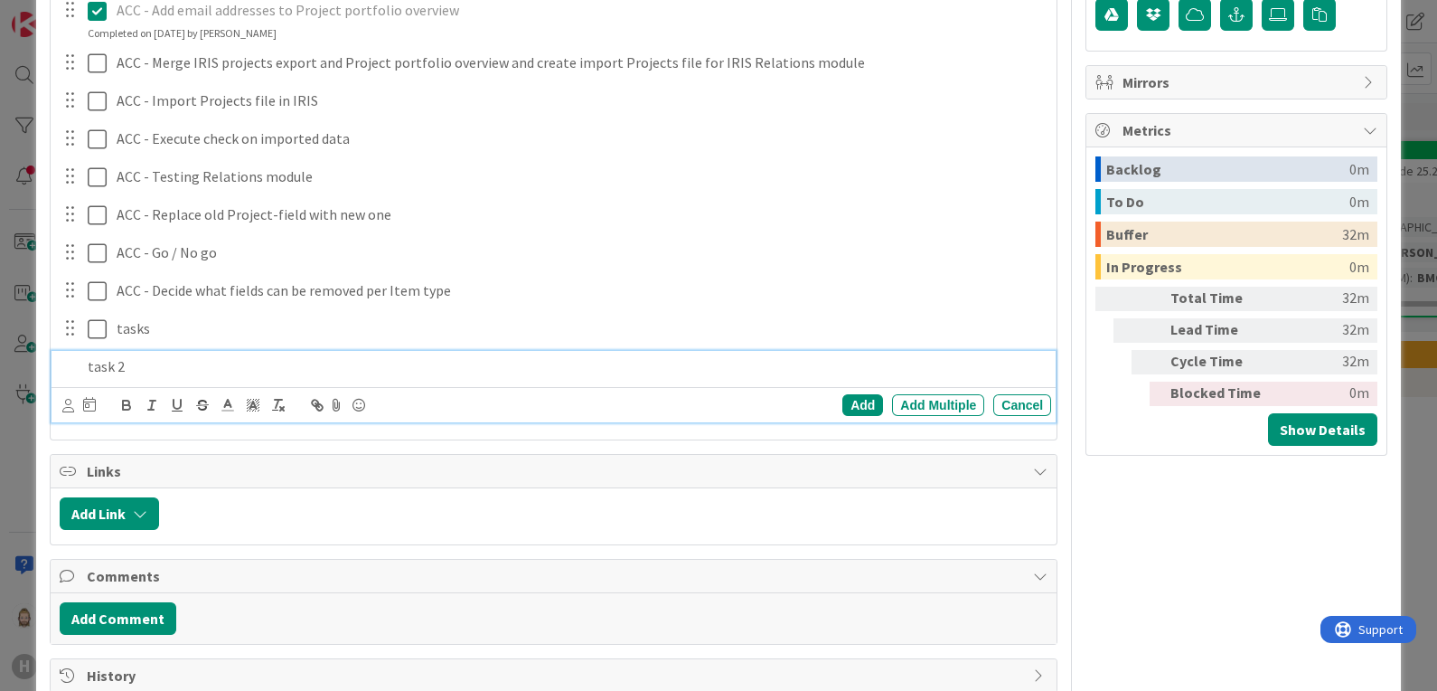
scroll to position [827, 0]
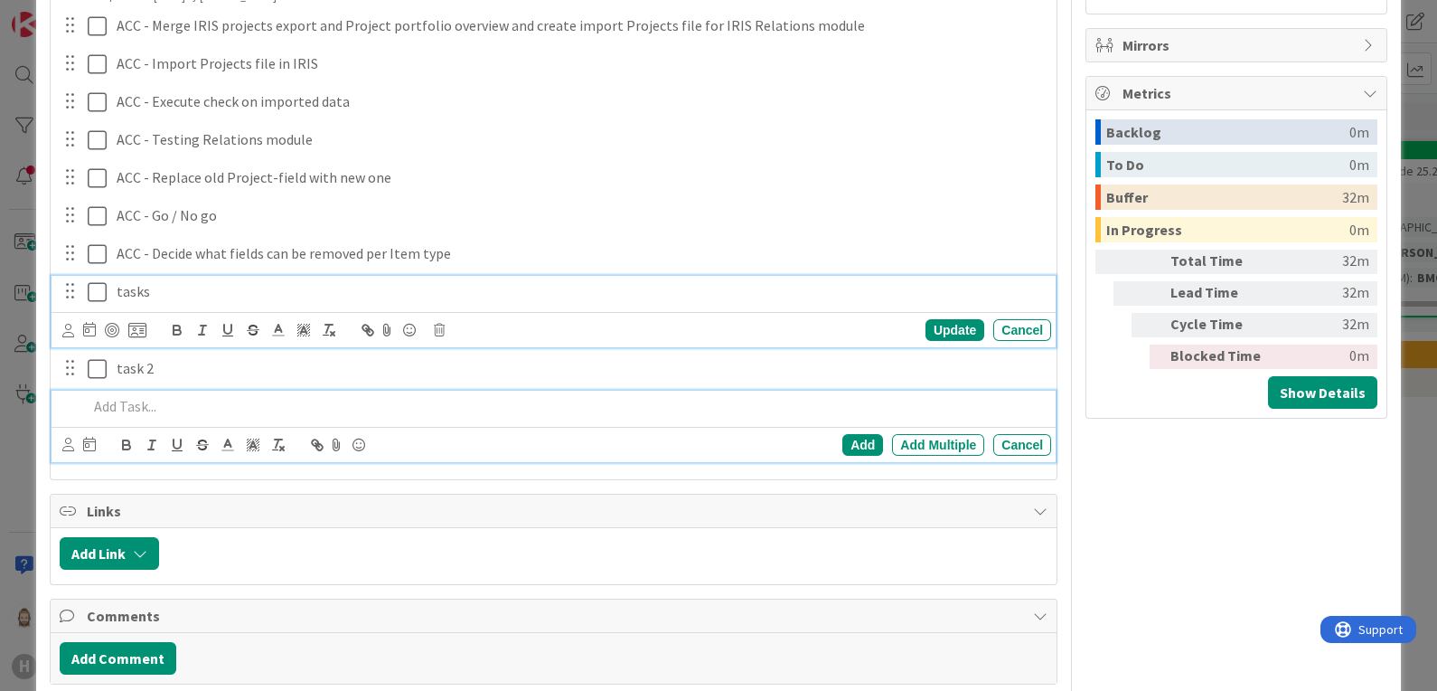
click at [190, 296] on div "tasks Update Cancel" at bounding box center [554, 311] width 1005 height 71
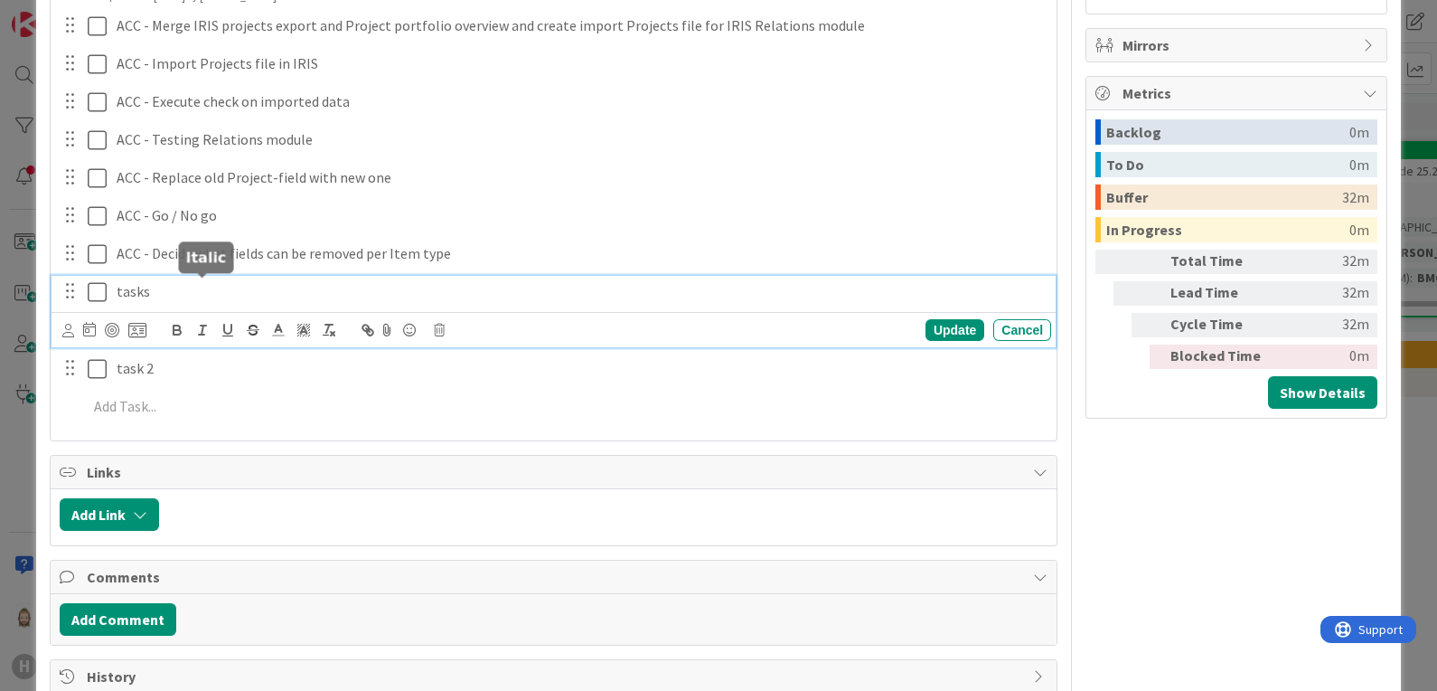
scroll to position [866, 0]
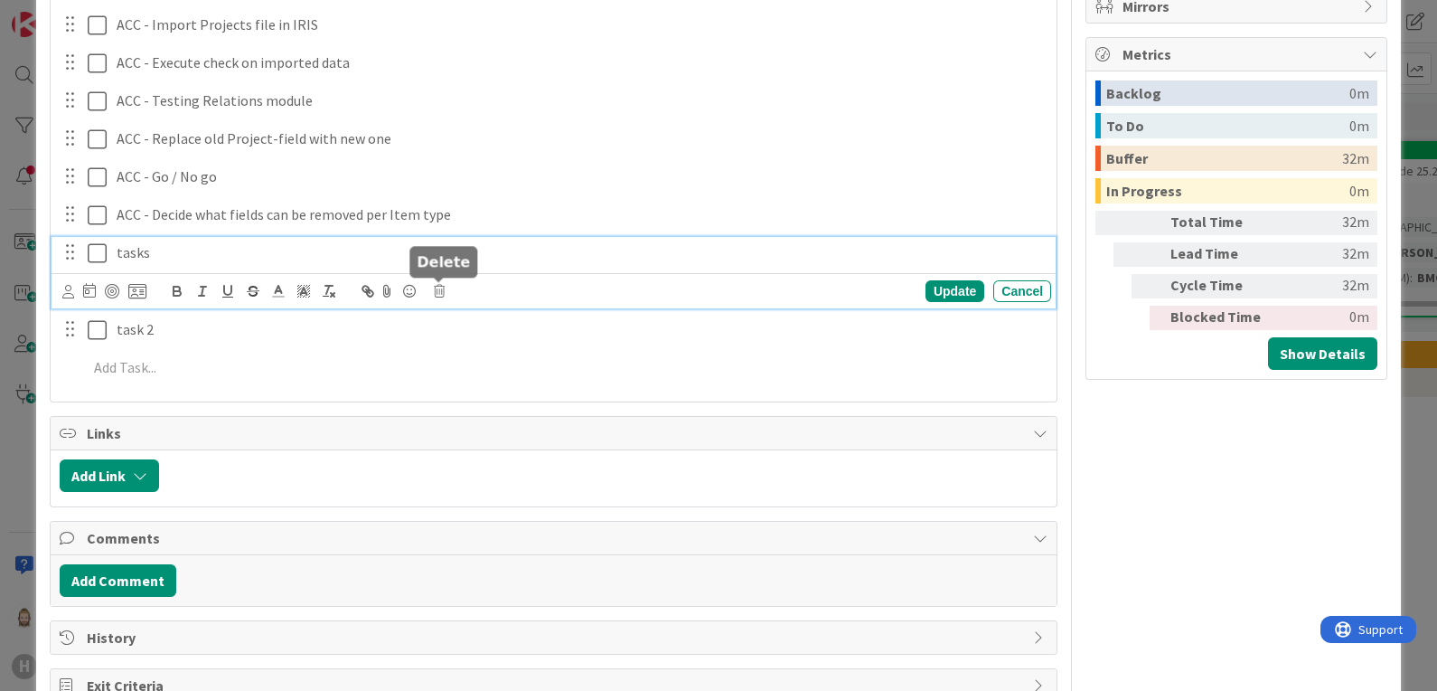
click at [437, 287] on icon at bounding box center [439, 291] width 11 height 13
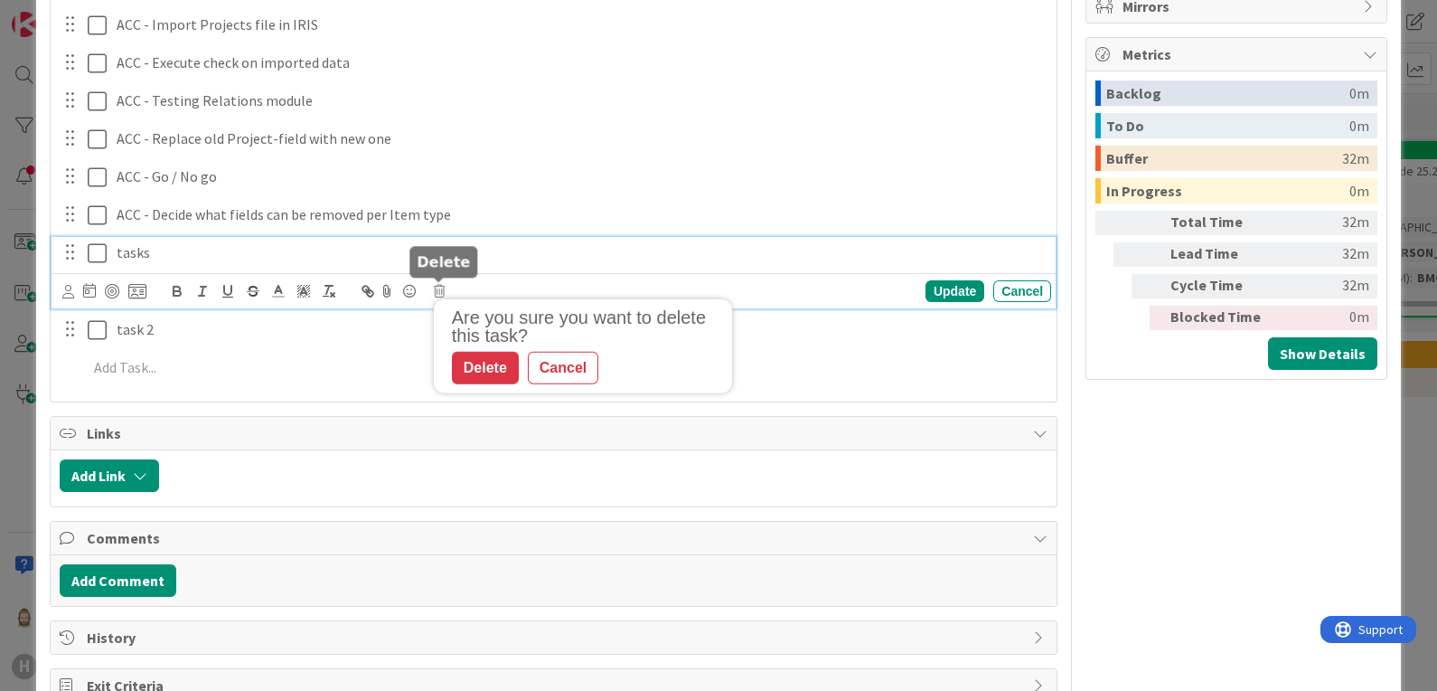
click at [503, 381] on div "Are you sure you want to delete this task? Delete Cancel" at bounding box center [583, 346] width 298 height 94
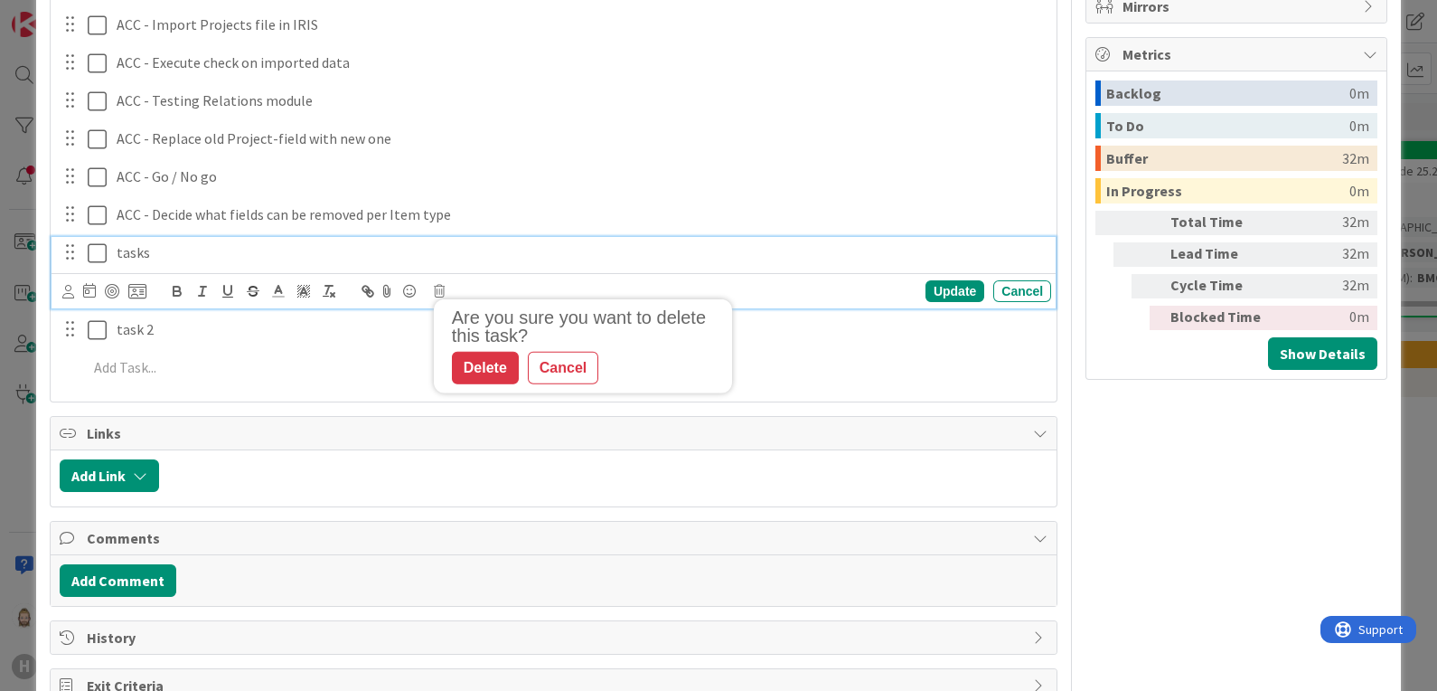
click at [190, 260] on p "tasks" at bounding box center [580, 252] width 927 height 21
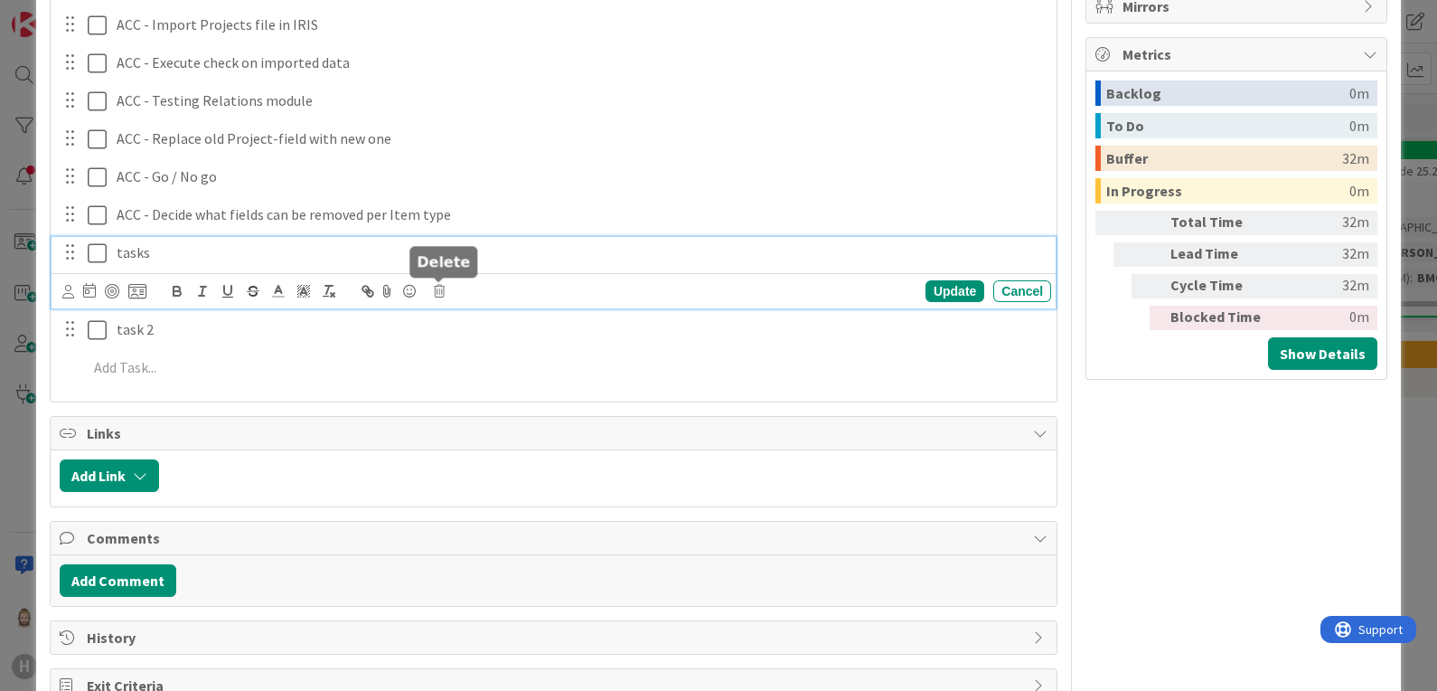
click at [434, 285] on icon at bounding box center [439, 291] width 11 height 13
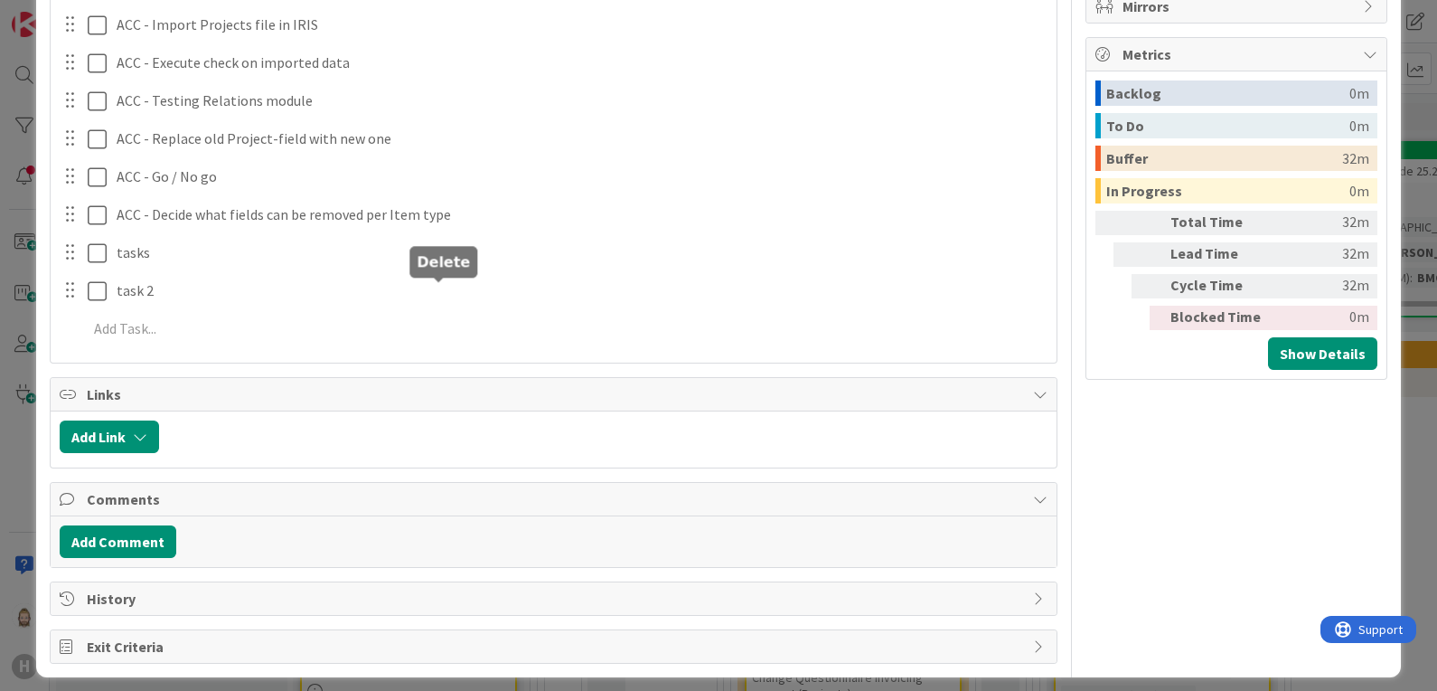
click at [108, 438] on button "Add Link" at bounding box center [109, 436] width 99 height 33
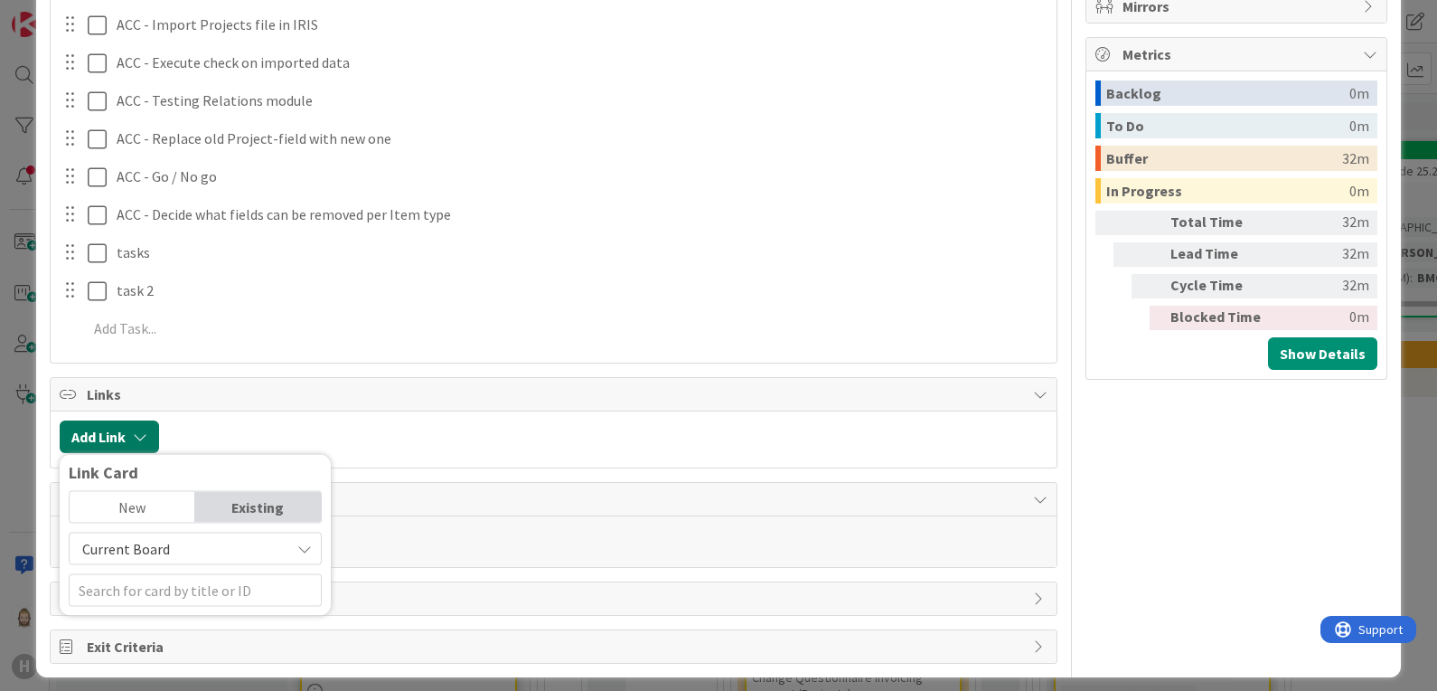
scroll to position [873, 0]
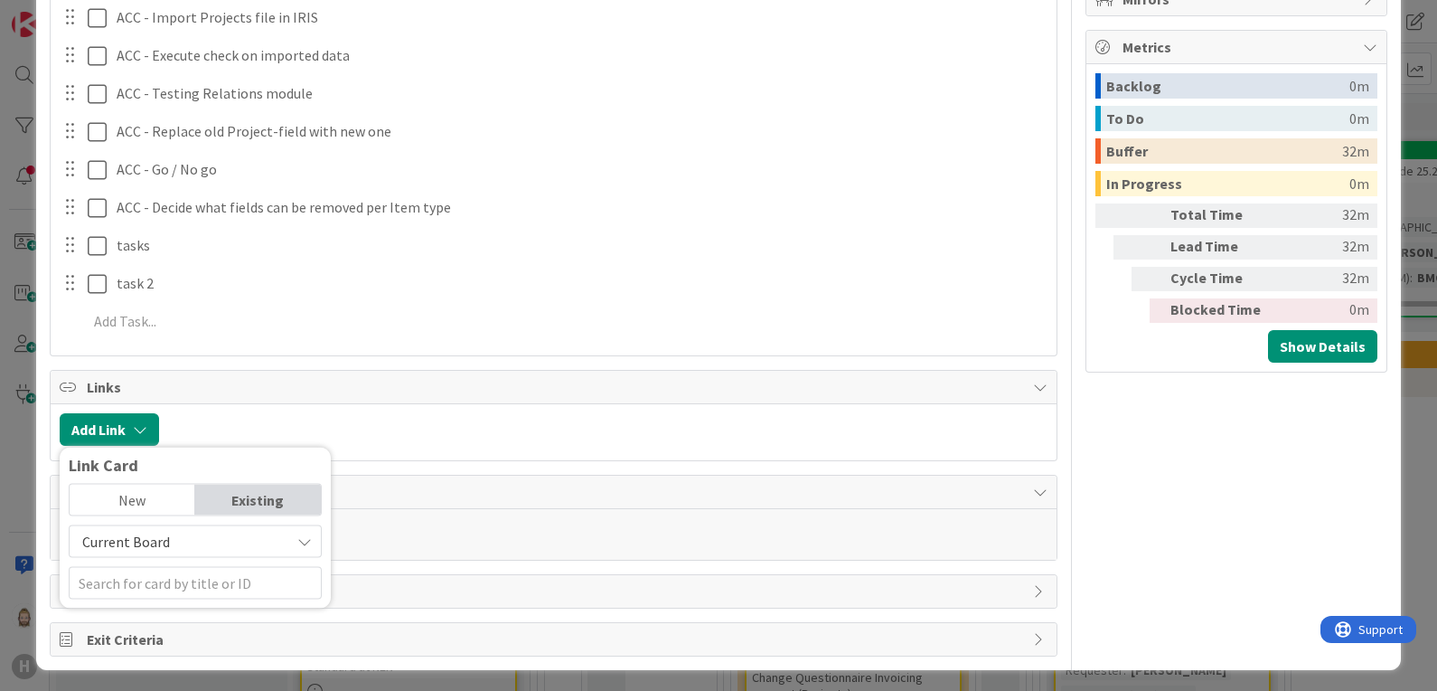
click at [270, 489] on div "Existing" at bounding box center [258, 499] width 126 height 31
click at [262, 587] on input "text" at bounding box center [195, 583] width 253 height 33
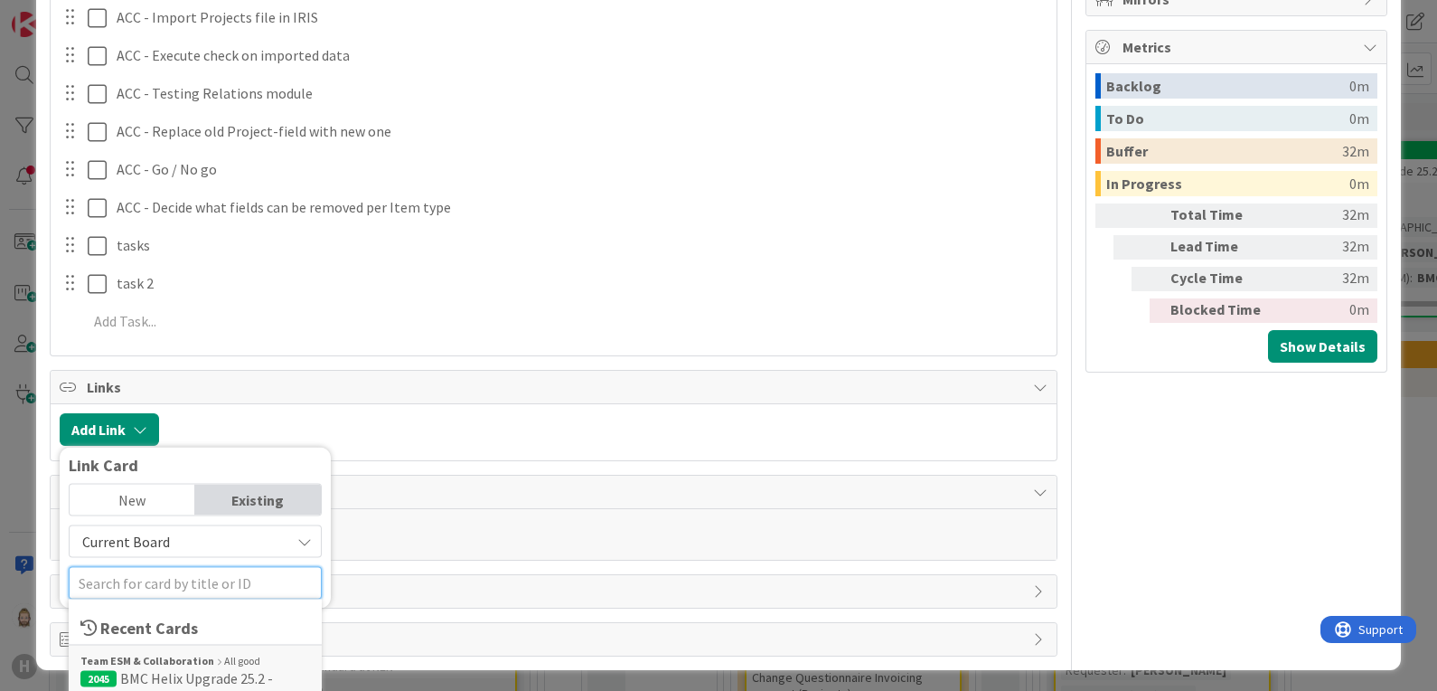
scroll to position [1099, 0]
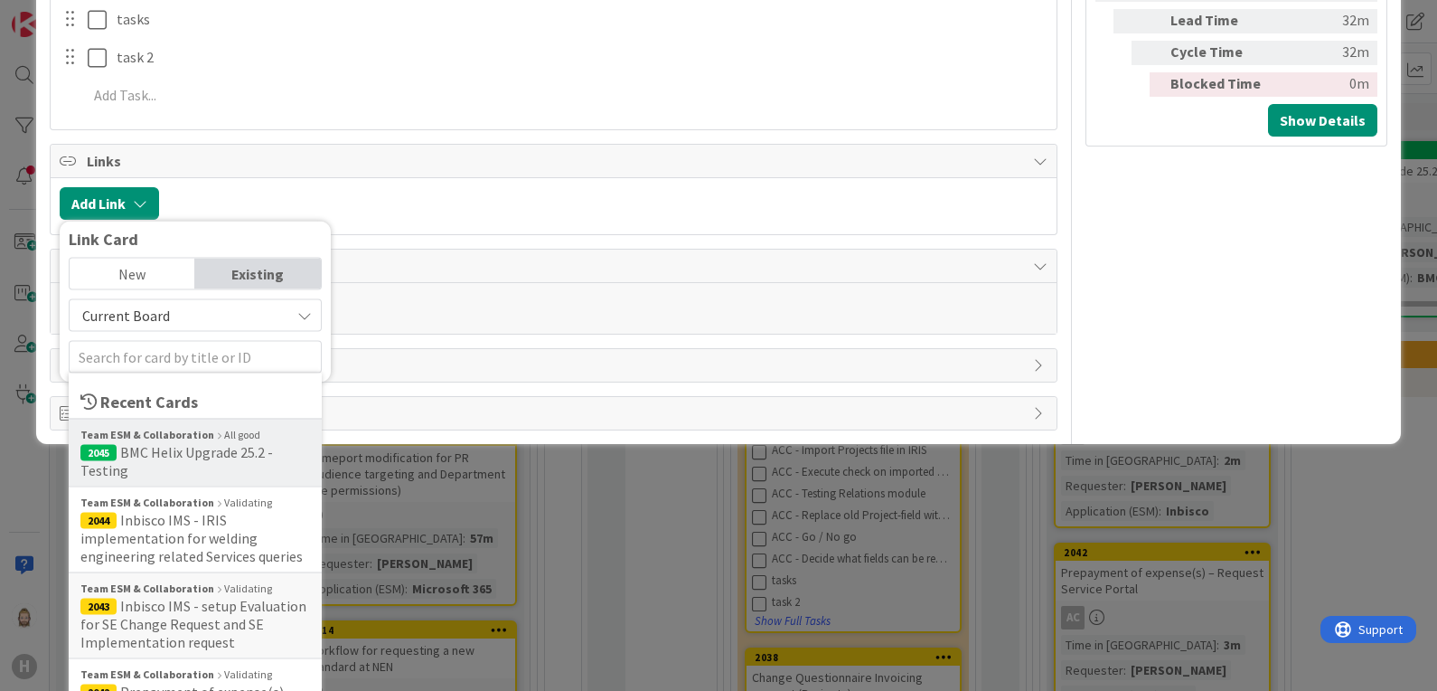
click at [208, 463] on span "2045 BMC Helix Upgrade 25.2 - Testing" at bounding box center [195, 461] width 230 height 36
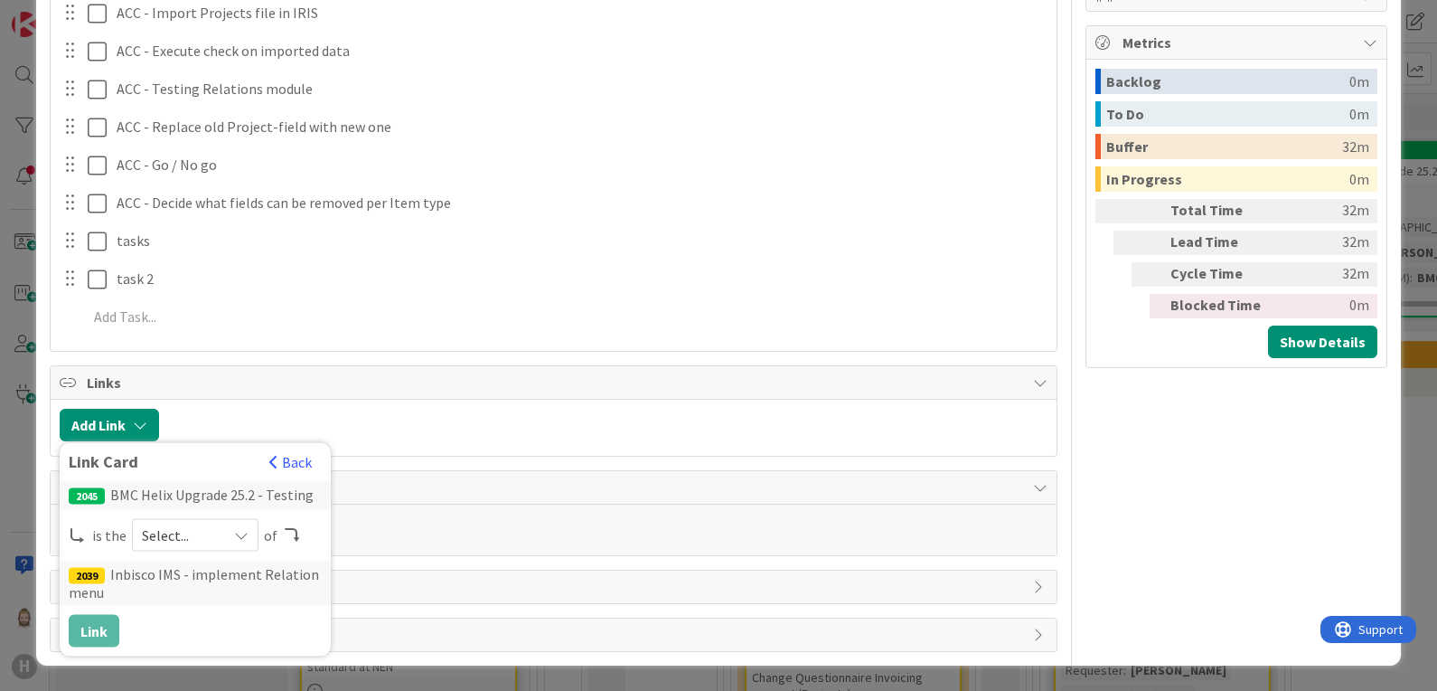
scroll to position [873, 0]
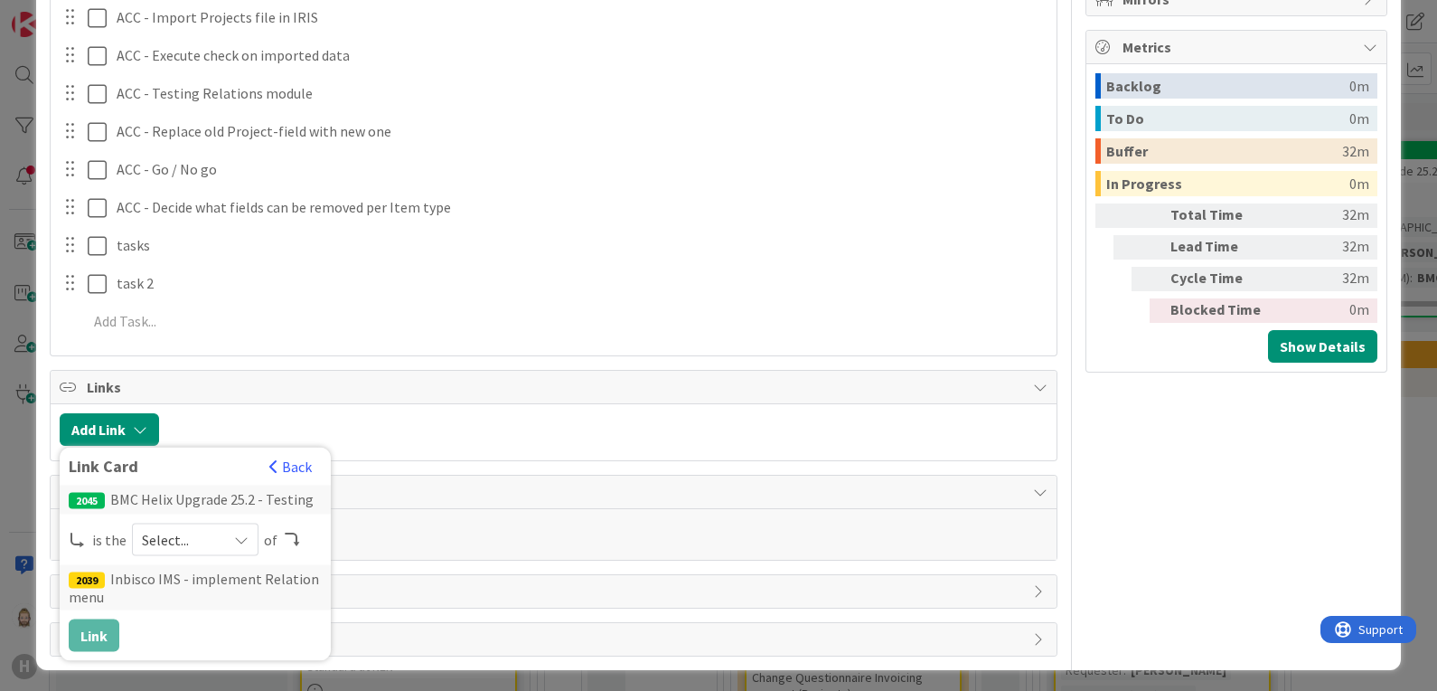
click at [240, 533] on icon at bounding box center [241, 539] width 14 height 14
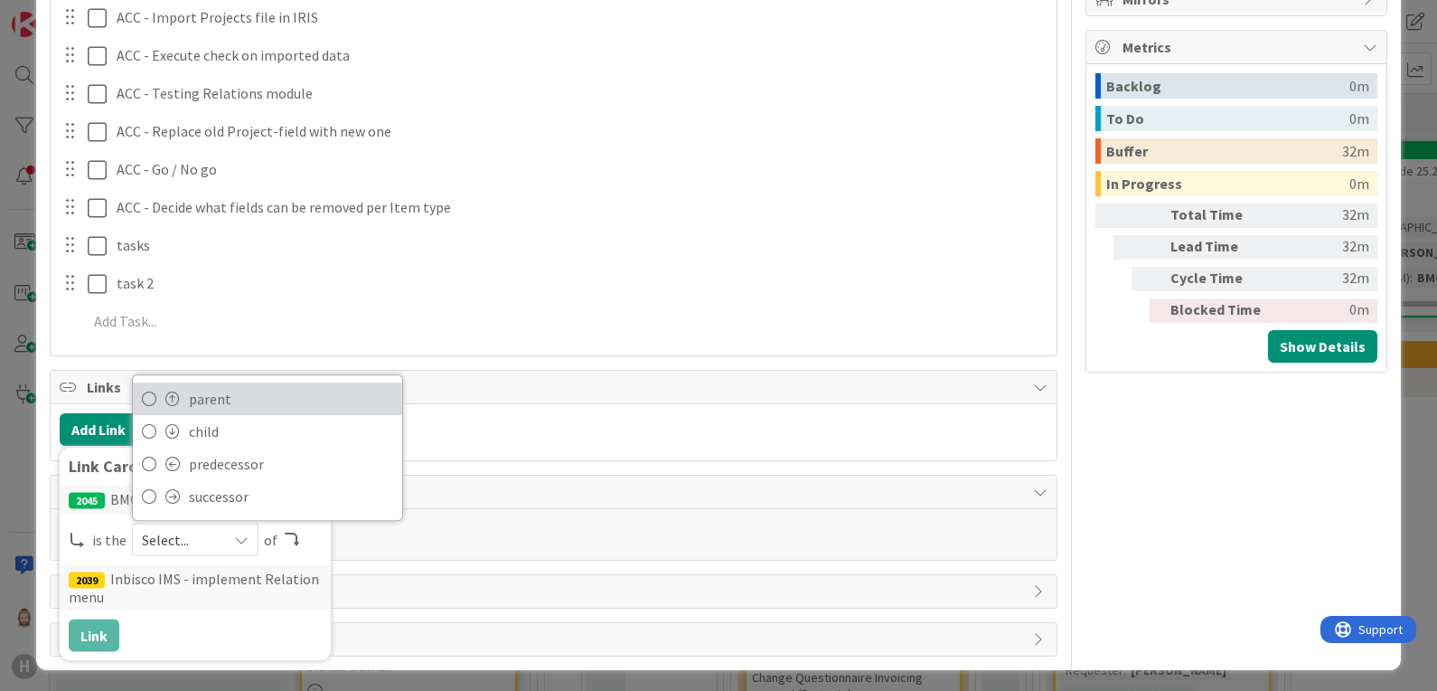
click at [258, 389] on span "parent" at bounding box center [291, 399] width 204 height 27
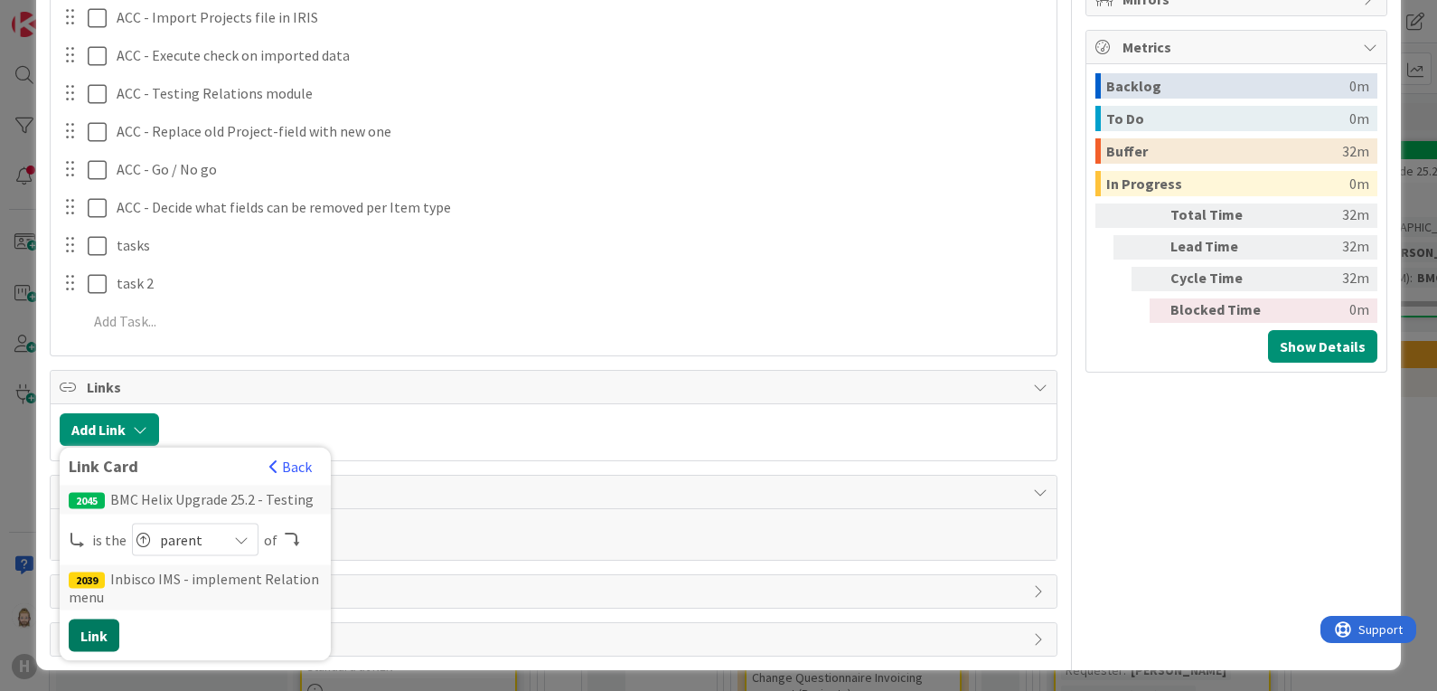
click at [95, 624] on button "Link" at bounding box center [94, 635] width 51 height 33
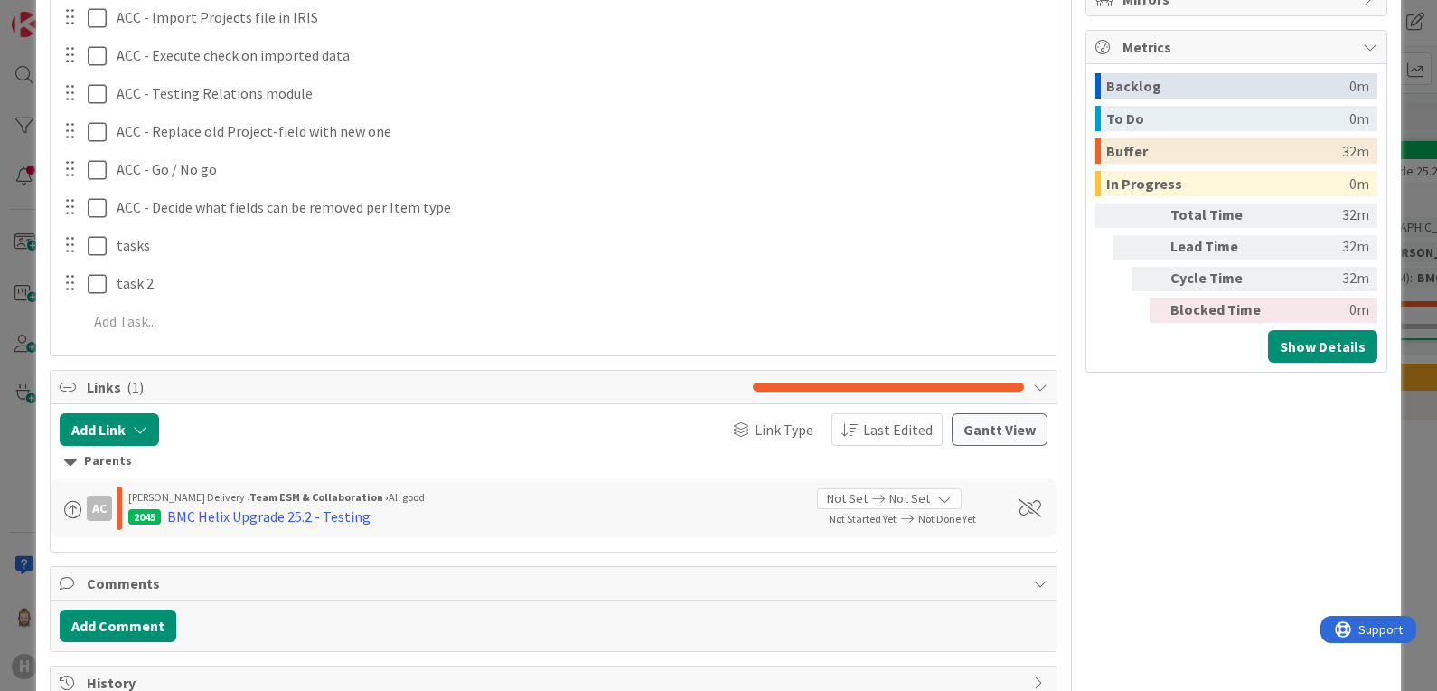
click at [1033, 387] on icon at bounding box center [1040, 387] width 14 height 14
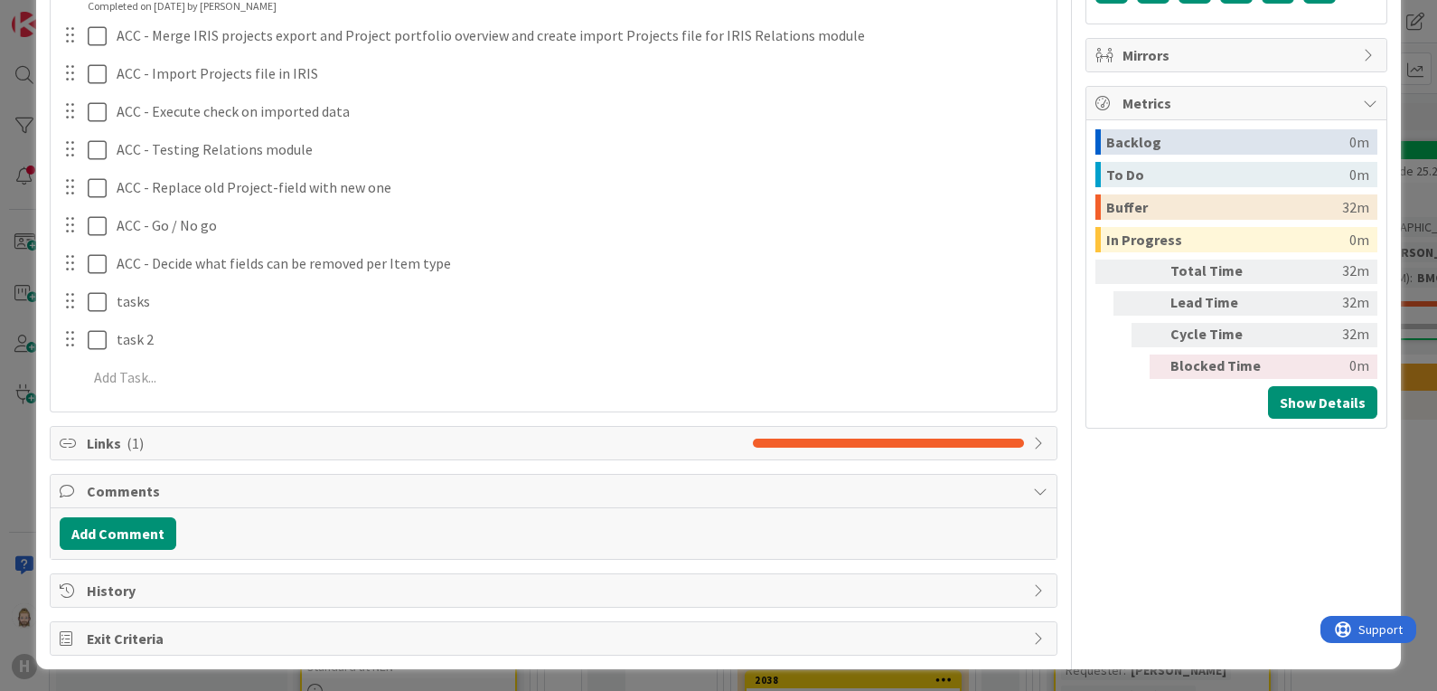
click at [1024, 430] on div "Links ( 1 )" at bounding box center [554, 443] width 1007 height 33
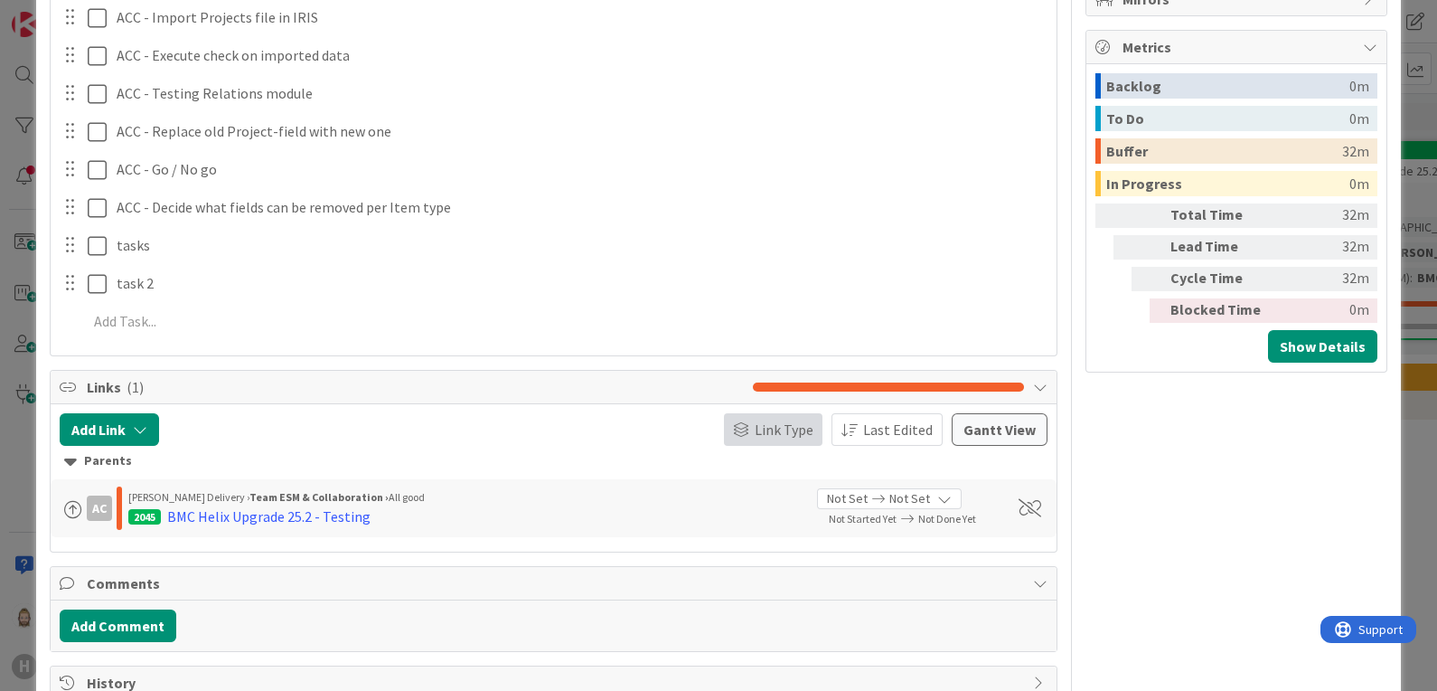
scroll to position [965, 0]
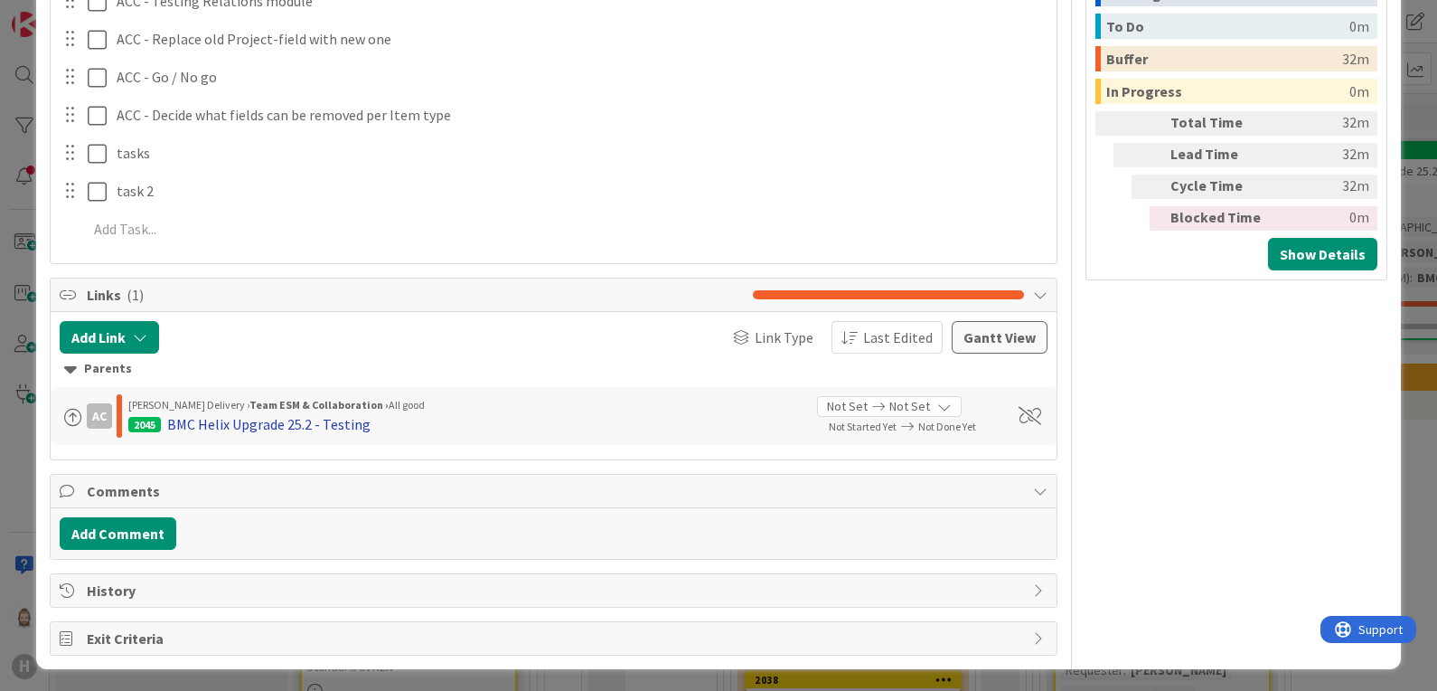
click at [334, 429] on div "BMC Helix Upgrade 25.2 - Testing" at bounding box center [268, 424] width 203 height 22
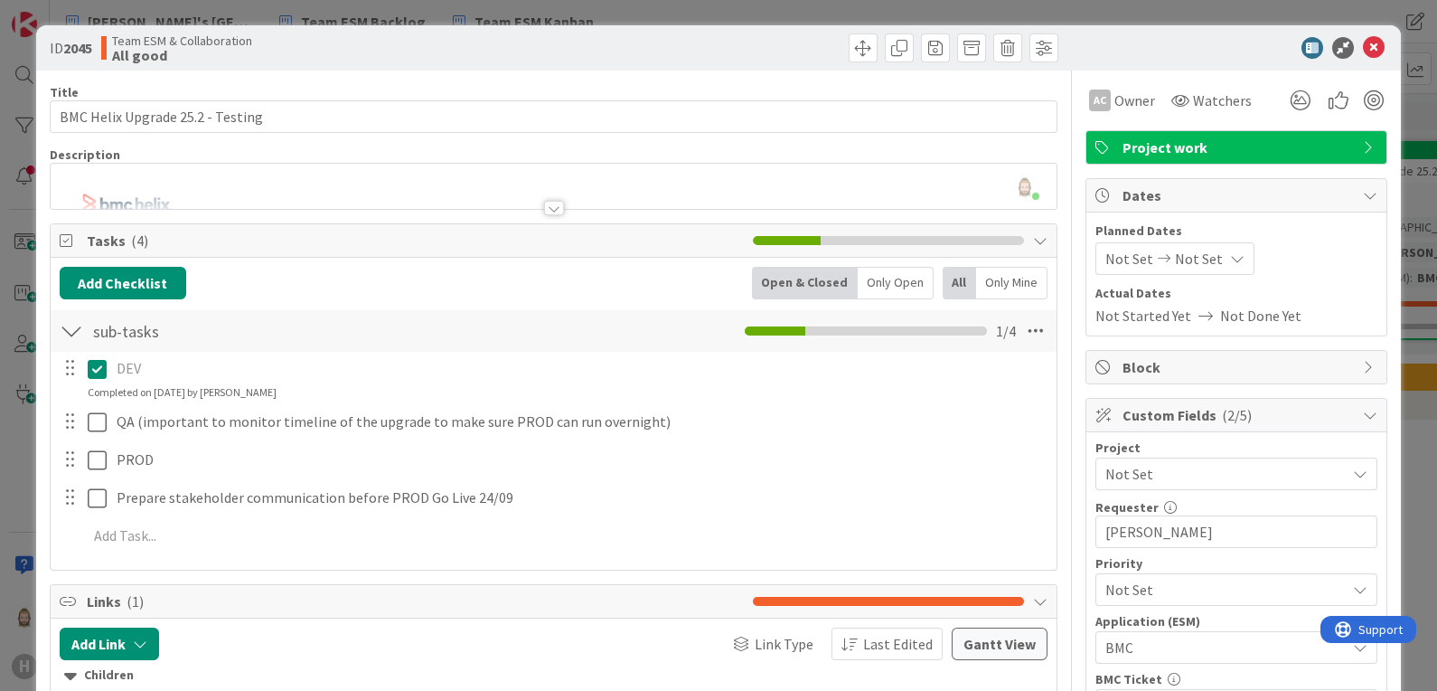
scroll to position [225, 0]
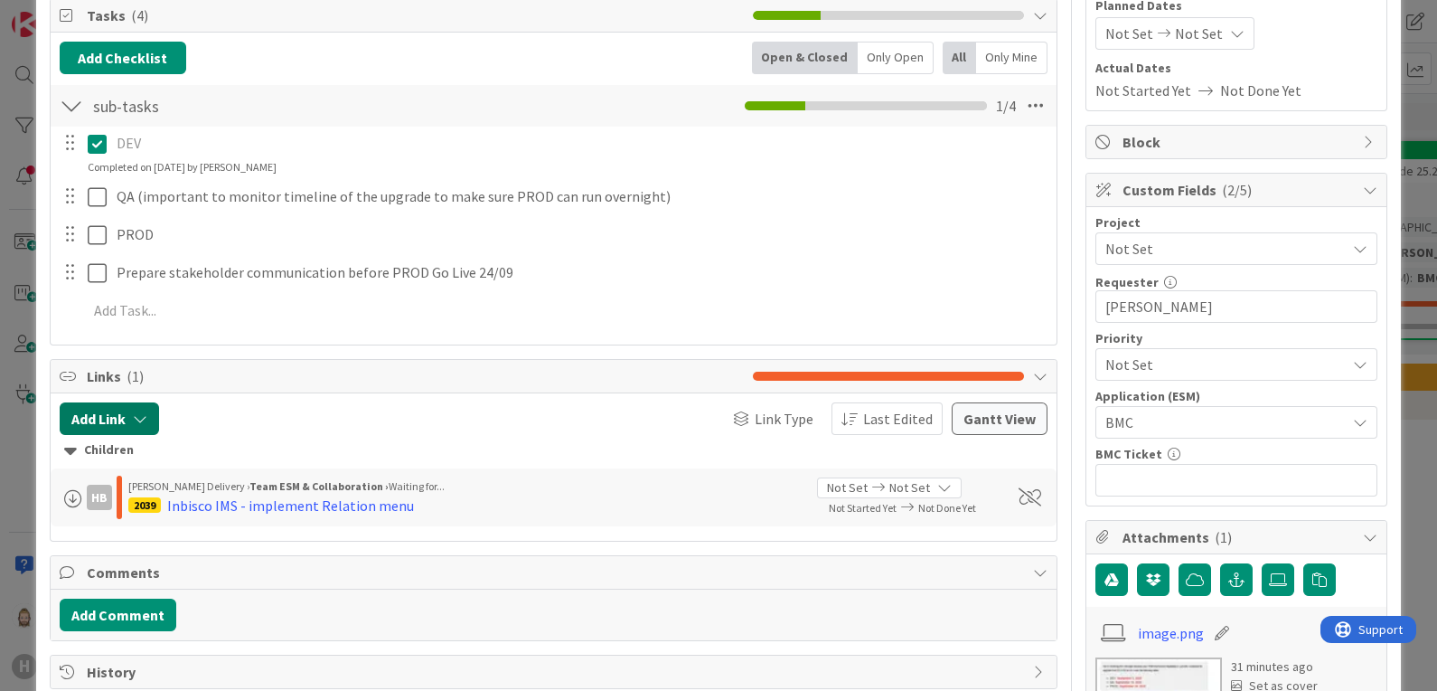
click at [153, 416] on button "Add Link" at bounding box center [109, 418] width 99 height 33
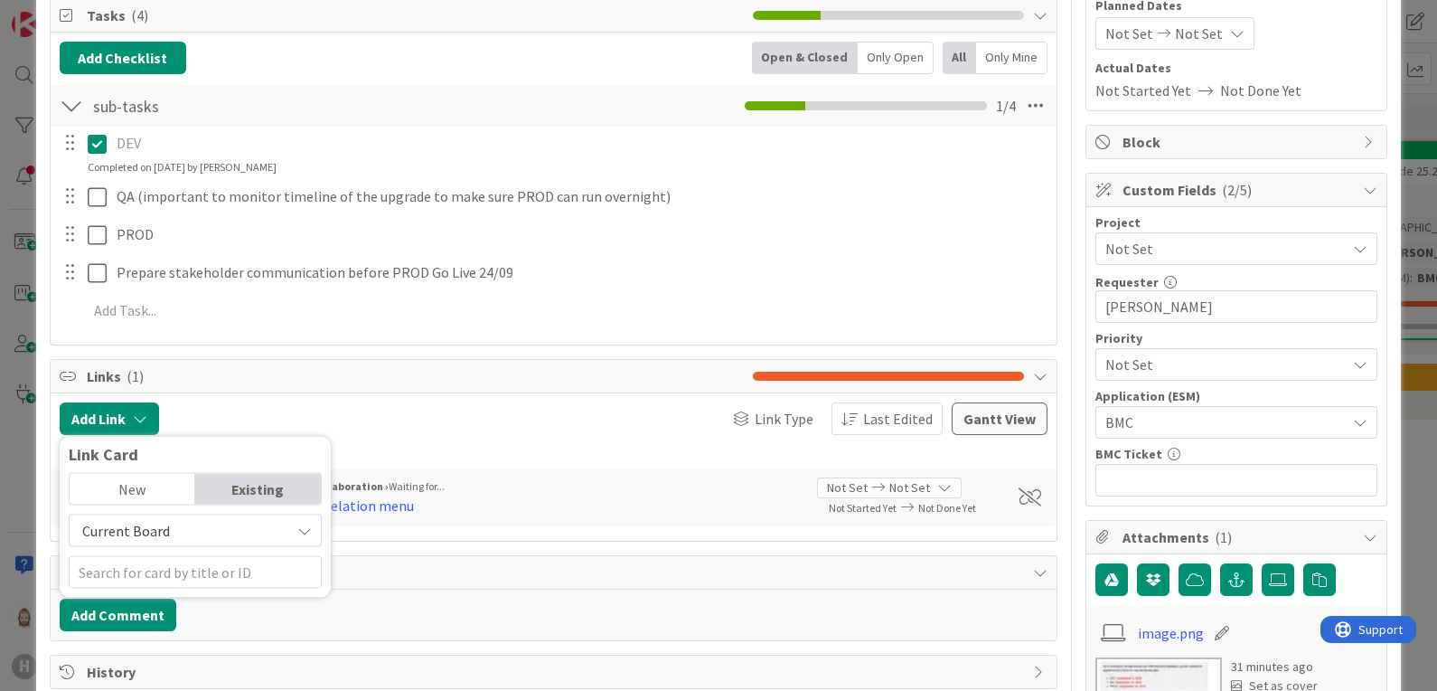
click at [221, 411] on div at bounding box center [305, 418] width 274 height 33
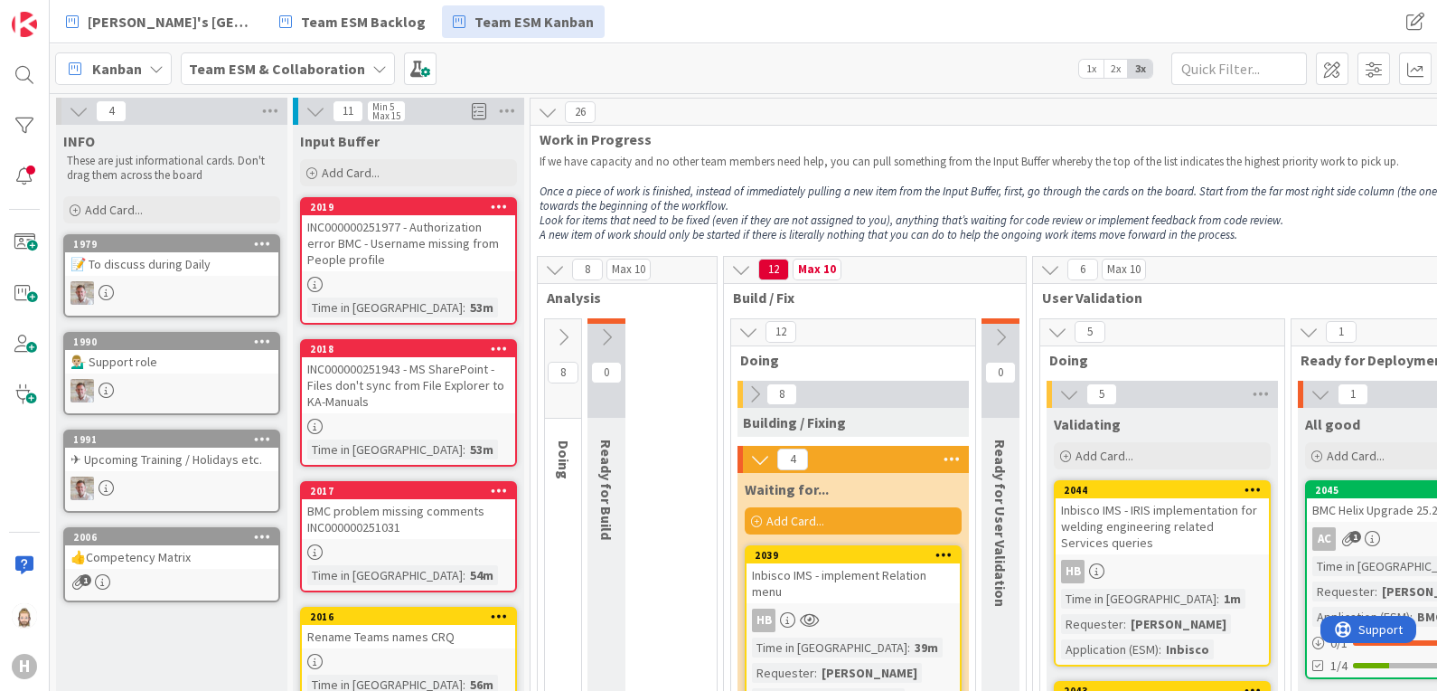
click at [756, 393] on icon at bounding box center [755, 394] width 20 height 20
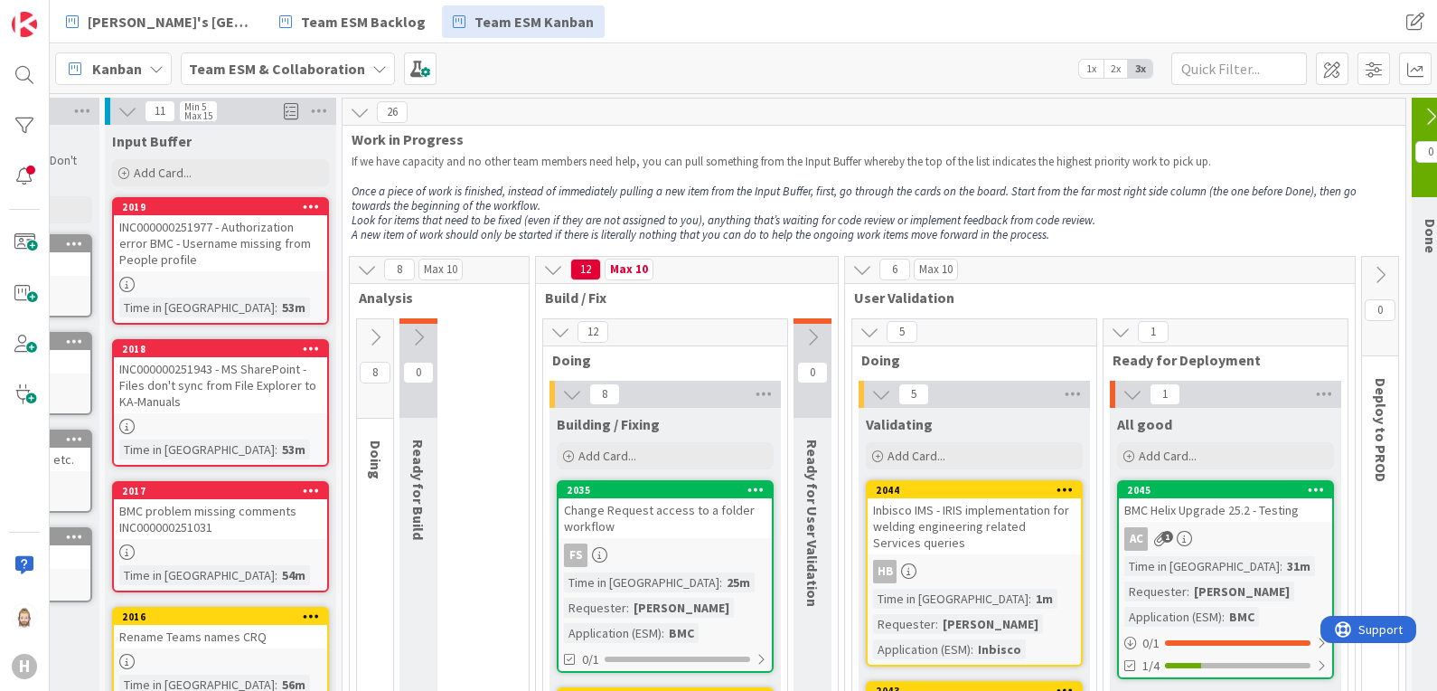
scroll to position [0, 317]
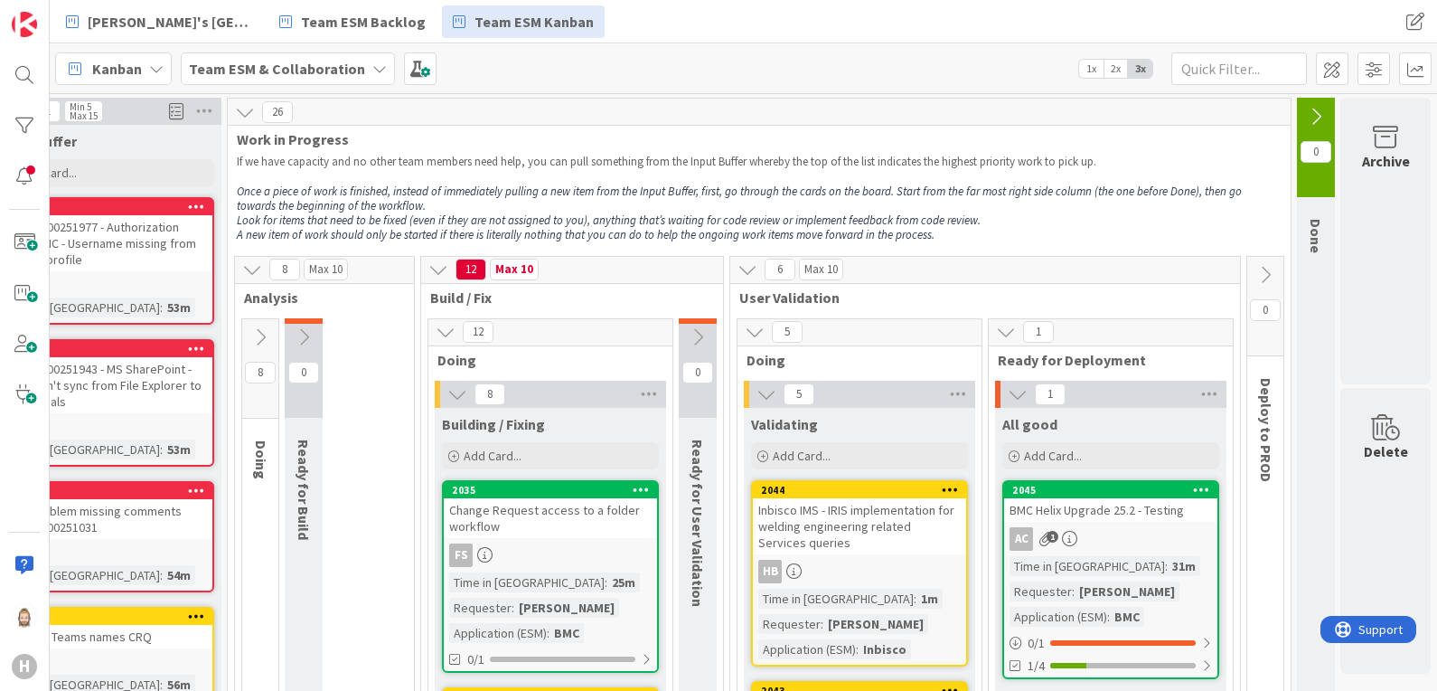
click at [1306, 114] on icon at bounding box center [1316, 117] width 20 height 20
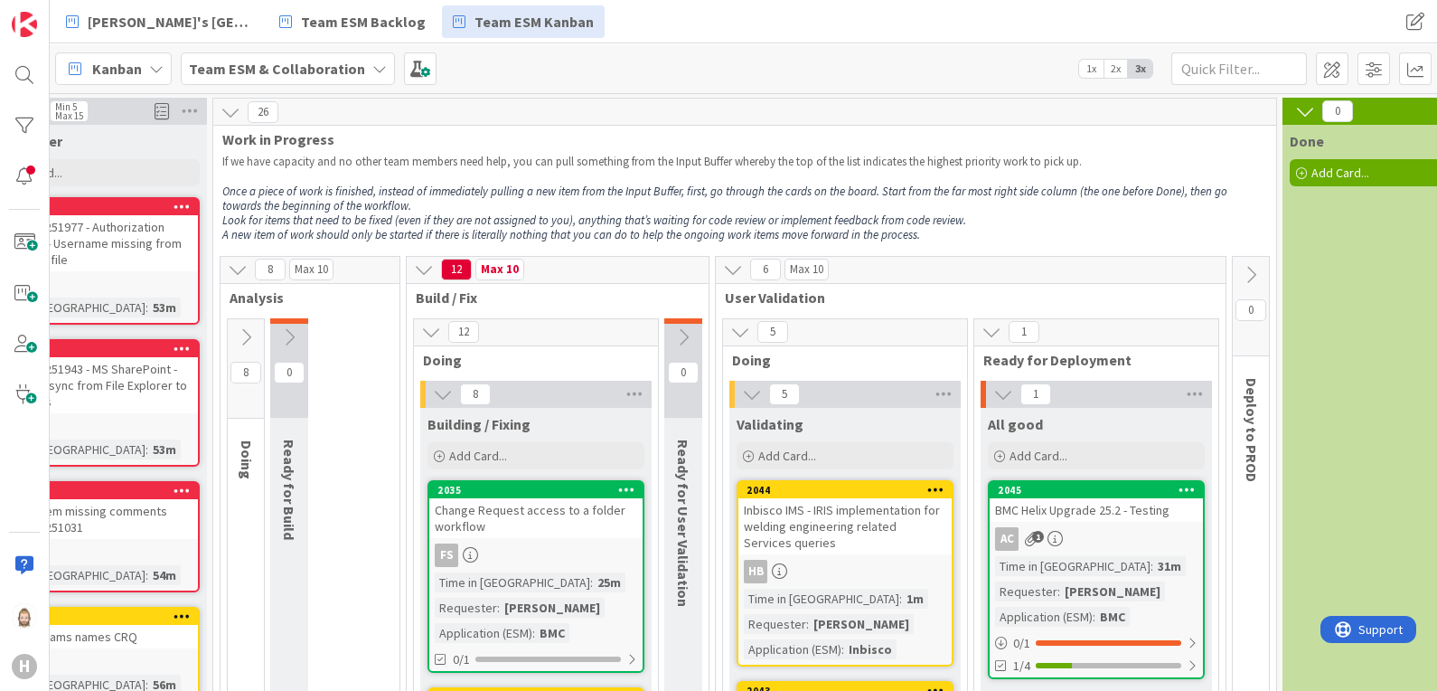
scroll to position [112, 317]
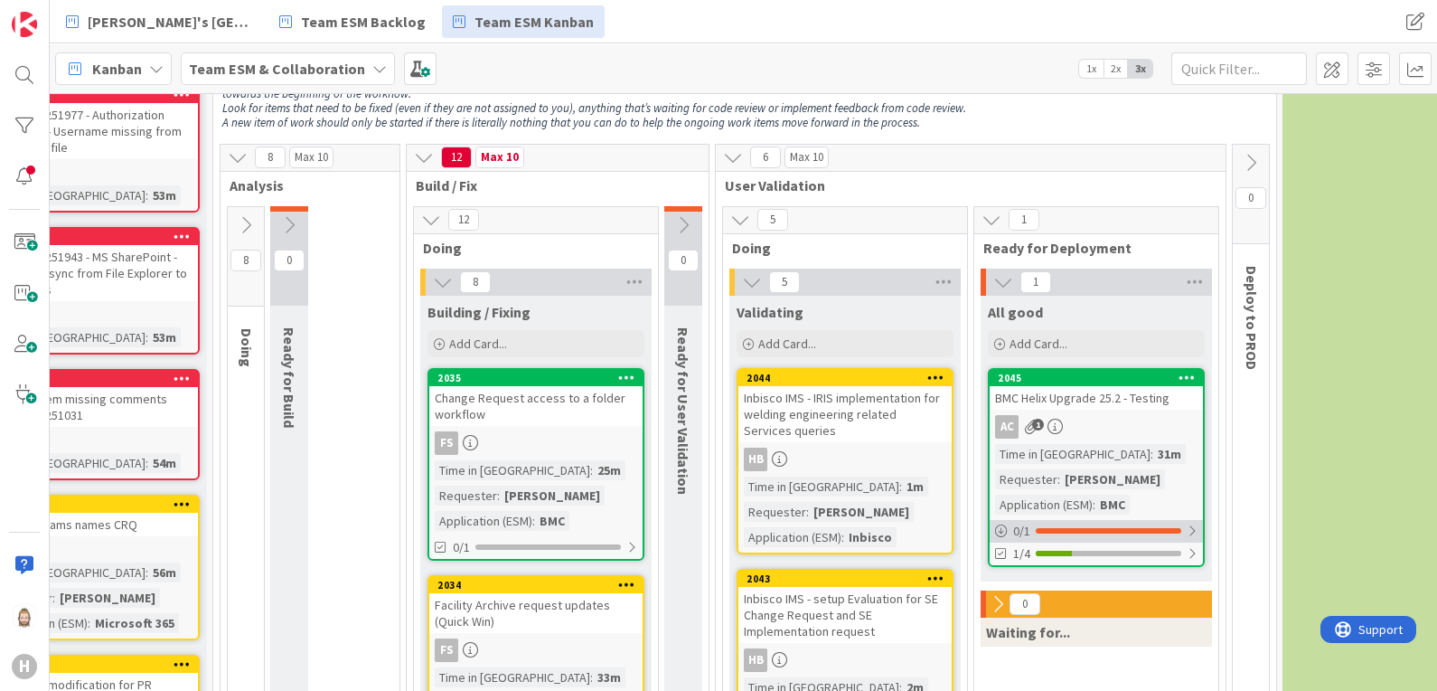
click at [1174, 528] on div at bounding box center [1109, 530] width 146 height 5
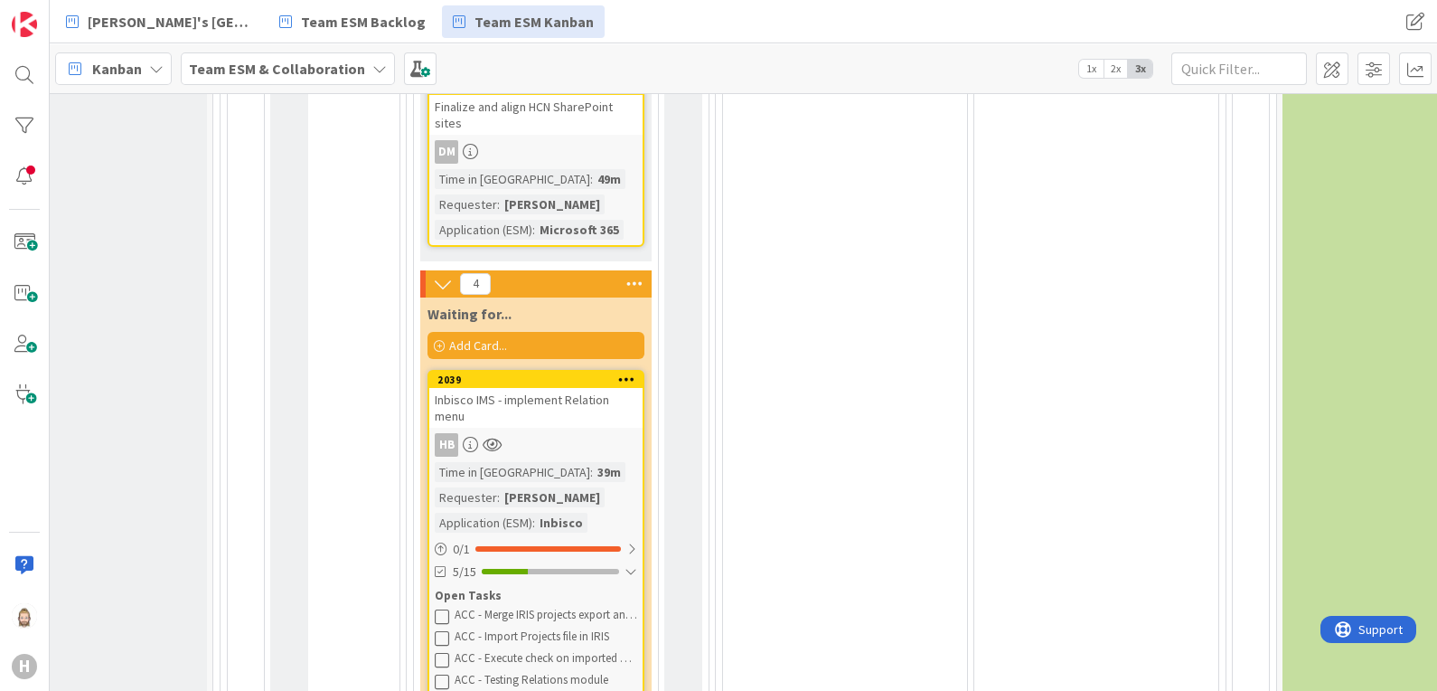
scroll to position [1921, 317]
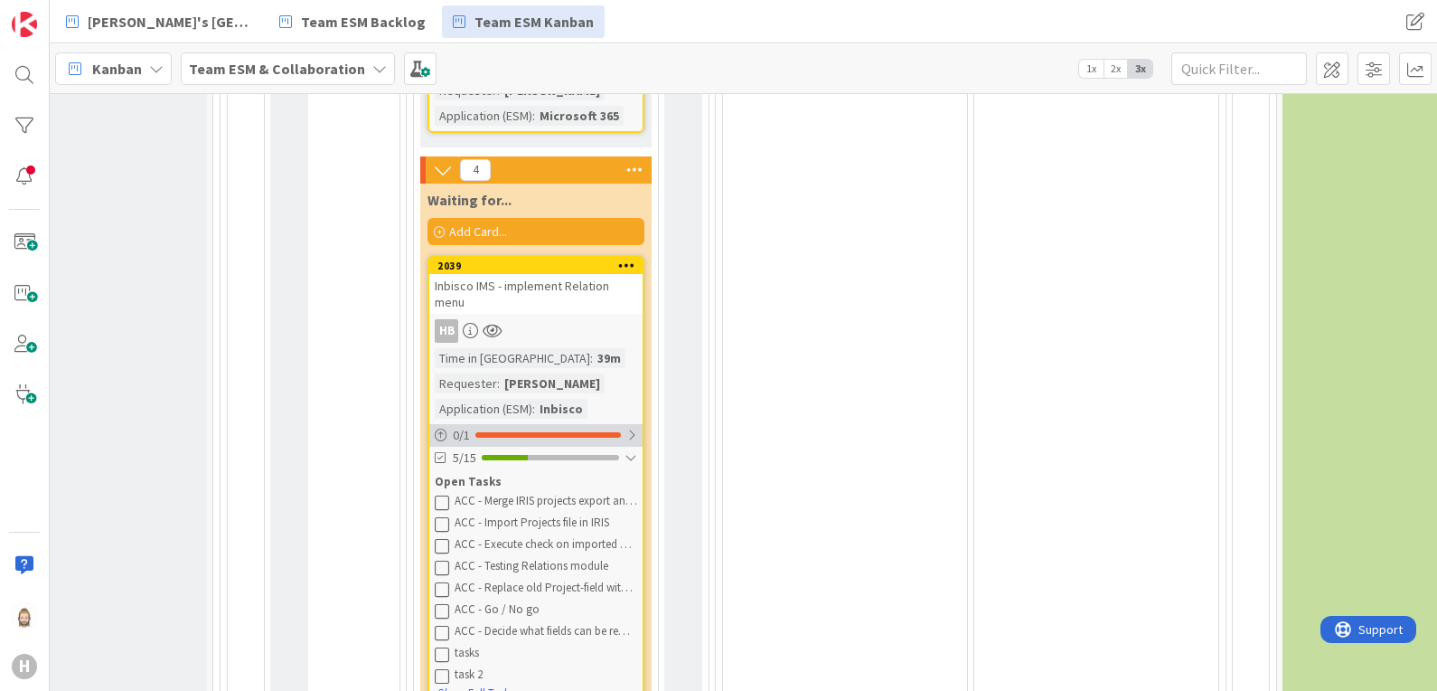
click at [628, 427] on div at bounding box center [631, 434] width 11 height 14
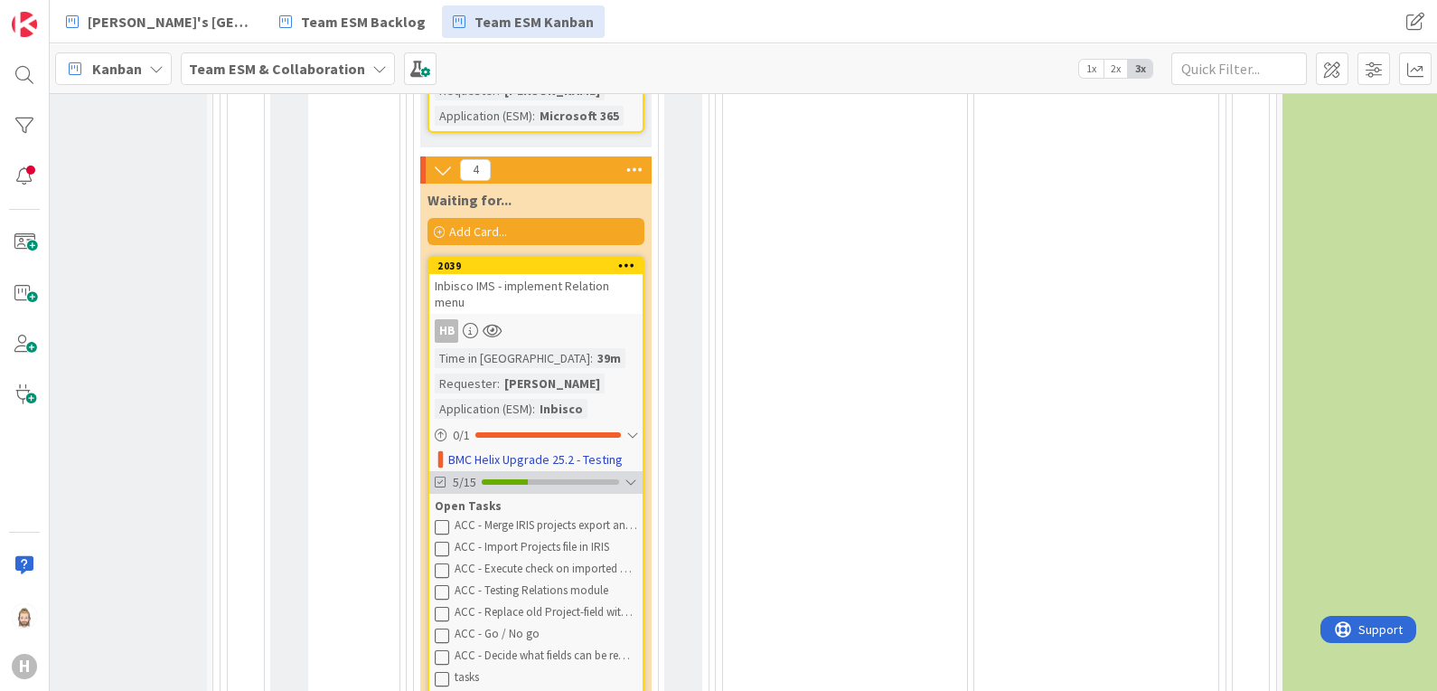
click at [615, 479] on div at bounding box center [550, 481] width 137 height 5
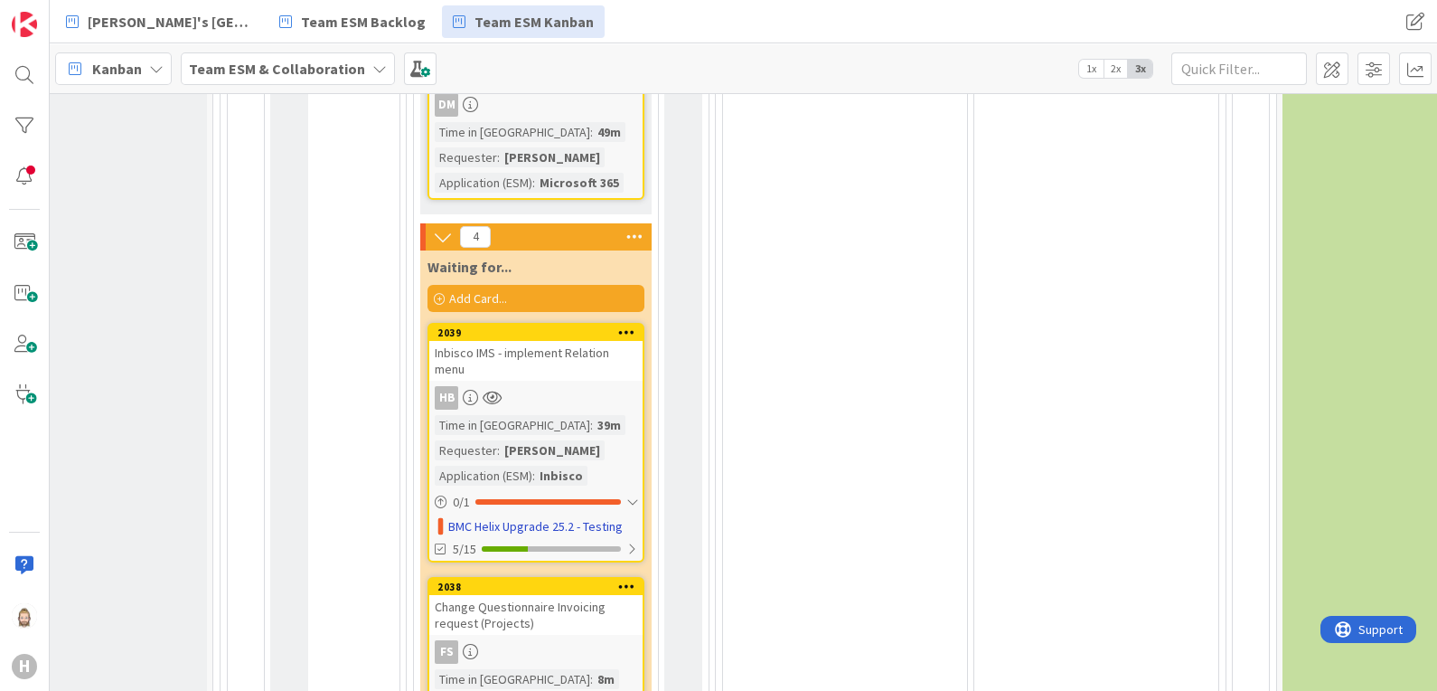
scroll to position [1807, 317]
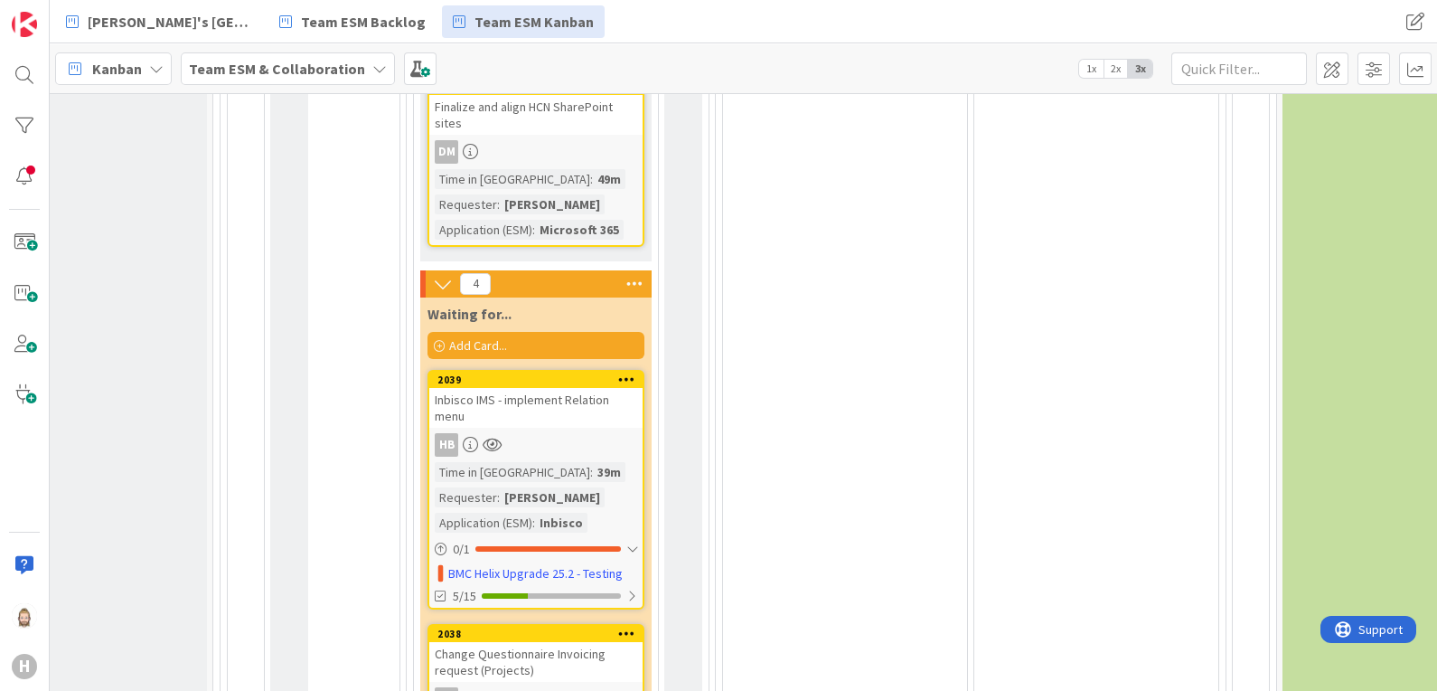
click at [1116, 63] on span "2x" at bounding box center [1116, 69] width 24 height 18
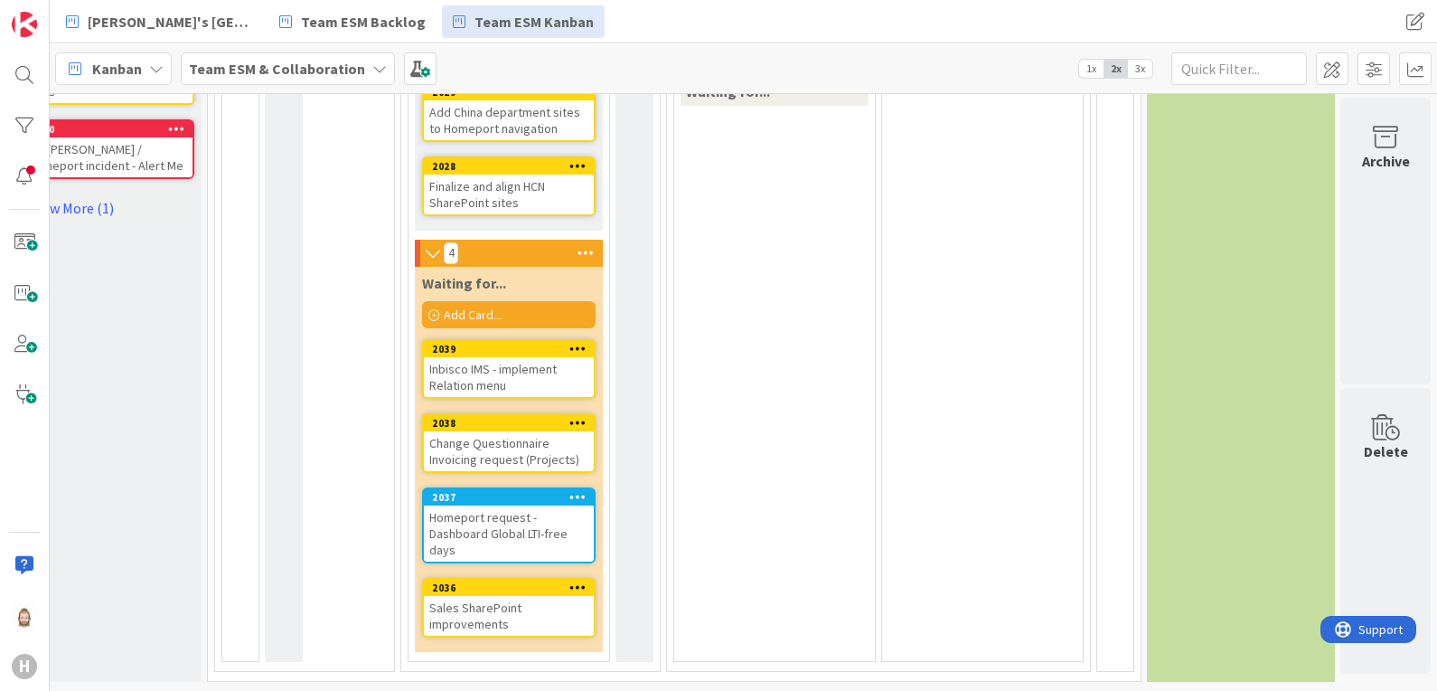
scroll to position [850, 251]
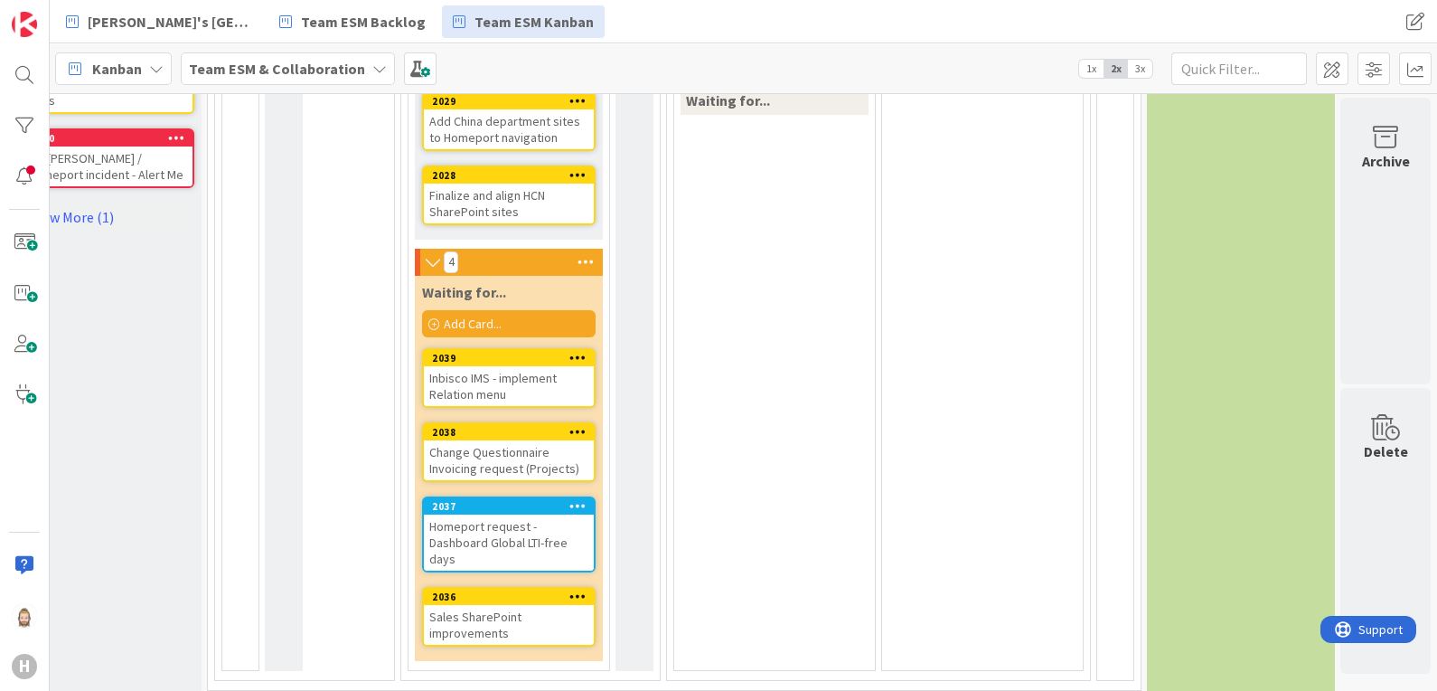
click at [1085, 68] on span "1x" at bounding box center [1091, 69] width 24 height 18
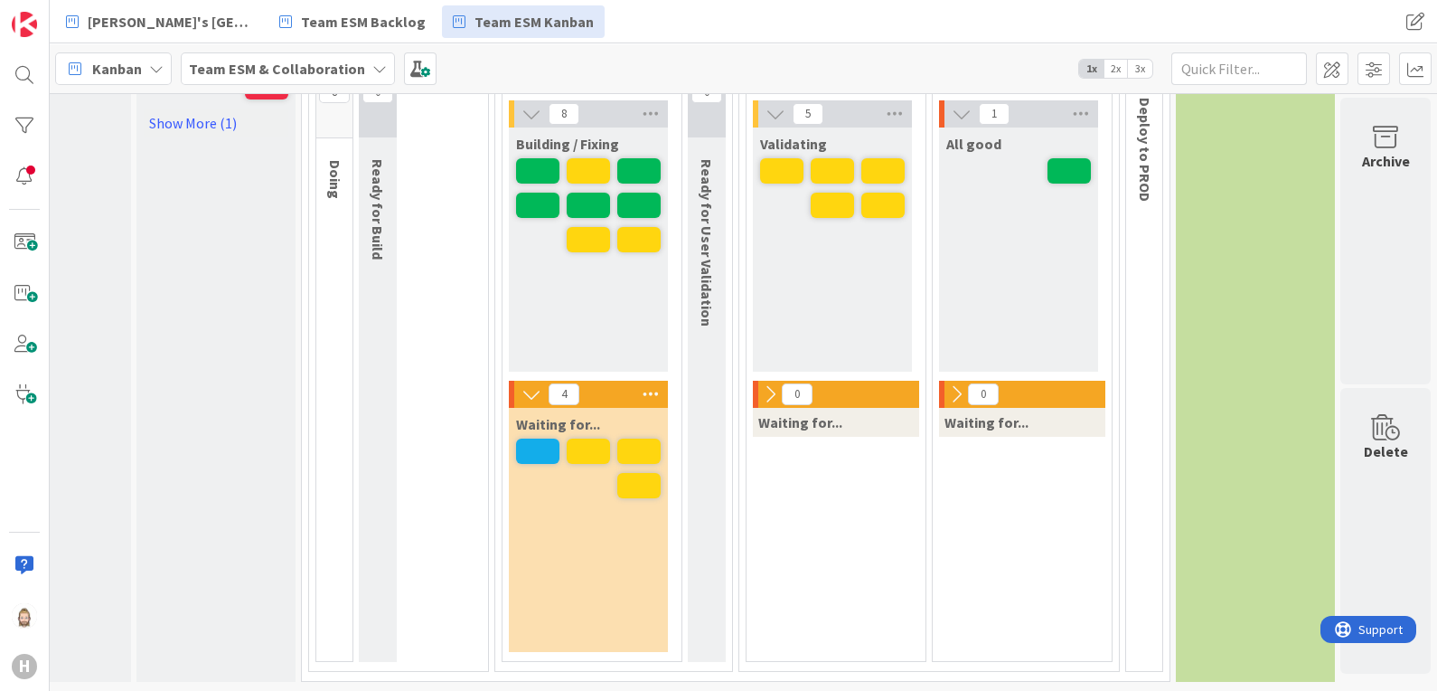
scroll to position [201, 99]
click at [1116, 68] on span "2x" at bounding box center [1116, 69] width 24 height 18
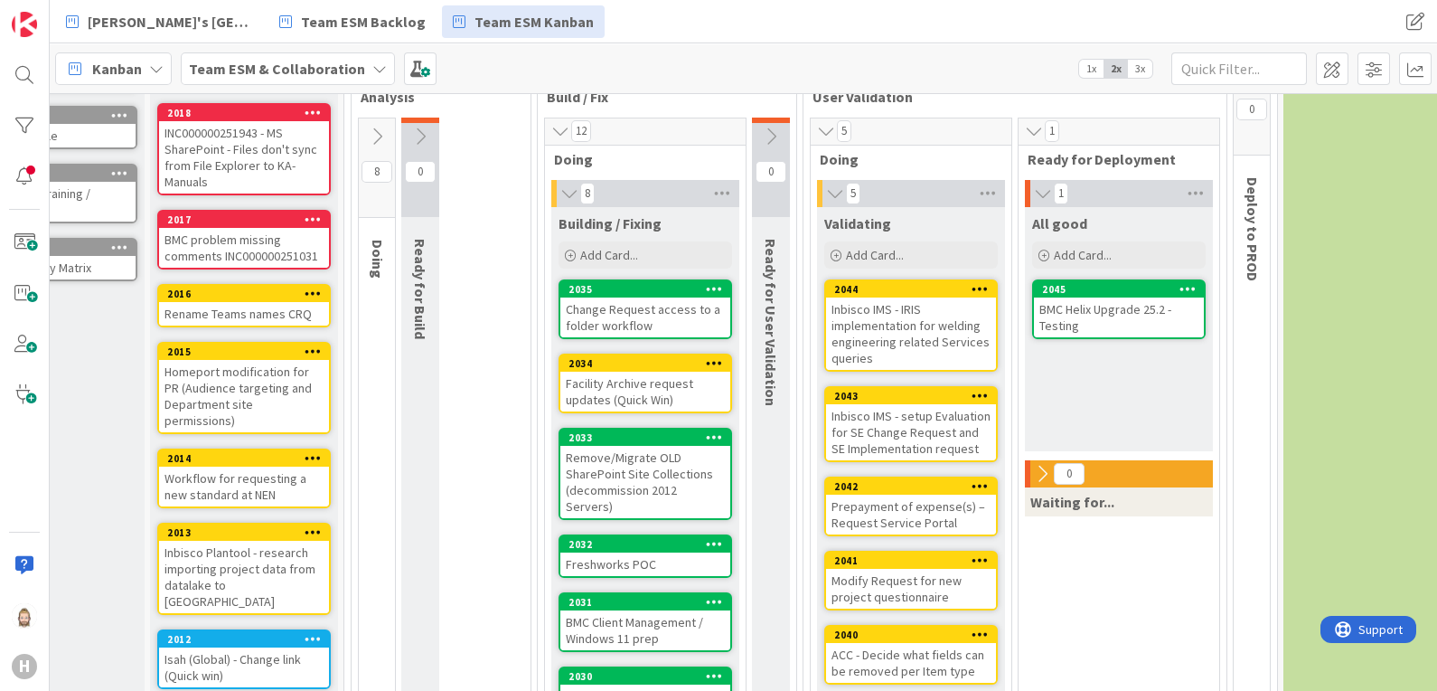
click at [1116, 68] on span "2x" at bounding box center [1116, 69] width 24 height 18
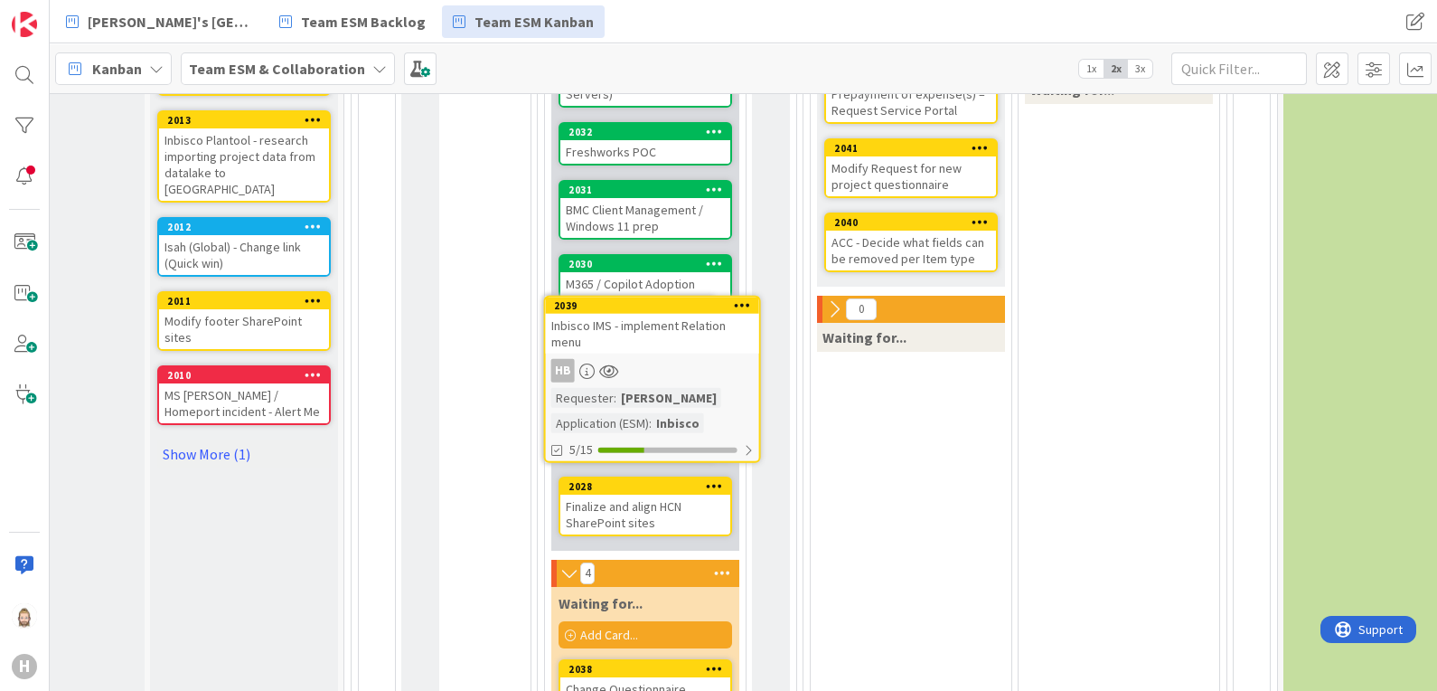
scroll to position [611, 99]
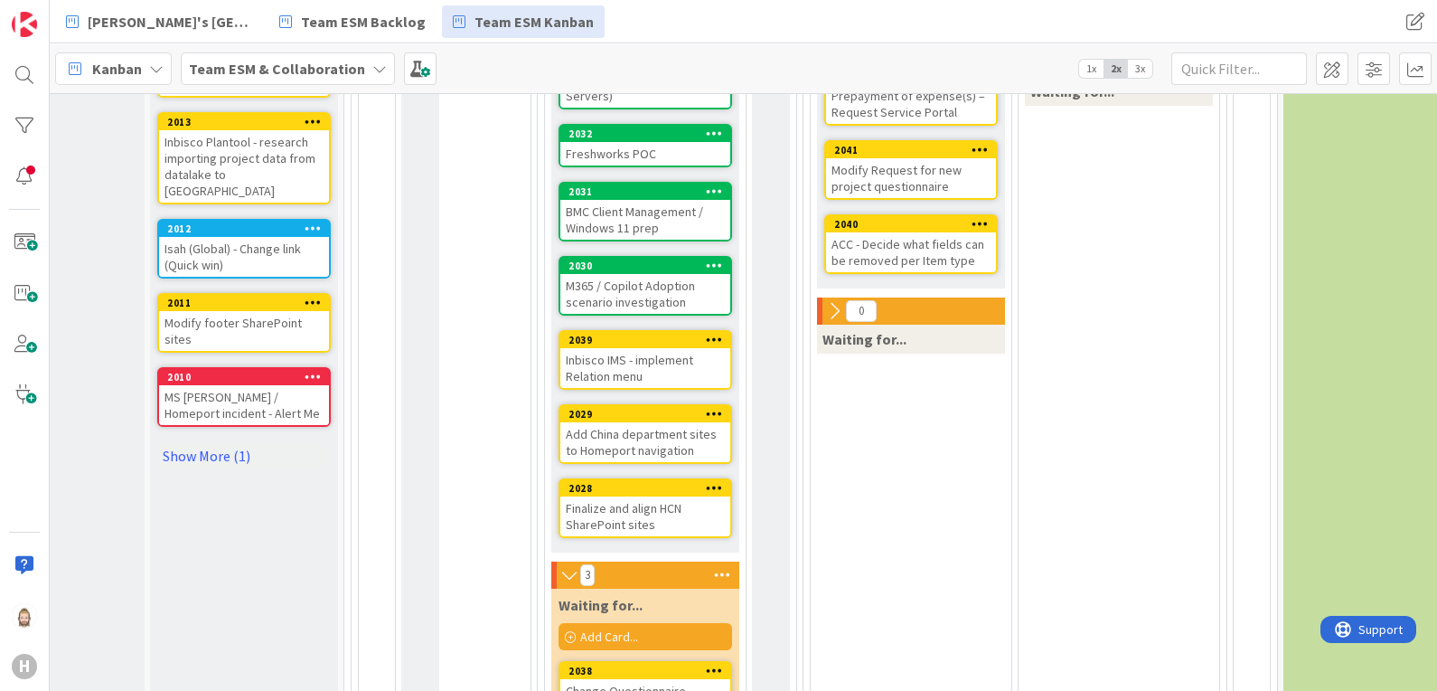
click at [1143, 67] on span "3x" at bounding box center [1140, 69] width 24 height 18
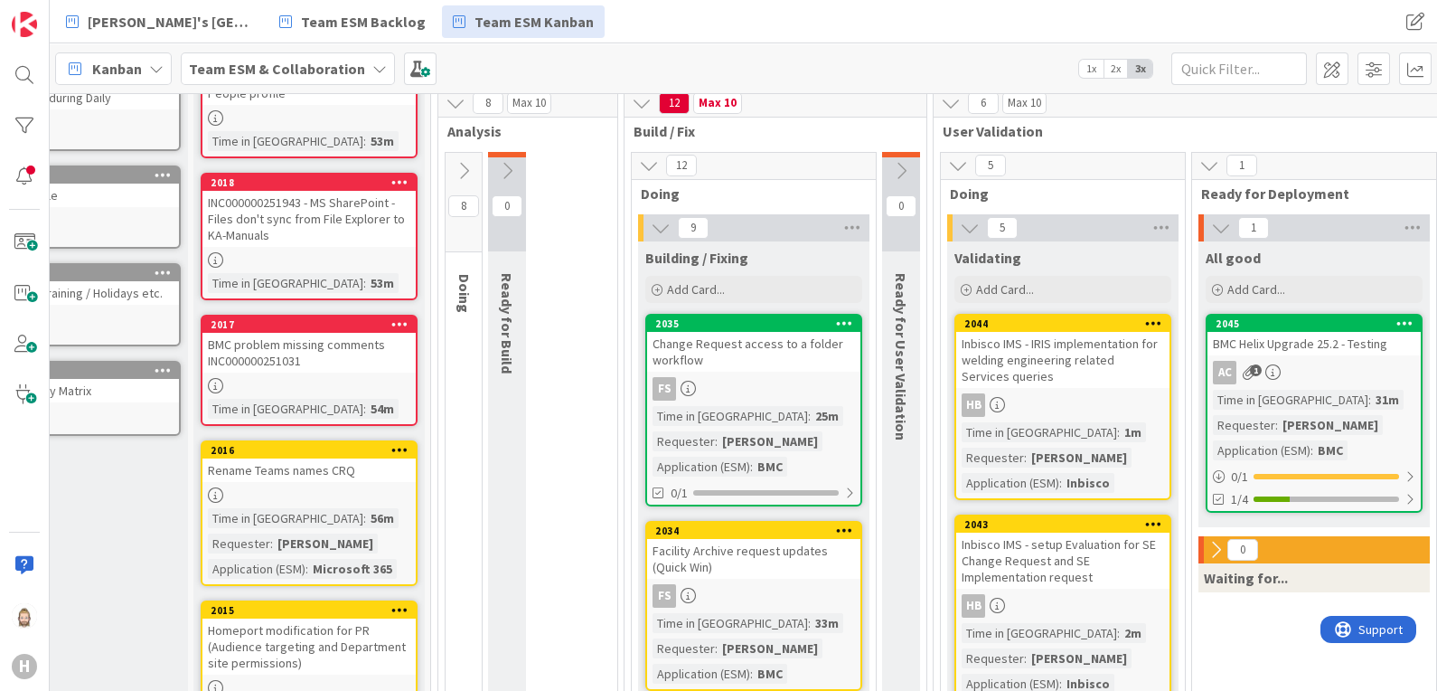
scroll to position [46, 99]
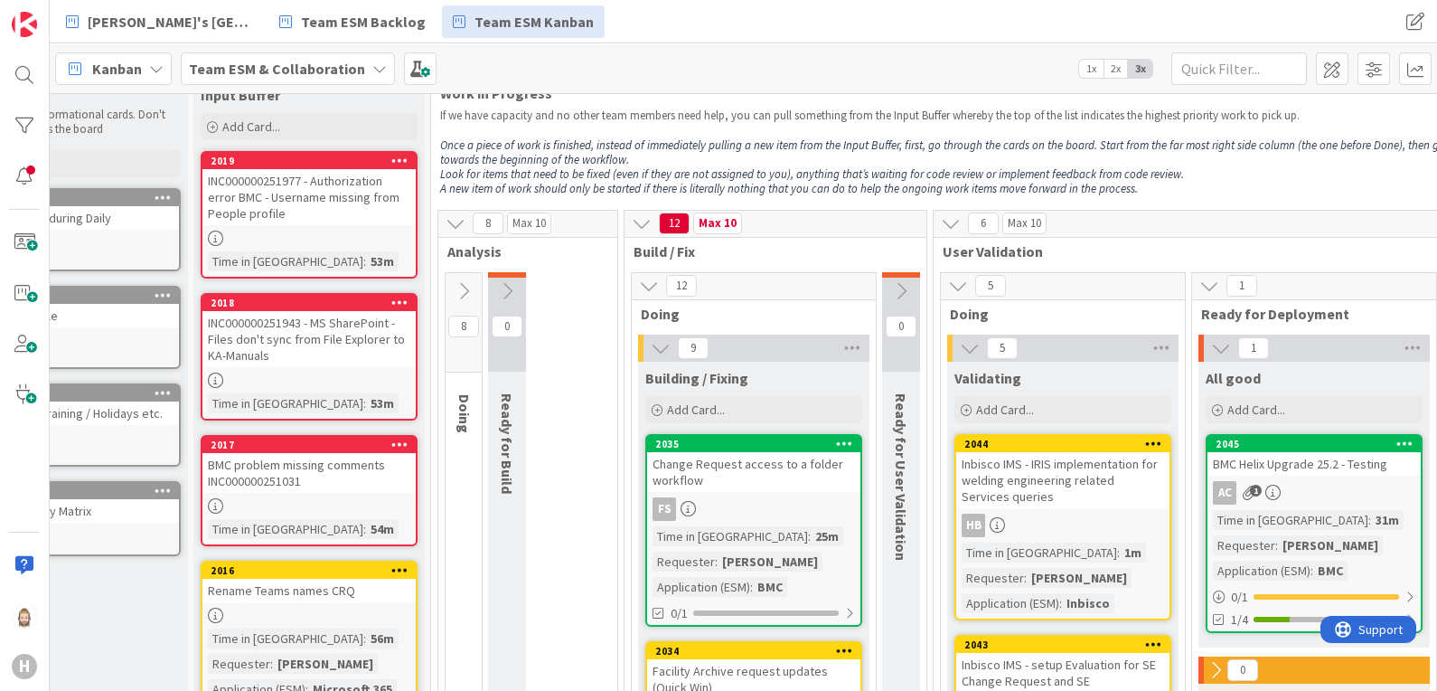
click at [1123, 74] on span "2x" at bounding box center [1116, 69] width 24 height 18
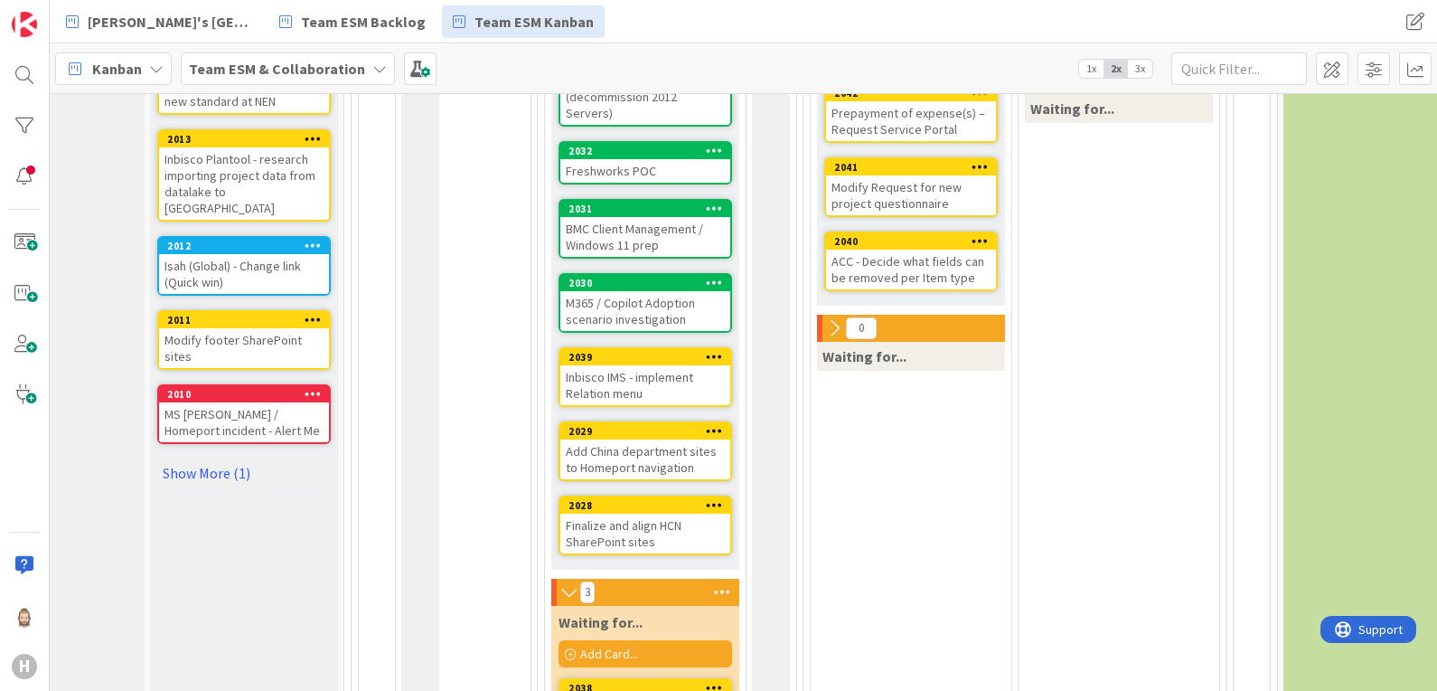
scroll to position [724, 99]
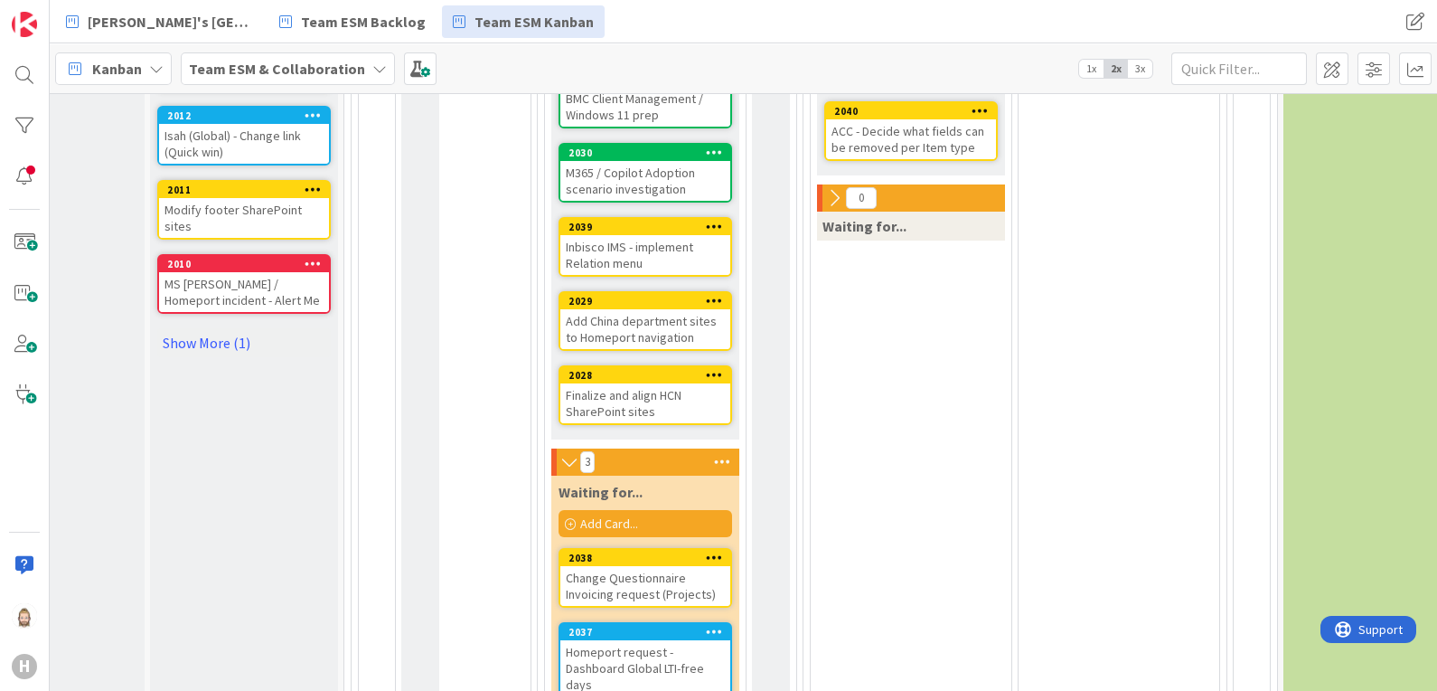
click at [831, 197] on icon at bounding box center [834, 198] width 20 height 20
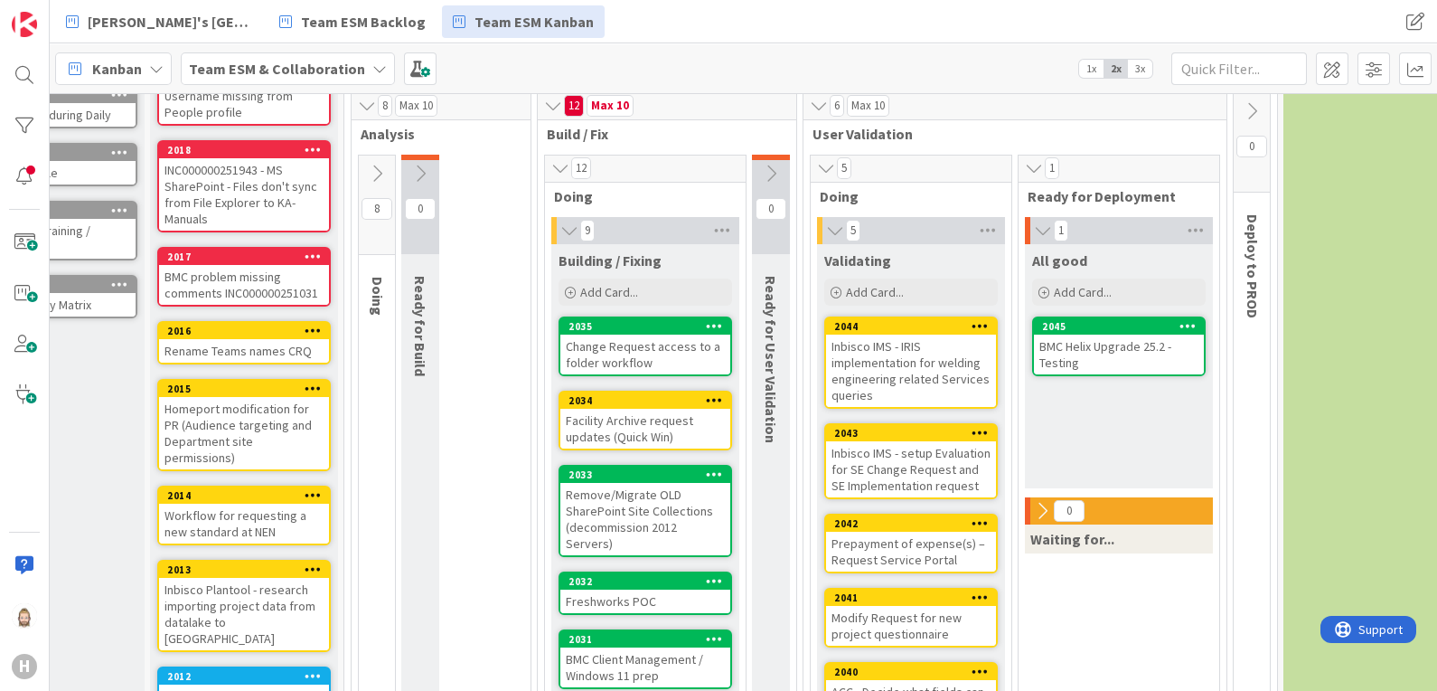
scroll to position [159, 99]
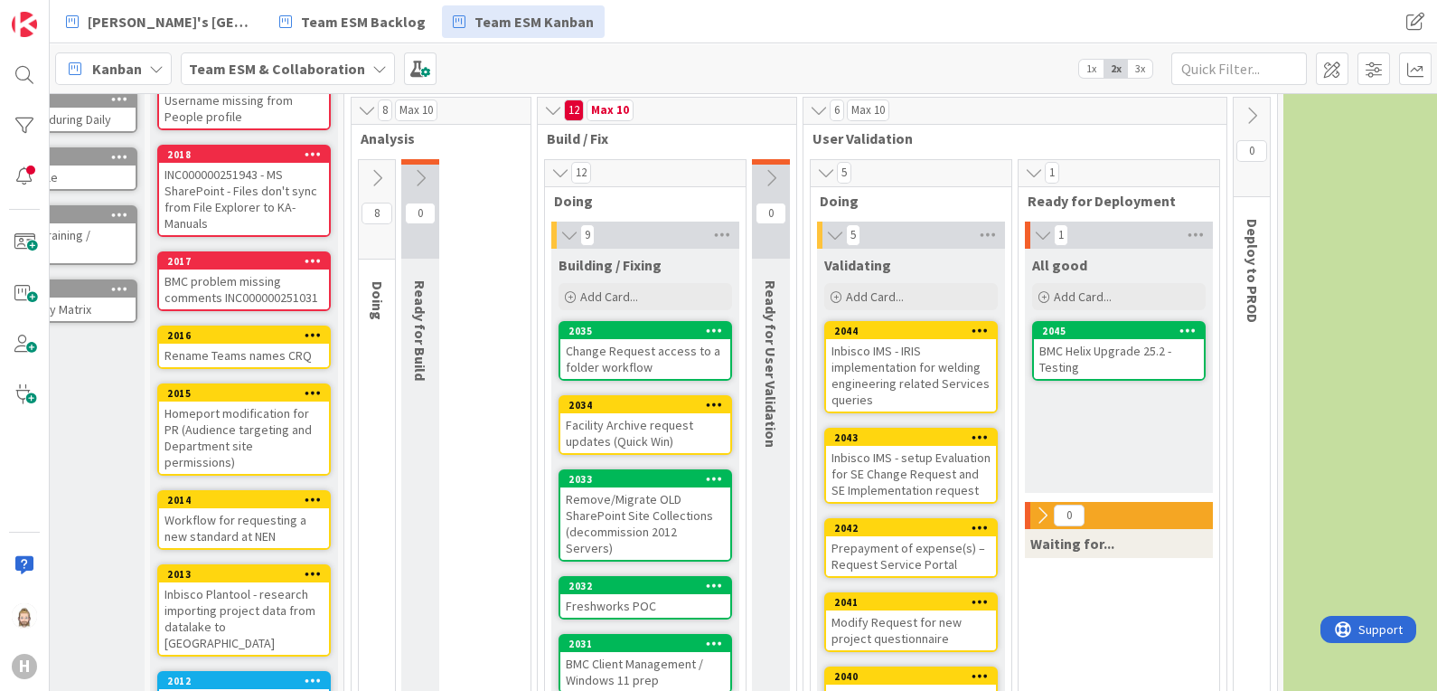
click at [893, 142] on span "User Validation" at bounding box center [1008, 138] width 391 height 18
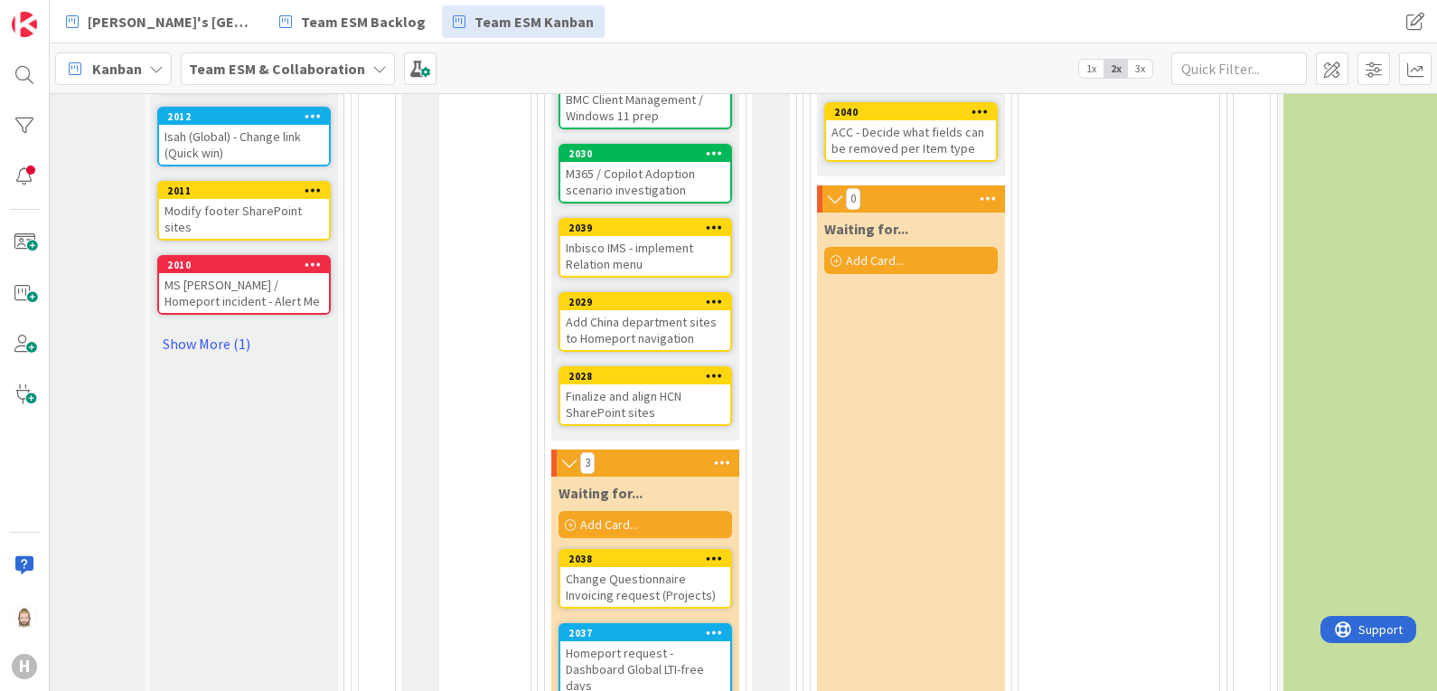
scroll to position [724, 99]
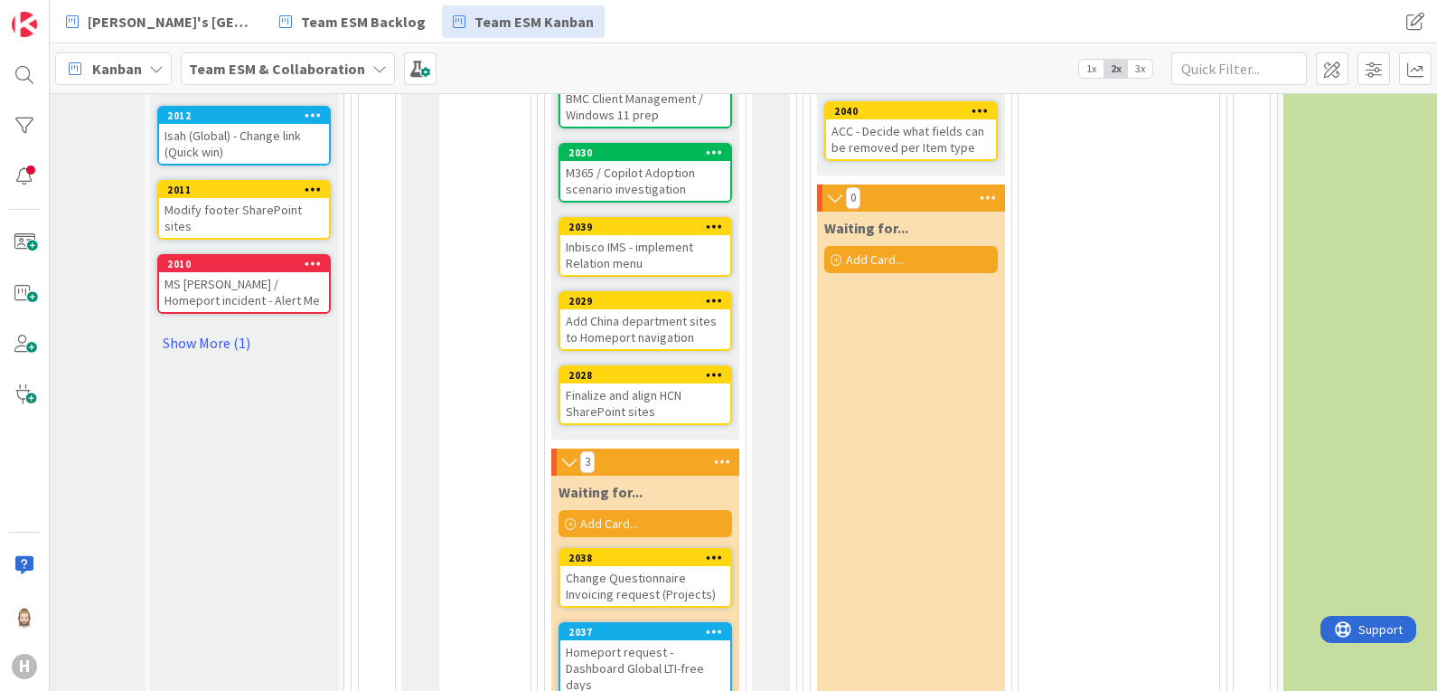
click at [1138, 68] on span "3x" at bounding box center [1140, 69] width 24 height 18
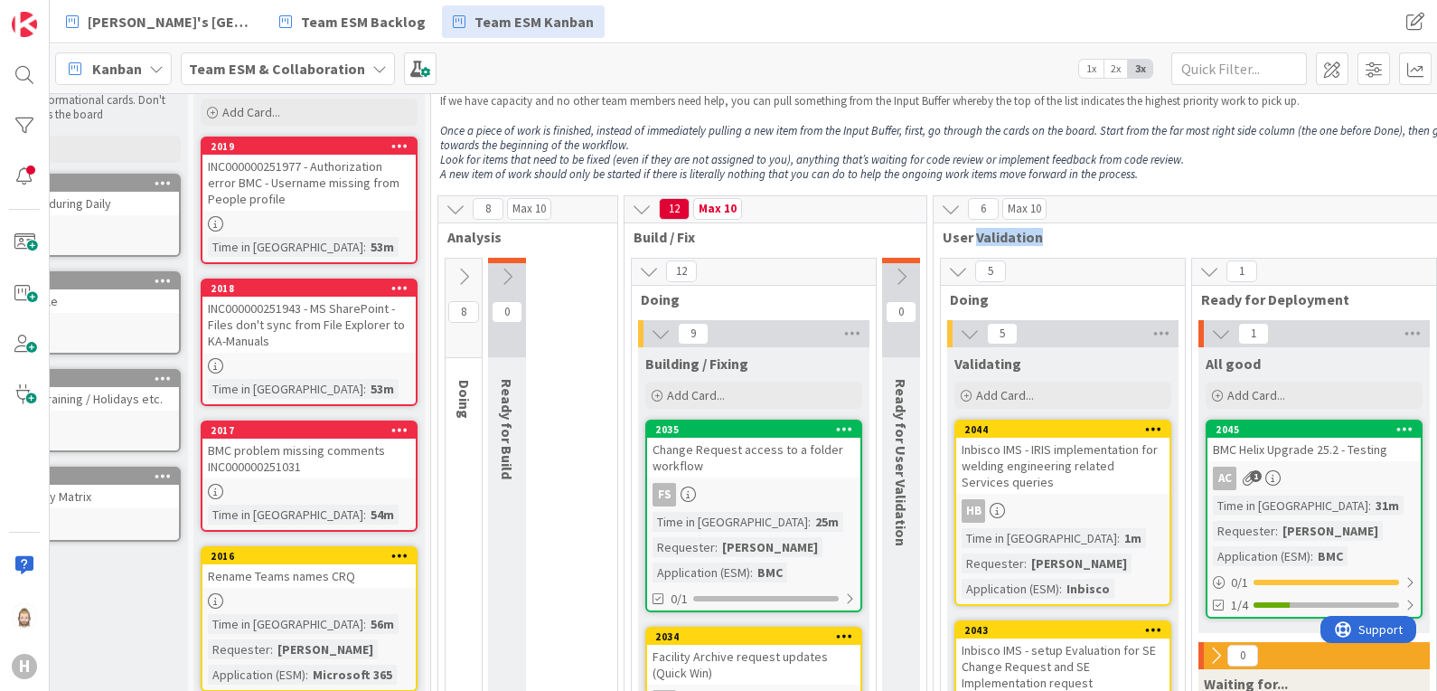
scroll to position [0, 99]
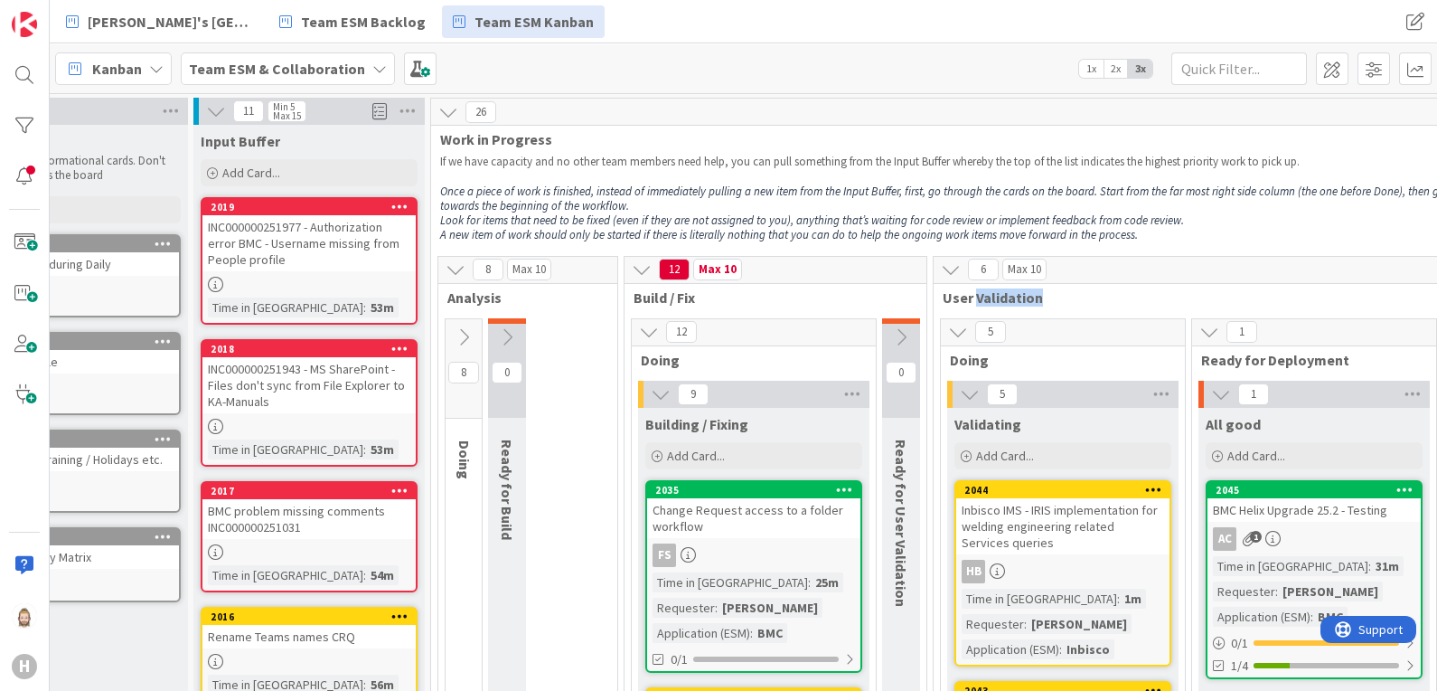
click at [471, 330] on icon at bounding box center [464, 337] width 20 height 20
click at [463, 334] on icon at bounding box center [464, 337] width 20 height 20
click at [461, 339] on icon at bounding box center [464, 337] width 20 height 20
click at [457, 276] on icon at bounding box center [456, 269] width 20 height 20
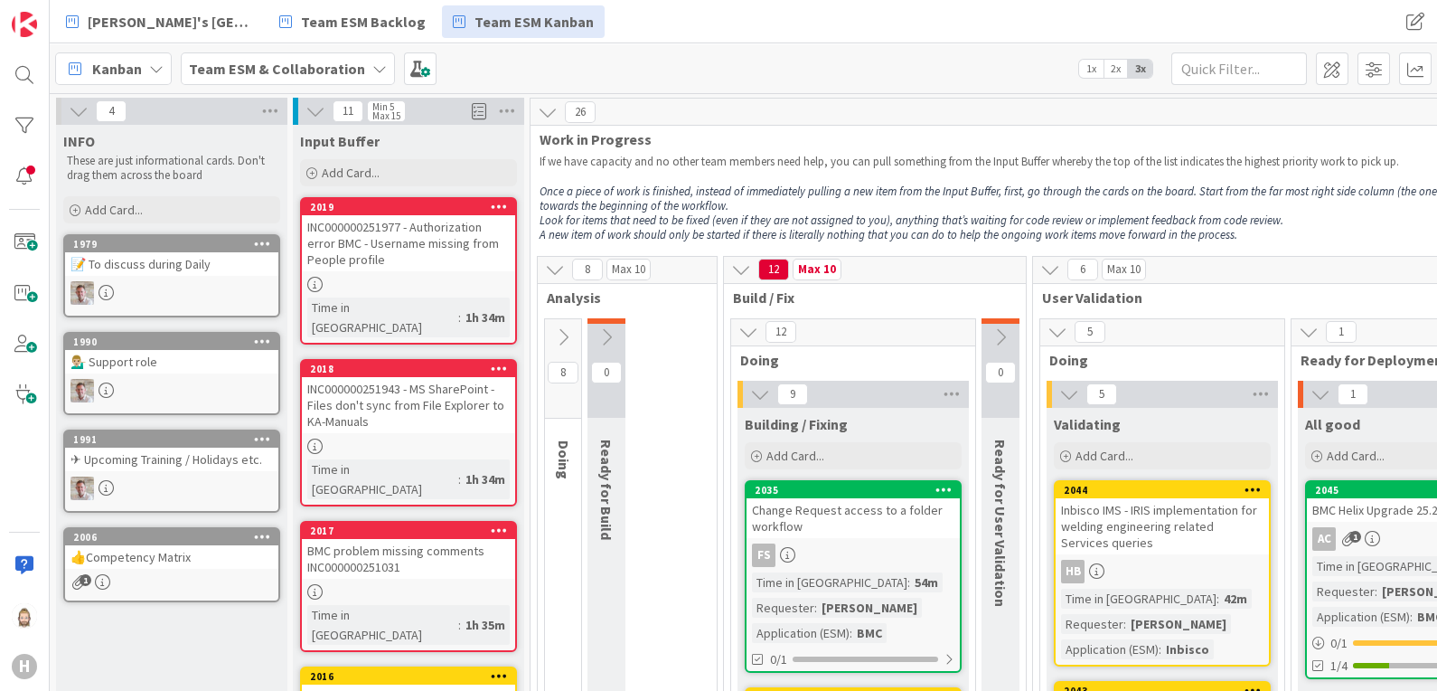
click at [561, 331] on icon at bounding box center [563, 337] width 20 height 20
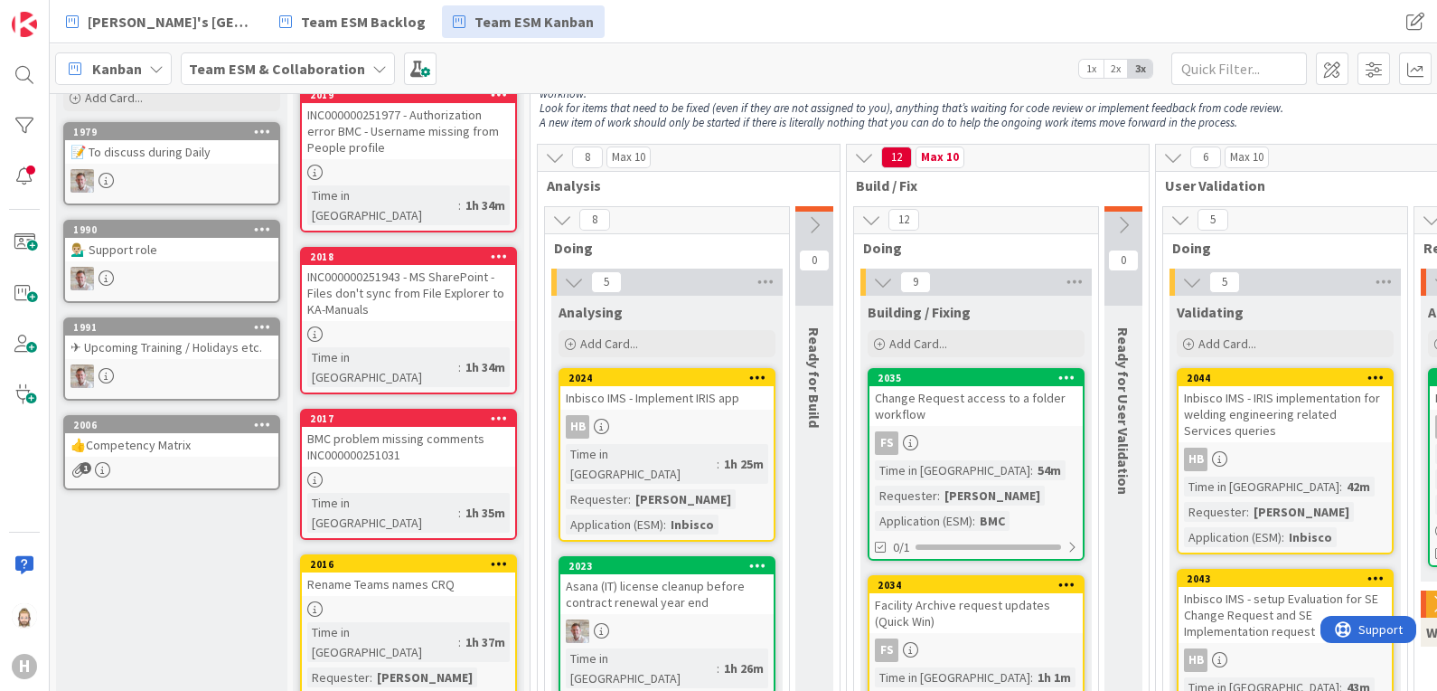
click at [664, 383] on div "2024" at bounding box center [666, 378] width 213 height 16
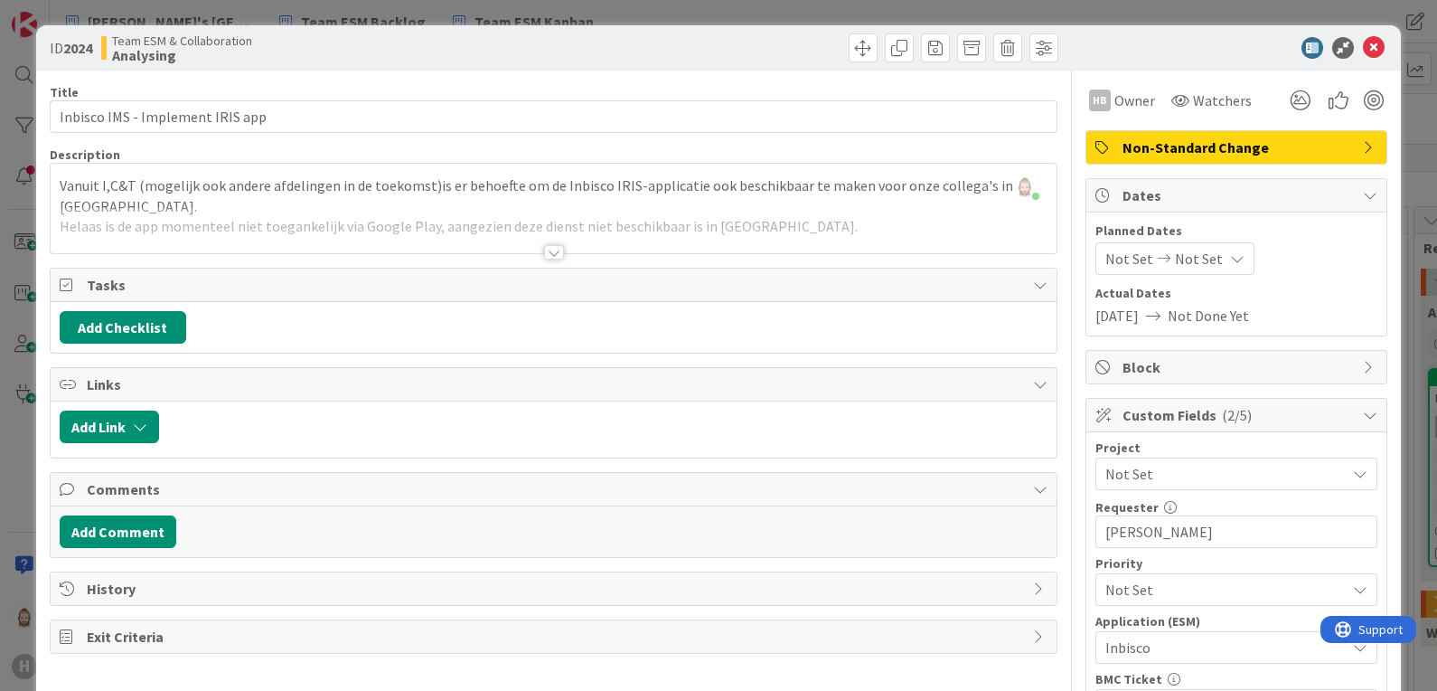
click at [1145, 191] on span "Dates" at bounding box center [1238, 195] width 231 height 22
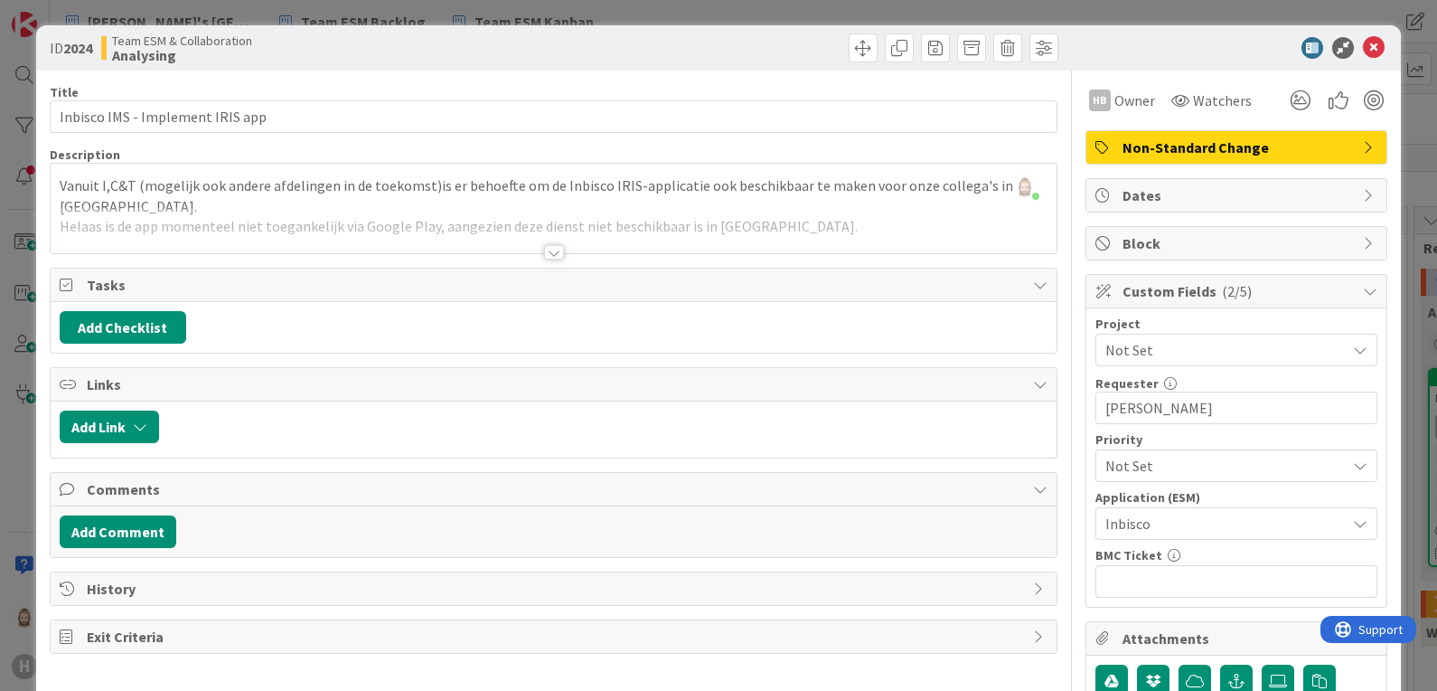
click at [1128, 241] on span "Block" at bounding box center [1238, 243] width 231 height 22
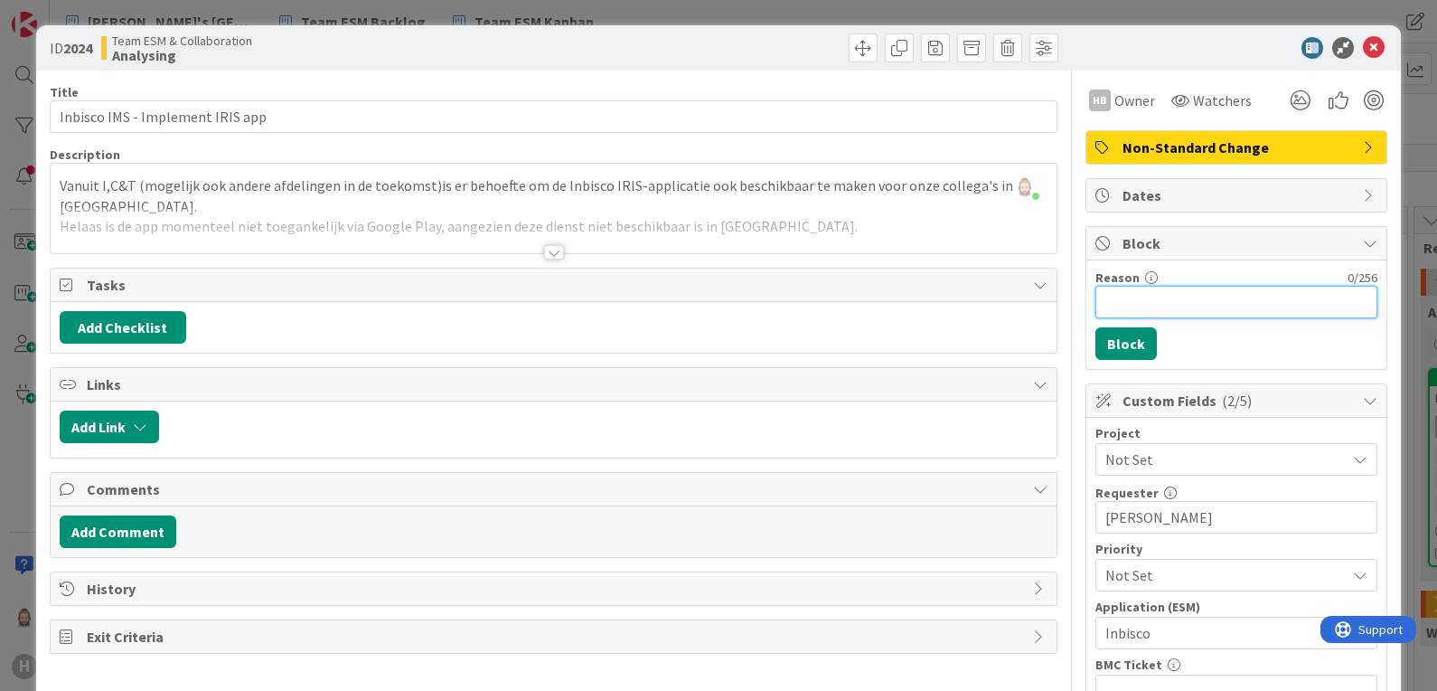
click at [1130, 310] on input "Reason" at bounding box center [1236, 302] width 282 height 33
type input "Tree on the road"
click at [1116, 334] on button "Block" at bounding box center [1125, 343] width 61 height 33
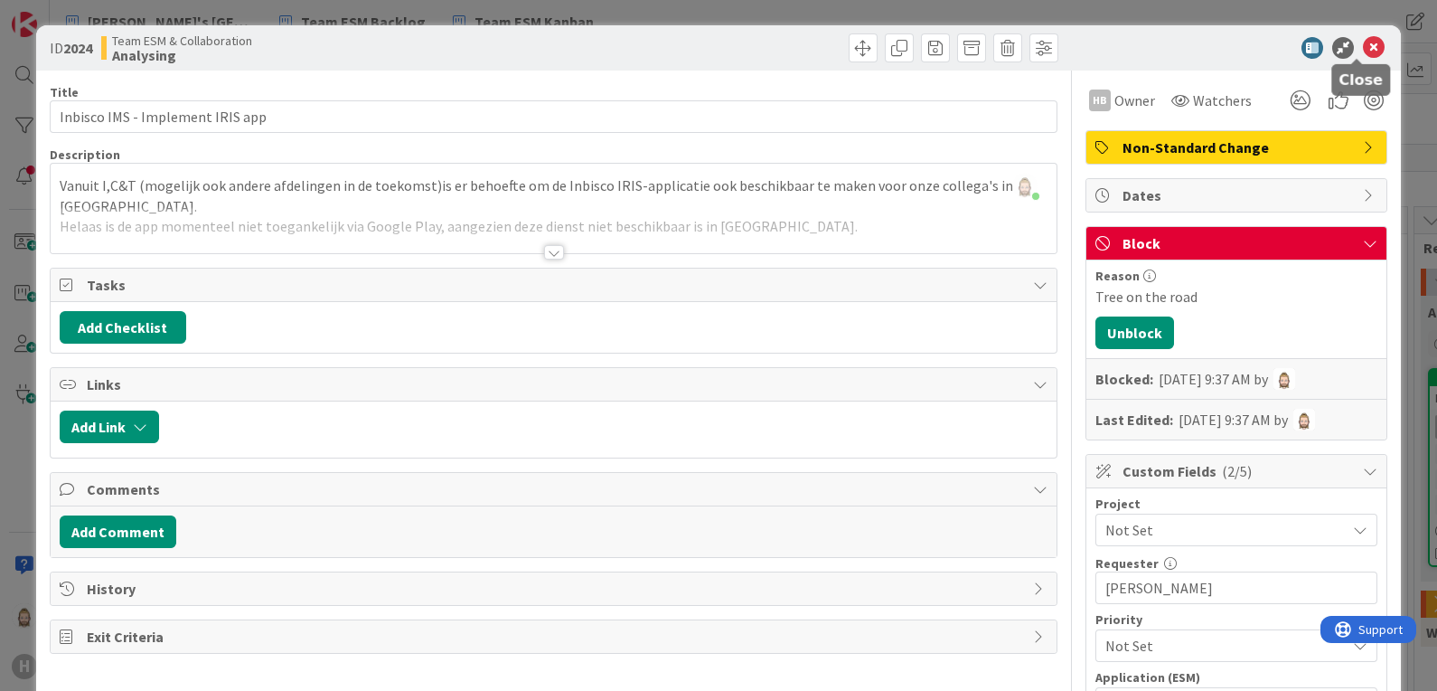
click at [1363, 49] on icon at bounding box center [1374, 48] width 22 height 22
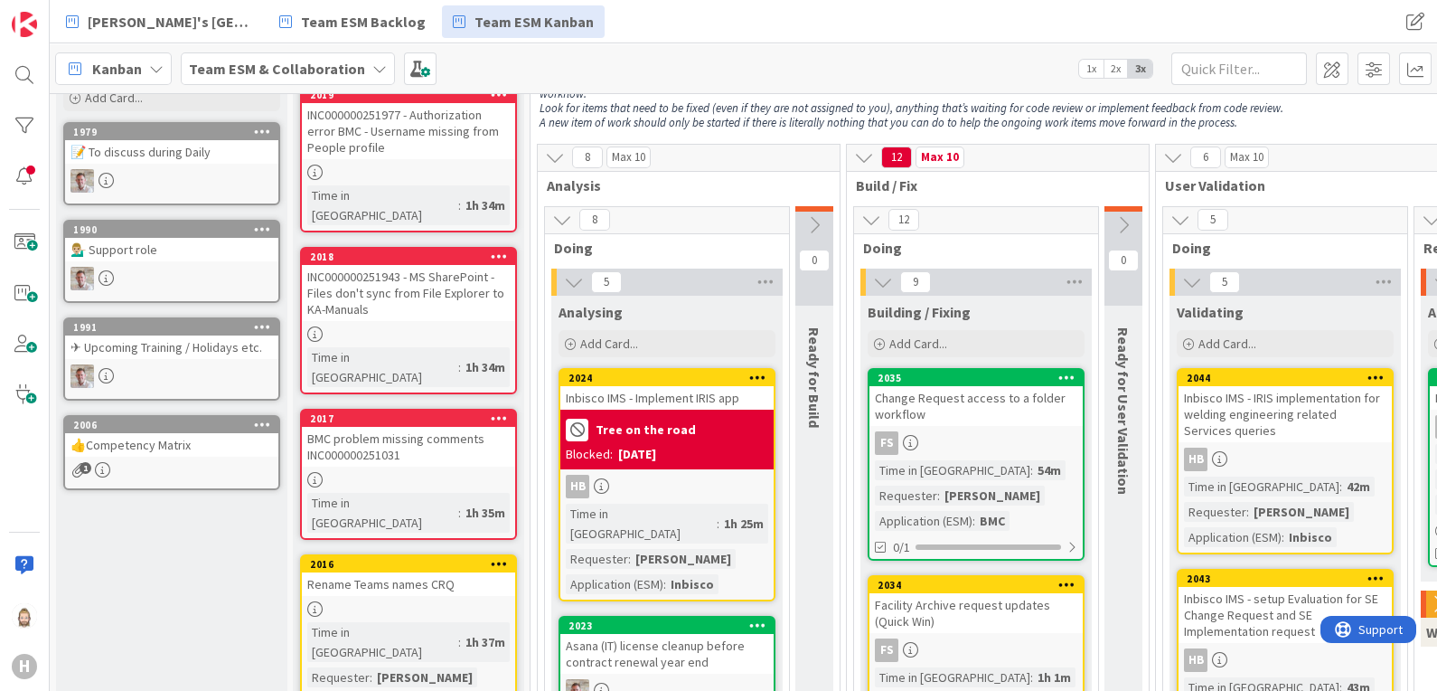
click at [759, 373] on icon at bounding box center [757, 377] width 17 height 13
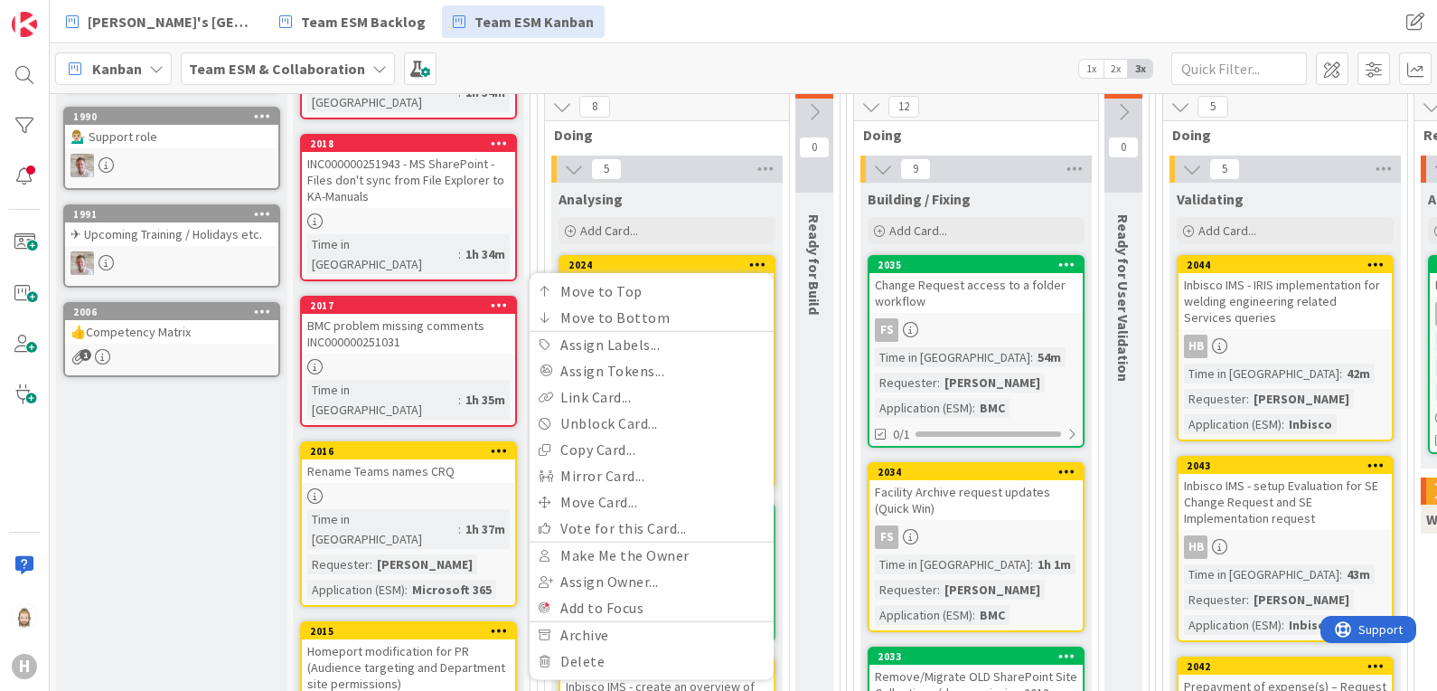
scroll to position [339, 0]
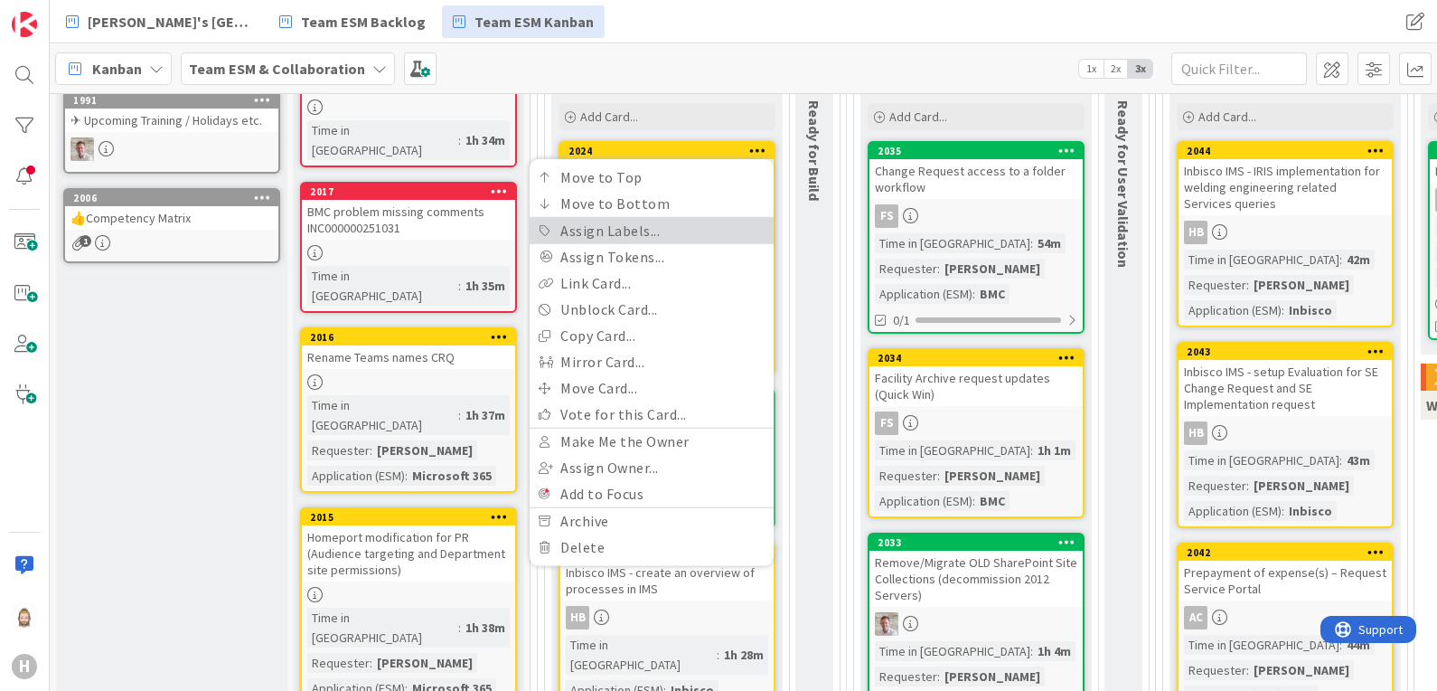
click at [651, 230] on link "Assign Labels..." at bounding box center [652, 230] width 244 height 26
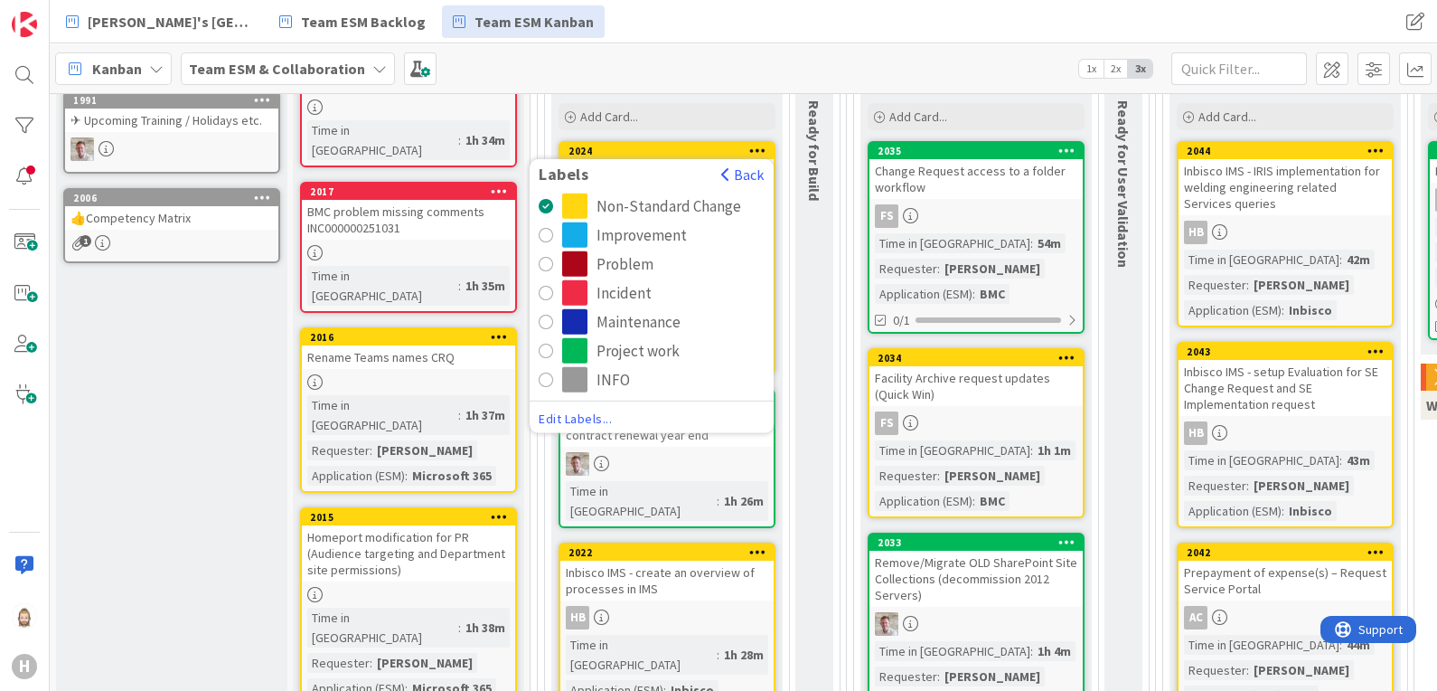
click at [657, 202] on div "Non-Standard Change" at bounding box center [669, 205] width 145 height 25
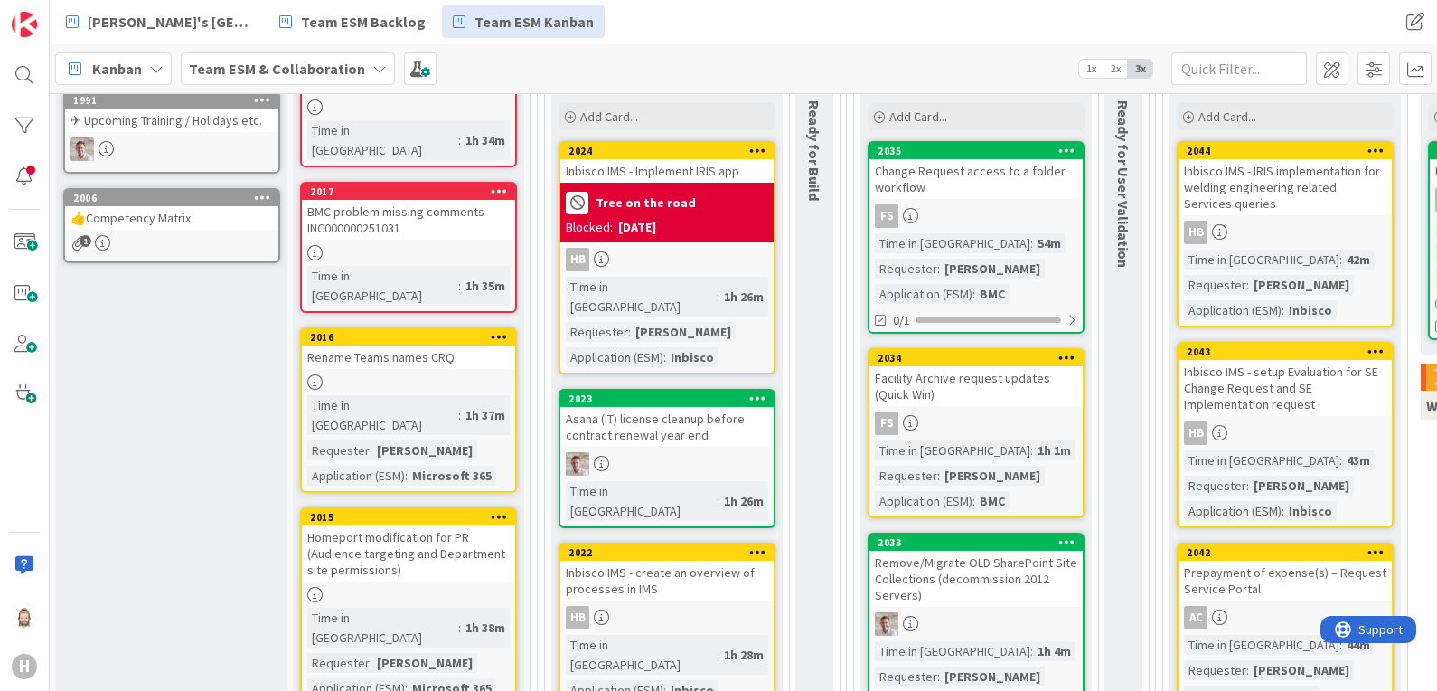
click at [759, 147] on icon at bounding box center [757, 150] width 17 height 13
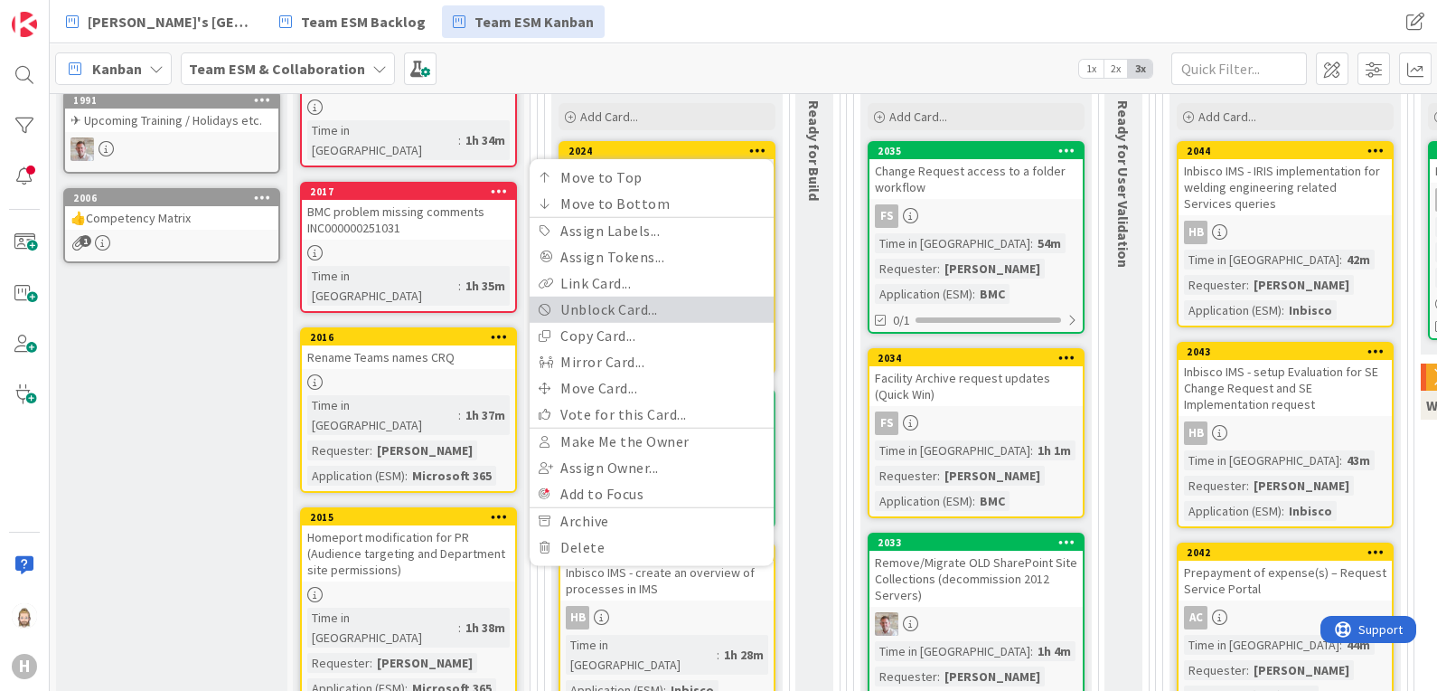
click at [660, 304] on link "Unblock Card..." at bounding box center [652, 309] width 244 height 26
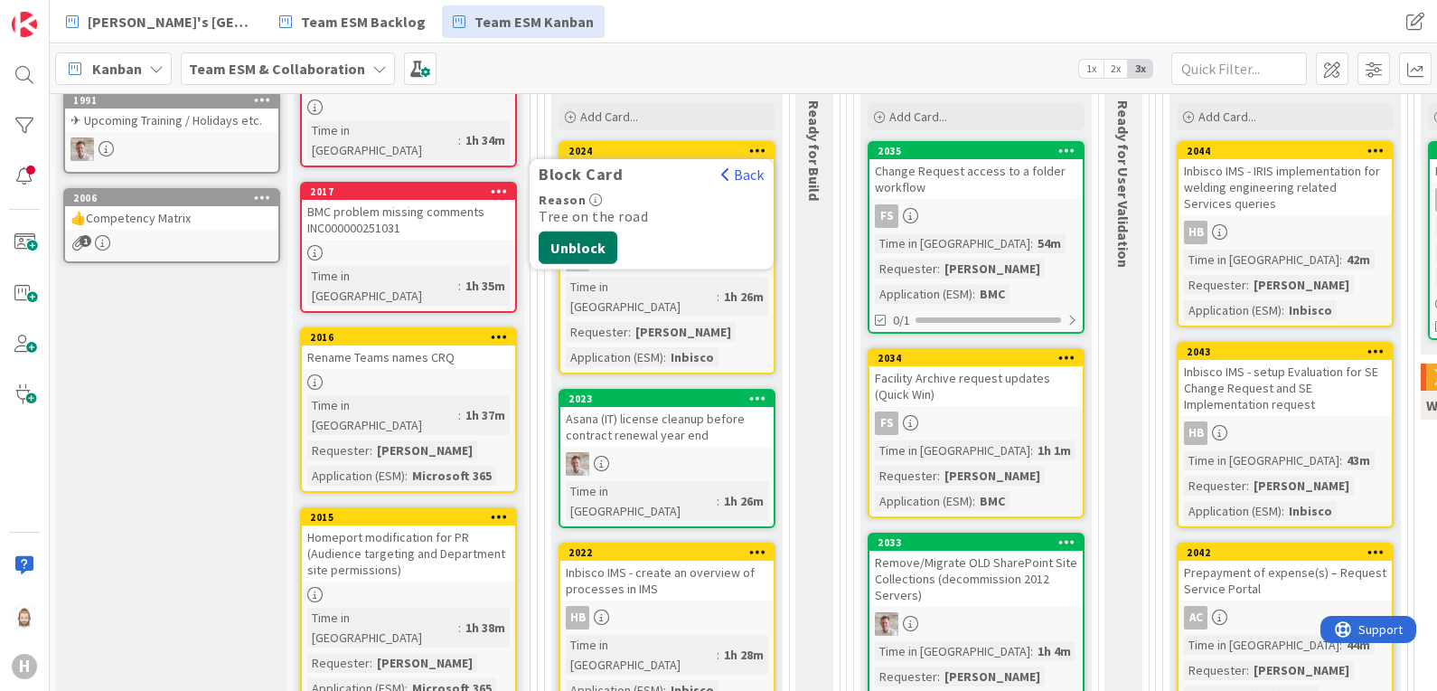
click at [588, 238] on button "Unblock" at bounding box center [578, 246] width 79 height 33
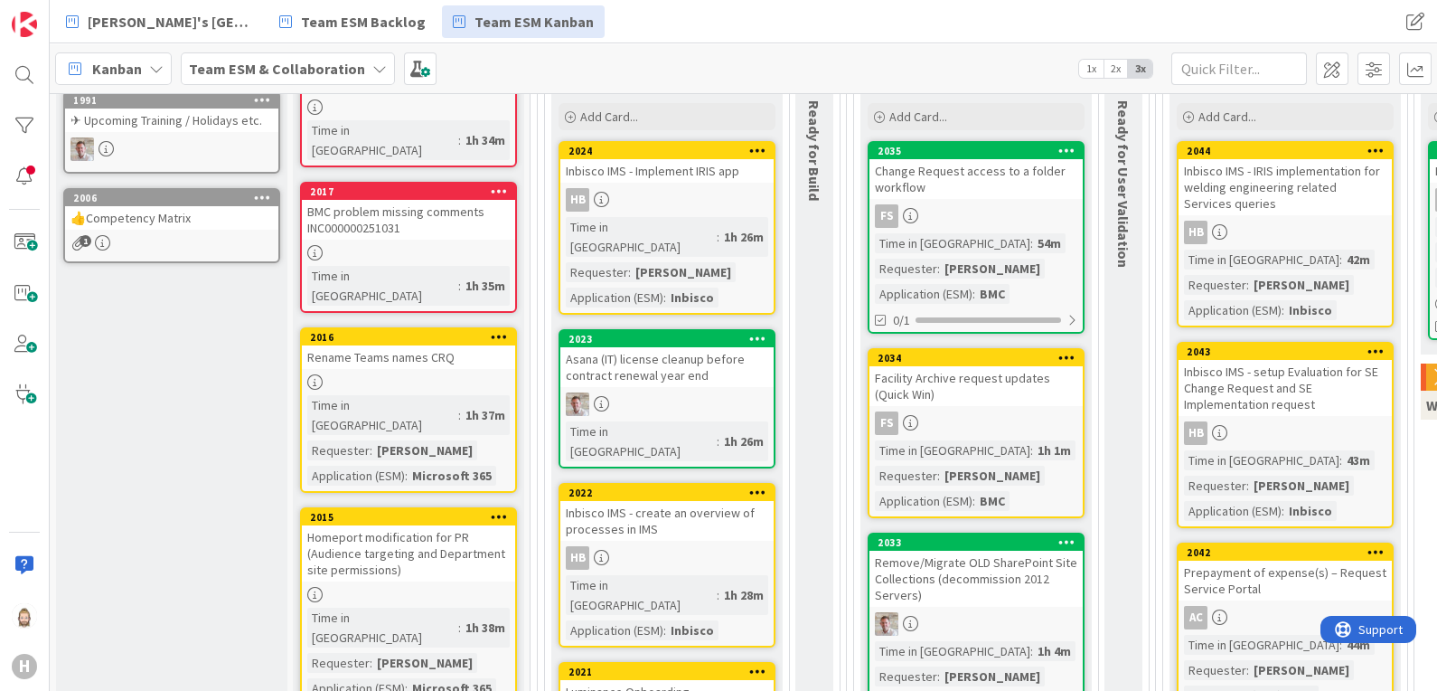
scroll to position [0, 0]
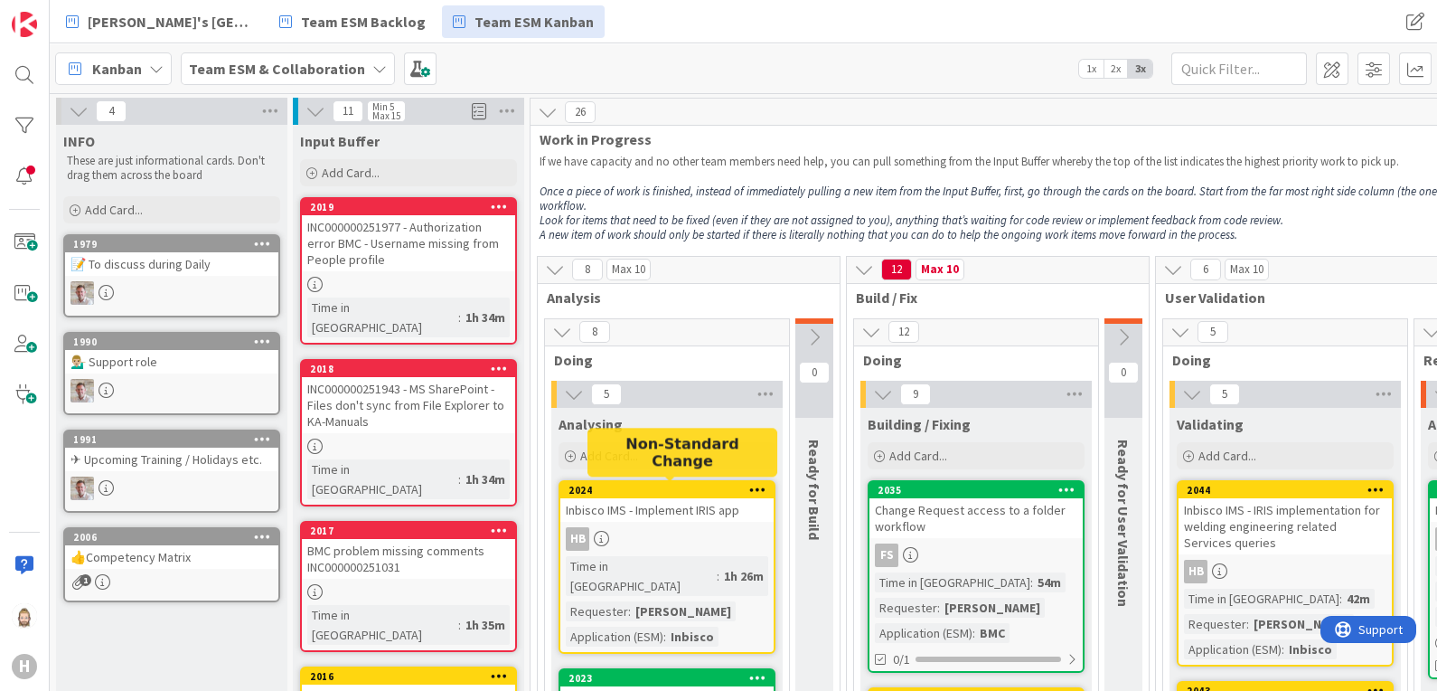
click at [696, 484] on div "2024" at bounding box center [670, 490] width 205 height 13
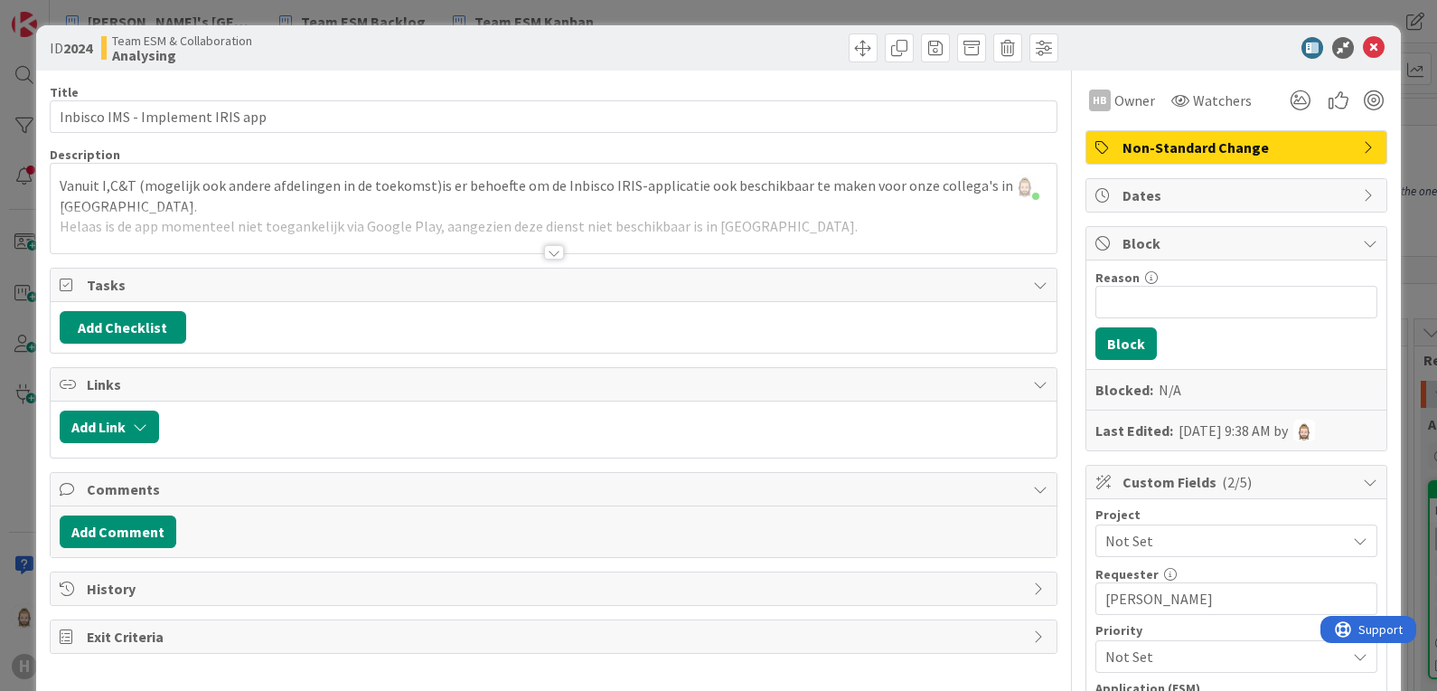
click at [1129, 246] on span "Block" at bounding box center [1238, 243] width 231 height 22
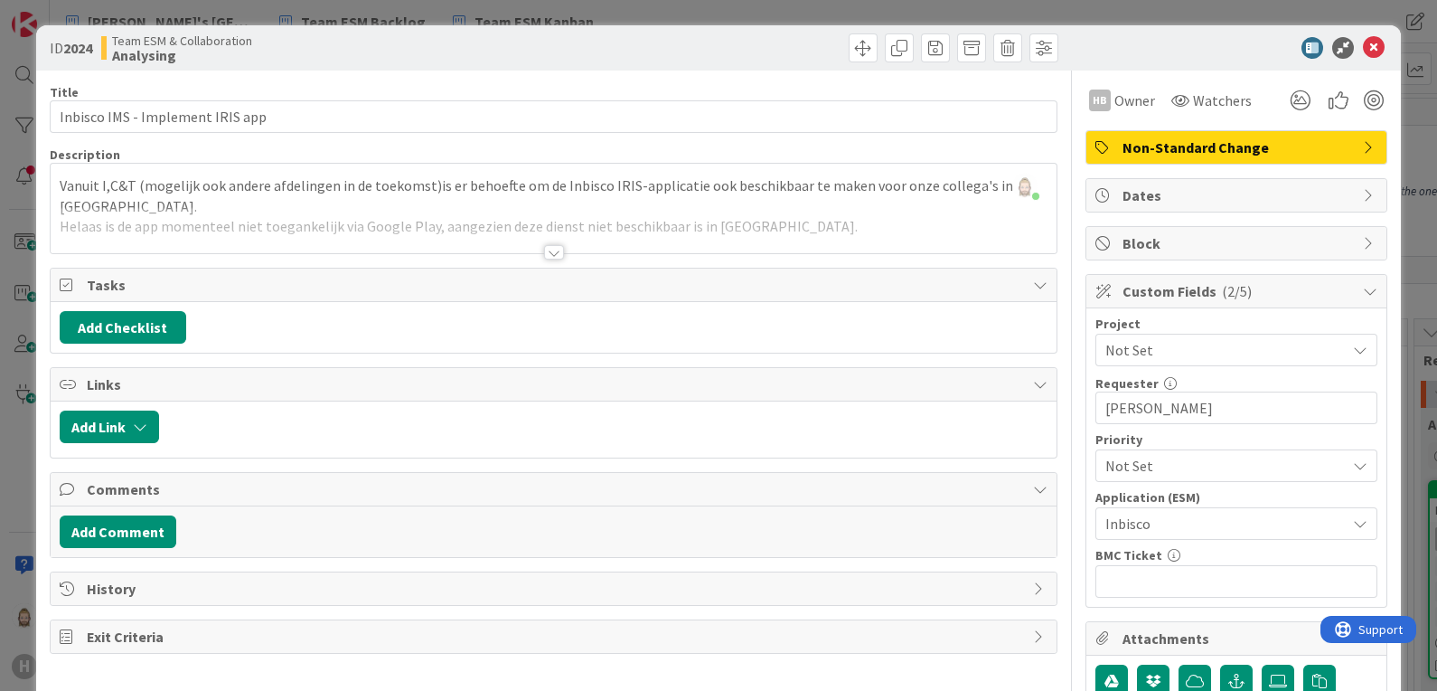
click at [1167, 190] on span "Dates" at bounding box center [1238, 195] width 231 height 22
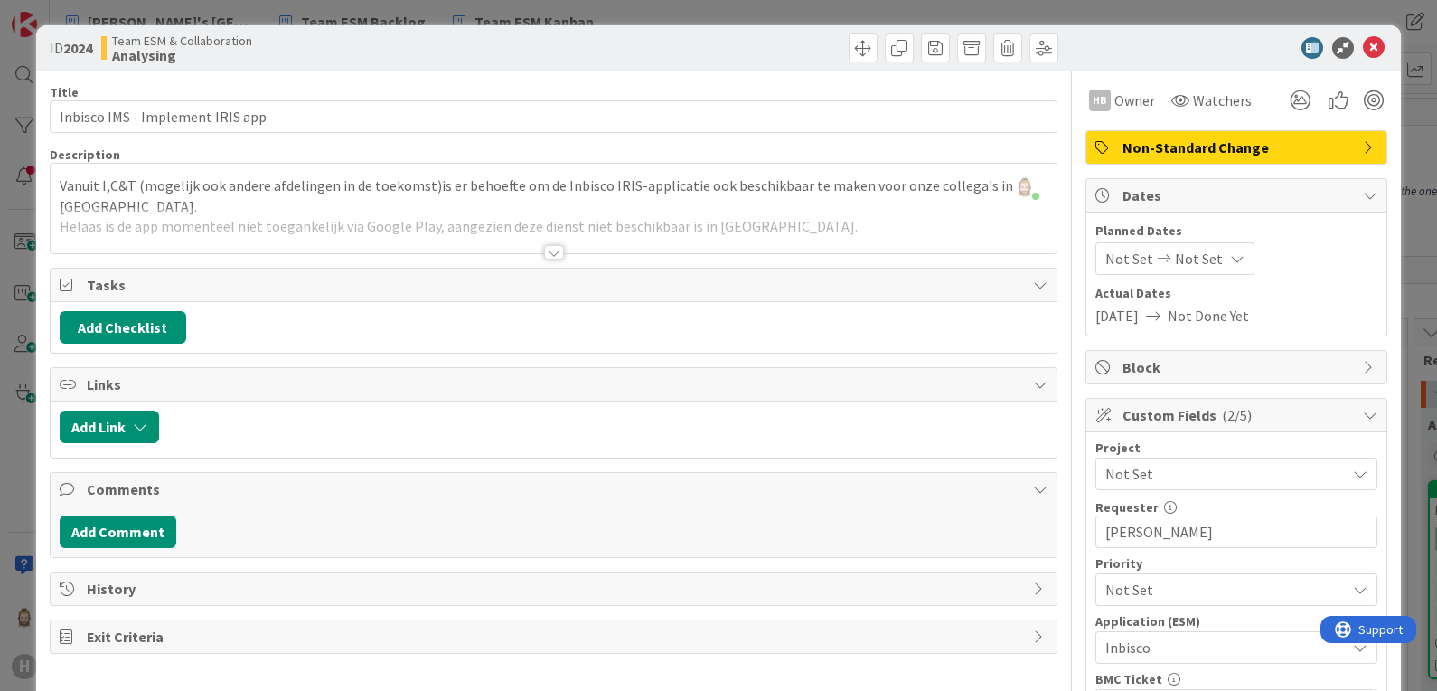
click at [1117, 263] on span "Not Set" at bounding box center [1129, 259] width 48 height 22
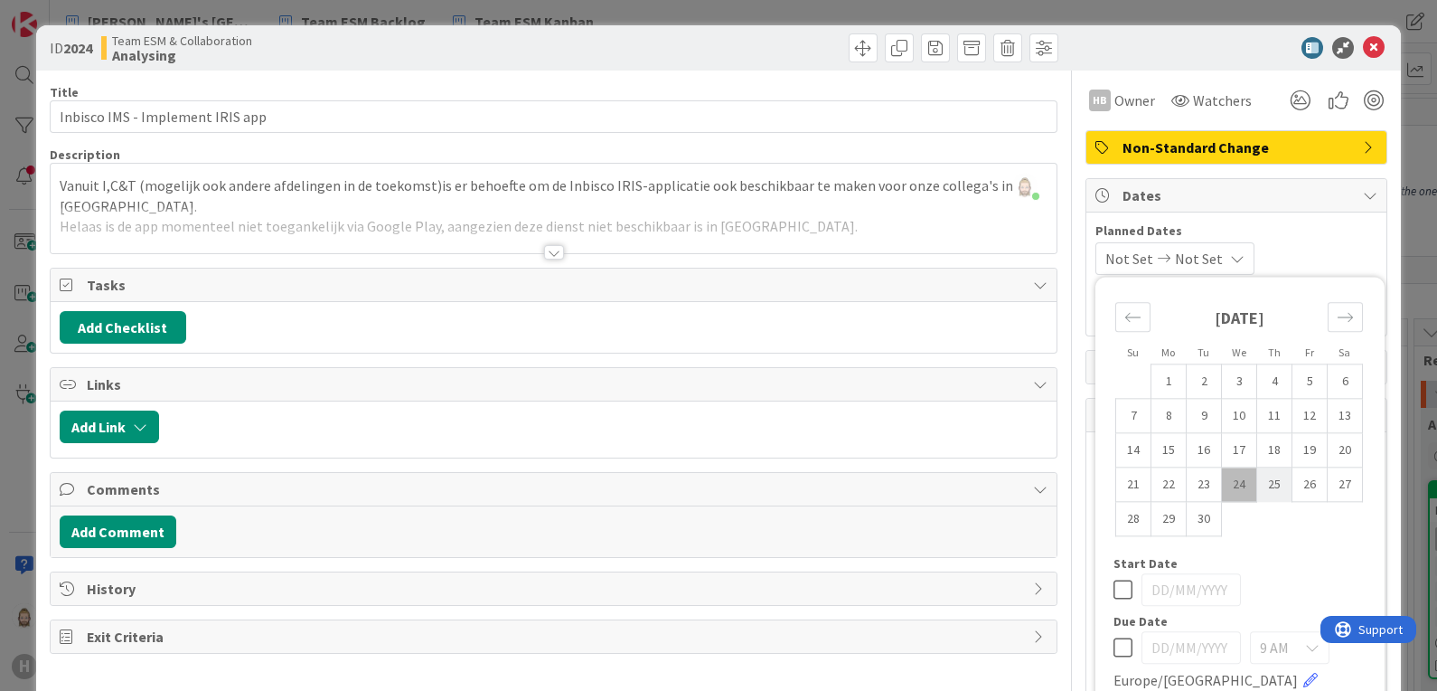
click at [1257, 484] on td "25" at bounding box center [1274, 484] width 35 height 34
type input "[DATE]"
click at [1332, 479] on td "27" at bounding box center [1345, 484] width 35 height 34
click at [1260, 484] on td "25" at bounding box center [1274, 484] width 35 height 34
click at [1264, 484] on td "25" at bounding box center [1274, 484] width 35 height 34
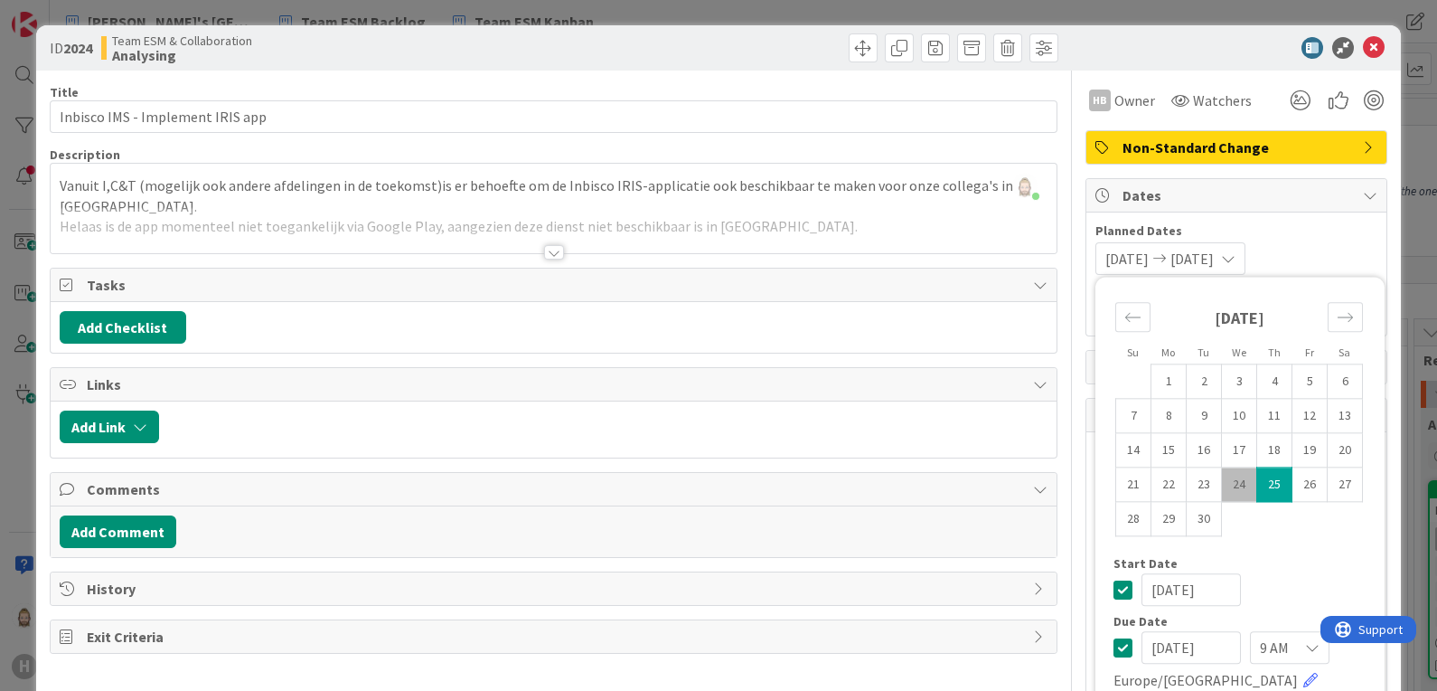
type input "[DATE]"
click at [1288, 544] on div "[DATE] 1 2 3 4 5 6 7 8 9 10 11 12 13 14 15 16 17 18 19 20 21 22 23 24 25 26 27 …" at bounding box center [1238, 421] width 287 height 271
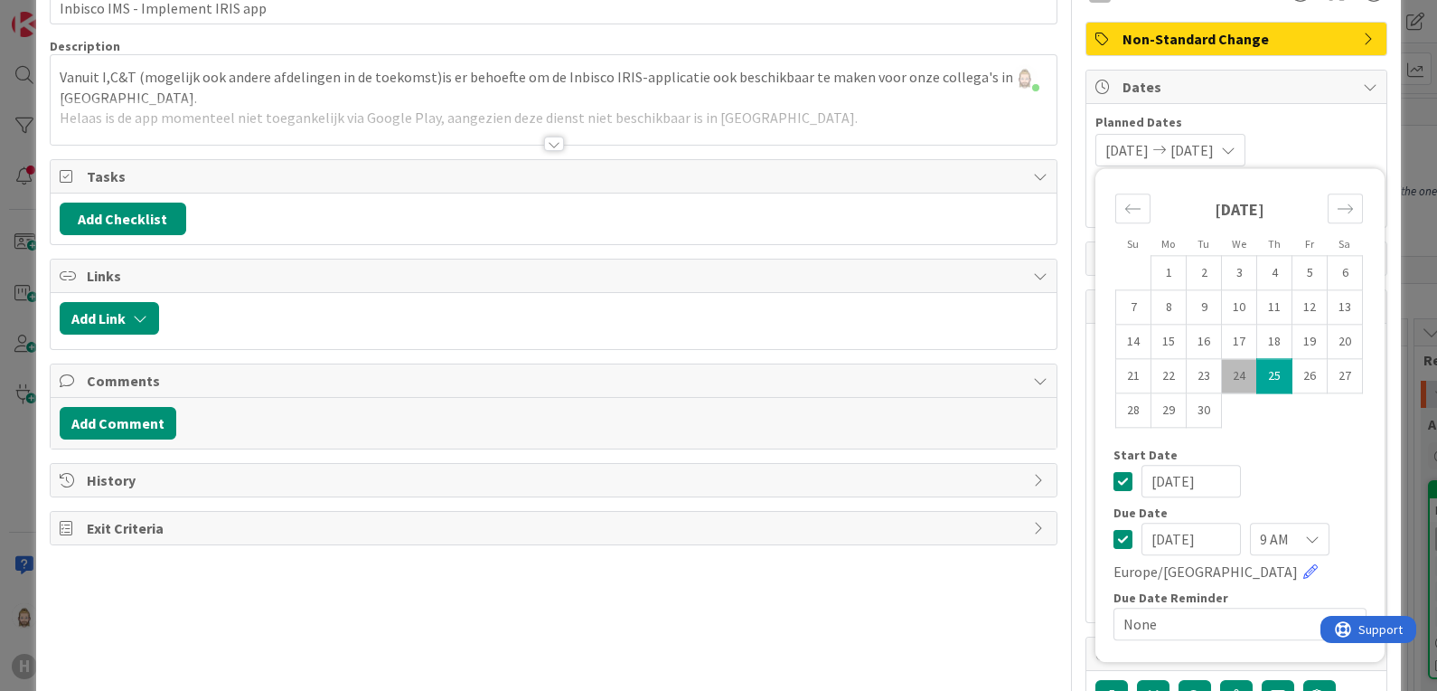
scroll to position [112, 0]
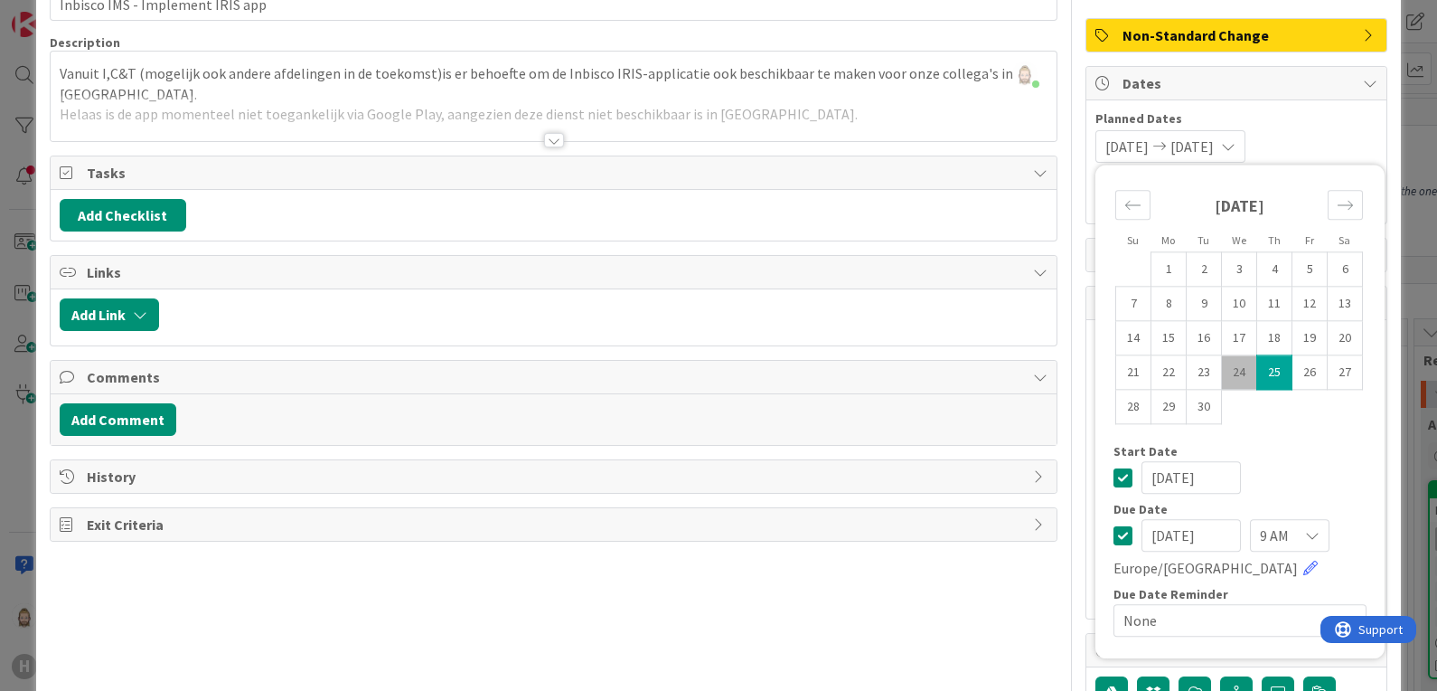
click at [1202, 619] on span "None" at bounding box center [1224, 619] width 202 height 25
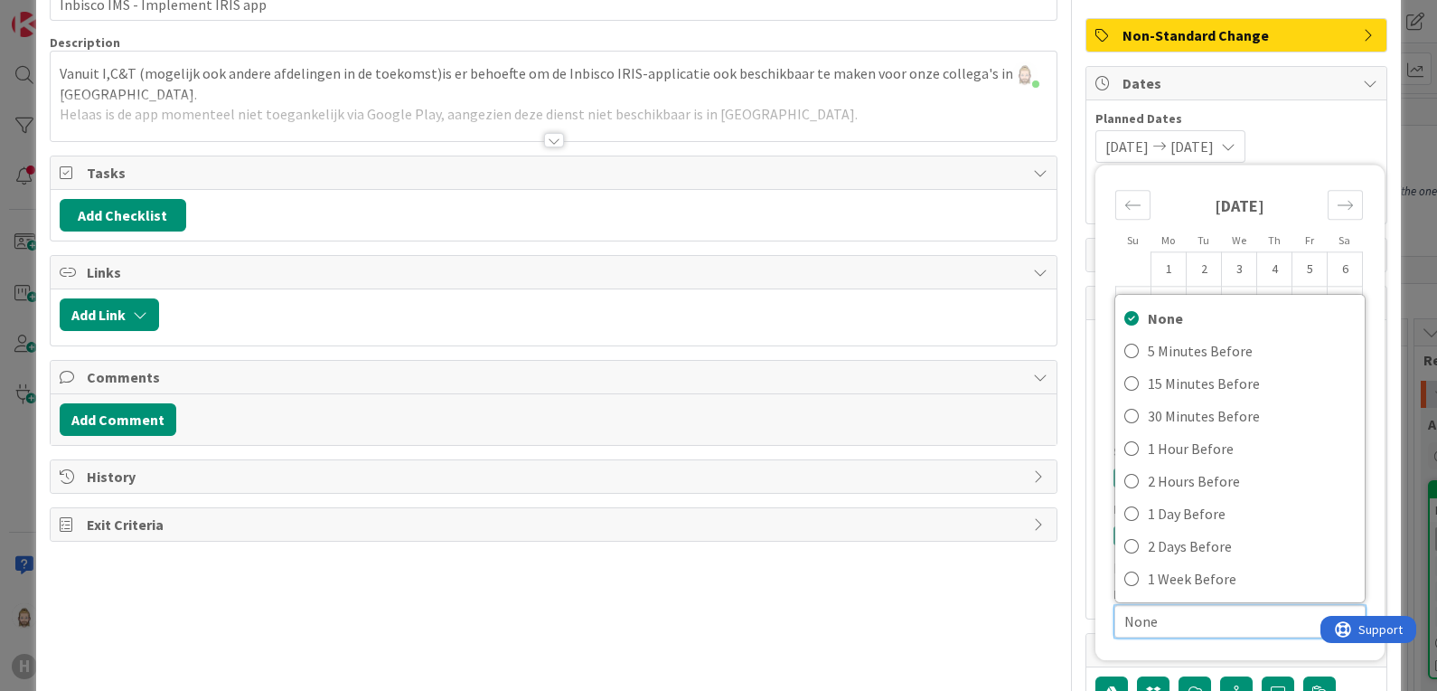
click at [1297, 130] on div "[DATE] [DATE] Su Mo Tu We Th Fr Sa [DATE] 1 2 3 4 5 6 7 8 9 10 11 12 13 14 15 1…" at bounding box center [1236, 146] width 282 height 33
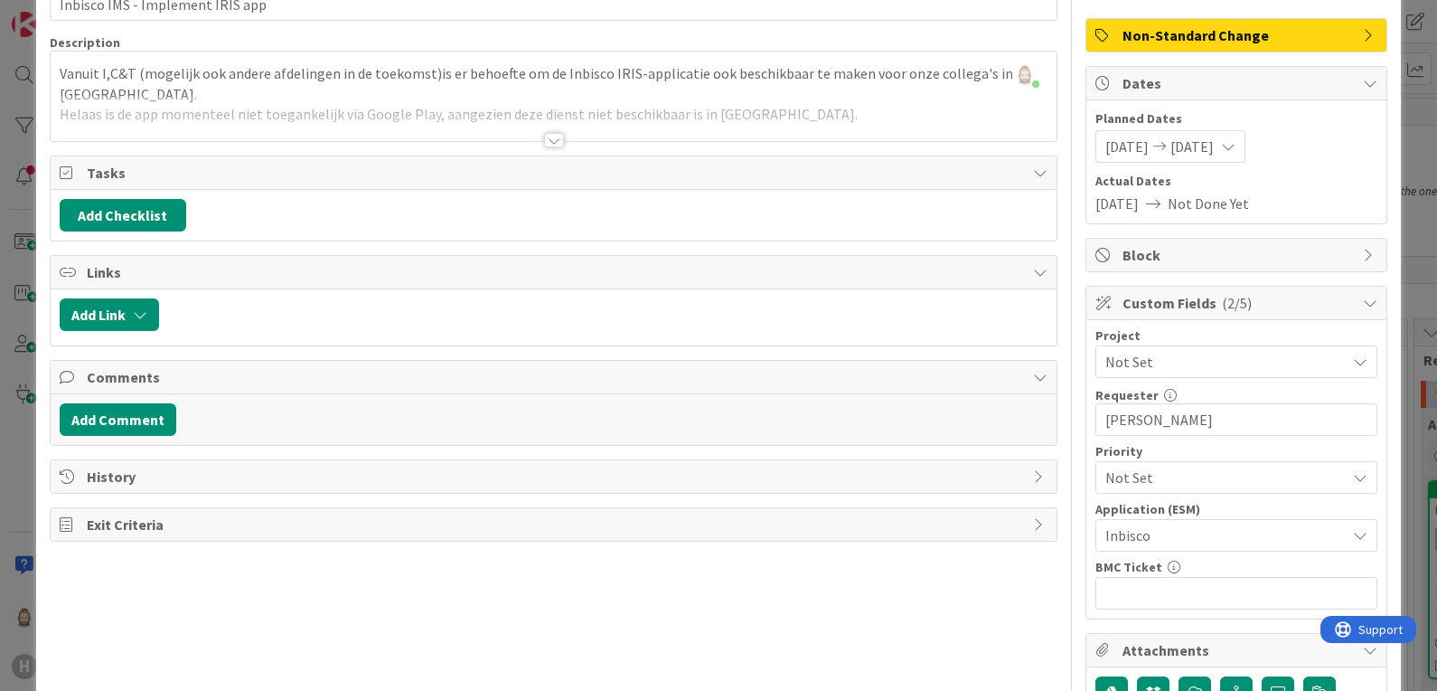
scroll to position [0, 0]
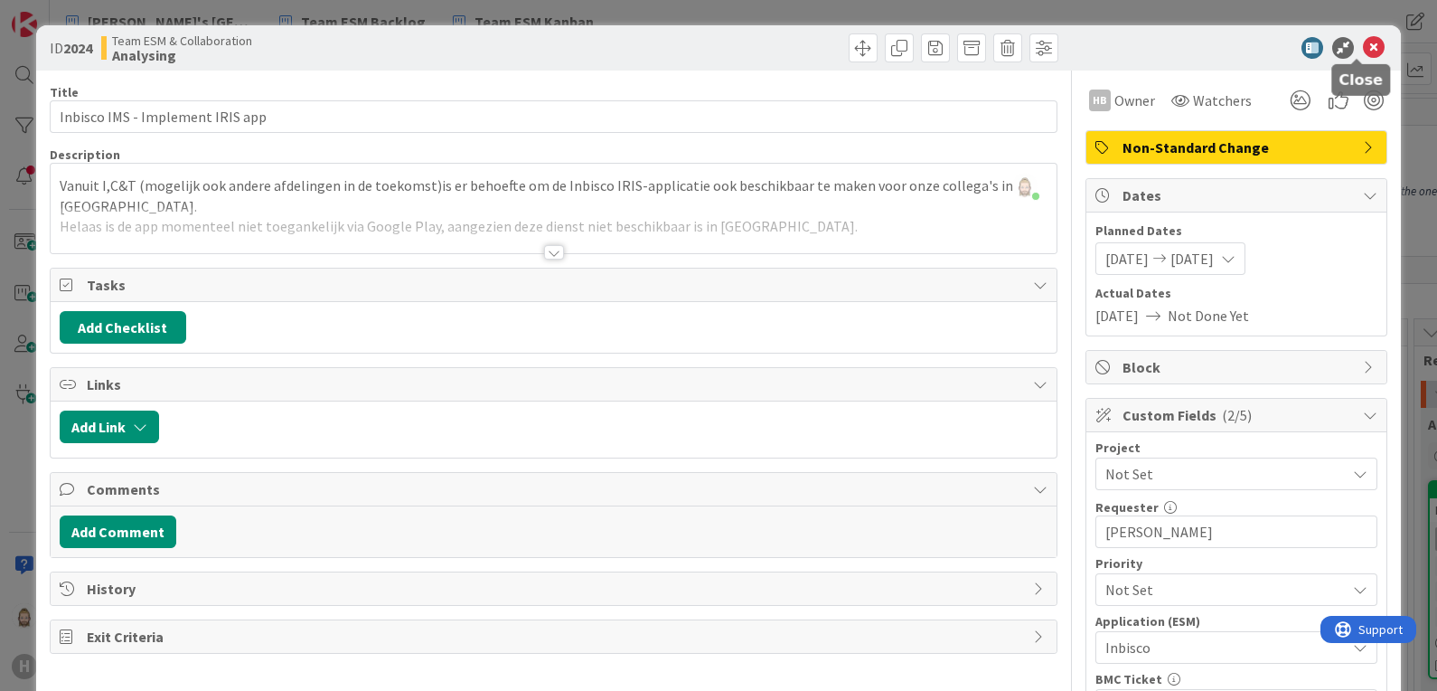
click at [1363, 52] on icon at bounding box center [1374, 48] width 22 height 22
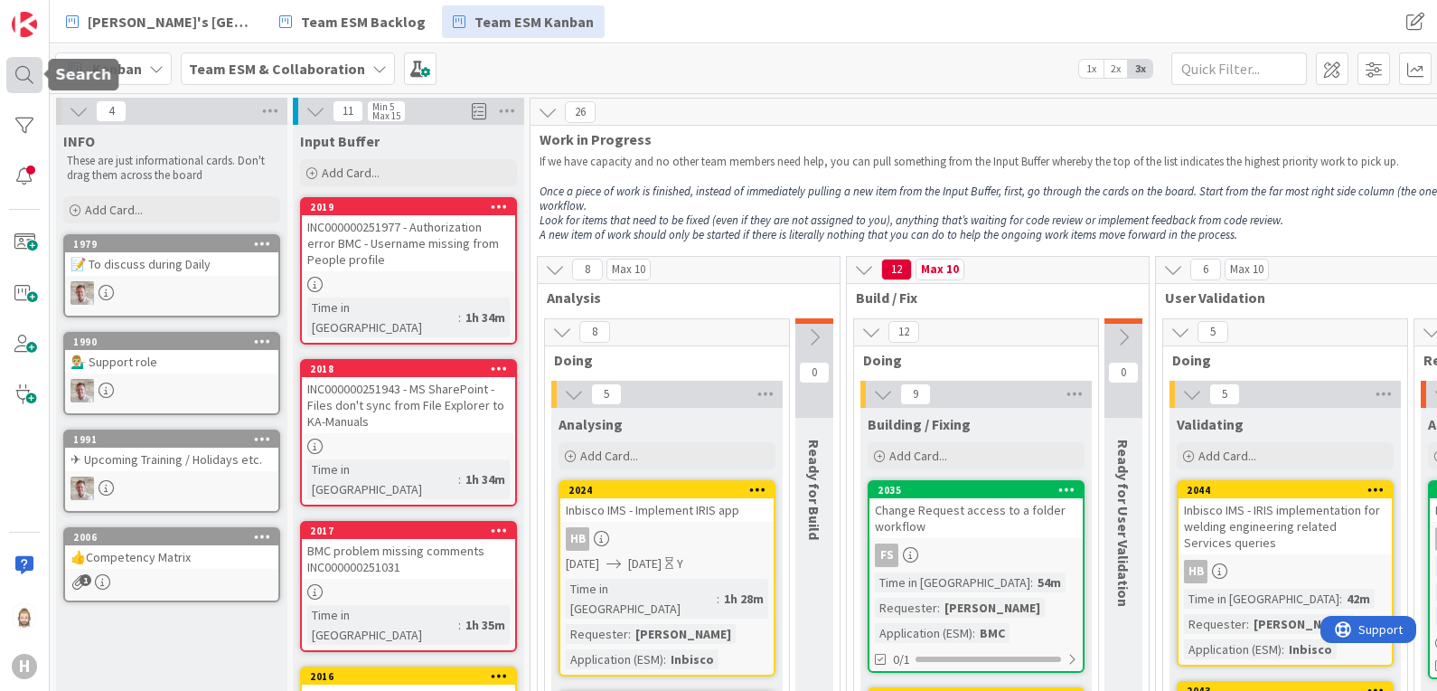
click at [28, 76] on div at bounding box center [24, 75] width 36 height 36
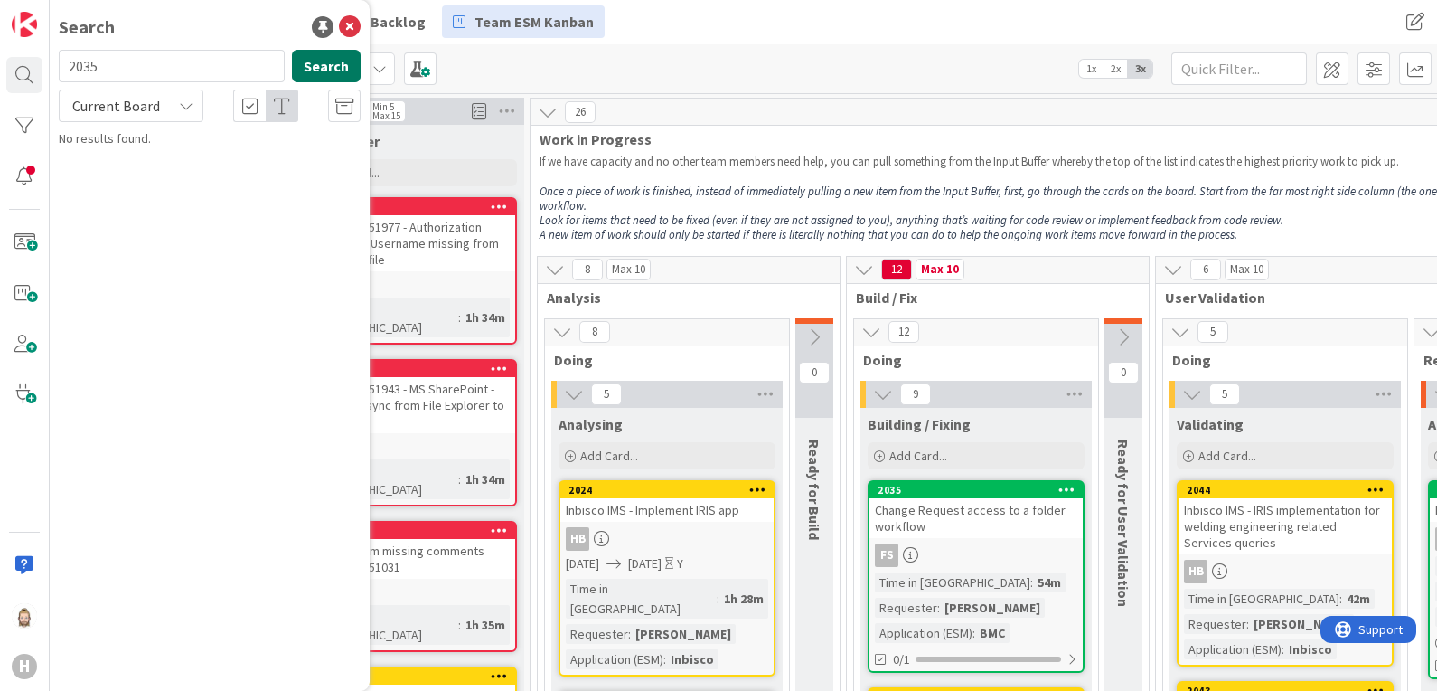
click at [307, 59] on button "Search" at bounding box center [326, 66] width 69 height 33
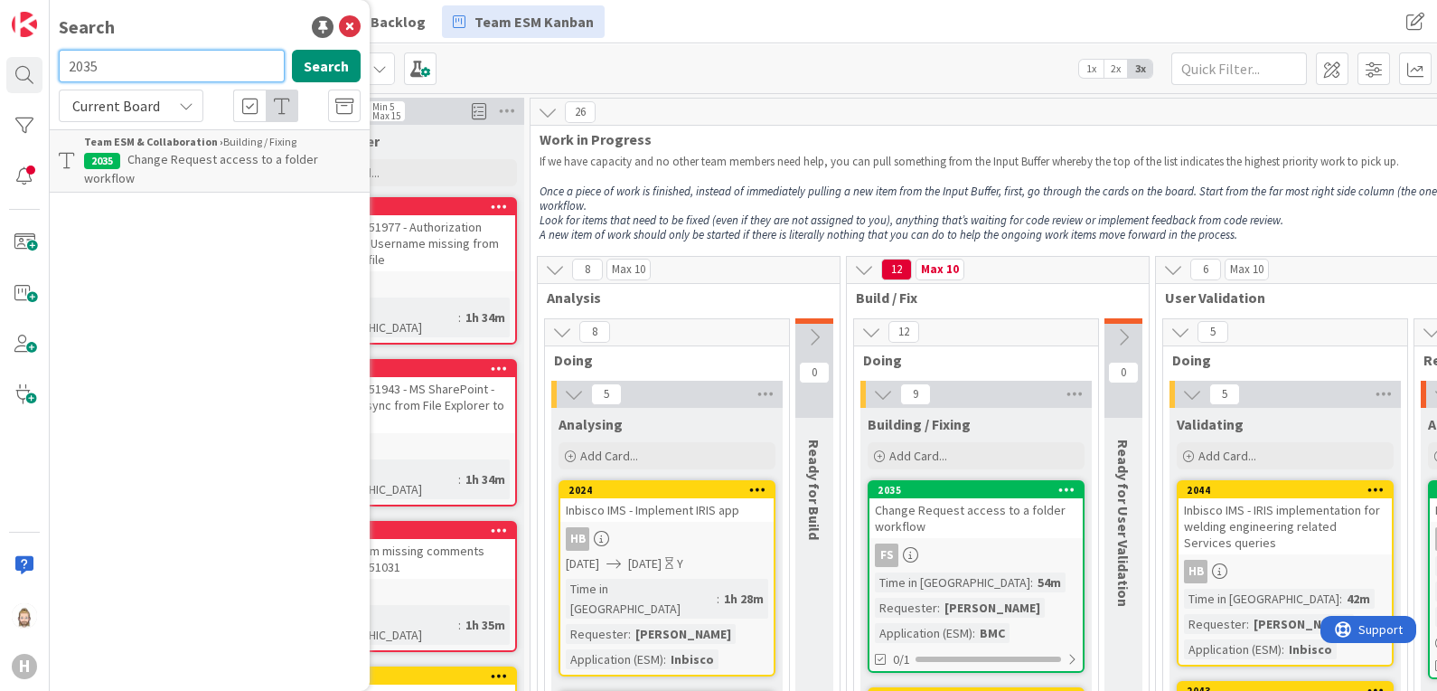
click at [204, 66] on input "2035" at bounding box center [172, 66] width 226 height 33
type input "inbisco"
click at [300, 63] on button "Search" at bounding box center [326, 66] width 69 height 33
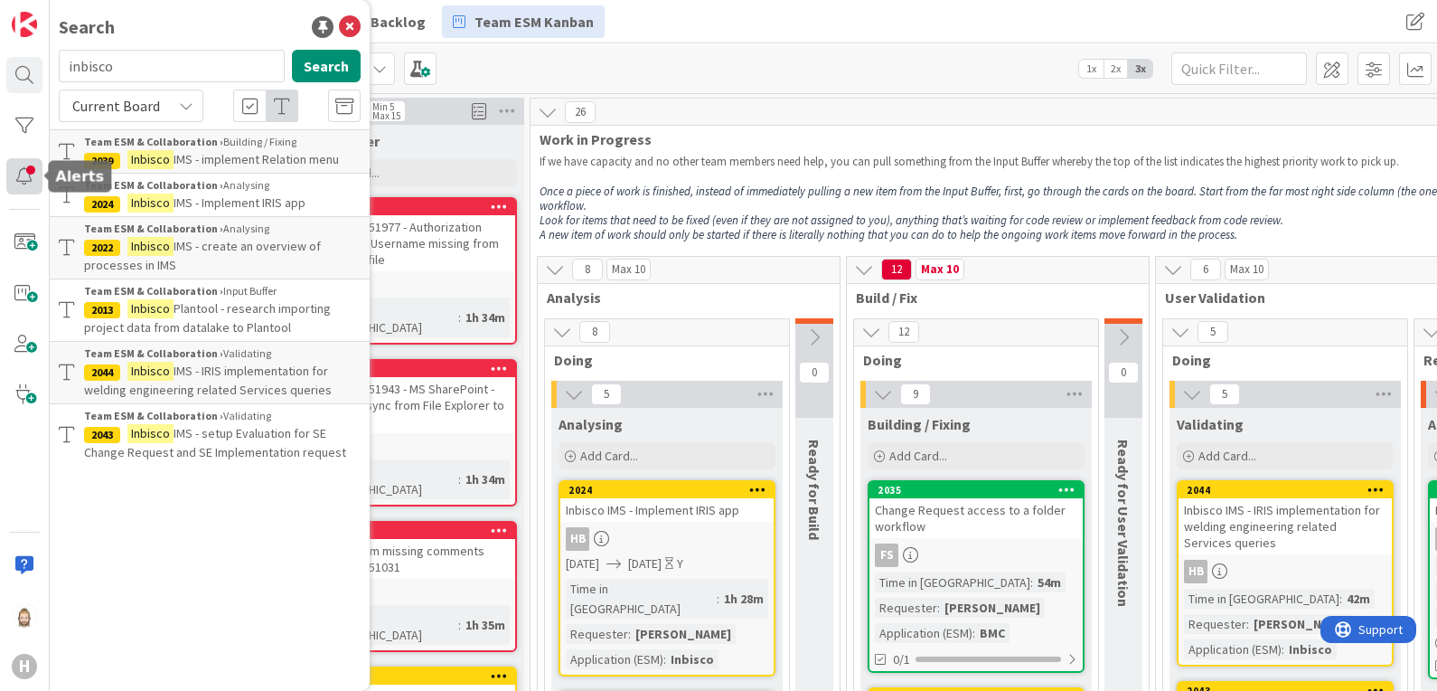
click at [26, 163] on div at bounding box center [24, 176] width 36 height 36
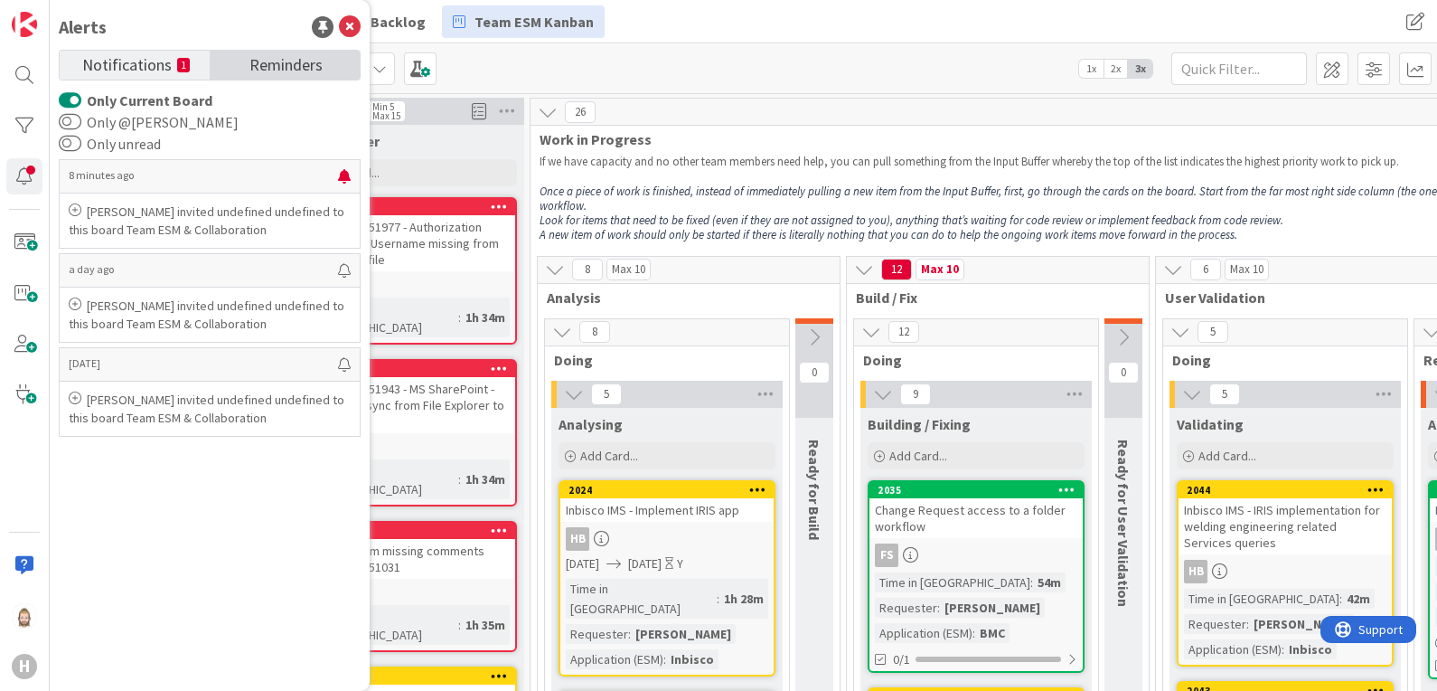
click at [268, 66] on span "Reminders" at bounding box center [285, 63] width 73 height 25
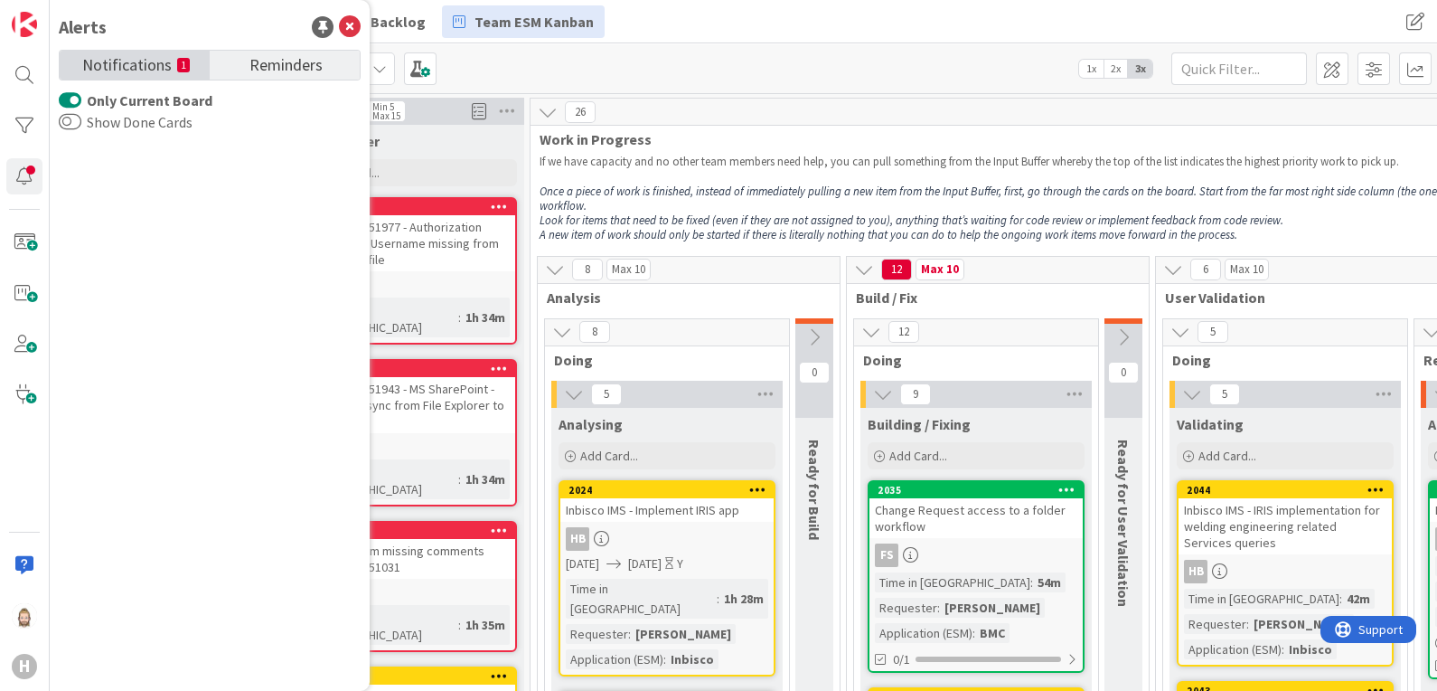
click at [145, 72] on span "Notifications" at bounding box center [126, 63] width 89 height 25
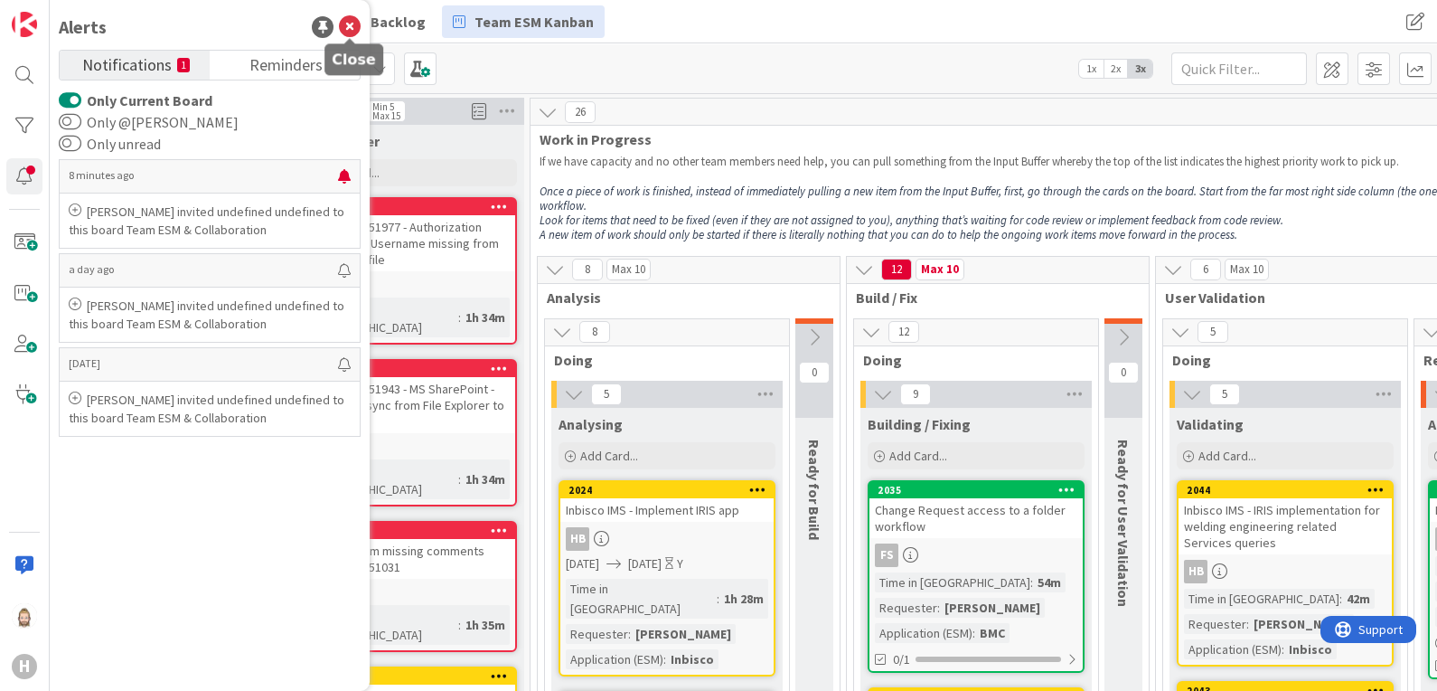
click at [350, 27] on icon at bounding box center [350, 27] width 22 height 22
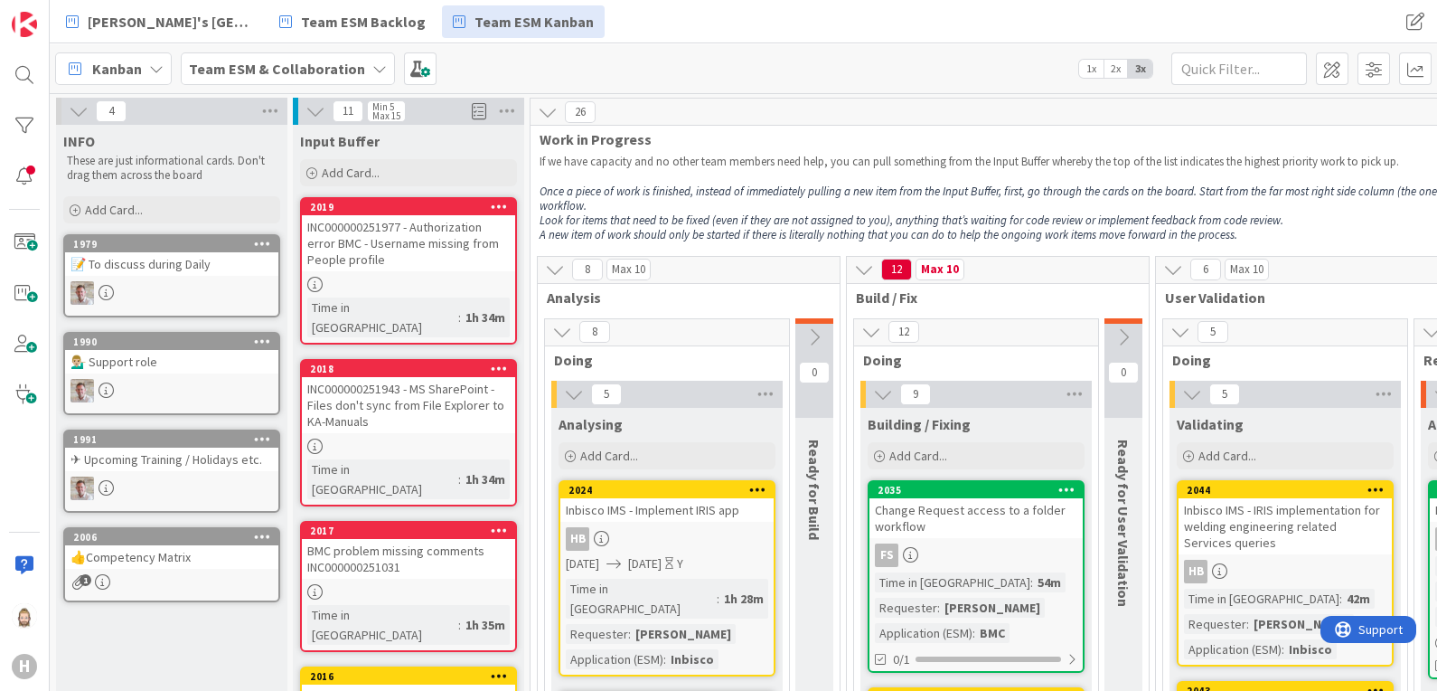
scroll to position [112, 0]
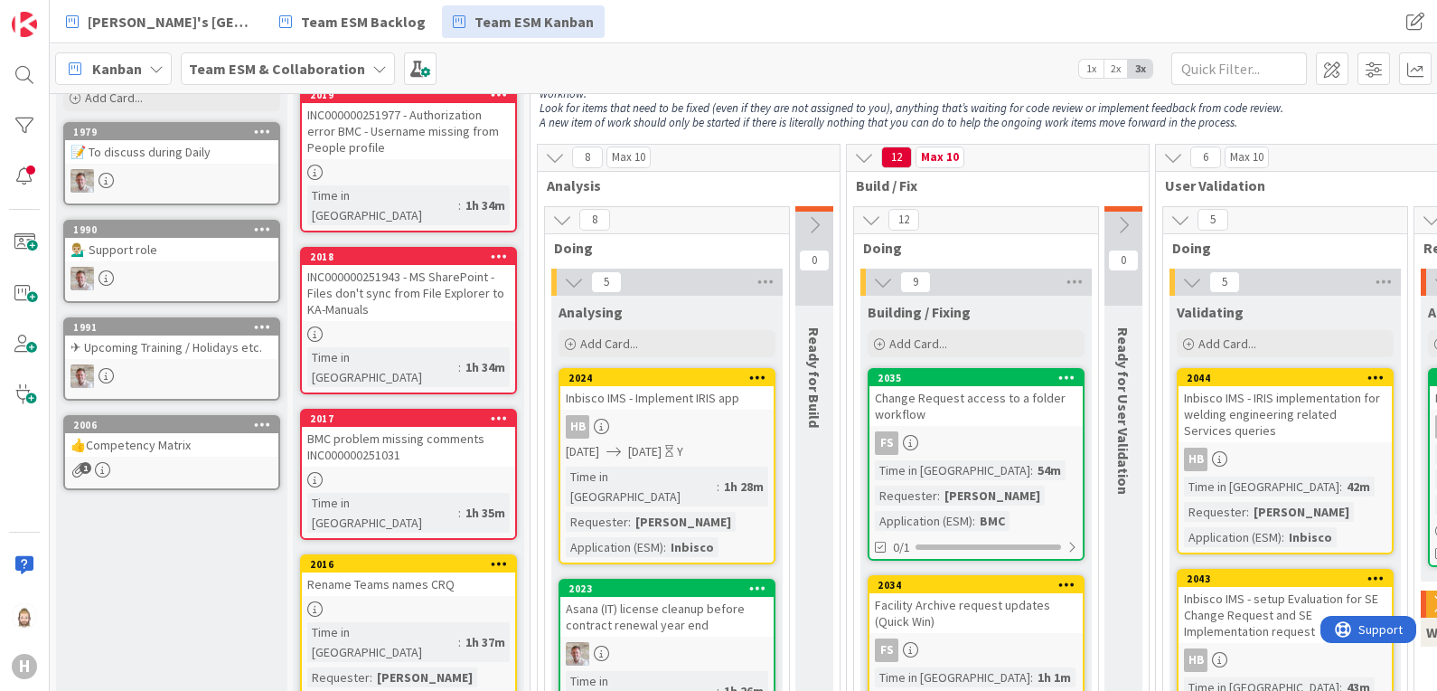
click at [670, 388] on div "Inbisco IMS - Implement IRIS app" at bounding box center [666, 397] width 213 height 23
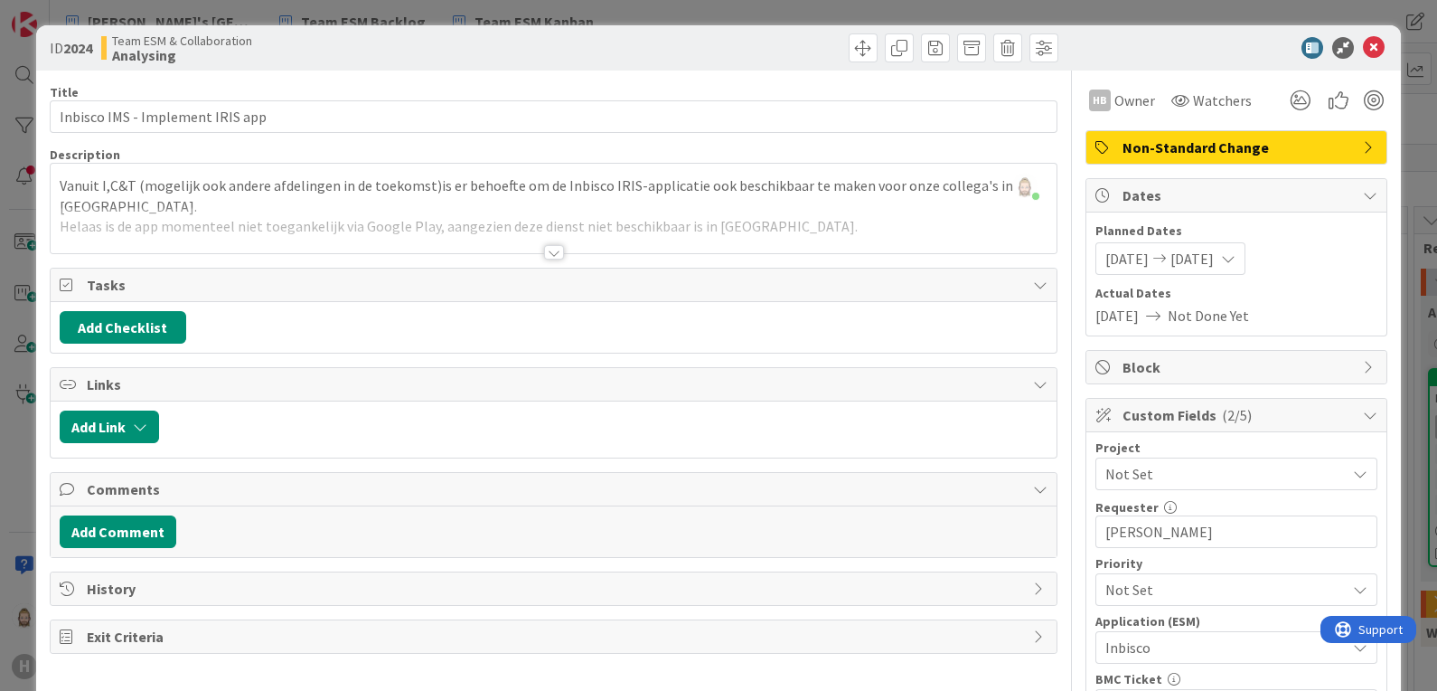
click at [1172, 193] on span "Dates" at bounding box center [1238, 195] width 231 height 22
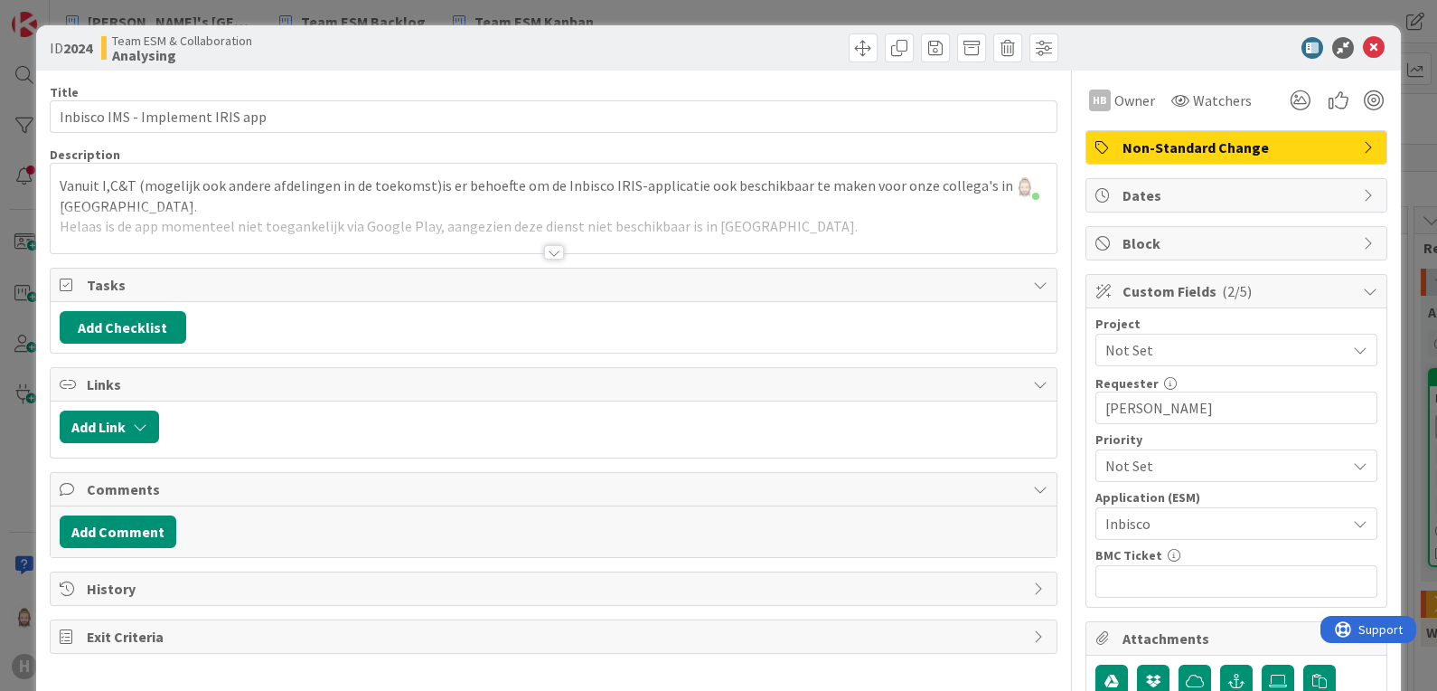
click at [1170, 347] on span "Not Set" at bounding box center [1220, 349] width 231 height 25
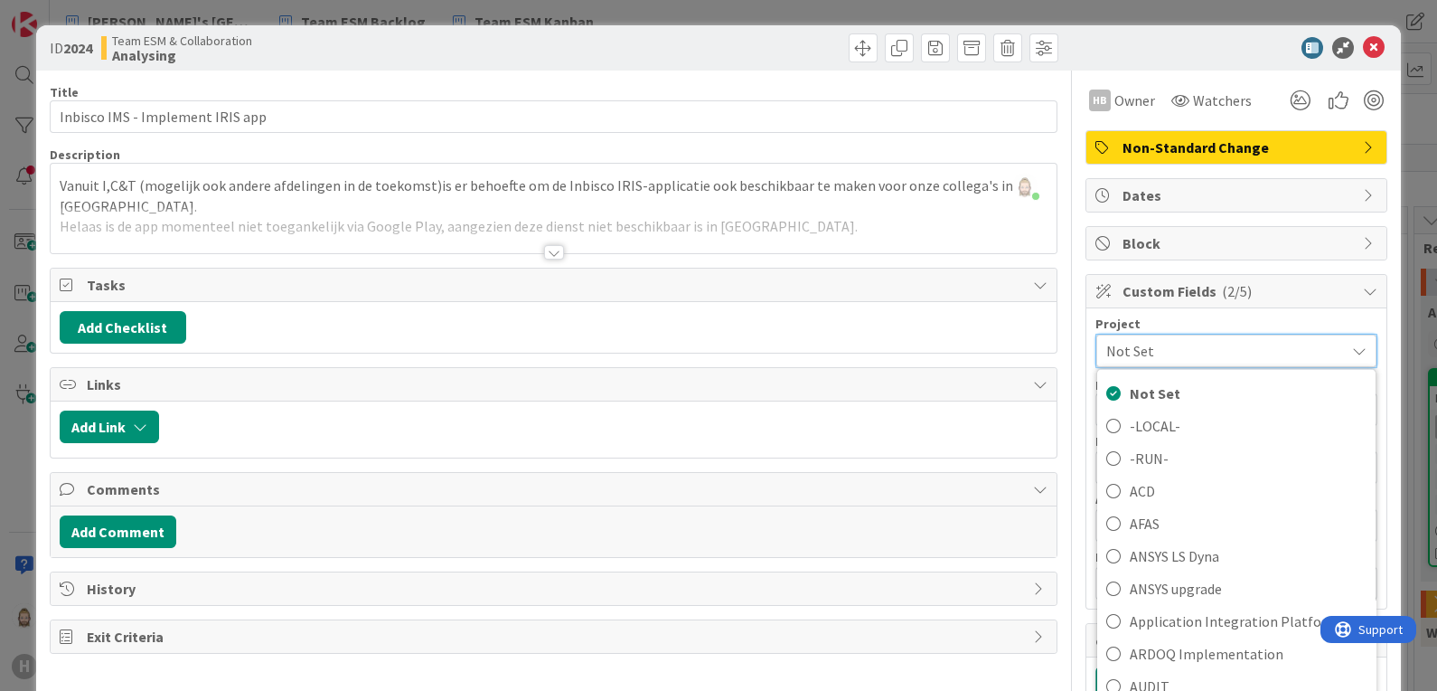
click at [1170, 349] on span "Not Set" at bounding box center [1221, 350] width 230 height 25
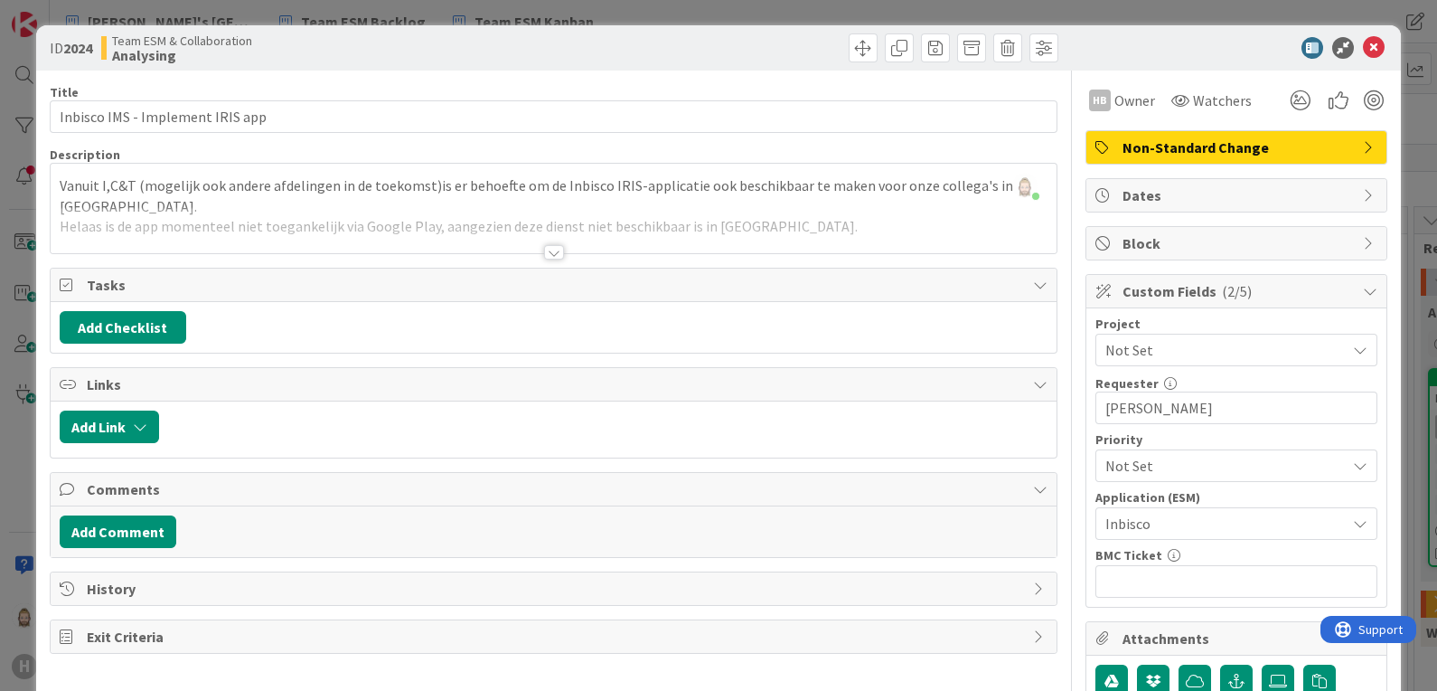
click at [1185, 512] on span "Inbisco" at bounding box center [1220, 523] width 231 height 25
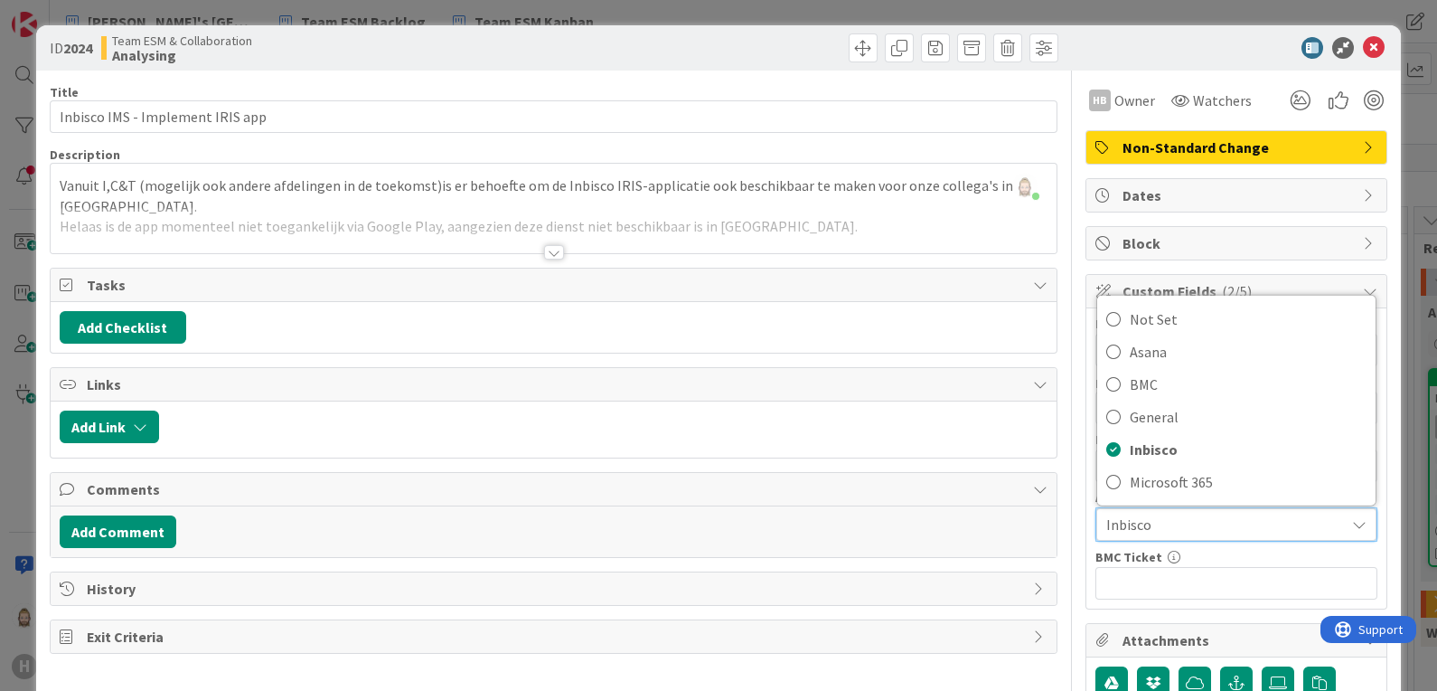
click at [1185, 512] on span "Inbisco" at bounding box center [1221, 524] width 230 height 25
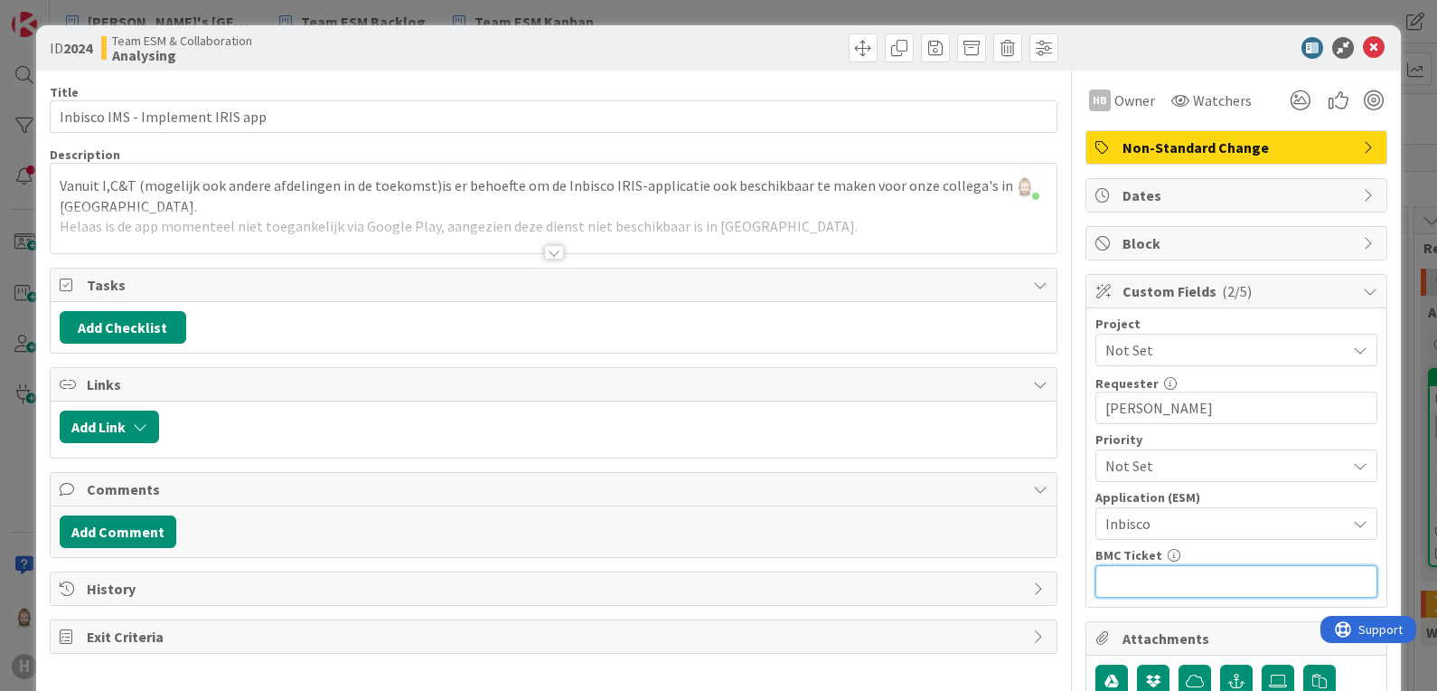
click at [1173, 574] on input "text" at bounding box center [1236, 581] width 282 height 33
click at [544, 245] on div at bounding box center [554, 252] width 20 height 14
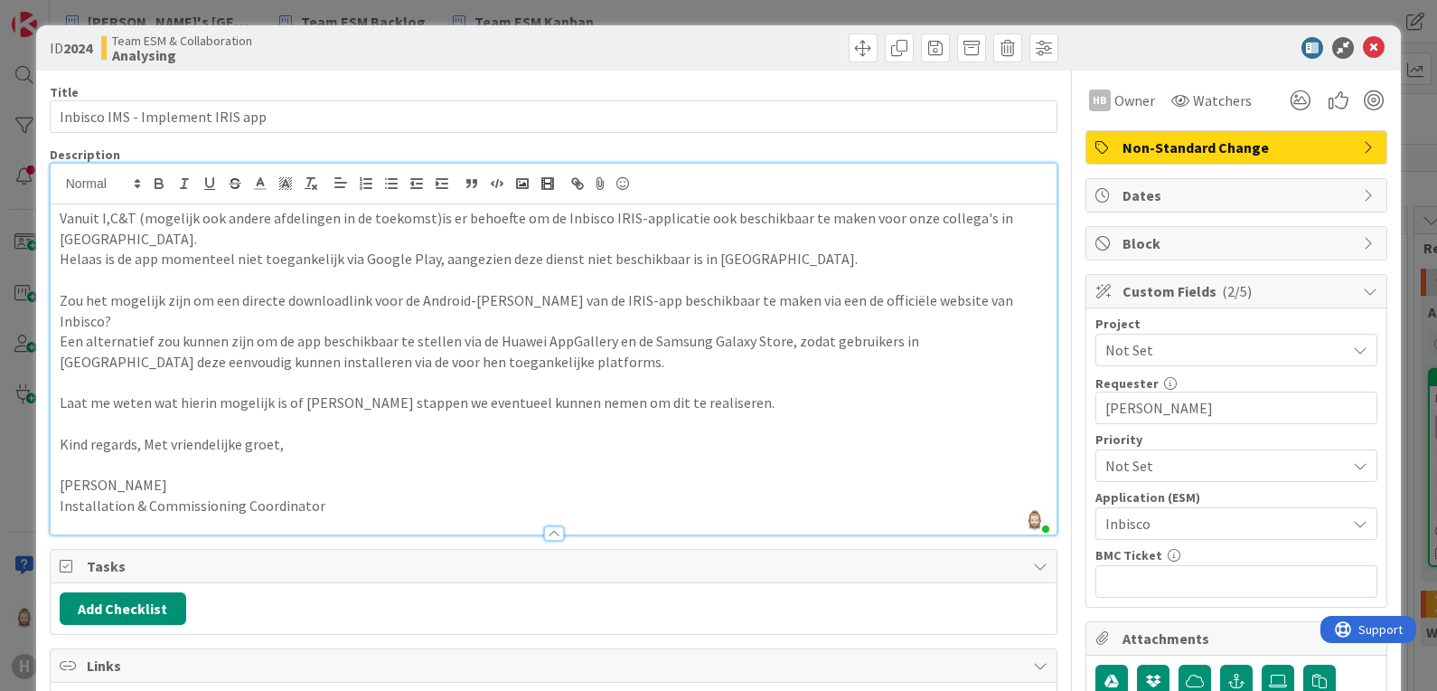
scroll to position [225, 0]
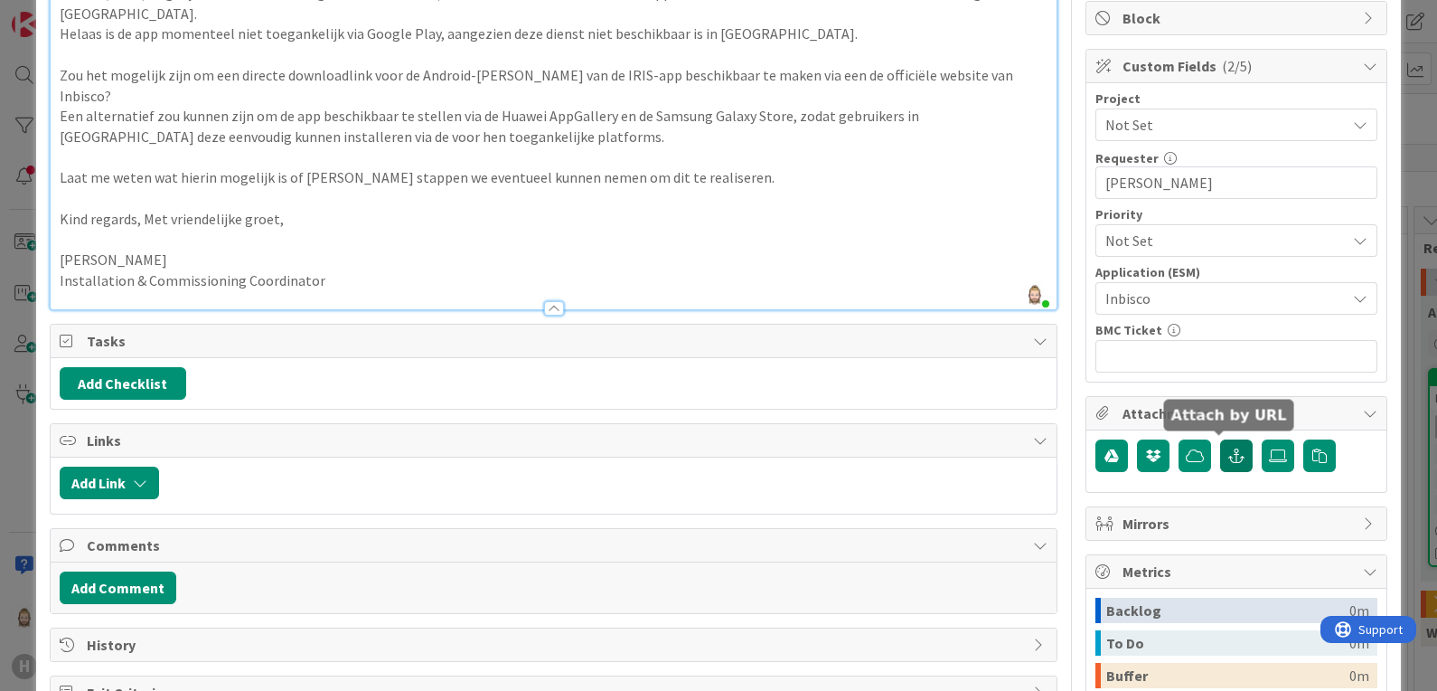
click at [1228, 451] on icon "button" at bounding box center [1236, 455] width 16 height 14
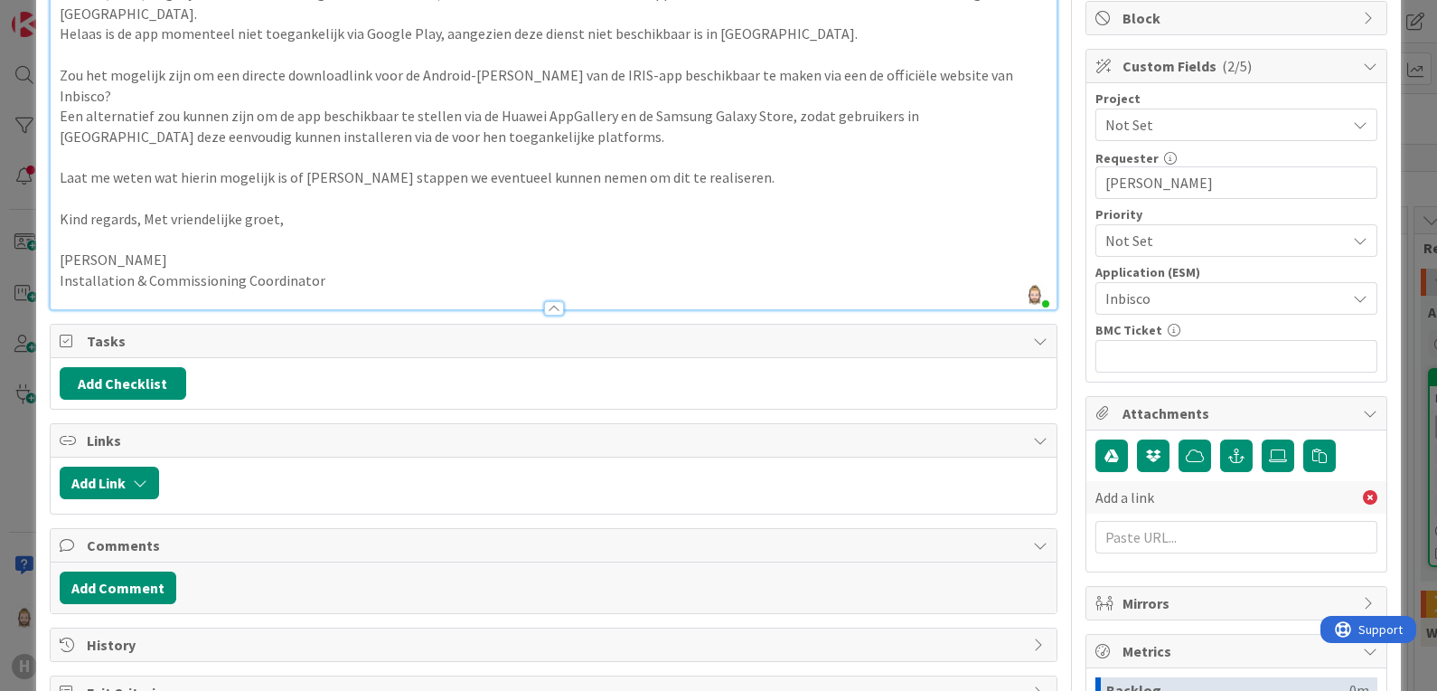
click at [1225, 409] on span "Attachments" at bounding box center [1238, 413] width 231 height 22
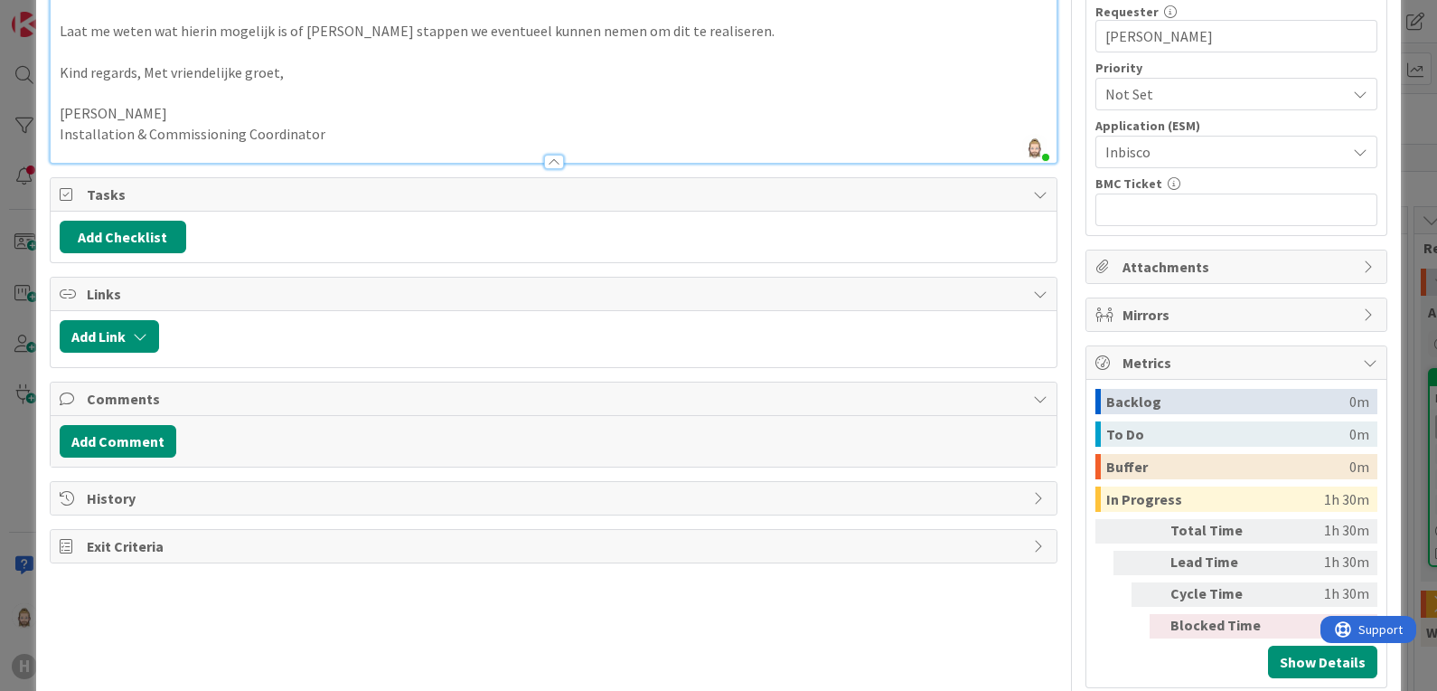
scroll to position [403, 0]
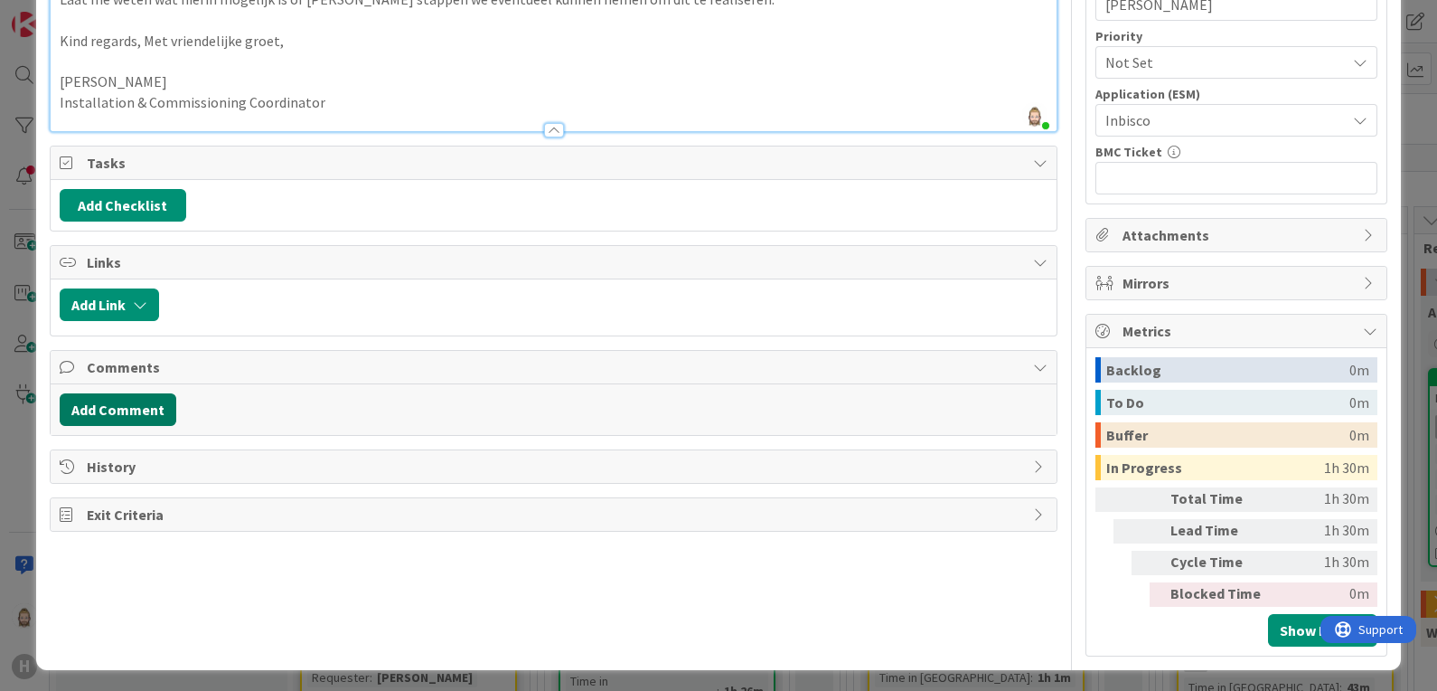
click at [146, 393] on button "Add Comment" at bounding box center [118, 409] width 117 height 33
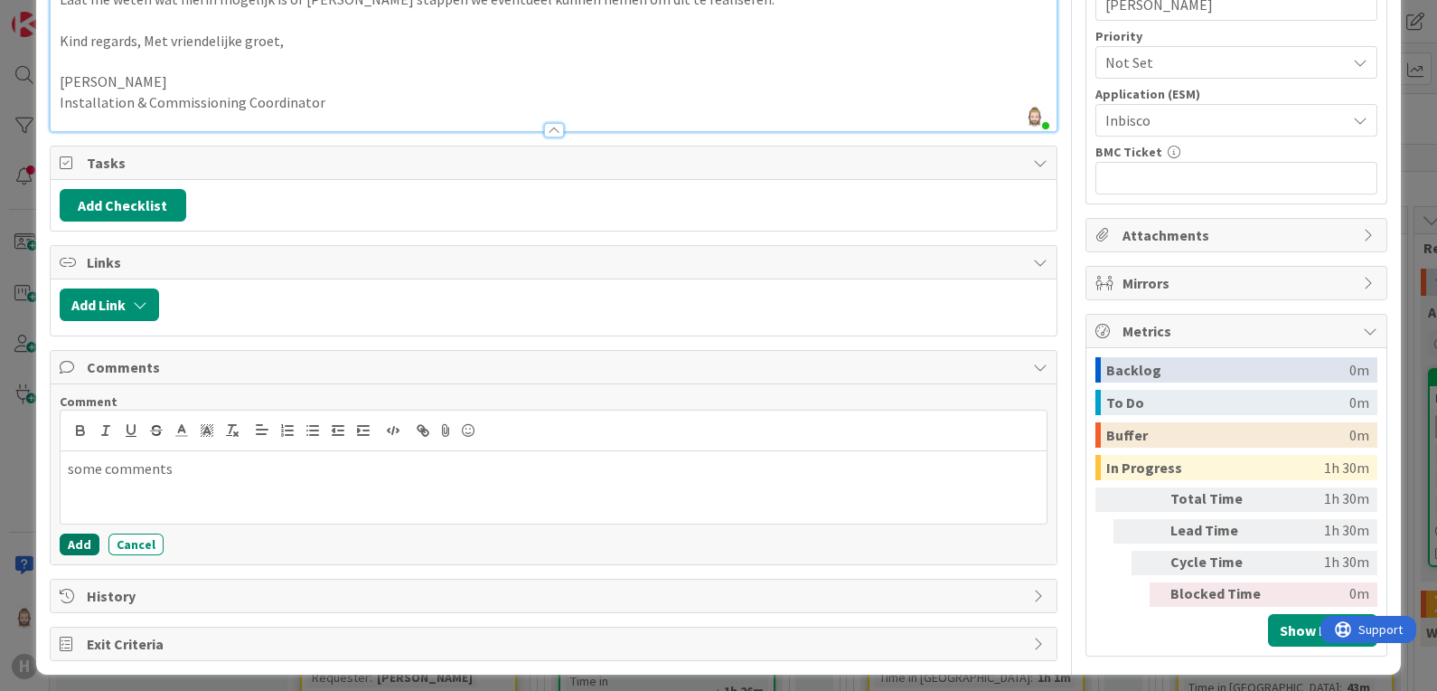
click at [73, 533] on button "Add" at bounding box center [80, 544] width 40 height 22
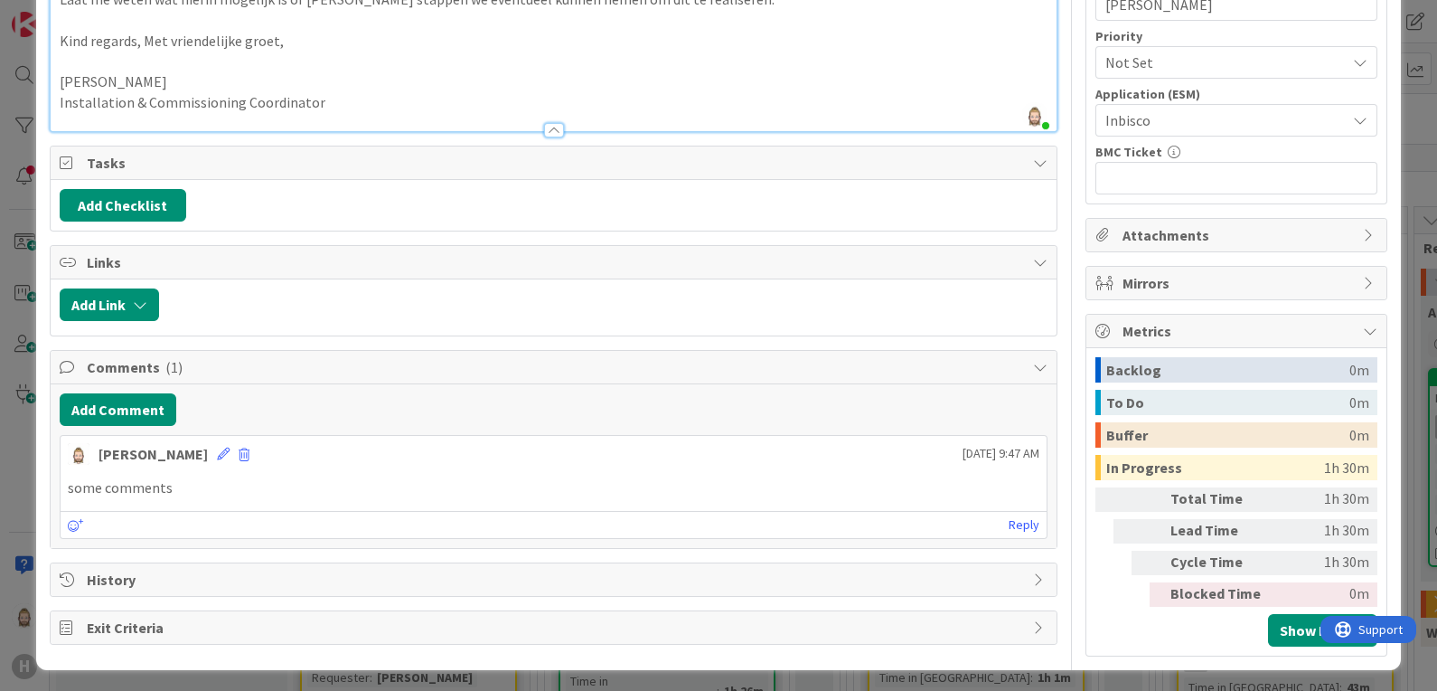
click at [201, 568] on span "History" at bounding box center [556, 579] width 938 height 22
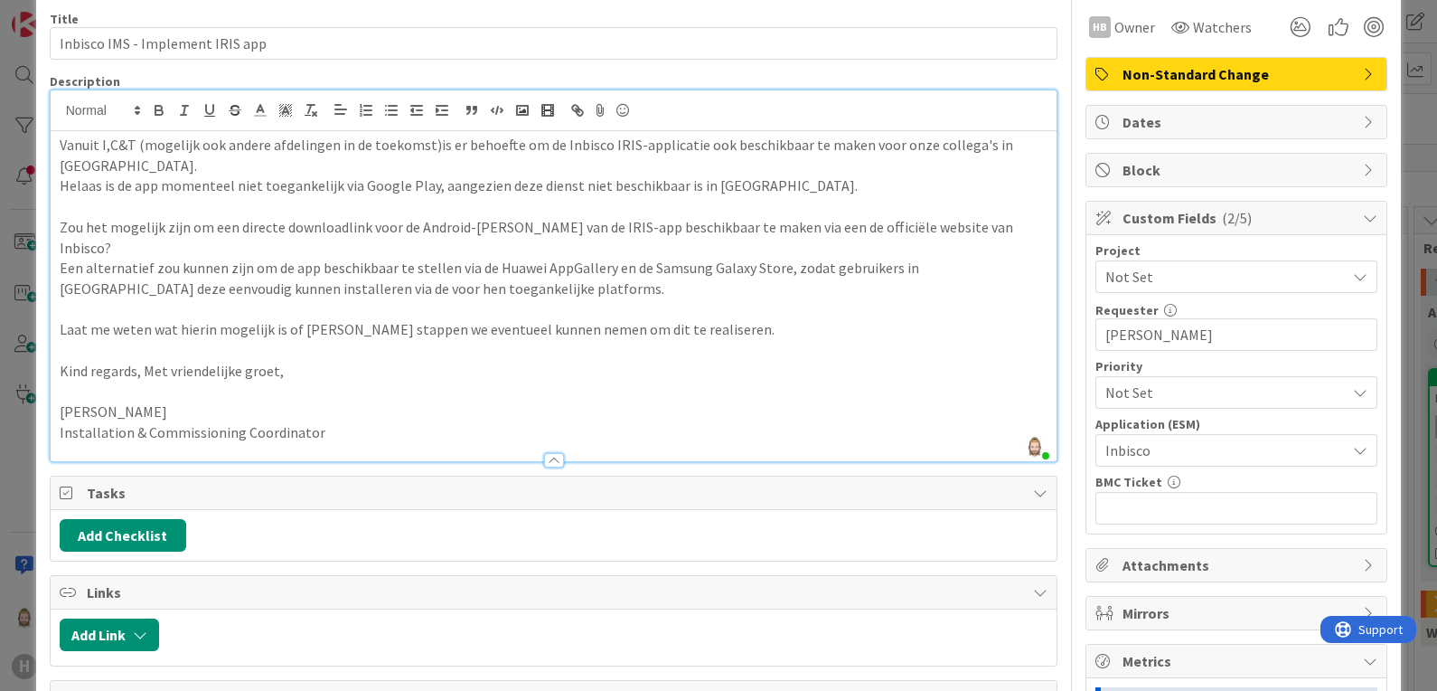
scroll to position [0, 0]
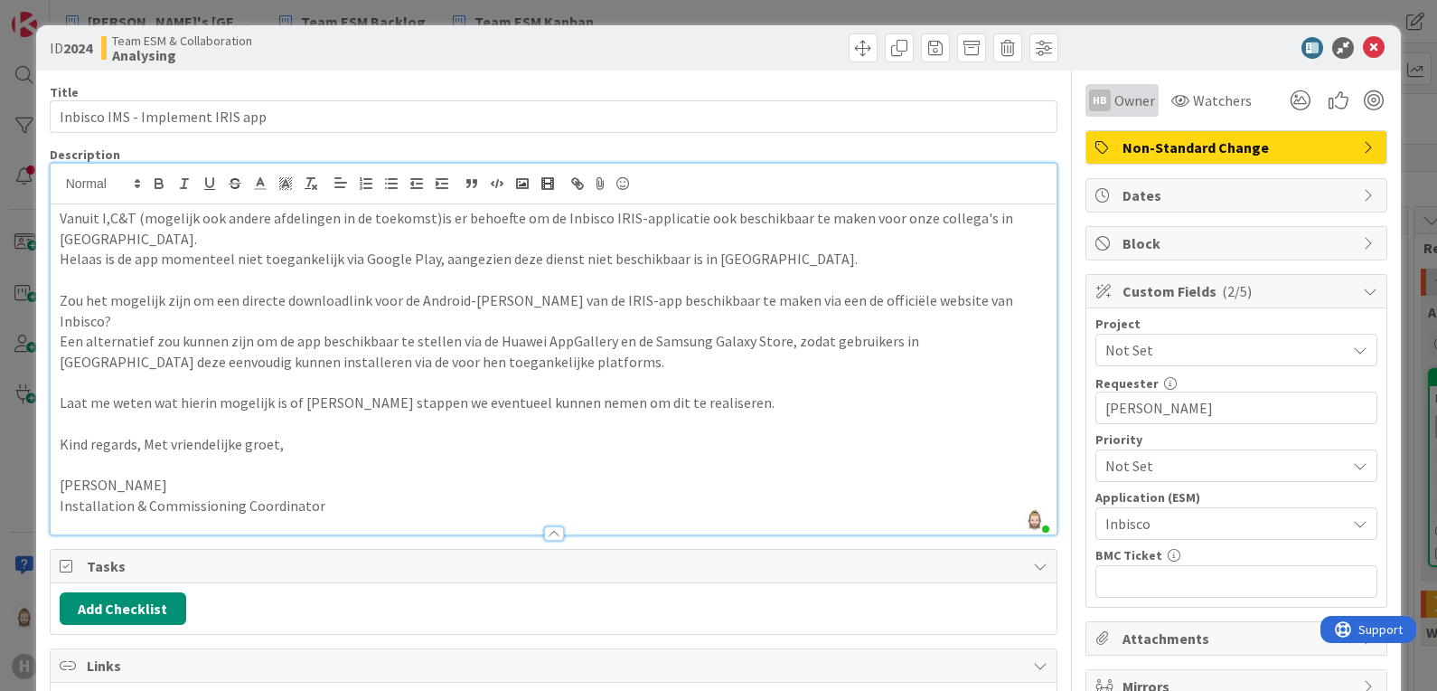
click at [1114, 102] on span "Owner" at bounding box center [1134, 100] width 41 height 22
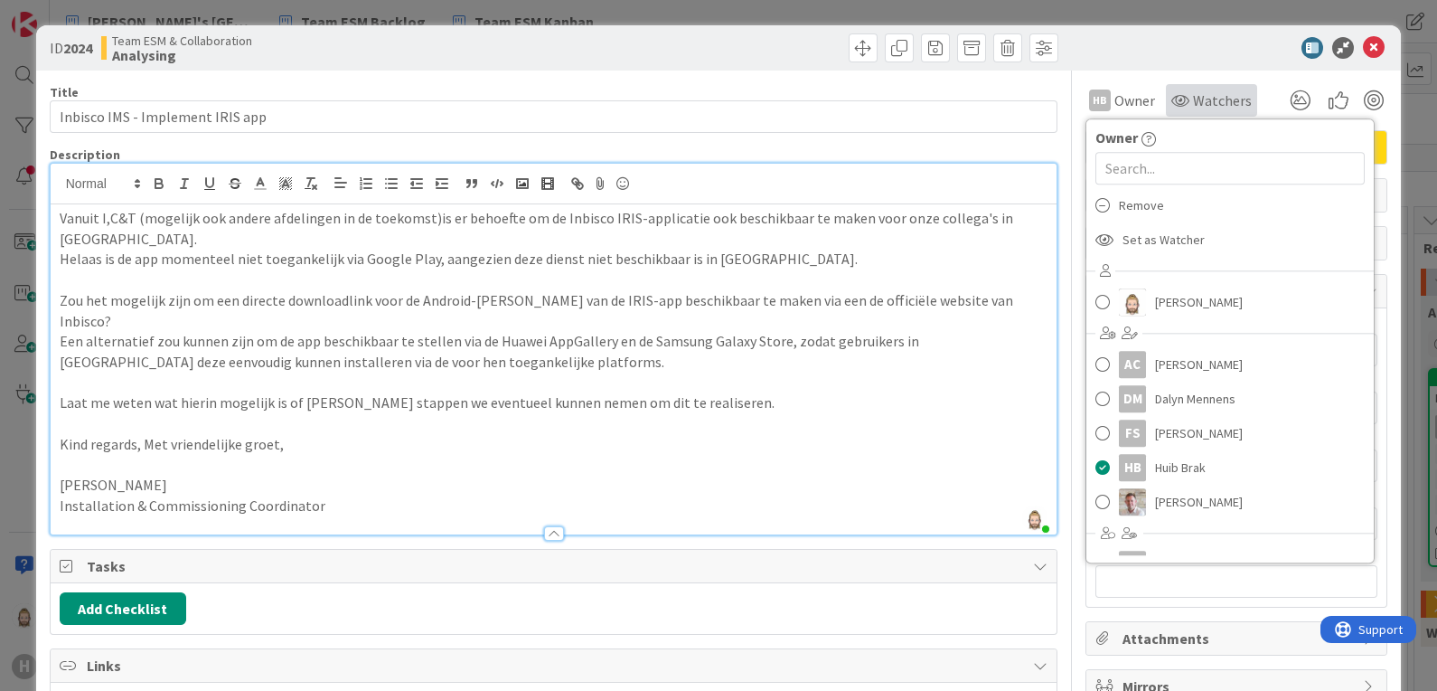
click at [1194, 94] on span "Watchers" at bounding box center [1222, 100] width 59 height 22
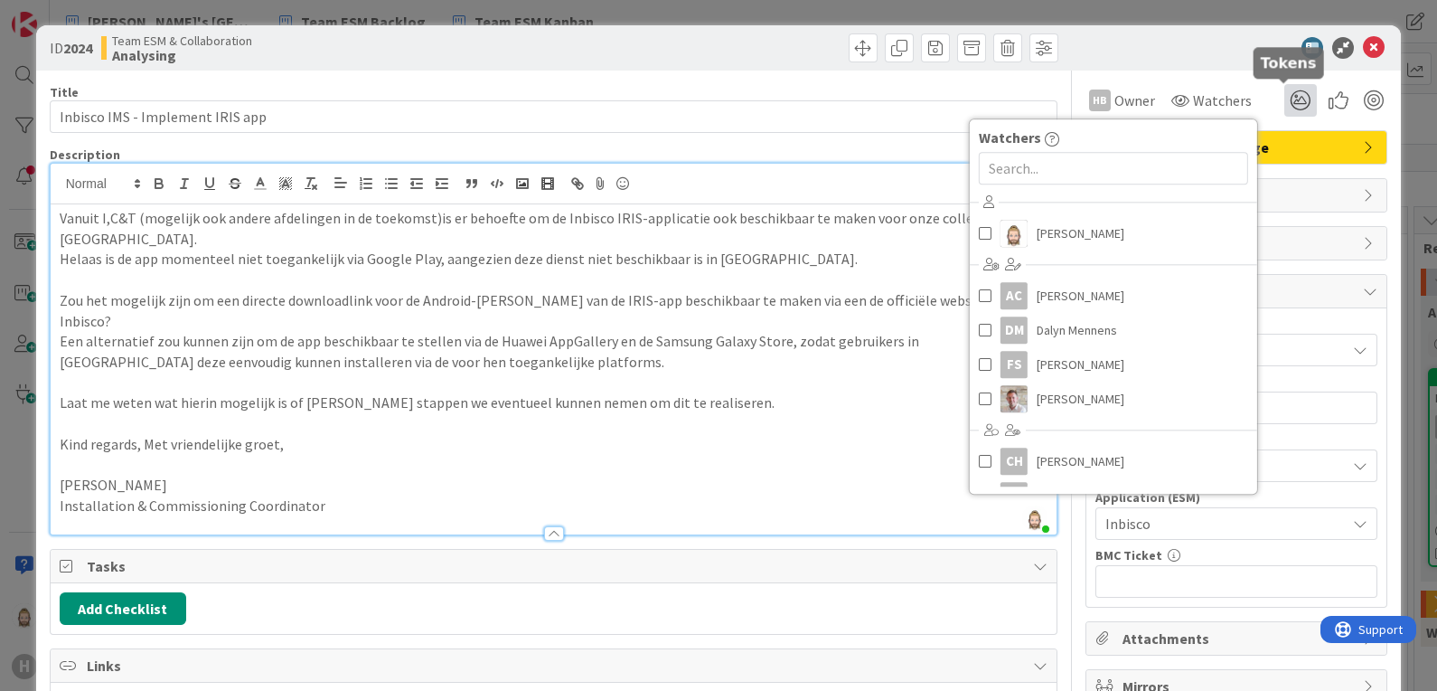
click at [1284, 96] on icon at bounding box center [1300, 100] width 33 height 33
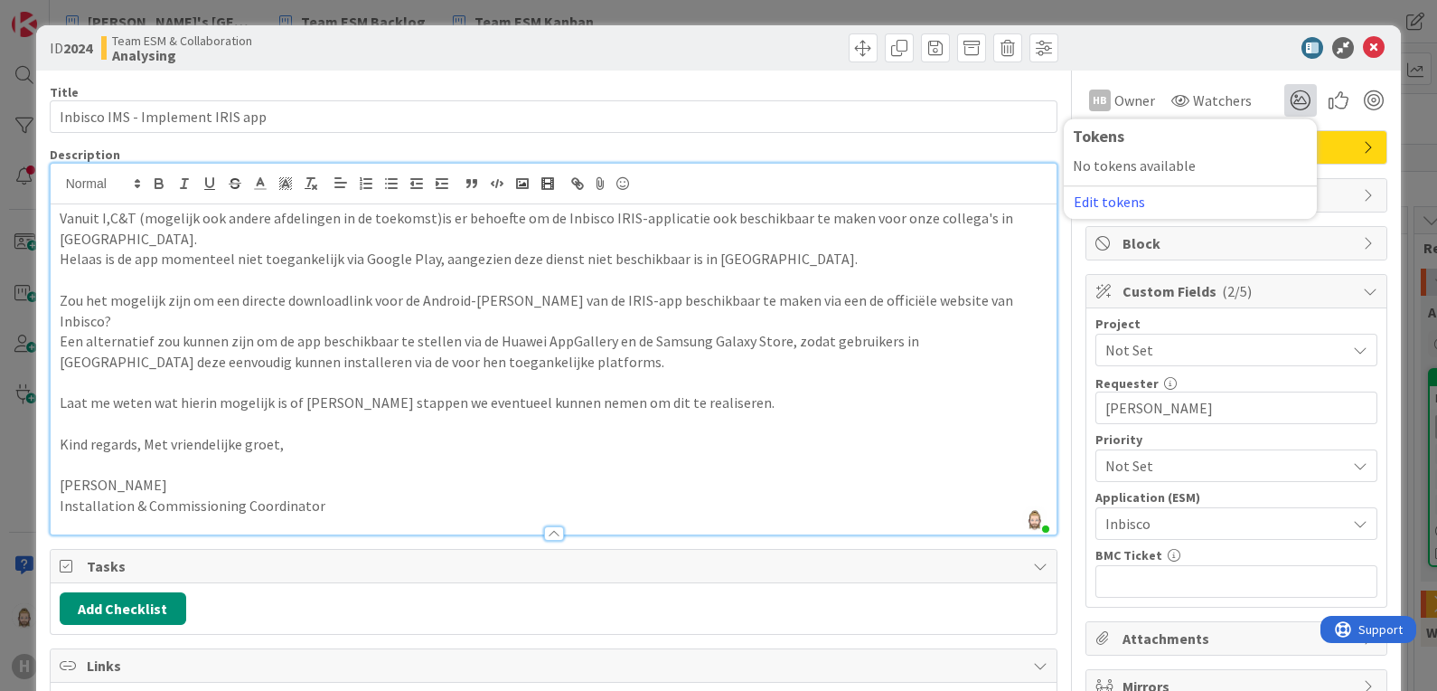
click at [1229, 76] on div "HB Owner Owner Remove Set as Watcher Rob van Wees AC Akif Cevik DM Dalyn Mennen…" at bounding box center [1236, 93] width 302 height 46
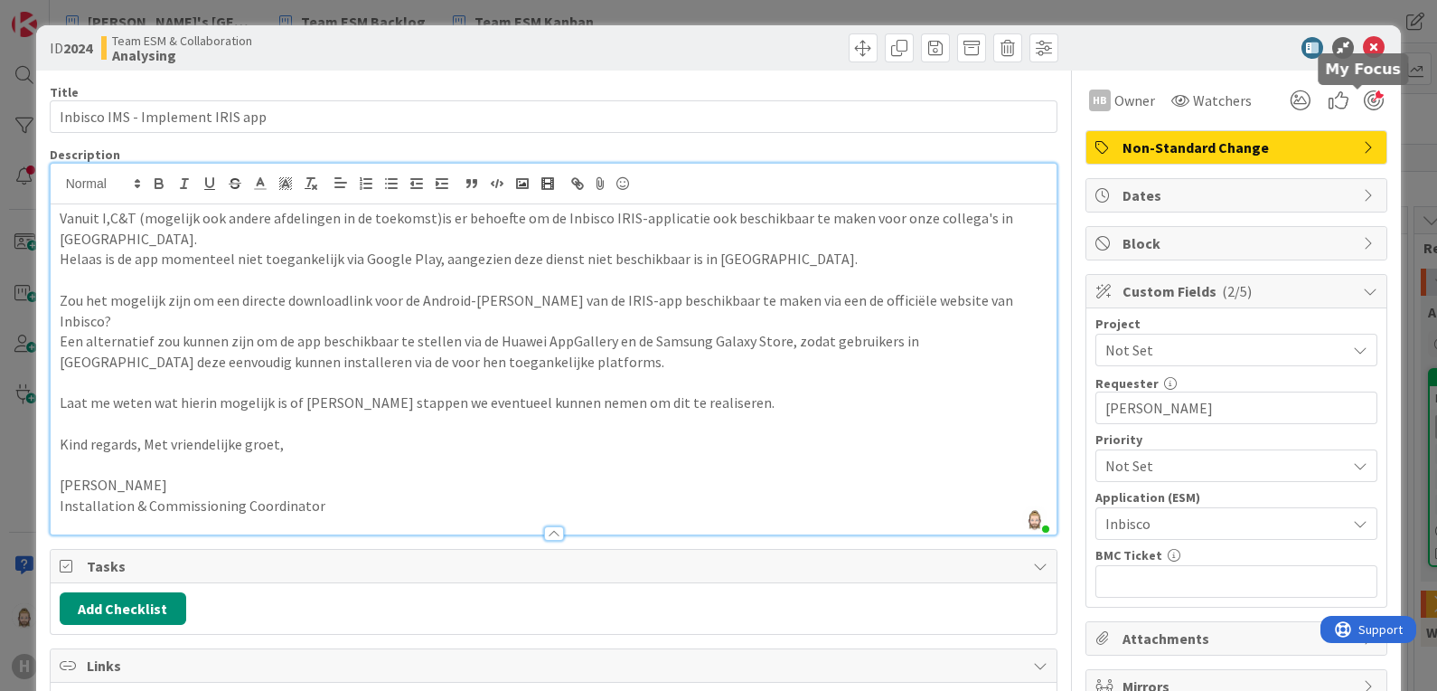
click at [1364, 101] on div at bounding box center [1374, 100] width 20 height 20
click at [1363, 46] on icon at bounding box center [1374, 48] width 22 height 22
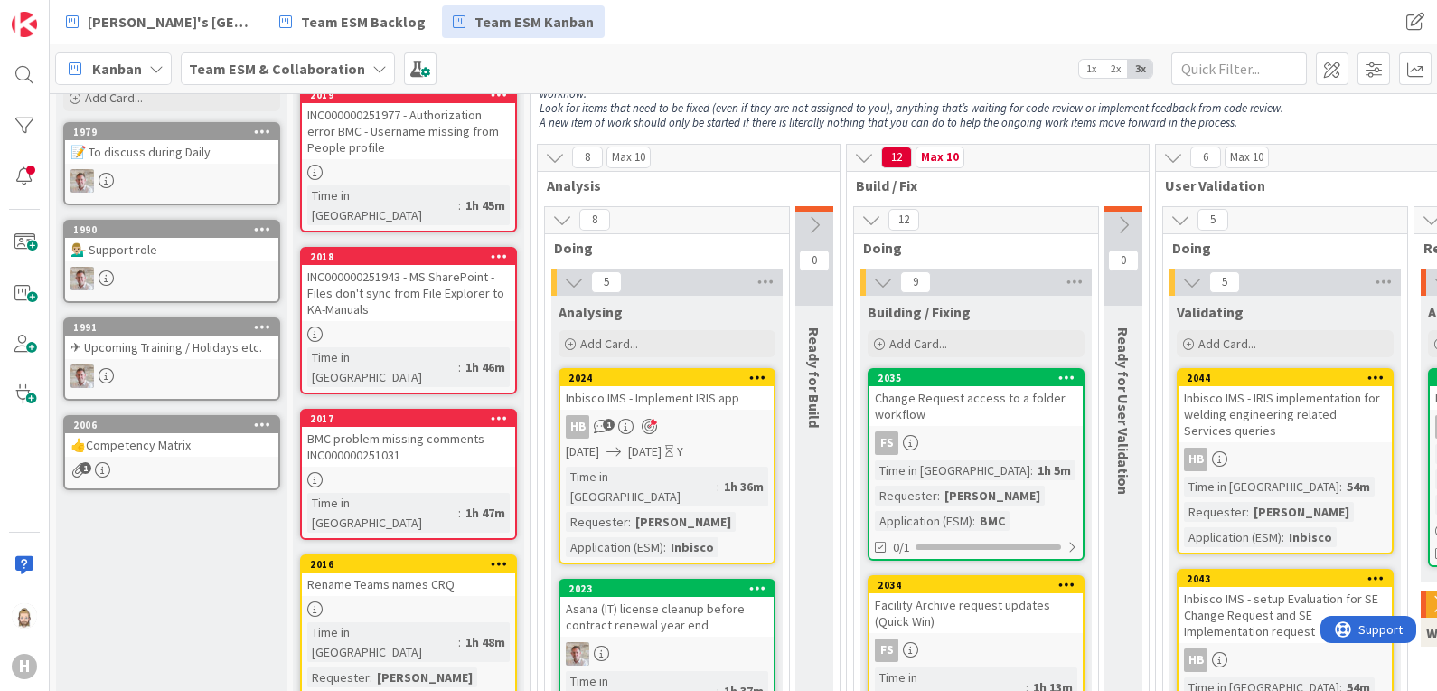
click at [117, 67] on span "Kanban" at bounding box center [117, 69] width 50 height 22
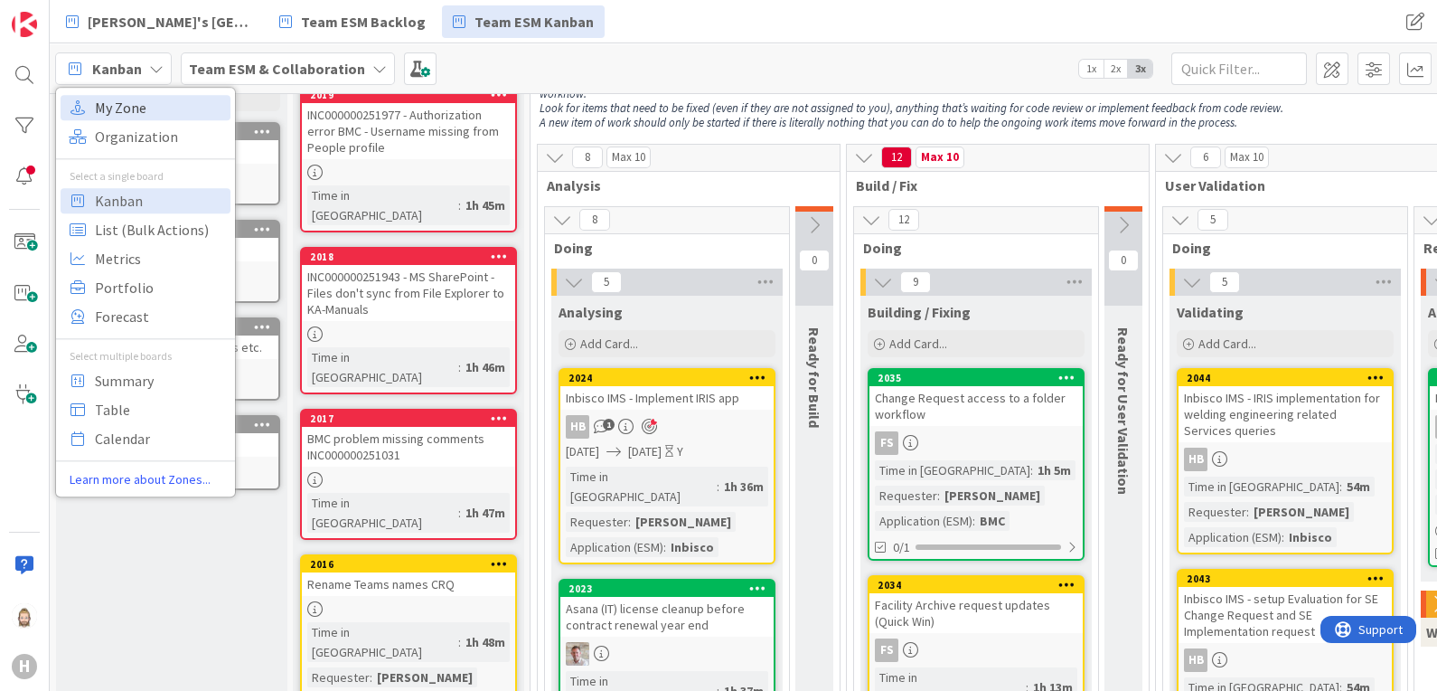
click at [133, 108] on span "My Zone" at bounding box center [160, 107] width 130 height 27
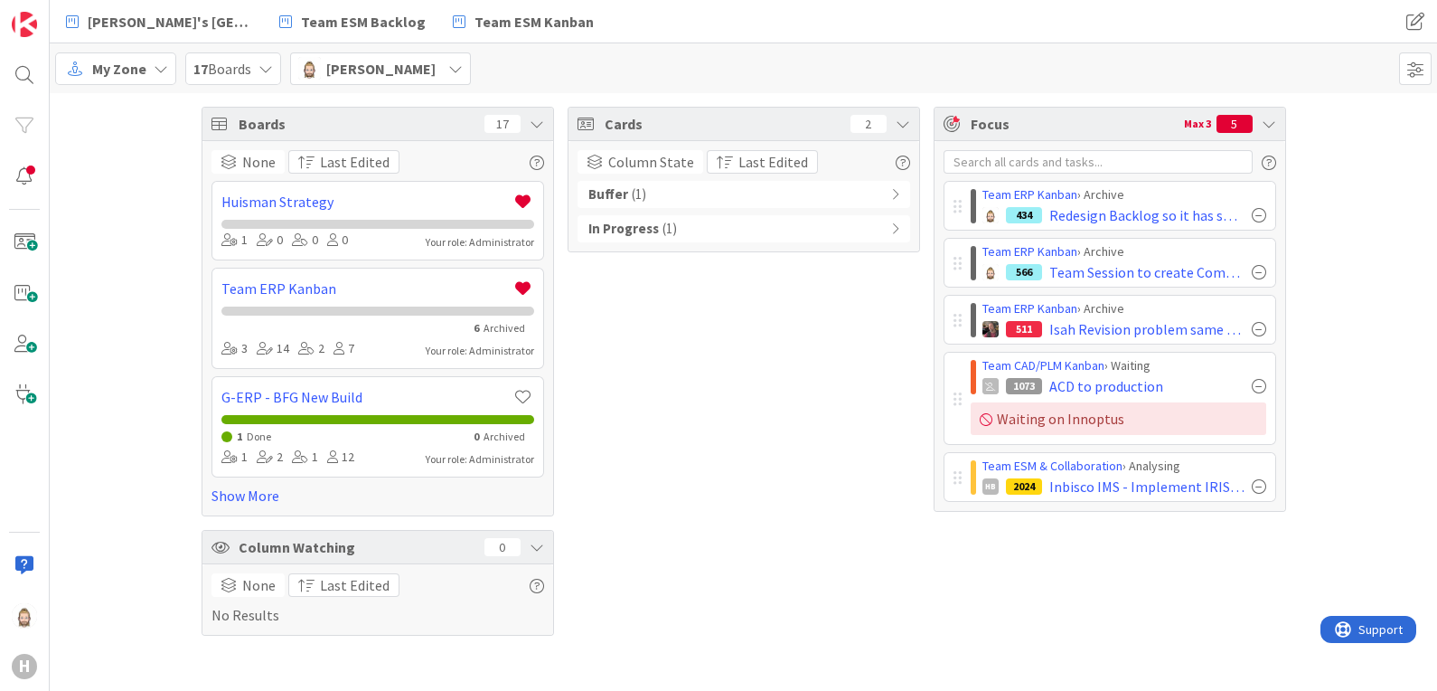
click at [891, 199] on icon at bounding box center [895, 194] width 8 height 13
click at [695, 257] on div "In Progress ( 1 )" at bounding box center [744, 266] width 333 height 27
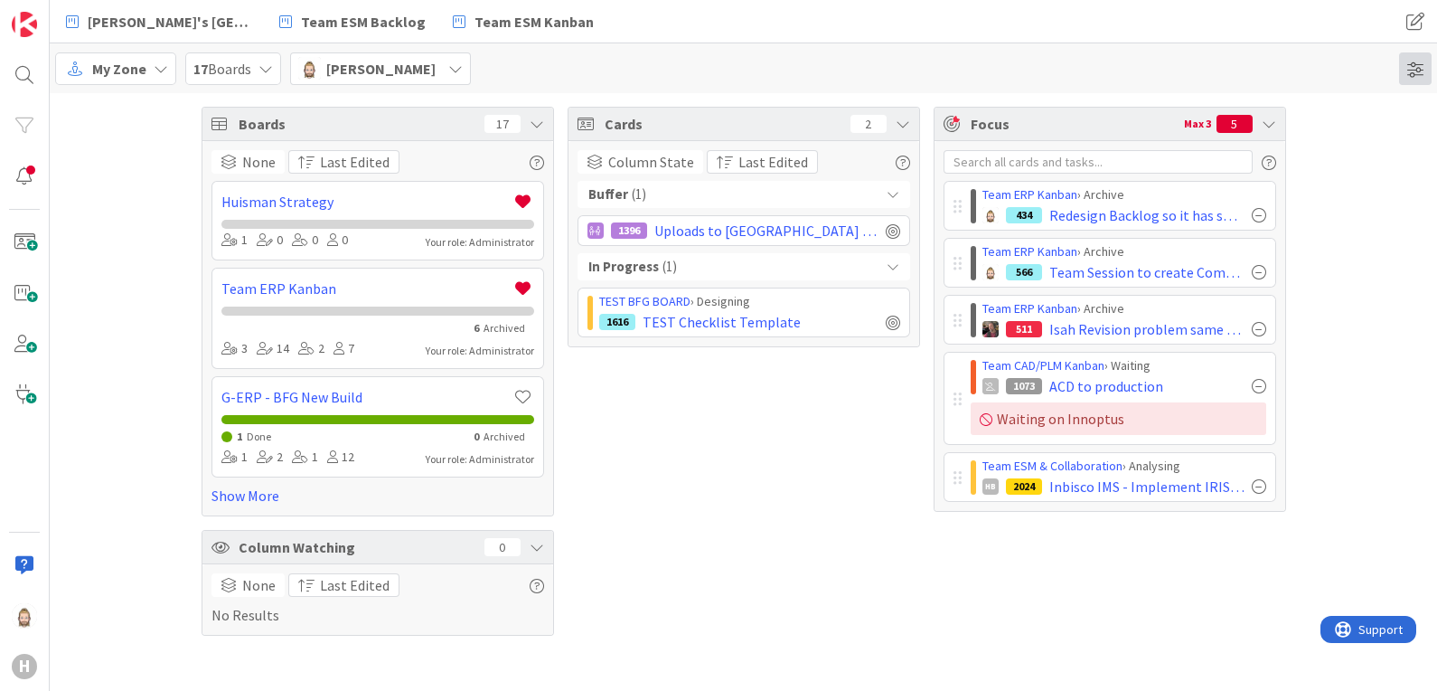
click at [1417, 68] on span at bounding box center [1415, 68] width 33 height 33
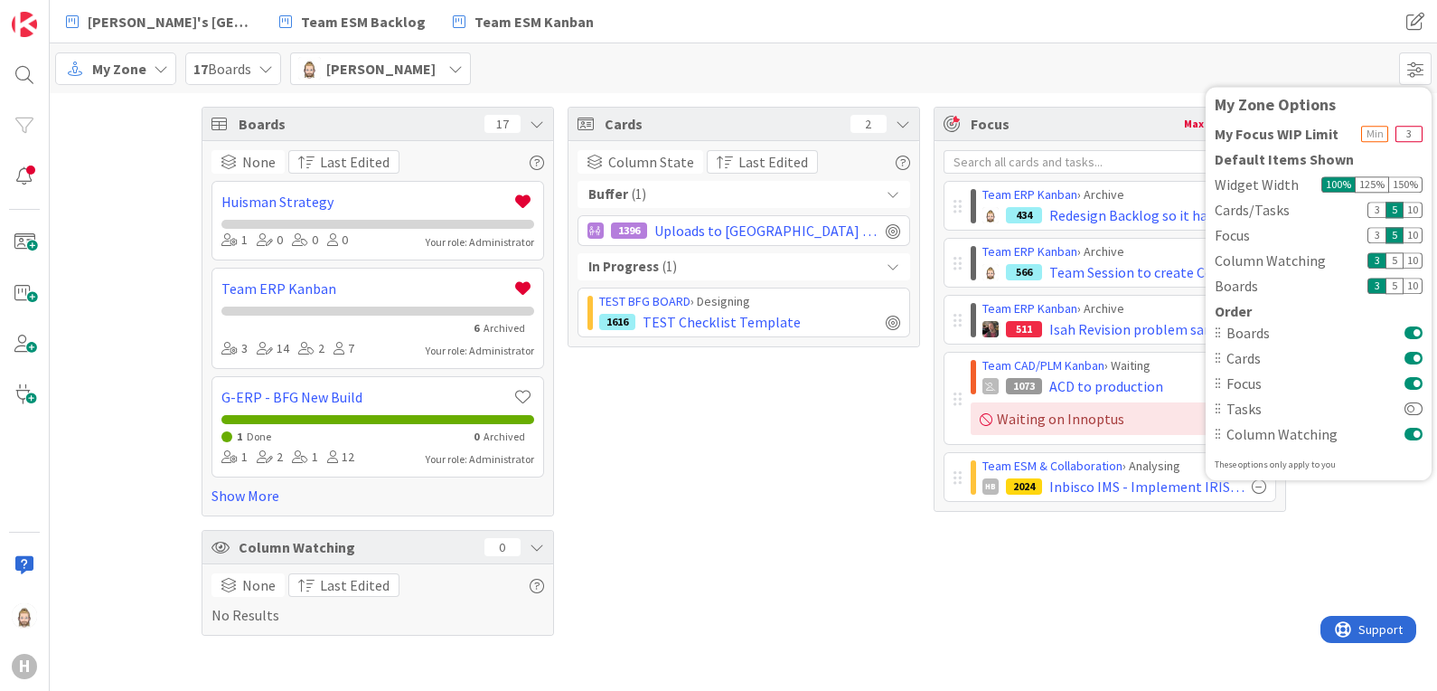
click at [1356, 72] on div "My Zone 17 Boards Rob van Wees My Zone Options My Focus WIP Limit 3 Default Ite…" at bounding box center [743, 68] width 1387 height 50
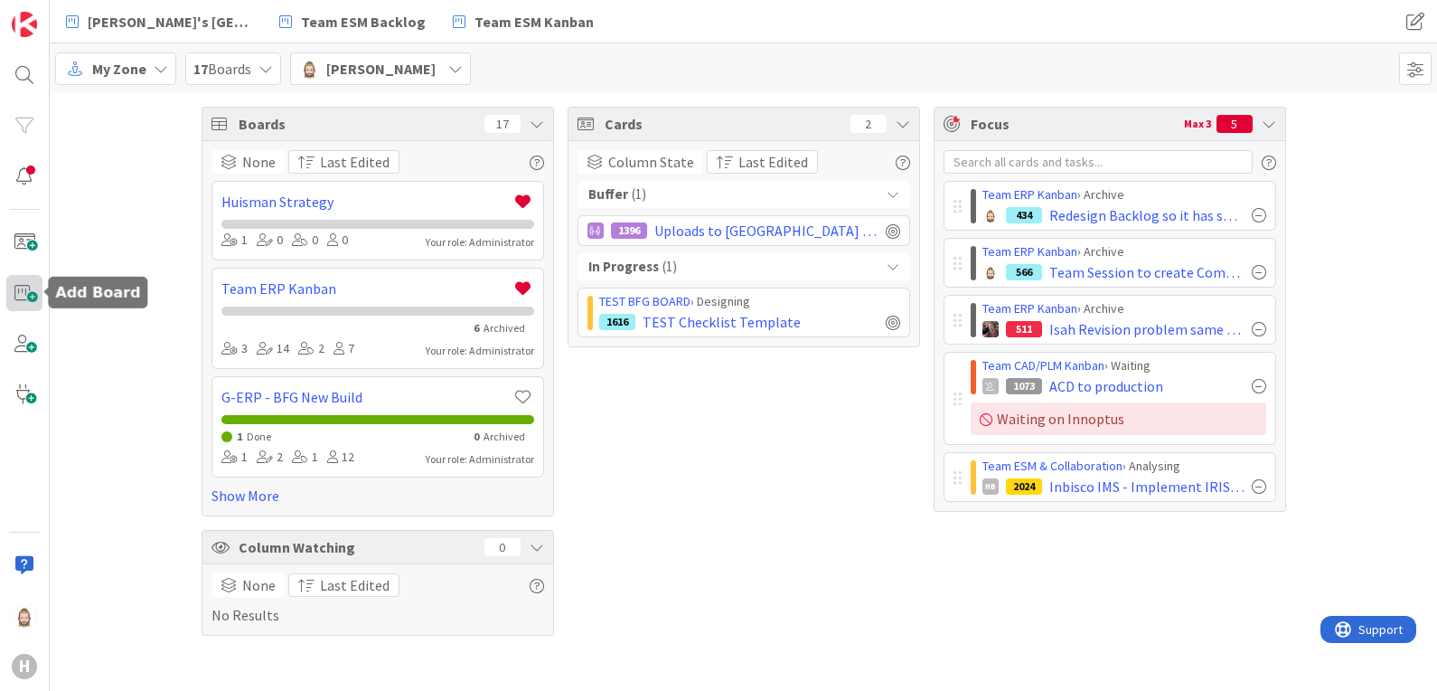
click at [23, 303] on span at bounding box center [24, 293] width 36 height 36
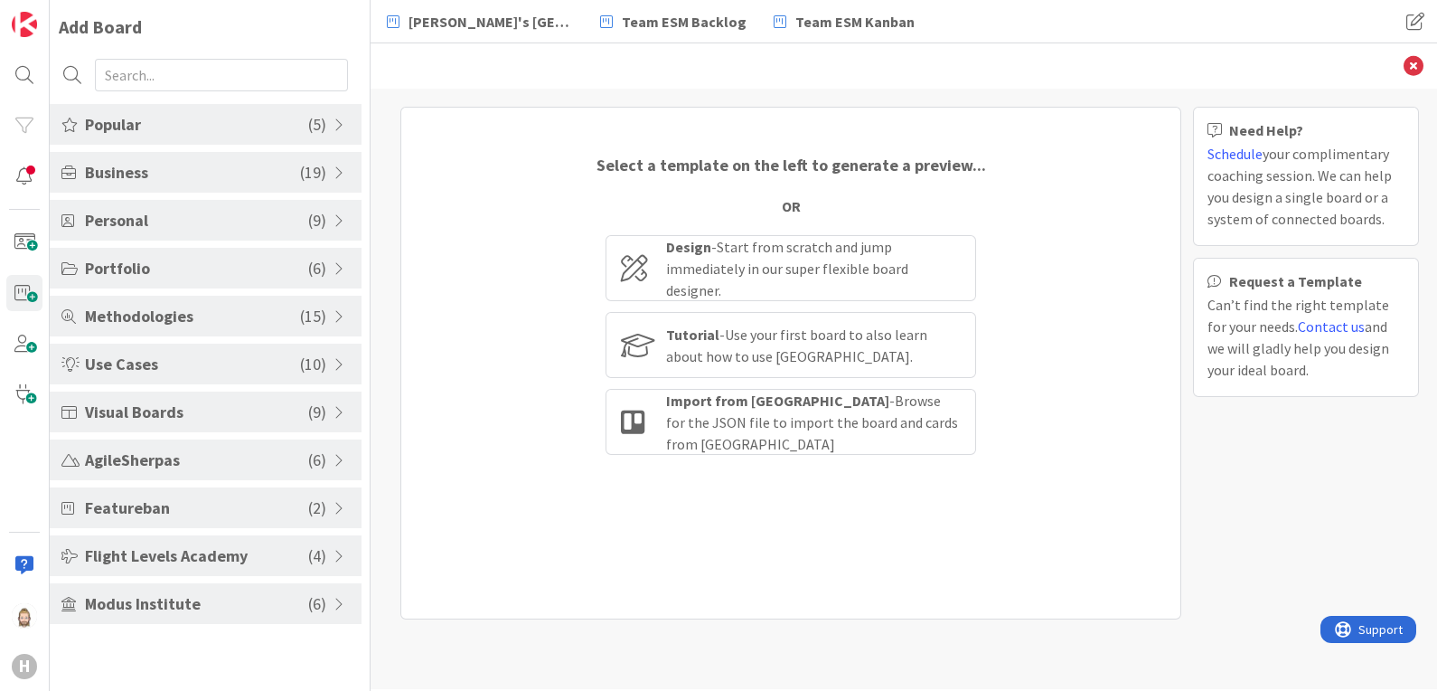
click at [325, 211] on span "( 9 )" at bounding box center [317, 220] width 18 height 24
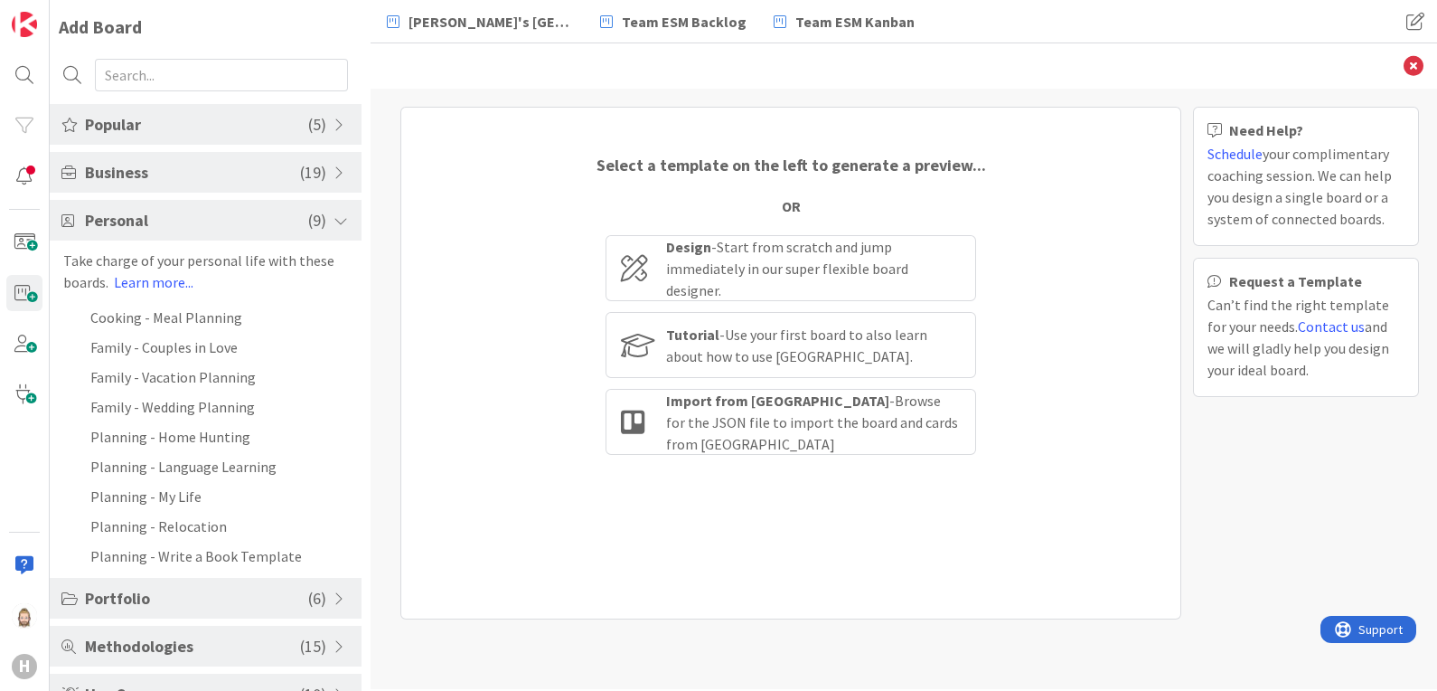
click at [296, 131] on span "Popular" at bounding box center [196, 124] width 223 height 24
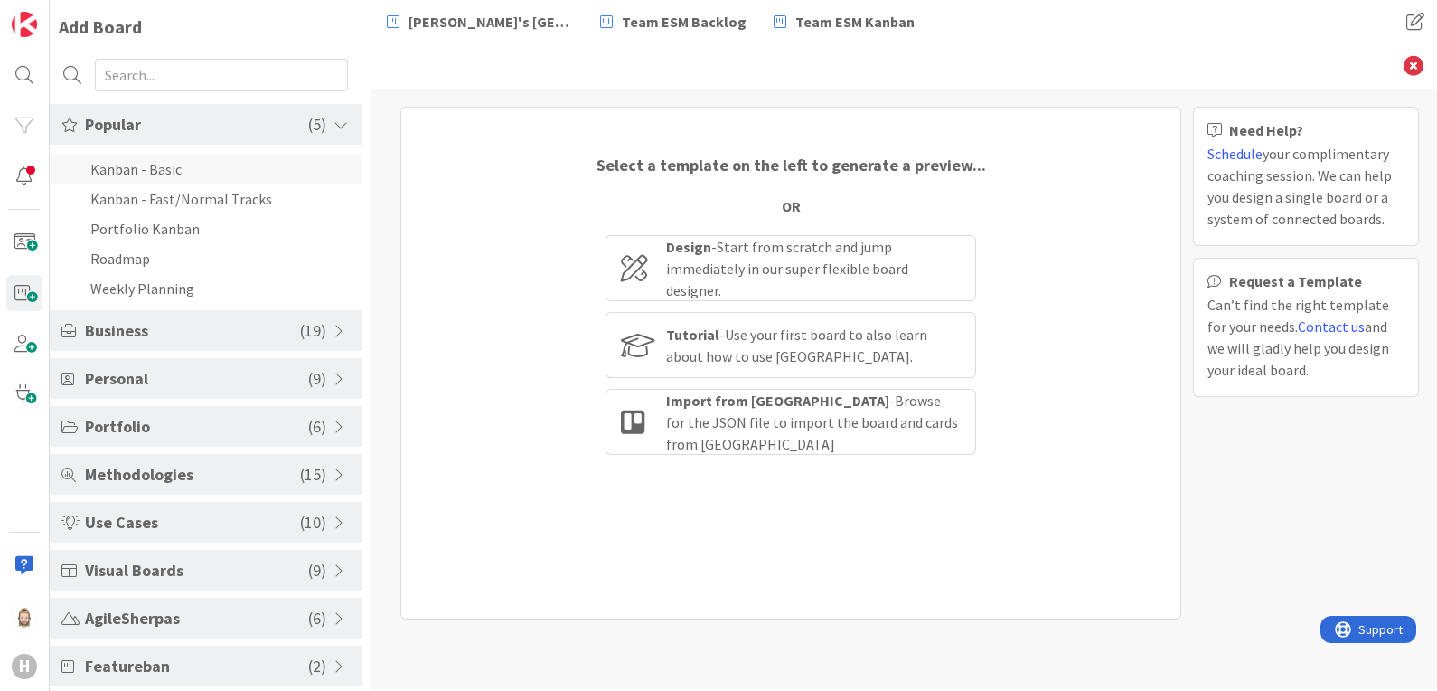
click at [183, 169] on li "Kanban - Basic" at bounding box center [206, 169] width 312 height 30
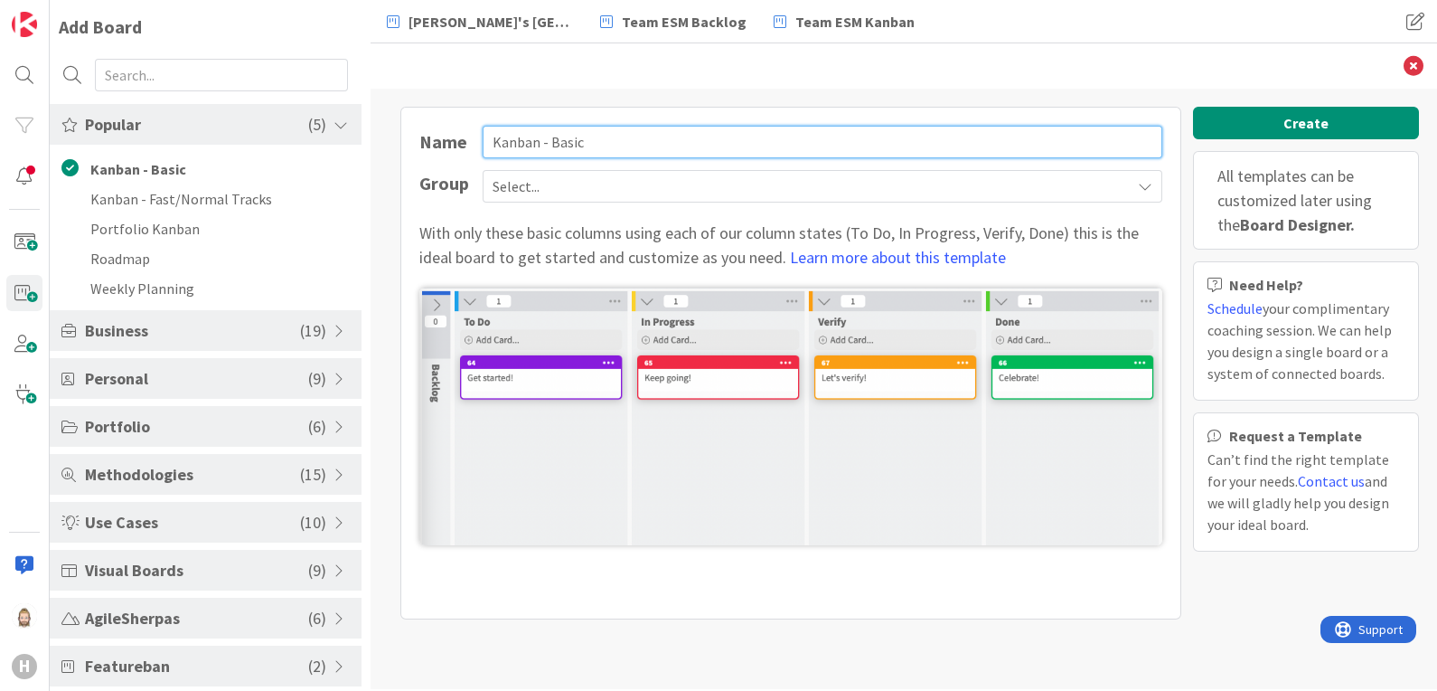
click at [582, 131] on input "Kanban - Basic" at bounding box center [823, 142] width 680 height 33
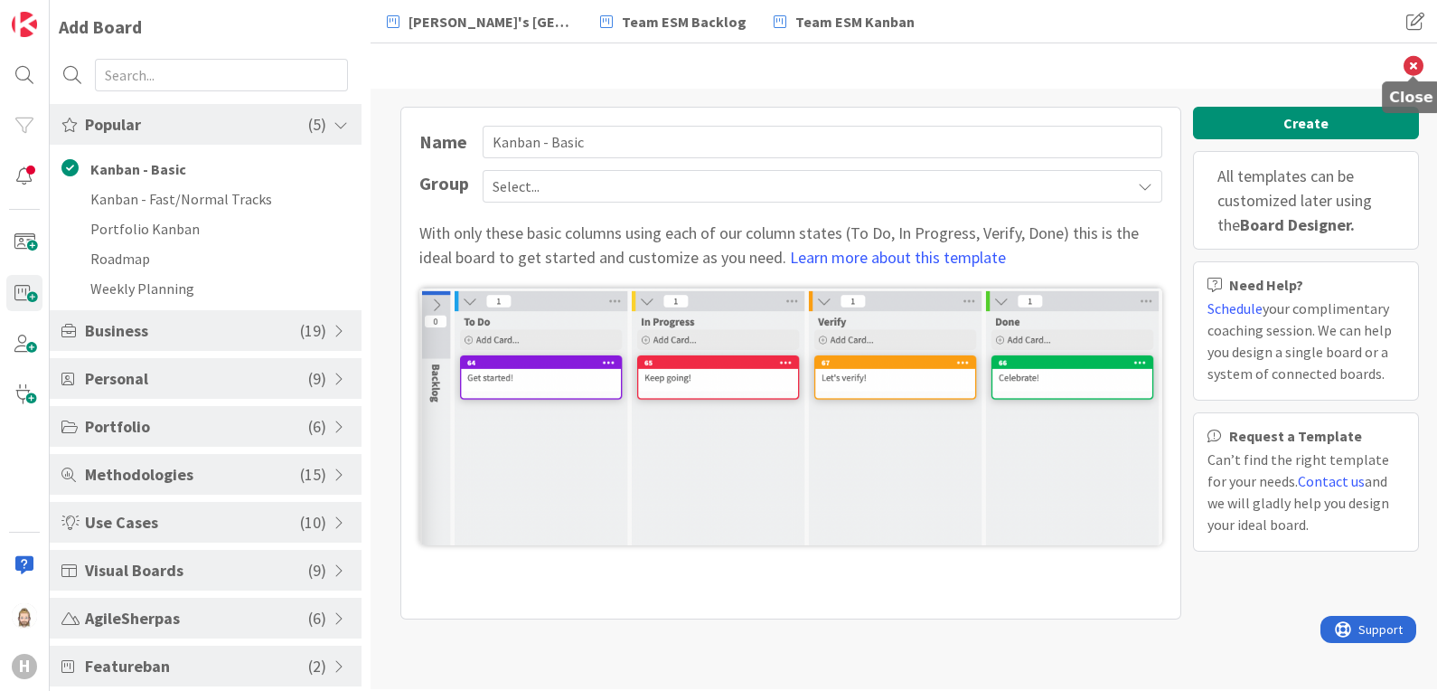
click at [1410, 62] on icon at bounding box center [1414, 66] width 20 height 20
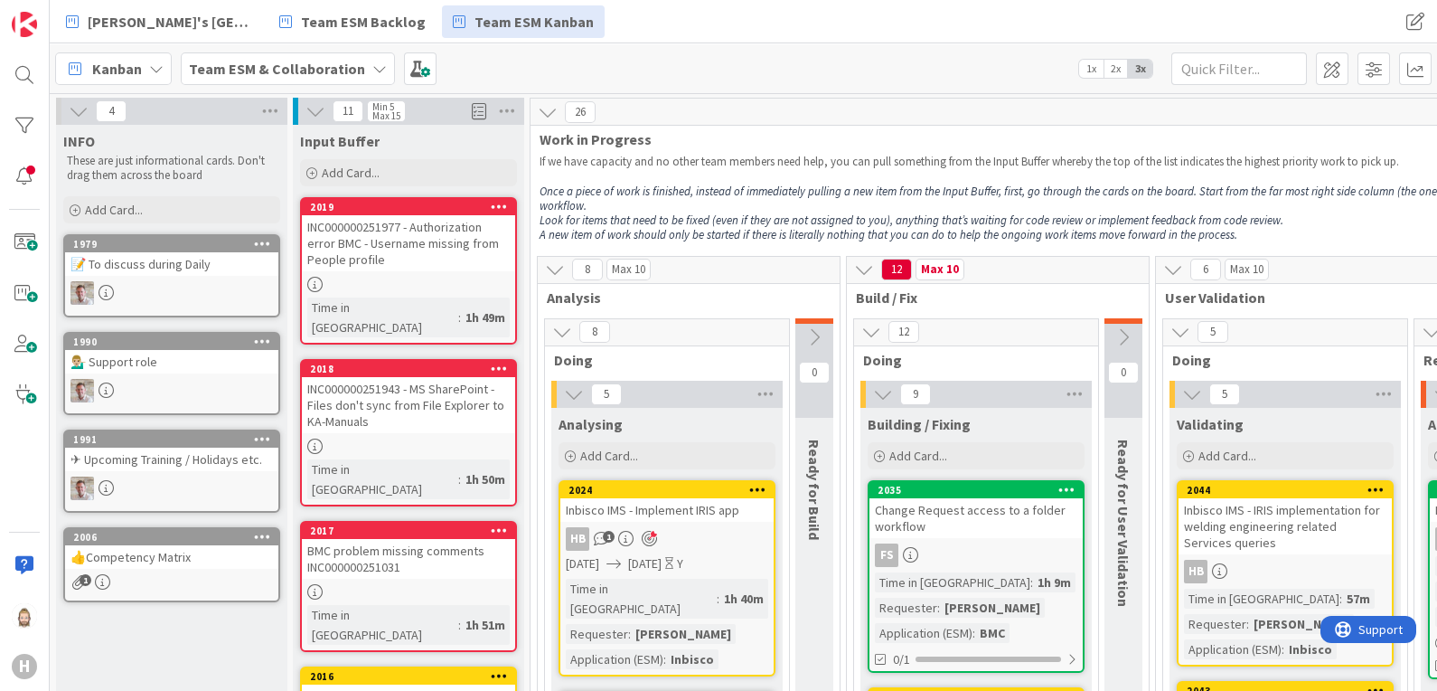
click at [813, 331] on icon at bounding box center [814, 337] width 20 height 20
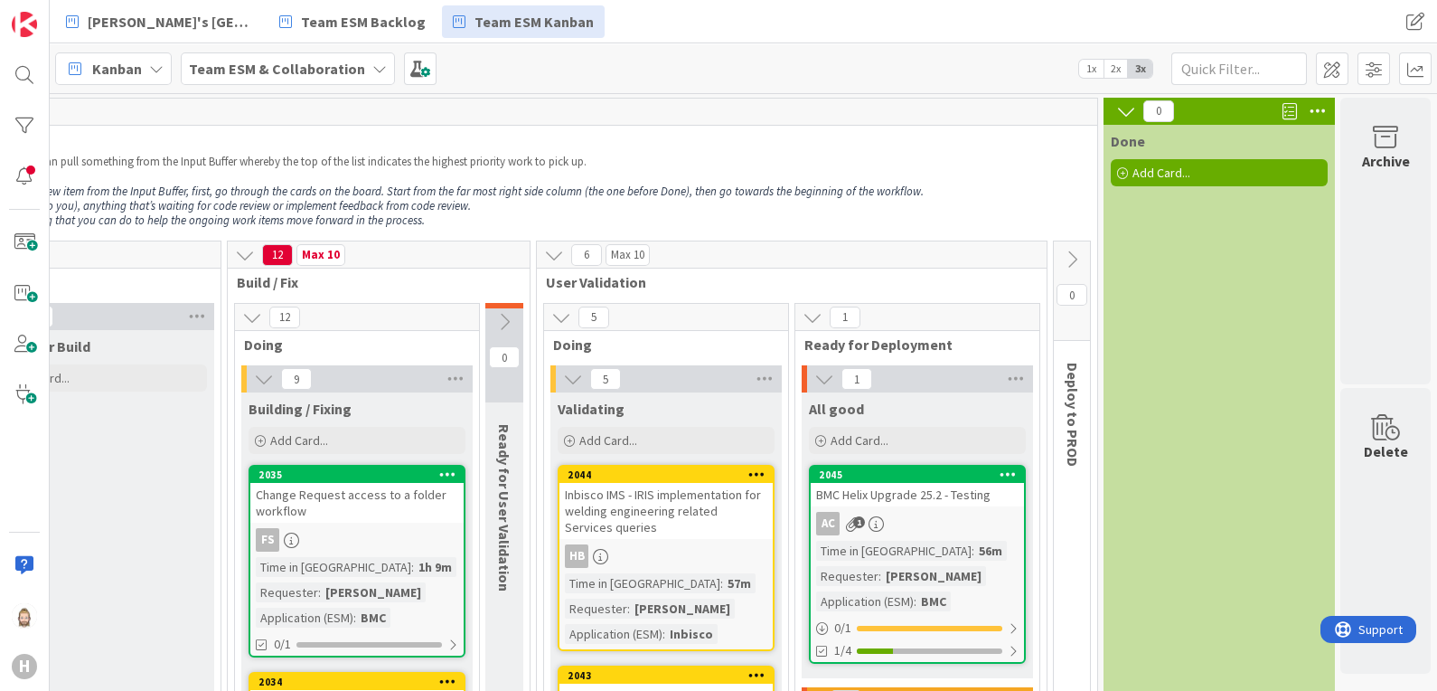
scroll to position [225, 826]
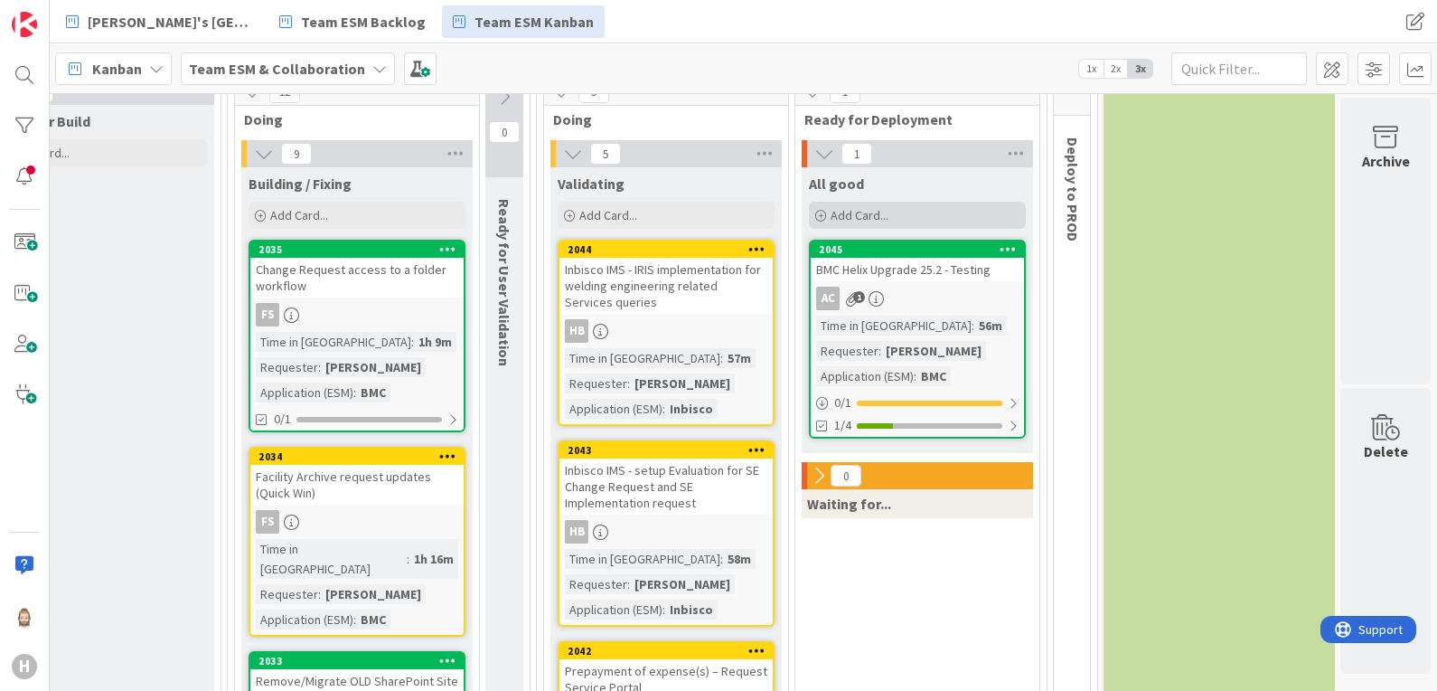
click at [847, 211] on span "Add Card..." at bounding box center [860, 215] width 58 height 16
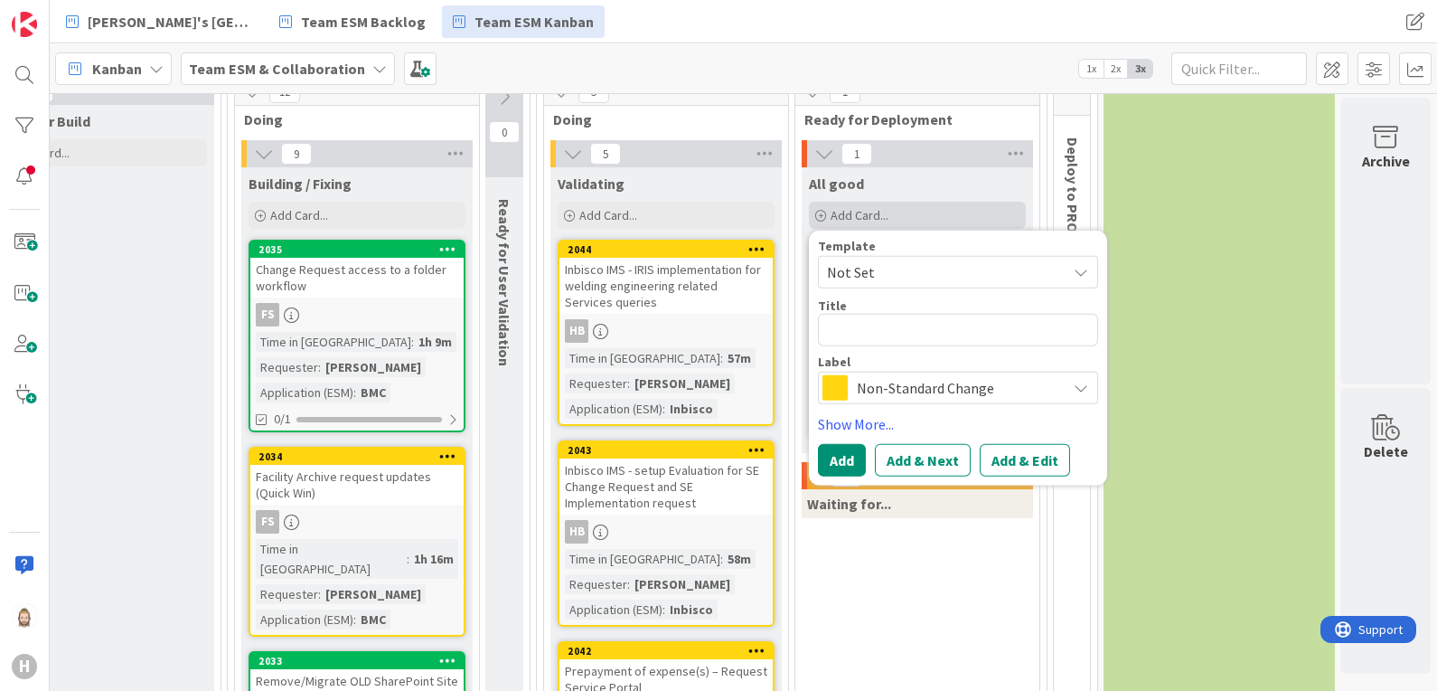
type textarea "x"
type textarea "Create HCN QC site"
click at [991, 458] on button "Add & Edit" at bounding box center [1025, 460] width 90 height 33
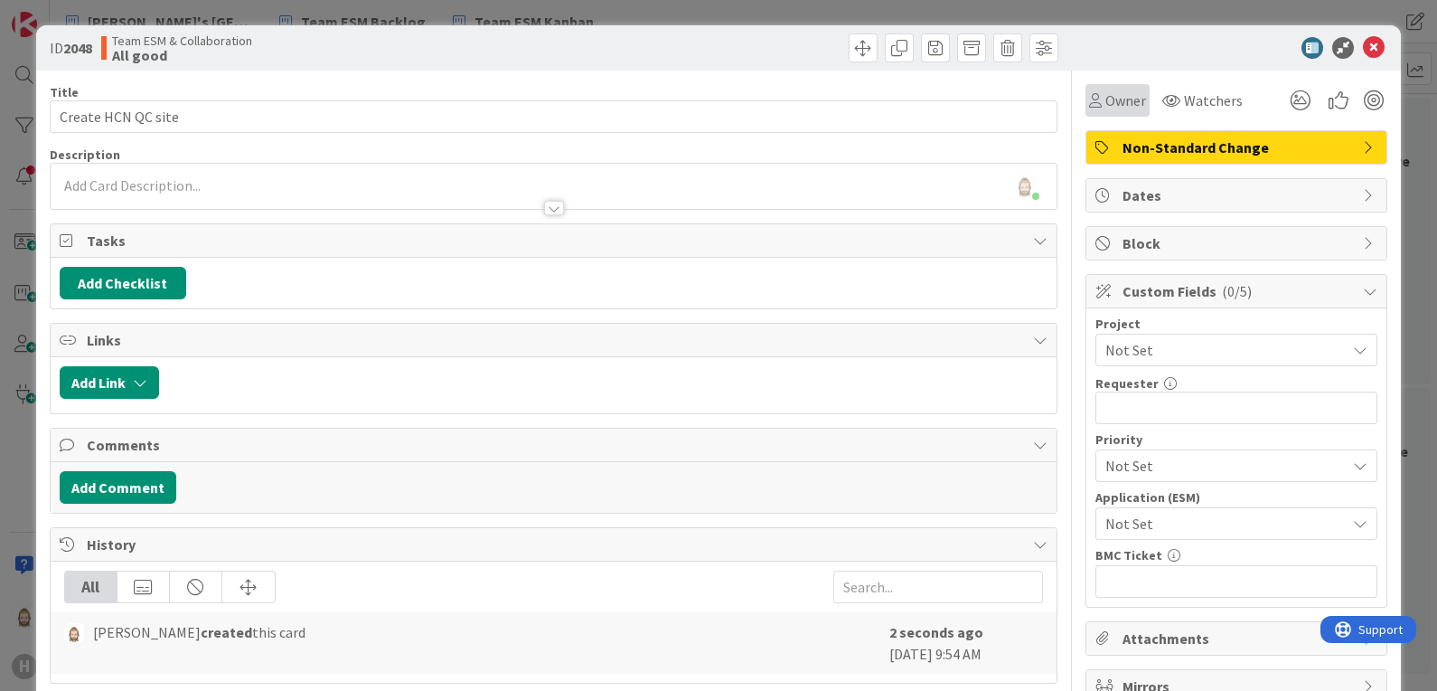
click at [1105, 102] on span "Owner" at bounding box center [1125, 100] width 41 height 22
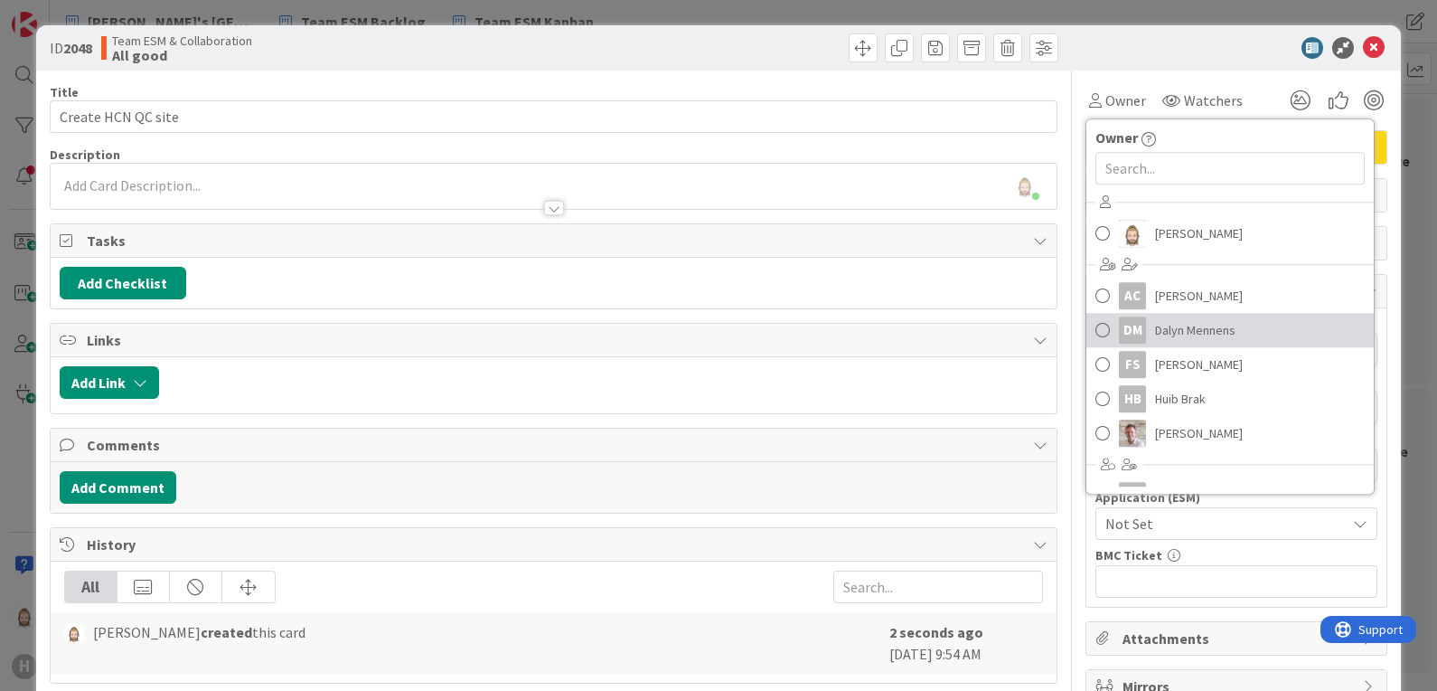
click at [1173, 321] on span "Dalyn Mennens" at bounding box center [1195, 329] width 80 height 27
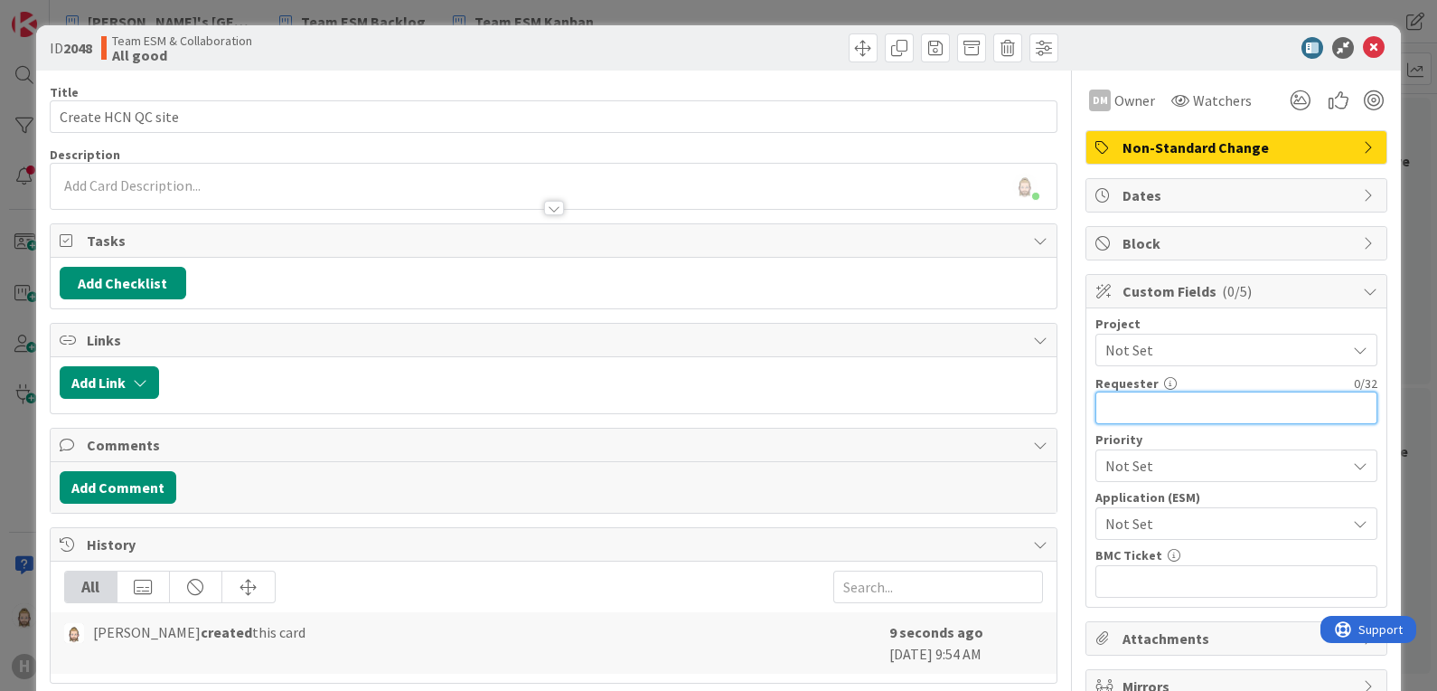
click at [1209, 407] on input "text" at bounding box center [1236, 407] width 282 height 33
type input "[PERSON_NAME]"
click at [1226, 511] on span "Not Set" at bounding box center [1220, 523] width 231 height 25
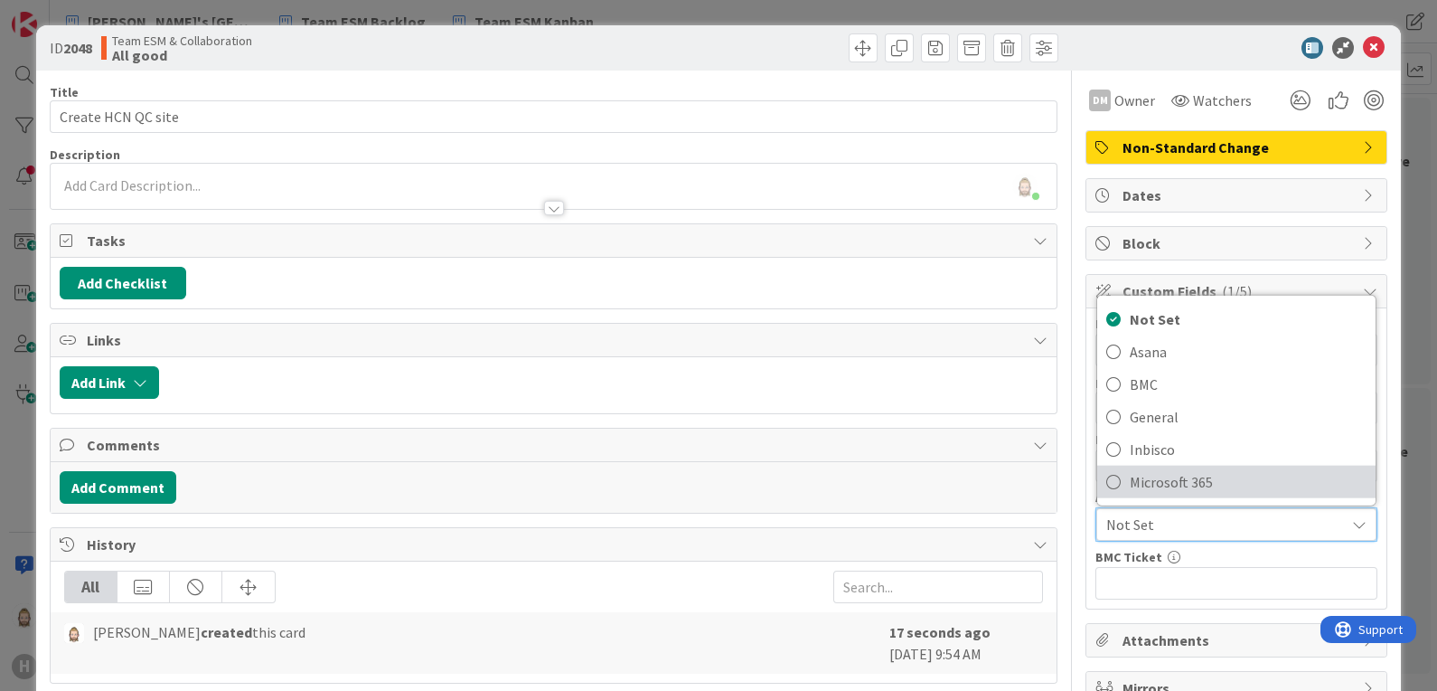
click at [1229, 481] on span "Microsoft 365" at bounding box center [1248, 481] width 237 height 27
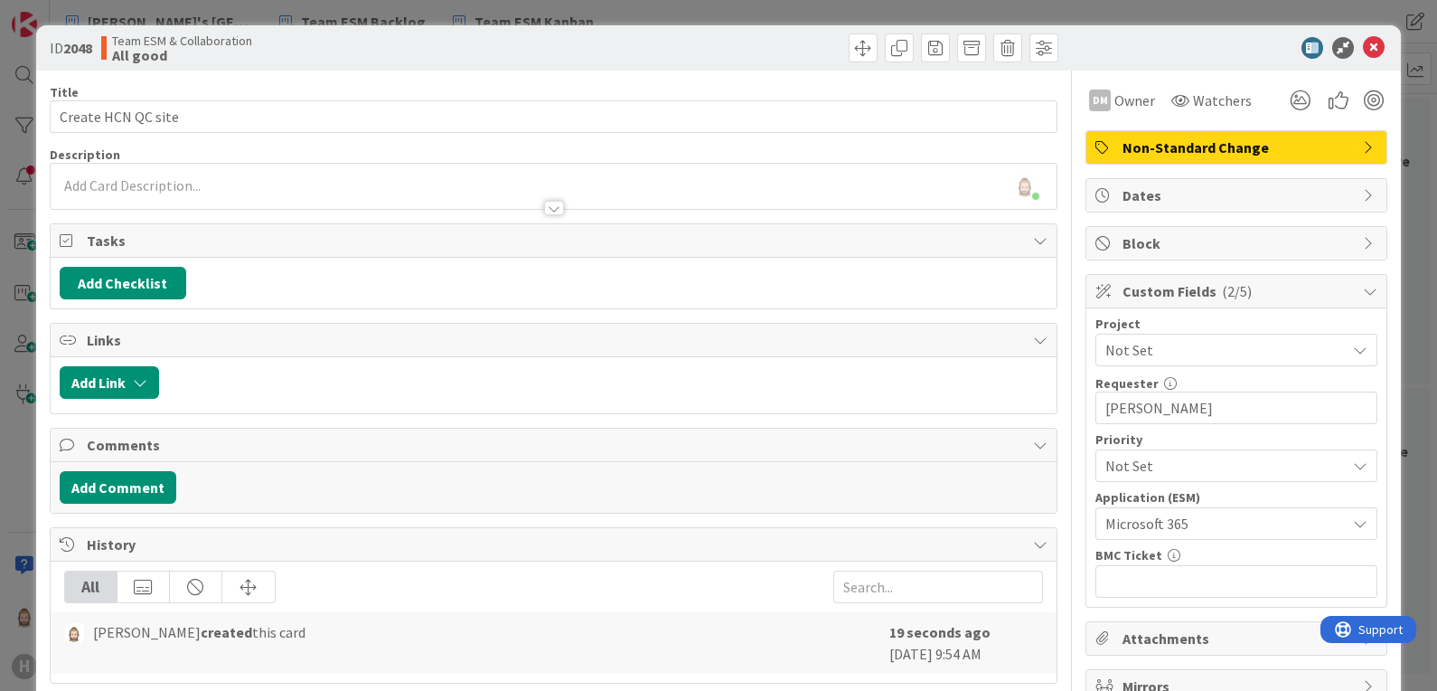
click at [379, 180] on div "Rob van Wees just joined" at bounding box center [554, 186] width 1007 height 45
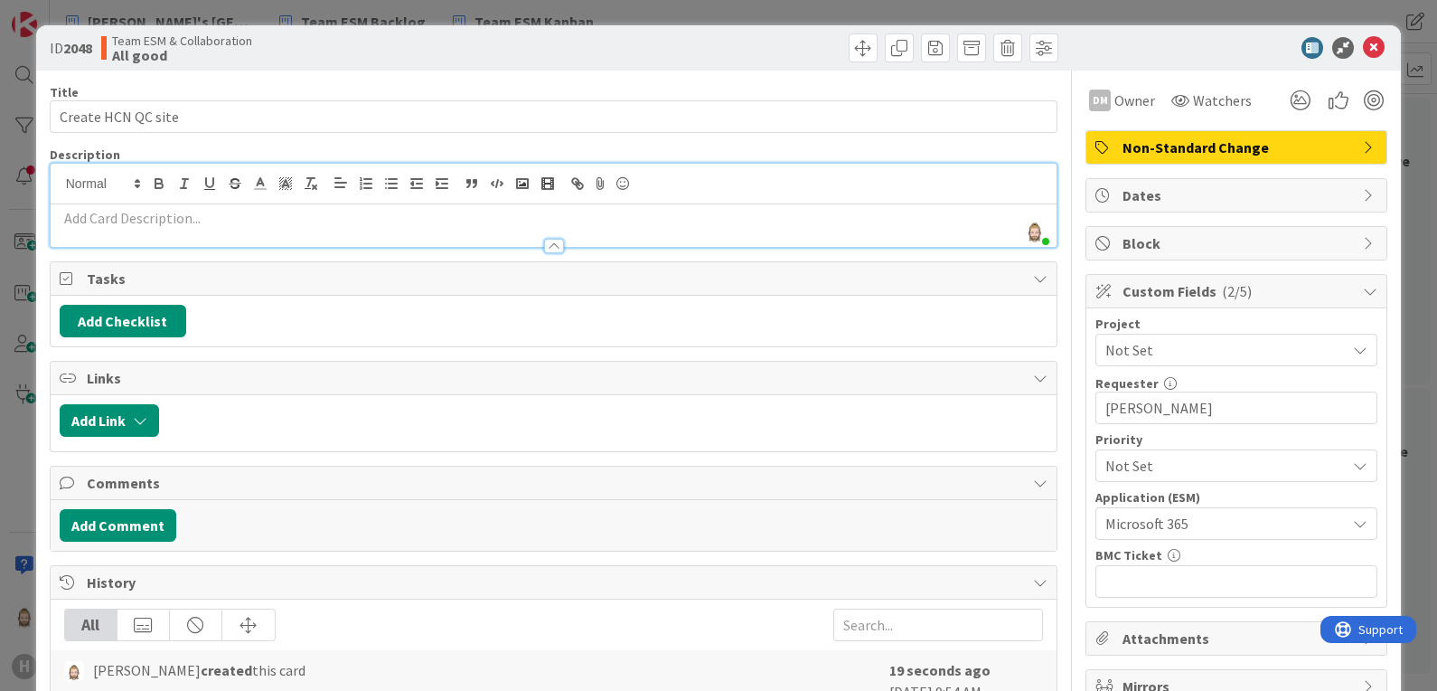
click at [383, 221] on p at bounding box center [554, 218] width 989 height 21
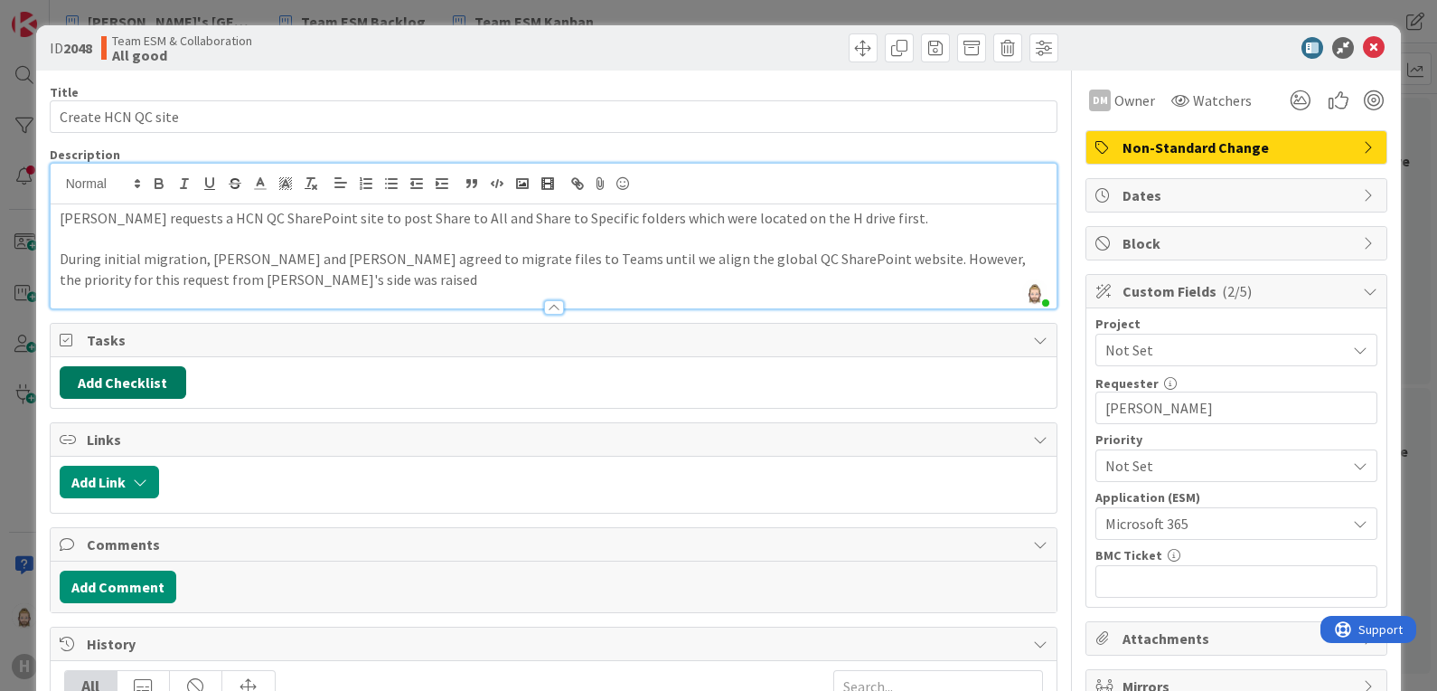
drag, startPoint x: 161, startPoint y: 378, endPoint x: 171, endPoint y: 381, distance: 10.3
click at [161, 378] on button "Add Checklist" at bounding box center [123, 382] width 127 height 33
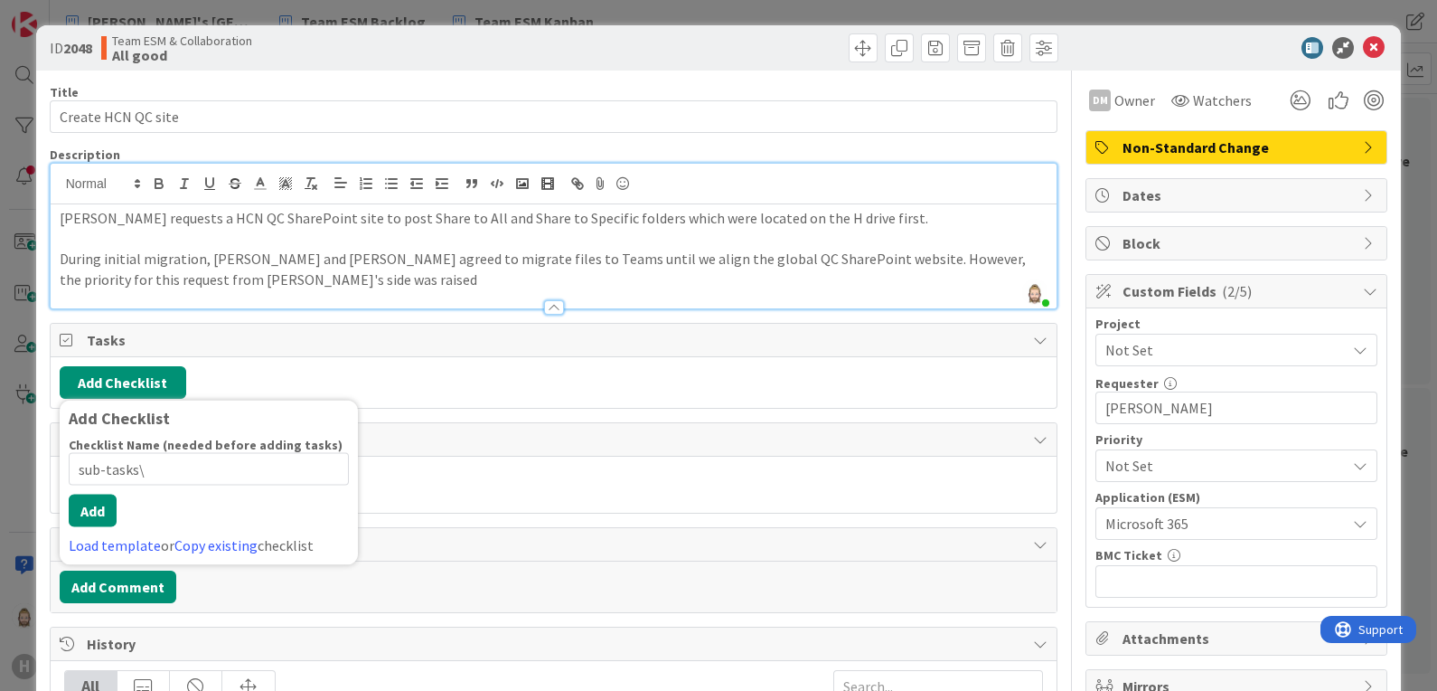
type input "sub-tasks"
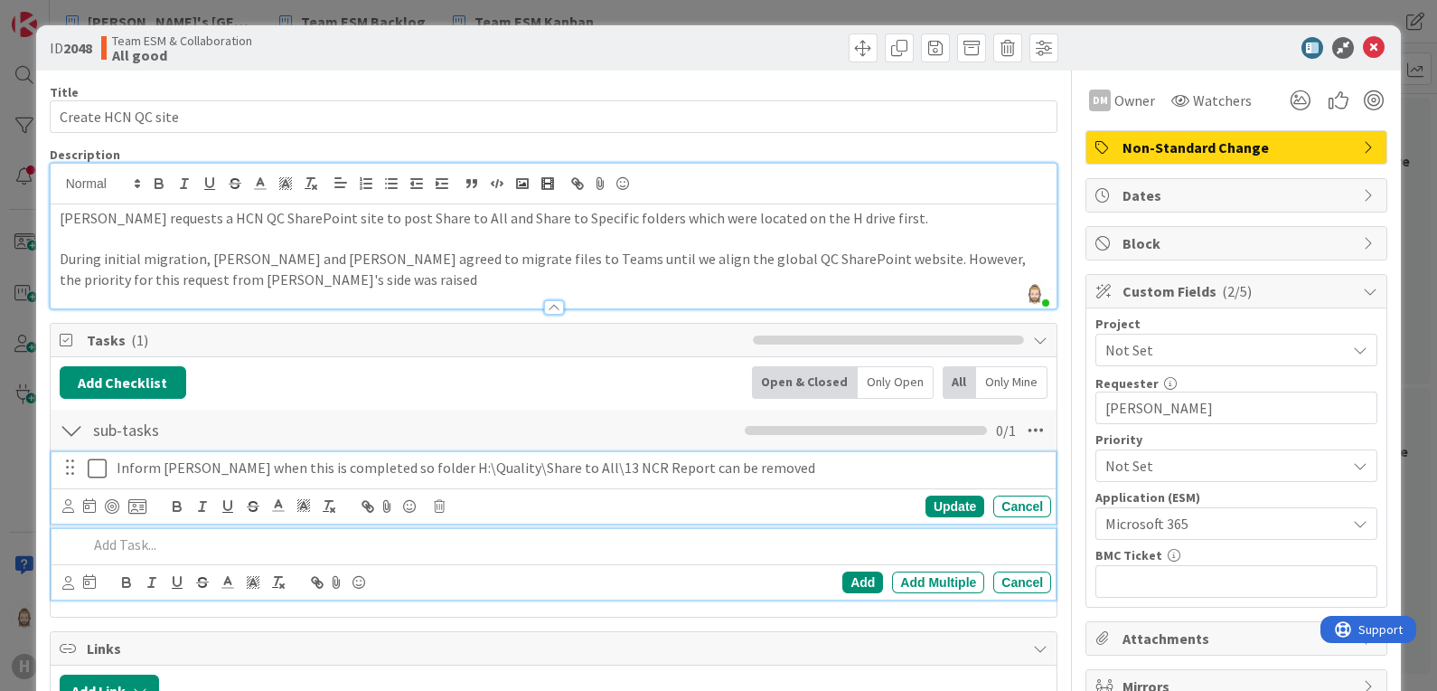
click at [249, 465] on p "Inform Robby when this is completed so folder H:\Quality\Share to All\13 NCR Re…" at bounding box center [580, 467] width 927 height 21
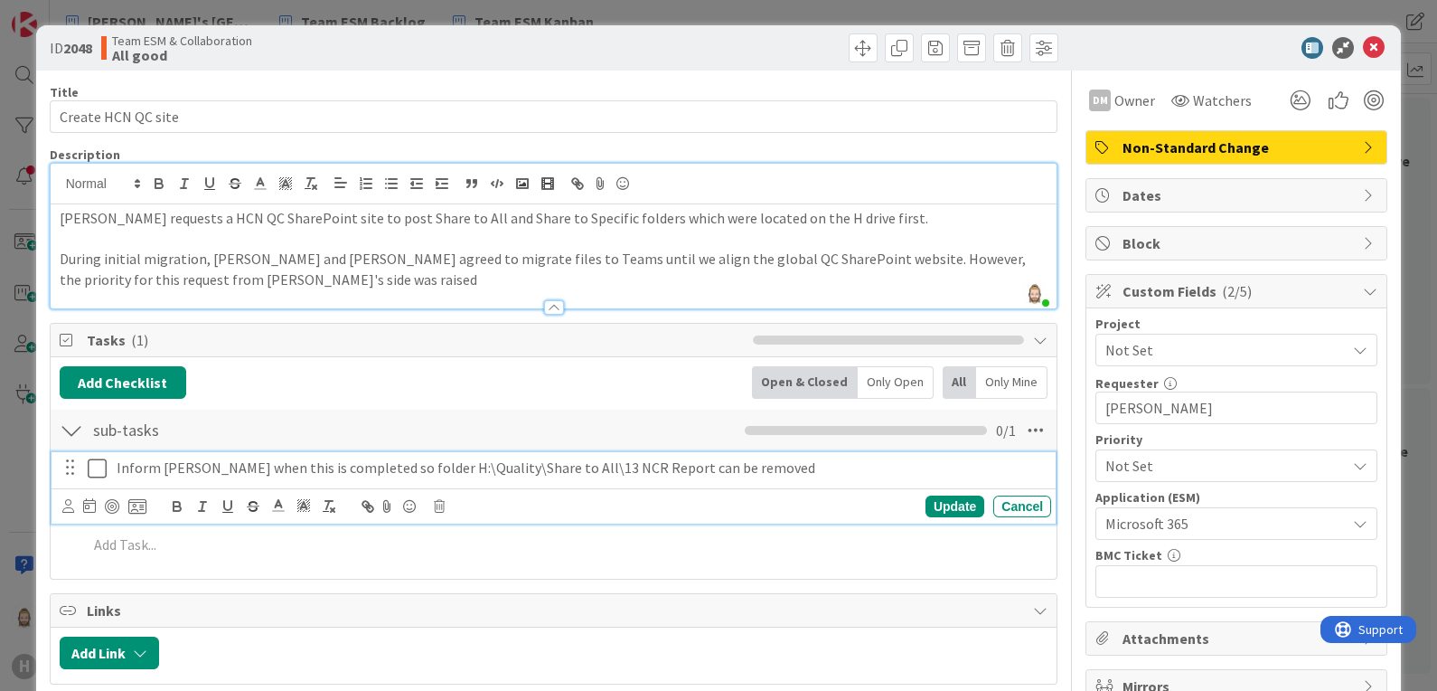
click at [803, 469] on p "Inform Robby when this is completed so folder H:\Quality\Share to All\13 NCR Re…" at bounding box center [580, 467] width 927 height 21
click at [928, 498] on div "Update" at bounding box center [954, 506] width 59 height 22
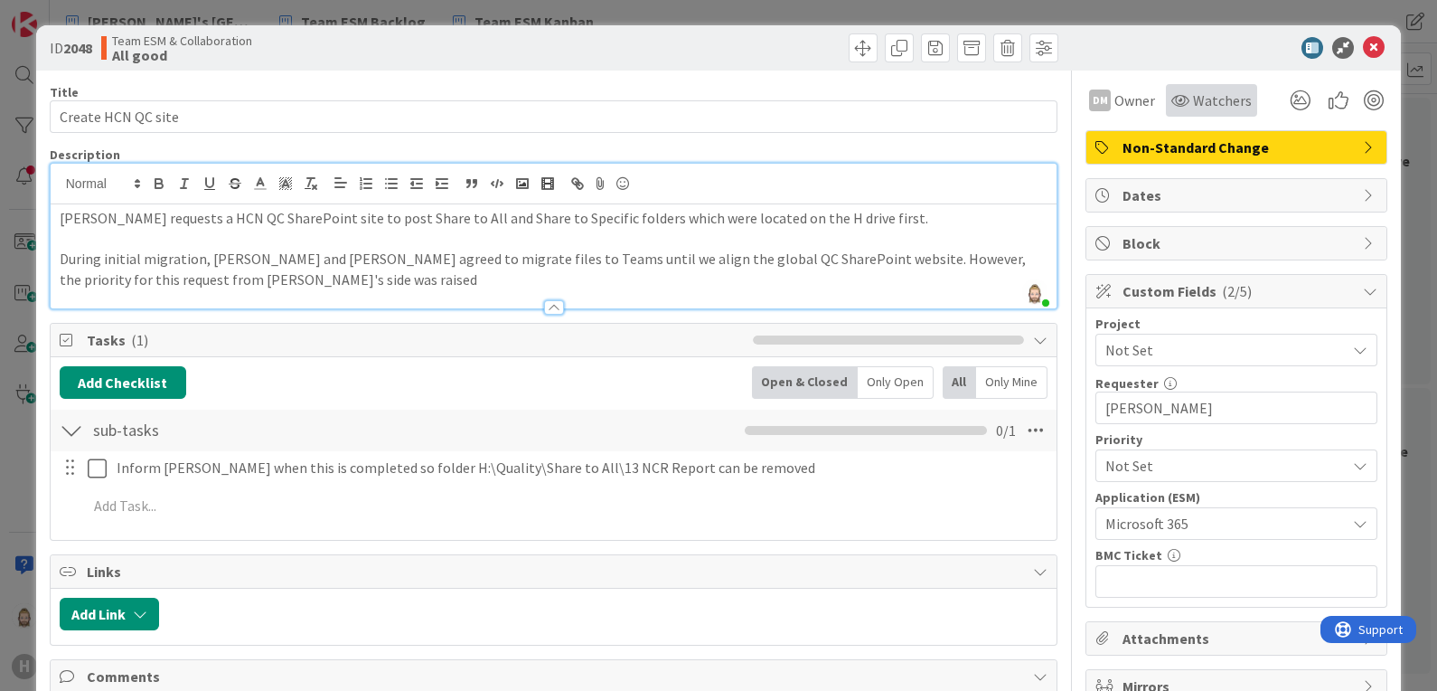
click at [1201, 94] on span "Watchers" at bounding box center [1222, 100] width 59 height 22
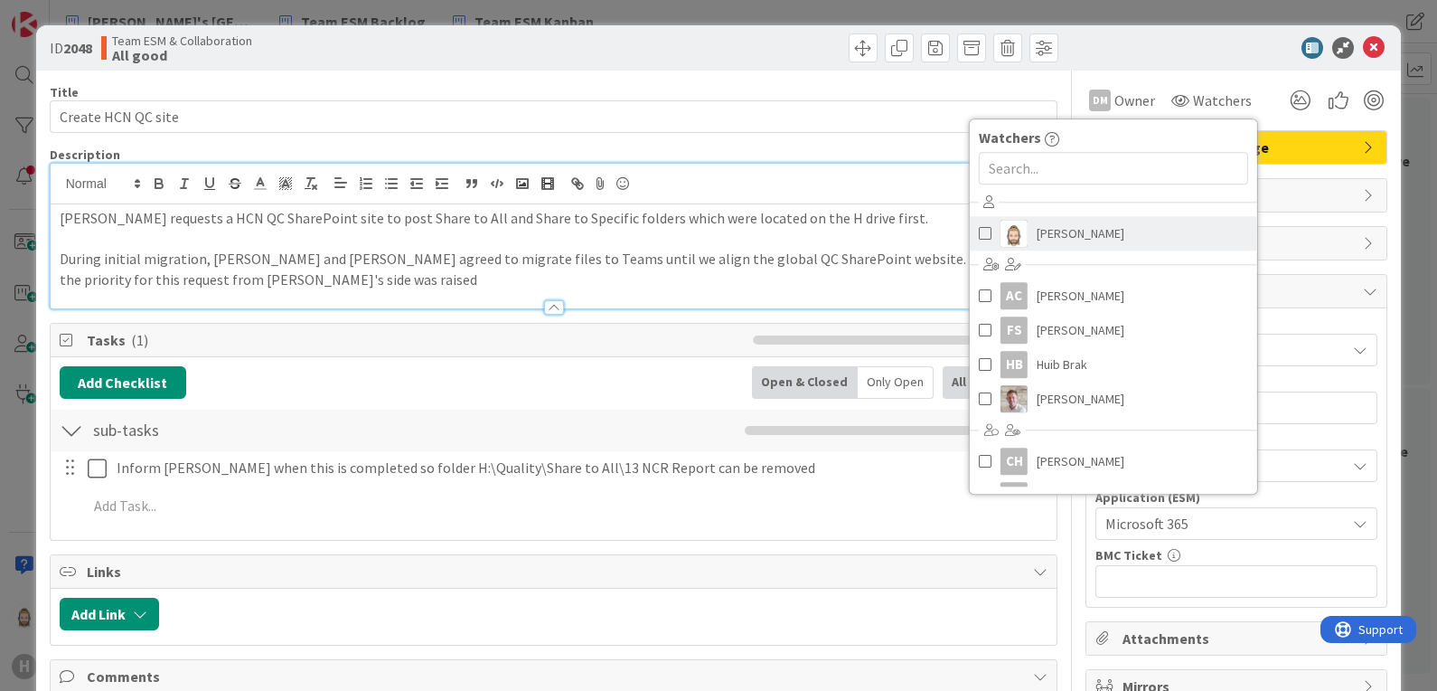
click at [1043, 225] on span "[PERSON_NAME]" at bounding box center [1081, 233] width 88 height 27
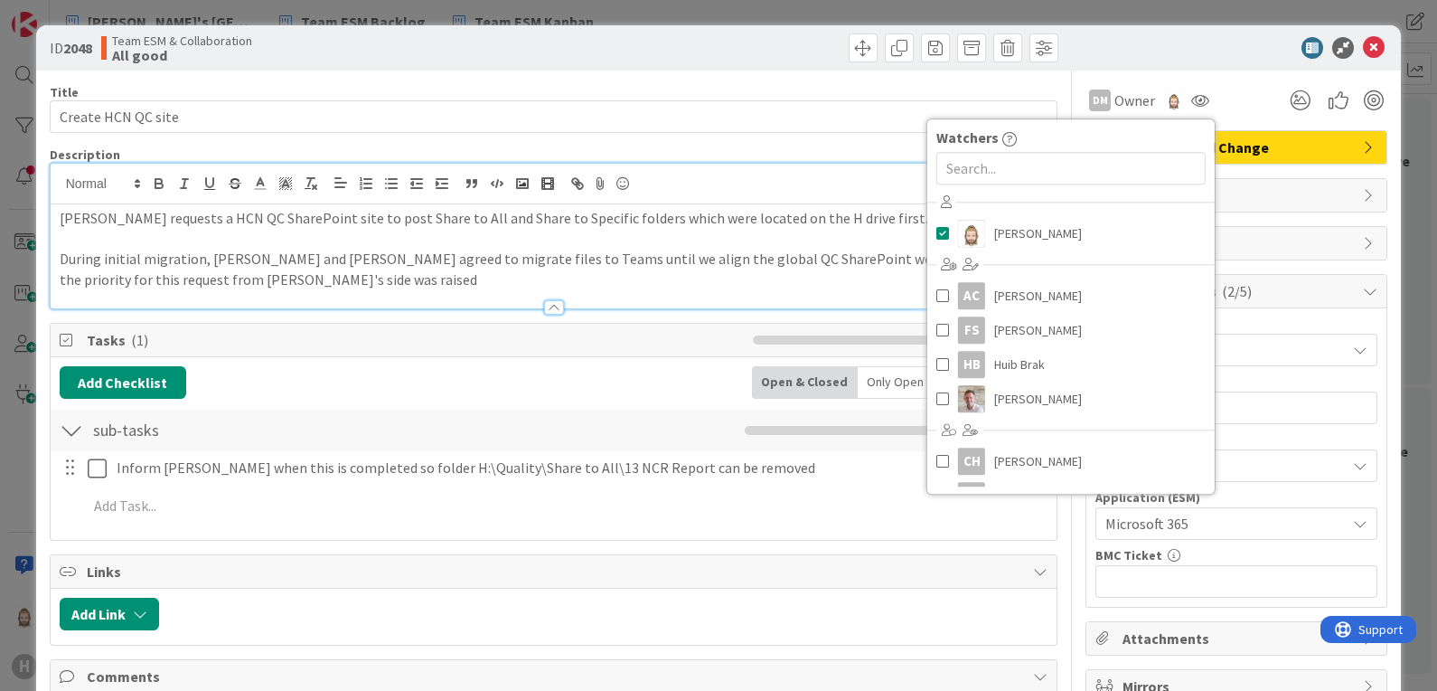
click at [1104, 41] on div at bounding box center [1227, 48] width 320 height 22
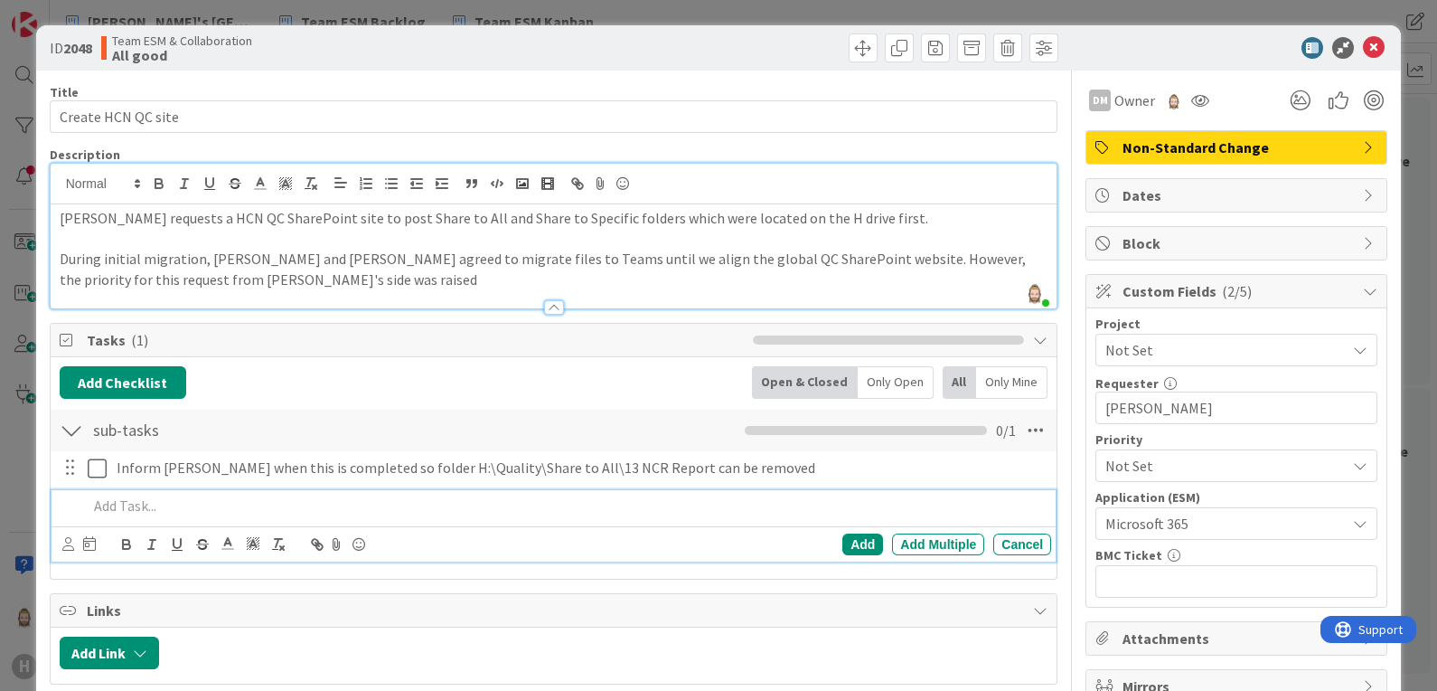
click at [256, 508] on p at bounding box center [566, 505] width 957 height 21
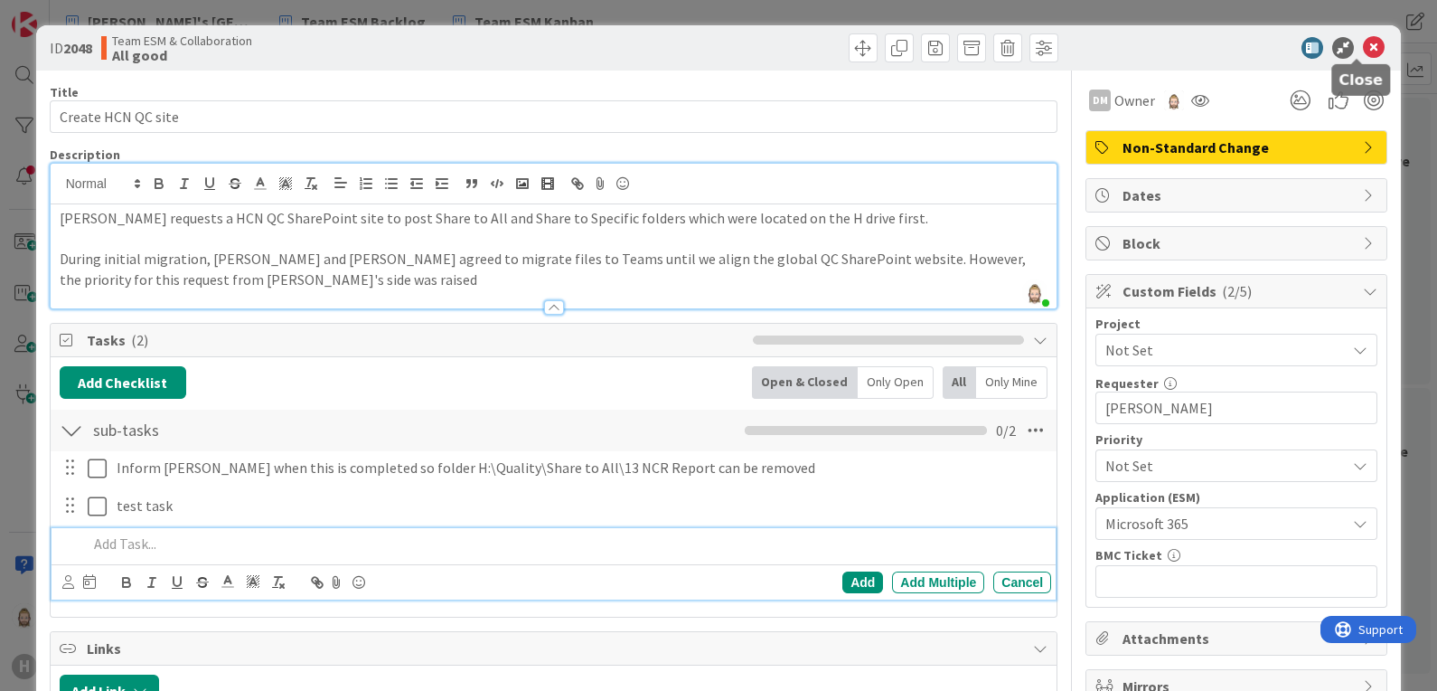
click at [1363, 51] on icon at bounding box center [1374, 48] width 22 height 22
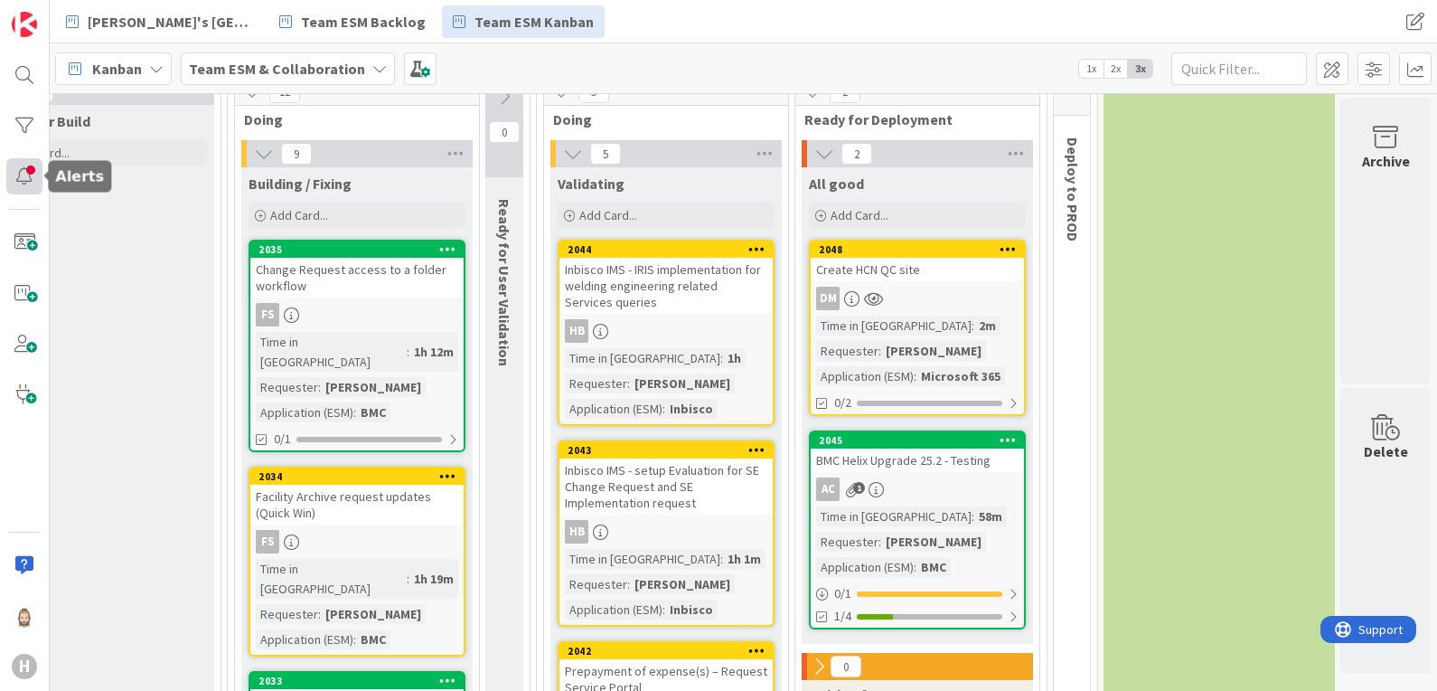
click at [27, 167] on div at bounding box center [24, 176] width 36 height 36
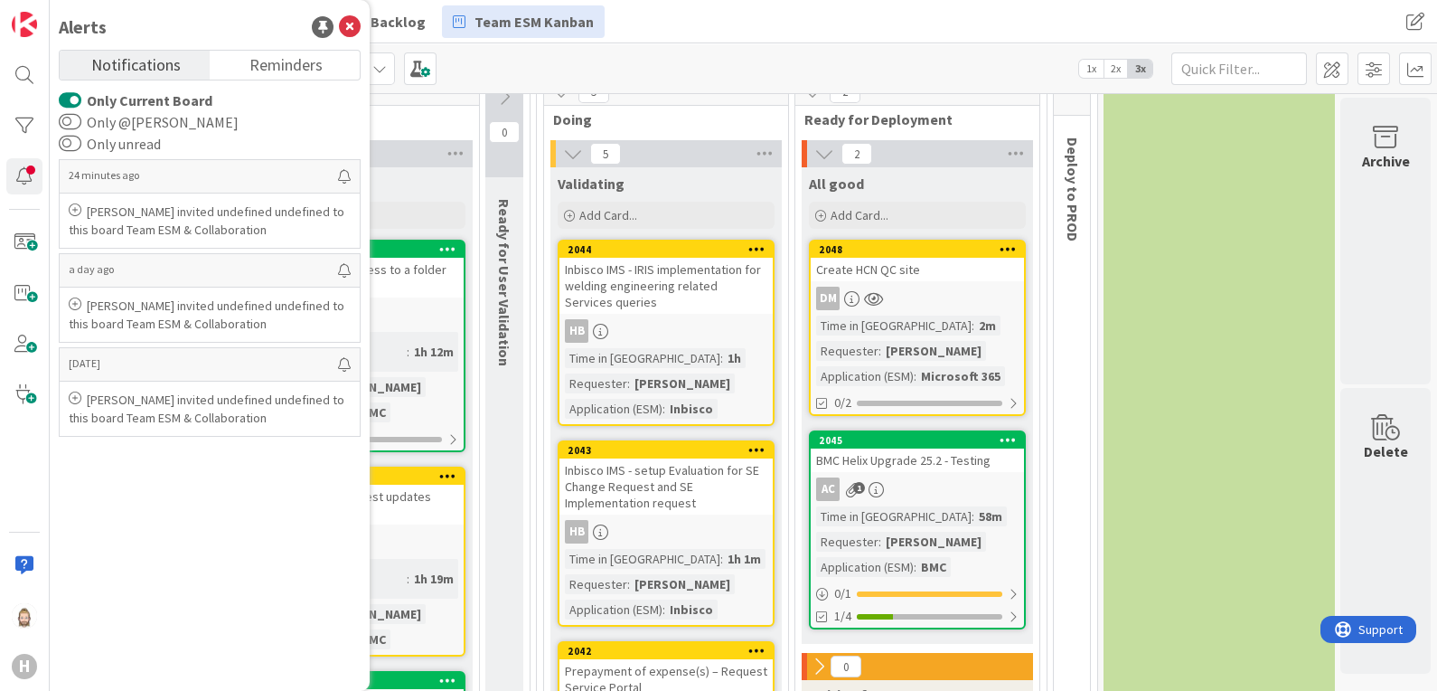
click at [174, 65] on span "Notifications" at bounding box center [135, 63] width 89 height 25
click at [927, 287] on div "DM" at bounding box center [917, 298] width 213 height 23
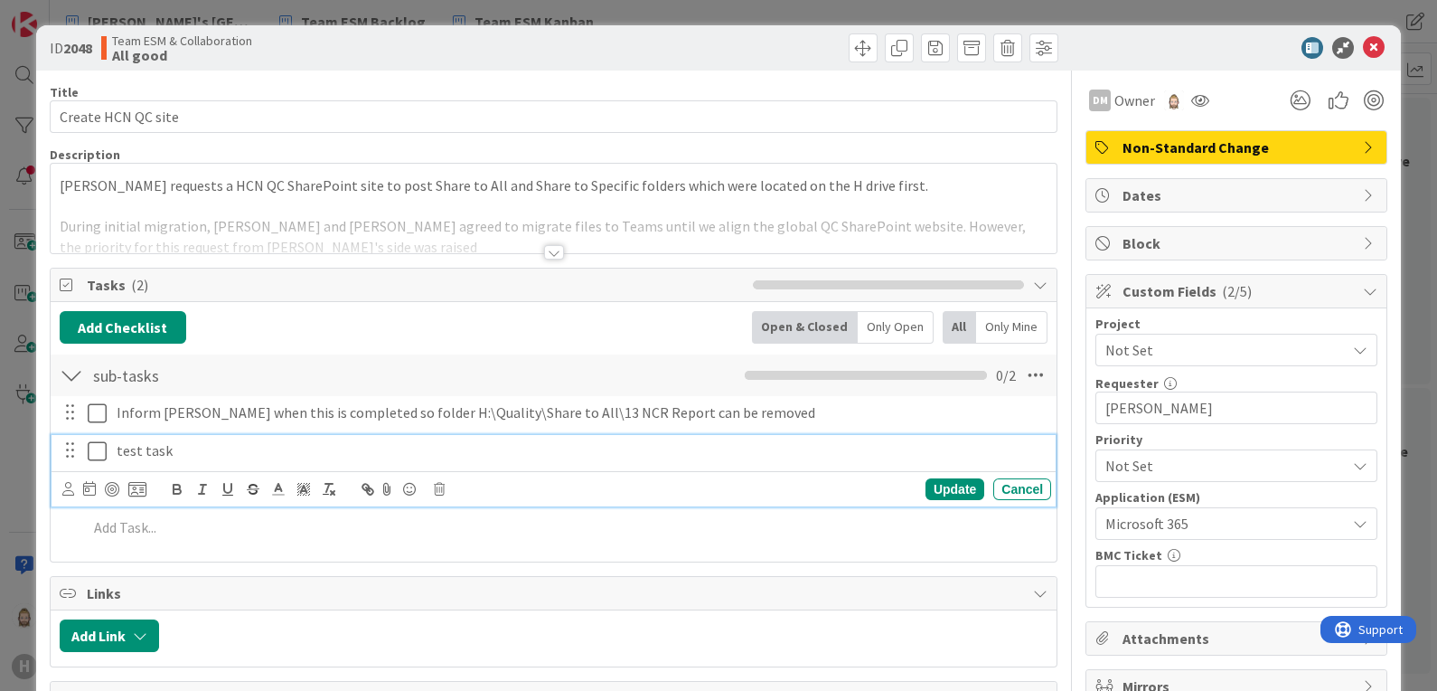
click at [99, 449] on icon at bounding box center [97, 451] width 19 height 22
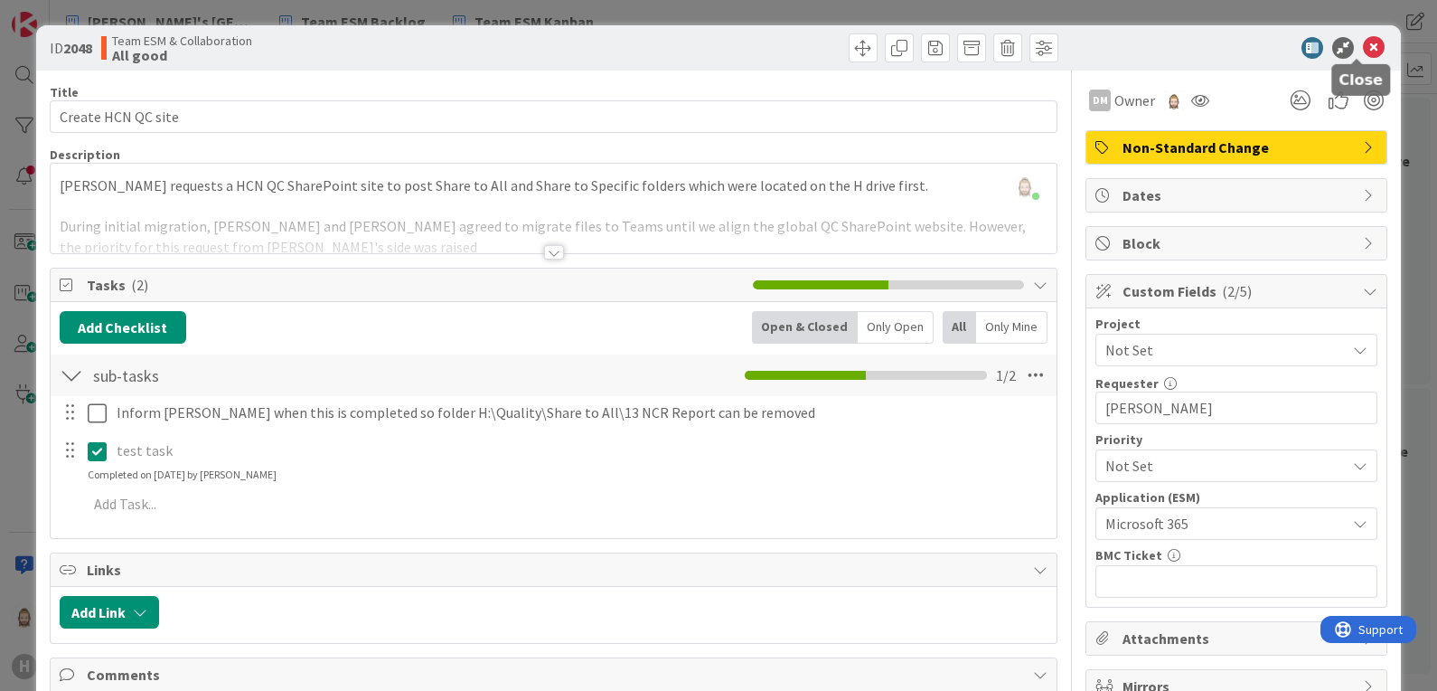
click at [1363, 45] on icon at bounding box center [1374, 48] width 22 height 22
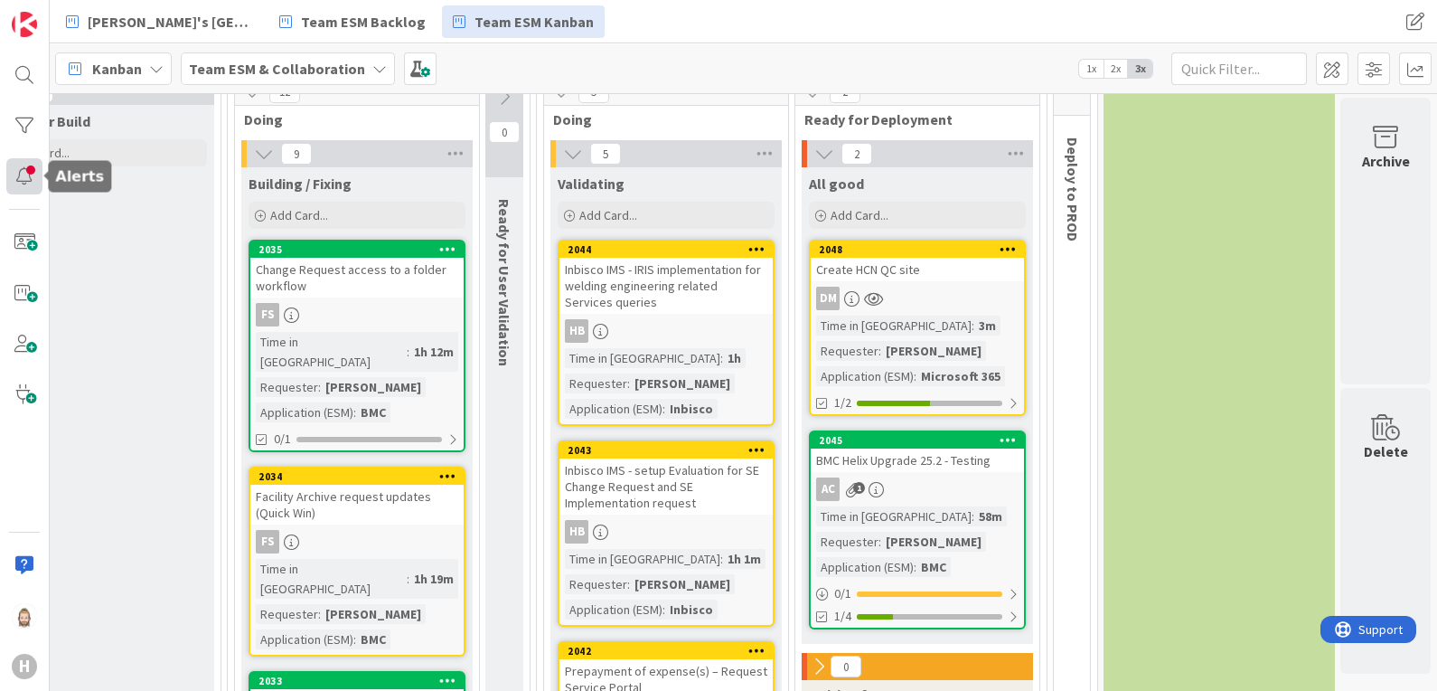
click at [27, 166] on div at bounding box center [24, 176] width 36 height 36
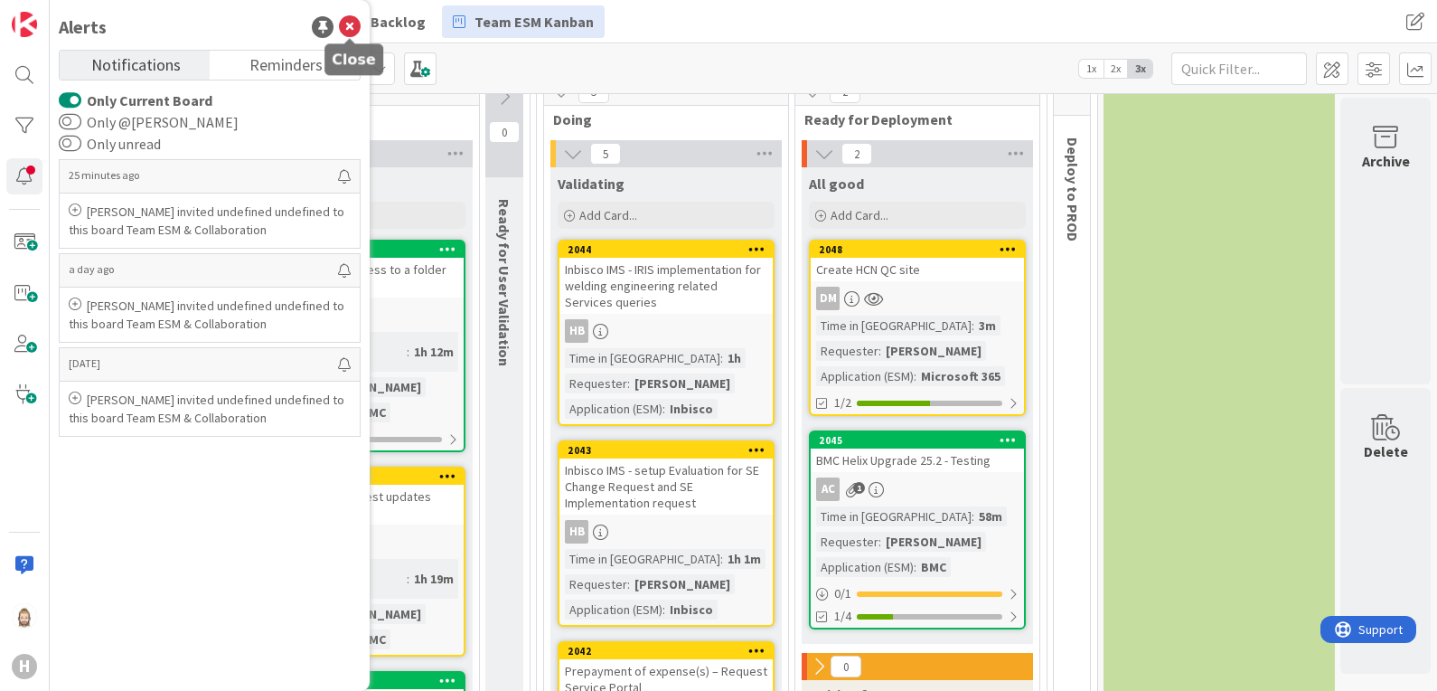
click at [351, 23] on icon at bounding box center [350, 27] width 22 height 22
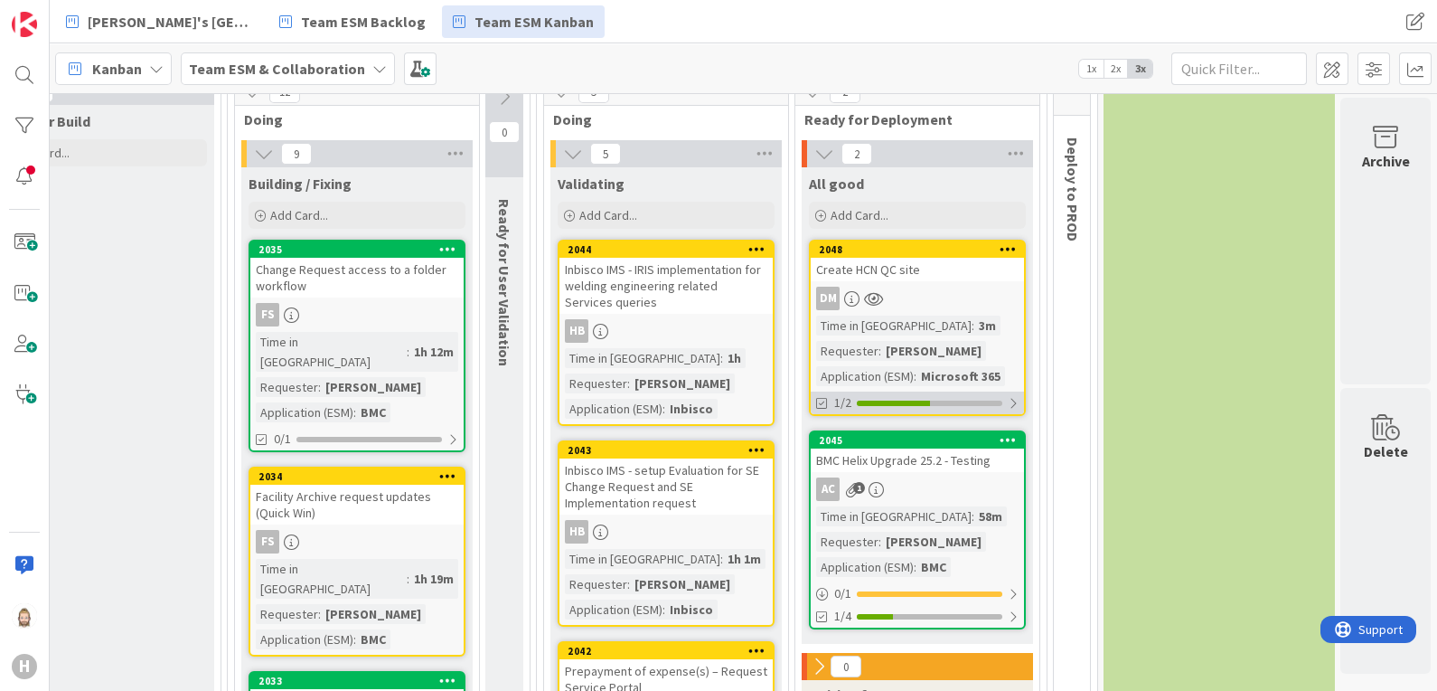
click at [933, 394] on div "1/2" at bounding box center [917, 402] width 213 height 23
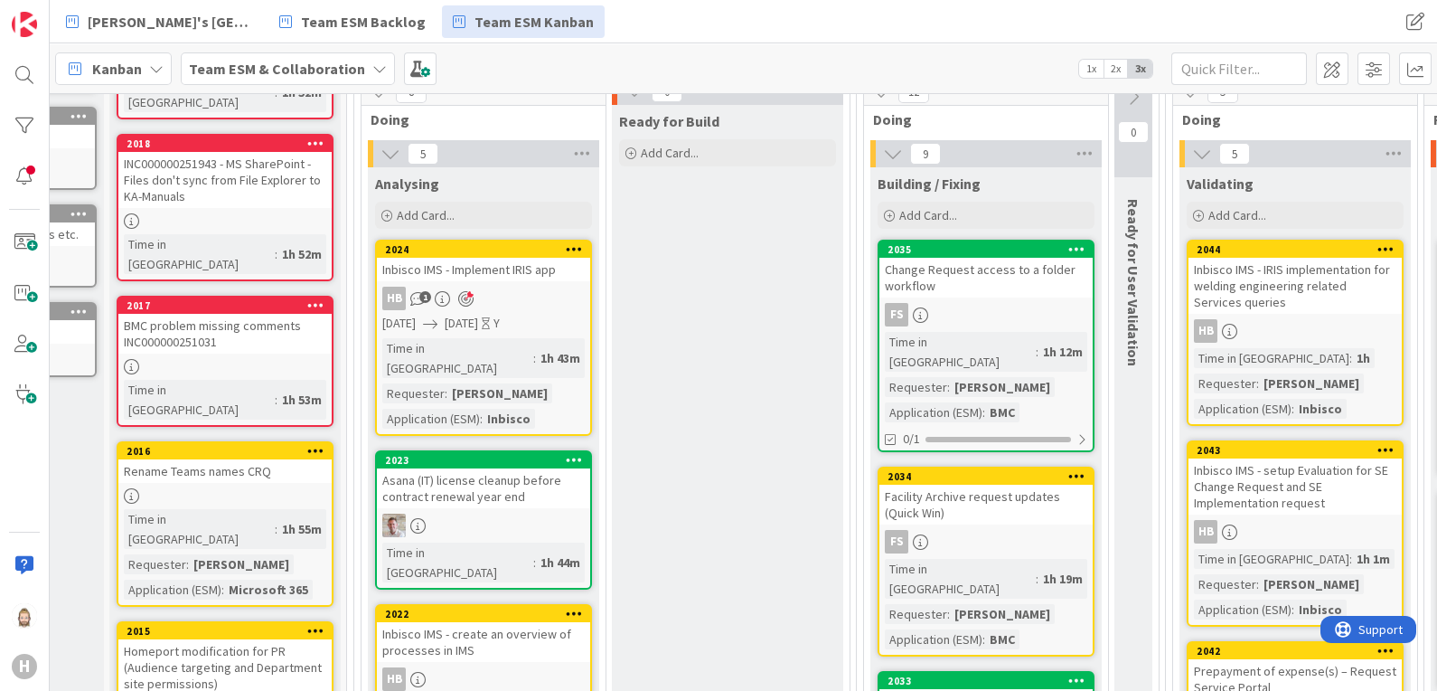
scroll to position [225, 0]
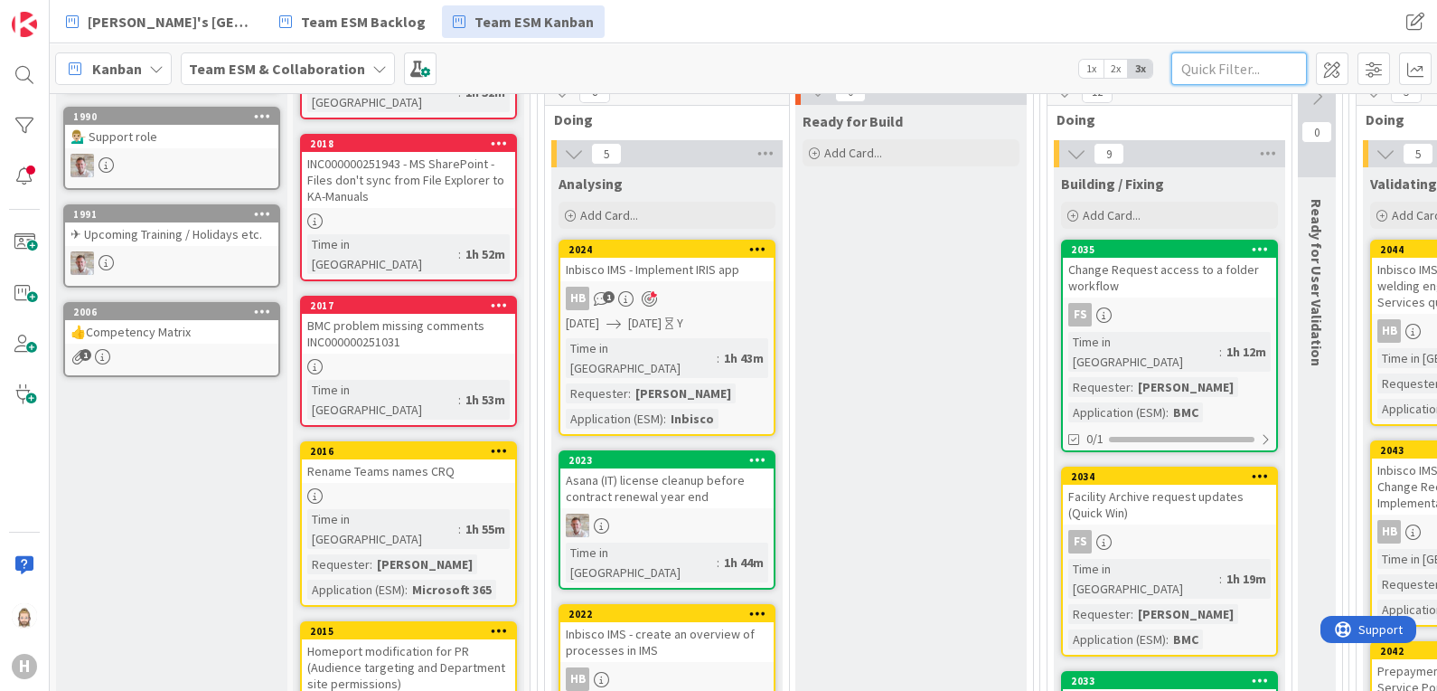
click at [1245, 71] on input "text" at bounding box center [1239, 68] width 136 height 33
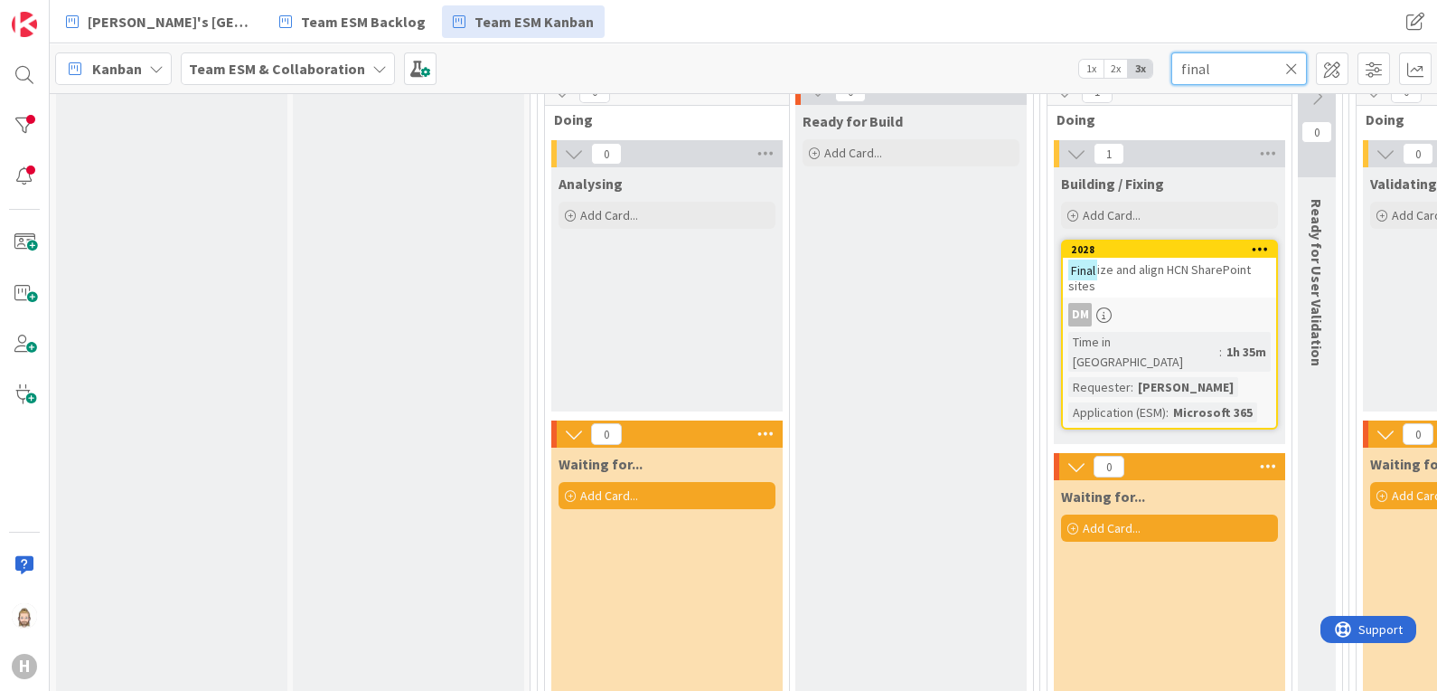
type input "final"
click at [1202, 276] on div "Final ize and align HCN SharePoint sites" at bounding box center [1169, 278] width 213 height 40
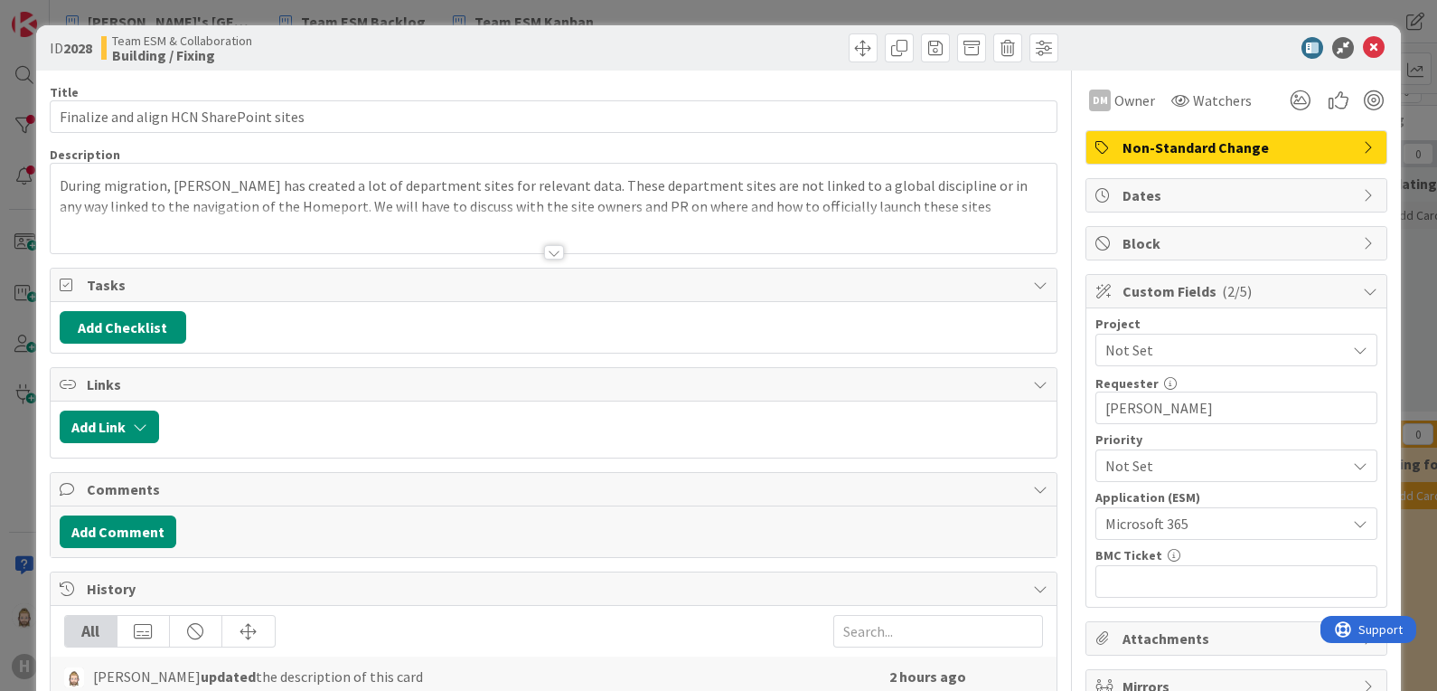
click at [1185, 289] on span "Custom Fields ( 2/5 )" at bounding box center [1238, 291] width 231 height 22
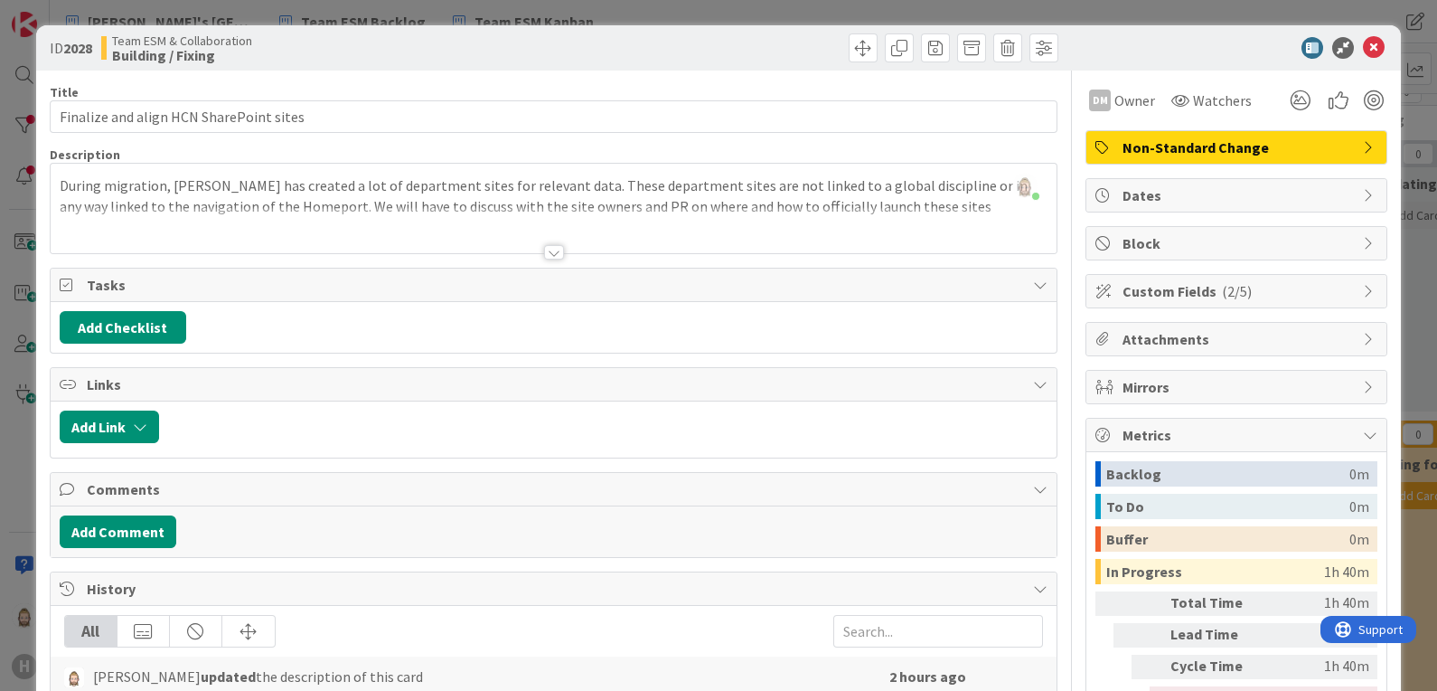
click at [1188, 427] on span "Metrics" at bounding box center [1238, 435] width 231 height 22
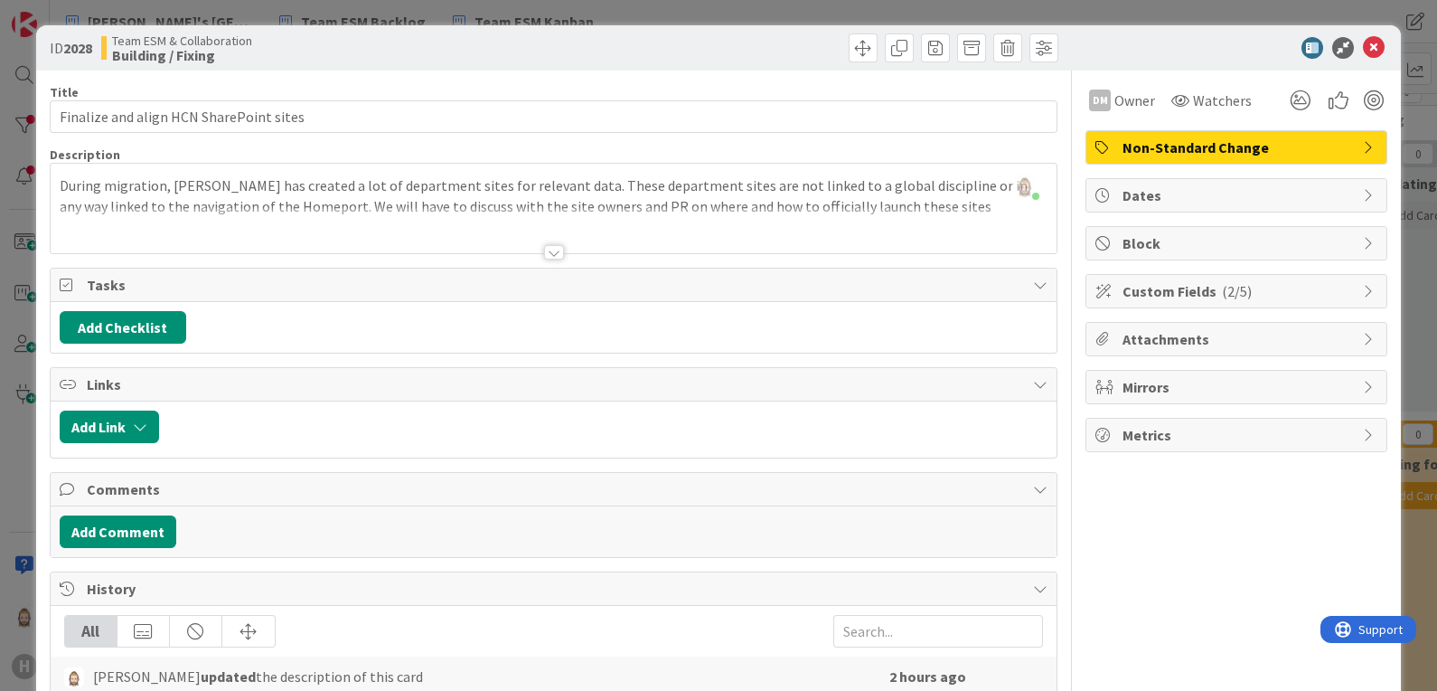
click at [1134, 334] on span "Attachments" at bounding box center [1238, 339] width 231 height 22
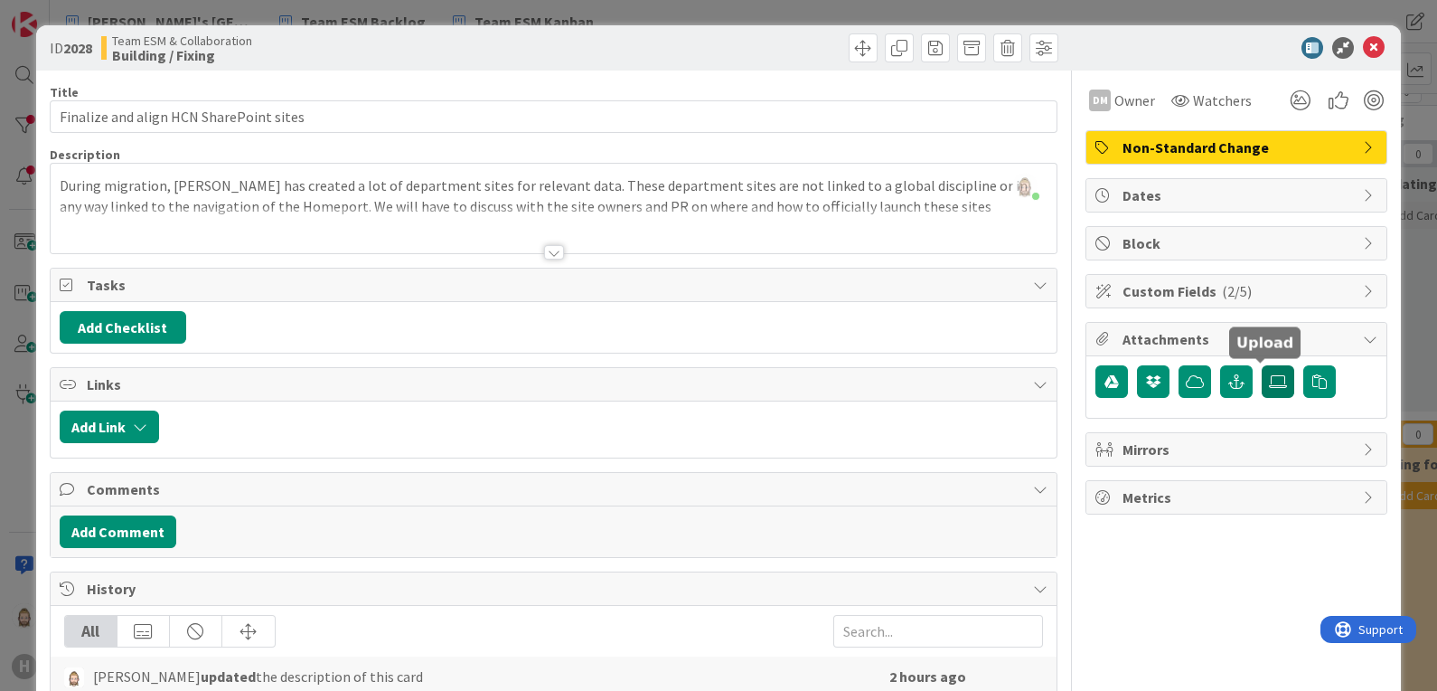
click at [1269, 376] on icon at bounding box center [1278, 381] width 18 height 14
click at [1262, 365] on input "file" at bounding box center [1262, 365] width 0 height 0
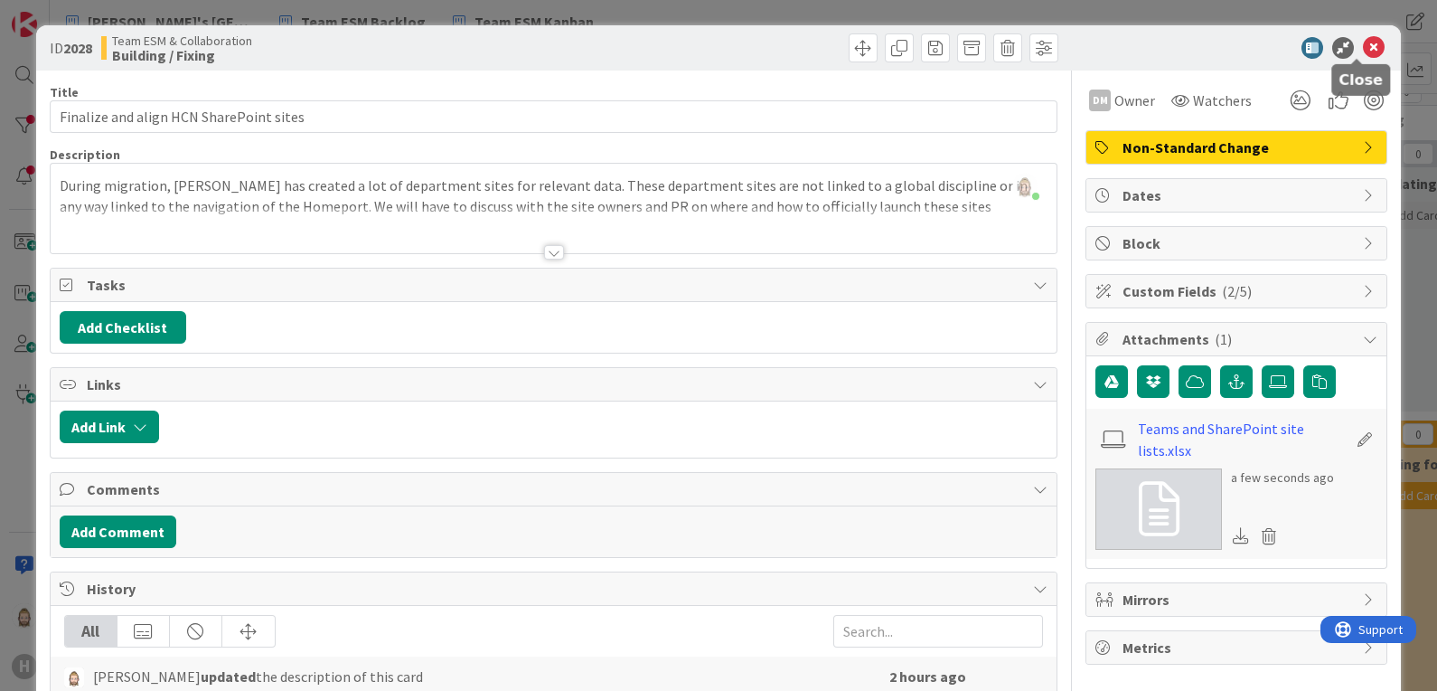
click at [1363, 50] on icon at bounding box center [1374, 48] width 22 height 22
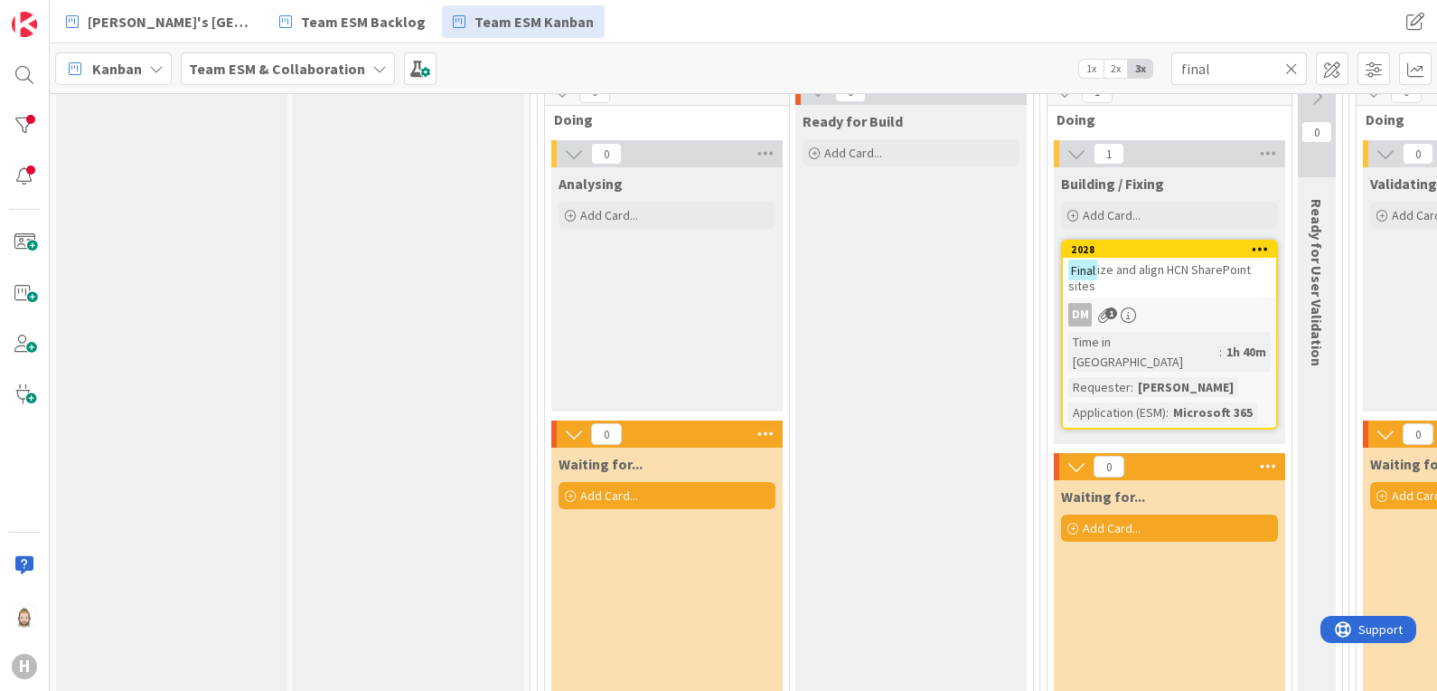
click at [1108, 315] on span "1" at bounding box center [1111, 313] width 12 height 12
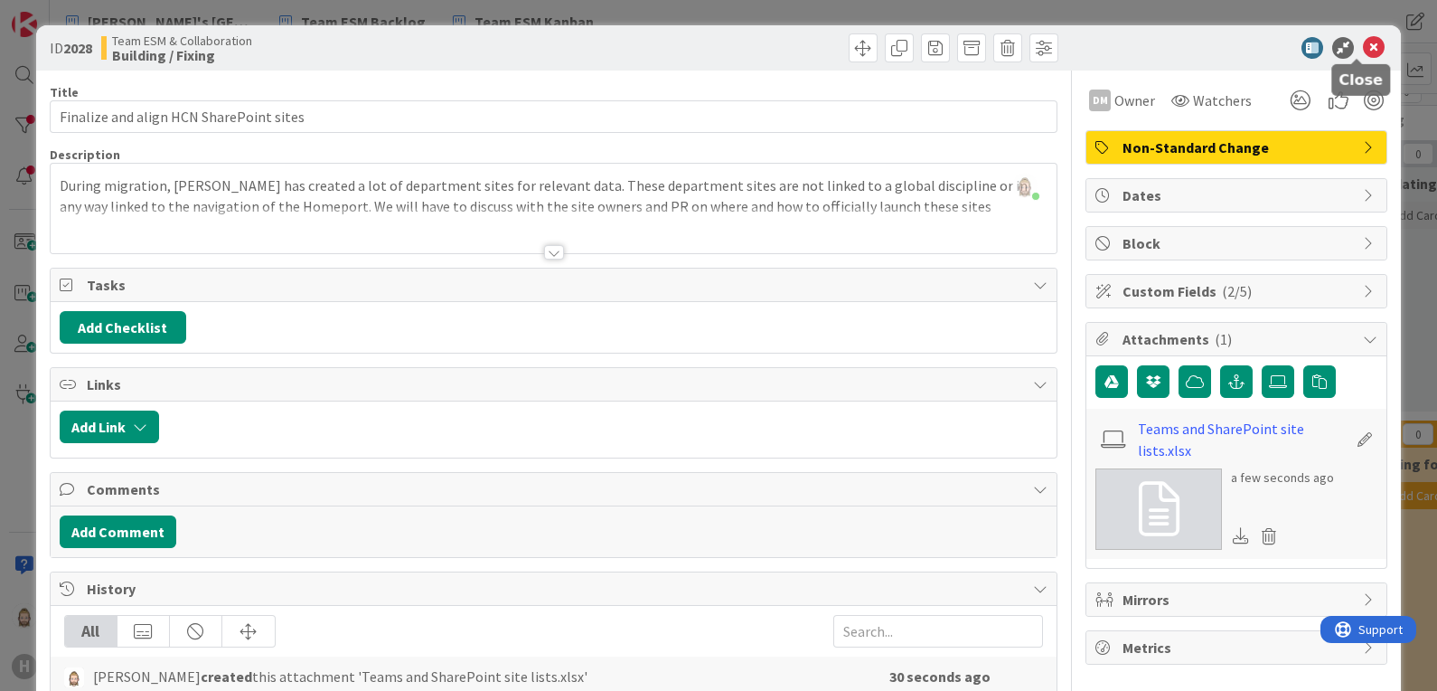
click at [1363, 50] on icon at bounding box center [1374, 48] width 22 height 22
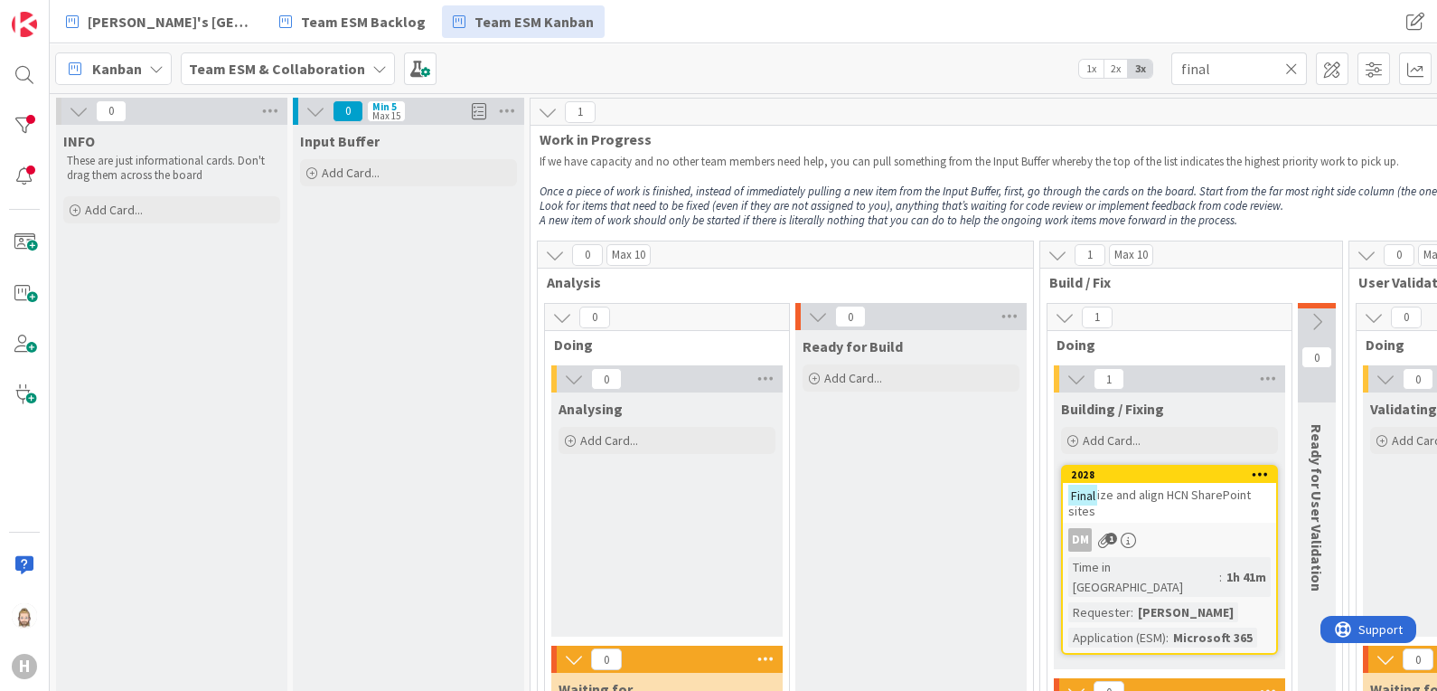
click at [920, 74] on div "Kanban Team ESM & Collaboration 1x 2x 3x final" at bounding box center [743, 68] width 1387 height 50
click at [74, 108] on icon at bounding box center [79, 111] width 20 height 20
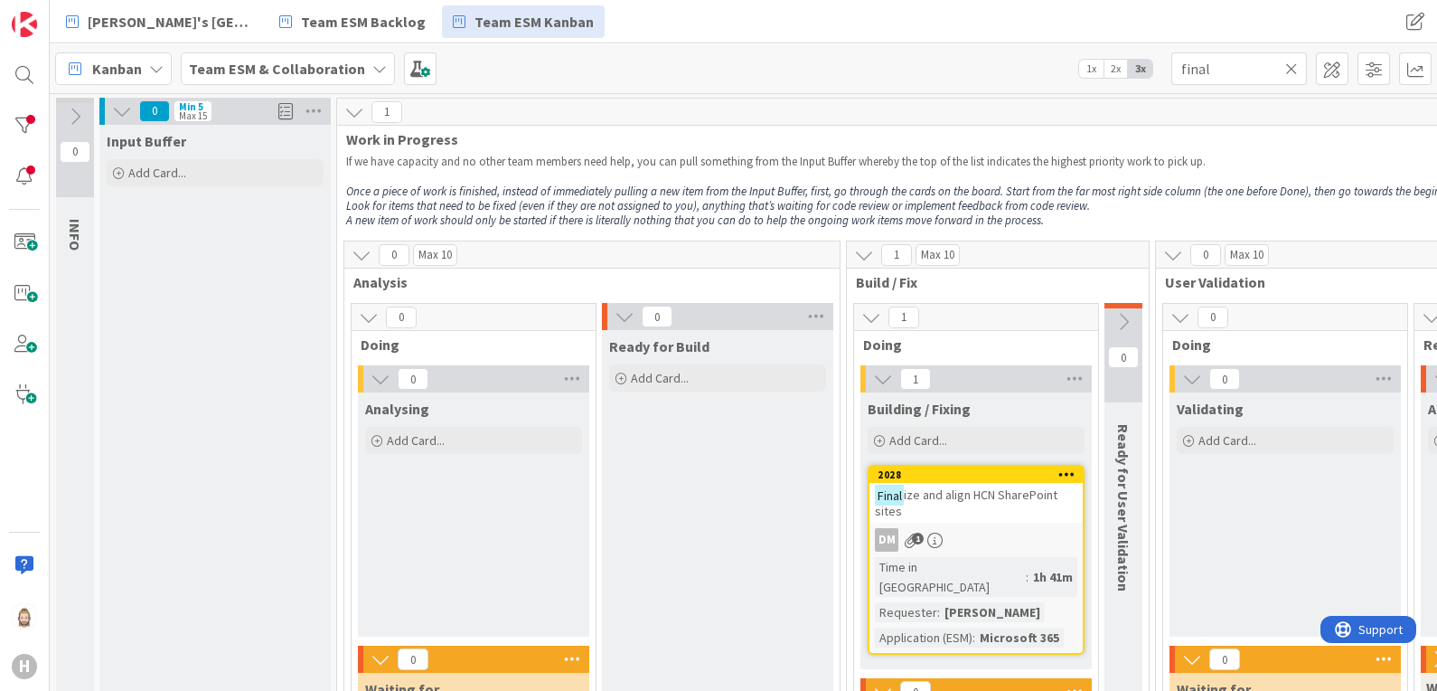
click at [487, 190] on em "Once a piece of work is finished, instead of immediately pulling a new item fro…" at bounding box center [944, 190] width 1197 height 15
click at [1293, 70] on icon at bounding box center [1291, 69] width 13 height 16
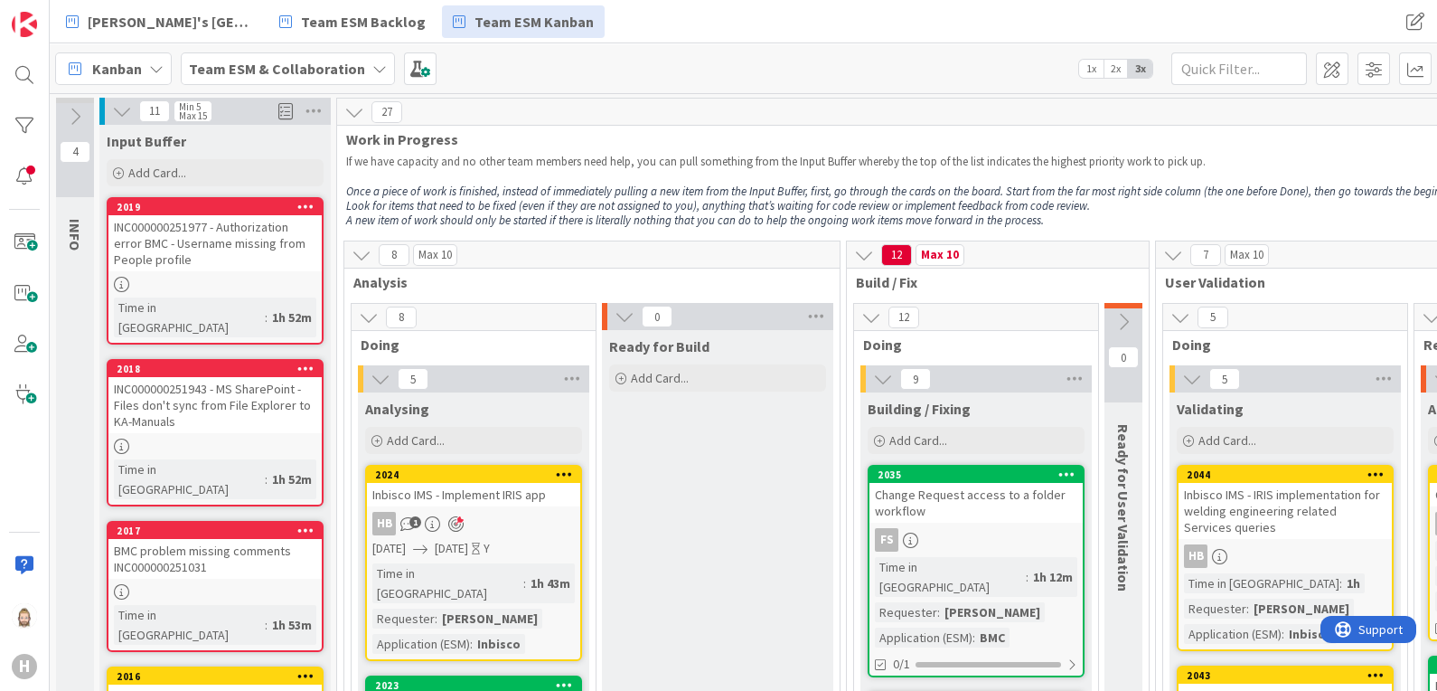
click at [1117, 66] on span "2x" at bounding box center [1116, 69] width 24 height 18
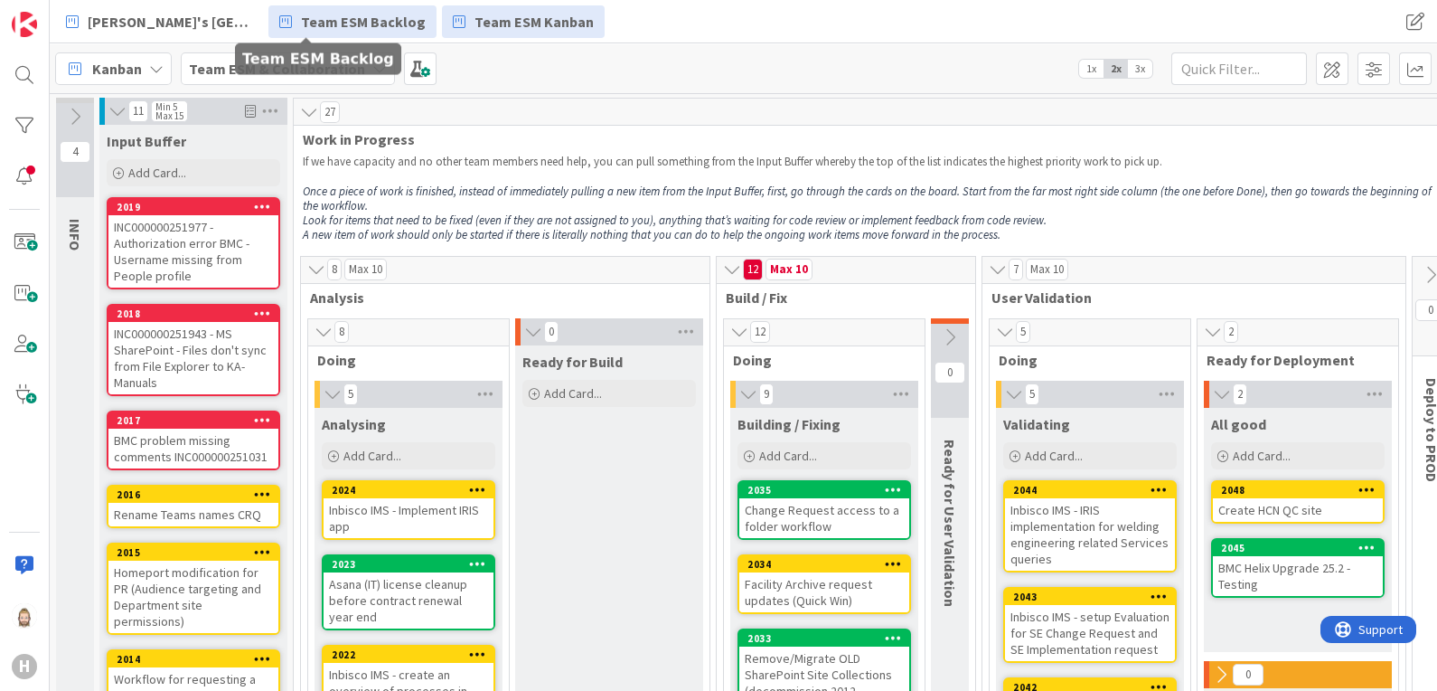
click at [327, 22] on span "Team ESM Backlog" at bounding box center [363, 22] width 125 height 22
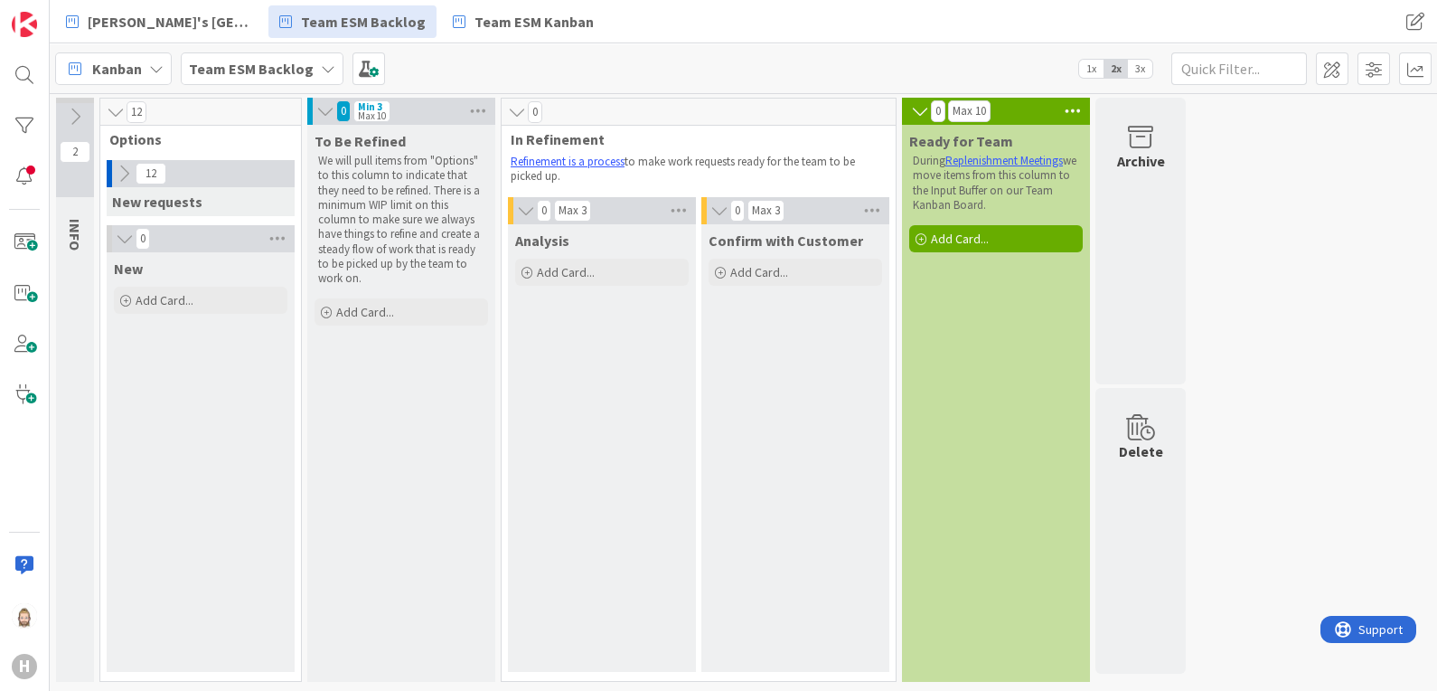
click at [126, 172] on icon at bounding box center [124, 174] width 20 height 20
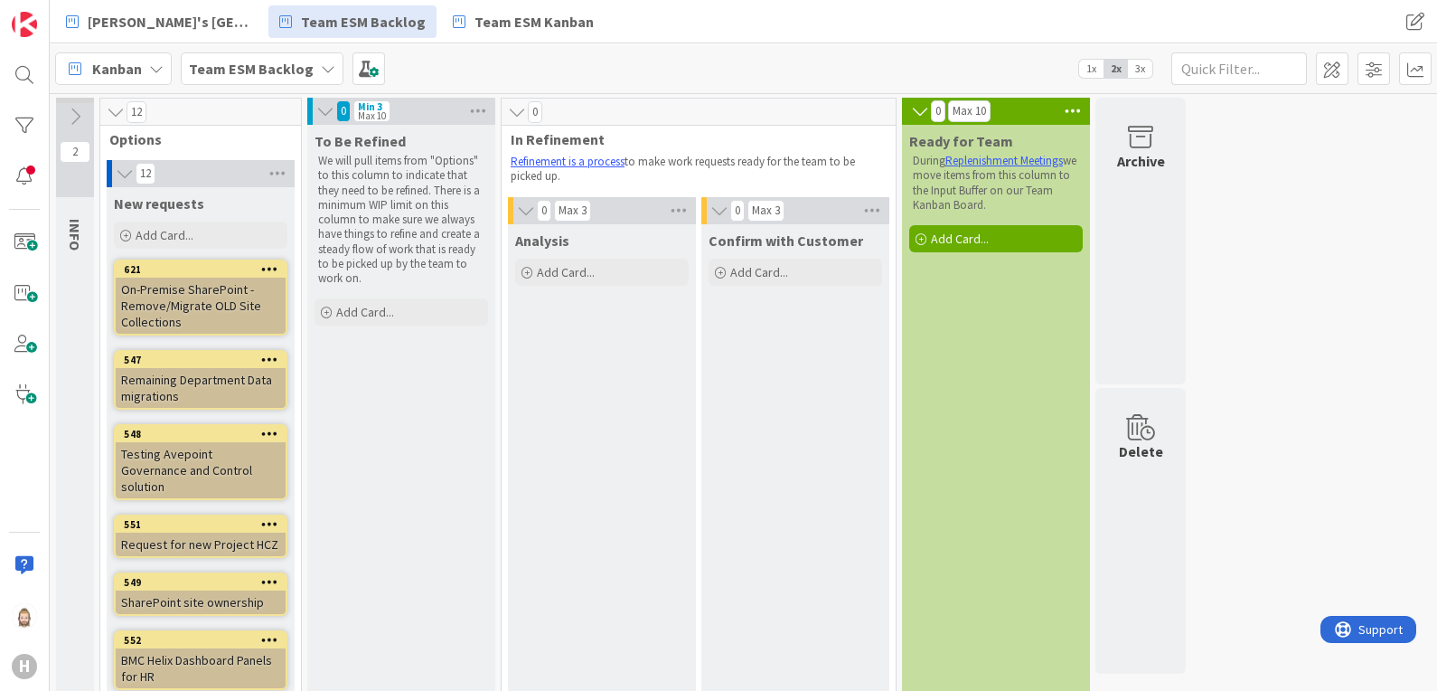
click at [76, 109] on icon at bounding box center [75, 117] width 20 height 20
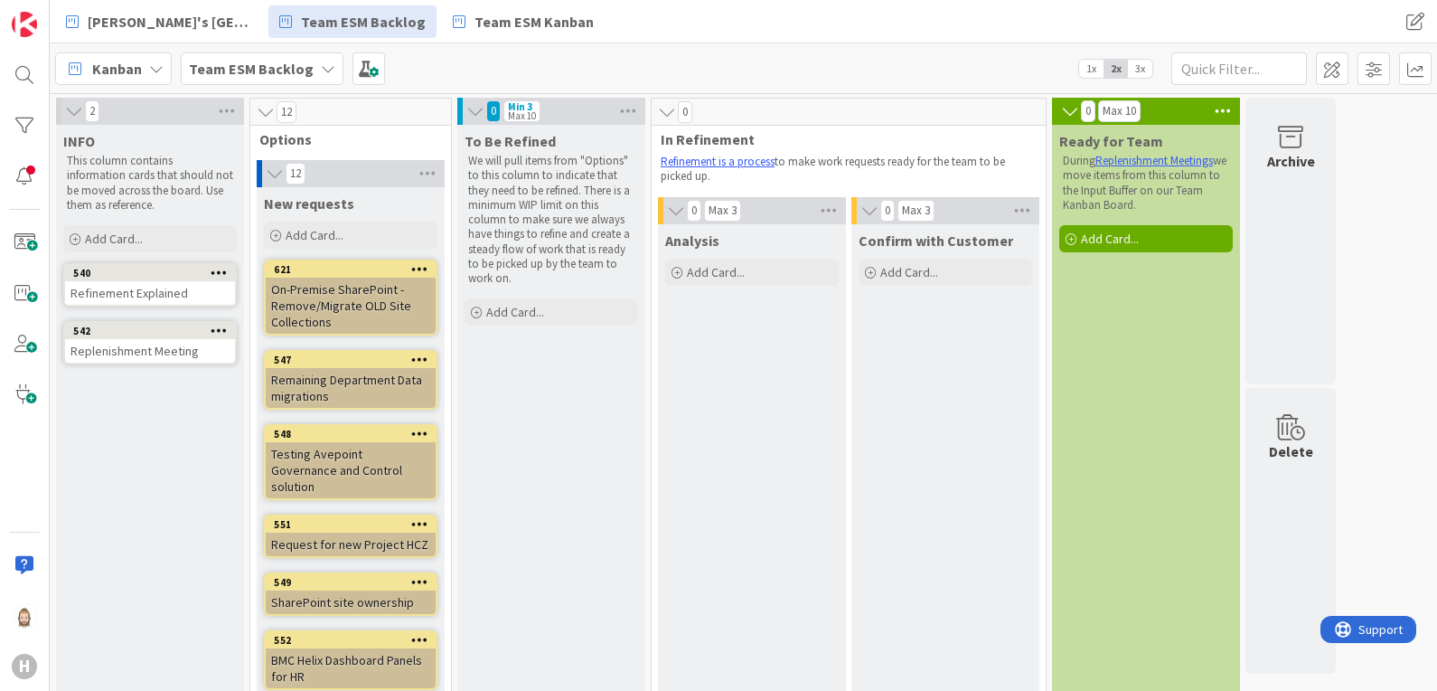
click at [302, 204] on span "New requests" at bounding box center [309, 203] width 90 height 18
drag, startPoint x: 302, startPoint y: 204, endPoint x: 393, endPoint y: 208, distance: 91.4
click at [393, 208] on div "New requests" at bounding box center [351, 203] width 174 height 18
click at [503, 208] on p "We will pull items from "Options" to this column to indicate that they need to …" at bounding box center [551, 220] width 166 height 132
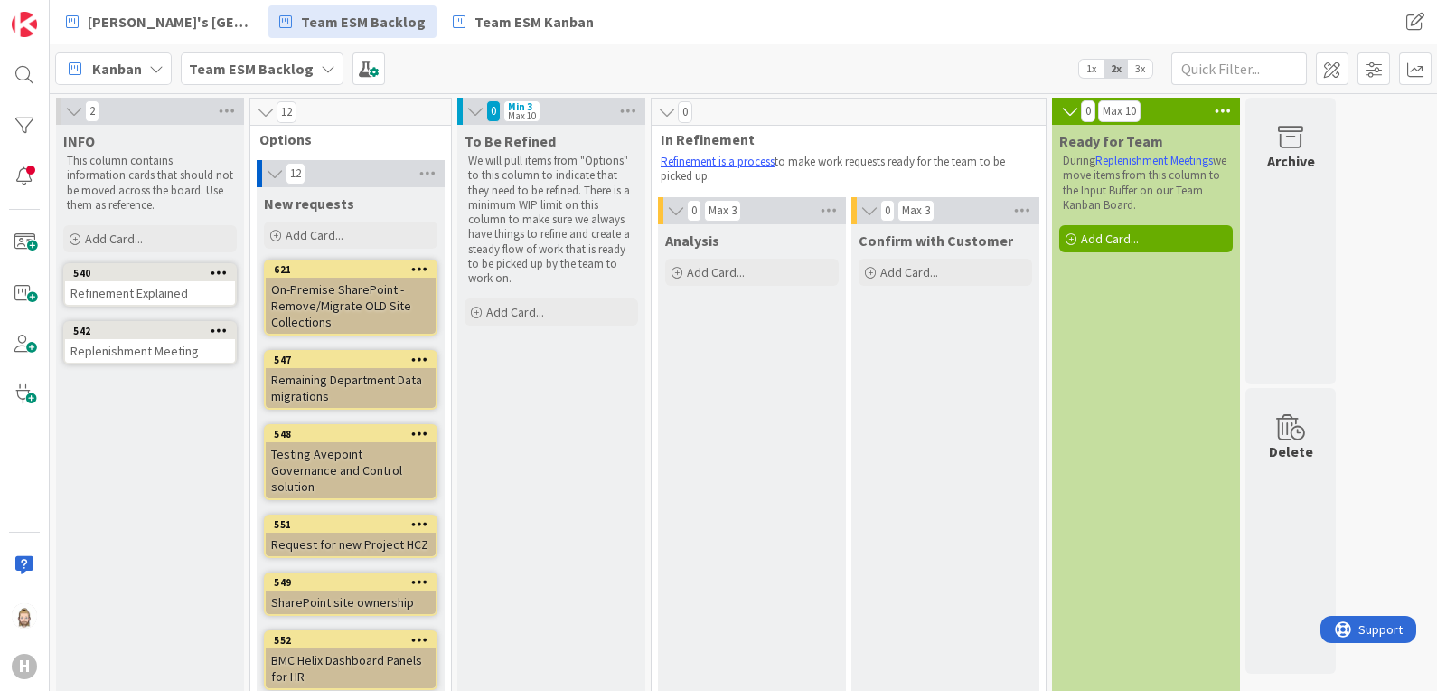
click at [1136, 68] on span "3x" at bounding box center [1140, 69] width 24 height 18
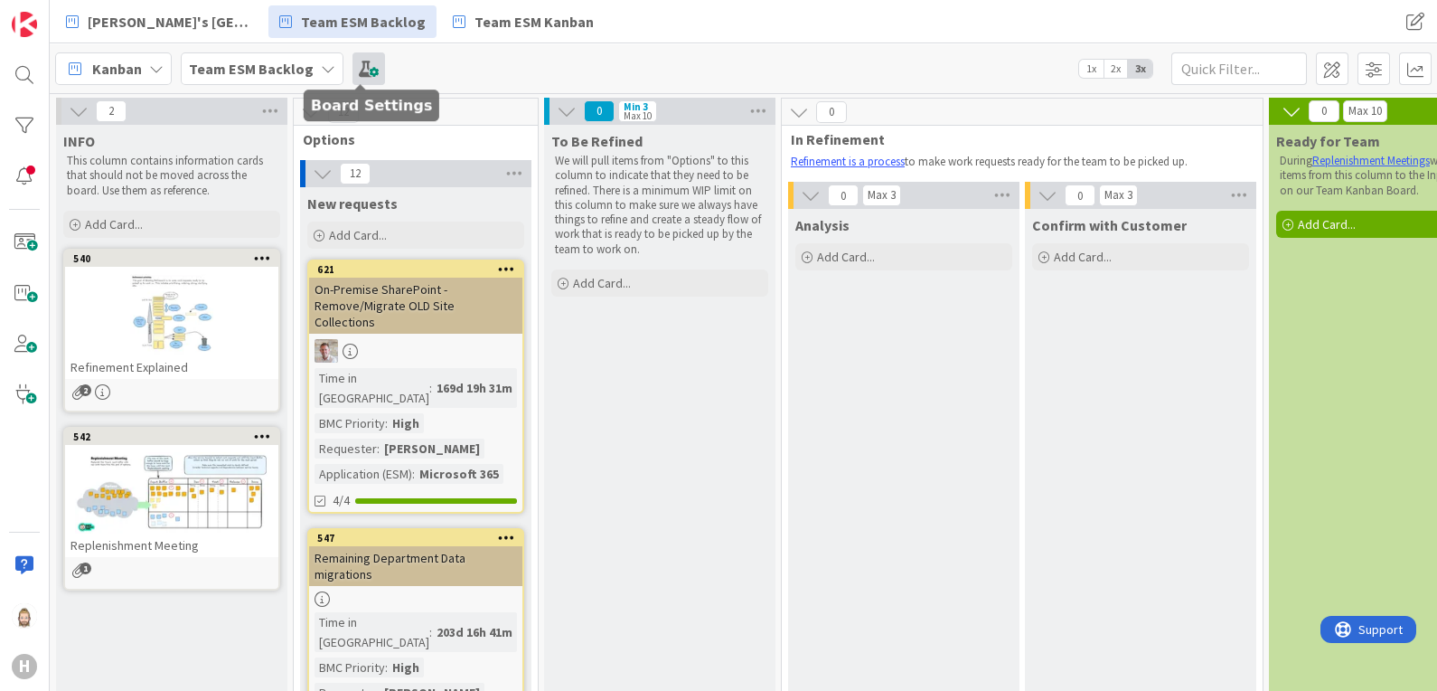
click at [367, 74] on span at bounding box center [368, 68] width 33 height 33
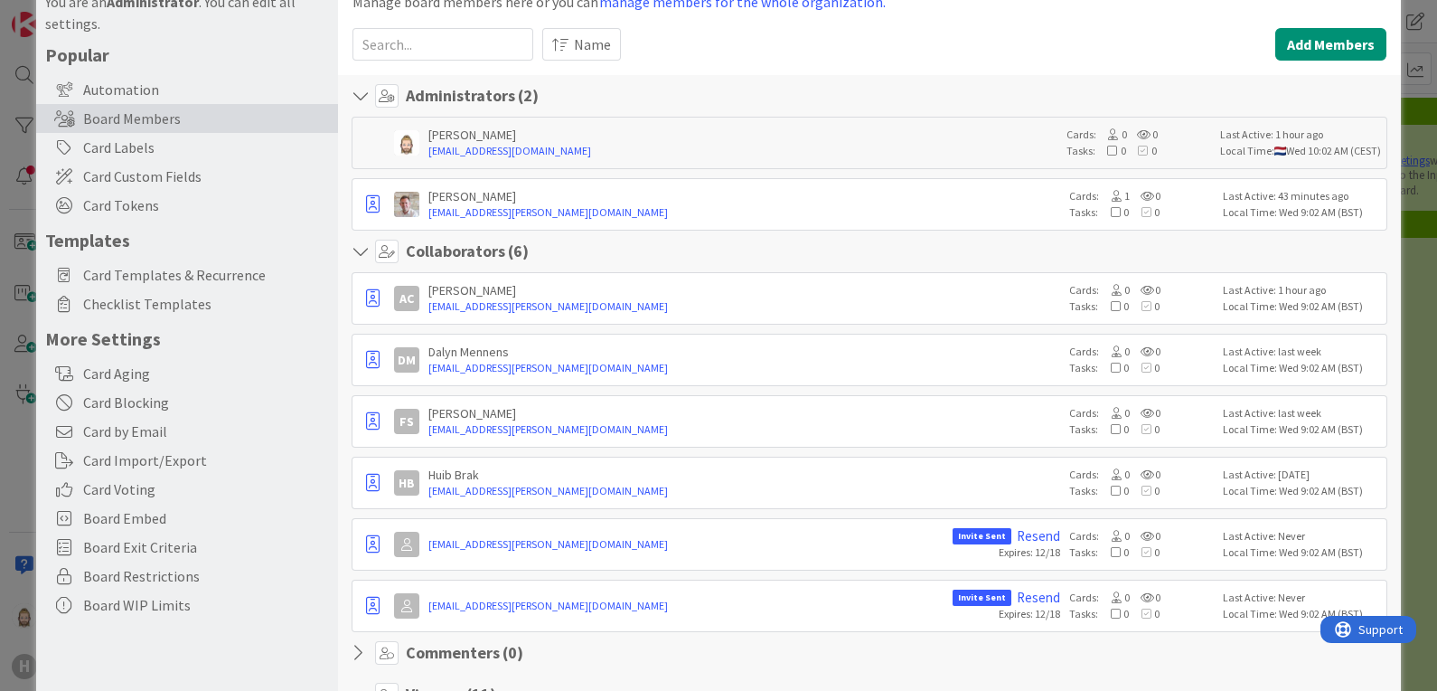
scroll to position [112, 0]
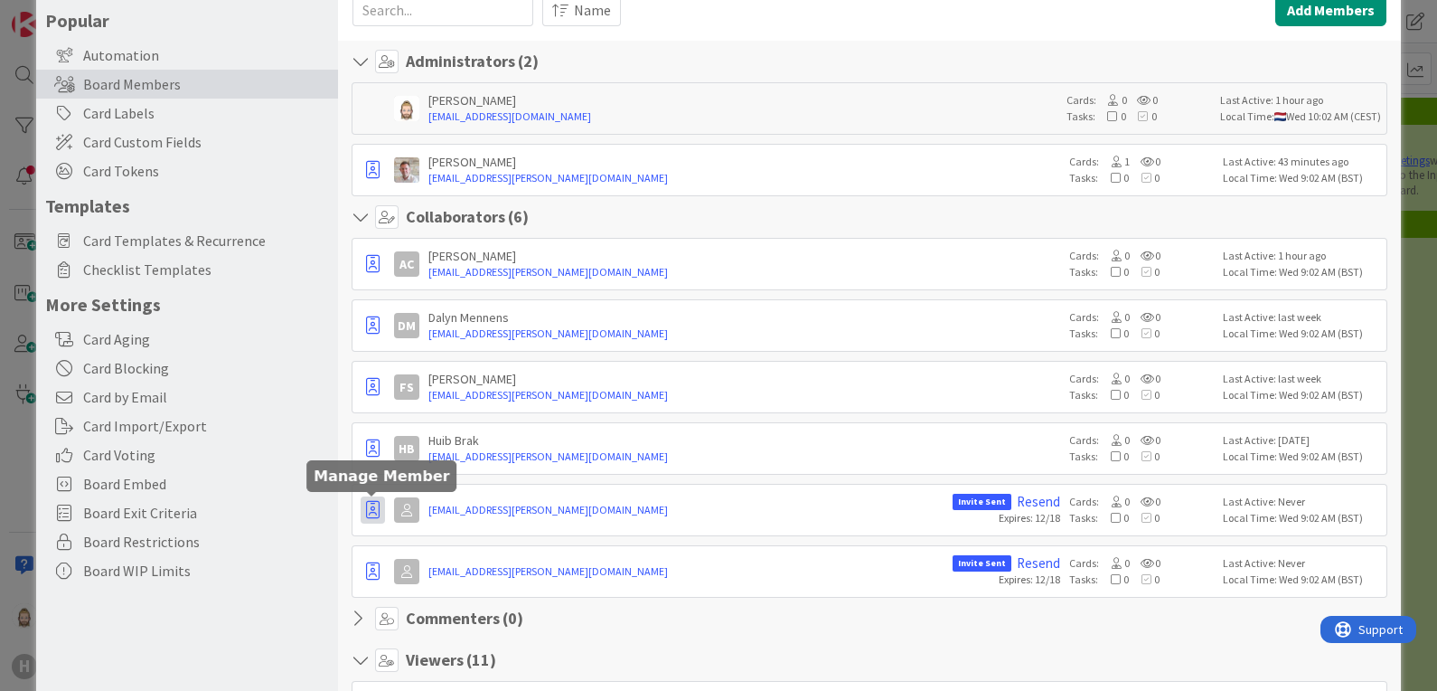
click at [375, 510] on icon "button" at bounding box center [373, 510] width 14 height 18
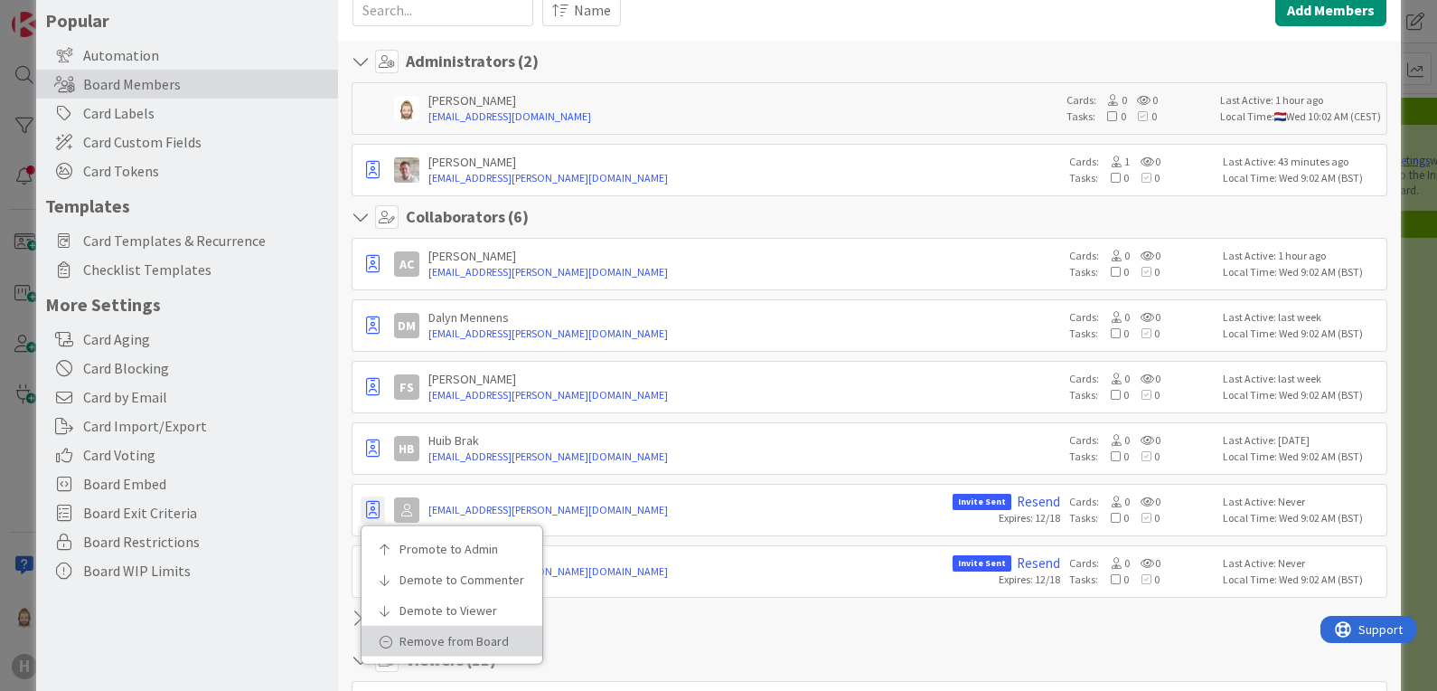
click at [447, 634] on p "Remove from Board" at bounding box center [457, 640] width 117 height 13
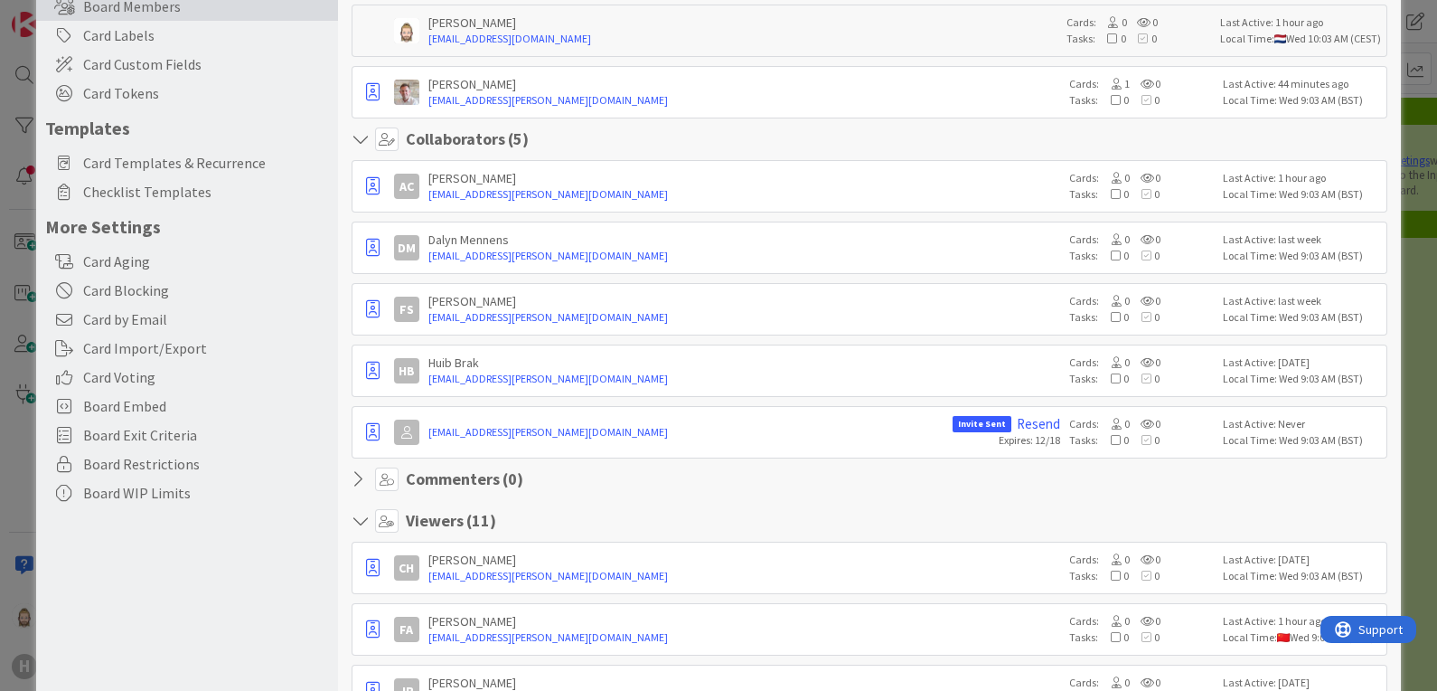
scroll to position [225, 0]
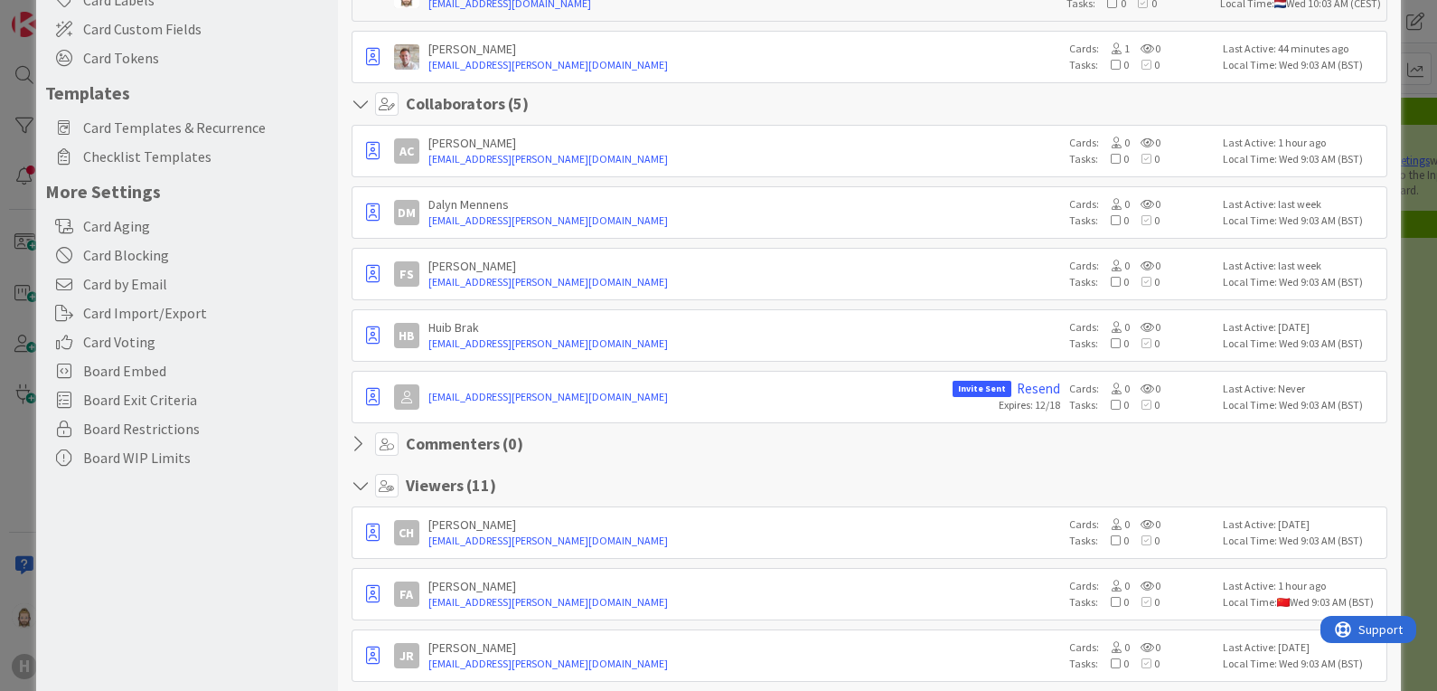
click at [362, 440] on icon at bounding box center [363, 444] width 23 height 18
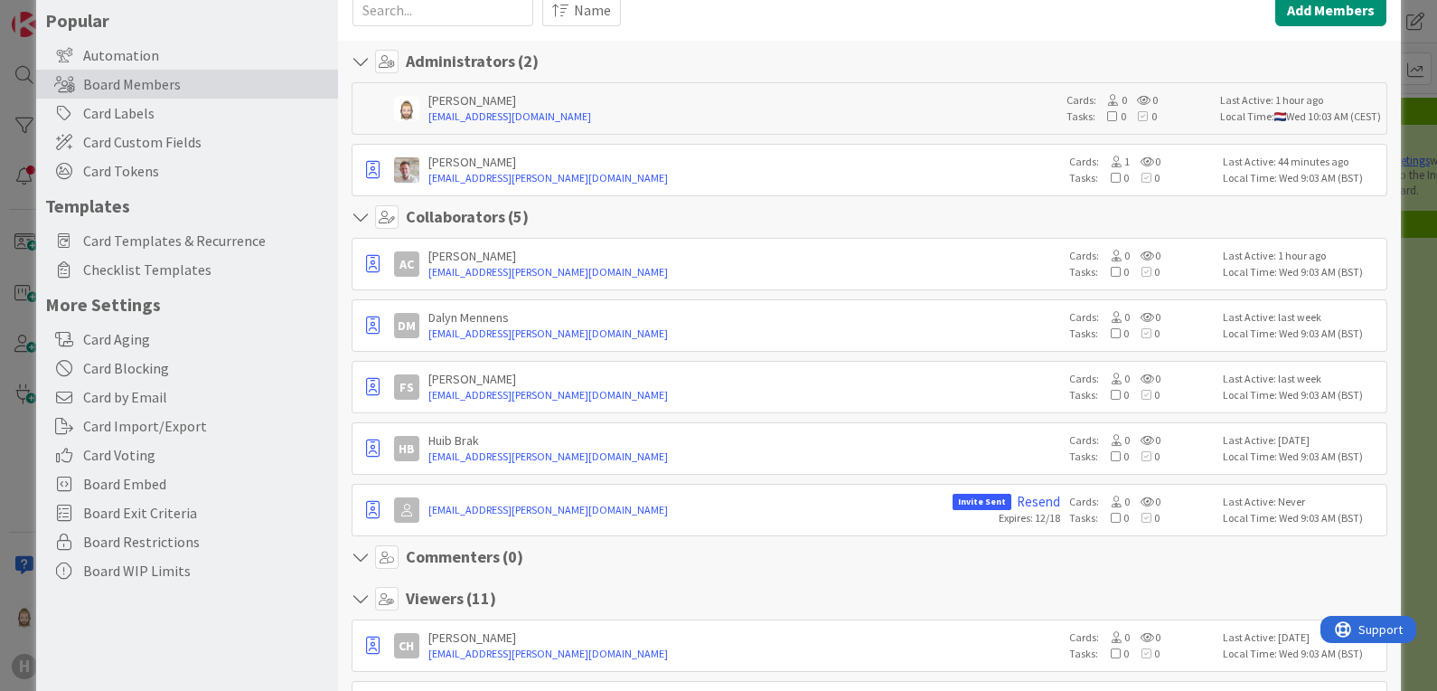
scroll to position [0, 0]
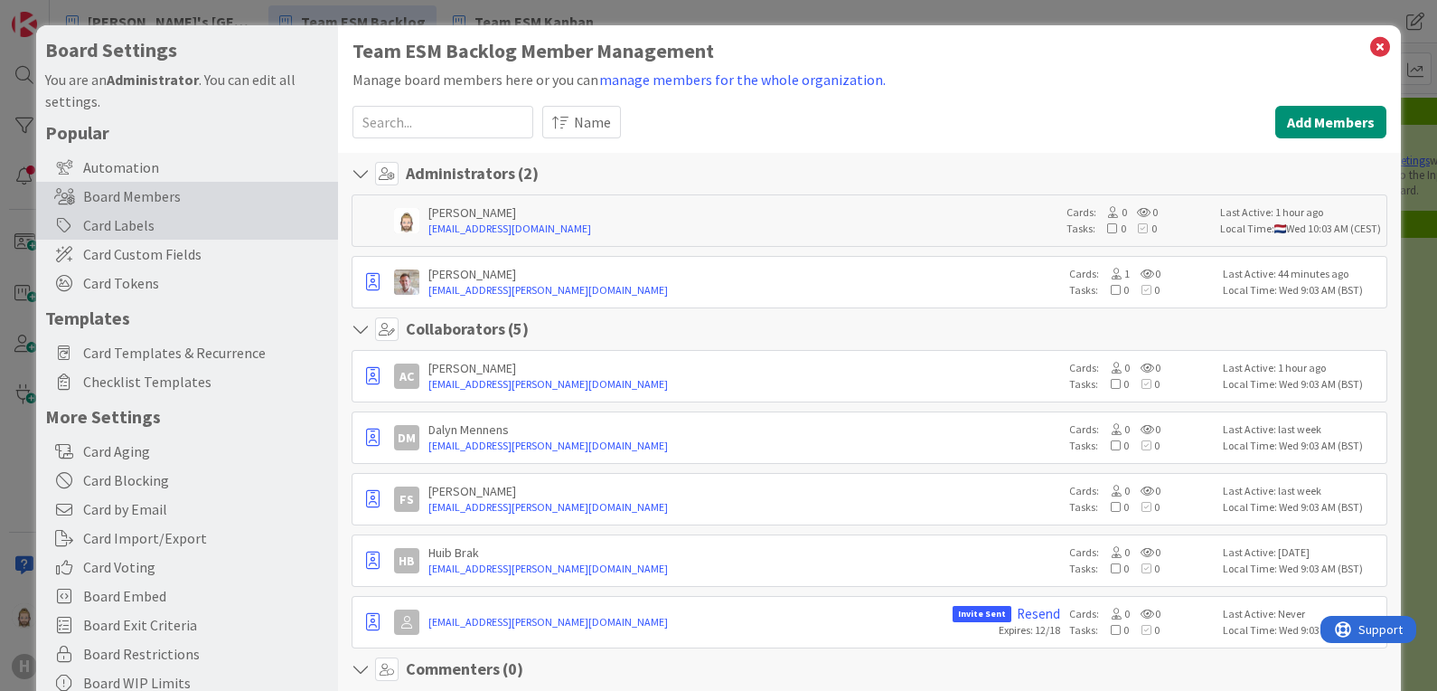
click at [229, 230] on div "Card Labels" at bounding box center [187, 225] width 302 height 29
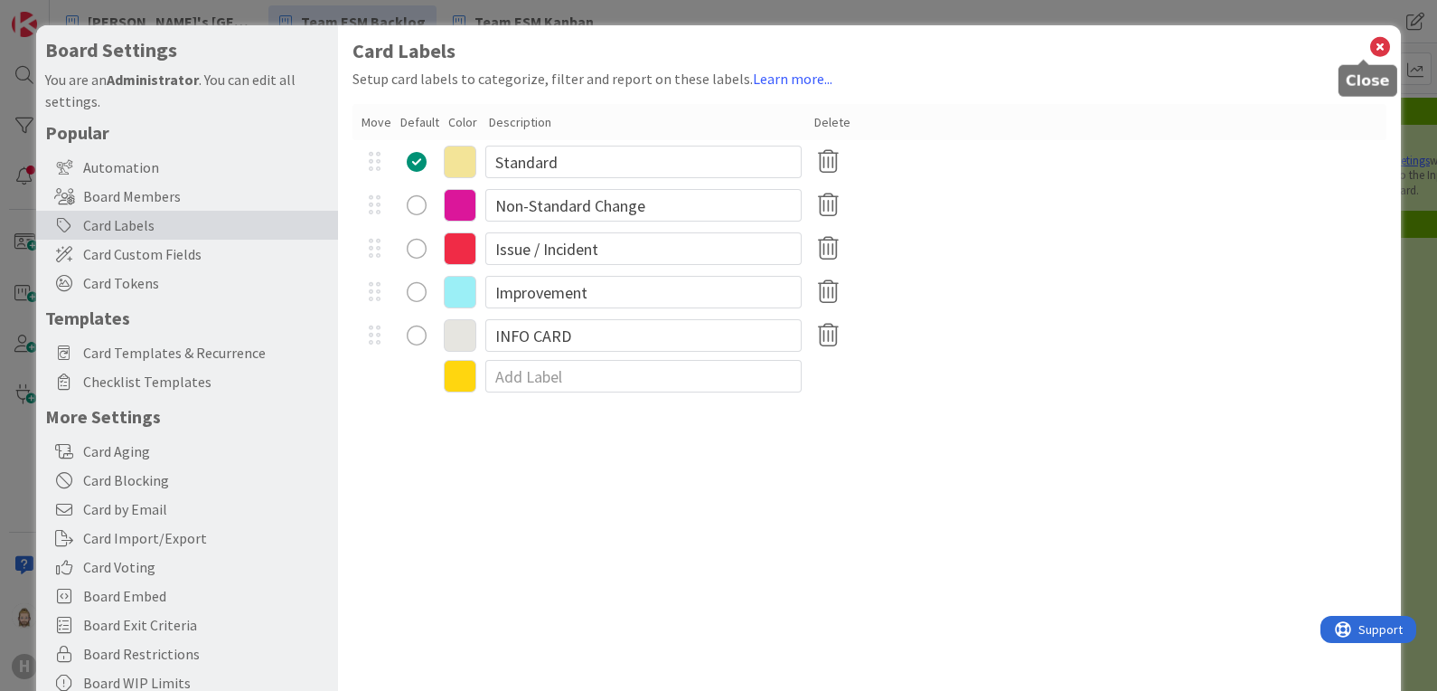
click at [1368, 50] on icon at bounding box center [1379, 46] width 23 height 25
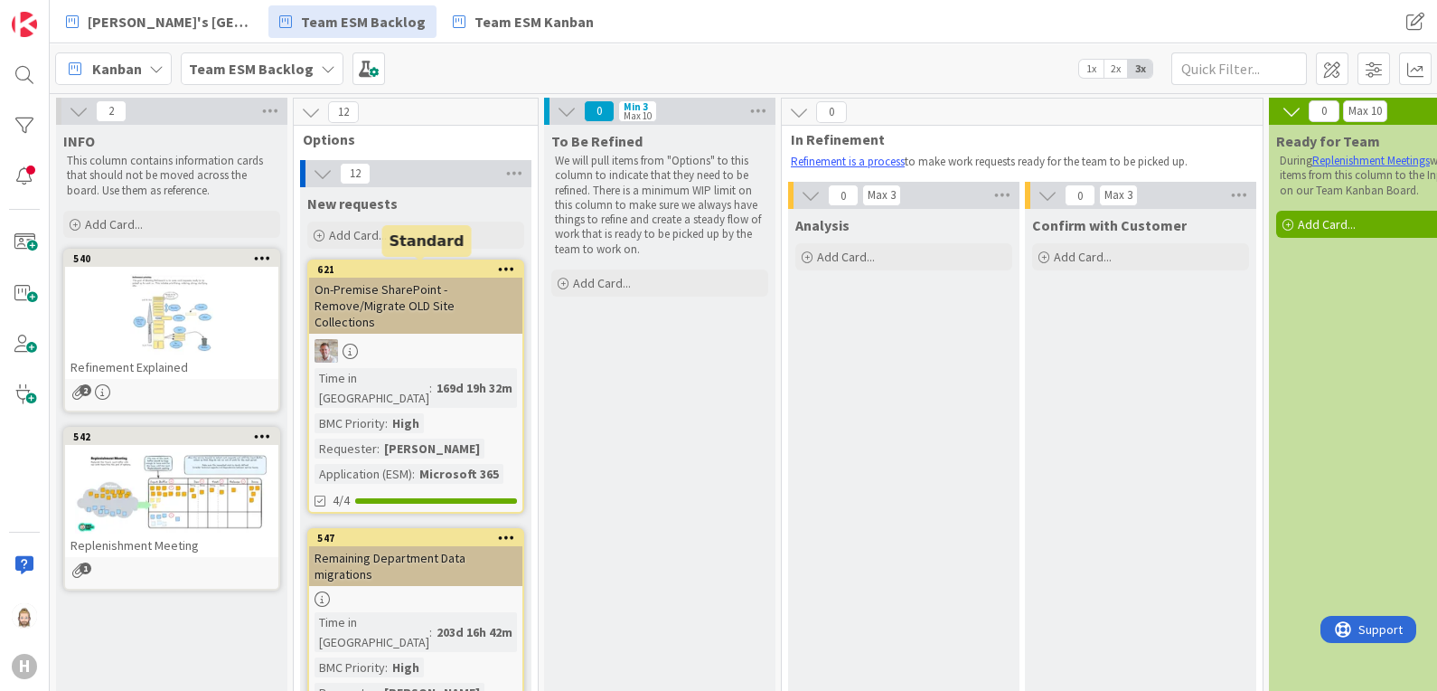
click at [433, 269] on div "621" at bounding box center [419, 269] width 205 height 13
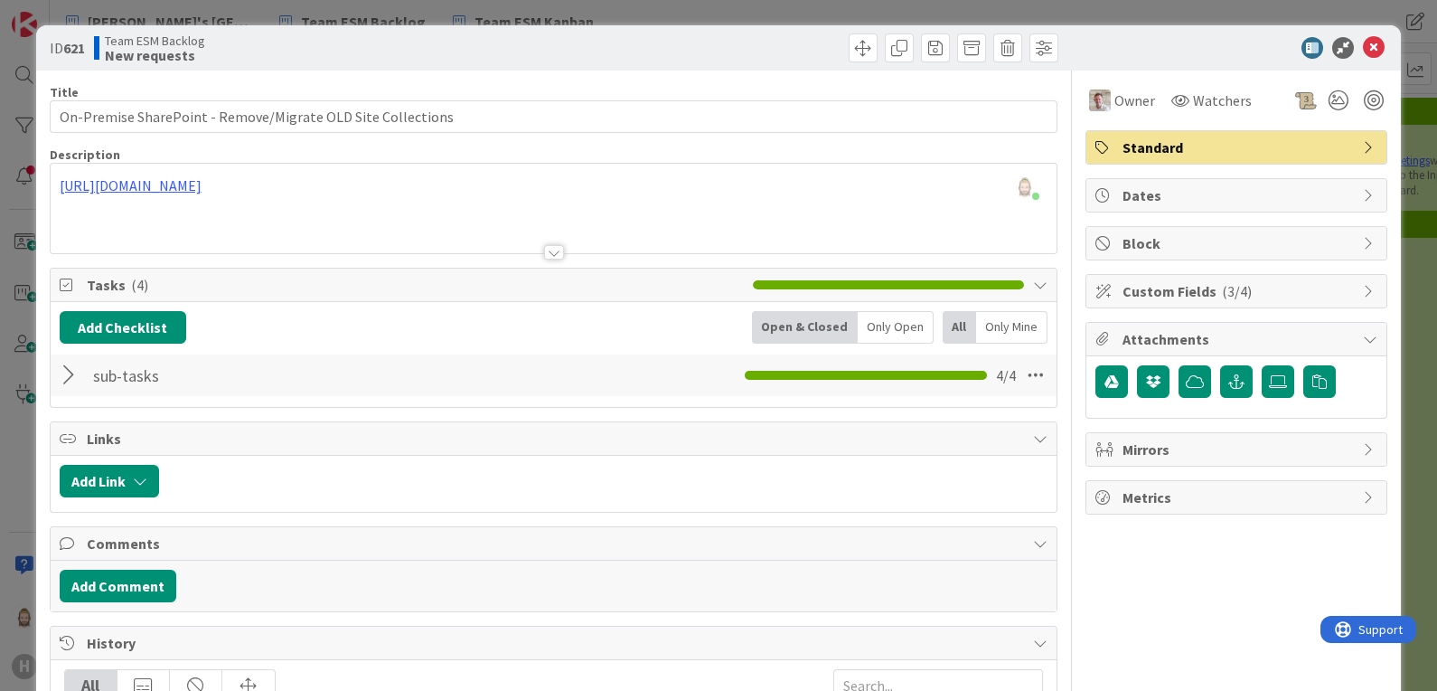
click at [1270, 288] on span "Custom Fields ( 3/4 )" at bounding box center [1238, 291] width 231 height 22
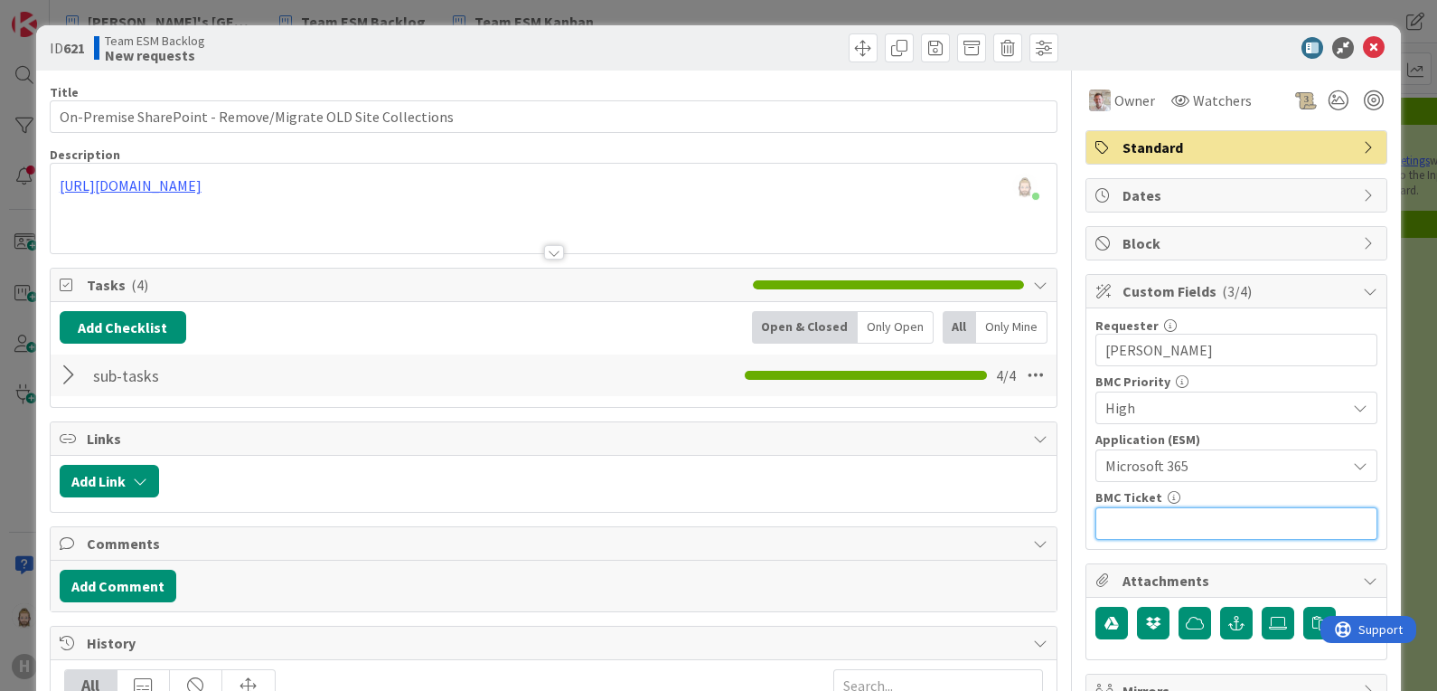
click at [1179, 524] on input "text" at bounding box center [1236, 523] width 282 height 33
click at [1170, 492] on div "BMC Ticket" at bounding box center [1236, 497] width 282 height 13
click at [1228, 615] on icon "button" at bounding box center [1236, 622] width 16 height 14
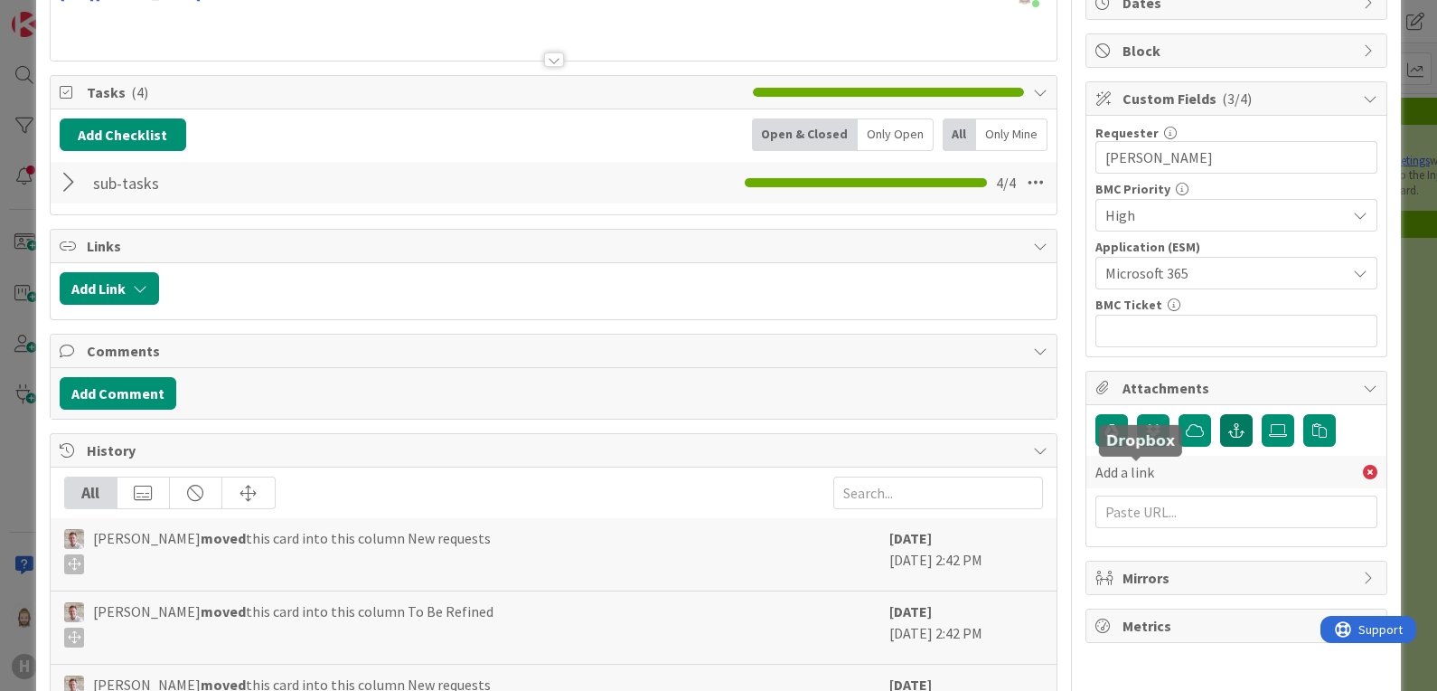
scroll to position [225, 0]
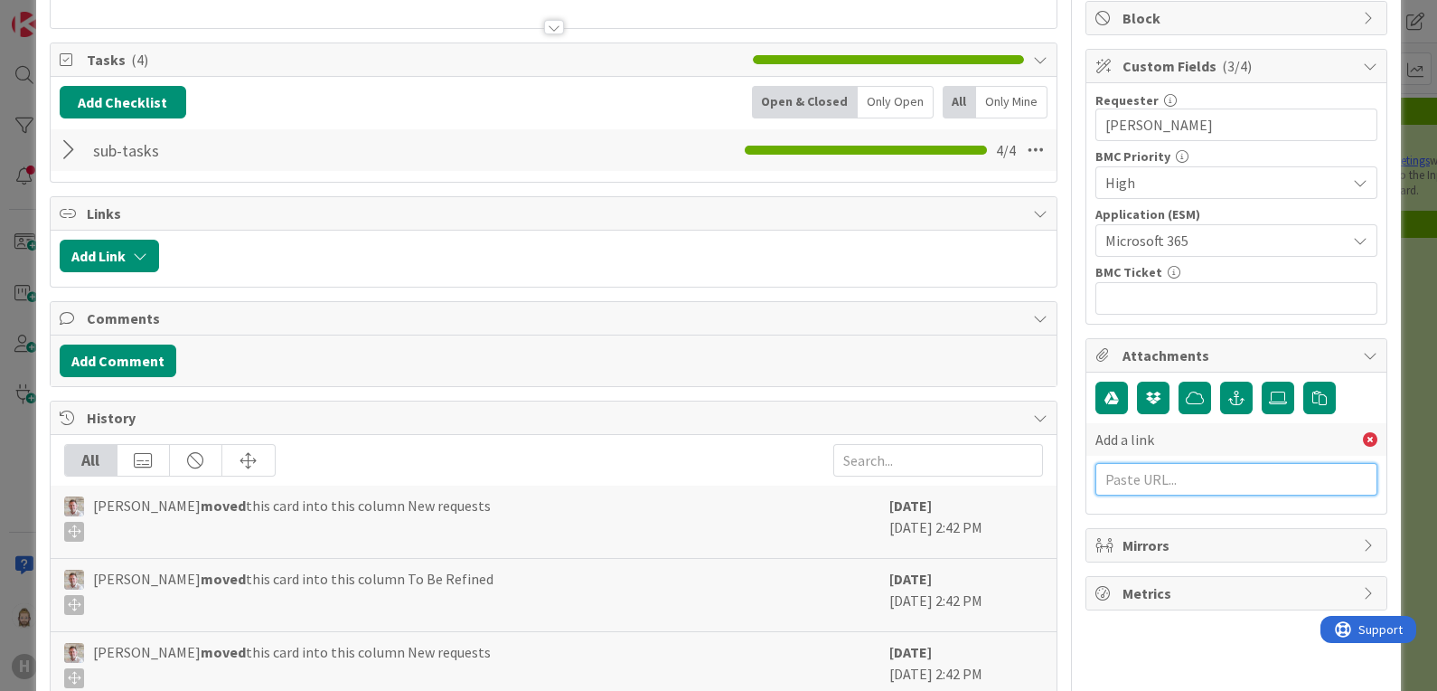
click at [1193, 478] on input "text" at bounding box center [1236, 479] width 282 height 33
type input "bmc url"
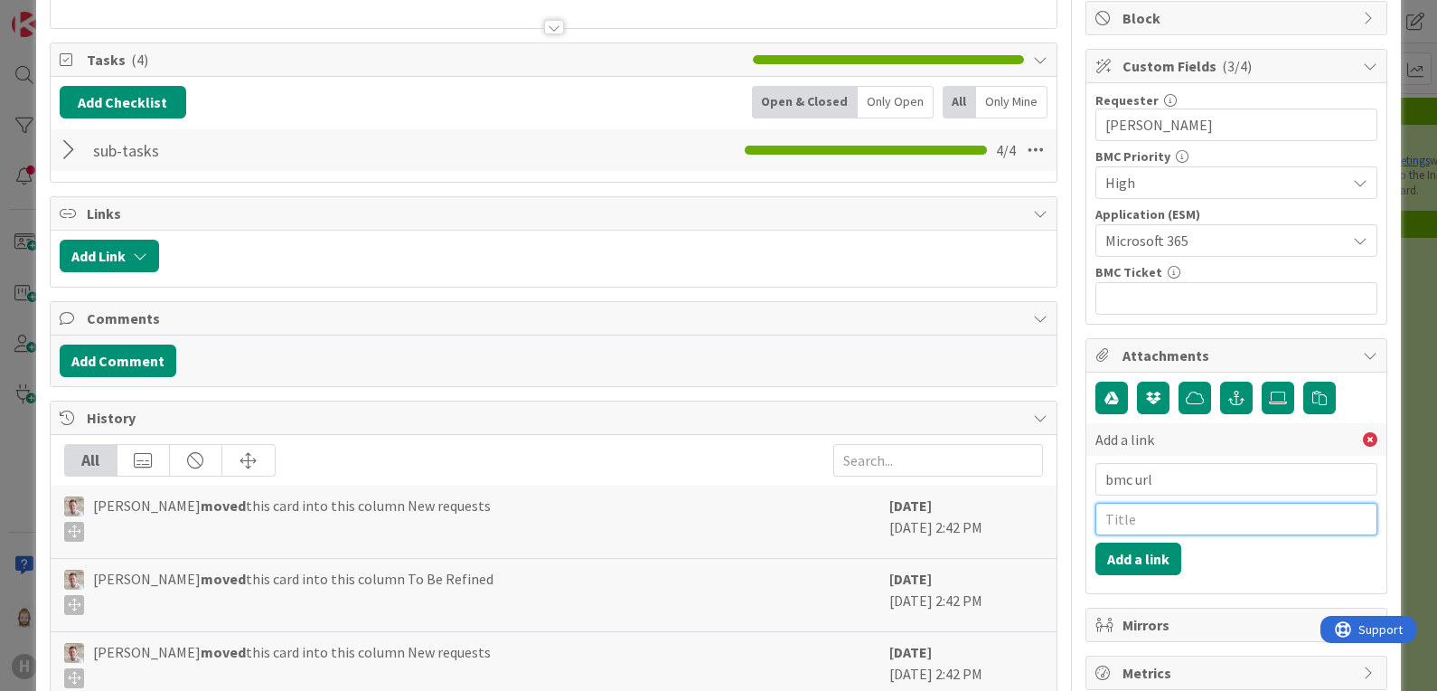
click at [1193, 518] on input "text" at bounding box center [1236, 519] width 282 height 33
type input "BMC"
click at [1116, 551] on button "Add a link" at bounding box center [1138, 558] width 86 height 33
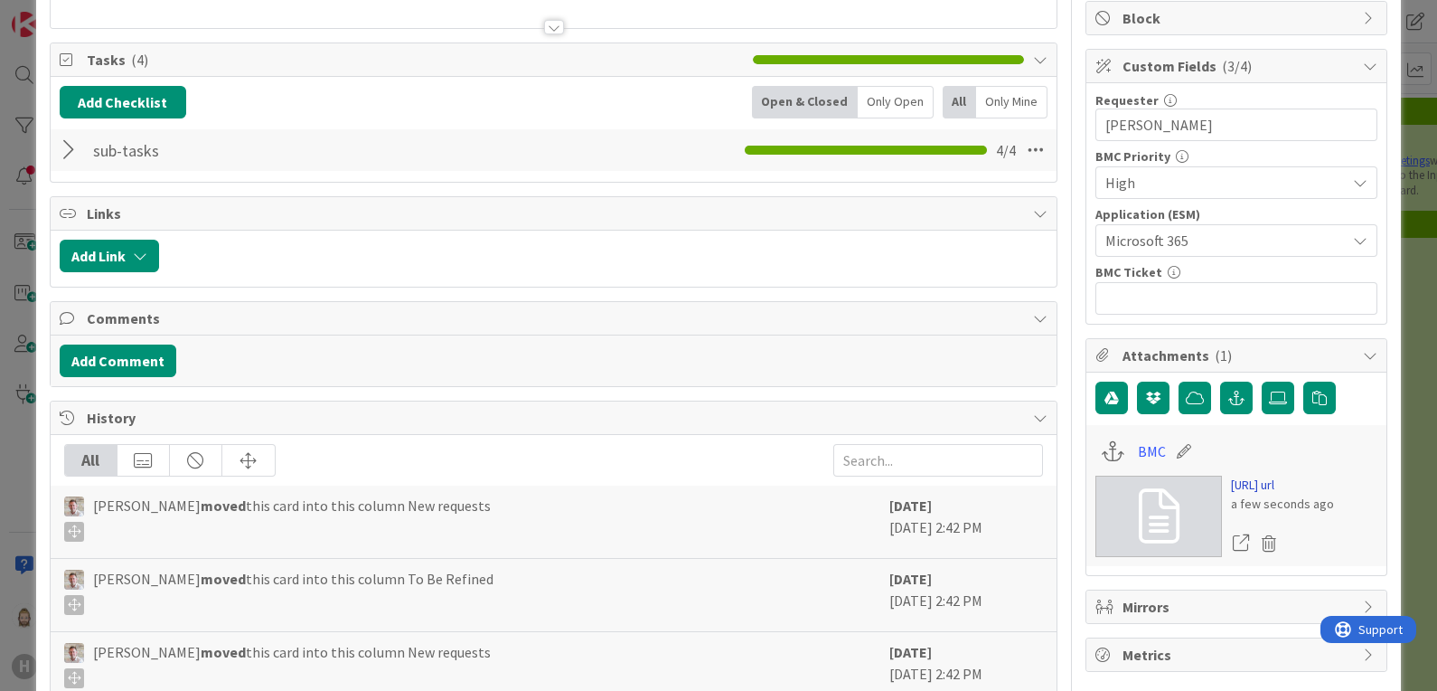
click at [1251, 482] on link "http://bmc url" at bounding box center [1282, 484] width 103 height 19
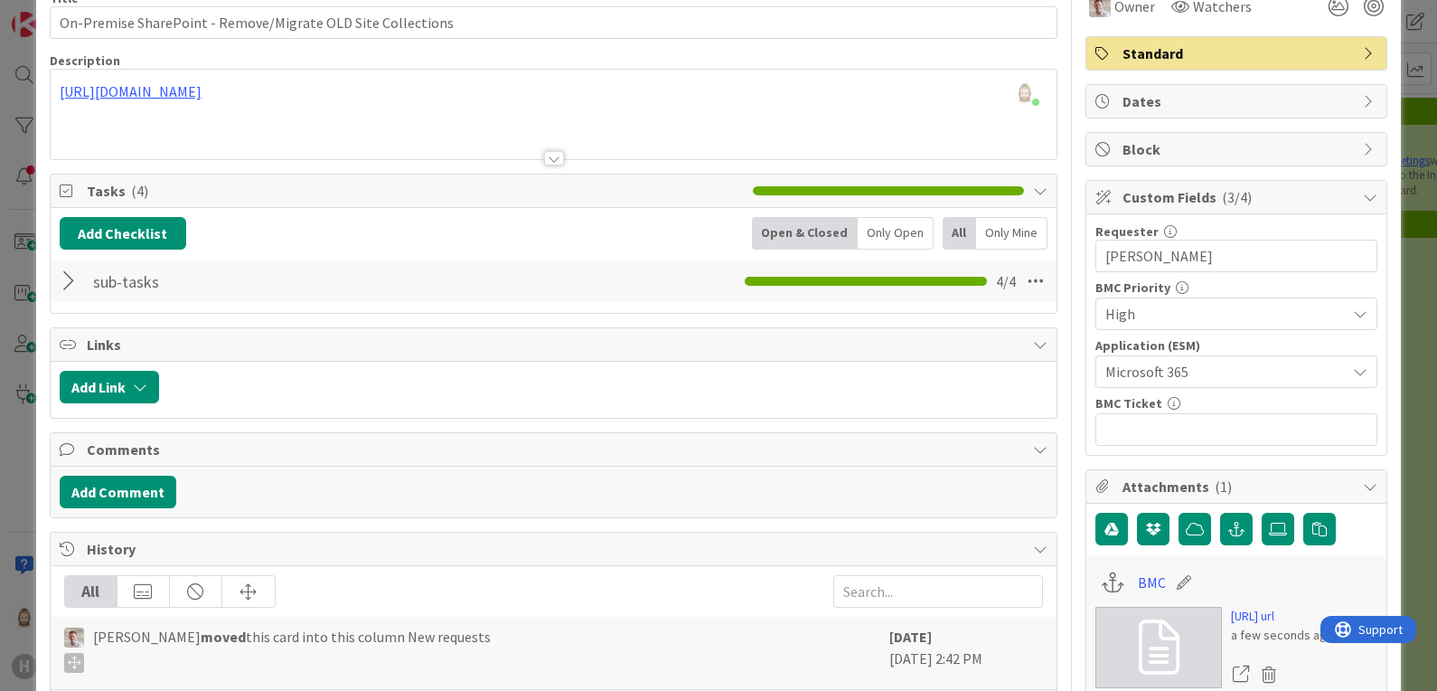
scroll to position [0, 0]
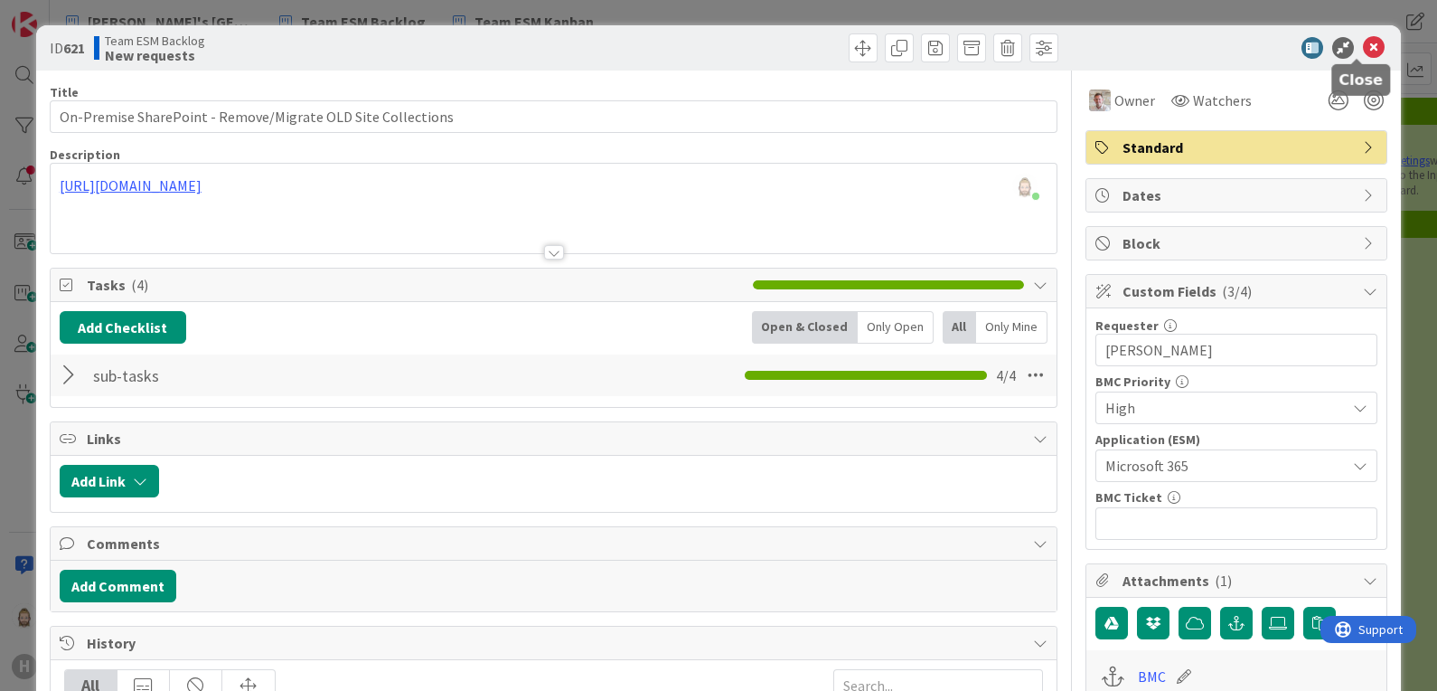
drag, startPoint x: 1358, startPoint y: 48, endPoint x: 1318, endPoint y: 72, distance: 46.7
click at [1363, 48] on icon at bounding box center [1374, 48] width 22 height 22
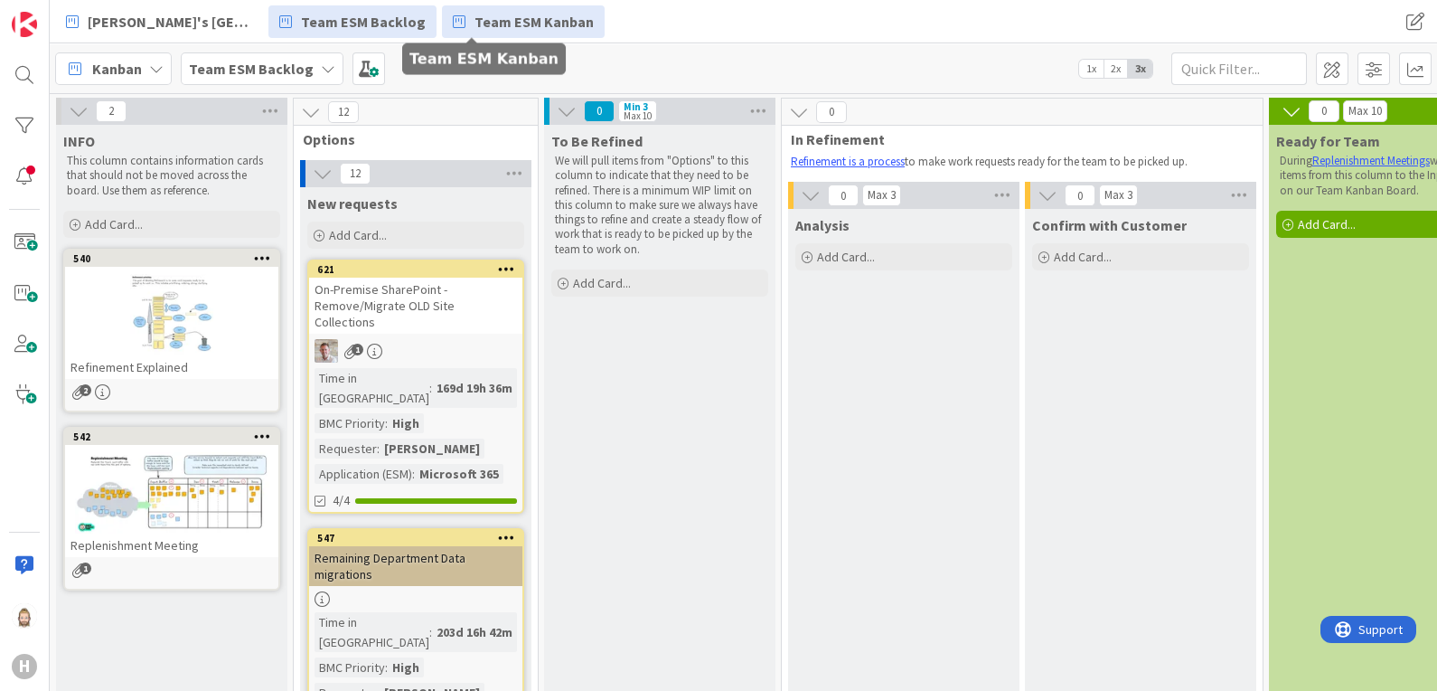
click at [474, 25] on span "Team ESM Kanban" at bounding box center [533, 22] width 119 height 22
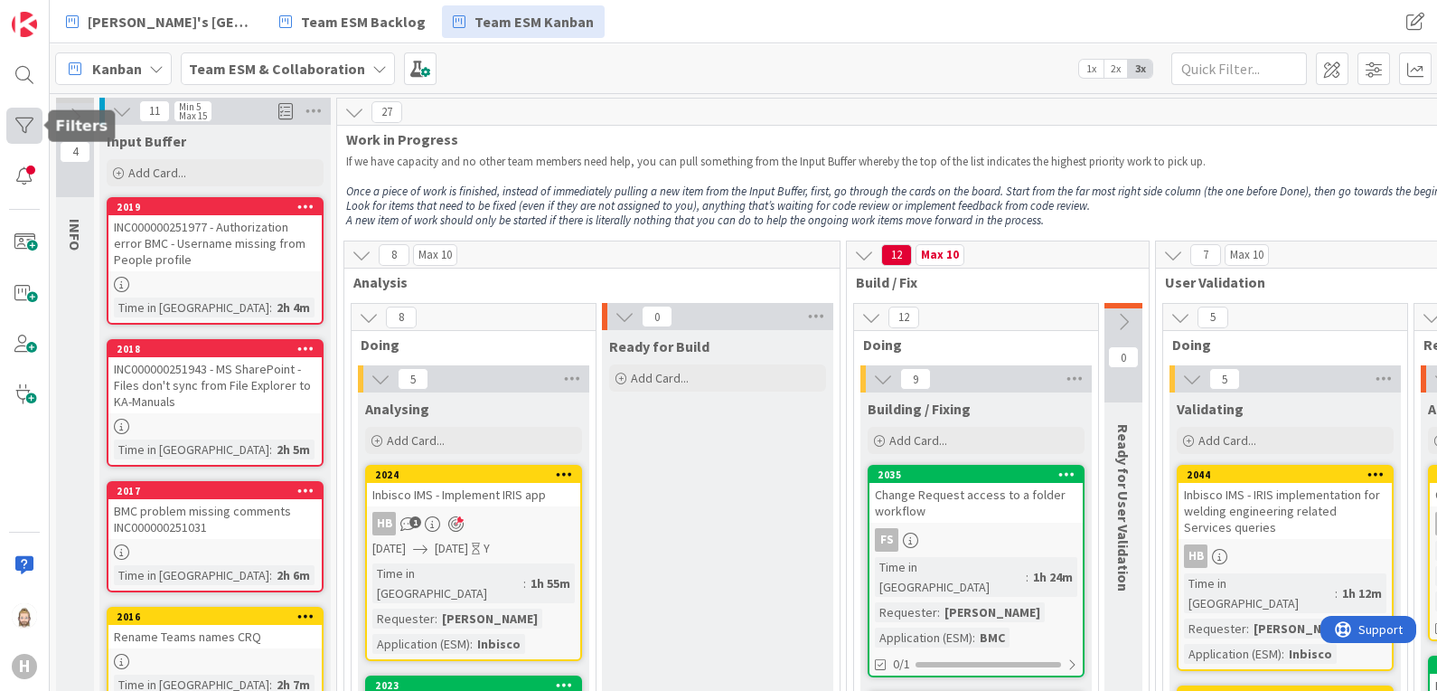
click at [23, 115] on div at bounding box center [24, 126] width 36 height 36
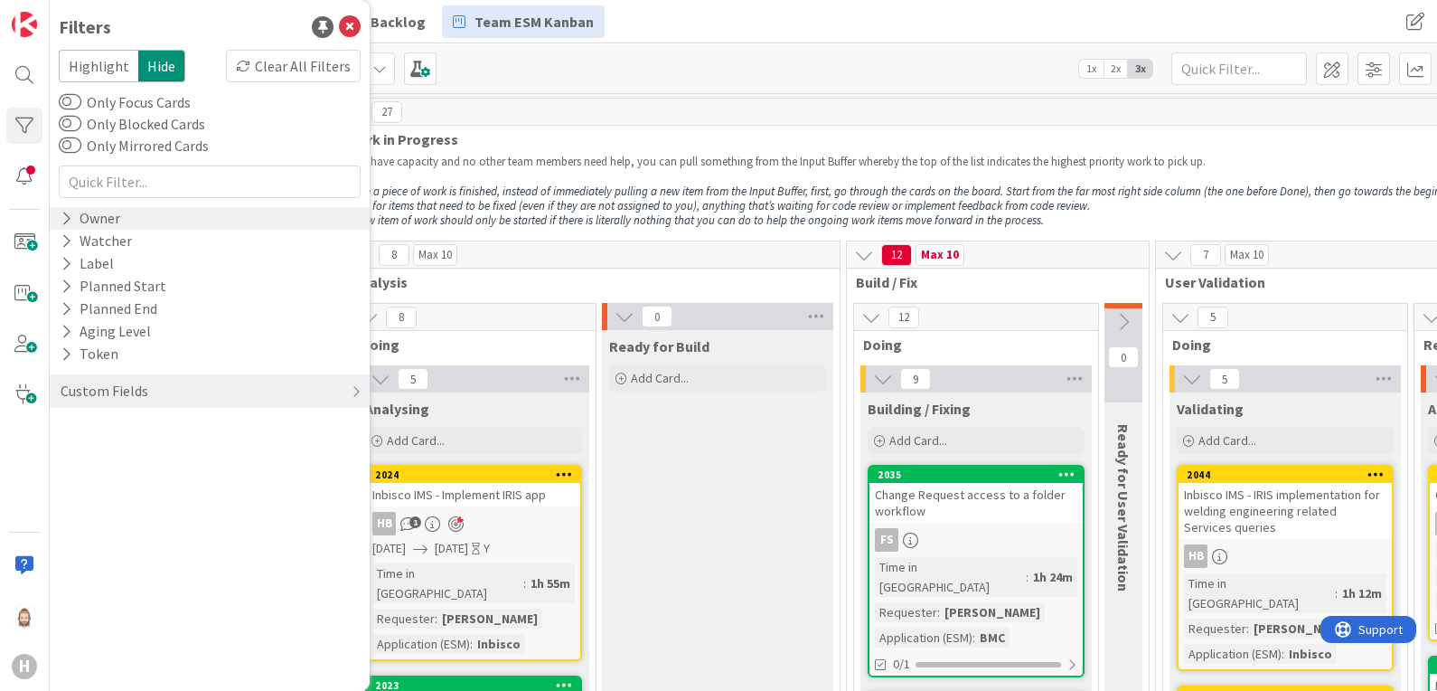
click at [68, 214] on icon at bounding box center [67, 218] width 12 height 15
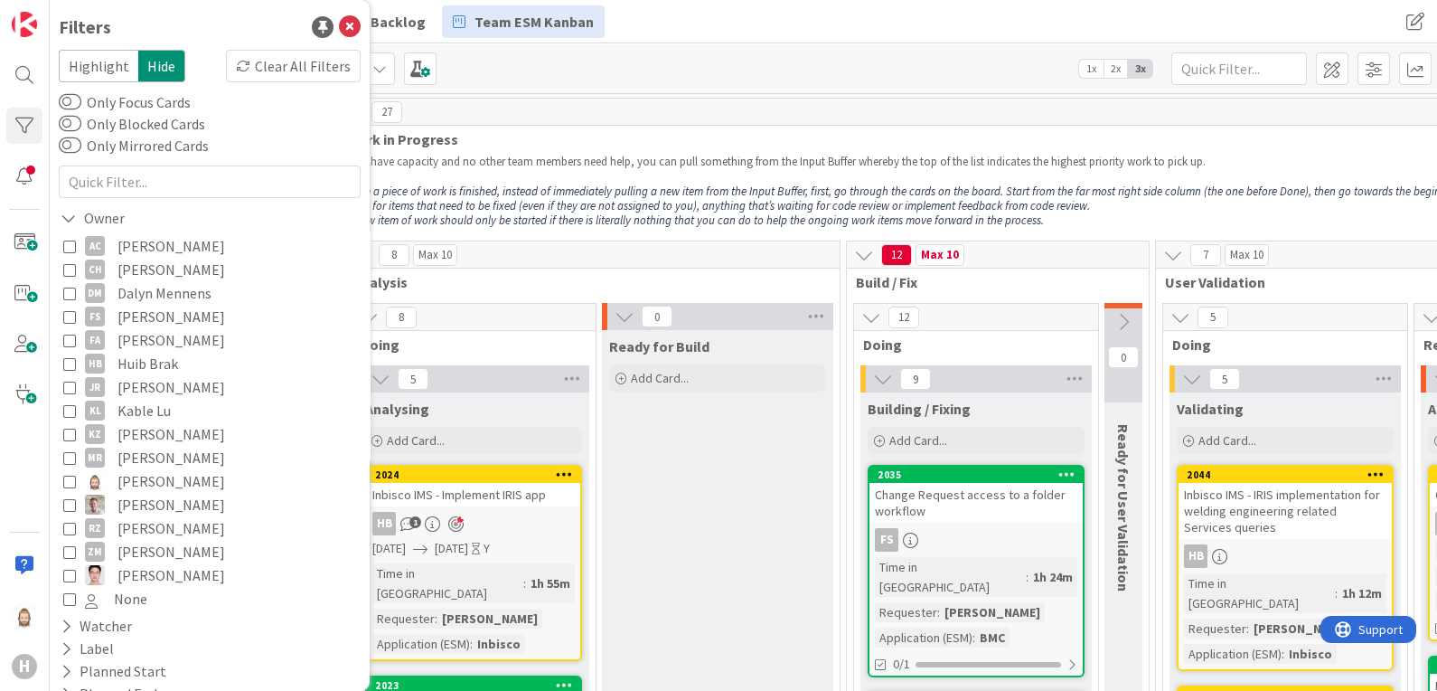
click at [72, 244] on icon at bounding box center [69, 246] width 13 height 13
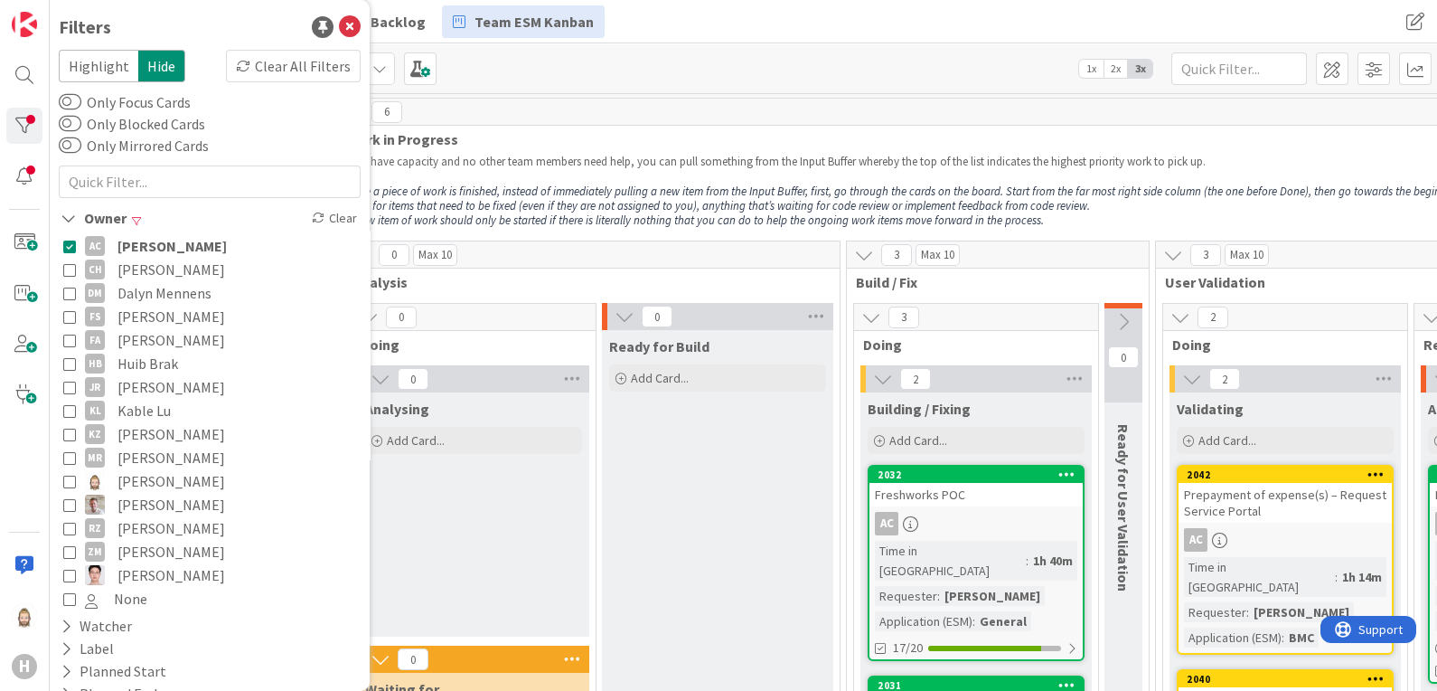
click at [72, 244] on icon at bounding box center [69, 246] width 13 height 13
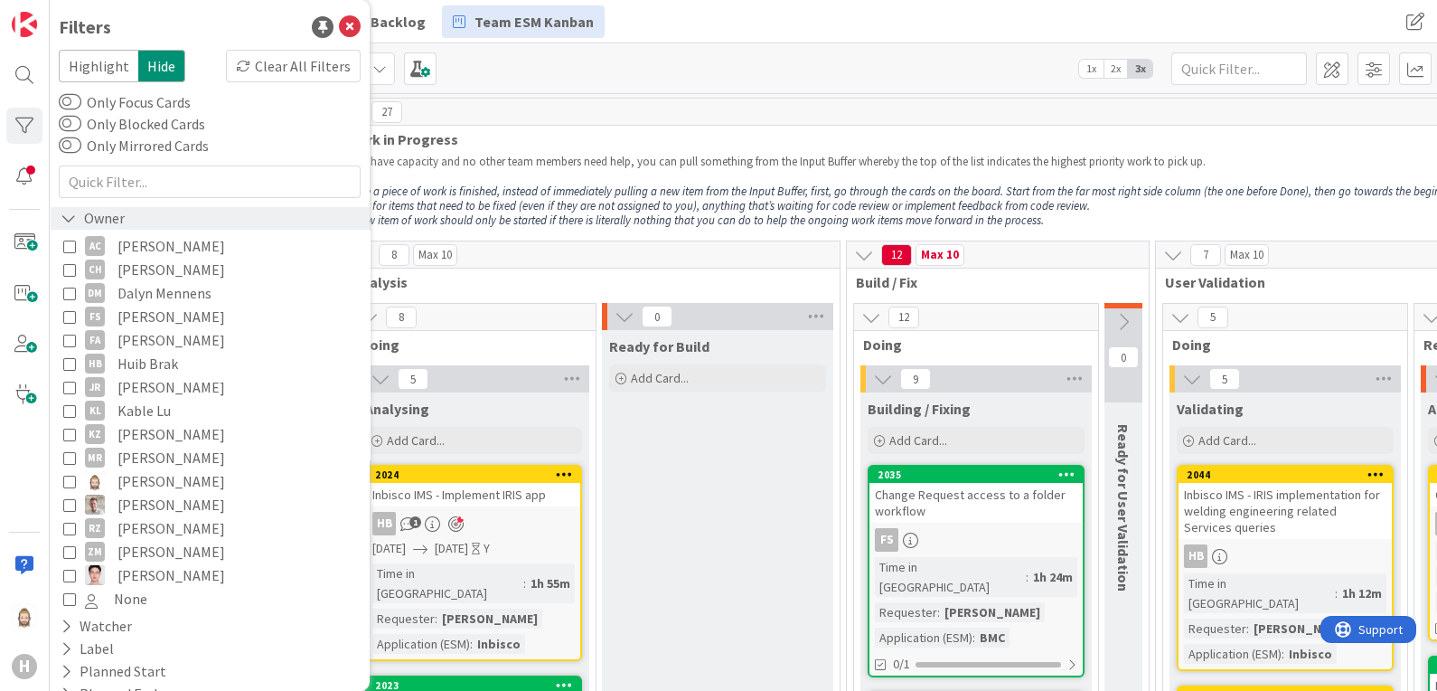
click at [69, 218] on icon at bounding box center [69, 218] width 16 height 15
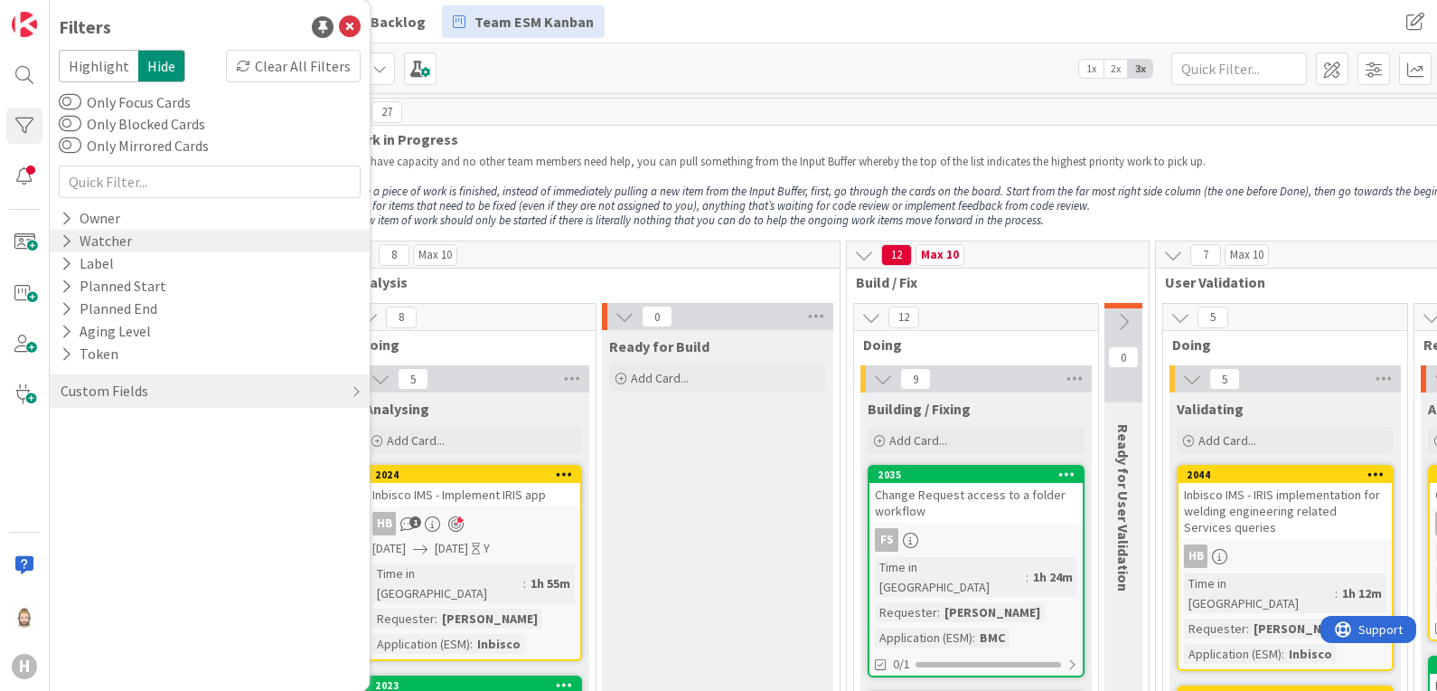
click at [70, 233] on icon at bounding box center [67, 240] width 12 height 15
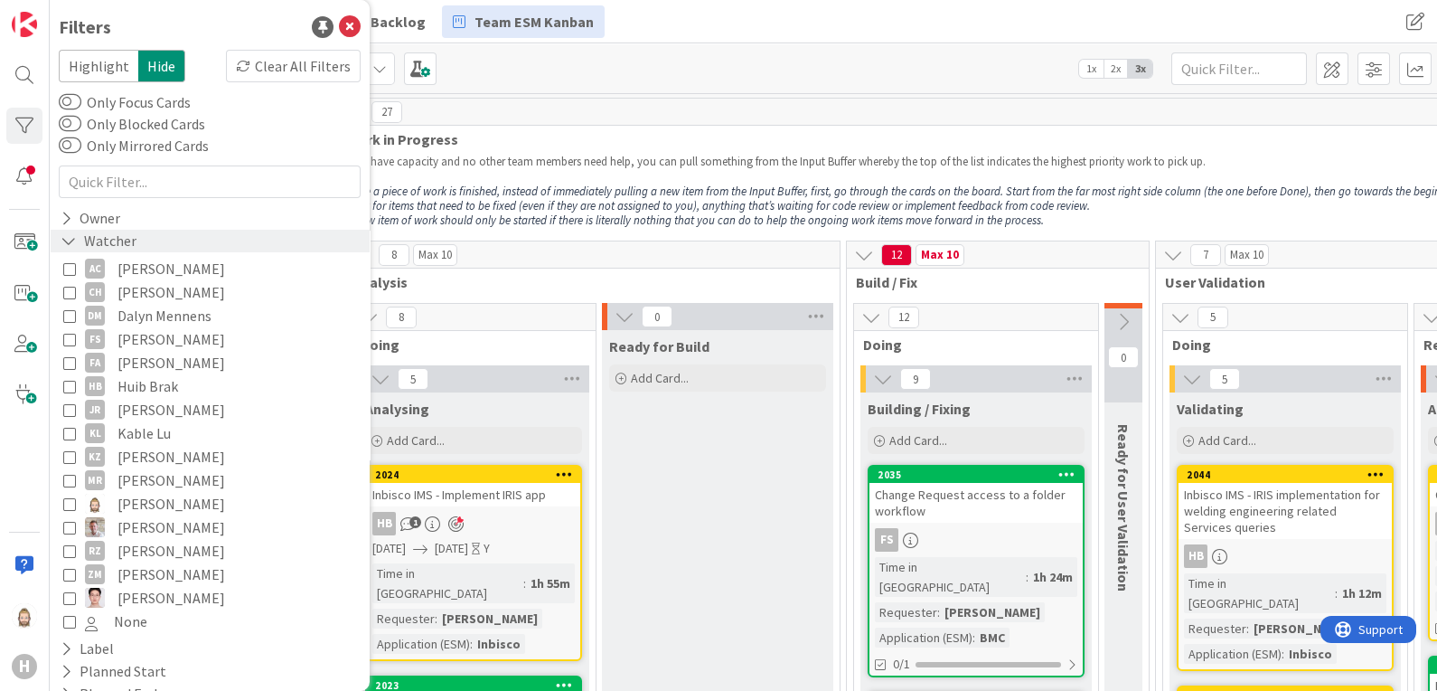
click at [66, 233] on icon at bounding box center [69, 240] width 16 height 15
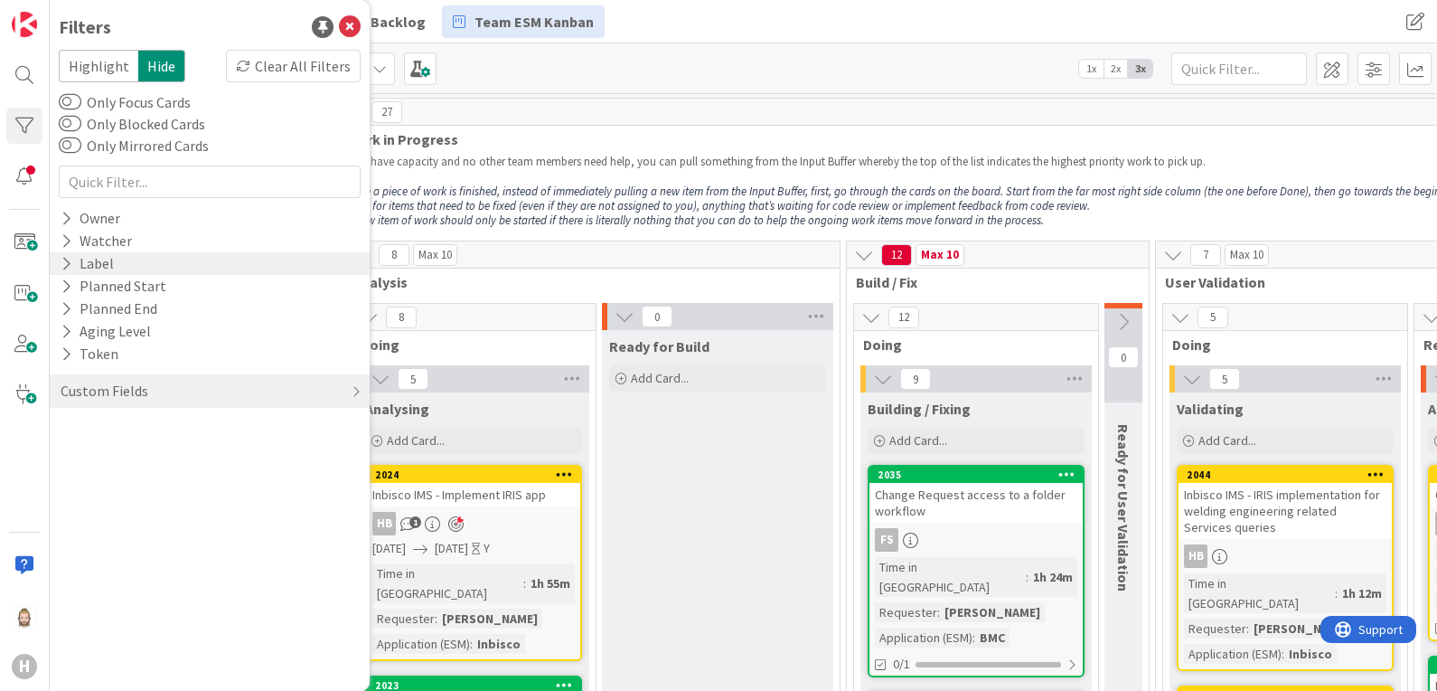
click at [66, 257] on icon at bounding box center [67, 263] width 12 height 15
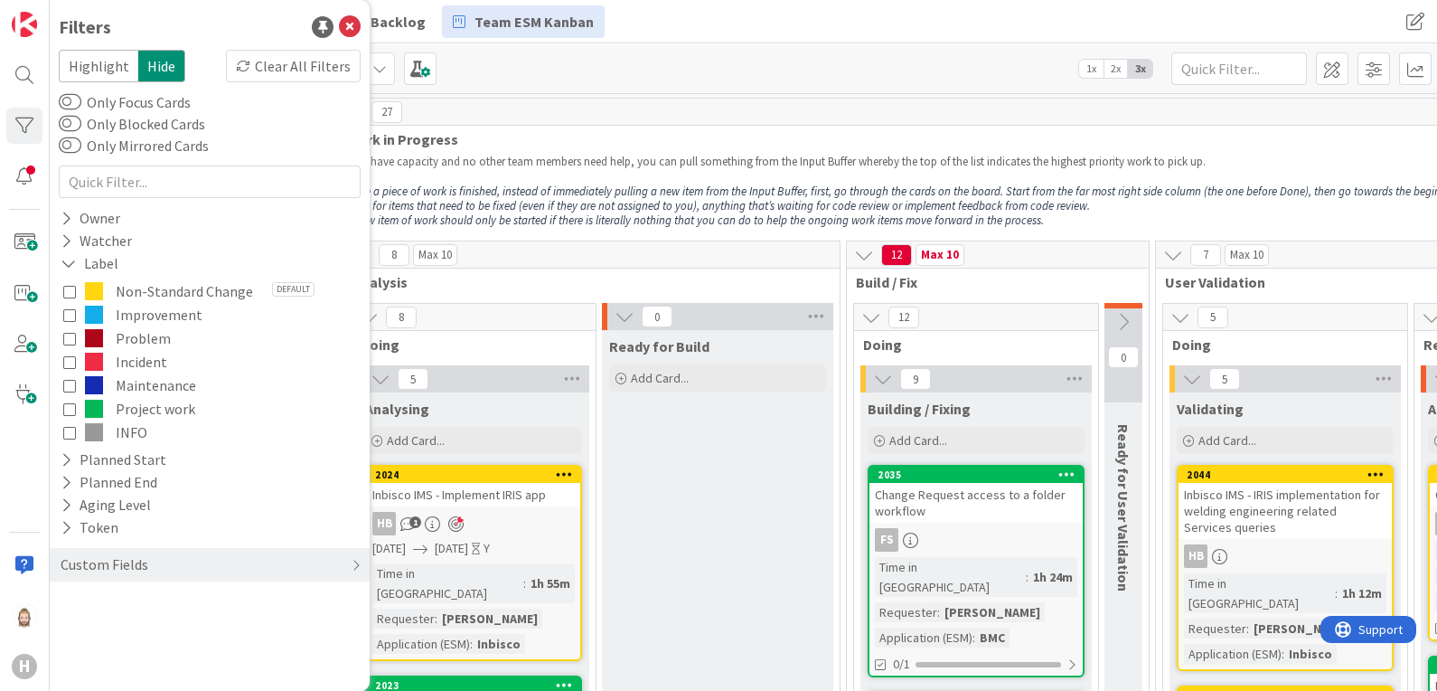
click at [71, 405] on icon at bounding box center [69, 408] width 13 height 13
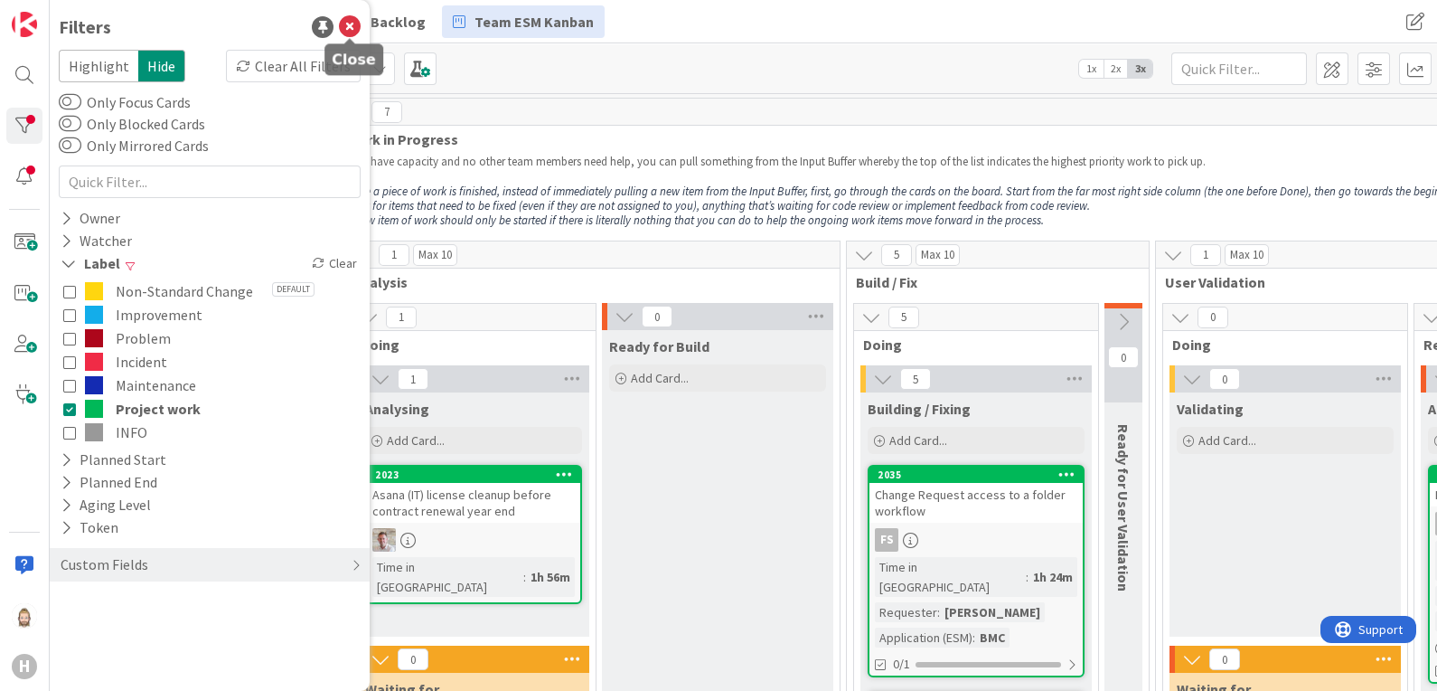
click at [357, 33] on icon at bounding box center [350, 27] width 22 height 22
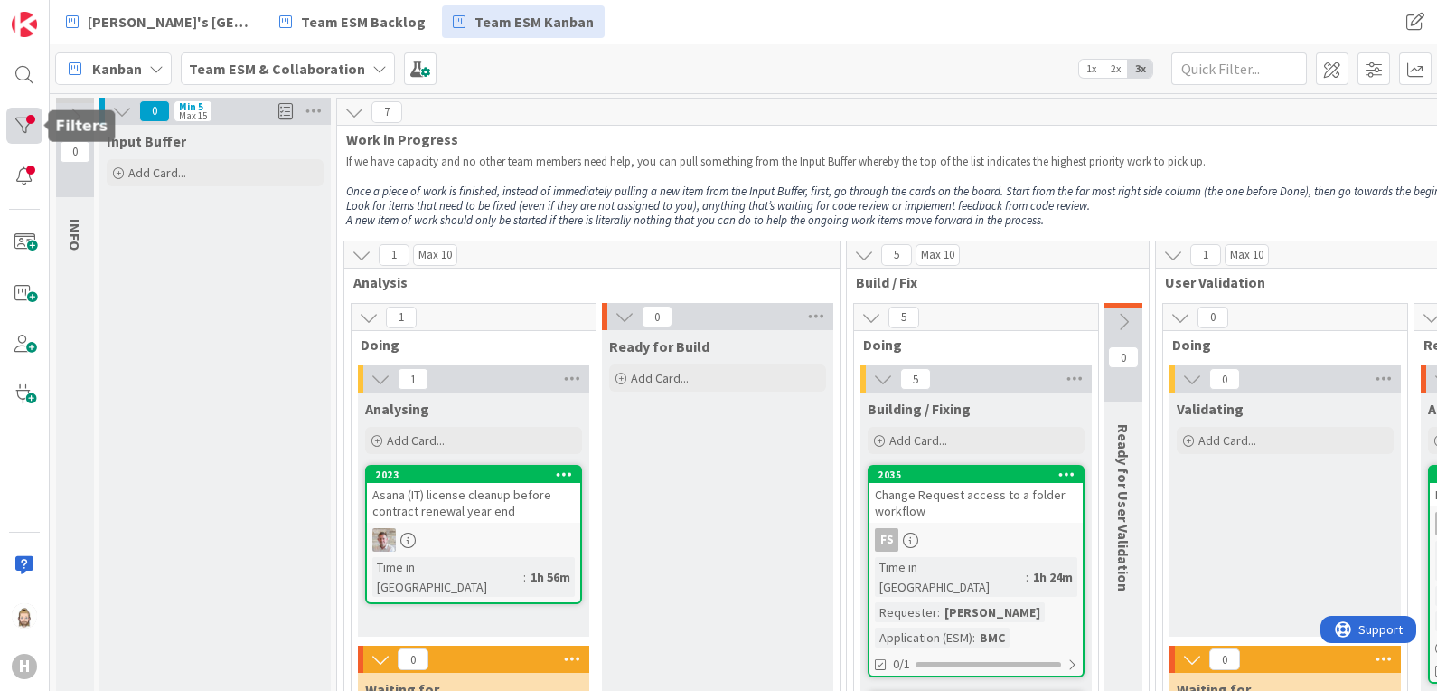
click at [32, 127] on div at bounding box center [24, 126] width 36 height 36
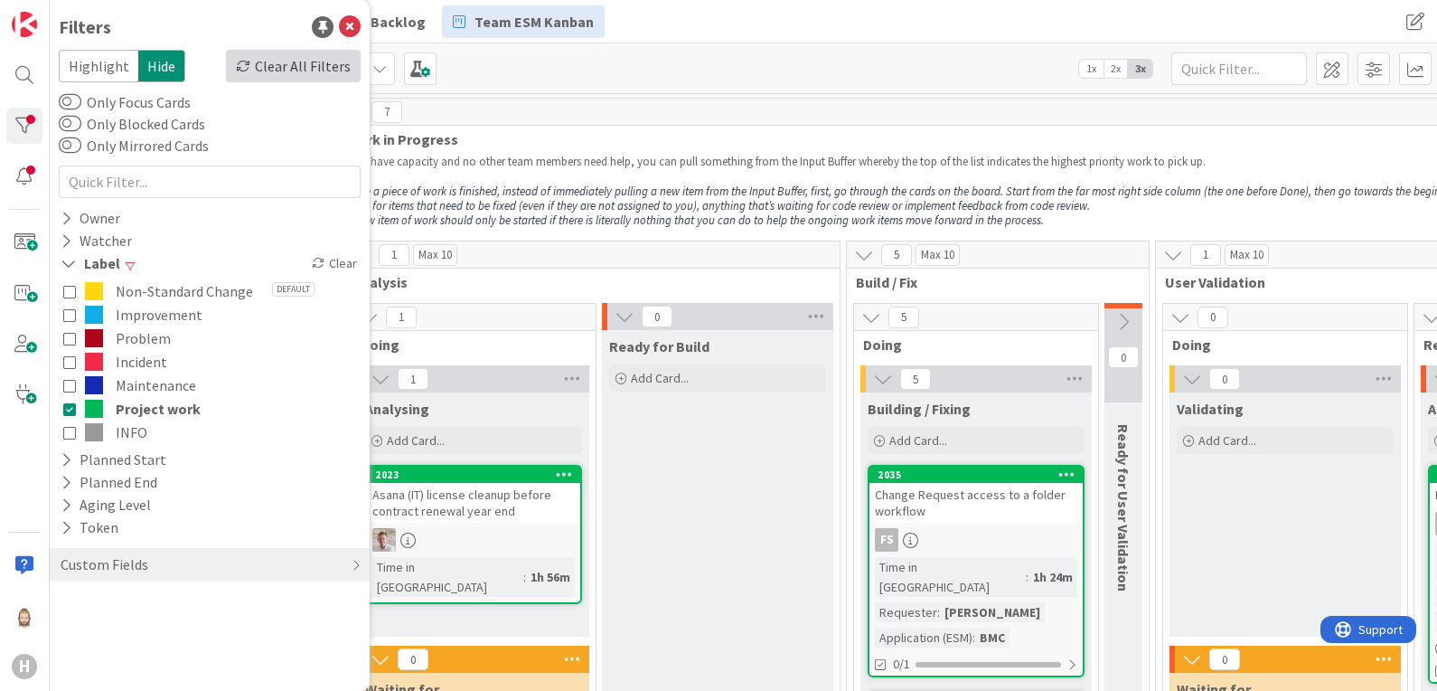
click at [272, 70] on div "Clear All Filters" at bounding box center [293, 66] width 135 height 33
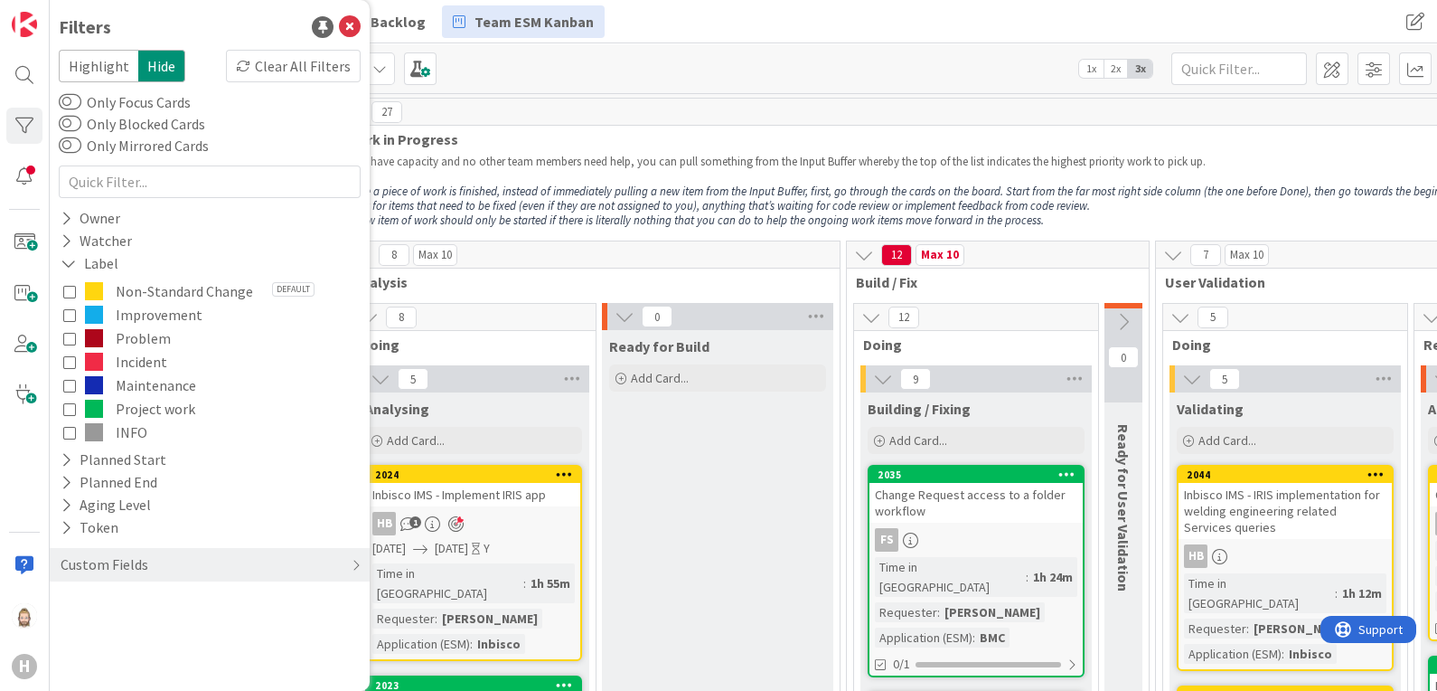
click at [71, 404] on icon at bounding box center [69, 408] width 13 height 13
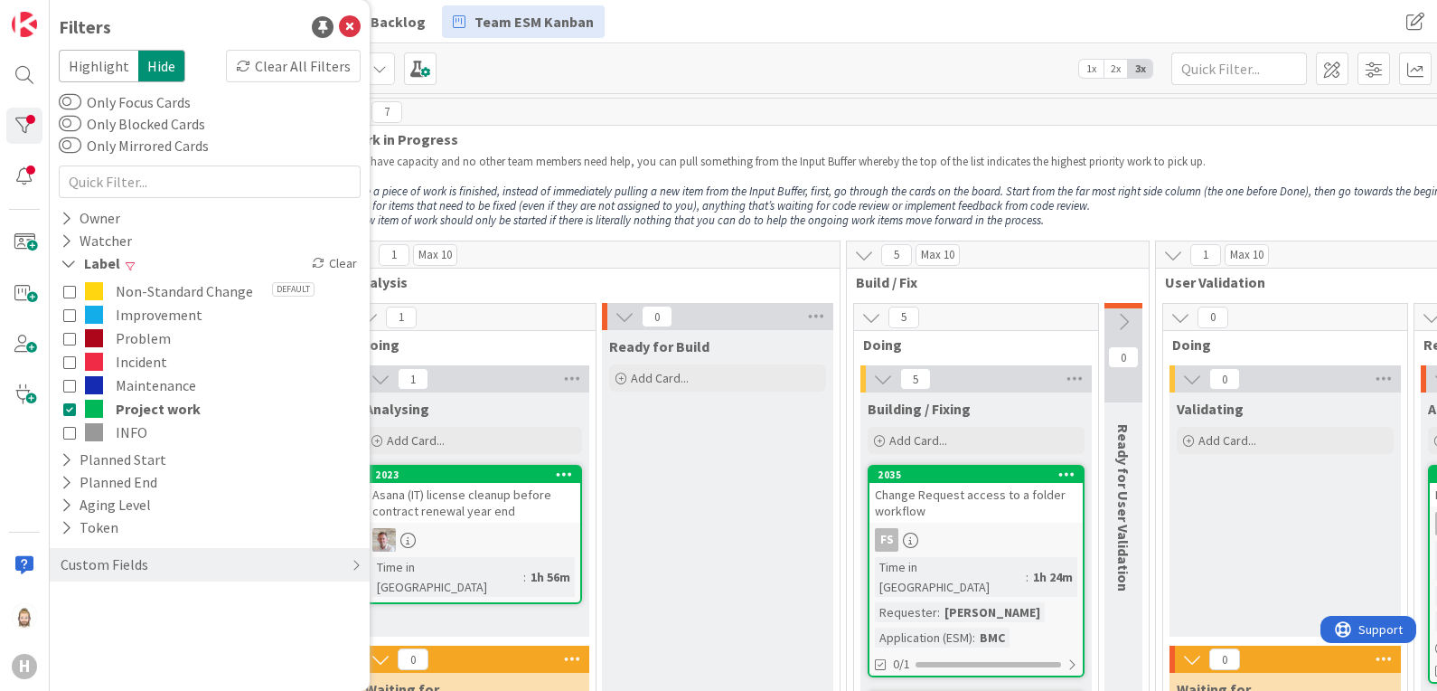
click at [110, 62] on span "Highlight" at bounding box center [99, 66] width 80 height 33
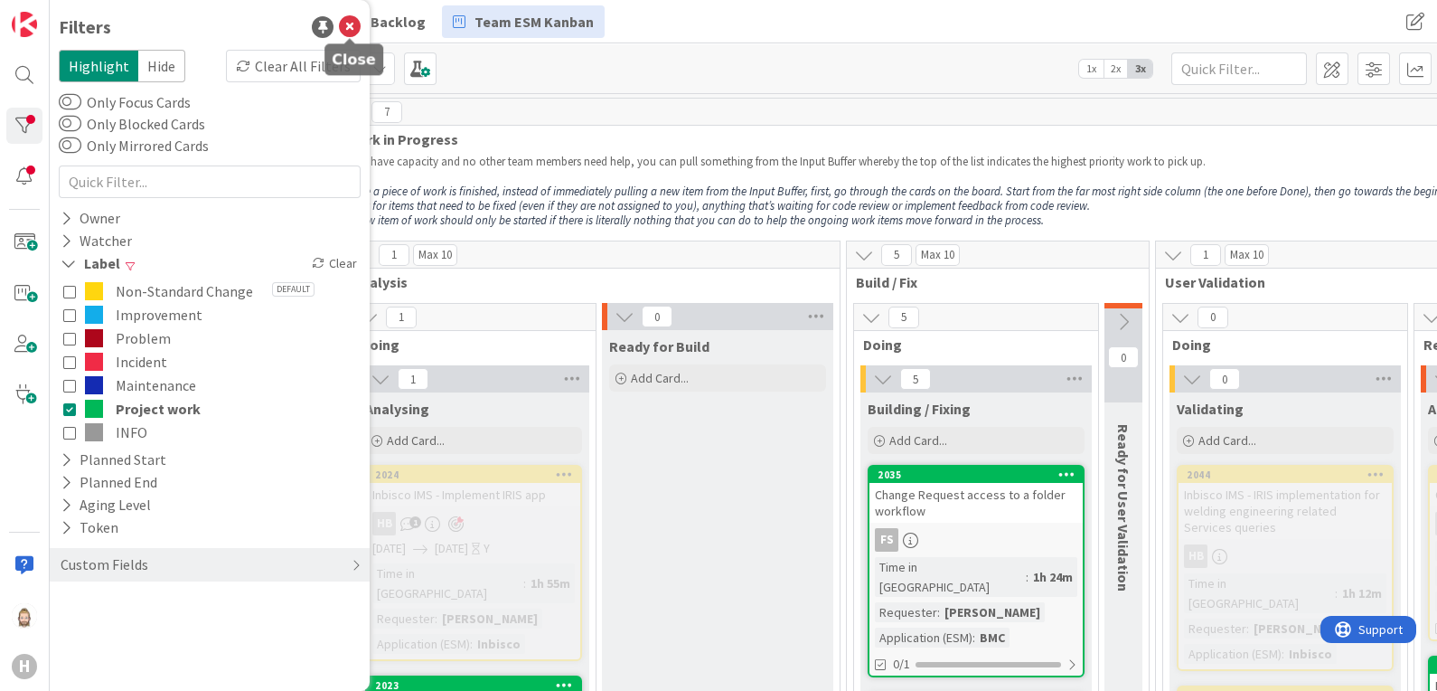
click at [348, 23] on icon at bounding box center [350, 27] width 22 height 22
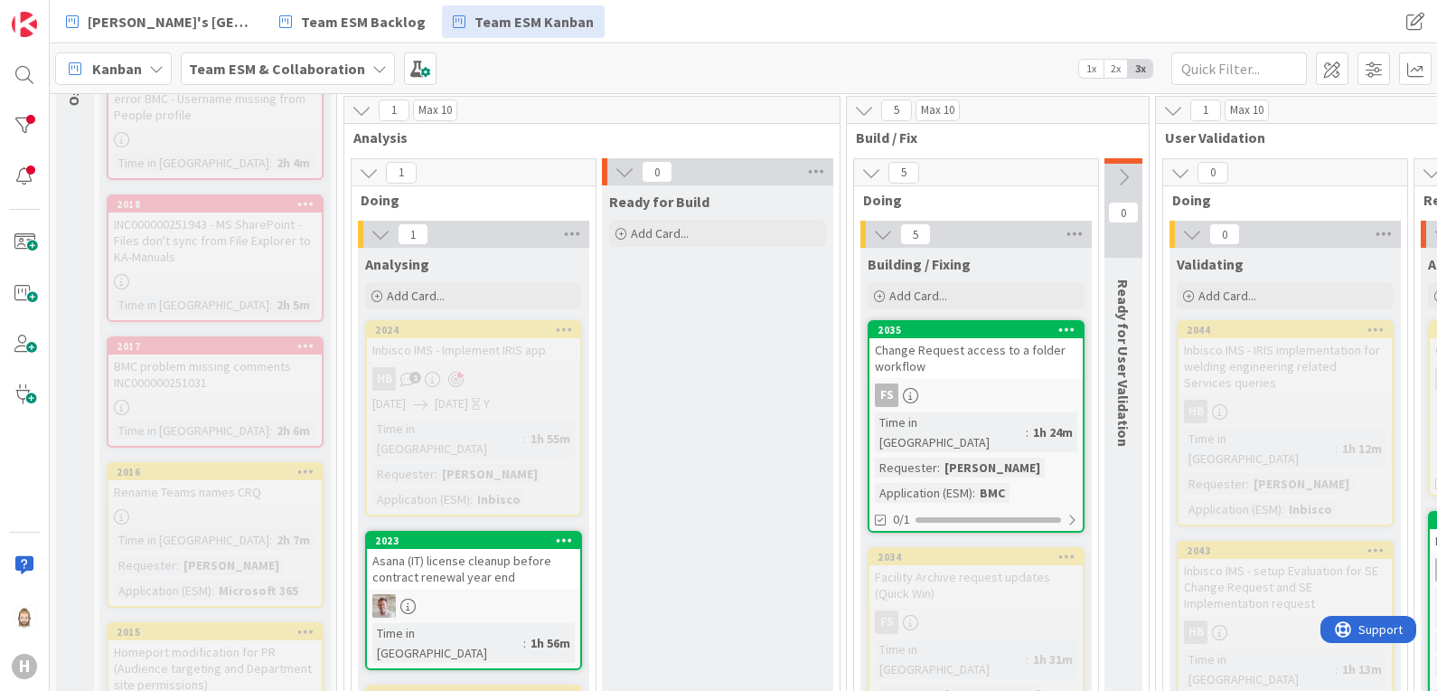
scroll to position [225, 0]
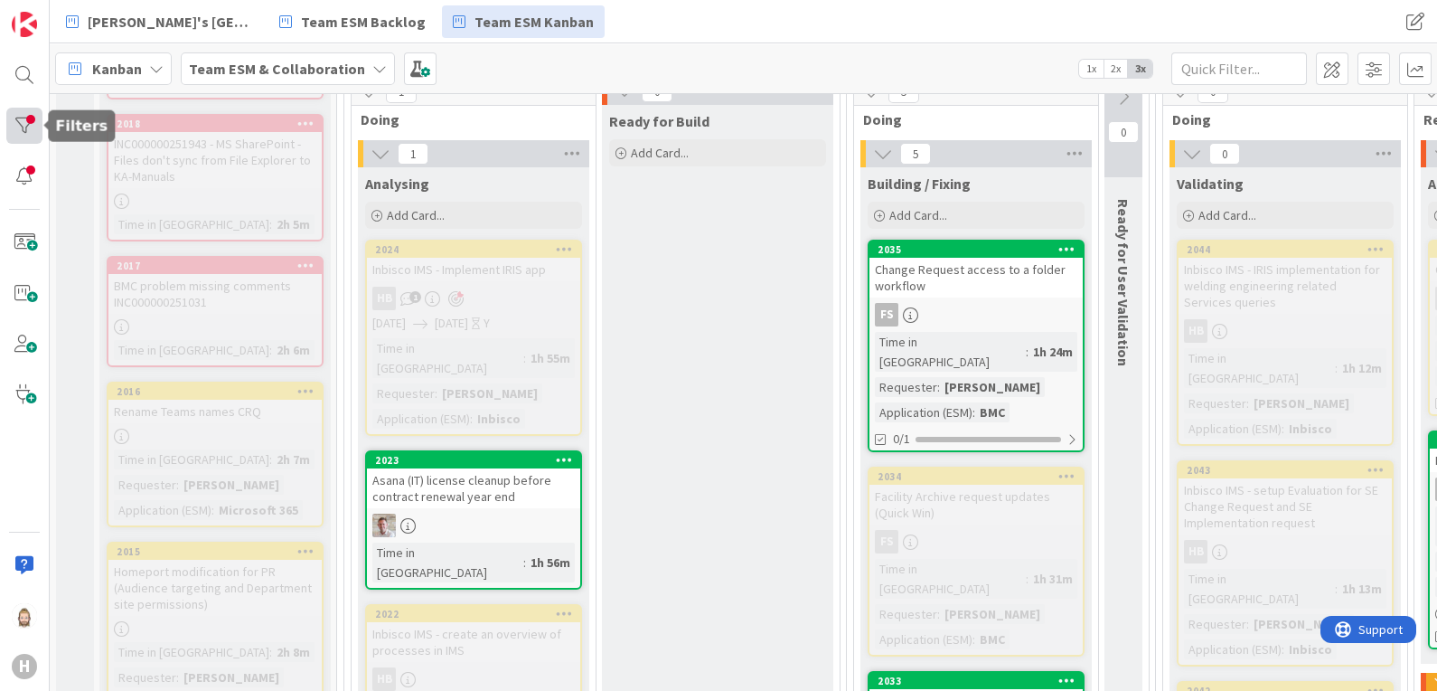
click at [33, 127] on div at bounding box center [24, 126] width 36 height 36
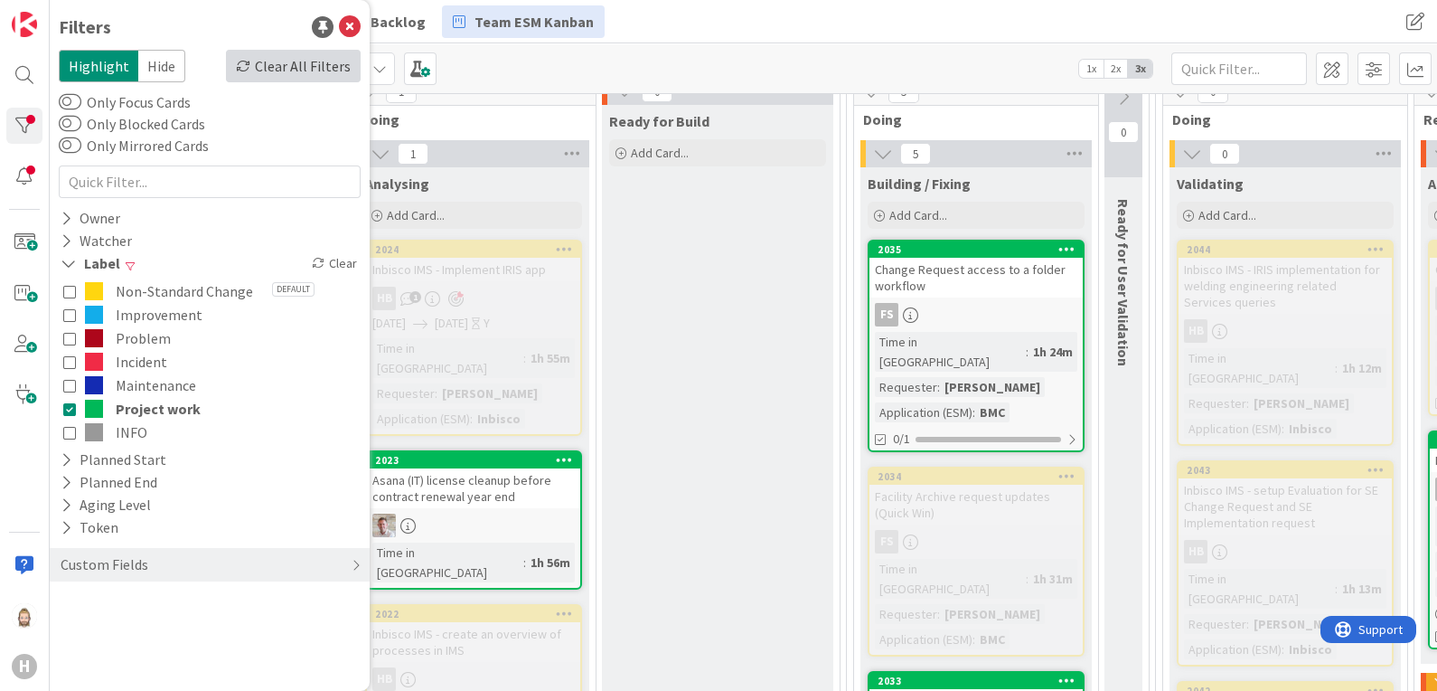
click at [288, 63] on div "Clear All Filters" at bounding box center [293, 66] width 135 height 33
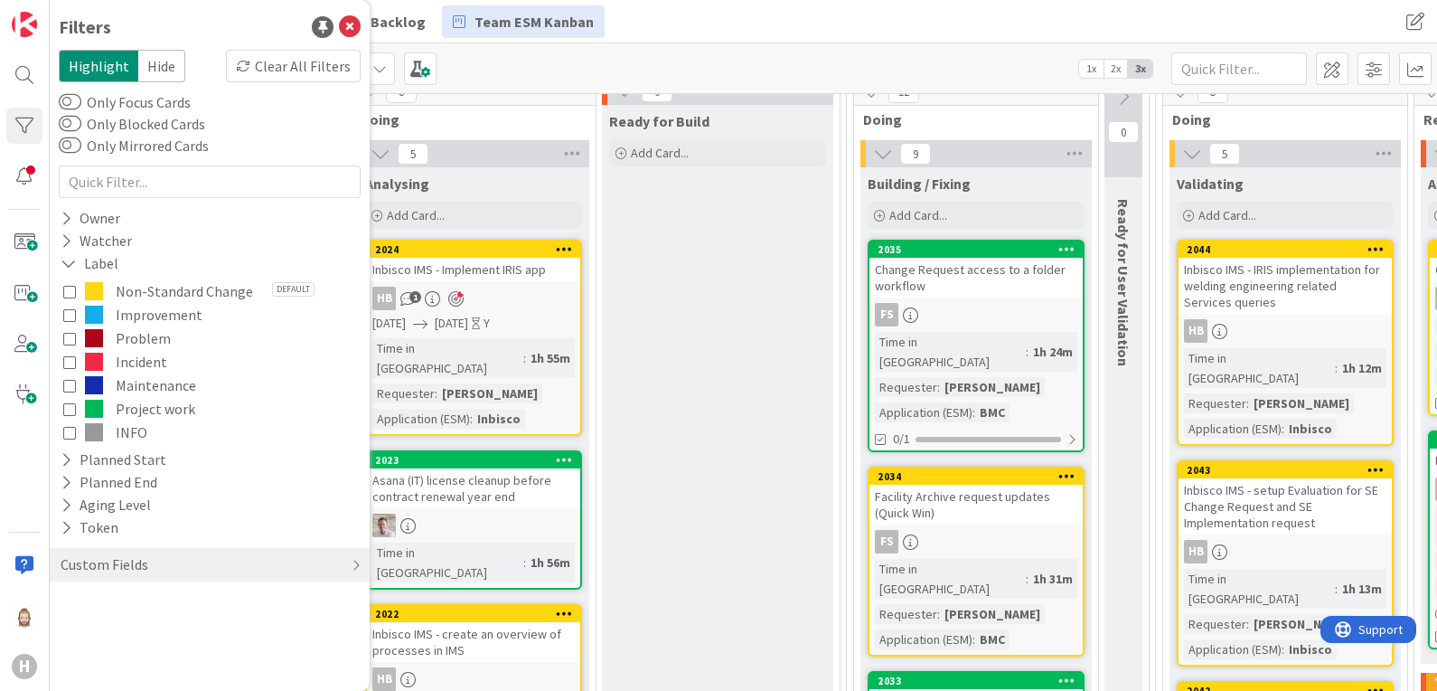
click at [166, 63] on span "Hide" at bounding box center [161, 66] width 47 height 33
click at [70, 258] on icon at bounding box center [69, 263] width 16 height 15
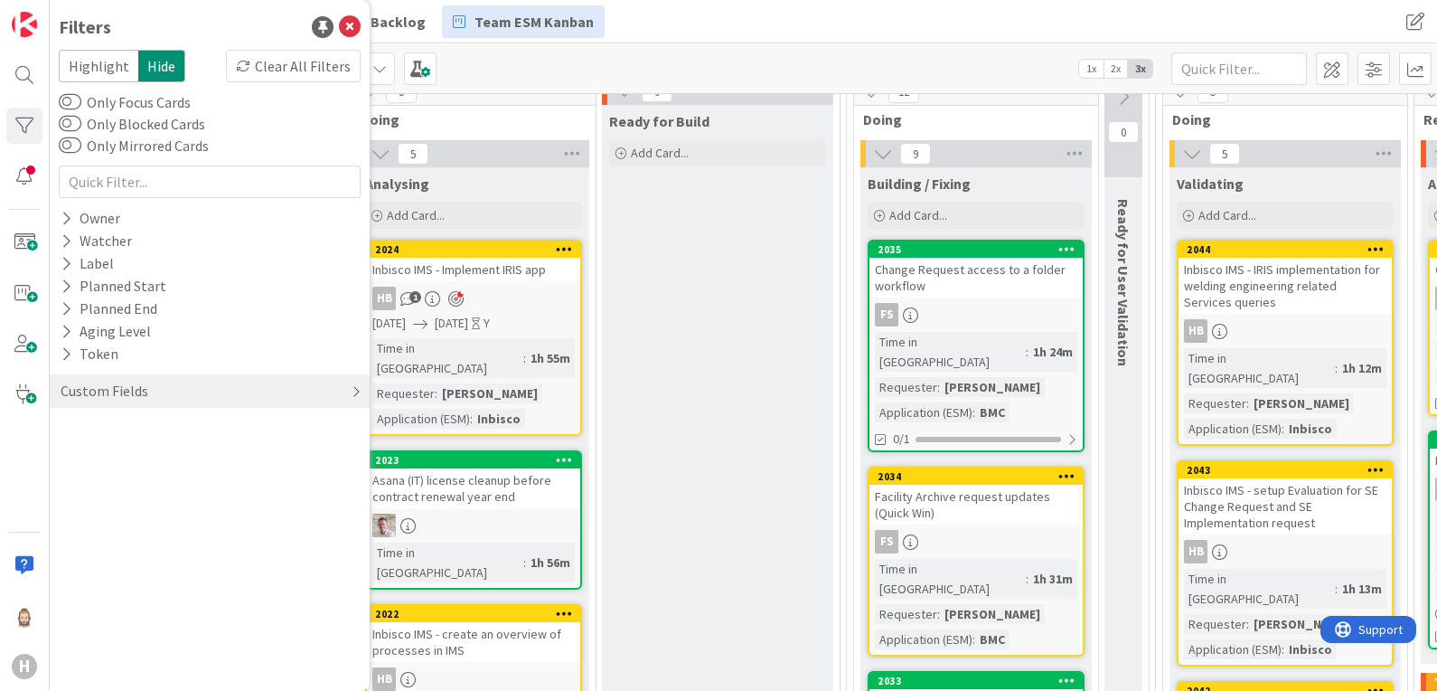
click at [202, 401] on div "Custom Fields" at bounding box center [210, 390] width 320 height 33
click at [70, 427] on icon at bounding box center [67, 427] width 12 height 15
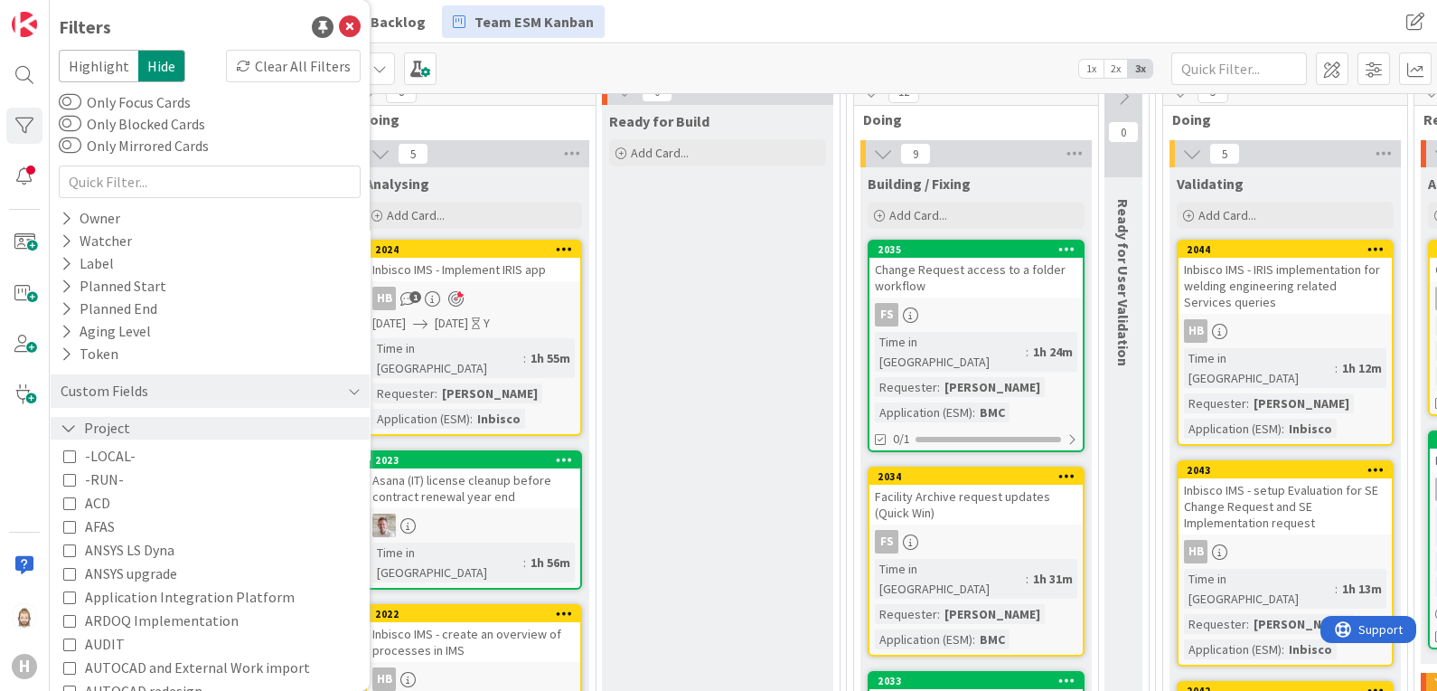
click at [70, 427] on icon at bounding box center [69, 427] width 16 height 15
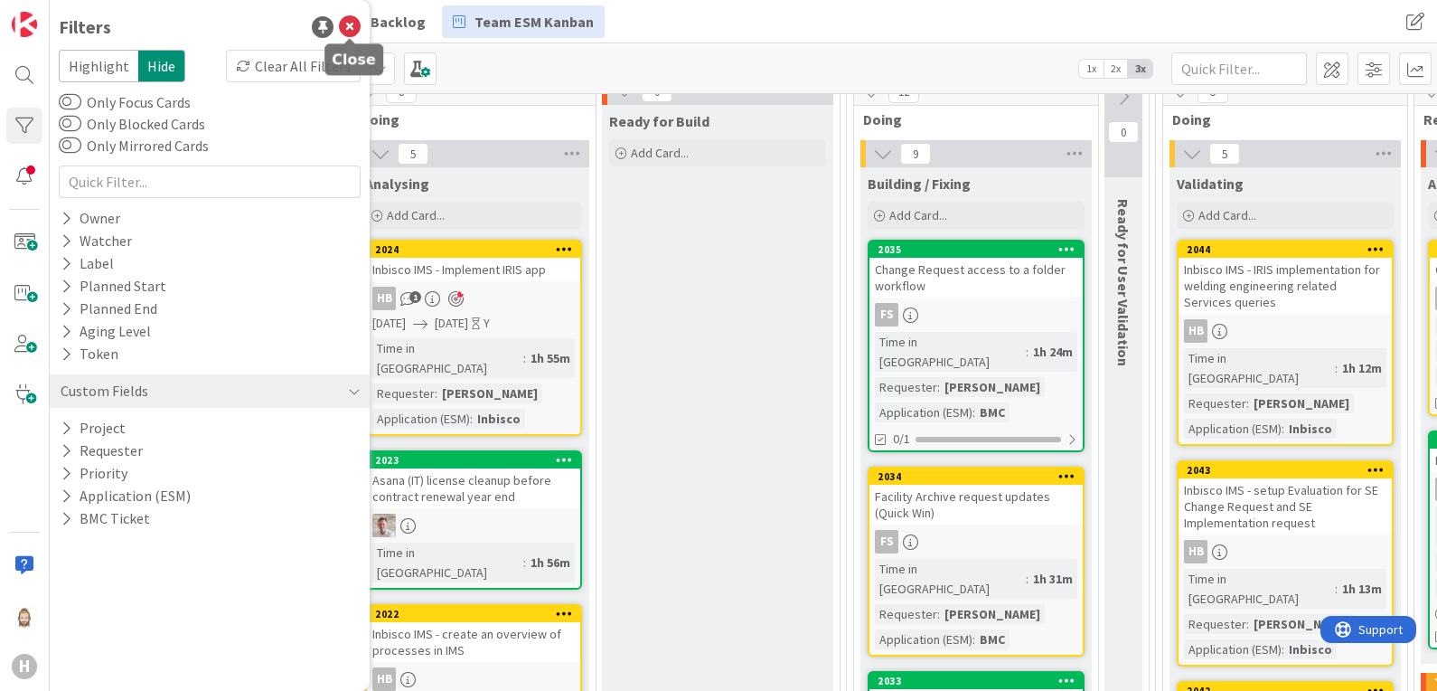
click at [349, 25] on icon at bounding box center [350, 27] width 22 height 22
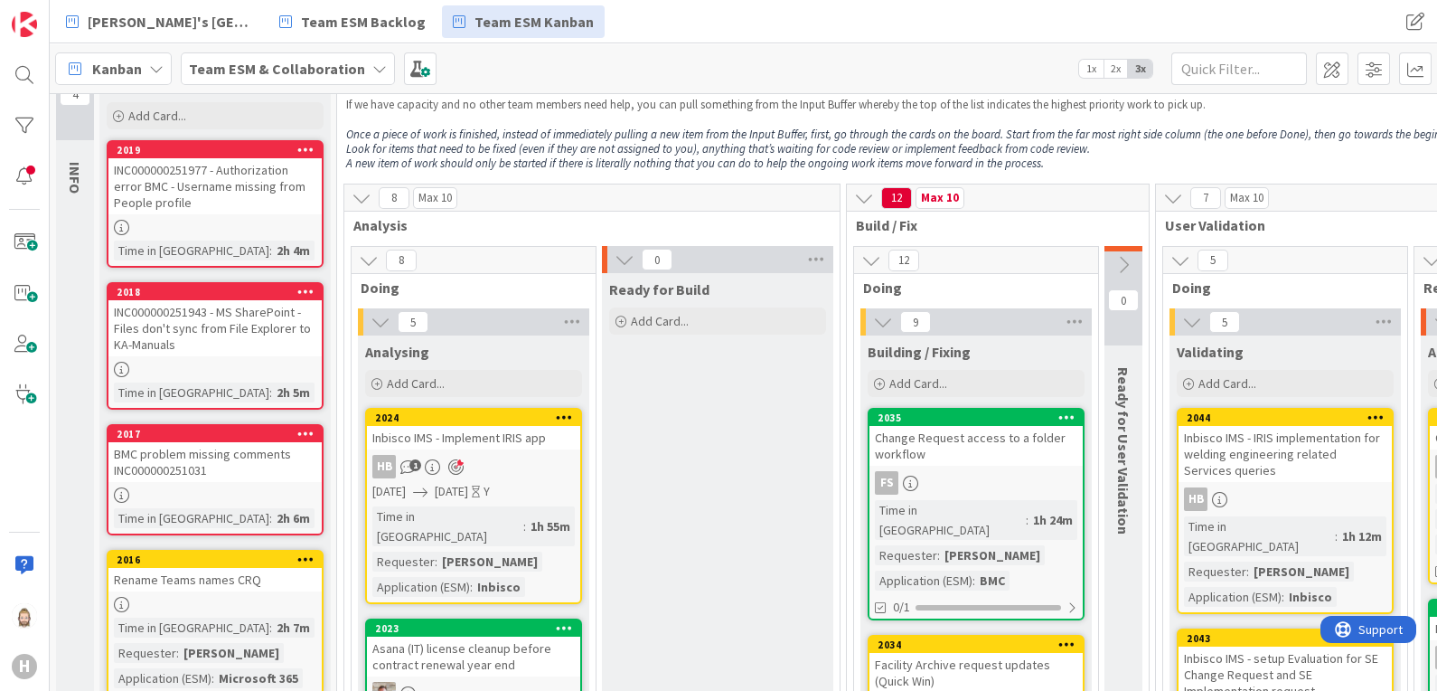
scroll to position [0, 0]
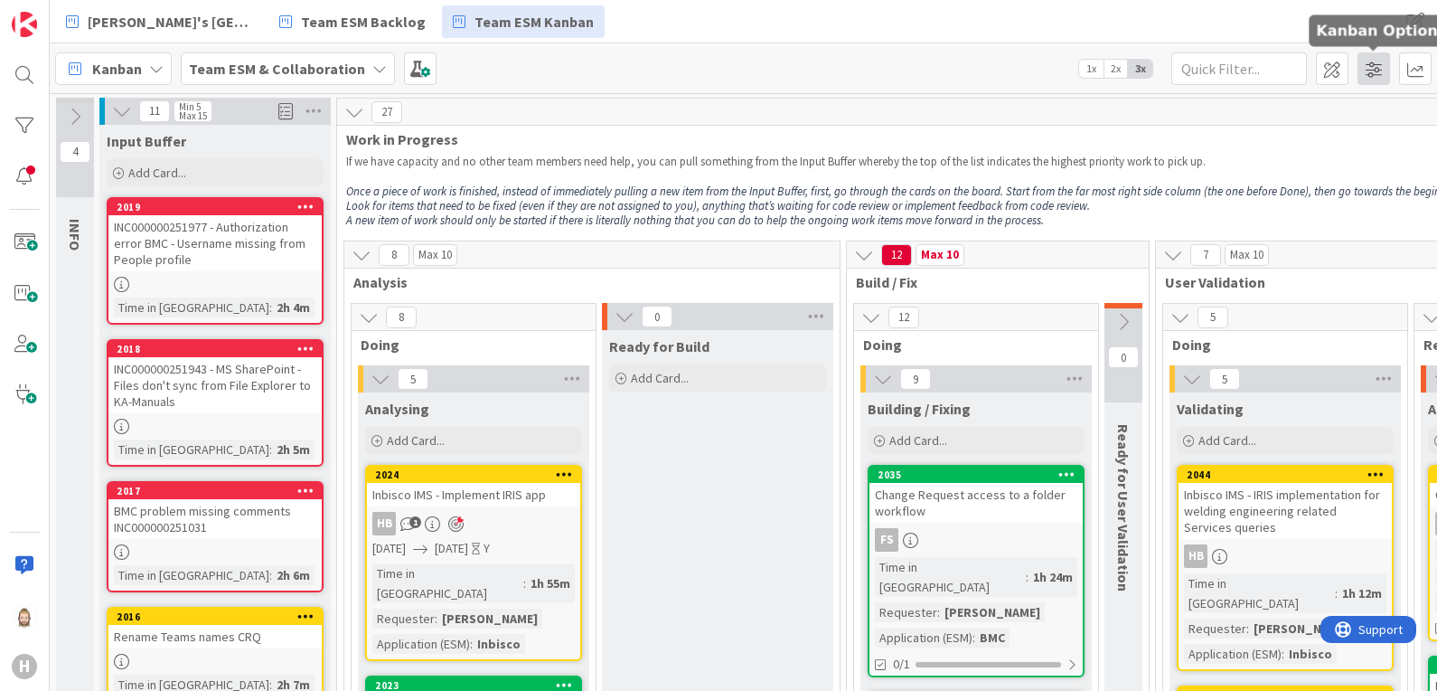
click at [1381, 61] on span at bounding box center [1374, 68] width 33 height 33
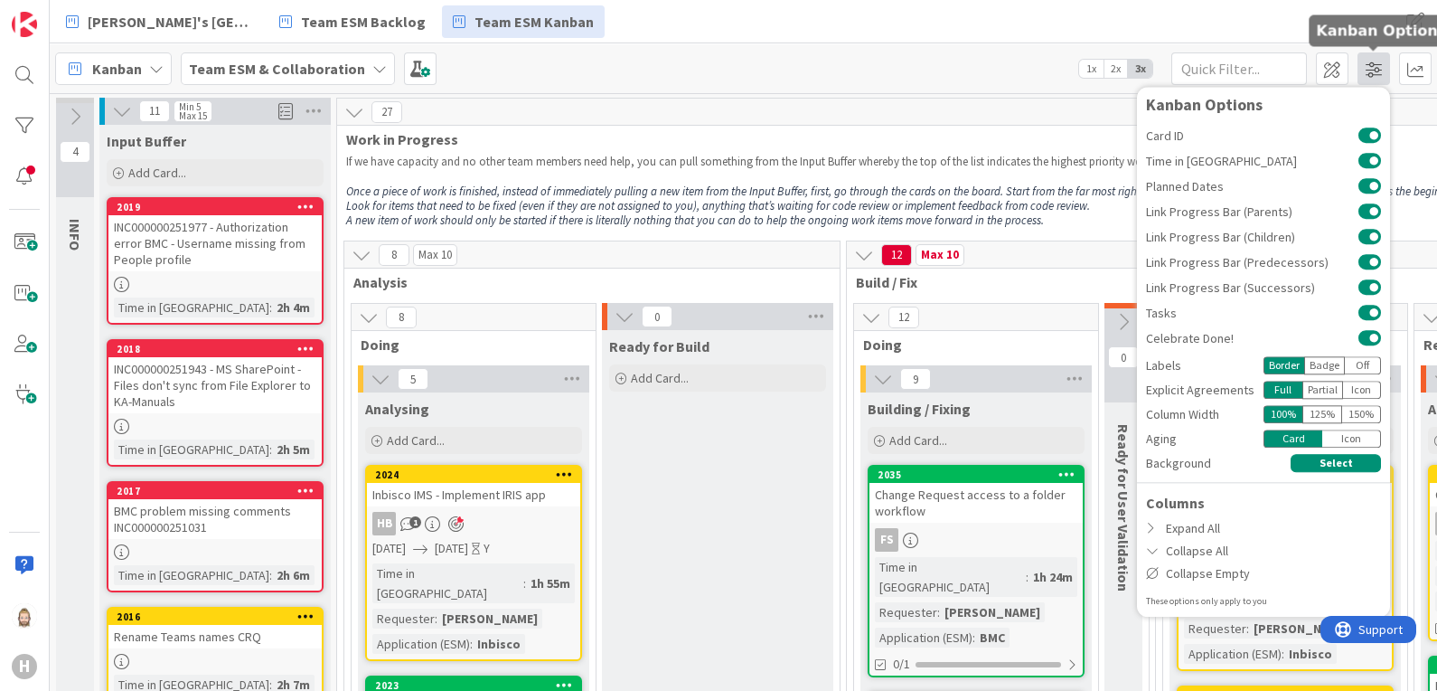
click at [1381, 61] on span at bounding box center [1374, 68] width 33 height 33
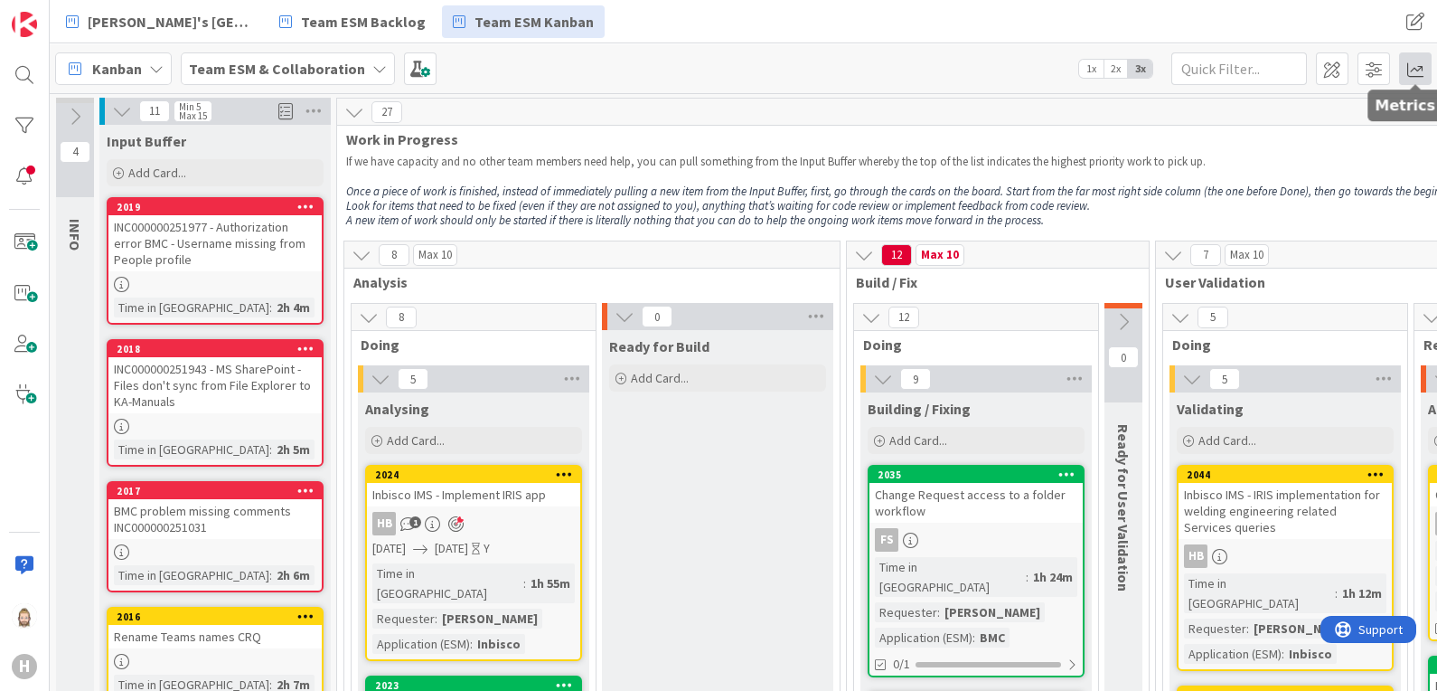
click at [1422, 68] on span at bounding box center [1415, 68] width 33 height 33
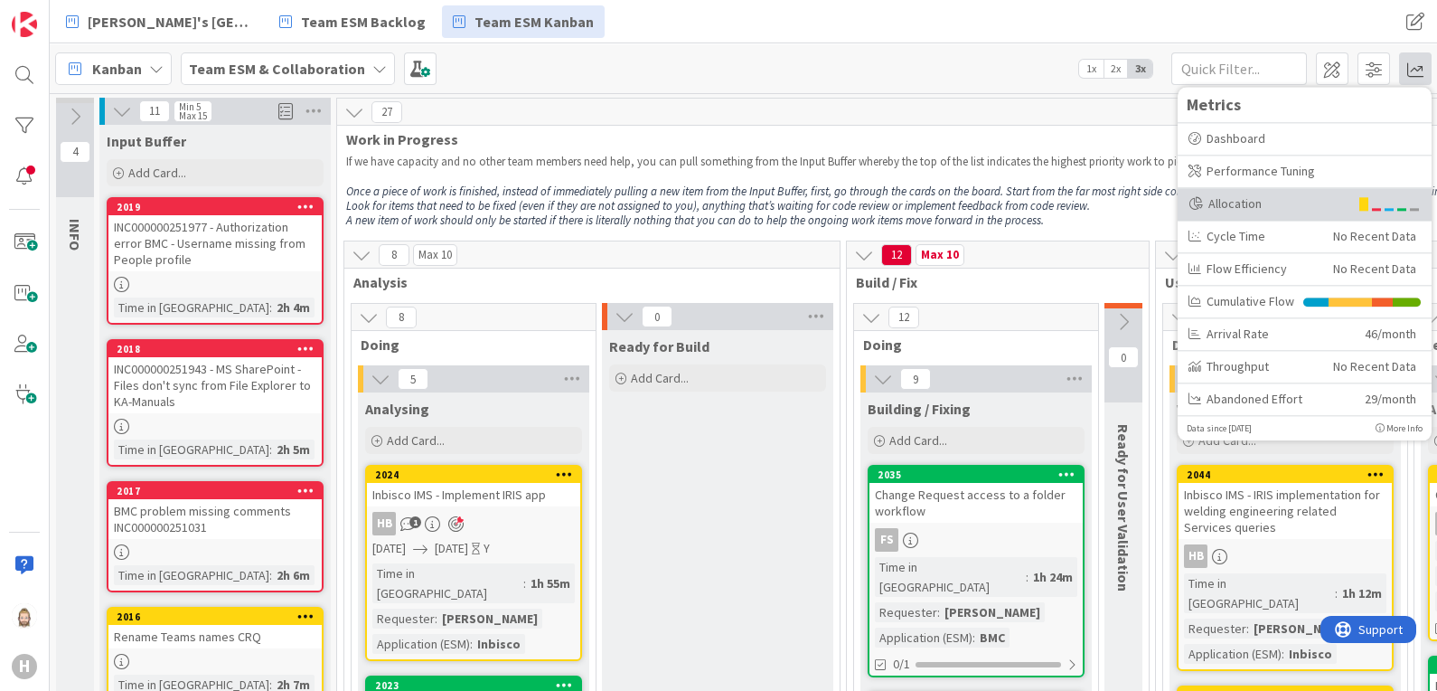
click at [1272, 201] on div "Allocation" at bounding box center [1269, 203] width 160 height 19
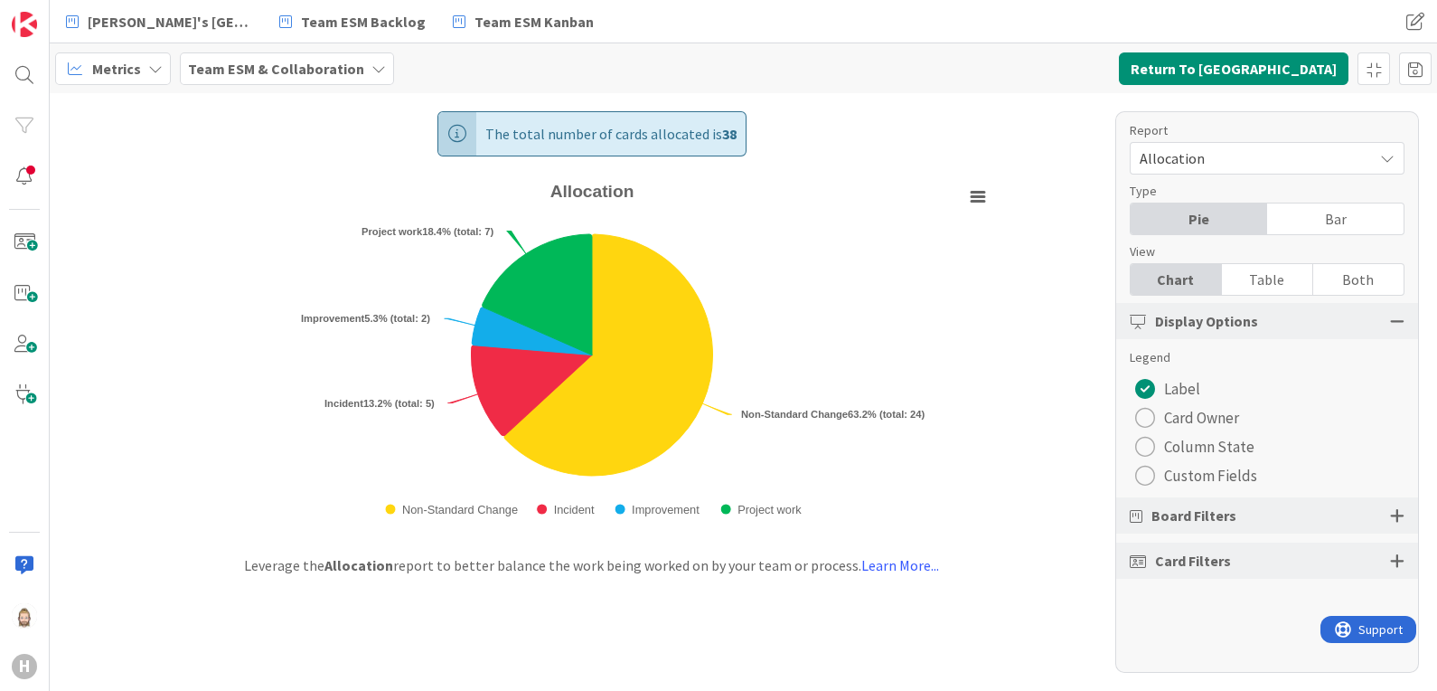
click at [1202, 427] on span "Card Owner" at bounding box center [1201, 417] width 75 height 27
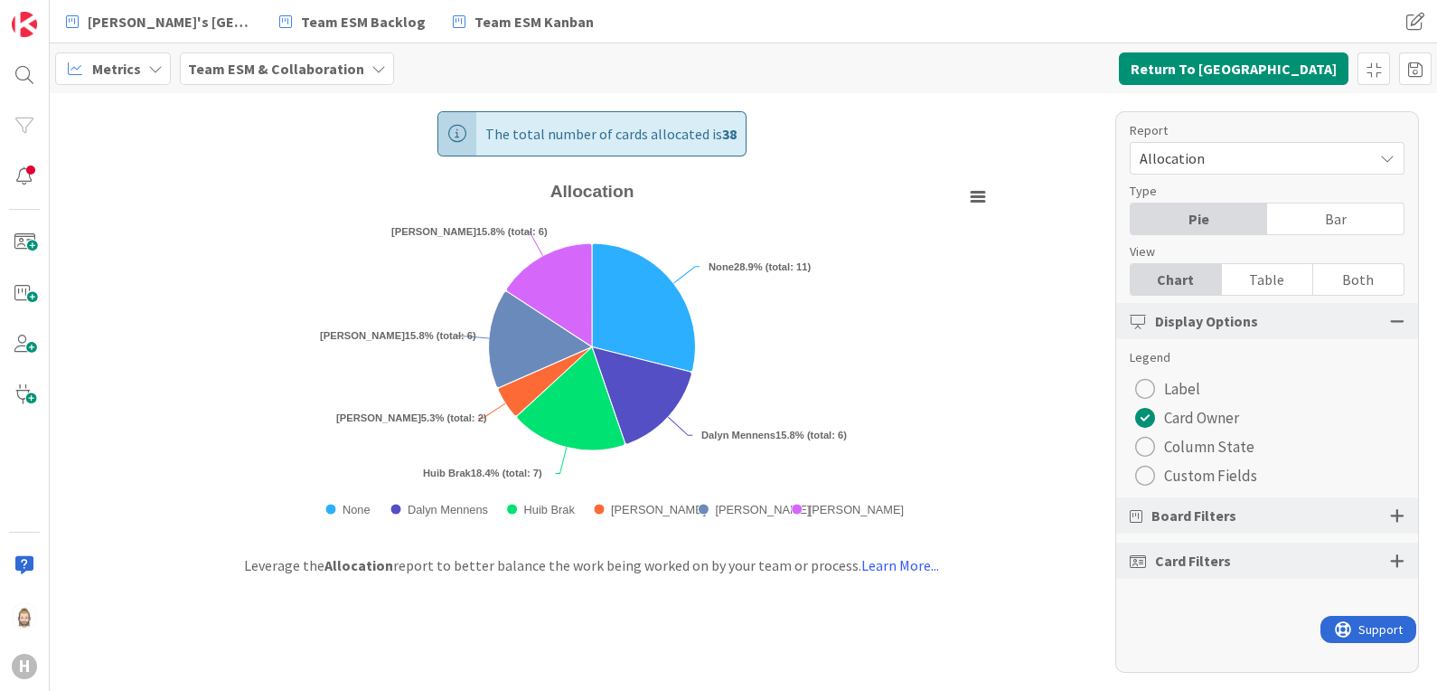
click at [1201, 474] on span "Custom Fields" at bounding box center [1210, 475] width 93 height 27
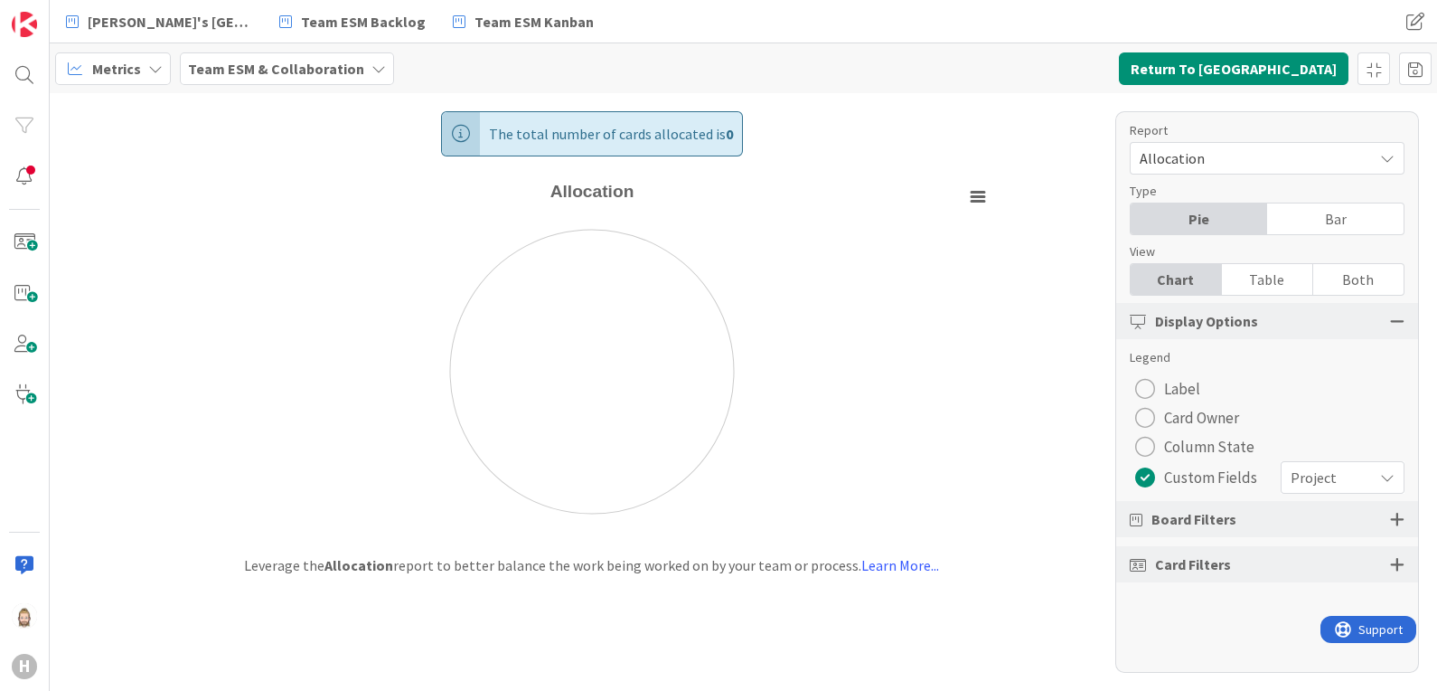
click at [1303, 471] on span "Project" at bounding box center [1327, 477] width 73 height 25
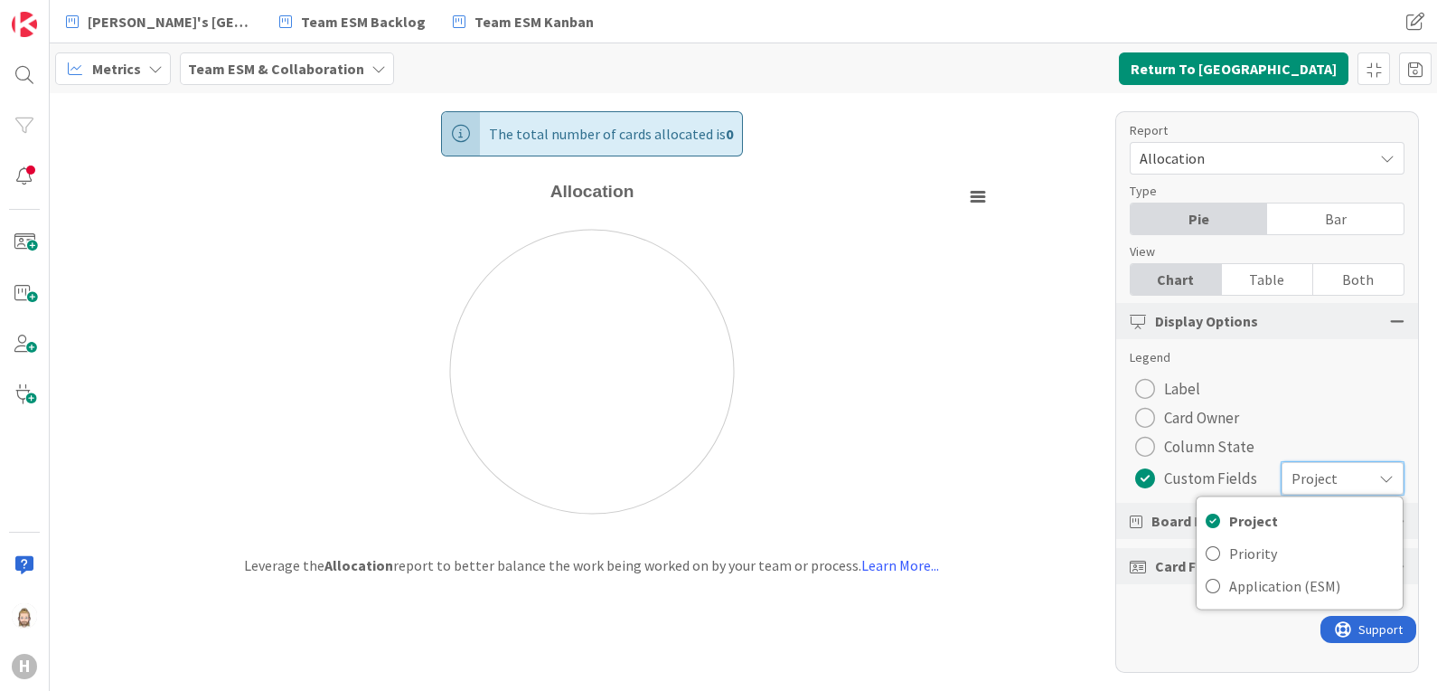
click at [245, 61] on b "Team ESM & Collaboration" at bounding box center [276, 69] width 176 height 18
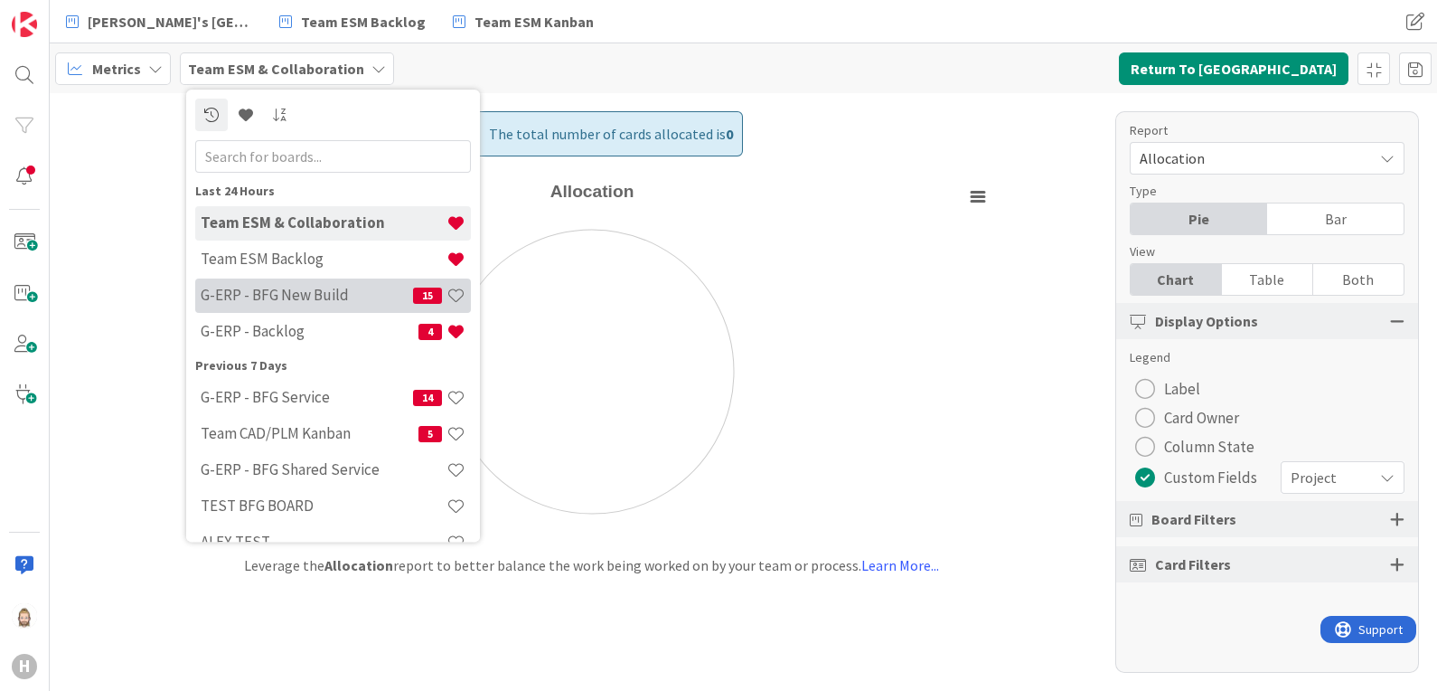
click at [320, 292] on h4 "G-ERP - BFG New Build" at bounding box center [307, 296] width 212 height 18
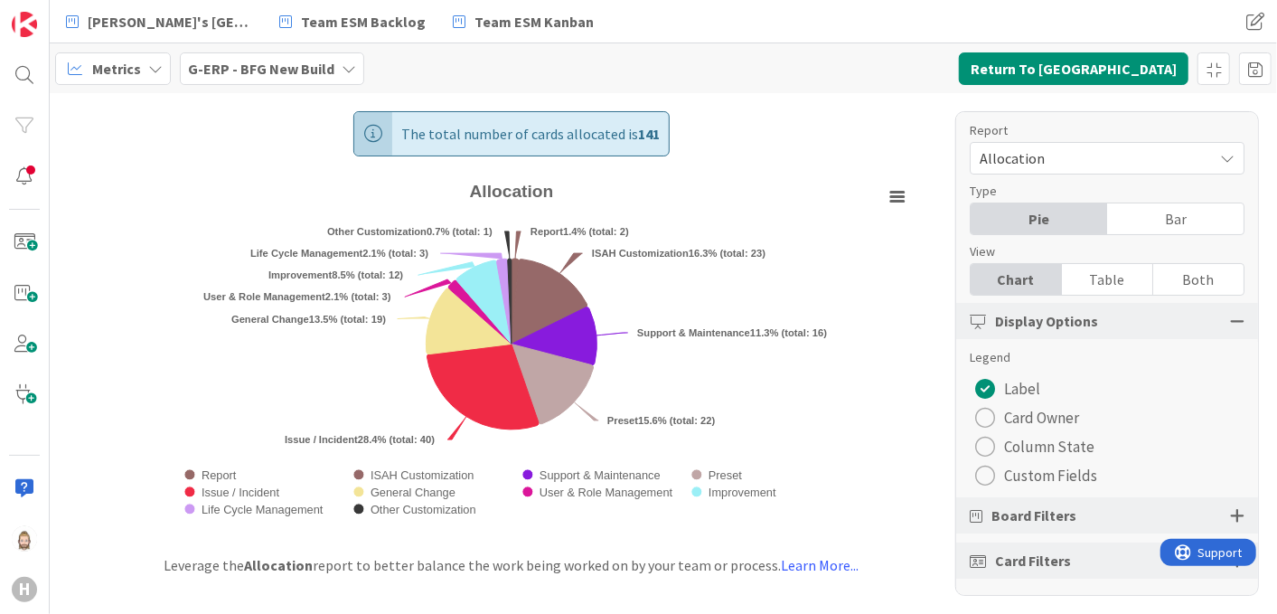
click at [1040, 472] on span "Custom Fields" at bounding box center [1050, 475] width 93 height 27
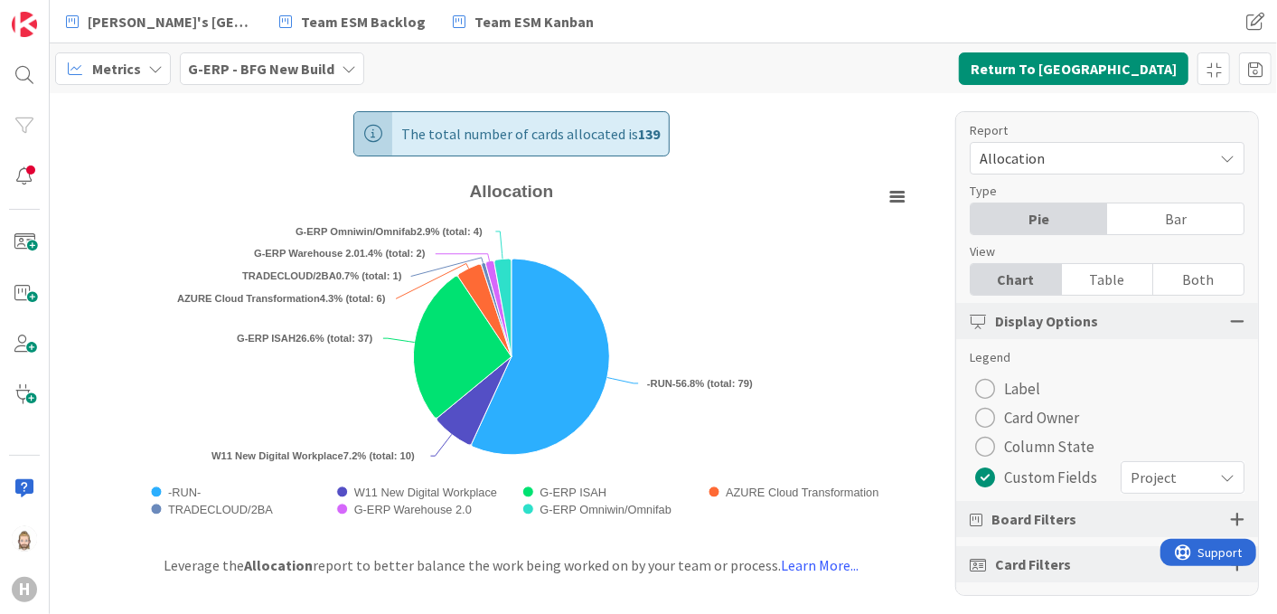
click at [1159, 475] on span "Project" at bounding box center [1167, 477] width 73 height 25
click at [901, 381] on rect "Allocation" at bounding box center [512, 355] width 812 height 360
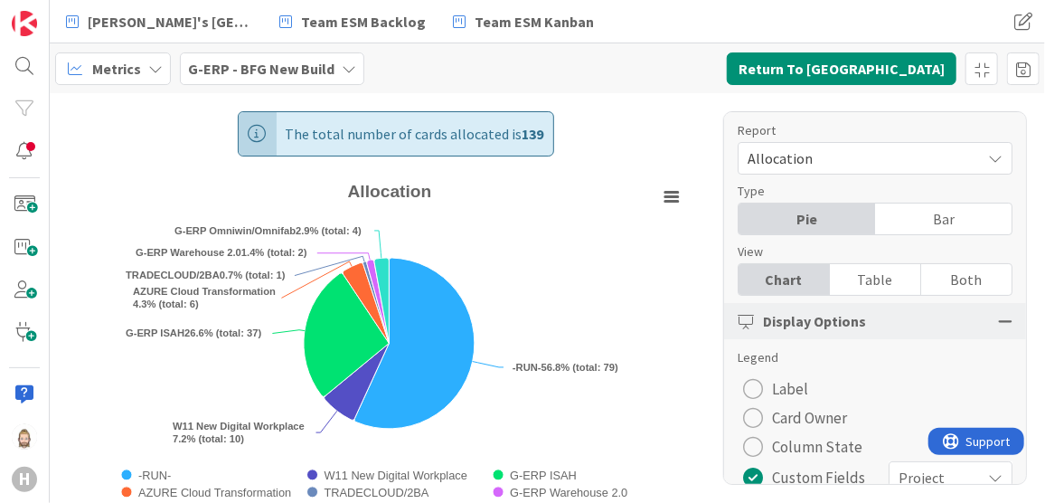
click at [873, 154] on span "Allocation" at bounding box center [859, 158] width 224 height 25
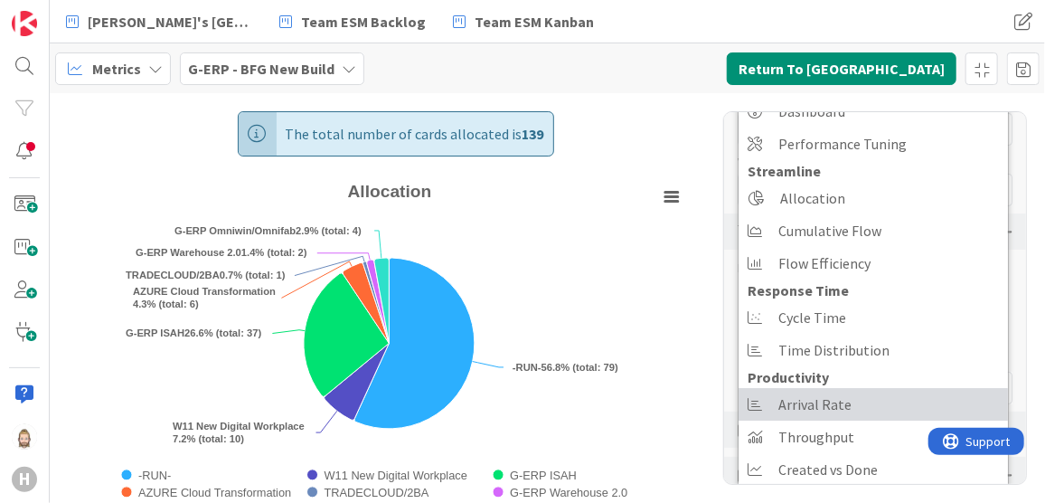
scroll to position [130, 0]
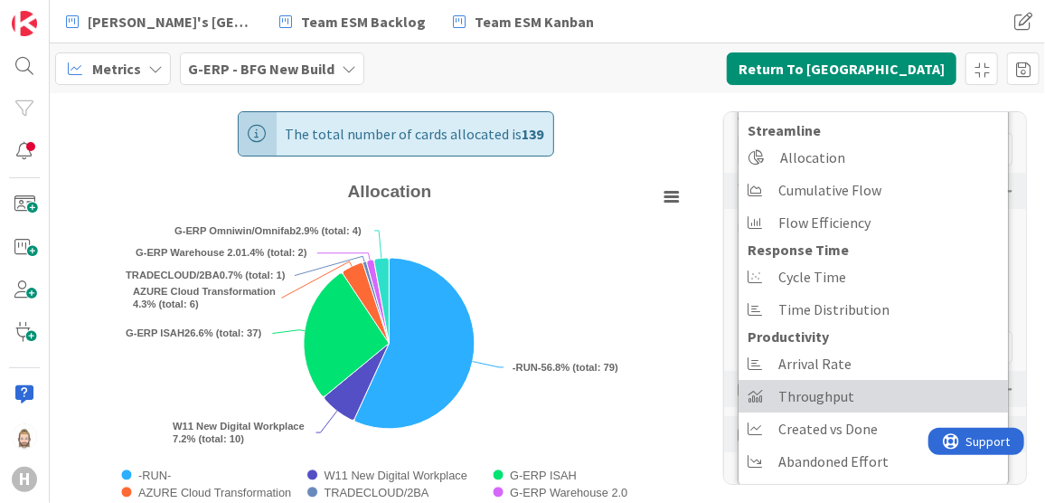
click at [864, 389] on link "Throughput" at bounding box center [872, 396] width 269 height 33
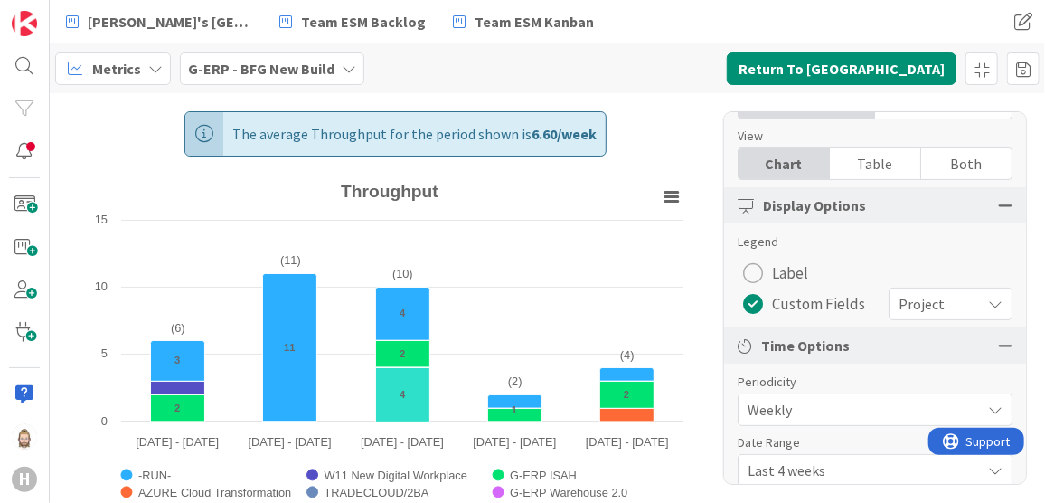
click at [927, 301] on span "Project" at bounding box center [934, 303] width 73 height 25
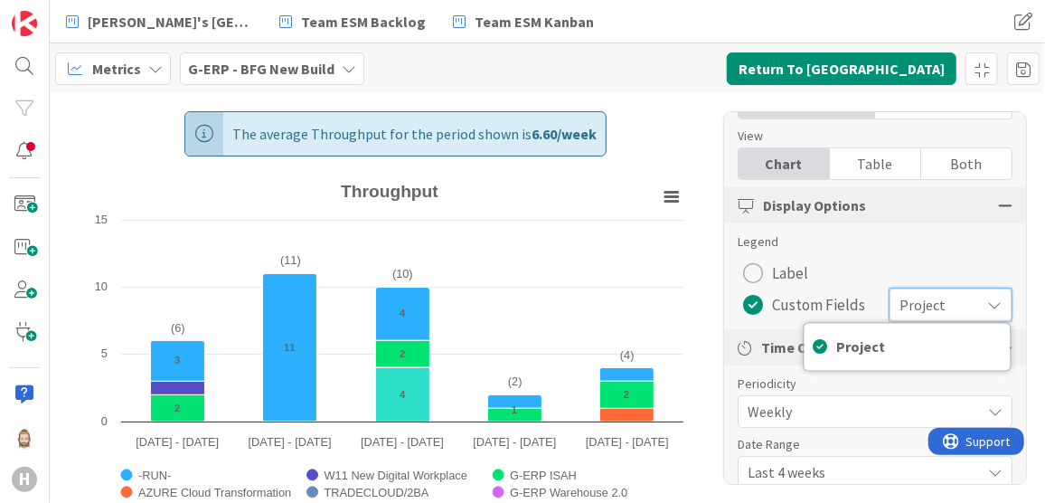
click at [796, 272] on span "Label" at bounding box center [790, 272] width 36 height 27
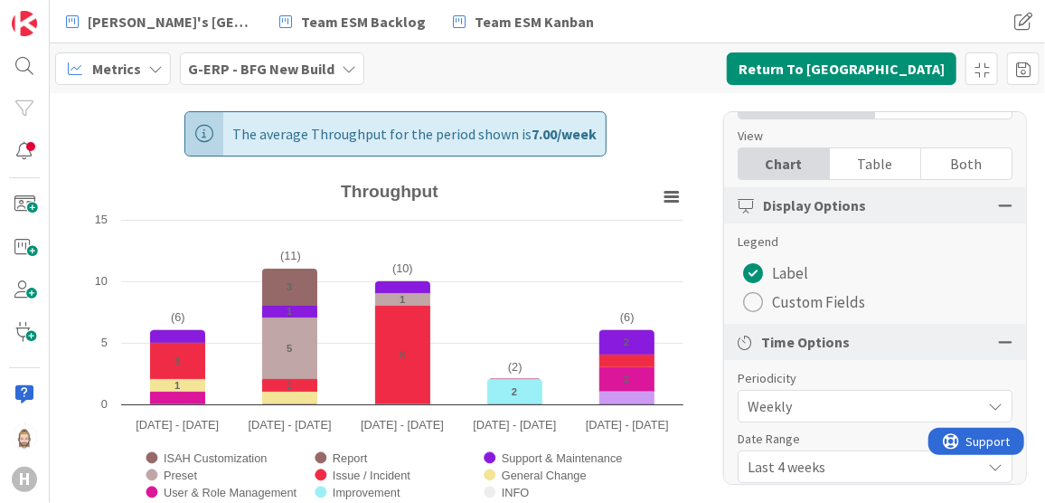
click at [298, 65] on b "G-ERP - BFG New Build" at bounding box center [261, 69] width 146 height 18
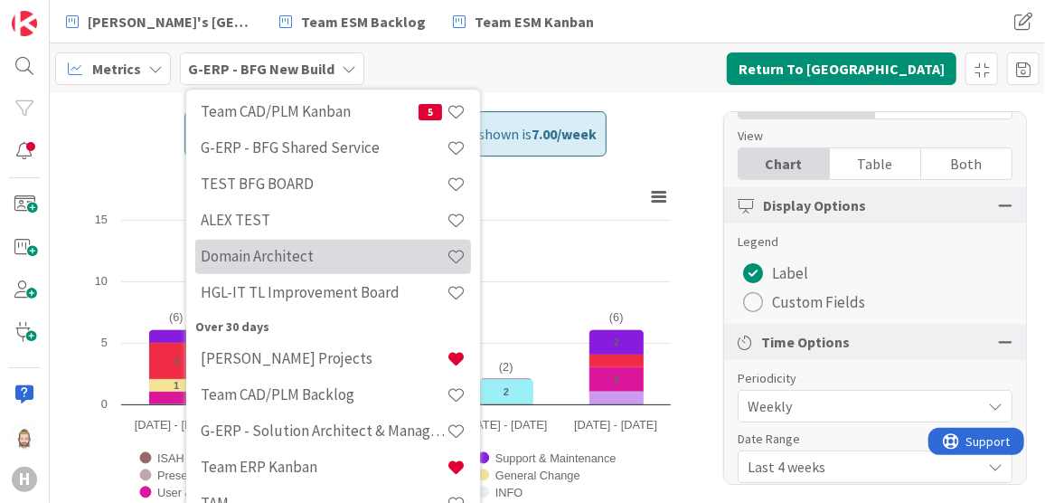
scroll to position [347, 0]
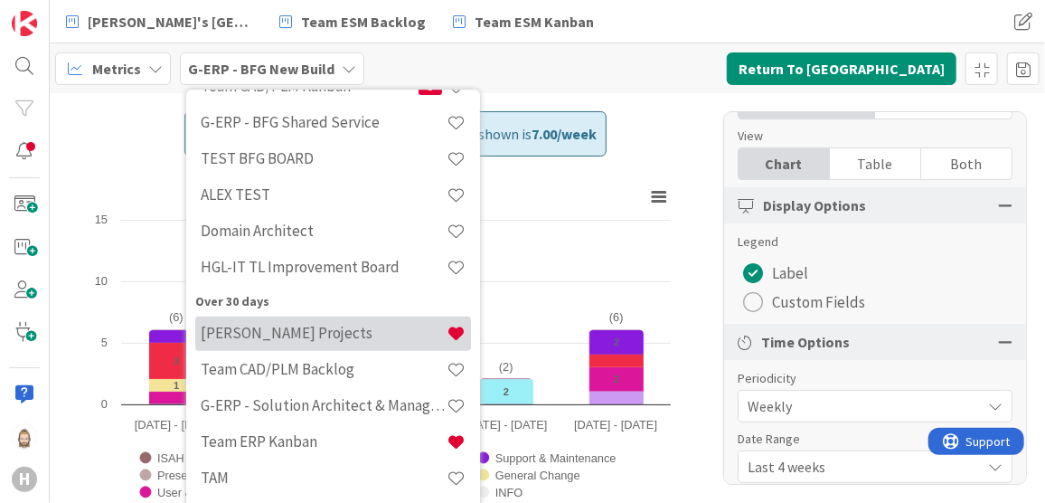
click at [325, 332] on h4 "Huisman Projects" at bounding box center [324, 333] width 246 height 18
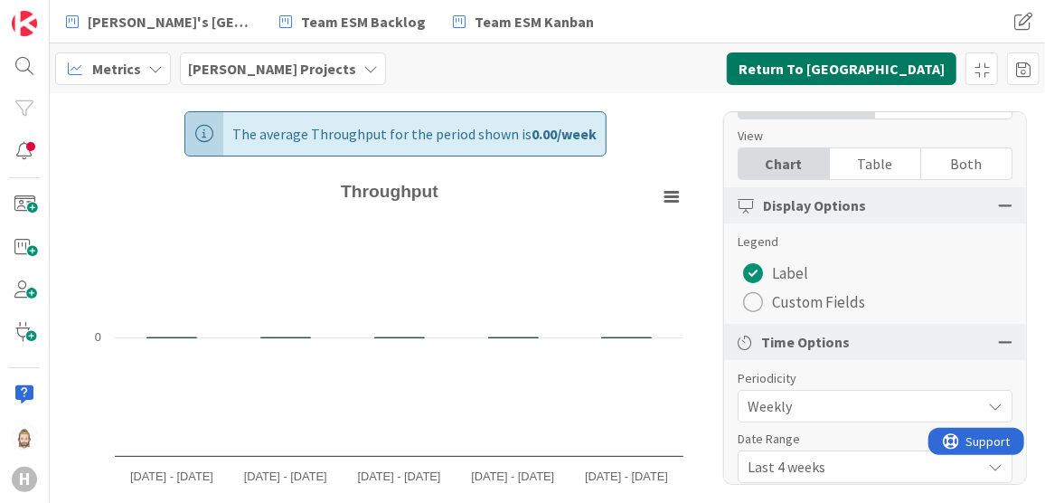
click at [882, 63] on button "Return To Kanban" at bounding box center [842, 68] width 230 height 33
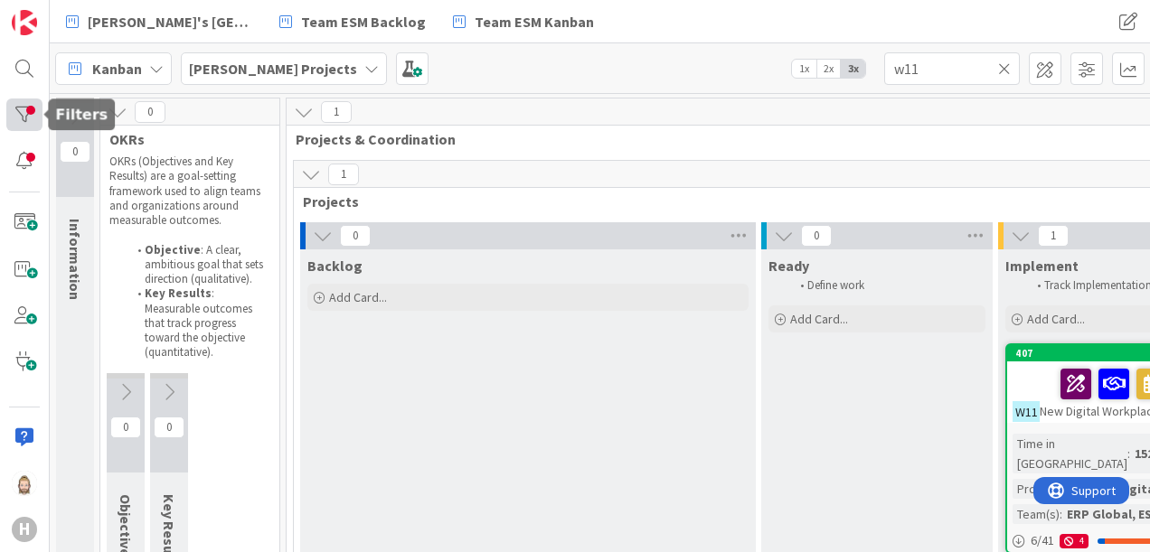
click at [26, 117] on div at bounding box center [24, 115] width 36 height 32
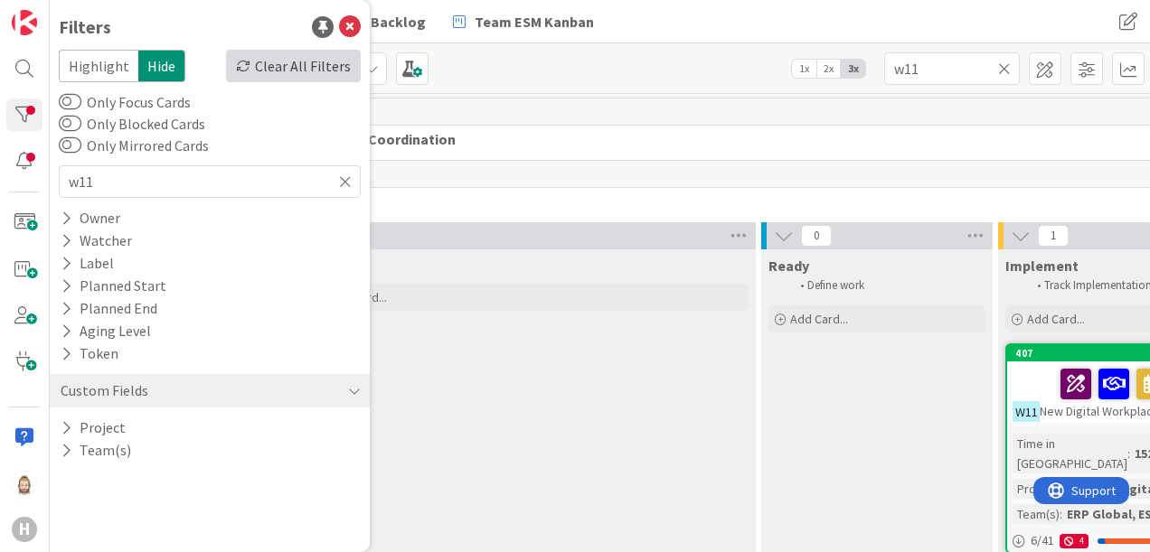
click at [335, 69] on div "Clear All Filters" at bounding box center [293, 66] width 135 height 33
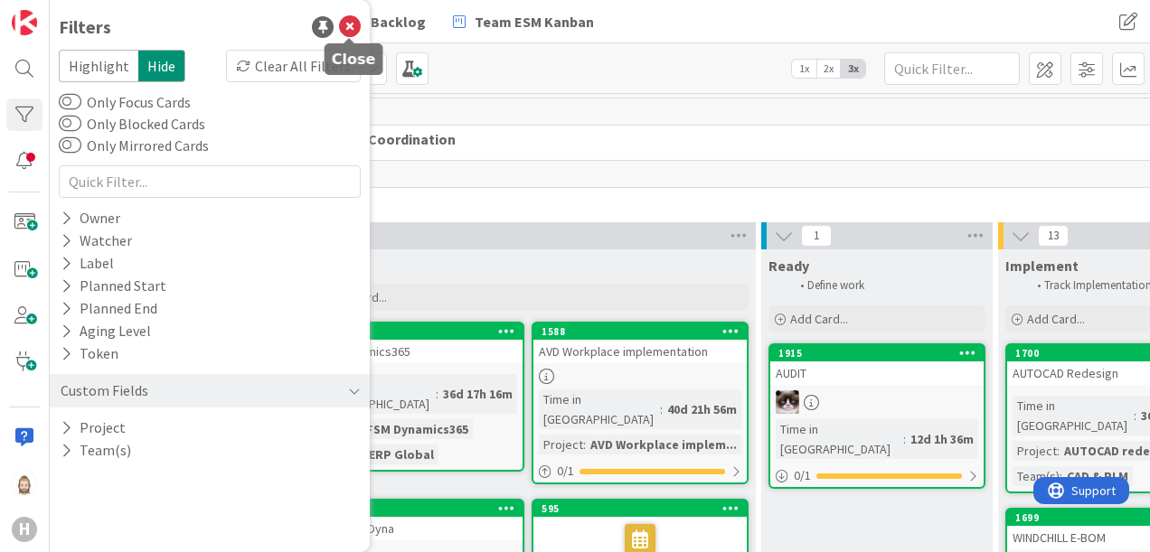
click at [352, 24] on icon at bounding box center [350, 27] width 22 height 22
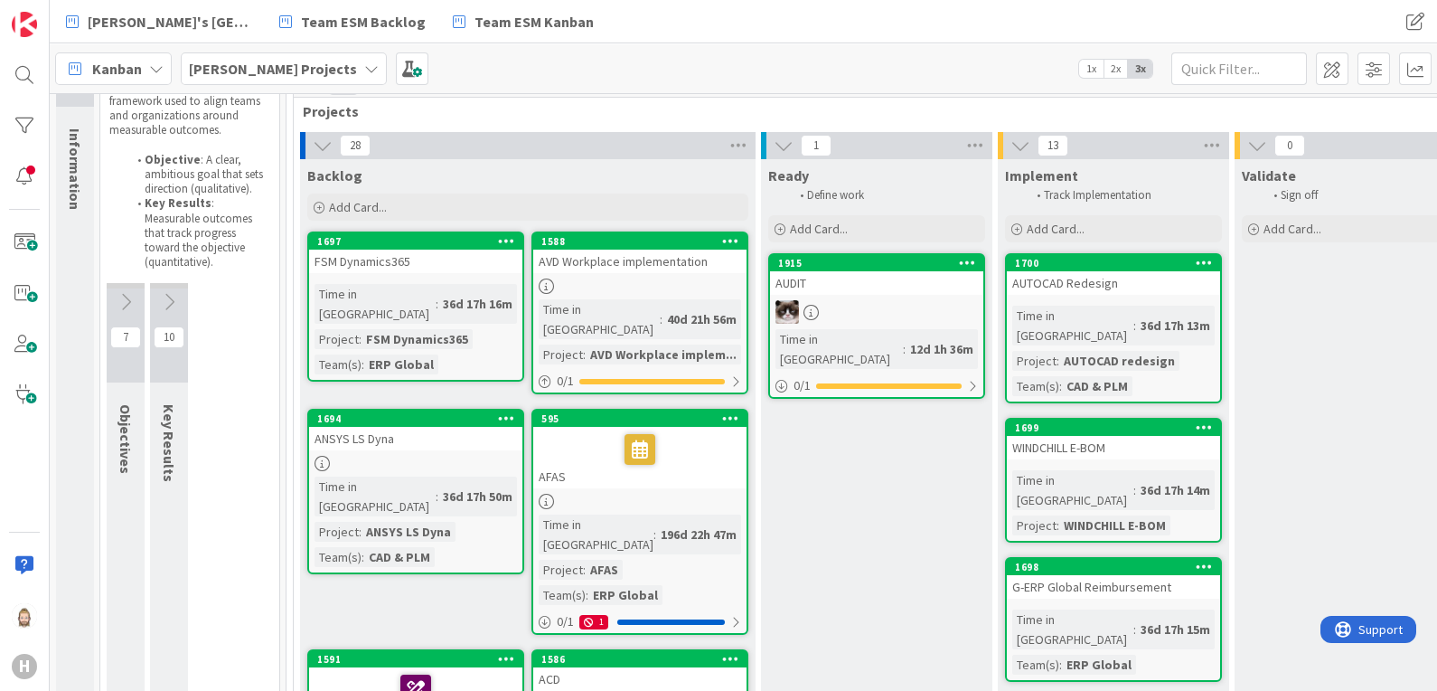
scroll to position [89, 0]
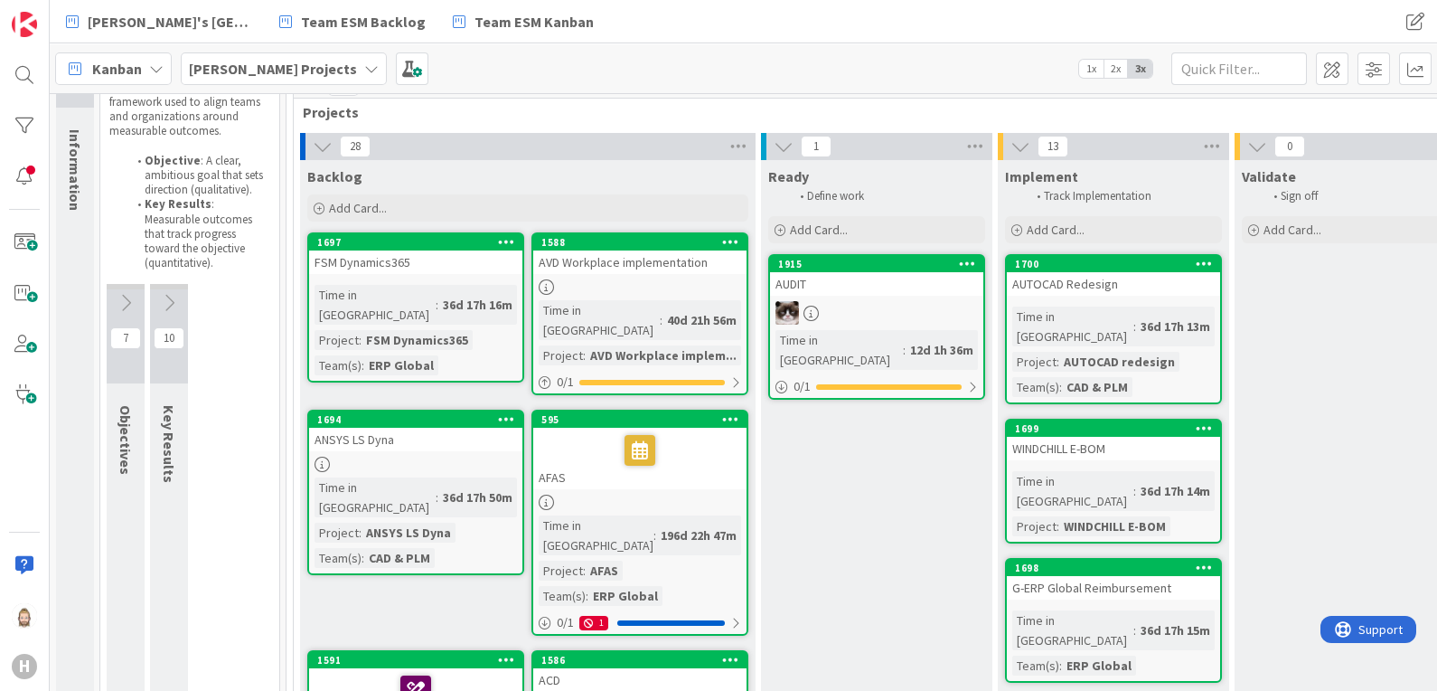
click at [125, 293] on icon at bounding box center [126, 303] width 20 height 20
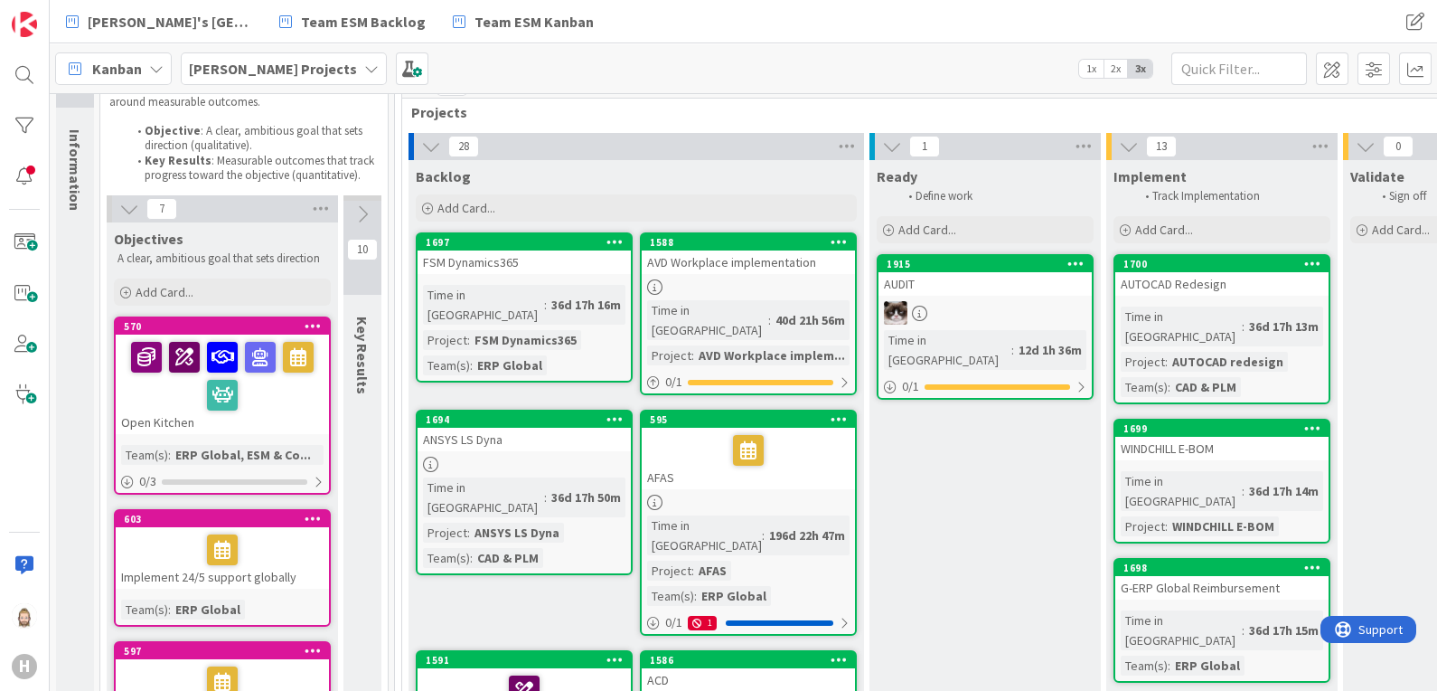
click at [362, 209] on icon at bounding box center [362, 214] width 20 height 20
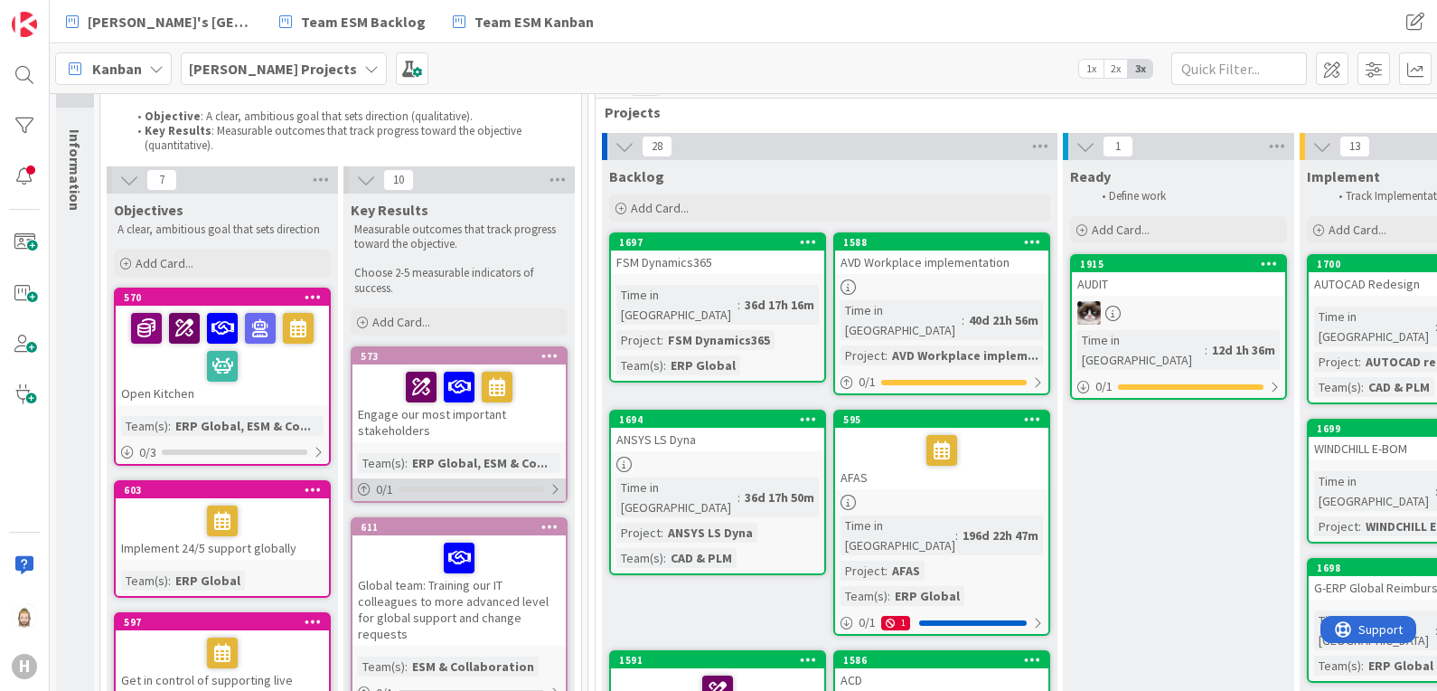
click at [452, 489] on div at bounding box center [472, 488] width 146 height 5
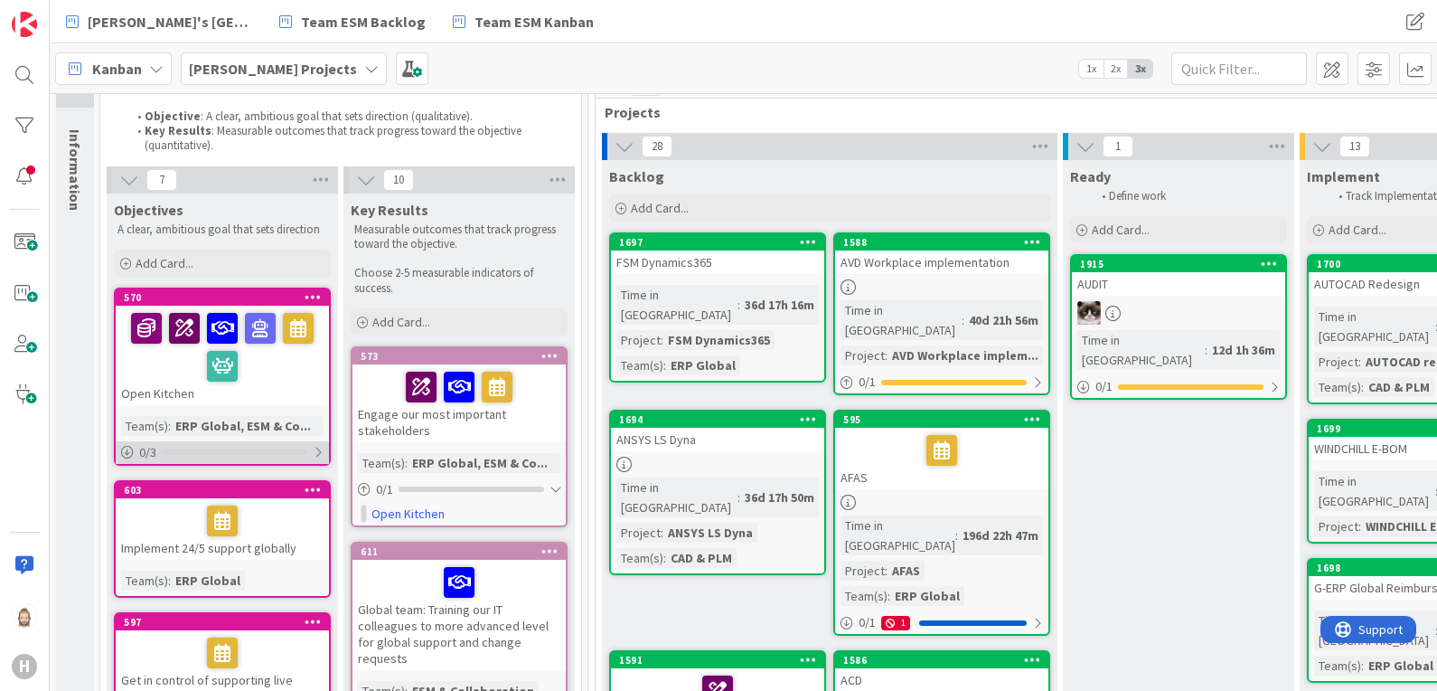
click at [207, 446] on div "0 / 3" at bounding box center [222, 452] width 213 height 23
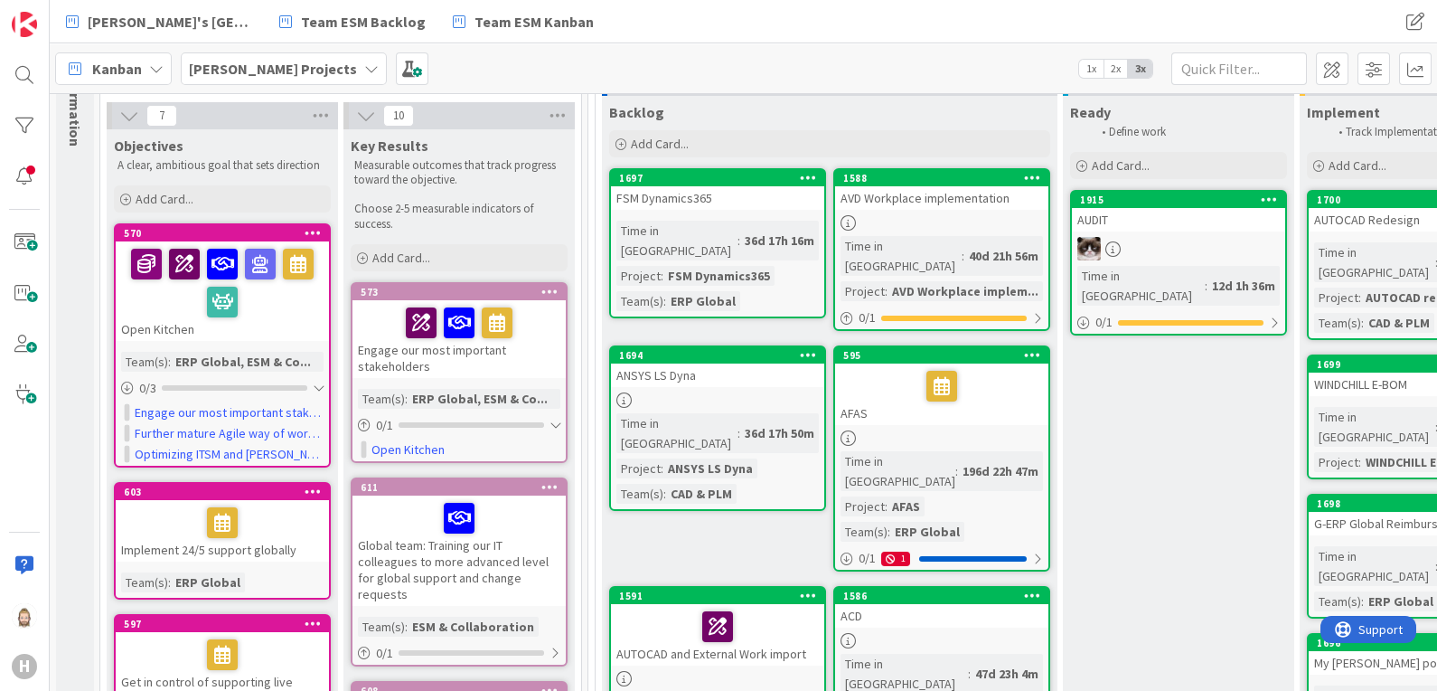
scroll to position [202, 0]
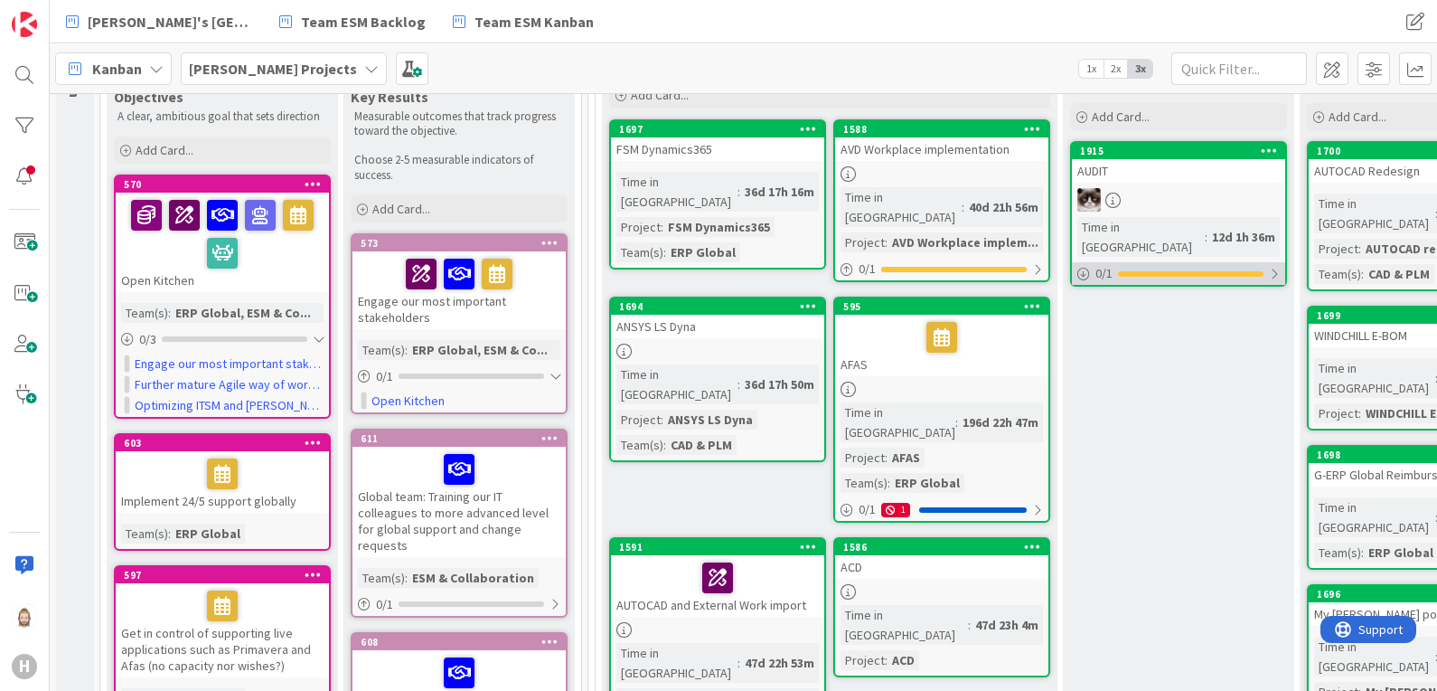
click at [1247, 271] on div at bounding box center [1191, 273] width 146 height 5
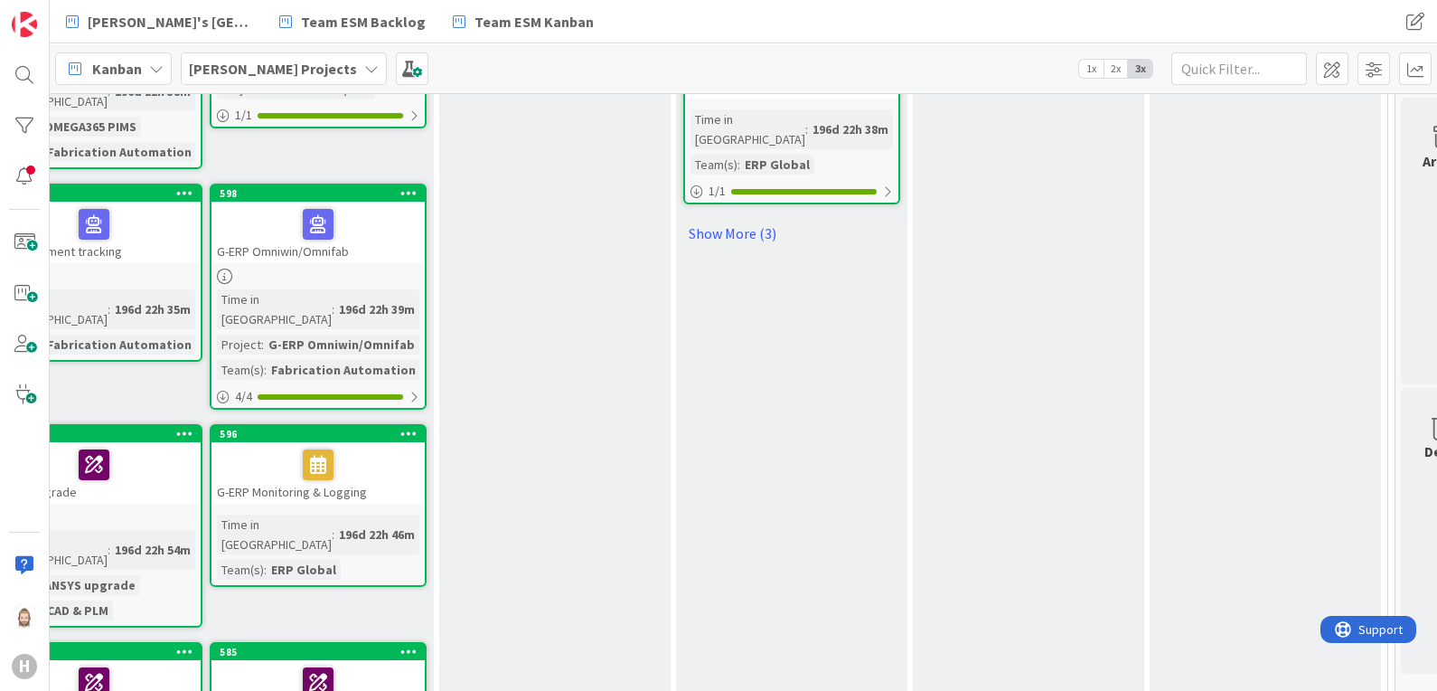
scroll to position [2099, 624]
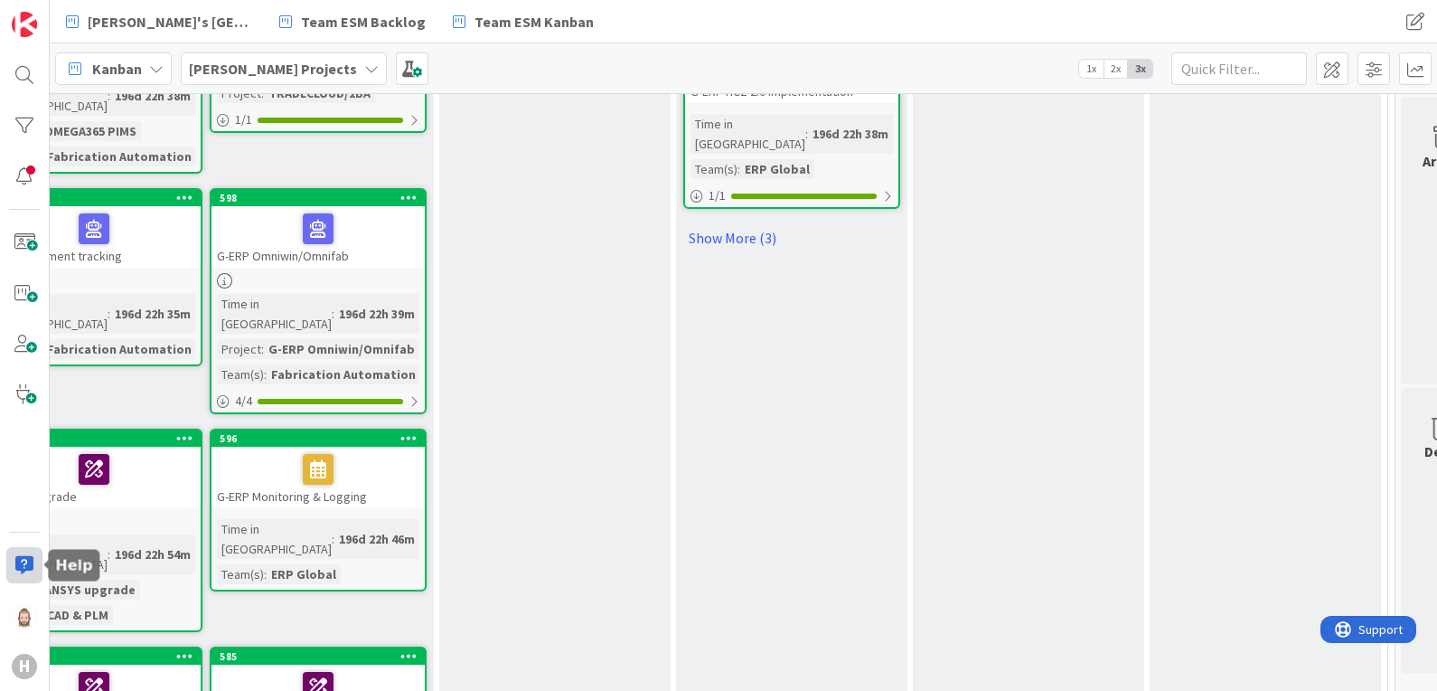
click at [40, 560] on div at bounding box center [24, 565] width 36 height 36
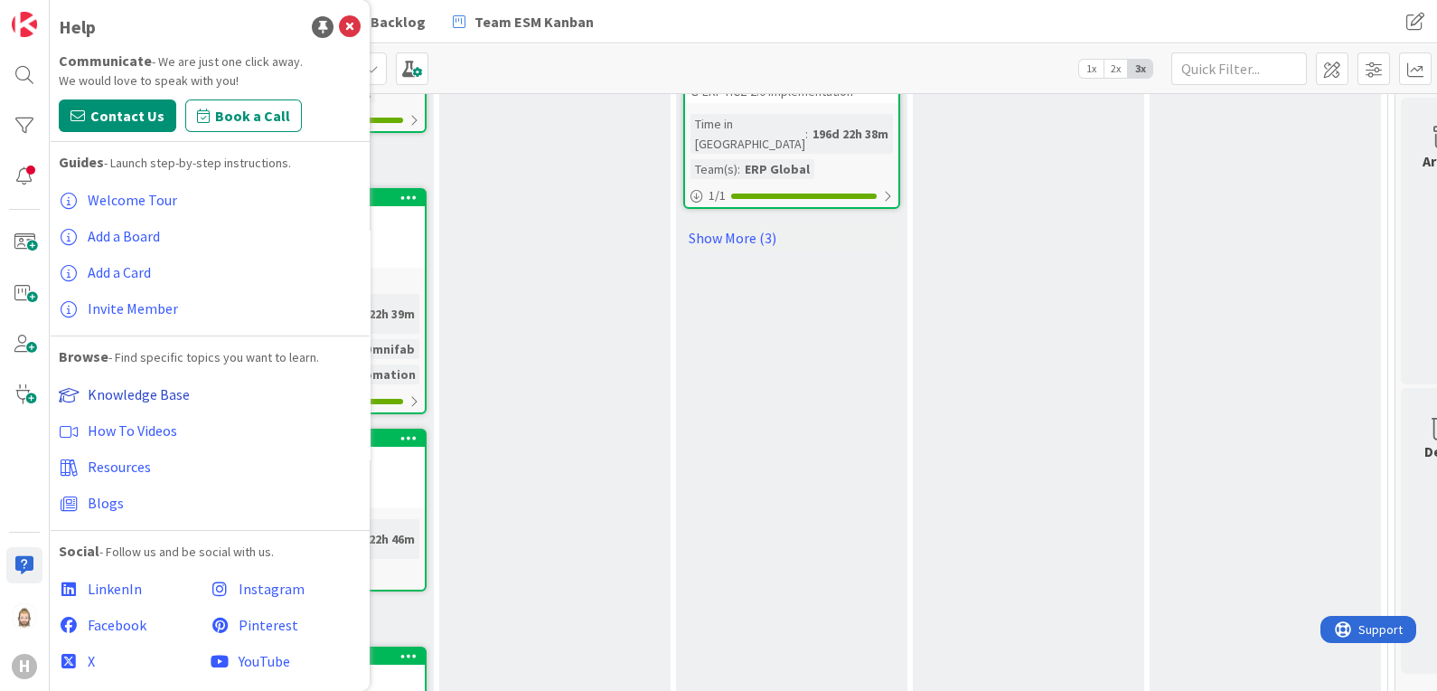
click at [138, 399] on span "Knowledge Base" at bounding box center [139, 394] width 102 height 18
drag, startPoint x: 335, startPoint y: 28, endPoint x: 427, endPoint y: 85, distance: 108.4
click at [339, 28] on icon at bounding box center [350, 27] width 22 height 22
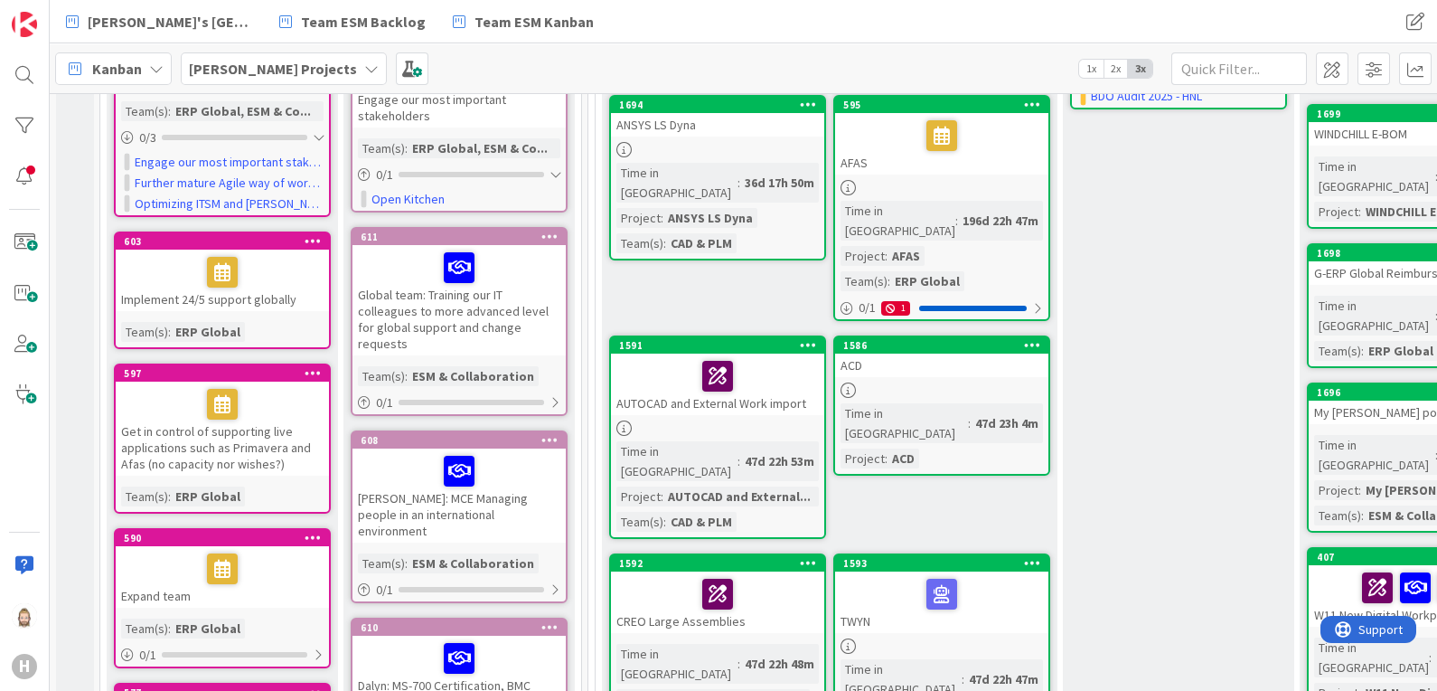
scroll to position [0, 0]
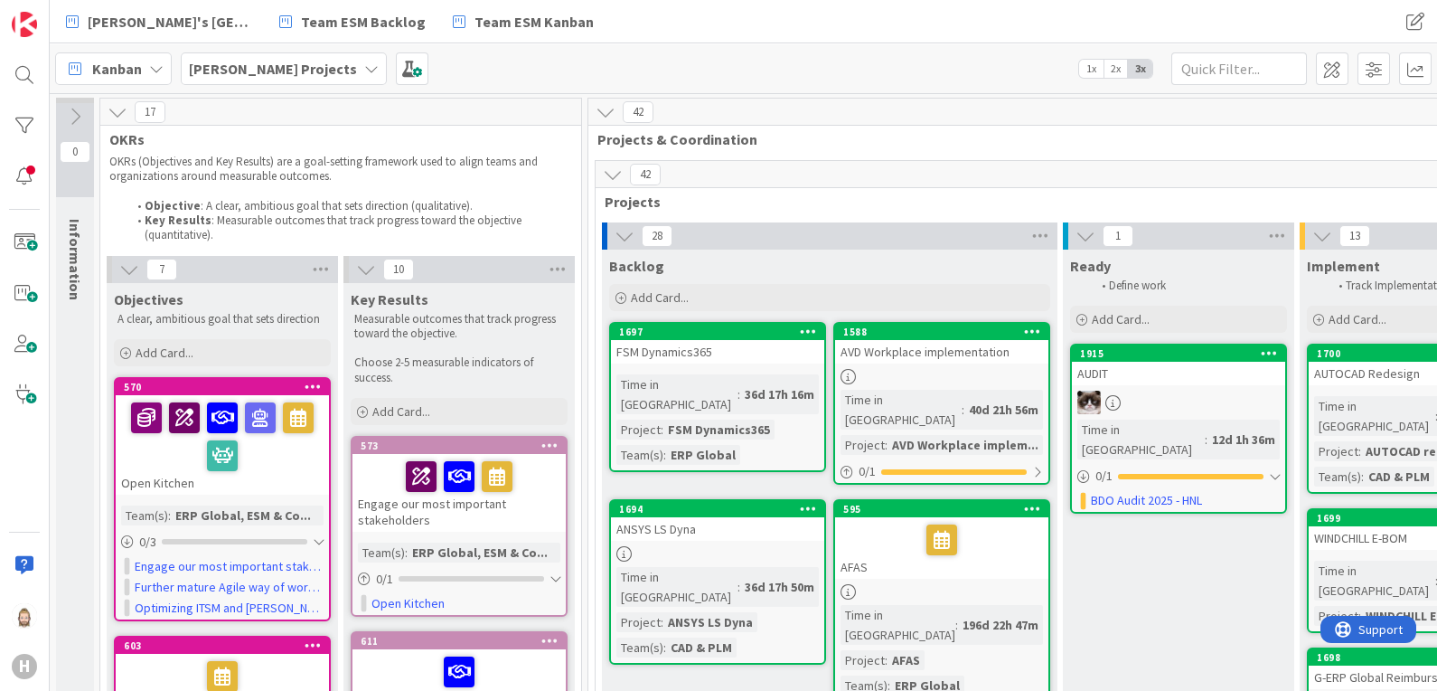
click at [278, 77] on span "Huisman Projects" at bounding box center [273, 69] width 168 height 22
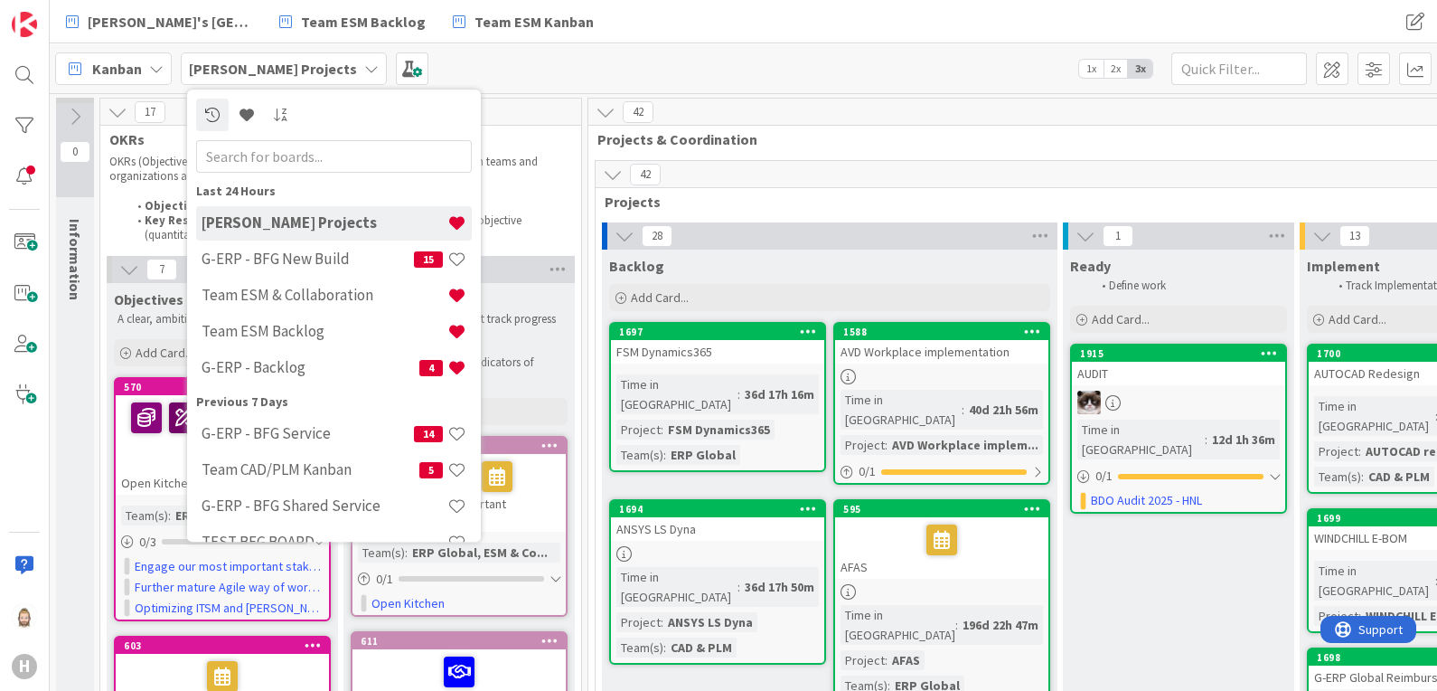
click at [334, 291] on h4 "Team ESM & Collaboration" at bounding box center [325, 296] width 246 height 18
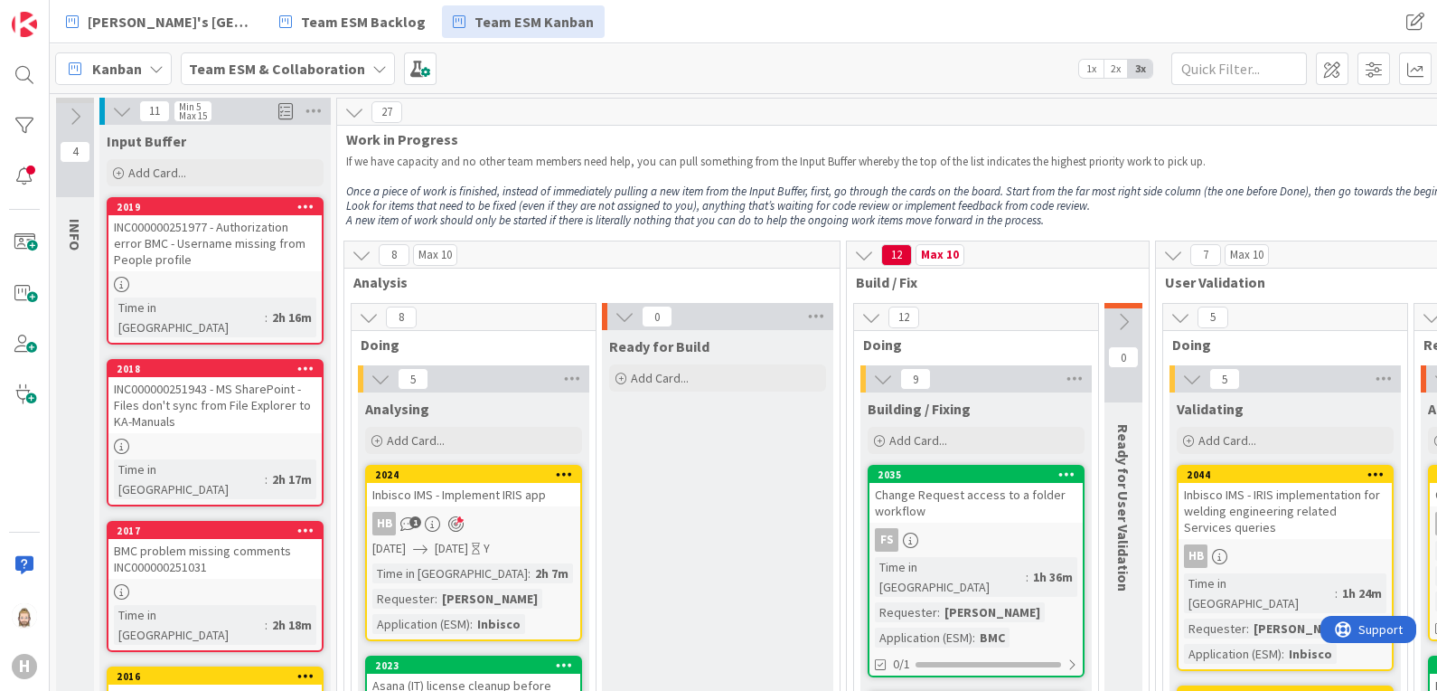
click at [493, 502] on div "Inbisco IMS - Implement IRIS app" at bounding box center [473, 494] width 213 height 23
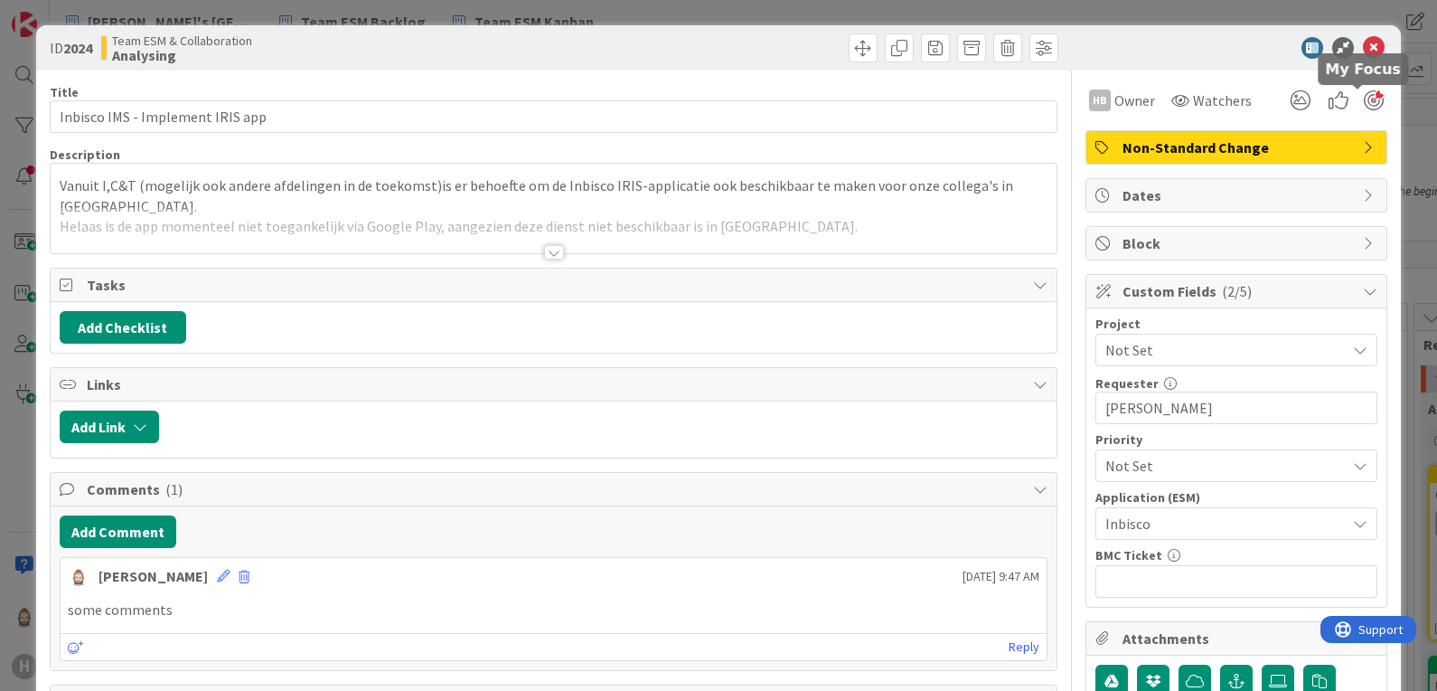
click at [1364, 104] on div at bounding box center [1374, 100] width 20 height 20
click at [546, 253] on div at bounding box center [554, 252] width 20 height 14
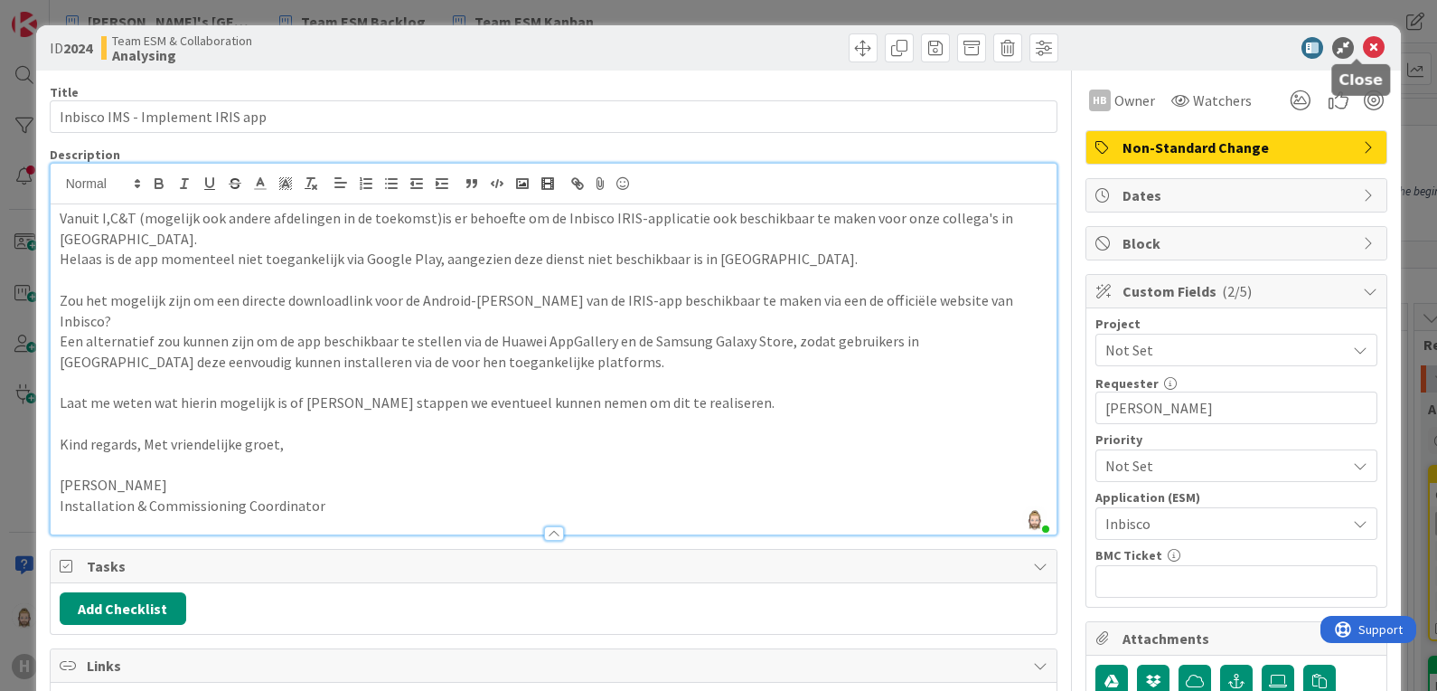
click at [1363, 46] on icon at bounding box center [1374, 48] width 22 height 22
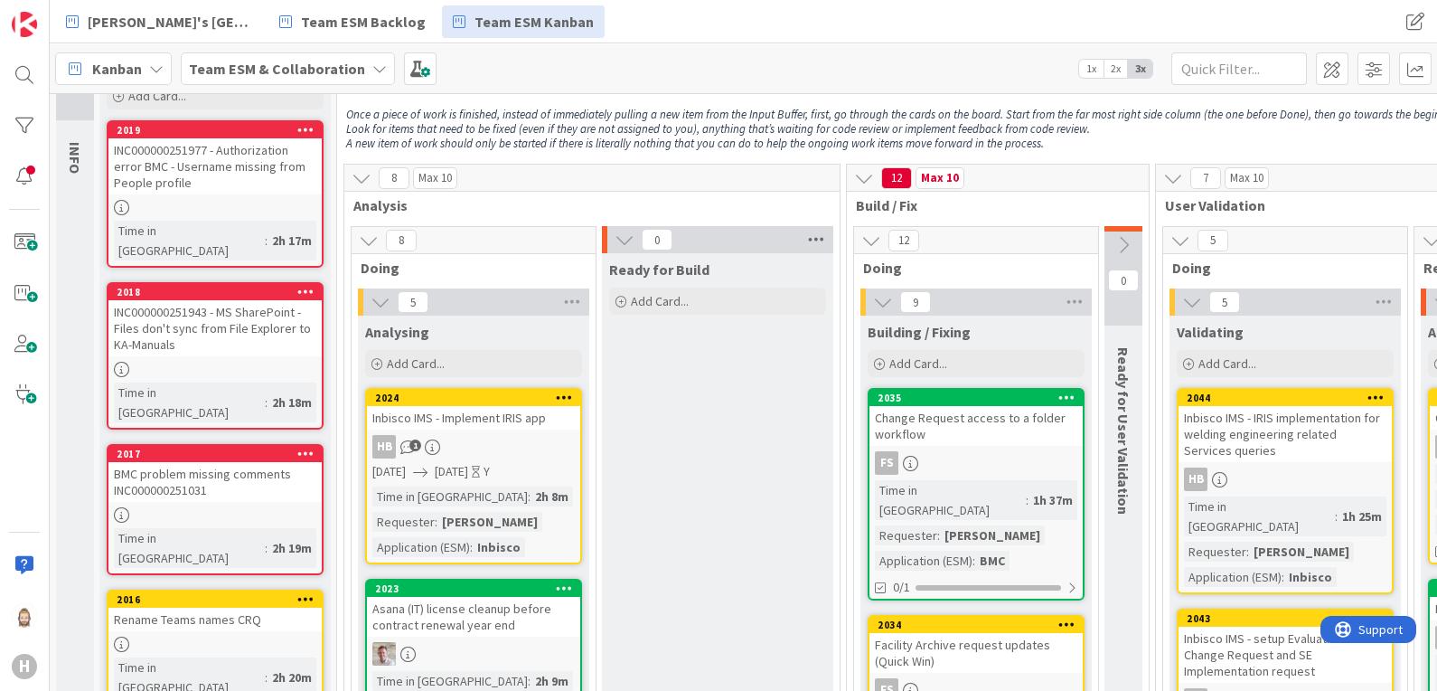
scroll to position [112, 0]
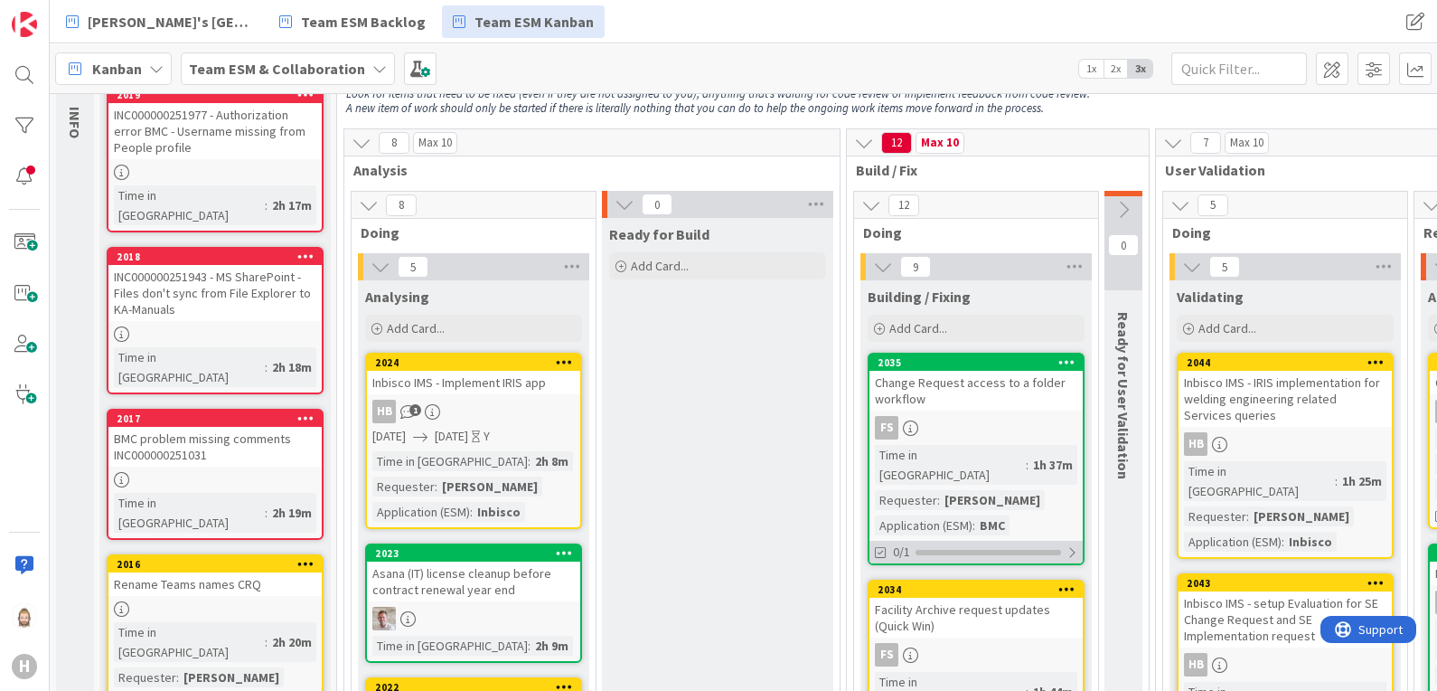
click at [935, 540] on div "0/1" at bounding box center [975, 551] width 213 height 23
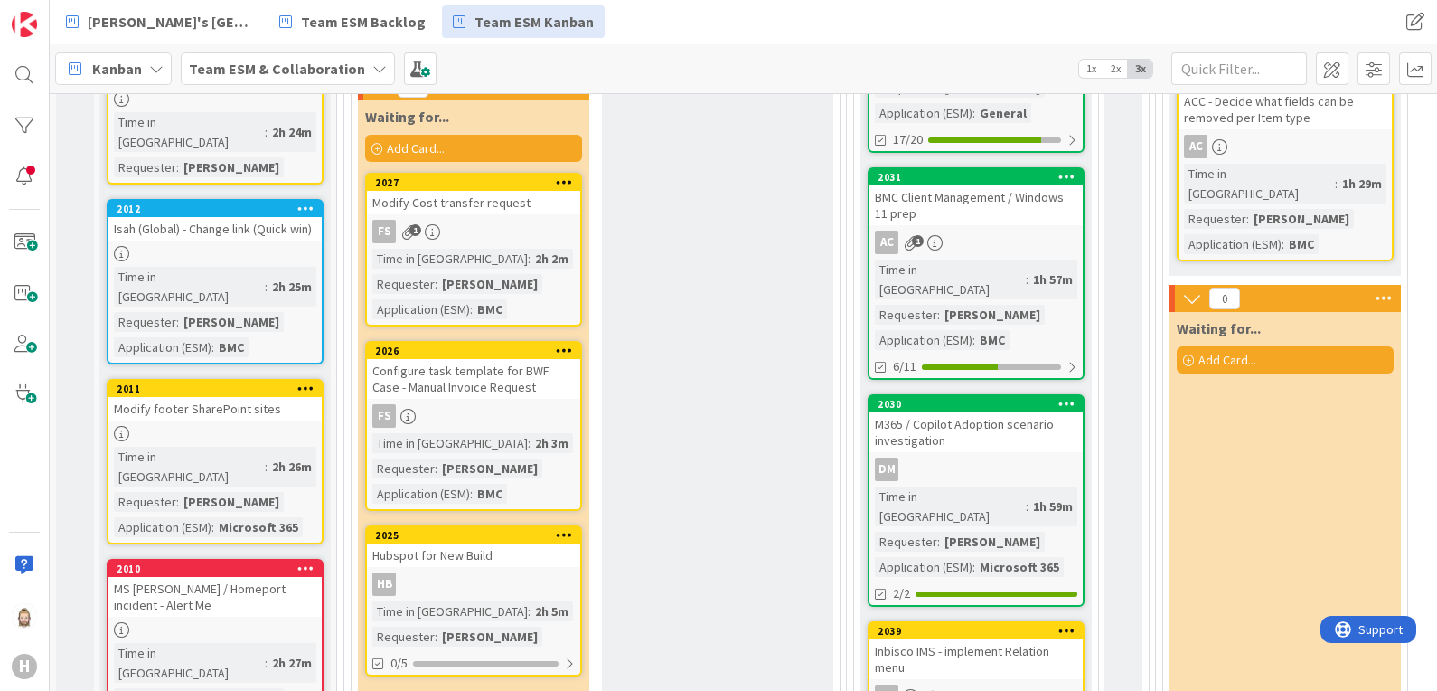
scroll to position [1581, 0]
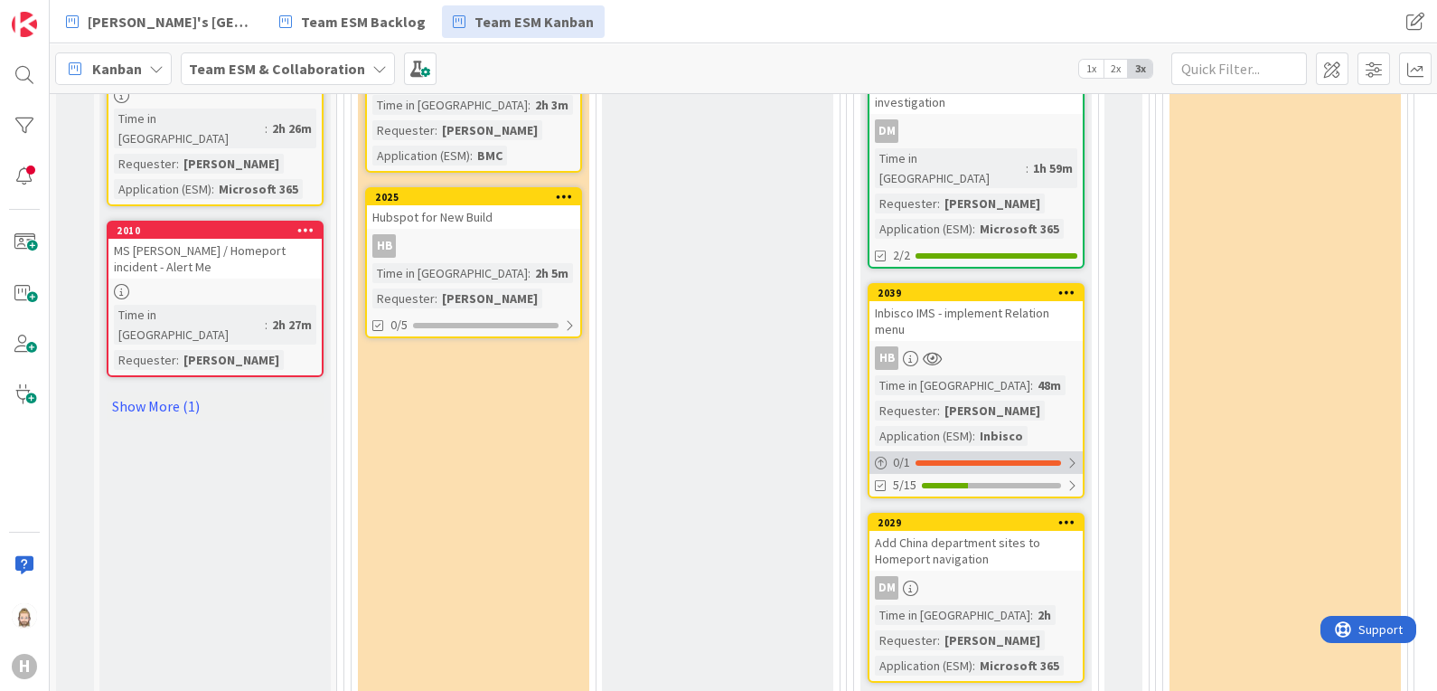
click at [1040, 451] on div "0 / 1" at bounding box center [975, 462] width 213 height 23
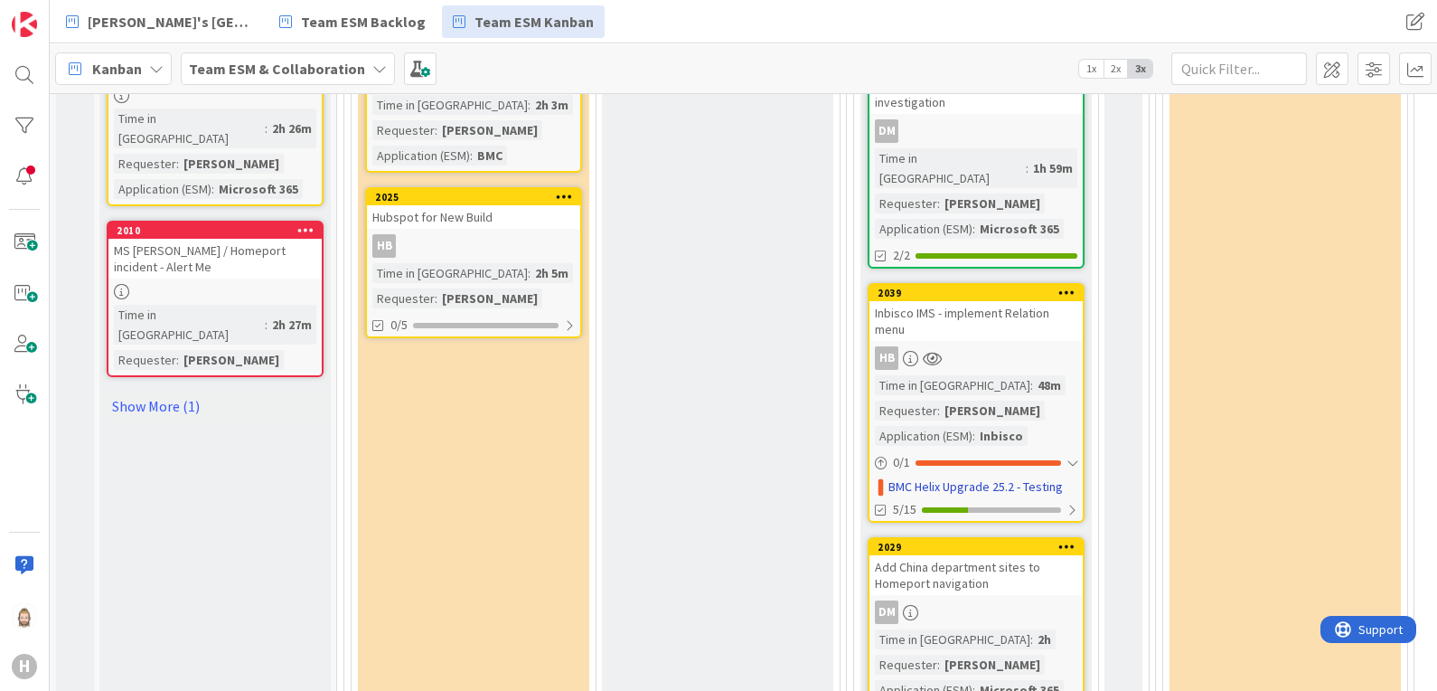
click at [1069, 286] on icon at bounding box center [1066, 292] width 17 height 13
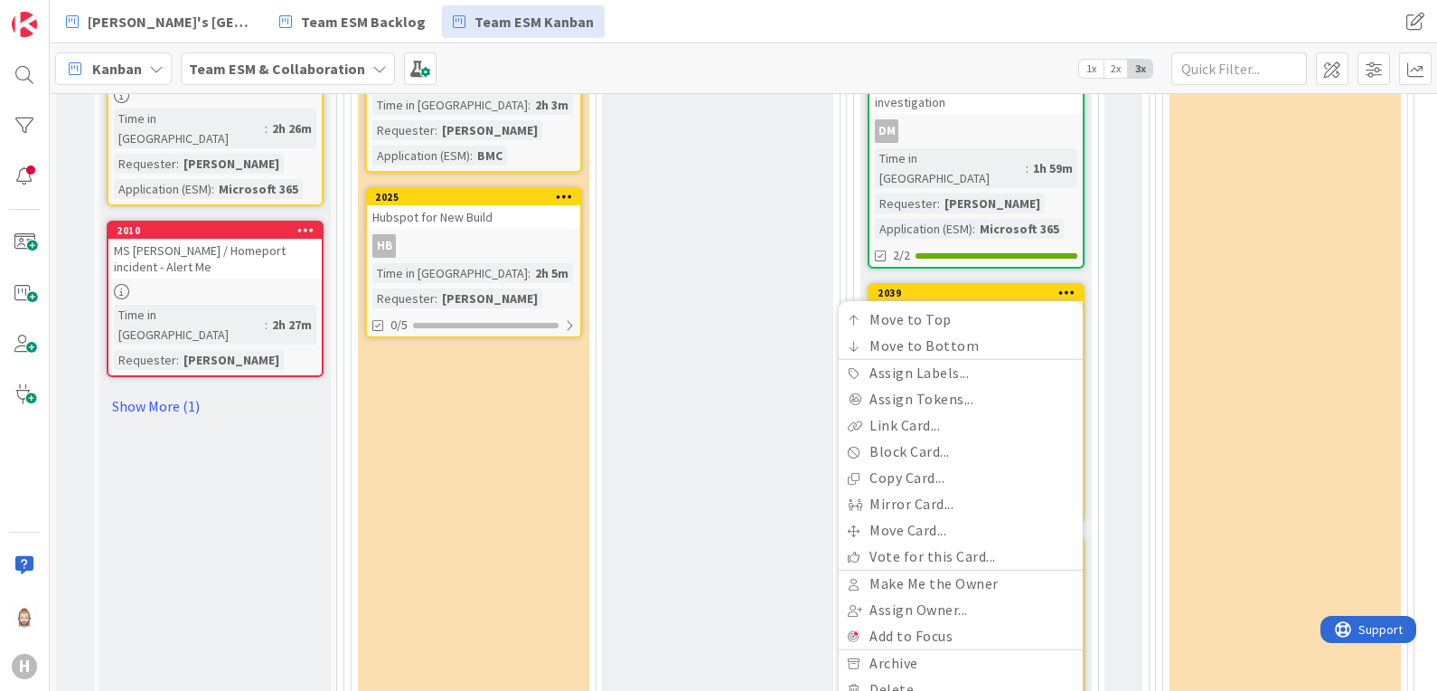
click at [1069, 286] on icon at bounding box center [1066, 292] width 17 height 13
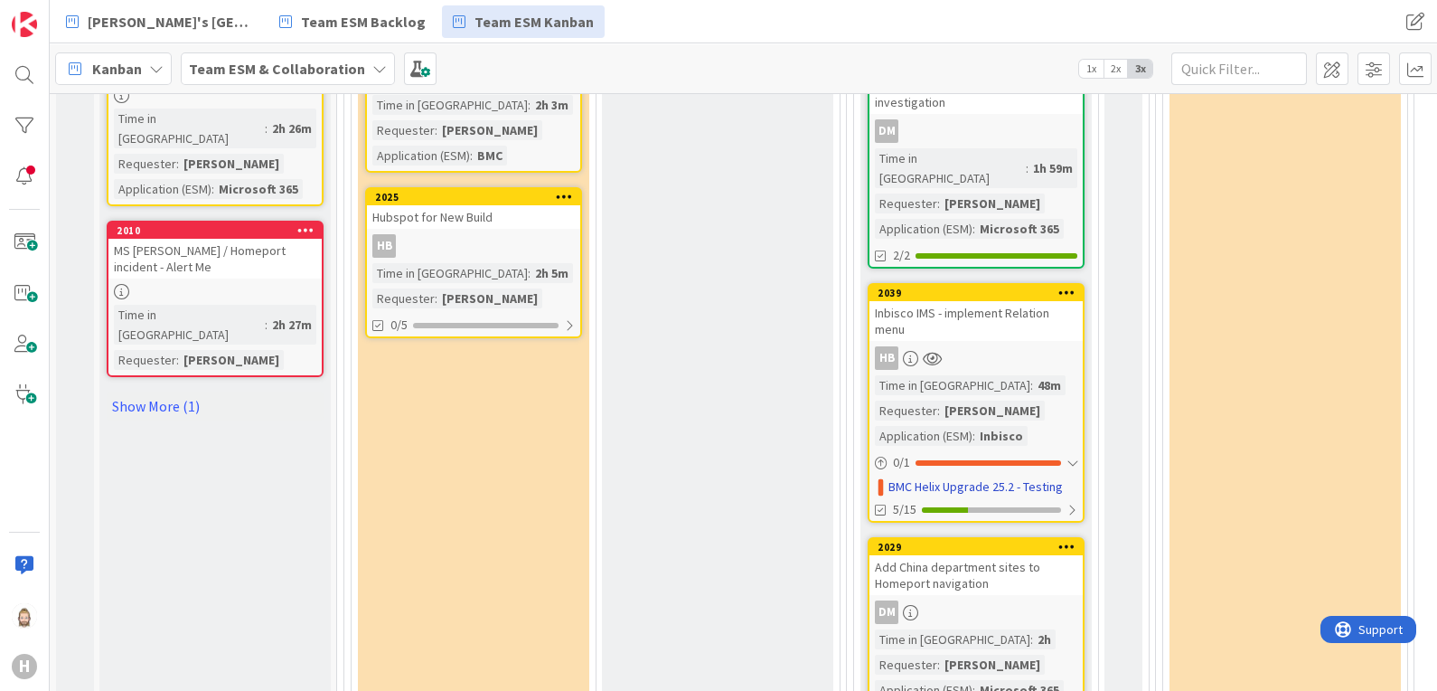
click at [986, 301] on div "Inbisco IMS - implement Relation menu" at bounding box center [975, 321] width 213 height 40
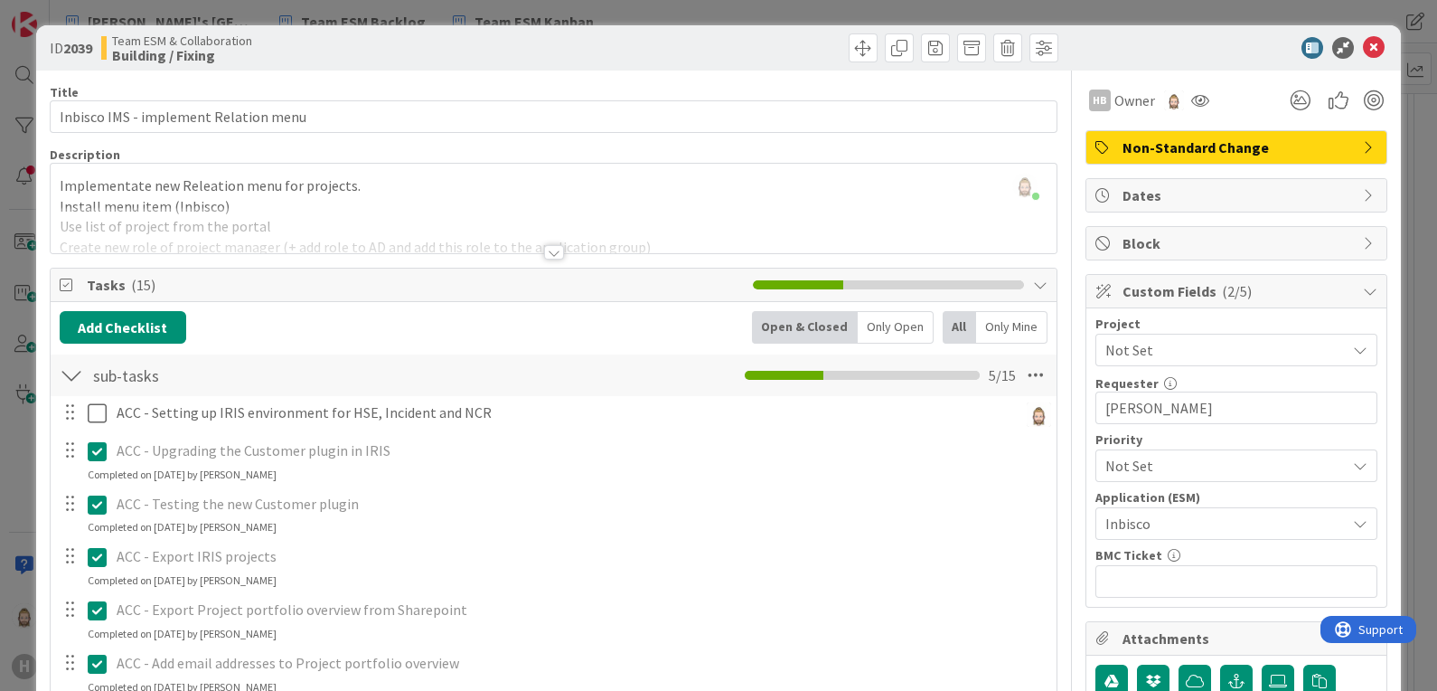
click at [70, 377] on div at bounding box center [71, 375] width 23 height 33
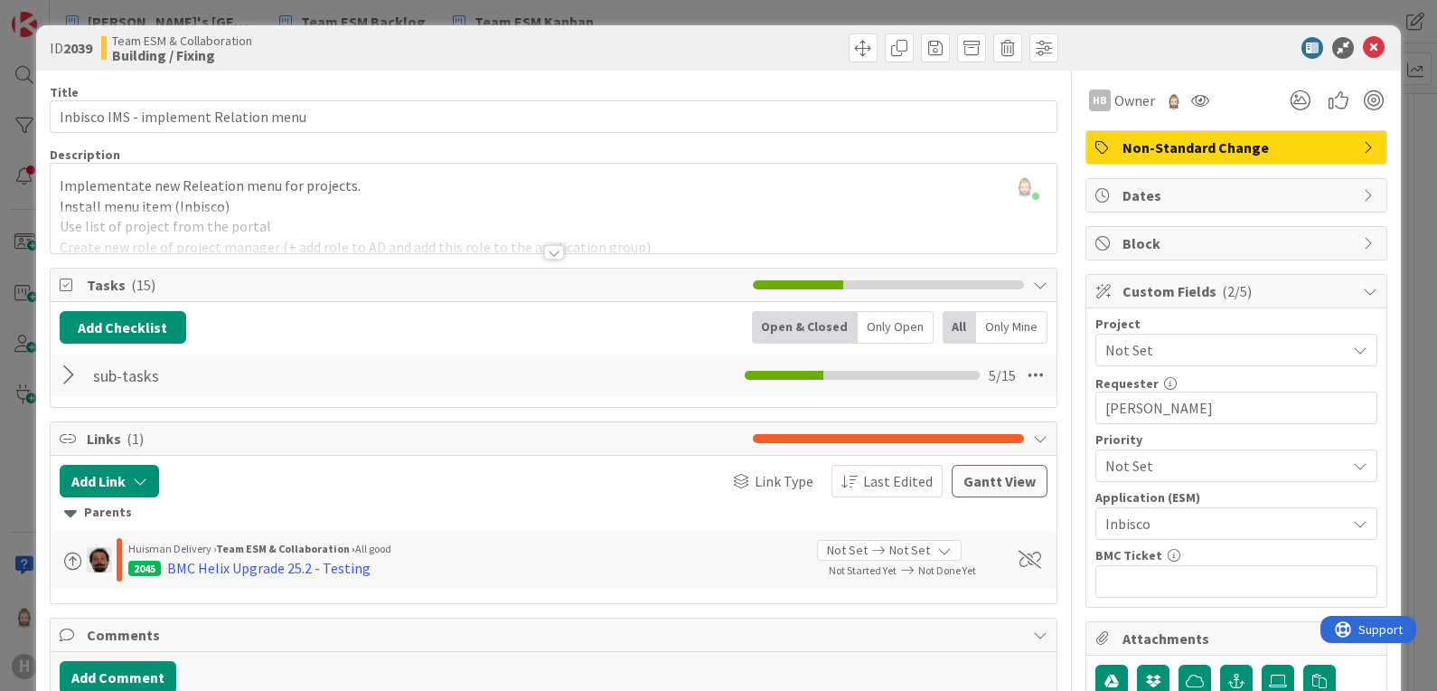
scroll to position [112, 0]
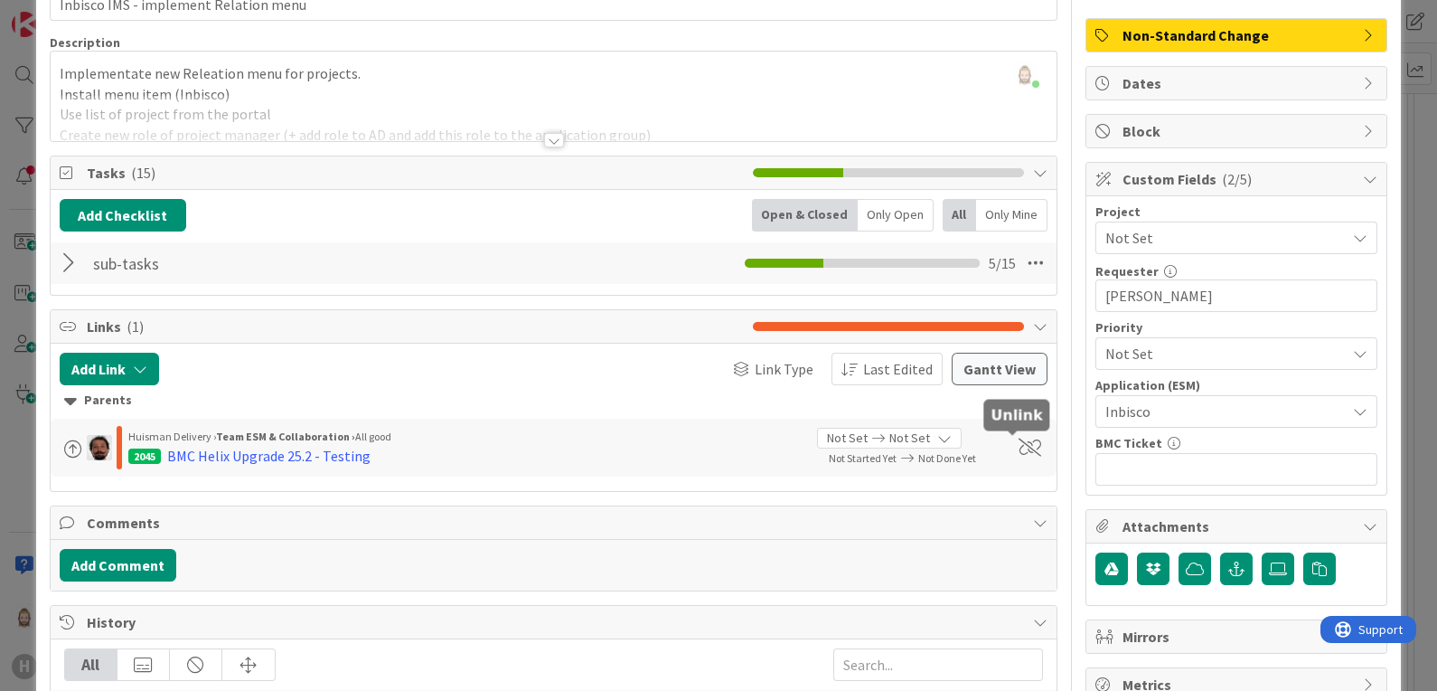
click at [1019, 444] on span at bounding box center [1030, 447] width 23 height 18
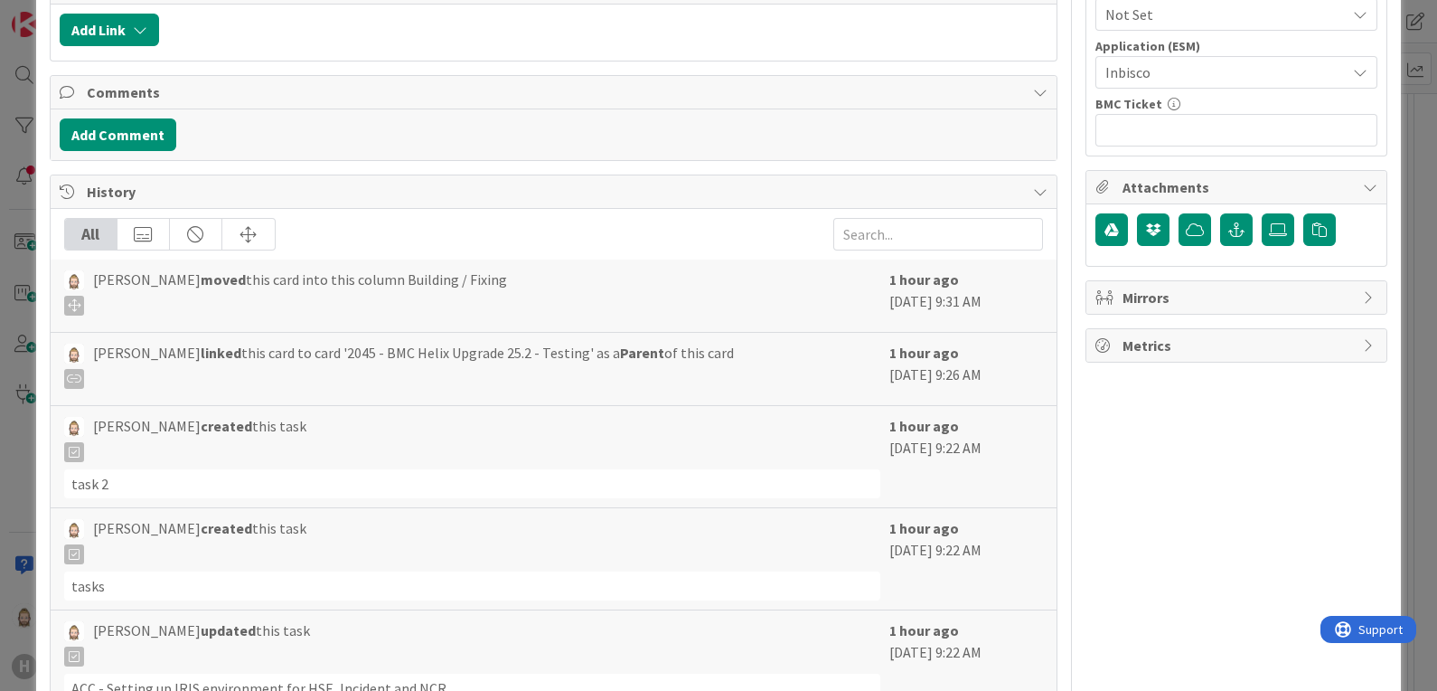
scroll to position [0, 0]
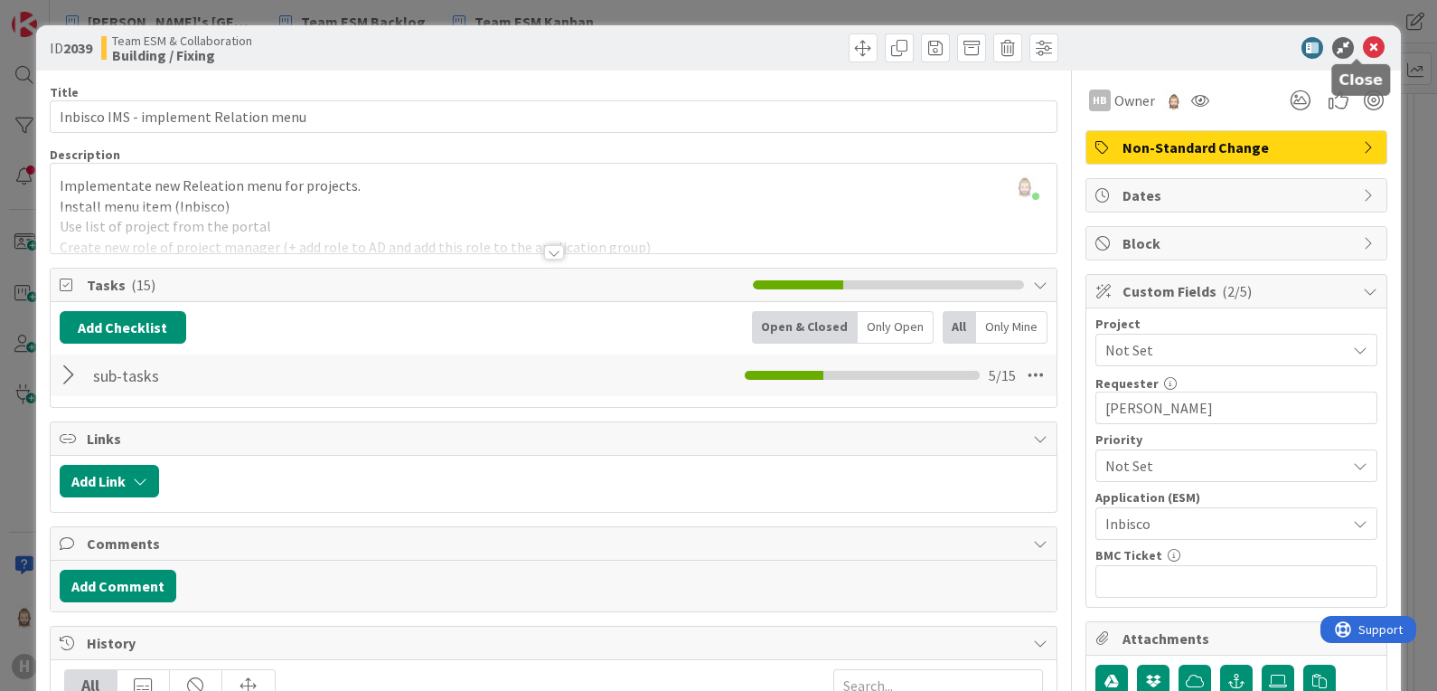
click at [1363, 41] on icon at bounding box center [1374, 48] width 22 height 22
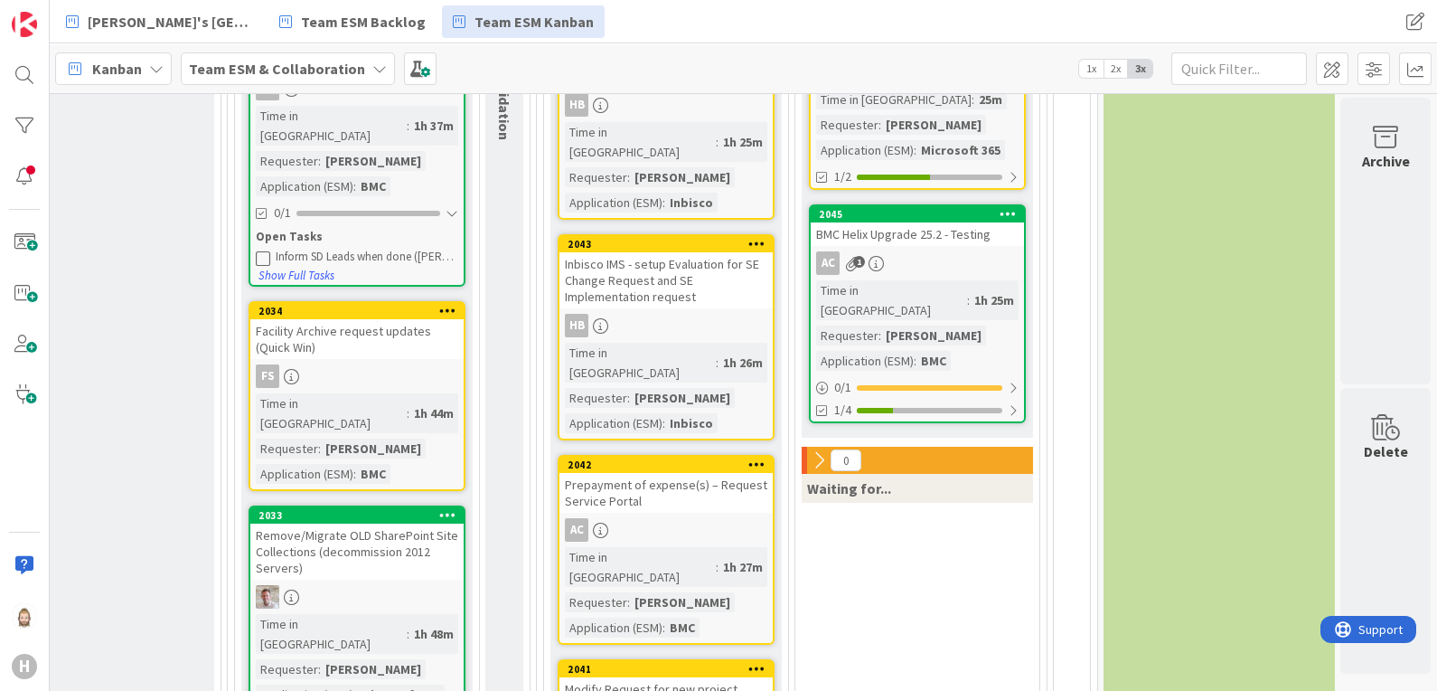
scroll to position [225, 633]
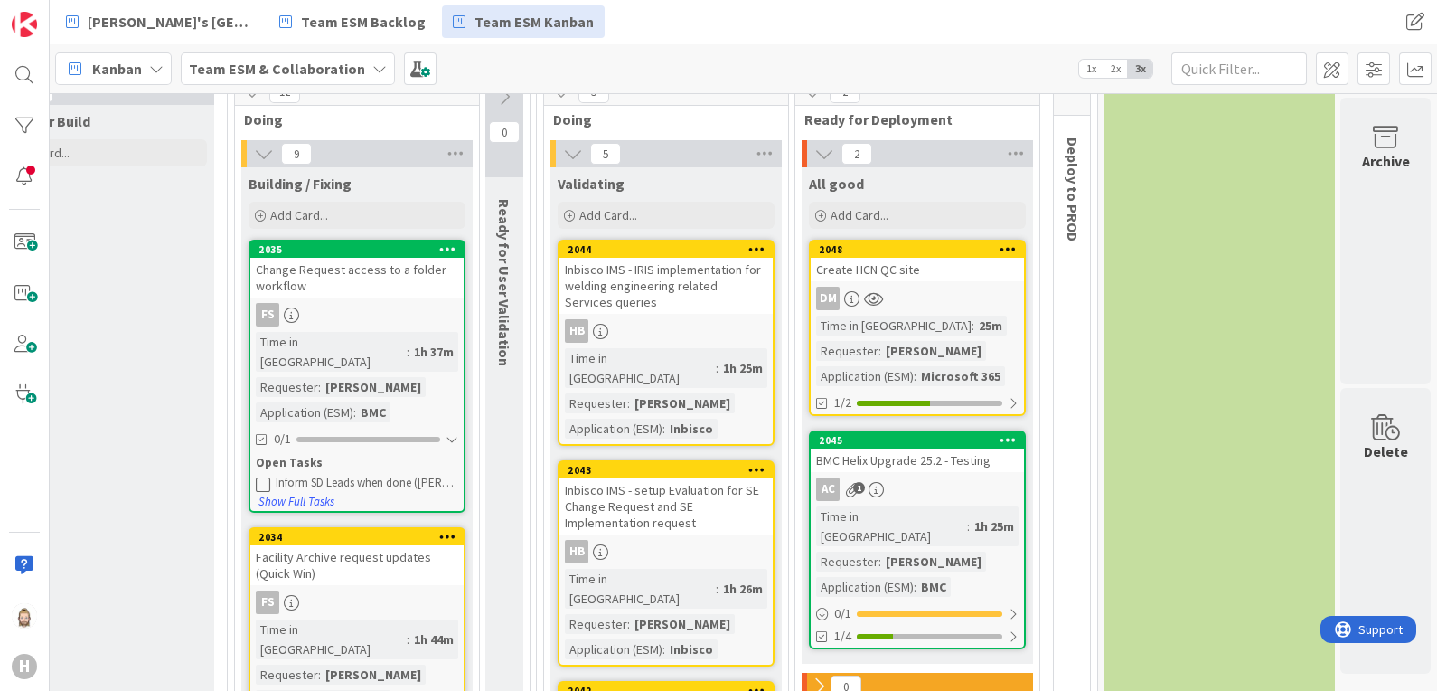
click at [880, 258] on div "Create HCN QC site" at bounding box center [917, 269] width 213 height 23
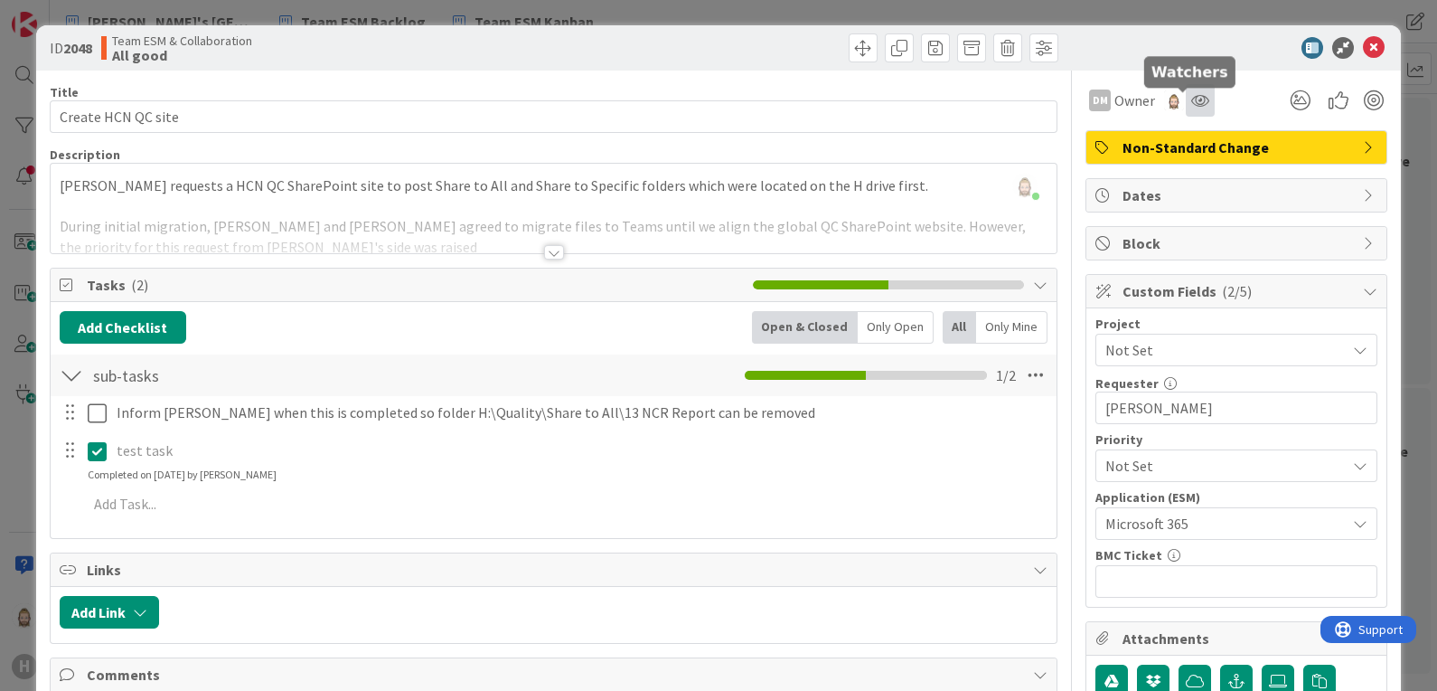
click at [1191, 99] on icon at bounding box center [1200, 100] width 18 height 14
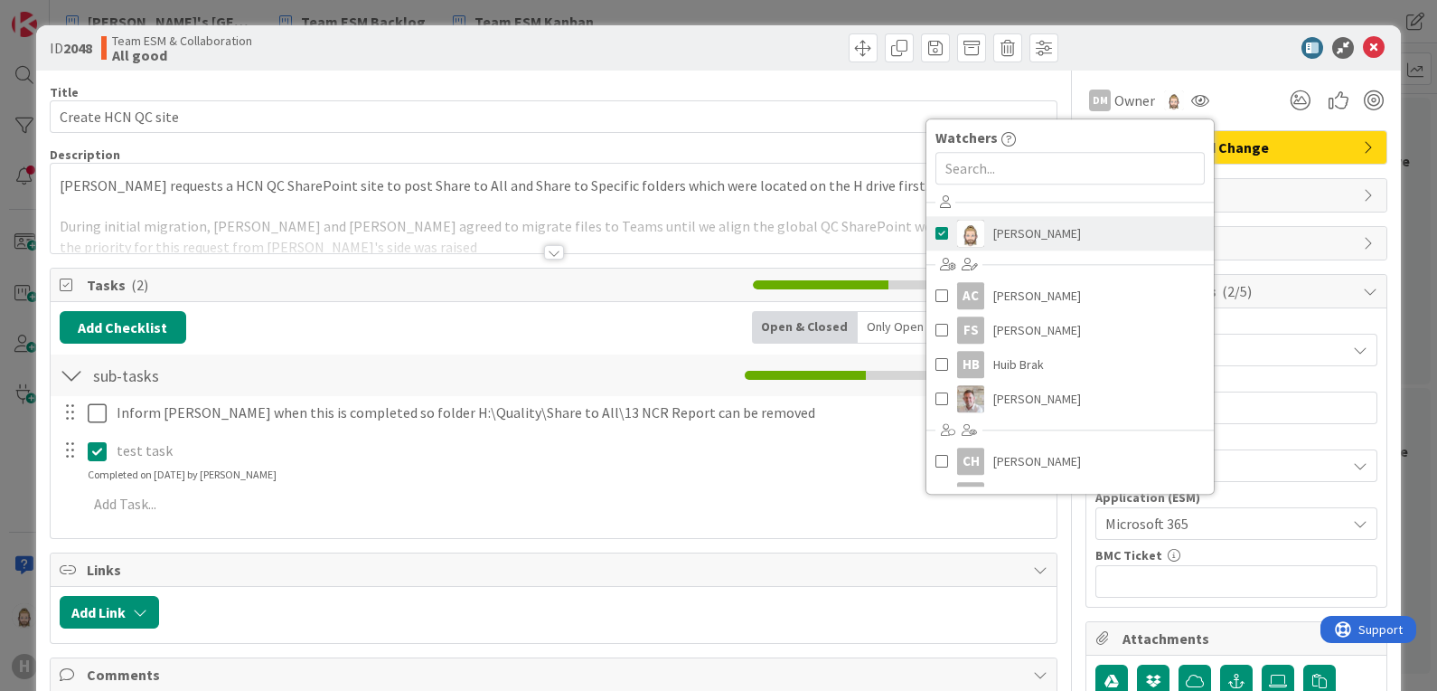
click at [935, 230] on span at bounding box center [941, 233] width 13 height 27
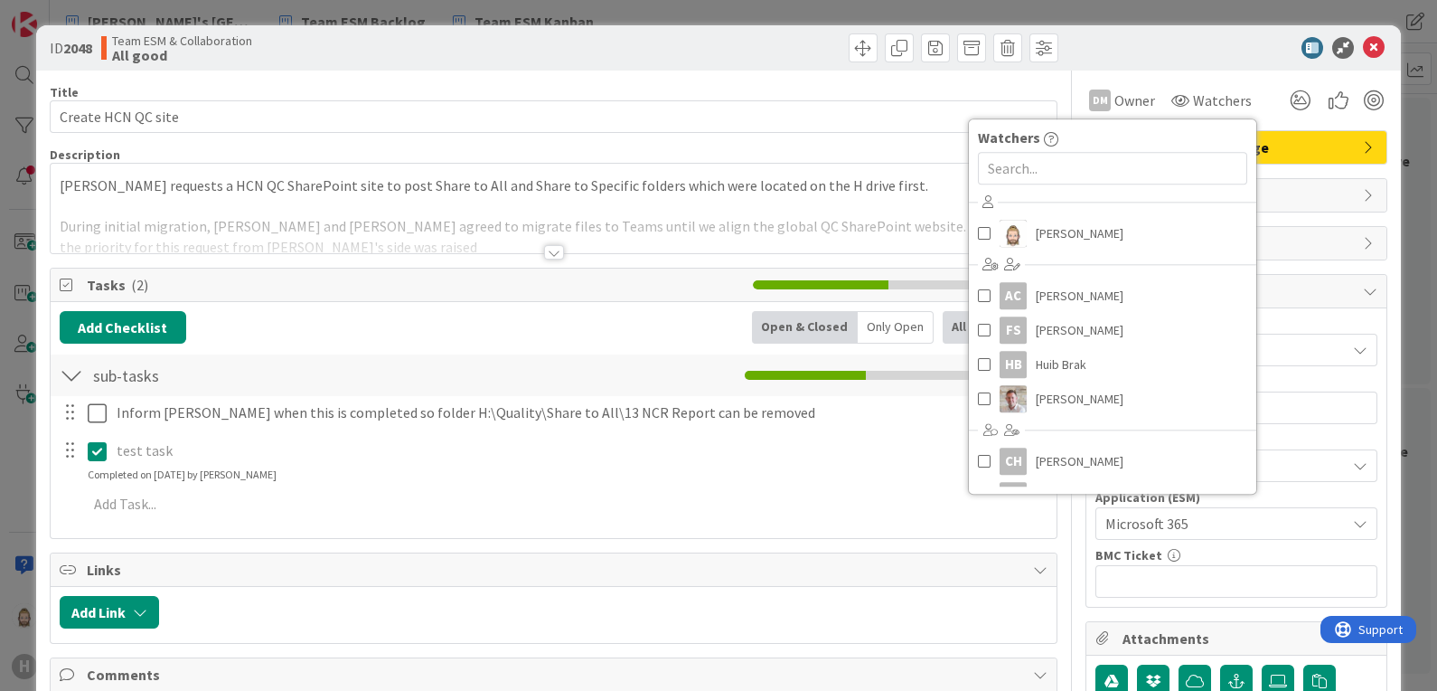
click at [1117, 40] on div at bounding box center [1227, 48] width 320 height 22
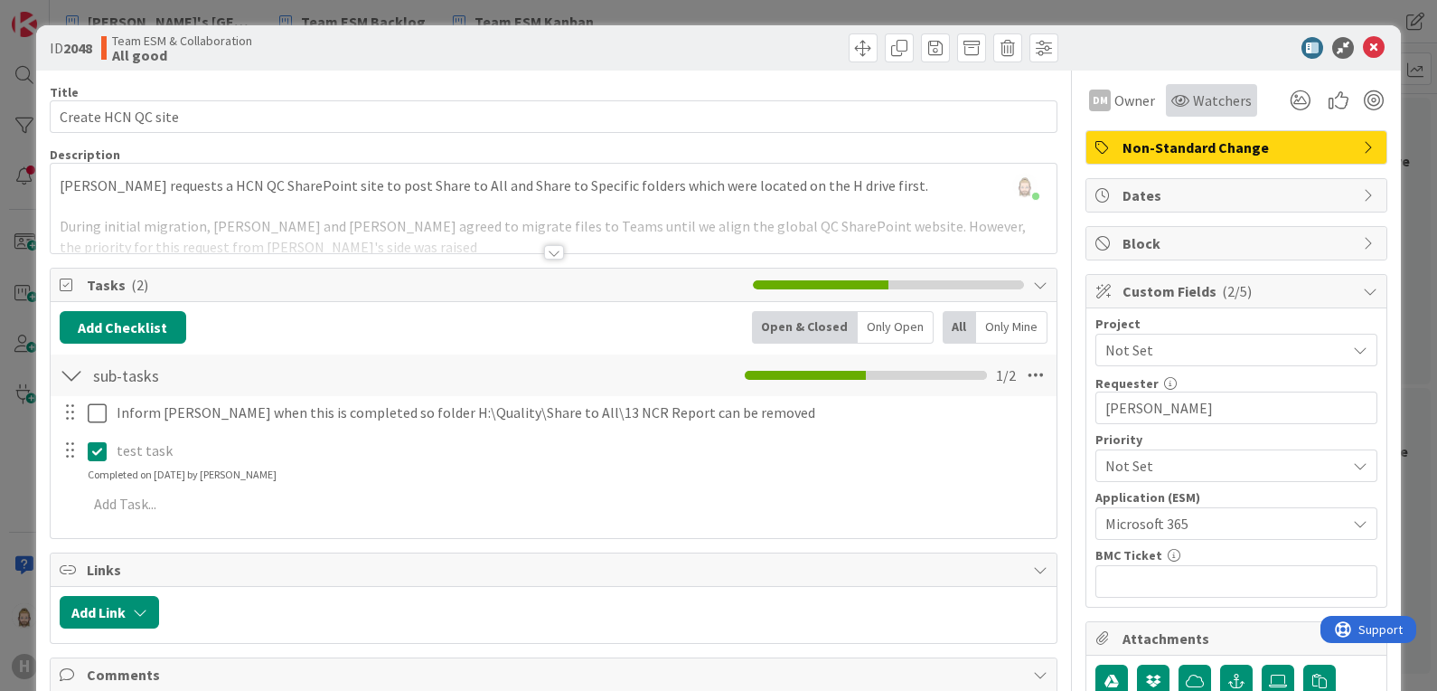
click at [1171, 102] on icon at bounding box center [1180, 100] width 18 height 14
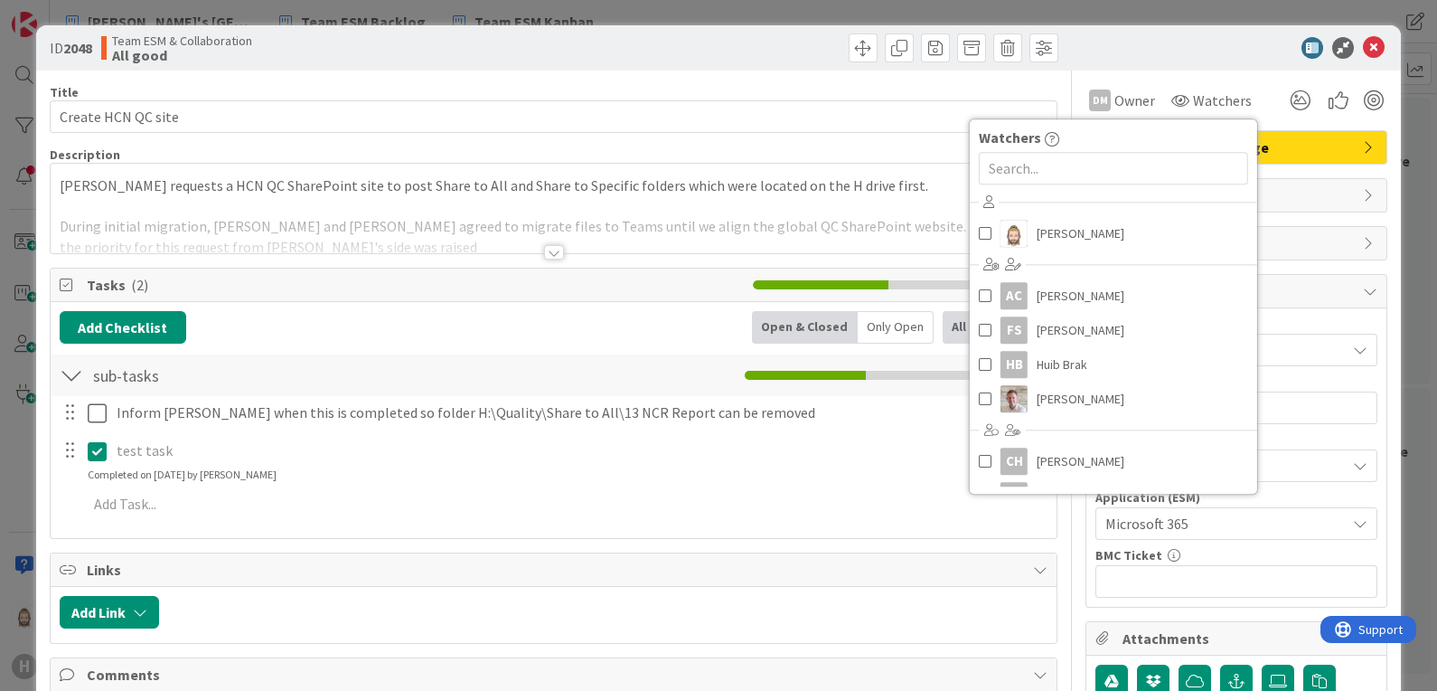
click at [1173, 52] on div at bounding box center [1227, 48] width 320 height 22
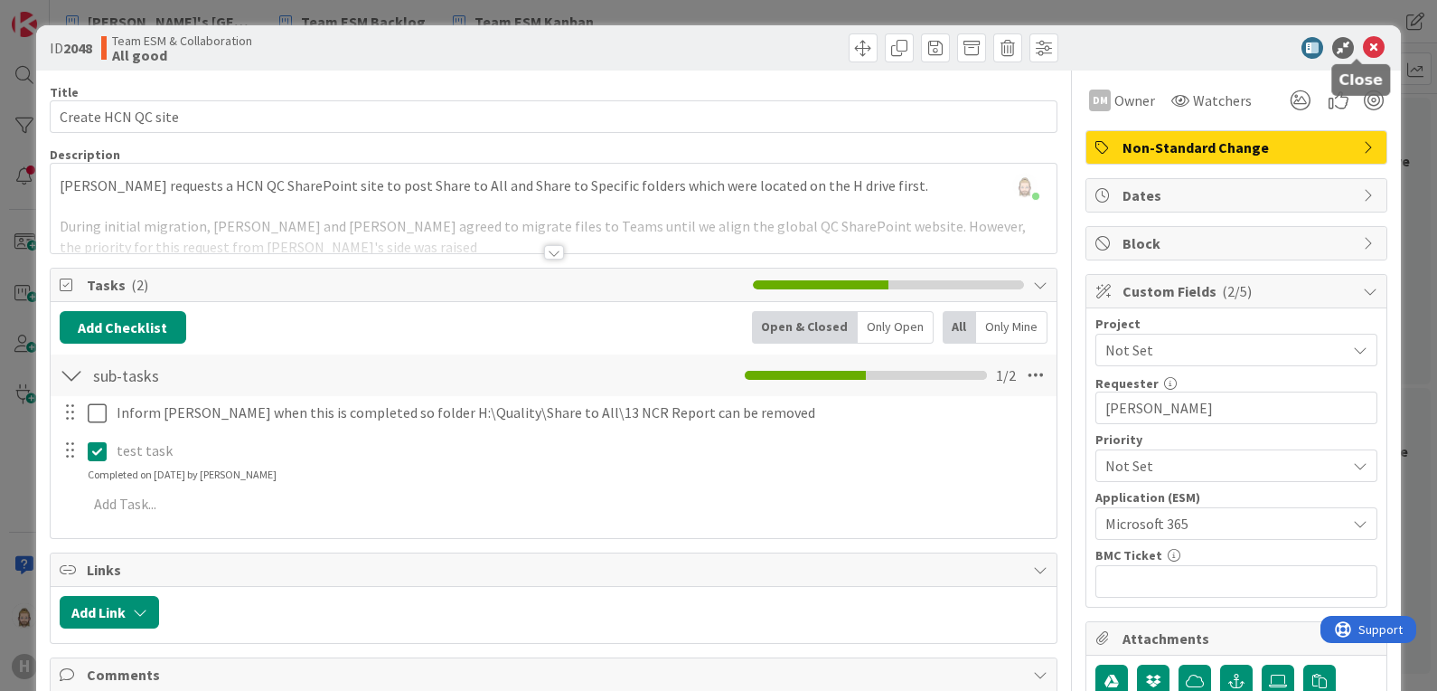
drag, startPoint x: 1351, startPoint y: 45, endPoint x: 1235, endPoint y: 131, distance: 144.8
click at [1363, 45] on icon at bounding box center [1374, 48] width 22 height 22
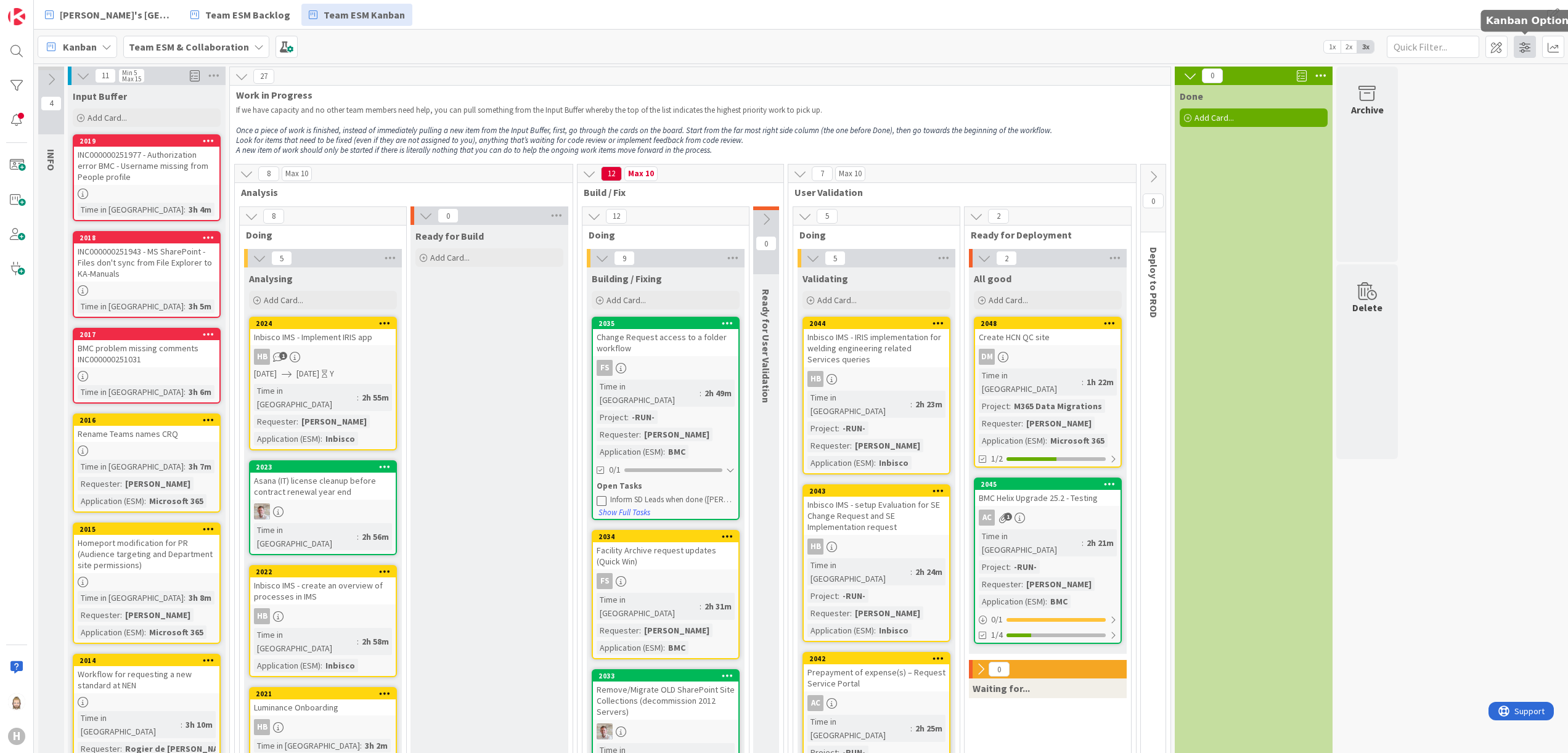
click at [979, 44] on span at bounding box center [1525, 46] width 23 height 23
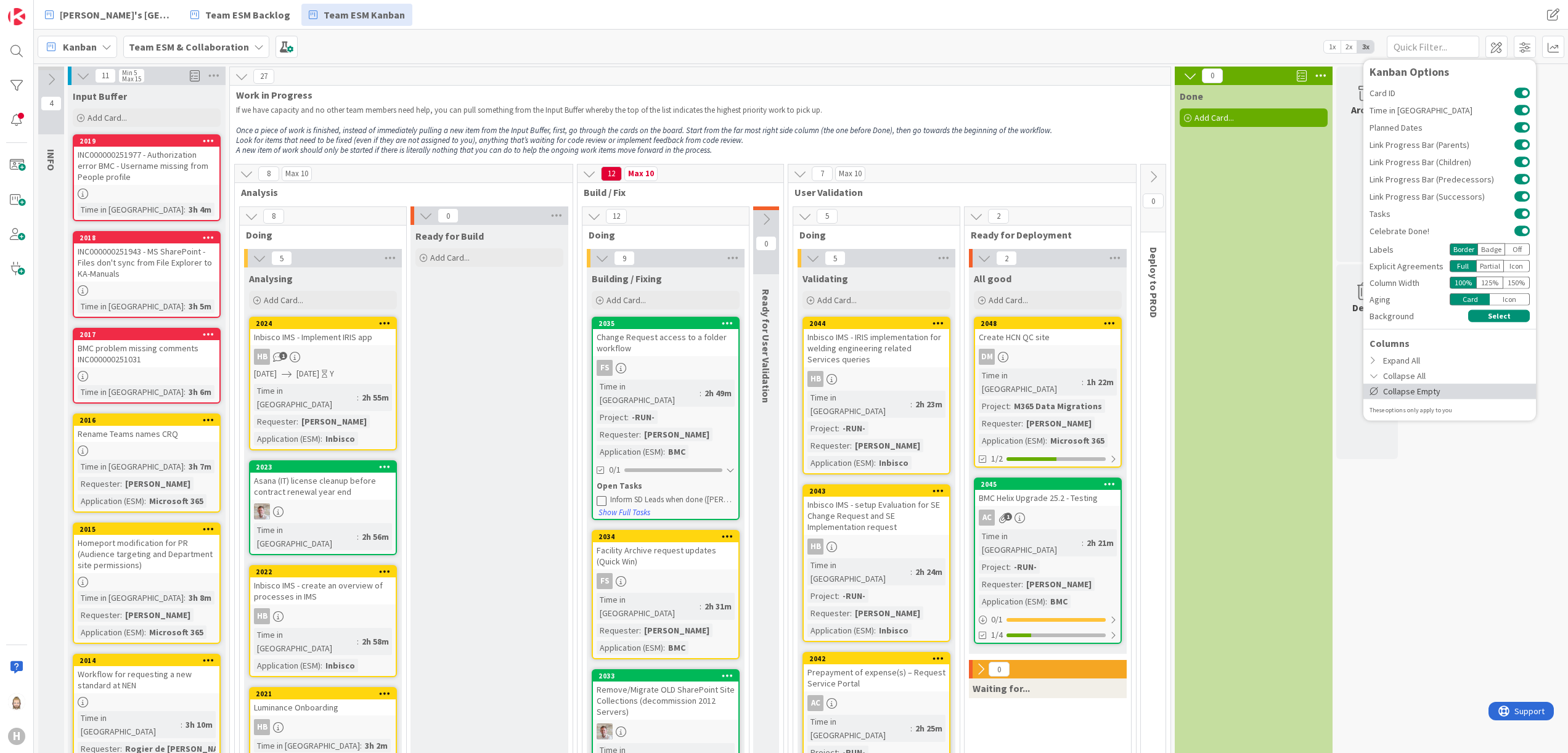
click at [979, 387] on div "Collapse Empty" at bounding box center [1449, 391] width 173 height 16
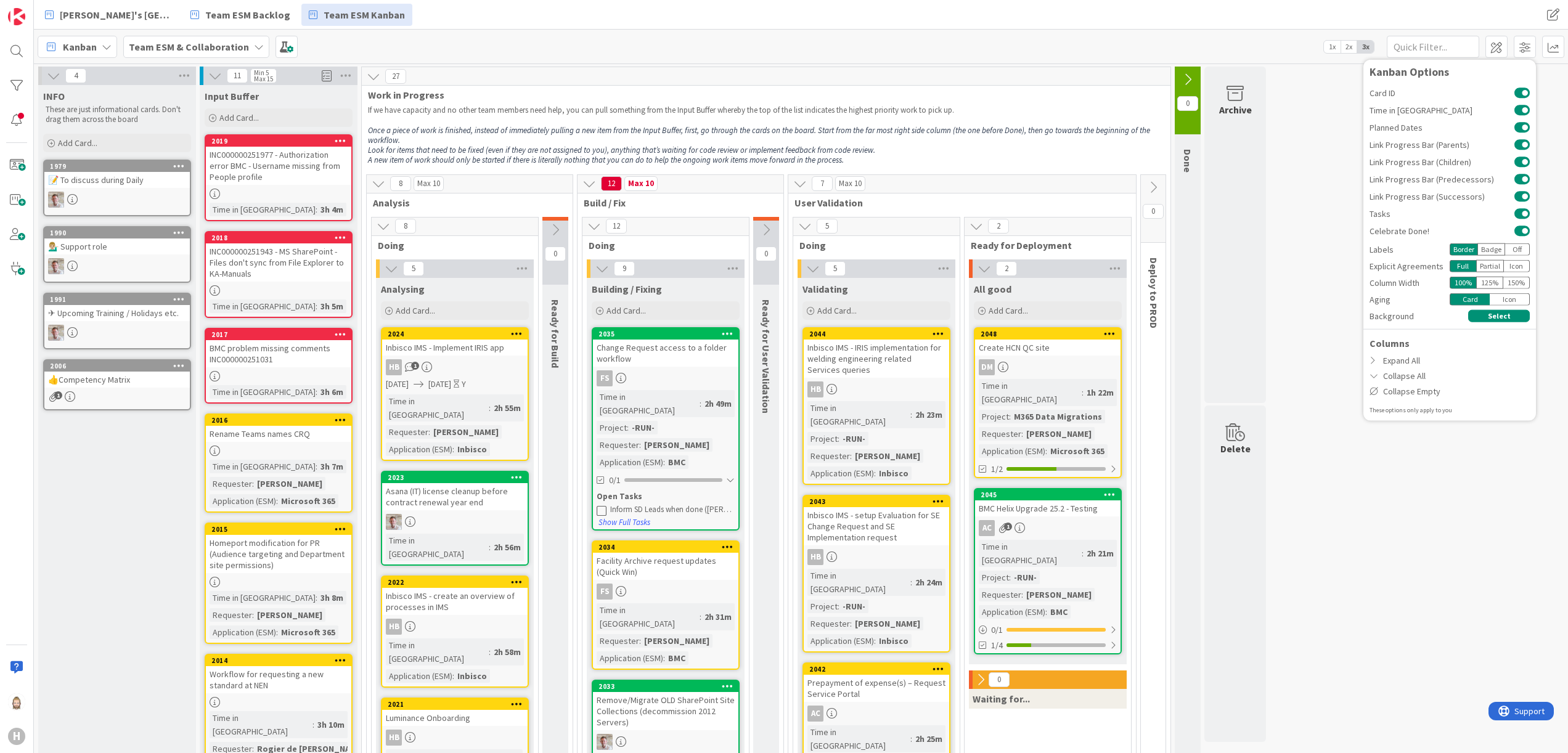
click at [55, 78] on icon at bounding box center [54, 76] width 14 height 14
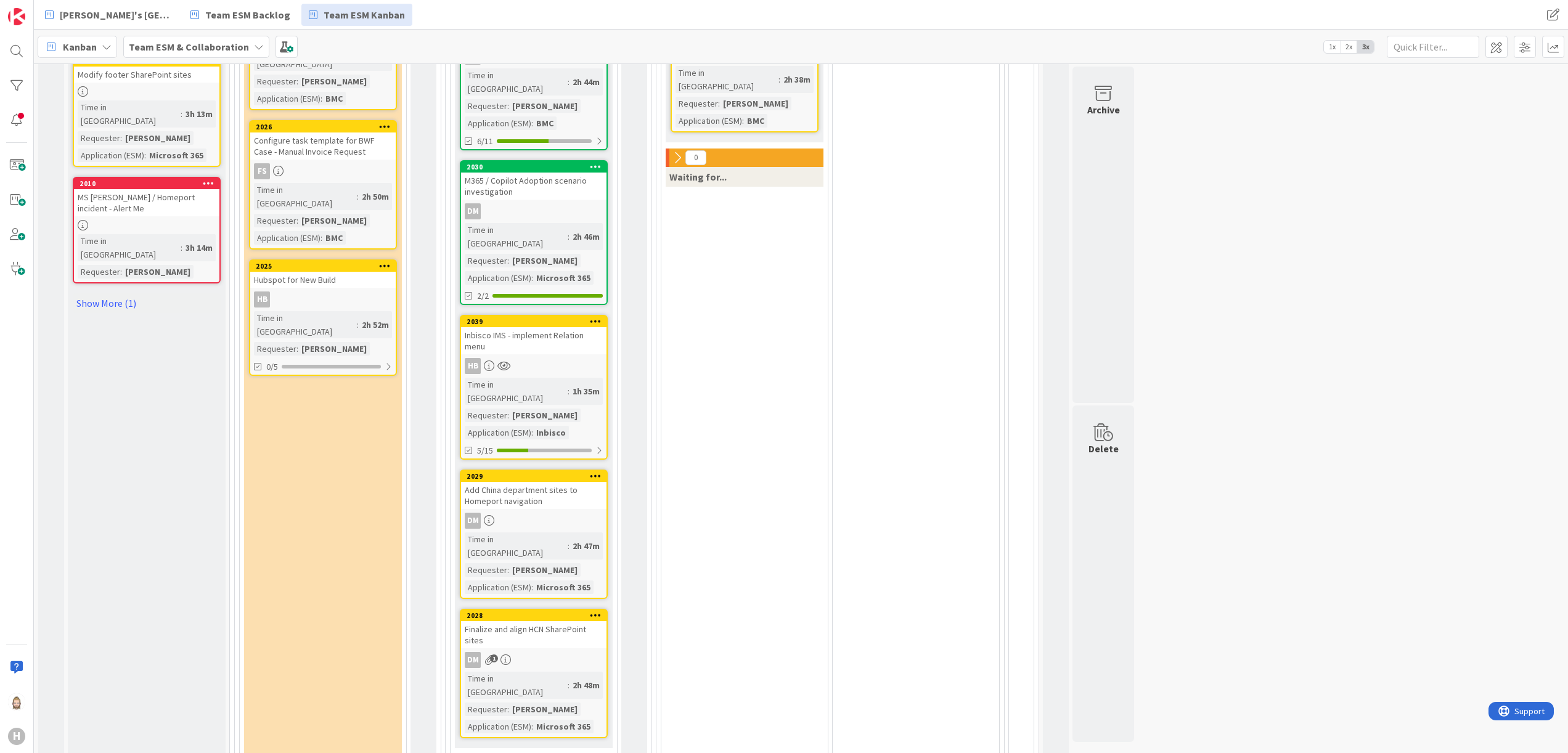
scroll to position [986, 0]
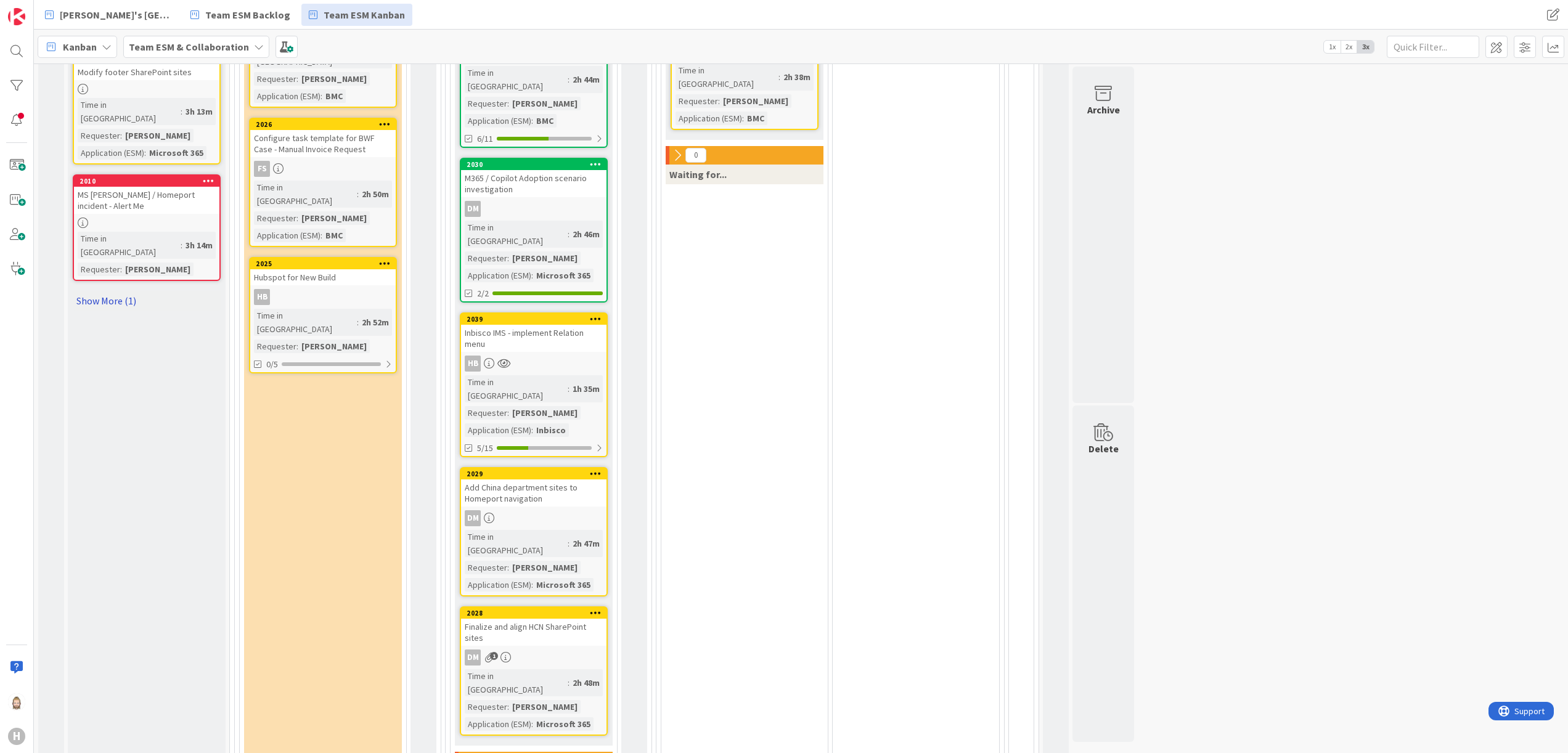
click at [112, 291] on link "Show More (1)" at bounding box center [147, 301] width 148 height 20
click at [156, 304] on div "Adding HomePort Quick Links" at bounding box center [146, 311] width 145 height 16
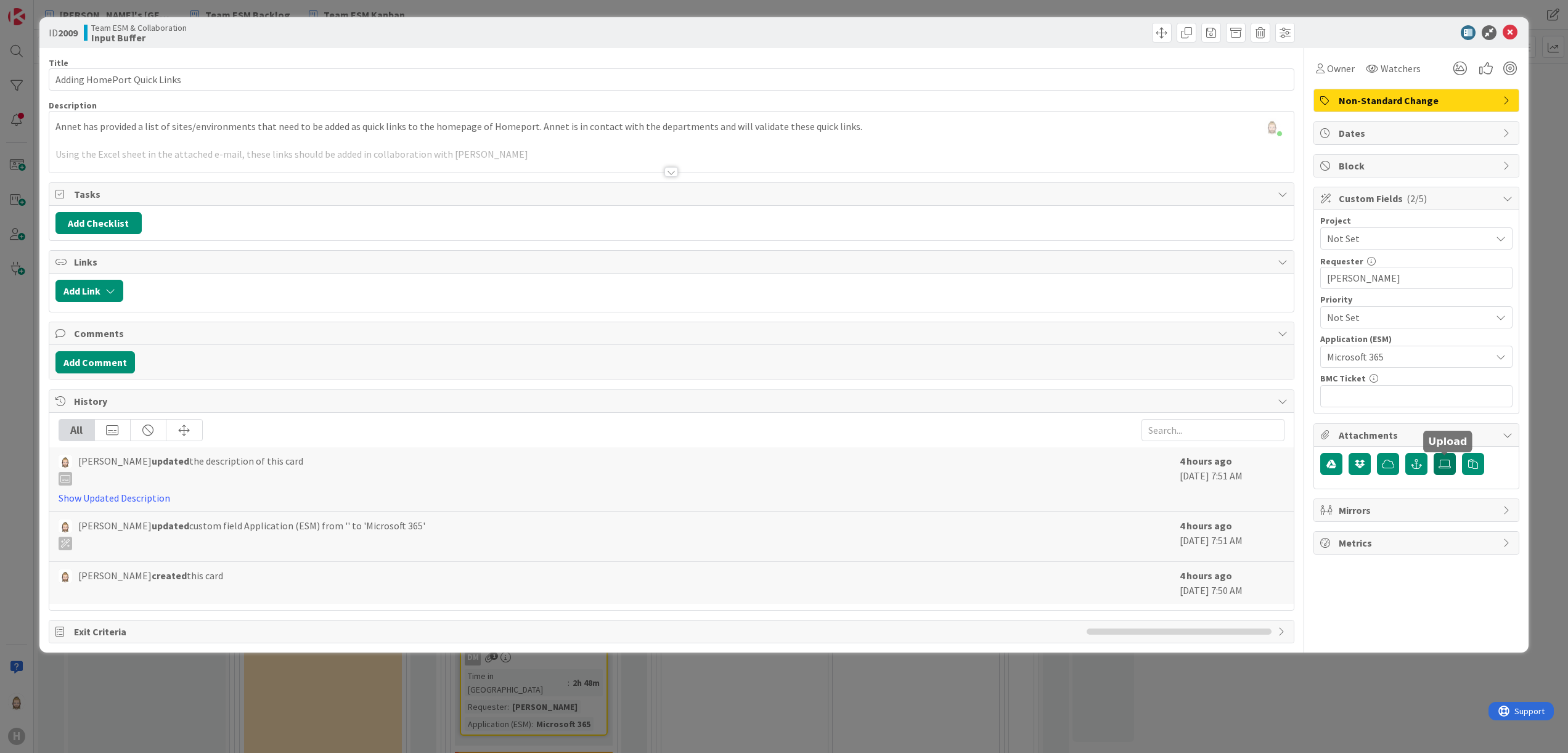
click at [979, 471] on label at bounding box center [1445, 464] width 23 height 23
click at [979, 453] on input "file" at bounding box center [1434, 453] width 0 height 0
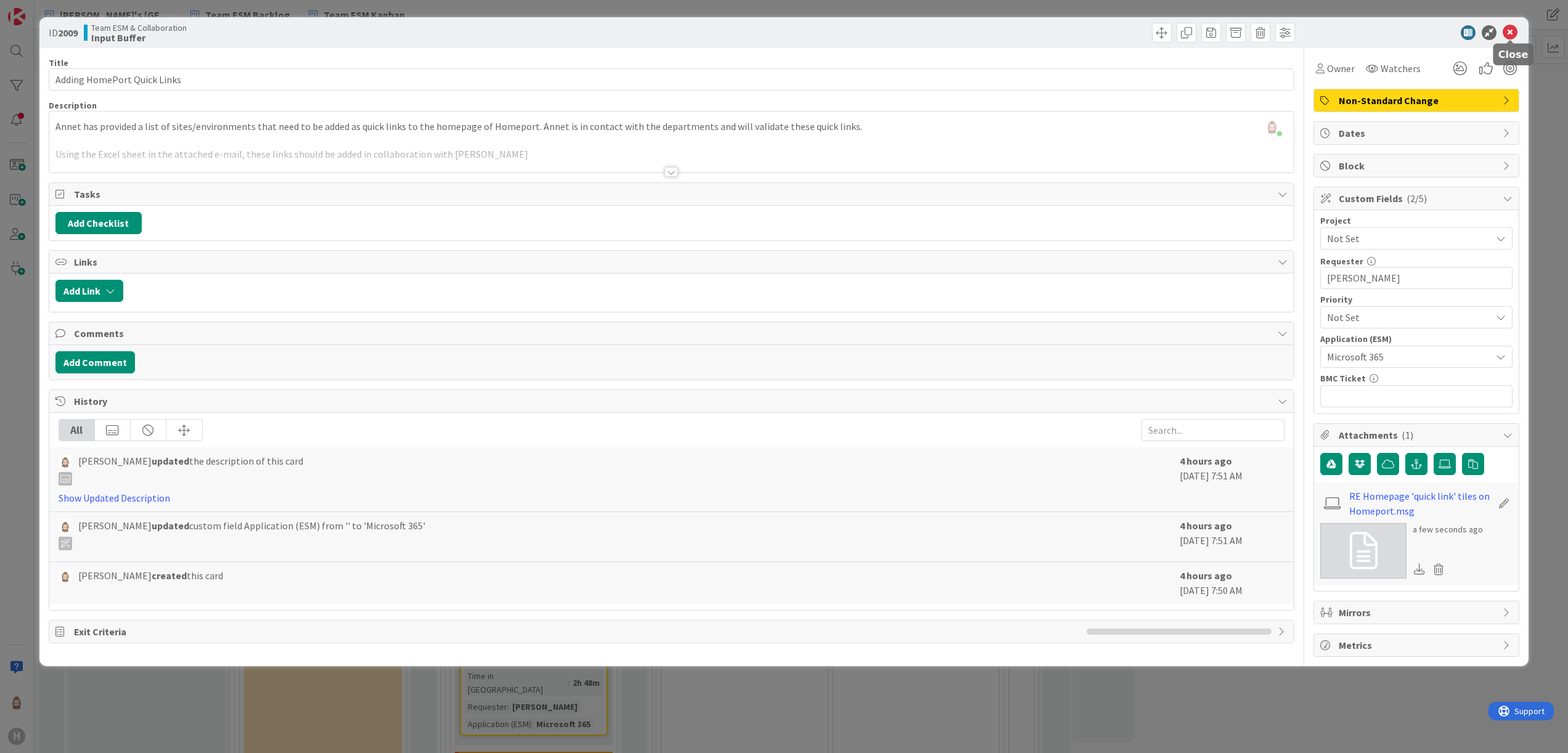
click at [979, 31] on icon at bounding box center [1510, 33] width 15 height 15
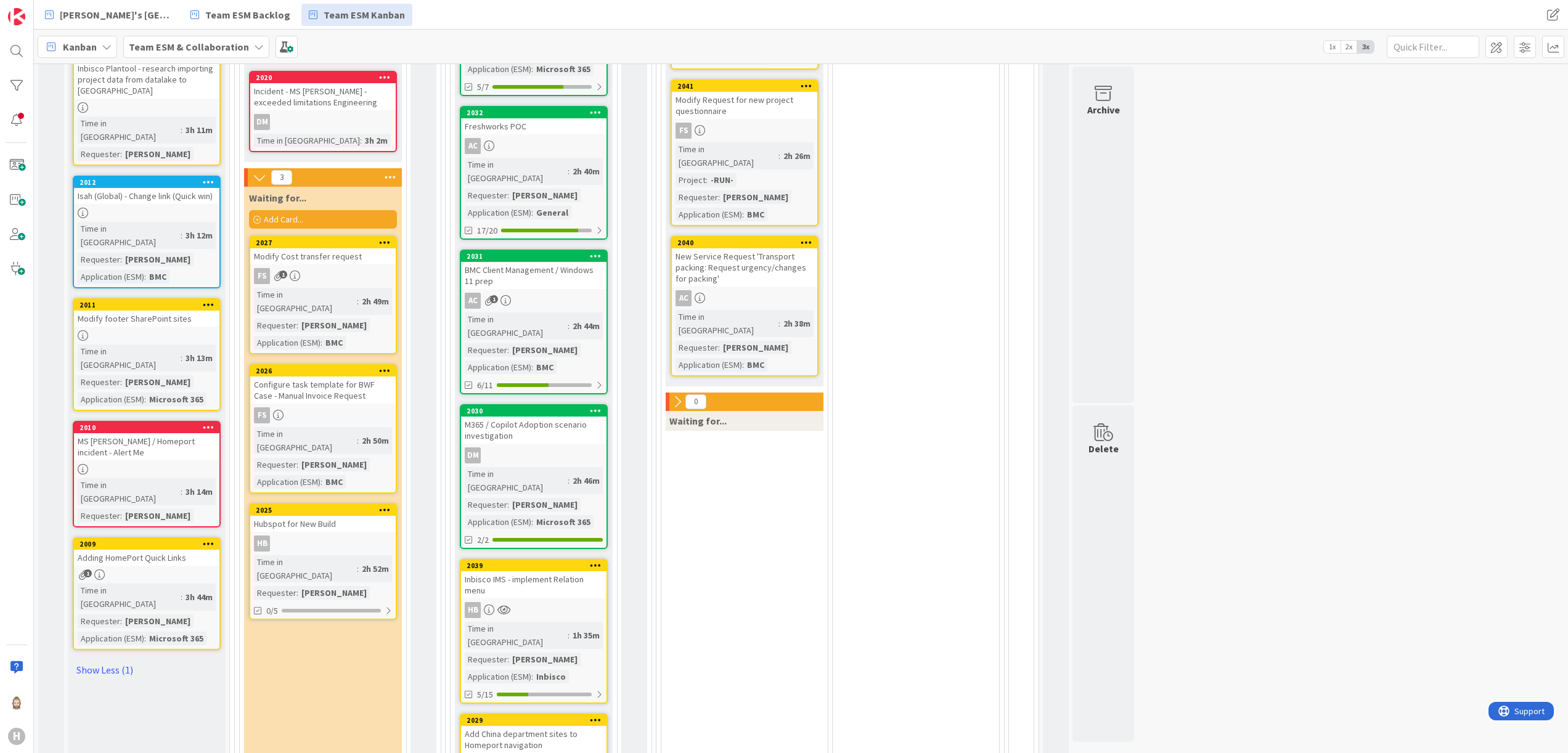
scroll to position [493, 0]
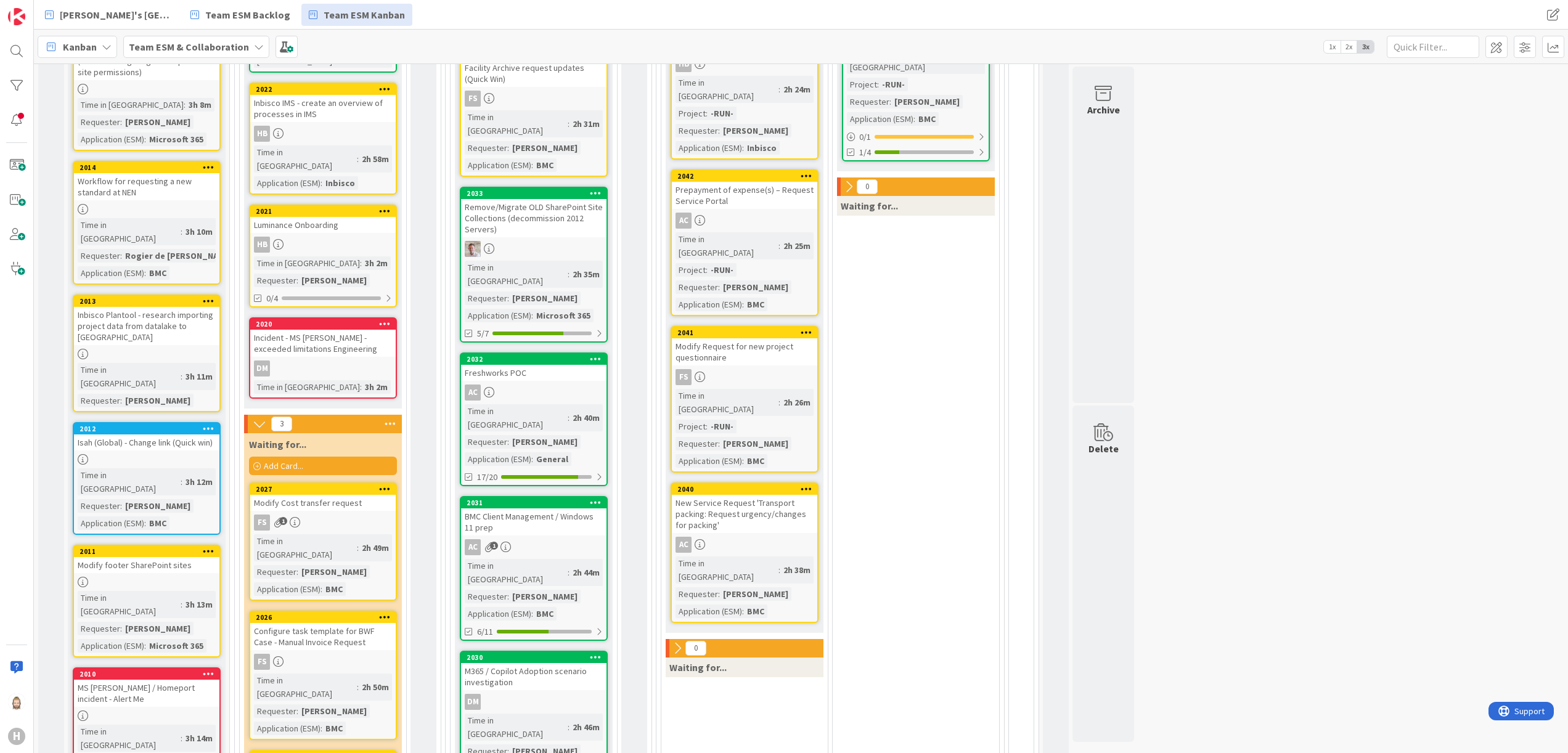
click at [142, 471] on div "2011" at bounding box center [146, 552] width 145 height 11
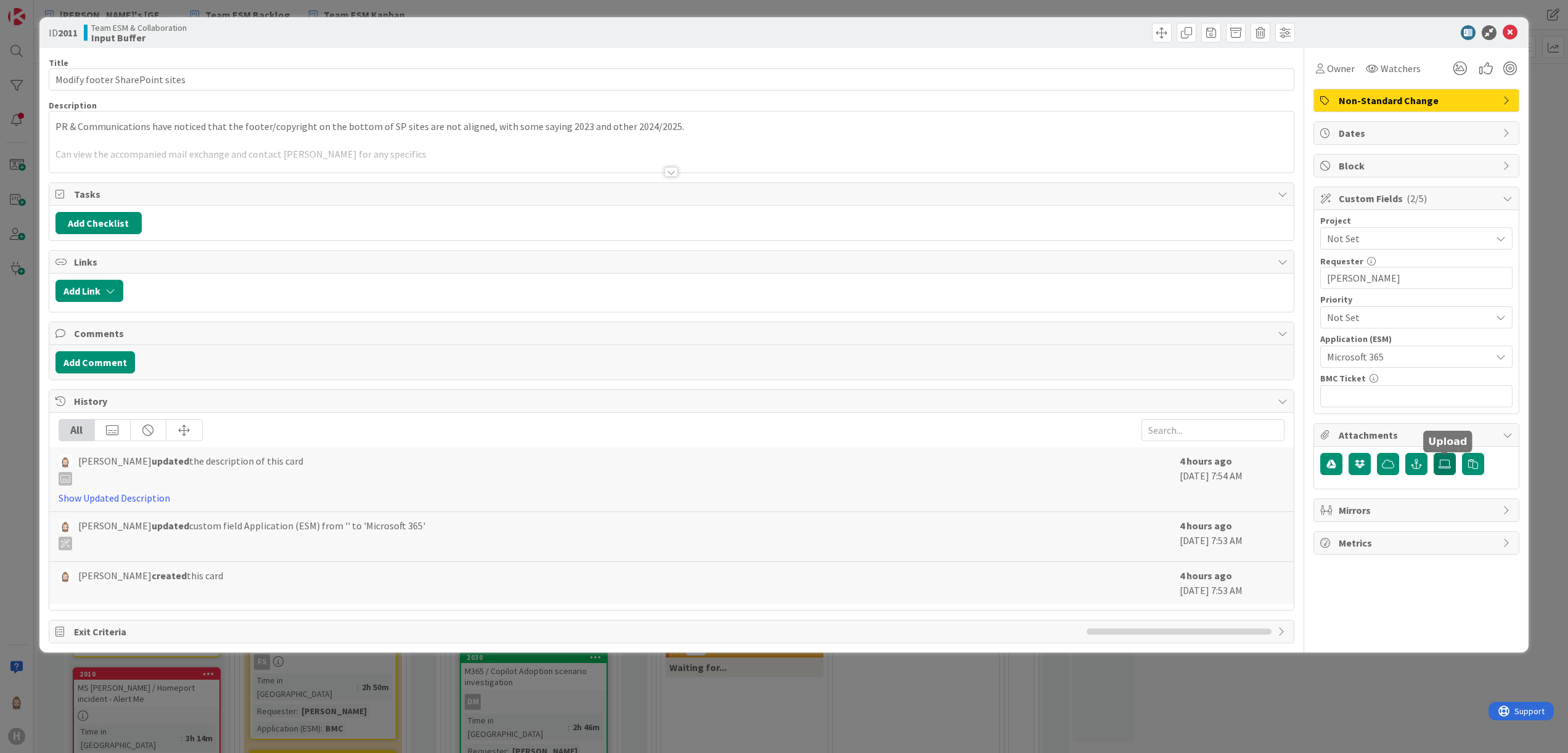
click at [979, 469] on icon at bounding box center [1445, 464] width 12 height 10
click at [979, 453] on input "file" at bounding box center [1434, 453] width 0 height 0
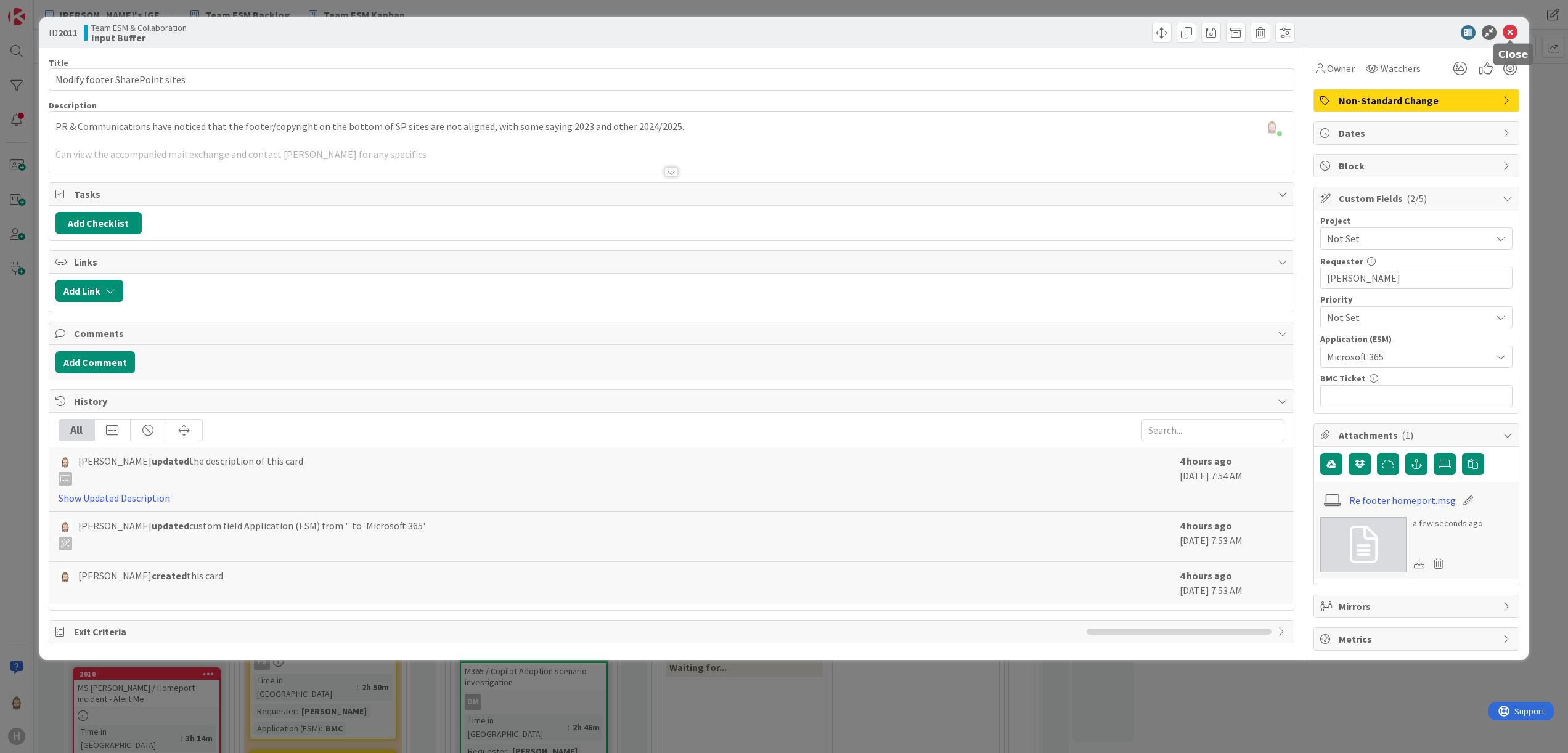
click at [979, 29] on icon at bounding box center [1510, 33] width 15 height 15
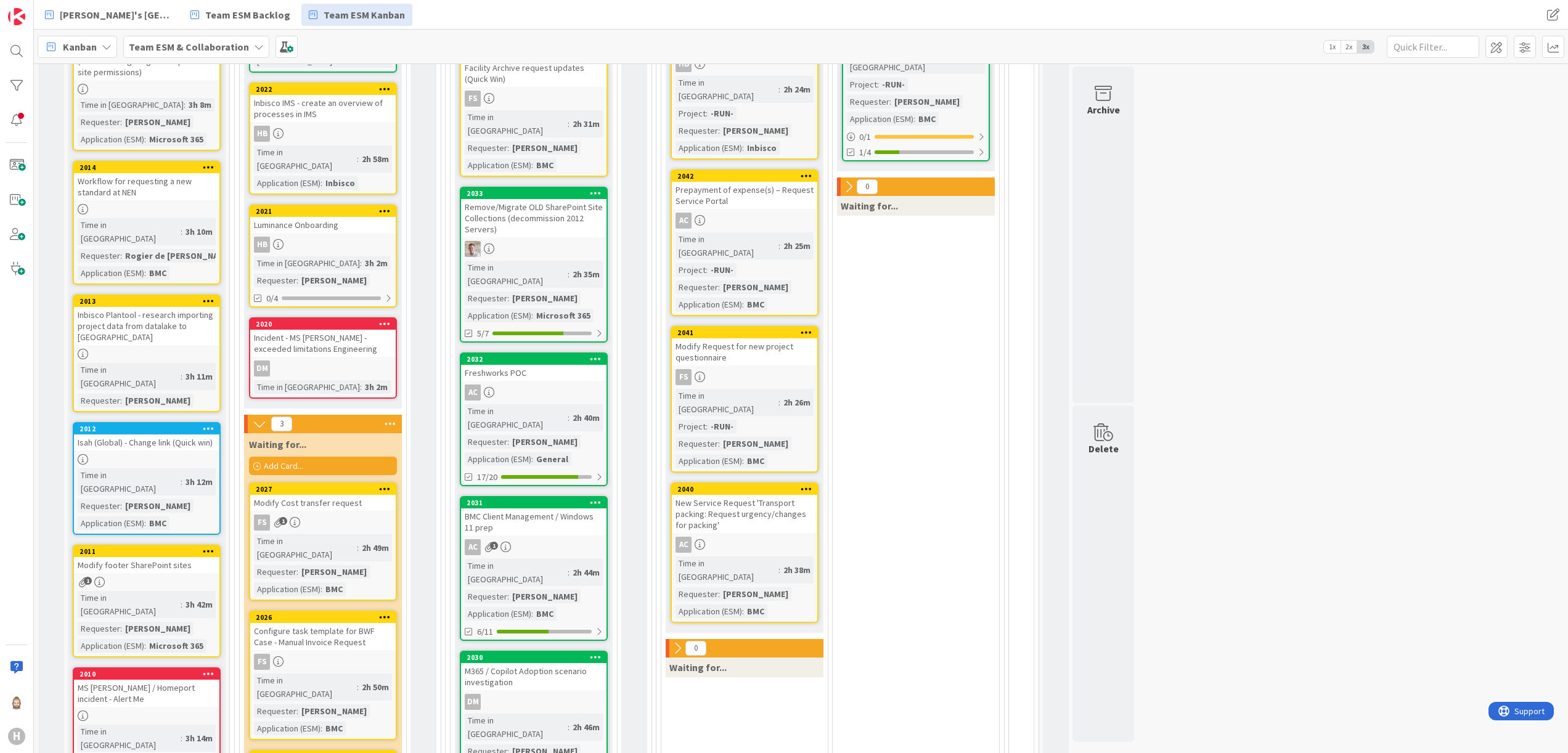
click at [148, 307] on div "Inbisco Plantool - research importing project data from datalake to [GEOGRAPHIC…" at bounding box center [146, 326] width 145 height 38
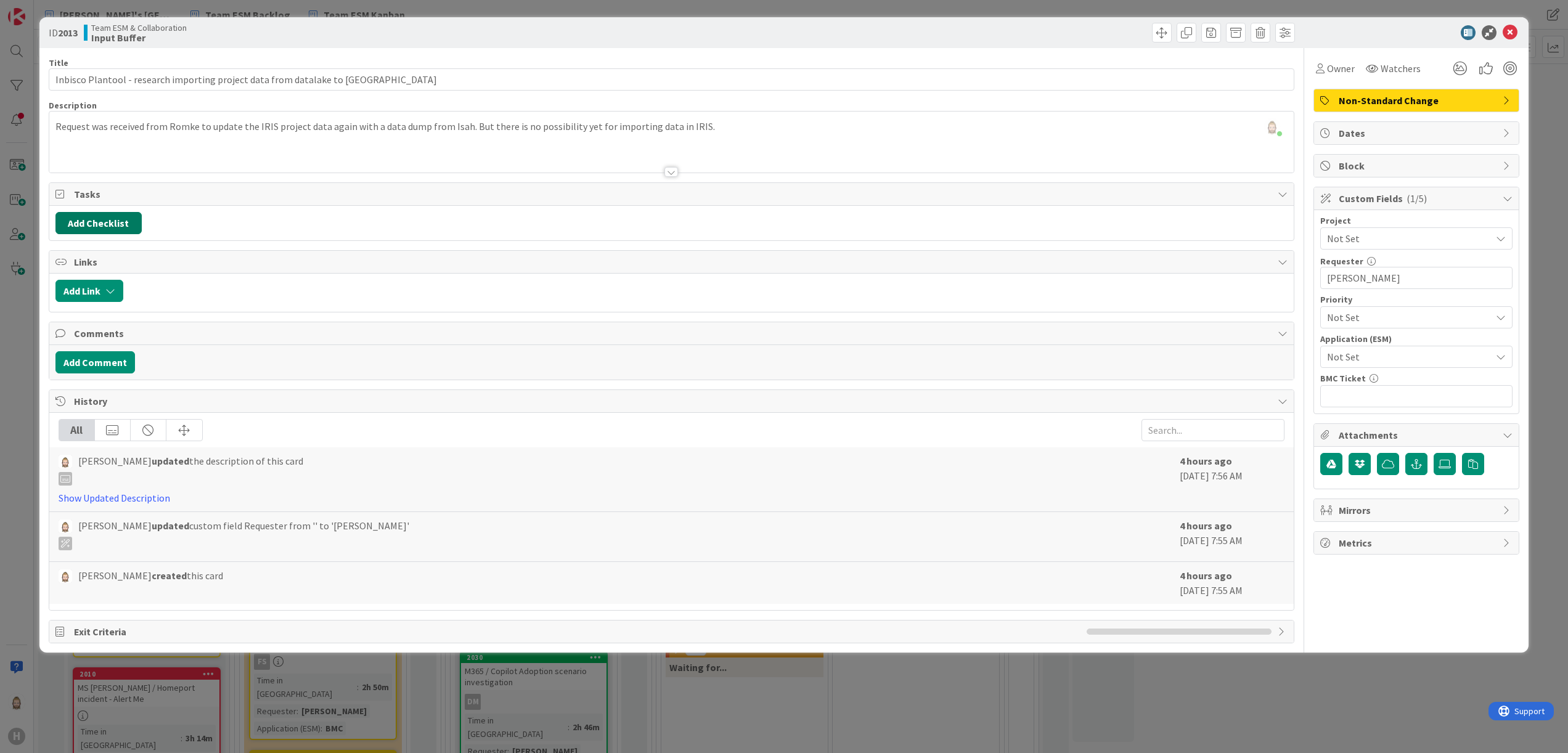
click at [98, 228] on button "Add Checklist" at bounding box center [98, 223] width 87 height 23
type input "sub-tasks"
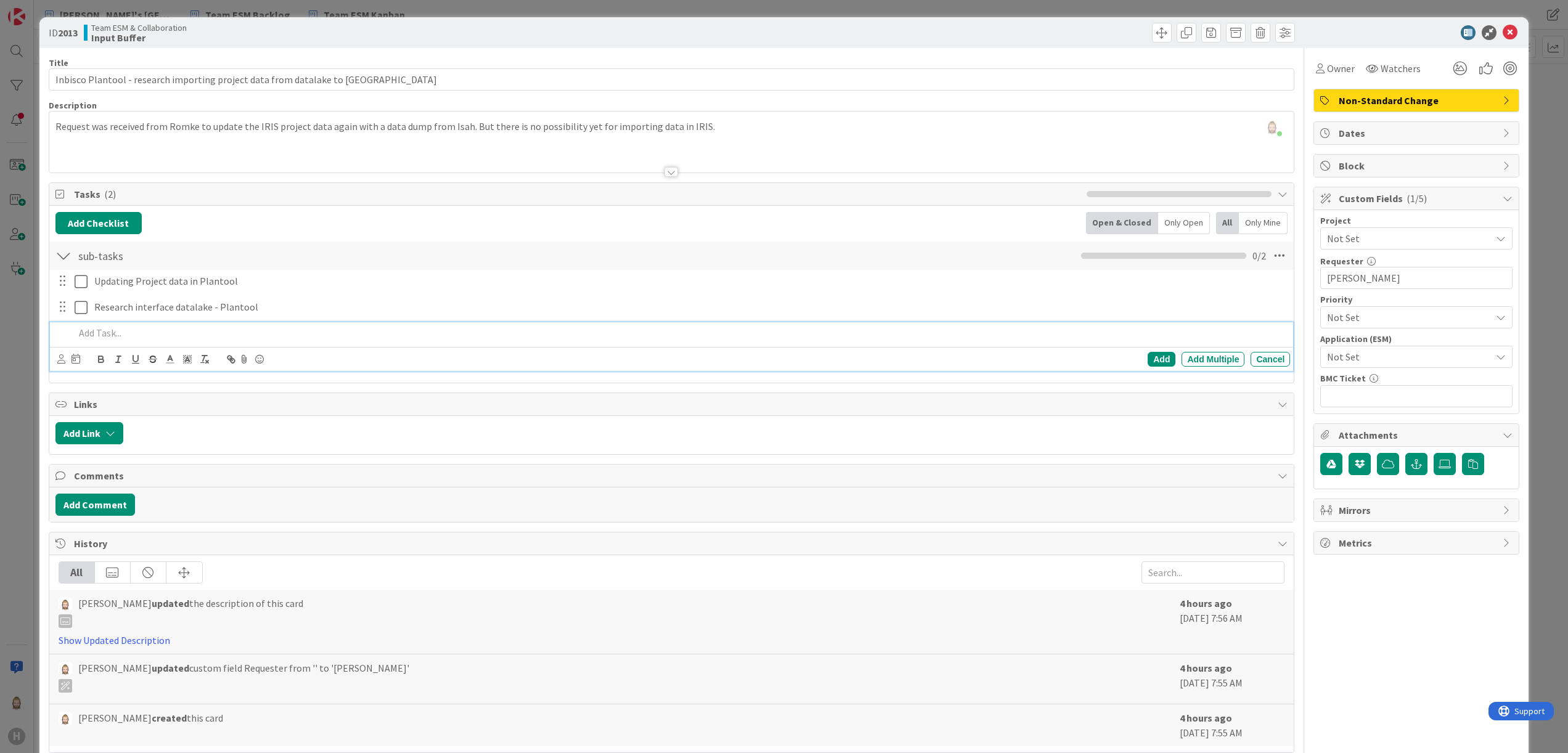
click at [632, 215] on div "Add Checklist Back Open & Closed Only Open All Only Mine" at bounding box center [672, 223] width 1233 height 23
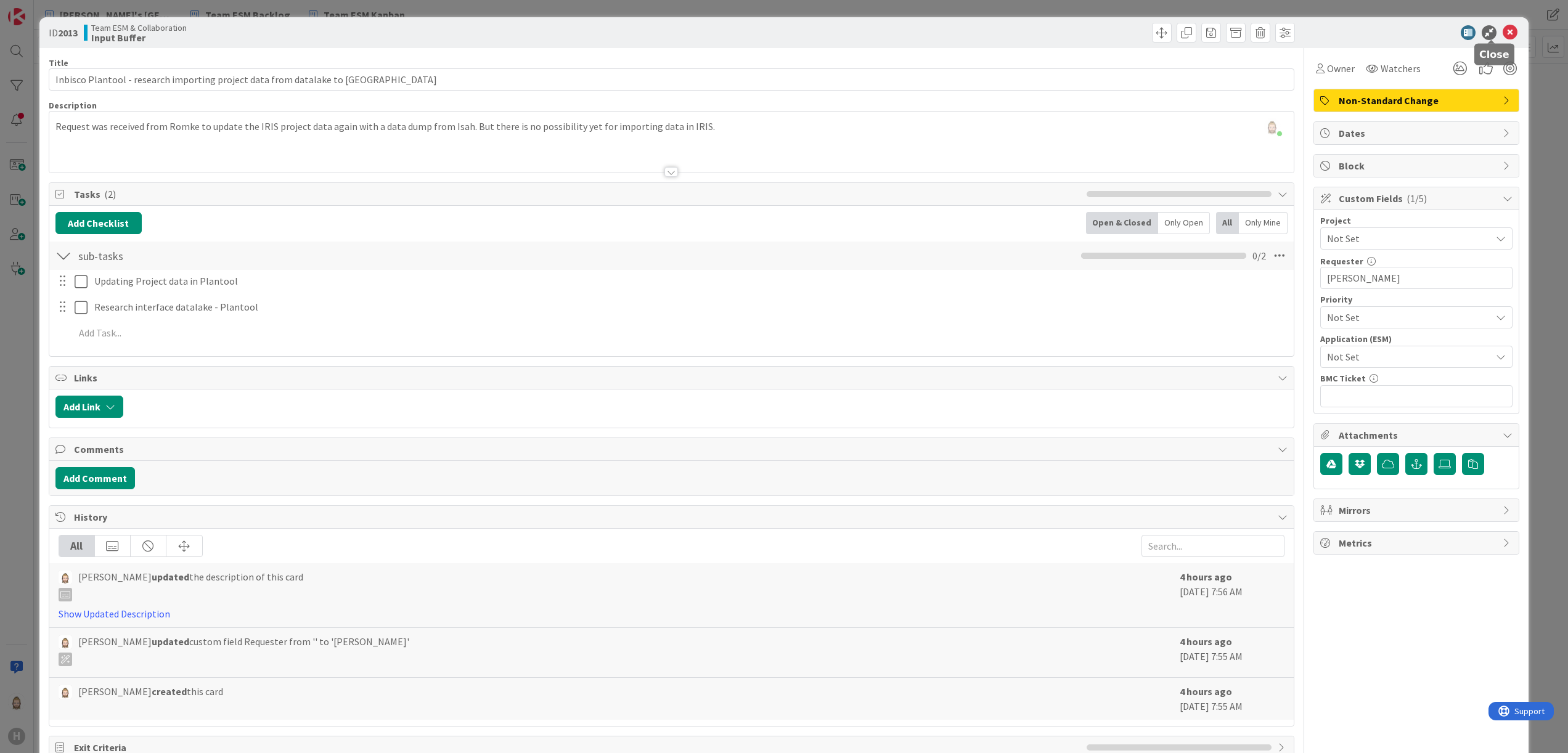
click at [979, 32] on icon at bounding box center [1510, 33] width 15 height 15
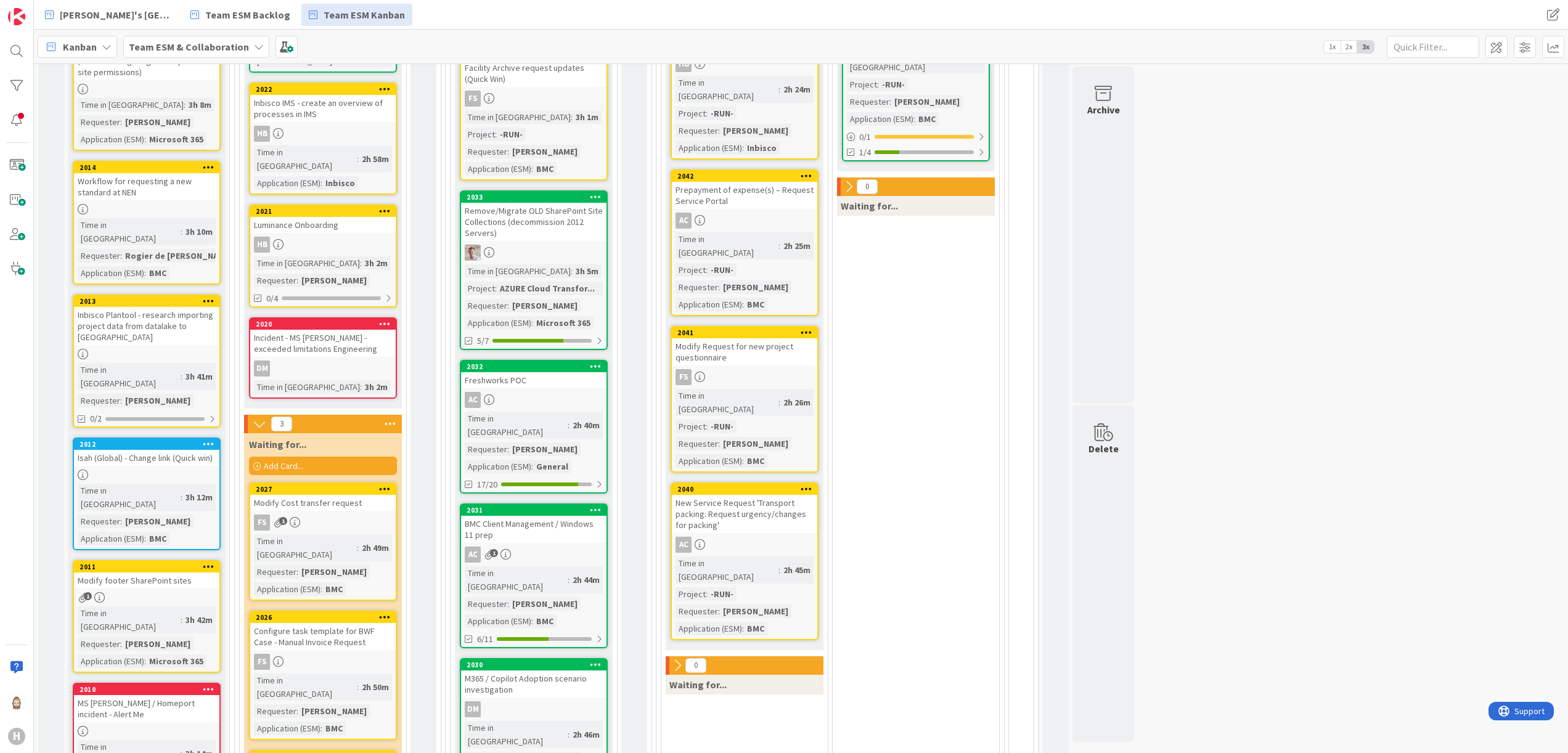
scroll to position [370, 0]
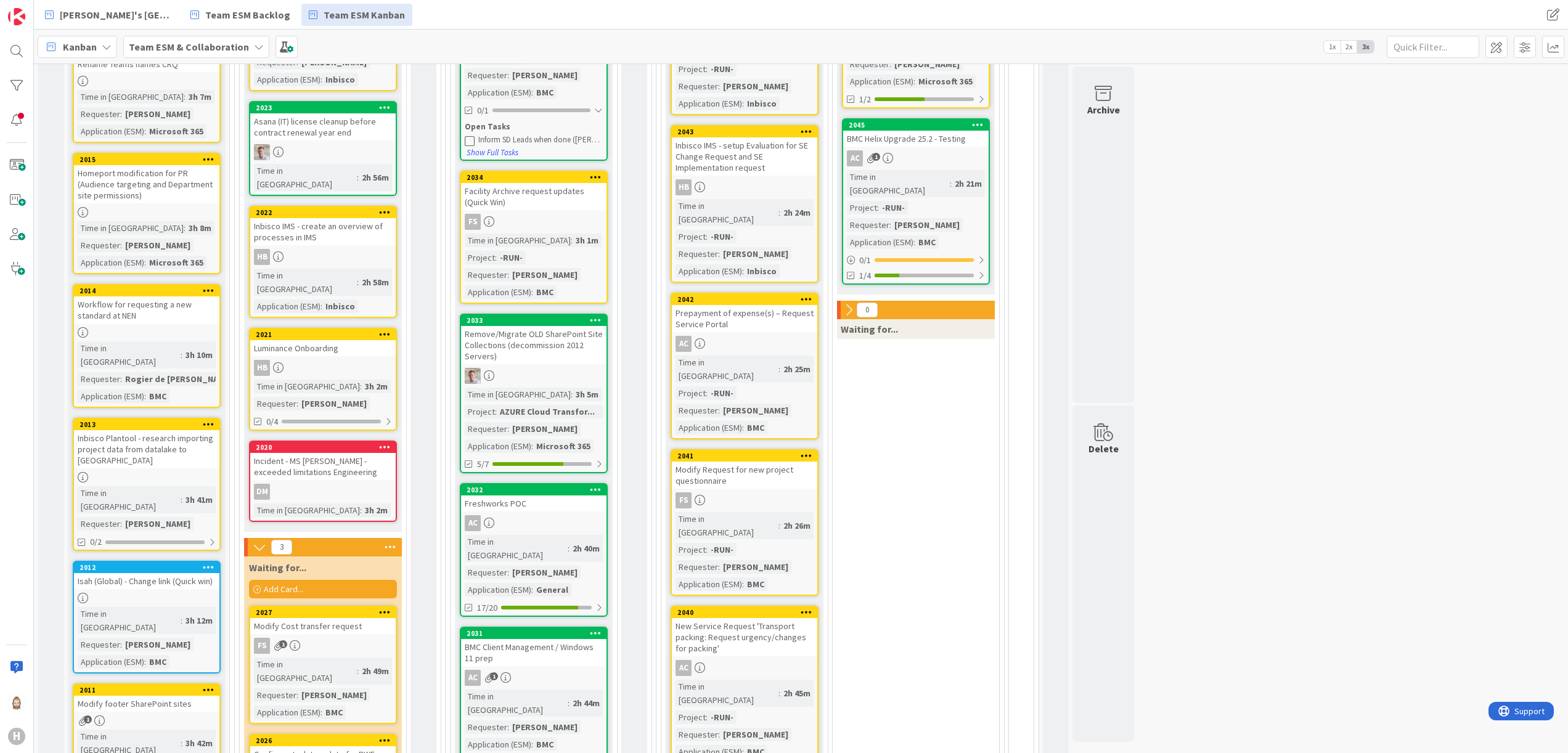
click at [144, 173] on div "Homeport modification for PR (Audience targeting and Department site permission…" at bounding box center [146, 184] width 145 height 38
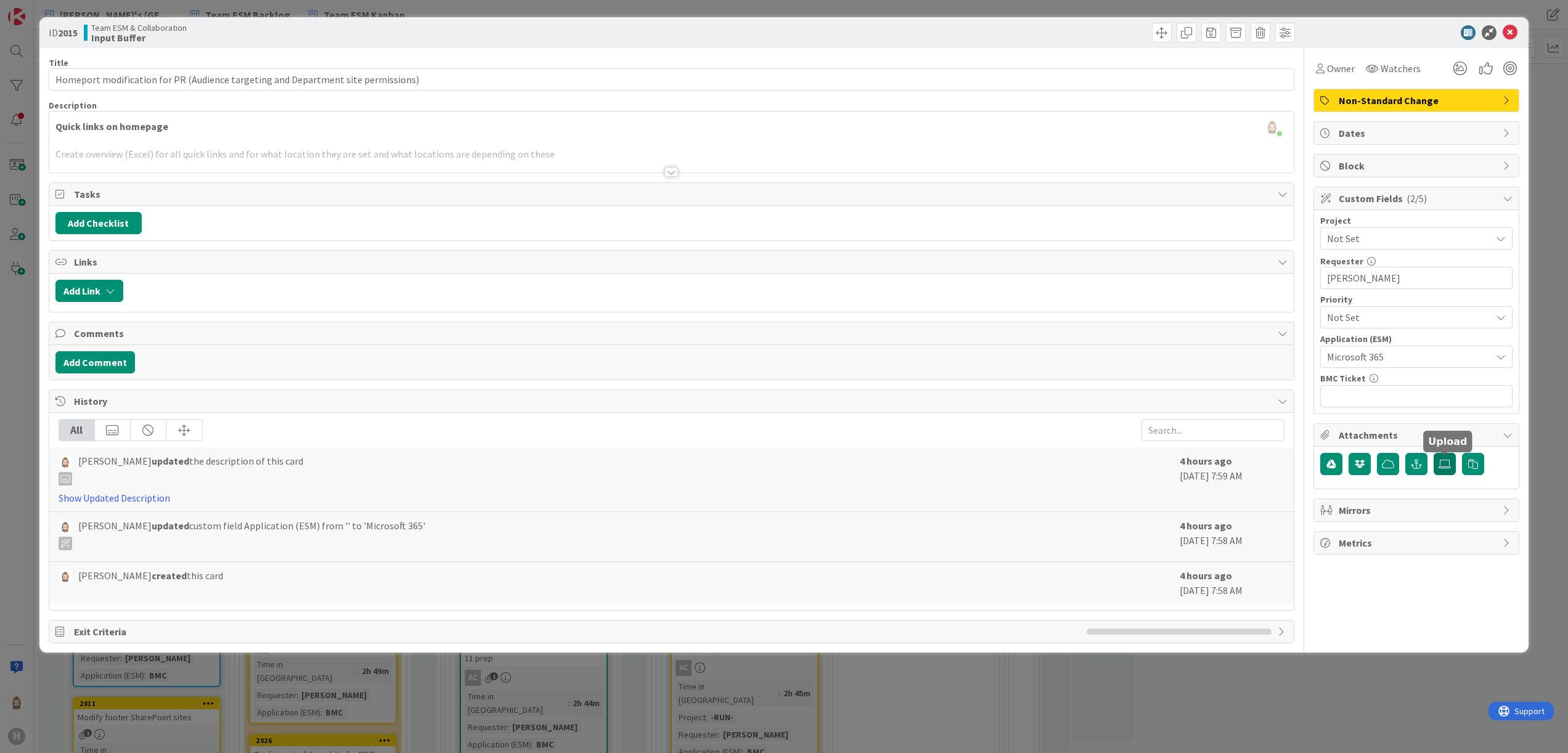
click at [979, 461] on label at bounding box center [1445, 464] width 23 height 23
click at [979, 453] on input "file" at bounding box center [1434, 453] width 0 height 0
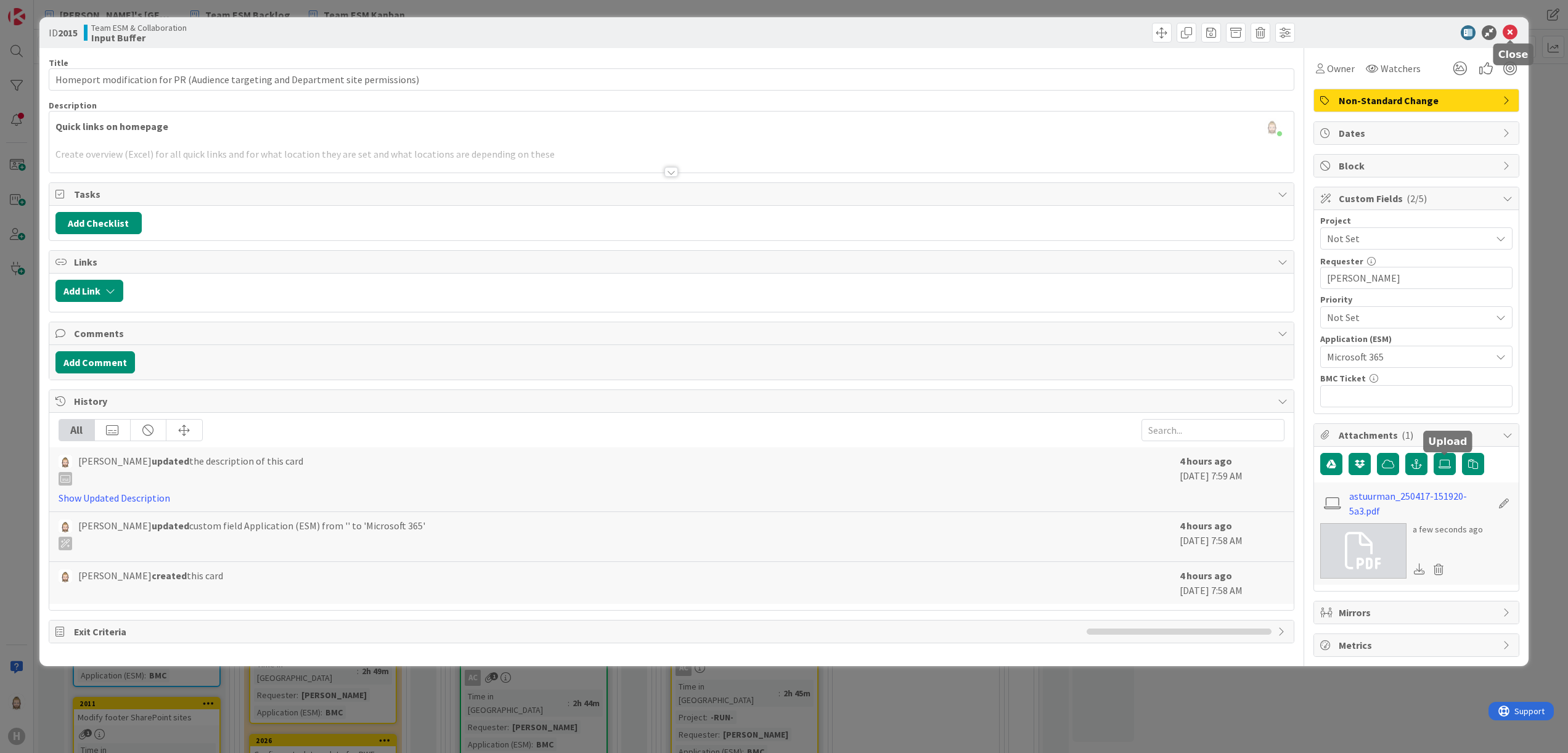
click at [979, 35] on icon at bounding box center [1510, 33] width 15 height 15
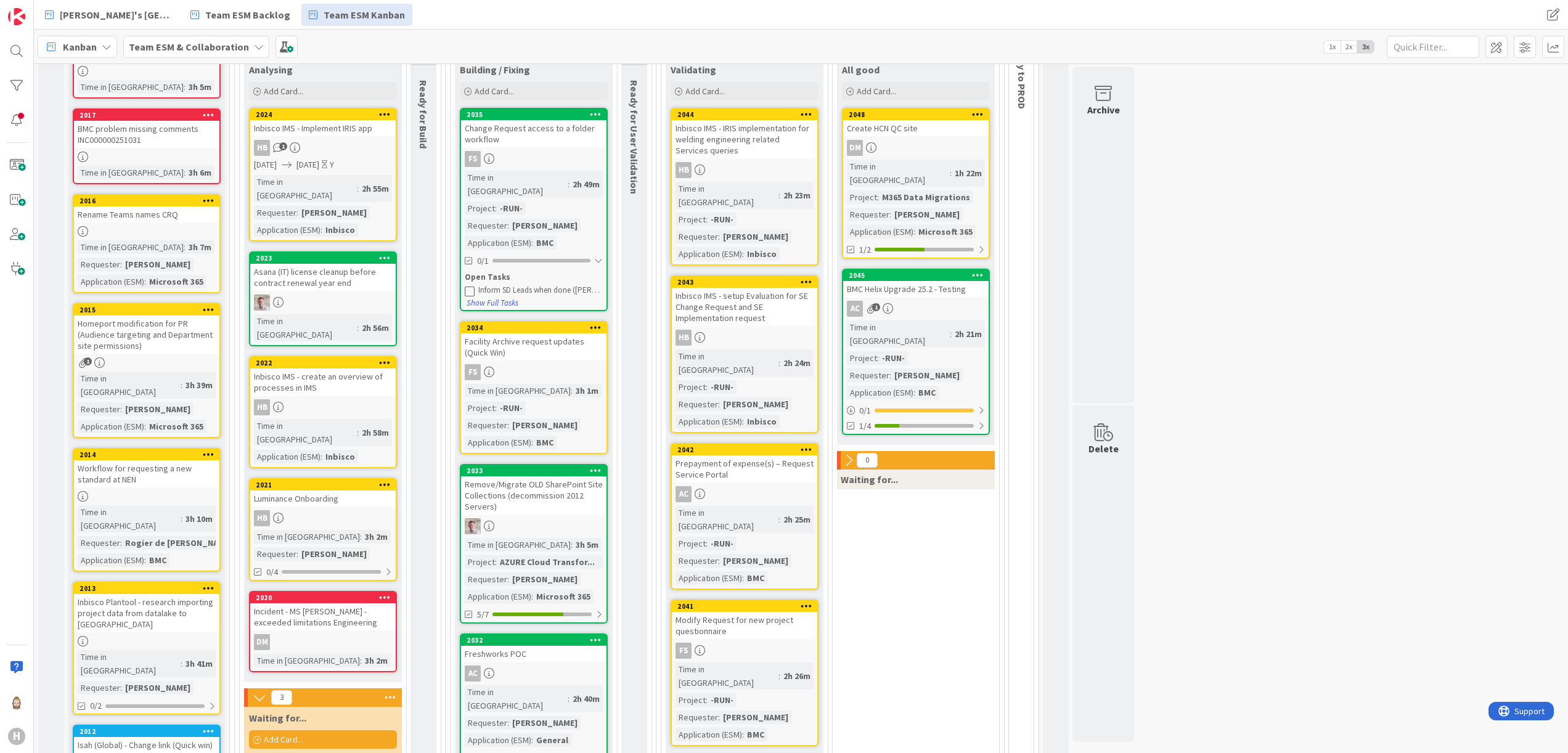
scroll to position [123, 0]
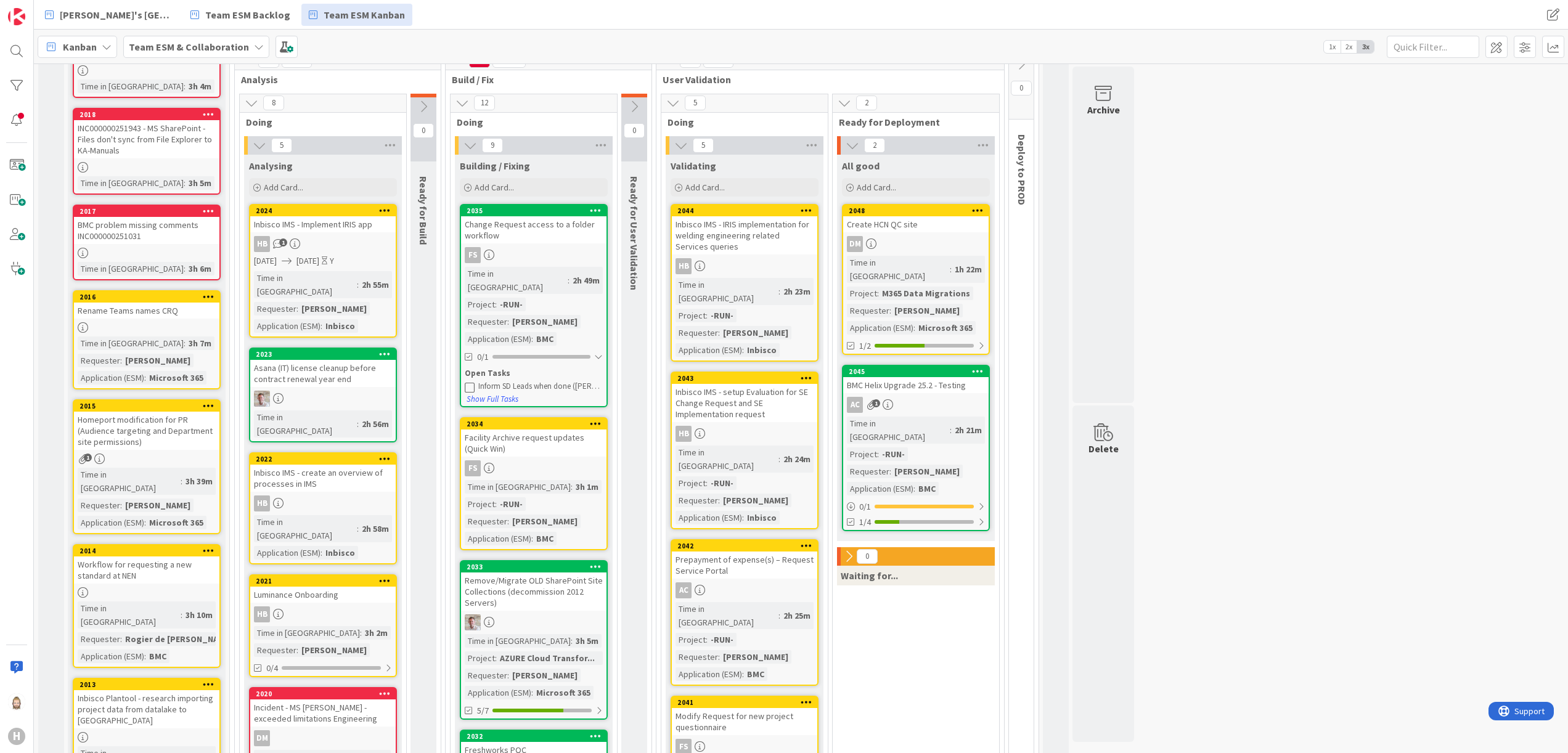
click at [161, 309] on div "Rename Teams names CRQ" at bounding box center [146, 310] width 145 height 16
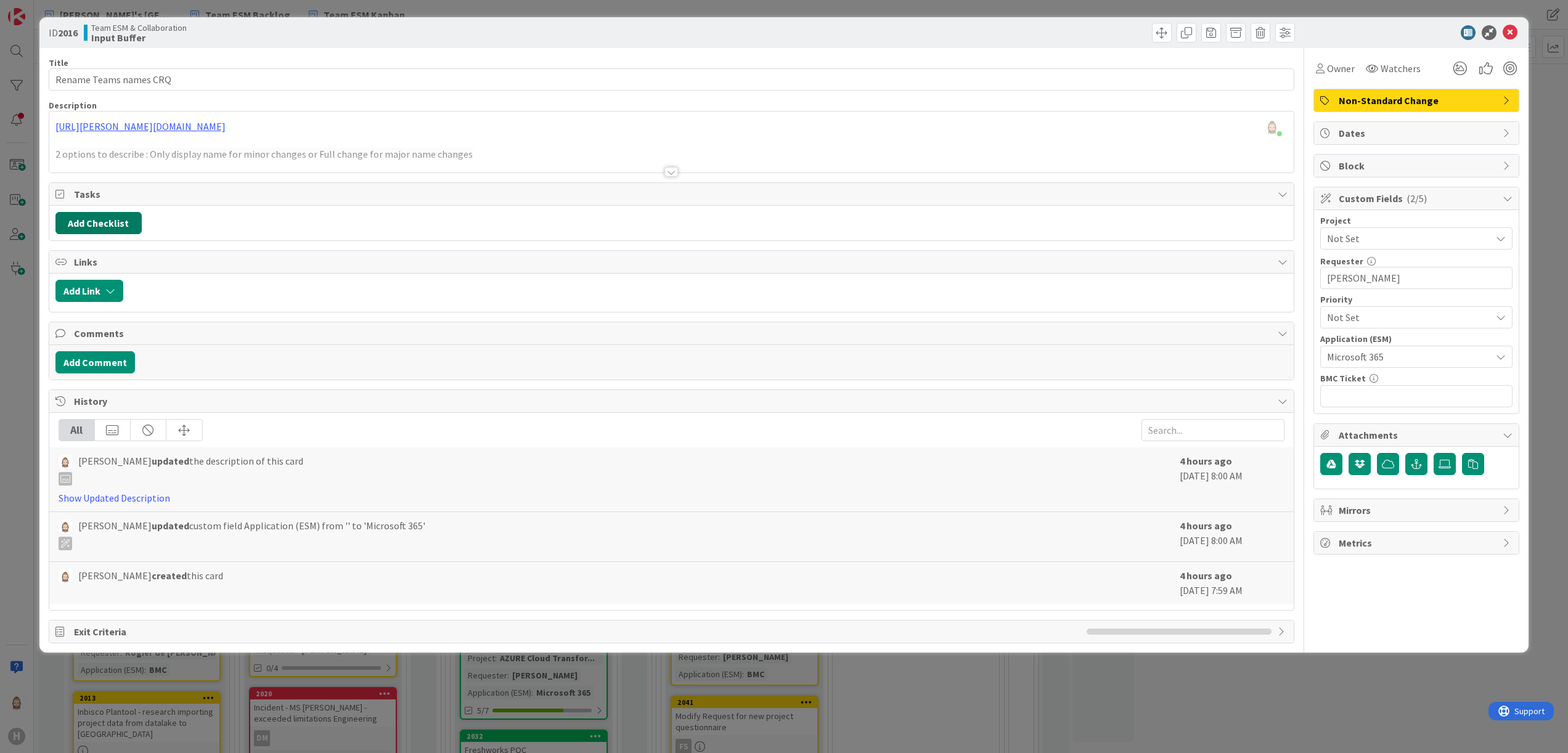
click at [113, 218] on button "Add Checklist" at bounding box center [98, 223] width 87 height 23
type input "sub-tasks"
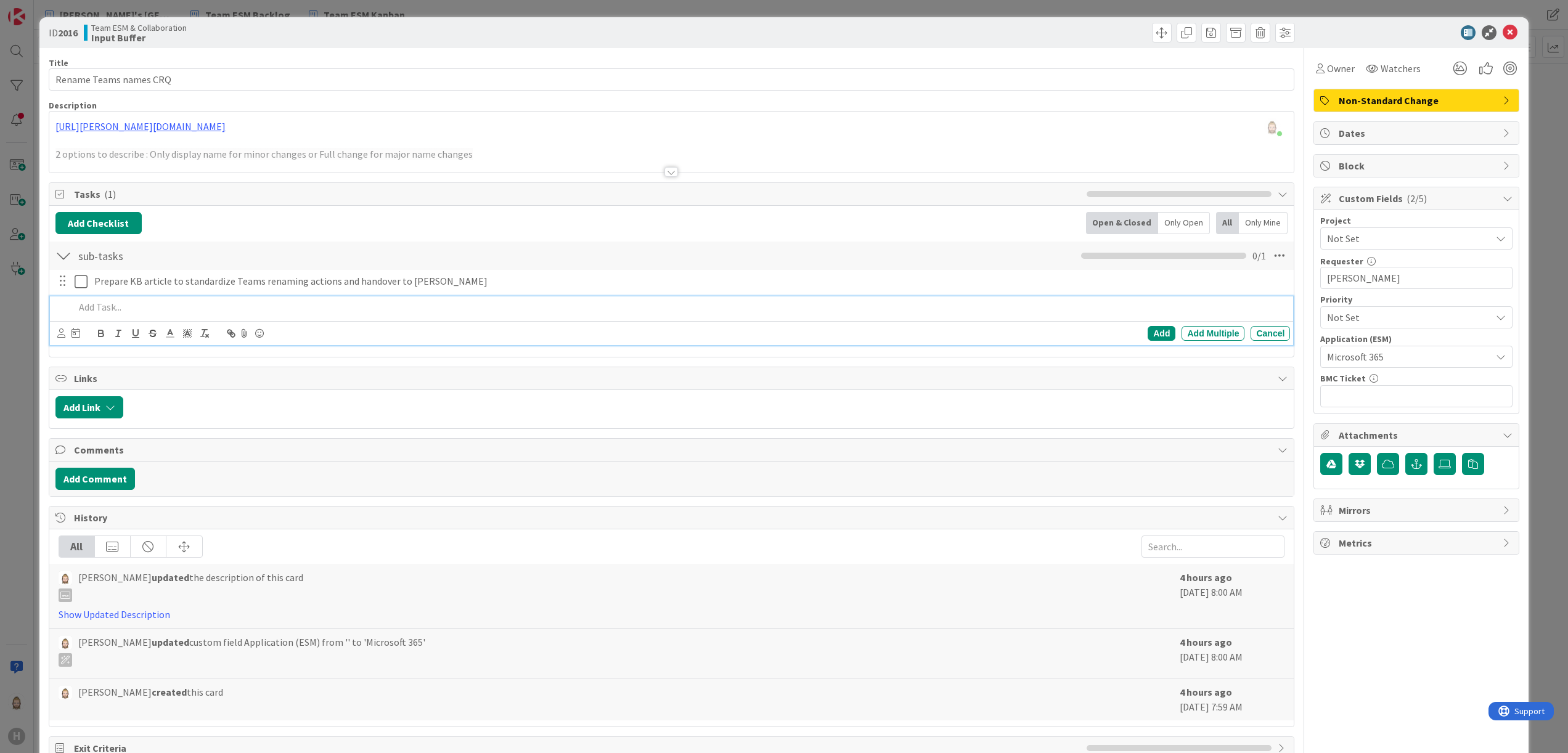
click at [503, 226] on div "Add Checklist Back Open & Closed Only Open All Only Mine" at bounding box center [672, 223] width 1233 height 23
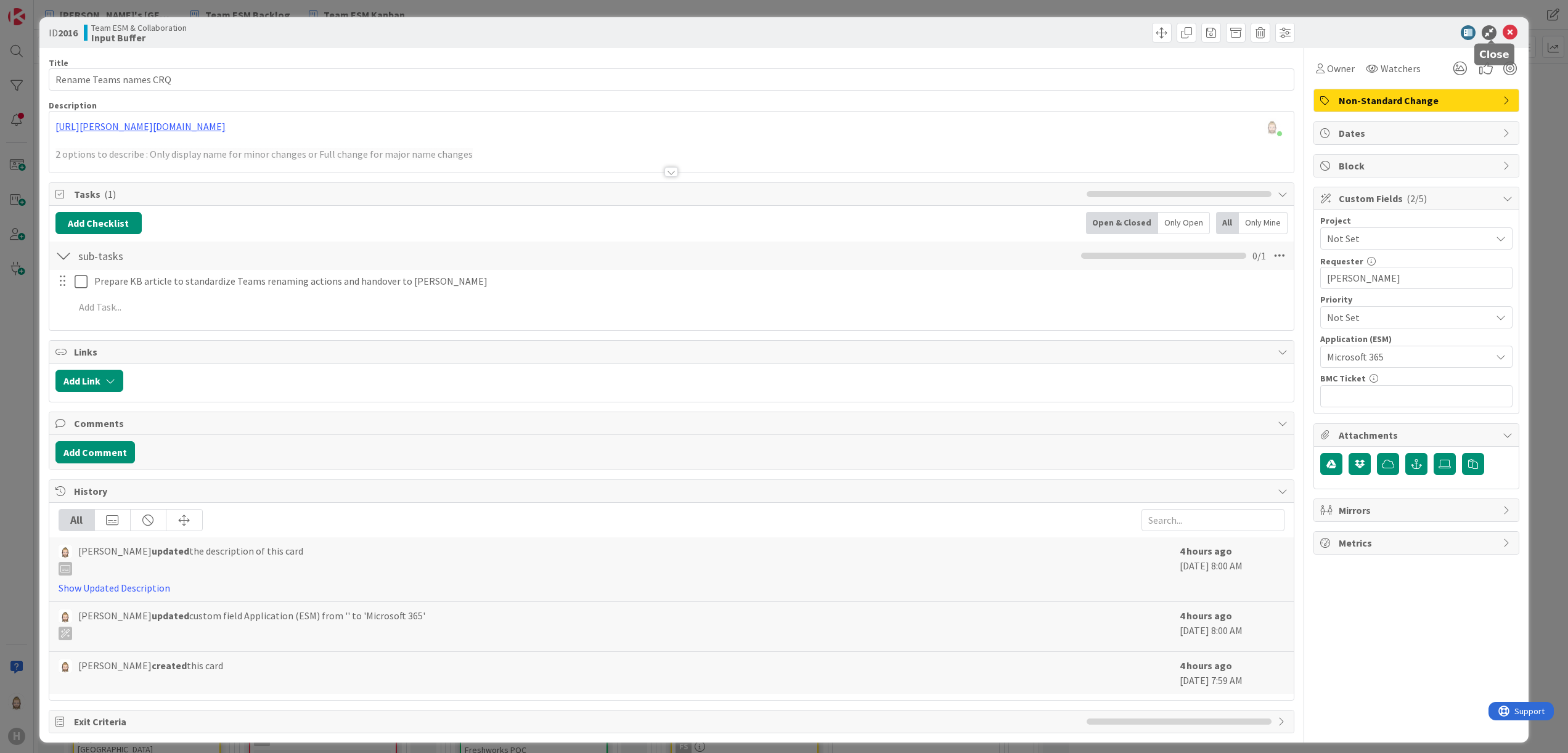
click at [979, 35] on icon at bounding box center [1510, 33] width 15 height 15
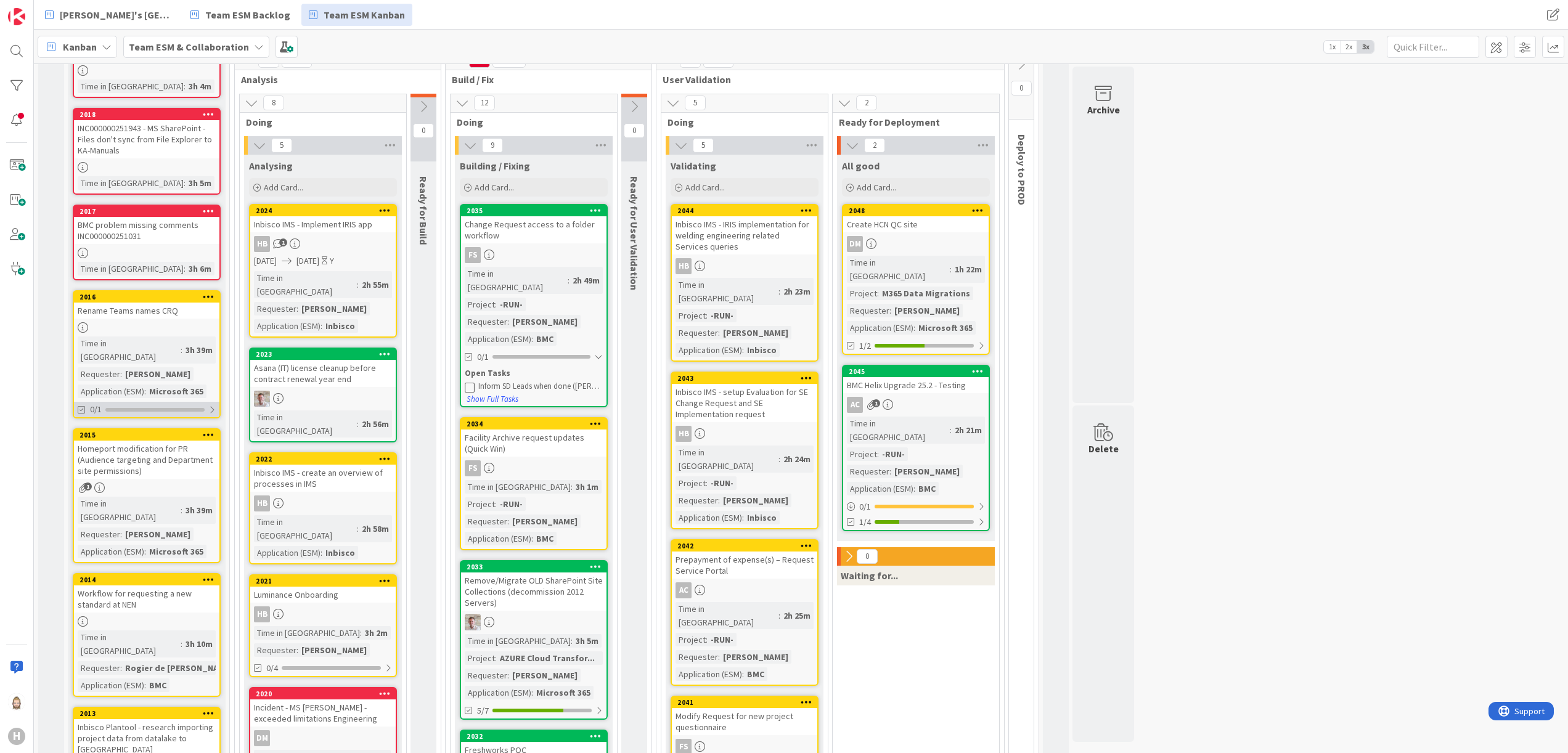
click at [213, 405] on div at bounding box center [211, 410] width 8 height 10
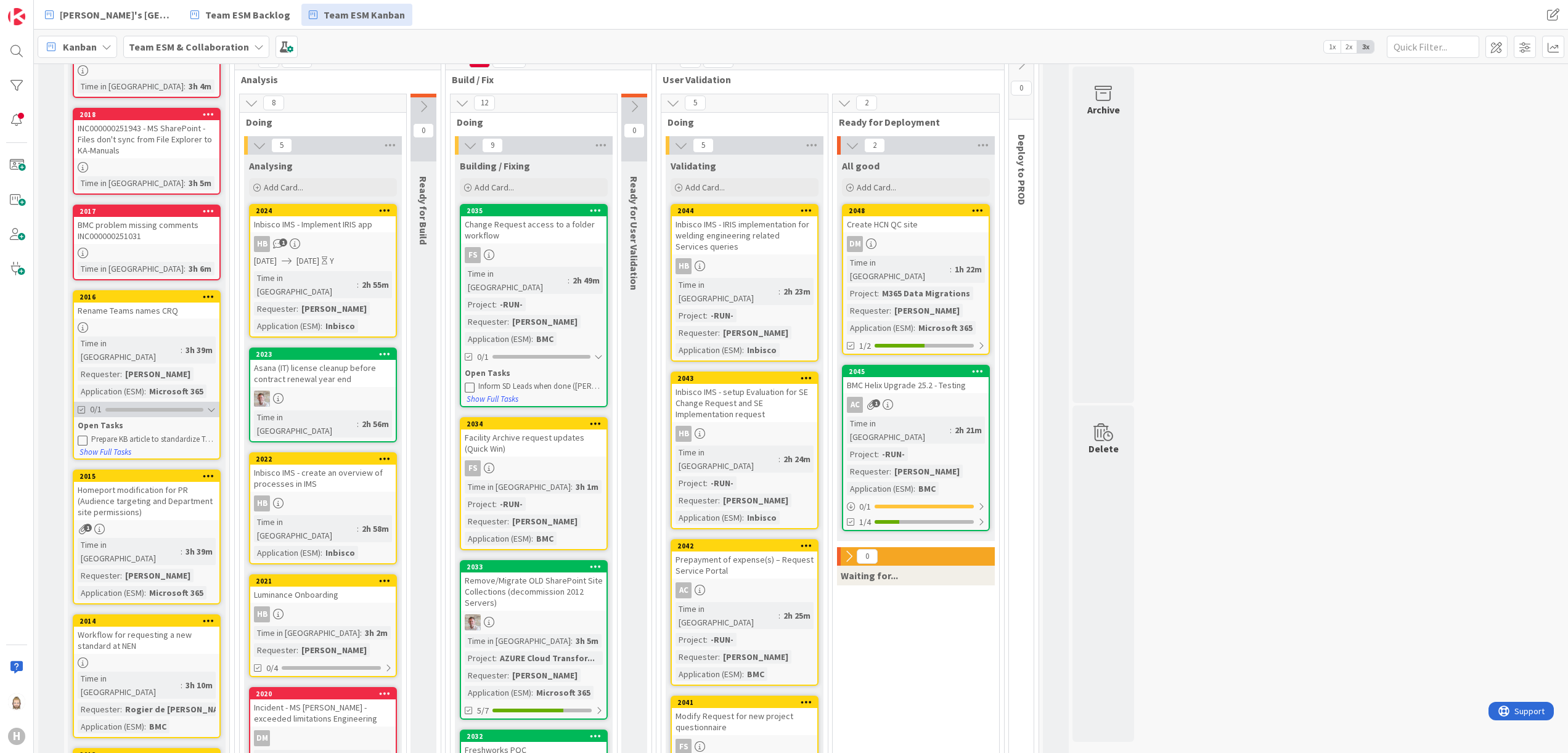
click at [209, 405] on div at bounding box center [211, 410] width 9 height 10
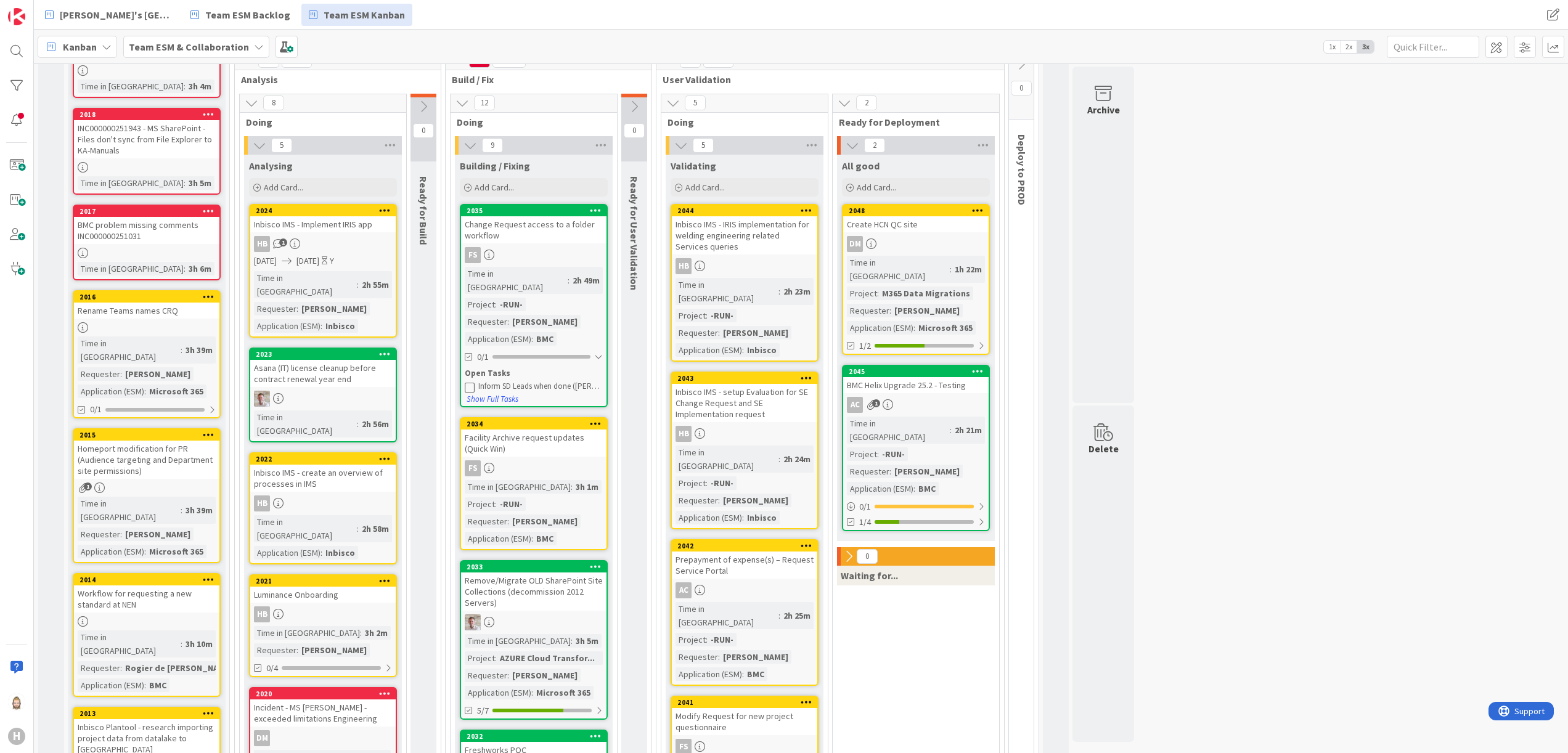
click at [181, 143] on div "INC000000251943 - MS SharePoint - Files don't sync from File Explorer to KA-Man…" at bounding box center [146, 139] width 145 height 38
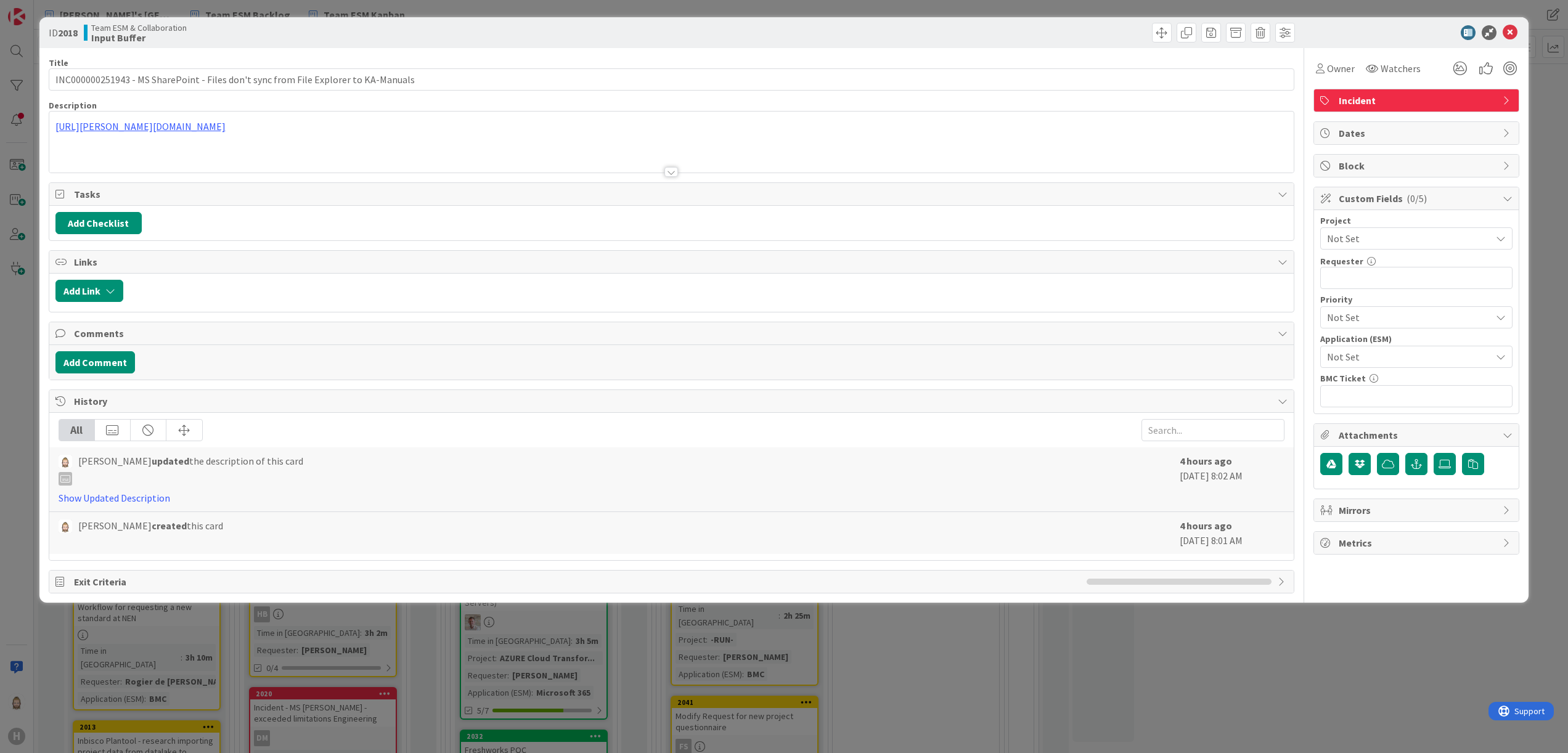
type input "INC000000251943 - MS SharePoint - Files don't sync from File Explorer to KA-Man…"
click at [979, 28] on icon at bounding box center [1510, 33] width 15 height 15
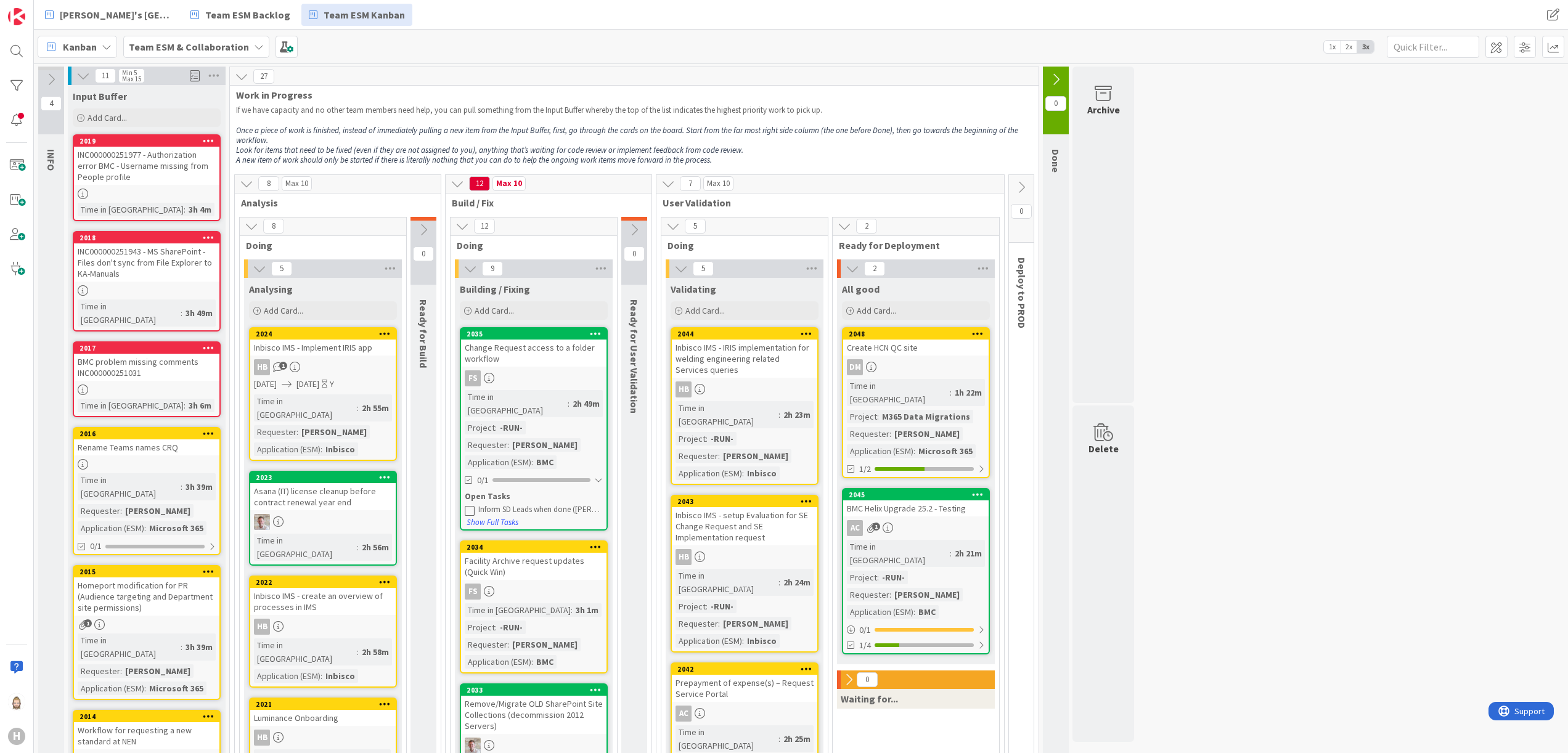
click at [138, 170] on div "INC000000251977 - Authorization error BMC - Username missing from People profile" at bounding box center [146, 166] width 145 height 38
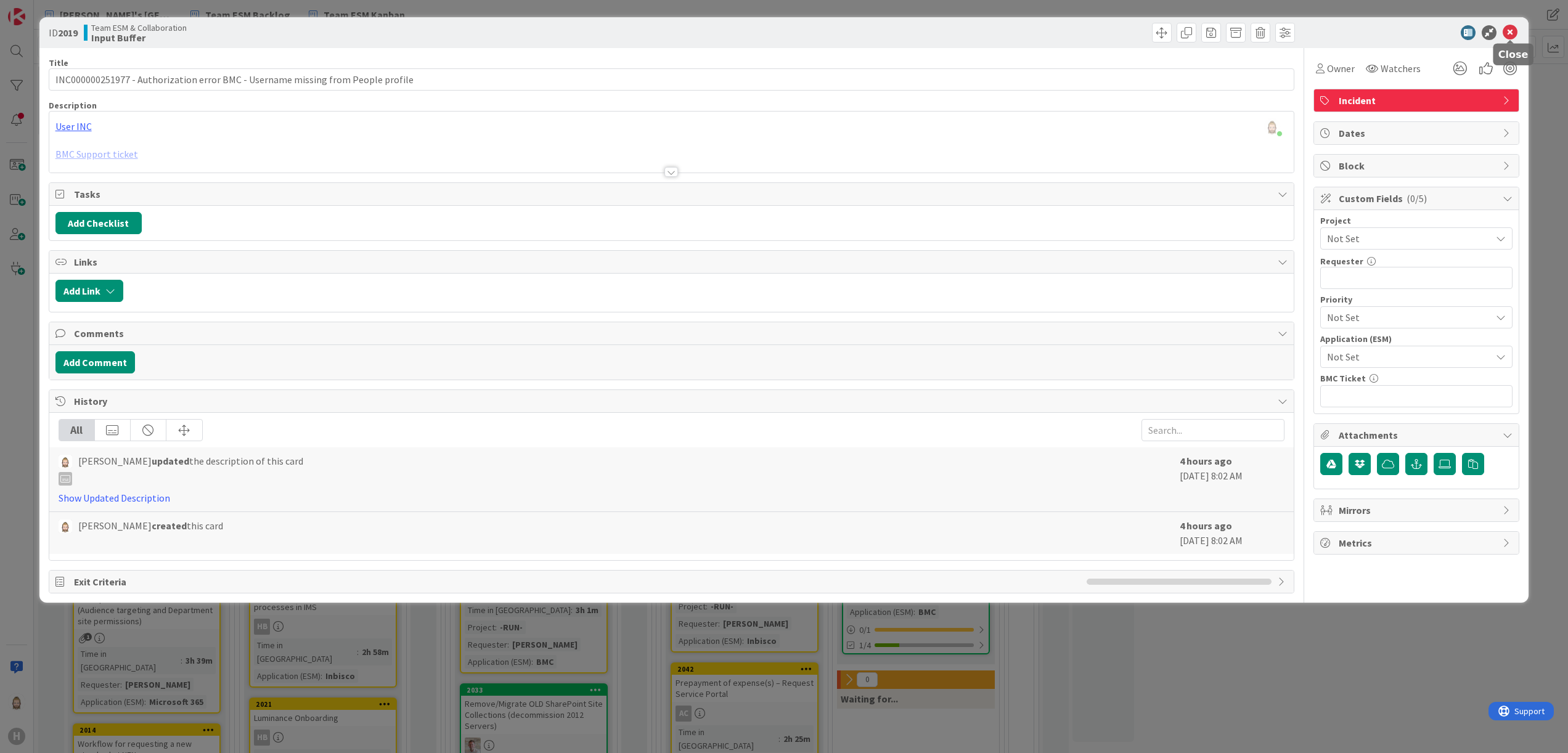
click at [979, 35] on icon at bounding box center [1510, 33] width 15 height 15
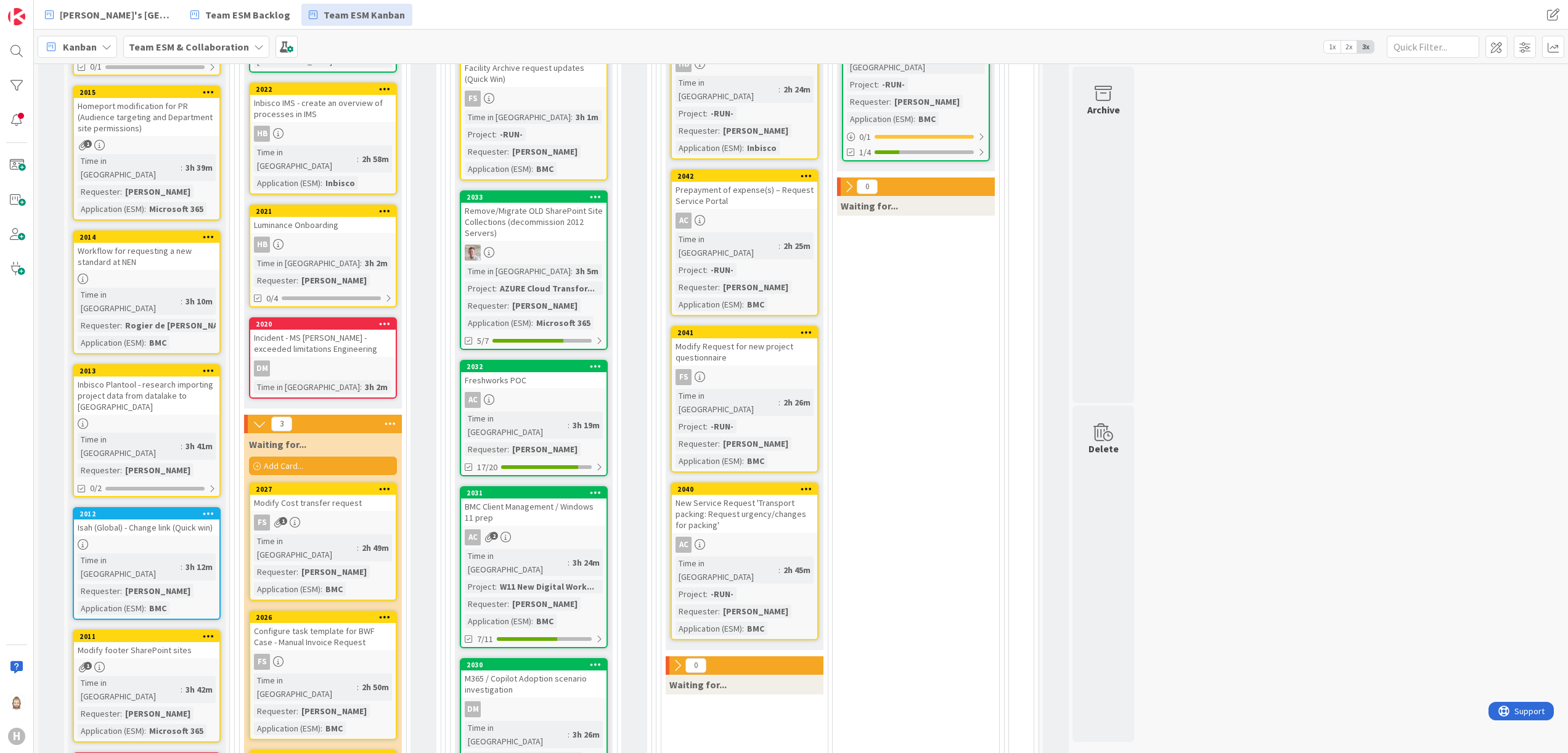
scroll to position [370, 0]
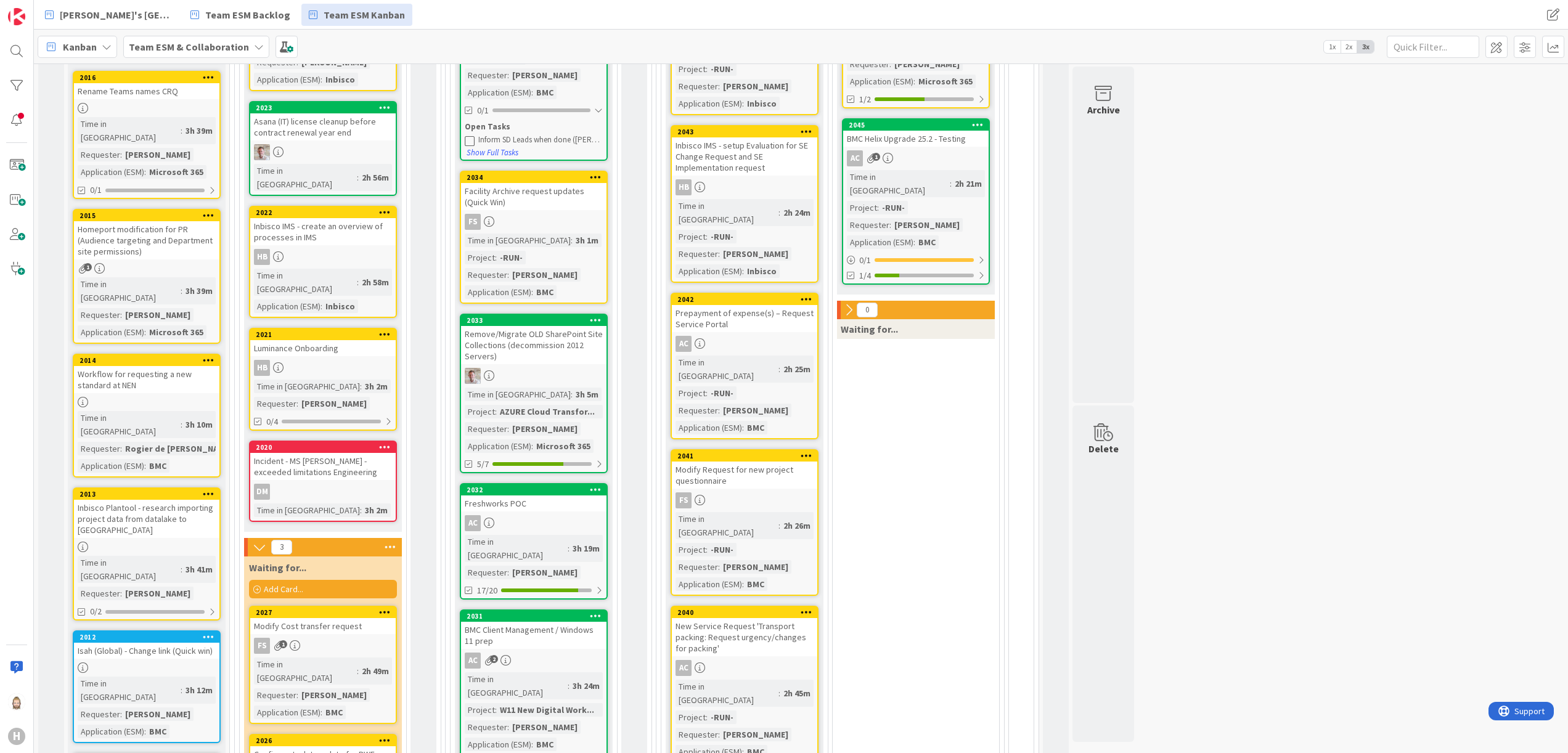
click at [338, 453] on div "Incident - MS [PERSON_NAME] - exceeded limitations Engineering" at bounding box center [323, 467] width 145 height 27
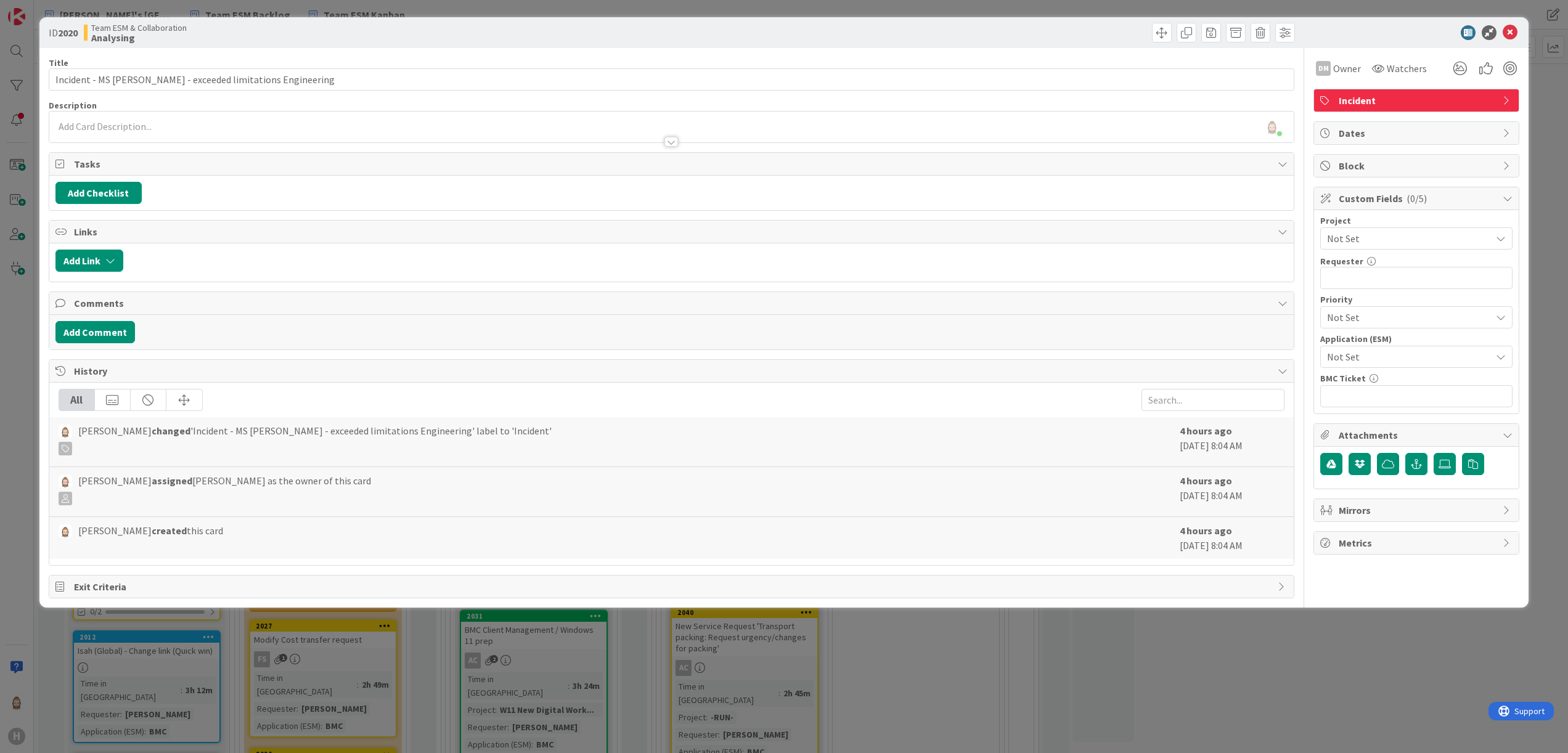
click at [339, 125] on div "Rob van Wees just joined" at bounding box center [672, 127] width 1245 height 31
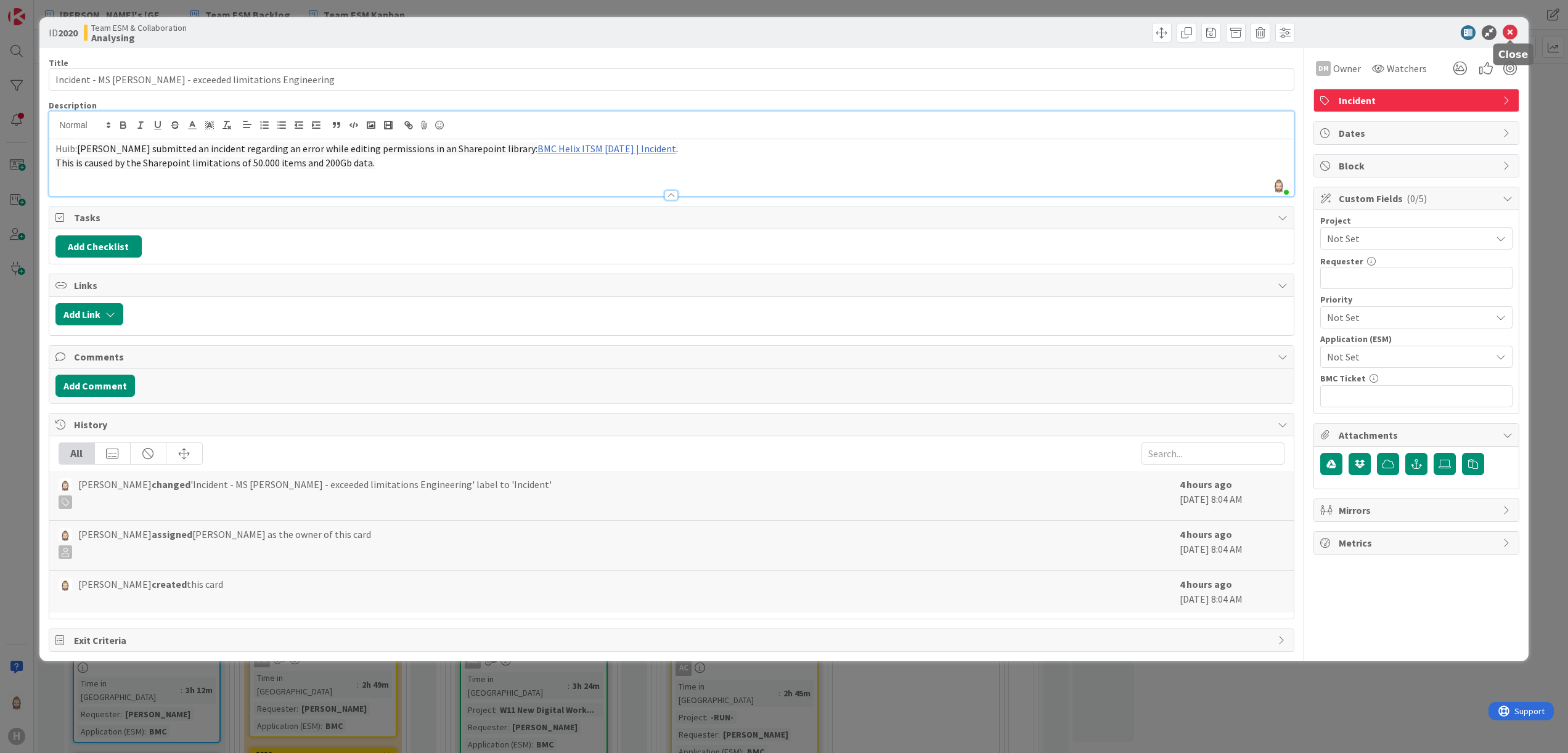
click at [979, 30] on icon at bounding box center [1510, 33] width 15 height 15
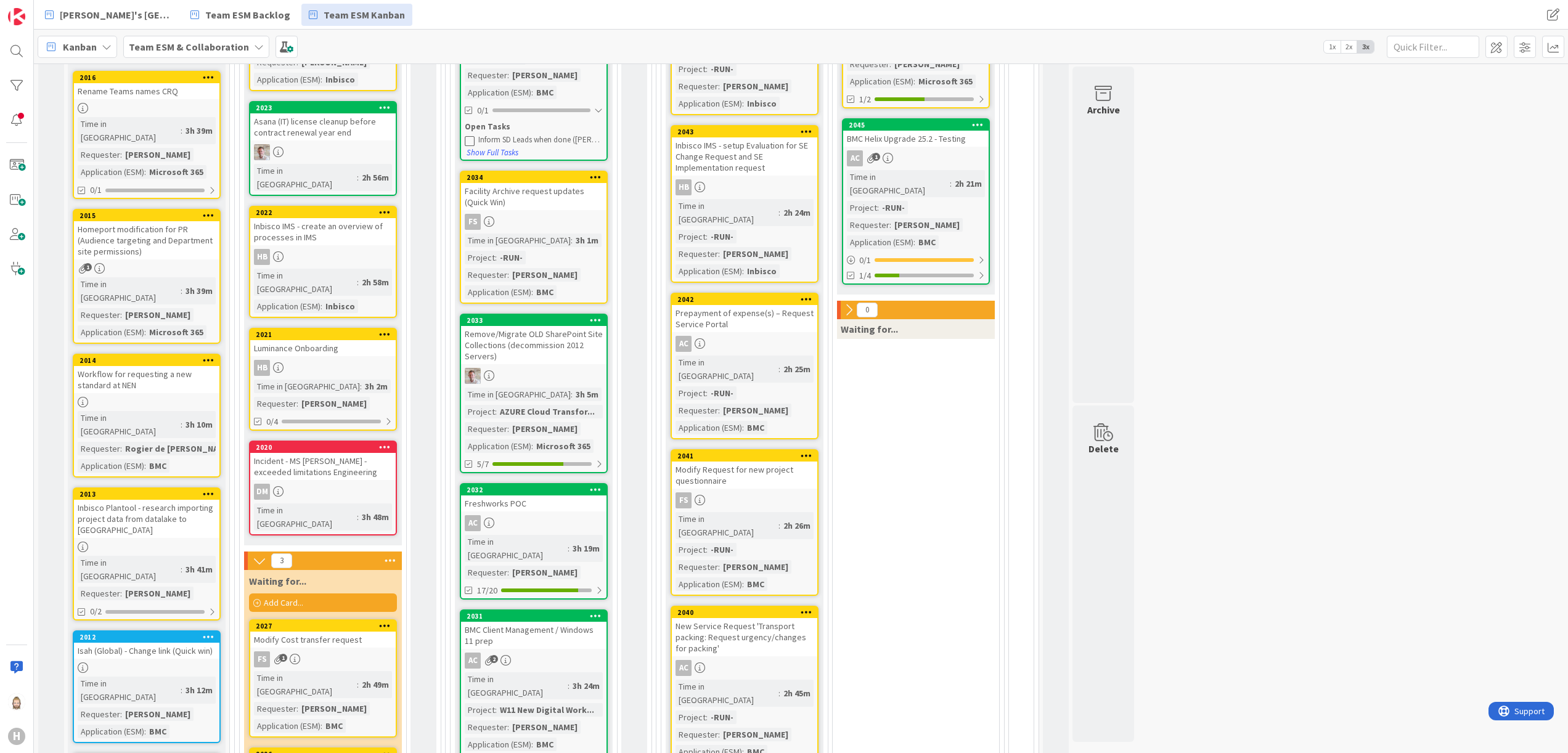
click at [334, 340] on div "Luminance Onboarding" at bounding box center [323, 348] width 145 height 16
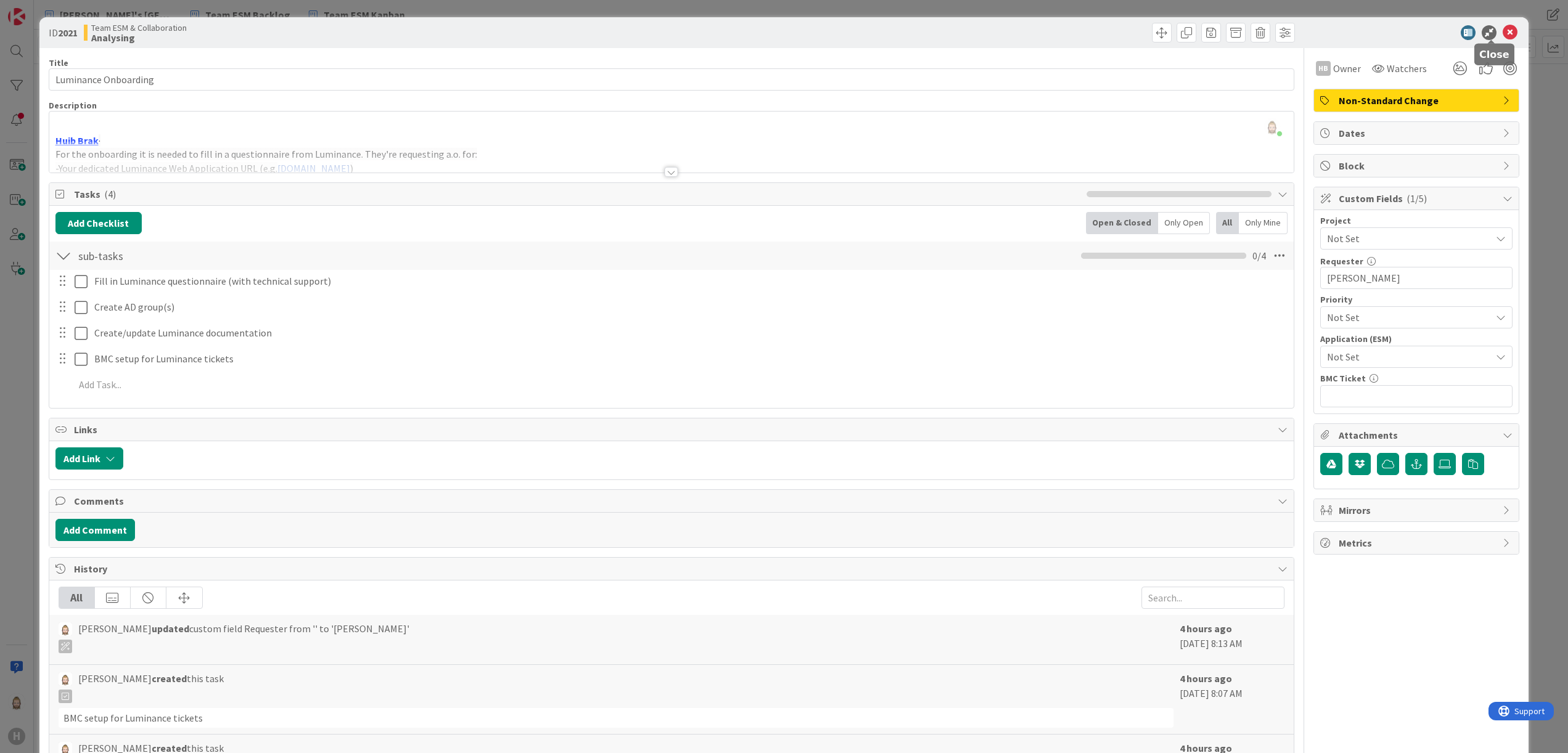
click at [979, 31] on icon at bounding box center [1510, 33] width 15 height 15
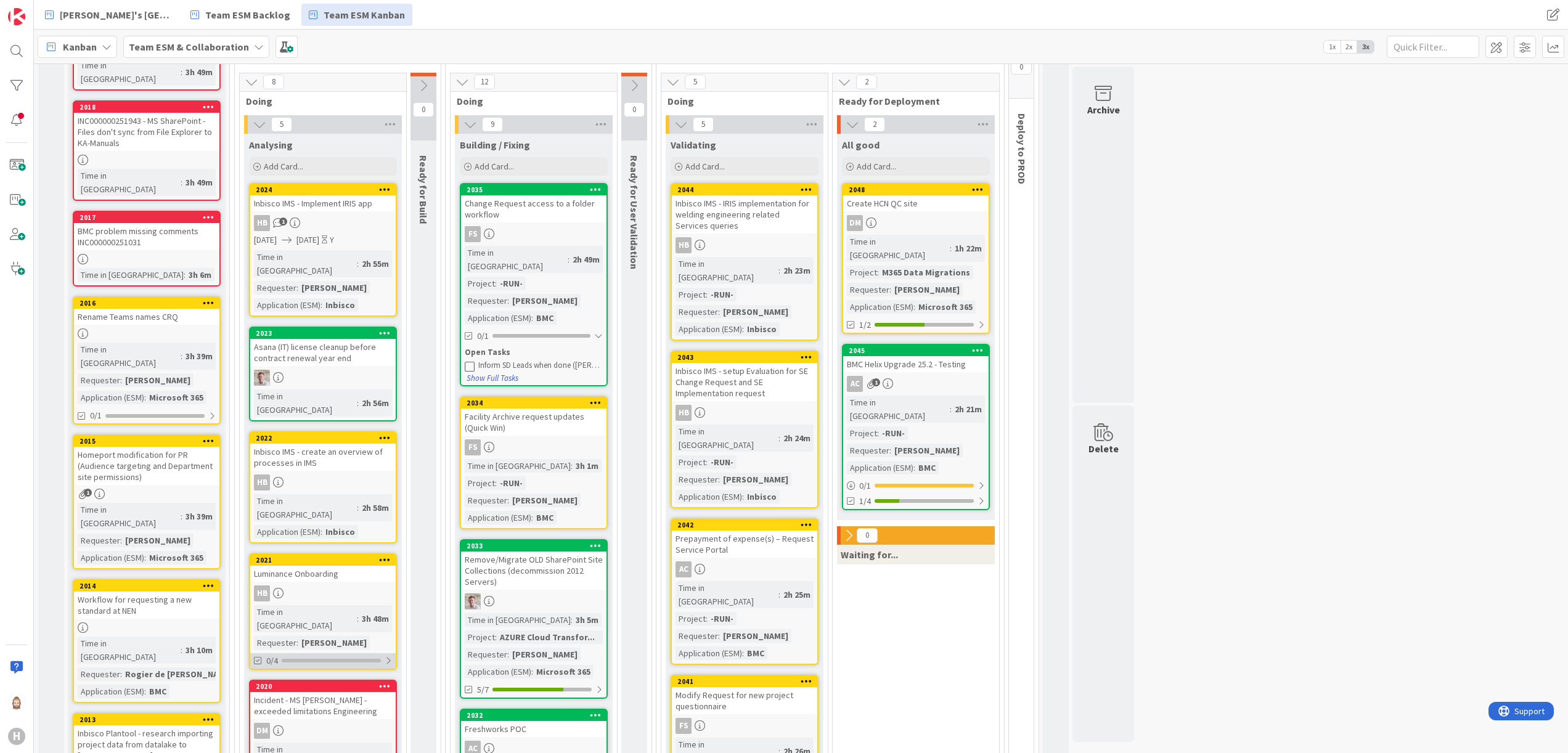
scroll to position [123, 0]
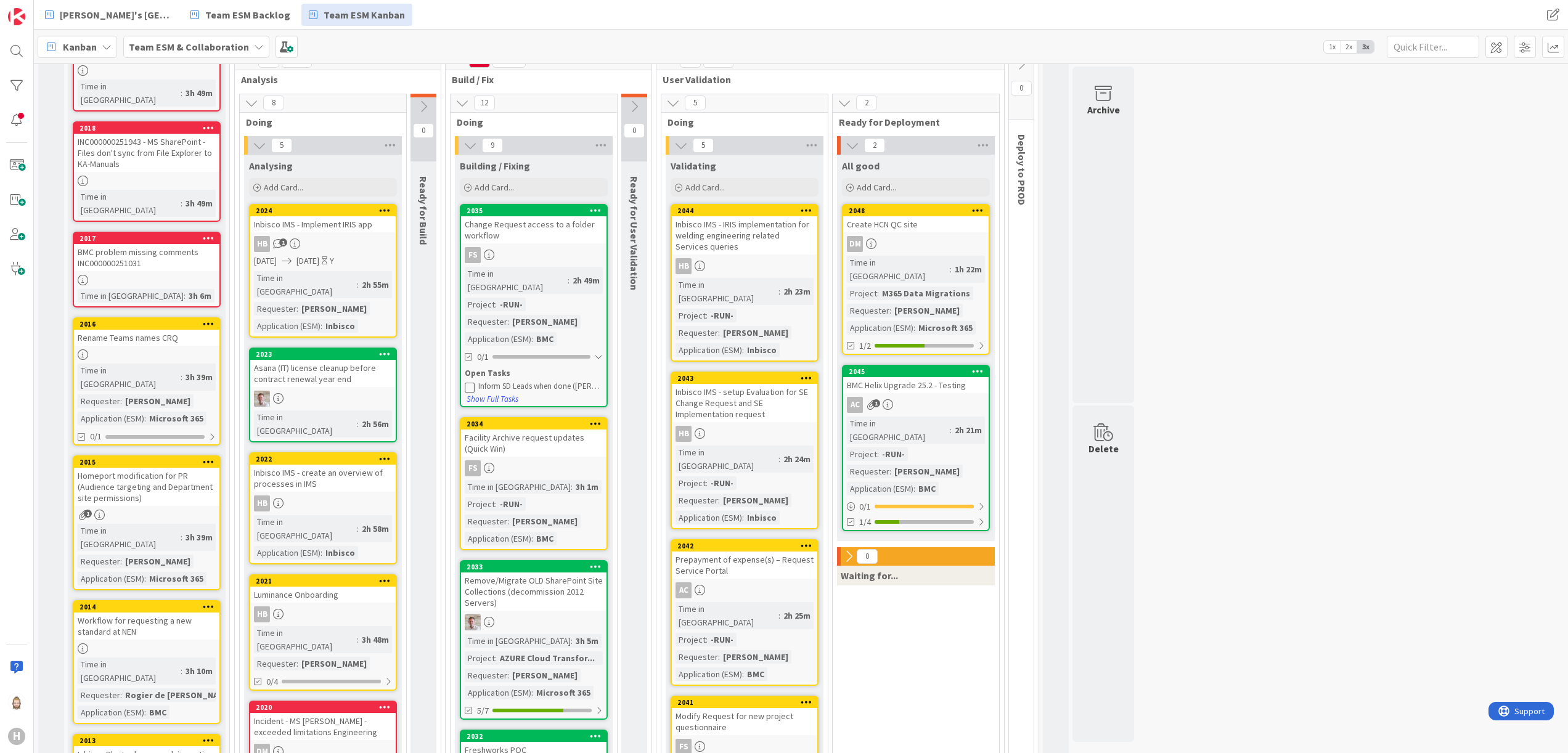
click at [331, 220] on div "Inbisco IMS - Implement IRIS app" at bounding box center [323, 224] width 145 height 16
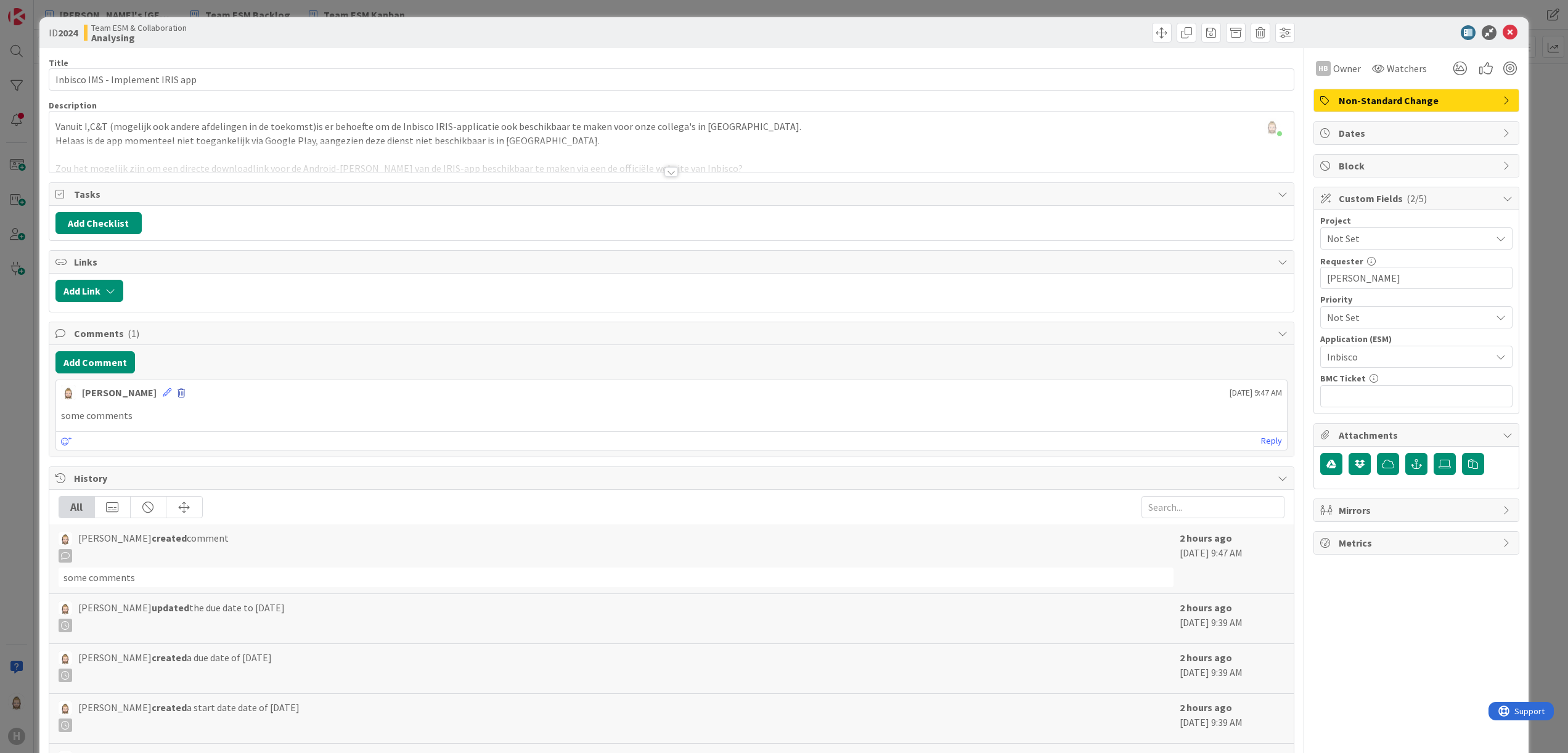
click at [177, 396] on span at bounding box center [181, 393] width 8 height 9
click at [57, 459] on button "Delete" at bounding box center [60, 451] width 46 height 23
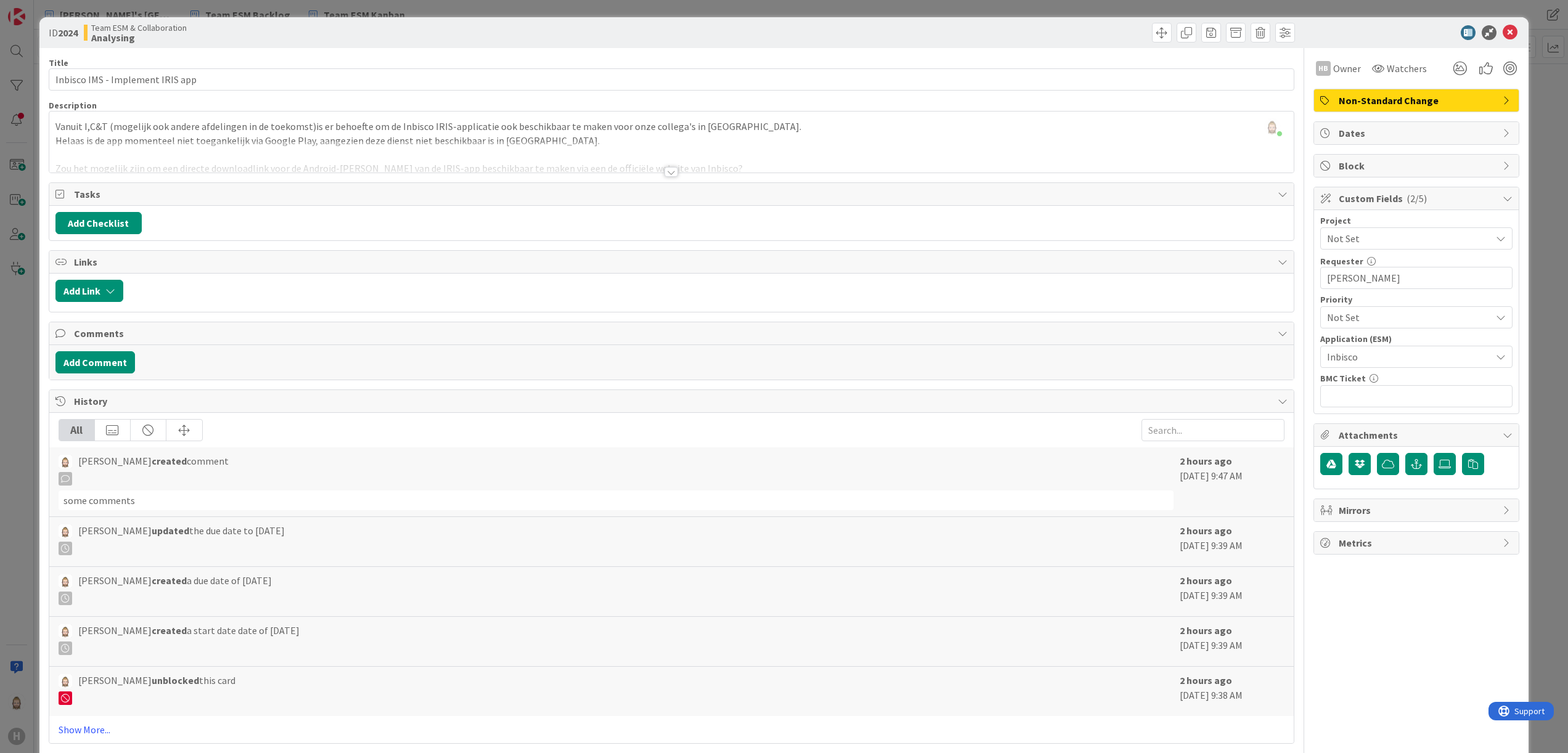
click at [664, 168] on div at bounding box center [671, 172] width 14 height 10
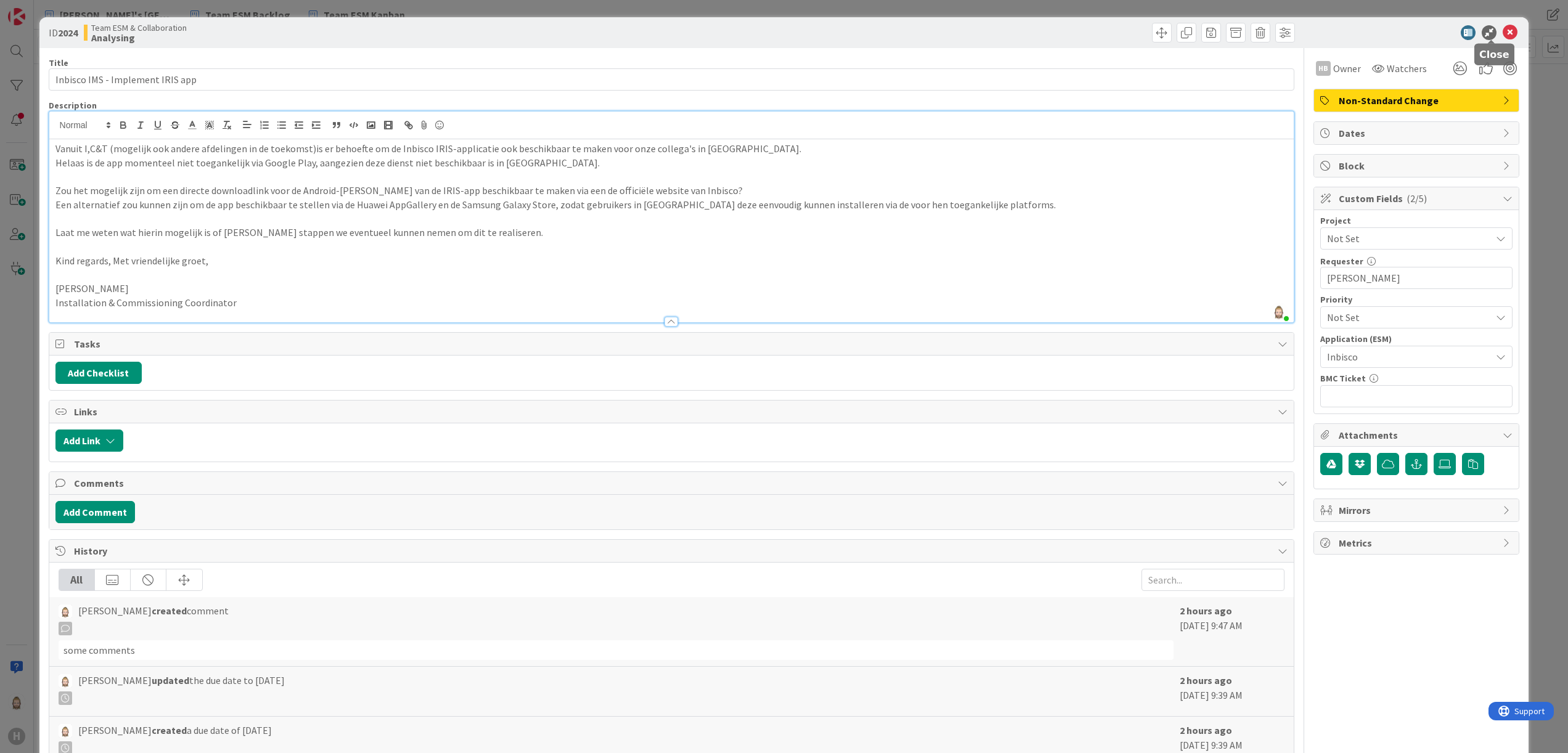
click at [979, 30] on icon at bounding box center [1510, 33] width 15 height 15
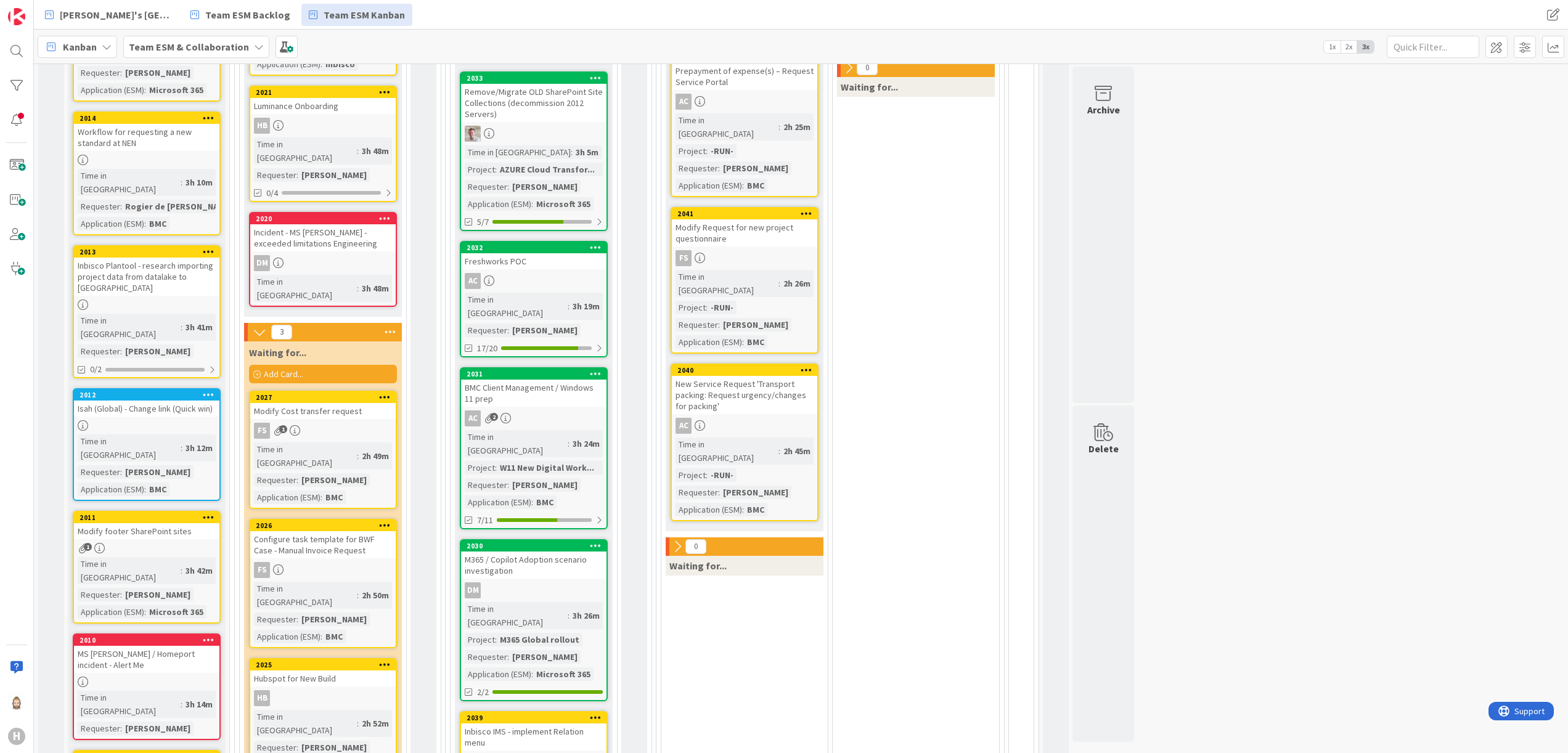
scroll to position [617, 0]
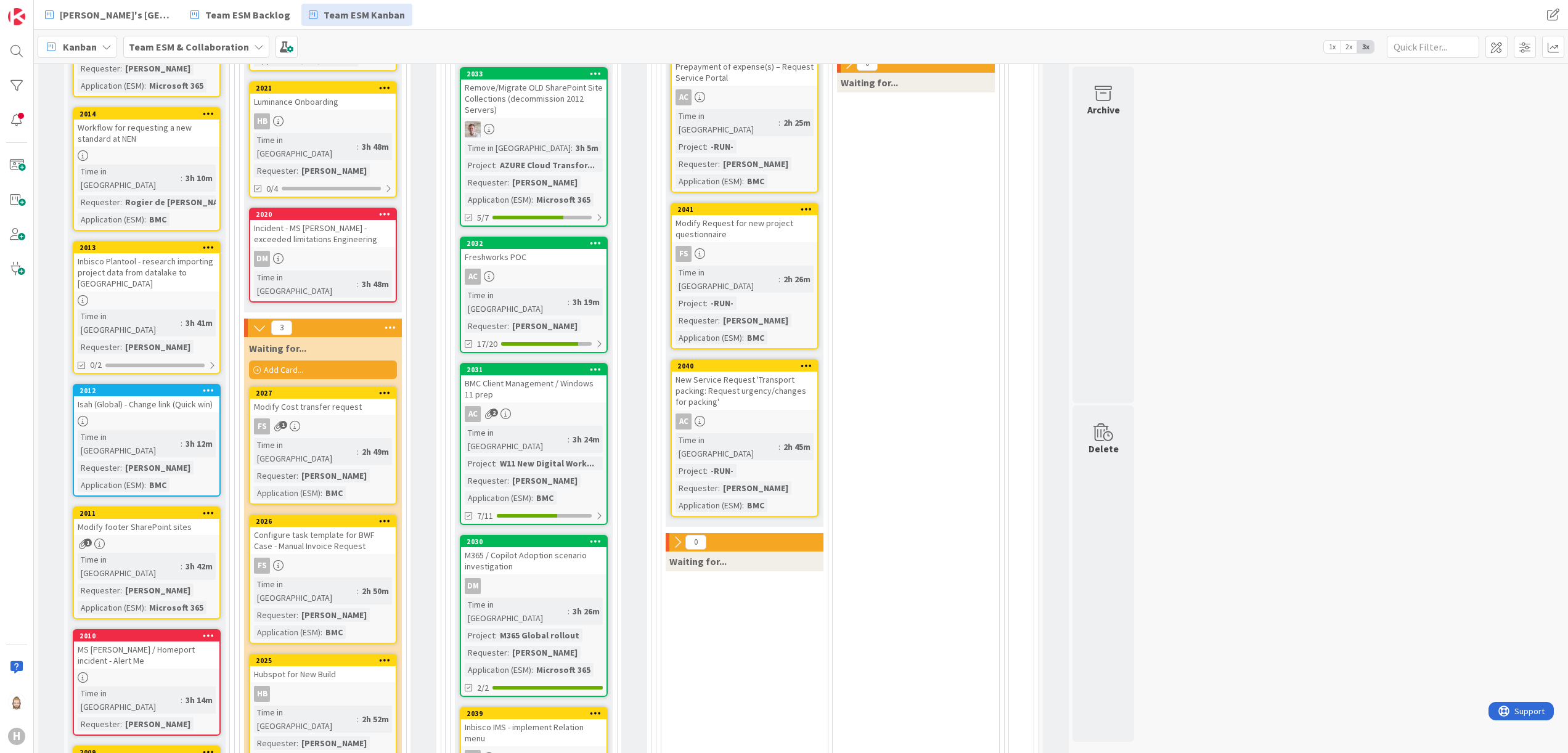
click at [330, 471] on div "Hubspot for New Build" at bounding box center [323, 674] width 145 height 16
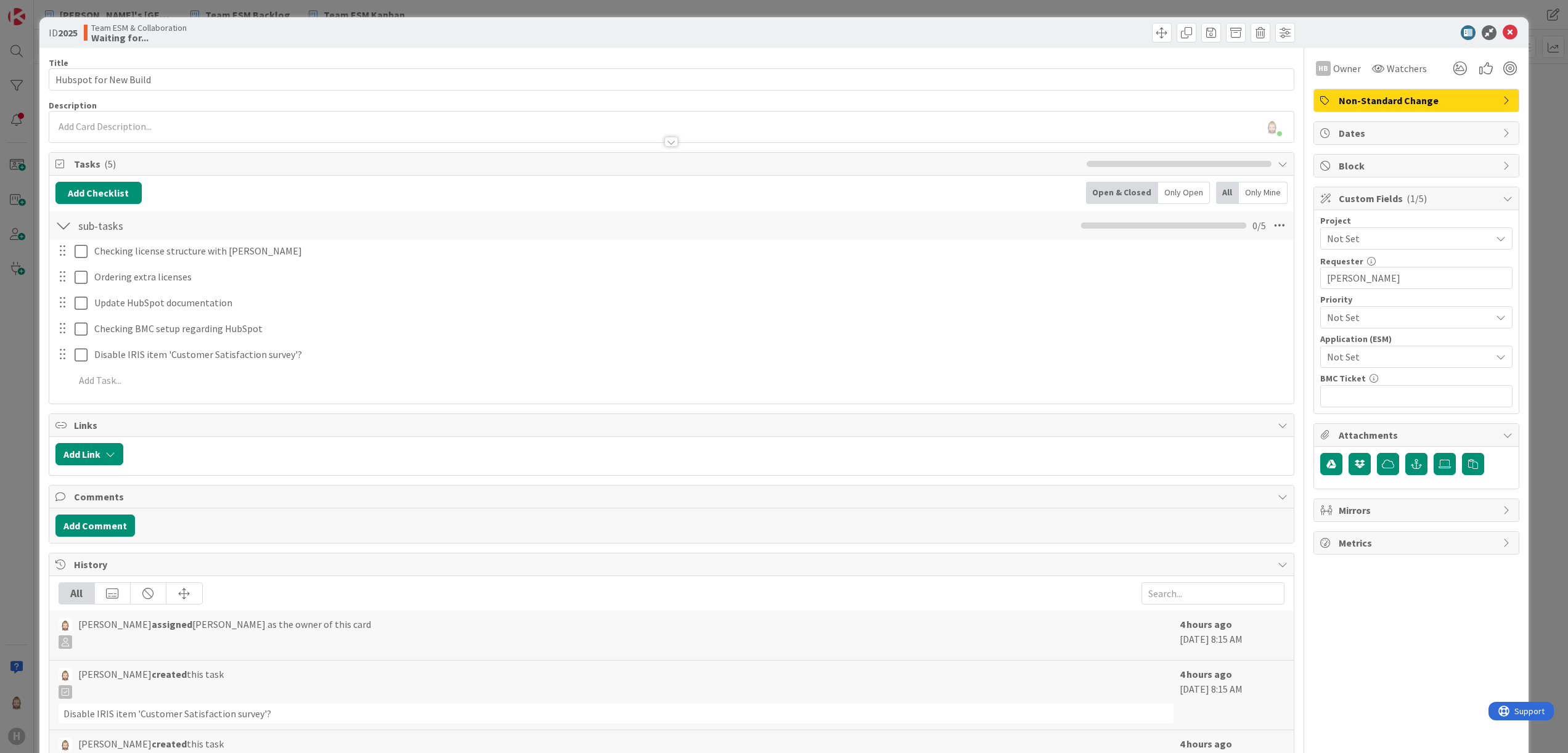
click at [664, 142] on div at bounding box center [671, 142] width 14 height 10
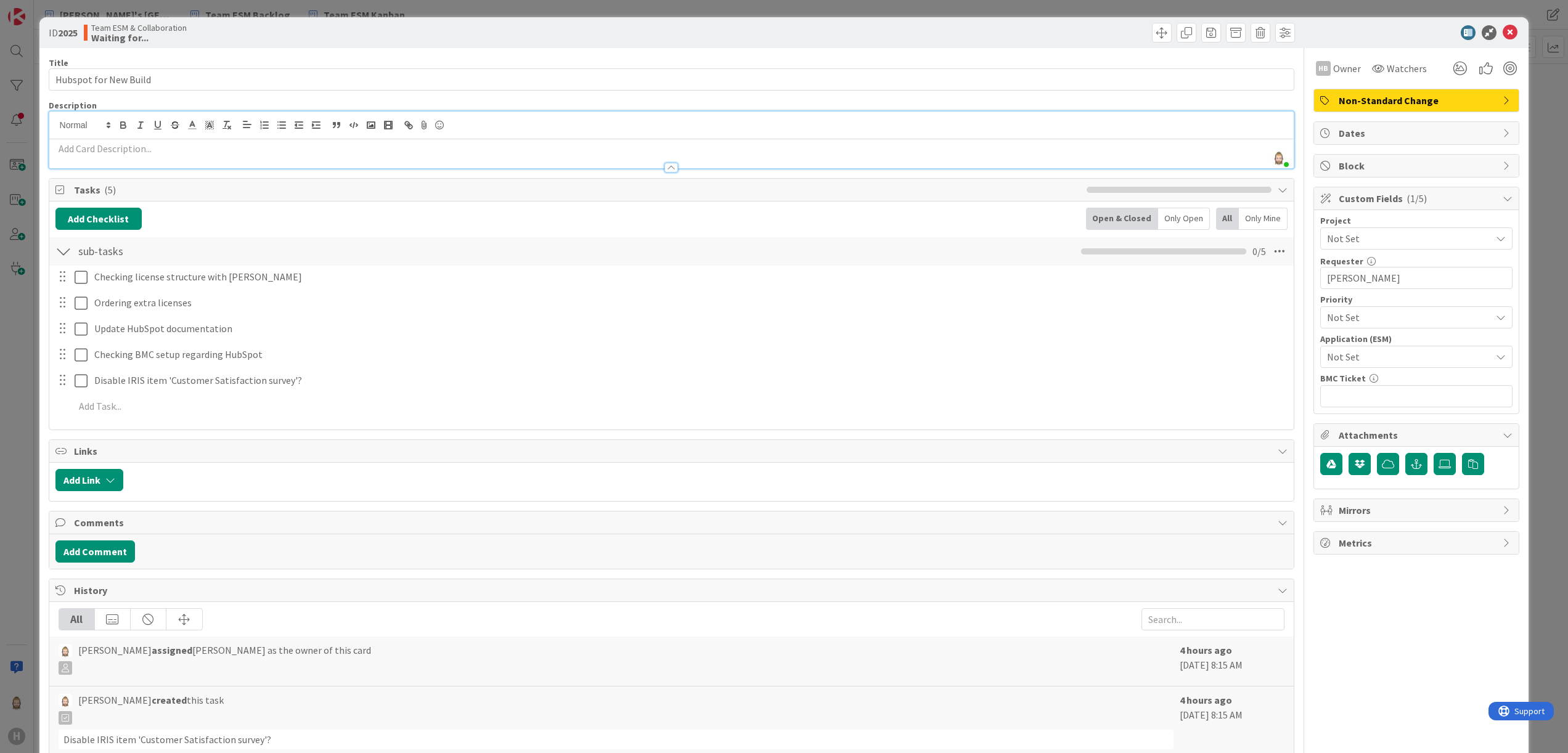
click at [491, 148] on p at bounding box center [672, 149] width 1233 height 14
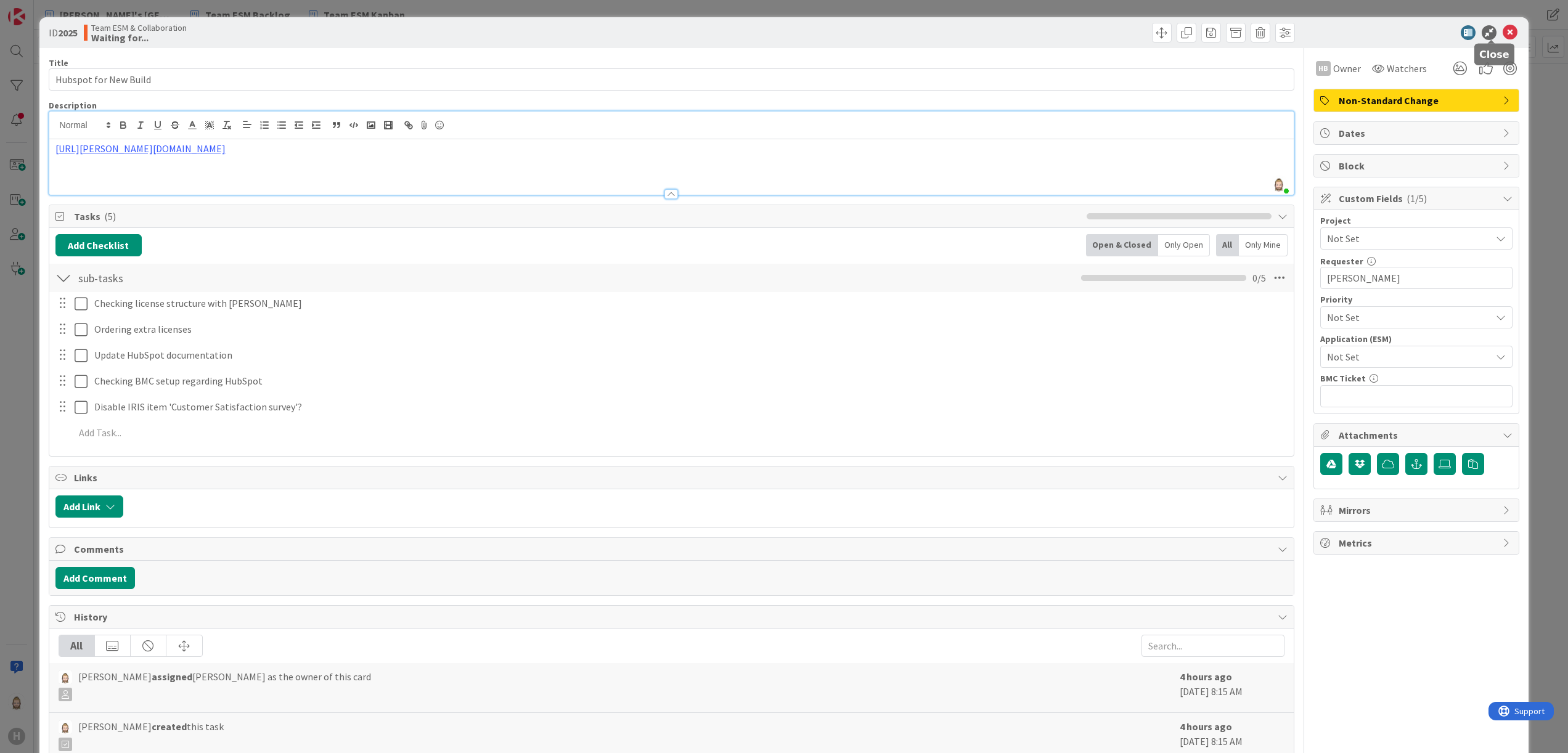
click at [979, 29] on icon at bounding box center [1510, 33] width 15 height 15
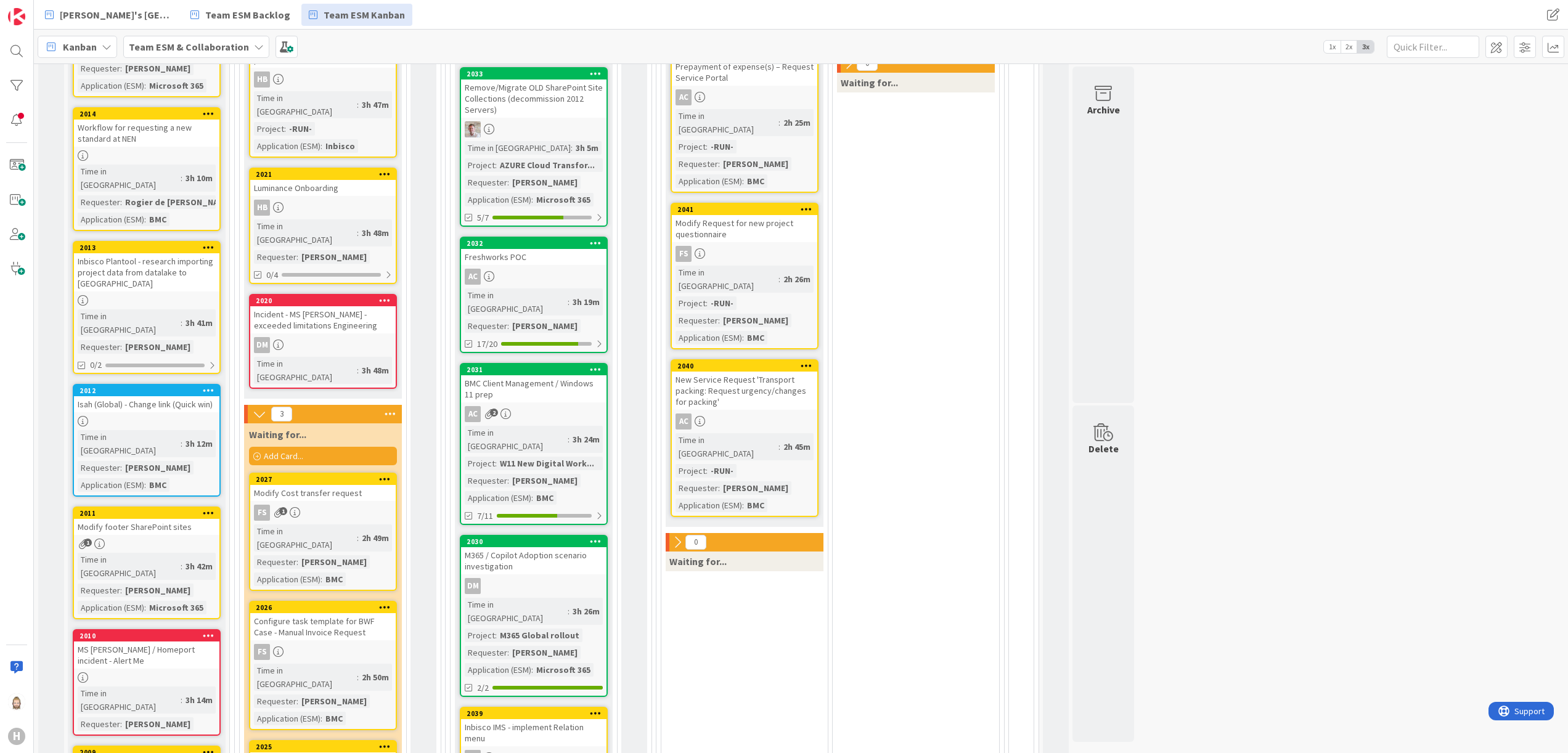
click at [336, 471] on div "Configure task template for BWF Case - Manual Invoice Request" at bounding box center [323, 627] width 145 height 27
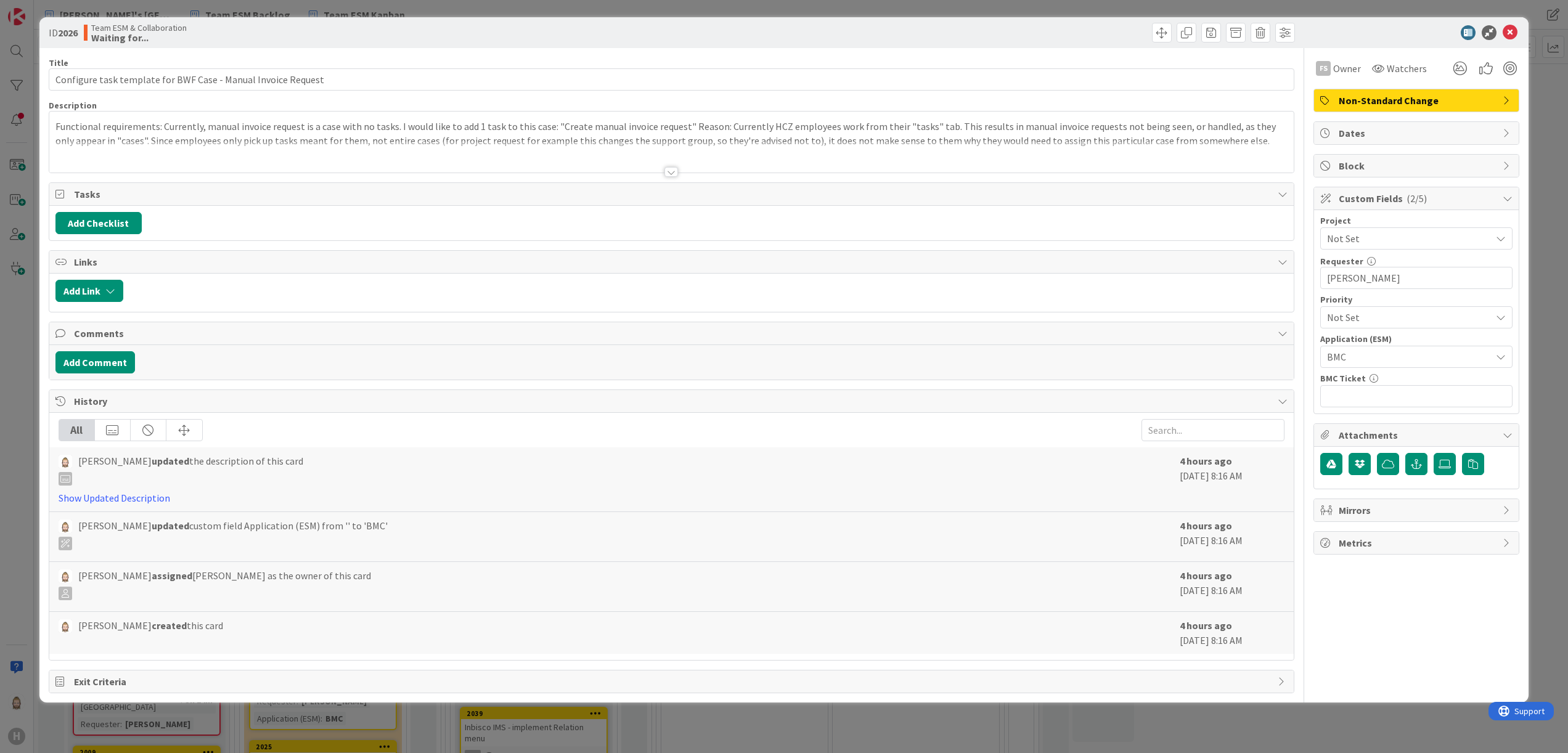
click at [669, 171] on div at bounding box center [671, 172] width 14 height 10
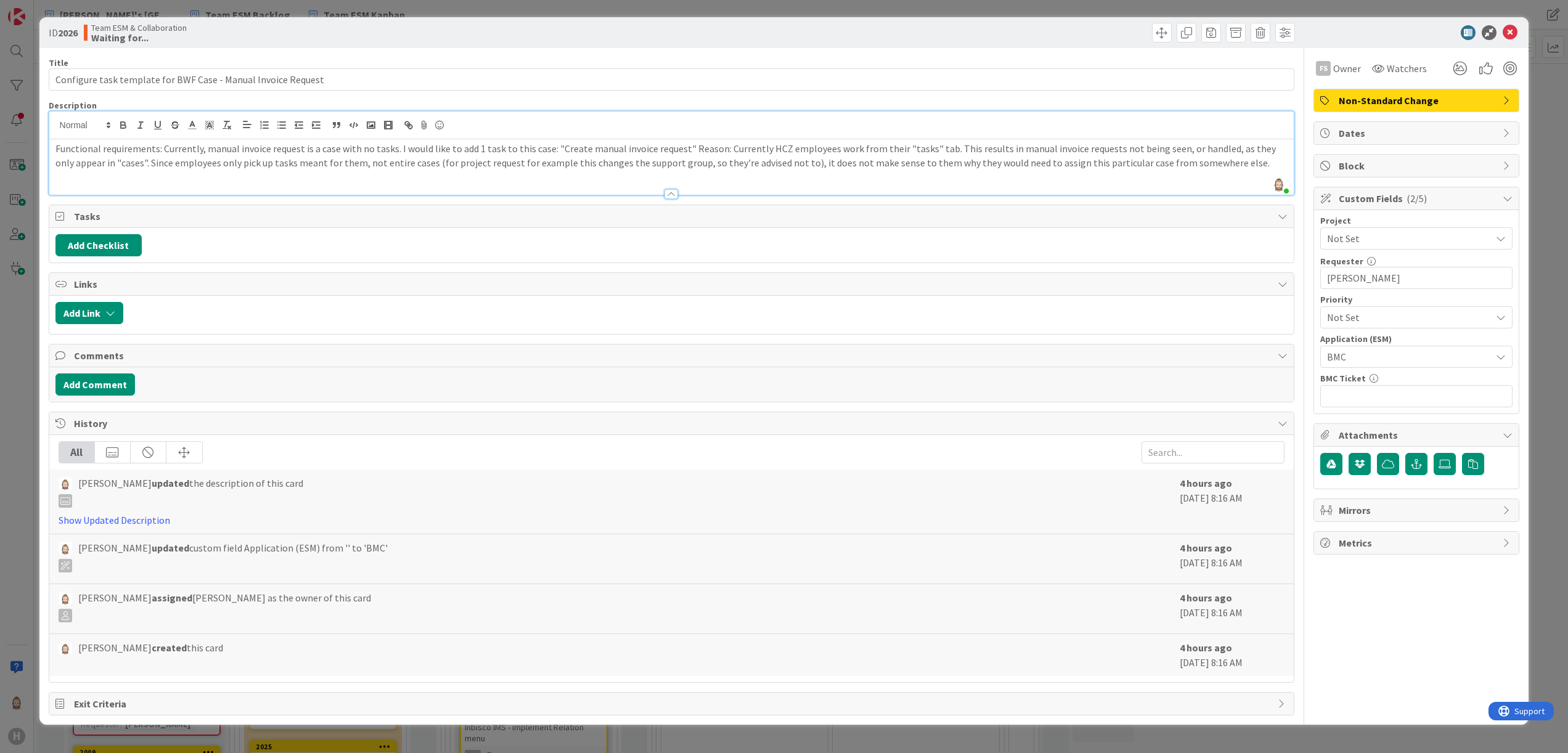
click at [164, 151] on p "Functional requirements: Currently, manual invoice request is a case with no ta…" at bounding box center [672, 156] width 1233 height 28
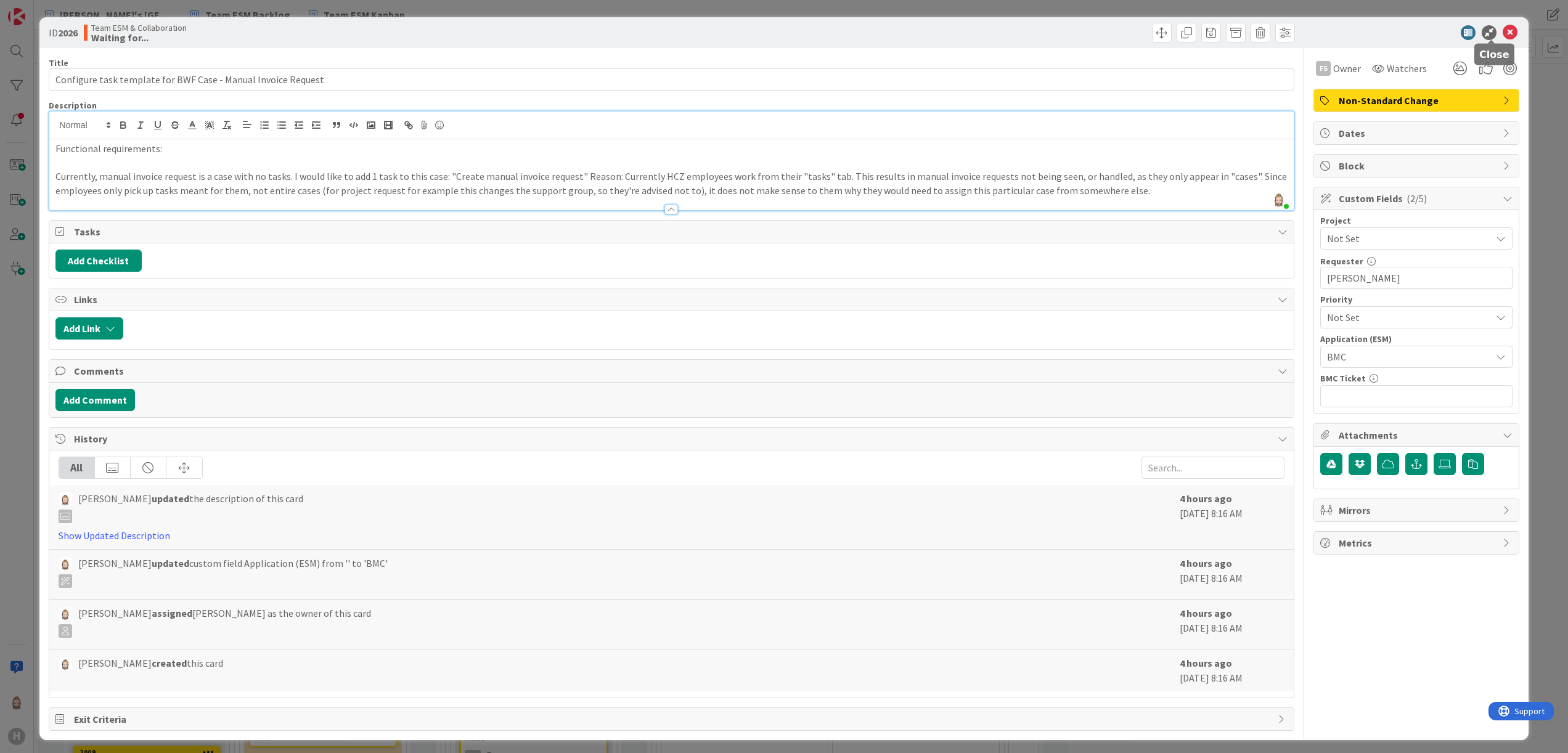
click at [979, 32] on icon at bounding box center [1510, 33] width 15 height 15
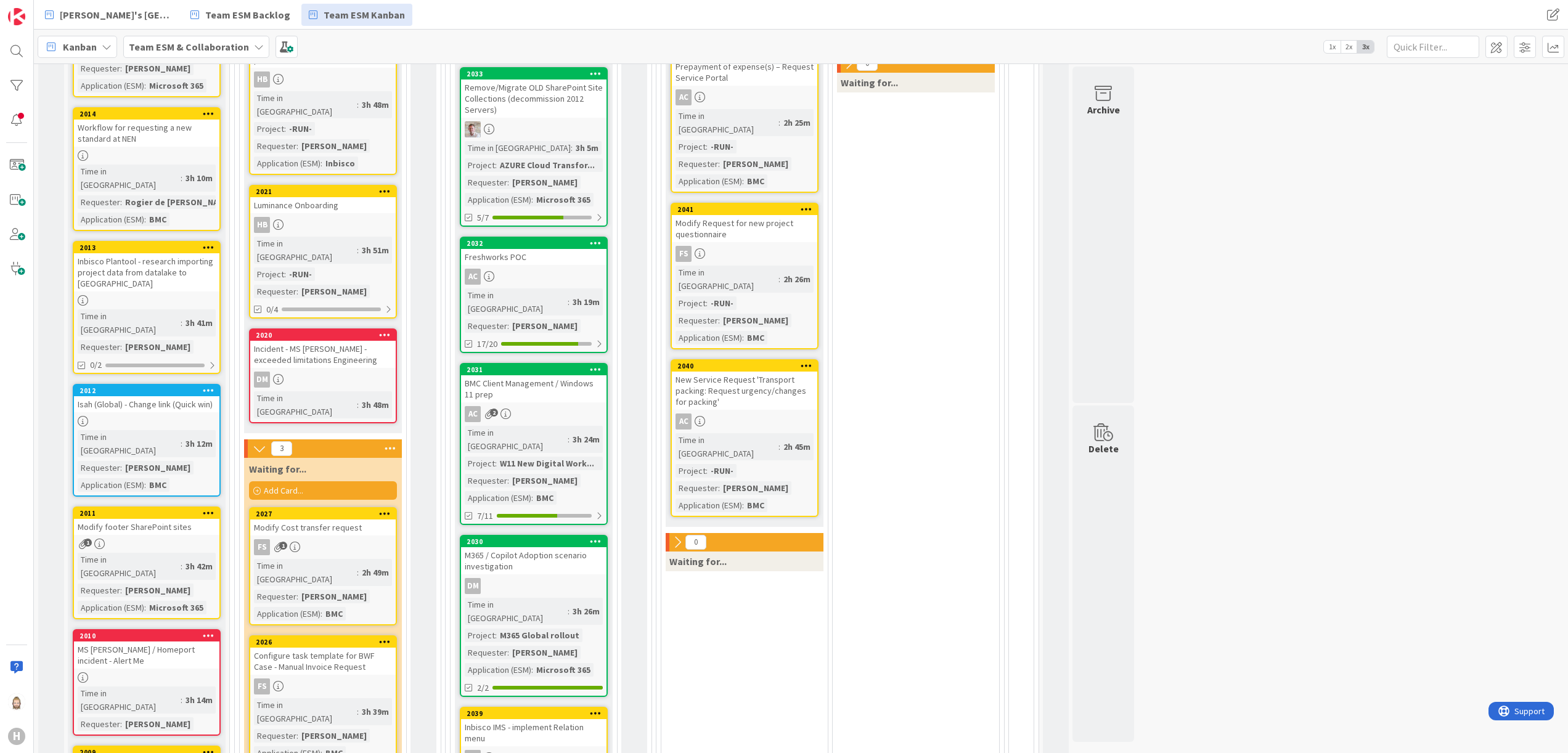
click at [346, 471] on div "Modify Cost transfer request" at bounding box center [323, 527] width 145 height 16
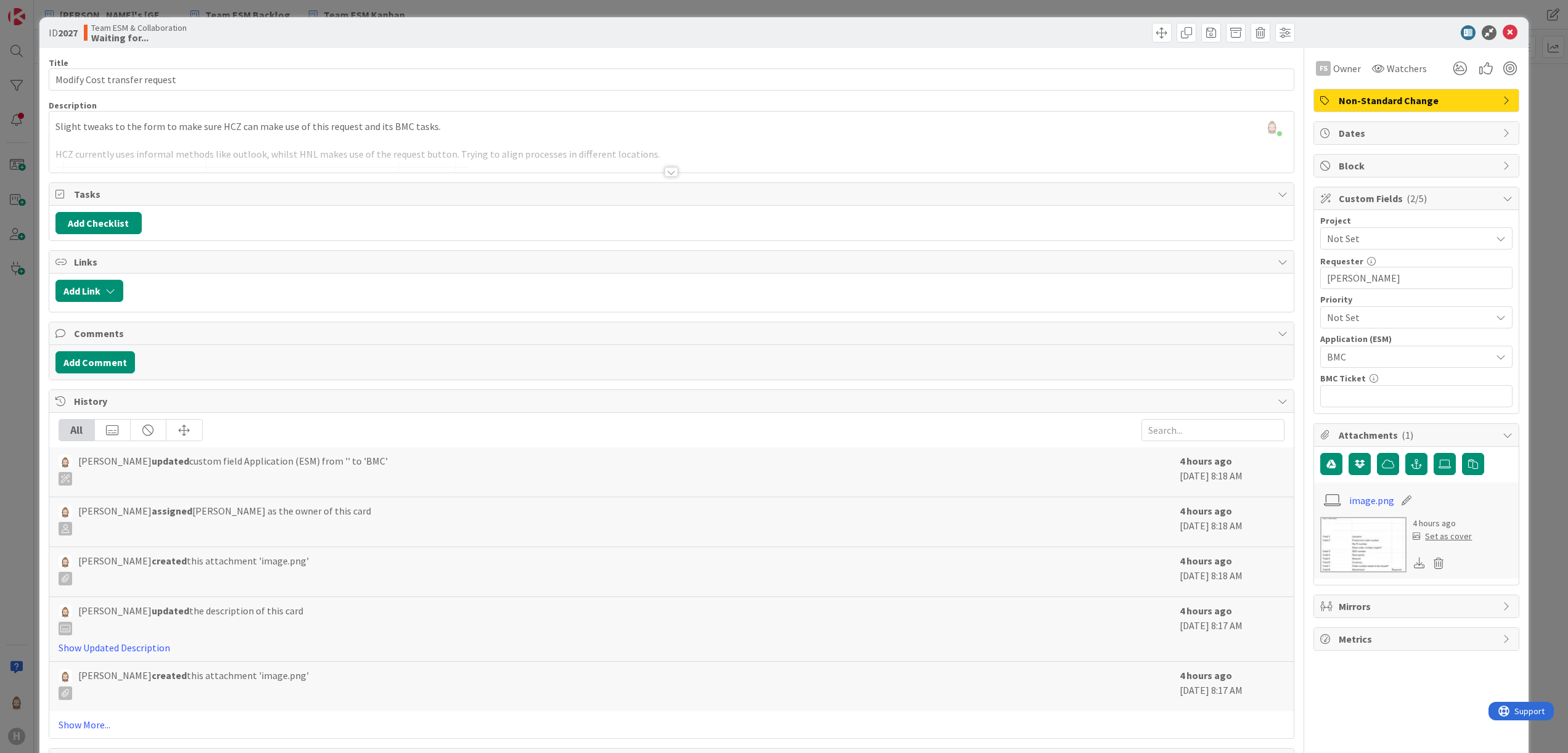
click at [666, 171] on div at bounding box center [671, 172] width 14 height 10
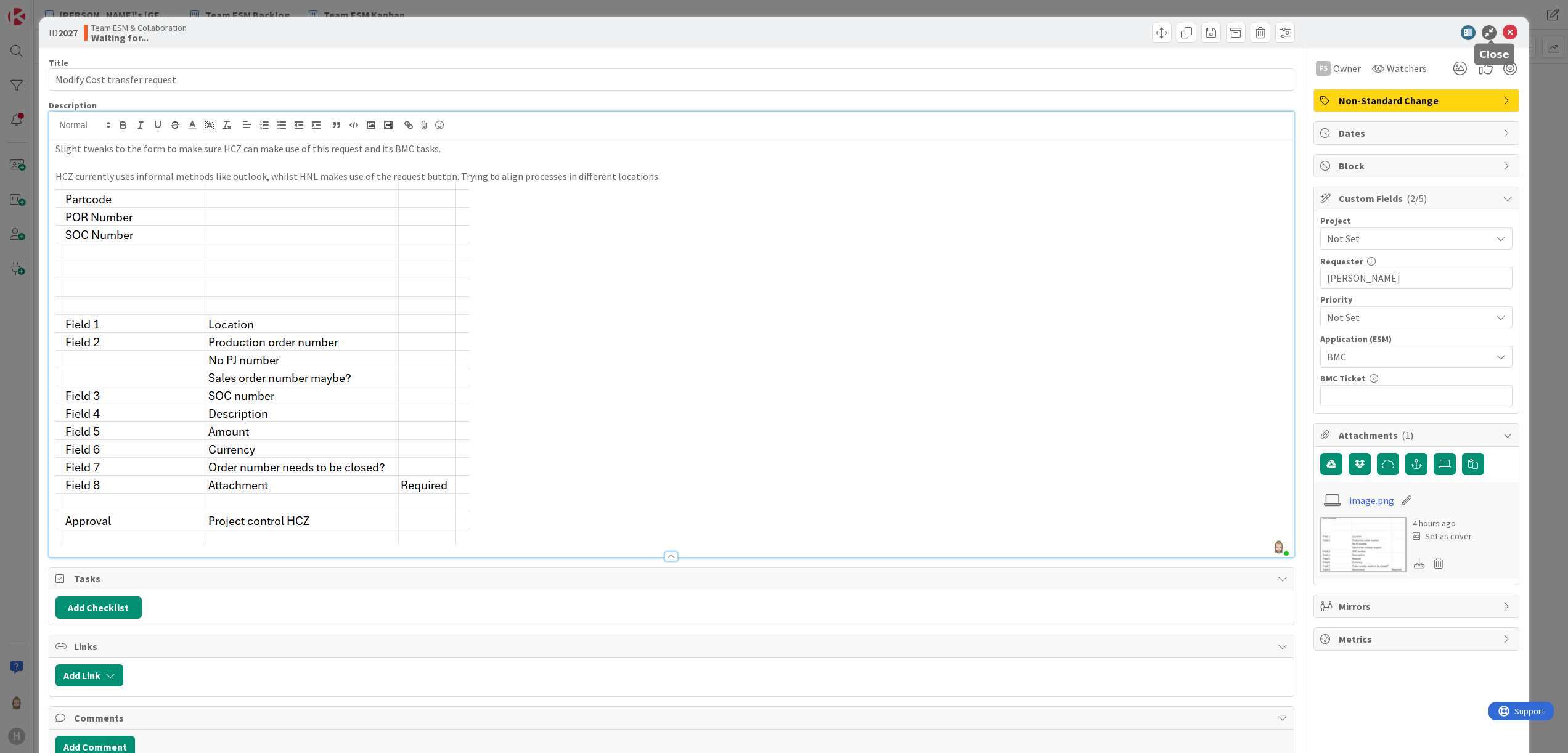
click at [979, 29] on icon at bounding box center [1510, 33] width 15 height 15
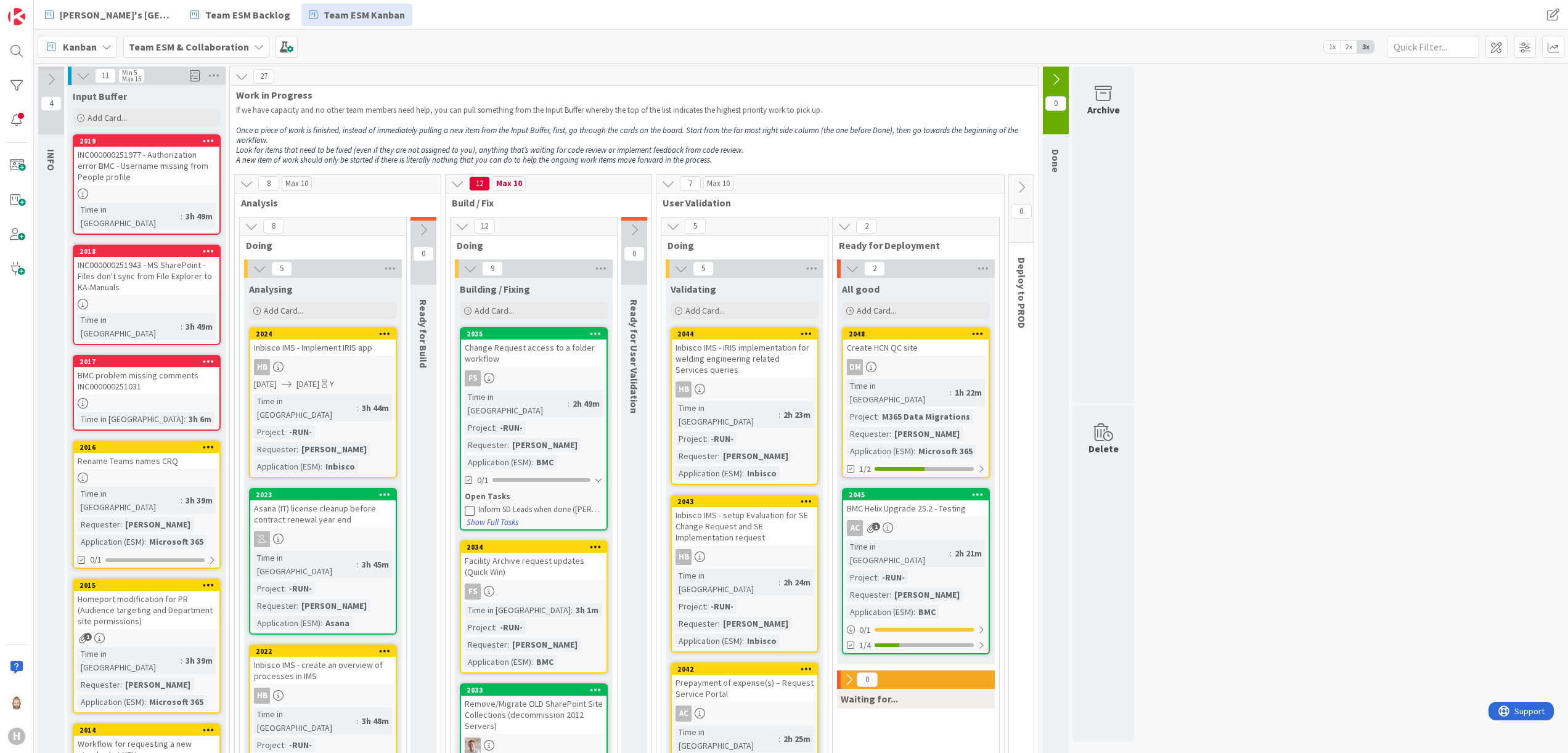
click at [248, 183] on icon at bounding box center [247, 183] width 14 height 14
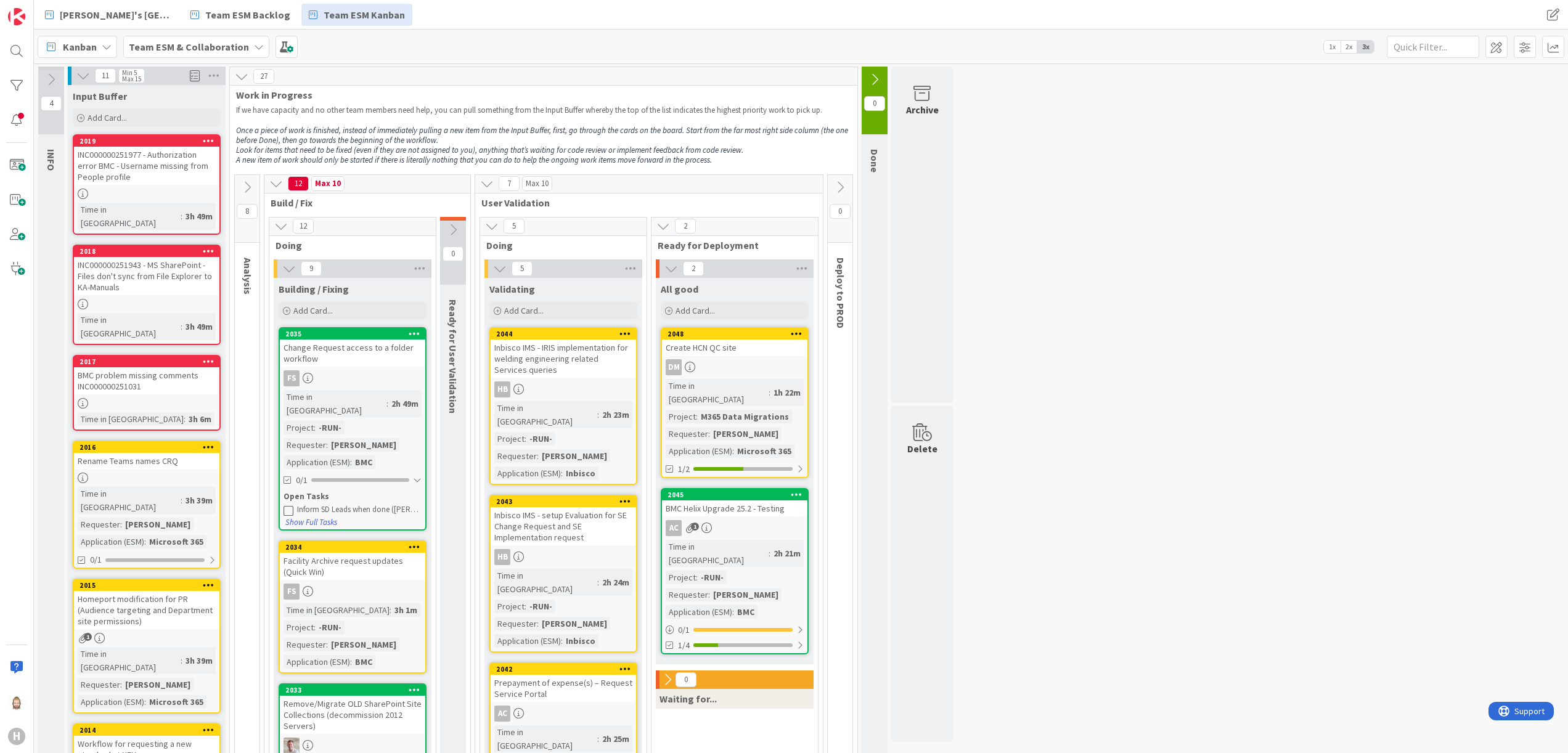
click at [82, 72] on icon at bounding box center [83, 76] width 14 height 14
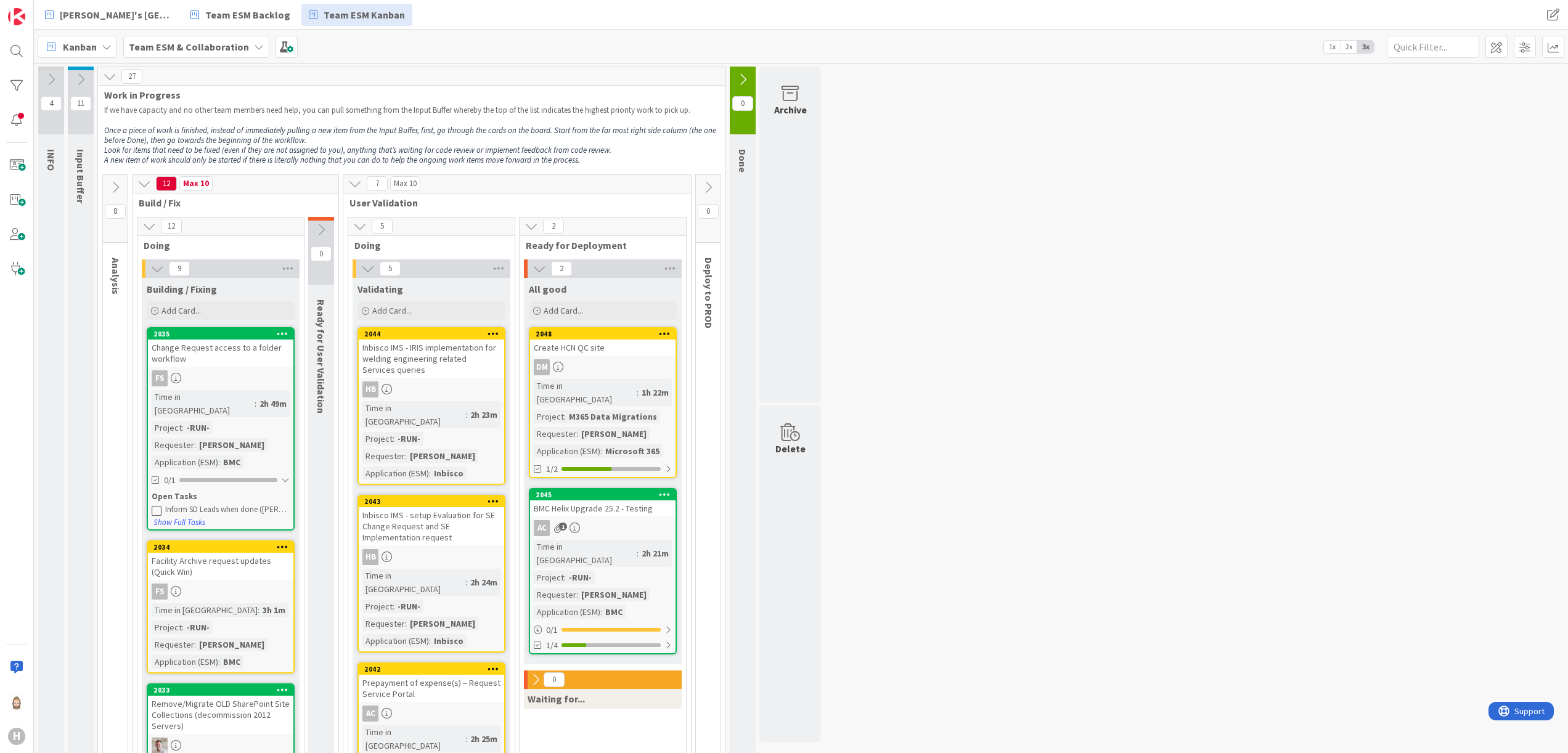
click at [358, 183] on icon at bounding box center [355, 183] width 14 height 14
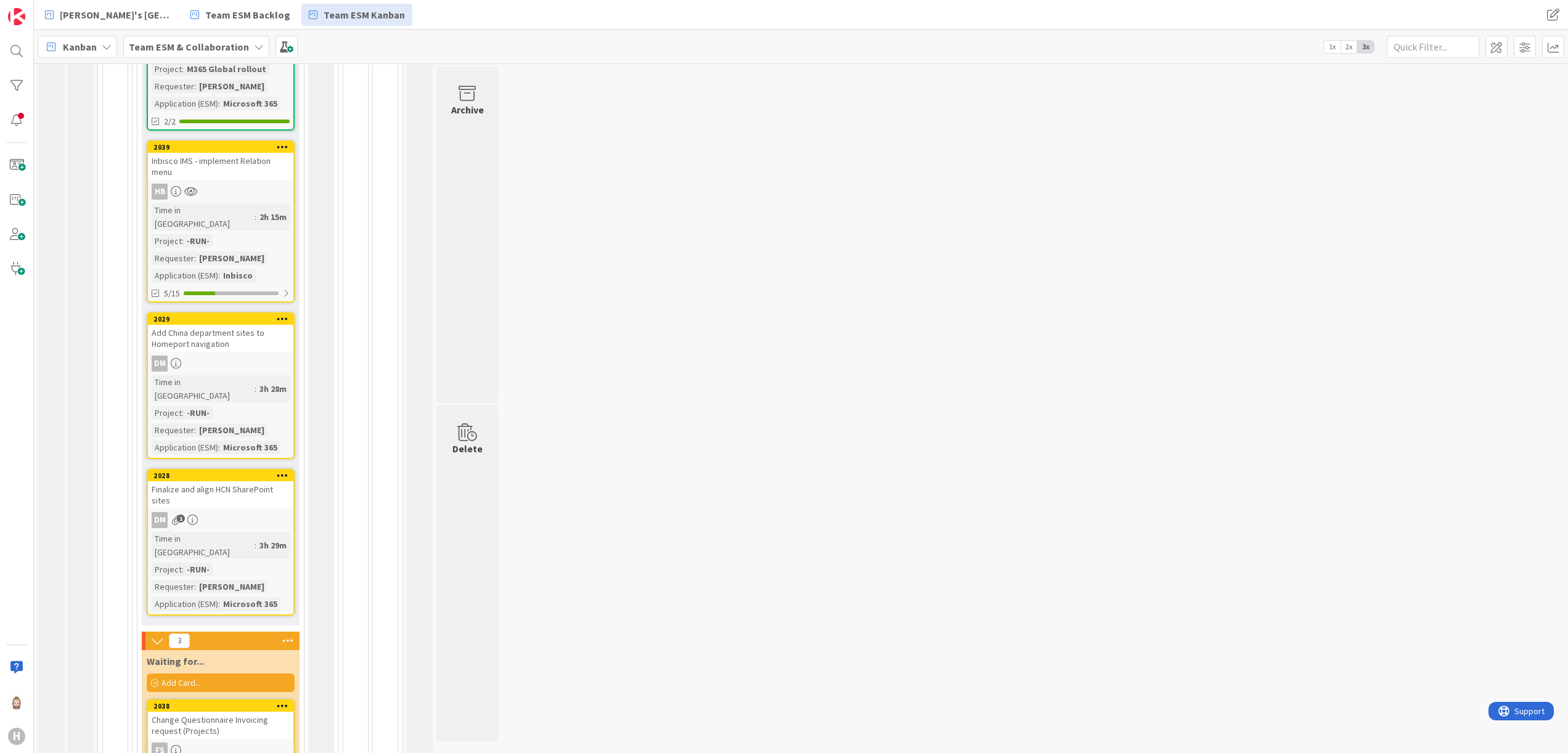
scroll to position [1356, 0]
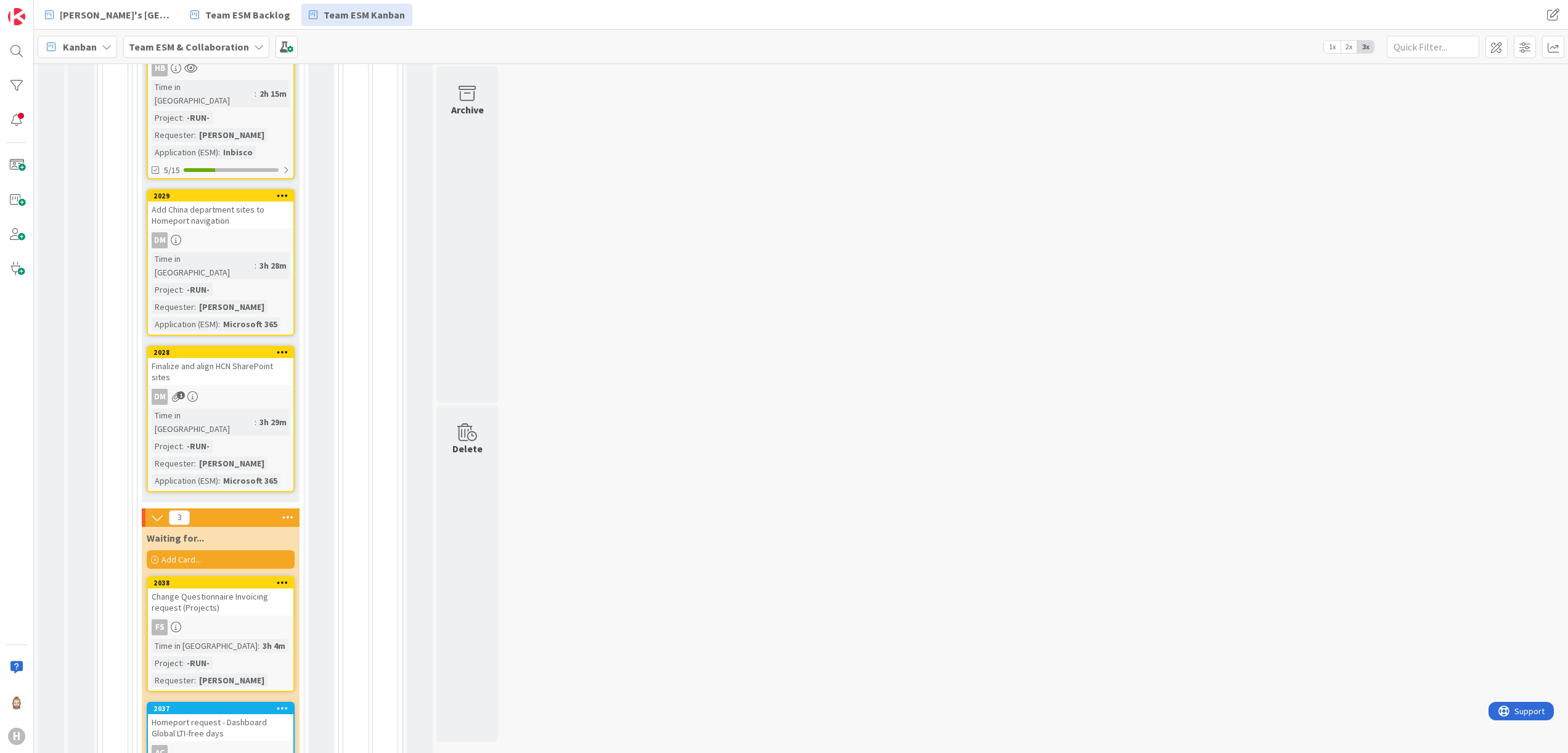
click at [156, 471] on icon at bounding box center [158, 518] width 14 height 14
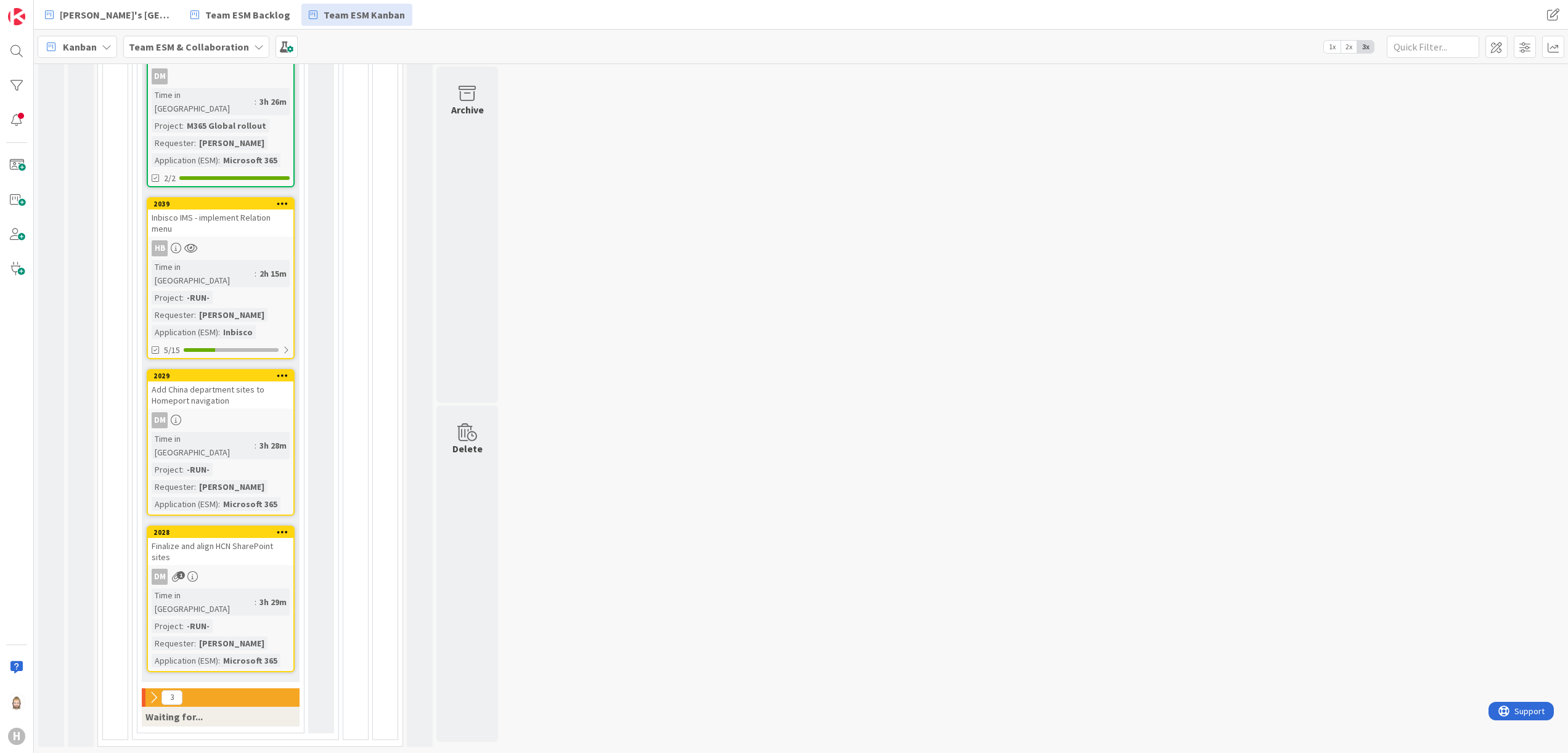
scroll to position [1075, 0]
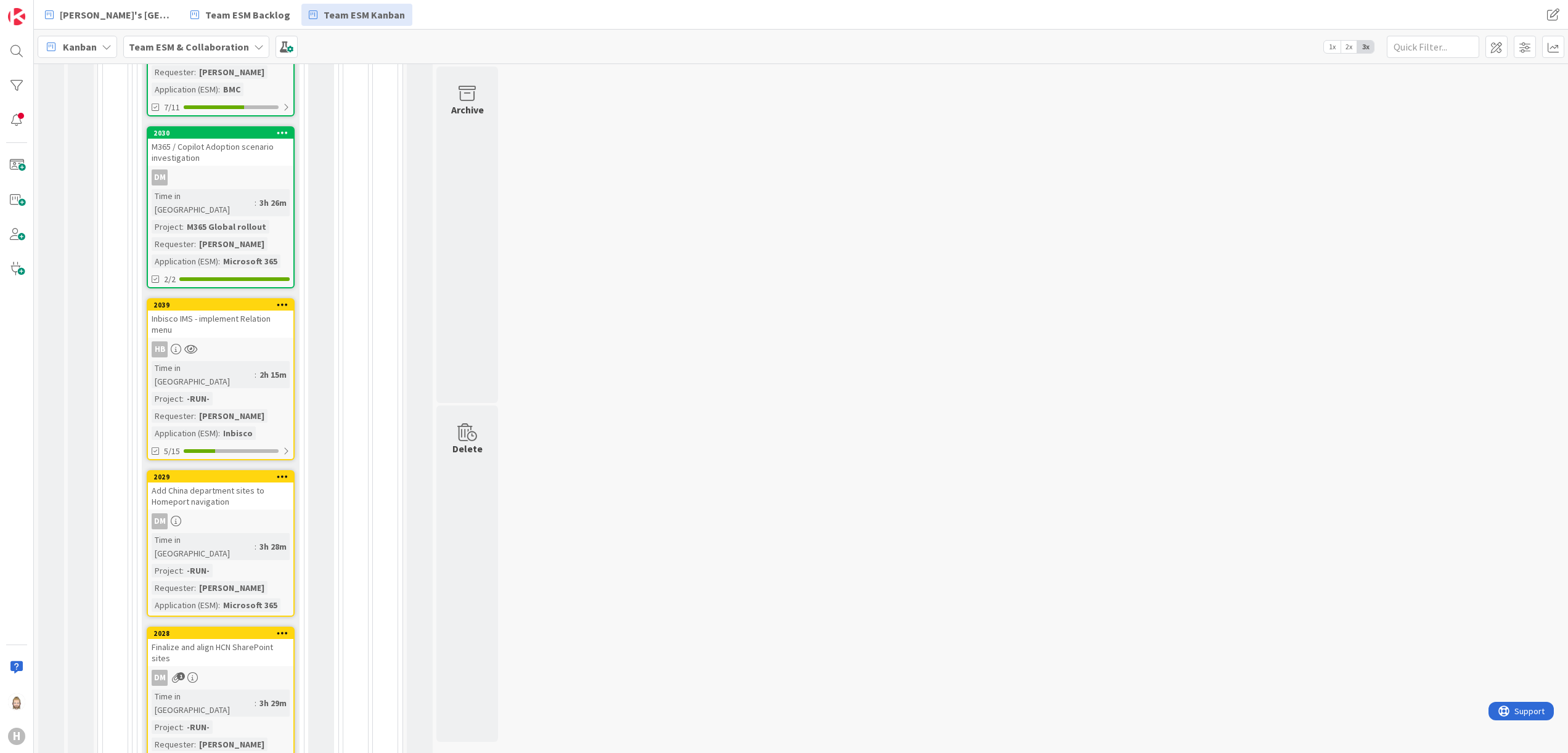
click at [246, 471] on div "Finalize and align HCN SharePoint sites" at bounding box center [220, 653] width 145 height 27
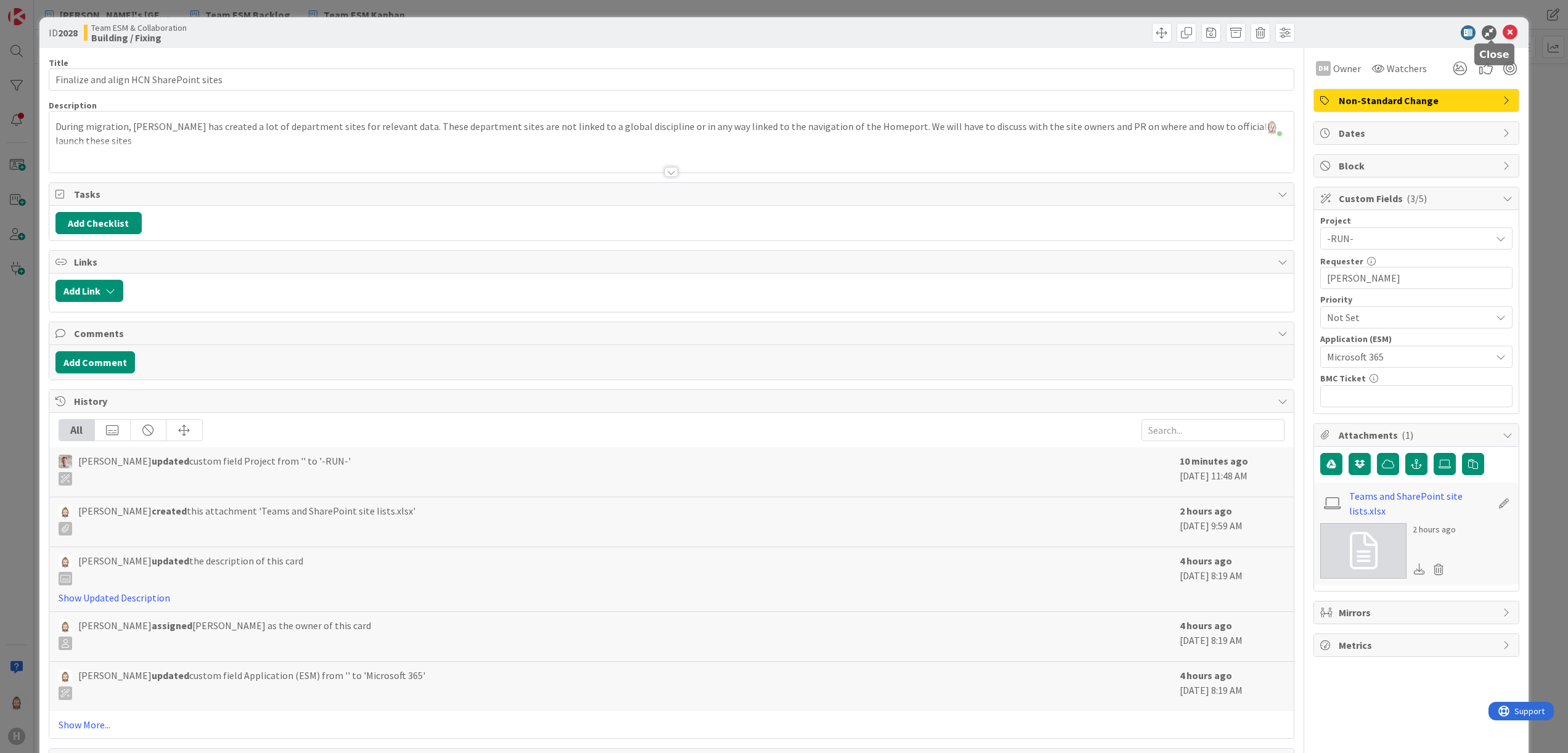
click at [979, 29] on icon at bounding box center [1510, 33] width 15 height 15
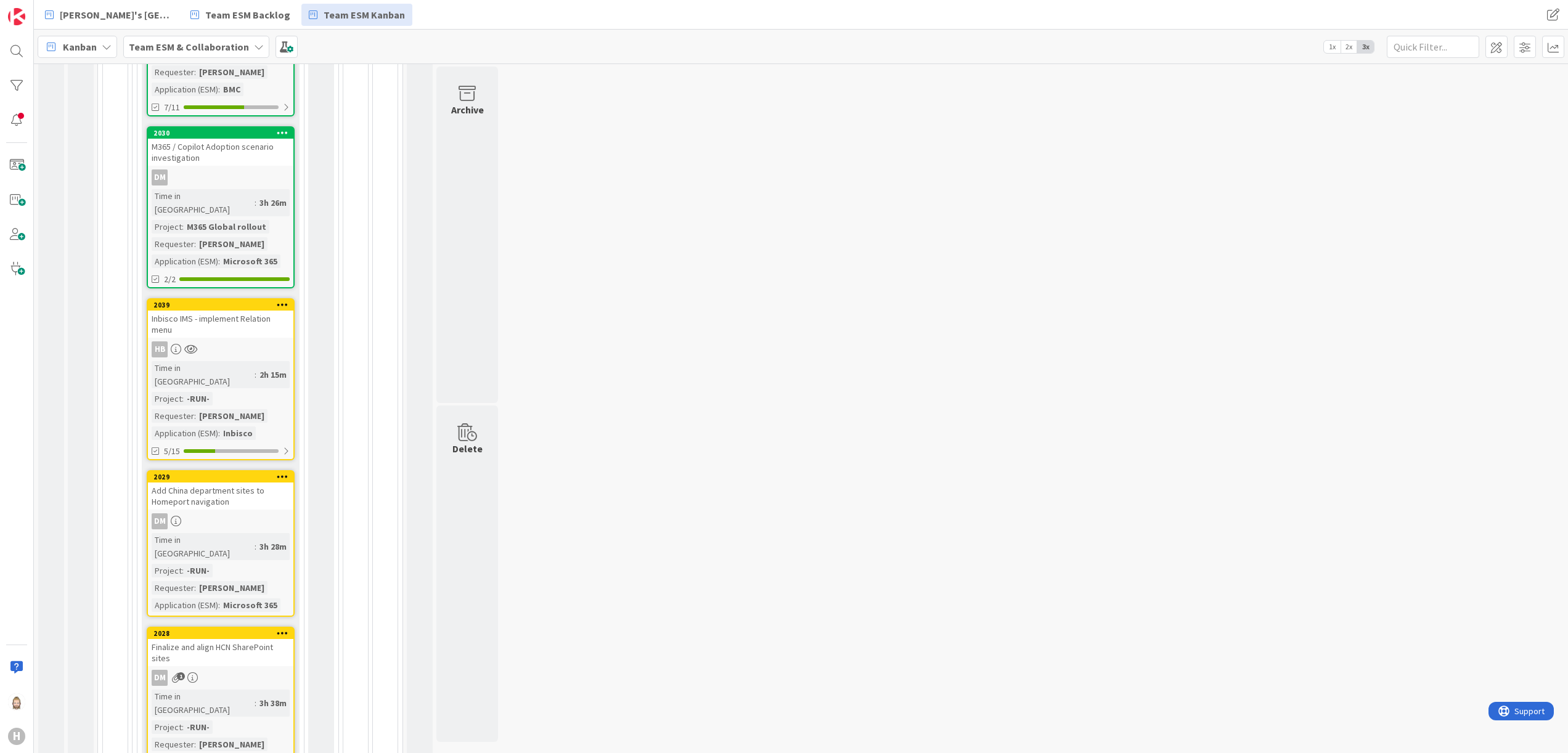
click at [229, 471] on div "Add China department sites to Homeport navigation" at bounding box center [220, 497] width 145 height 27
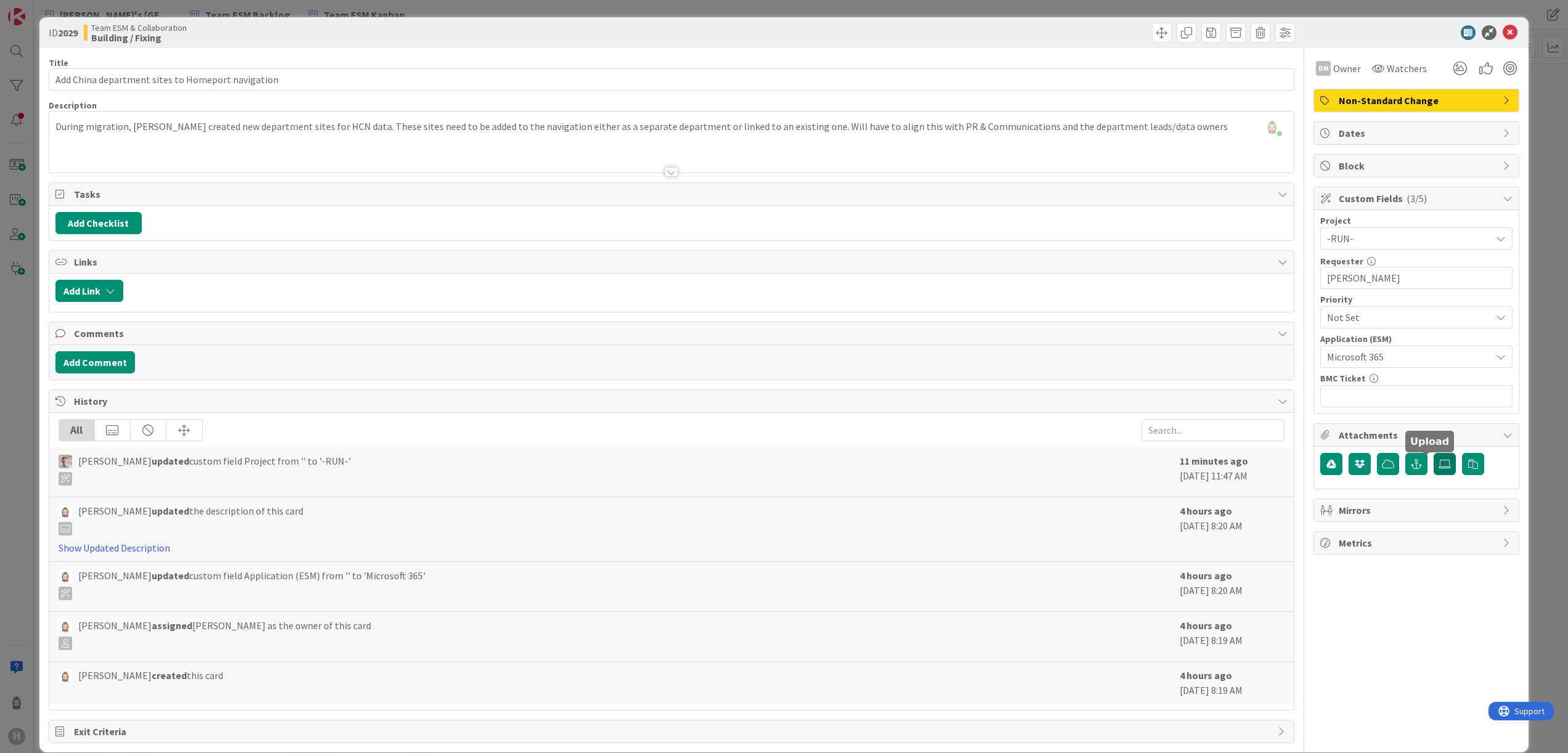
click at [979, 464] on icon at bounding box center [1445, 464] width 12 height 10
click at [979, 453] on input "file" at bounding box center [1434, 453] width 0 height 0
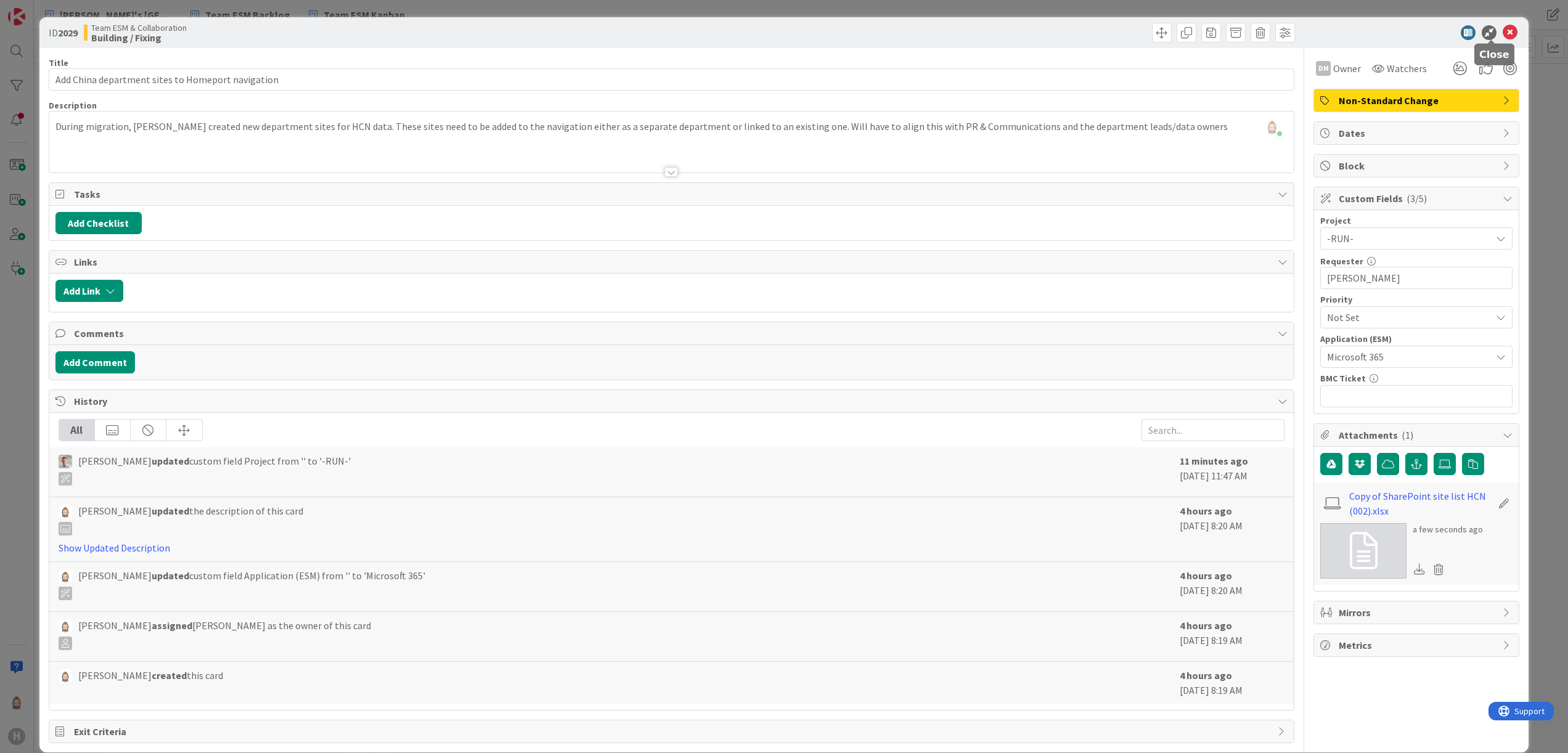
click at [979, 26] on icon at bounding box center [1510, 33] width 15 height 15
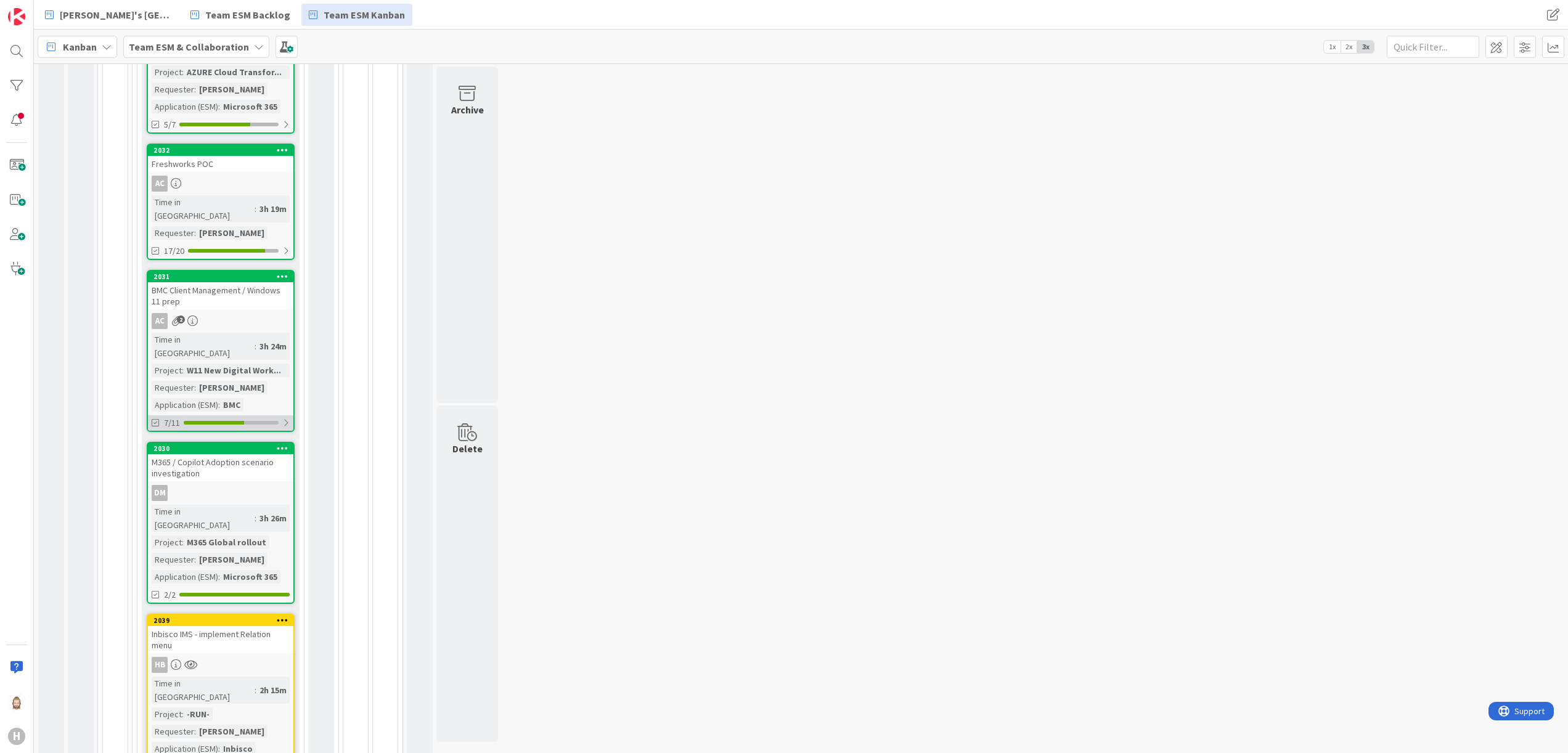
scroll to position [705, 0]
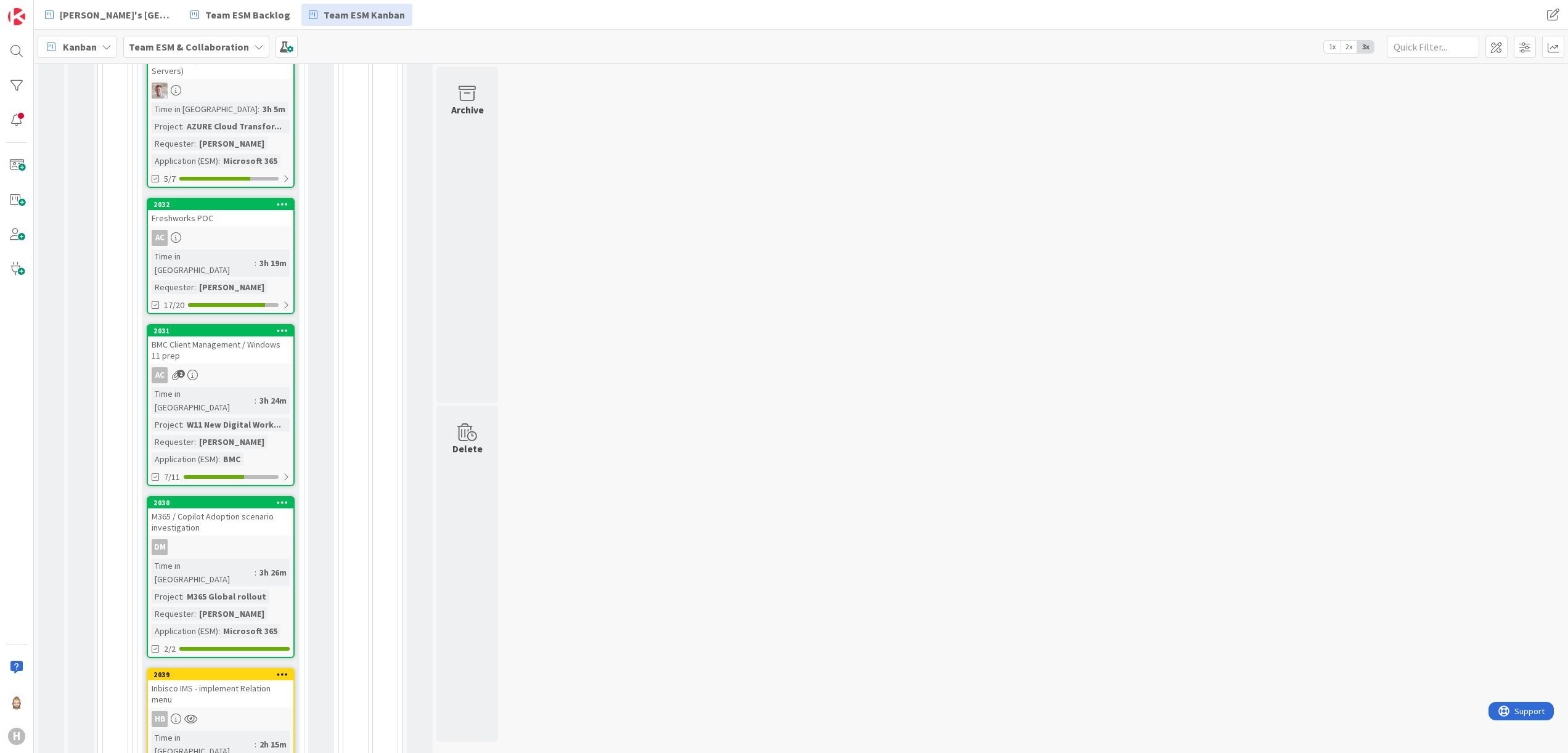
click at [233, 210] on div "Freshworks POC" at bounding box center [220, 218] width 145 height 16
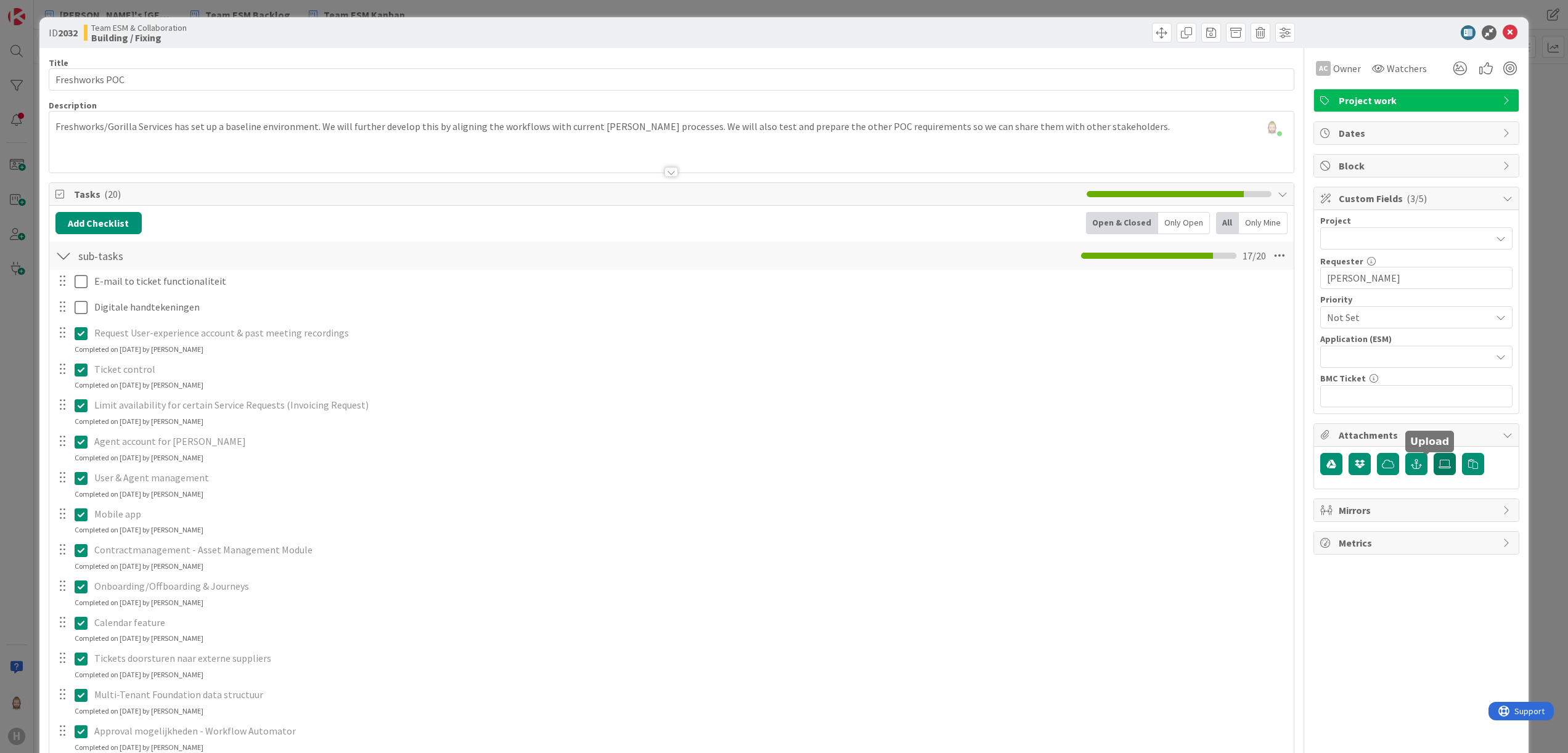
click at [979, 466] on icon at bounding box center [1445, 464] width 12 height 10
click at [979, 453] on input "file" at bounding box center [1434, 453] width 0 height 0
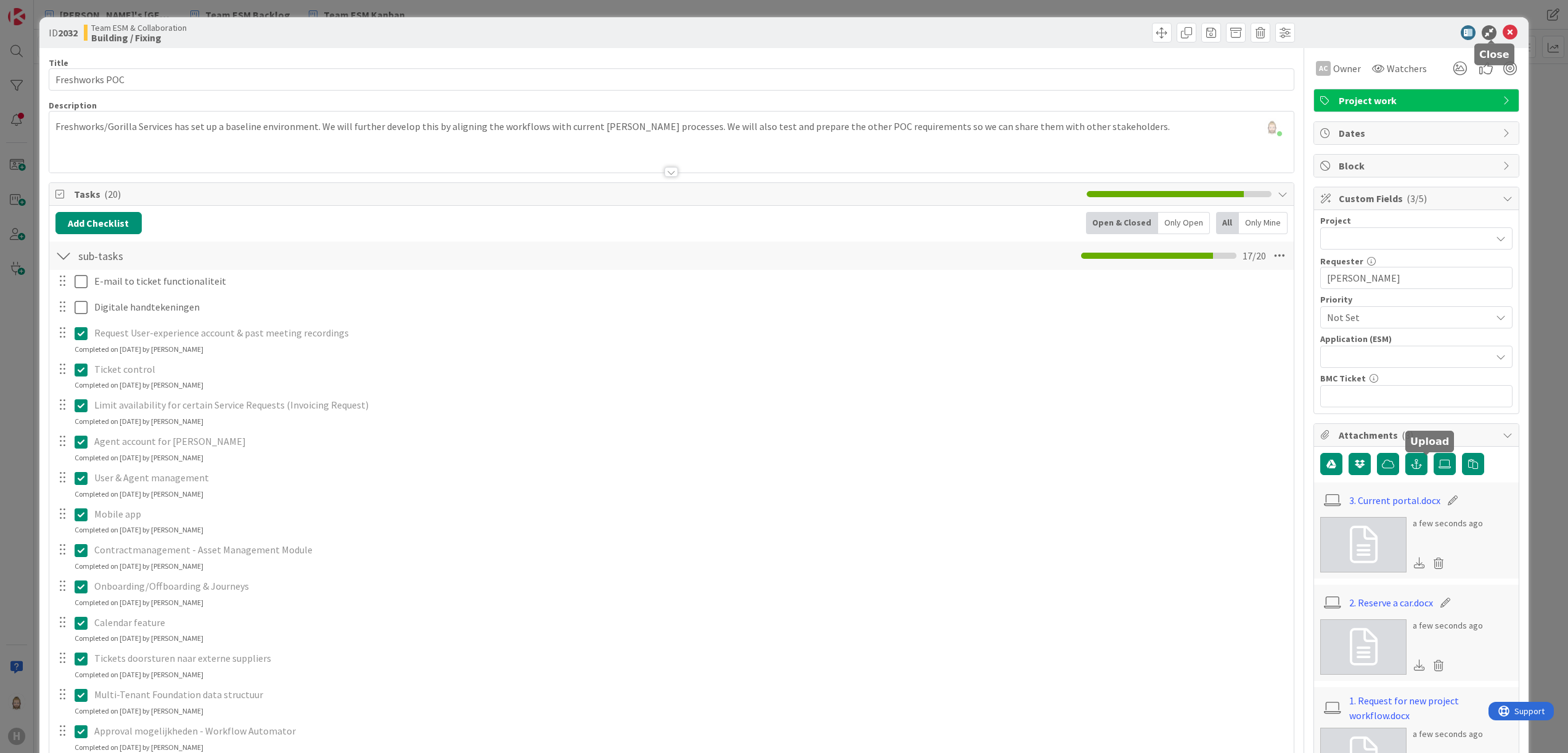
click at [979, 26] on icon at bounding box center [1510, 33] width 15 height 15
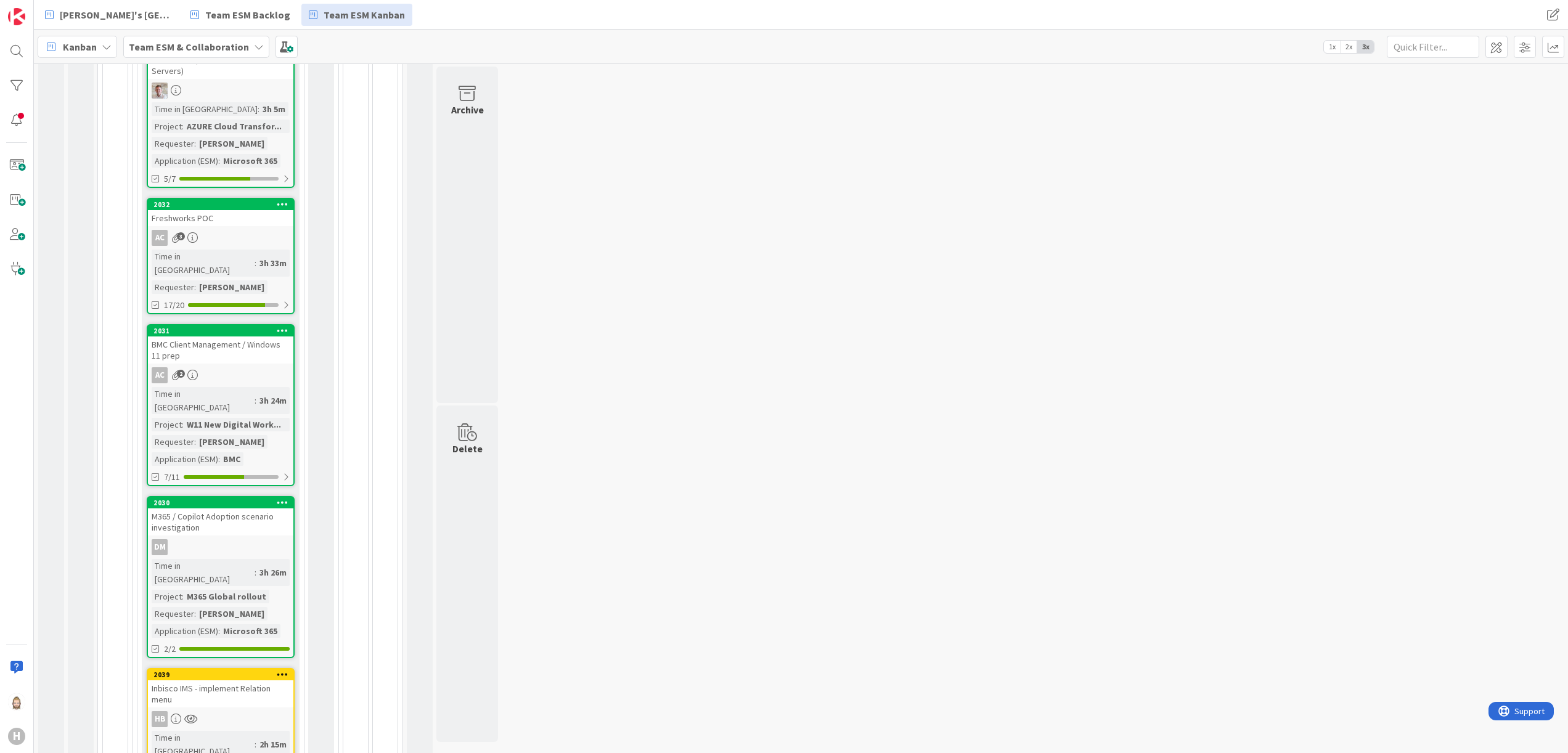
scroll to position [582, 0]
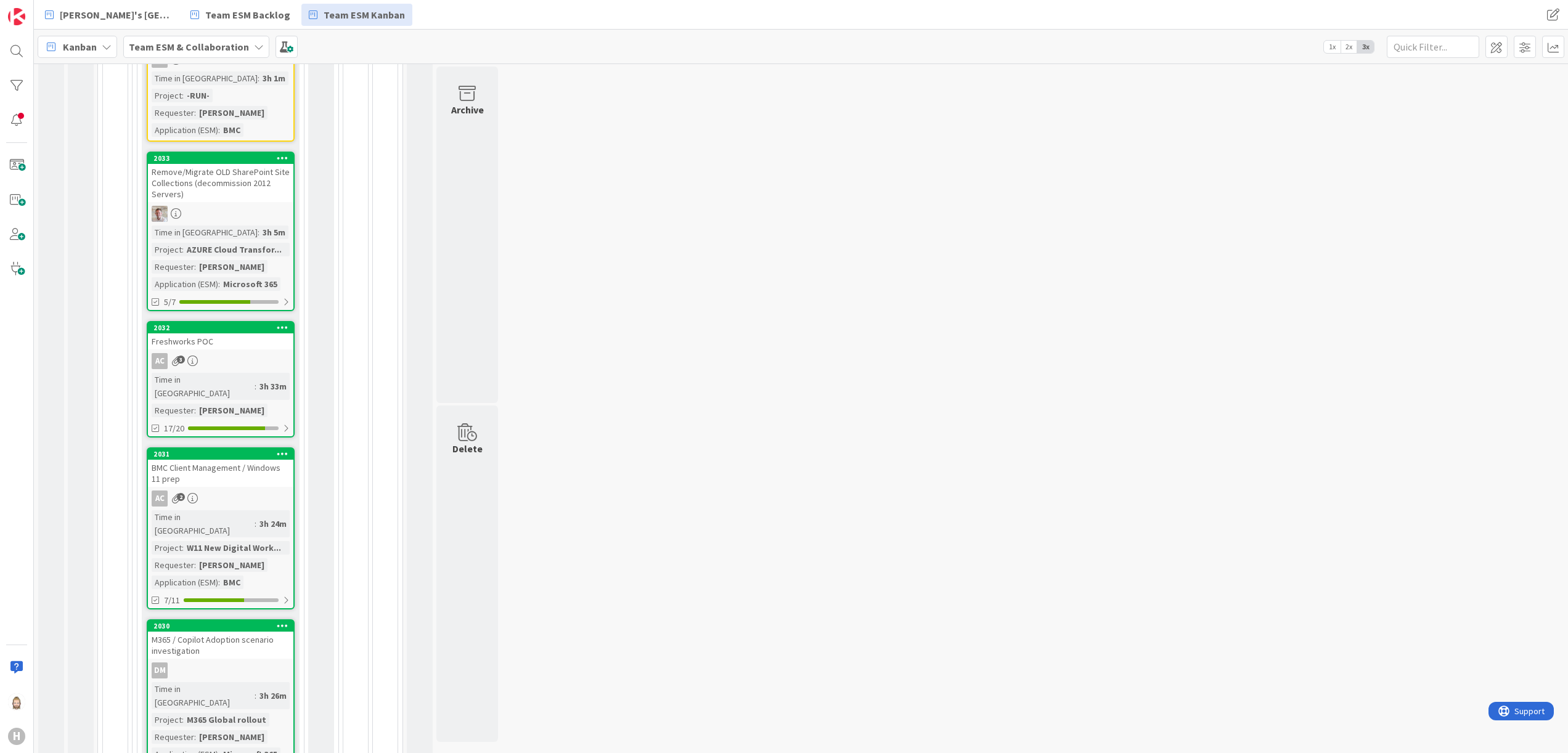
click at [218, 168] on div "Remove/Migrate OLD SharePoint Site Collections (decommission 2012 Servers)" at bounding box center [220, 183] width 145 height 38
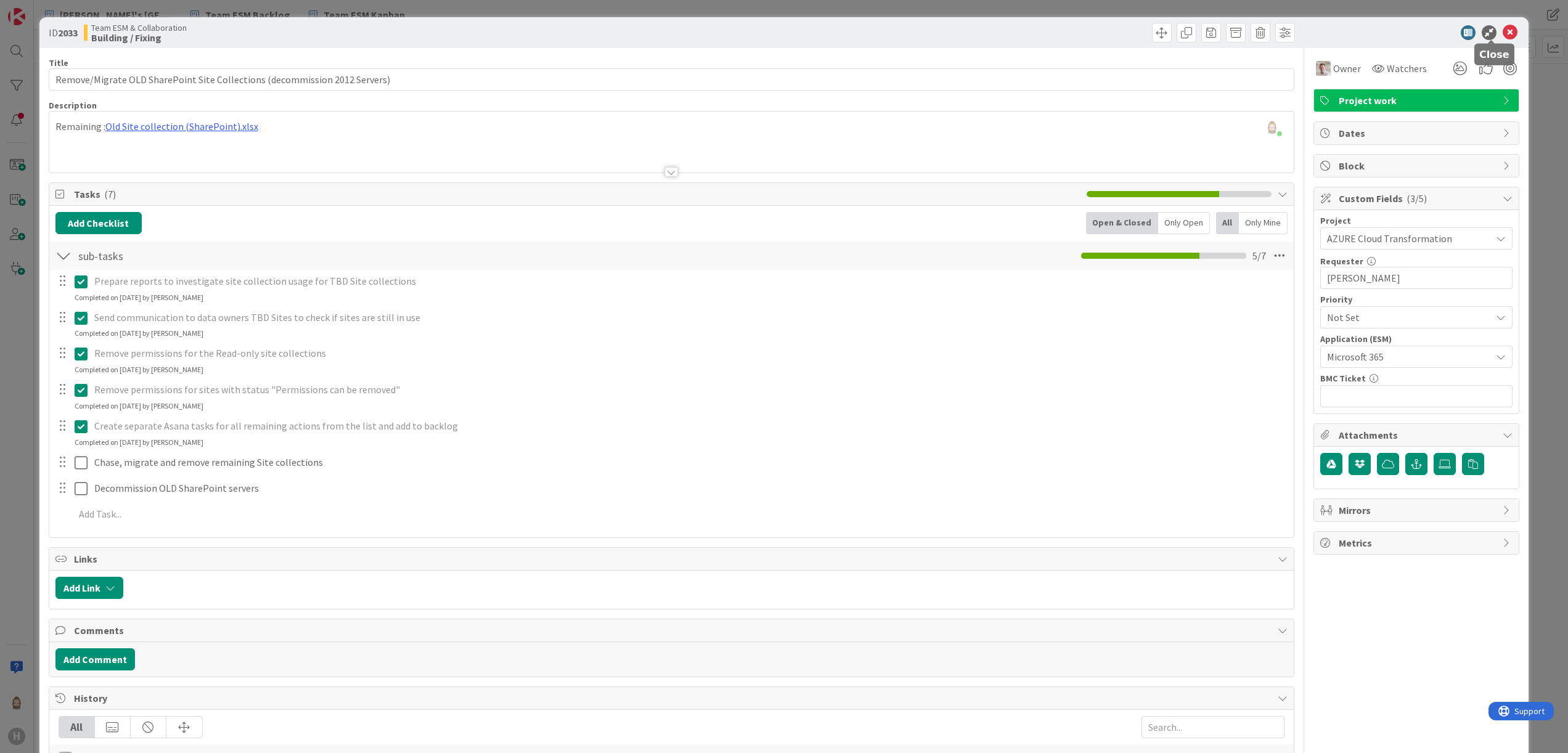
click at [979, 33] on icon at bounding box center [1510, 33] width 15 height 15
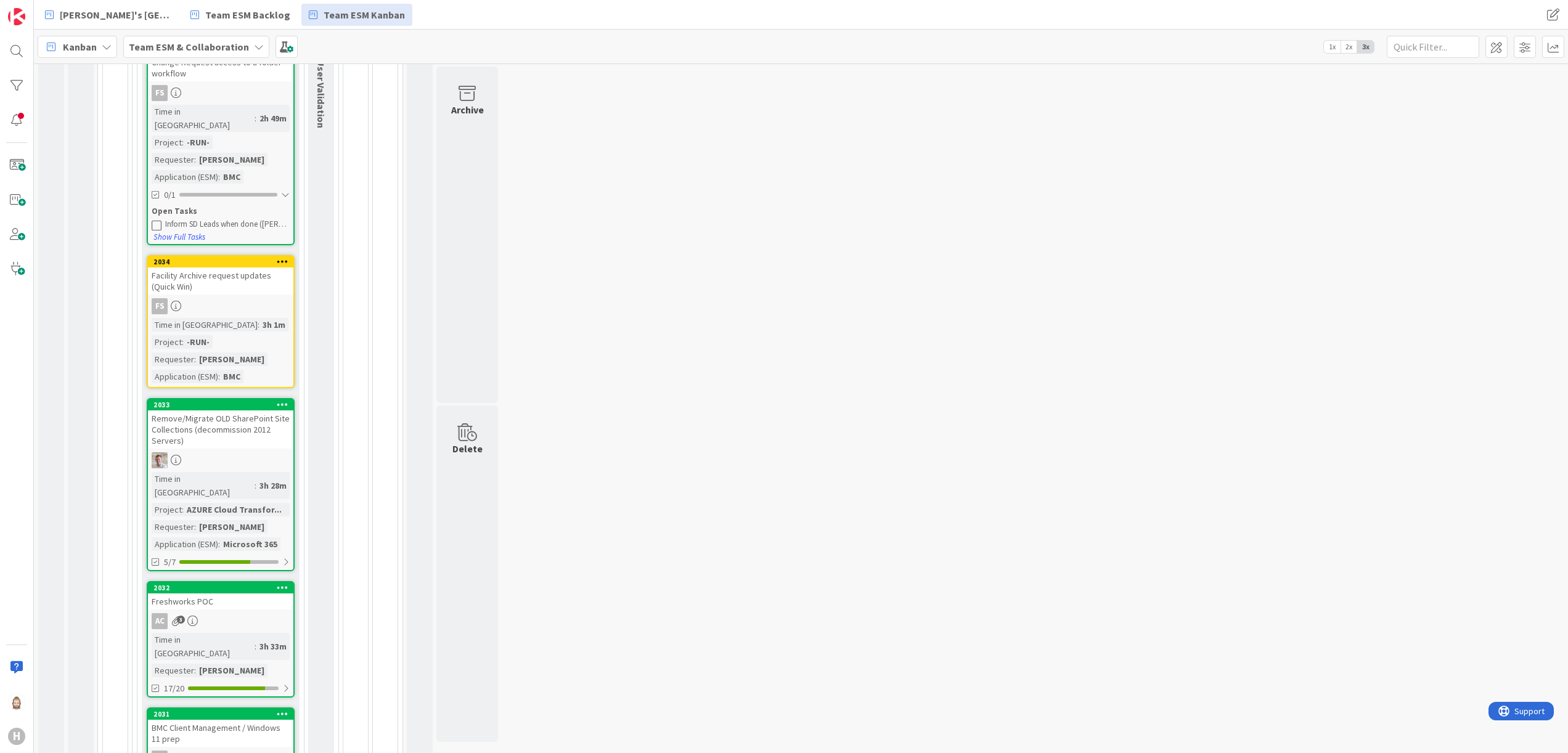
scroll to position [212, 0]
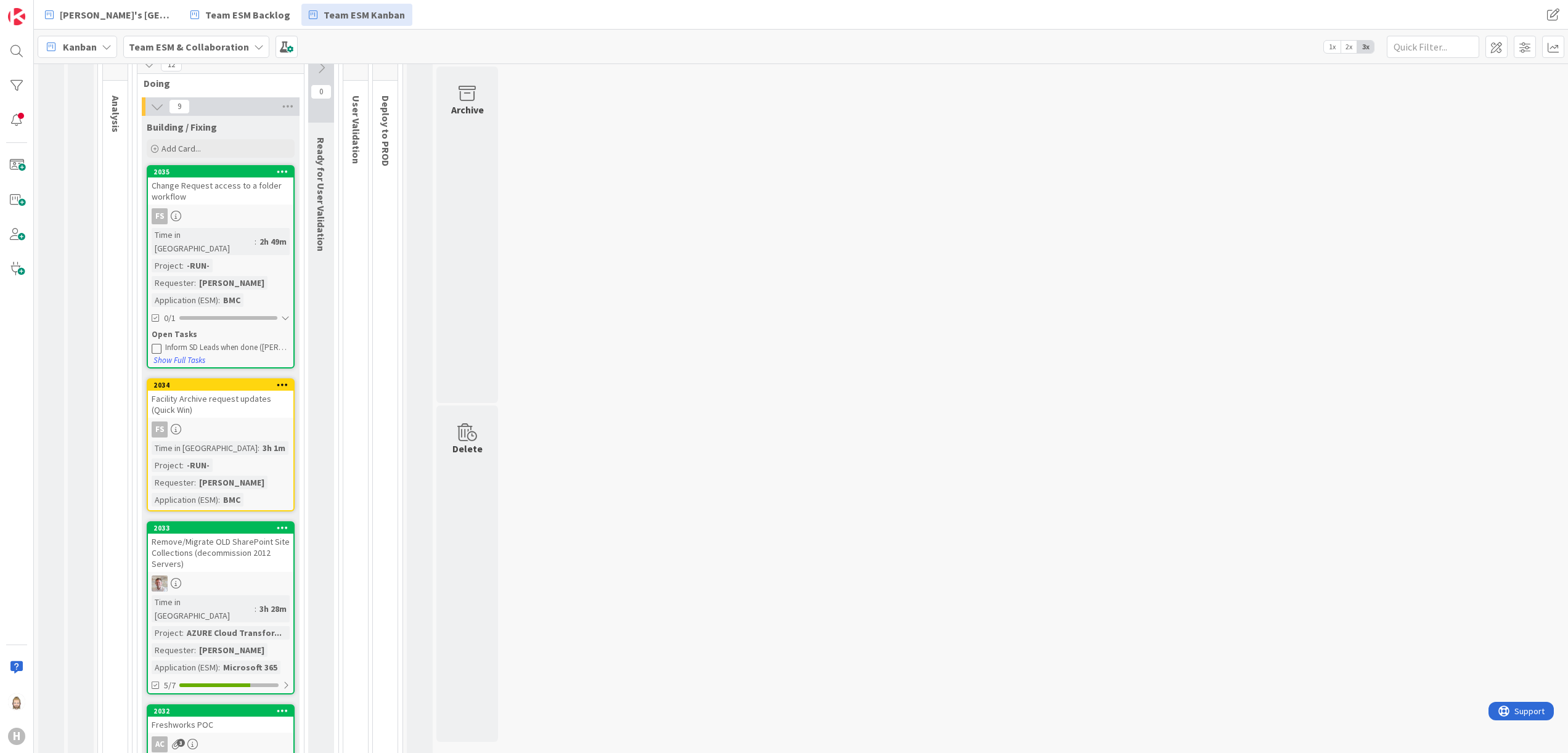
click at [235, 193] on div "Change Request access to a folder workflow" at bounding box center [220, 191] width 145 height 27
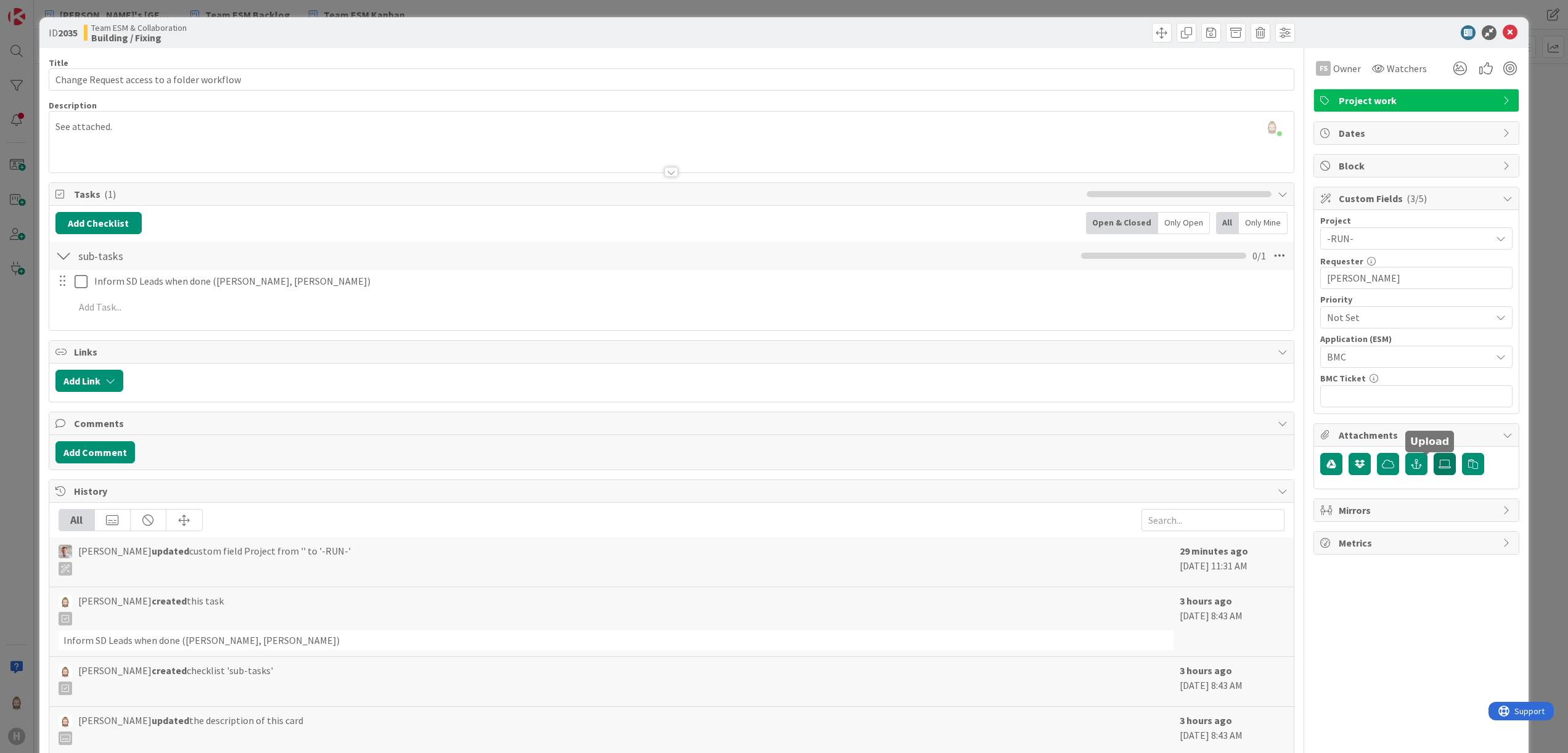
click at [979, 464] on icon at bounding box center [1445, 464] width 12 height 10
click at [979, 453] on input "file" at bounding box center [1434, 453] width 0 height 0
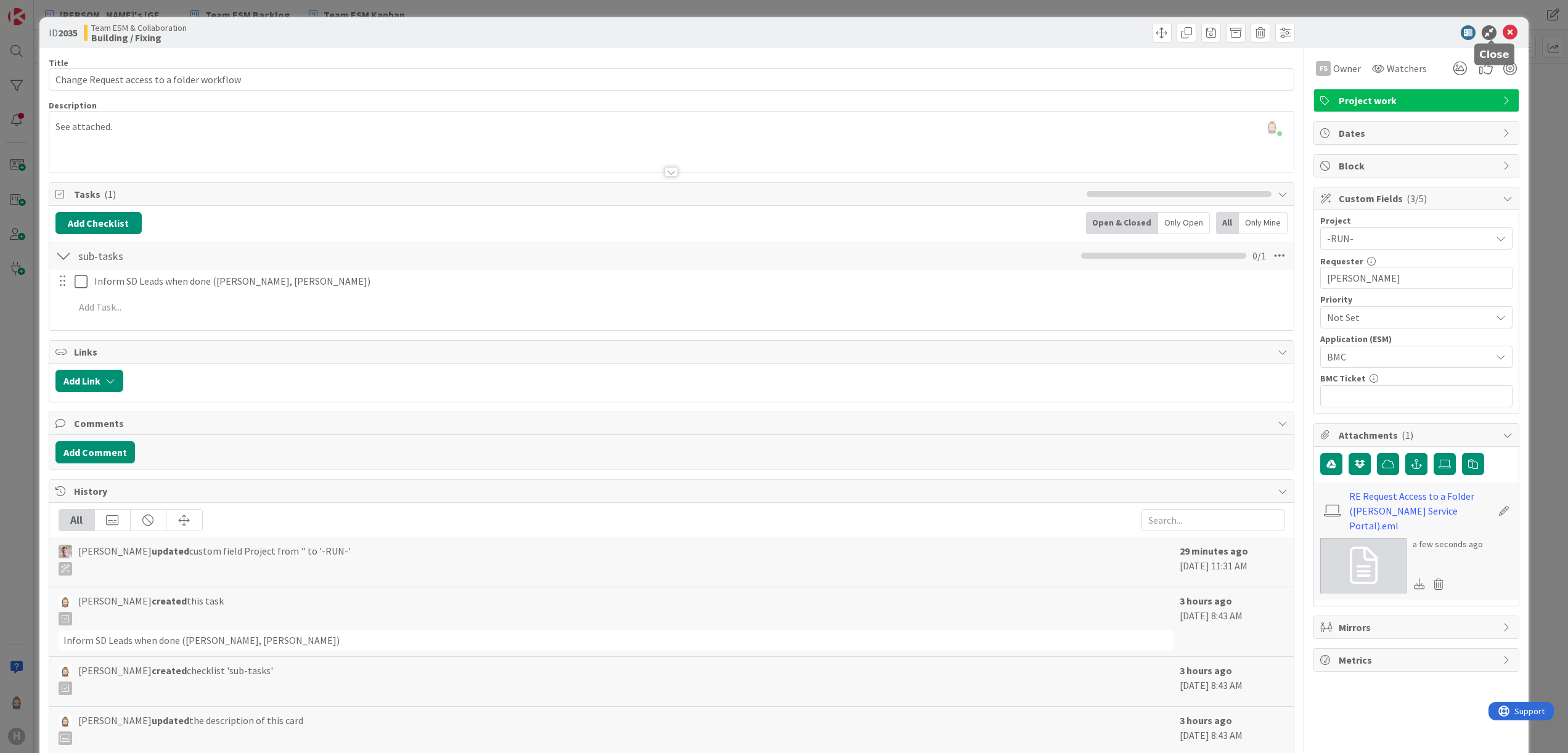
click at [979, 31] on icon at bounding box center [1510, 33] width 15 height 15
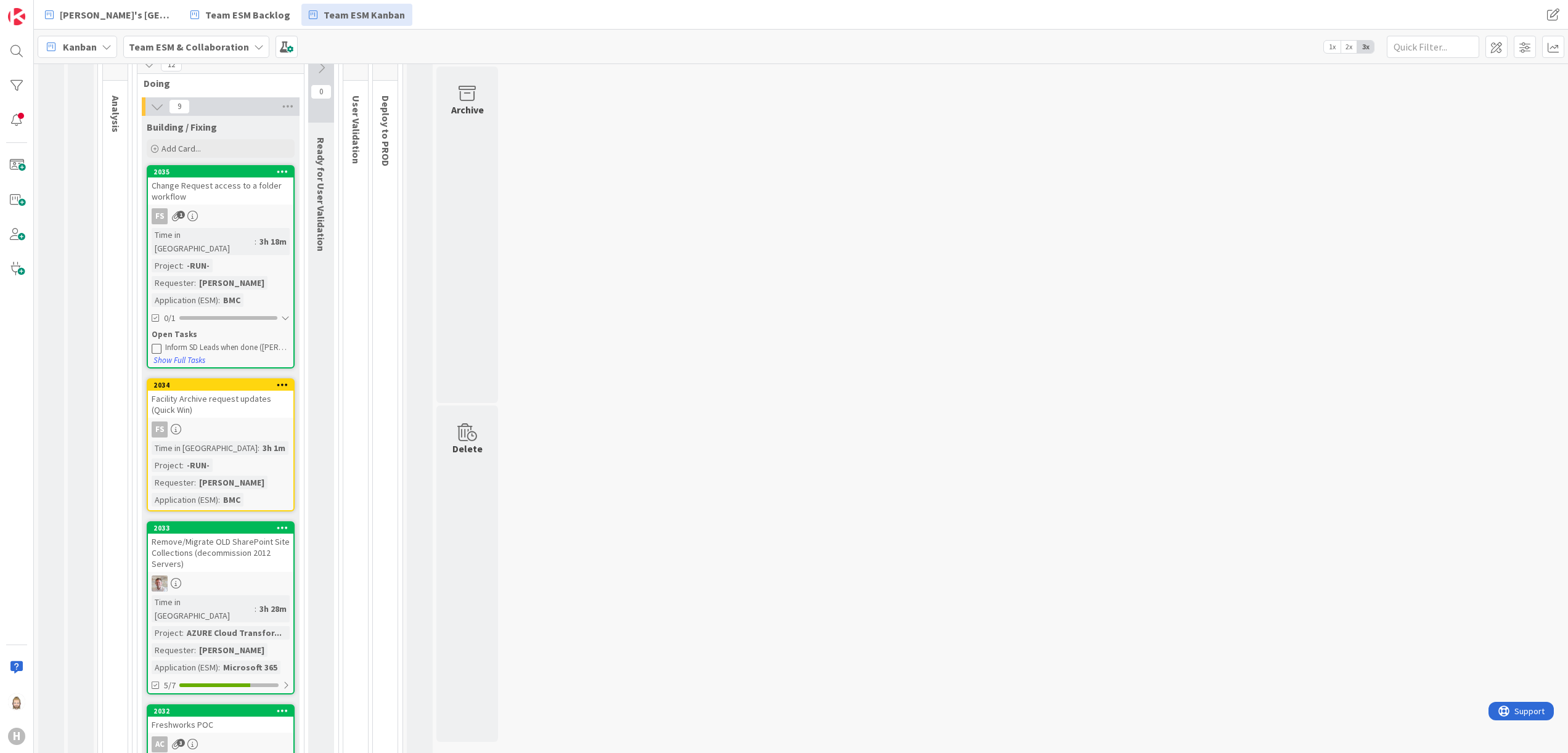
click at [159, 109] on icon at bounding box center [158, 106] width 14 height 14
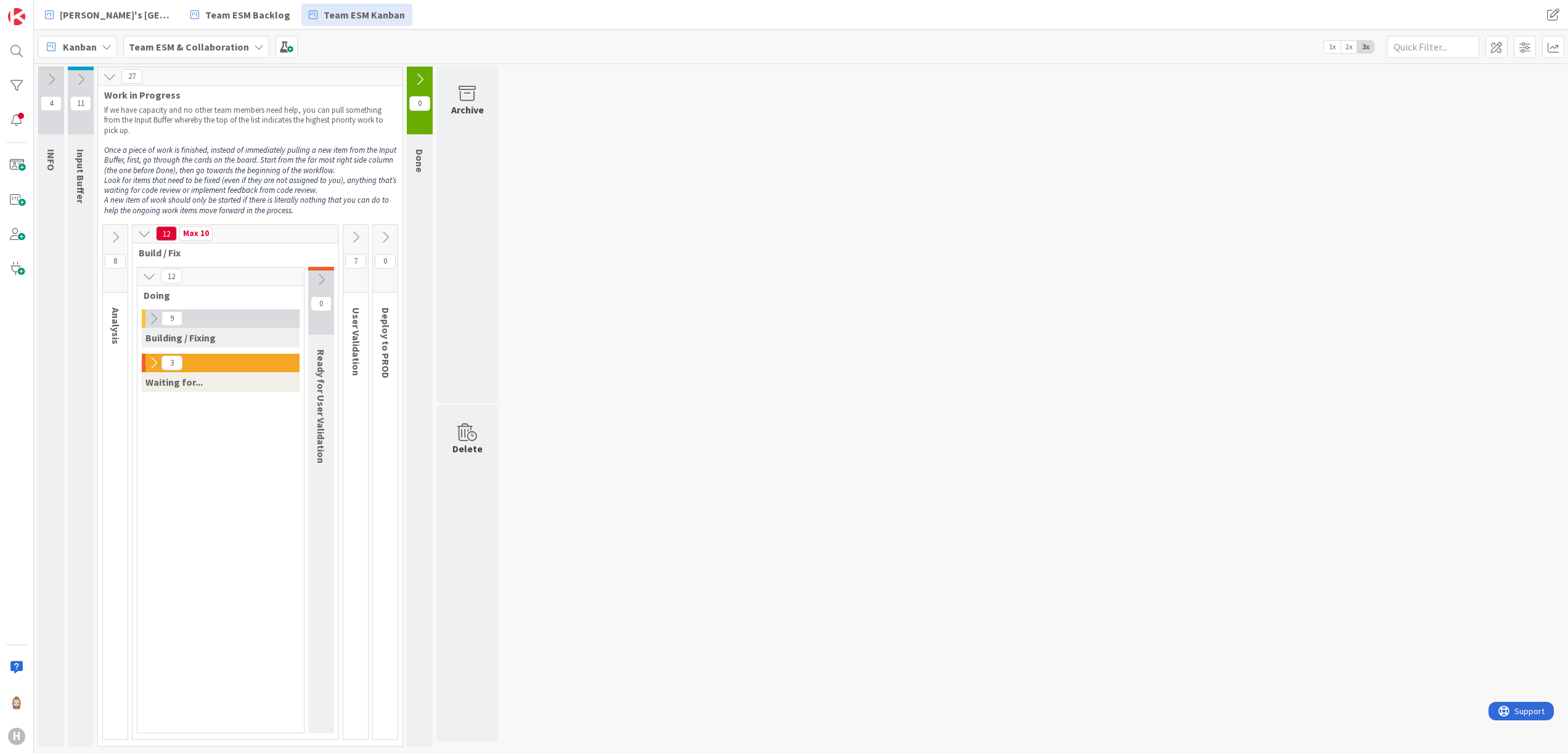
click at [151, 363] on icon at bounding box center [153, 363] width 14 height 14
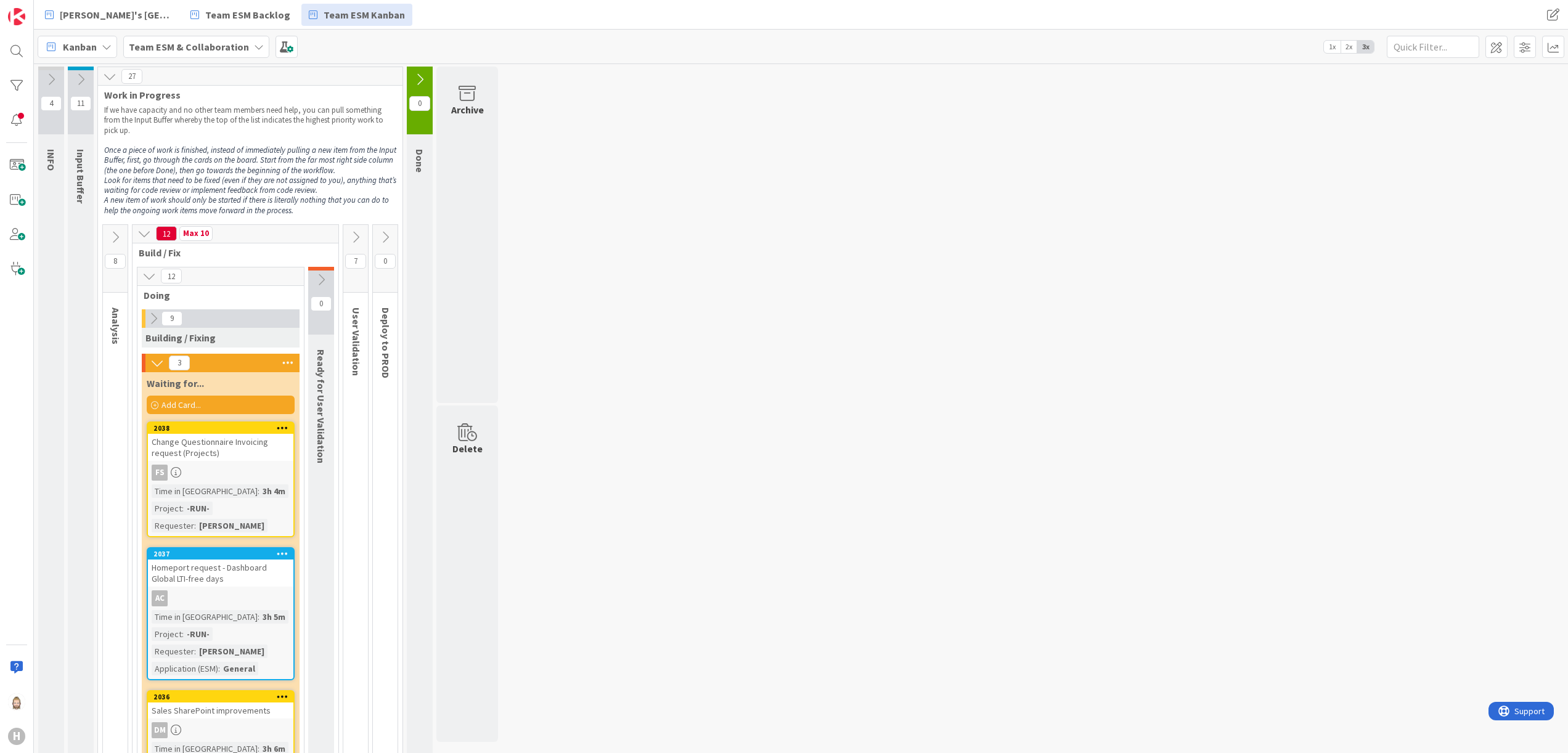
click at [234, 471] on div "Sales SharePoint improvements" at bounding box center [220, 710] width 145 height 16
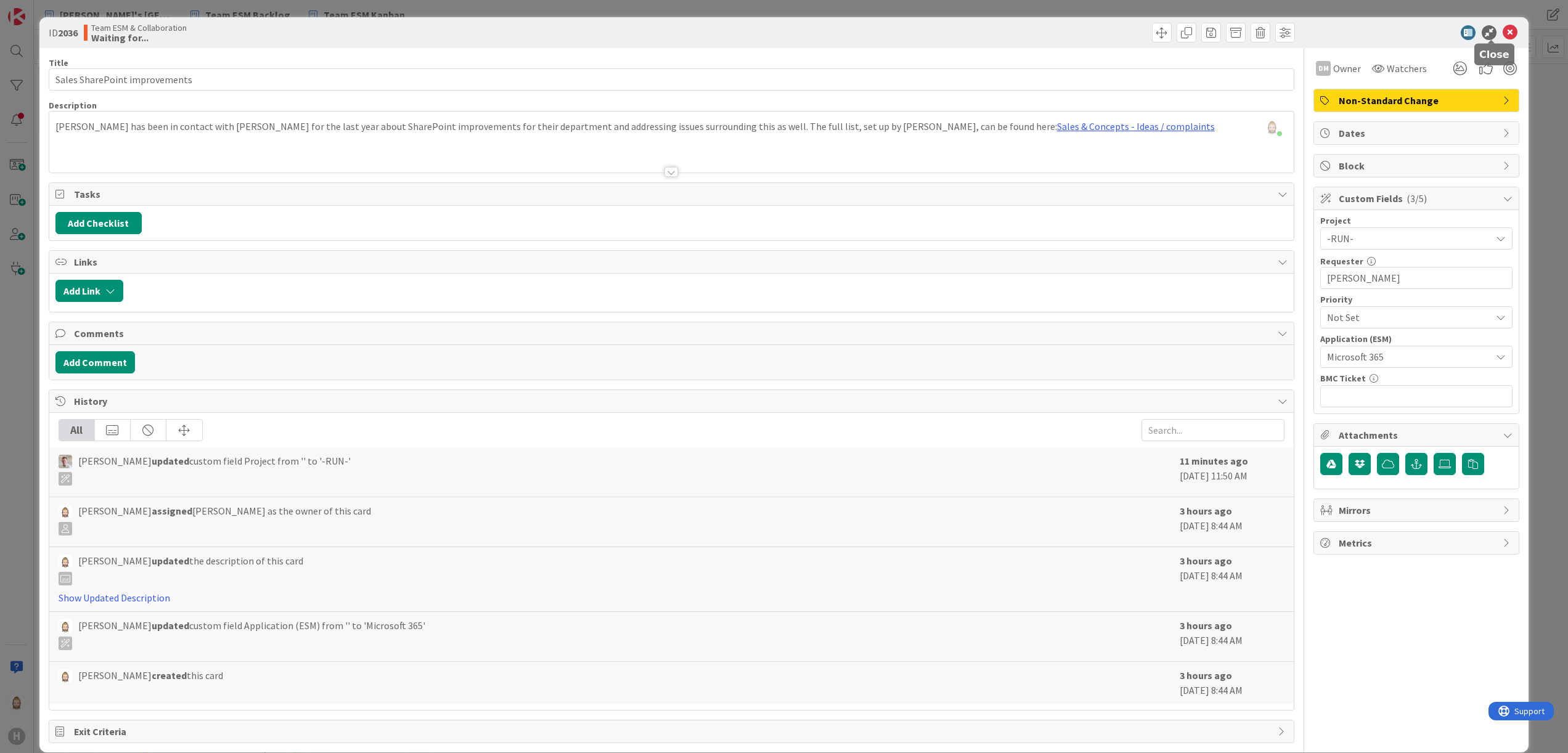
click at [979, 35] on icon at bounding box center [1510, 33] width 15 height 15
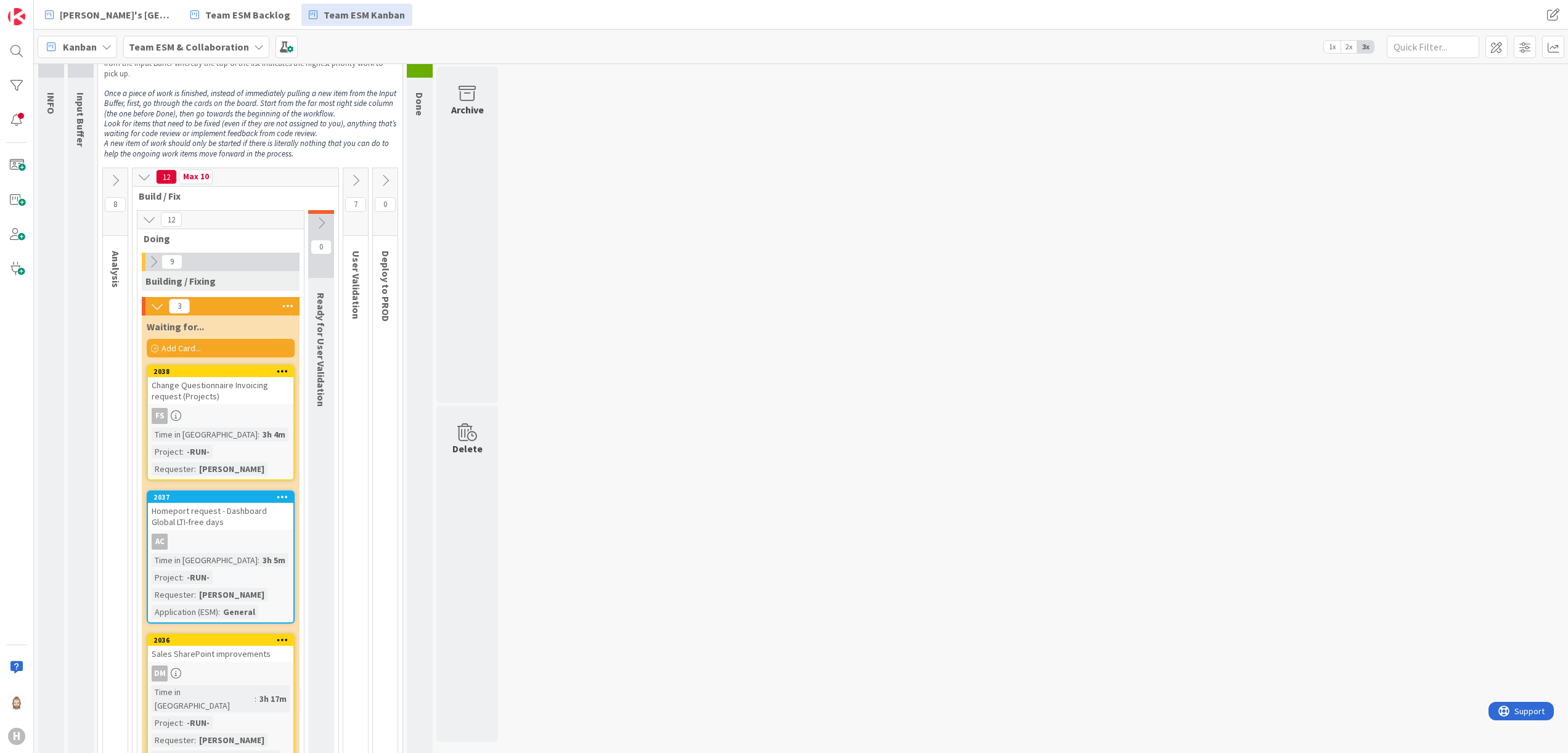
click at [238, 471] on div "Homeport request - Dashboard Global LTI-free days" at bounding box center [220, 517] width 145 height 27
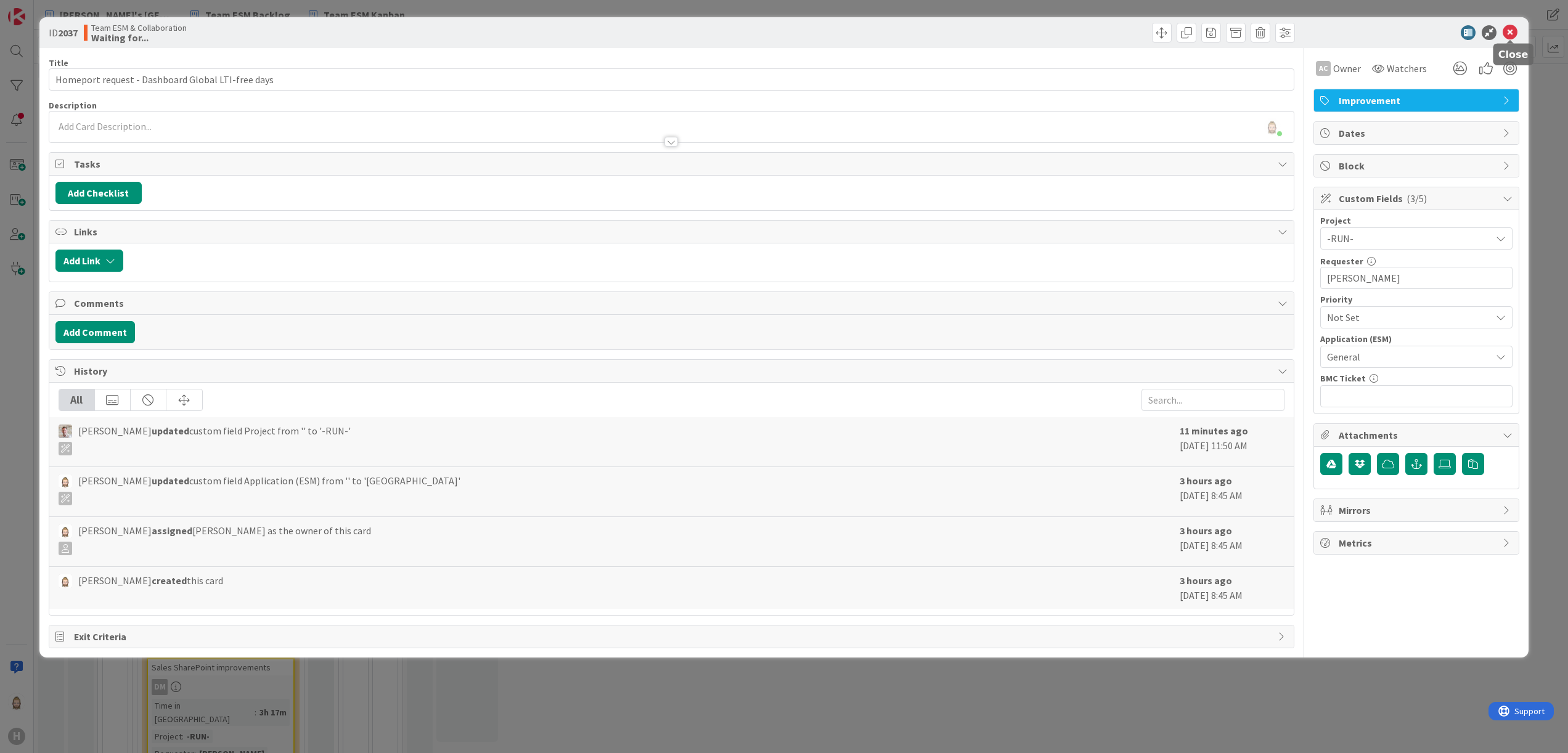
click at [979, 35] on icon at bounding box center [1510, 33] width 15 height 15
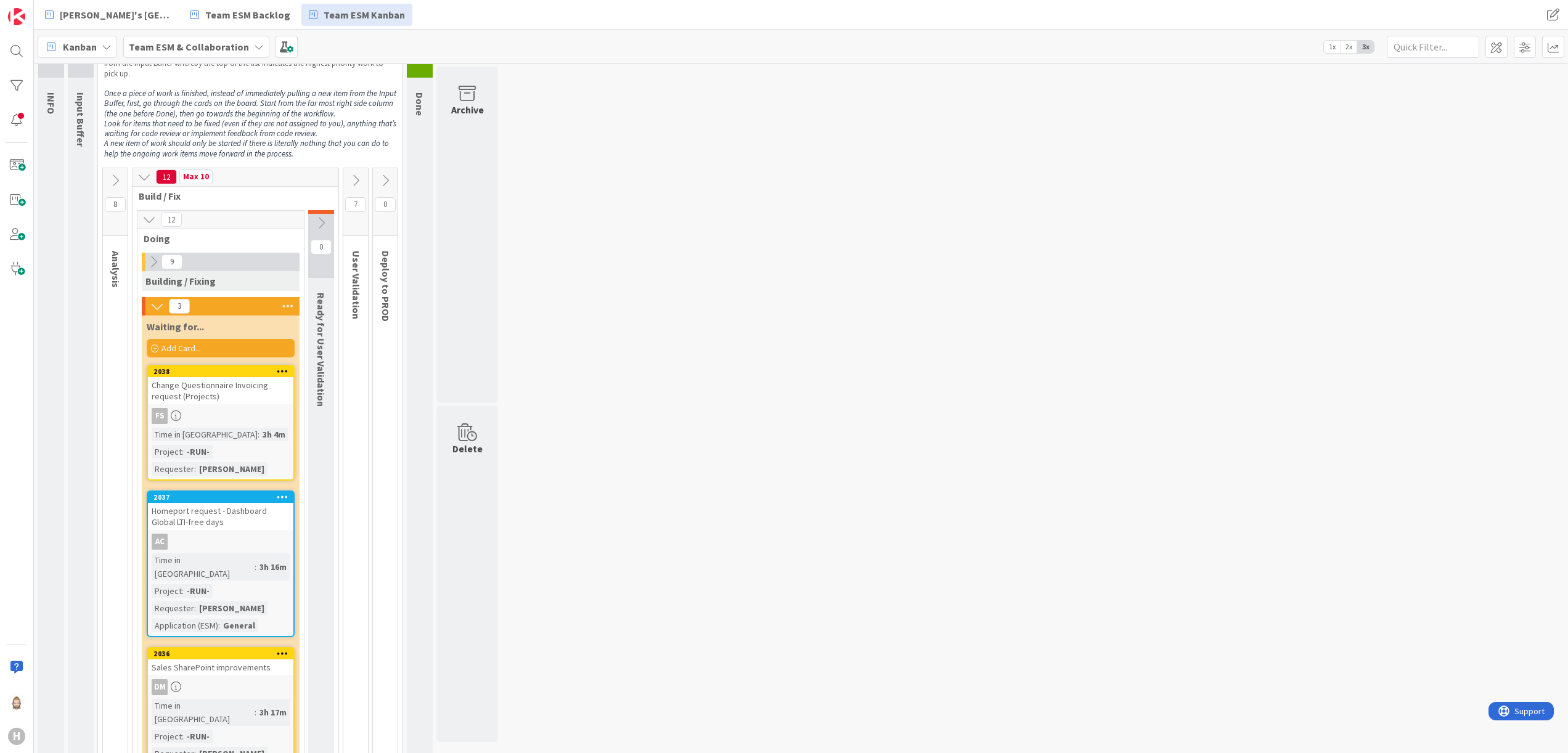
click at [355, 179] on icon at bounding box center [356, 181] width 14 height 14
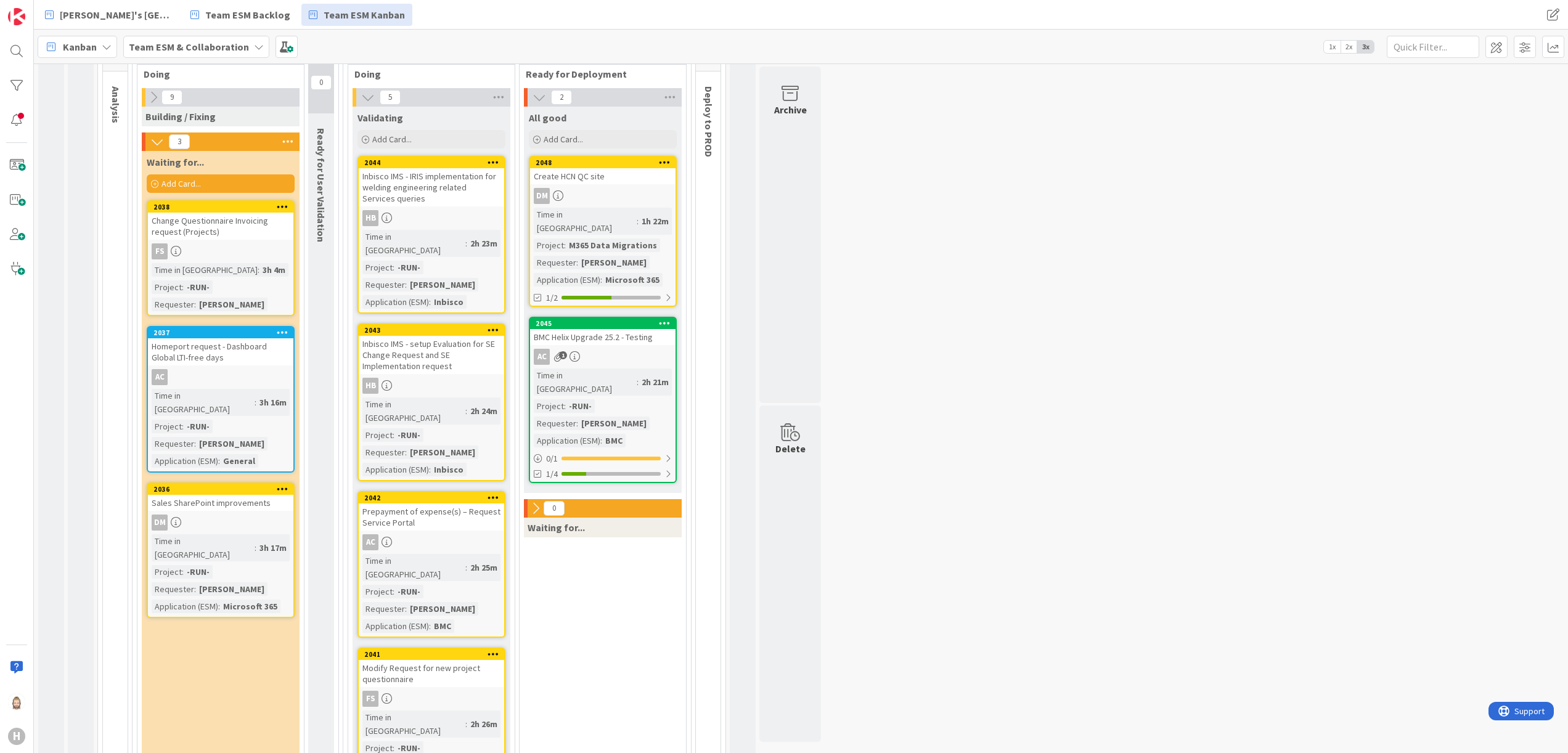
scroll to position [20, 0]
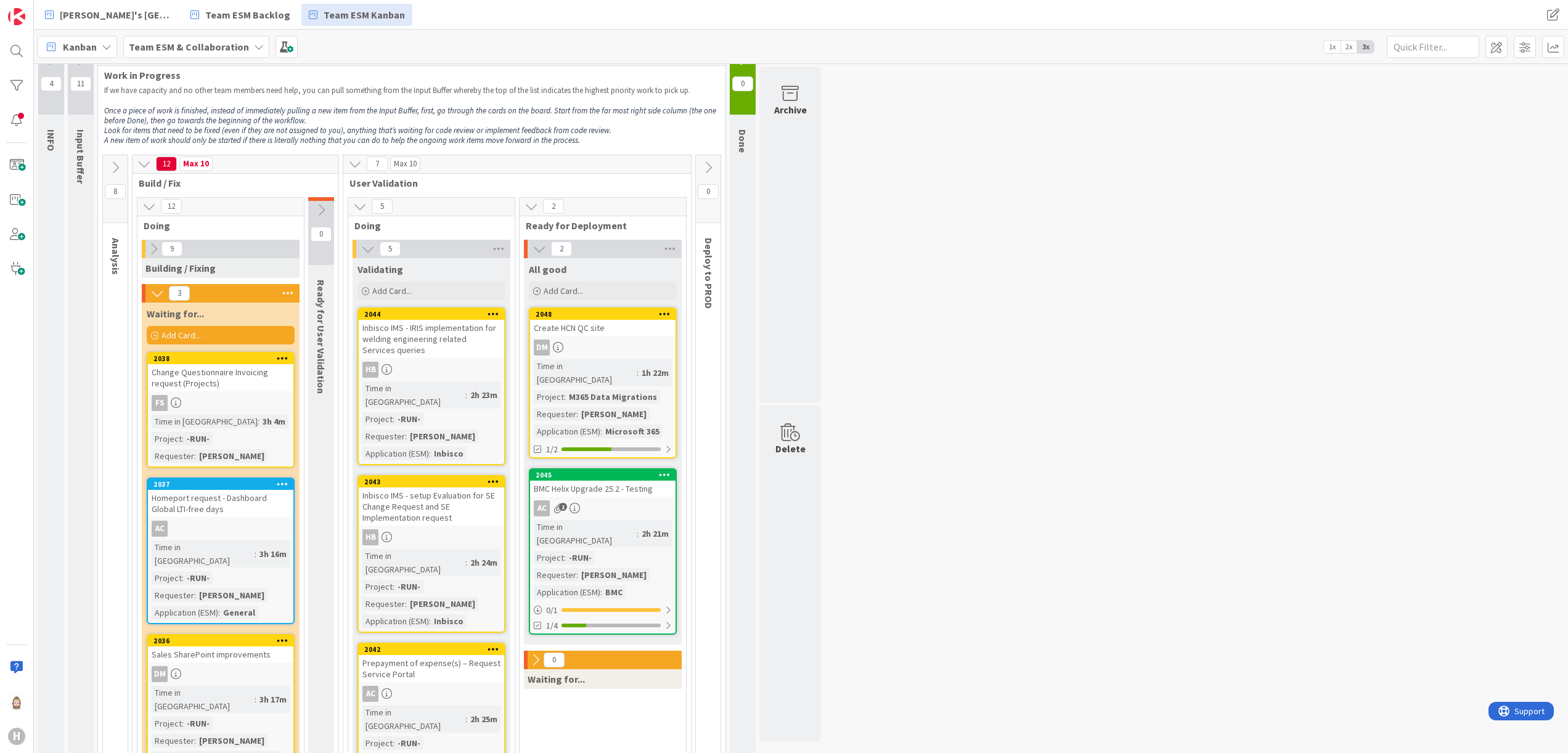
click at [153, 241] on button at bounding box center [153, 248] width 16 height 16
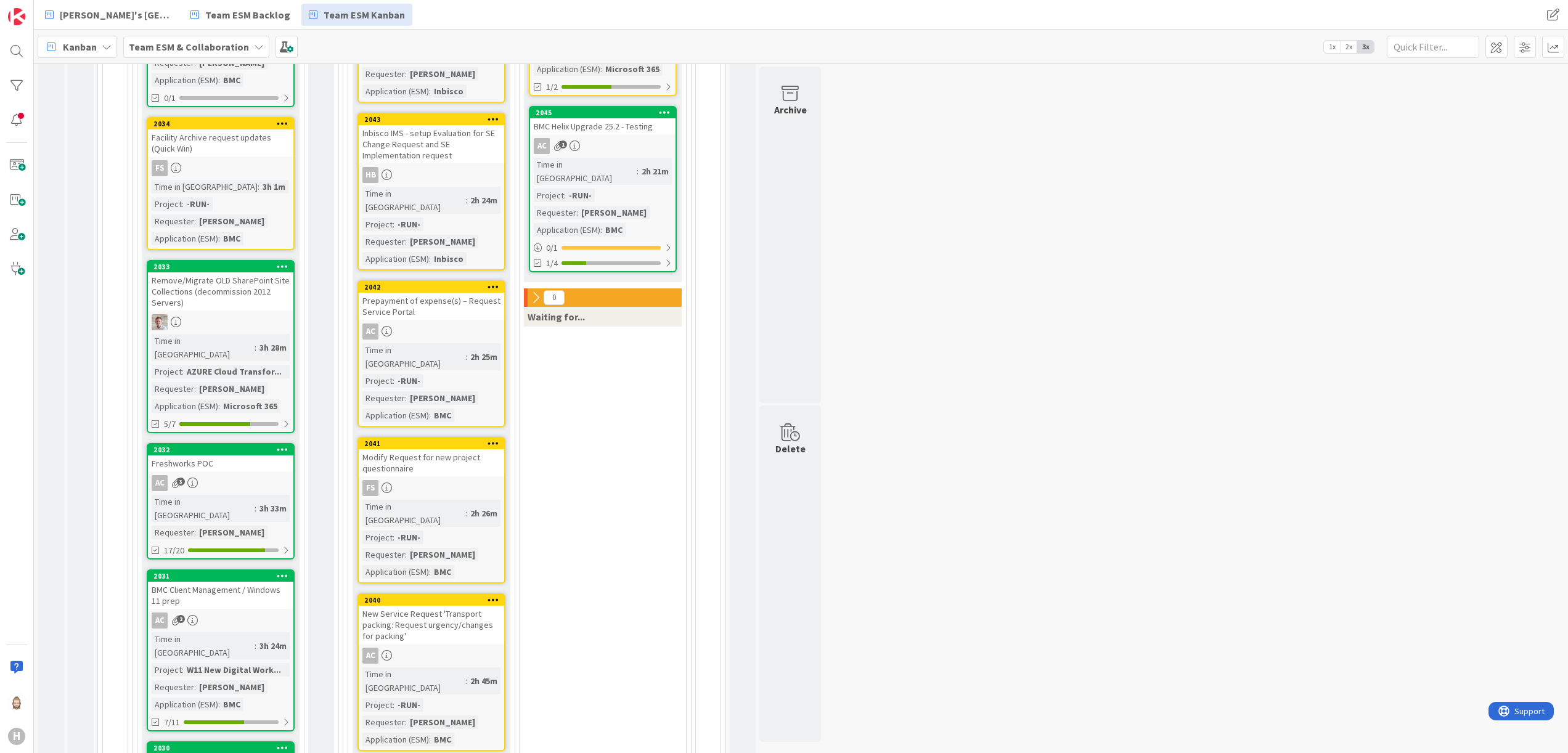
scroll to position [389, 0]
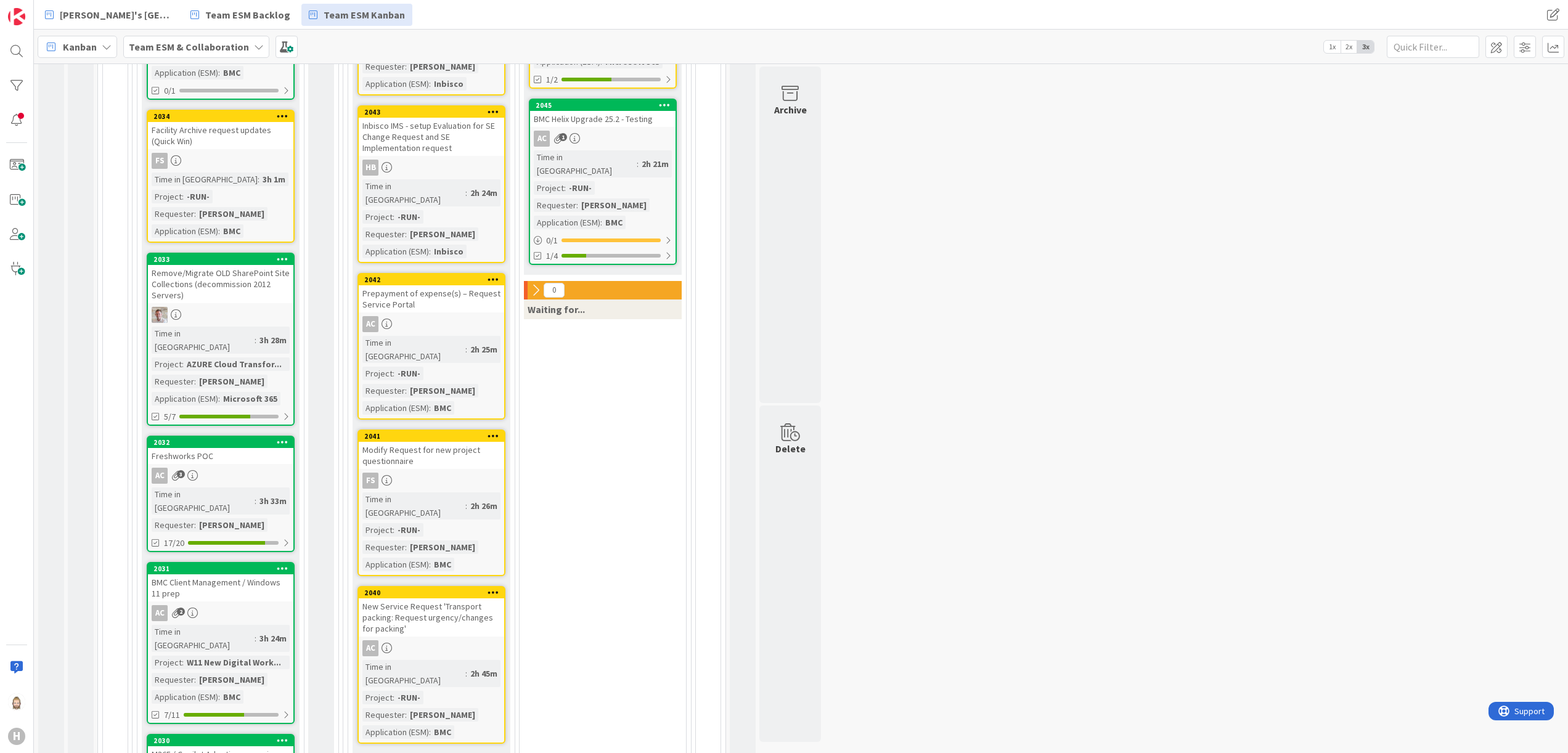
click at [240, 471] on div "BMC Client Management / Windows 11 prep" at bounding box center [220, 588] width 145 height 27
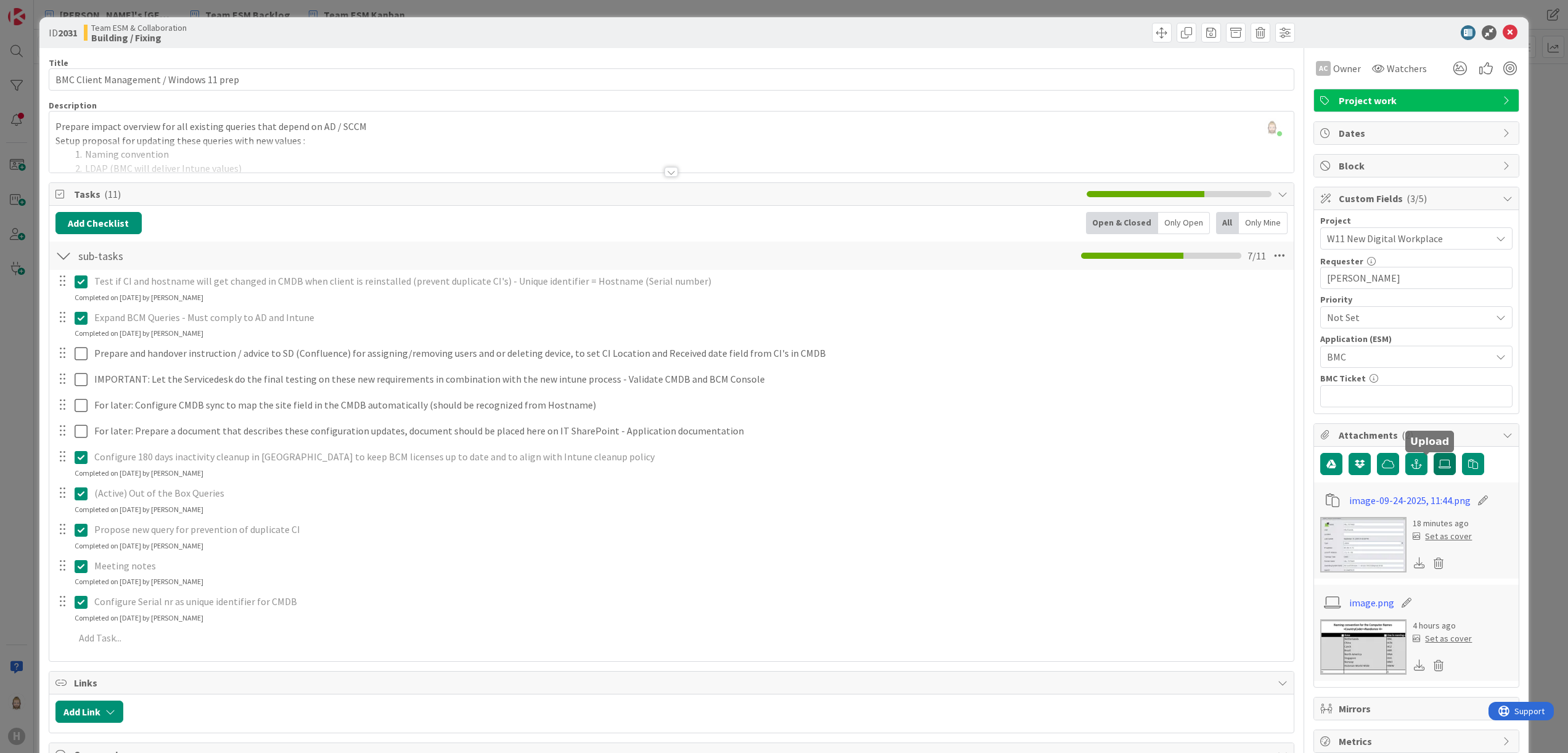
click at [979, 467] on icon at bounding box center [1445, 464] width 12 height 10
click at [979, 453] on input "file" at bounding box center [1434, 453] width 0 height 0
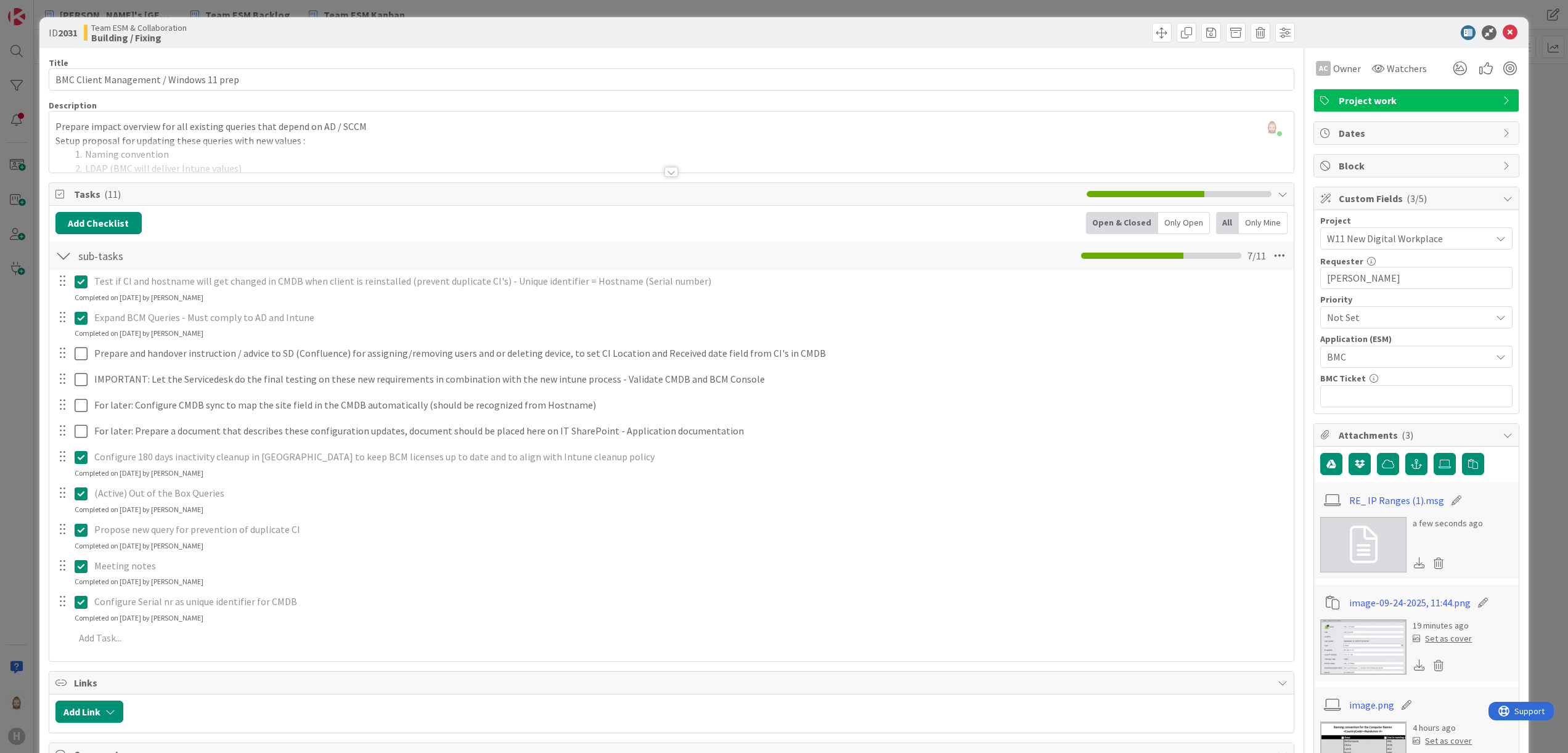
click at [667, 173] on div at bounding box center [671, 172] width 14 height 10
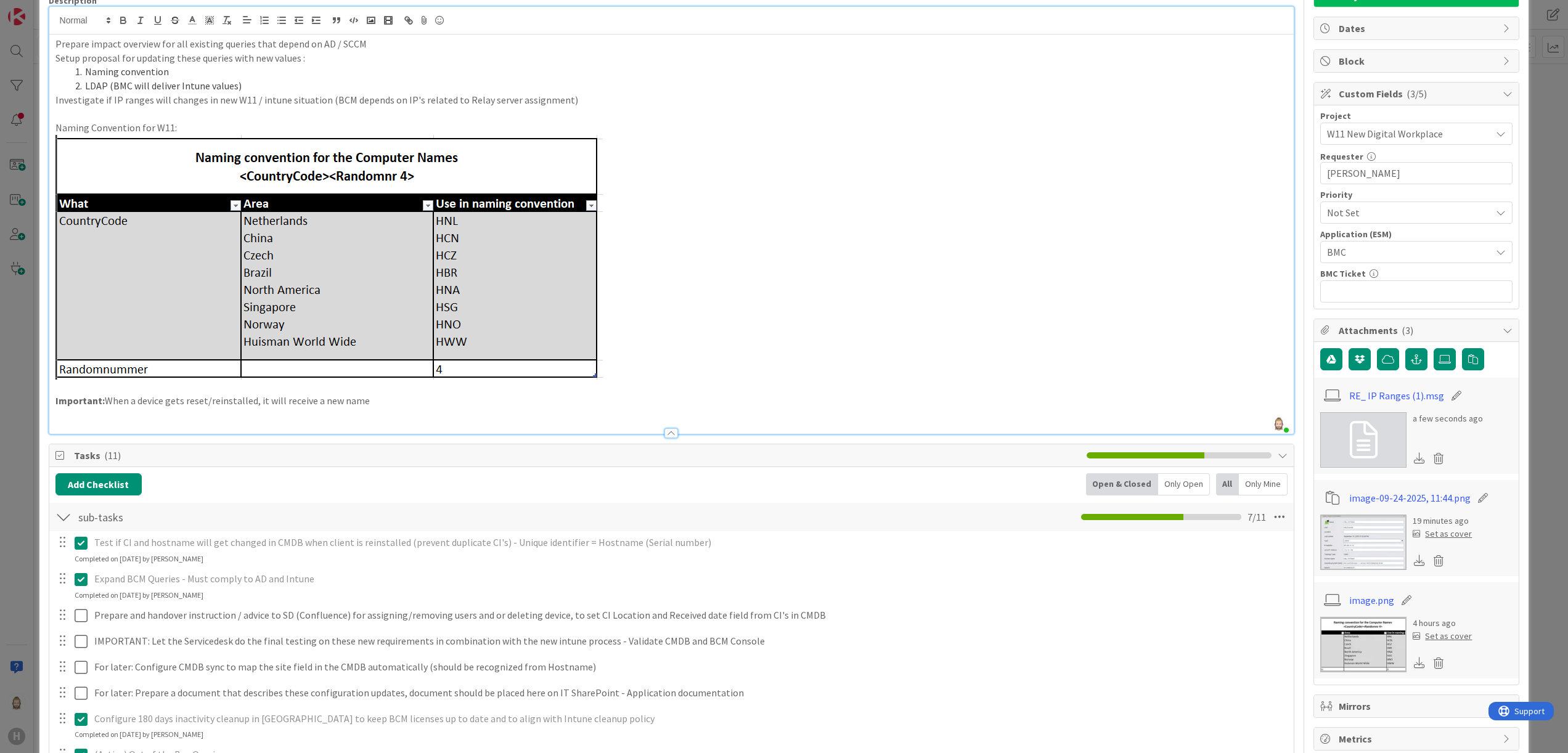
scroll to position [123, 0]
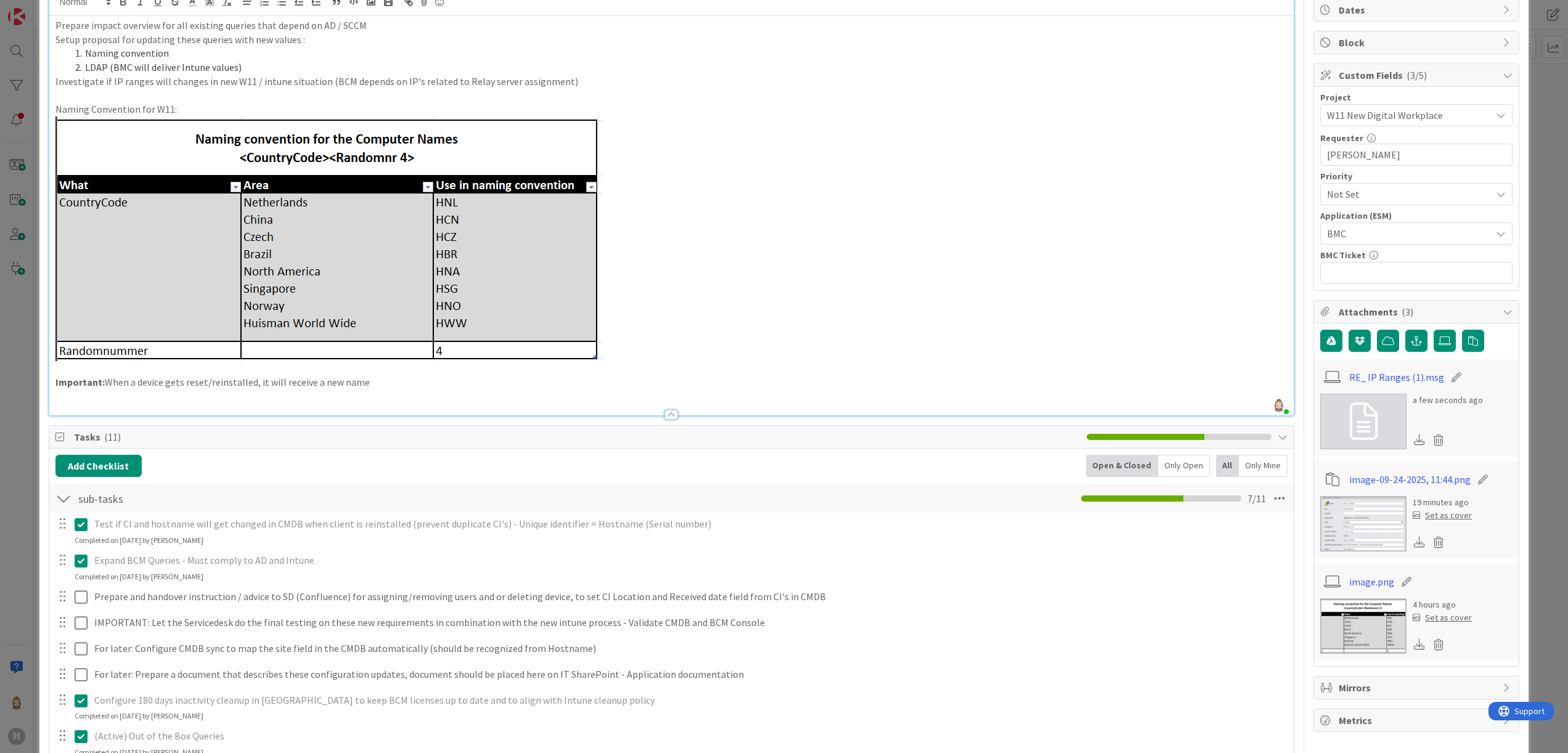
click at [979, 471] on img at bounding box center [1363, 524] width 87 height 55
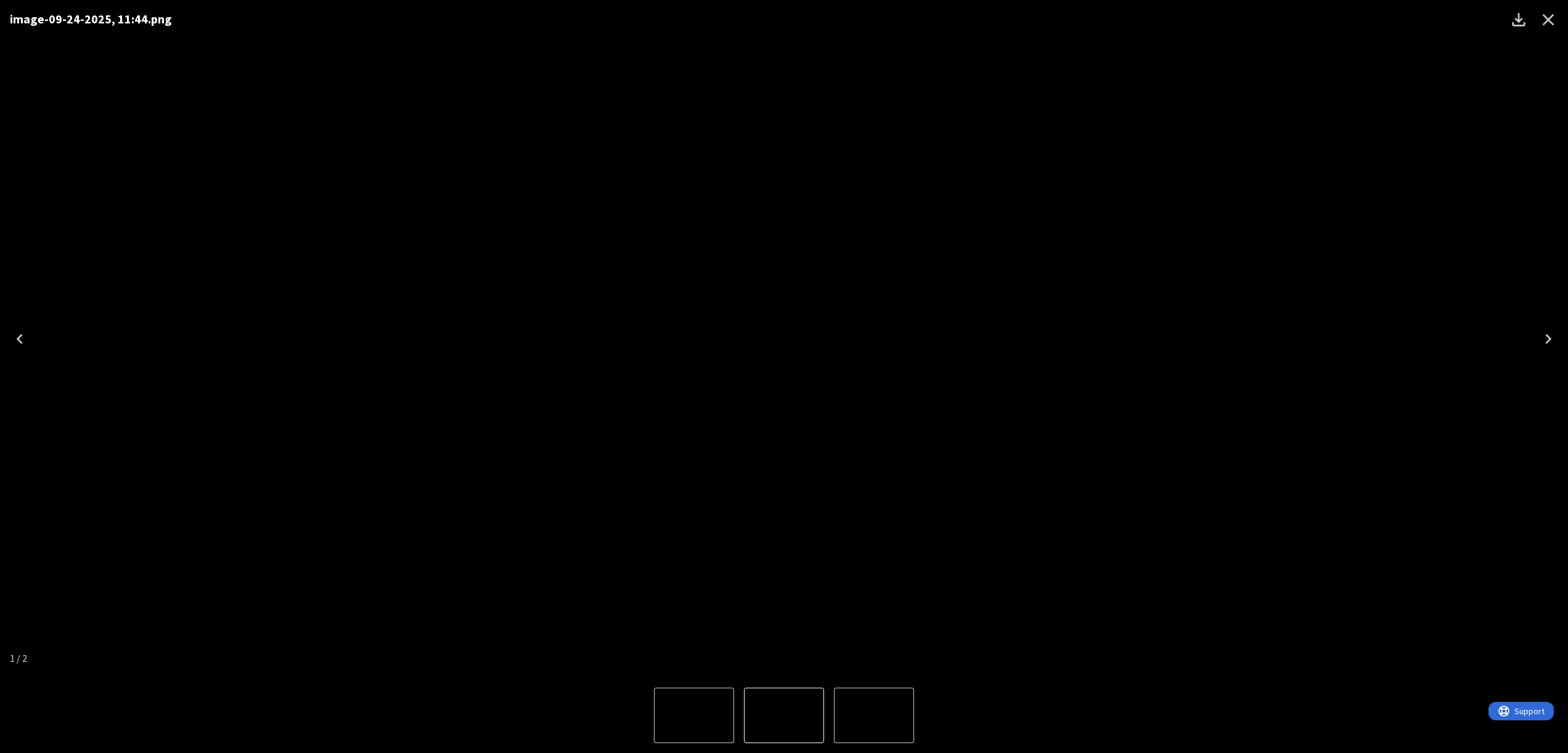
click at [979, 17] on icon "Close" at bounding box center [1548, 19] width 20 height 20
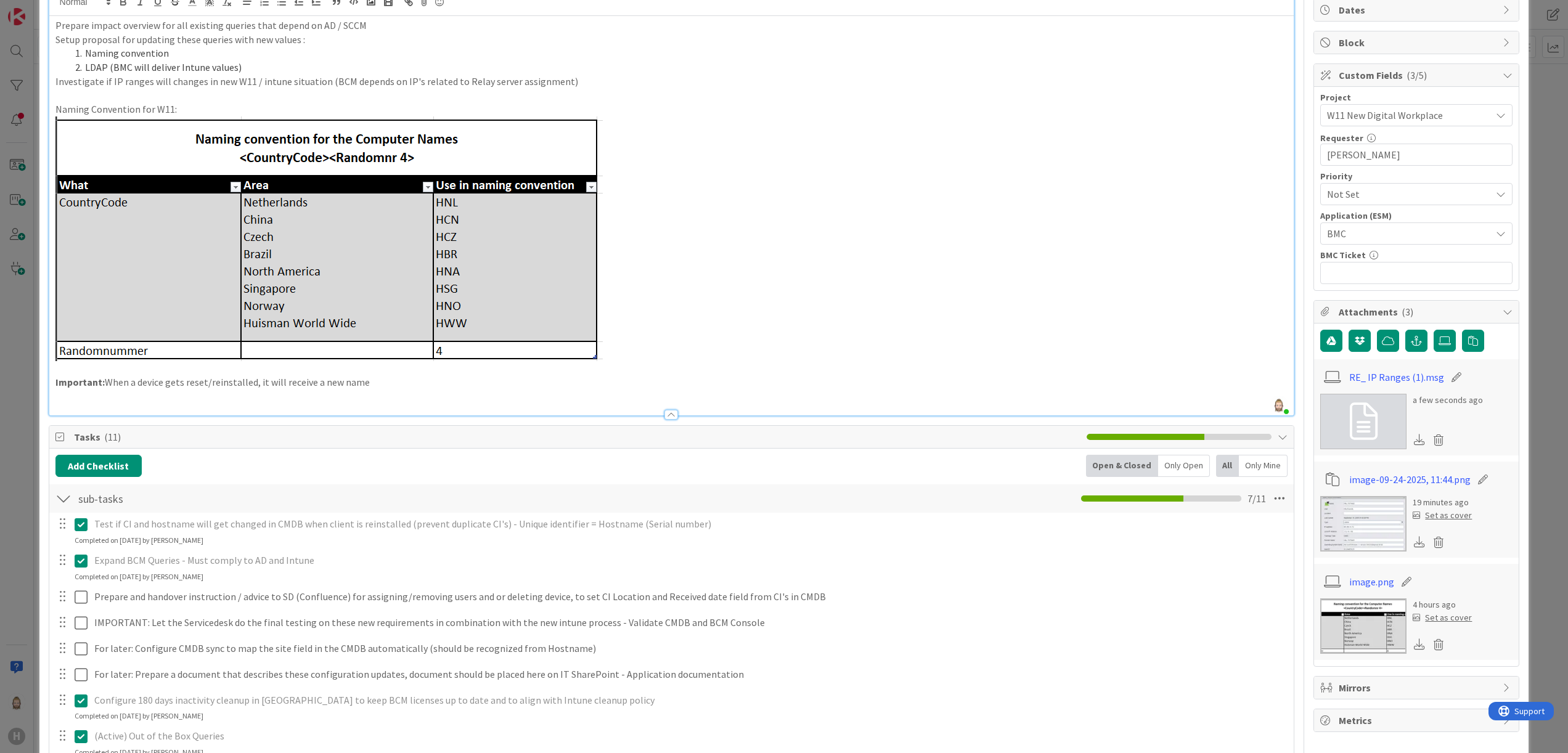
scroll to position [0, 0]
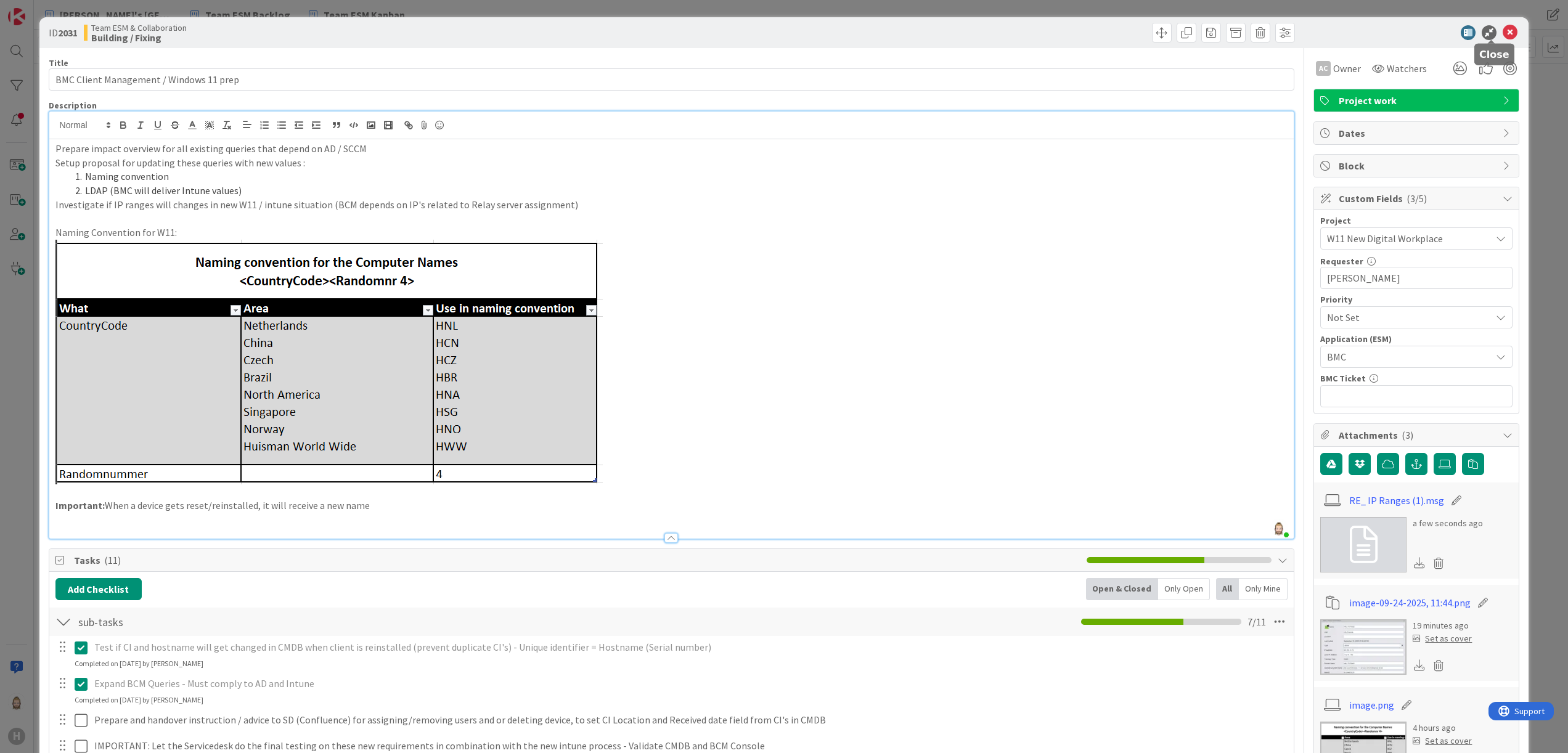
click at [979, 33] on icon at bounding box center [1510, 33] width 15 height 15
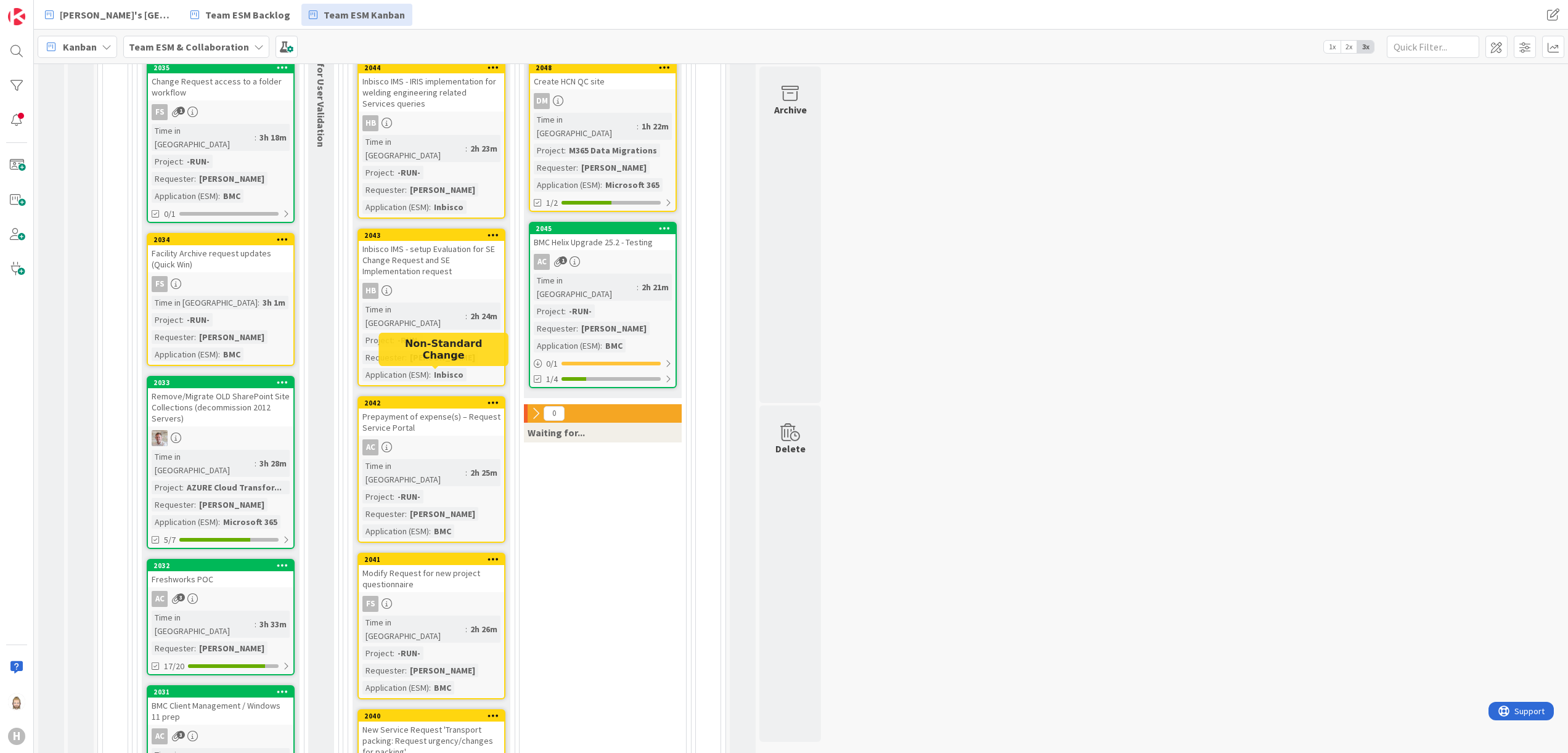
scroll to position [389, 0]
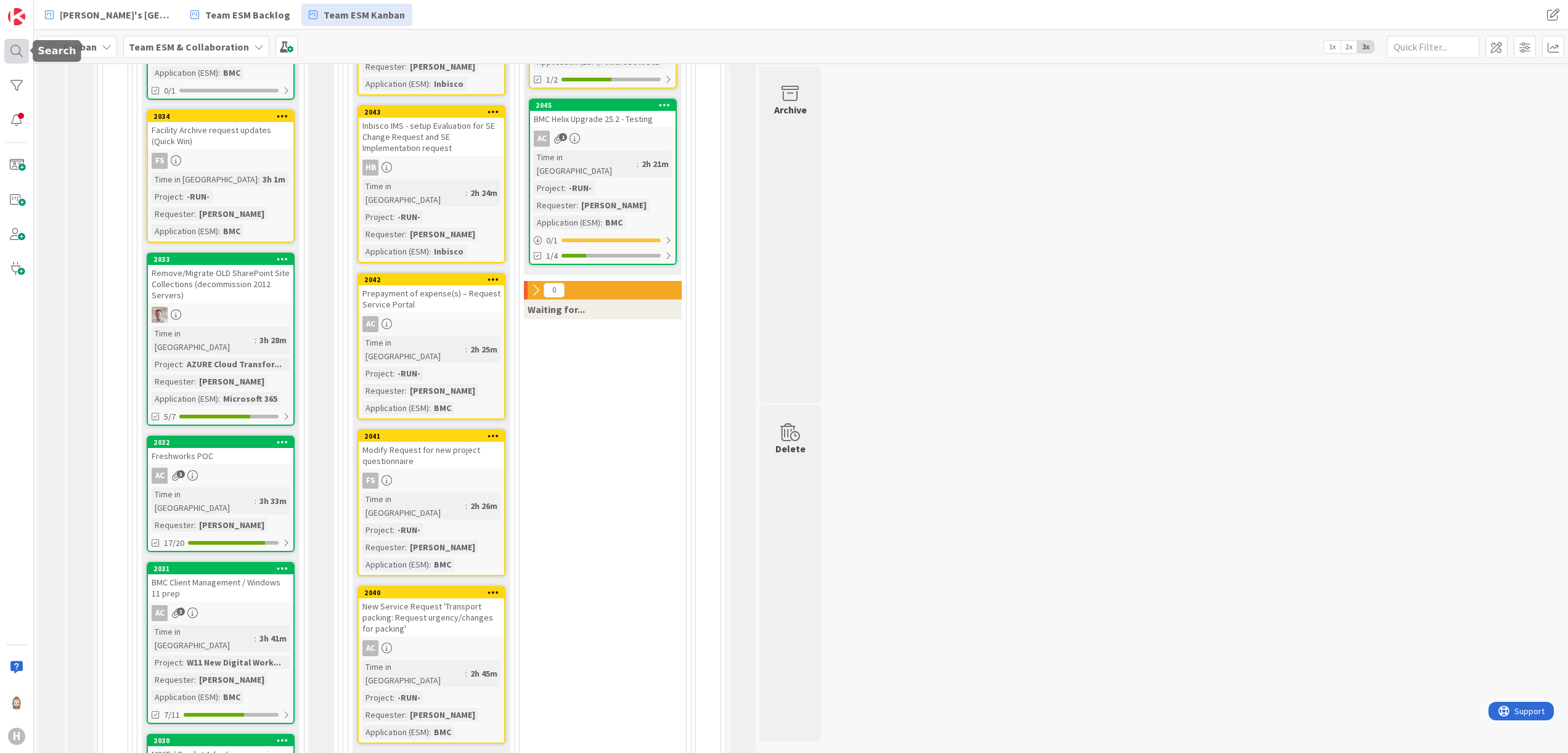
click at [18, 61] on div at bounding box center [16, 51] width 25 height 25
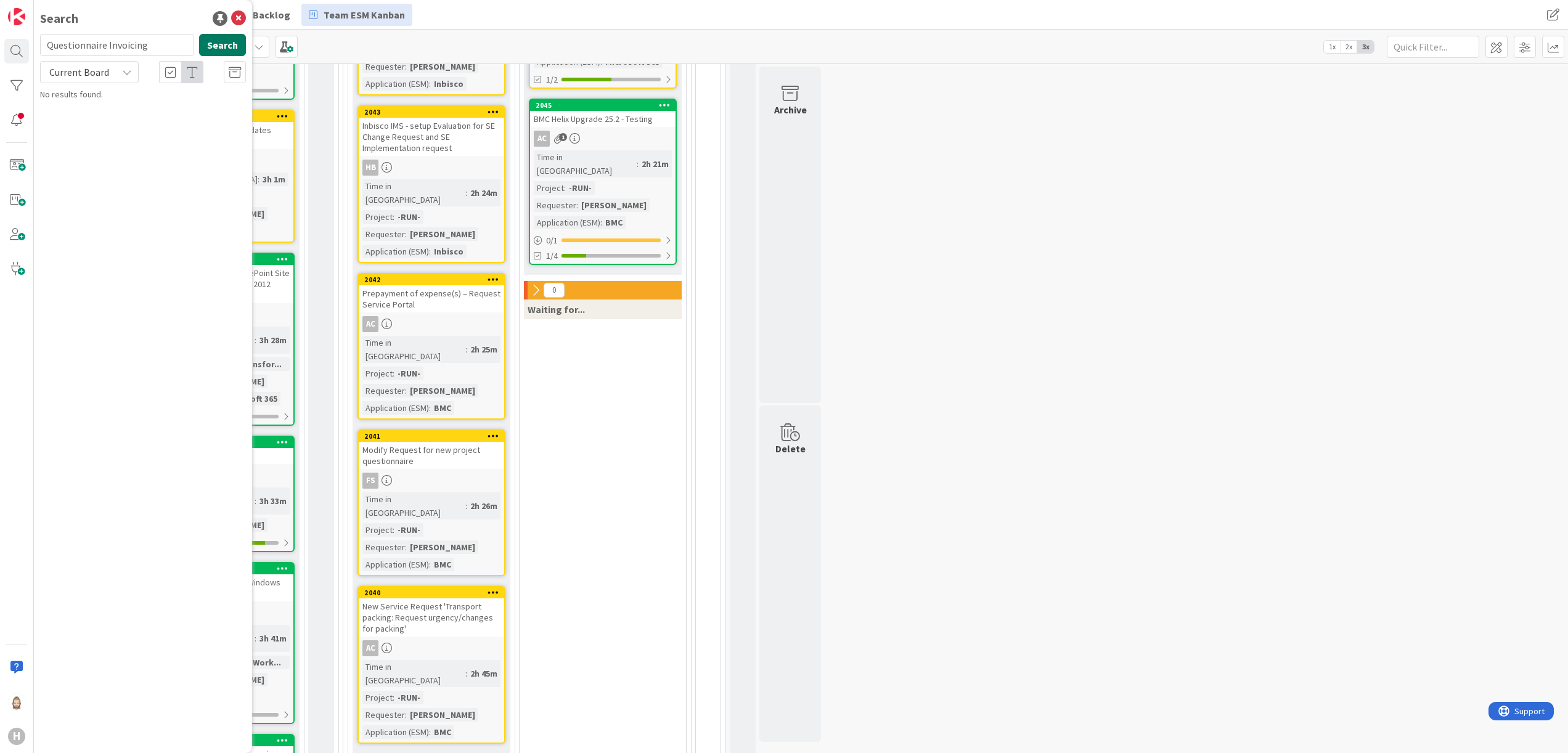
type input "Questionnaire Invoicing"
click at [235, 42] on button "Search" at bounding box center [222, 45] width 47 height 23
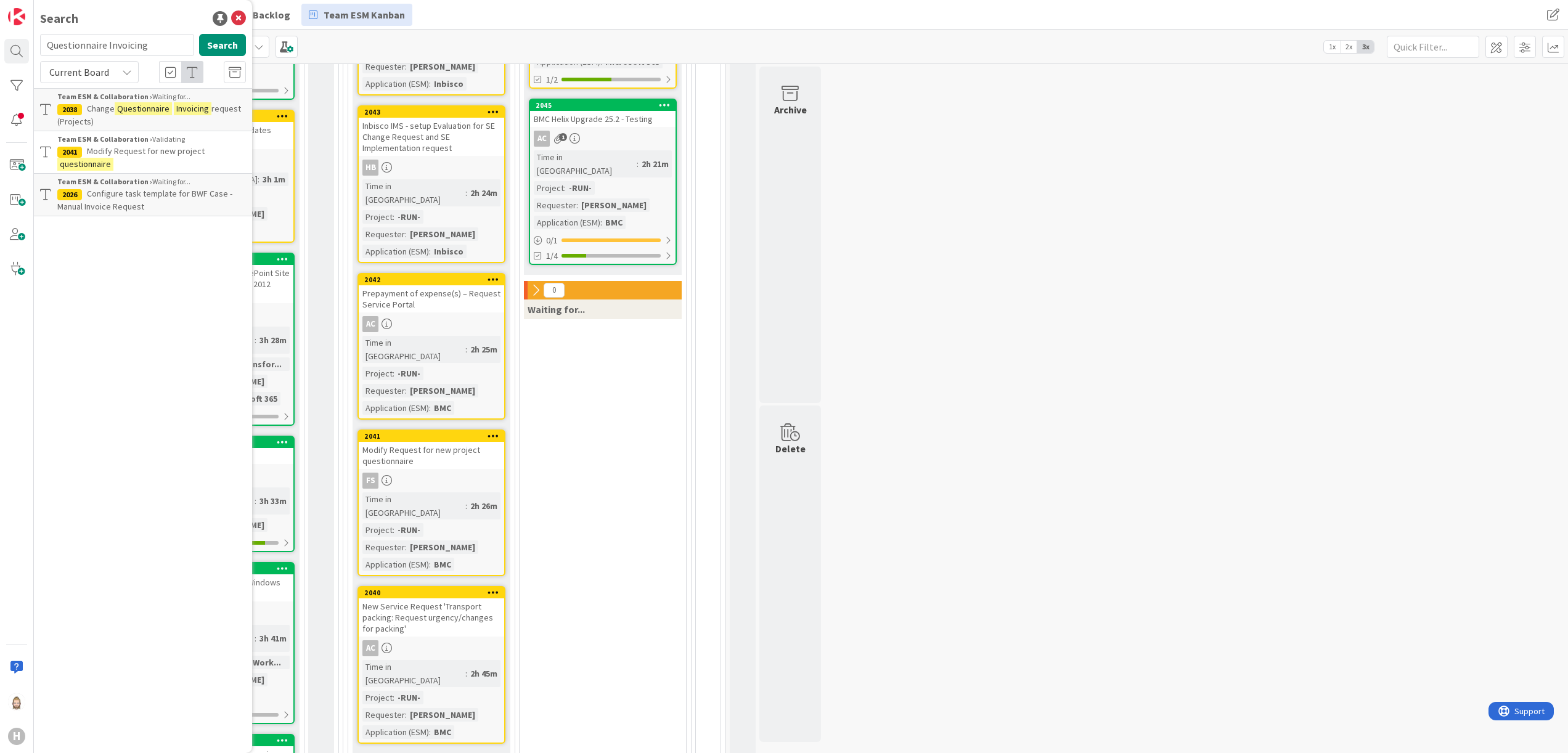
click at [207, 101] on div "Team ESM & Collaboration › Waiting for..." at bounding box center [151, 97] width 189 height 11
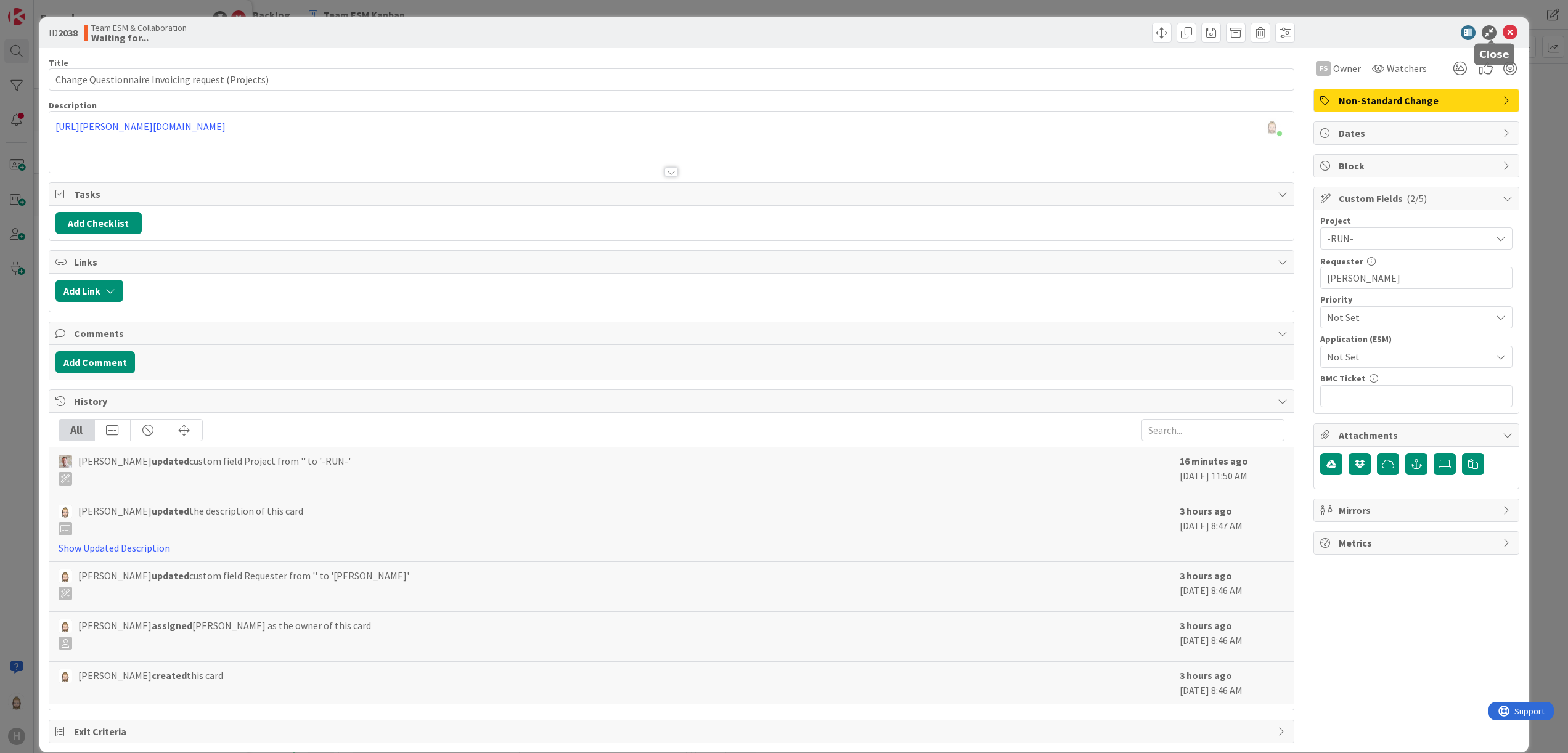
click at [979, 32] on icon at bounding box center [1510, 33] width 15 height 15
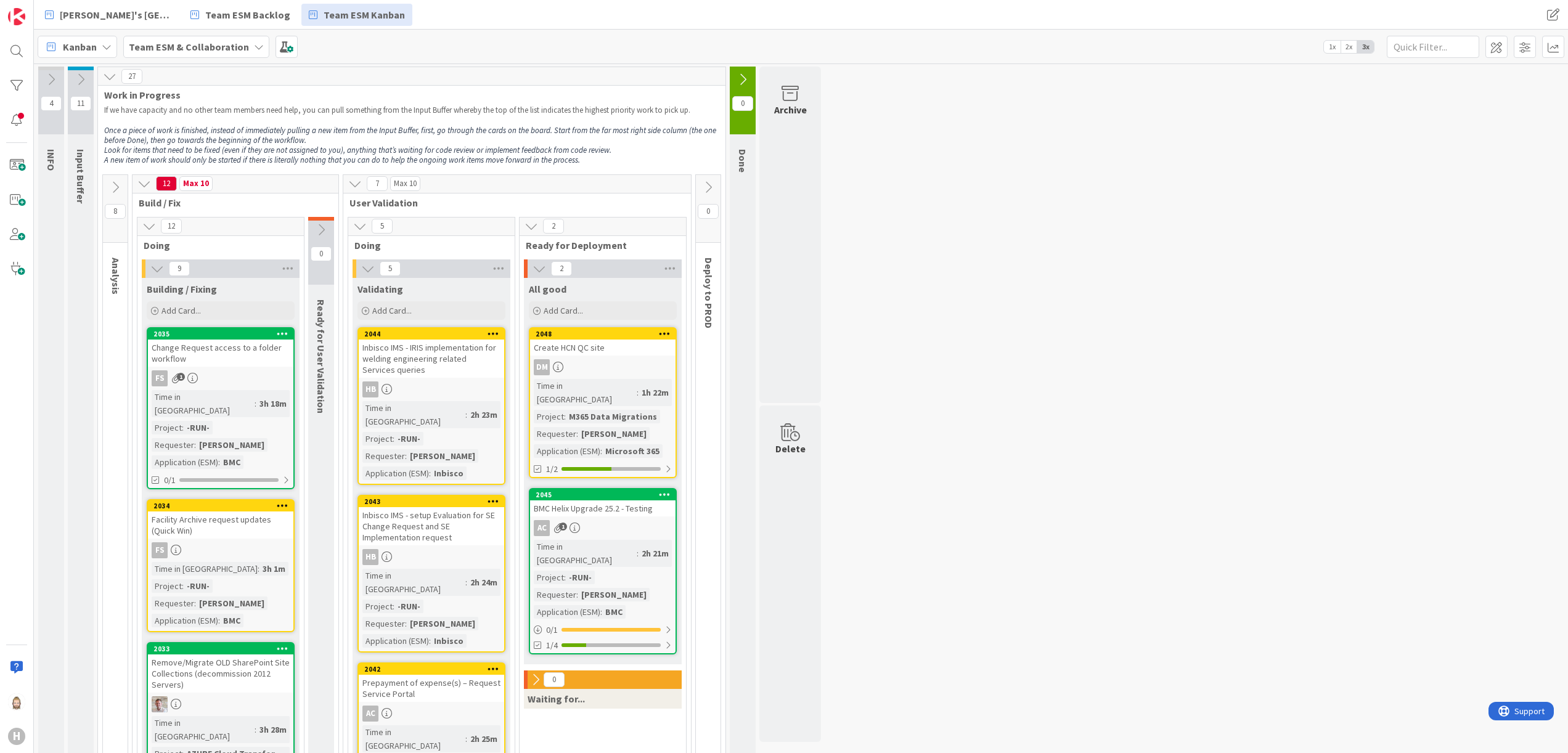
click at [146, 180] on icon at bounding box center [145, 183] width 14 height 14
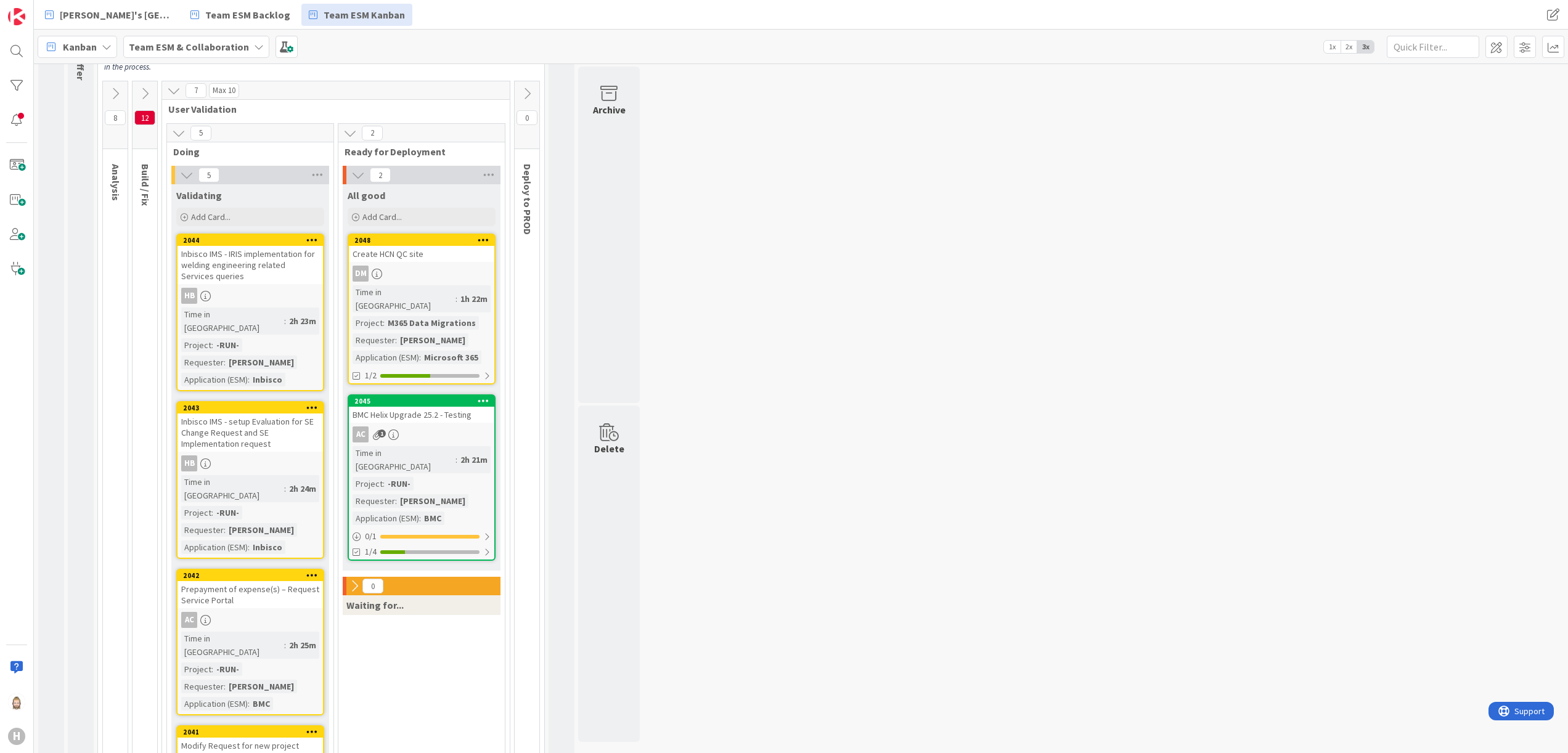
scroll to position [419, 0]
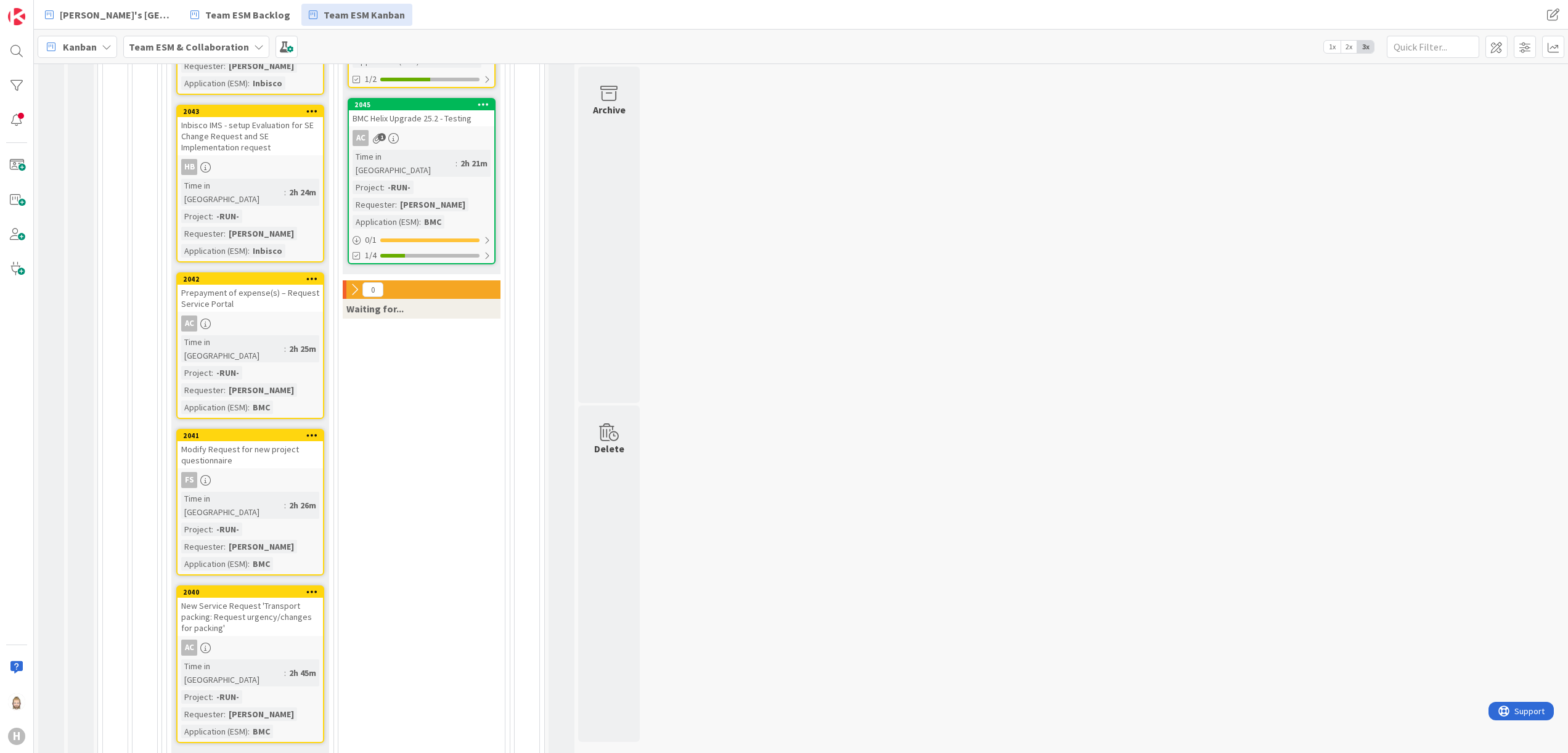
click at [252, 471] on div "New Service Request 'Transport packing: Request urgency/changes for packing'" at bounding box center [250, 617] width 145 height 38
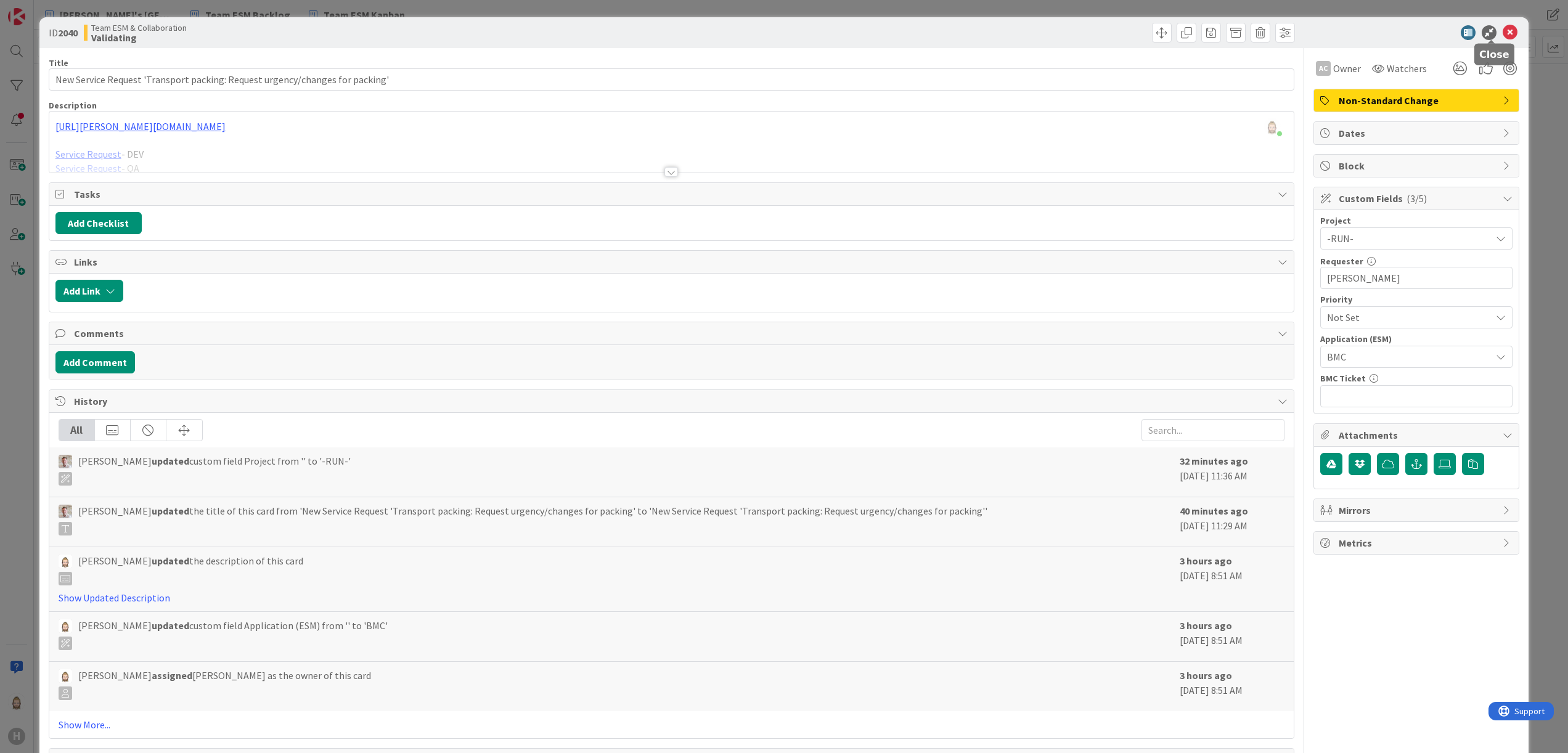
click at [979, 35] on icon at bounding box center [1510, 33] width 15 height 15
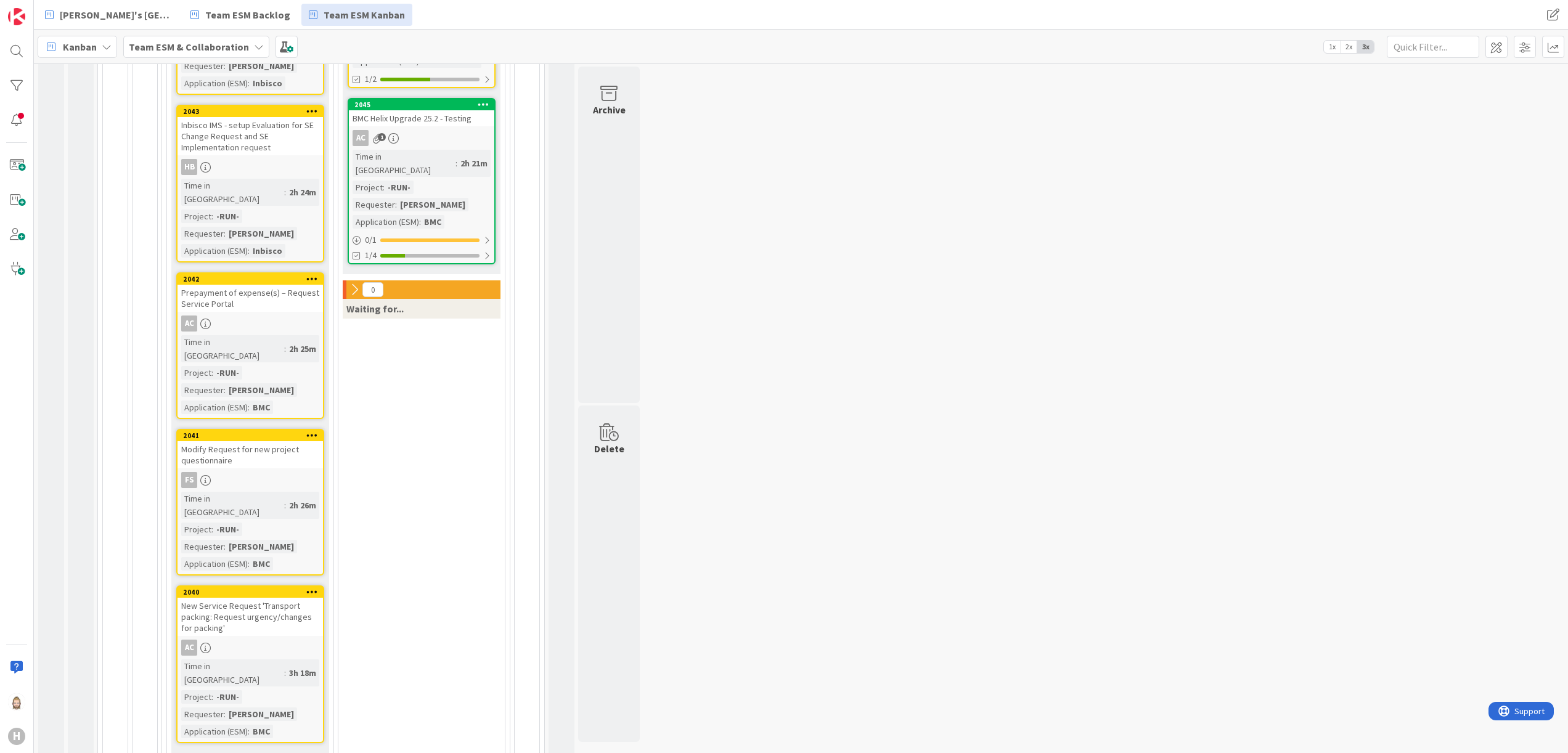
click at [262, 441] on div "Modify Request for new project questionnaire" at bounding box center [250, 455] width 145 height 27
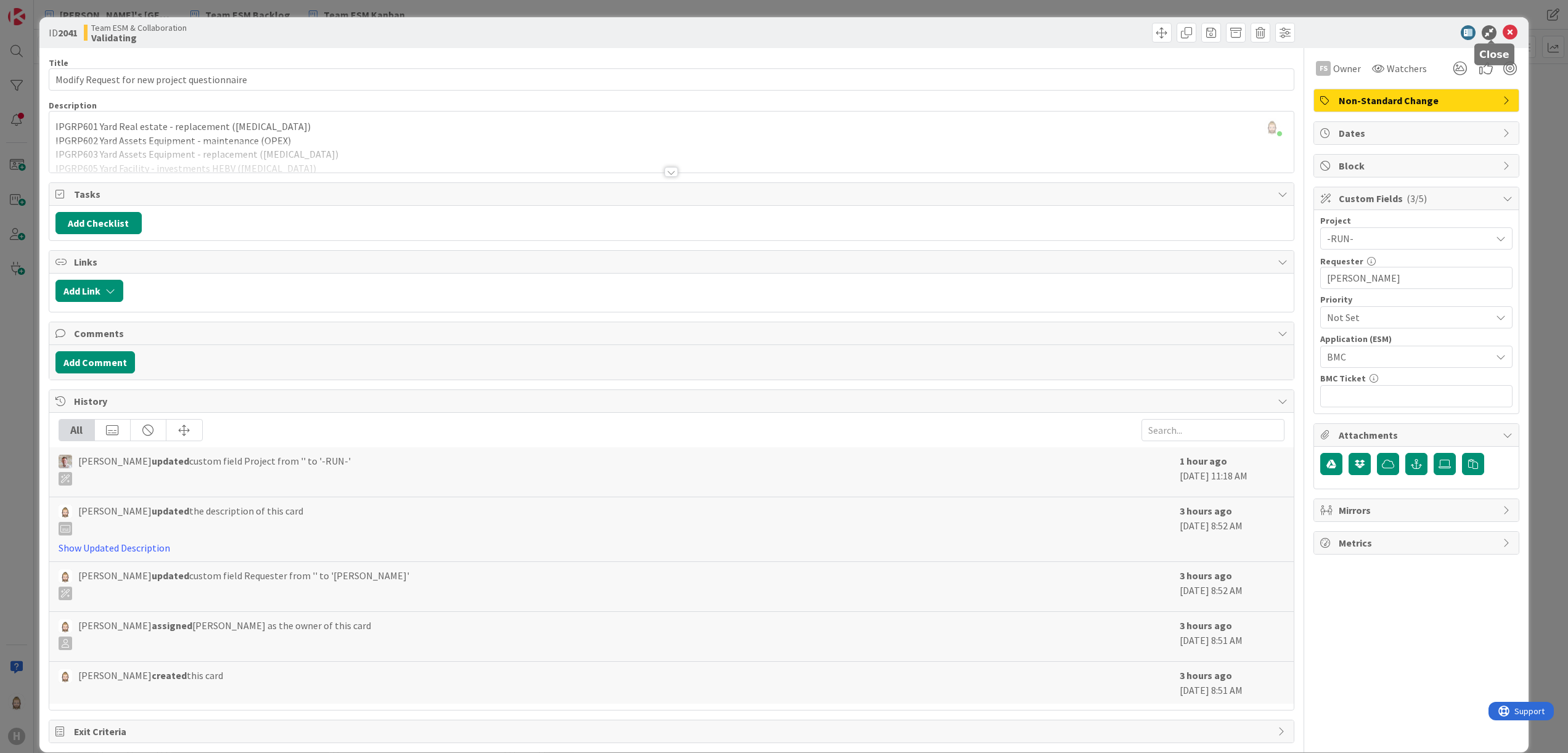
click at [979, 30] on icon at bounding box center [1510, 33] width 15 height 15
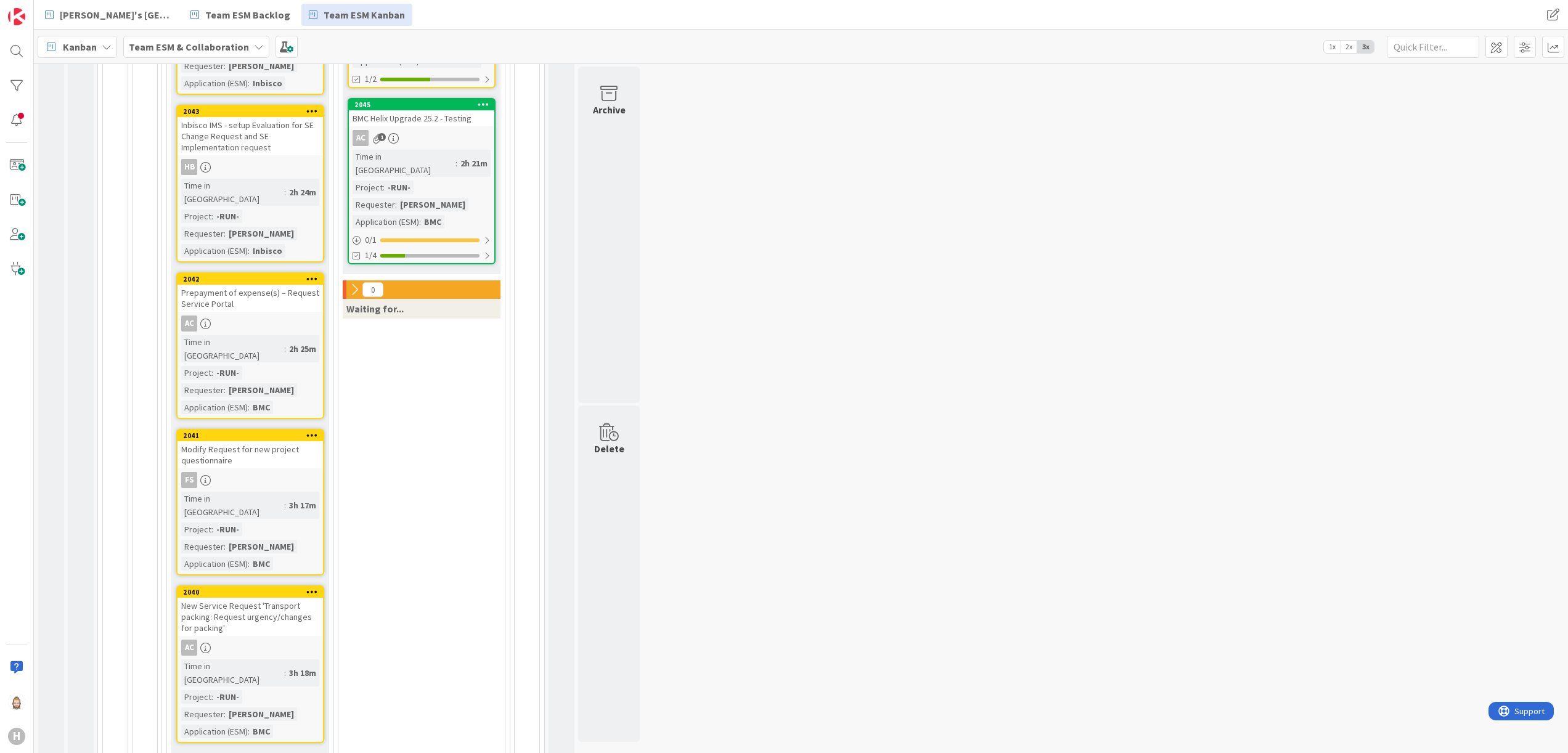
scroll to position [297, 0]
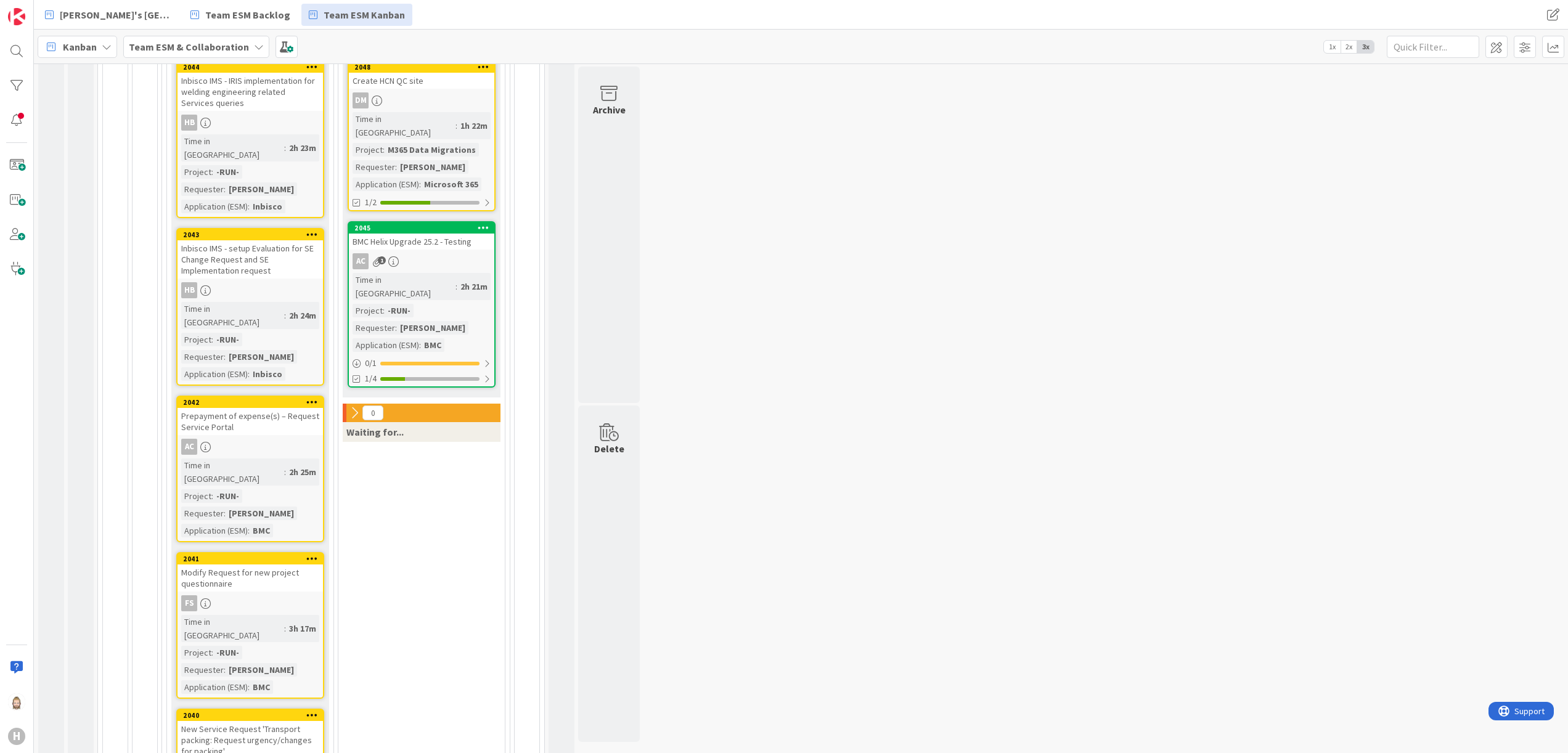
click at [266, 99] on div "Inbisco IMS - IRIS implementation for welding engineering related Services quer…" at bounding box center [250, 92] width 145 height 38
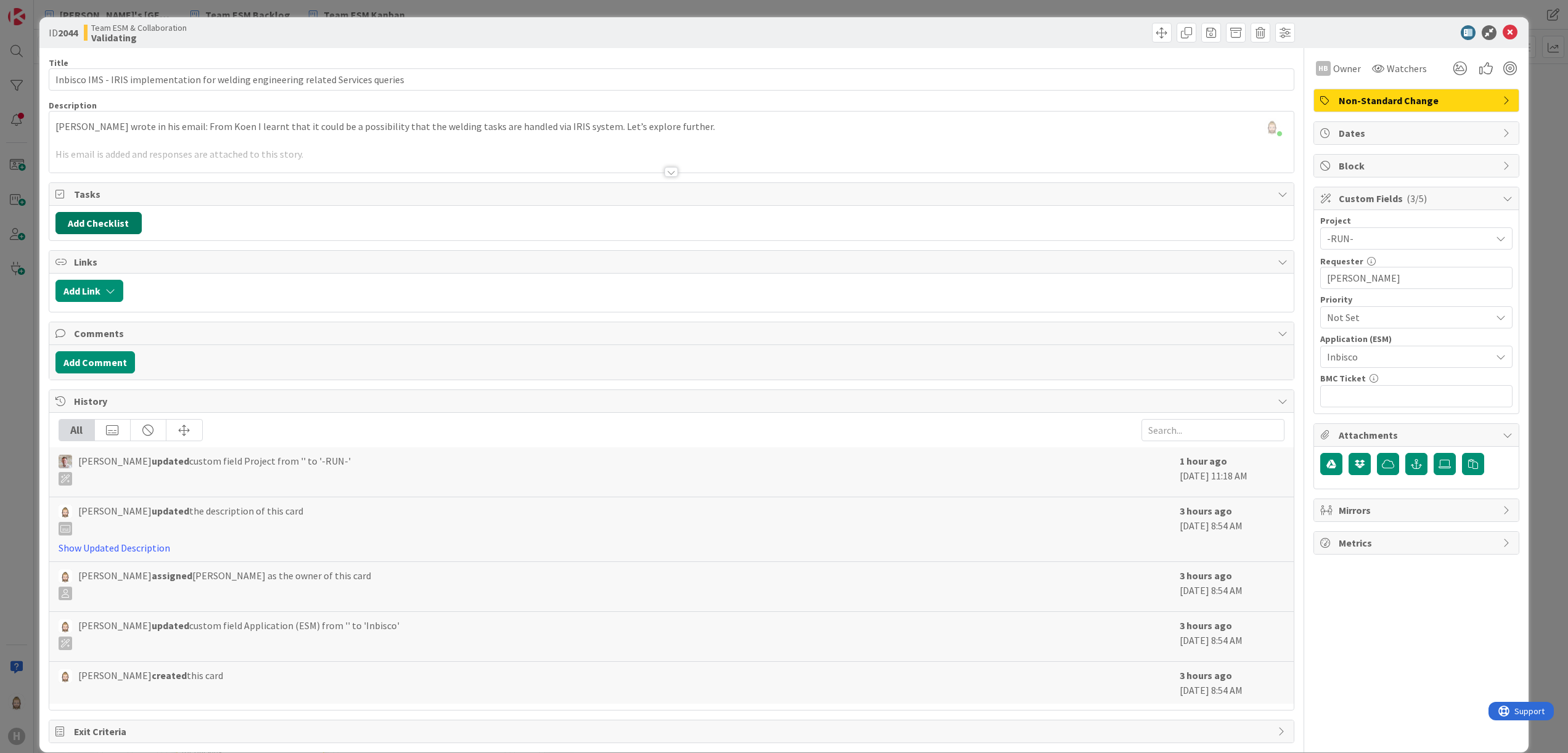
click at [116, 228] on button "Add Checklist" at bounding box center [98, 223] width 87 height 23
type input "sub-tasks"
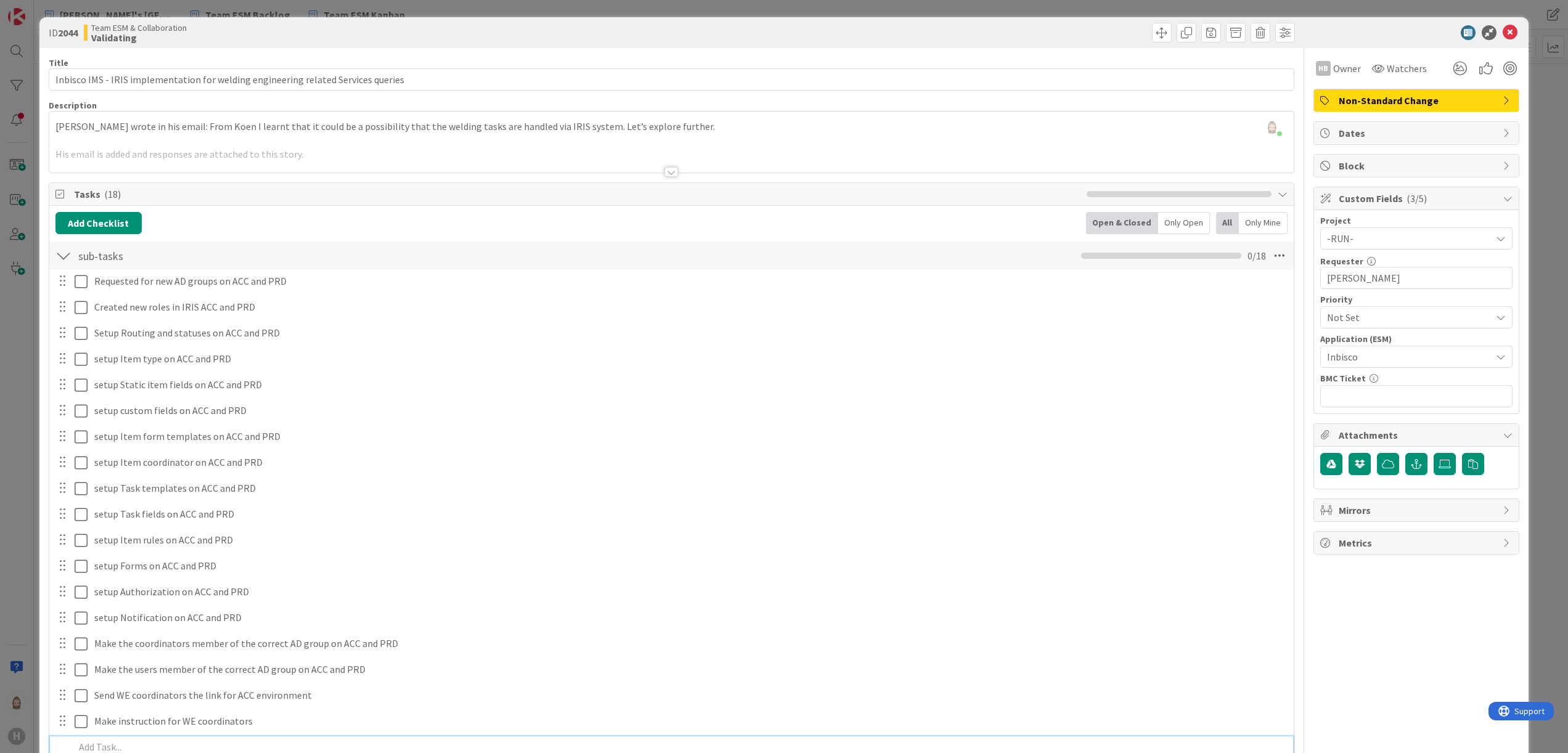
click at [760, 222] on div "Add Checklist Back Open & Closed Only Open All Only Mine" at bounding box center [672, 223] width 1233 height 23
click at [797, 132] on div "Rob van Wees joined 2 m ago Saswat wrote in his email: From Koen I learnt that …" at bounding box center [672, 142] width 1245 height 61
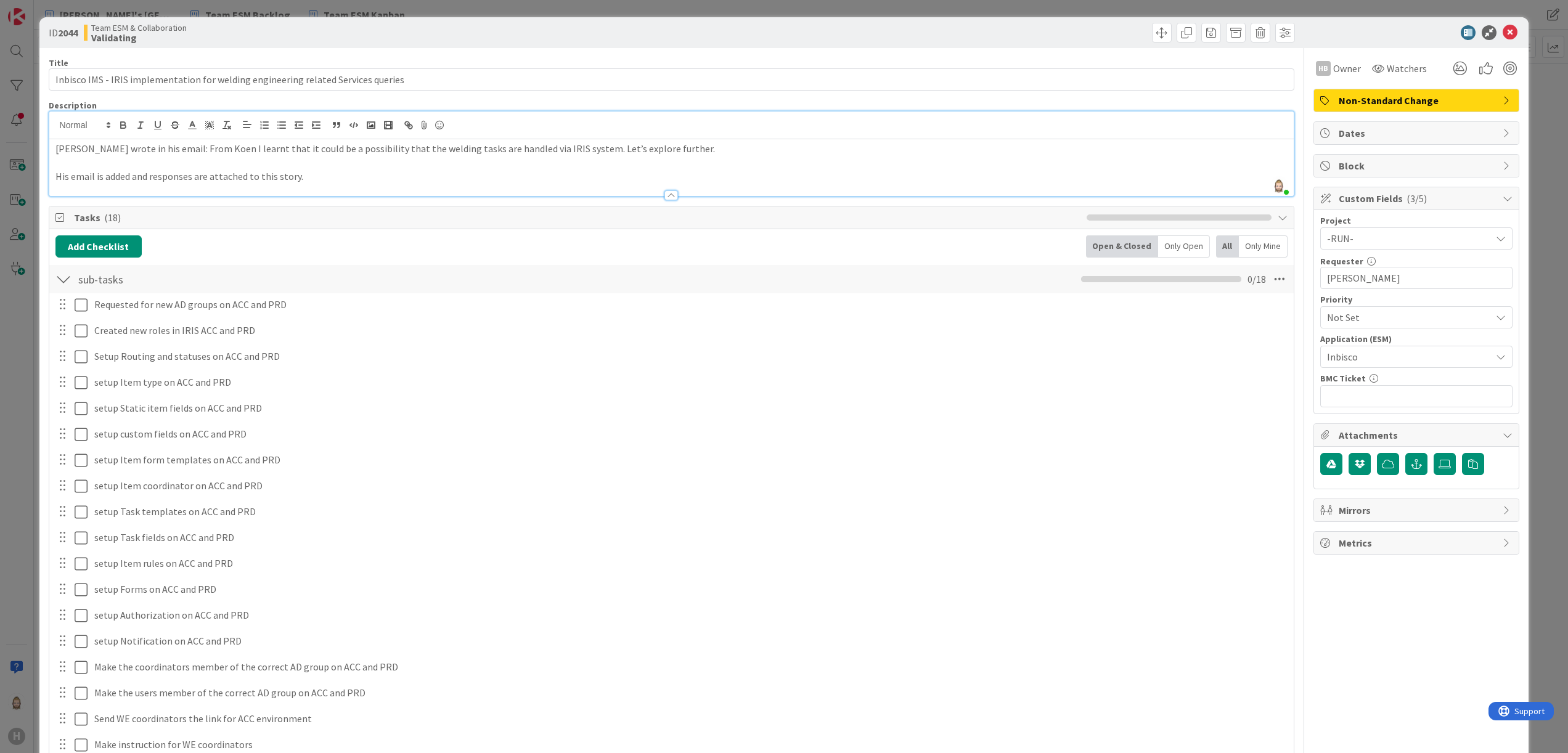
click at [767, 240] on div "Add Checklist Back Open & Closed Only Open All Only Mine" at bounding box center [672, 246] width 1233 height 23
click at [979, 466] on icon at bounding box center [1445, 464] width 12 height 10
click at [979, 453] on input "file" at bounding box center [1434, 453] width 0 height 0
click at [68, 274] on div at bounding box center [63, 279] width 16 height 23
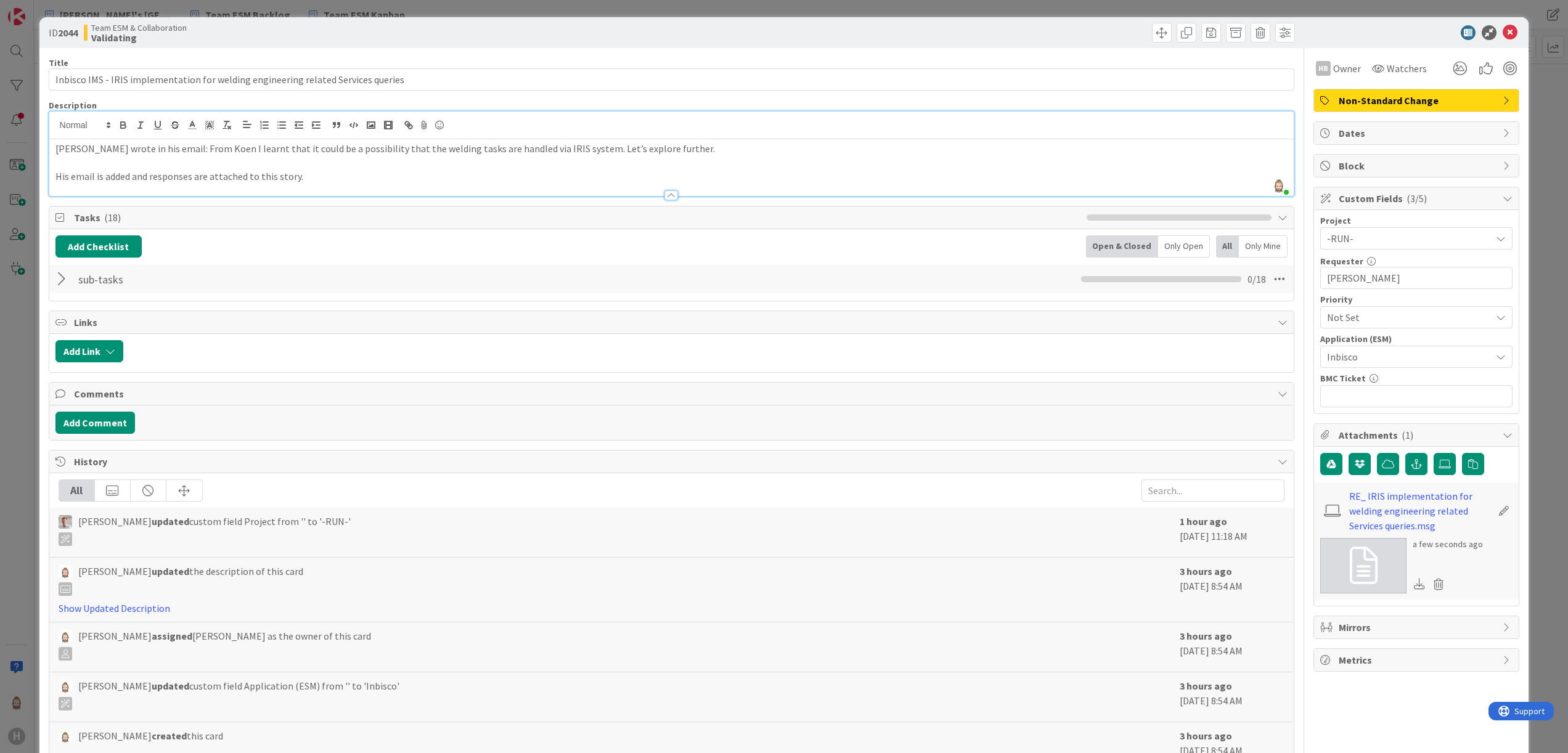
click at [979, 455] on div "History" at bounding box center [672, 462] width 1245 height 23
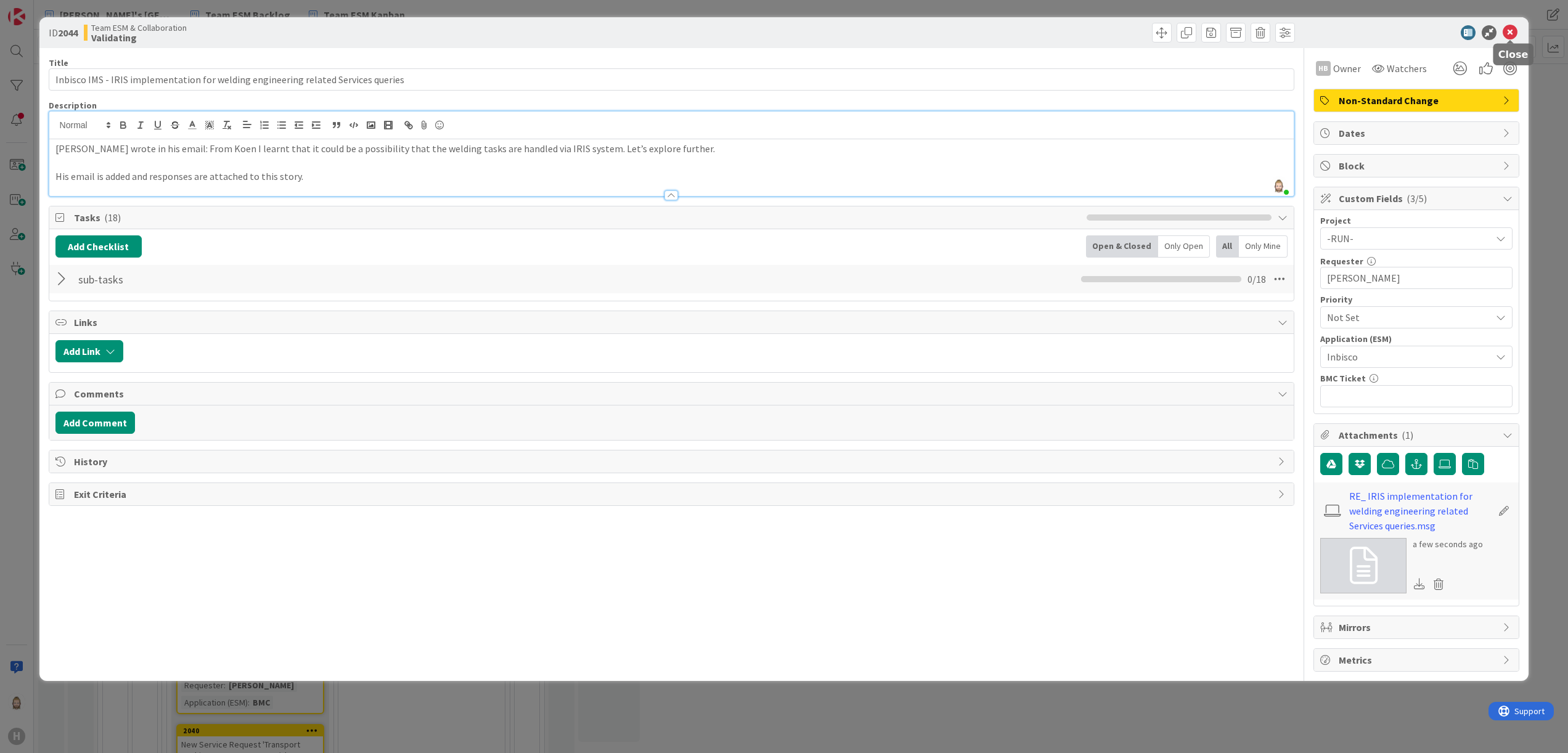
click at [979, 33] on icon at bounding box center [1510, 33] width 15 height 15
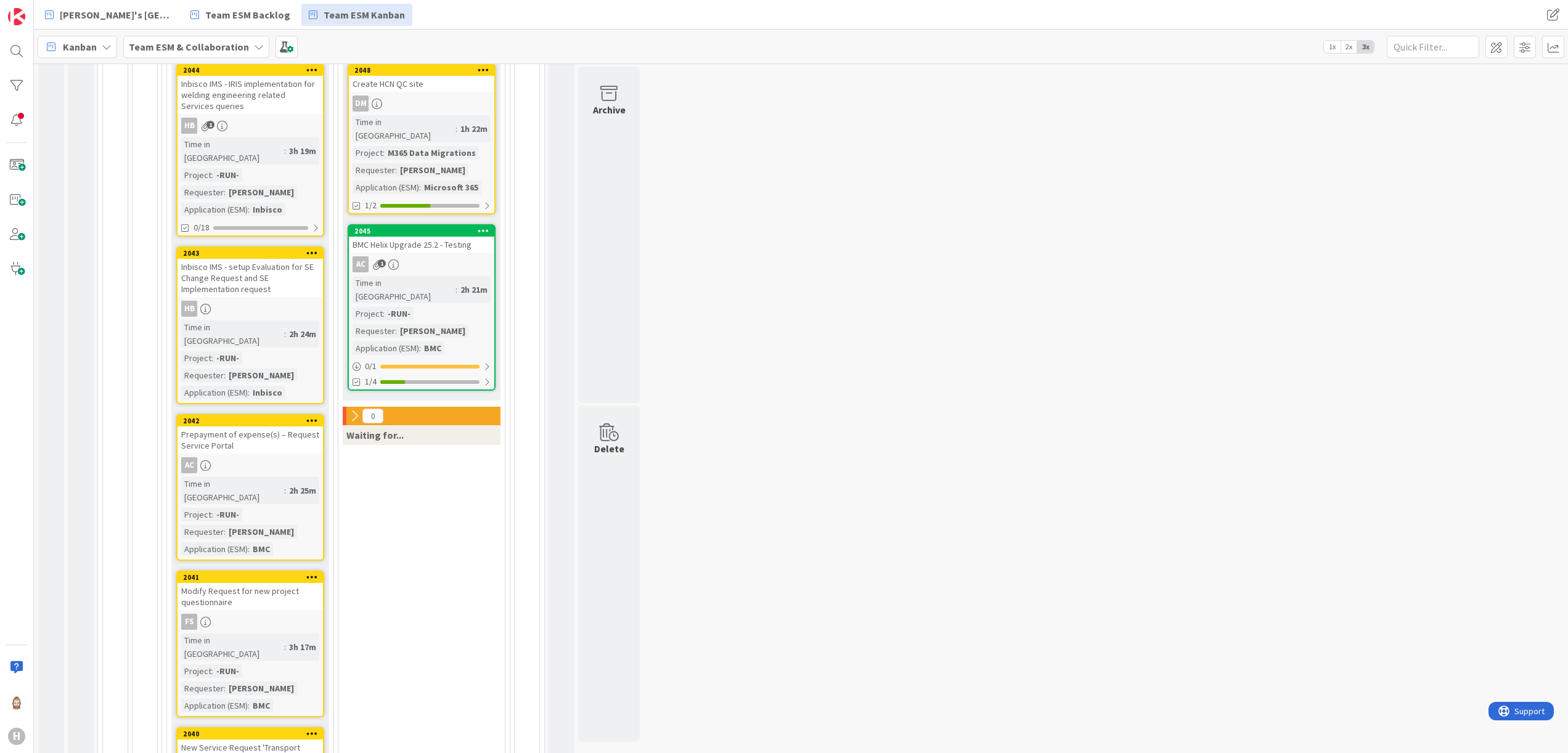
scroll to position [47, 0]
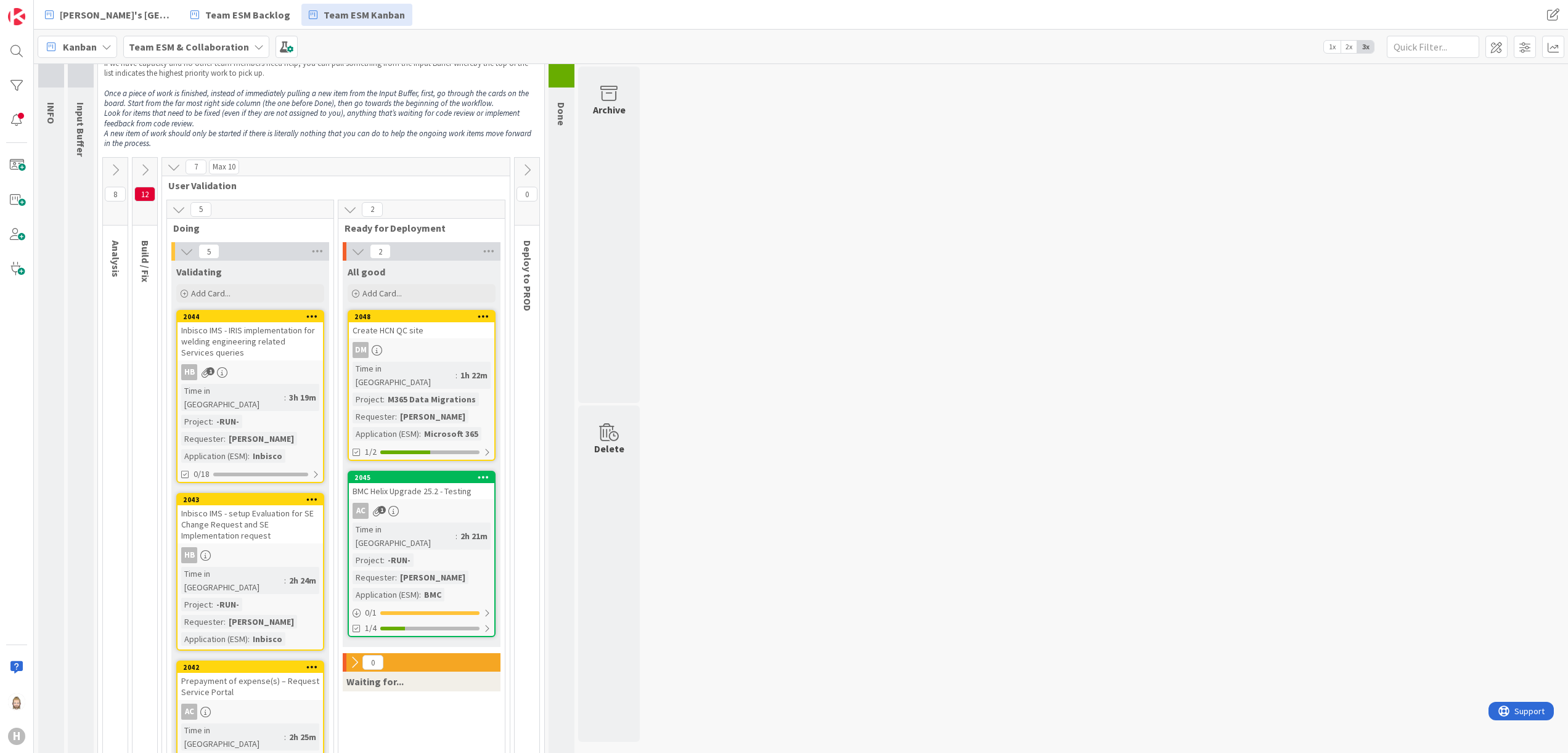
click at [437, 471] on div "BMC Helix Upgrade 25.2 - Testing" at bounding box center [421, 491] width 145 height 16
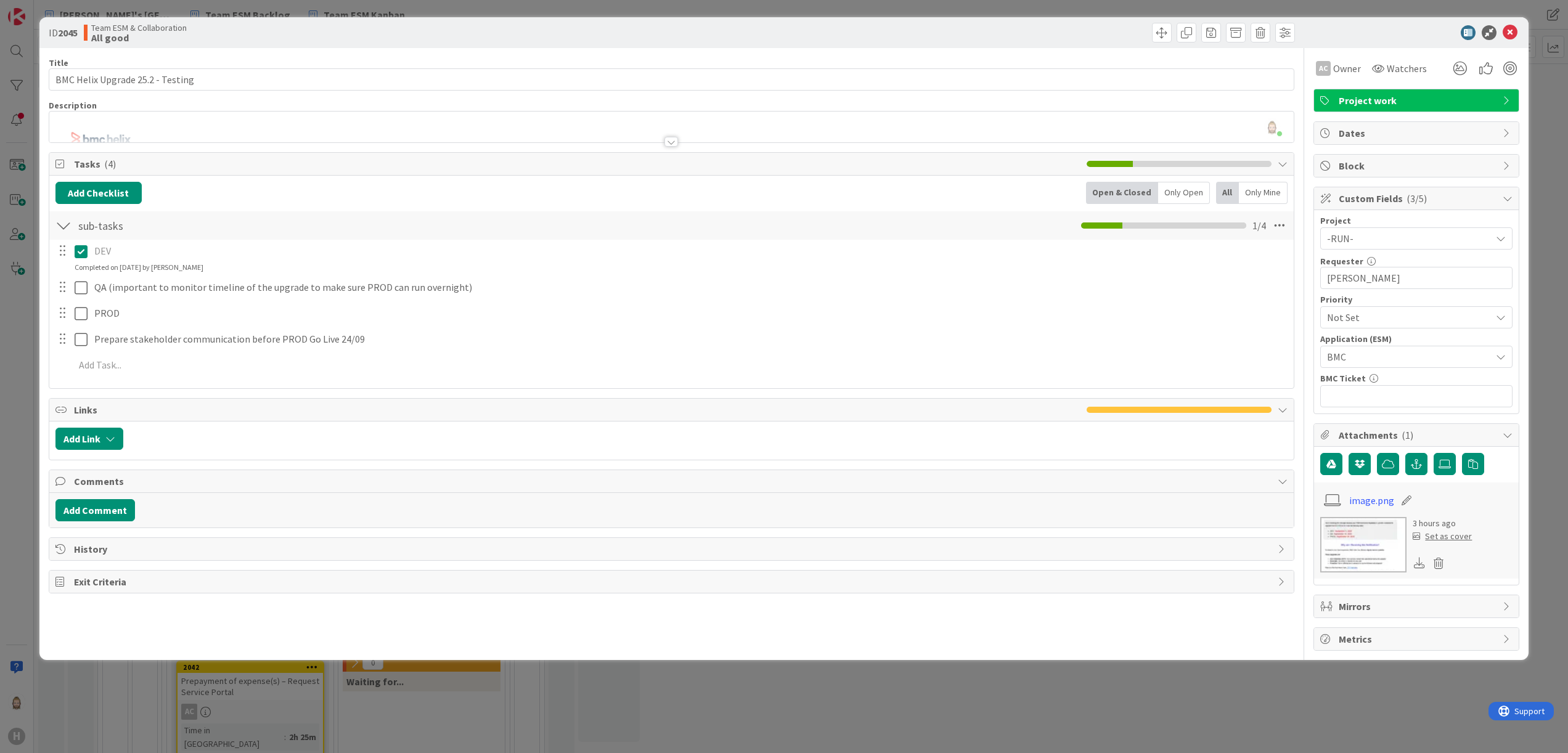
click at [979, 410] on icon at bounding box center [1283, 410] width 10 height 10
click at [115, 439] on icon "button" at bounding box center [110, 439] width 10 height 10
click at [351, 454] on div "Add Link Link Card New Existing Current Board" at bounding box center [672, 441] width 1245 height 38
click at [979, 408] on div at bounding box center [1179, 410] width 185 height 6
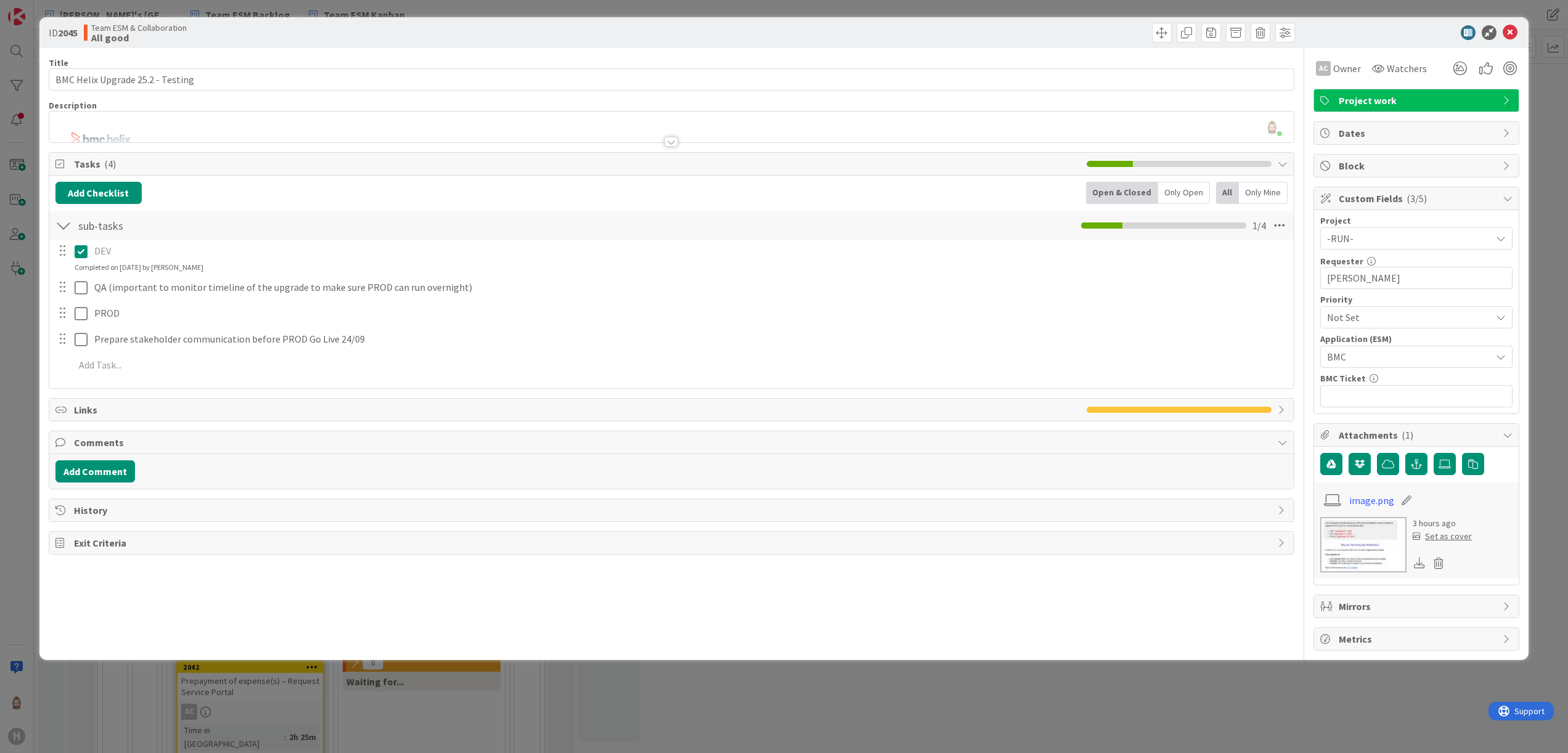
click at [215, 471] on div "History" at bounding box center [672, 510] width 1245 height 23
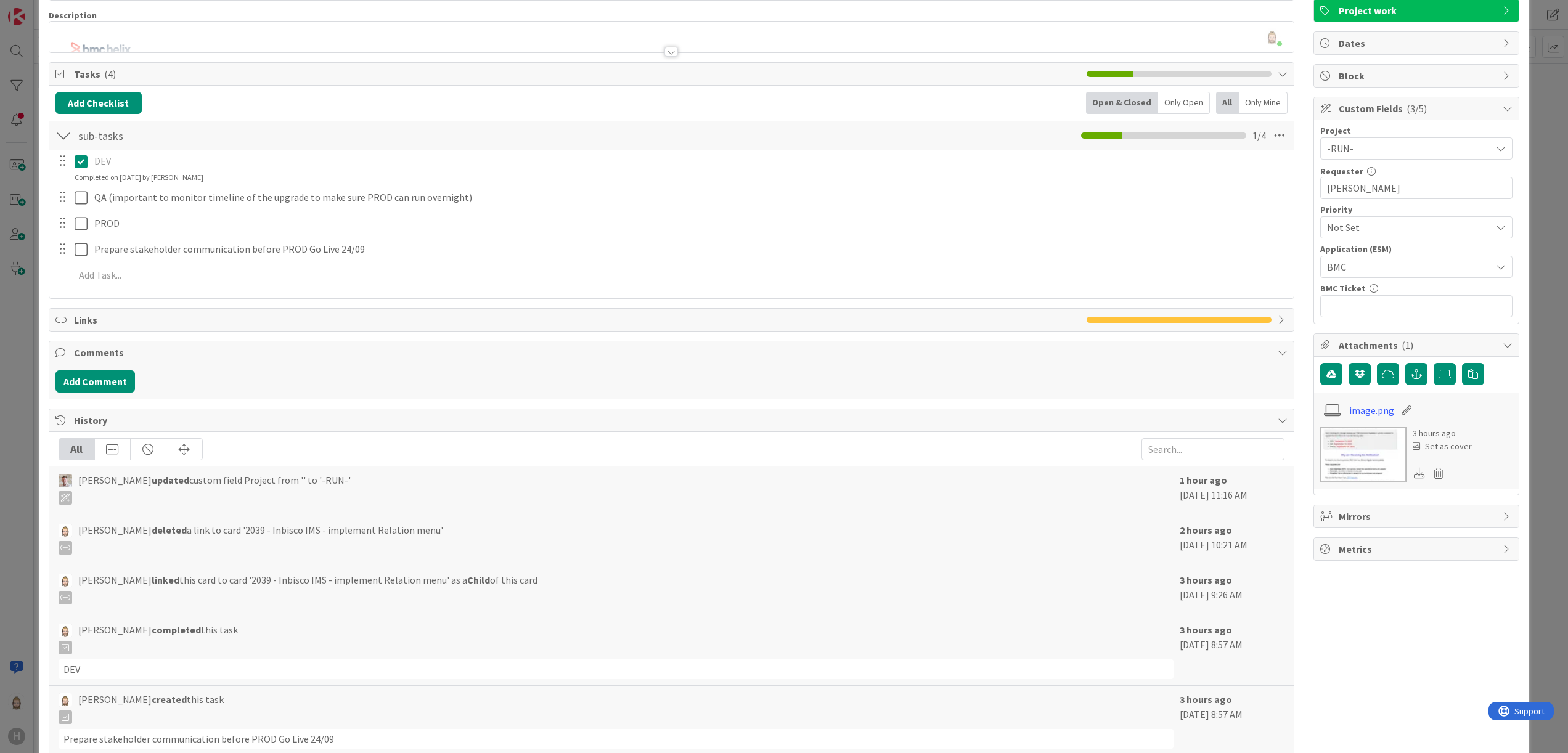
scroll to position [183, 0]
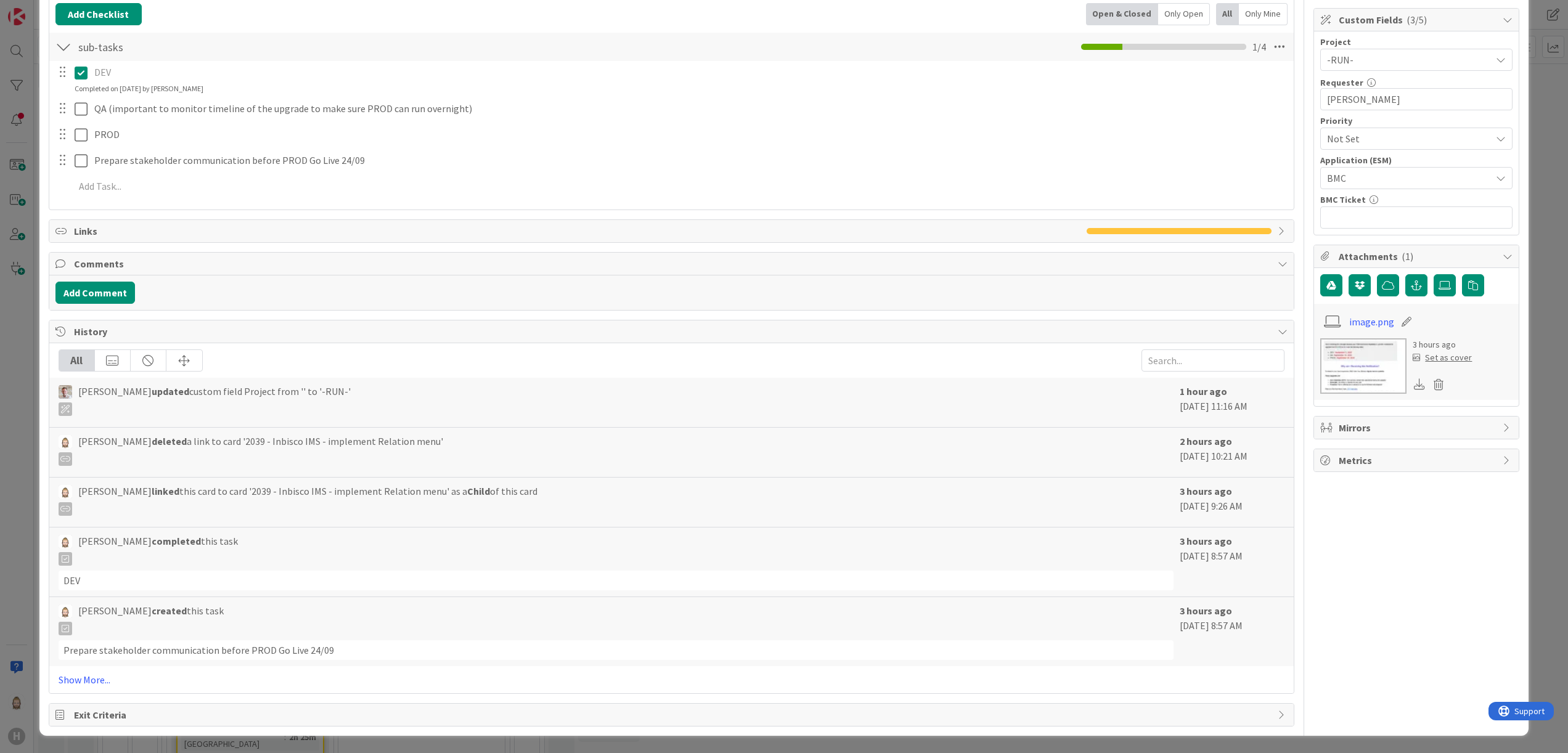
click at [237, 440] on span "Rob van Wees deleted a link to card '2039 - Inbisco IMS - implement Relation me…" at bounding box center [261, 449] width 365 height 32
copy span "2039"
click at [979, 323] on div "History" at bounding box center [672, 331] width 1245 height 23
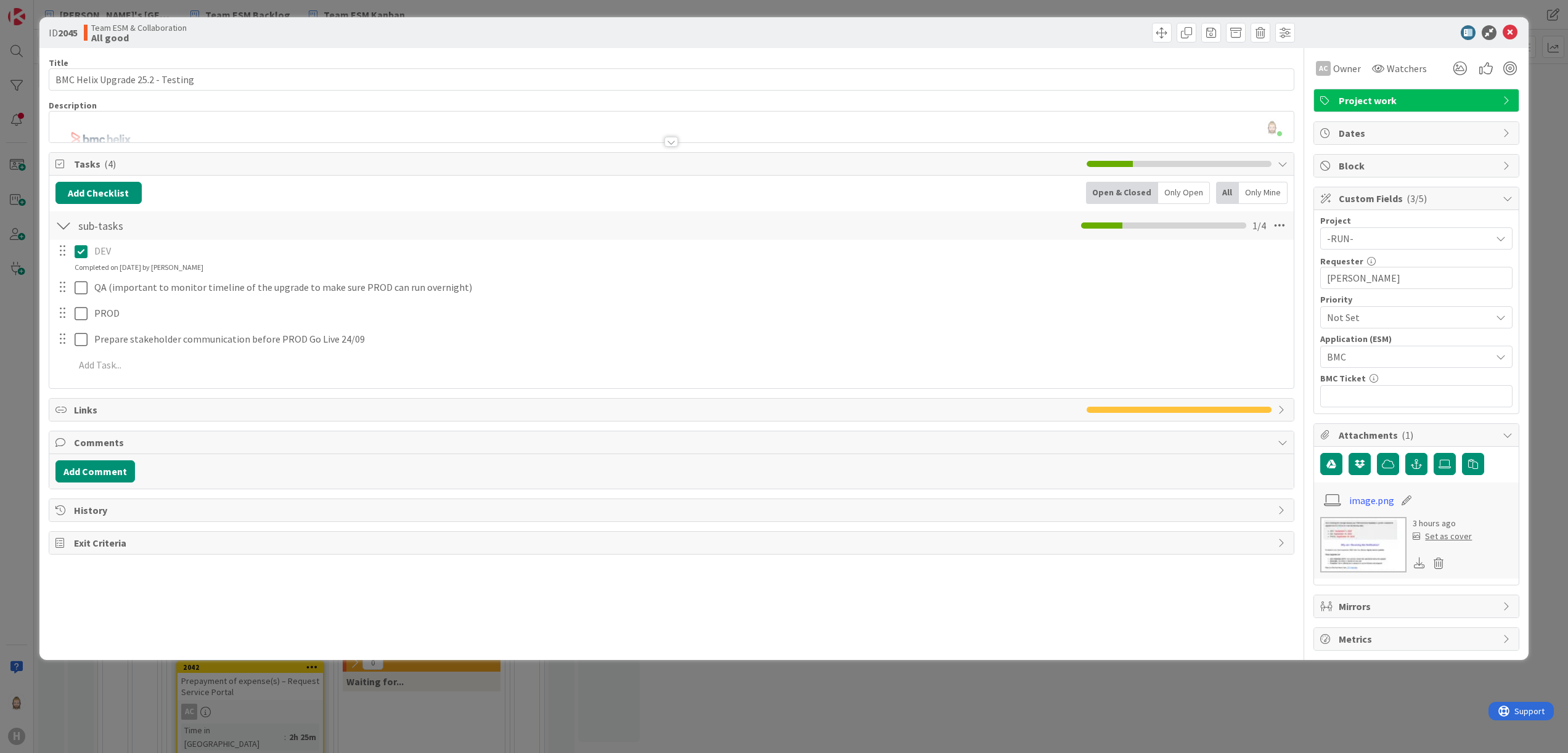
scroll to position [0, 0]
click at [979, 31] on icon at bounding box center [1510, 33] width 15 height 15
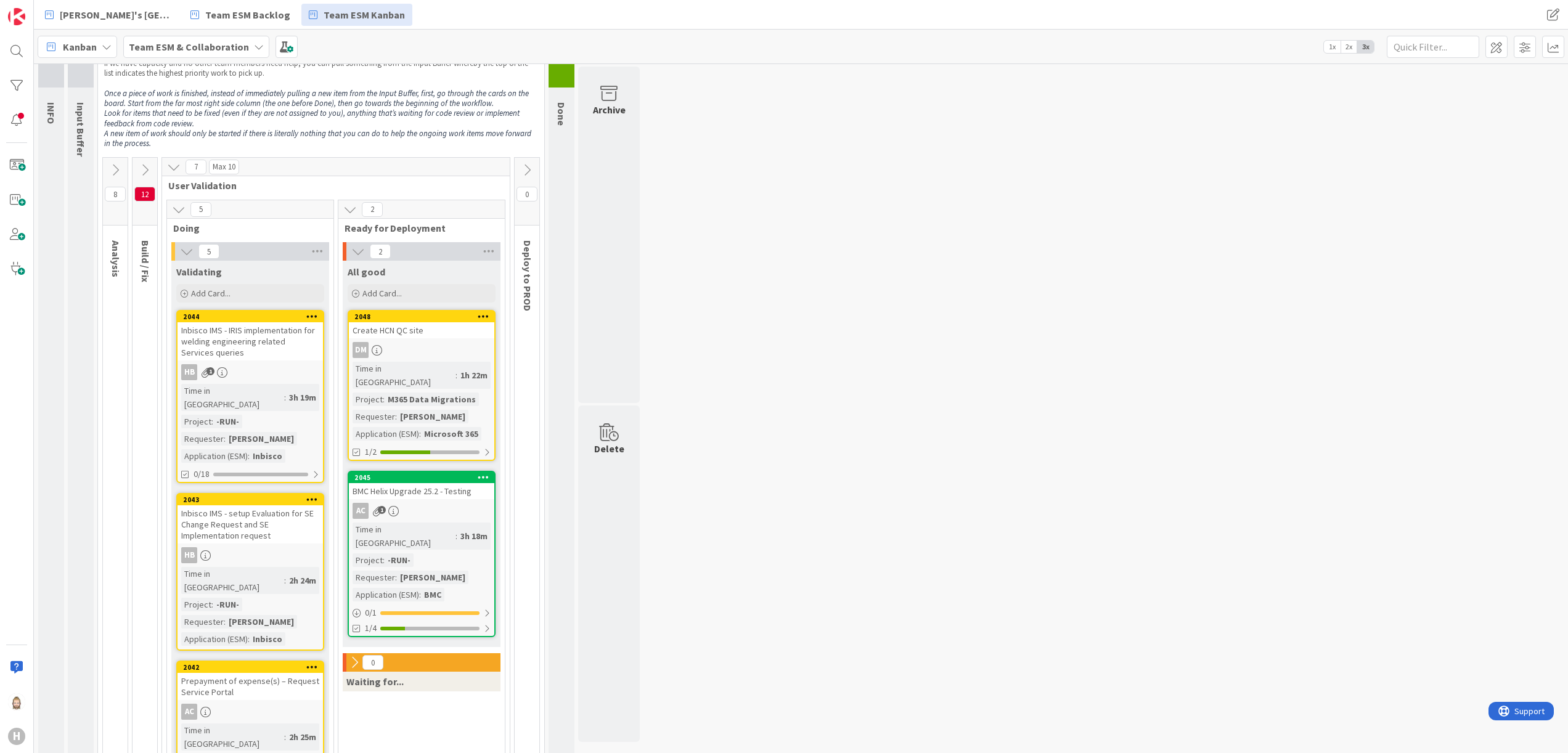
click at [432, 329] on div "Create HCN QC site" at bounding box center [421, 330] width 145 height 16
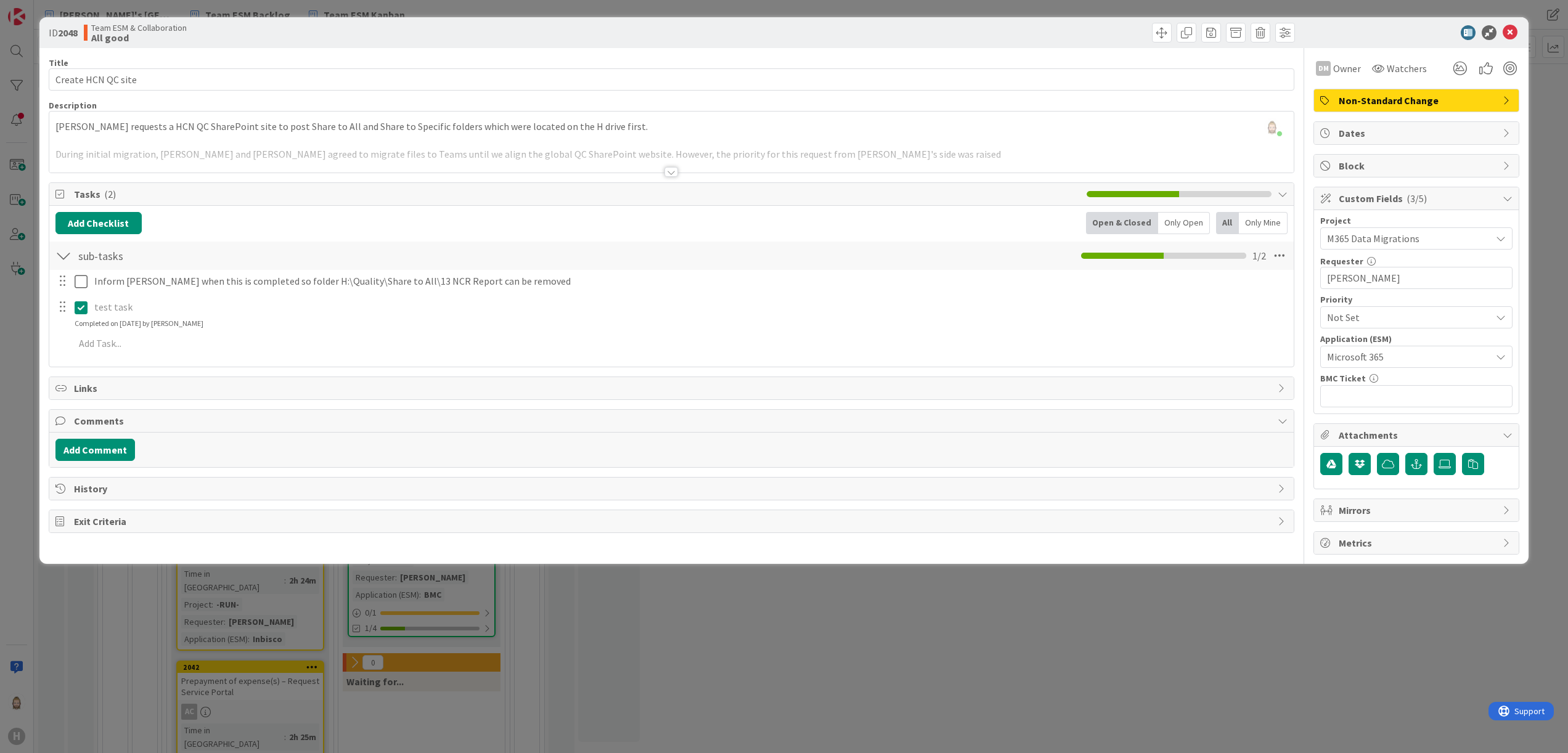
click at [112, 323] on div "Completed on 24/09/2025 by Rob van Wees" at bounding box center [138, 323] width 129 height 11
click at [82, 311] on icon at bounding box center [80, 308] width 13 height 15
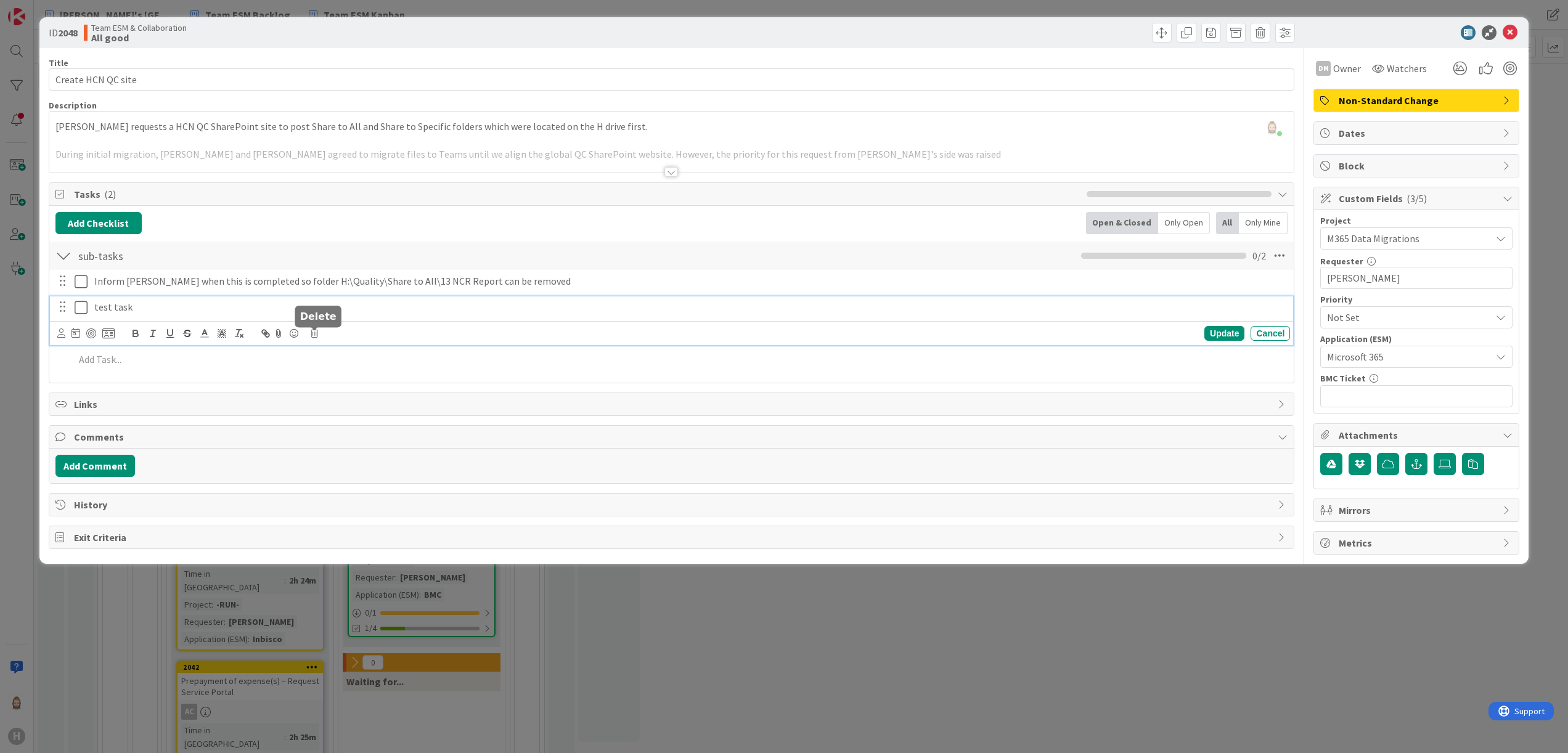
click at [318, 334] on icon at bounding box center [314, 334] width 8 height 9
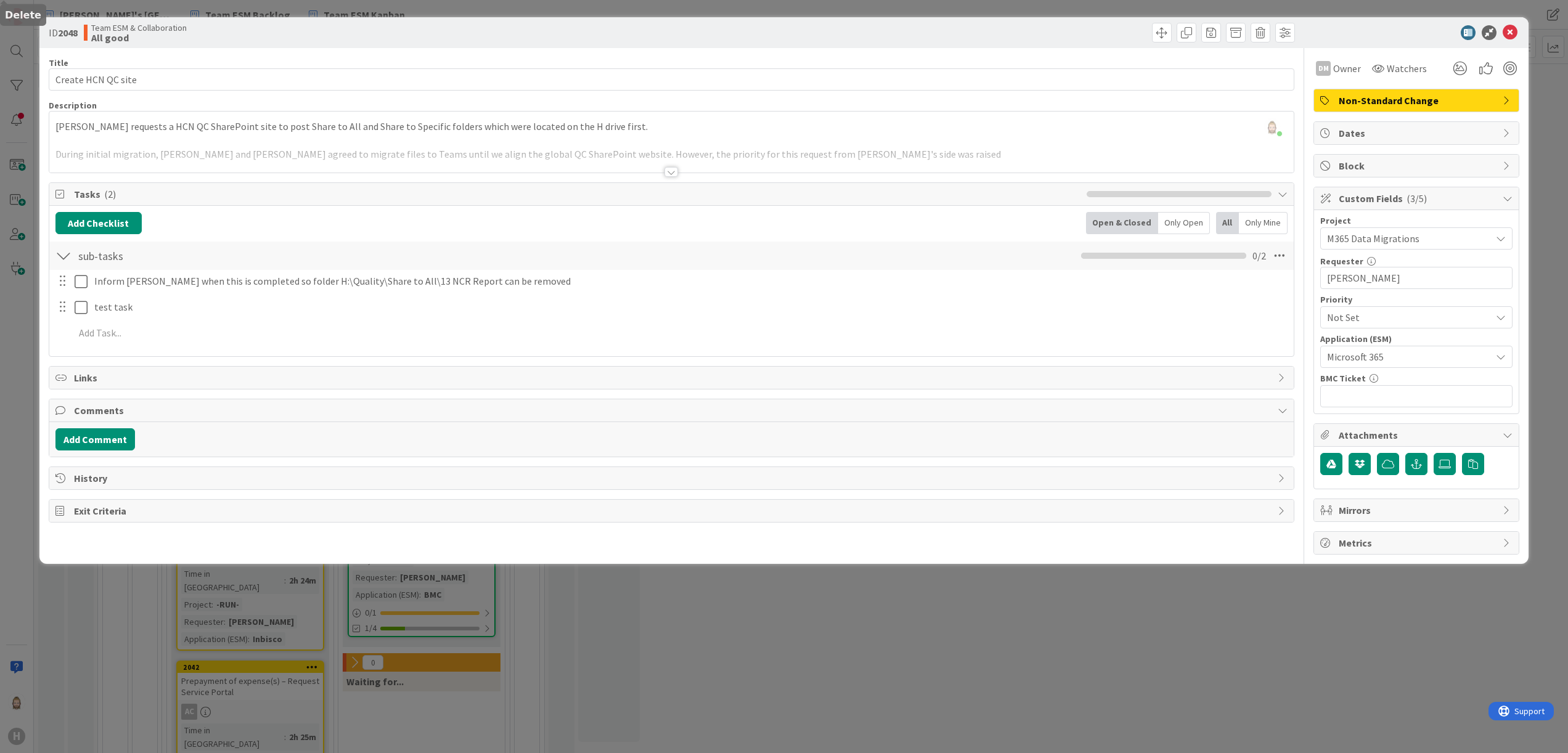
click at [359, 391] on div "Title 18 / 128 Create HCN QC site Description Rob van Wees just joined Leo requ…" at bounding box center [671, 301] width 1246 height 507
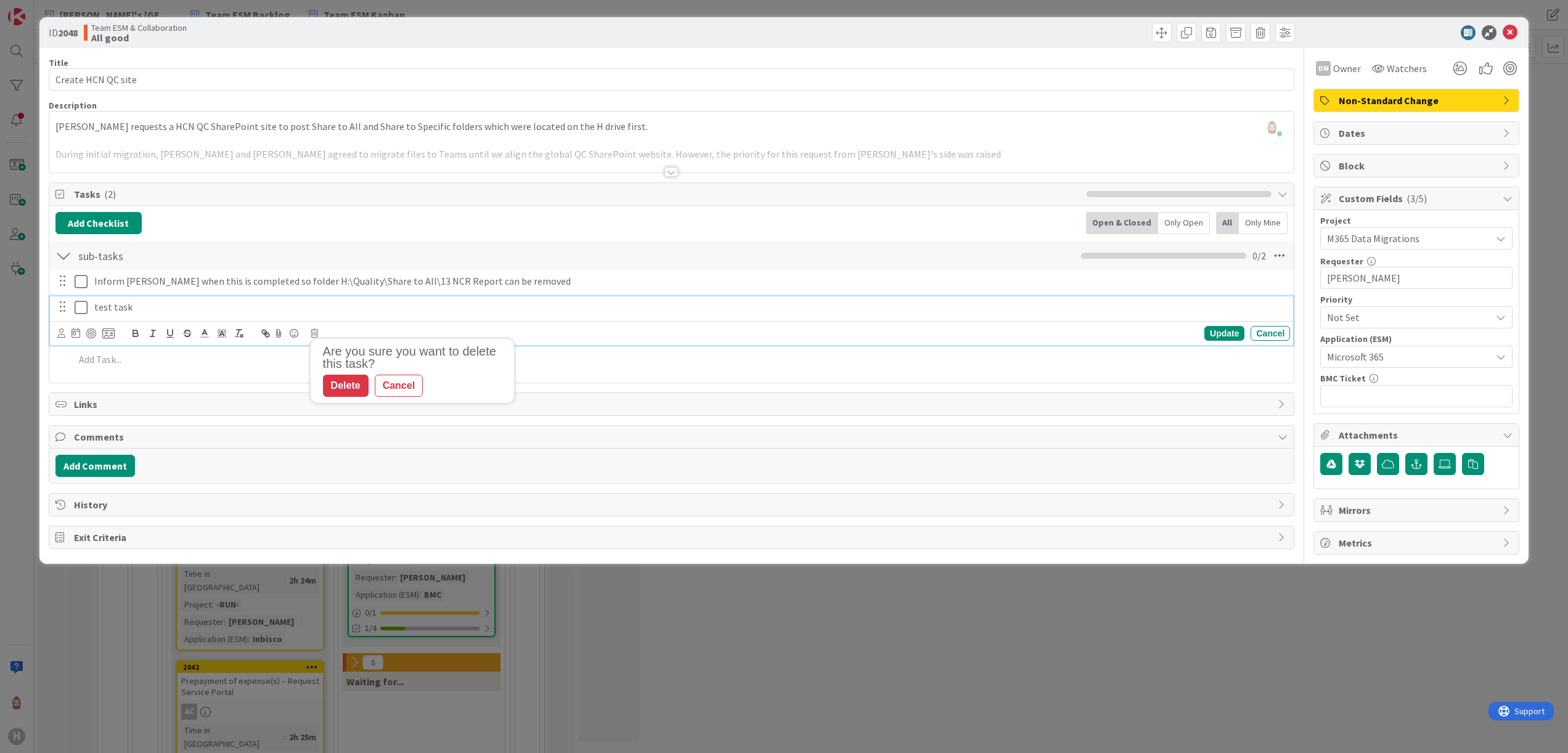
click at [123, 309] on p "test task" at bounding box center [690, 307] width 1191 height 14
click at [312, 333] on icon at bounding box center [314, 334] width 8 height 9
click at [349, 382] on div "Delete" at bounding box center [346, 386] width 46 height 23
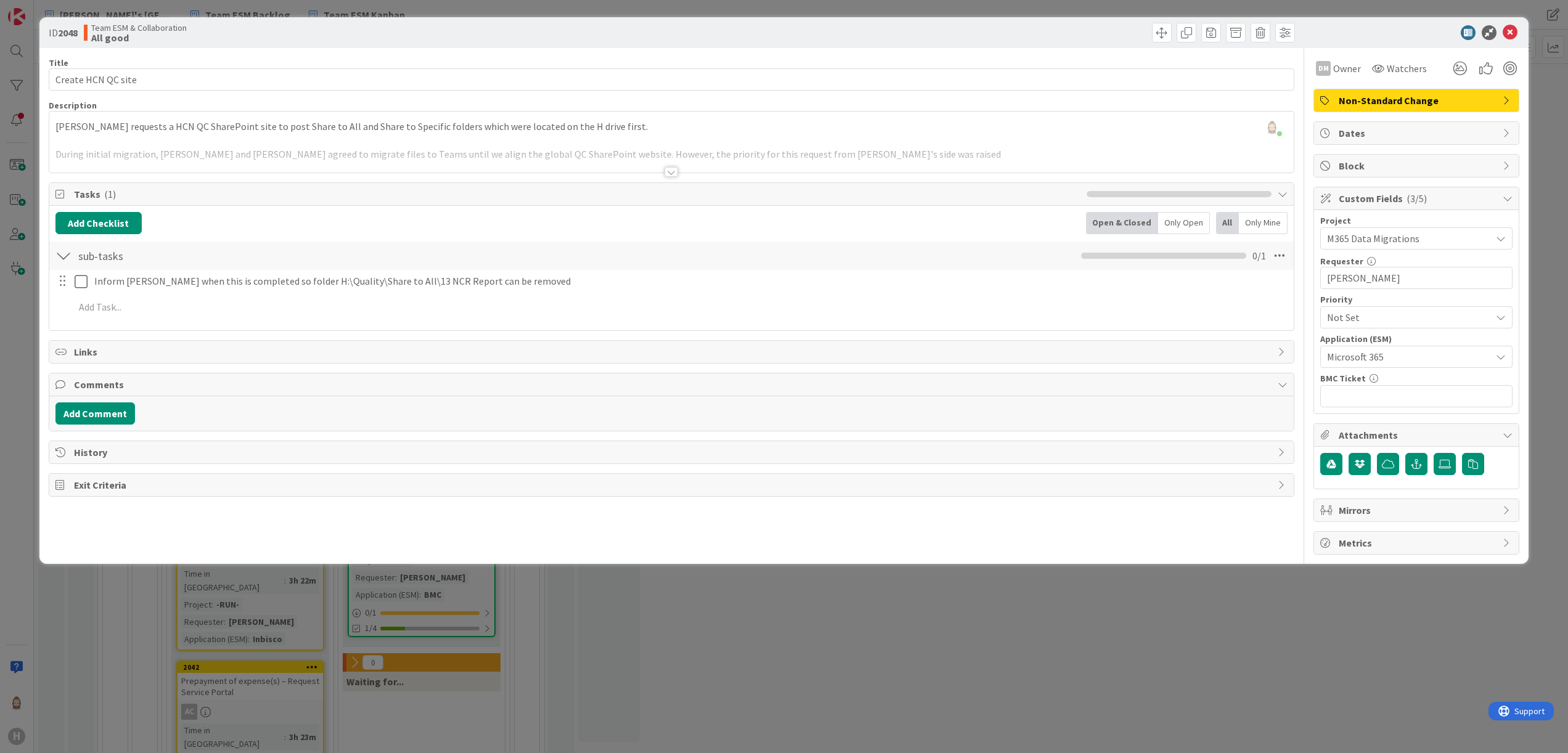
click at [620, 229] on div "Add Checklist Open & Closed Only Open All Only Mine" at bounding box center [672, 223] width 1233 height 23
click at [979, 35] on icon at bounding box center [1510, 33] width 15 height 15
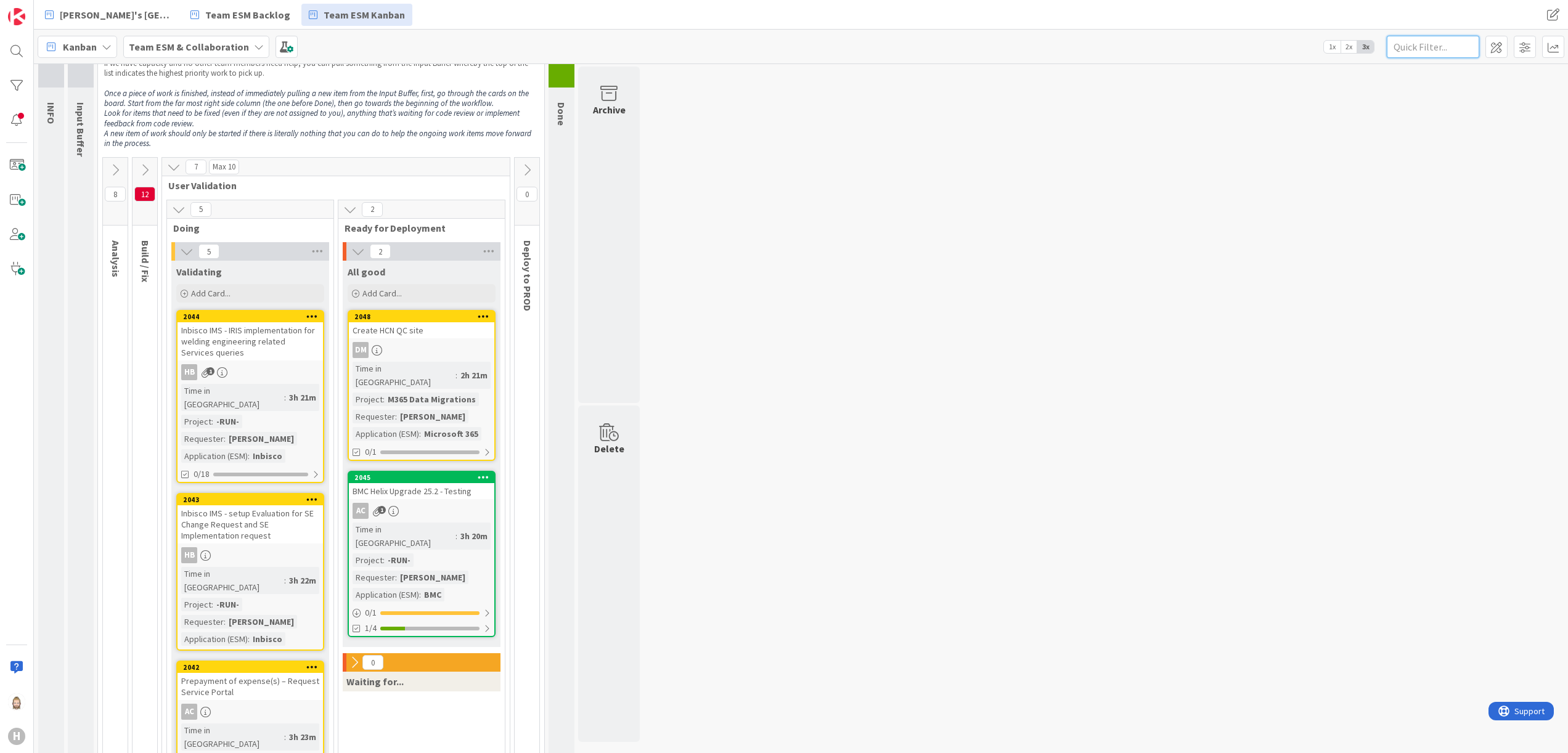
click at [979, 50] on input "text" at bounding box center [1434, 46] width 93 height 23
paste input "2039"
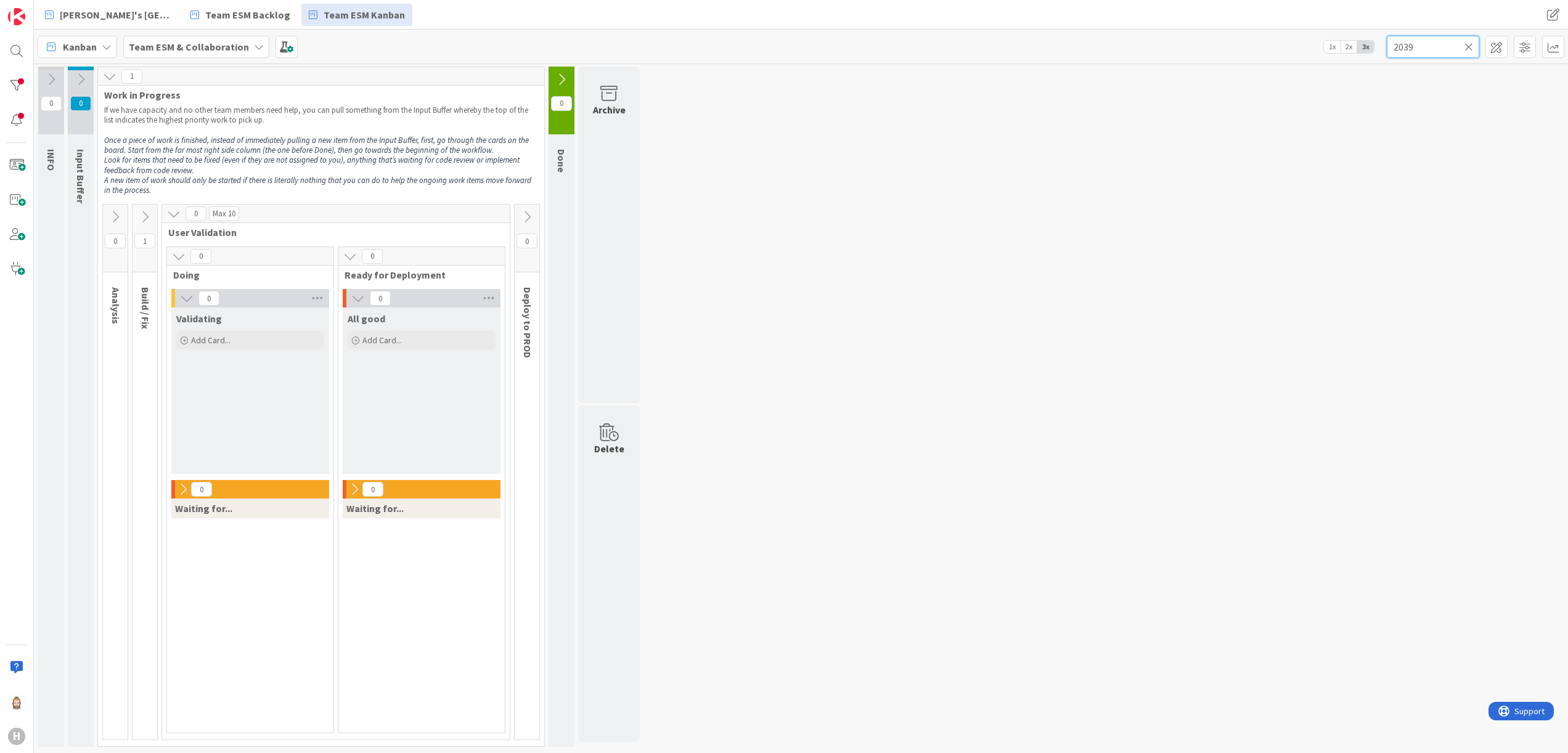
type input "2039"
click at [144, 213] on icon at bounding box center [145, 217] width 14 height 14
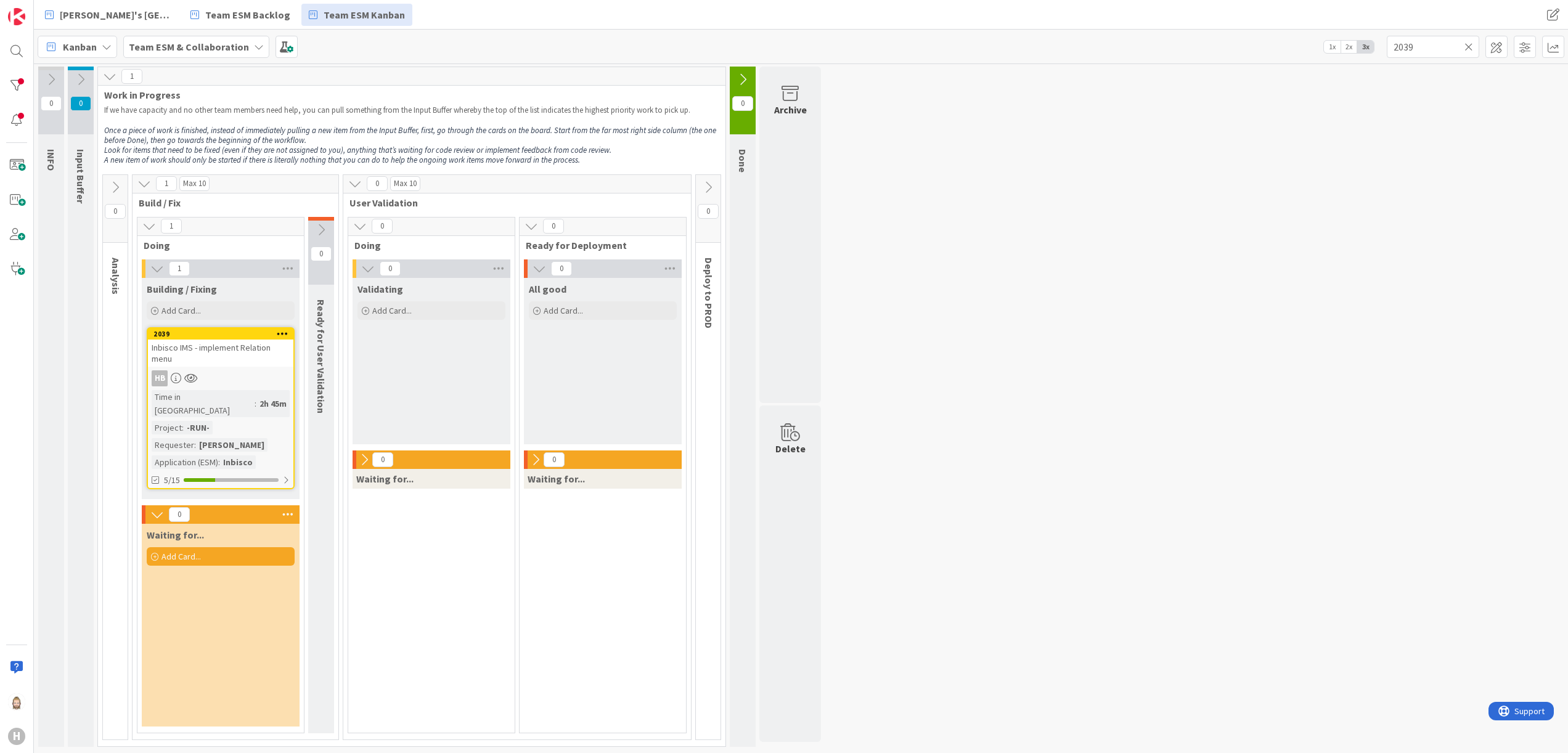
click at [212, 353] on span "Inbisco IMS - implement Relation menu" at bounding box center [211, 353] width 119 height 23
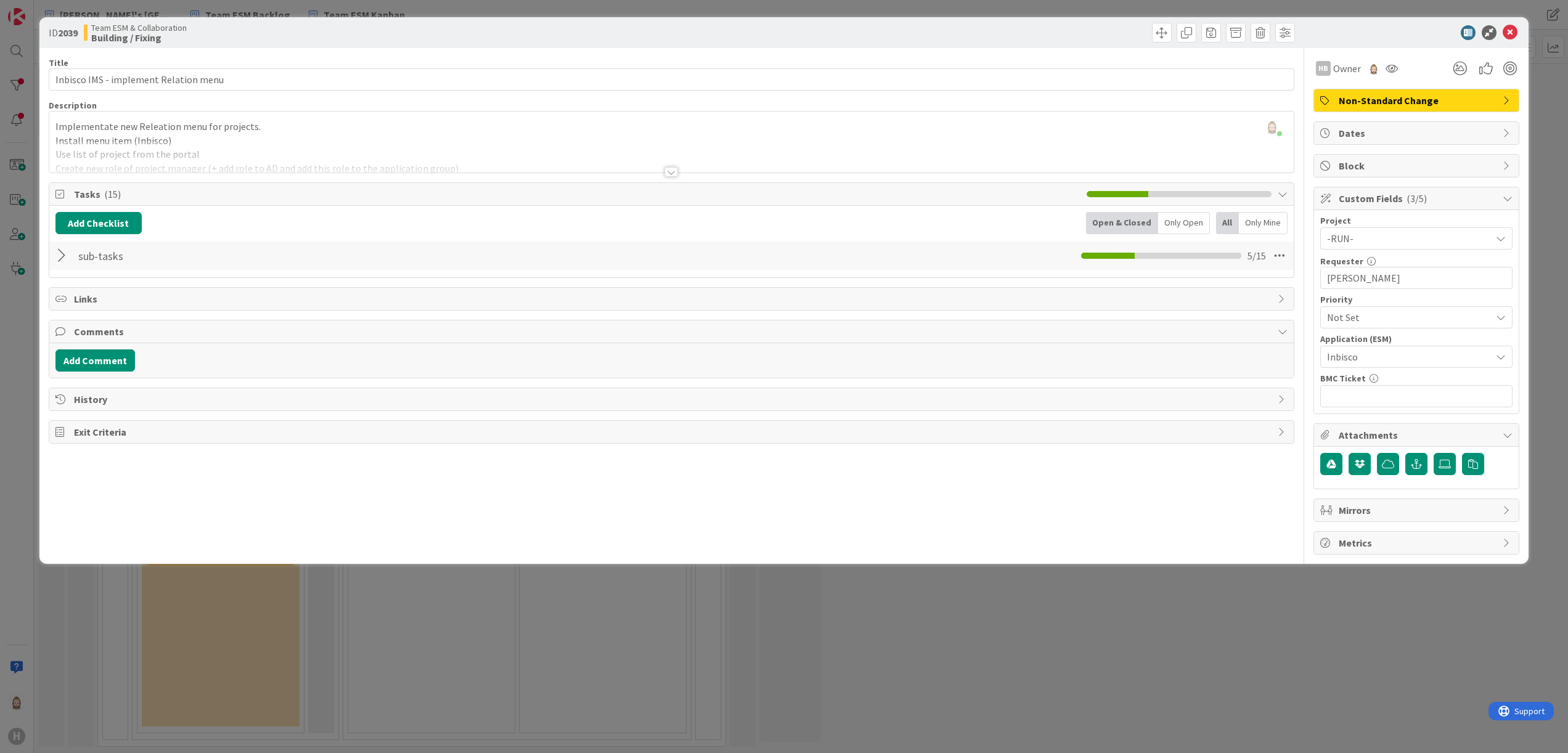
click at [126, 297] on span "Links" at bounding box center [672, 299] width 1198 height 15
click at [979, 30] on icon at bounding box center [1510, 33] width 15 height 15
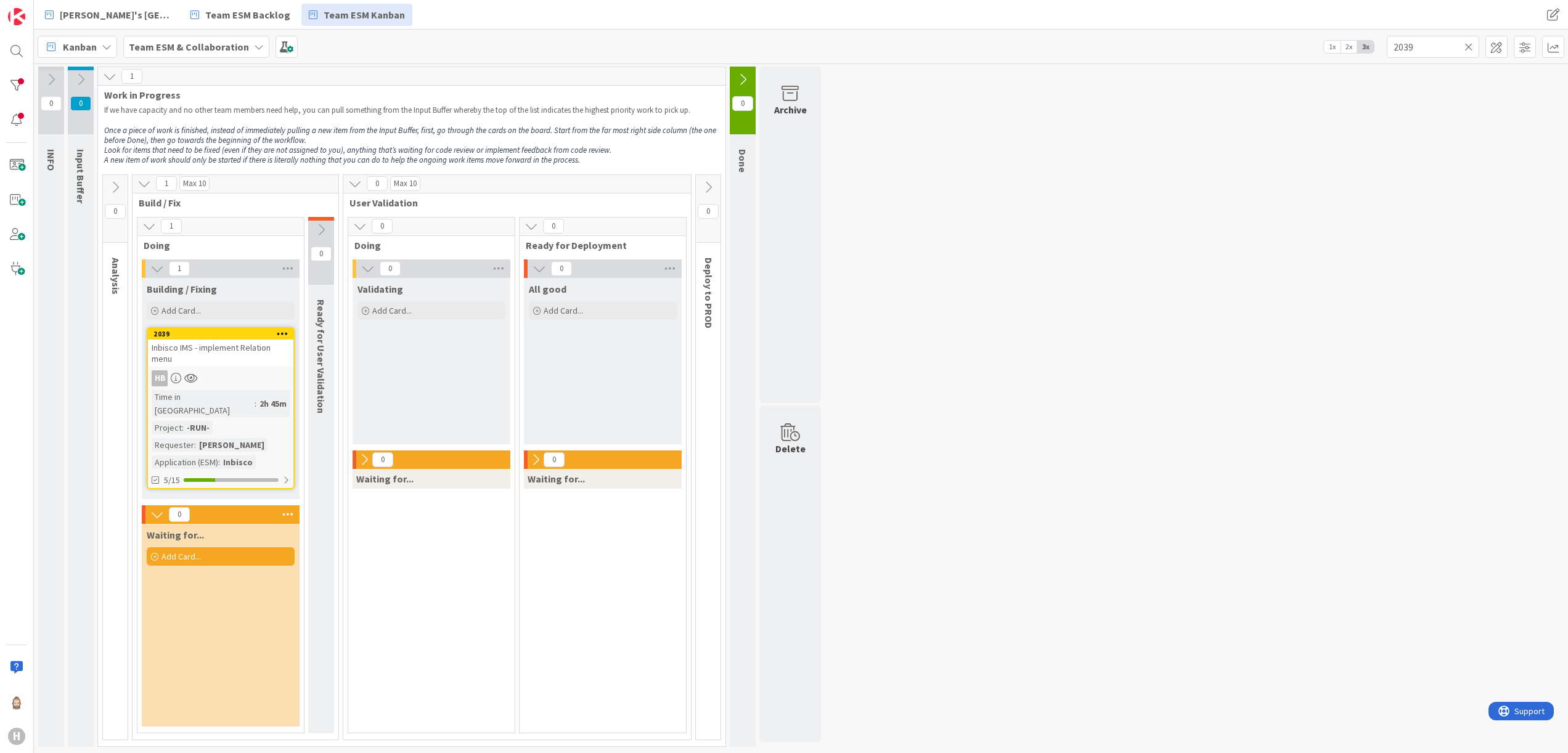
click at [979, 49] on icon at bounding box center [1468, 47] width 9 height 11
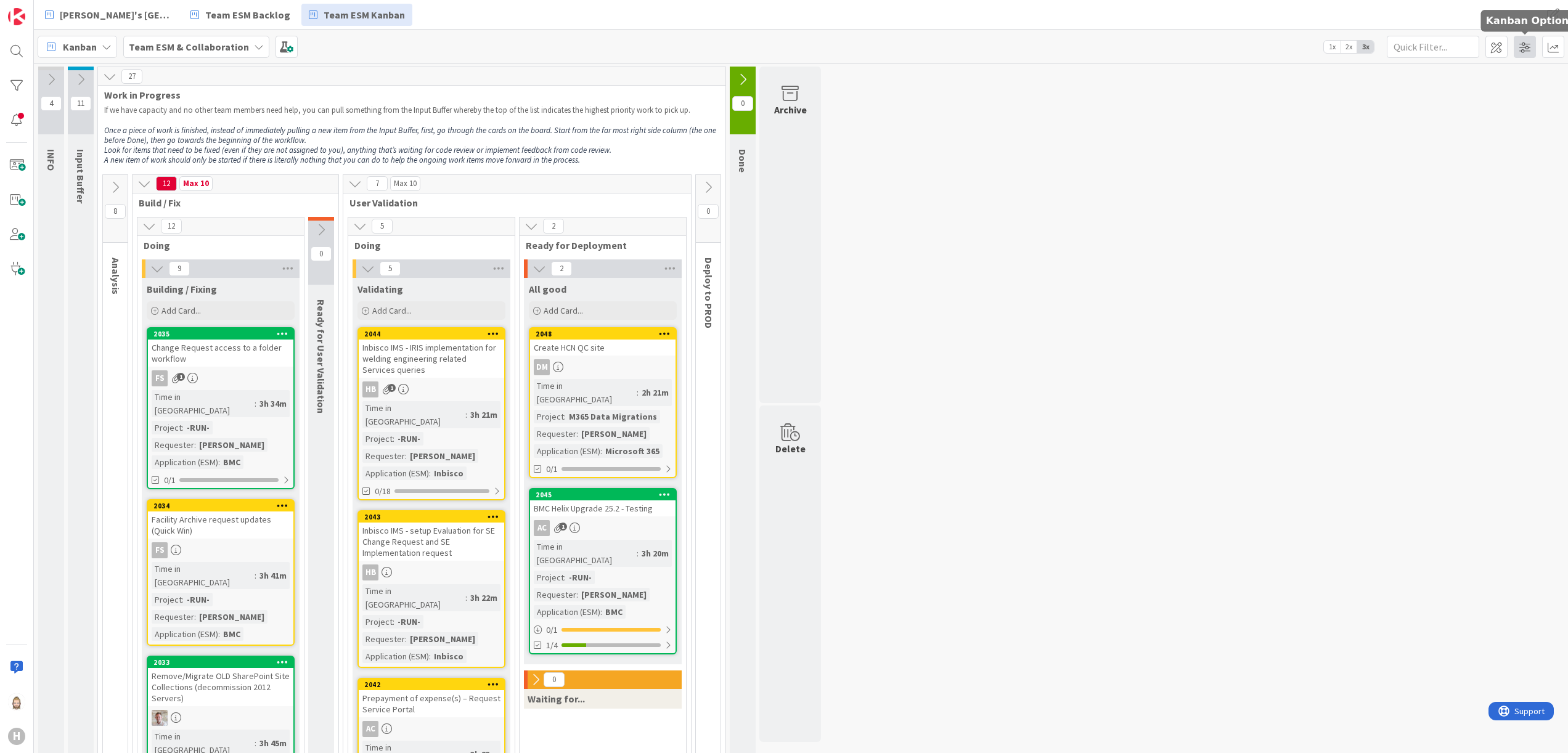
click at [1522, 42] on span at bounding box center [1525, 46] width 23 height 23
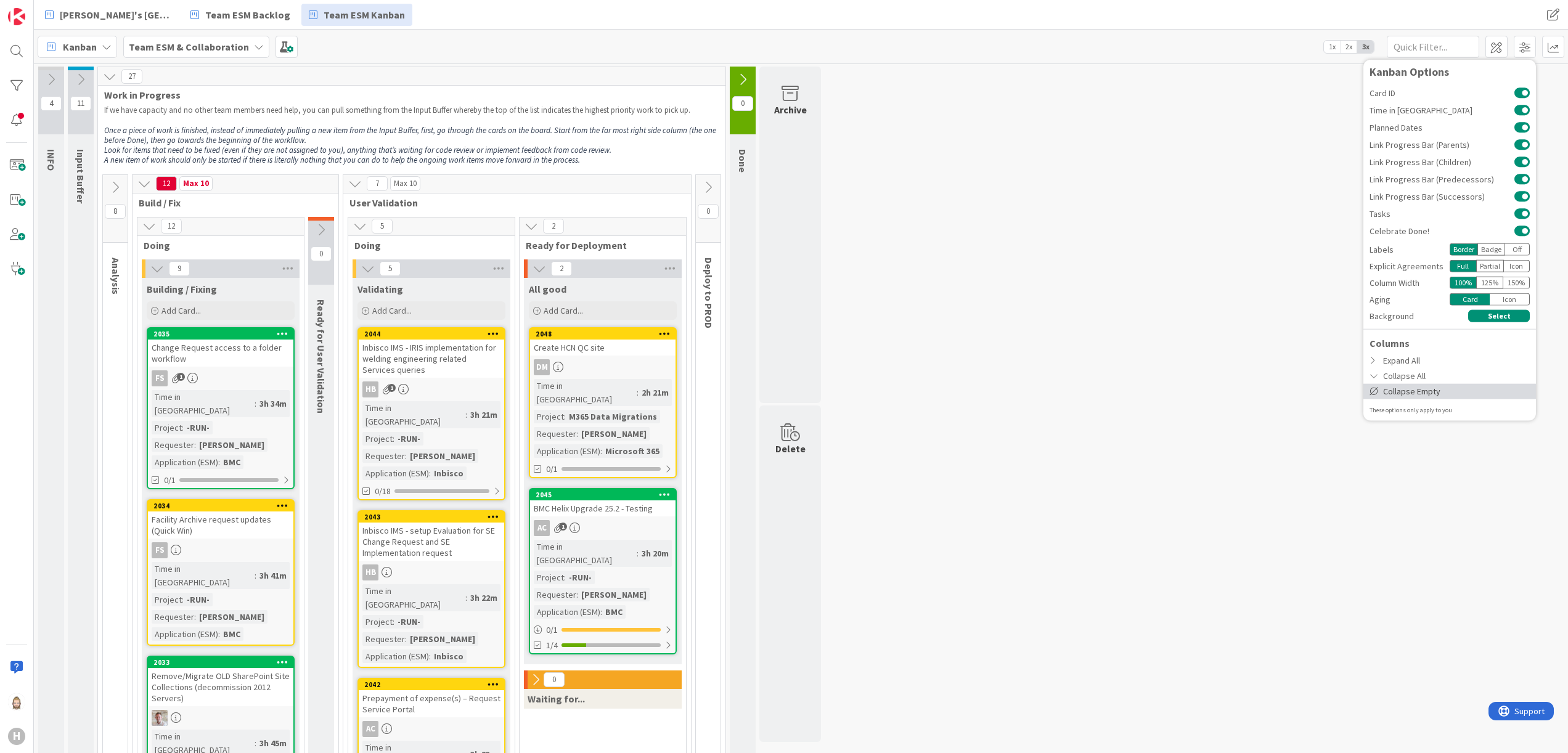
drag, startPoint x: 1448, startPoint y: 381, endPoint x: 1445, endPoint y: 387, distance: 6.7
click at [1445, 387] on div "Columns Expand All Collapse All Collapse Empty" at bounding box center [1449, 367] width 173 height 63
click at [1445, 387] on div "Collapse Empty" at bounding box center [1449, 391] width 173 height 16
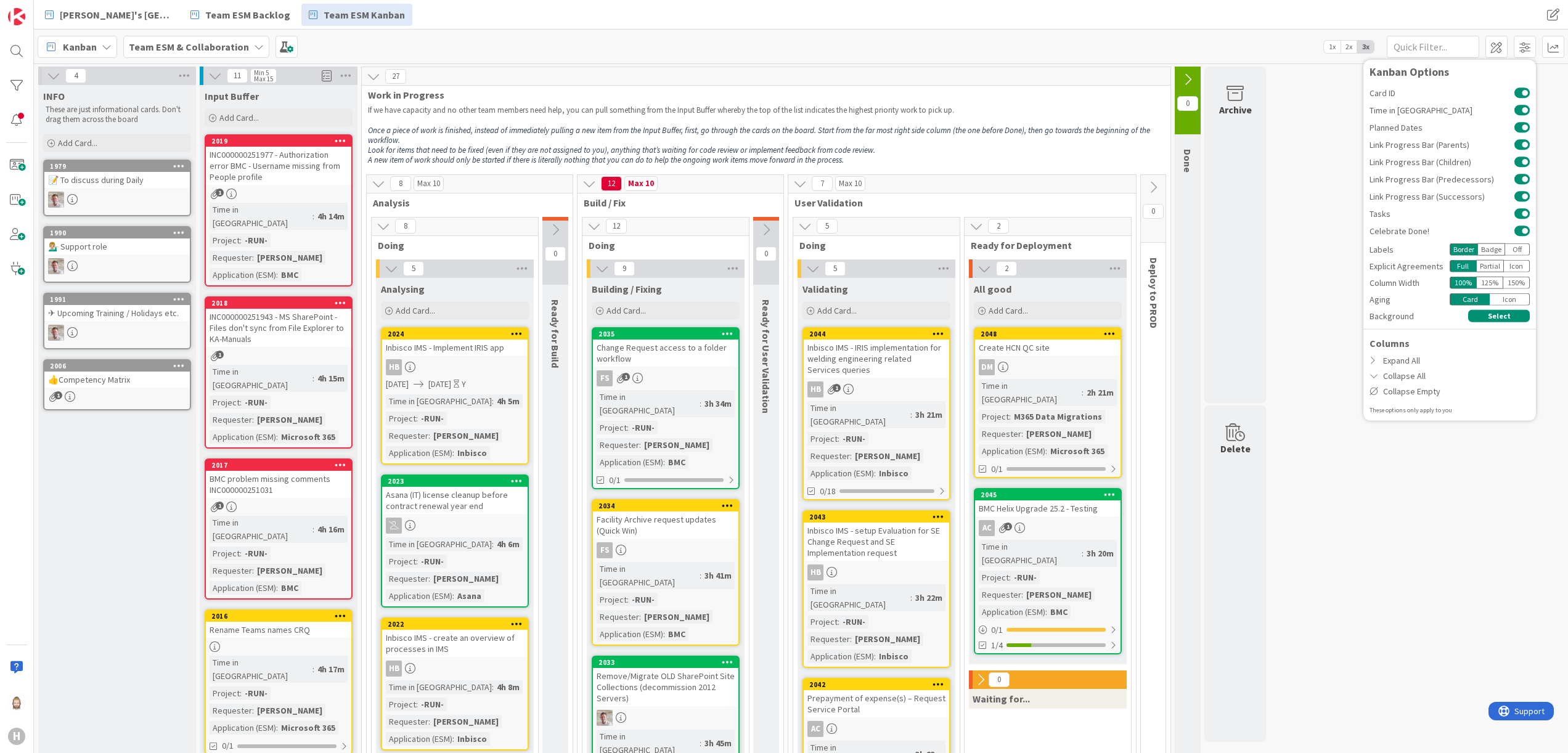
click at [1192, 77] on icon at bounding box center [1188, 80] width 14 height 14
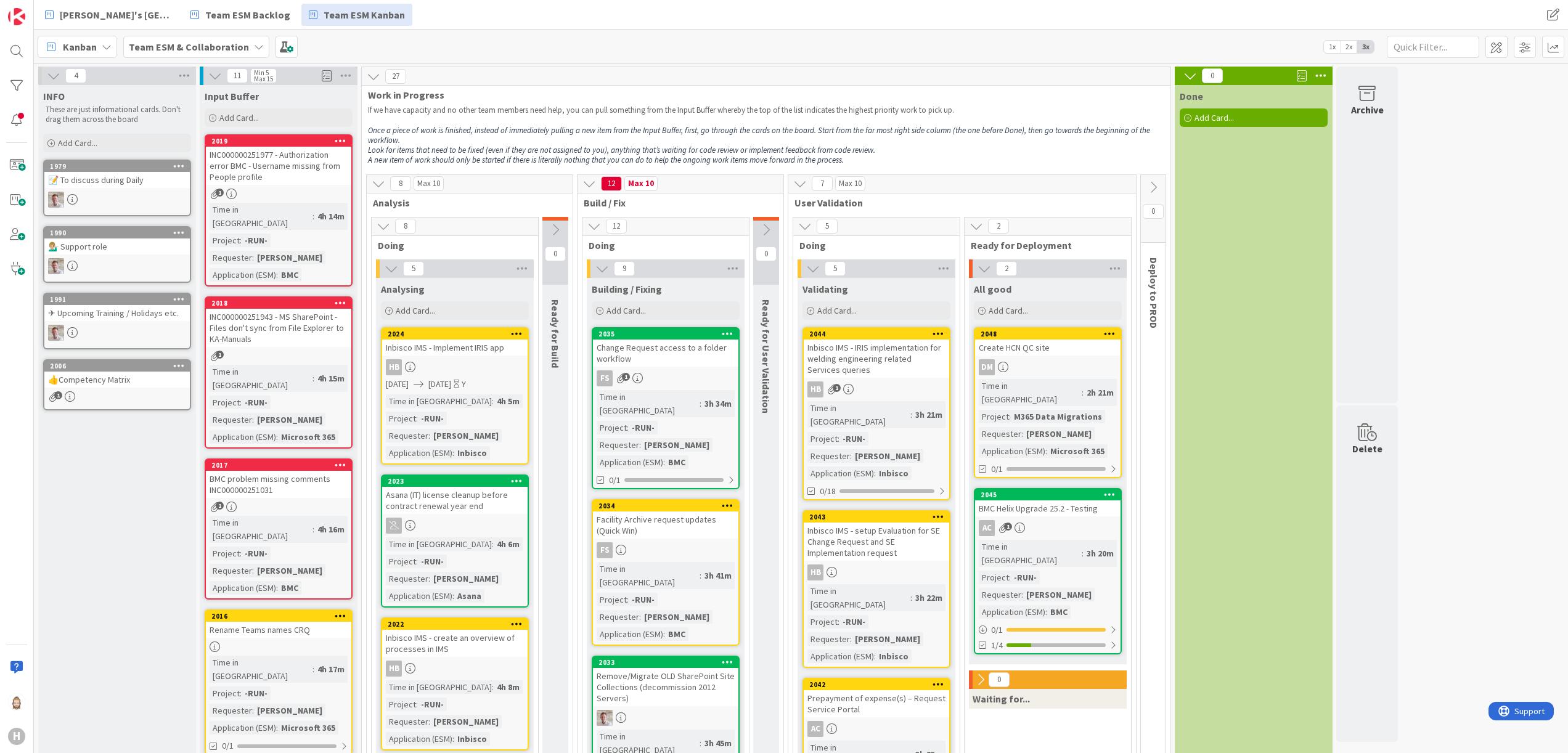
click at [74, 374] on div "👍Competency Matrix" at bounding box center [117, 379] width 145 height 16
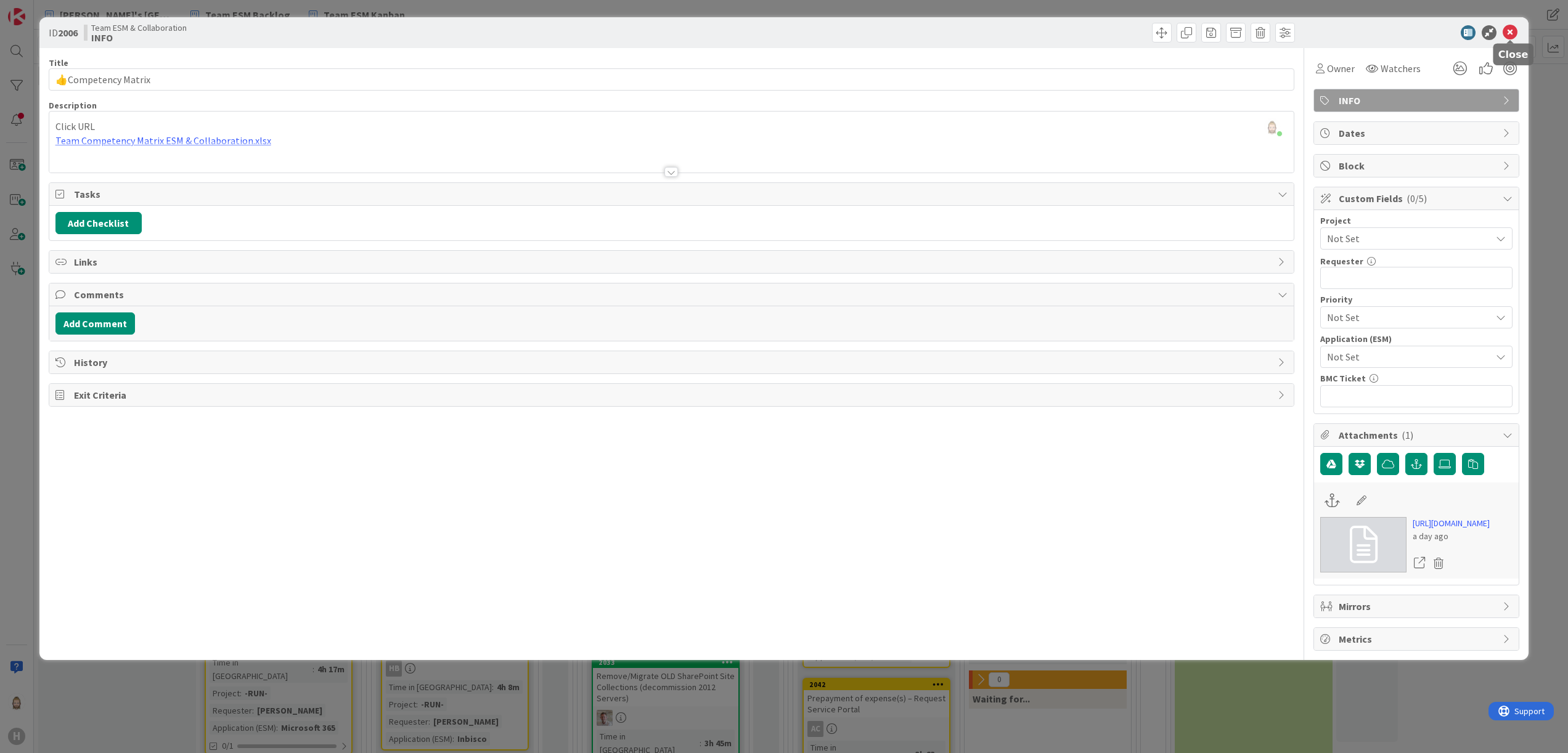
click at [1509, 33] on icon at bounding box center [1510, 33] width 15 height 15
